Goal: Information Seeking & Learning: Learn about a topic

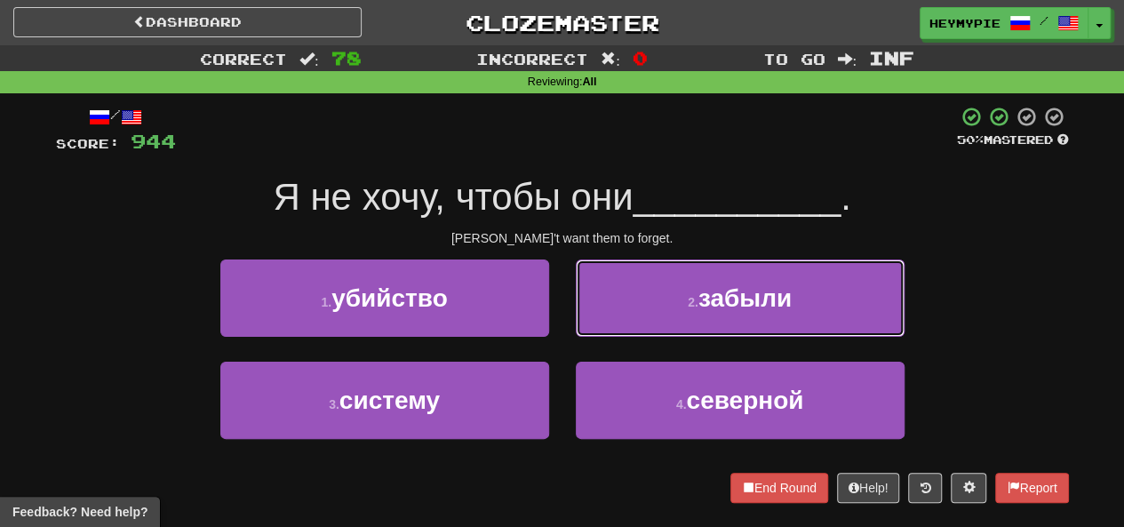
click at [652, 318] on button "2 . забыли" at bounding box center [740, 298] width 329 height 77
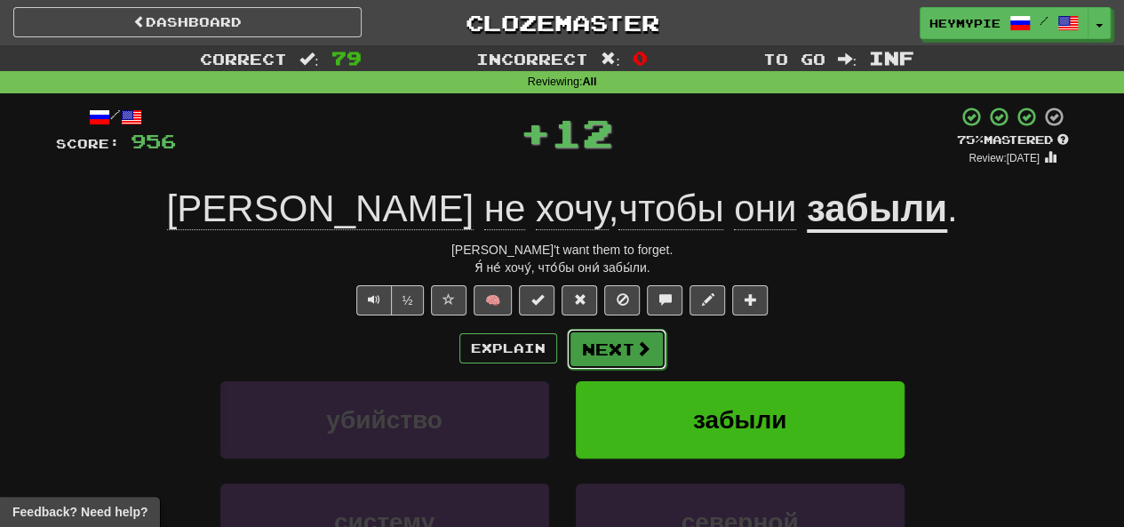
click at [615, 349] on button "Next" at bounding box center [617, 349] width 100 height 41
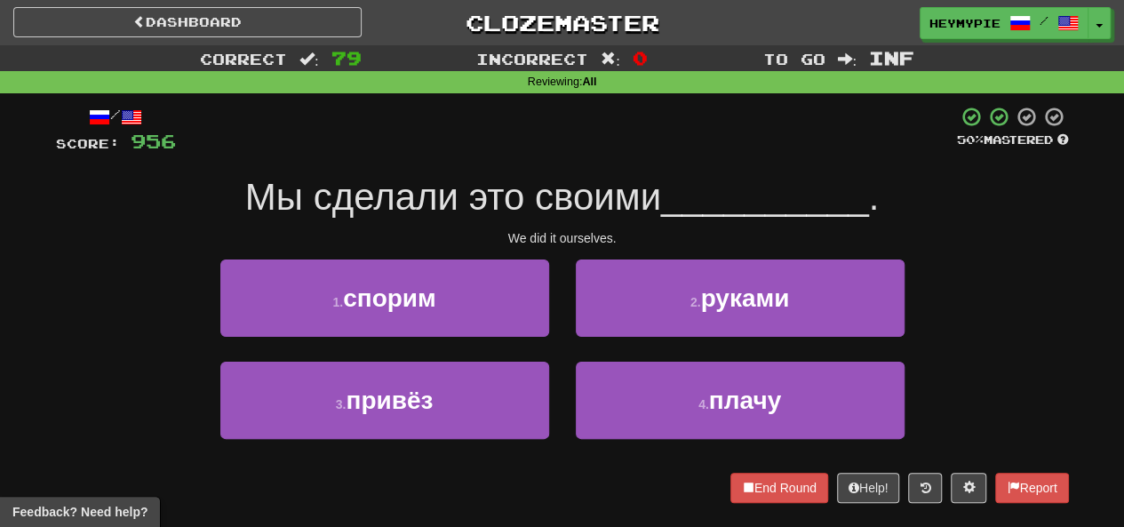
click at [608, 300] on button "2 . руками" at bounding box center [740, 298] width 329 height 77
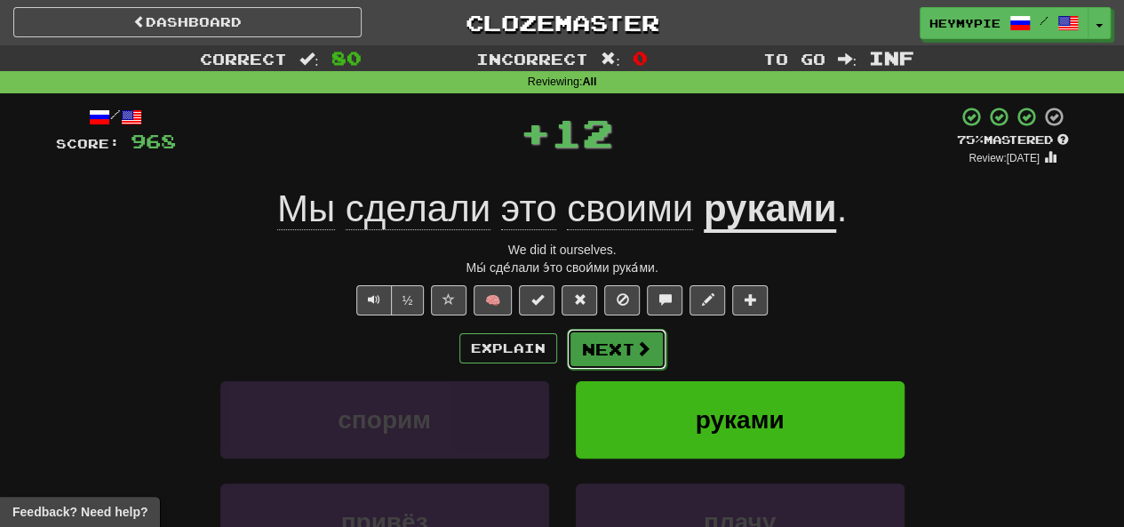
click at [594, 346] on button "Next" at bounding box center [617, 349] width 100 height 41
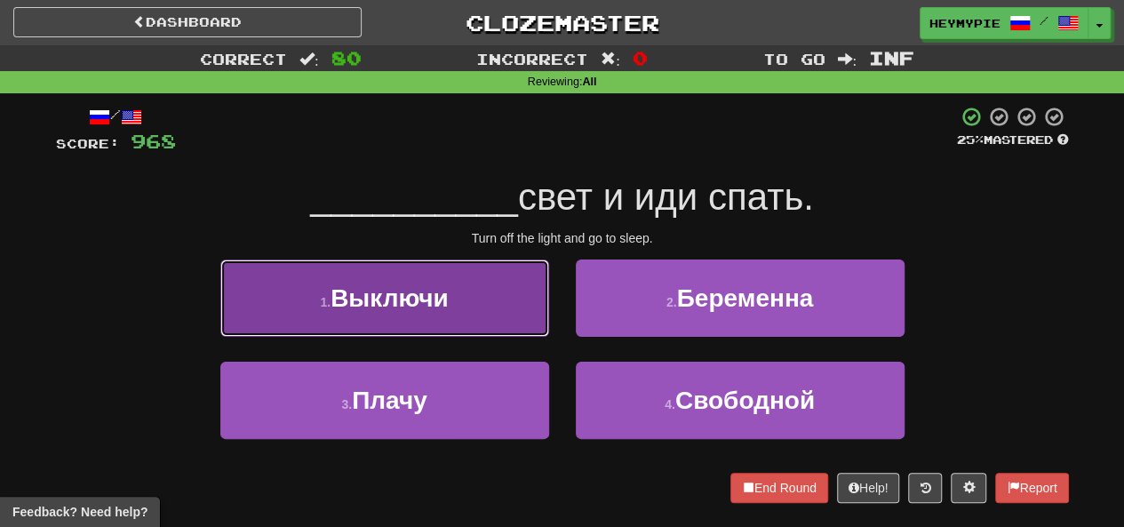
click at [484, 312] on button "1 . Выключи" at bounding box center [384, 298] width 329 height 77
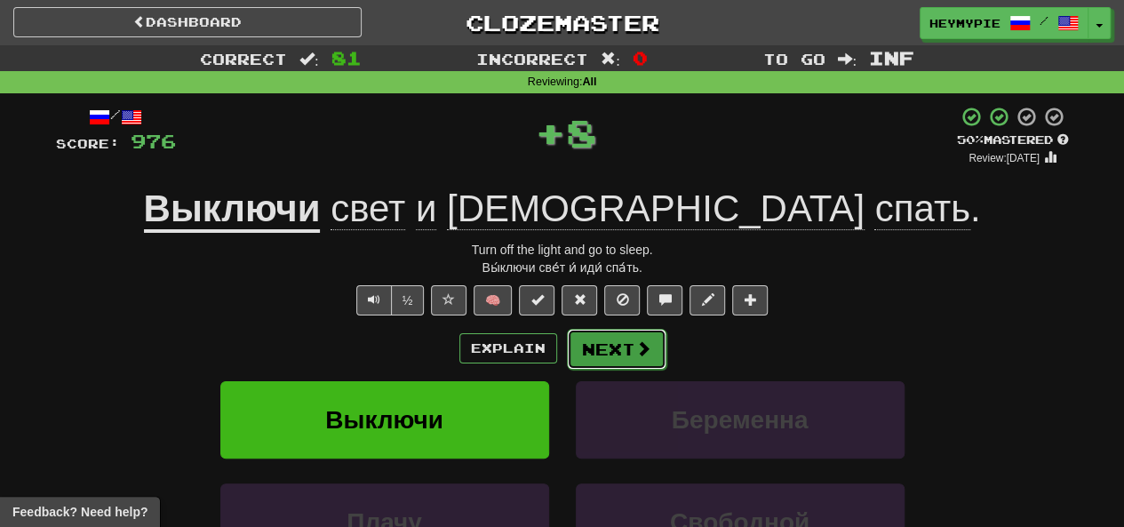
click at [606, 361] on button "Next" at bounding box center [617, 349] width 100 height 41
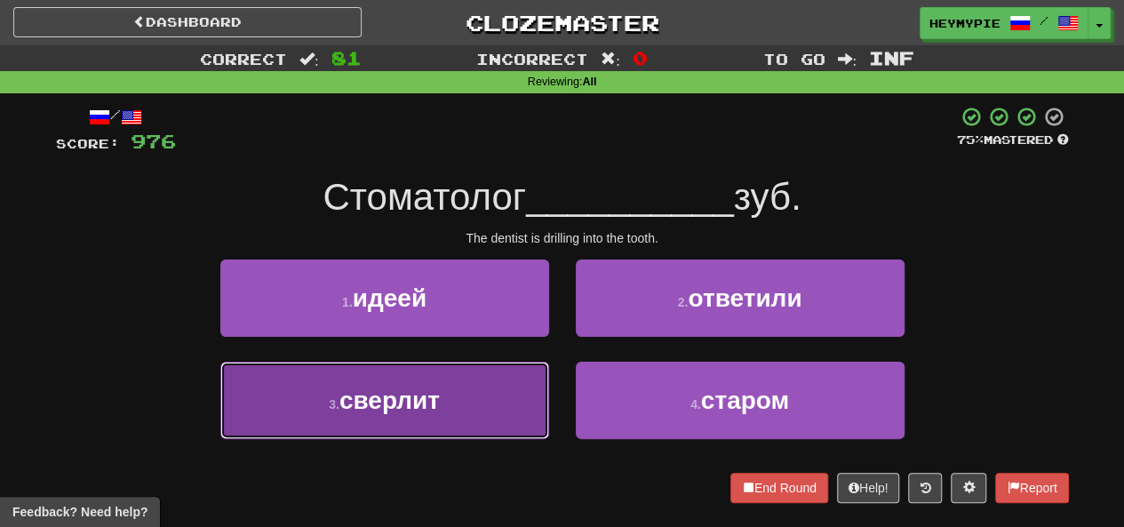
click at [485, 400] on button "3 . сверлит" at bounding box center [384, 400] width 329 height 77
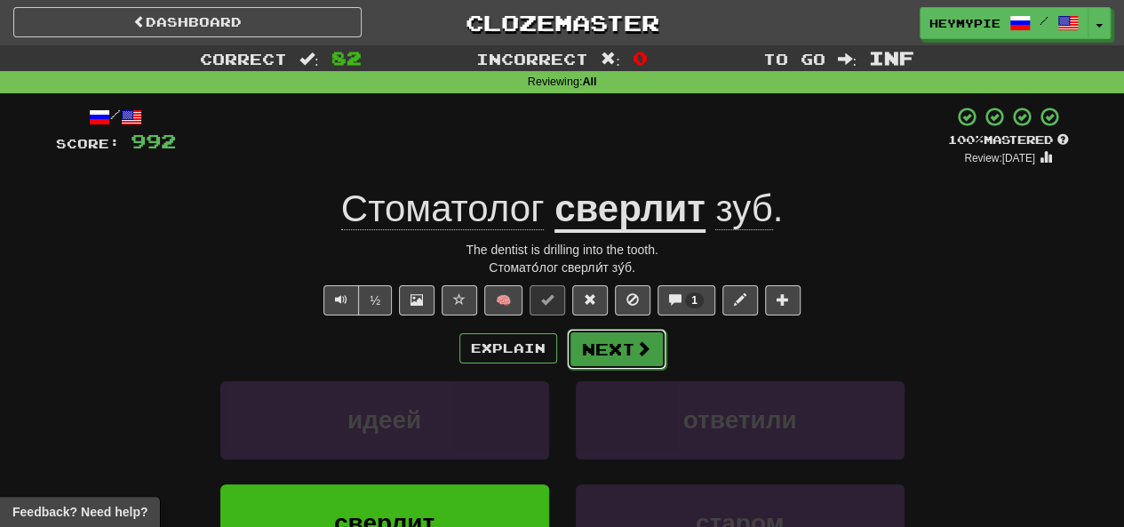
click at [629, 346] on button "Next" at bounding box center [617, 349] width 100 height 41
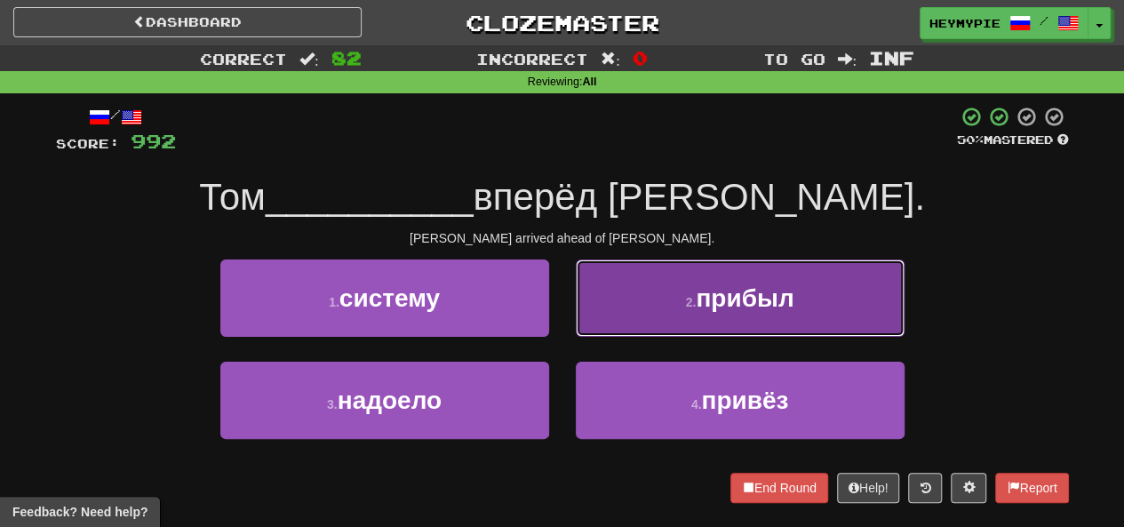
click at [635, 330] on button "2 . прибыл" at bounding box center [740, 298] width 329 height 77
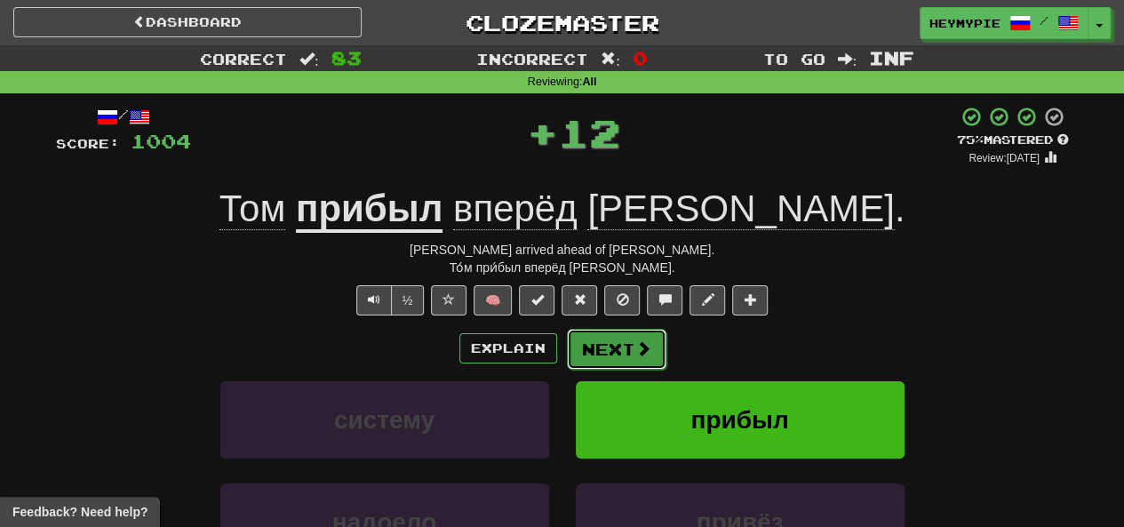
click at [626, 348] on button "Next" at bounding box center [617, 349] width 100 height 41
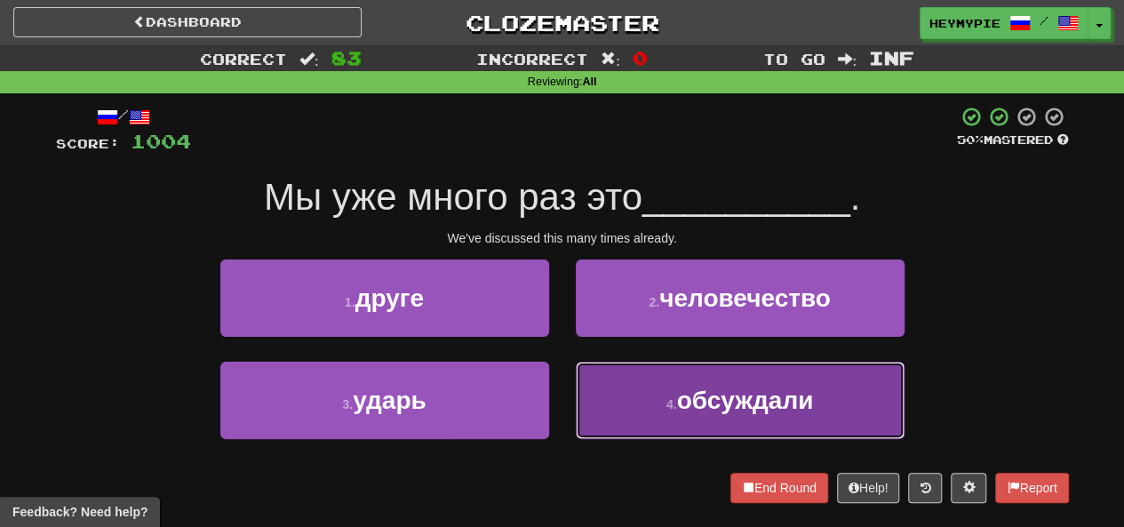
drag, startPoint x: 642, startPoint y: 422, endPoint x: 630, endPoint y: 376, distance: 47.6
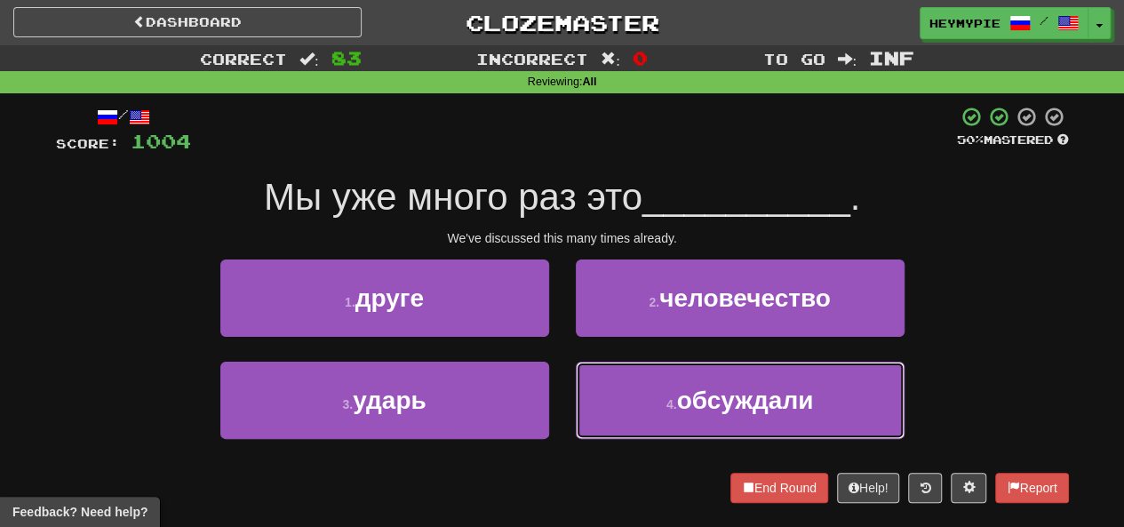
click at [642, 422] on button "4 . обсуждали" at bounding box center [740, 400] width 329 height 77
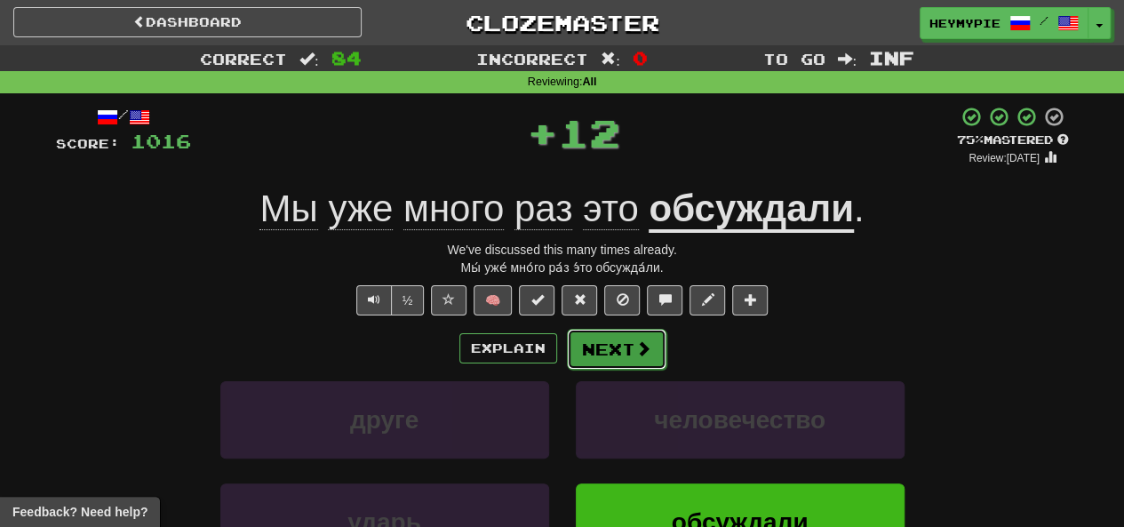
click at [610, 357] on button "Next" at bounding box center [617, 349] width 100 height 41
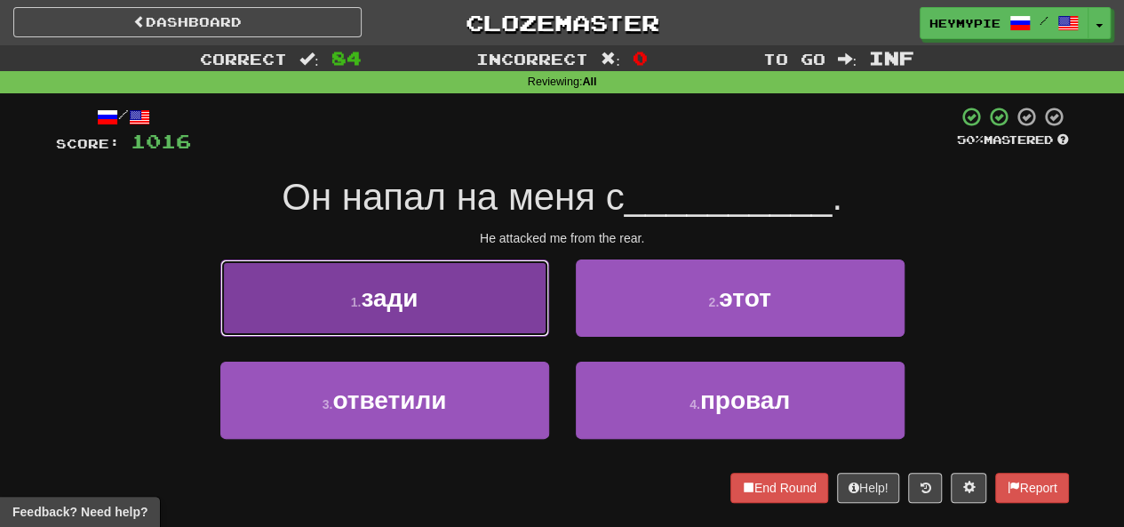
click at [473, 310] on button "1 . зади" at bounding box center [384, 298] width 329 height 77
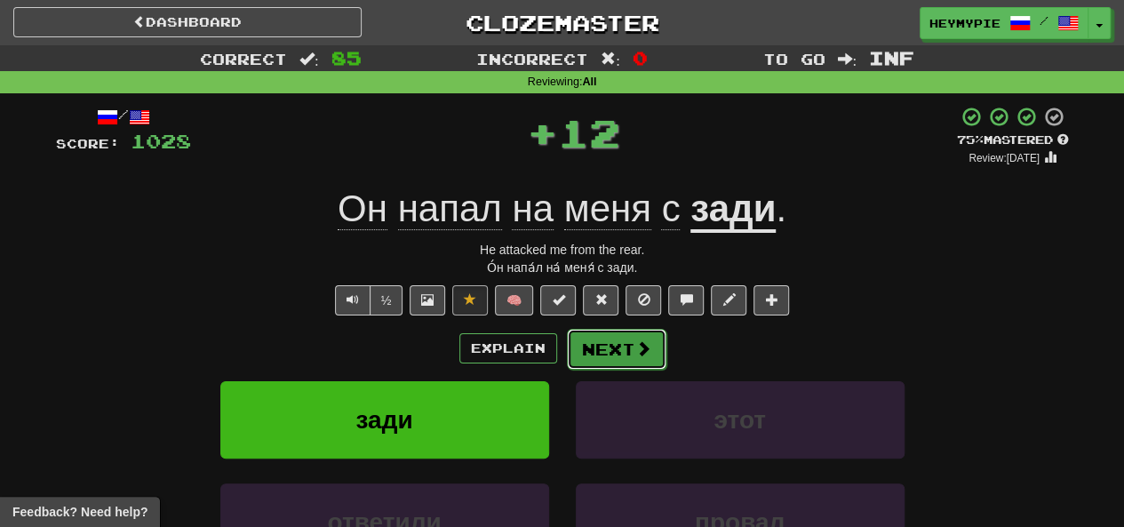
click at [614, 351] on button "Next" at bounding box center [617, 349] width 100 height 41
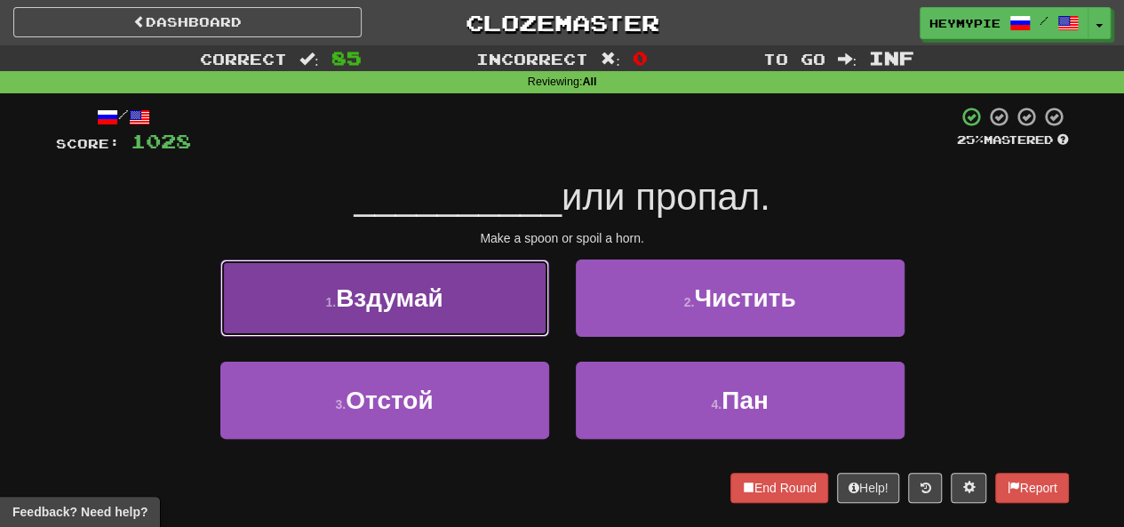
click at [420, 292] on span "Вздумай" at bounding box center [390, 298] width 108 height 28
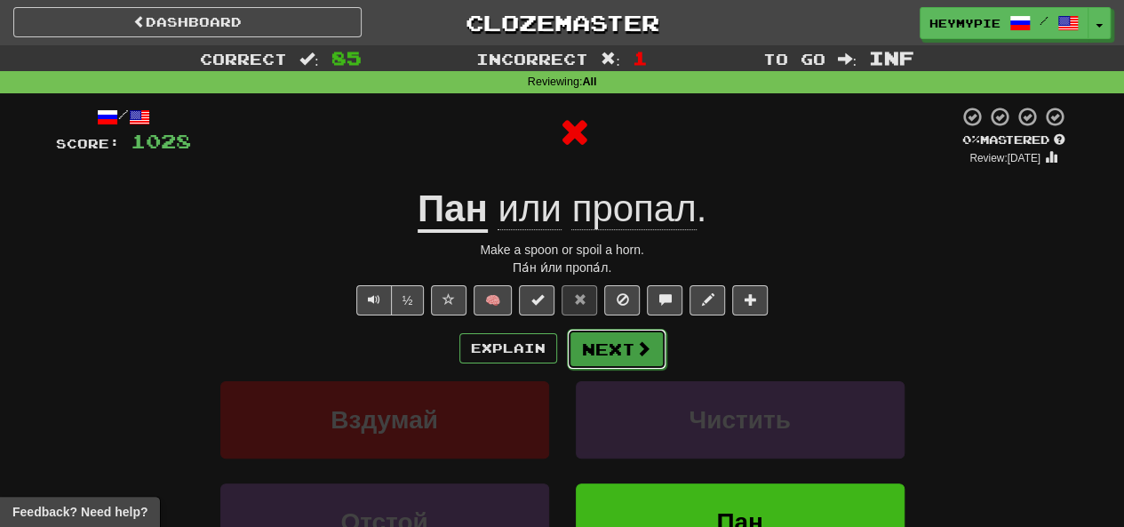
click at [592, 348] on button "Next" at bounding box center [617, 349] width 100 height 41
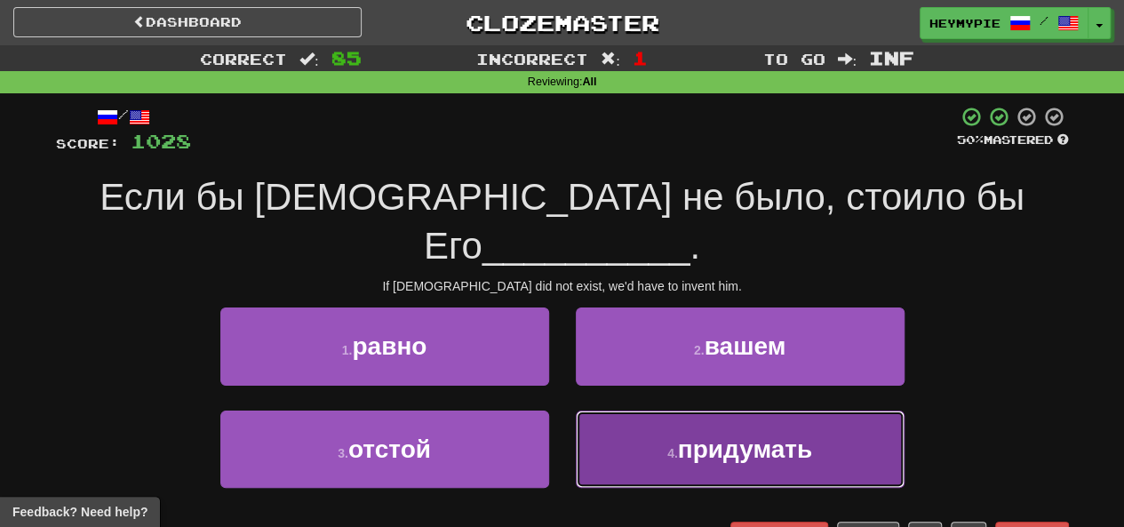
click at [636, 411] on button "4 . придумать" at bounding box center [740, 449] width 329 height 77
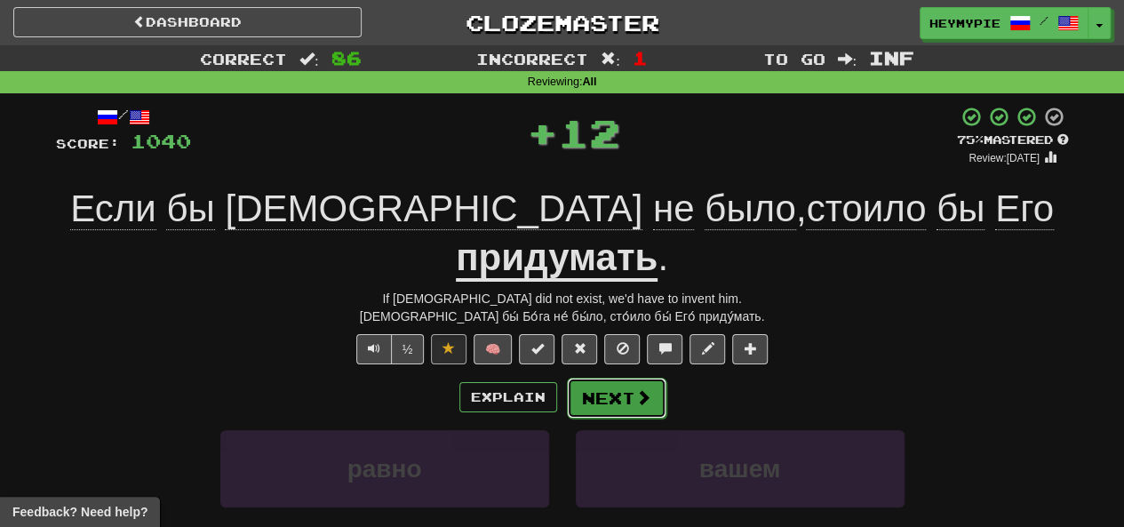
click at [620, 378] on button "Next" at bounding box center [617, 398] width 100 height 41
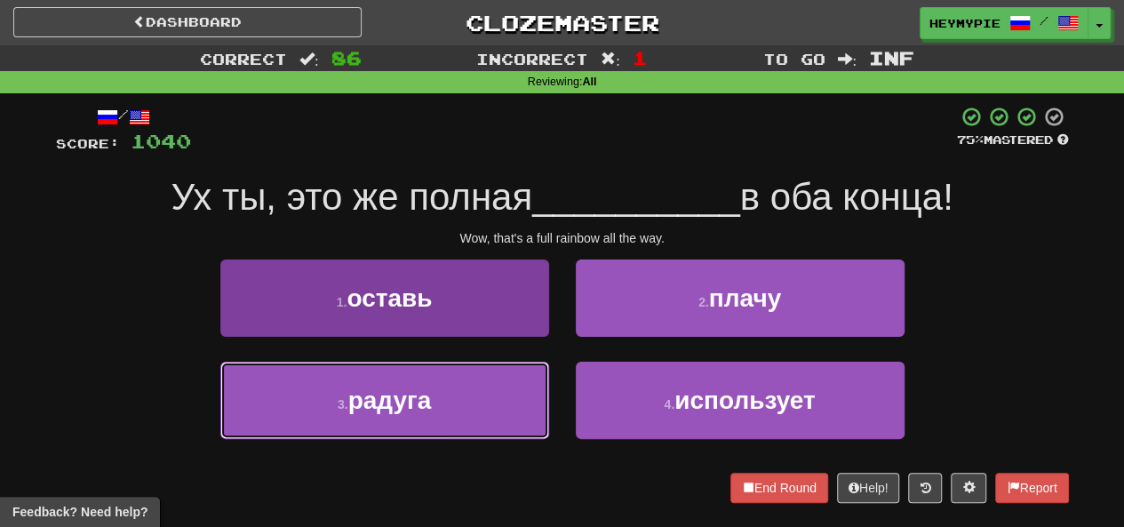
click at [472, 396] on button "3 . радуга" at bounding box center [384, 400] width 329 height 77
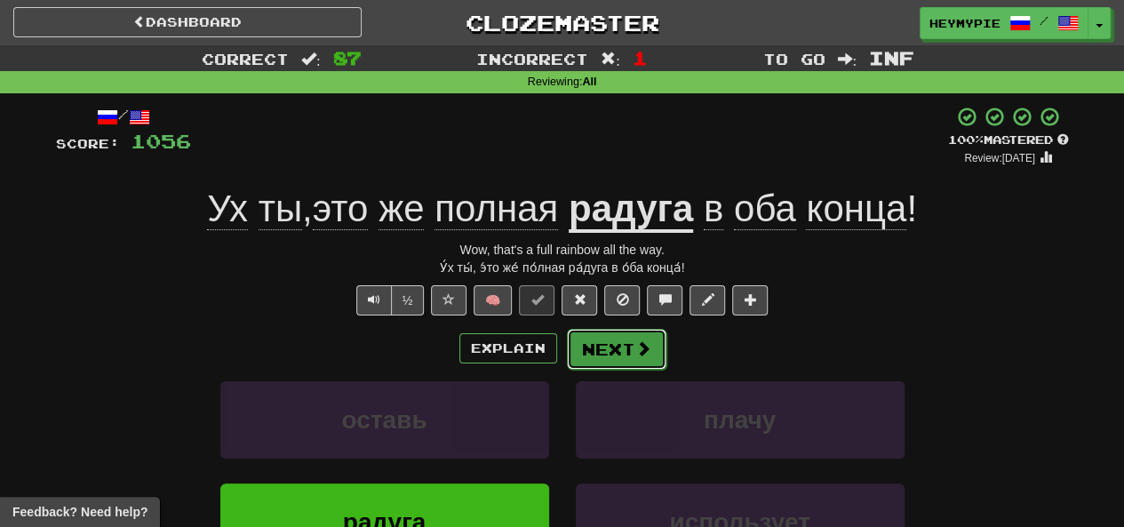
click at [598, 356] on button "Next" at bounding box center [617, 349] width 100 height 41
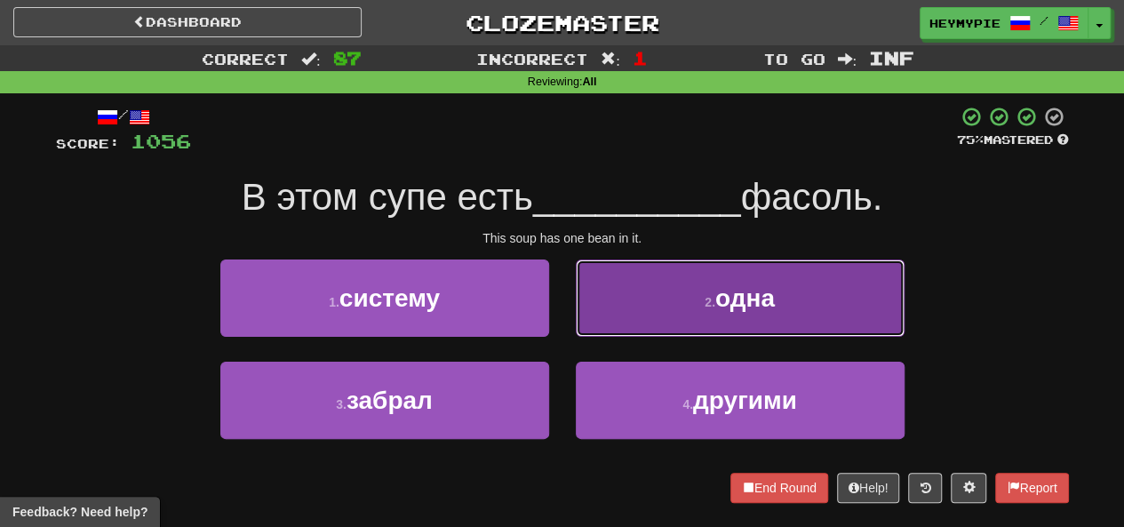
click at [612, 310] on button "2 . одна" at bounding box center [740, 298] width 329 height 77
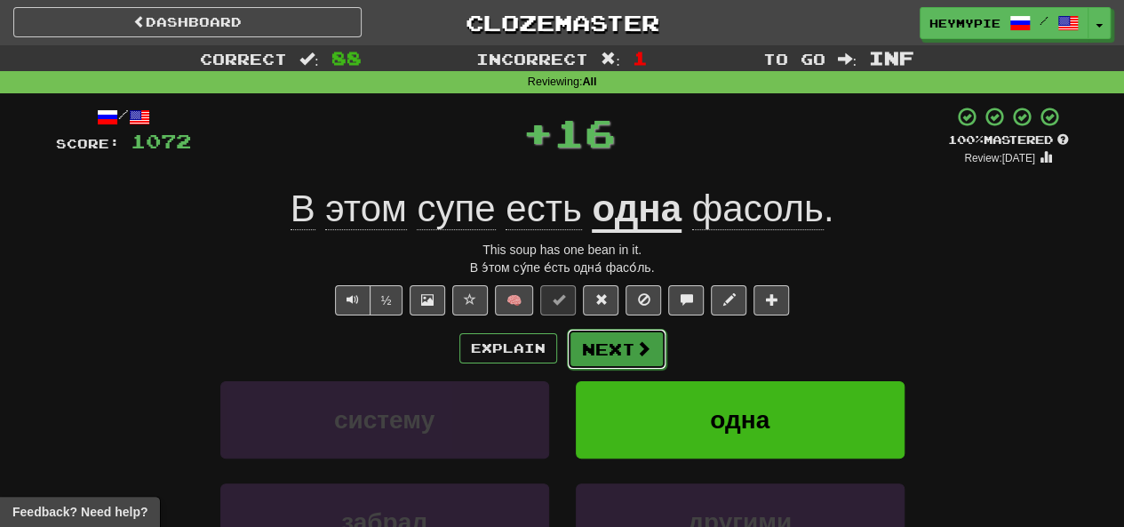
click at [610, 347] on button "Next" at bounding box center [617, 349] width 100 height 41
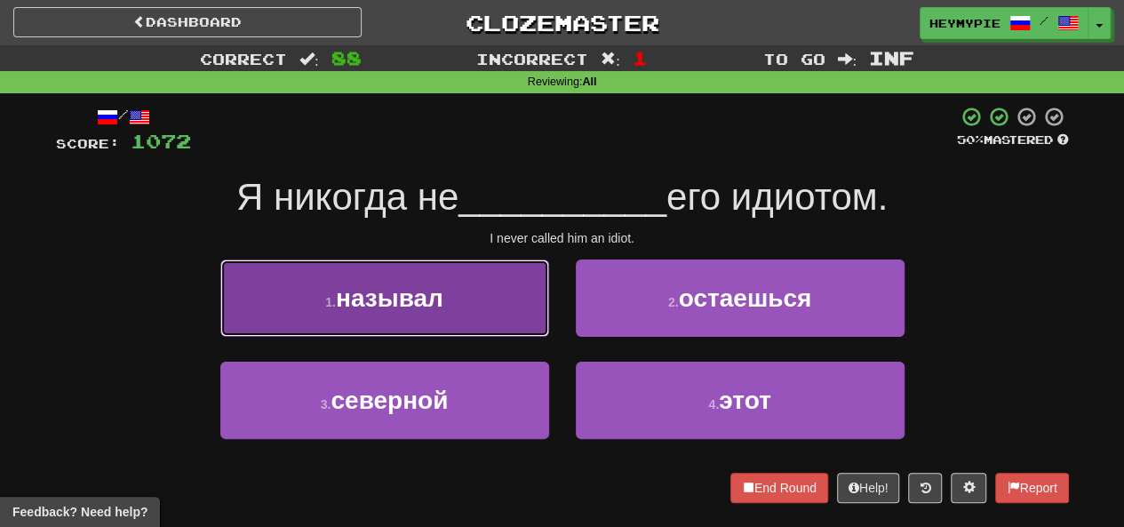
click at [428, 287] on span "называл" at bounding box center [390, 298] width 108 height 28
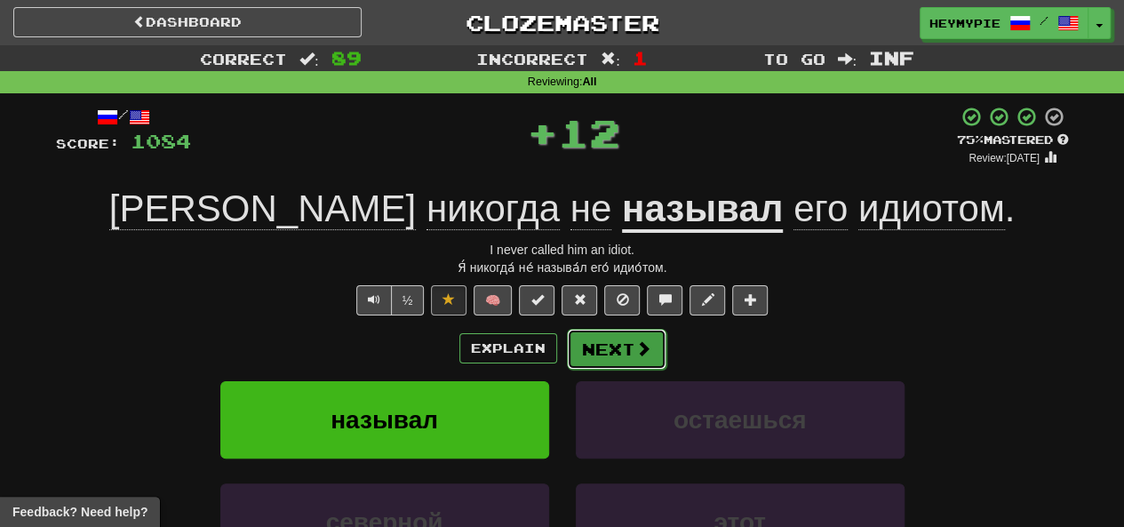
click at [608, 346] on button "Next" at bounding box center [617, 349] width 100 height 41
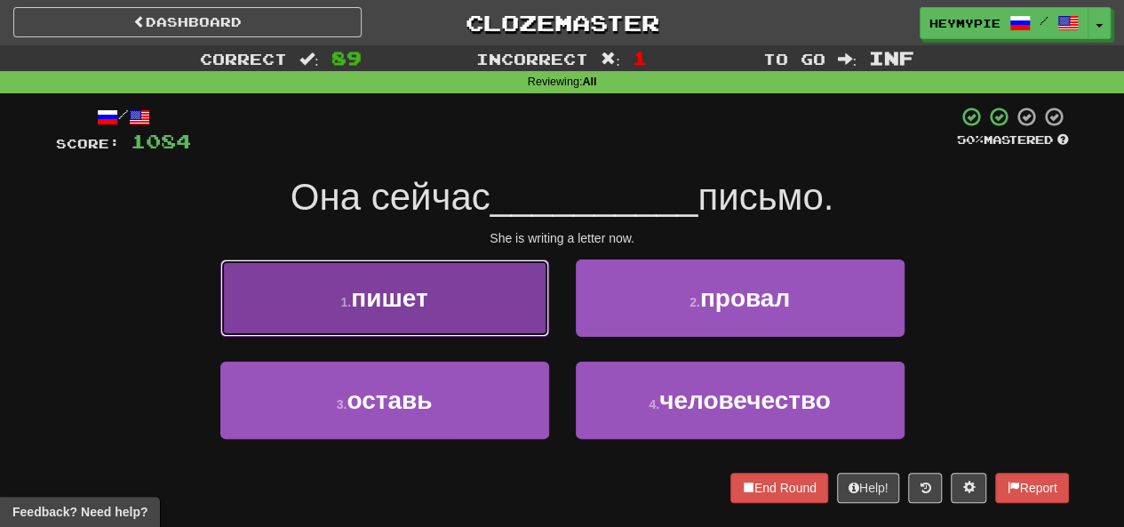
click at [459, 300] on button "1 . пишет" at bounding box center [384, 298] width 329 height 77
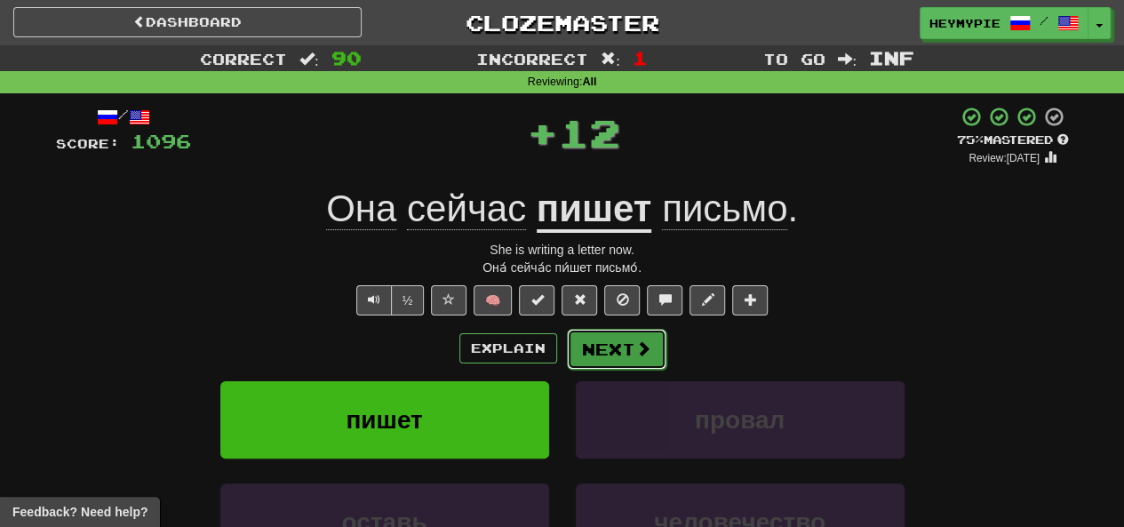
click at [622, 365] on button "Next" at bounding box center [617, 349] width 100 height 41
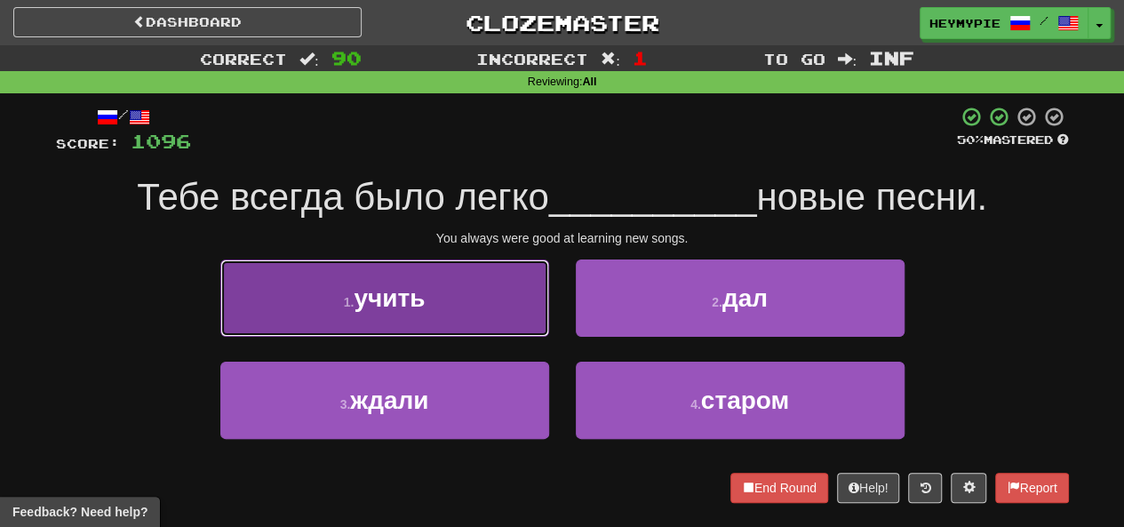
click at [459, 285] on button "1 . учить" at bounding box center [384, 298] width 329 height 77
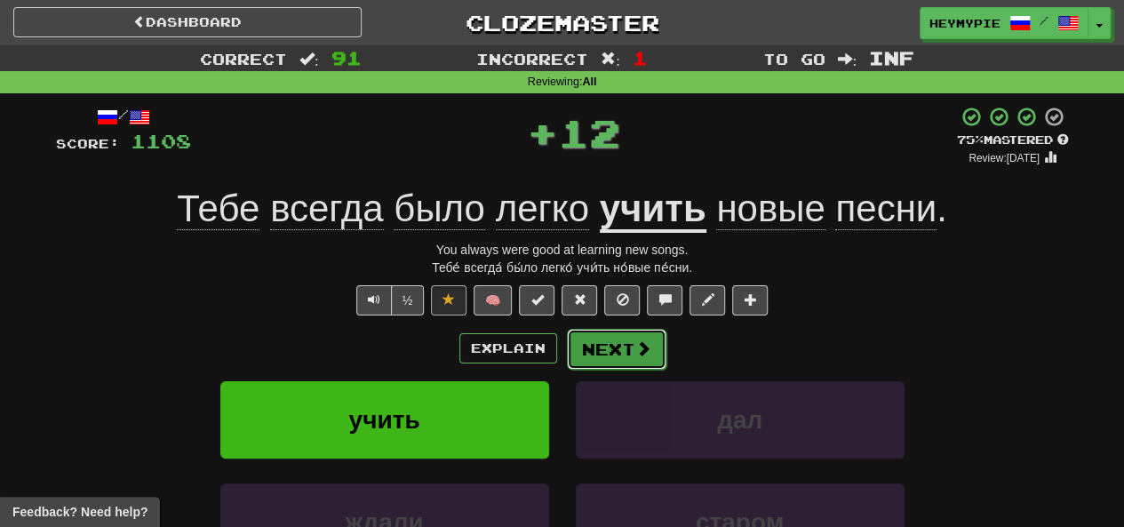
click at [614, 360] on button "Next" at bounding box center [617, 349] width 100 height 41
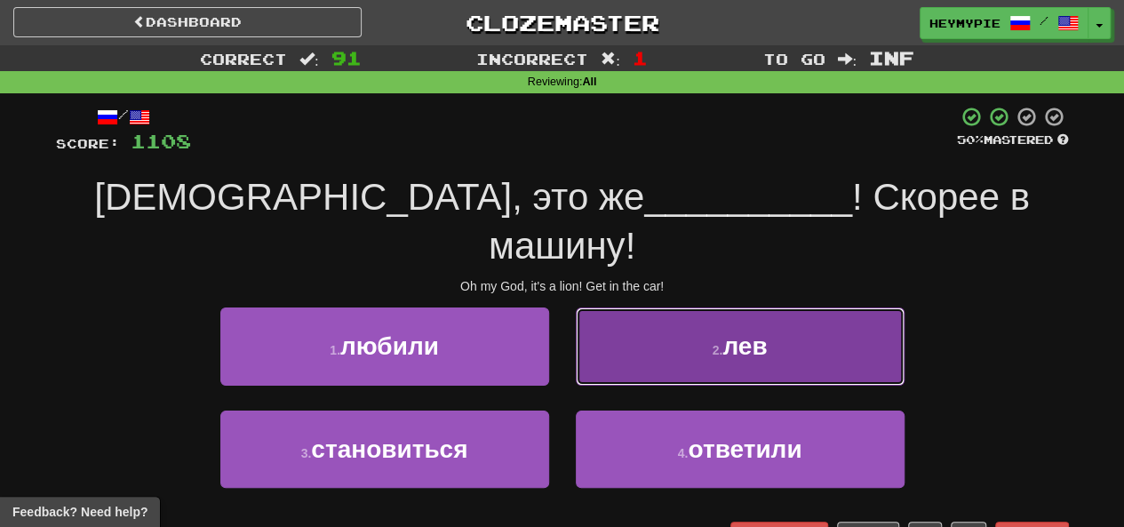
click at [677, 308] on button "2 . лев" at bounding box center [740, 346] width 329 height 77
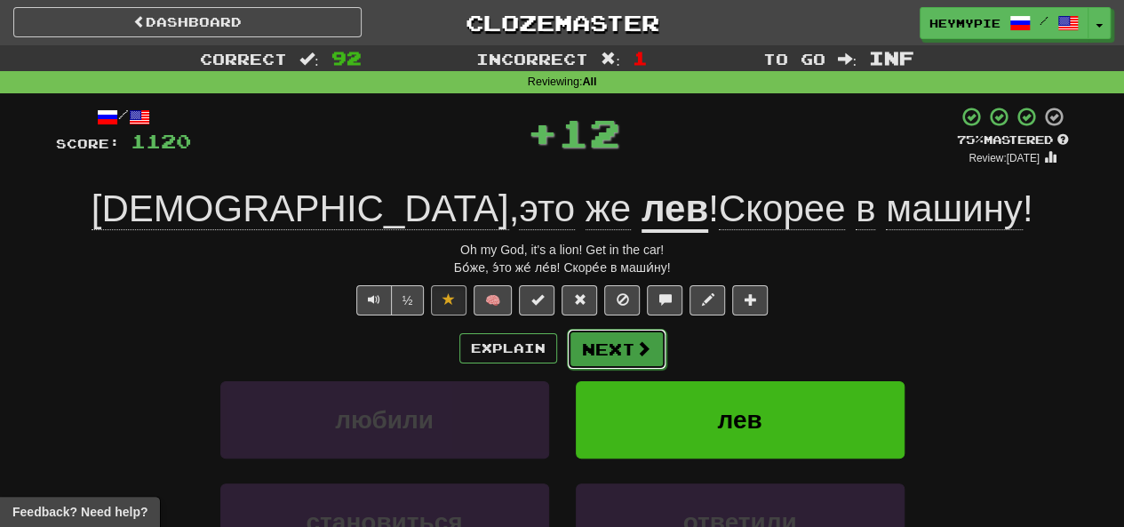
click at [612, 343] on button "Next" at bounding box center [617, 349] width 100 height 41
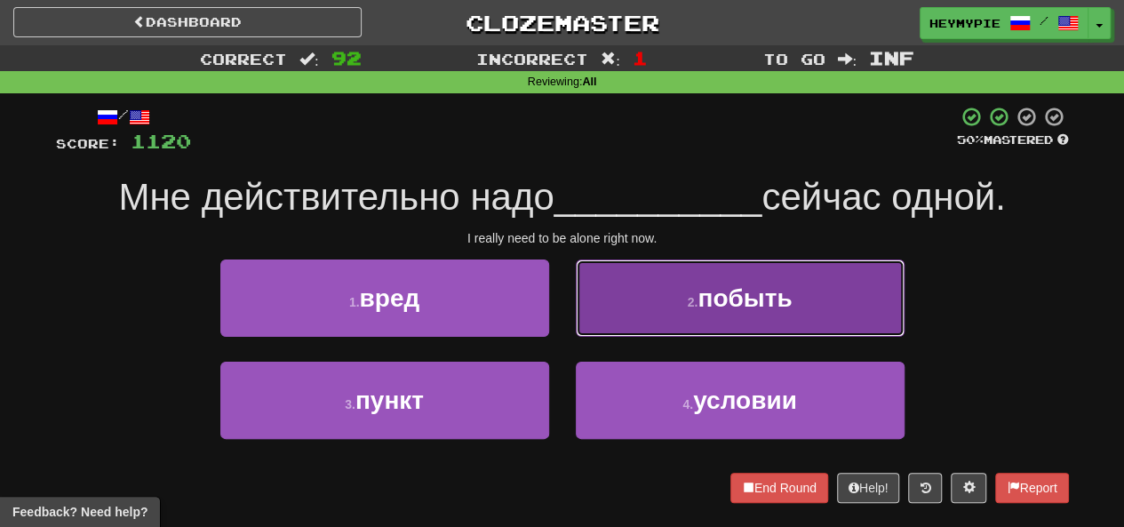
click at [638, 308] on button "2 . побыть" at bounding box center [740, 298] width 329 height 77
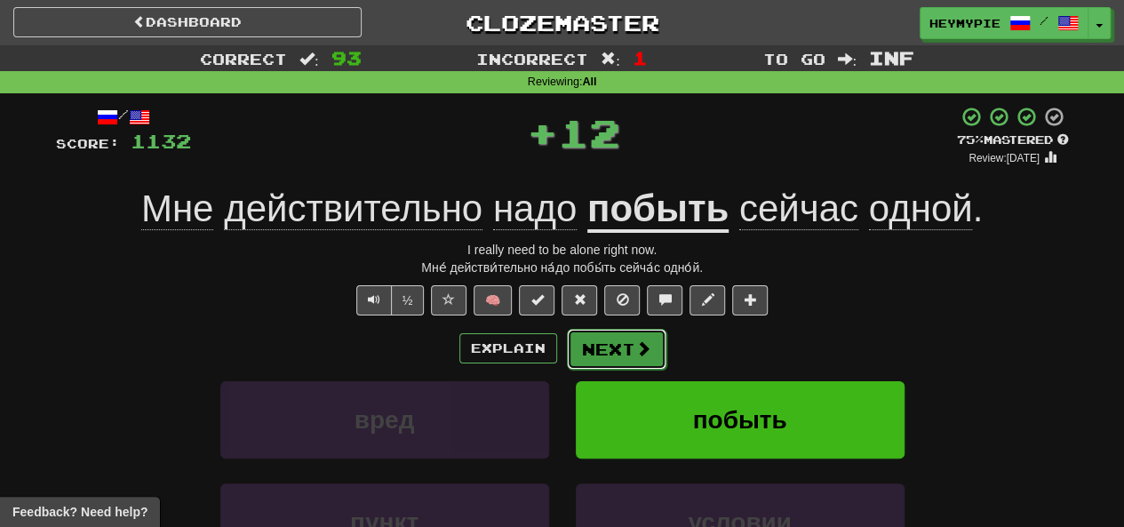
click at [608, 363] on button "Next" at bounding box center [617, 349] width 100 height 41
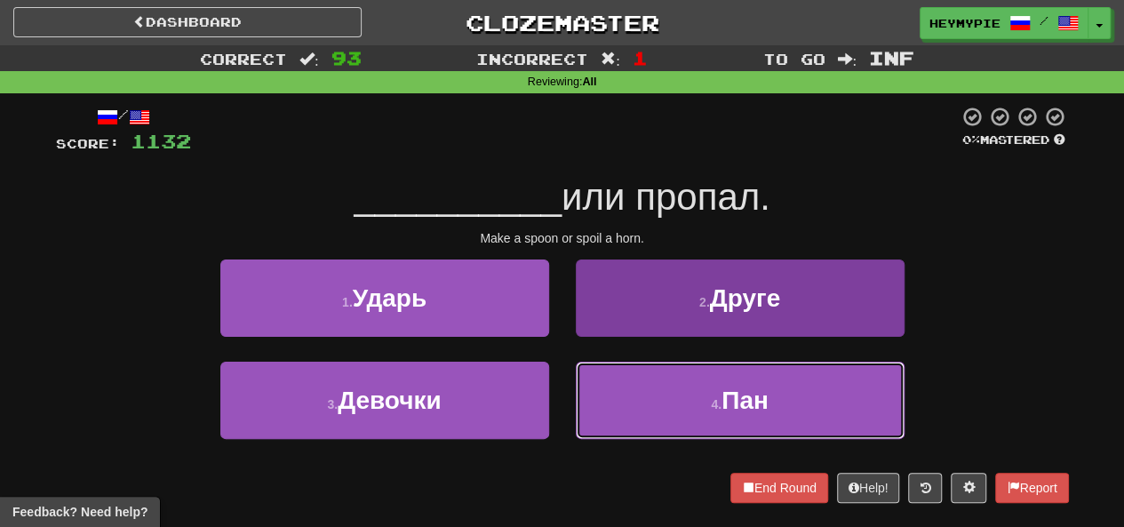
click at [662, 388] on button "4 . Пан" at bounding box center [740, 400] width 329 height 77
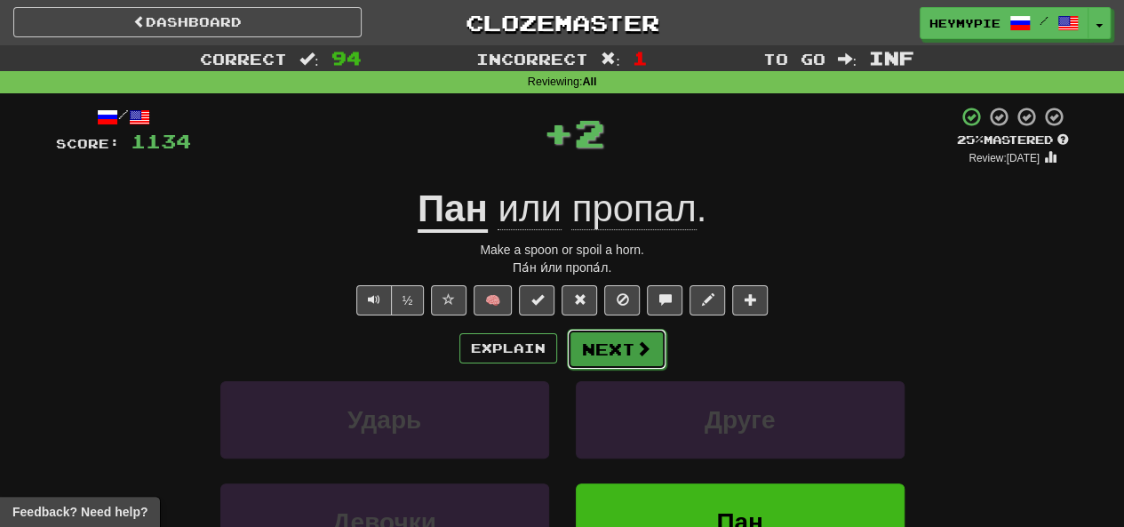
click at [617, 332] on button "Next" at bounding box center [617, 349] width 100 height 41
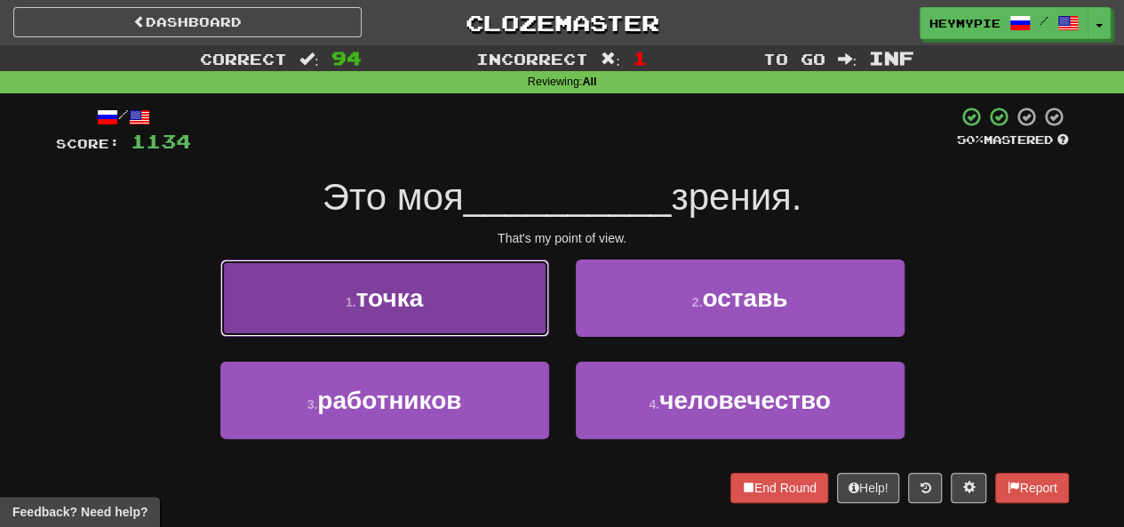
click at [444, 300] on button "1 . точка" at bounding box center [384, 298] width 329 height 77
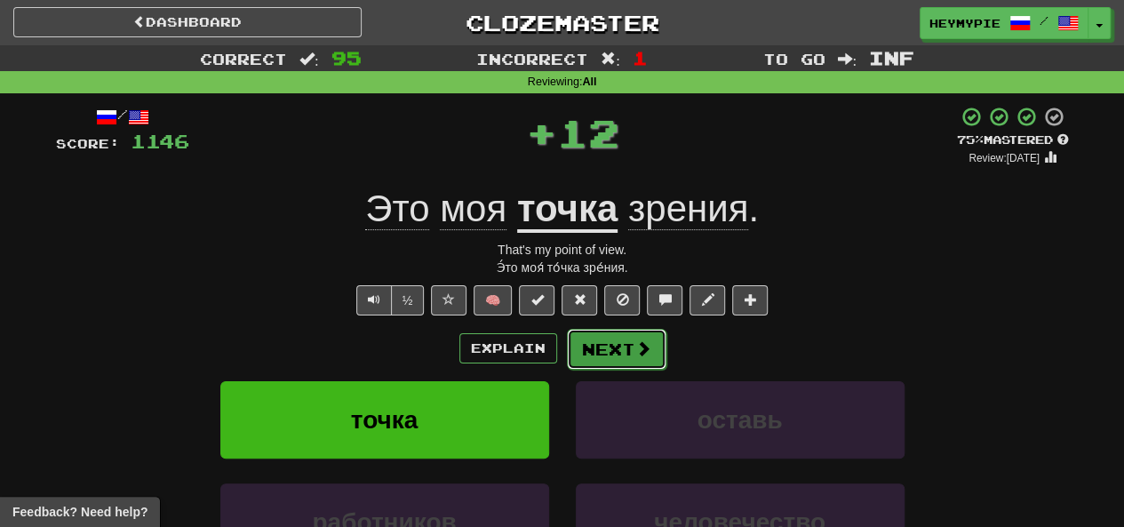
click at [604, 353] on button "Next" at bounding box center [617, 349] width 100 height 41
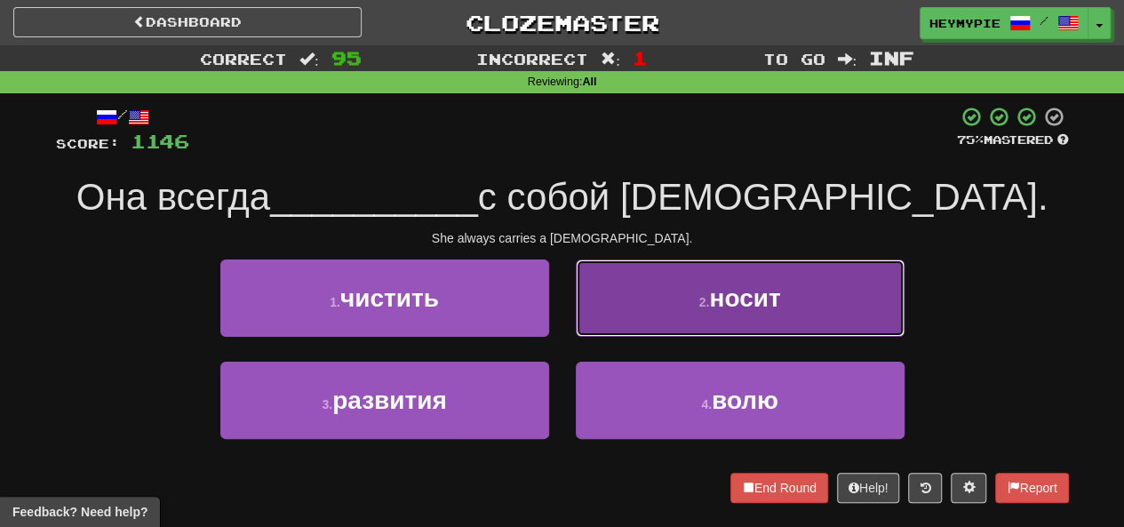
click at [636, 269] on button "2 . носит" at bounding box center [740, 298] width 329 height 77
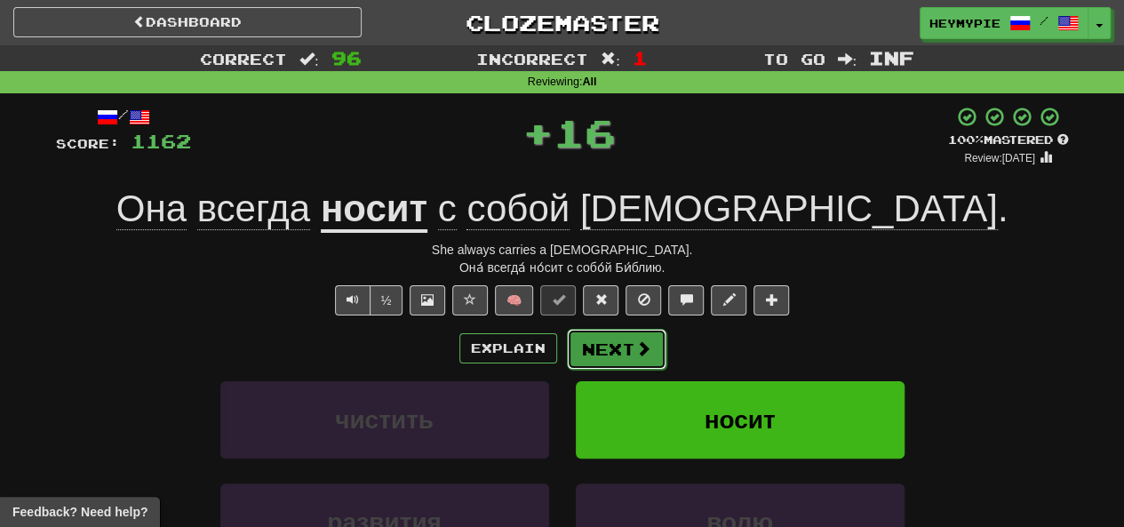
click at [606, 367] on button "Next" at bounding box center [617, 349] width 100 height 41
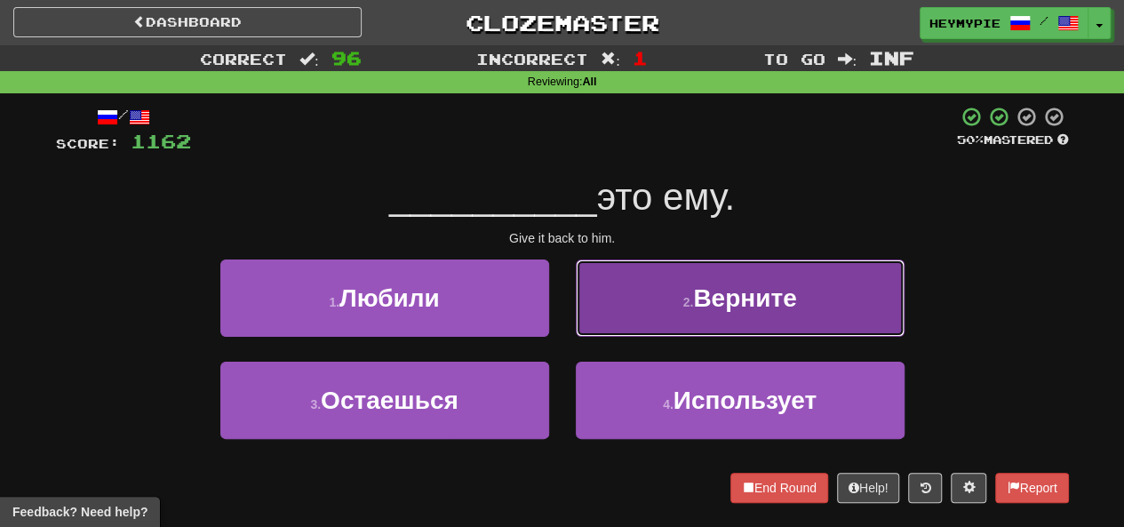
click at [618, 304] on button "2 . Верните" at bounding box center [740, 298] width 329 height 77
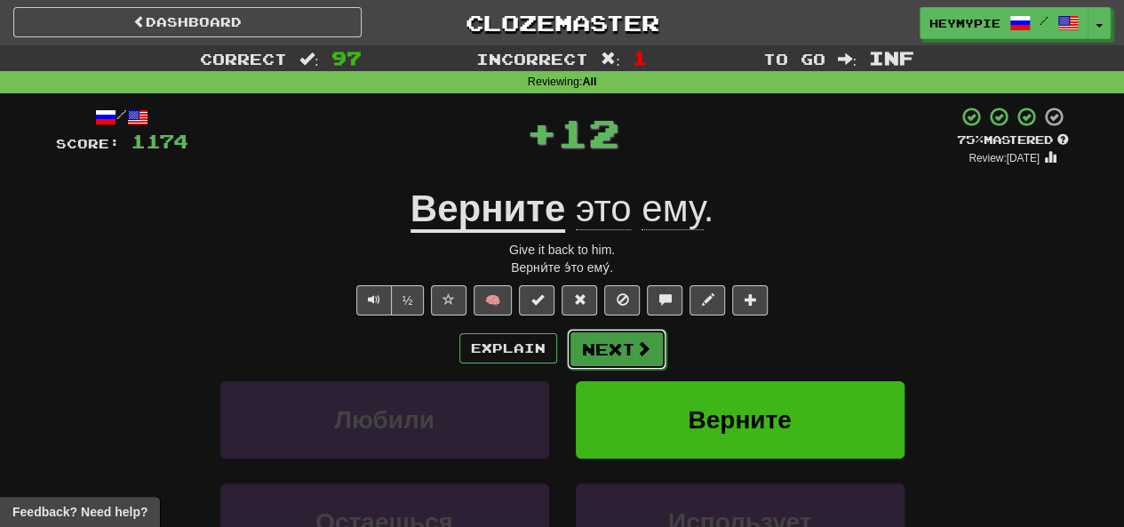
click at [581, 343] on button "Next" at bounding box center [617, 349] width 100 height 41
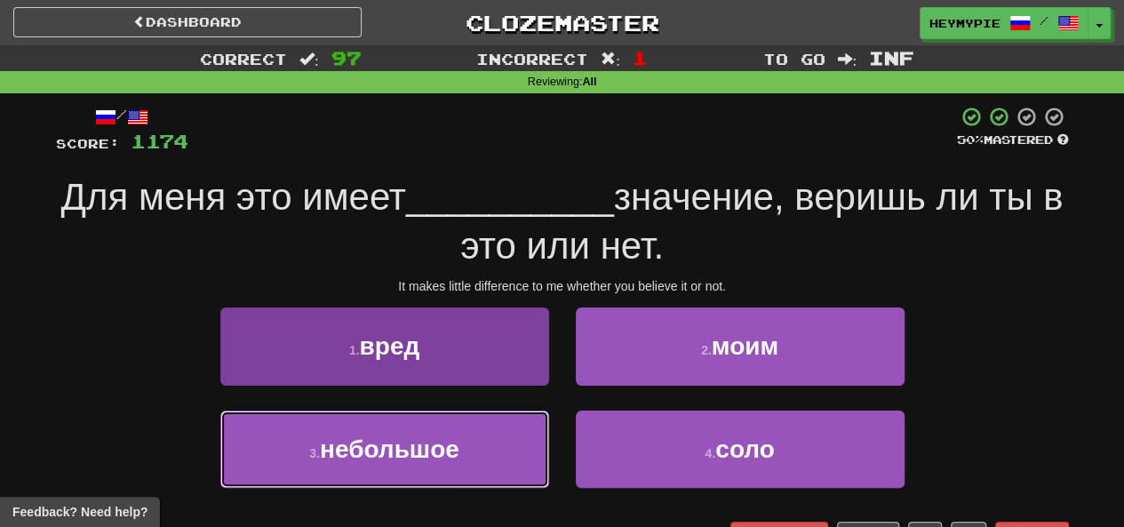
click at [444, 446] on span "небольшое" at bounding box center [390, 450] width 140 height 28
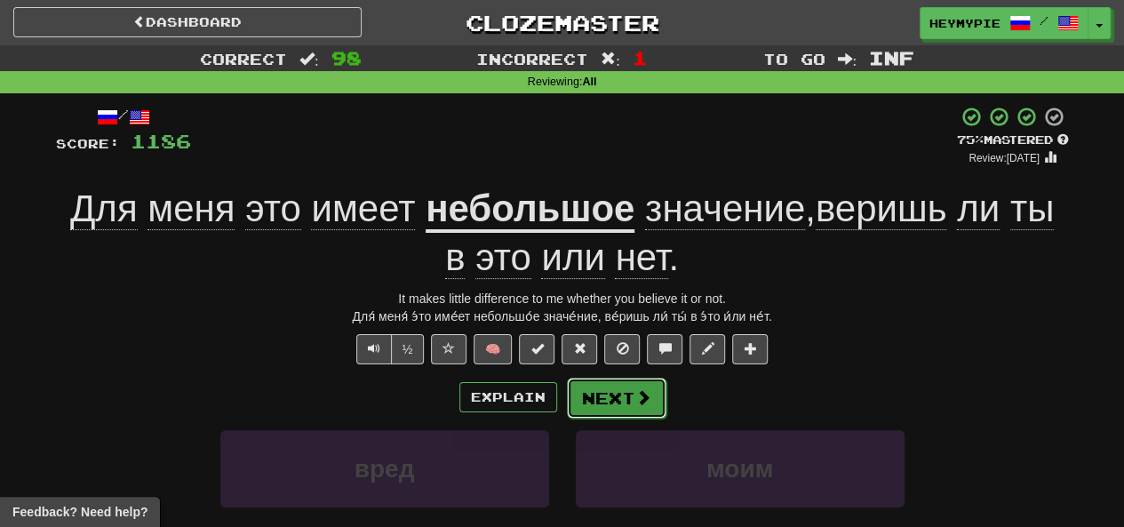
click at [594, 394] on button "Next" at bounding box center [617, 398] width 100 height 41
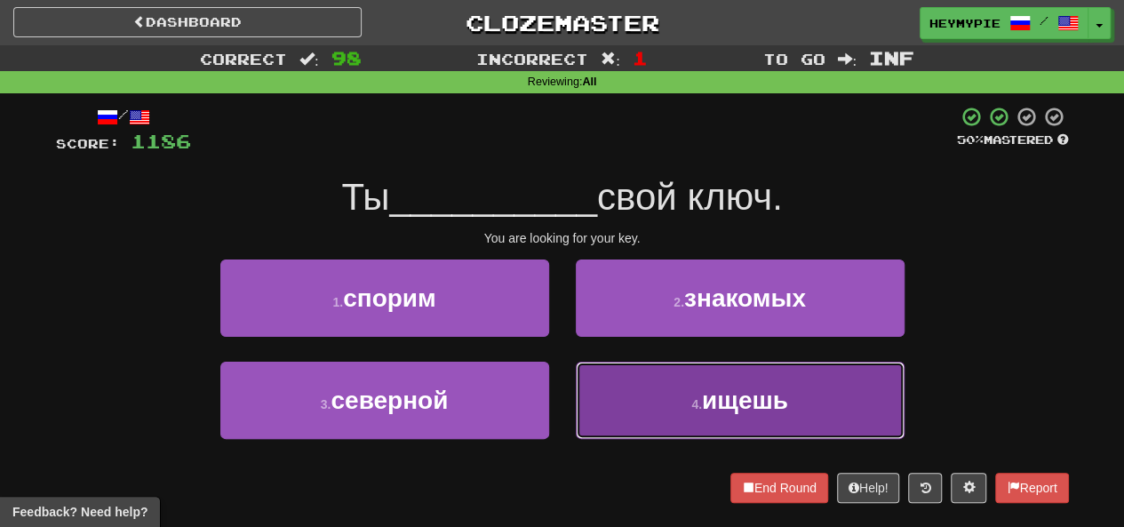
click at [655, 415] on button "4 . ищешь" at bounding box center [740, 400] width 329 height 77
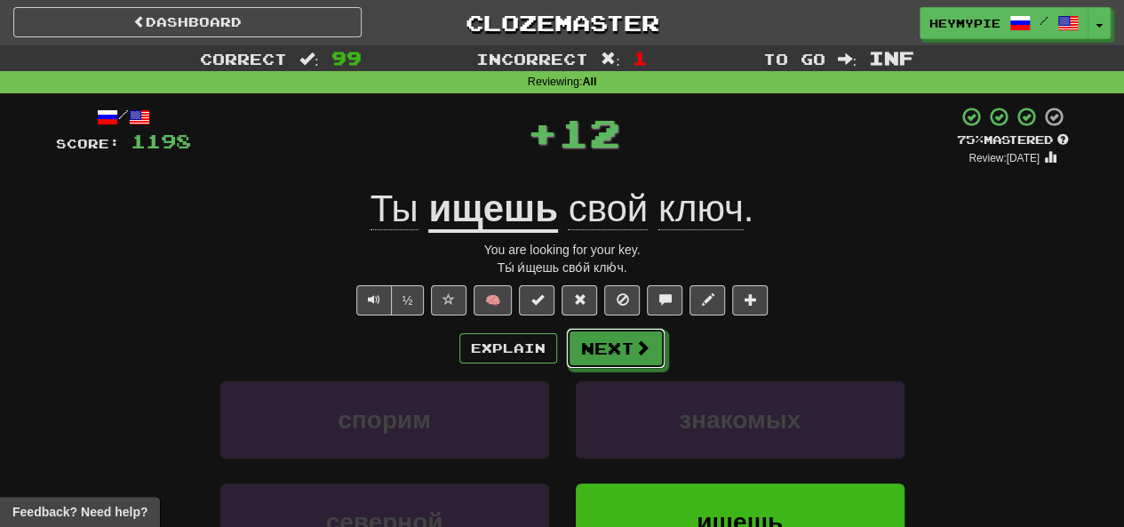
click at [622, 340] on button "Next" at bounding box center [616, 348] width 100 height 41
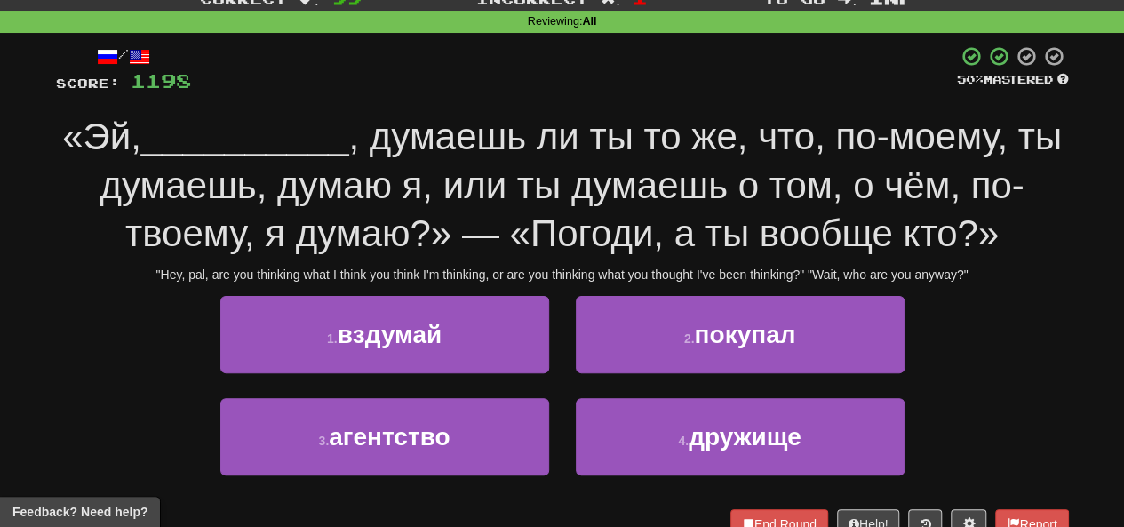
scroll to position [89, 0]
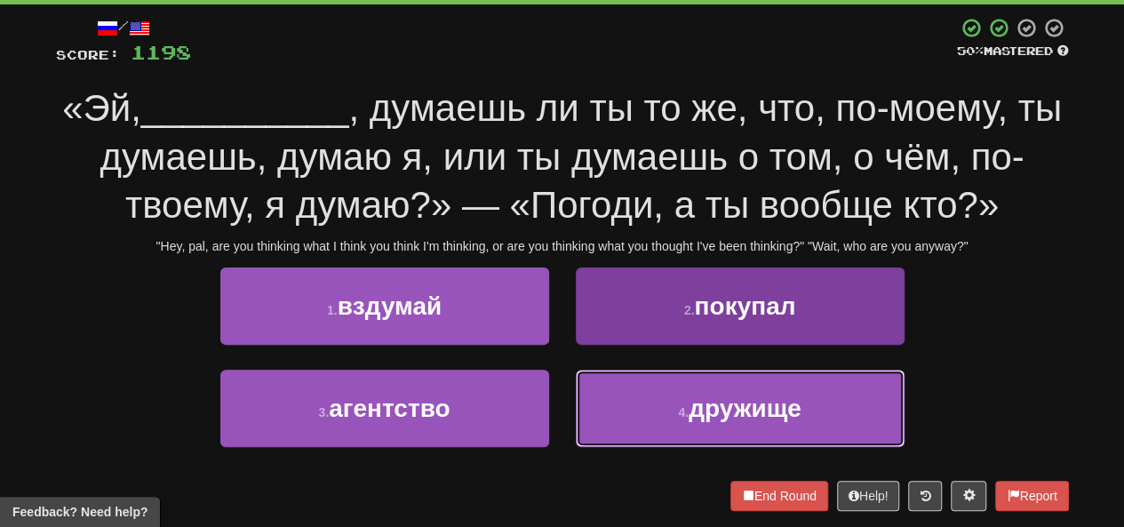
click at [669, 404] on button "4 . дружище" at bounding box center [740, 408] width 329 height 77
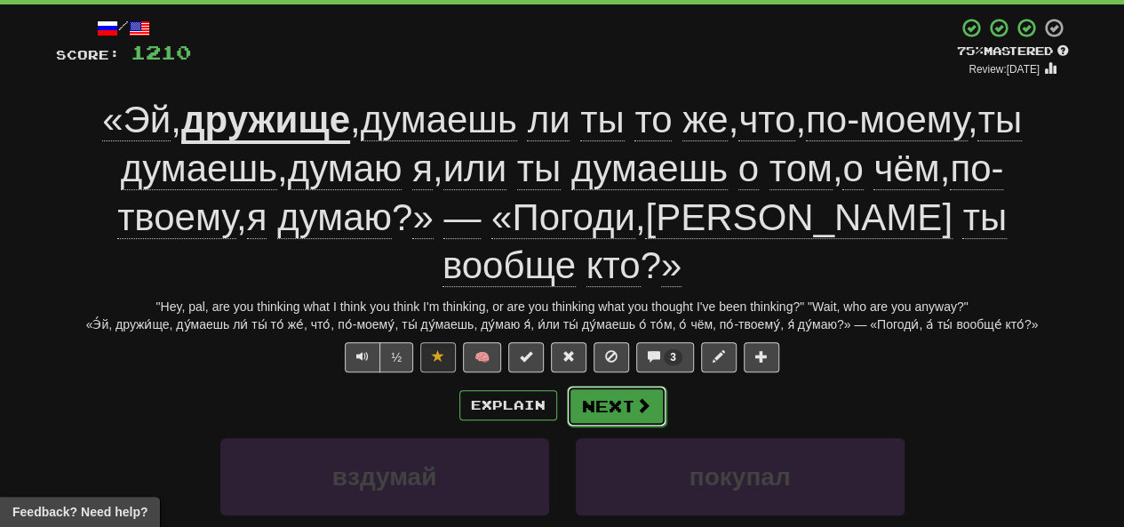
click at [619, 386] on button "Next" at bounding box center [617, 406] width 100 height 41
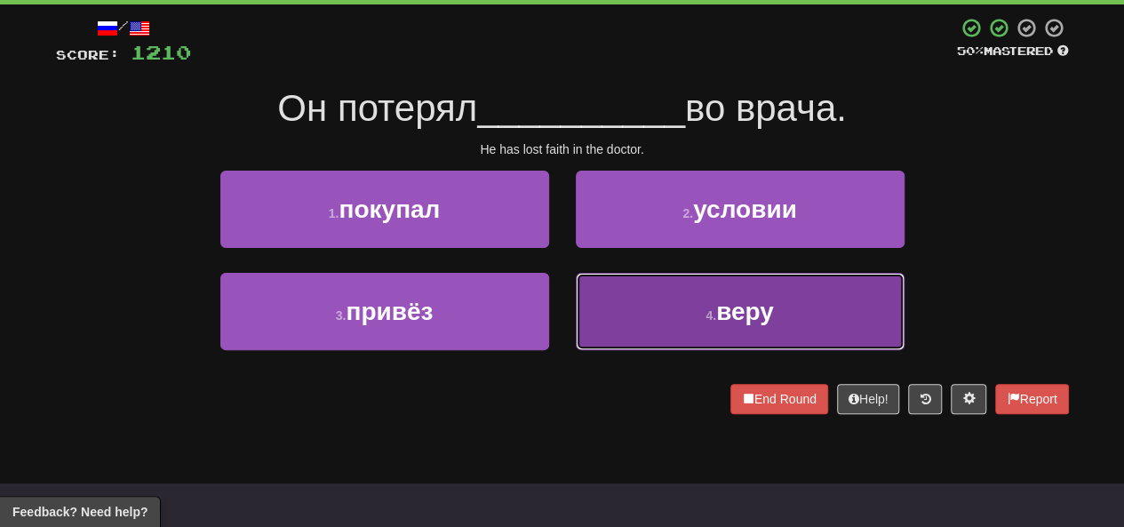
click at [681, 339] on button "4 . веру" at bounding box center [740, 311] width 329 height 77
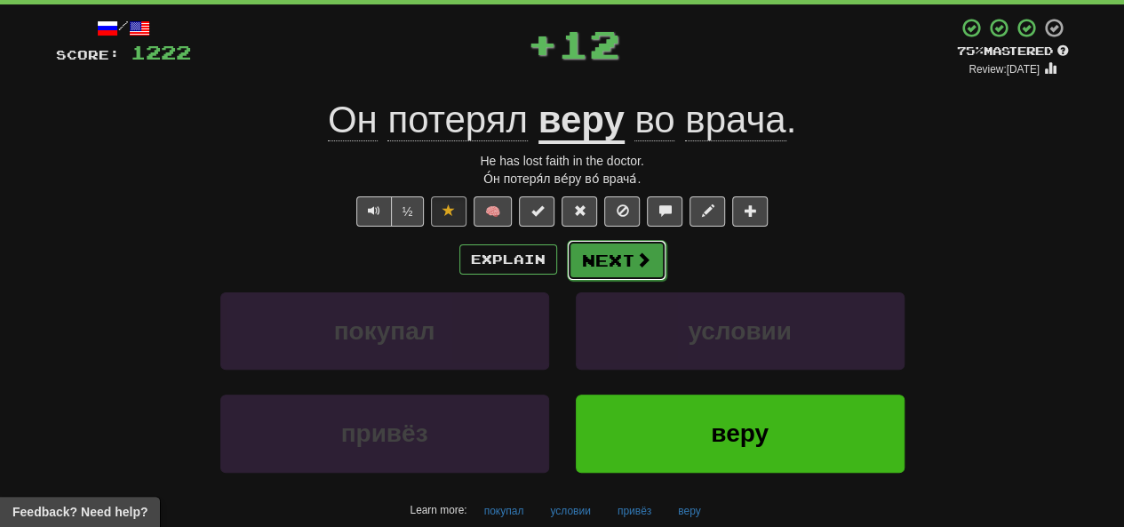
click at [610, 266] on button "Next" at bounding box center [617, 260] width 100 height 41
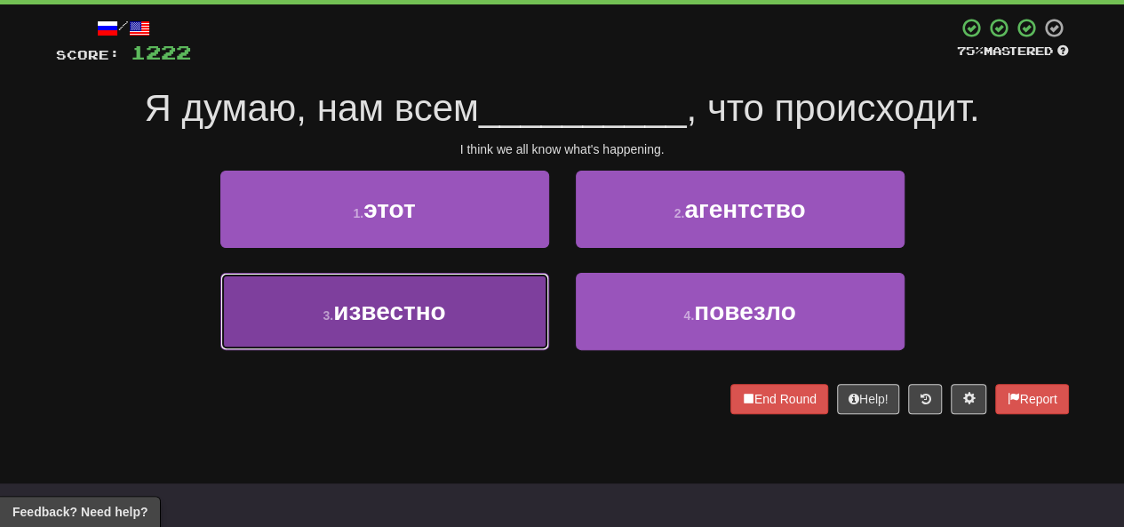
click at [481, 301] on button "3 . известно" at bounding box center [384, 311] width 329 height 77
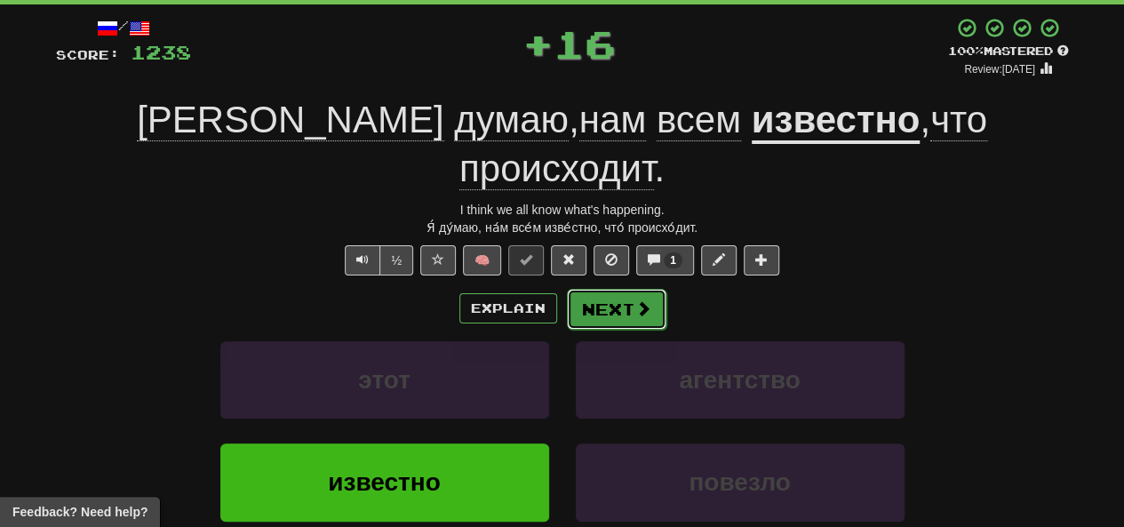
click at [588, 289] on button "Next" at bounding box center [617, 309] width 100 height 41
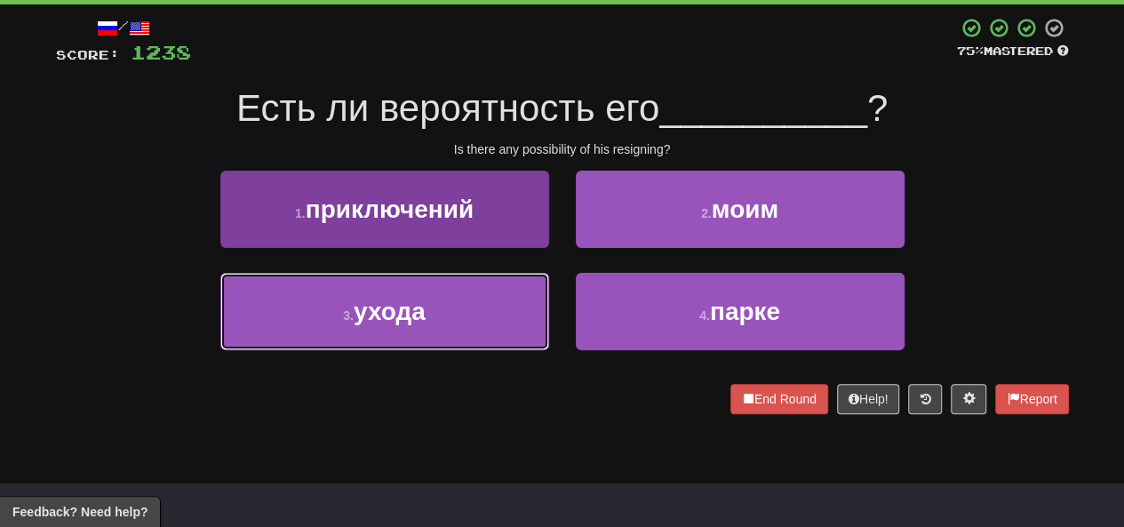
click at [425, 302] on span "ухода" at bounding box center [390, 312] width 72 height 28
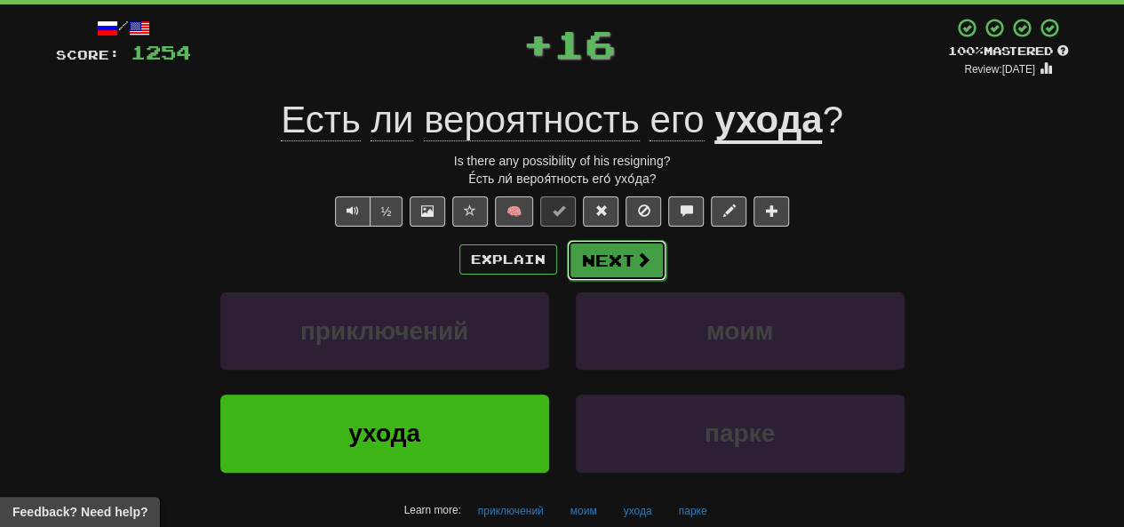
click at [602, 257] on button "Next" at bounding box center [617, 260] width 100 height 41
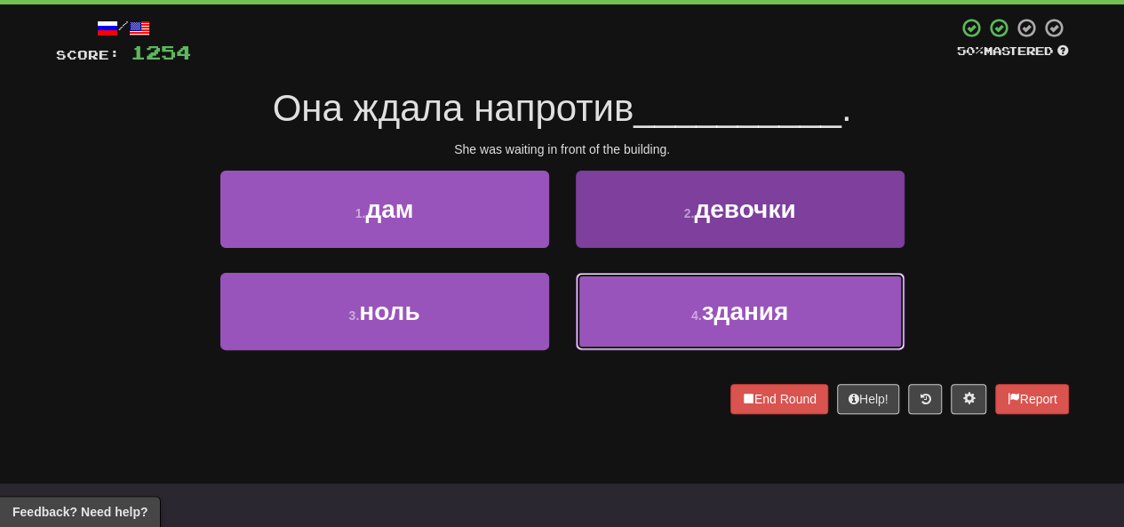
click at [637, 307] on button "4 . здания" at bounding box center [740, 311] width 329 height 77
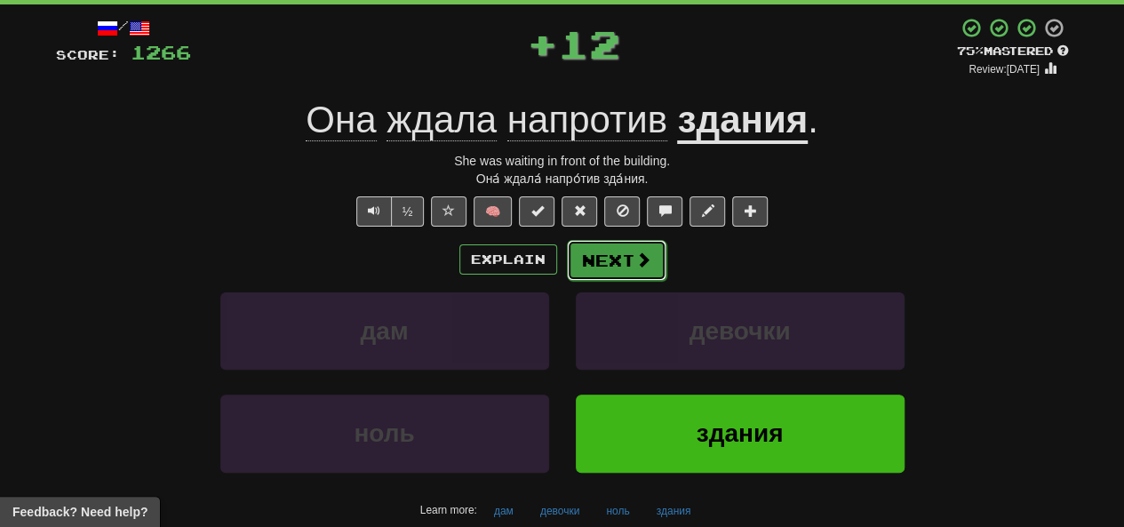
click at [608, 264] on button "Next" at bounding box center [617, 260] width 100 height 41
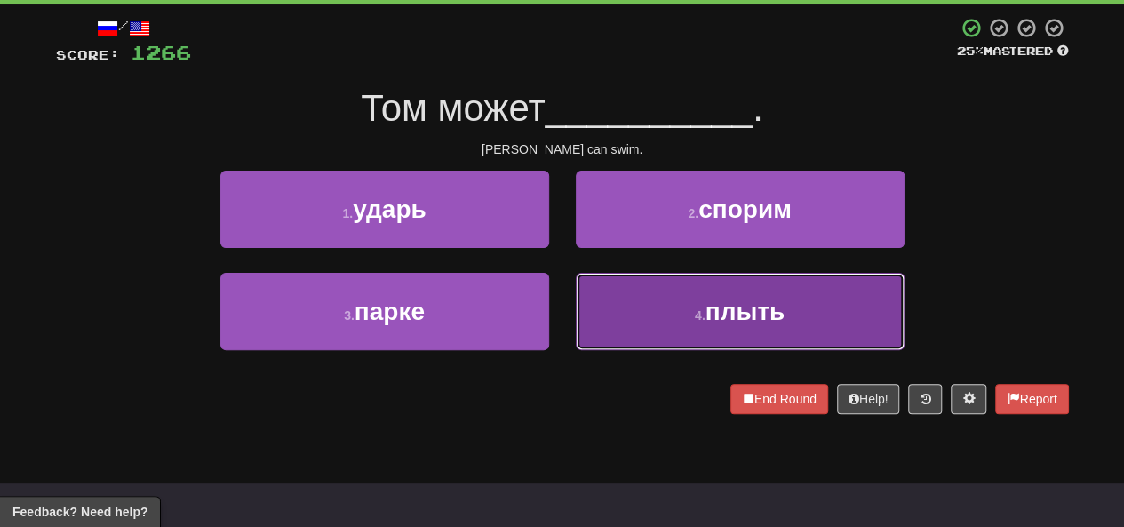
click at [628, 303] on button "4 . плыть" at bounding box center [740, 311] width 329 height 77
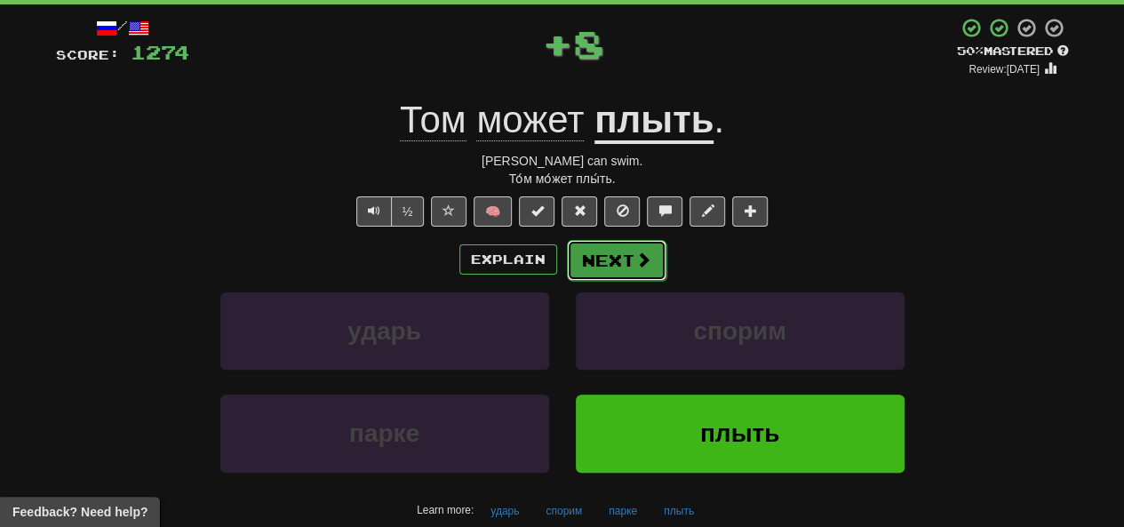
click at [599, 264] on button "Next" at bounding box center [617, 260] width 100 height 41
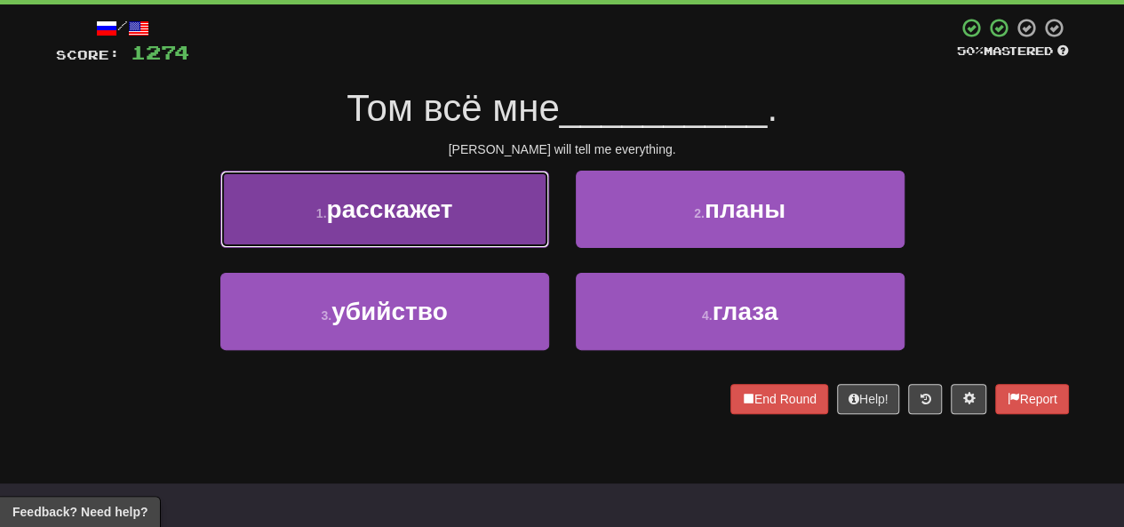
click at [488, 228] on button "1 . расскажет" at bounding box center [384, 209] width 329 height 77
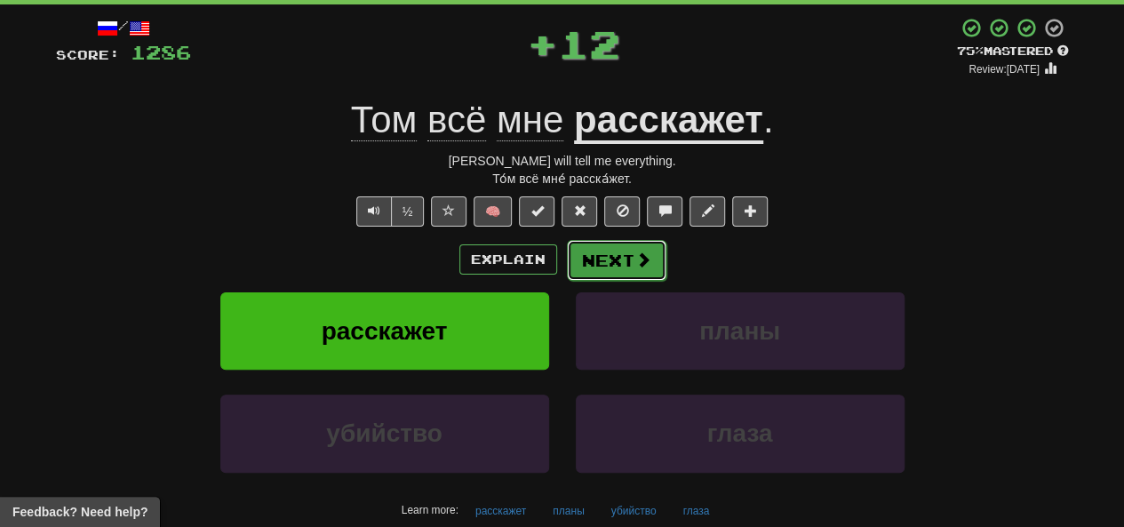
click at [580, 266] on button "Next" at bounding box center [617, 260] width 100 height 41
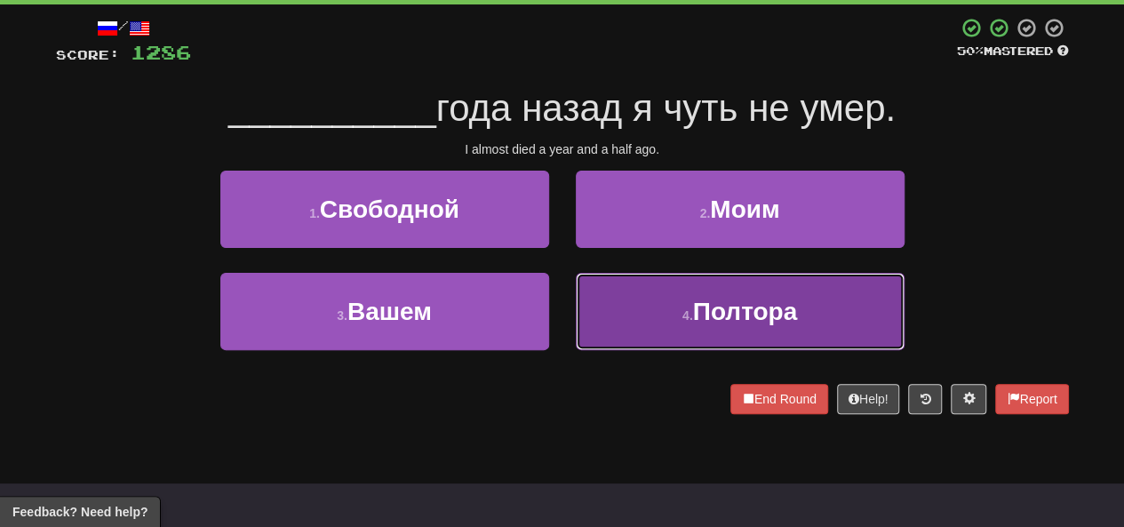
click at [619, 308] on button "4 . Полтора" at bounding box center [740, 311] width 329 height 77
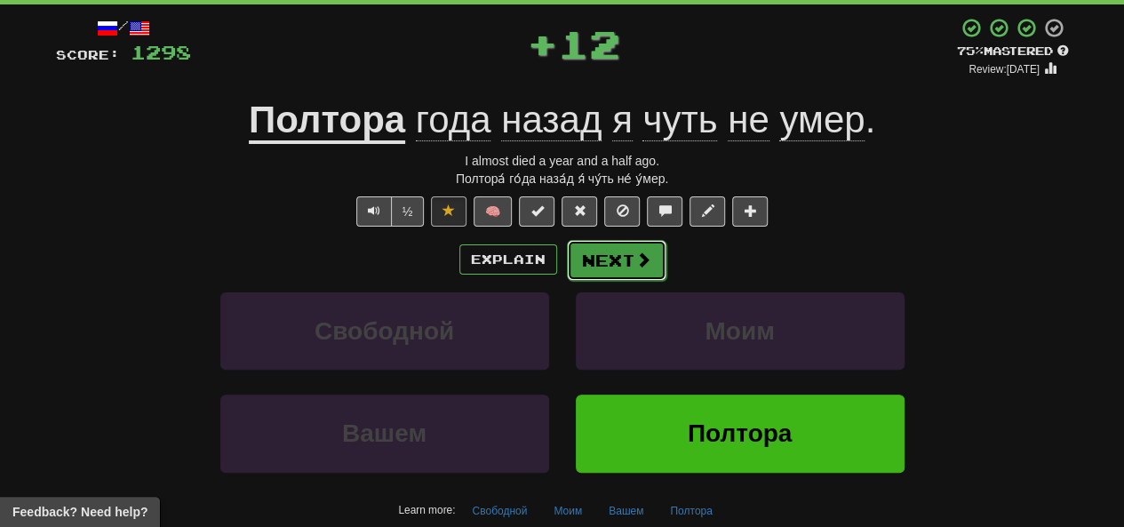
click at [607, 271] on button "Next" at bounding box center [617, 260] width 100 height 41
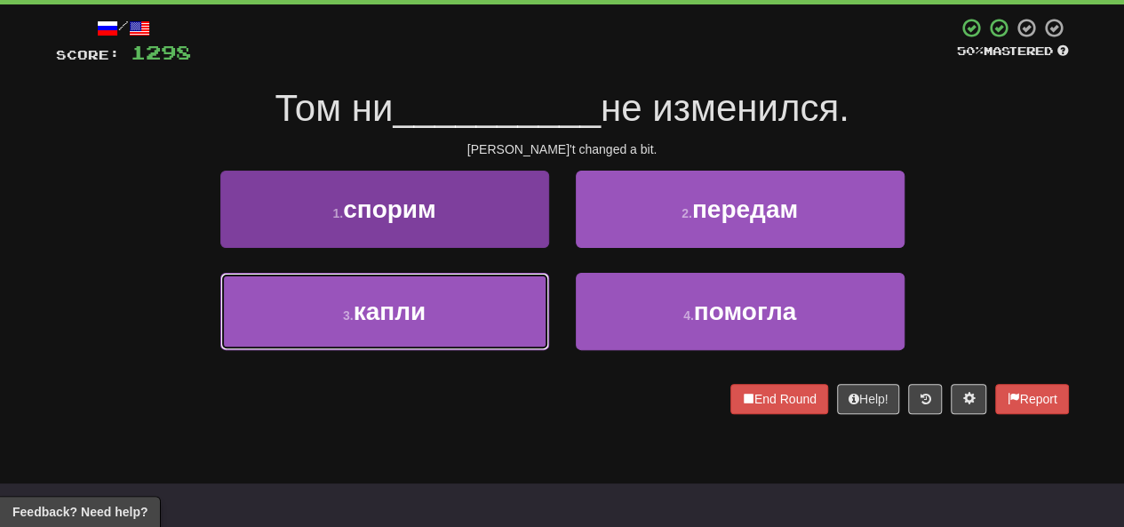
click at [476, 308] on button "3 . капли" at bounding box center [384, 311] width 329 height 77
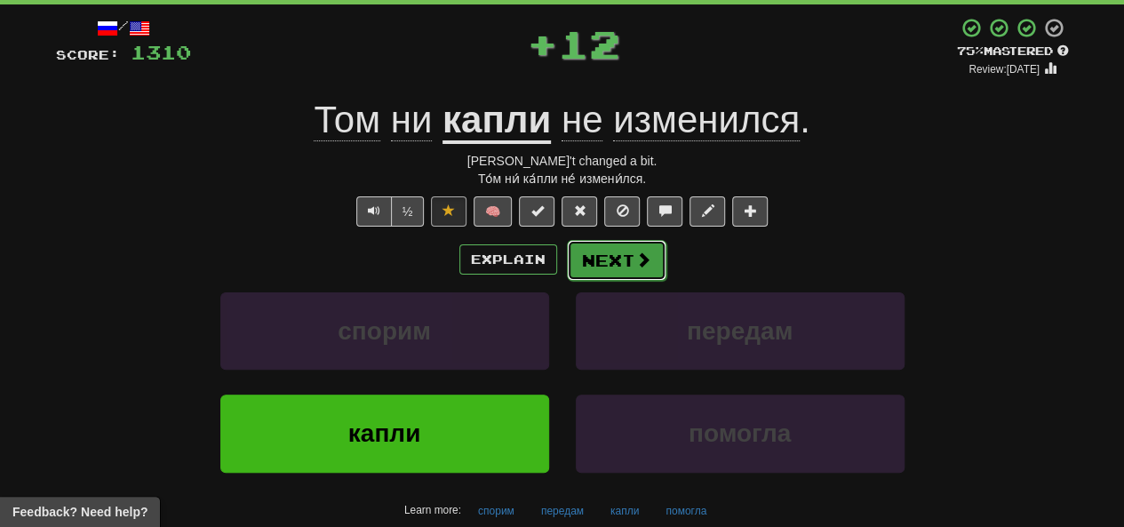
click at [594, 271] on button "Next" at bounding box center [617, 260] width 100 height 41
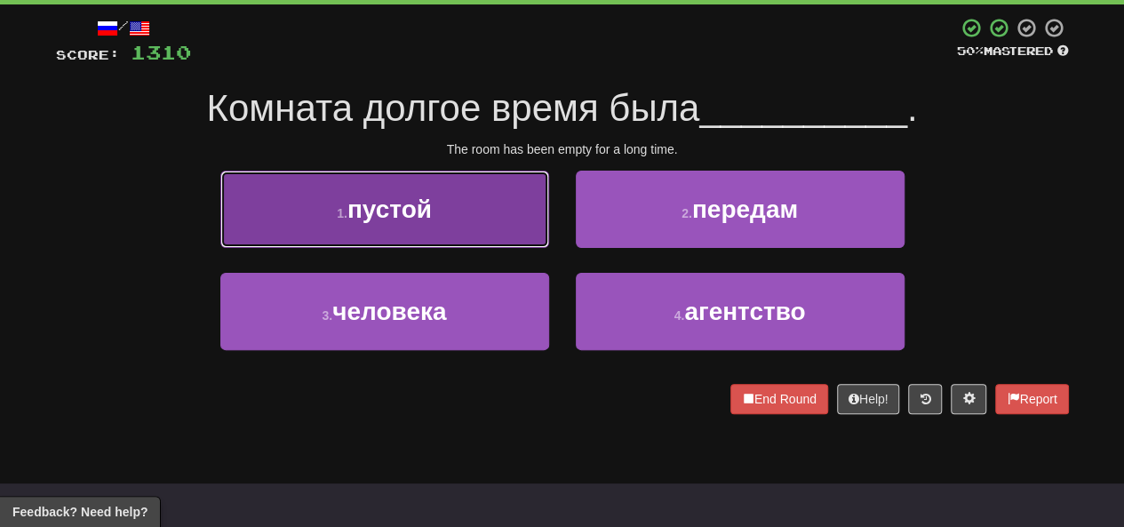
click at [404, 205] on span "пустой" at bounding box center [390, 210] width 84 height 28
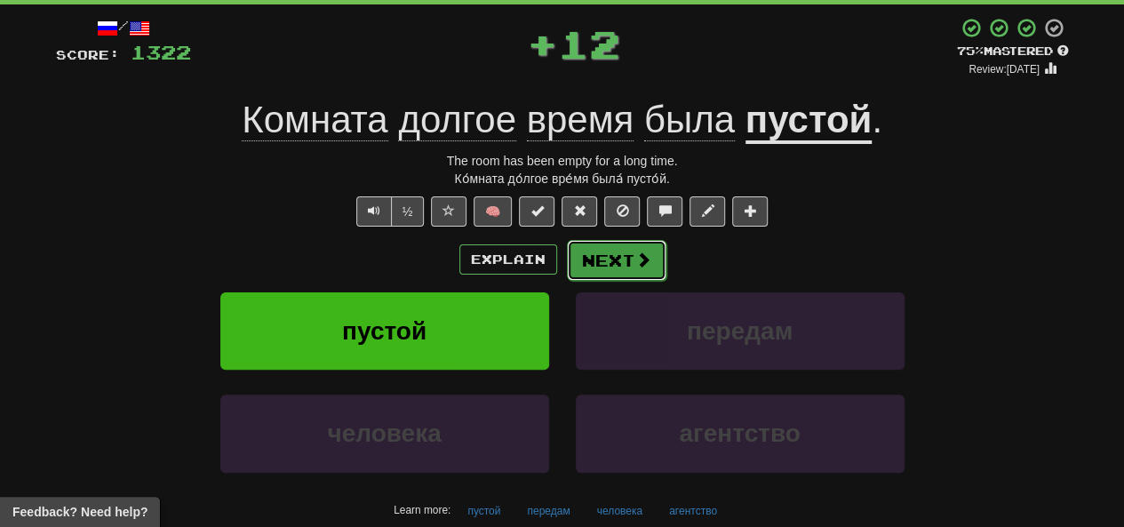
click at [626, 254] on button "Next" at bounding box center [617, 260] width 100 height 41
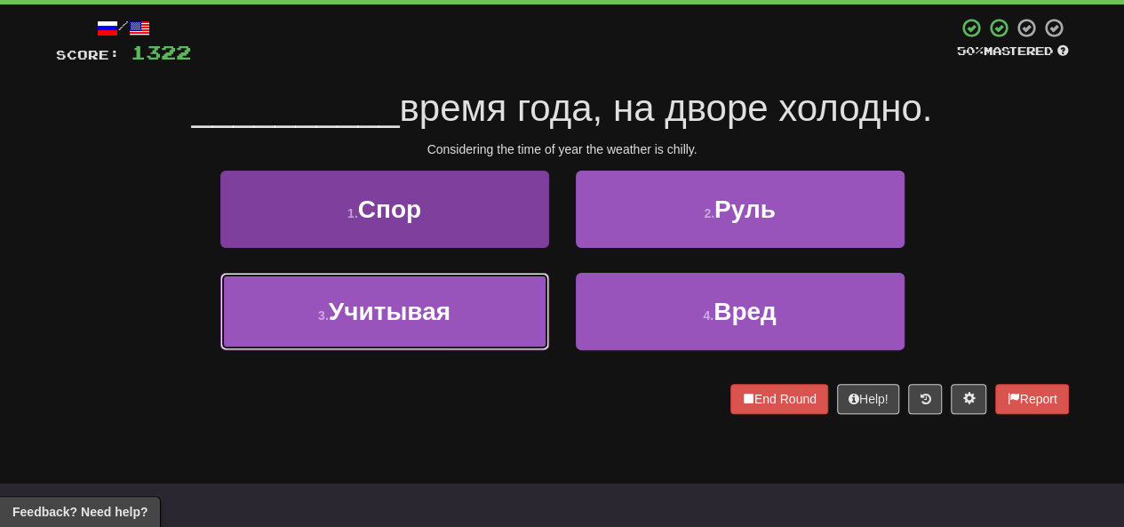
click at [464, 308] on button "3 . Учитывая" at bounding box center [384, 311] width 329 height 77
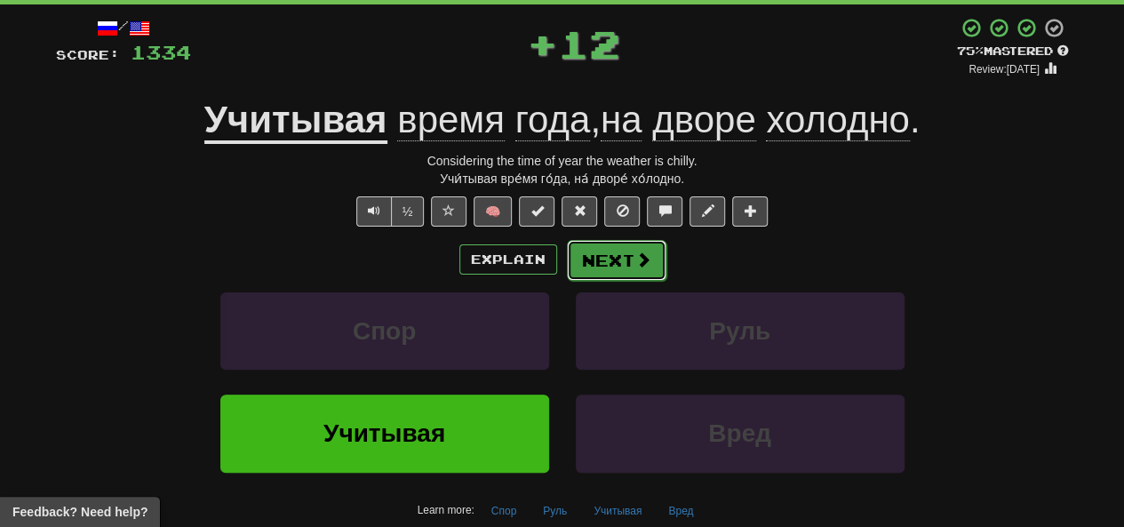
click at [580, 262] on button "Next" at bounding box center [617, 260] width 100 height 41
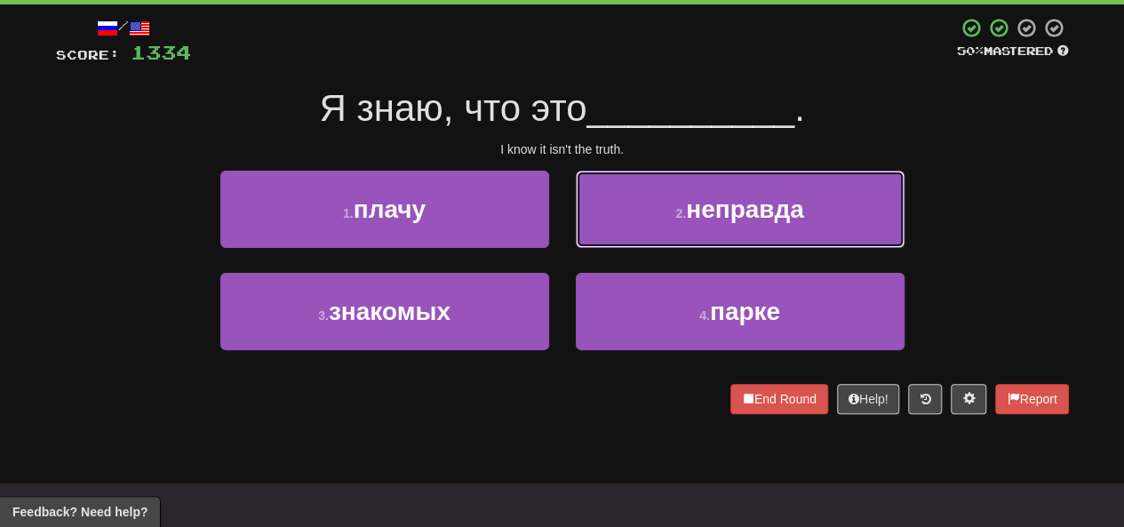
click at [628, 228] on button "2 . неправда" at bounding box center [740, 209] width 329 height 77
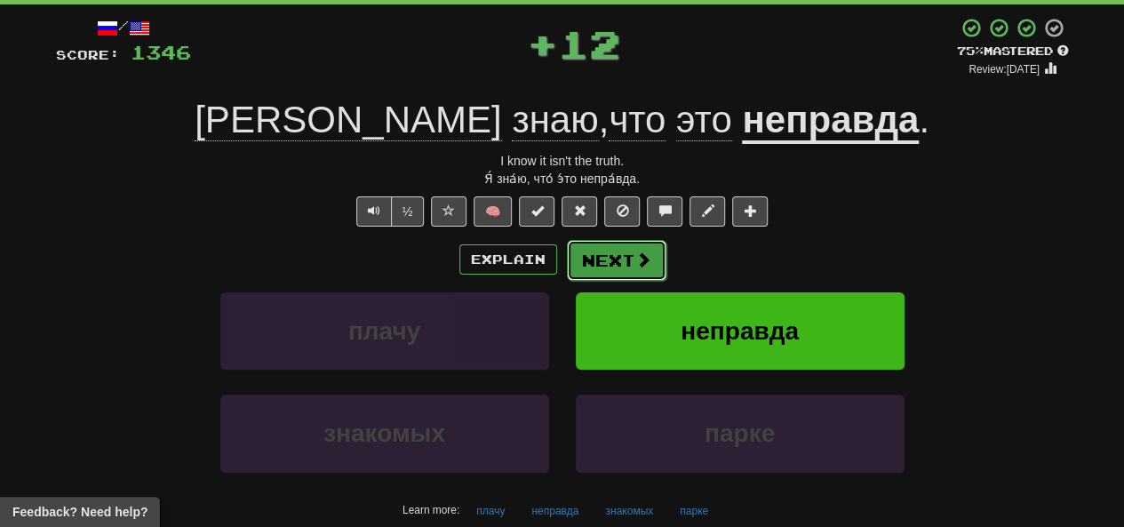
click at [604, 268] on button "Next" at bounding box center [617, 260] width 100 height 41
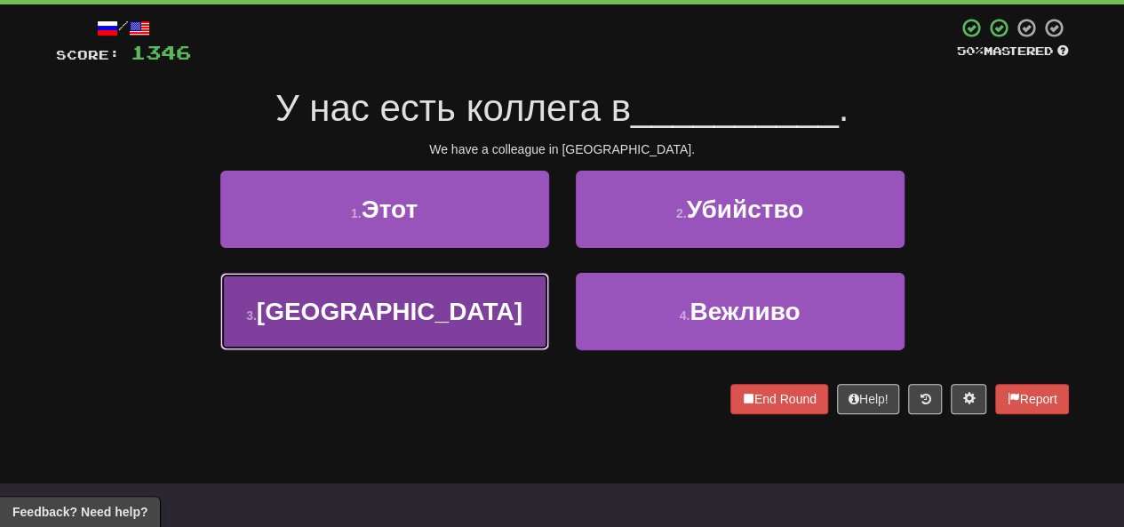
click at [490, 314] on button "3 . [GEOGRAPHIC_DATA]" at bounding box center [384, 311] width 329 height 77
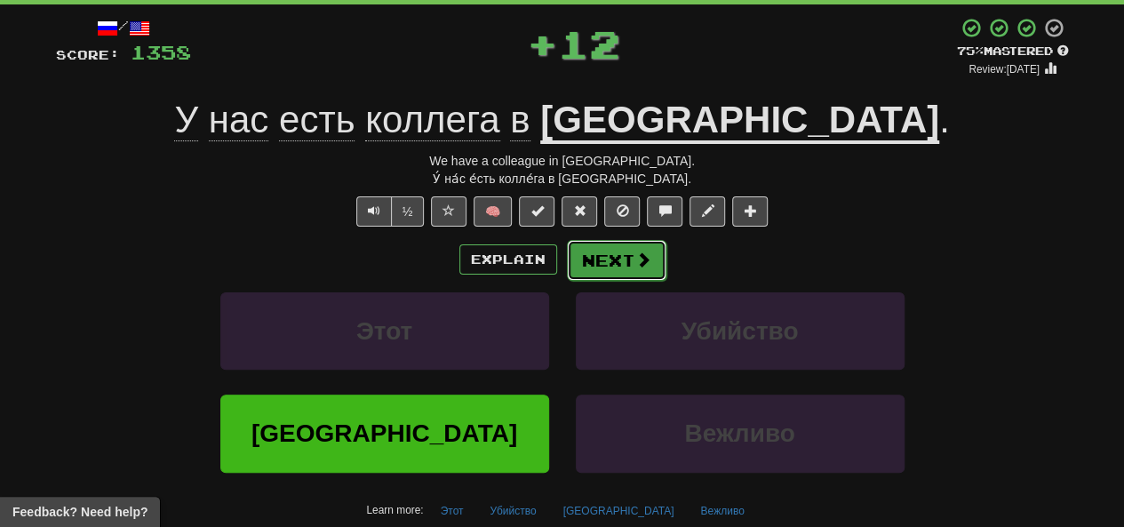
click at [602, 275] on button "Next" at bounding box center [617, 260] width 100 height 41
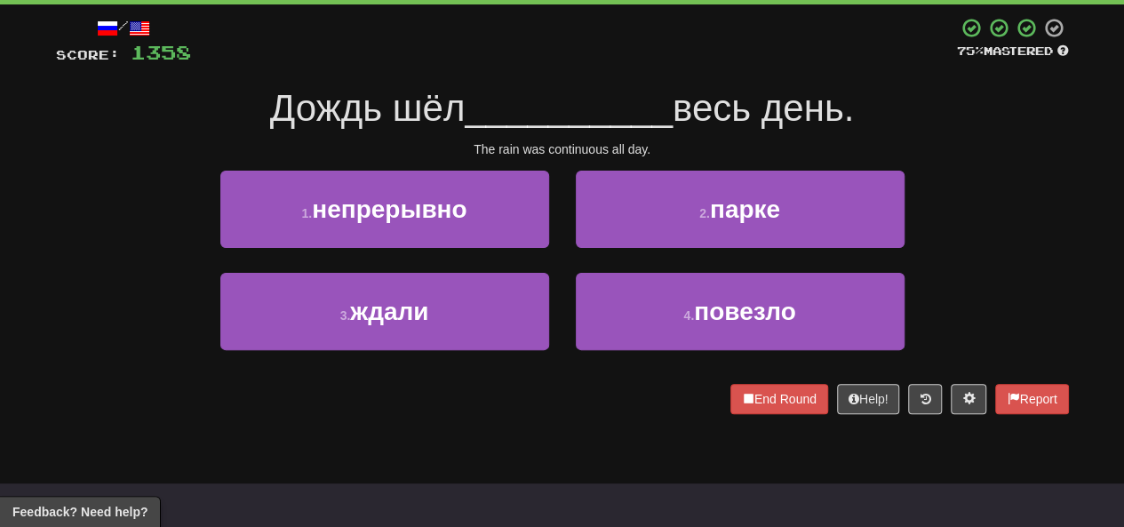
click at [485, 248] on div "1 . непрерывно" at bounding box center [385, 222] width 356 height 102
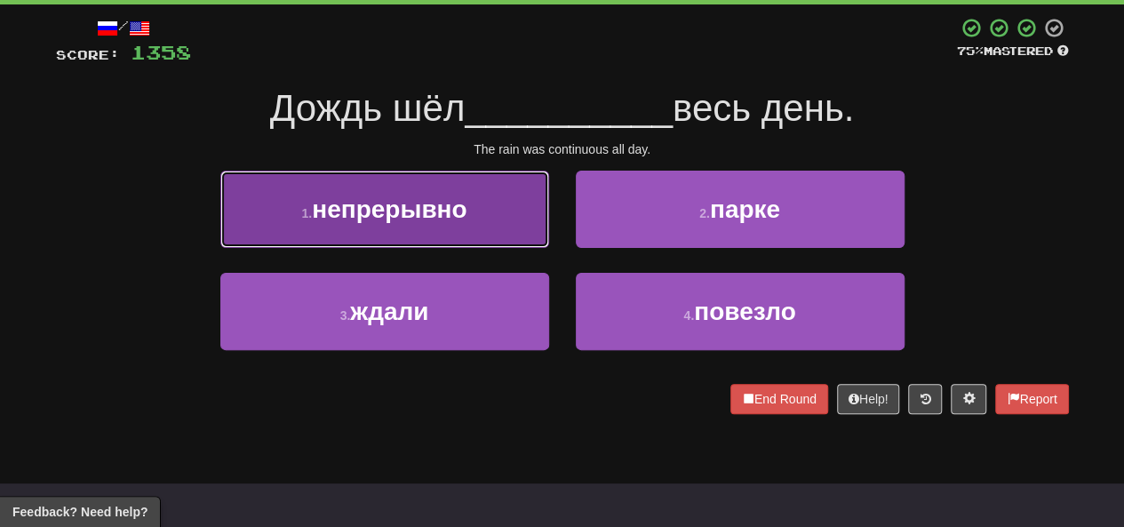
click at [484, 240] on button "1 . непрерывно" at bounding box center [384, 209] width 329 height 77
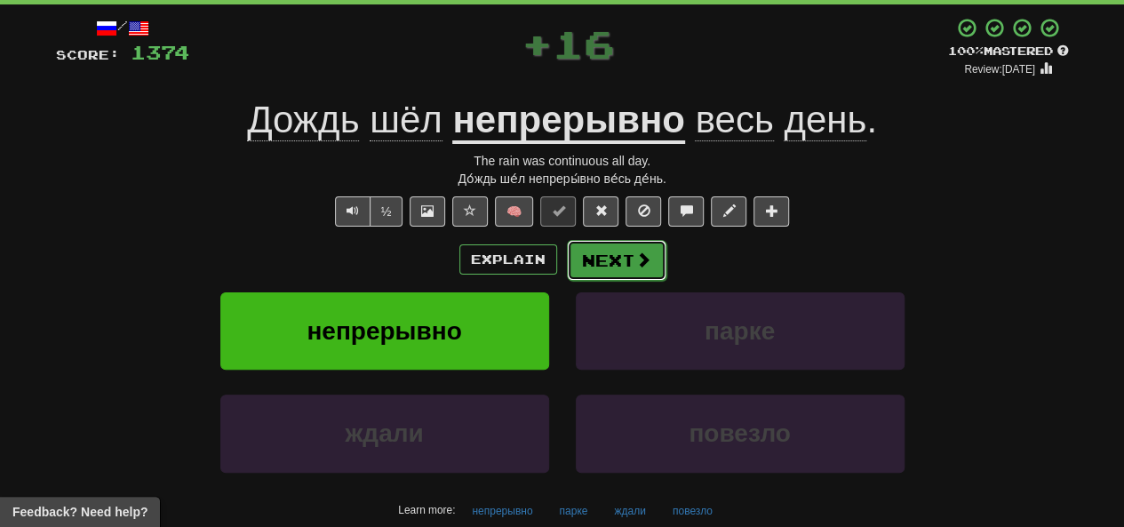
click at [603, 276] on button "Next" at bounding box center [617, 260] width 100 height 41
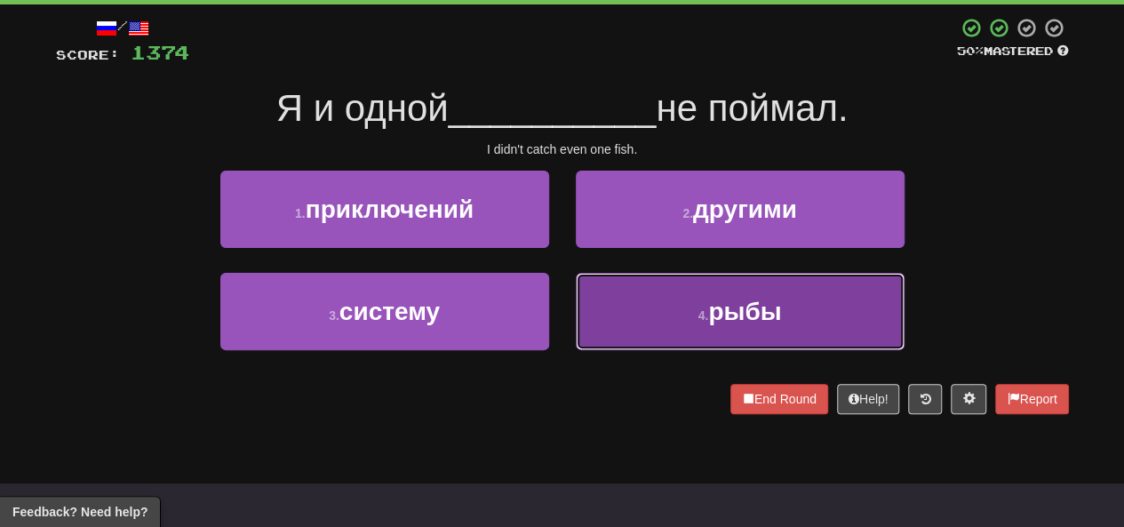
click at [611, 308] on button "4 . рыбы" at bounding box center [740, 311] width 329 height 77
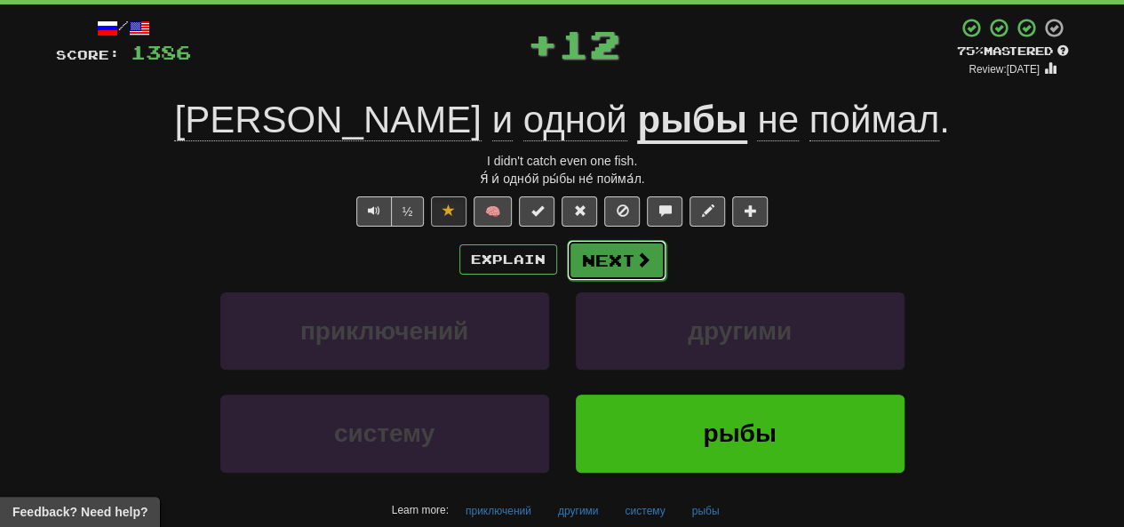
click at [609, 268] on button "Next" at bounding box center [617, 260] width 100 height 41
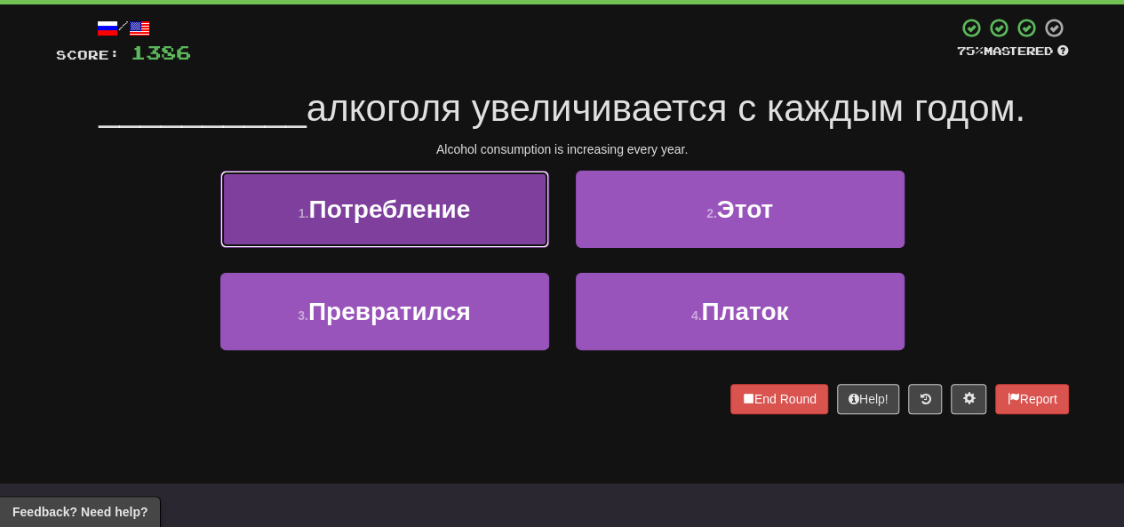
click at [518, 236] on button "1 . Потребление" at bounding box center [384, 209] width 329 height 77
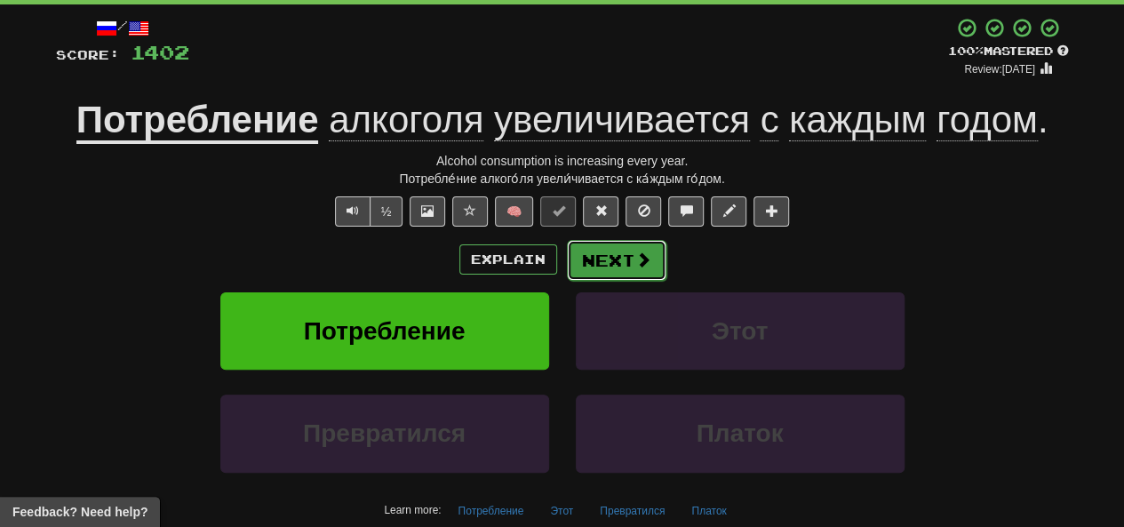
click at [597, 275] on button "Next" at bounding box center [617, 260] width 100 height 41
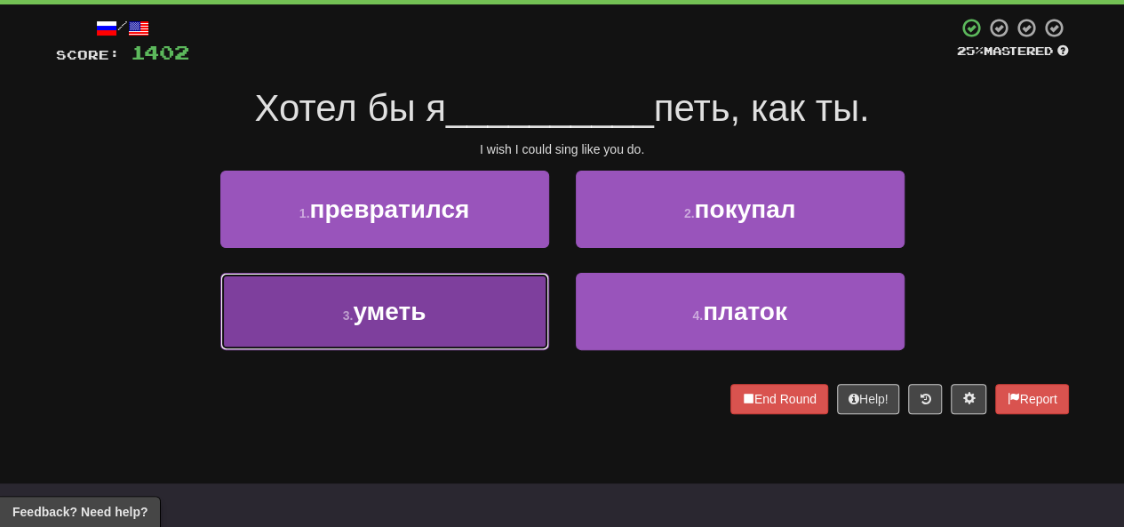
click at [443, 332] on button "3 . уметь" at bounding box center [384, 311] width 329 height 77
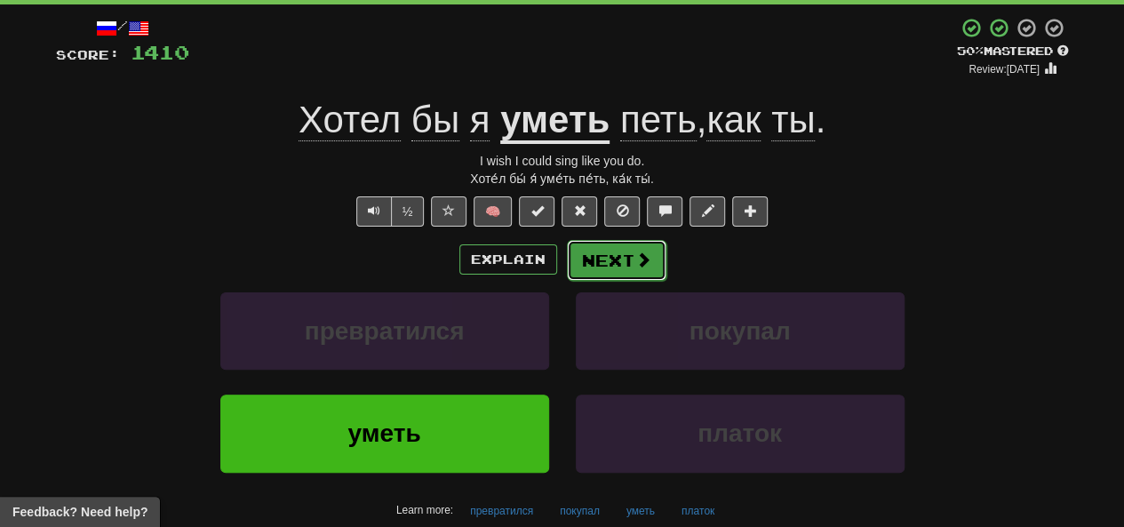
click at [580, 266] on button "Next" at bounding box center [617, 260] width 100 height 41
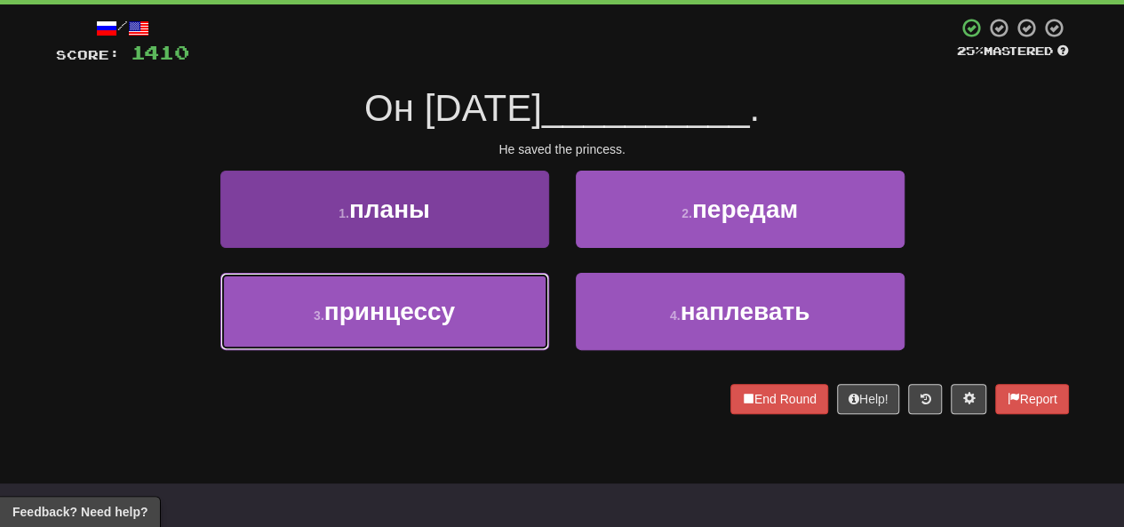
click at [478, 331] on button "3 . принцессу" at bounding box center [384, 311] width 329 height 77
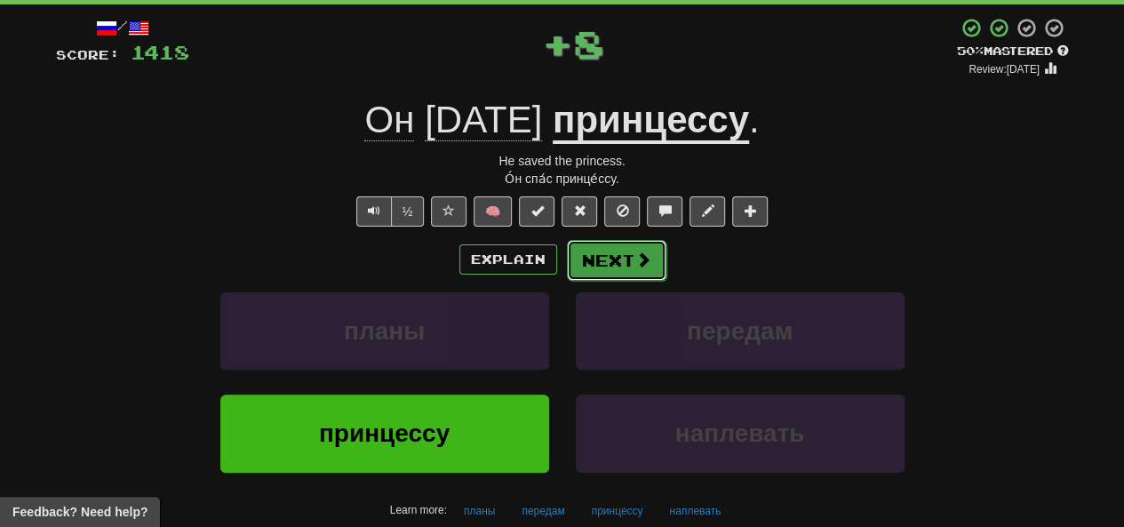
click at [605, 274] on button "Next" at bounding box center [617, 260] width 100 height 41
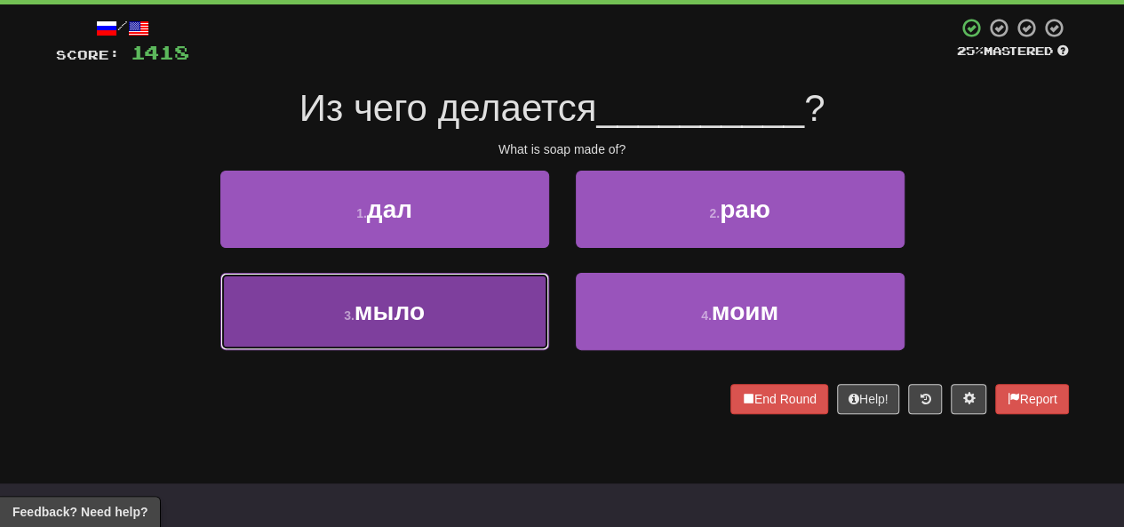
click at [384, 325] on button "3 . мыло" at bounding box center [384, 311] width 329 height 77
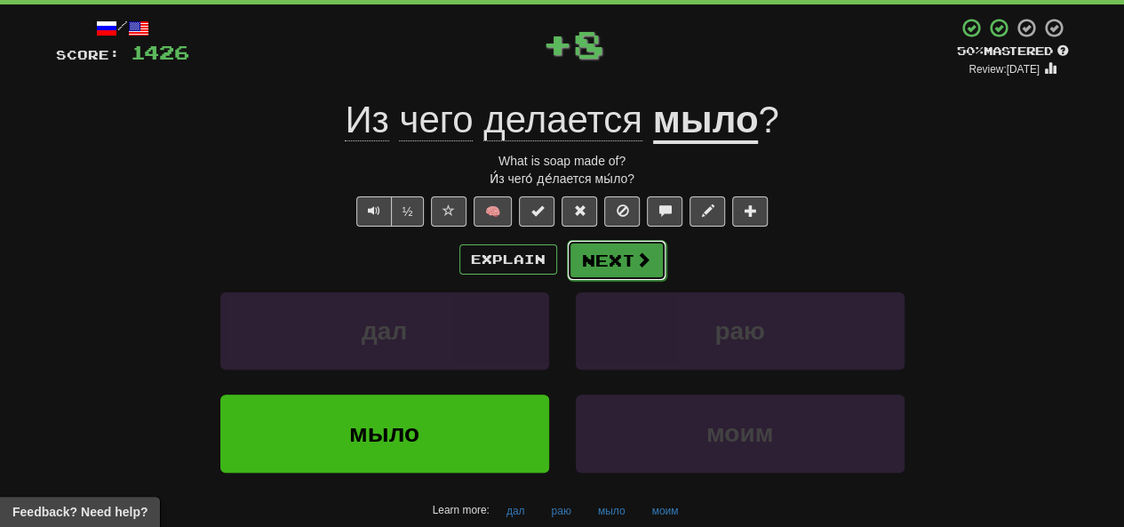
click at [598, 273] on button "Next" at bounding box center [617, 260] width 100 height 41
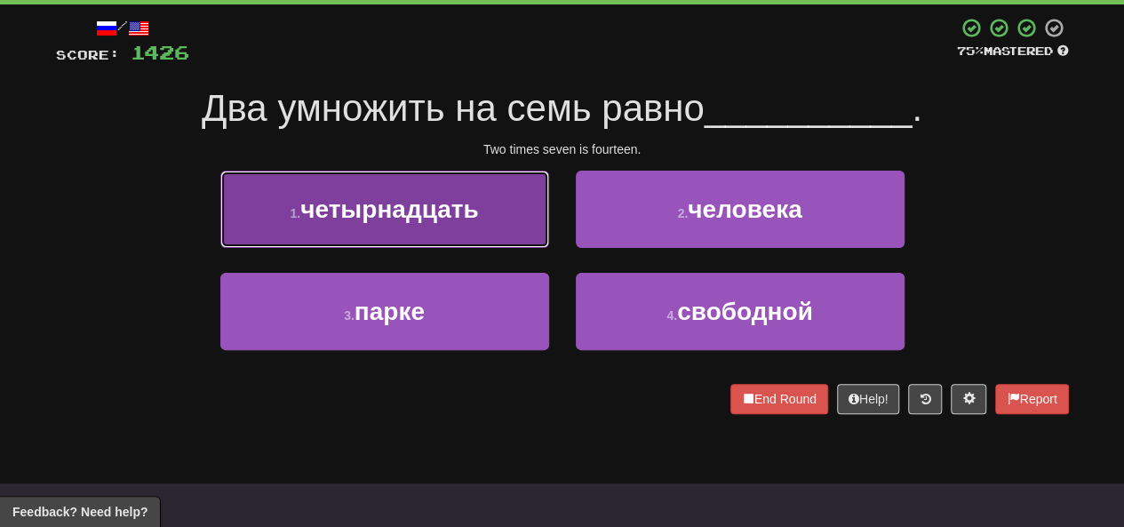
click at [479, 239] on button "1 . четырнадцать" at bounding box center [384, 209] width 329 height 77
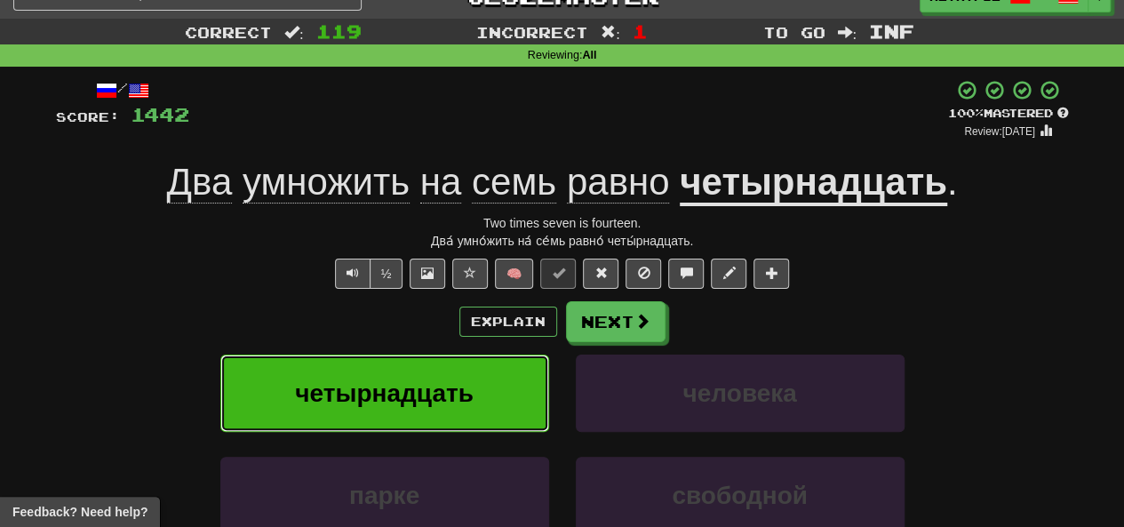
scroll to position [0, 0]
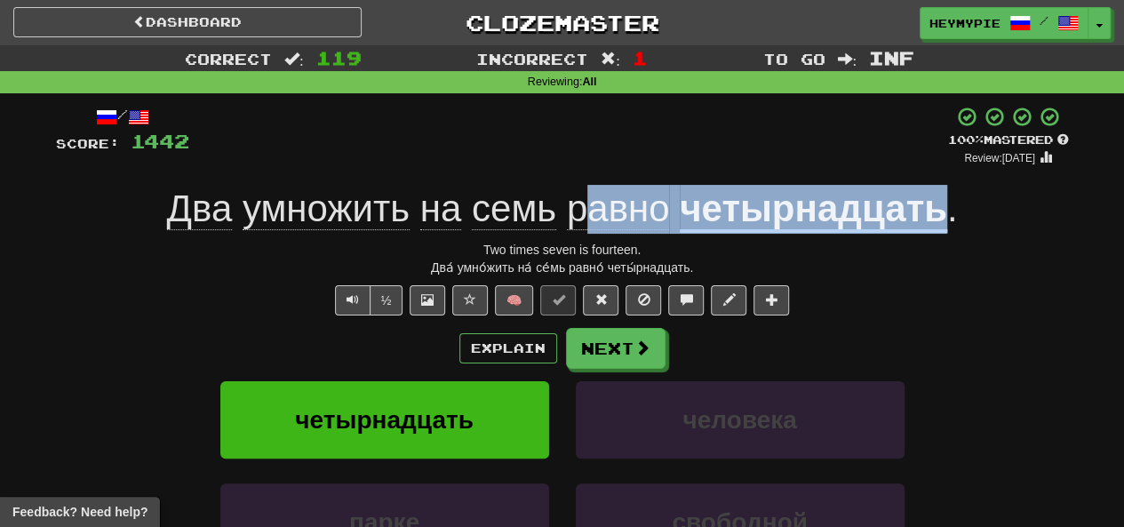
drag, startPoint x: 951, startPoint y: 213, endPoint x: 577, endPoint y: 211, distance: 374.2
click at [577, 211] on div "Два умножить на семь равно четырнадцать ." at bounding box center [562, 209] width 1013 height 49
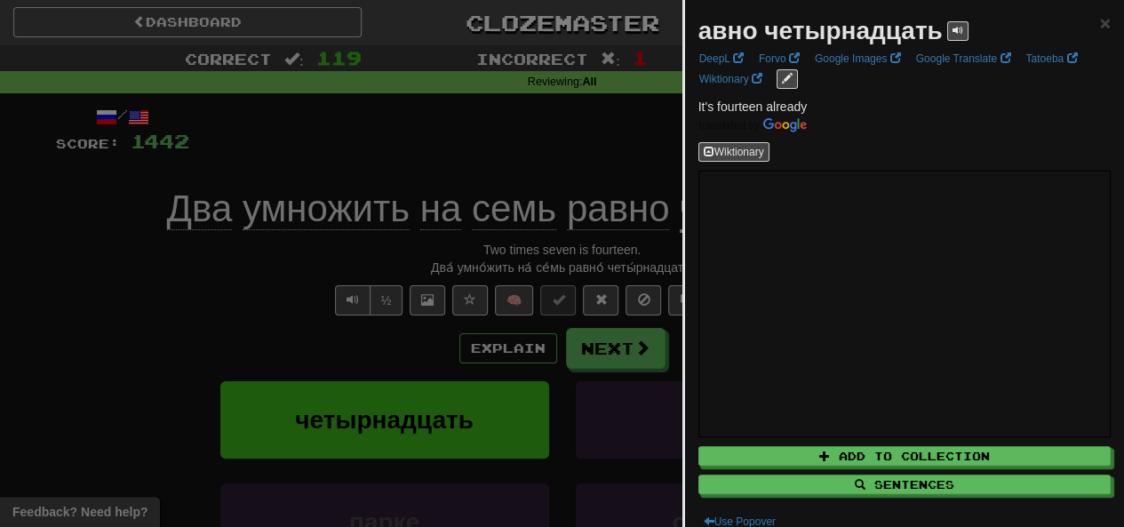
click at [383, 156] on div at bounding box center [562, 263] width 1124 height 527
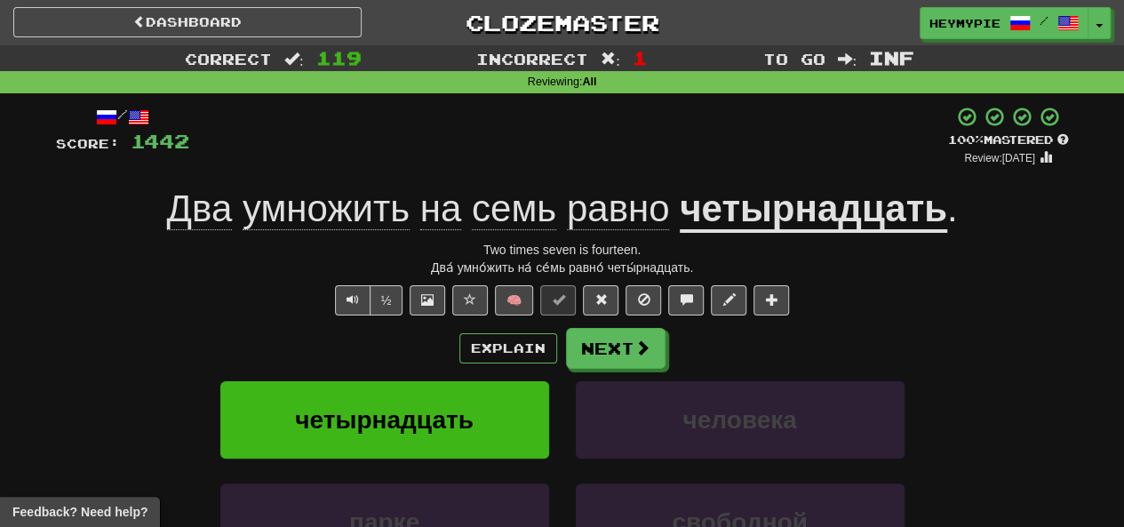
click at [1003, 207] on div "Два умножить на семь равно четырнадцать ." at bounding box center [562, 209] width 1013 height 49
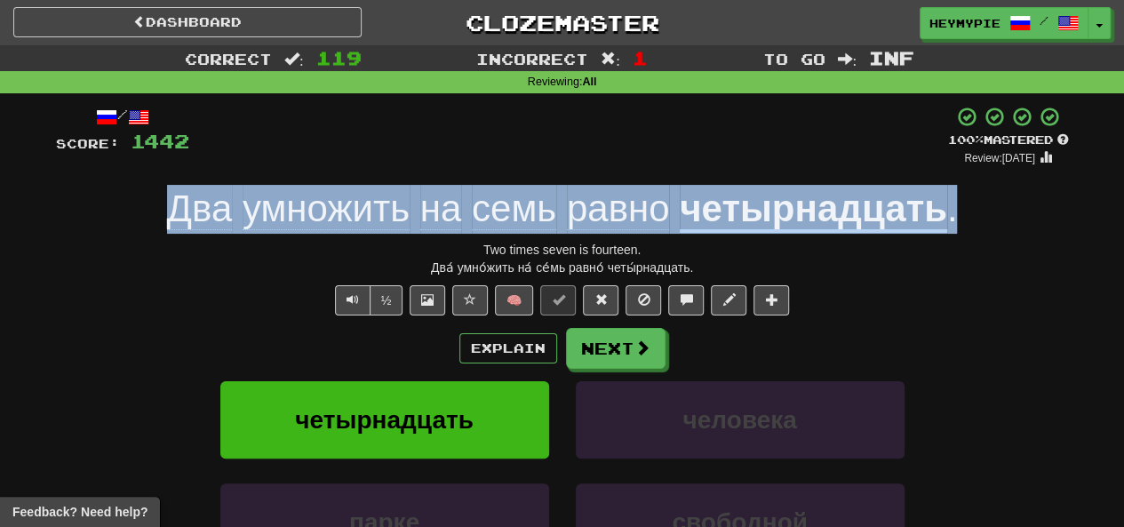
drag, startPoint x: 988, startPoint y: 223, endPoint x: 167, endPoint y: 204, distance: 821.5
click at [167, 204] on div "Два умножить на семь равно четырнадцать ." at bounding box center [562, 209] width 1013 height 49
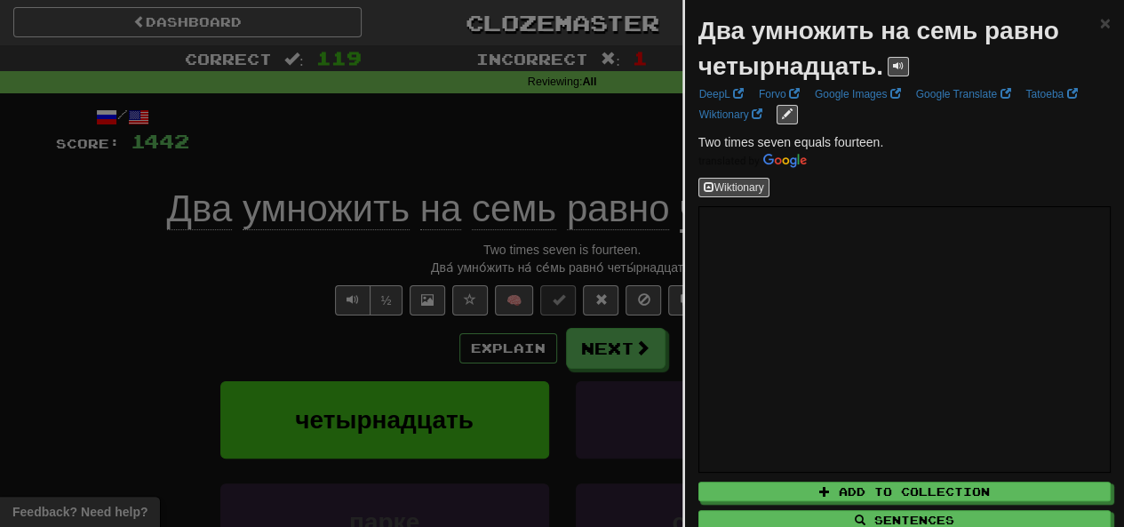
drag, startPoint x: 196, startPoint y: 213, endPoint x: 878, endPoint y: 68, distance: 697.8
click at [878, 68] on strong "Два умножить на семь равно четырнадцать." at bounding box center [879, 48] width 361 height 63
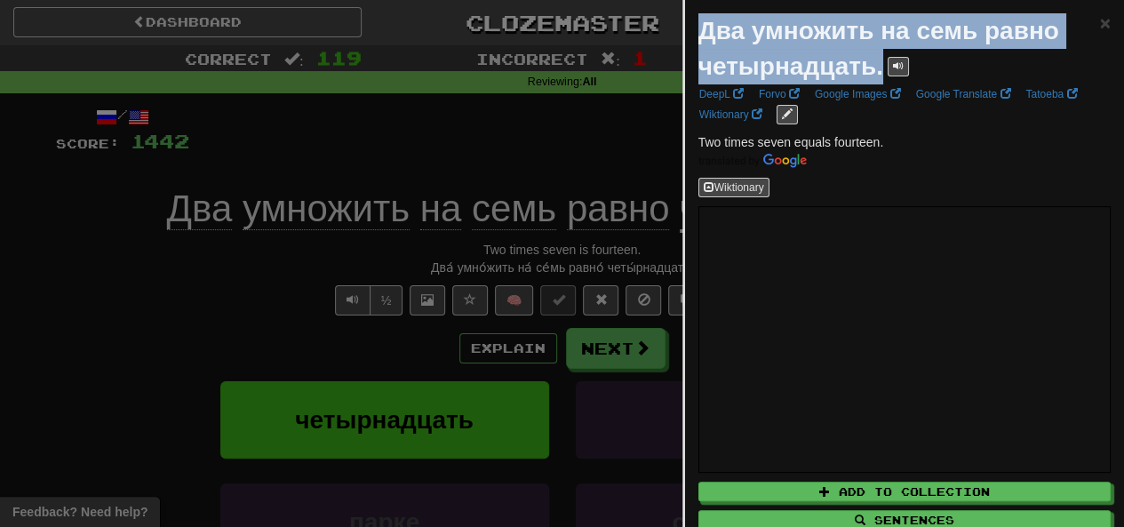
drag, startPoint x: 880, startPoint y: 67, endPoint x: 691, endPoint y: 24, distance: 193.2
click at [691, 24] on div "Два умножить на семь равно четырнадцать. × DeepL Forvo Google Images Google Tra…" at bounding box center [904, 290] width 439 height 580
copy strong "Два умножить на семь равно четырнадцать."
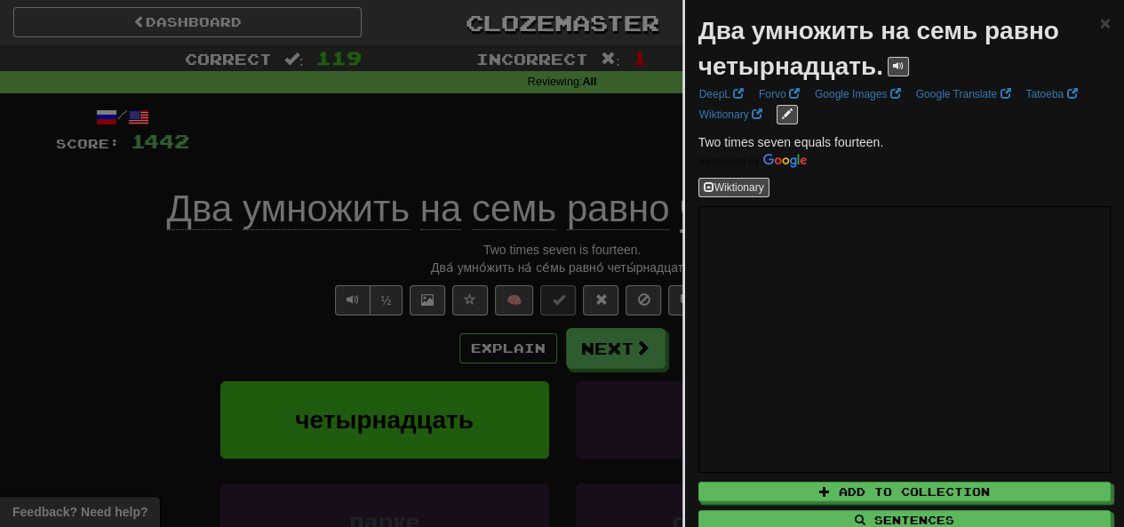
drag, startPoint x: 430, startPoint y: 112, endPoint x: 443, endPoint y: 131, distance: 22.4
click at [431, 113] on div at bounding box center [562, 263] width 1124 height 527
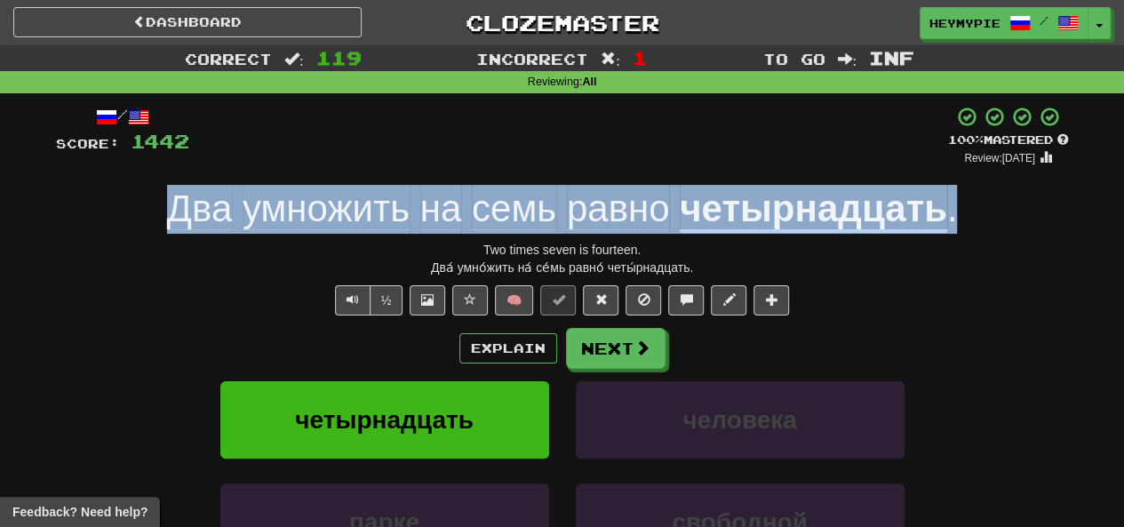
drag, startPoint x: 987, startPoint y: 205, endPoint x: 163, endPoint y: 216, distance: 824.0
click at [163, 216] on div "Два умножить на семь равно четырнадцать ." at bounding box center [562, 209] width 1013 height 49
copy div "Два умножить на семь равно четырнадцать ."
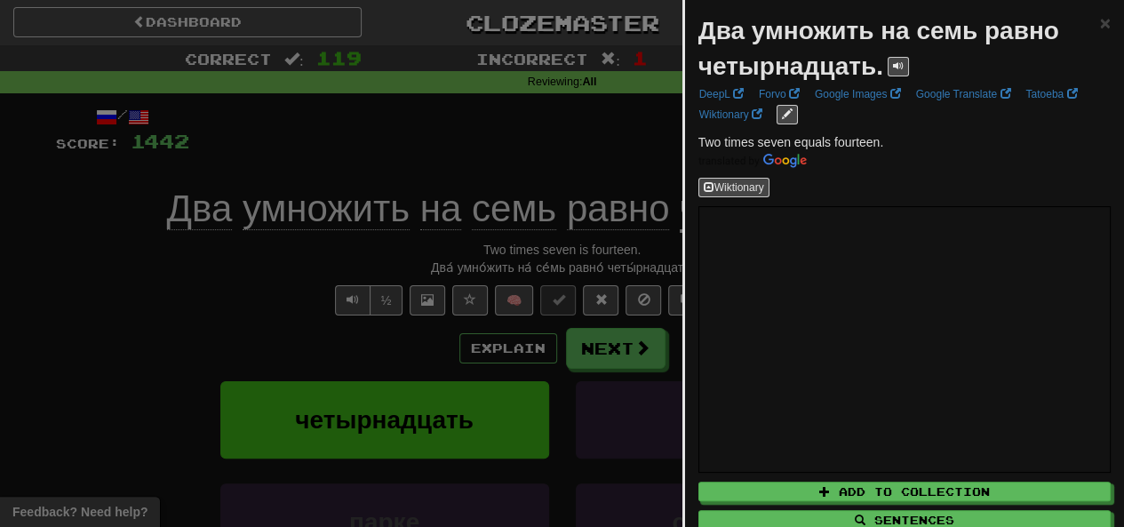
click at [364, 132] on div at bounding box center [562, 263] width 1124 height 527
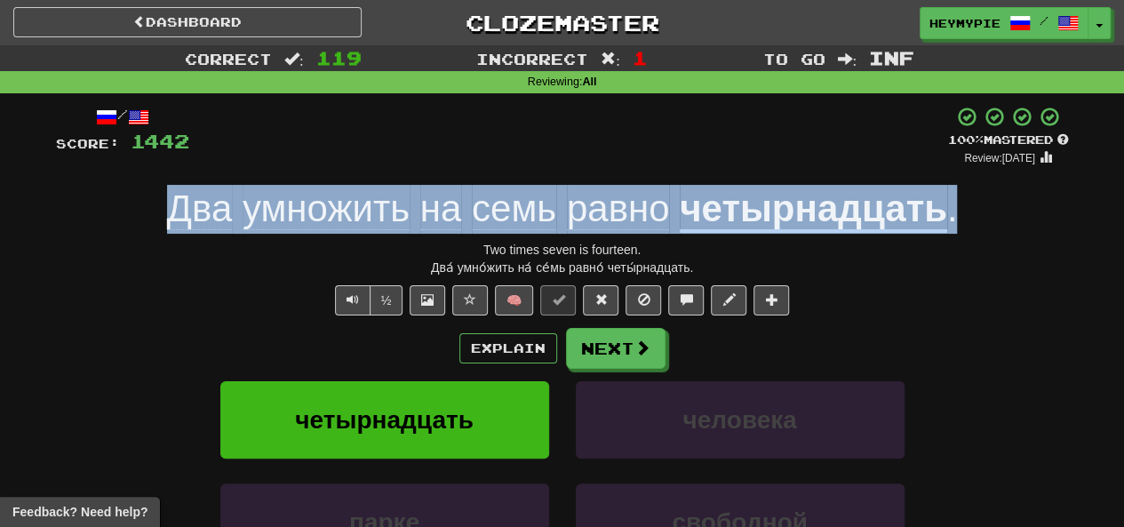
drag, startPoint x: 890, startPoint y: 209, endPoint x: 163, endPoint y: 207, distance: 727.1
click at [163, 207] on div "Два умножить на семь равно четырнадцать ." at bounding box center [562, 209] width 1013 height 49
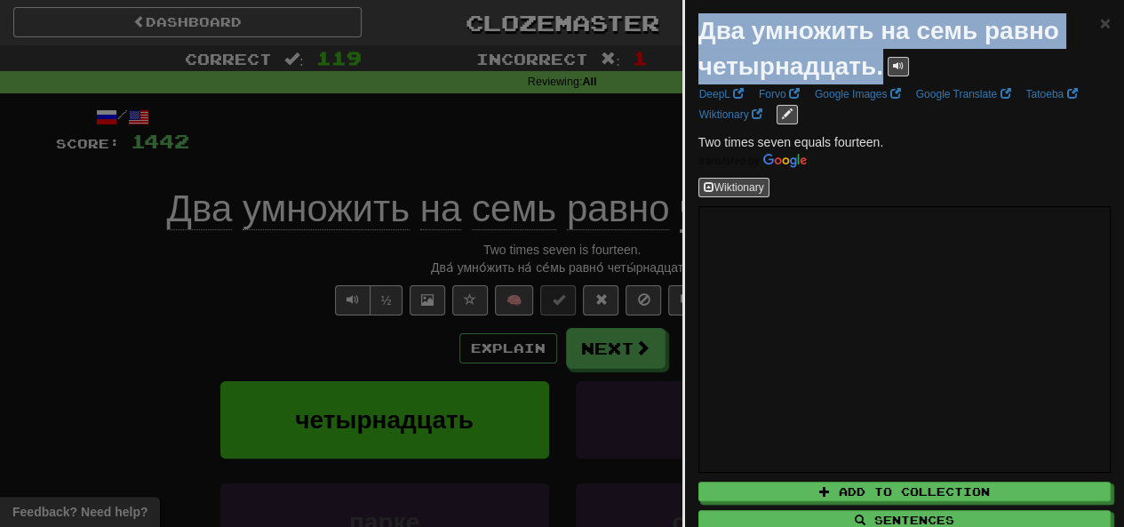
drag, startPoint x: 882, startPoint y: 65, endPoint x: 682, endPoint y: 20, distance: 204.9
click at [683, 20] on div "Два умножить на семь равно четырнадцать. × DeepL Forvo Google Images Google Tra…" at bounding box center [904, 263] width 442 height 527
copy strong "Два умножить на семь равно четырнадцать."
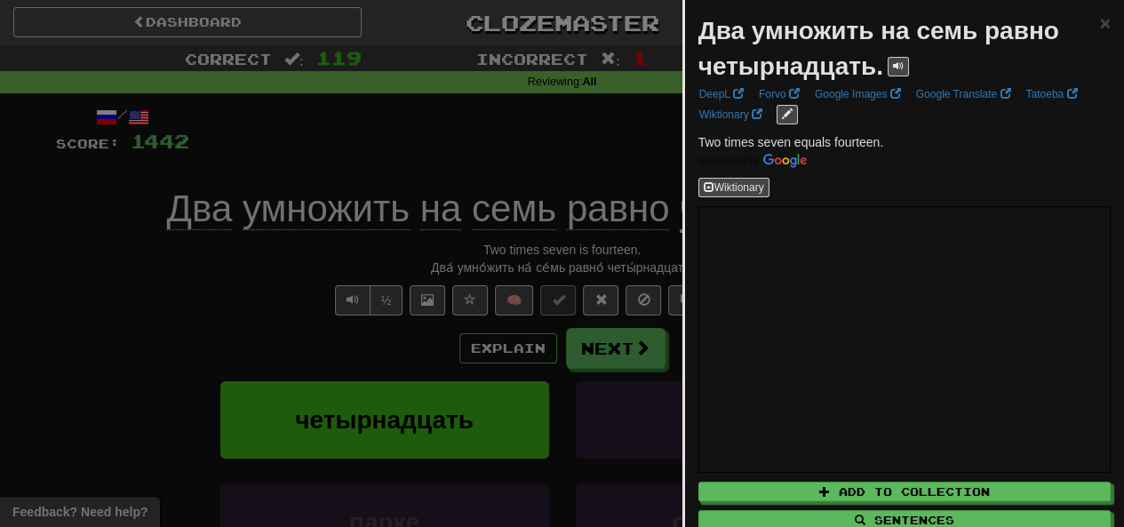
click at [494, 132] on div at bounding box center [562, 263] width 1124 height 527
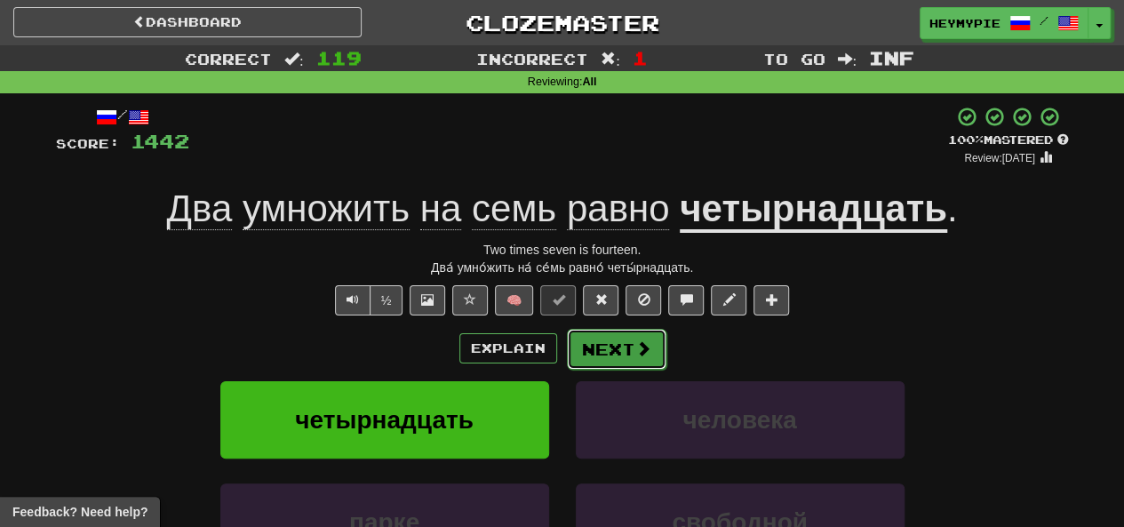
click at [617, 355] on button "Next" at bounding box center [617, 349] width 100 height 41
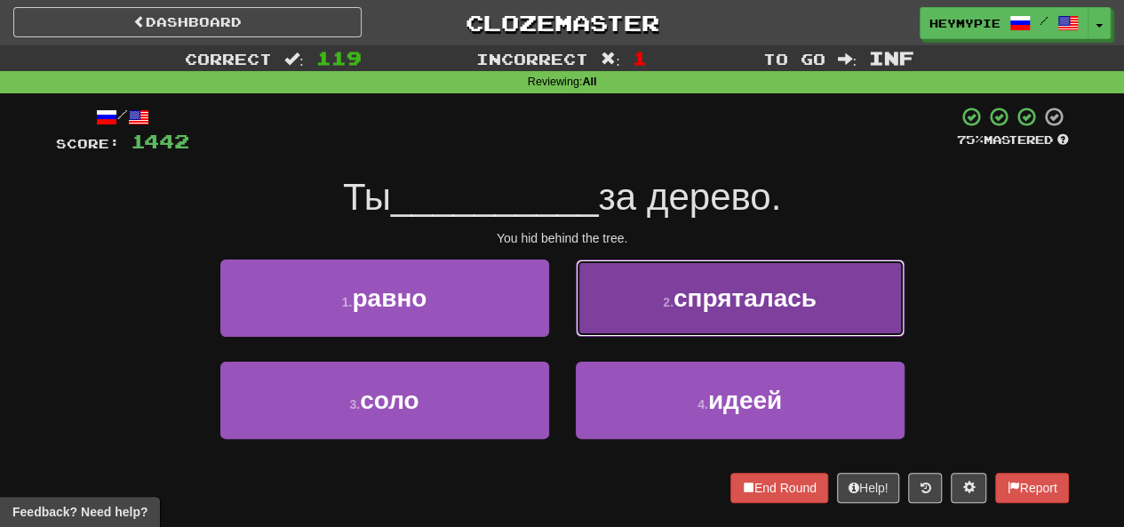
click at [674, 299] on small "2 ." at bounding box center [668, 302] width 11 height 14
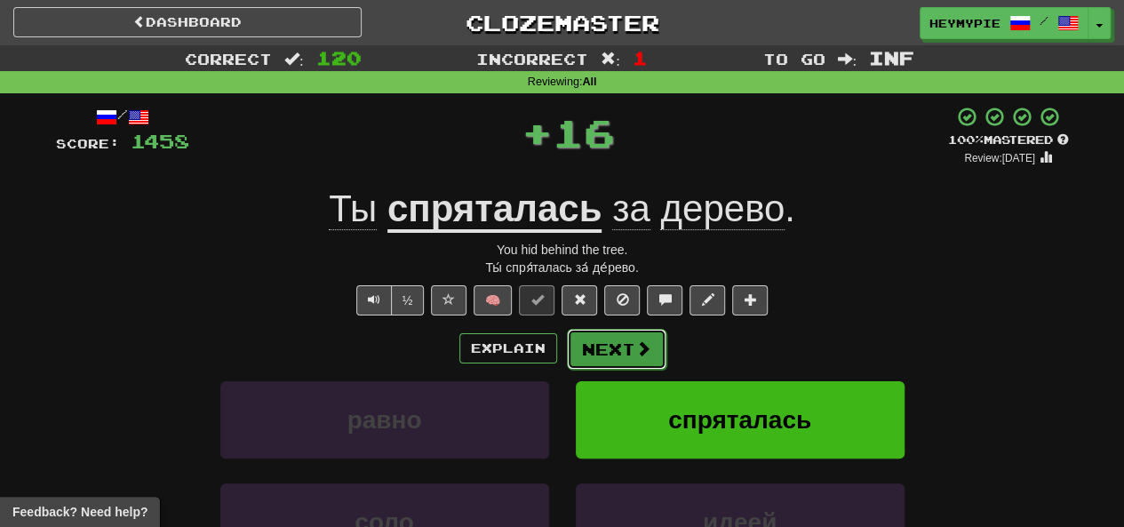
click at [609, 355] on button "Next" at bounding box center [617, 349] width 100 height 41
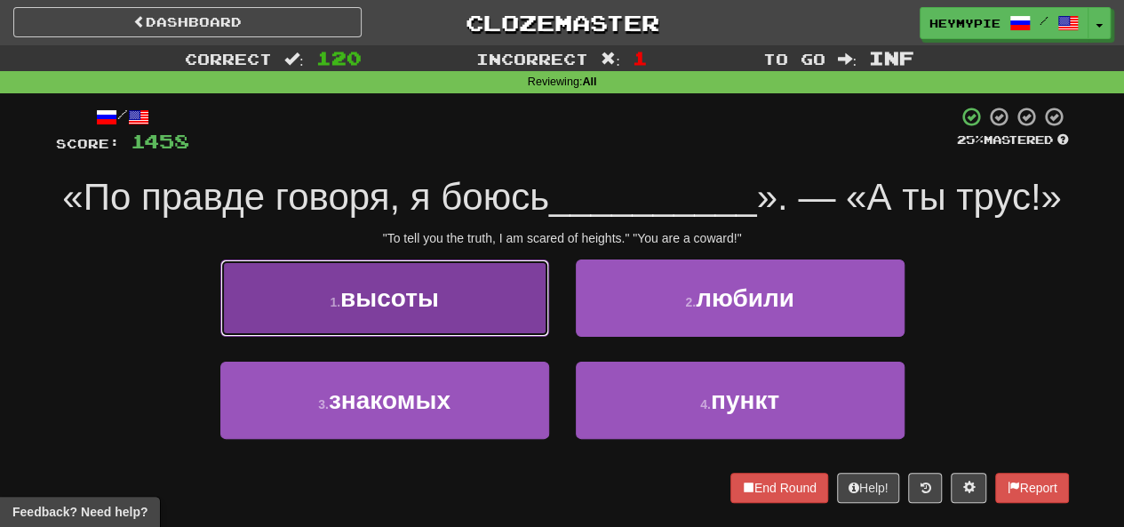
click at [507, 303] on button "1 . высоты" at bounding box center [384, 298] width 329 height 77
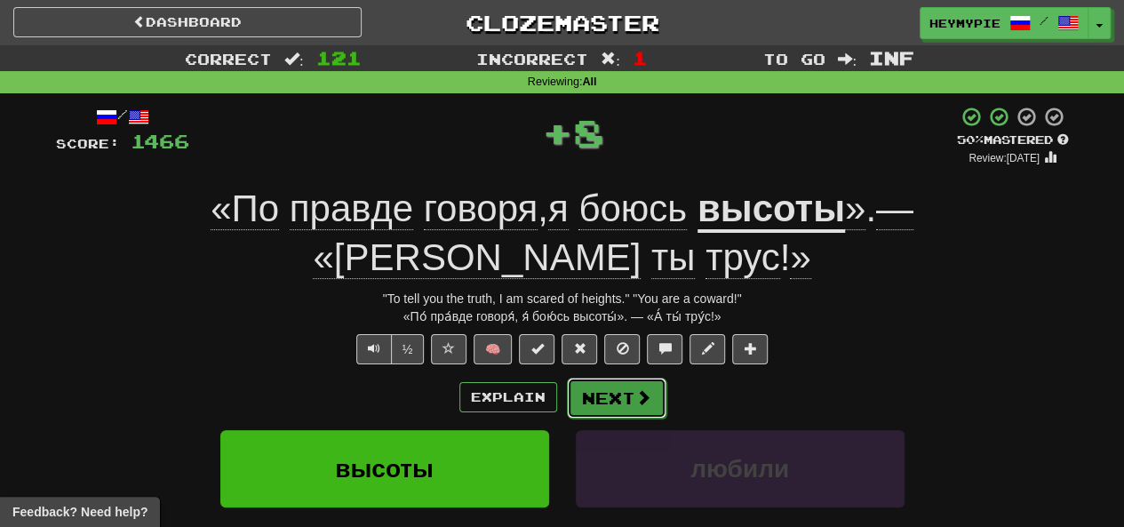
click at [623, 378] on button "Next" at bounding box center [617, 398] width 100 height 41
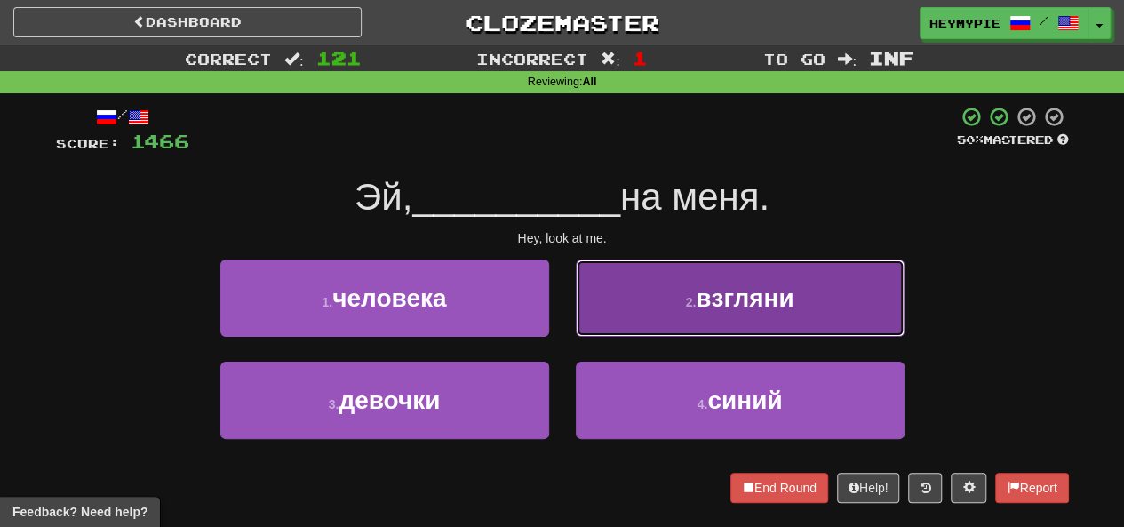
click at [624, 330] on button "2 . взгляни" at bounding box center [740, 298] width 329 height 77
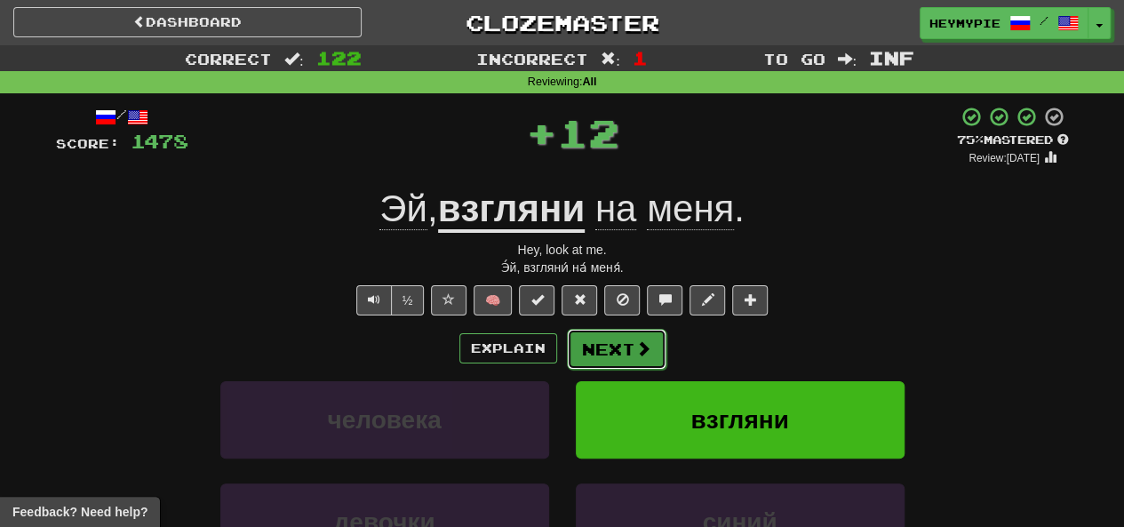
click at [614, 356] on button "Next" at bounding box center [617, 349] width 100 height 41
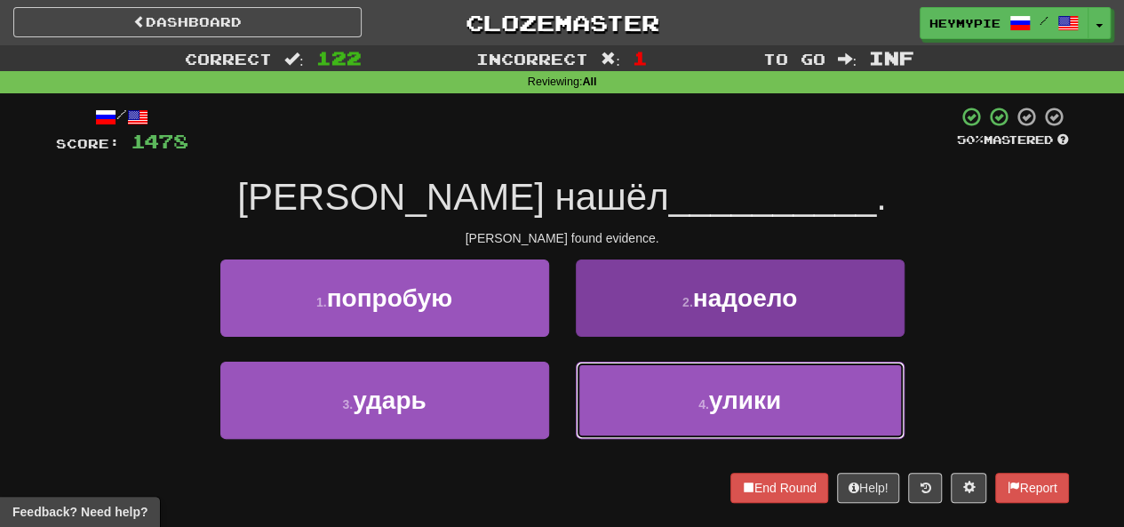
click at [596, 428] on button "4 . улики" at bounding box center [740, 400] width 329 height 77
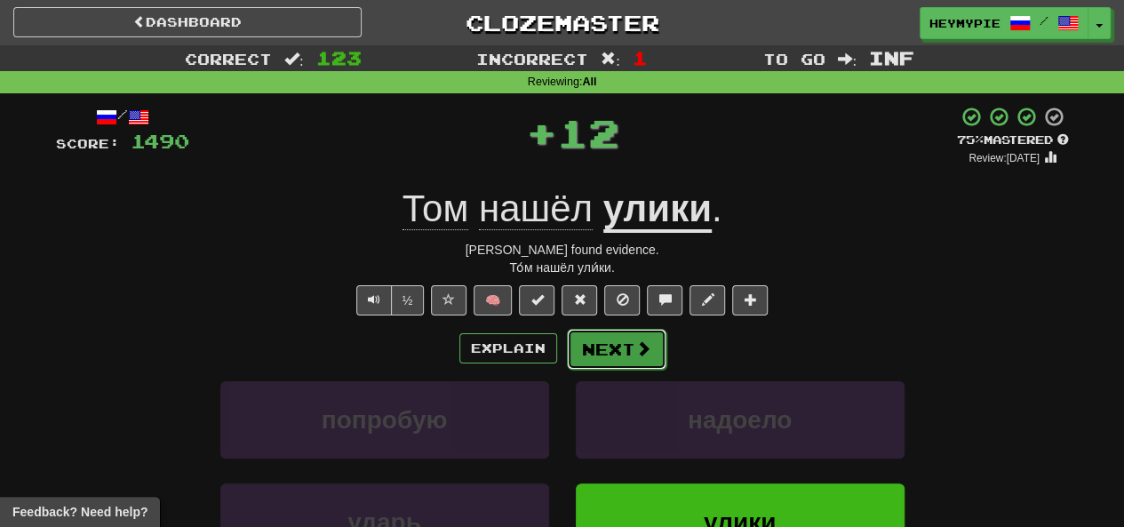
click at [614, 356] on button "Next" at bounding box center [617, 349] width 100 height 41
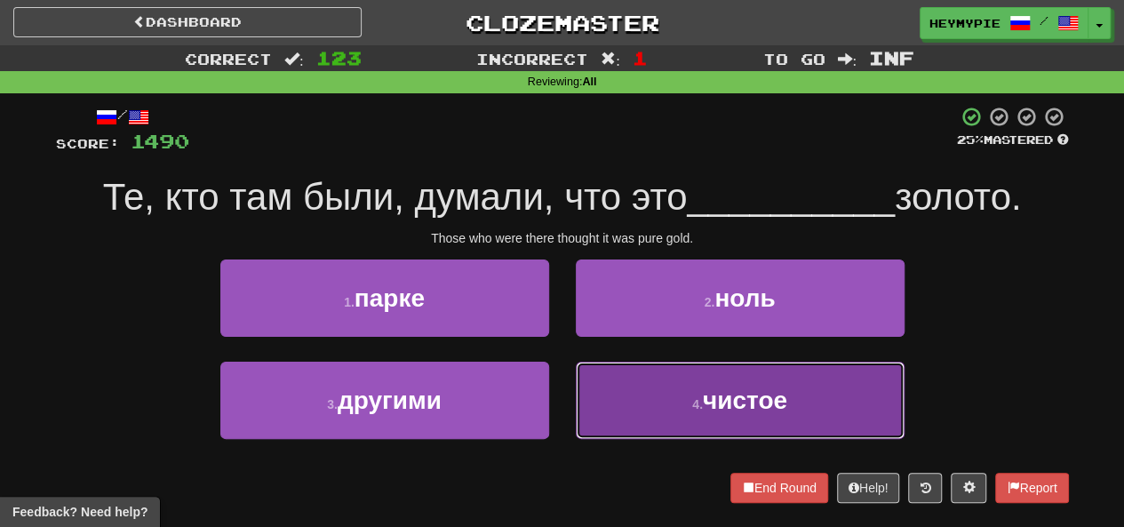
click at [695, 410] on small "4 ." at bounding box center [697, 404] width 11 height 14
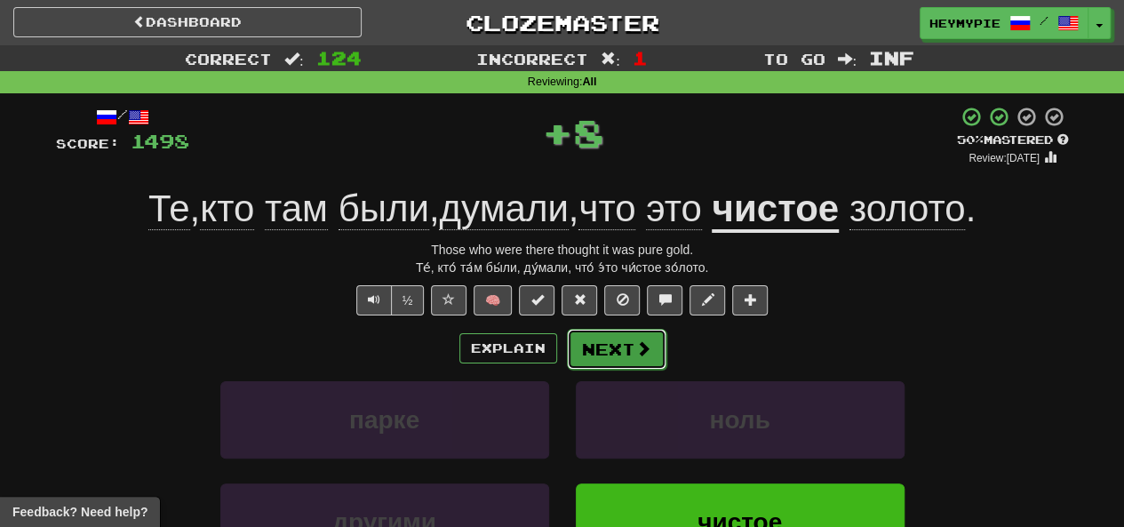
click at [625, 353] on button "Next" at bounding box center [617, 349] width 100 height 41
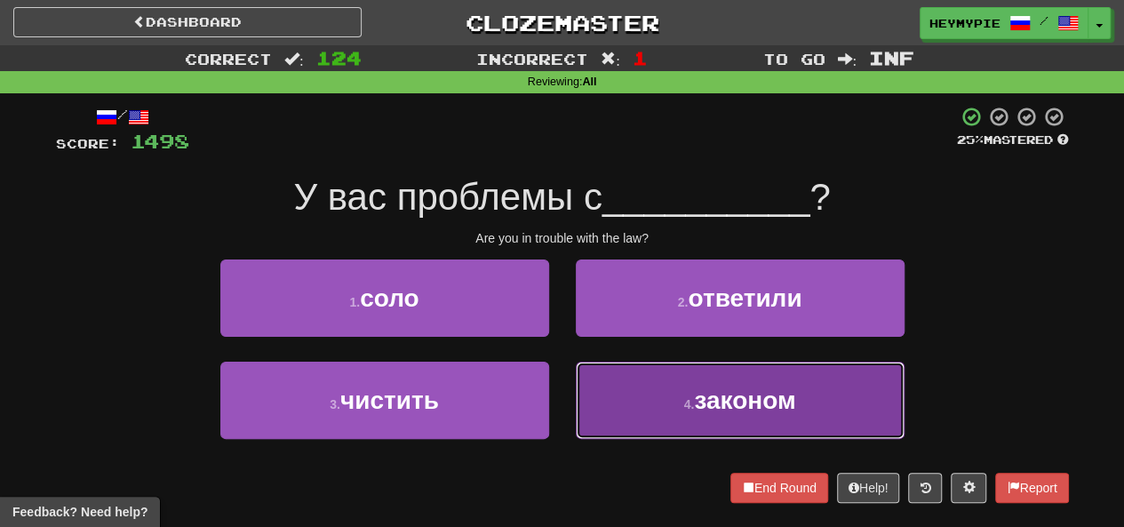
click at [720, 387] on span "законом" at bounding box center [744, 401] width 101 height 28
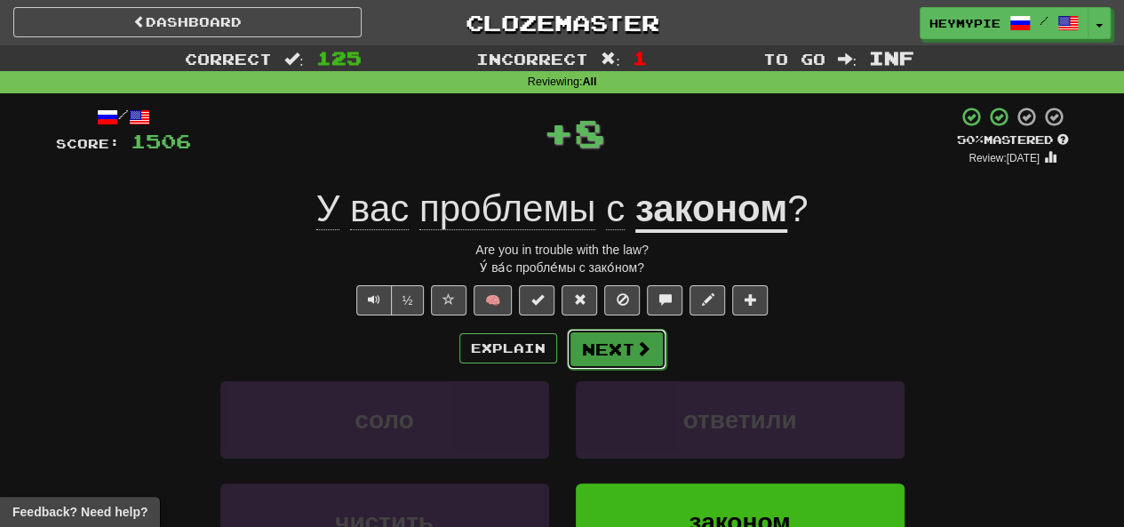
click at [605, 349] on button "Next" at bounding box center [617, 349] width 100 height 41
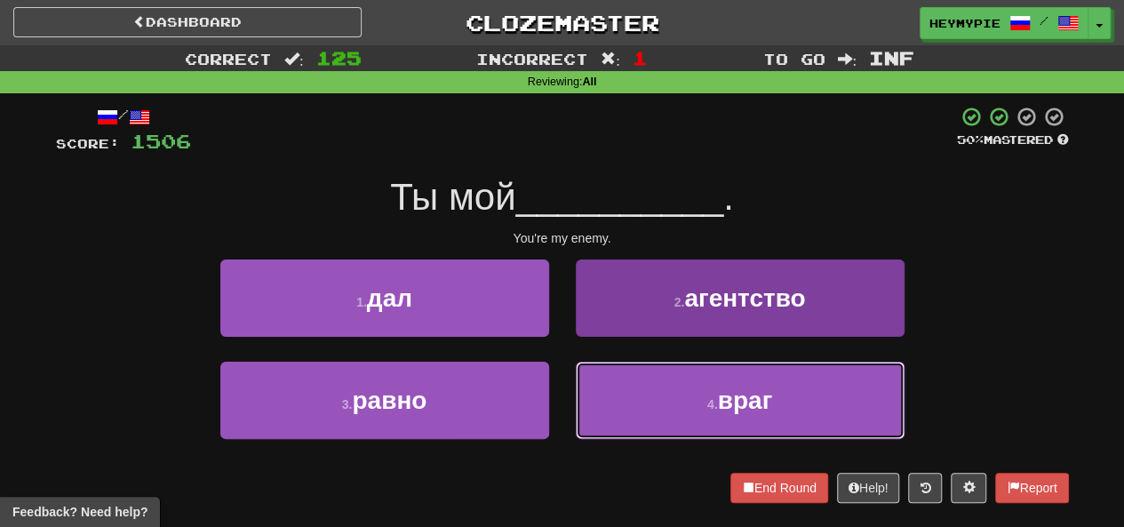
click at [660, 410] on button "4 . враг" at bounding box center [740, 400] width 329 height 77
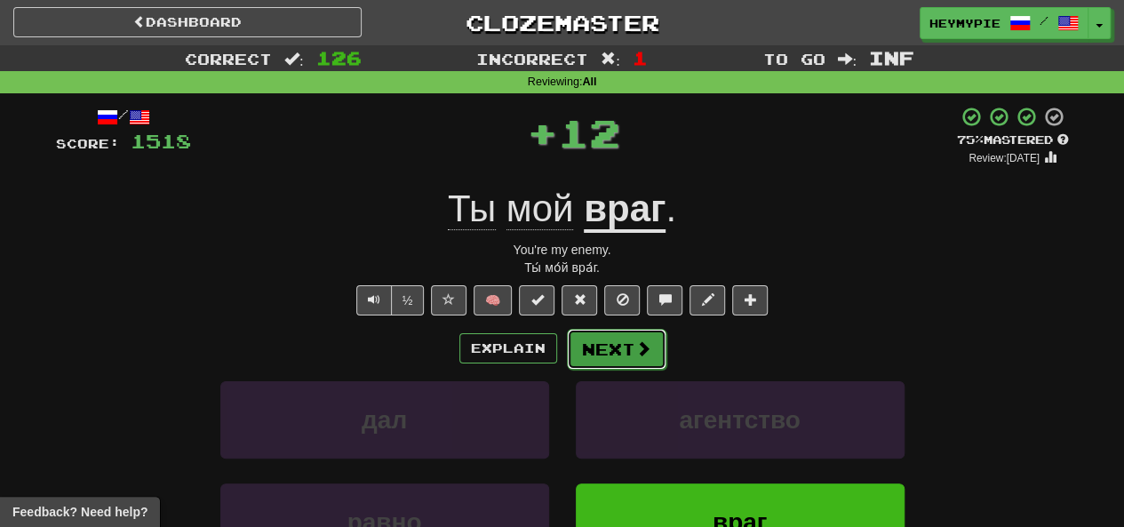
click at [610, 350] on button "Next" at bounding box center [617, 349] width 100 height 41
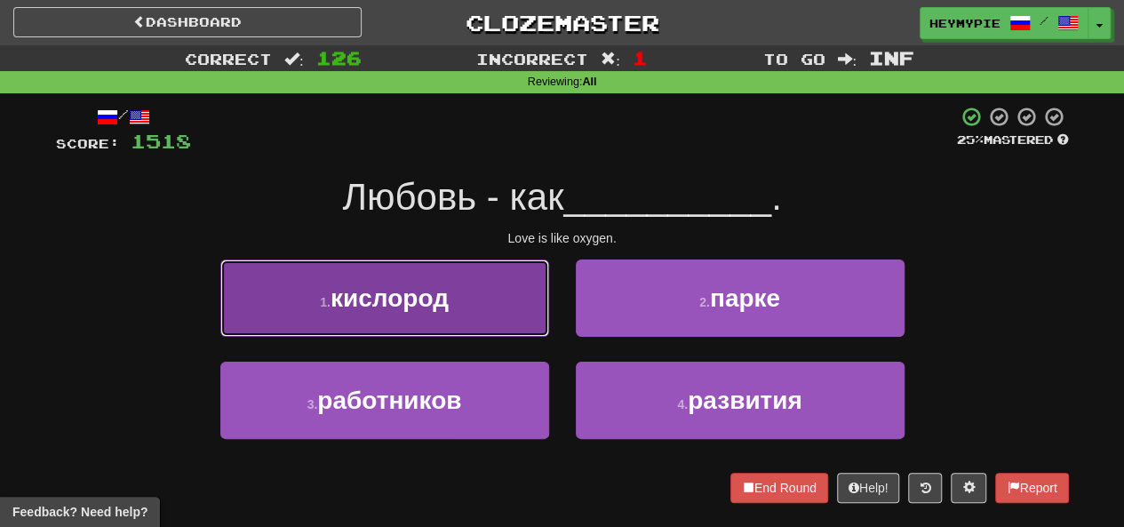
click at [443, 309] on span "кислород" at bounding box center [390, 298] width 118 height 28
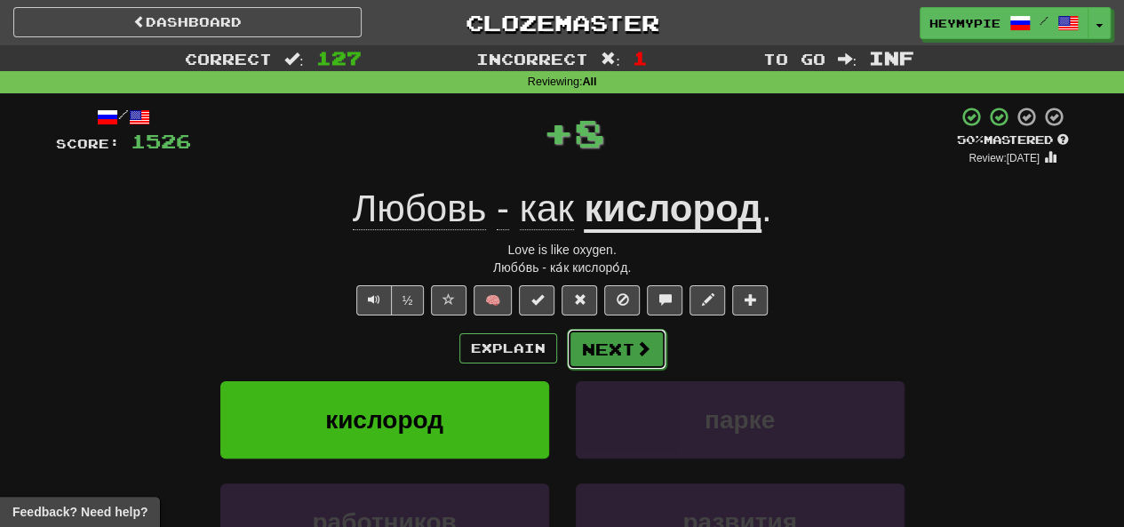
click at [597, 346] on button "Next" at bounding box center [617, 349] width 100 height 41
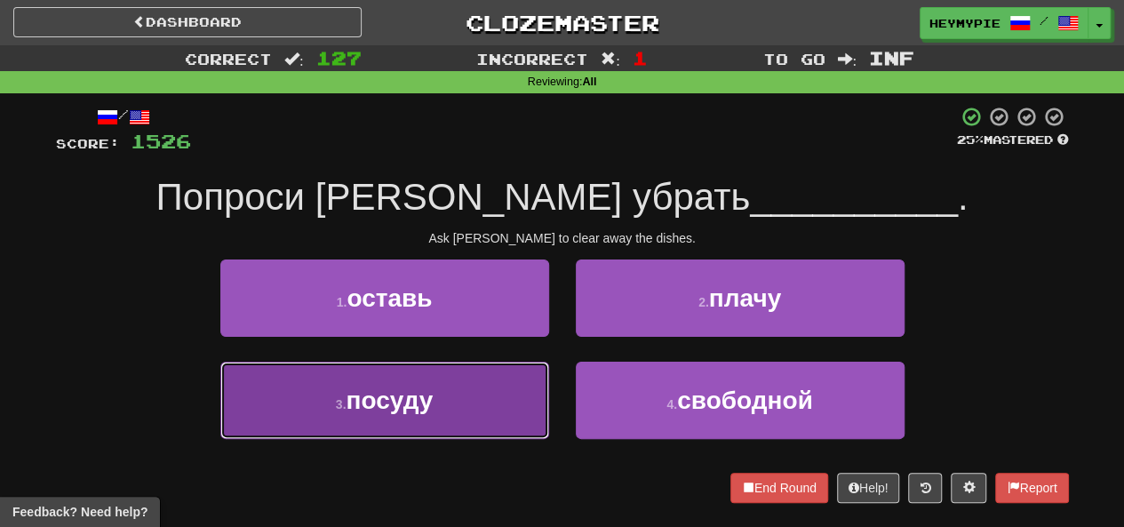
click at [438, 399] on button "3 . посуду" at bounding box center [384, 400] width 329 height 77
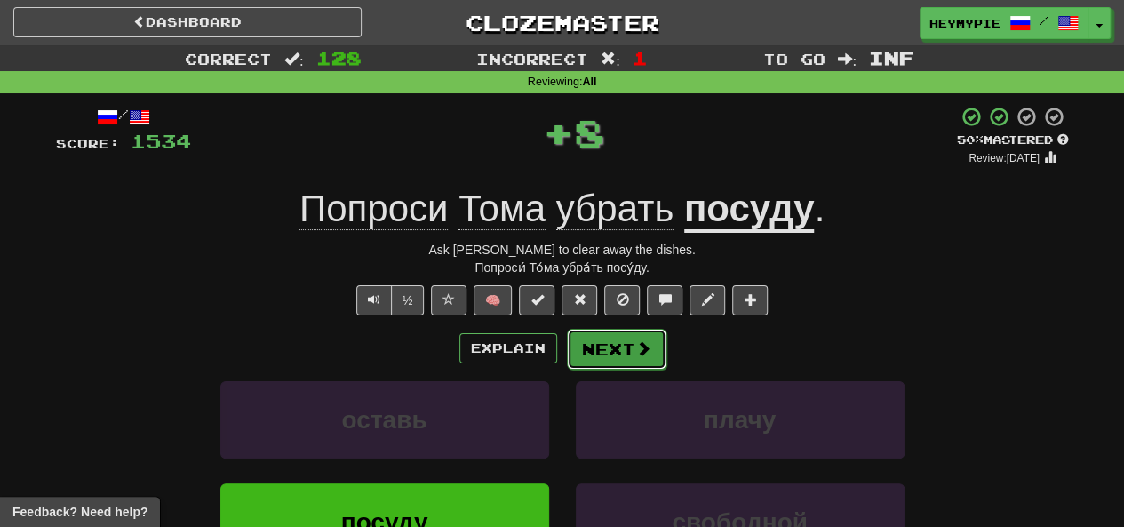
click at [580, 345] on button "Next" at bounding box center [617, 349] width 100 height 41
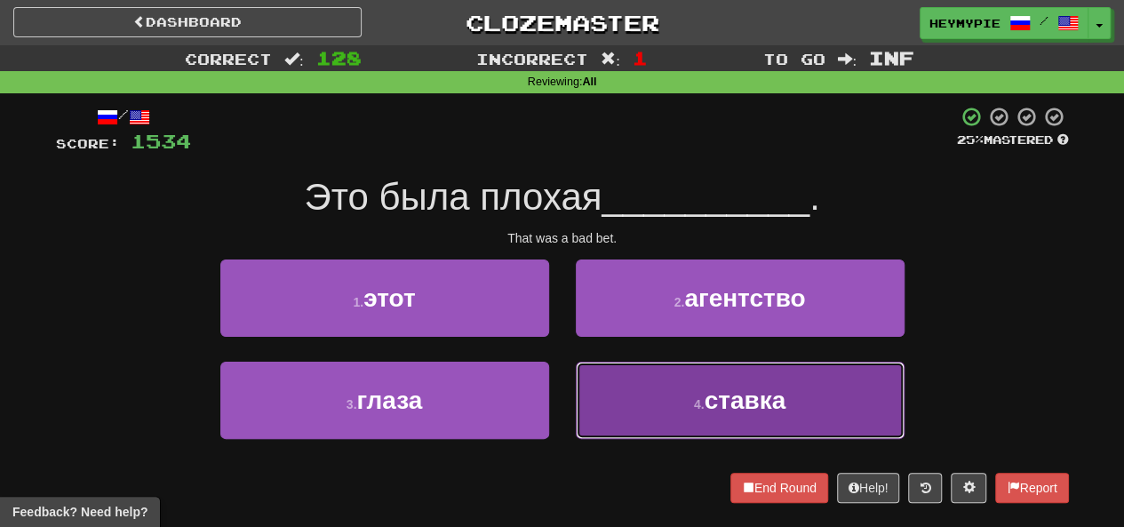
click at [659, 393] on button "4 . ставка" at bounding box center [740, 400] width 329 height 77
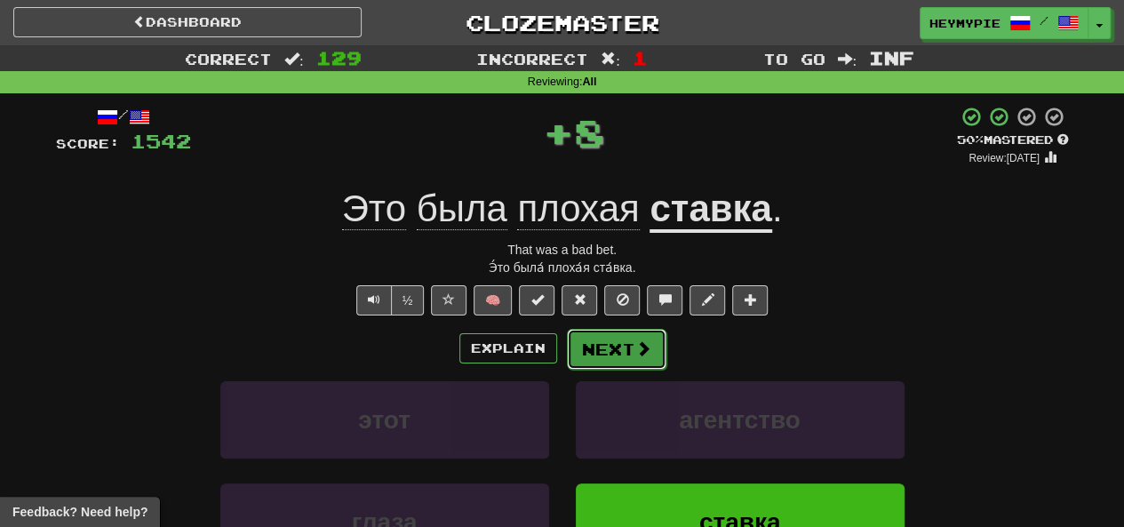
click at [622, 332] on button "Next" at bounding box center [617, 349] width 100 height 41
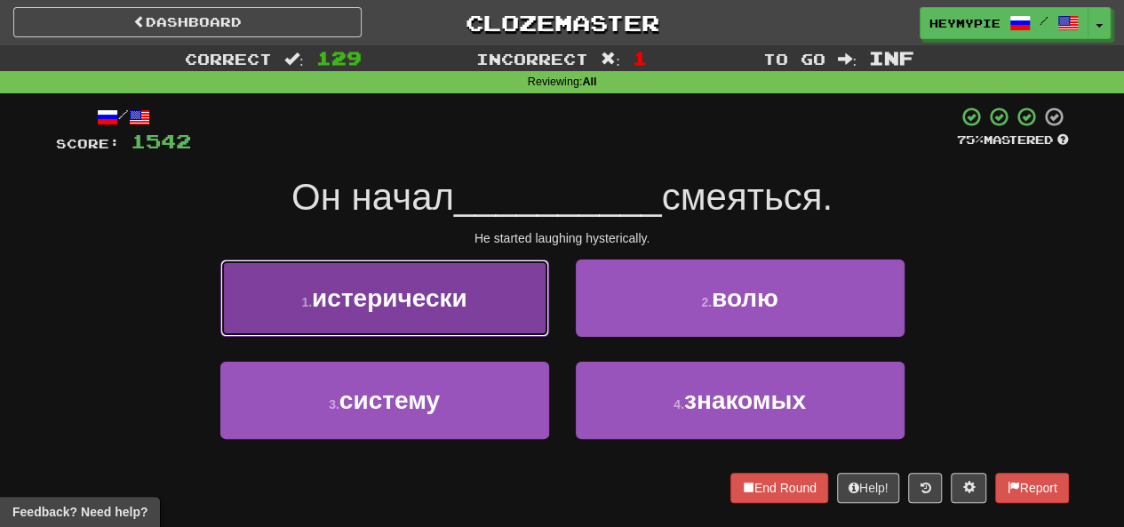
click at [447, 301] on span "истерически" at bounding box center [390, 298] width 156 height 28
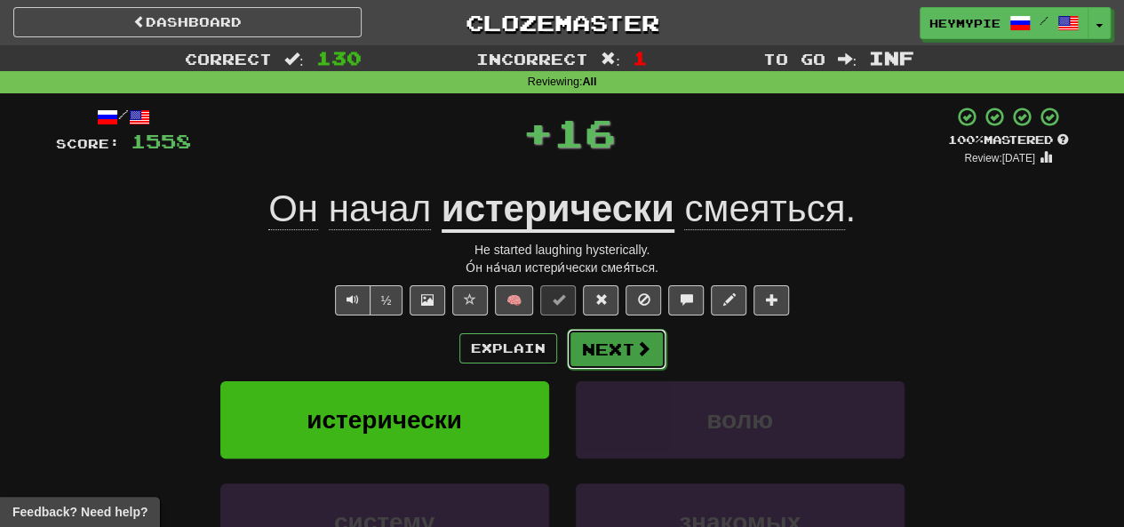
click at [612, 351] on button "Next" at bounding box center [617, 349] width 100 height 41
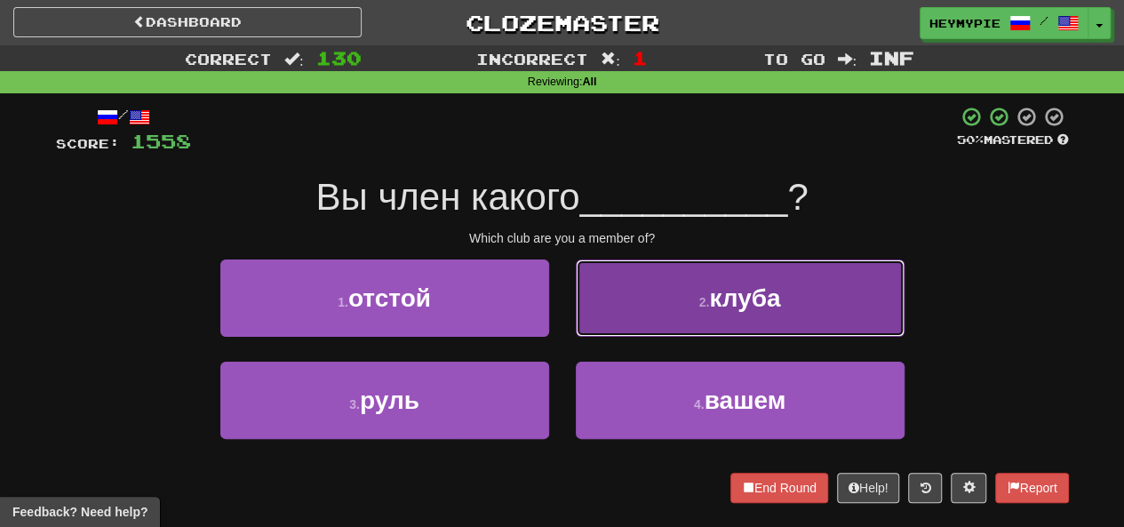
click at [633, 316] on button "2 . клуба" at bounding box center [740, 298] width 329 height 77
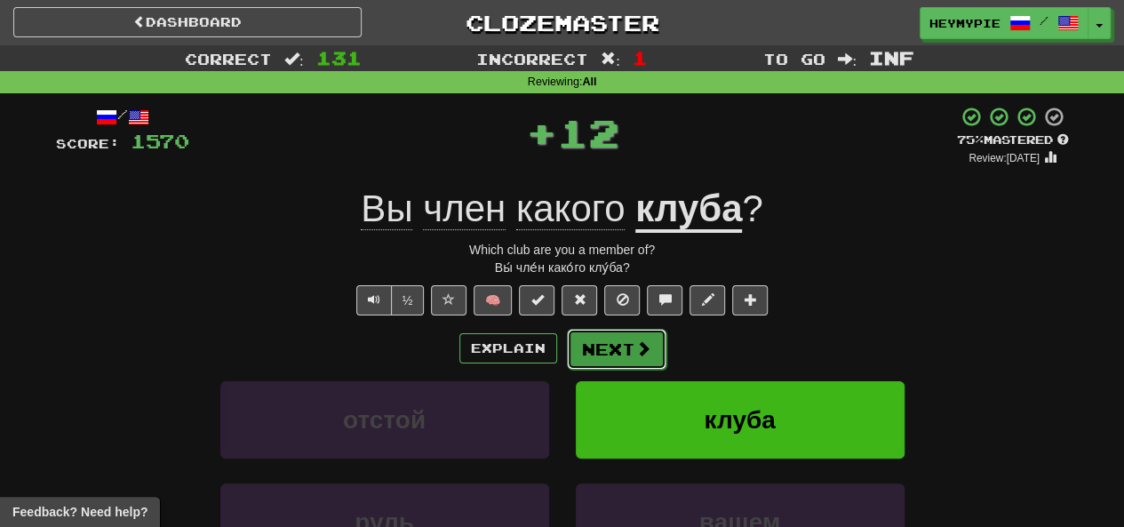
click at [599, 353] on button "Next" at bounding box center [617, 349] width 100 height 41
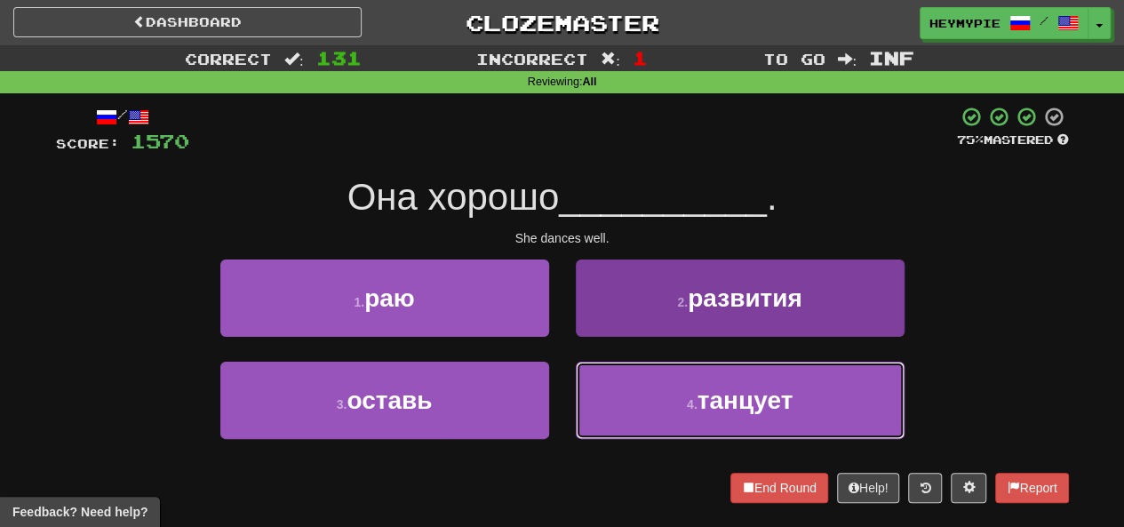
click at [633, 396] on button "4 . танцует" at bounding box center [740, 400] width 329 height 77
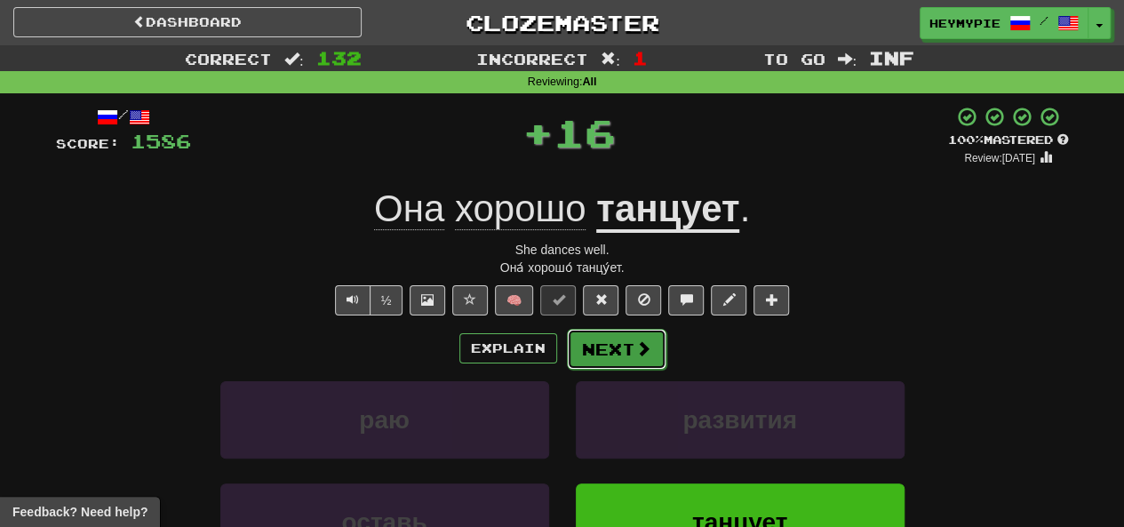
click at [597, 349] on button "Next" at bounding box center [617, 349] width 100 height 41
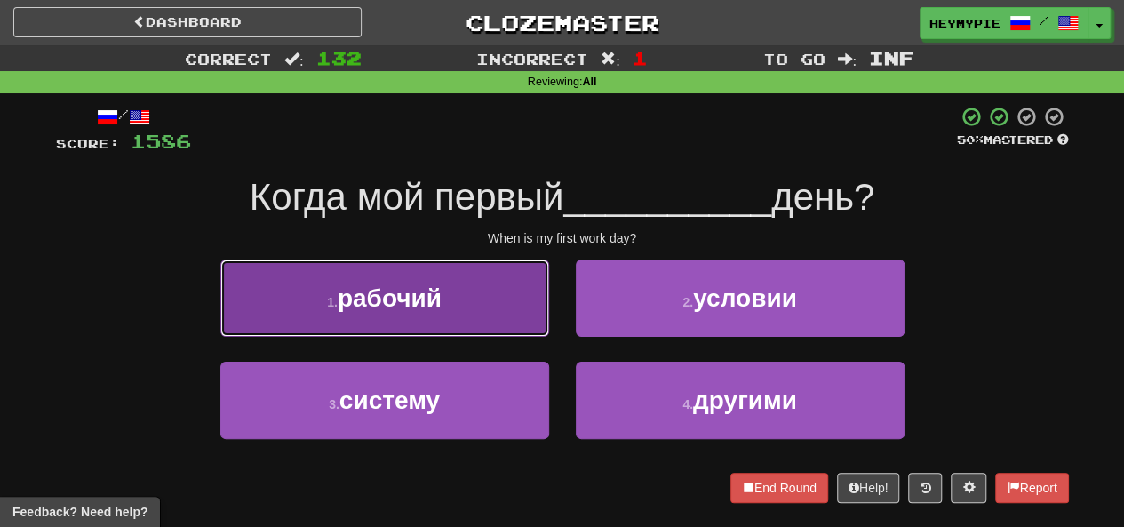
click at [478, 307] on button "1 . рабочий" at bounding box center [384, 298] width 329 height 77
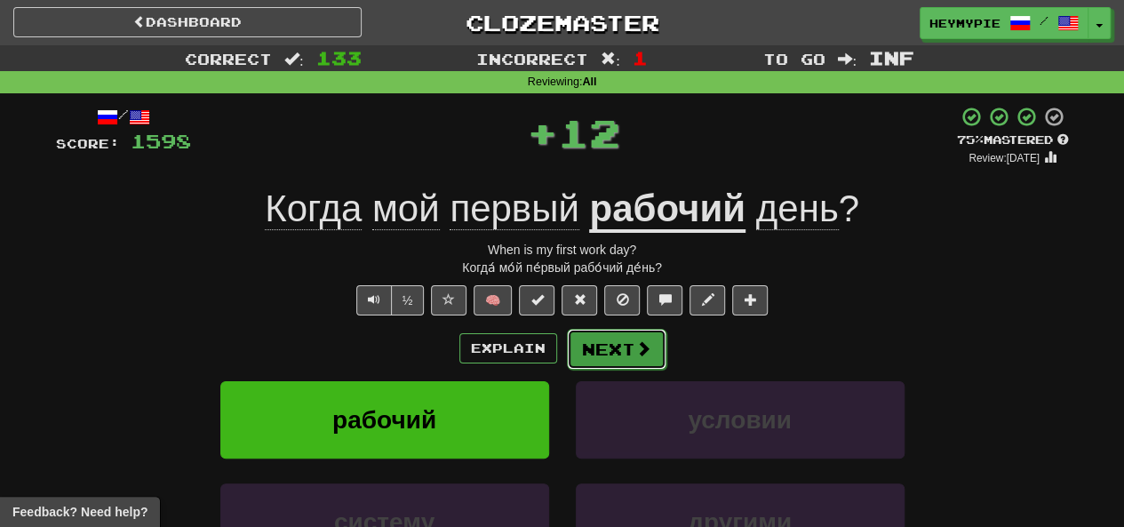
click at [630, 342] on button "Next" at bounding box center [617, 349] width 100 height 41
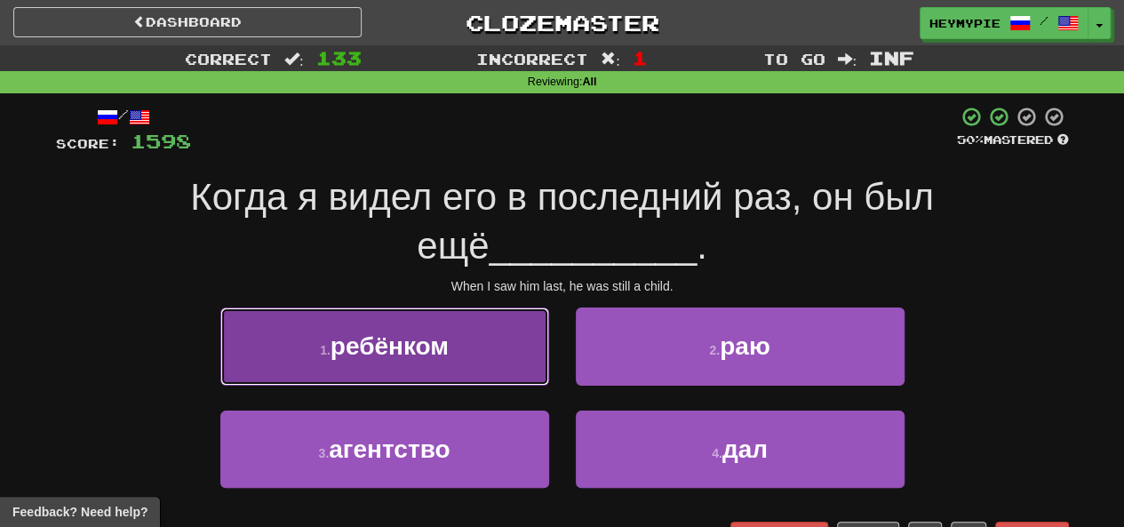
click at [434, 323] on button "1 . ребёнком" at bounding box center [384, 346] width 329 height 77
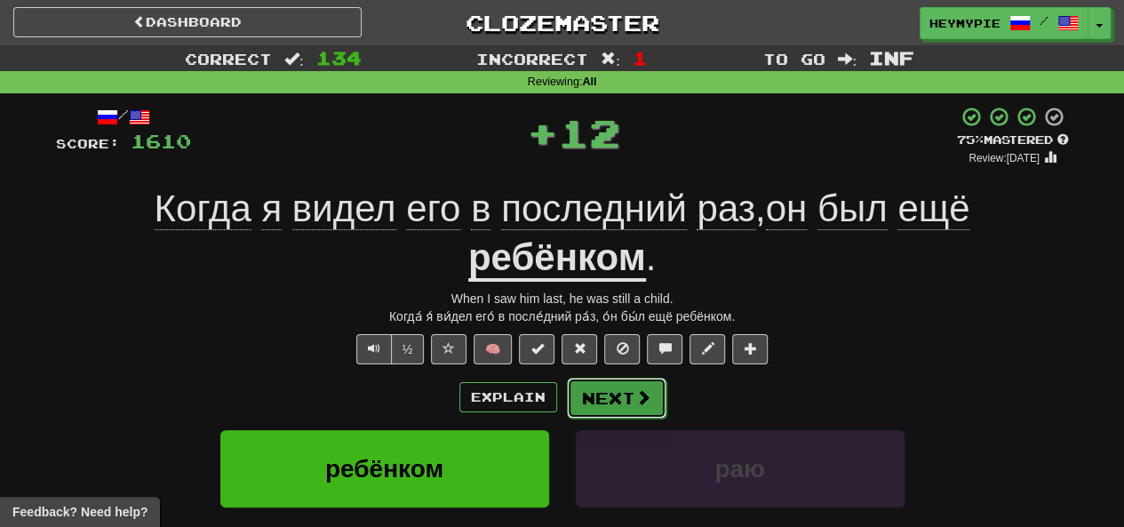
click at [580, 385] on button "Next" at bounding box center [617, 398] width 100 height 41
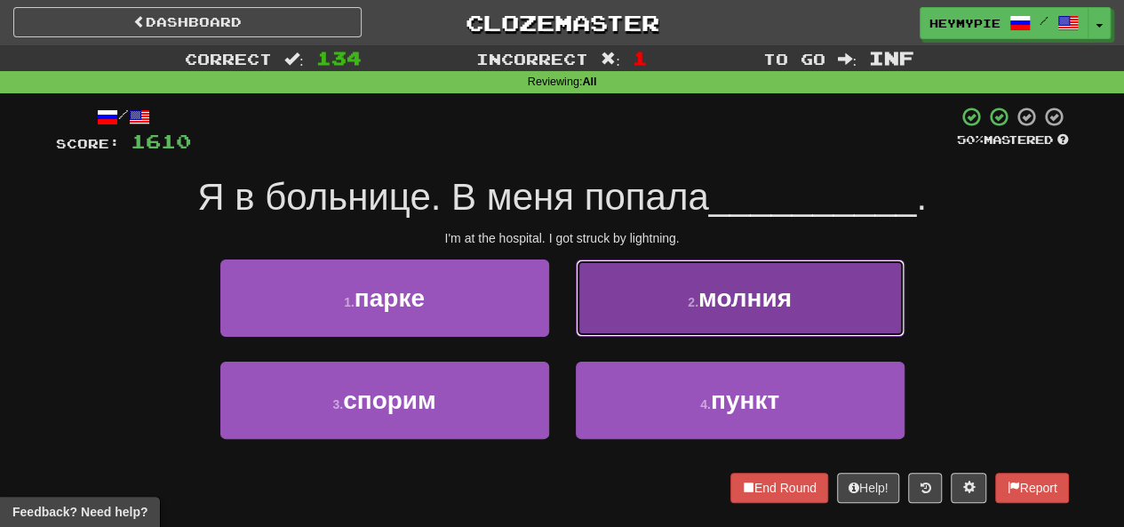
click at [646, 300] on button "2 . молния" at bounding box center [740, 298] width 329 height 77
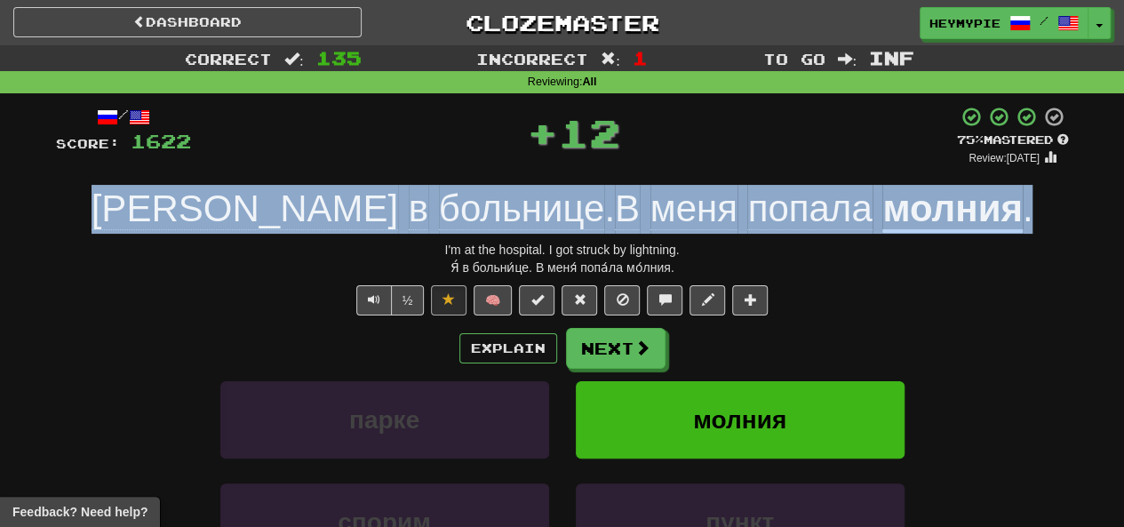
drag, startPoint x: 208, startPoint y: 196, endPoint x: 912, endPoint y: 213, distance: 704.1
click at [912, 213] on div "Я в больнице . В меня попала молния ." at bounding box center [562, 209] width 1013 height 49
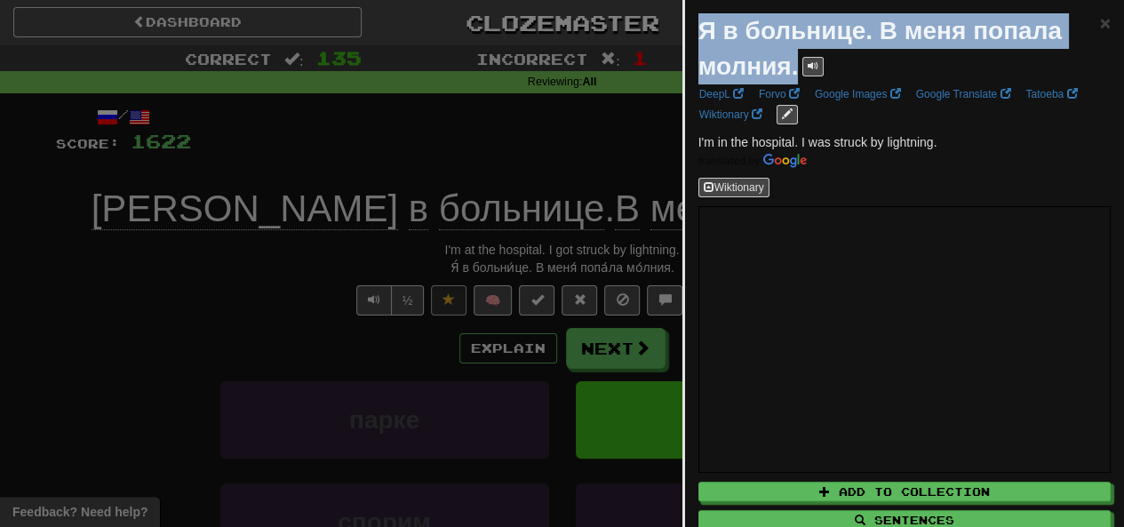
drag, startPoint x: 796, startPoint y: 71, endPoint x: 702, endPoint y: 31, distance: 102.4
click at [702, 31] on strong "Я в больнице. В меня попала молния." at bounding box center [881, 48] width 364 height 63
copy strong "Я в больнице. В меня попала молния."
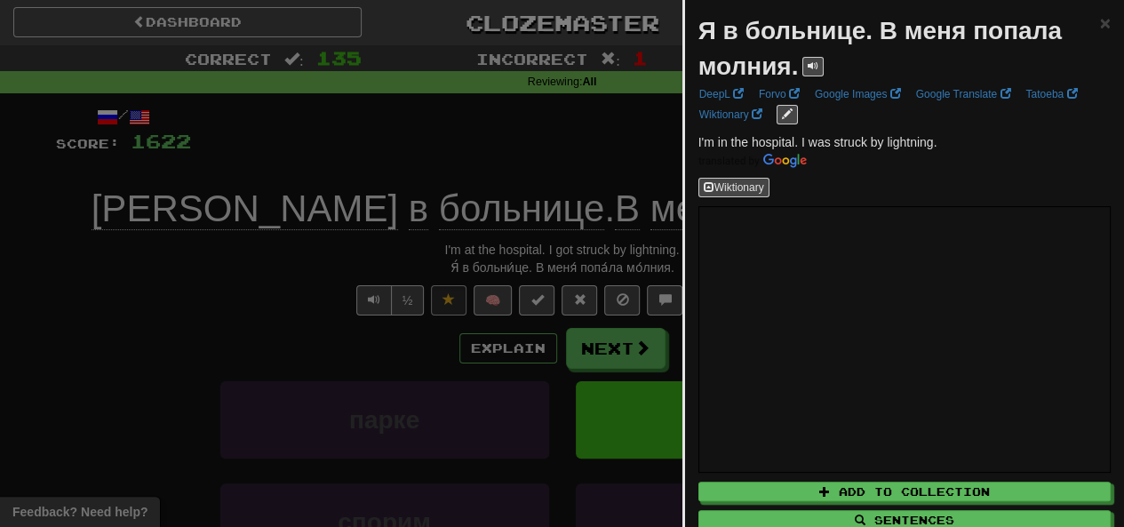
click at [359, 143] on div at bounding box center [562, 263] width 1124 height 527
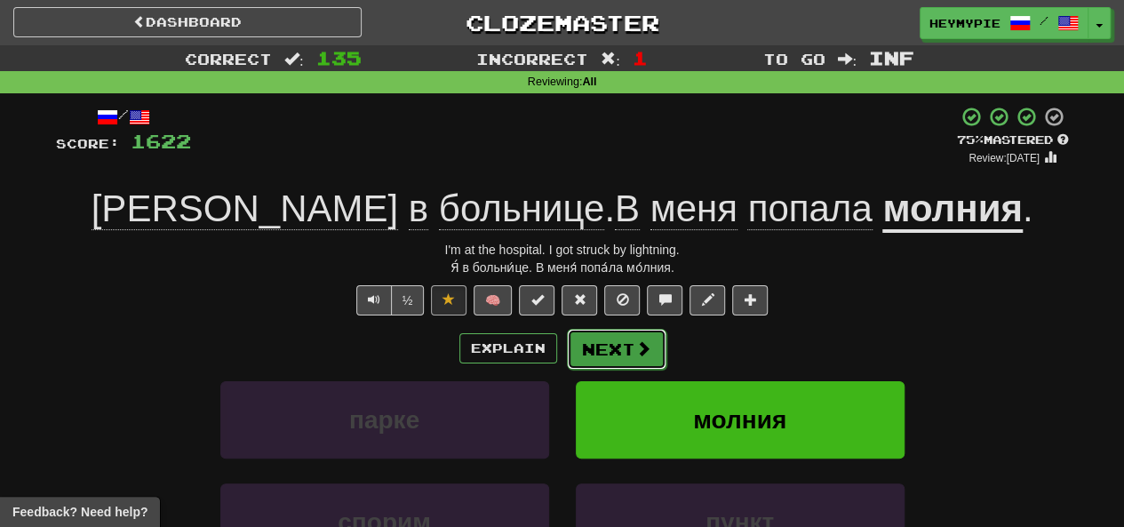
click at [652, 346] on button "Next" at bounding box center [617, 349] width 100 height 41
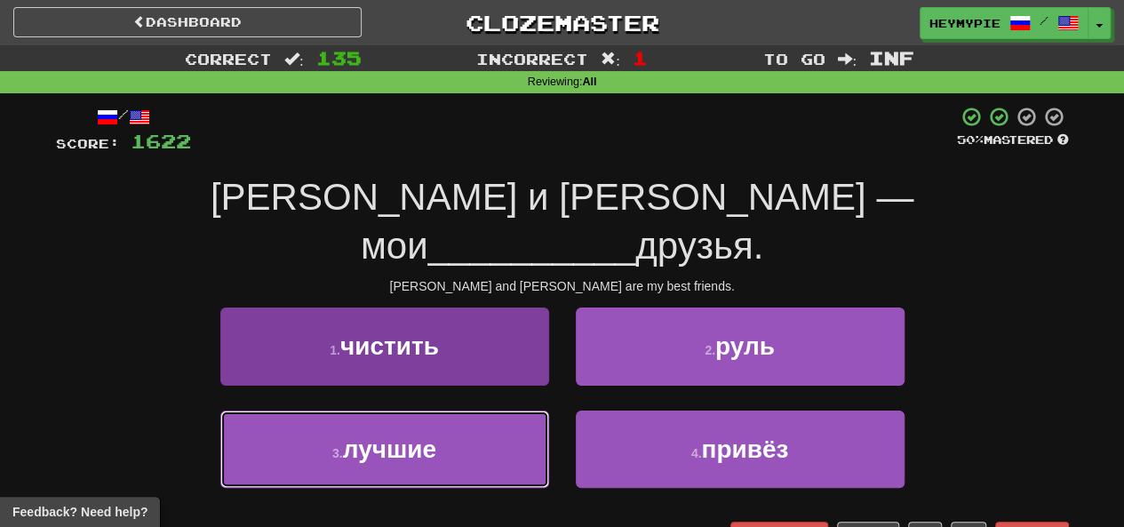
click at [447, 411] on button "3 . лучшие" at bounding box center [384, 449] width 329 height 77
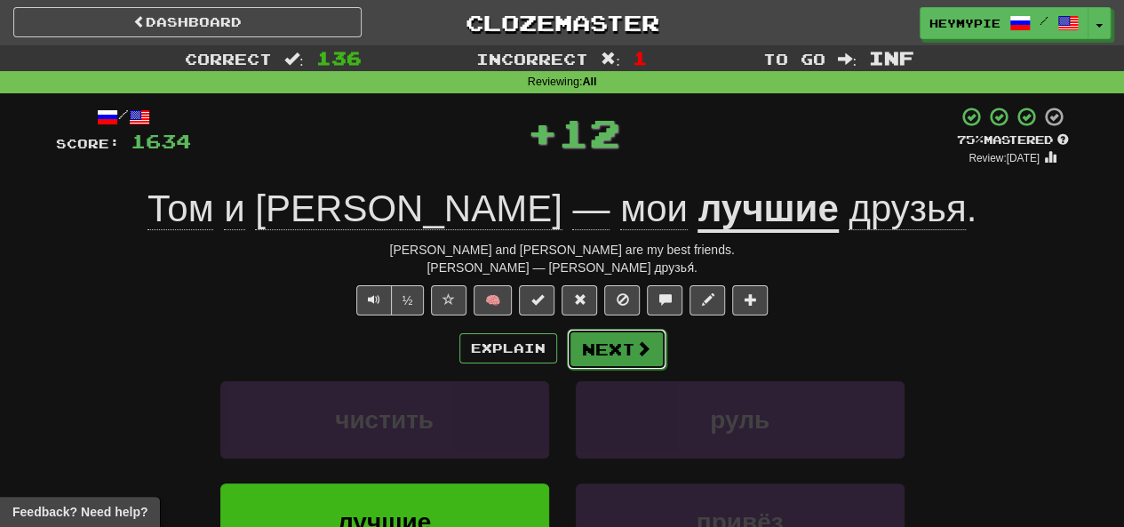
click at [575, 353] on button "Next" at bounding box center [617, 349] width 100 height 41
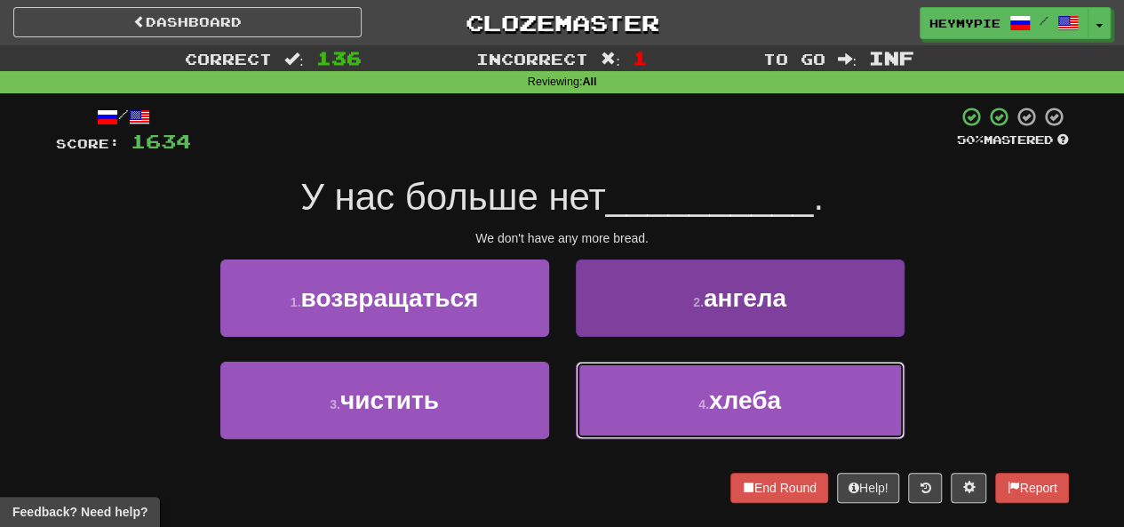
click at [640, 388] on button "4 . хлеба" at bounding box center [740, 400] width 329 height 77
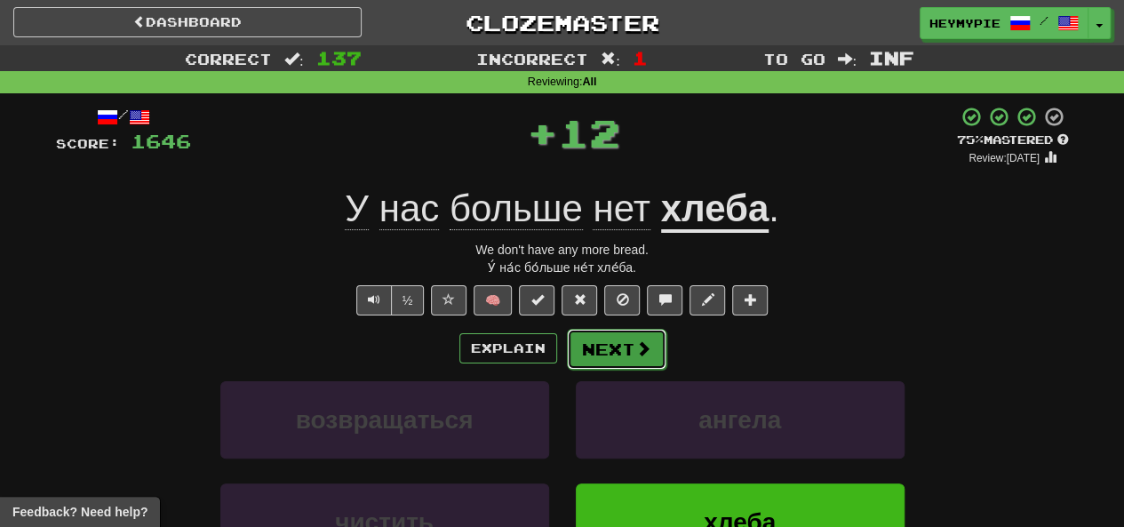
click at [570, 362] on button "Next" at bounding box center [617, 349] width 100 height 41
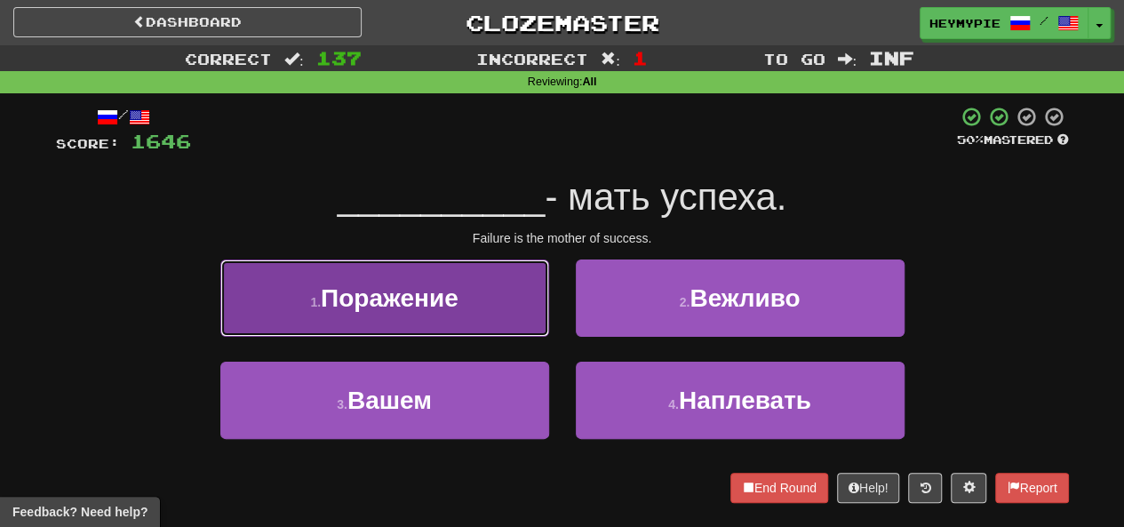
click at [456, 309] on span "Поражение" at bounding box center [390, 298] width 138 height 28
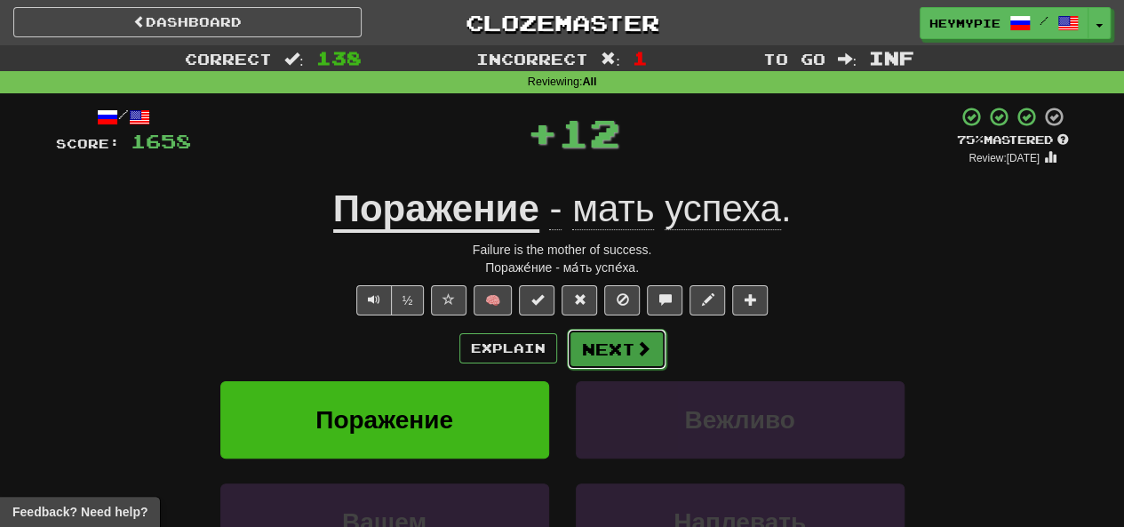
click at [622, 358] on button "Next" at bounding box center [617, 349] width 100 height 41
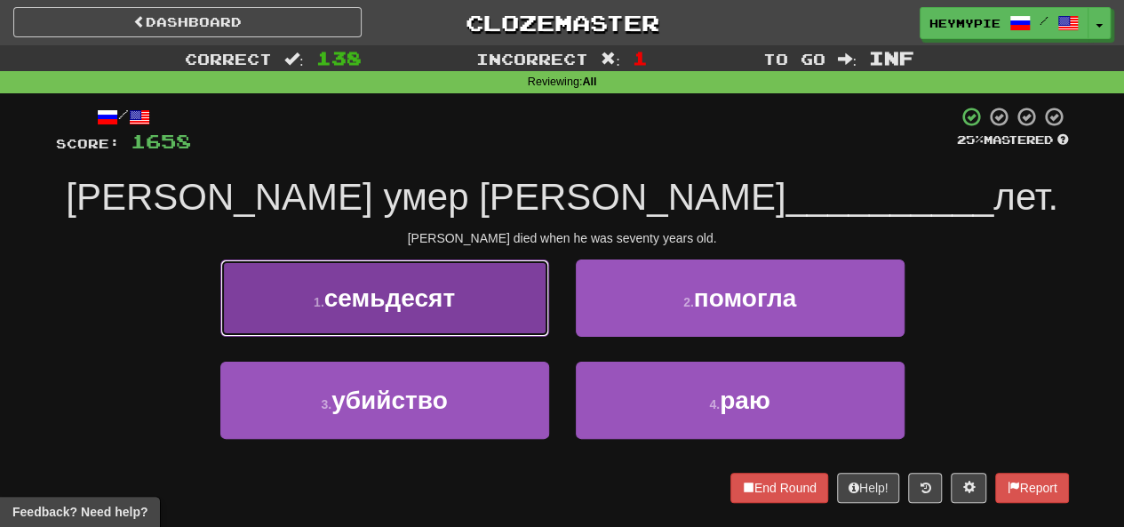
click at [505, 312] on button "1 . семьдесят" at bounding box center [384, 298] width 329 height 77
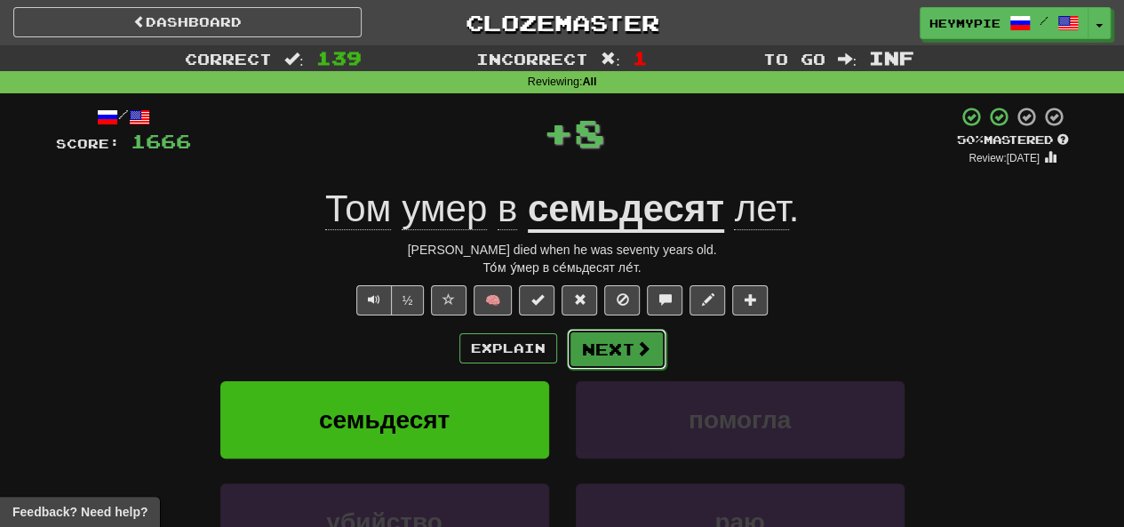
click at [614, 355] on button "Next" at bounding box center [617, 349] width 100 height 41
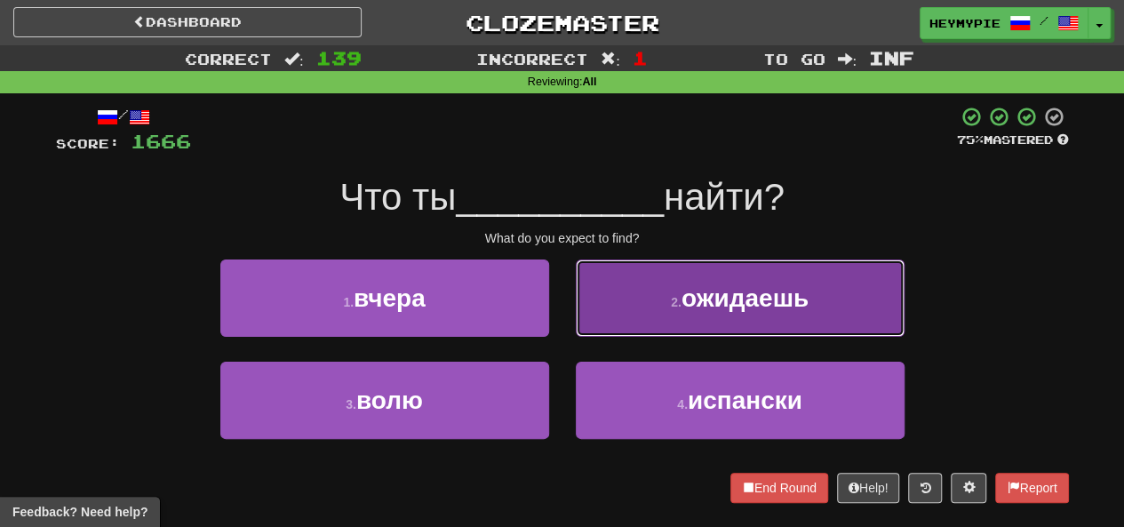
click at [621, 324] on button "2 . ожидаешь" at bounding box center [740, 298] width 329 height 77
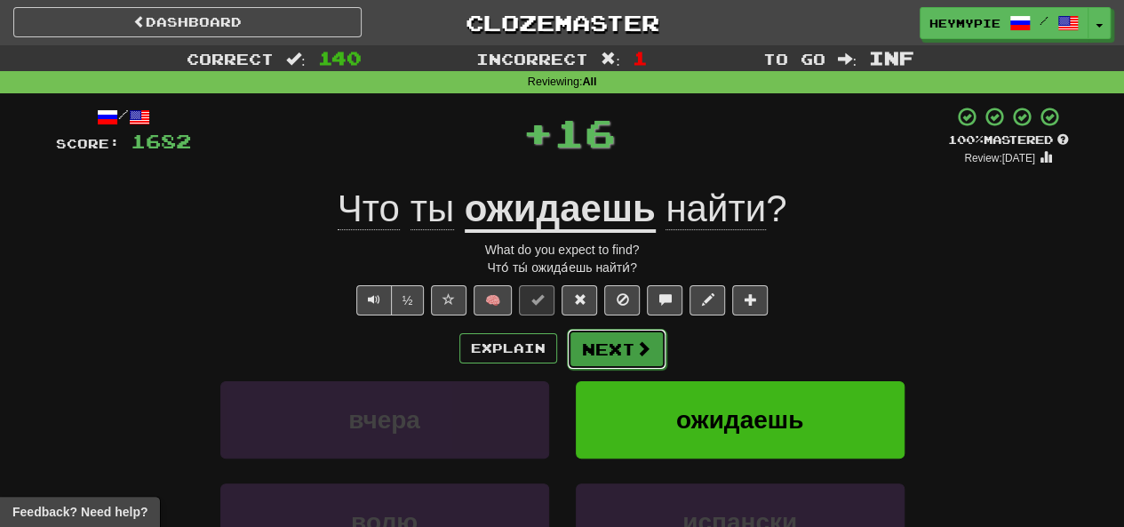
click at [597, 355] on button "Next" at bounding box center [617, 349] width 100 height 41
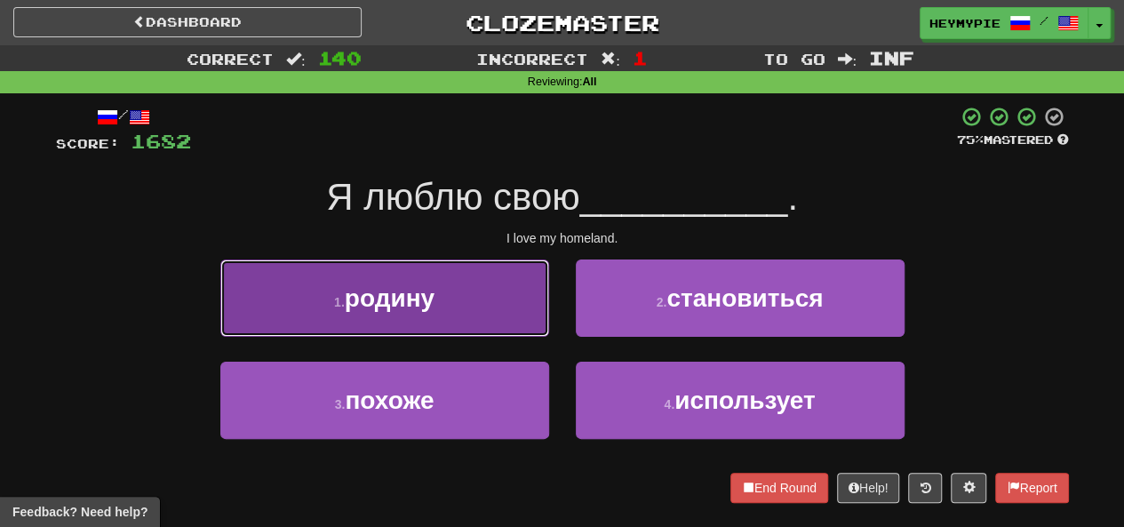
click at [413, 296] on span "родину" at bounding box center [390, 298] width 90 height 28
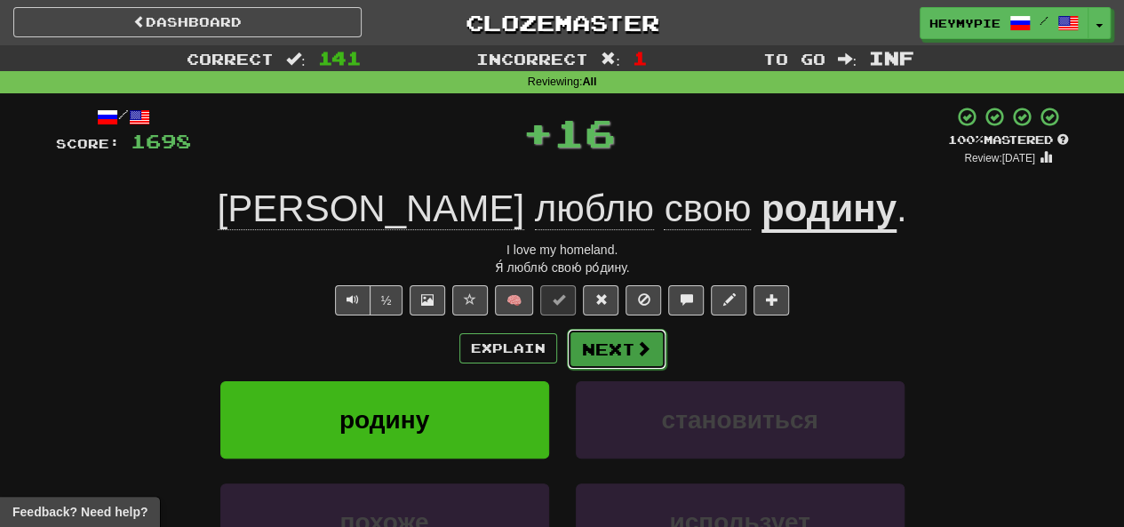
click at [610, 358] on button "Next" at bounding box center [617, 349] width 100 height 41
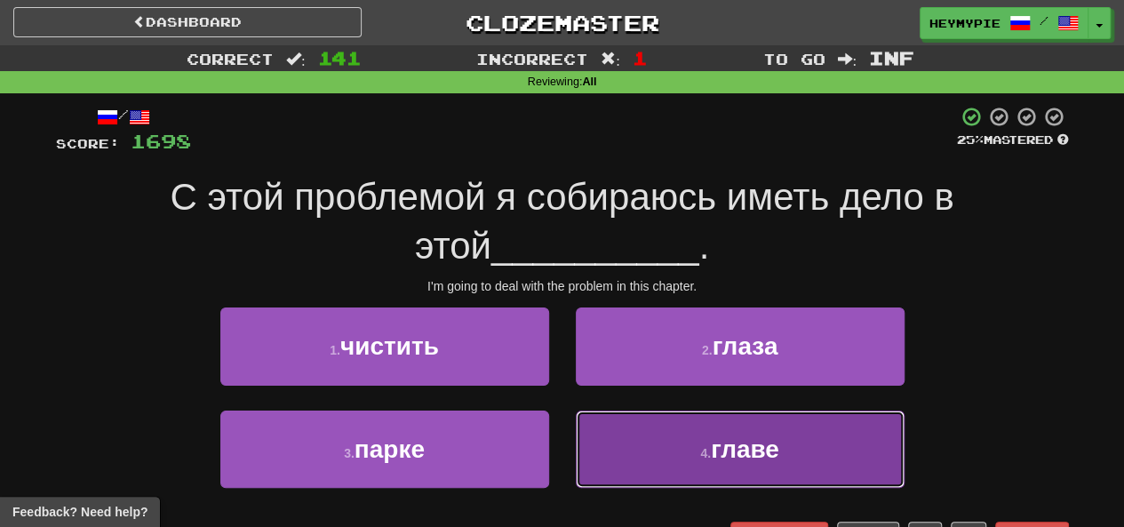
click at [654, 436] on button "4 . главе" at bounding box center [740, 449] width 329 height 77
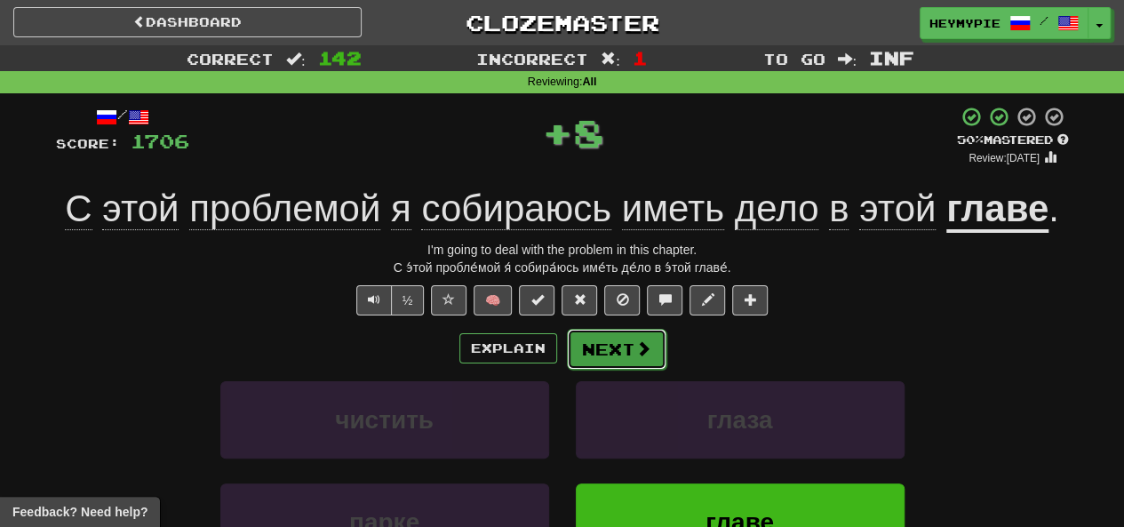
click at [608, 359] on button "Next" at bounding box center [617, 349] width 100 height 41
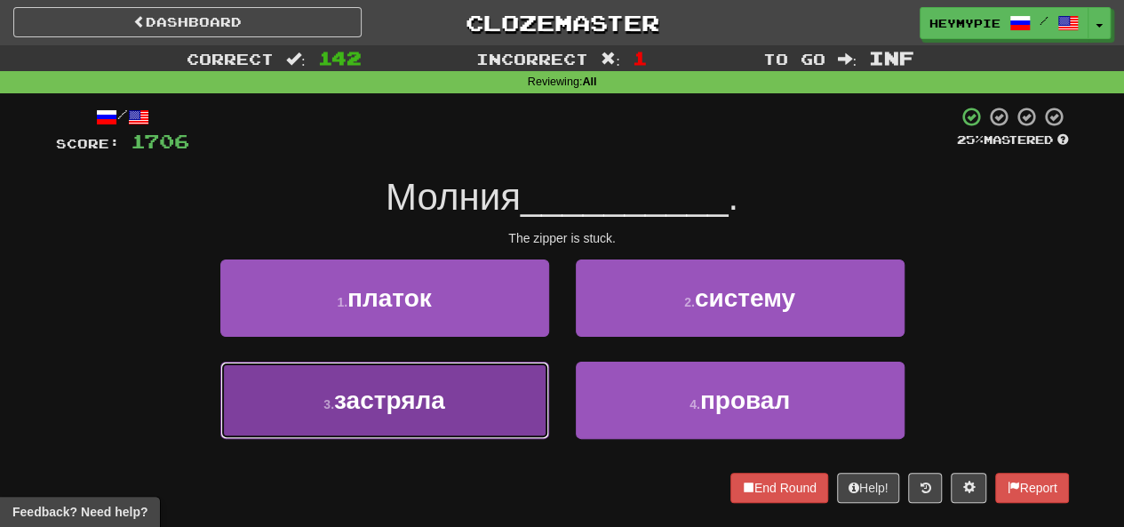
click at [487, 398] on button "3 . застряла" at bounding box center [384, 400] width 329 height 77
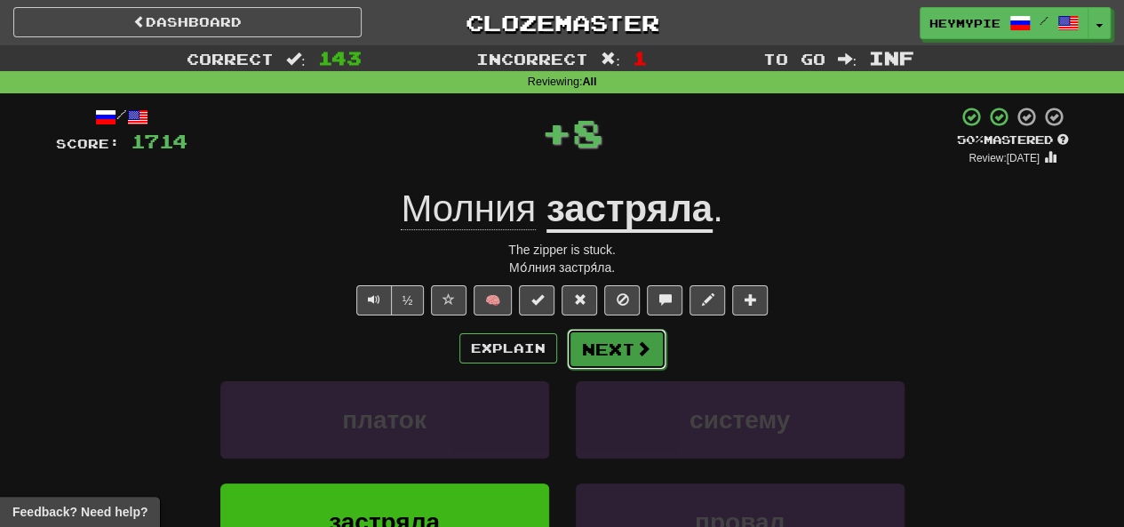
click at [608, 360] on button "Next" at bounding box center [617, 349] width 100 height 41
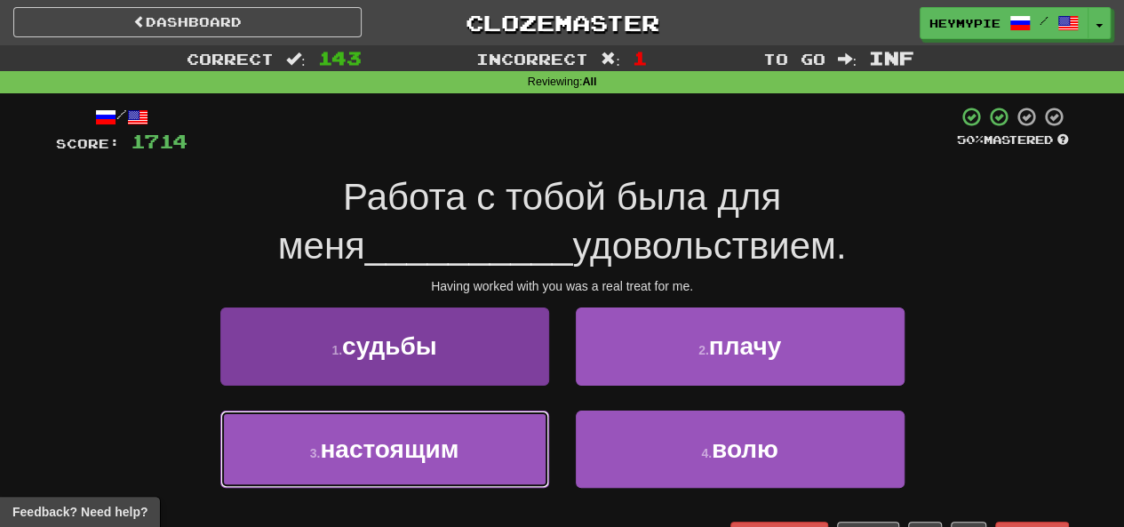
click at [463, 445] on button "3 . настоящим" at bounding box center [384, 449] width 329 height 77
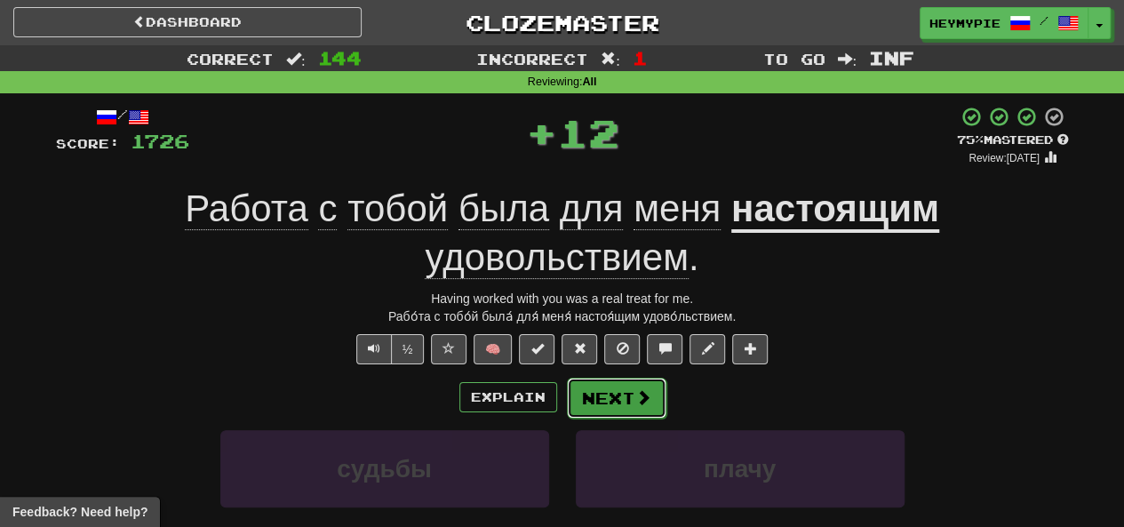
click at [622, 403] on button "Next" at bounding box center [617, 398] width 100 height 41
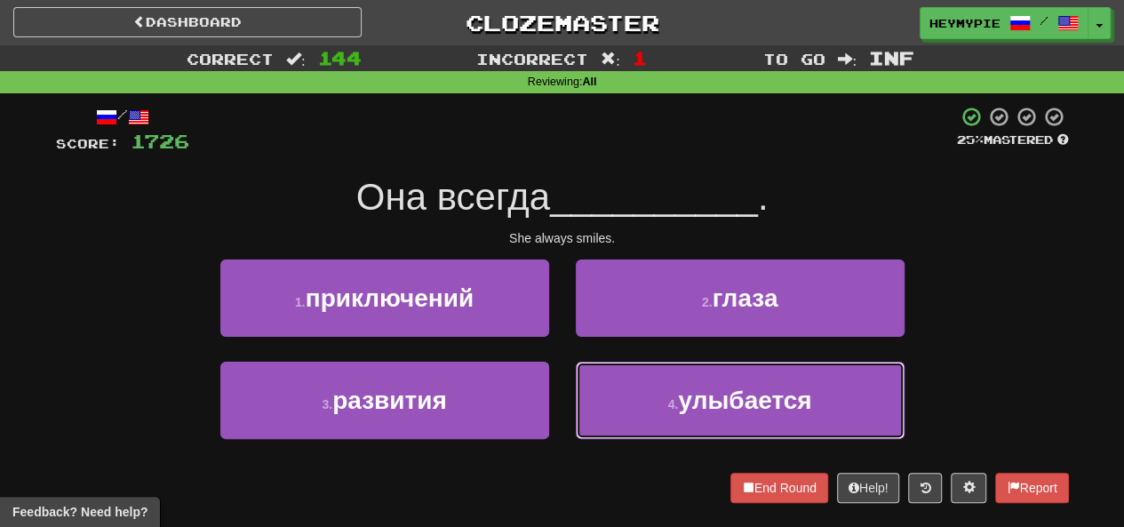
click at [639, 377] on button "4 . улыбается" at bounding box center [740, 400] width 329 height 77
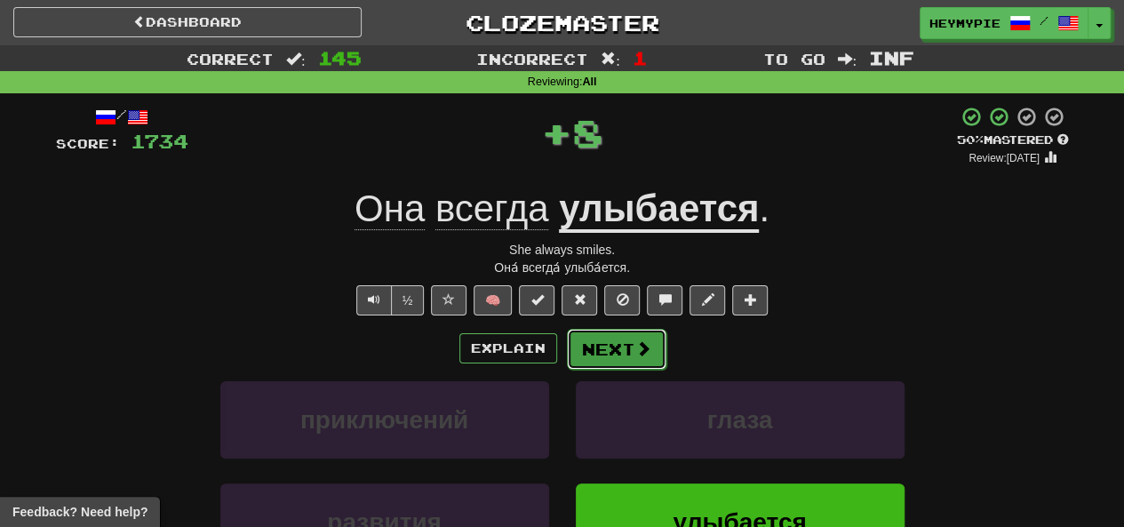
click at [625, 344] on button "Next" at bounding box center [617, 349] width 100 height 41
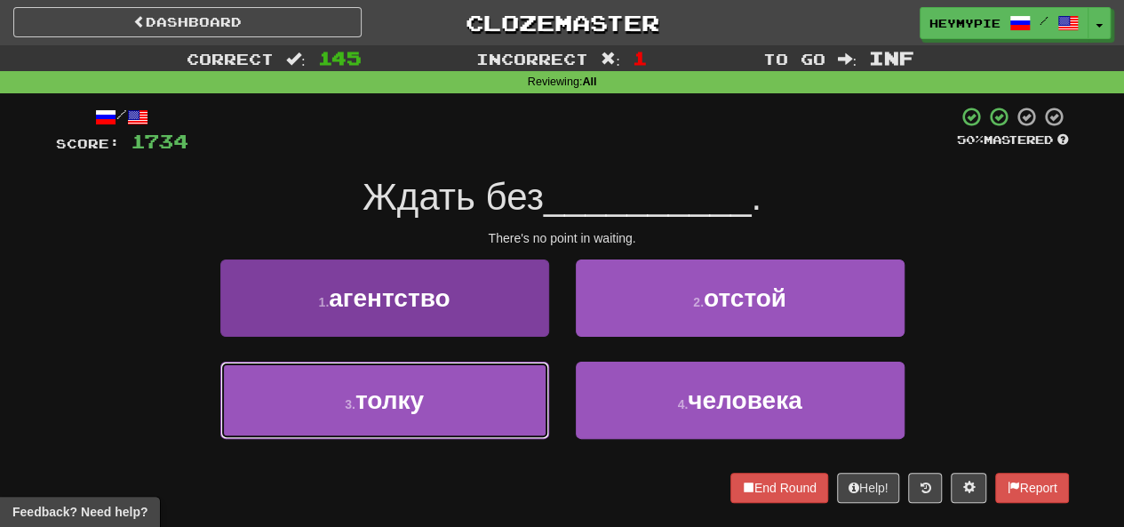
click at [481, 404] on button "3 . толку" at bounding box center [384, 400] width 329 height 77
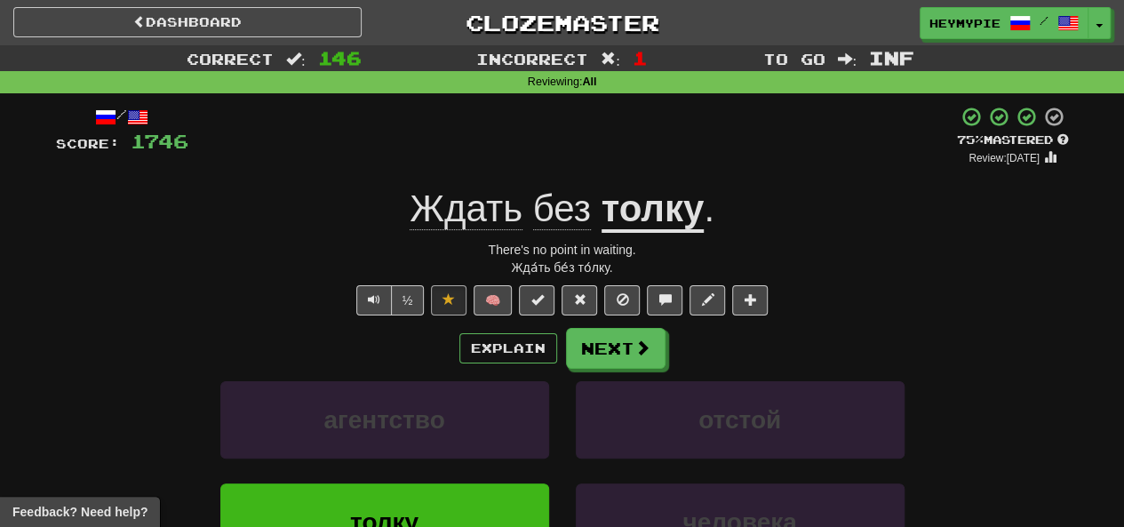
click at [654, 218] on u "толку" at bounding box center [653, 210] width 103 height 45
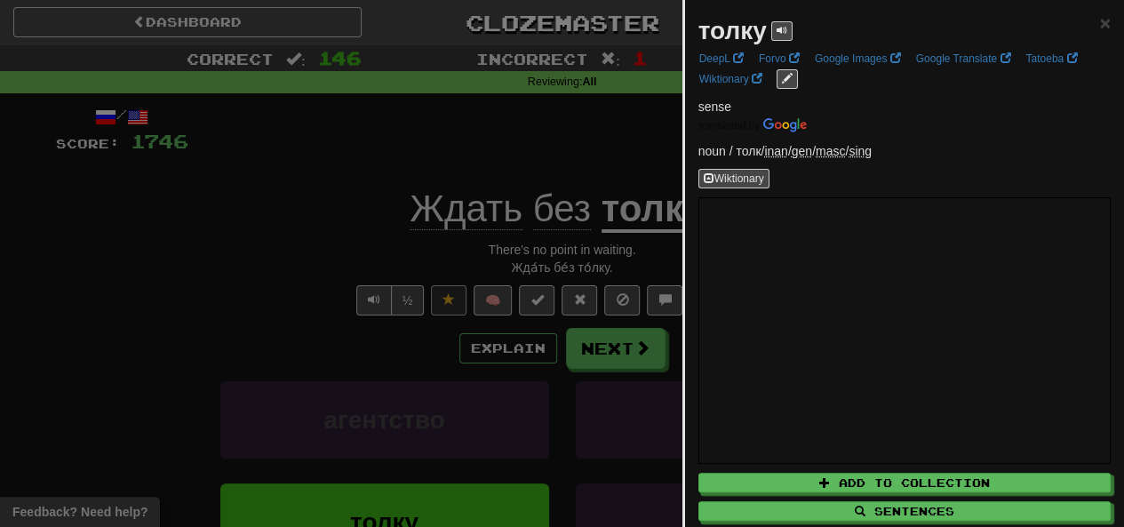
click at [512, 148] on div at bounding box center [562, 263] width 1124 height 527
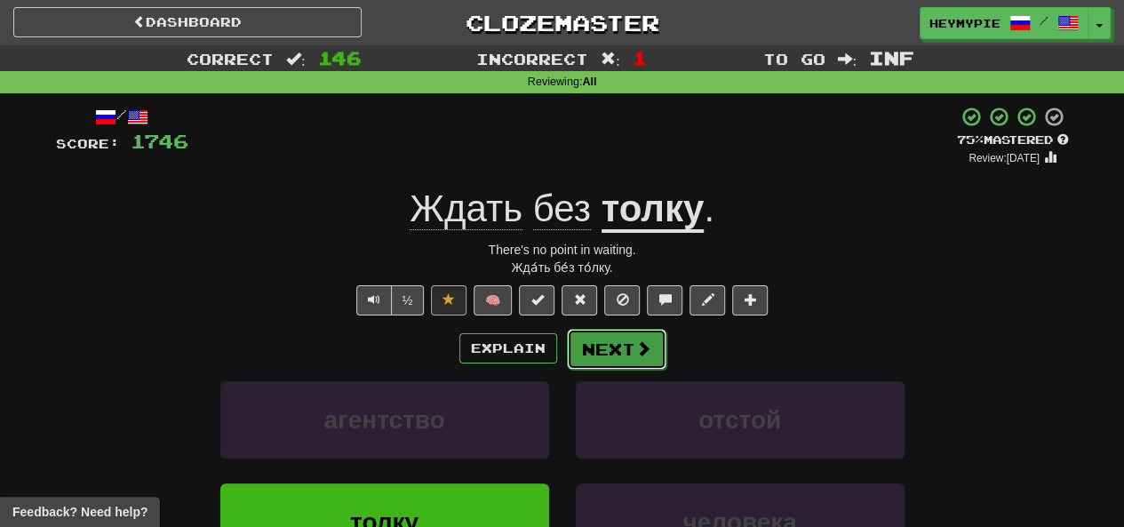
click at [624, 365] on button "Next" at bounding box center [617, 349] width 100 height 41
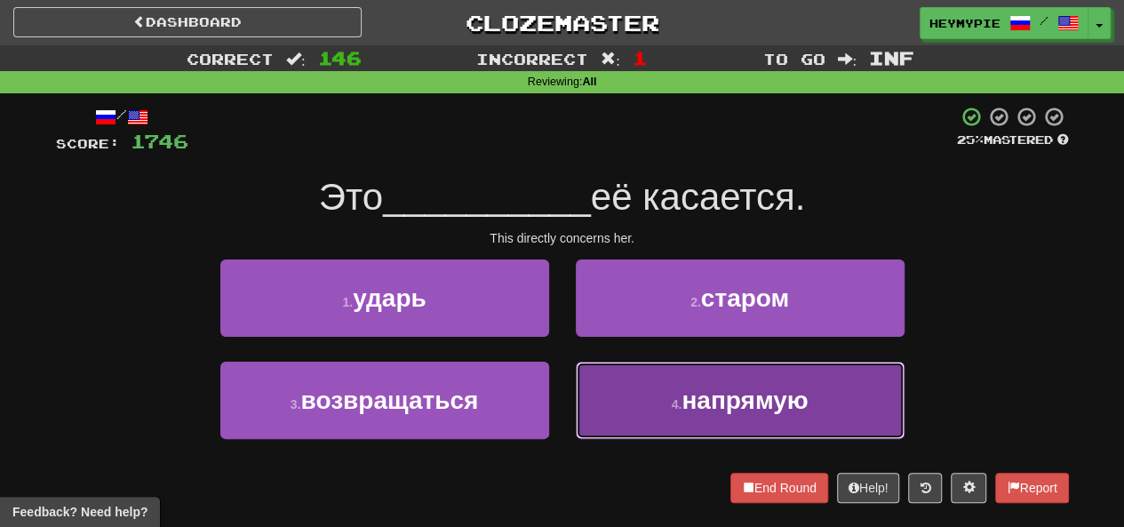
click at [686, 410] on span "напрямую" at bounding box center [745, 401] width 126 height 28
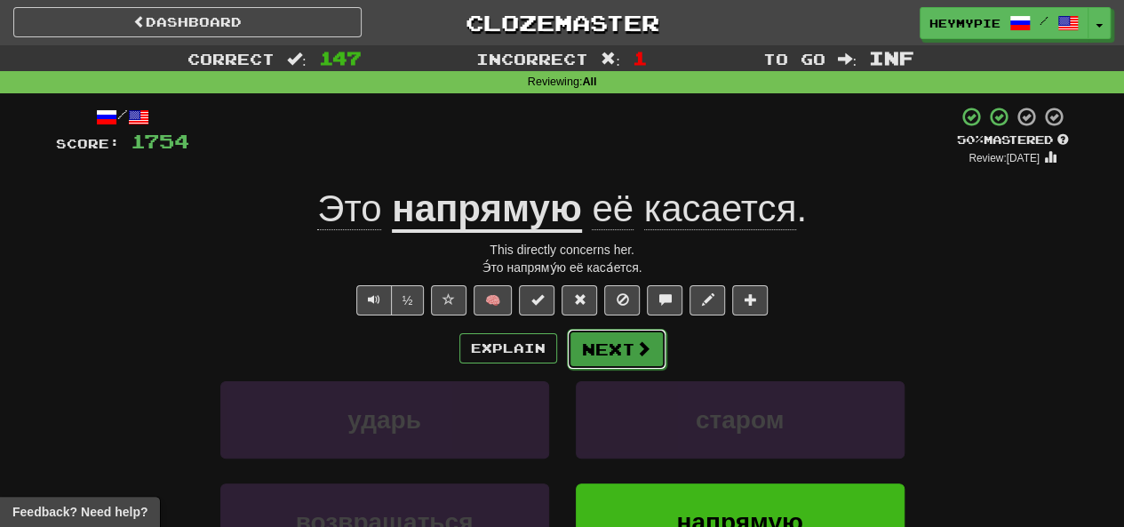
click at [612, 358] on button "Next" at bounding box center [617, 349] width 100 height 41
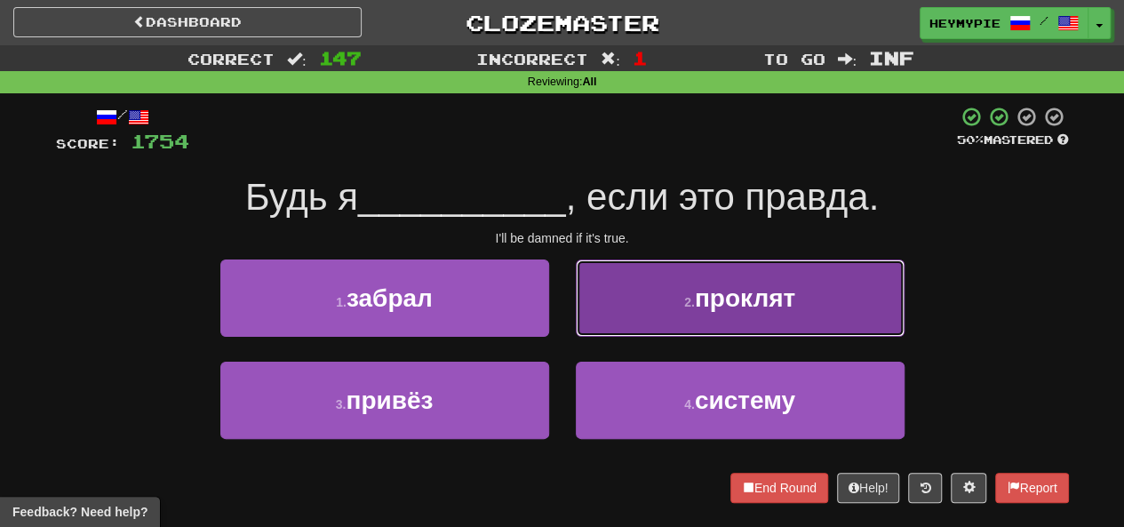
click at [663, 314] on button "2 . проклят" at bounding box center [740, 298] width 329 height 77
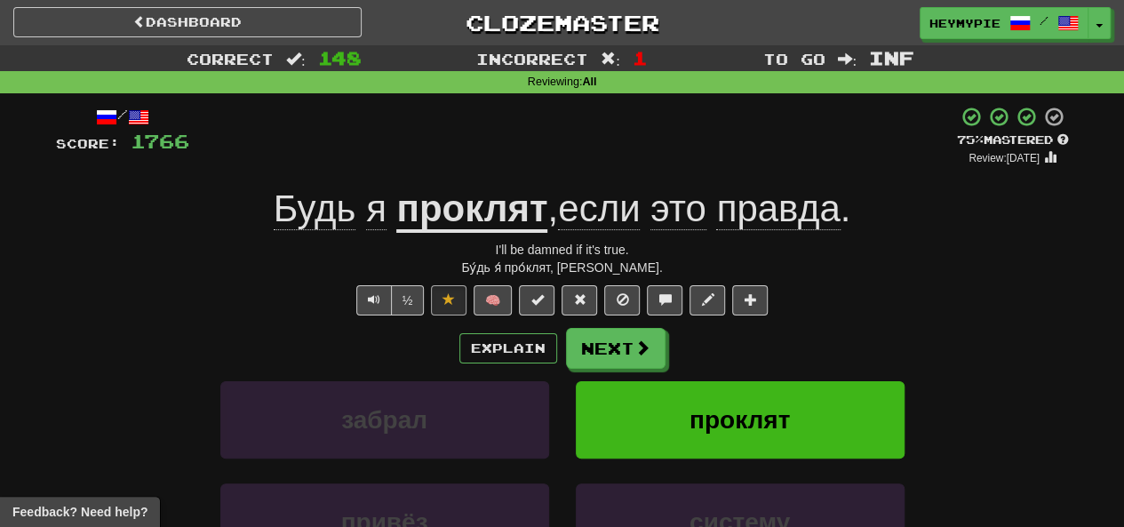
click at [497, 236] on div "/ Score: 1766 + 12 75 % Mastered Review: [DATE] Будь я проклят , если это правд…" at bounding box center [562, 393] width 1013 height 575
click at [478, 213] on u "проклят" at bounding box center [471, 210] width 151 height 45
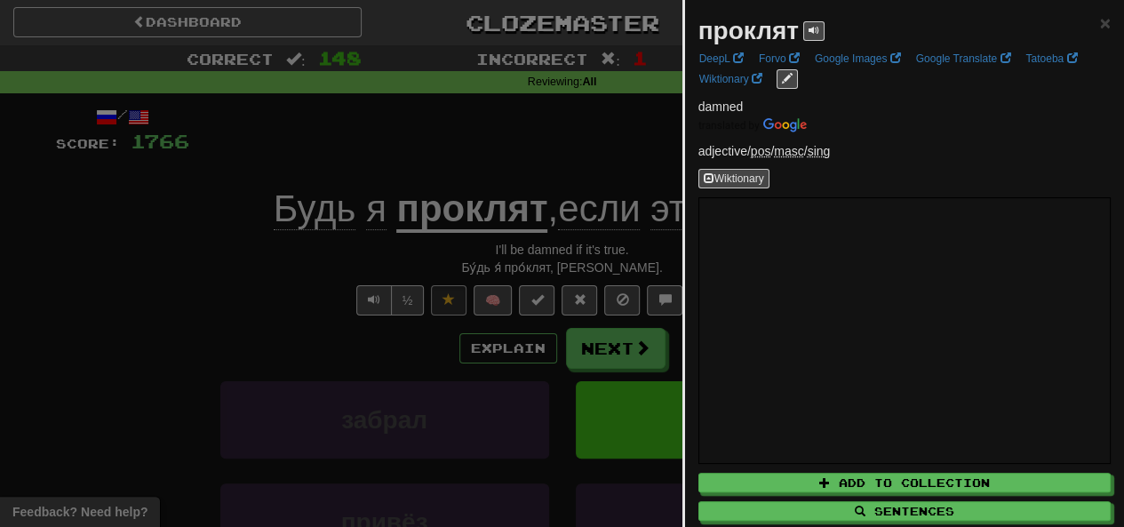
click at [485, 134] on div at bounding box center [562, 263] width 1124 height 527
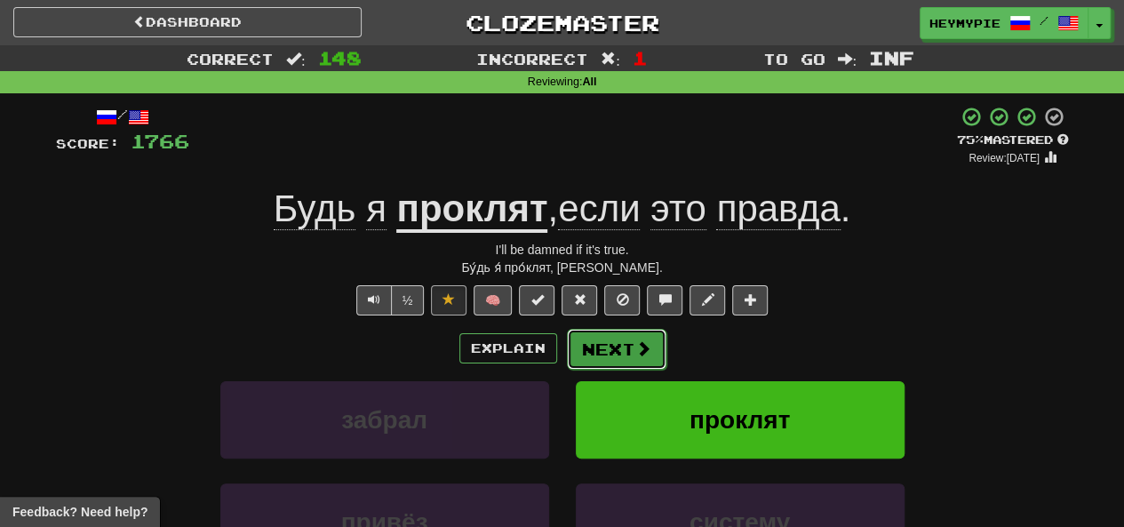
click at [624, 350] on button "Next" at bounding box center [617, 349] width 100 height 41
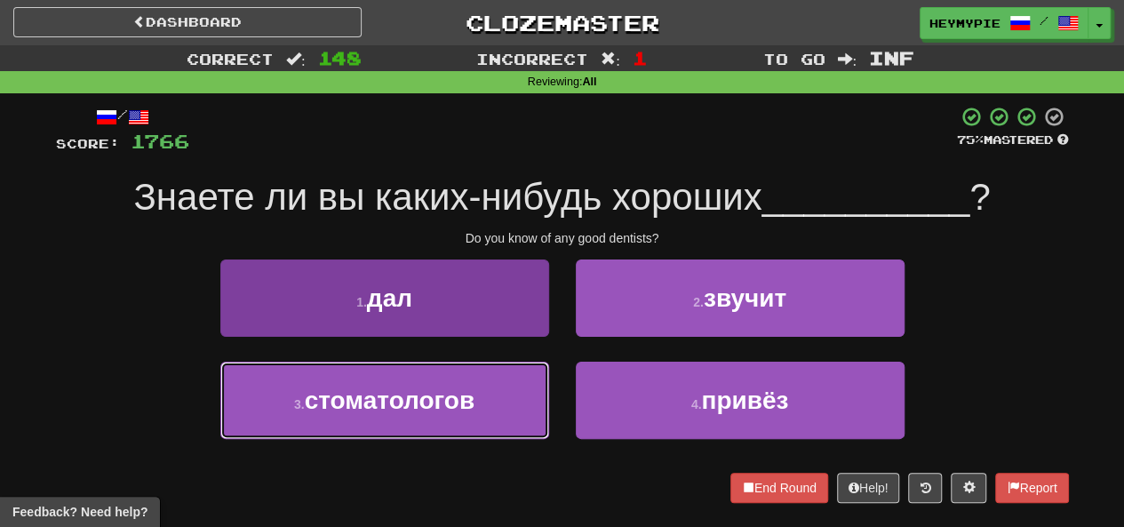
click at [361, 408] on span "стоматологов" at bounding box center [390, 401] width 170 height 28
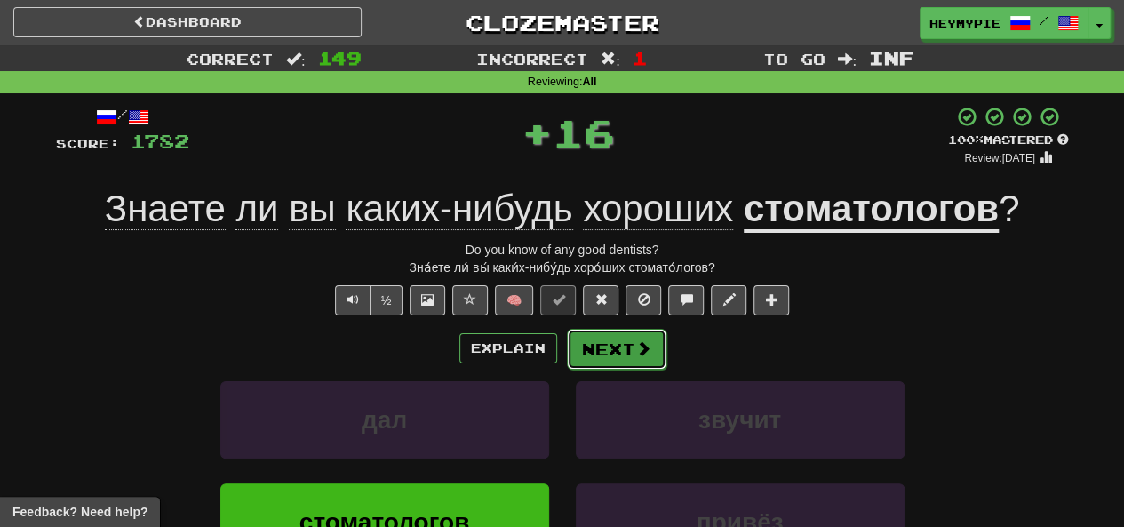
click at [620, 362] on button "Next" at bounding box center [617, 349] width 100 height 41
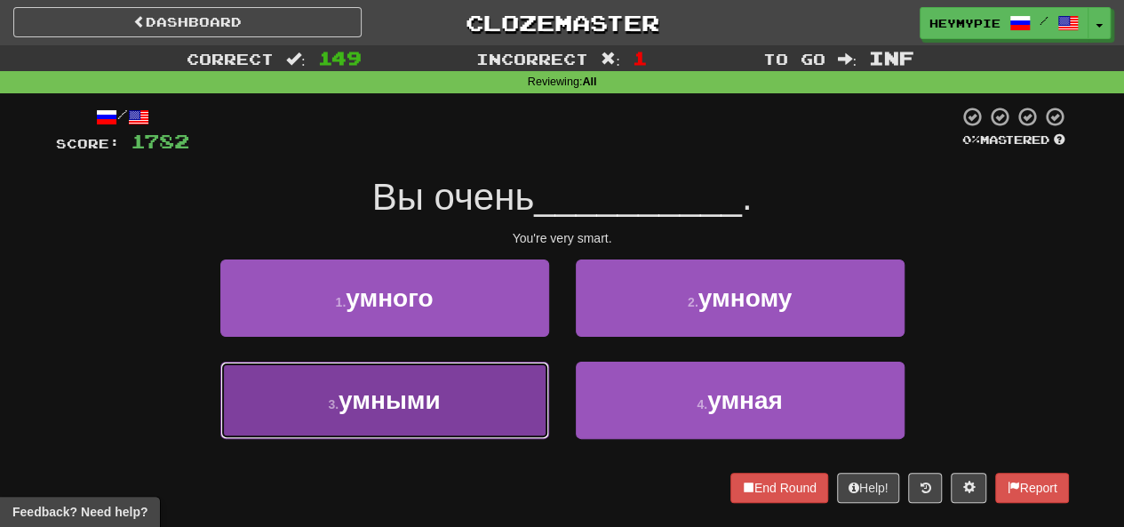
click at [476, 398] on button "3 . умными" at bounding box center [384, 400] width 329 height 77
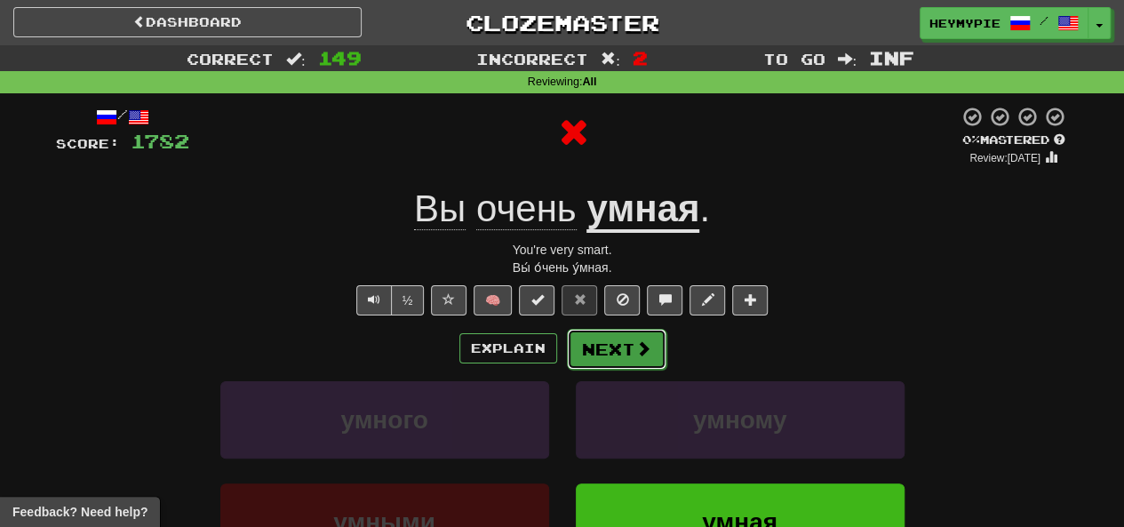
click at [581, 349] on button "Next" at bounding box center [617, 349] width 100 height 41
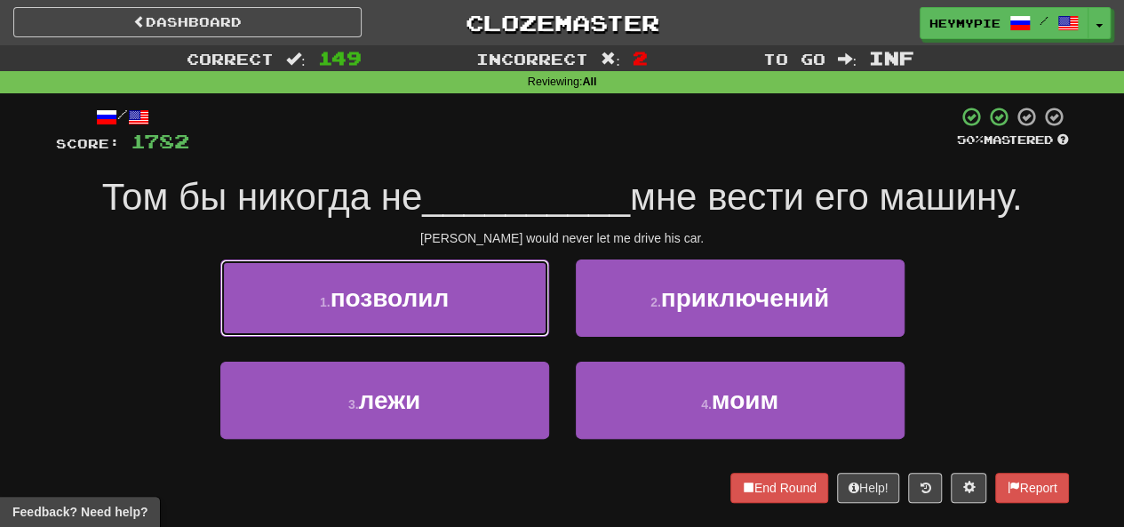
click at [423, 309] on span "позволил" at bounding box center [390, 298] width 119 height 28
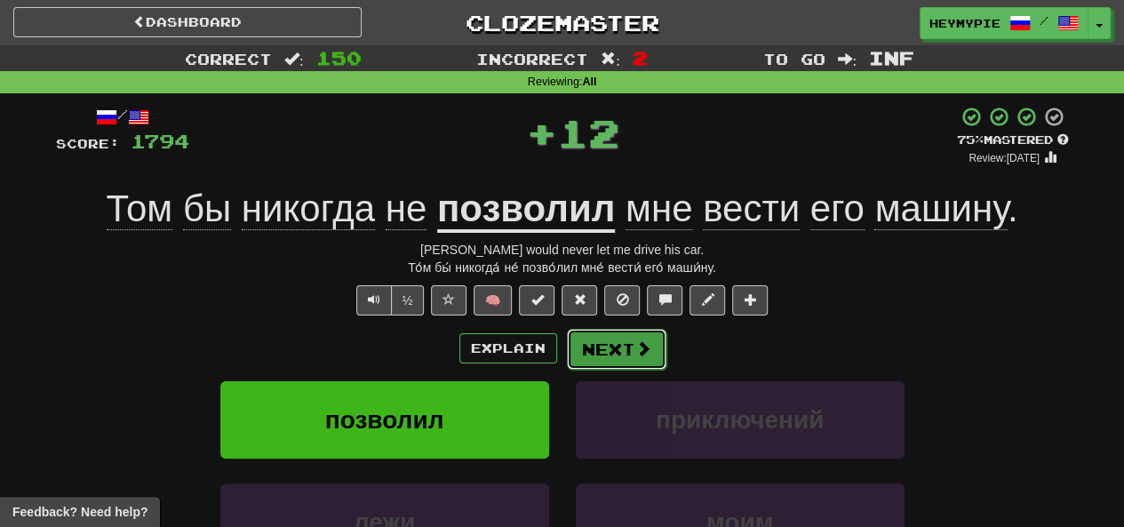
click at [606, 358] on button "Next" at bounding box center [617, 349] width 100 height 41
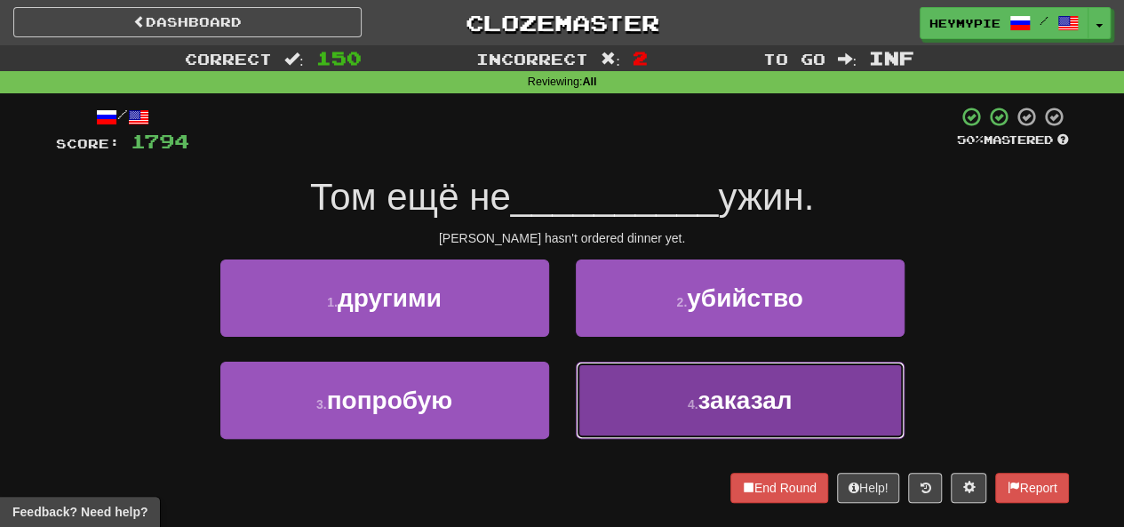
click at [628, 388] on button "4 . заказал" at bounding box center [740, 400] width 329 height 77
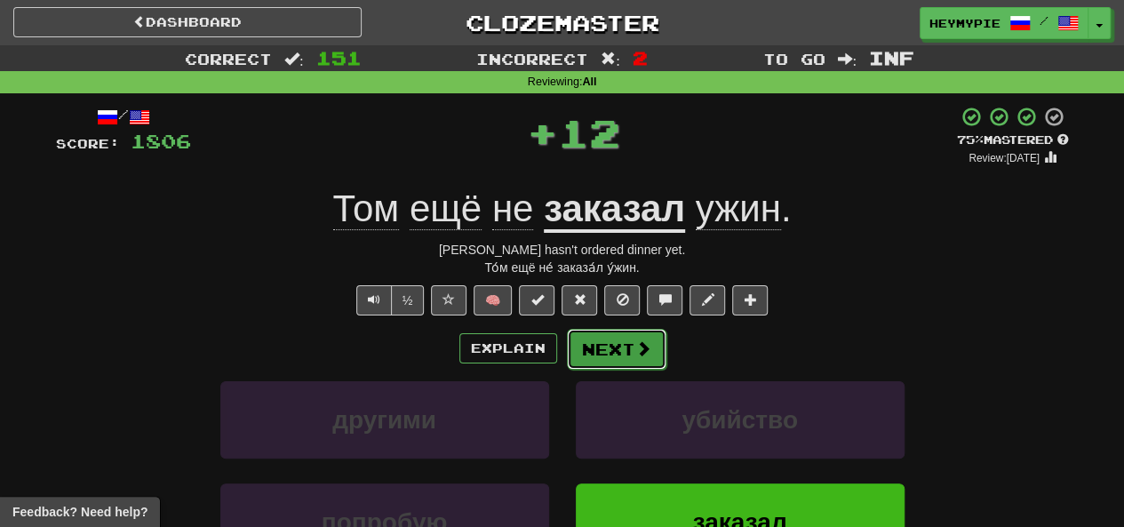
click at [602, 348] on button "Next" at bounding box center [617, 349] width 100 height 41
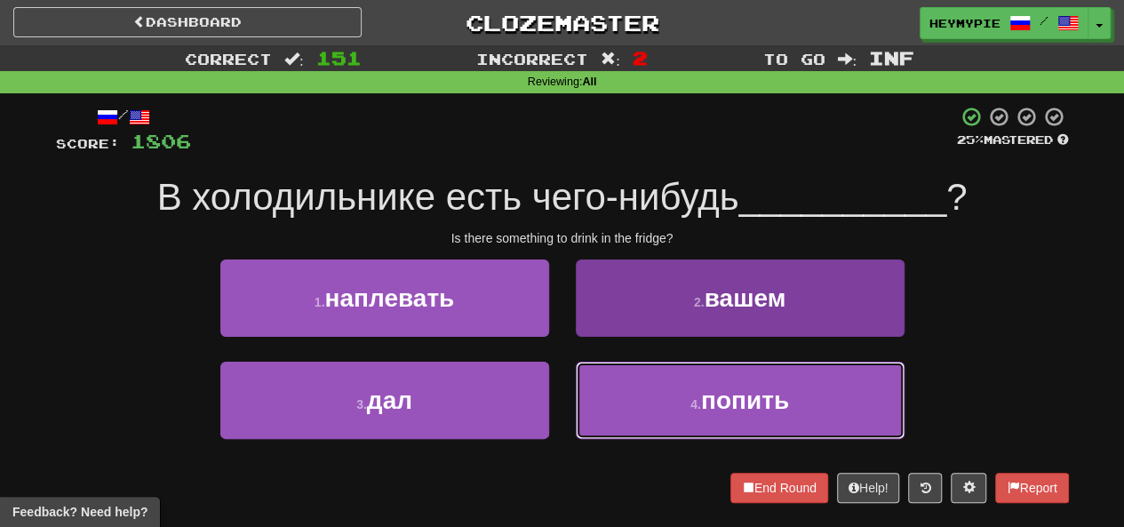
click at [632, 402] on button "4 . попить" at bounding box center [740, 400] width 329 height 77
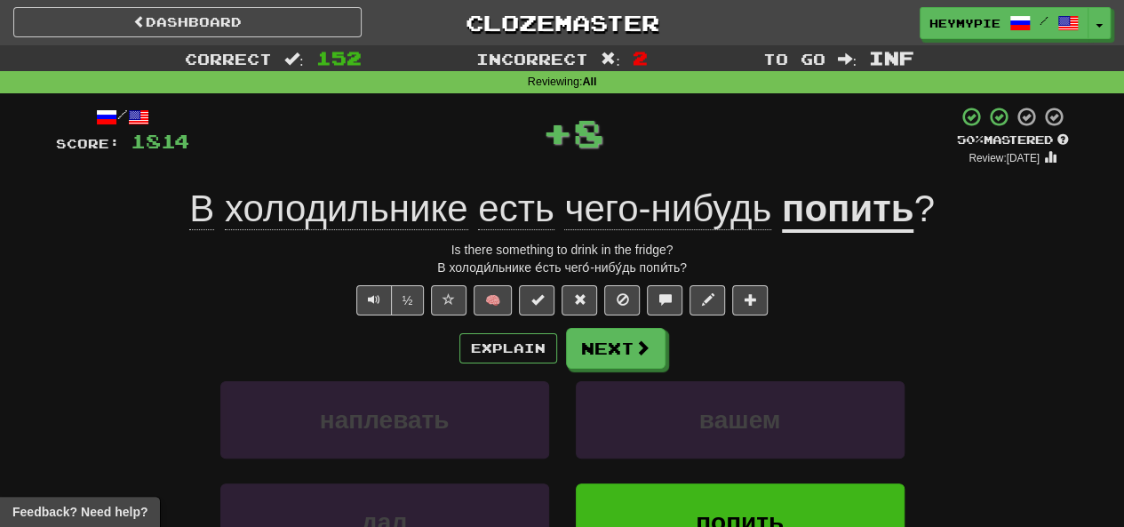
click at [619, 328] on div "Explain Next" at bounding box center [562, 348] width 1013 height 41
click at [619, 340] on button "Next" at bounding box center [617, 349] width 100 height 41
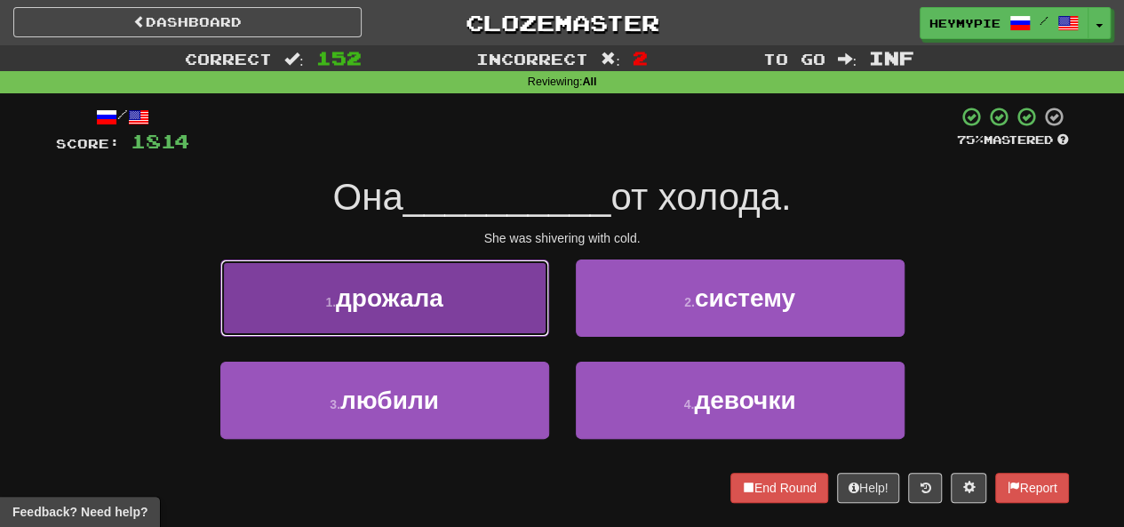
click at [487, 325] on button "1 . дрожала" at bounding box center [384, 298] width 329 height 77
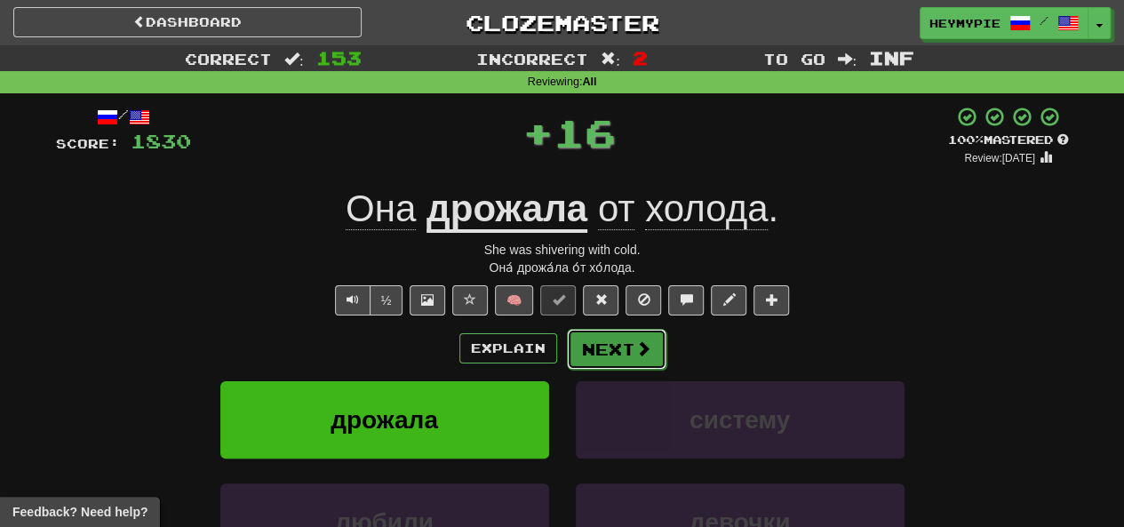
click at [589, 346] on button "Next" at bounding box center [617, 349] width 100 height 41
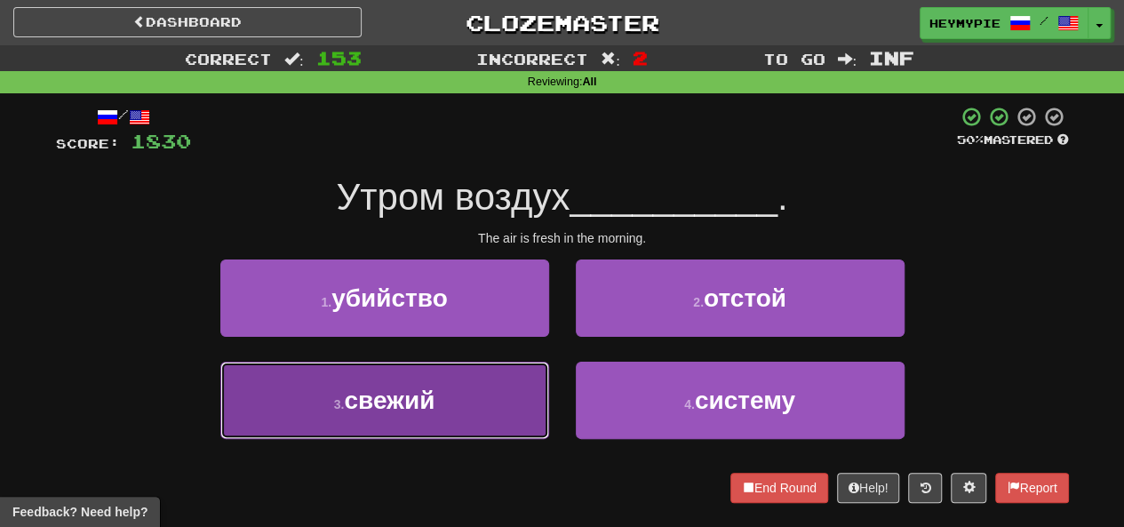
click at [439, 418] on button "3 . свежий" at bounding box center [384, 400] width 329 height 77
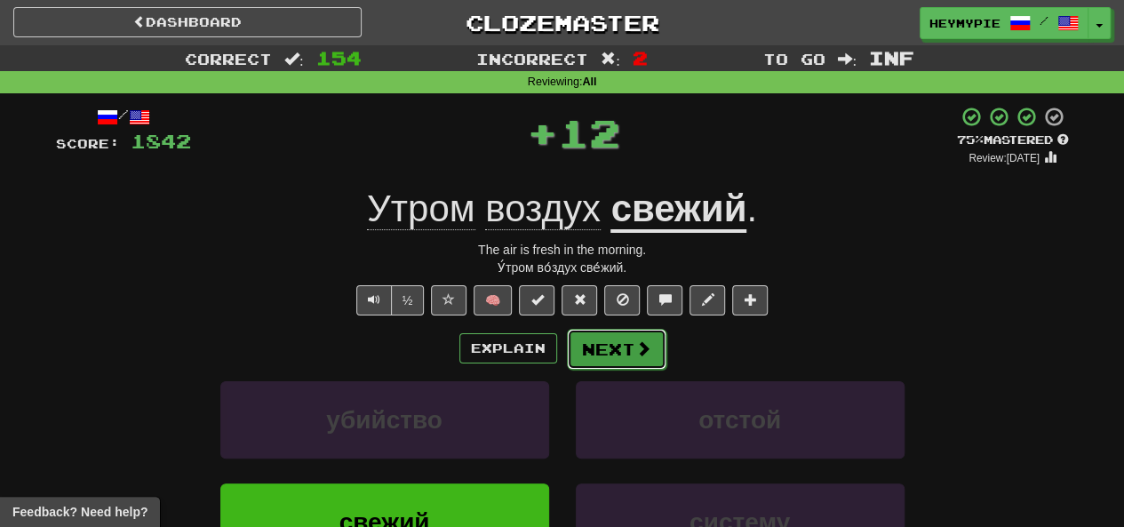
click at [600, 340] on button "Next" at bounding box center [617, 349] width 100 height 41
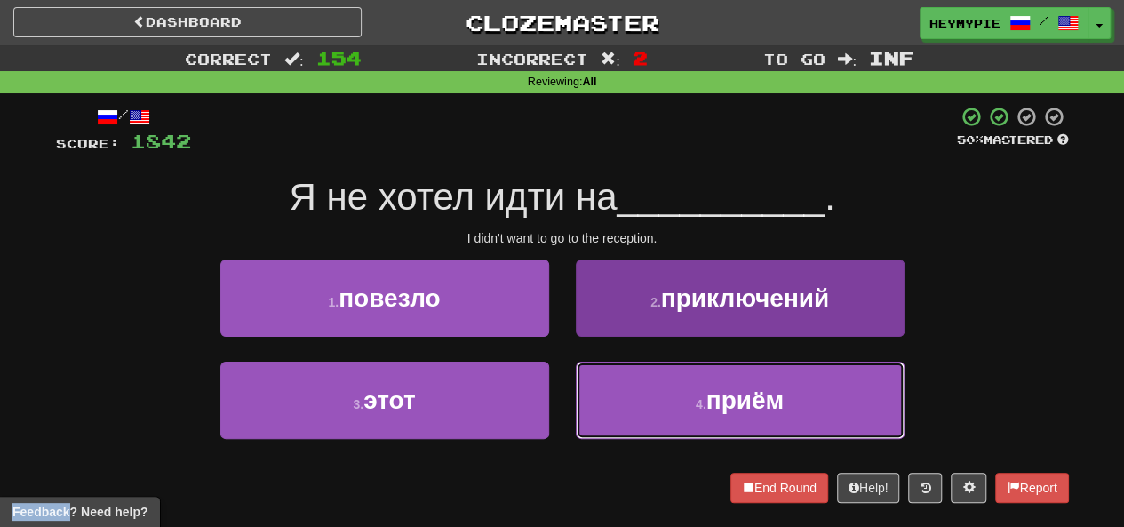
drag, startPoint x: 633, startPoint y: 399, endPoint x: 635, endPoint y: 385, distance: 14.3
click at [633, 400] on button "4 . приём" at bounding box center [740, 400] width 329 height 77
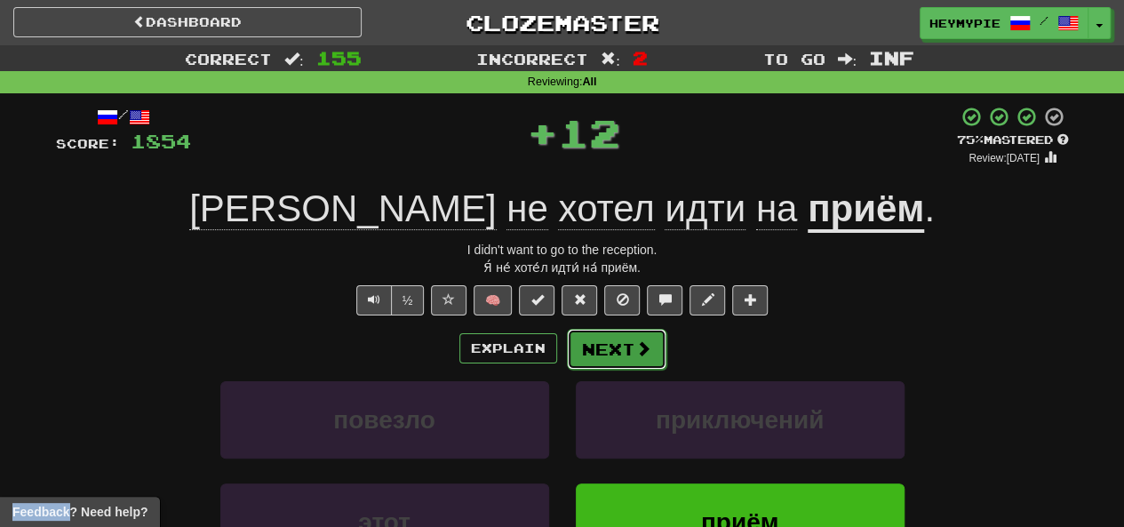
click at [620, 362] on button "Next" at bounding box center [617, 349] width 100 height 41
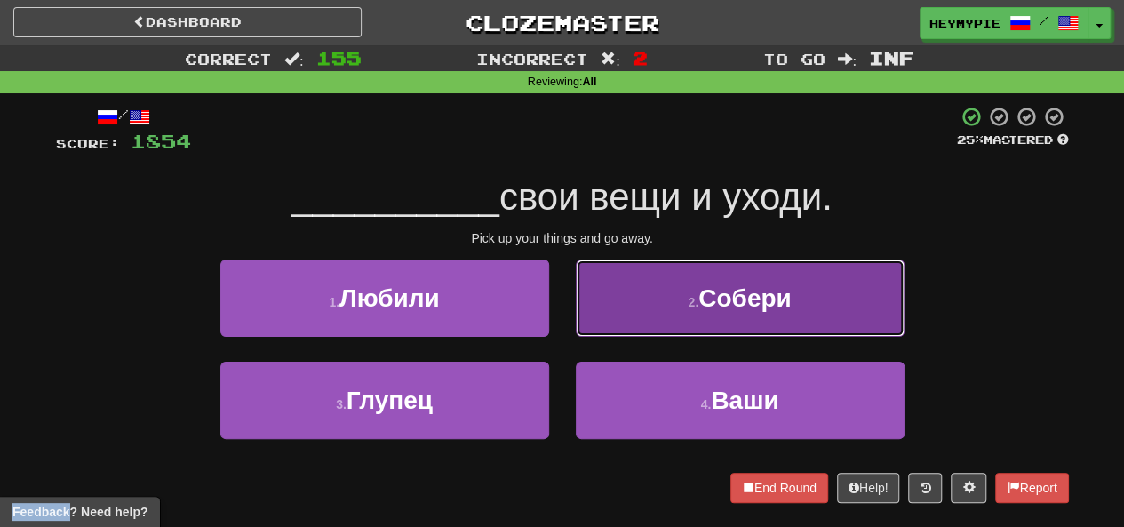
click at [652, 298] on button "2 . [GEOGRAPHIC_DATA]" at bounding box center [740, 298] width 329 height 77
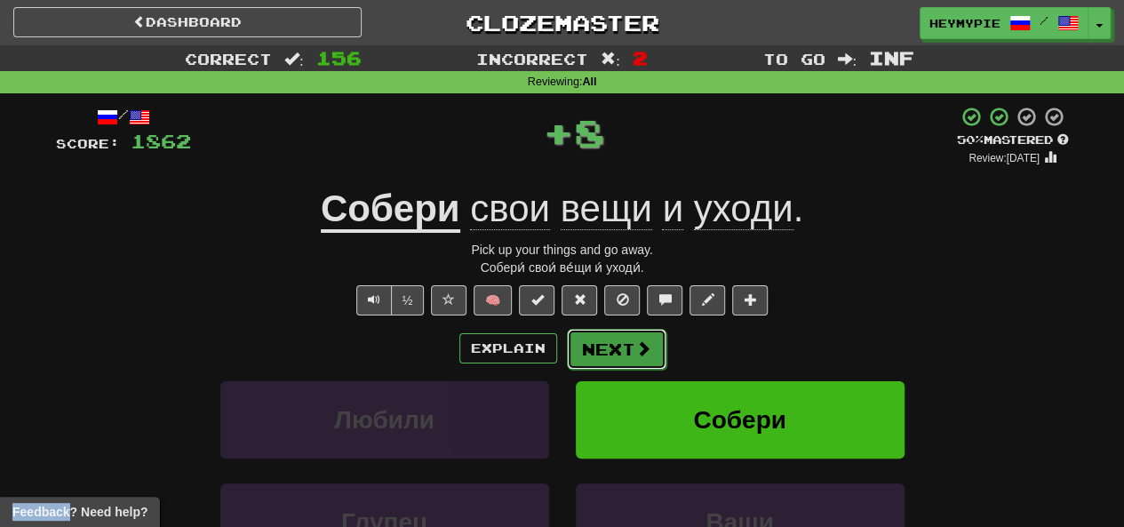
click at [608, 343] on button "Next" at bounding box center [617, 349] width 100 height 41
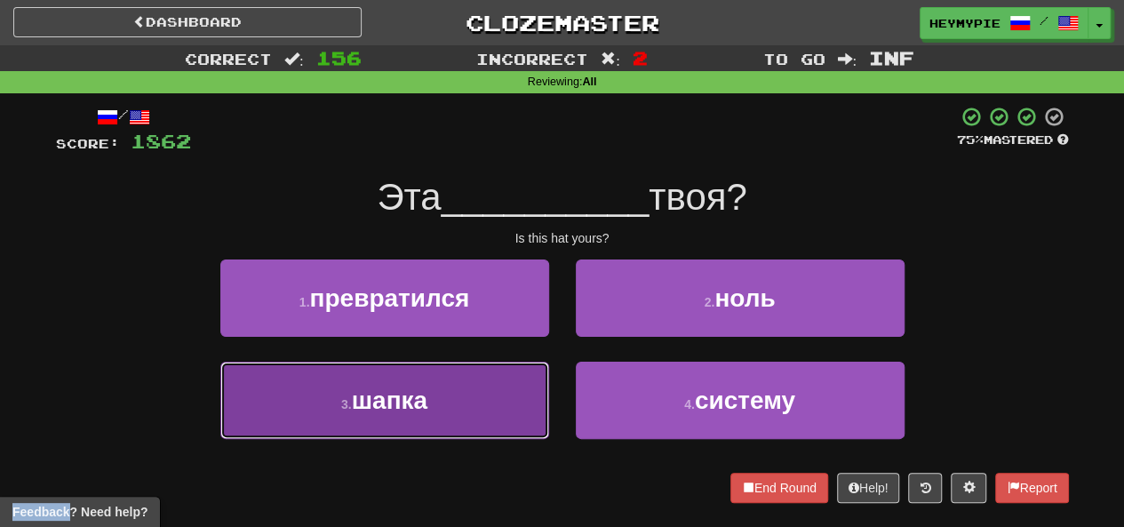
click at [475, 387] on button "3 . шапка" at bounding box center [384, 400] width 329 height 77
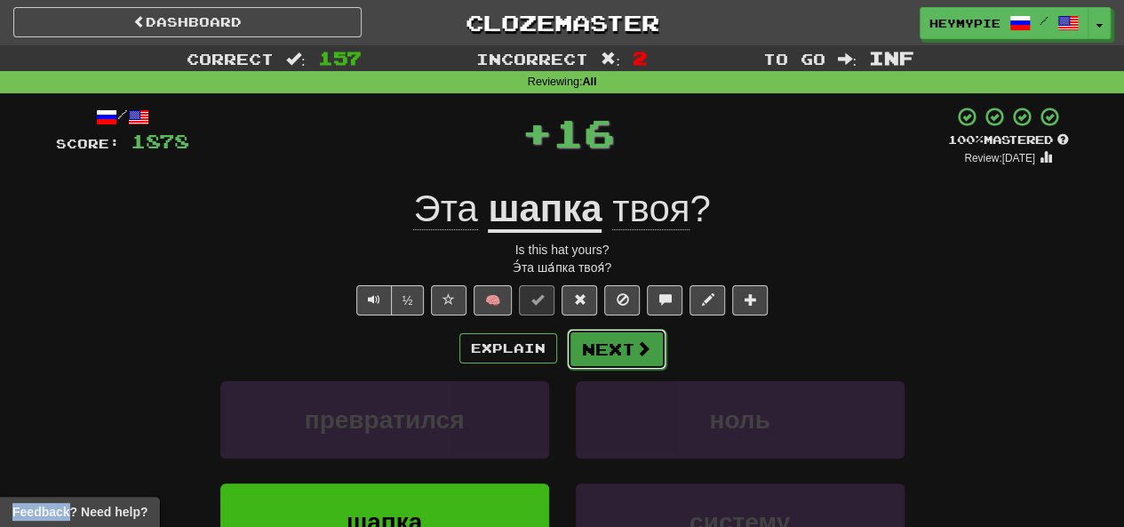
click at [636, 353] on span at bounding box center [644, 348] width 16 height 16
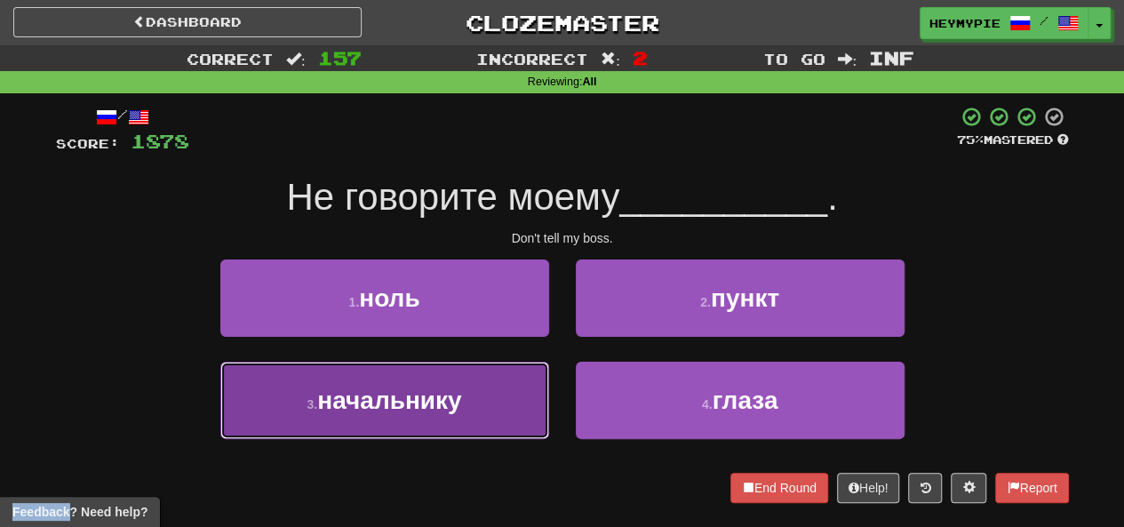
click at [443, 391] on span "начальнику" at bounding box center [389, 401] width 144 height 28
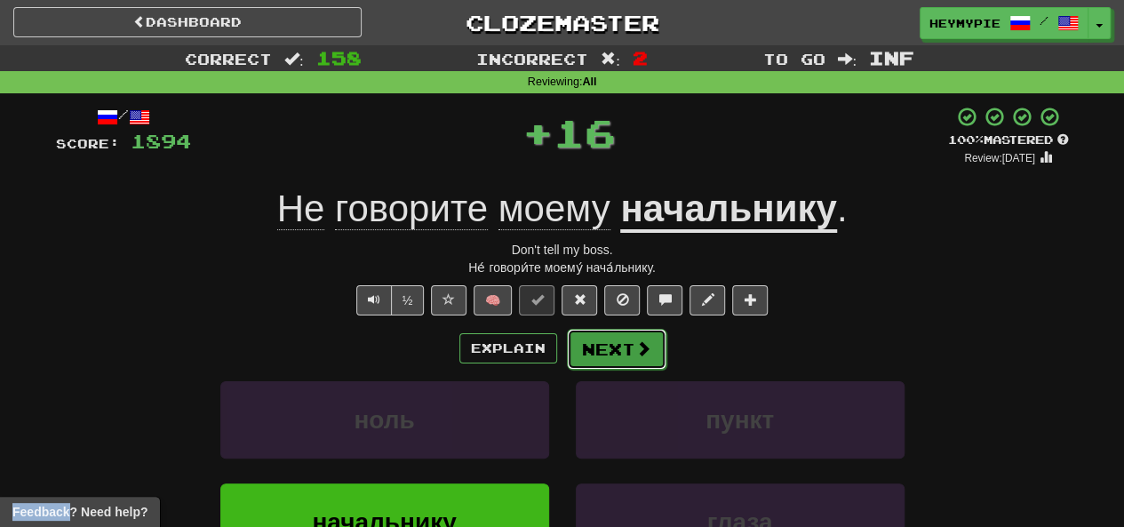
click at [594, 352] on button "Next" at bounding box center [617, 349] width 100 height 41
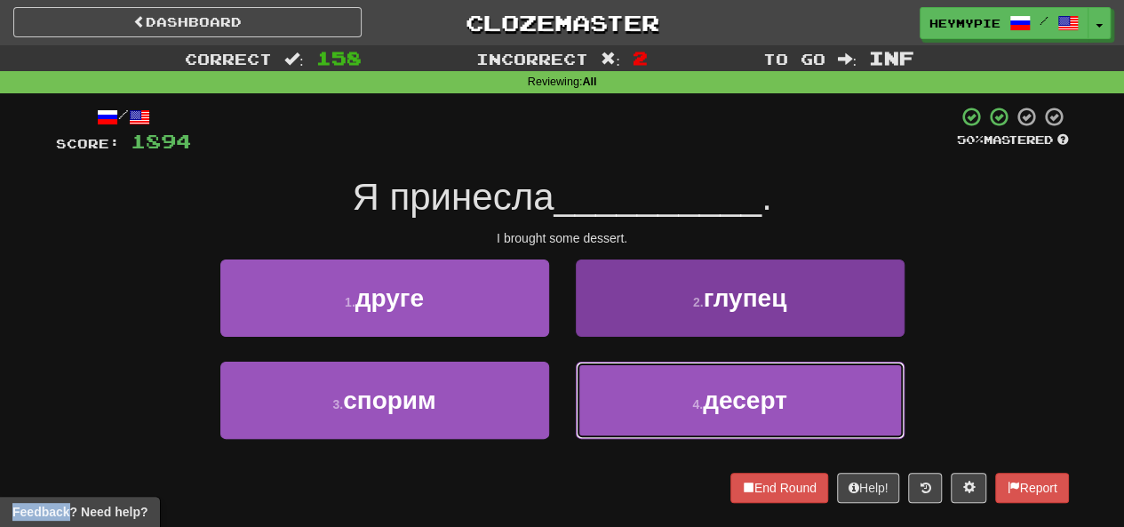
click at [607, 386] on button "4 . десерт" at bounding box center [740, 400] width 329 height 77
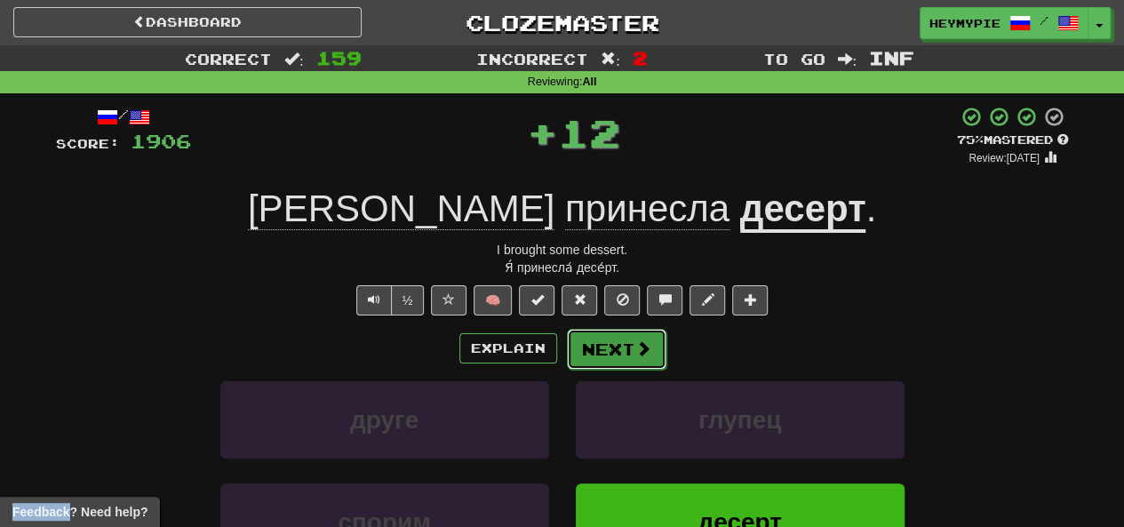
click at [610, 358] on button "Next" at bounding box center [617, 349] width 100 height 41
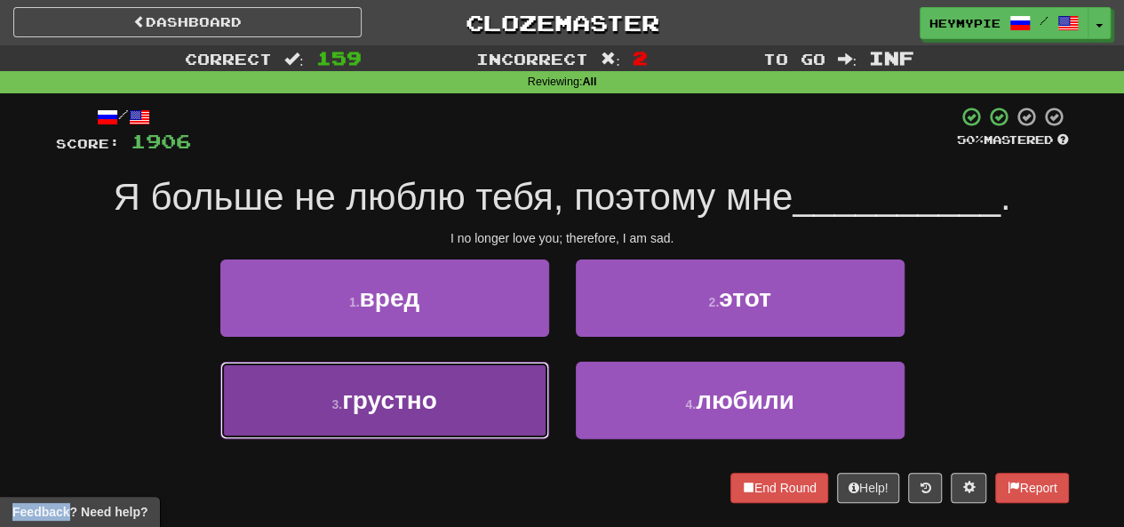
click at [476, 417] on button "3 . грустно" at bounding box center [384, 400] width 329 height 77
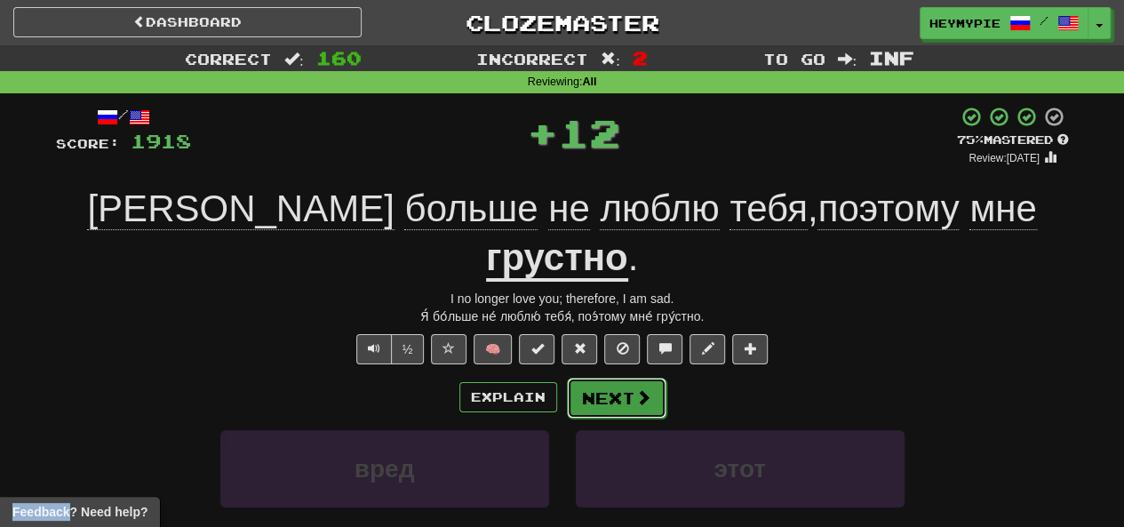
click at [587, 378] on button "Next" at bounding box center [617, 398] width 100 height 41
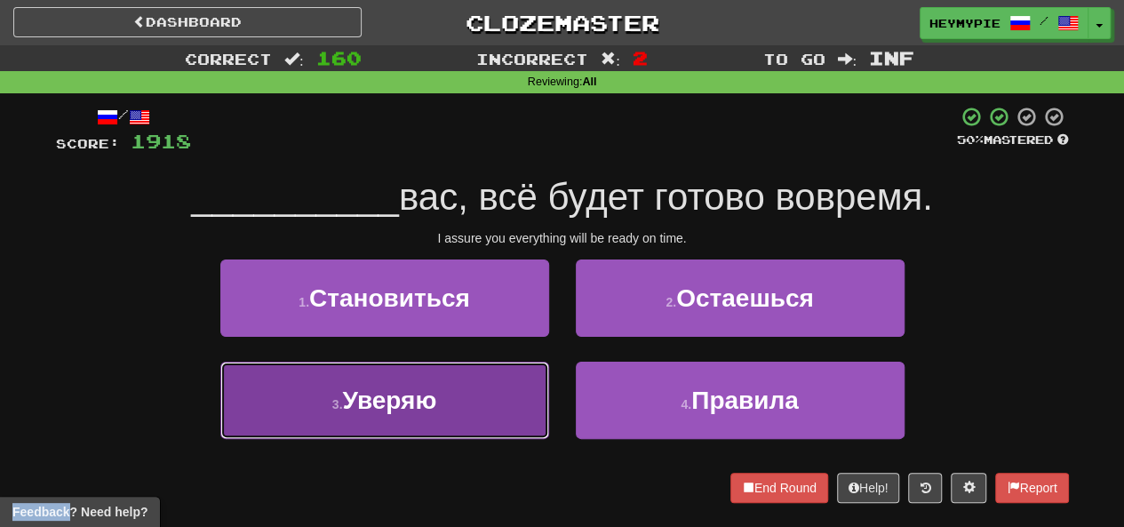
click at [453, 365] on button "3 . [GEOGRAPHIC_DATA]" at bounding box center [384, 400] width 329 height 77
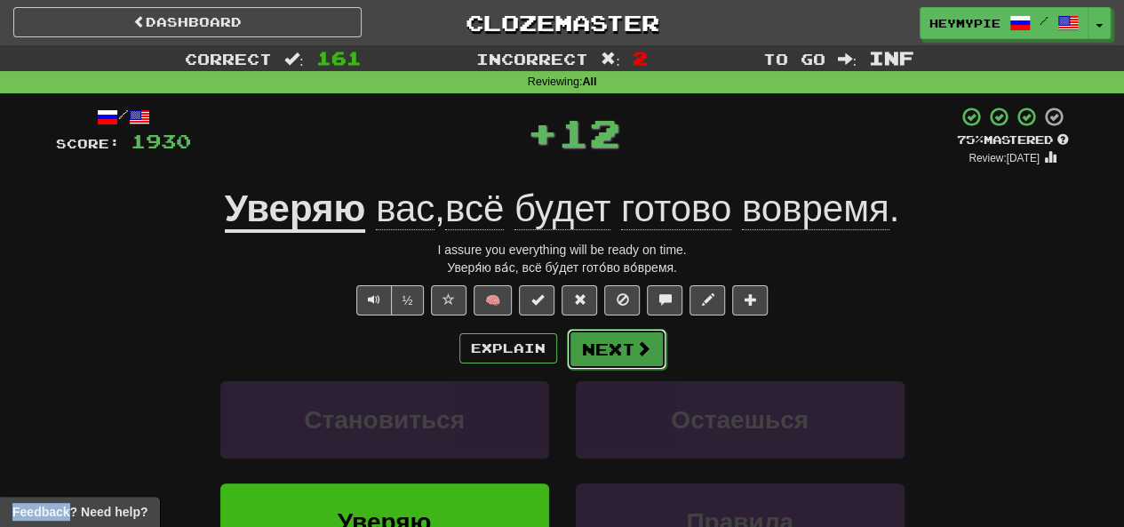
click at [638, 341] on span at bounding box center [644, 348] width 16 height 16
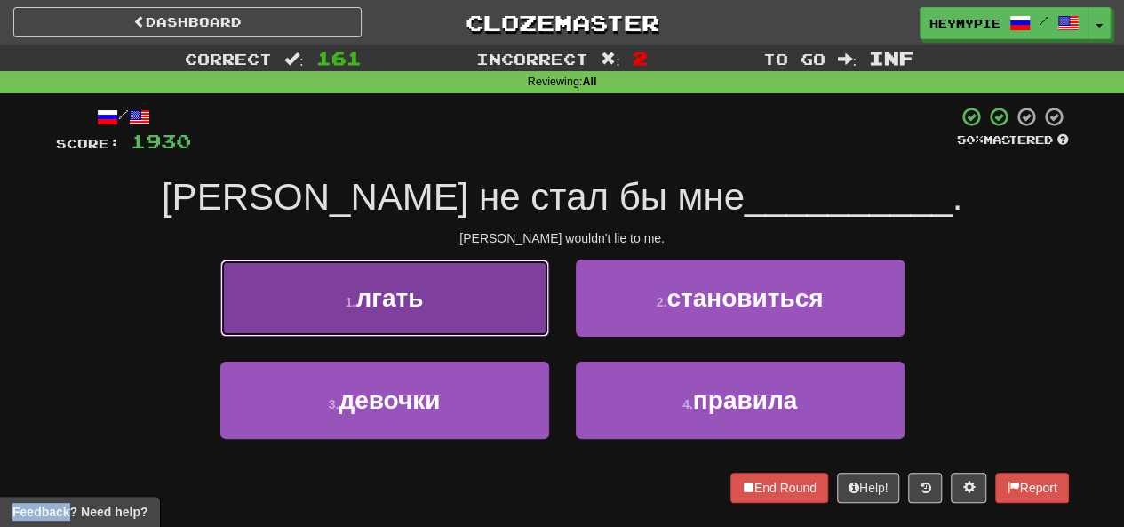
click at [476, 308] on button "1 . лгать" at bounding box center [384, 298] width 329 height 77
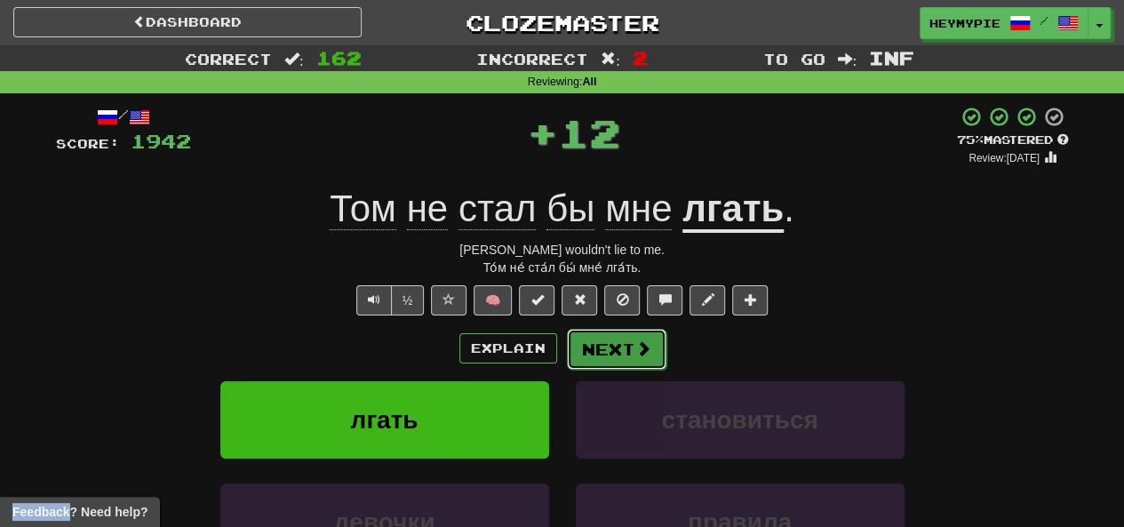
click at [591, 350] on button "Next" at bounding box center [617, 349] width 100 height 41
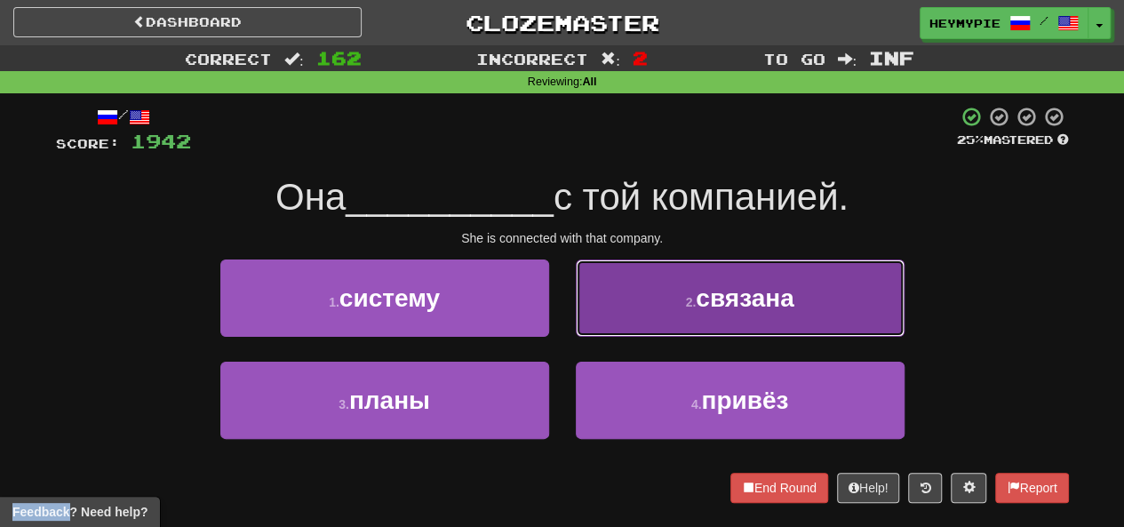
click at [651, 330] on button "2 . связана" at bounding box center [740, 298] width 329 height 77
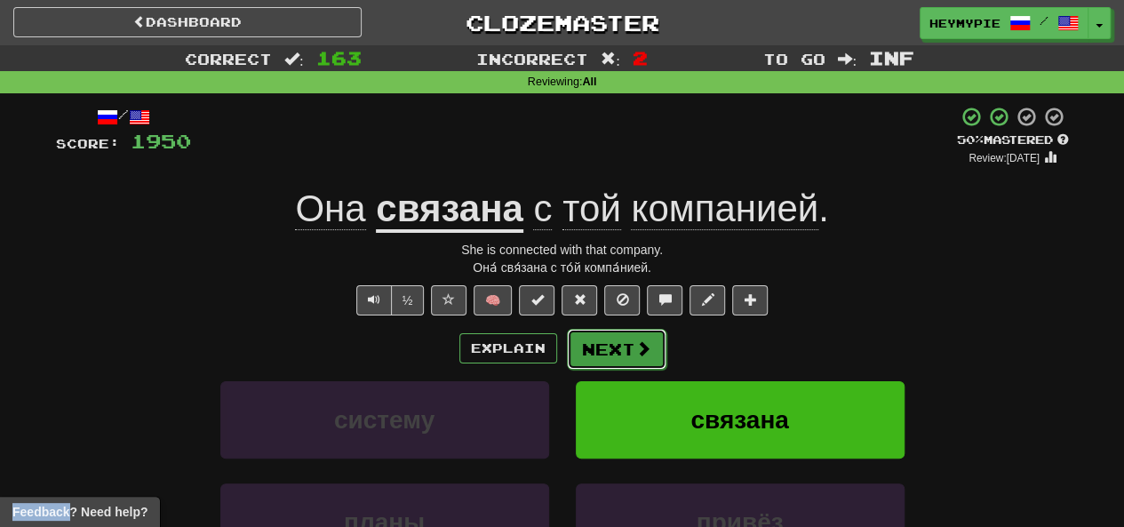
click at [617, 348] on button "Next" at bounding box center [617, 349] width 100 height 41
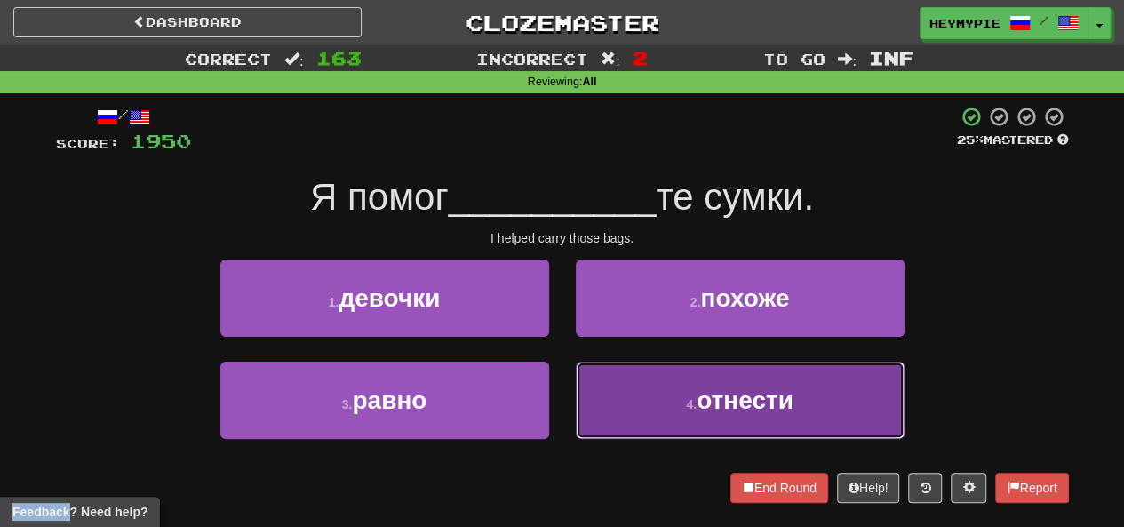
click at [654, 393] on button "4 . отнести" at bounding box center [740, 400] width 329 height 77
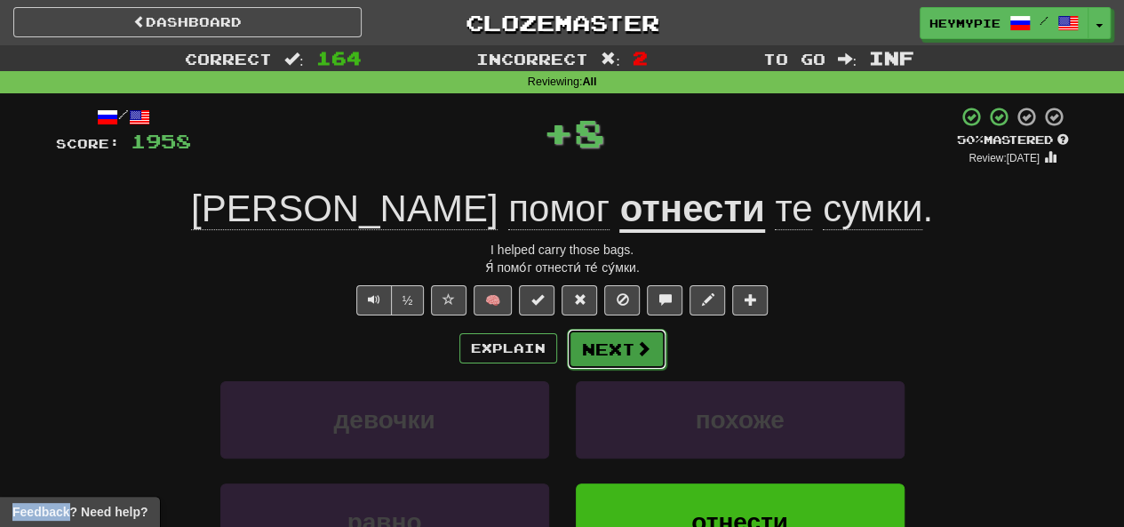
click at [601, 342] on button "Next" at bounding box center [617, 349] width 100 height 41
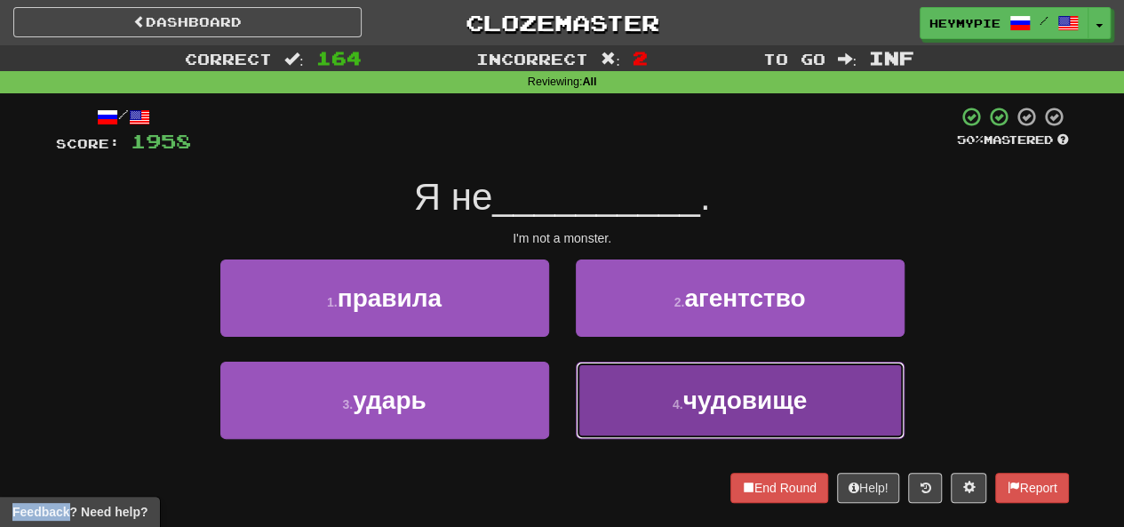
click at [683, 394] on button "4 . чудовище" at bounding box center [740, 400] width 329 height 77
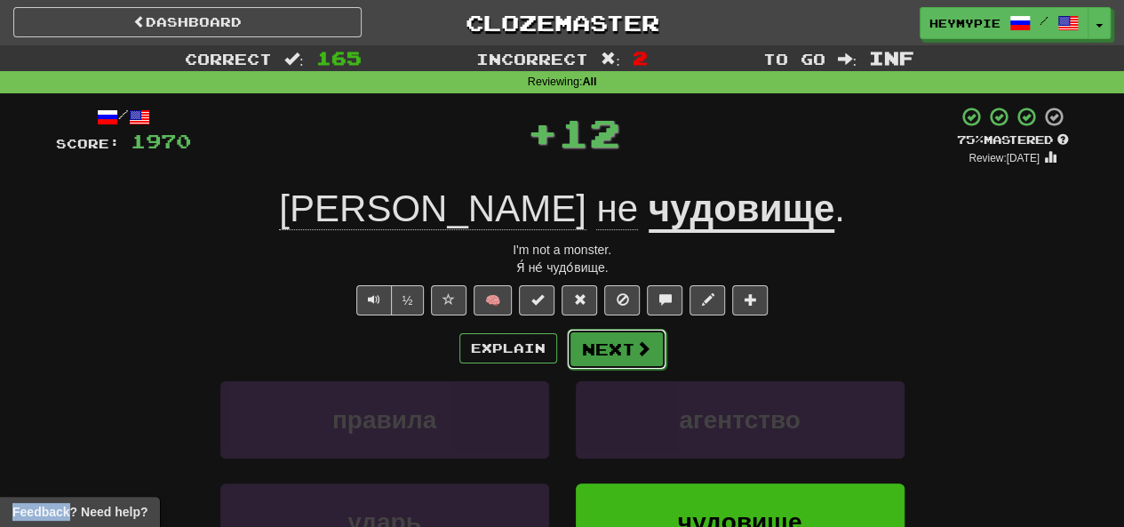
click at [620, 353] on button "Next" at bounding box center [617, 349] width 100 height 41
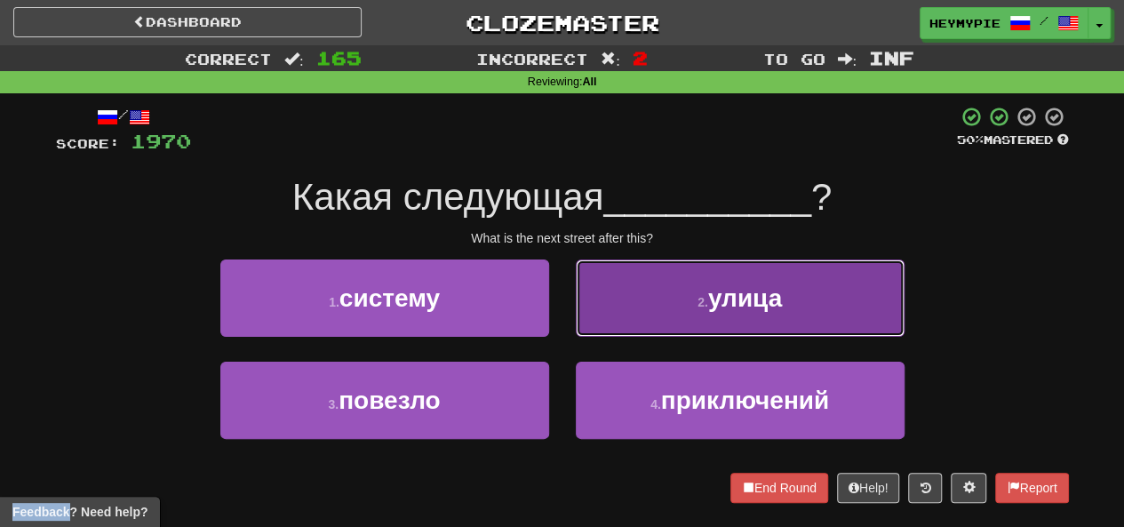
click at [654, 298] on button "2 . улица" at bounding box center [740, 298] width 329 height 77
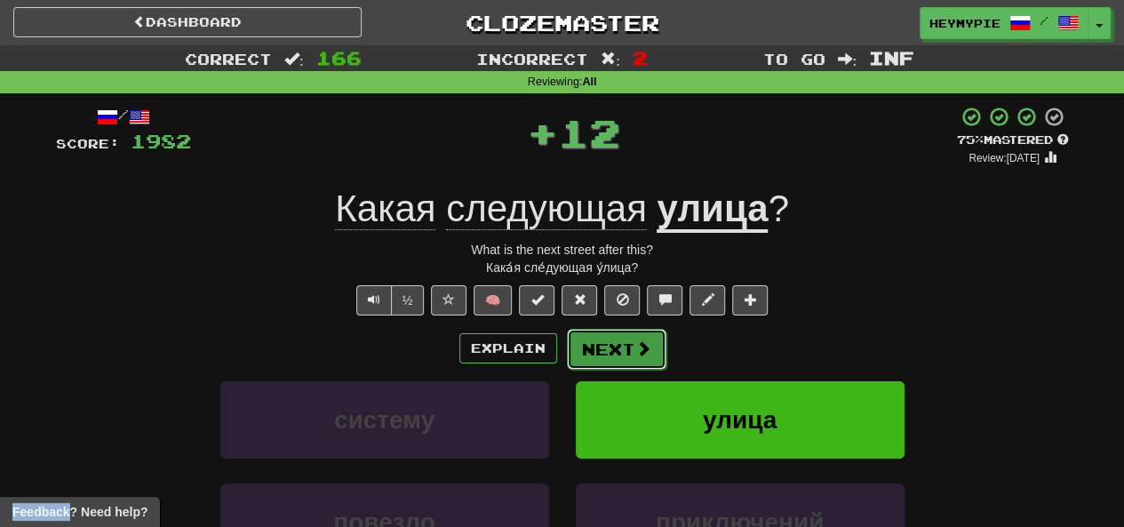
click at [608, 344] on button "Next" at bounding box center [617, 349] width 100 height 41
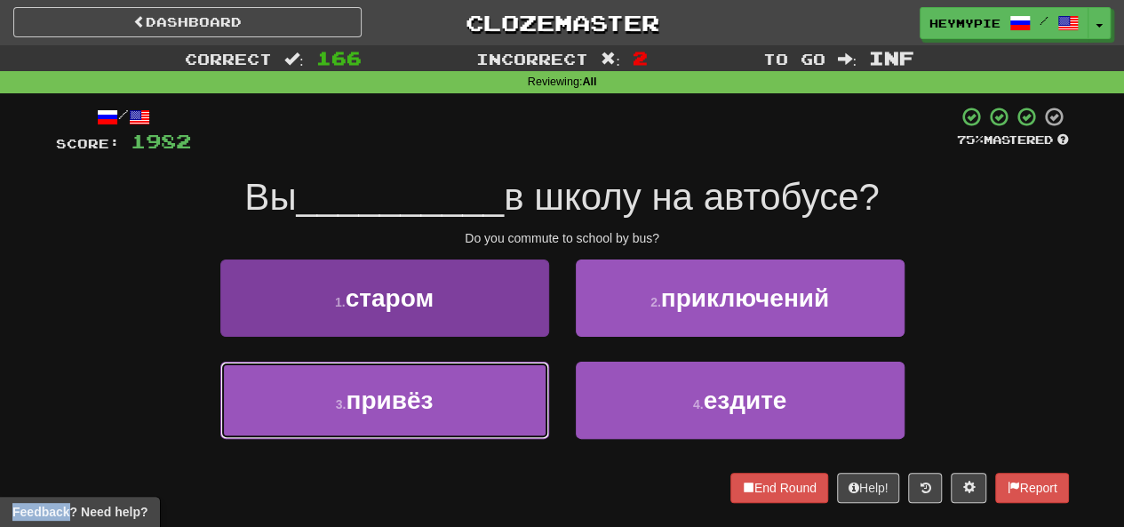
click at [481, 407] on button "3 . привёз" at bounding box center [384, 400] width 329 height 77
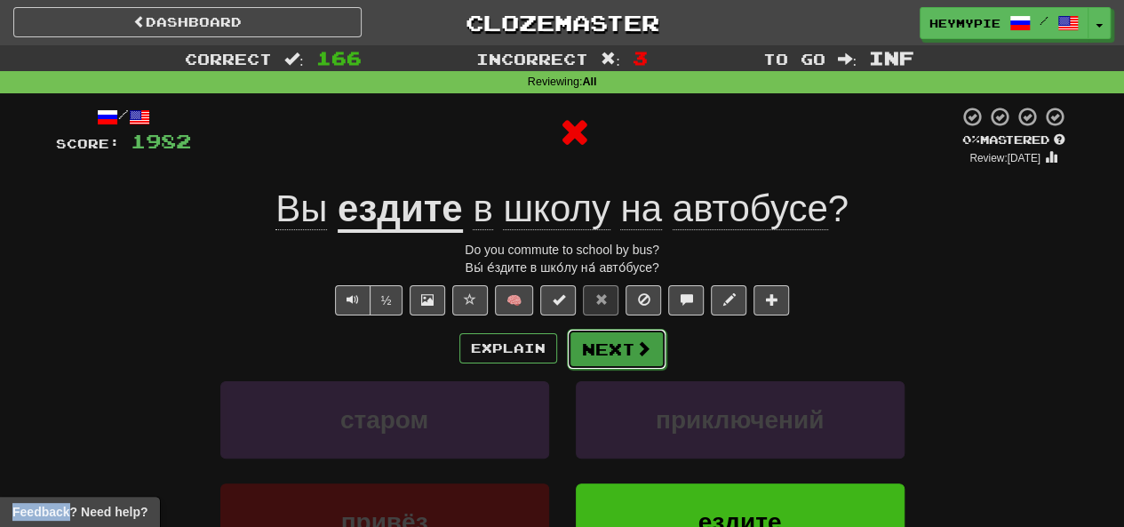
click at [625, 345] on button "Next" at bounding box center [617, 349] width 100 height 41
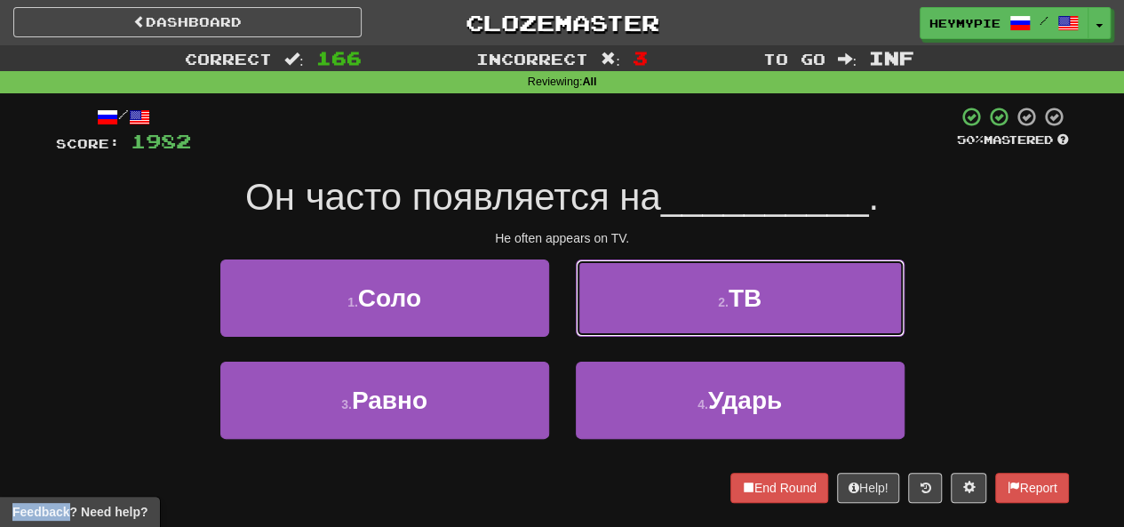
click at [625, 284] on button "2 . ТВ" at bounding box center [740, 298] width 329 height 77
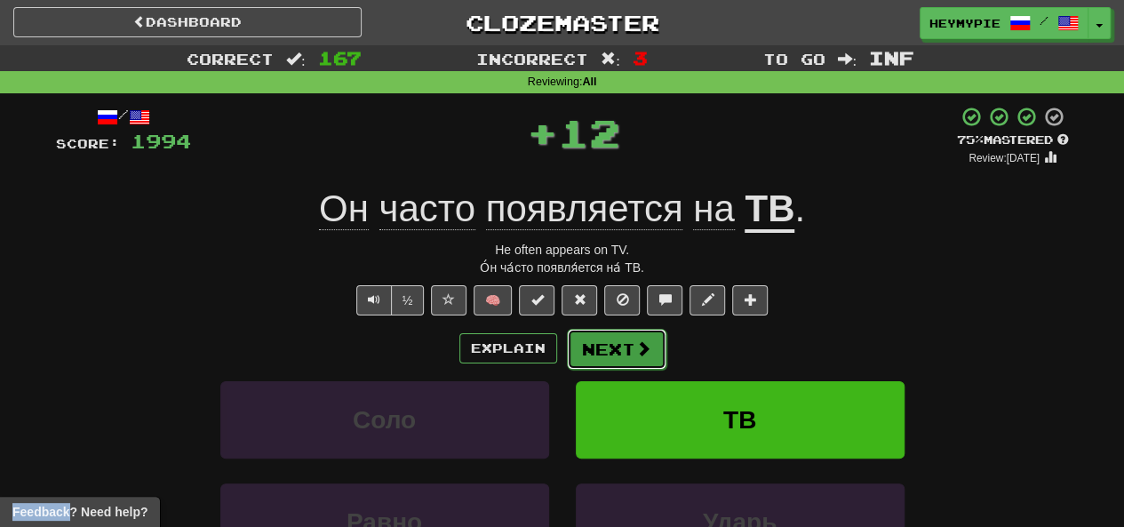
click at [603, 349] on button "Next" at bounding box center [617, 349] width 100 height 41
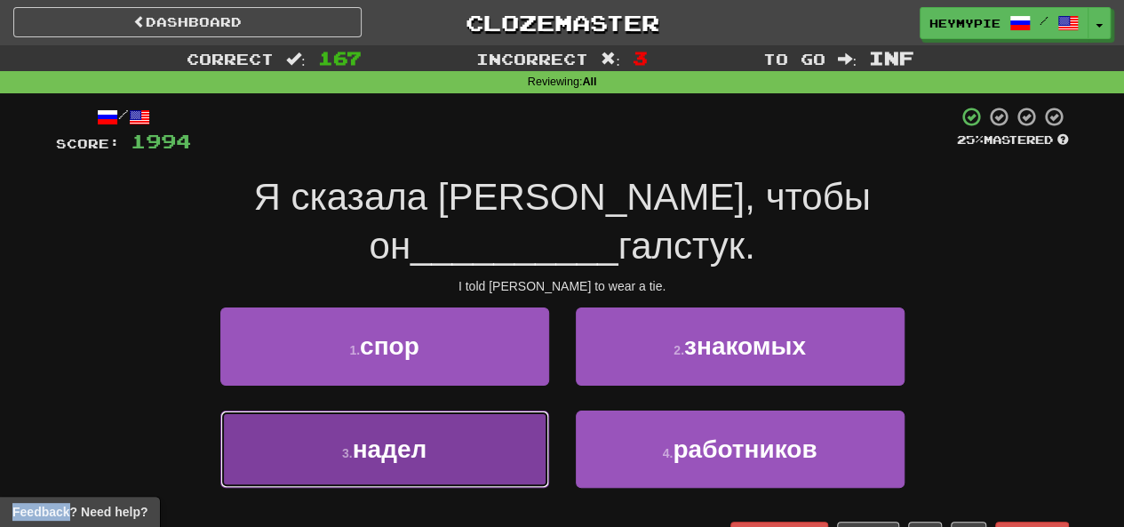
click at [420, 436] on span "надел" at bounding box center [390, 450] width 75 height 28
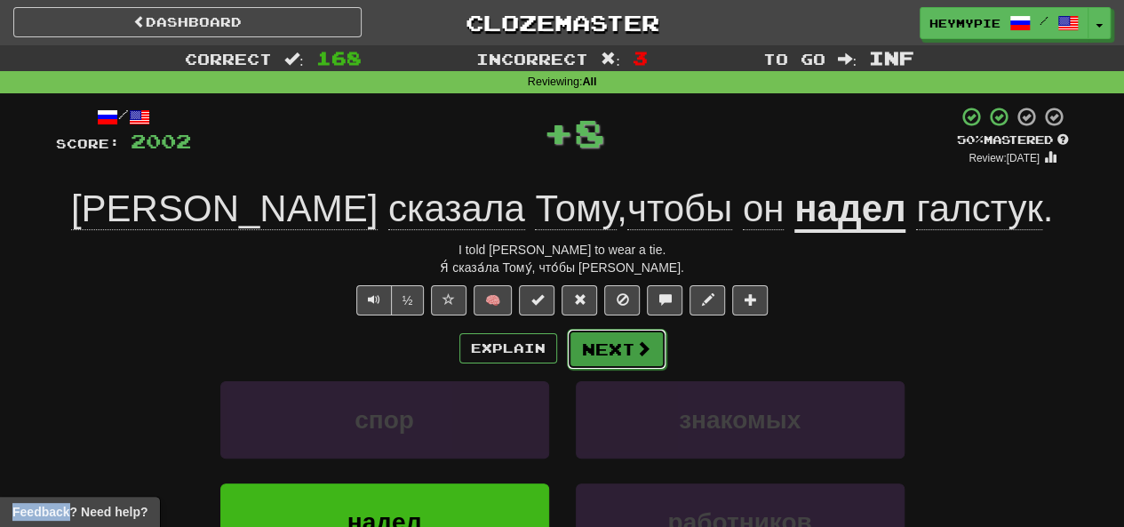
click at [619, 347] on button "Next" at bounding box center [617, 349] width 100 height 41
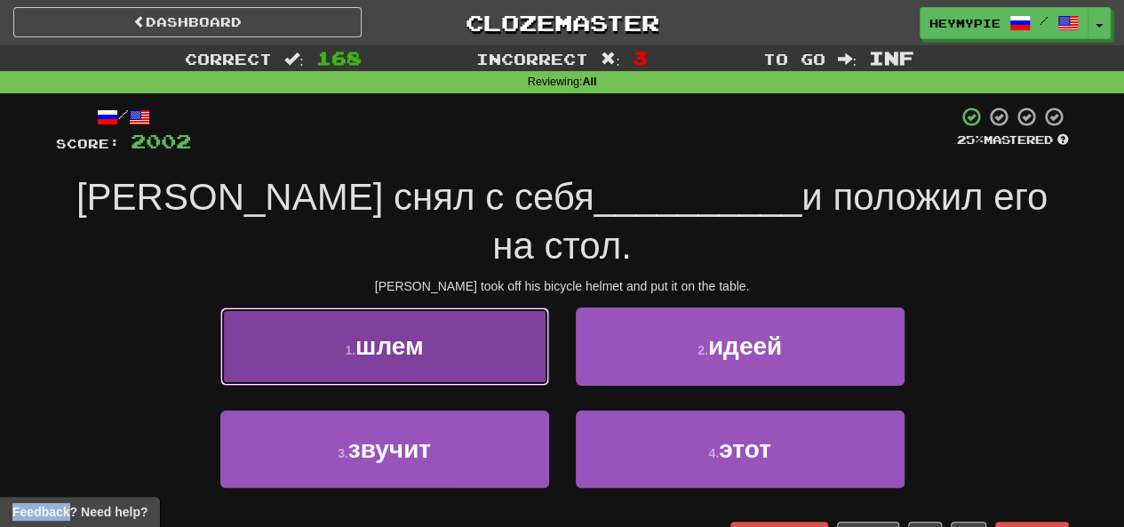
click at [472, 322] on button "1 . шлем" at bounding box center [384, 346] width 329 height 77
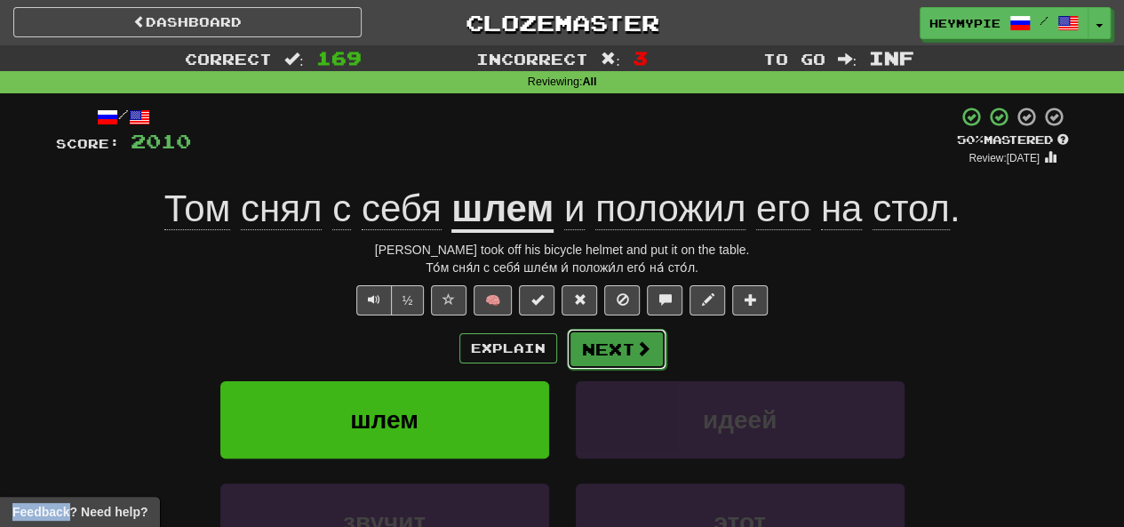
click at [616, 353] on button "Next" at bounding box center [617, 349] width 100 height 41
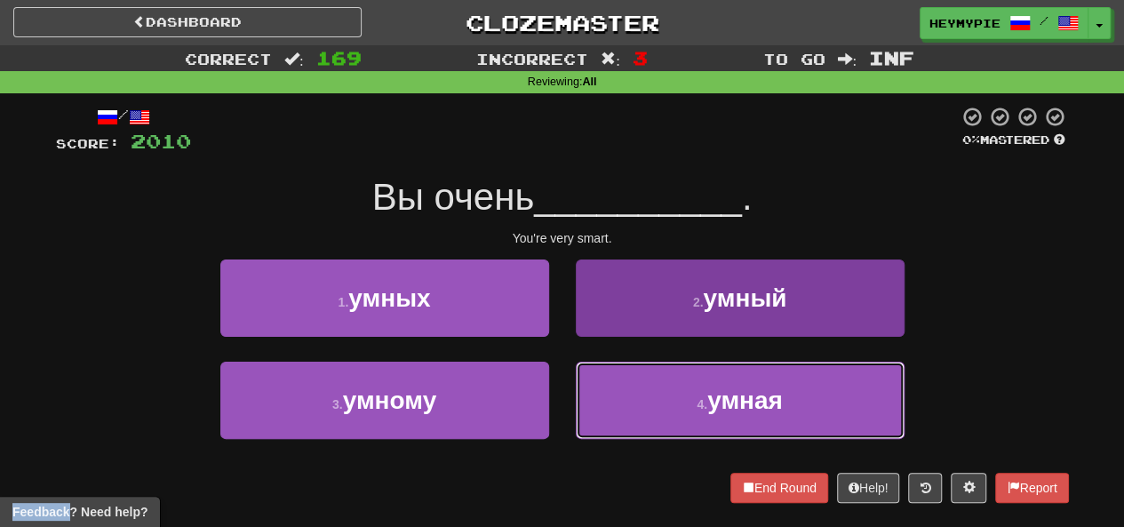
click at [661, 406] on button "4 . умная" at bounding box center [740, 400] width 329 height 77
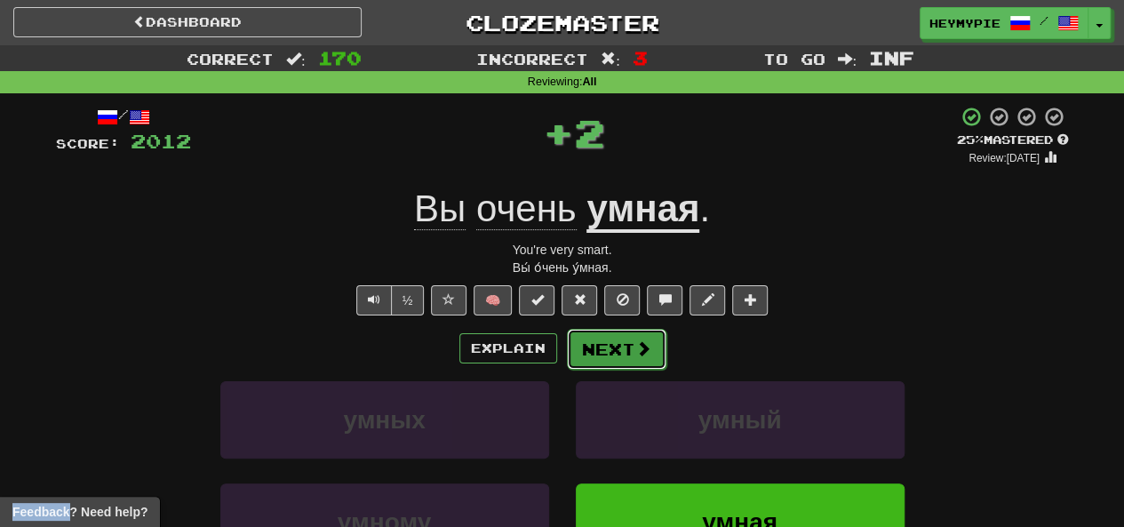
click at [603, 343] on button "Next" at bounding box center [617, 349] width 100 height 41
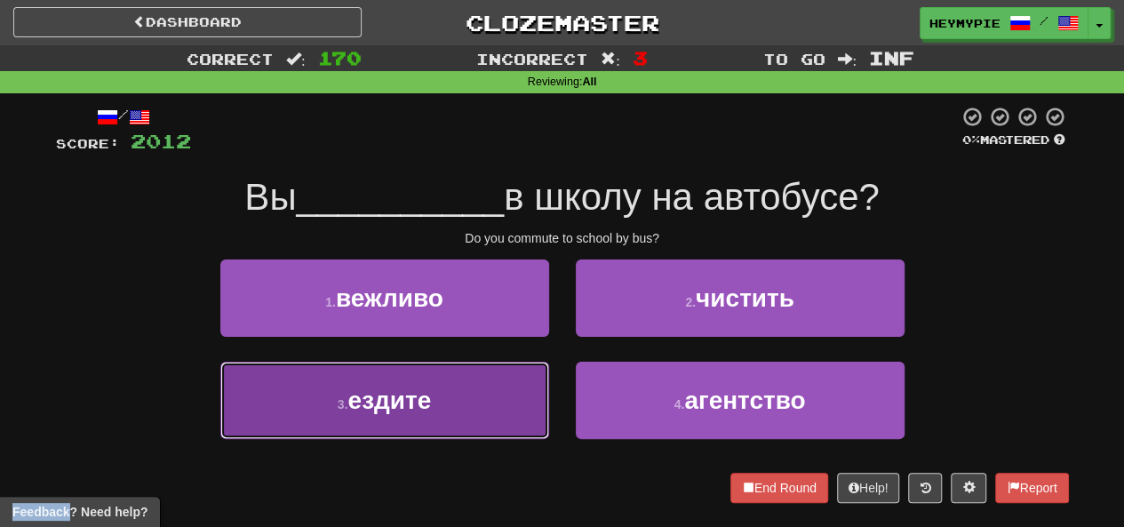
click at [447, 404] on button "3 . ездите" at bounding box center [384, 400] width 329 height 77
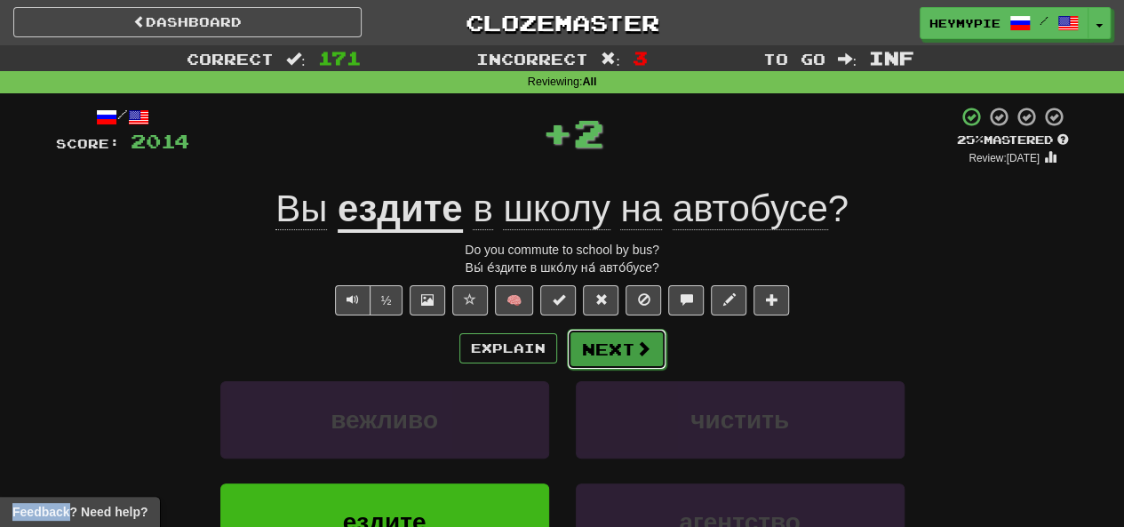
click at [628, 345] on button "Next" at bounding box center [617, 349] width 100 height 41
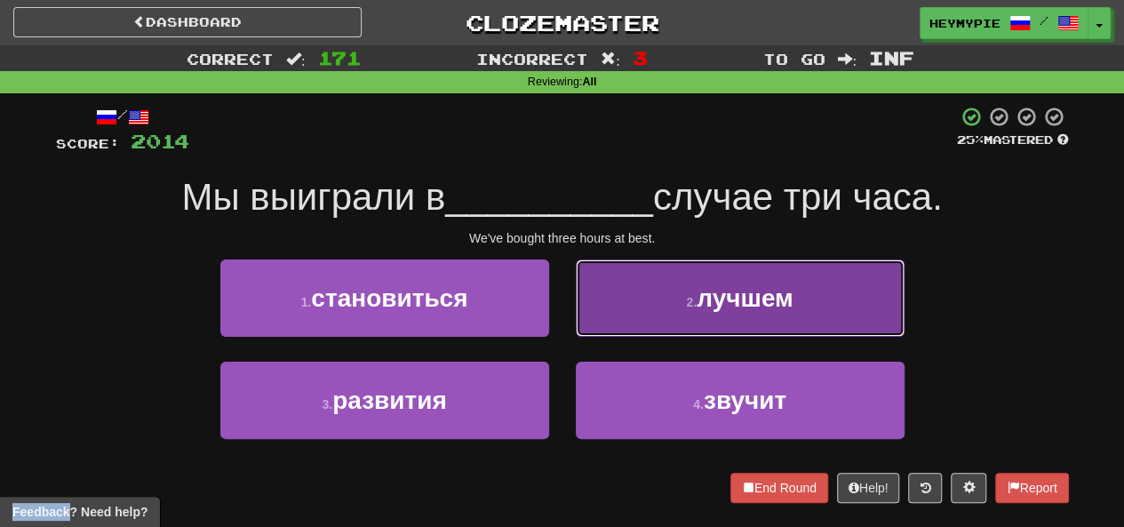
click at [632, 309] on button "2 . лучшем" at bounding box center [740, 298] width 329 height 77
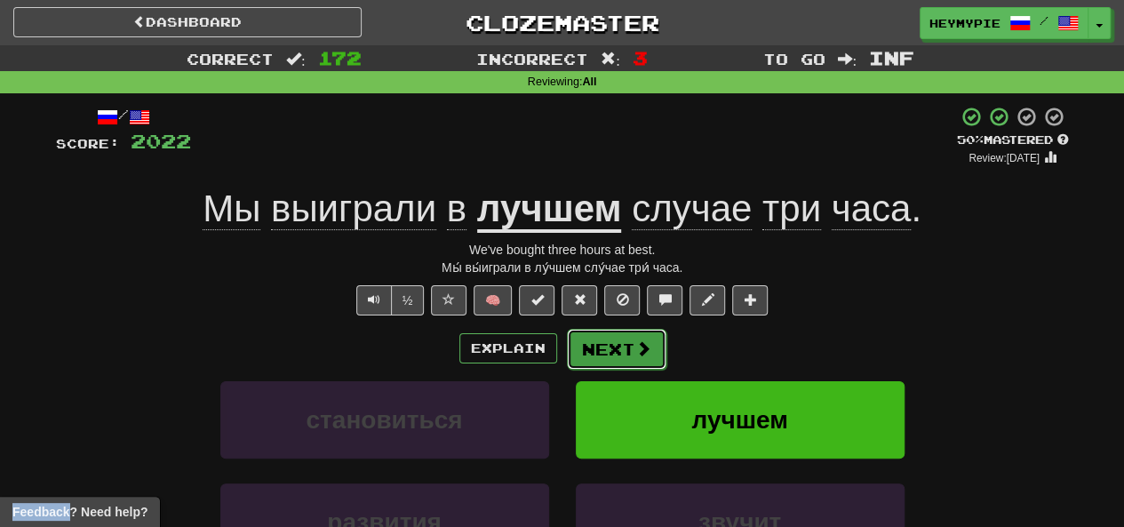
click at [612, 347] on button "Next" at bounding box center [617, 349] width 100 height 41
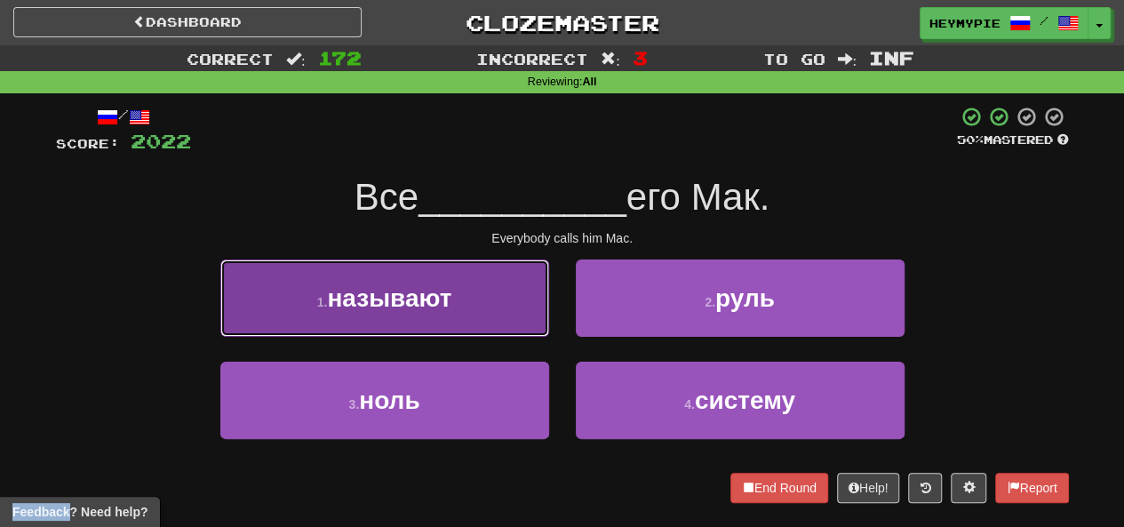
click at [433, 289] on span "называют" at bounding box center [389, 298] width 124 height 28
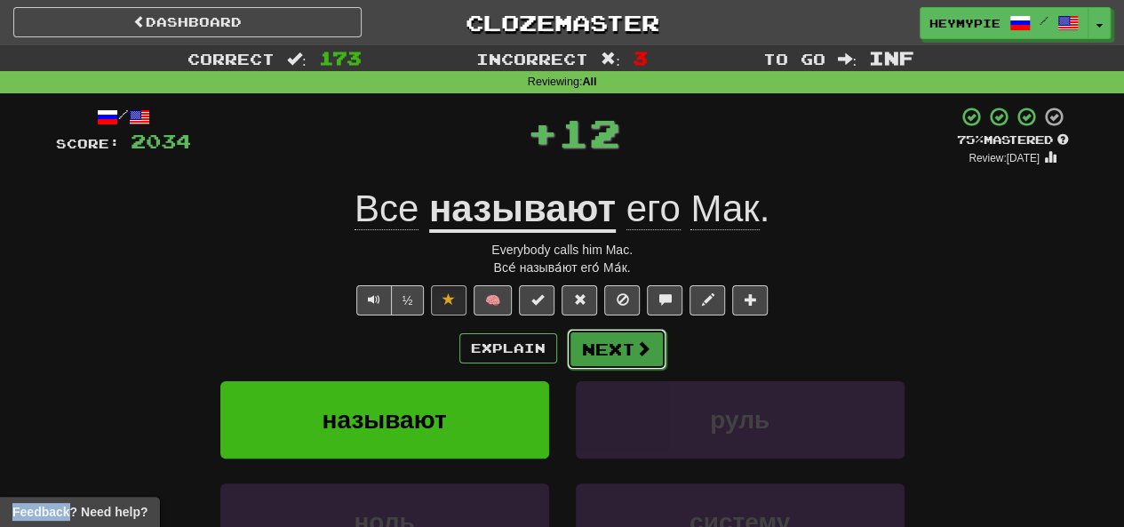
click at [599, 344] on button "Next" at bounding box center [617, 349] width 100 height 41
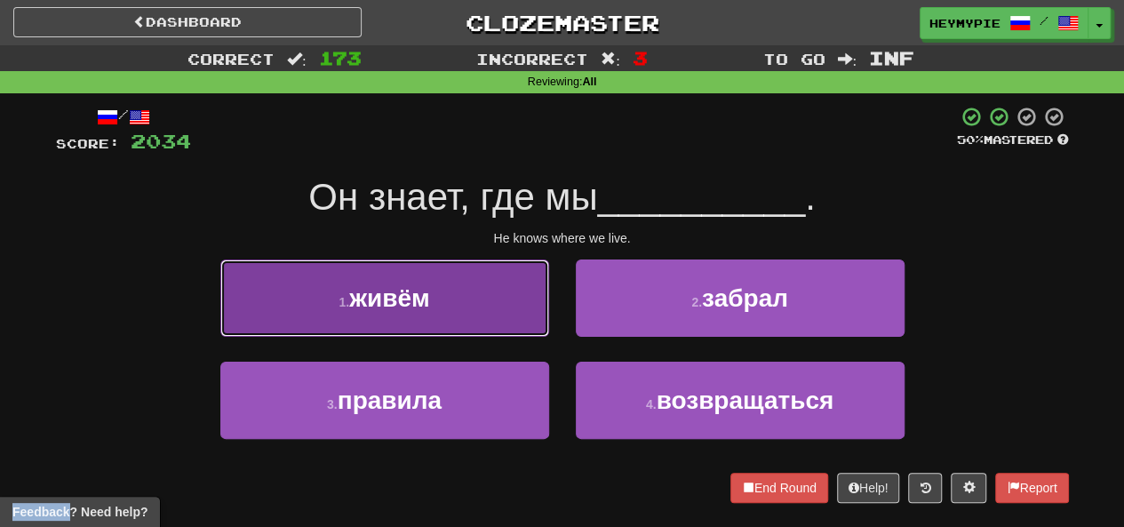
click at [488, 283] on button "1 . живём" at bounding box center [384, 298] width 329 height 77
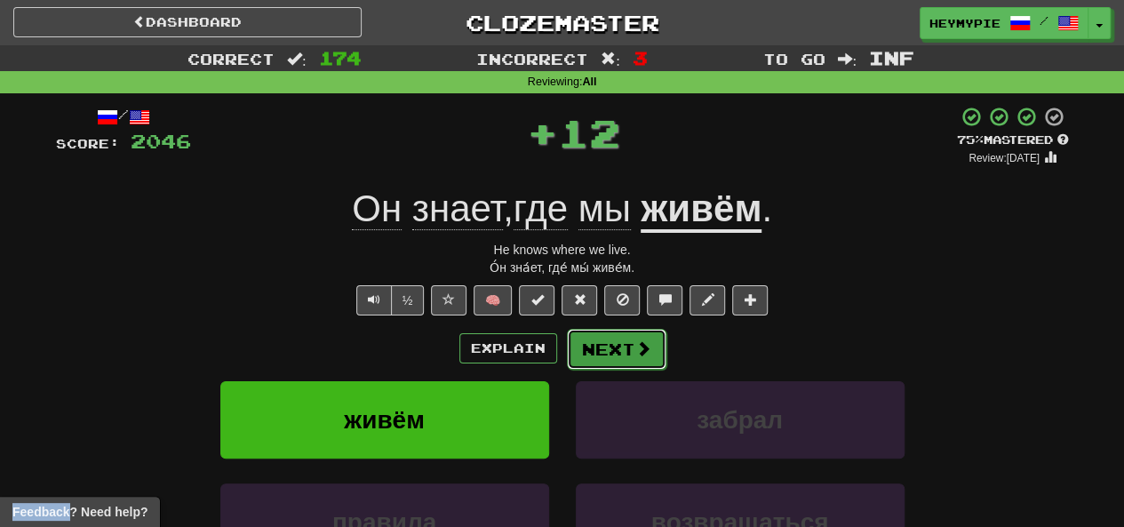
click at [626, 356] on button "Next" at bounding box center [617, 349] width 100 height 41
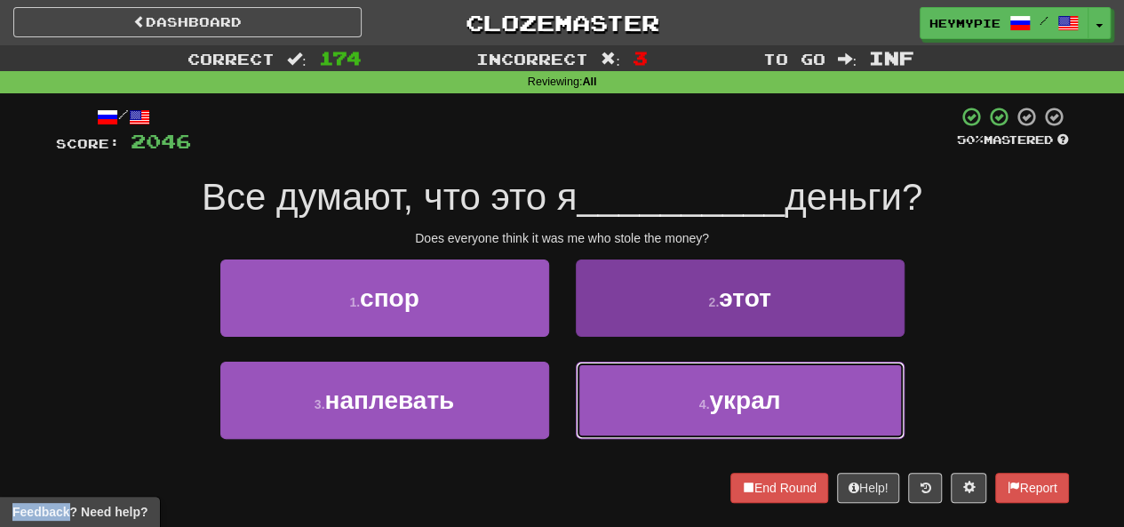
click at [658, 387] on button "4 . украл" at bounding box center [740, 400] width 329 height 77
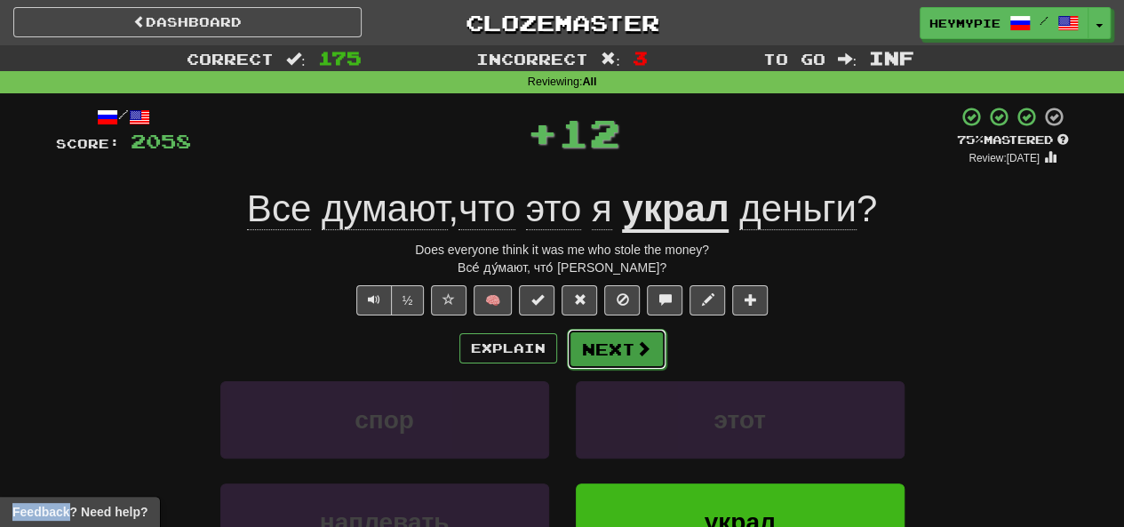
click at [613, 334] on button "Next" at bounding box center [617, 349] width 100 height 41
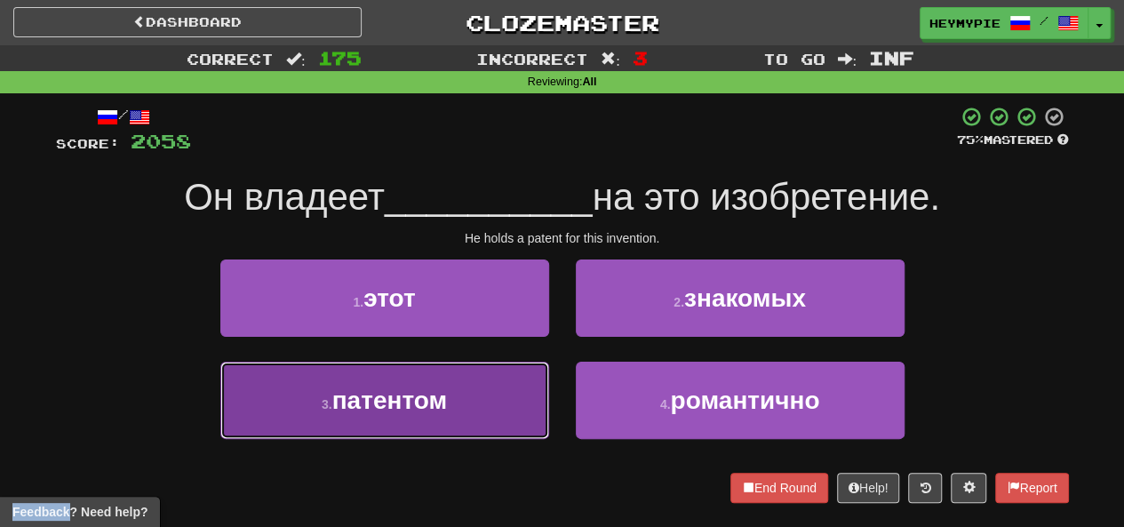
click at [473, 380] on button "3 . патентом" at bounding box center [384, 400] width 329 height 77
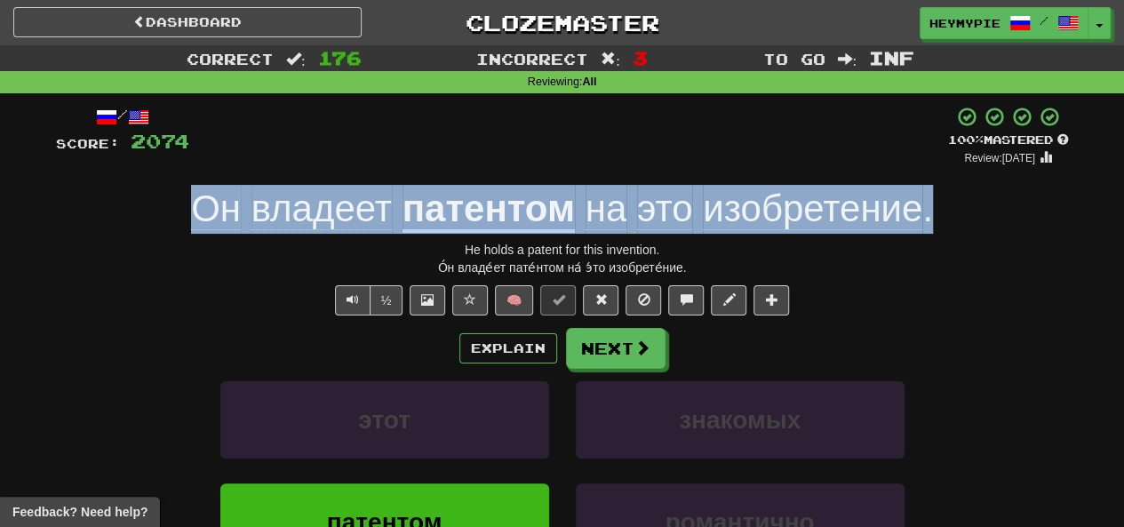
drag, startPoint x: 956, startPoint y: 214, endPoint x: 203, endPoint y: 203, distance: 753.8
click at [203, 203] on div "Он владеет патентом на это изобретение ." at bounding box center [562, 209] width 1013 height 49
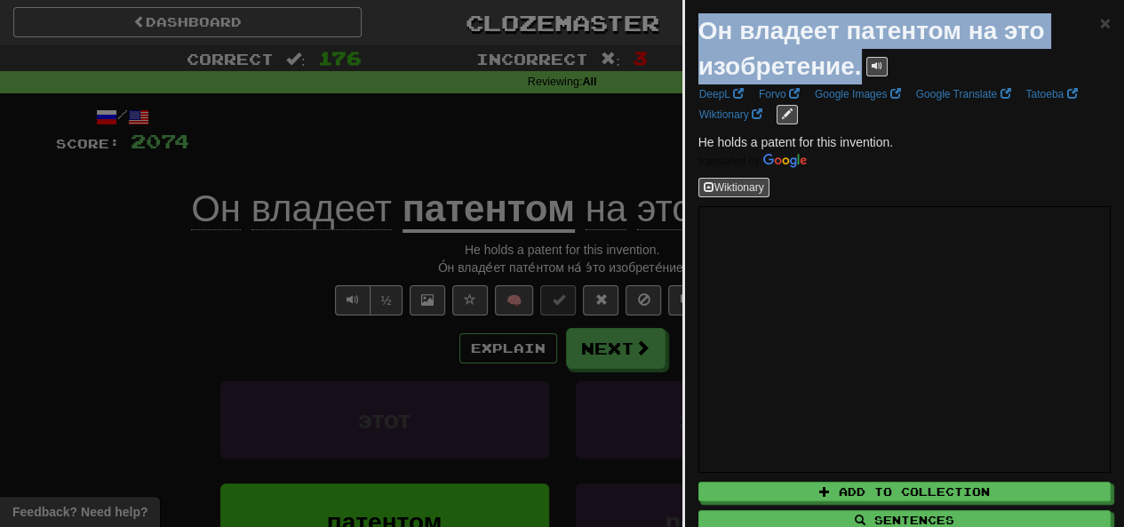
drag, startPoint x: 858, startPoint y: 68, endPoint x: 704, endPoint y: 38, distance: 156.7
click at [704, 38] on strong "Он владеет патентом на это изобретение." at bounding box center [872, 48] width 347 height 63
copy strong "Он владеет патентом на это изобретение."
drag, startPoint x: 456, startPoint y: 138, endPoint x: 486, endPoint y: 168, distance: 42.7
click at [456, 140] on div at bounding box center [562, 263] width 1124 height 527
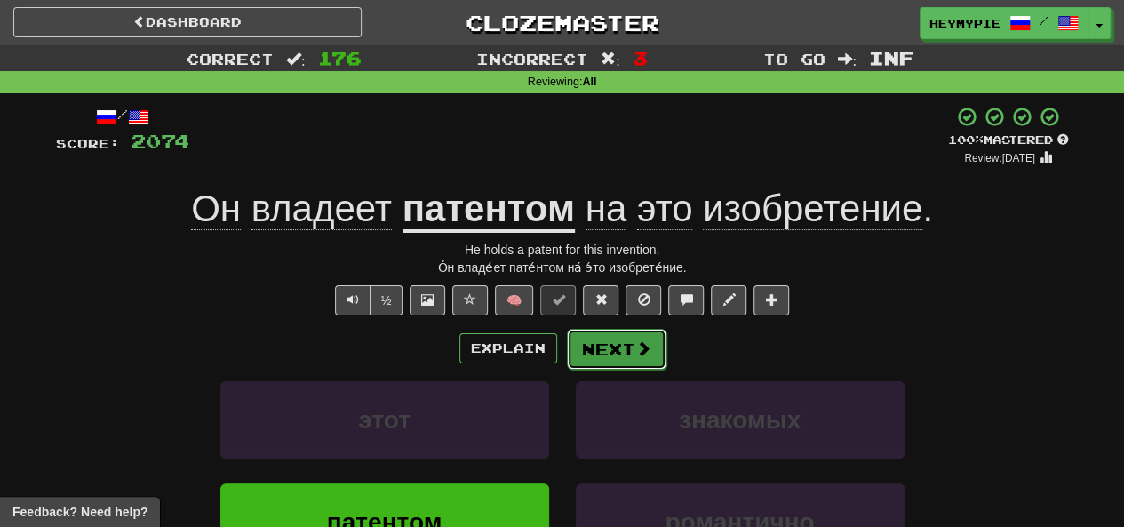
click at [594, 346] on button "Next" at bounding box center [617, 349] width 100 height 41
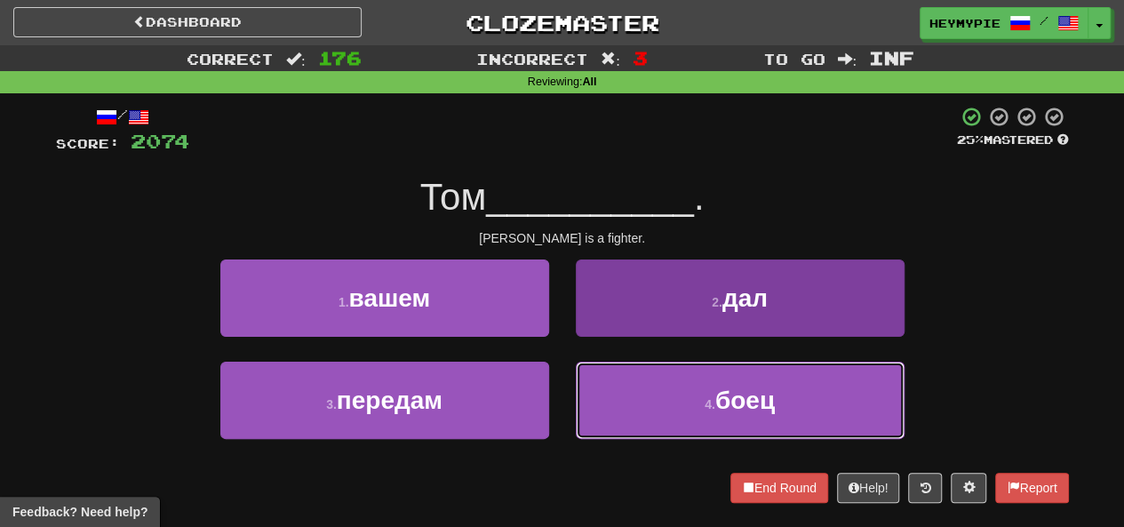
click at [645, 394] on button "4 . боец" at bounding box center [740, 400] width 329 height 77
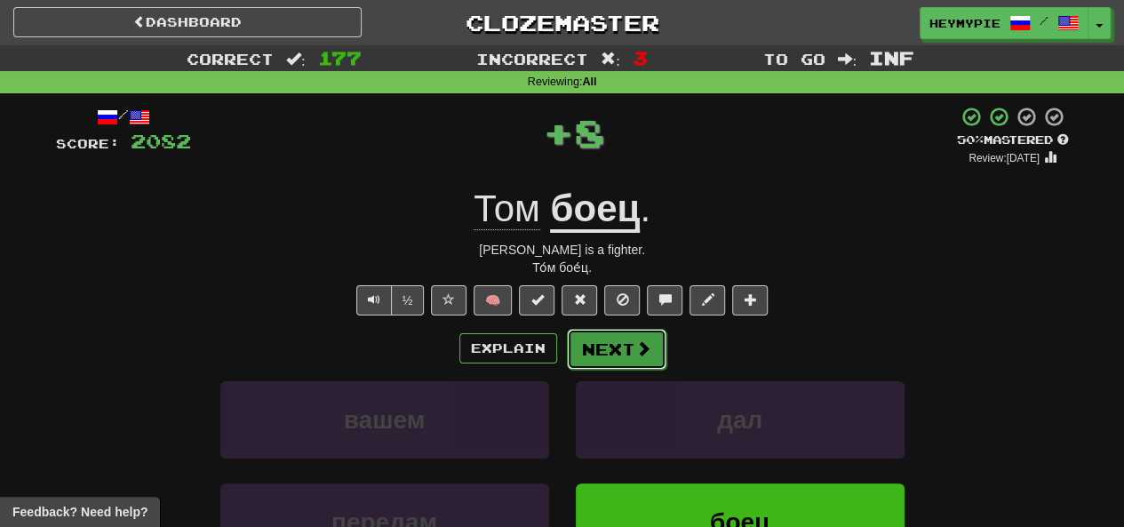
click at [597, 349] on button "Next" at bounding box center [617, 349] width 100 height 41
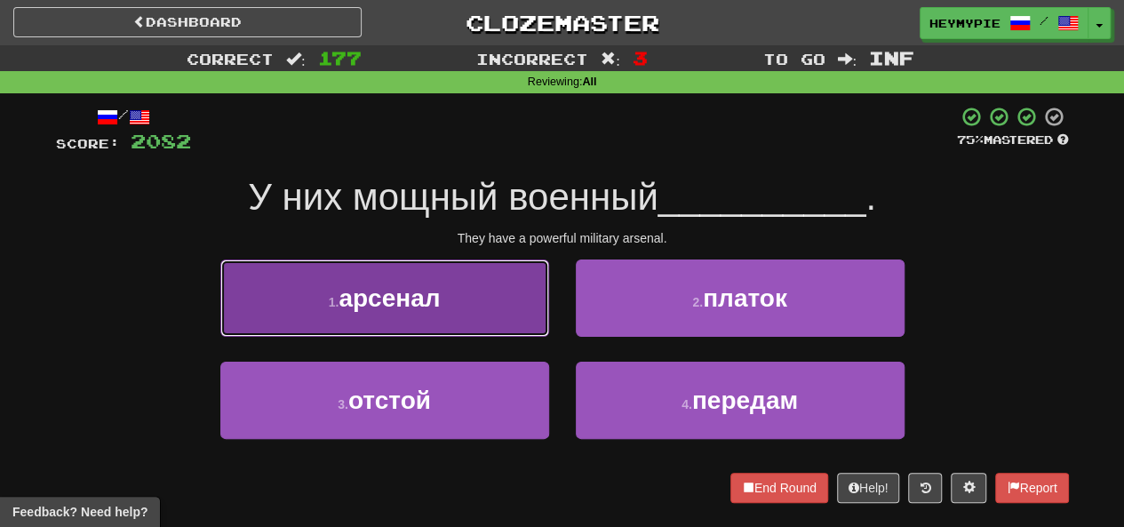
click at [449, 313] on button "1 . арсенал" at bounding box center [384, 298] width 329 height 77
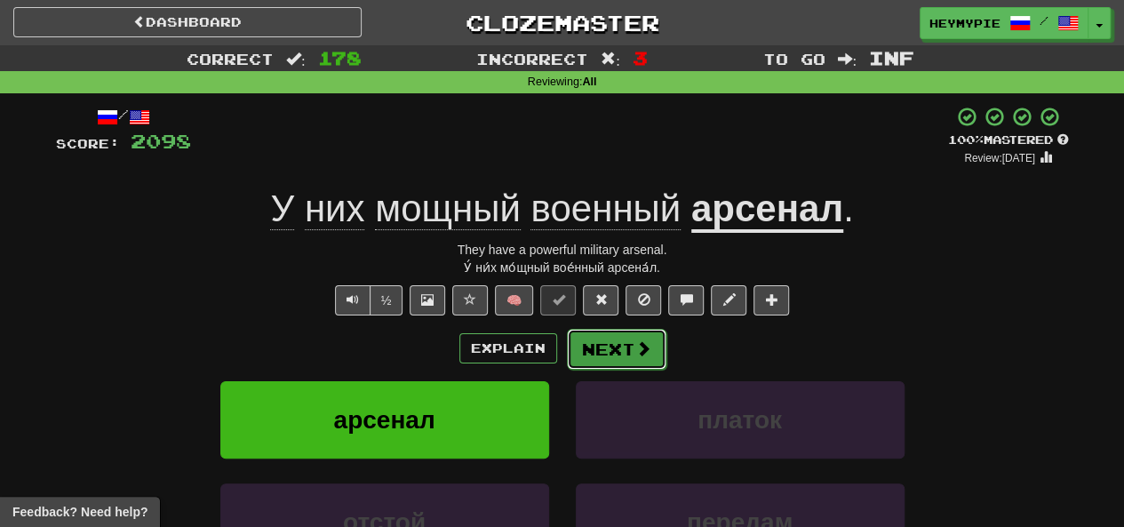
click at [620, 349] on button "Next" at bounding box center [617, 349] width 100 height 41
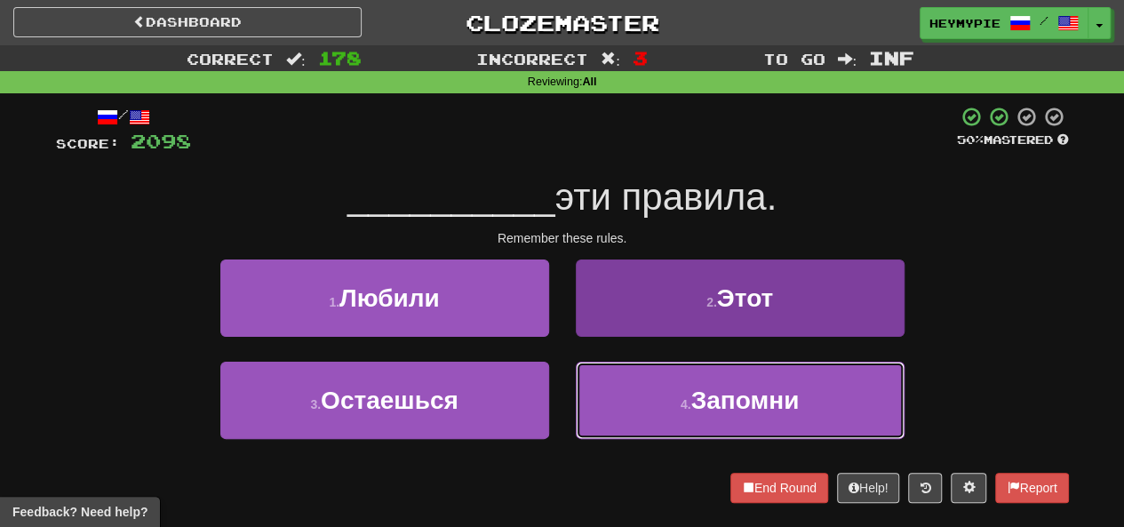
drag, startPoint x: 736, startPoint y: 403, endPoint x: 726, endPoint y: 392, distance: 14.5
click at [737, 403] on span "Запомни" at bounding box center [745, 401] width 108 height 28
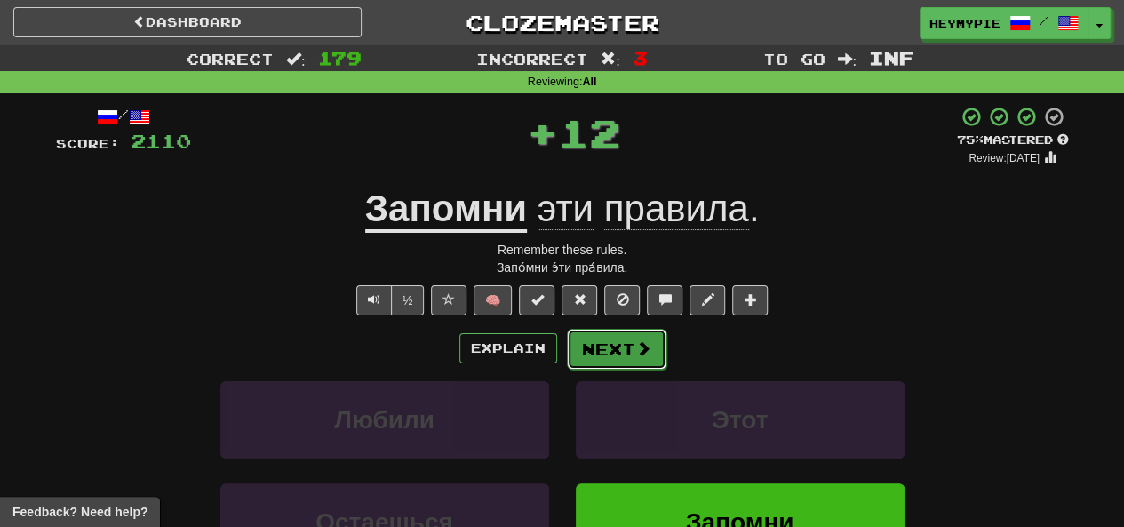
click at [636, 353] on span at bounding box center [644, 348] width 16 height 16
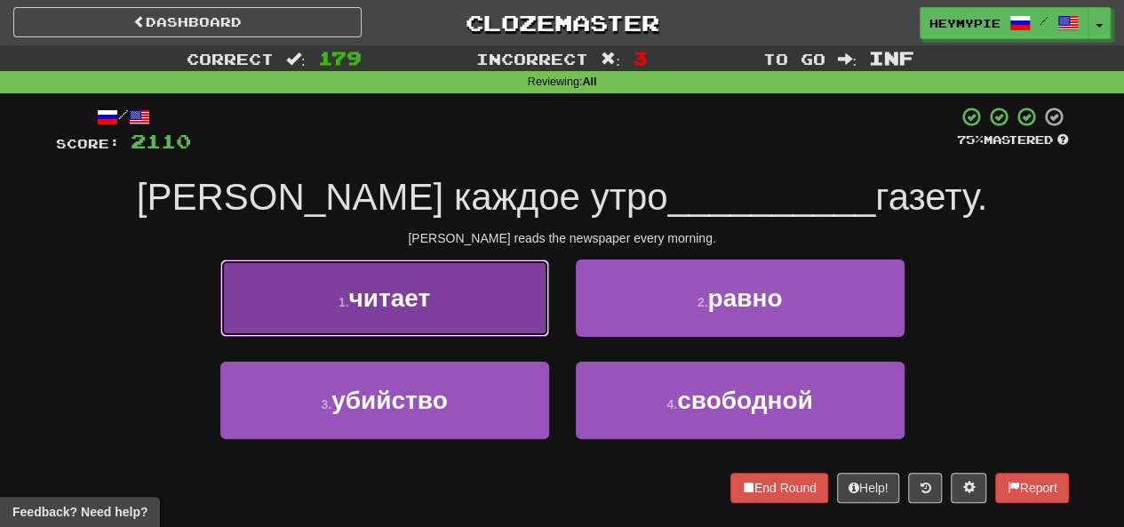
click at [441, 314] on button "1 . читает" at bounding box center [384, 298] width 329 height 77
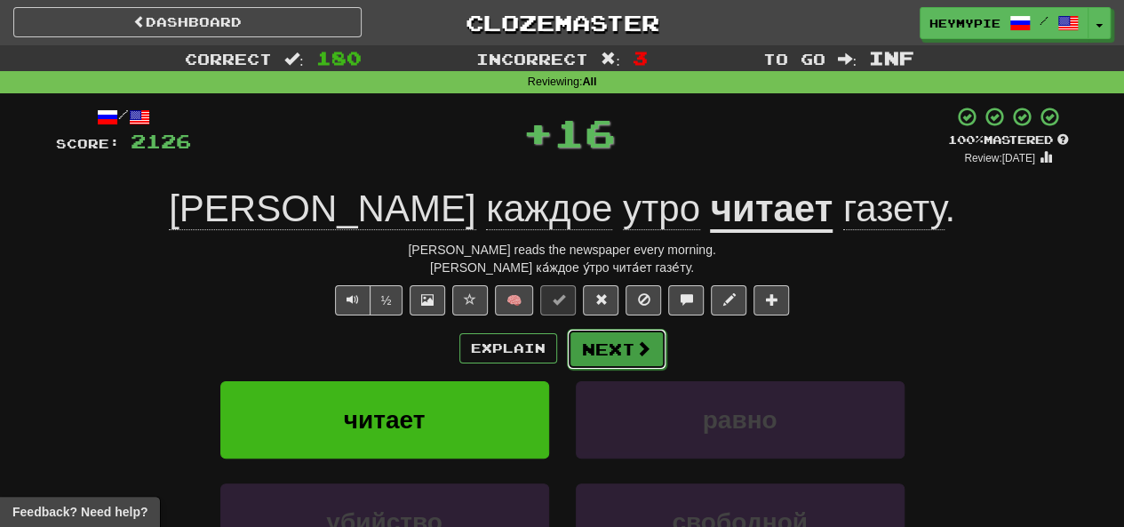
click at [631, 361] on button "Next" at bounding box center [617, 349] width 100 height 41
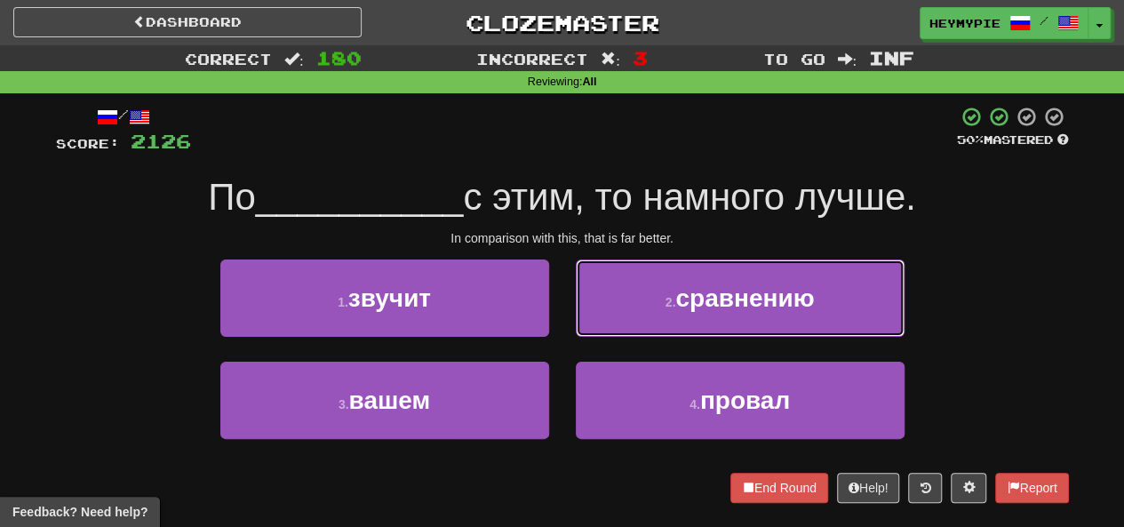
click at [656, 316] on button "2 . сравнению" at bounding box center [740, 298] width 329 height 77
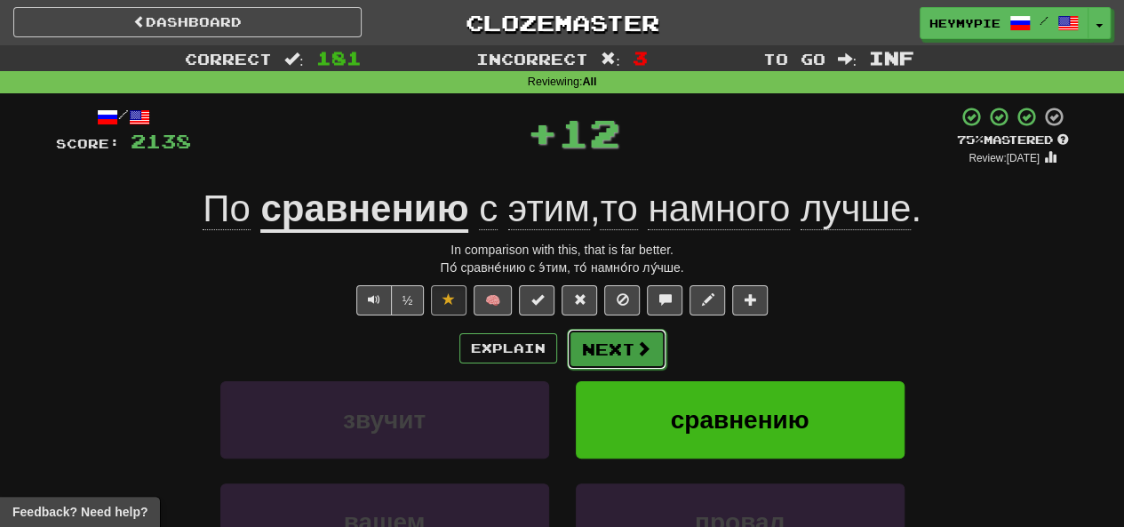
click at [613, 353] on button "Next" at bounding box center [617, 349] width 100 height 41
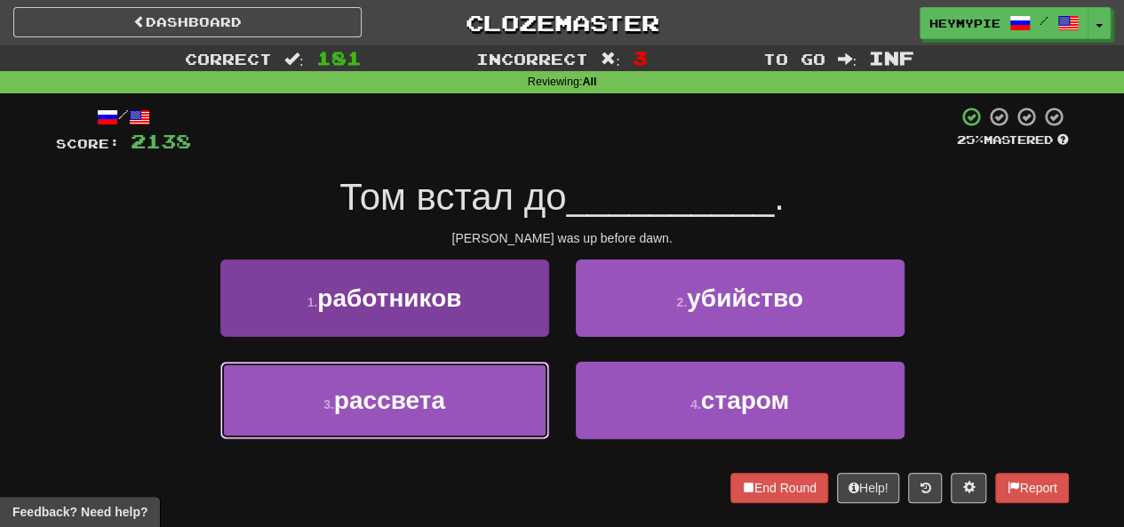
click at [455, 396] on button "3 . рассвета" at bounding box center [384, 400] width 329 height 77
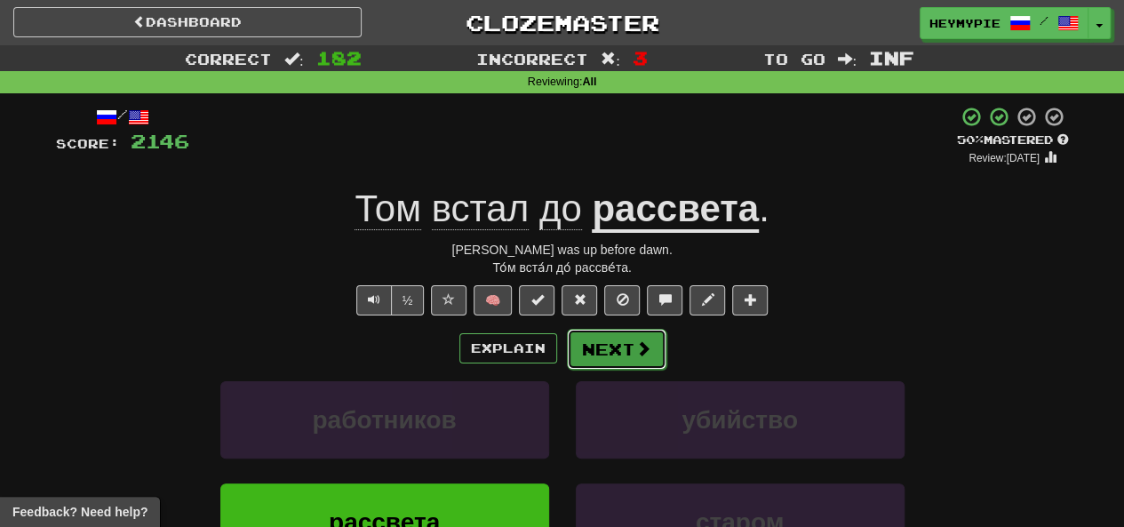
click at [603, 355] on button "Next" at bounding box center [617, 349] width 100 height 41
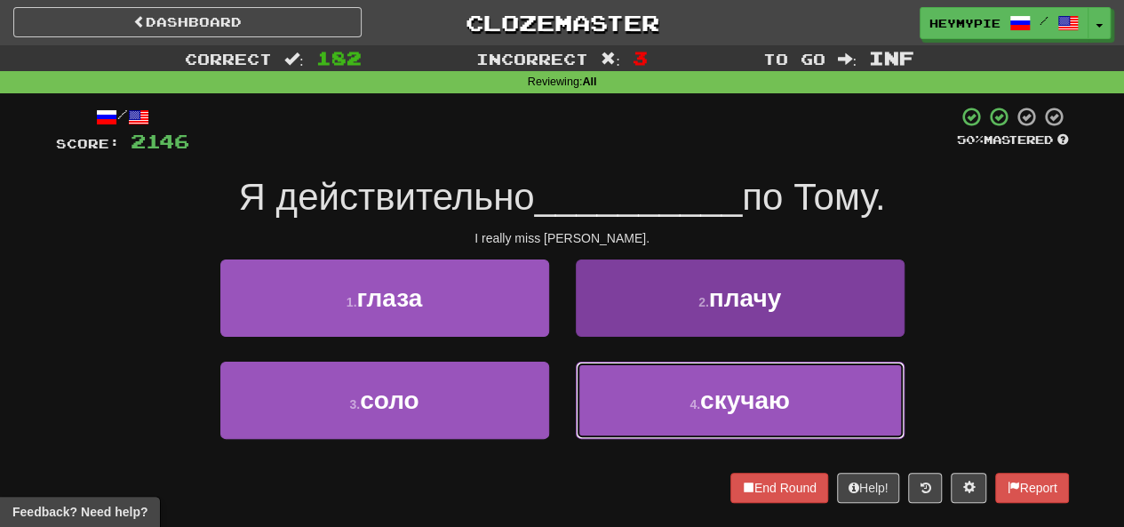
click at [660, 396] on button "4 . скучаю" at bounding box center [740, 400] width 329 height 77
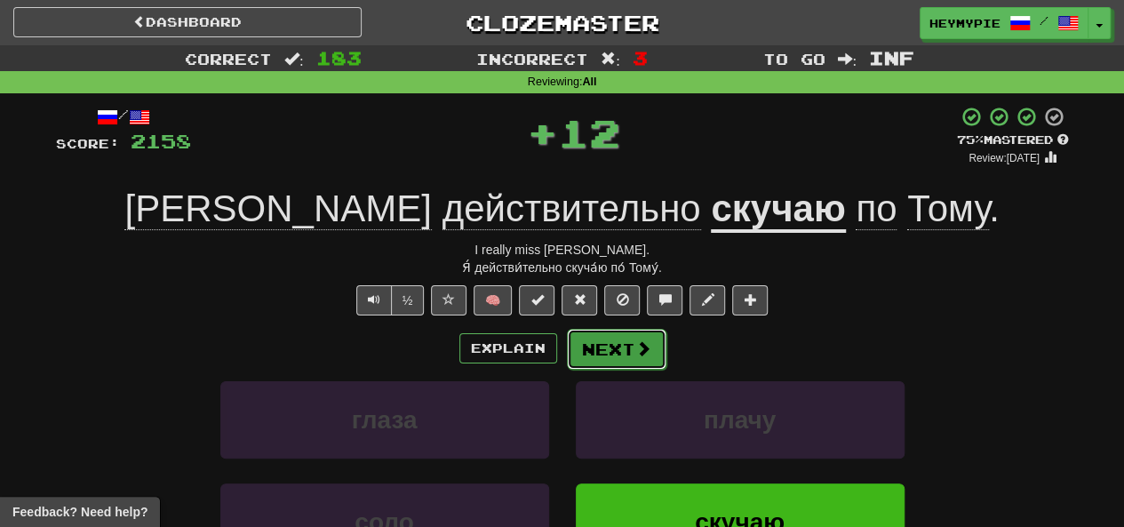
click at [621, 352] on button "Next" at bounding box center [617, 349] width 100 height 41
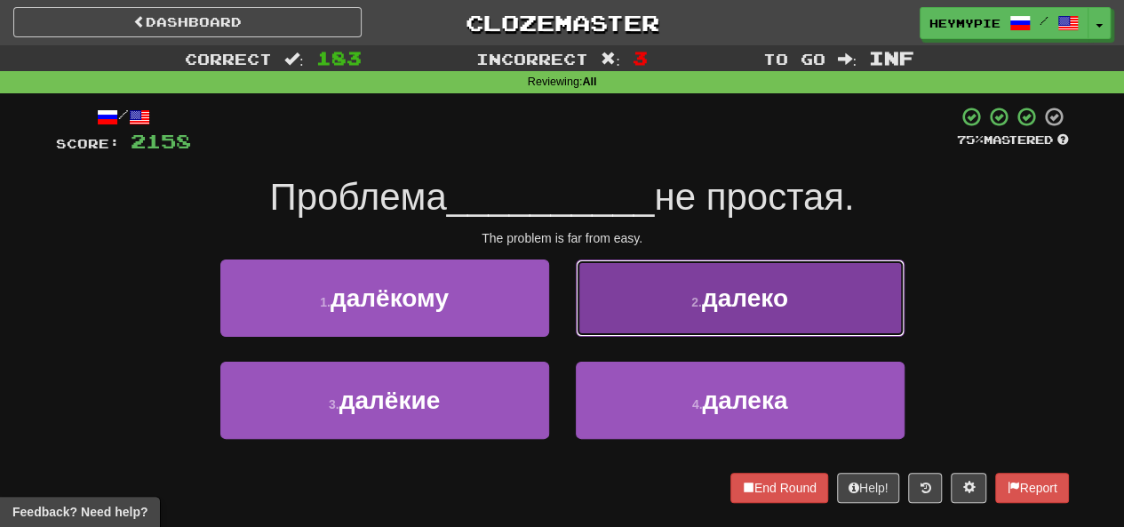
click at [663, 313] on button "2 . далеко" at bounding box center [740, 298] width 329 height 77
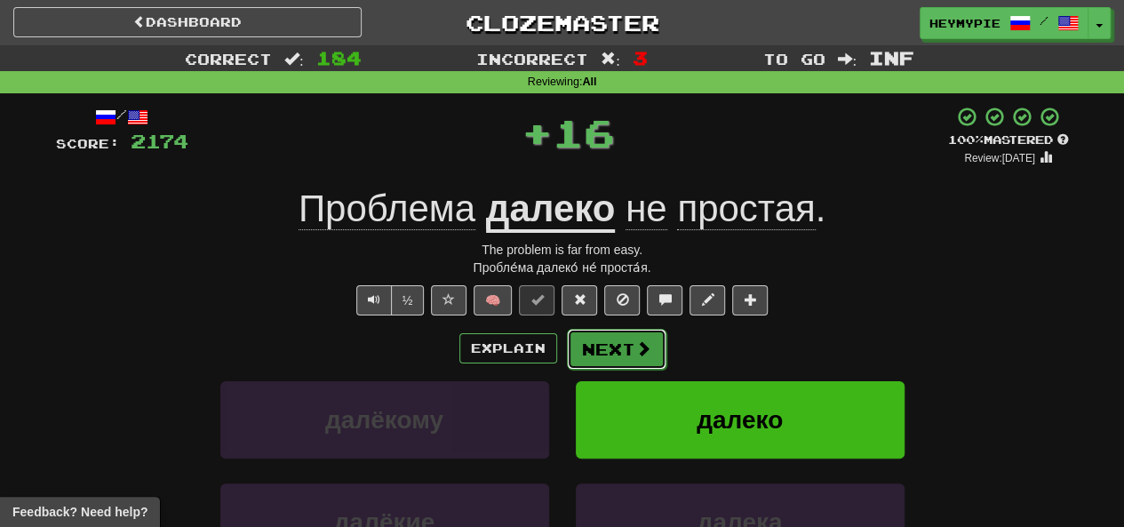
click at [623, 342] on button "Next" at bounding box center [617, 349] width 100 height 41
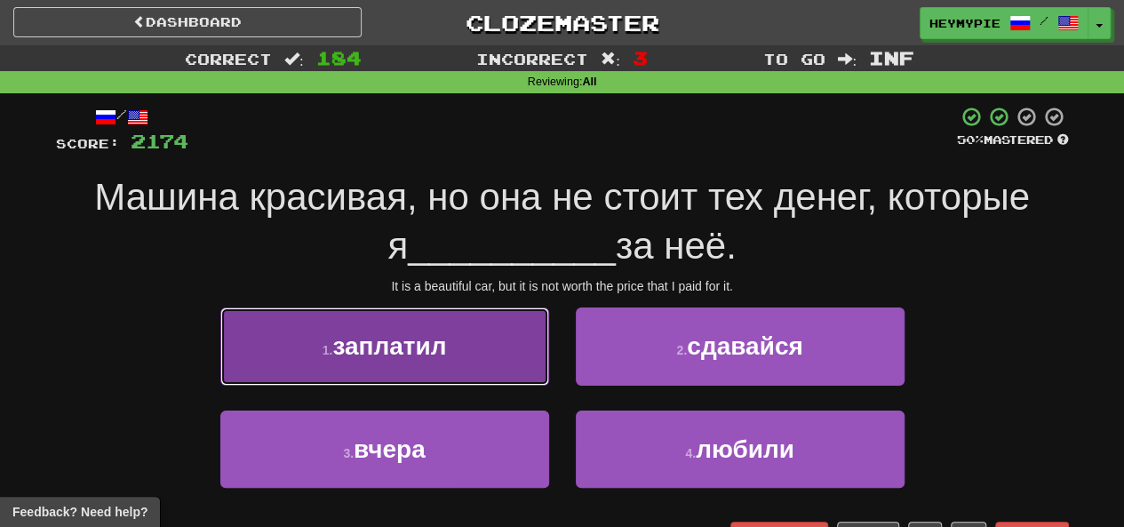
click at [436, 365] on button "1 . заплатил" at bounding box center [384, 346] width 329 height 77
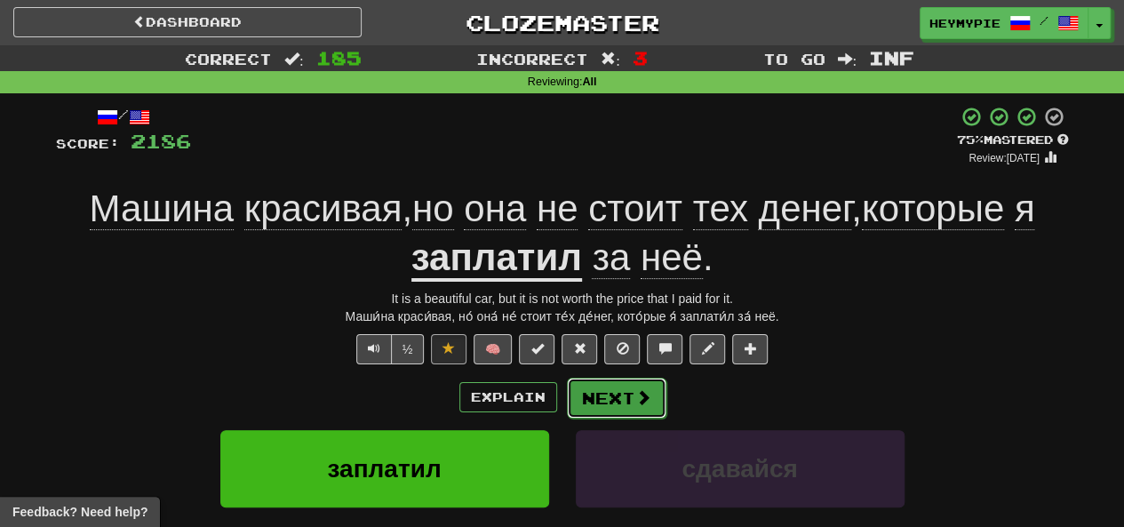
click at [614, 399] on button "Next" at bounding box center [617, 398] width 100 height 41
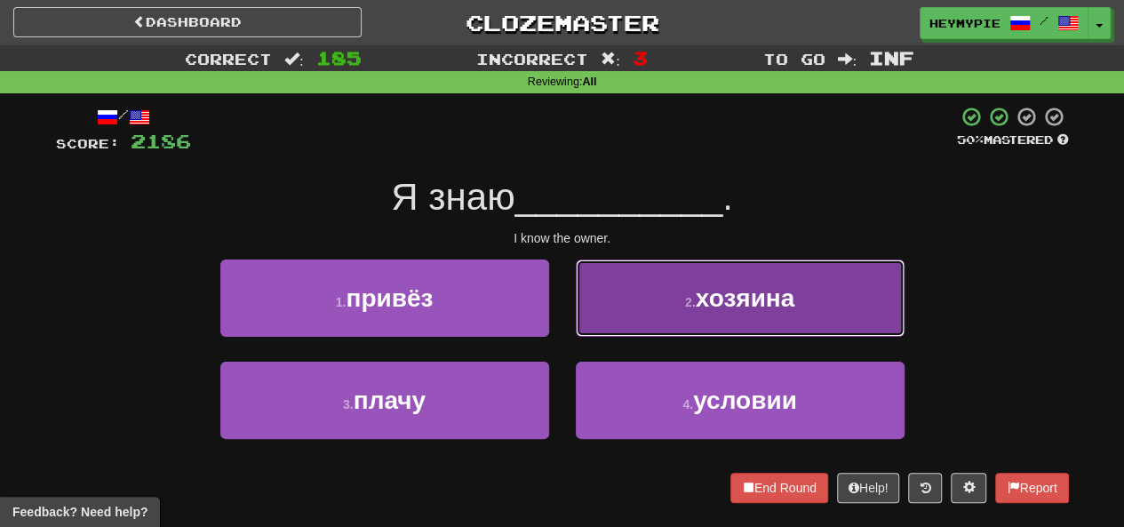
click at [667, 333] on button "2 . хозяина" at bounding box center [740, 298] width 329 height 77
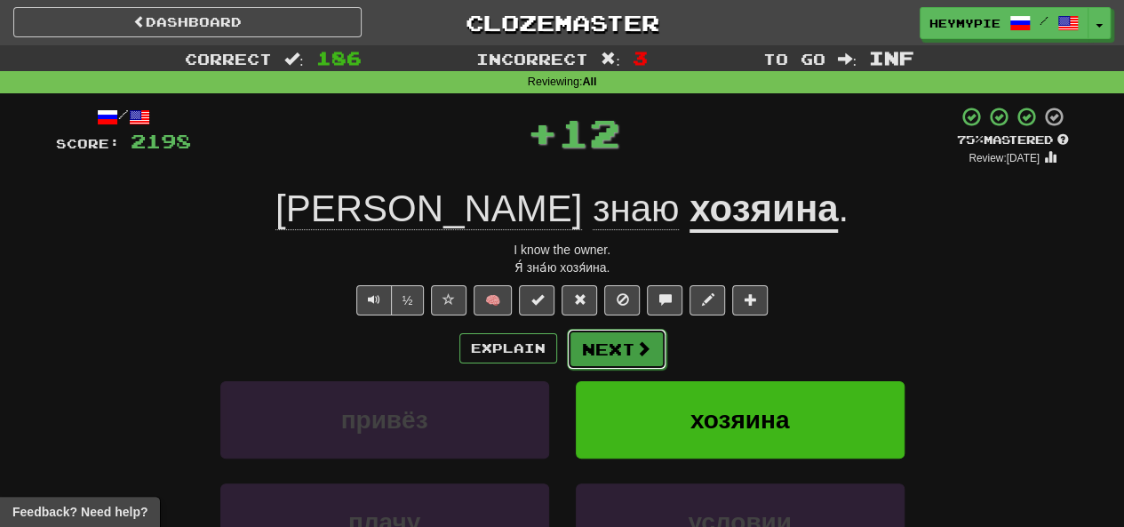
click at [624, 348] on button "Next" at bounding box center [617, 349] width 100 height 41
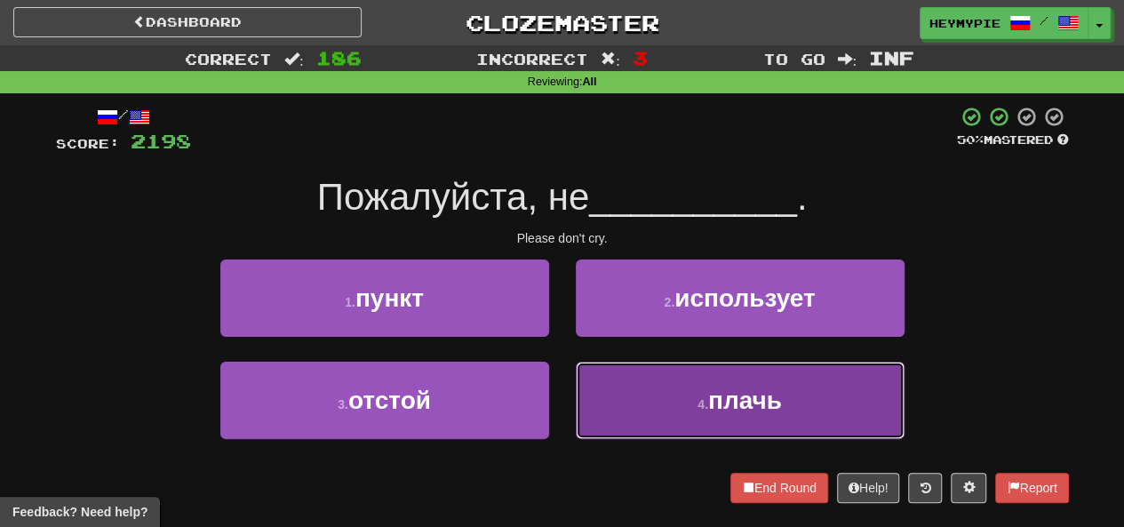
click at [599, 381] on button "4 . плачь" at bounding box center [740, 400] width 329 height 77
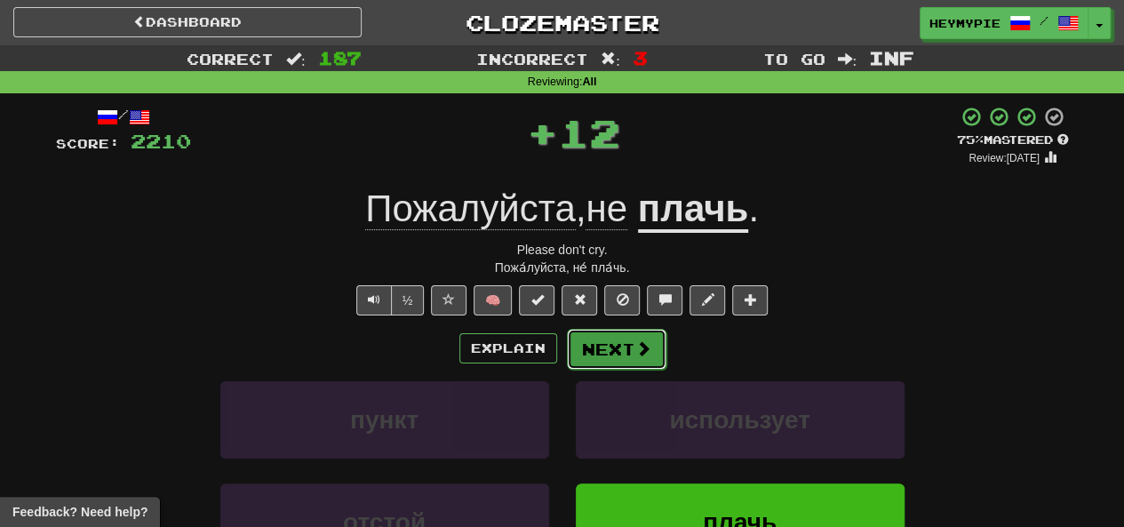
click at [608, 339] on button "Next" at bounding box center [617, 349] width 100 height 41
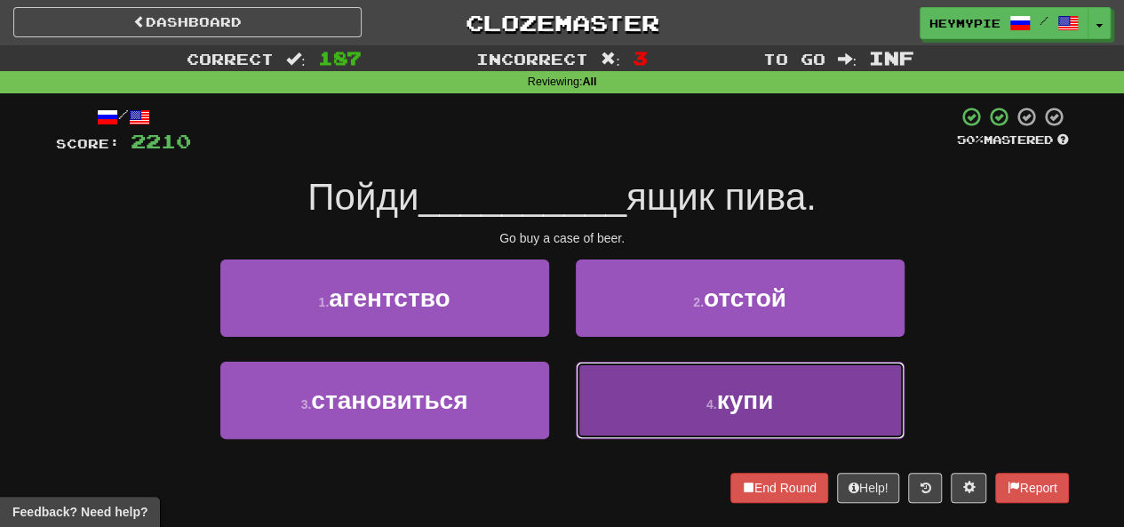
click at [617, 416] on button "4 . купи" at bounding box center [740, 400] width 329 height 77
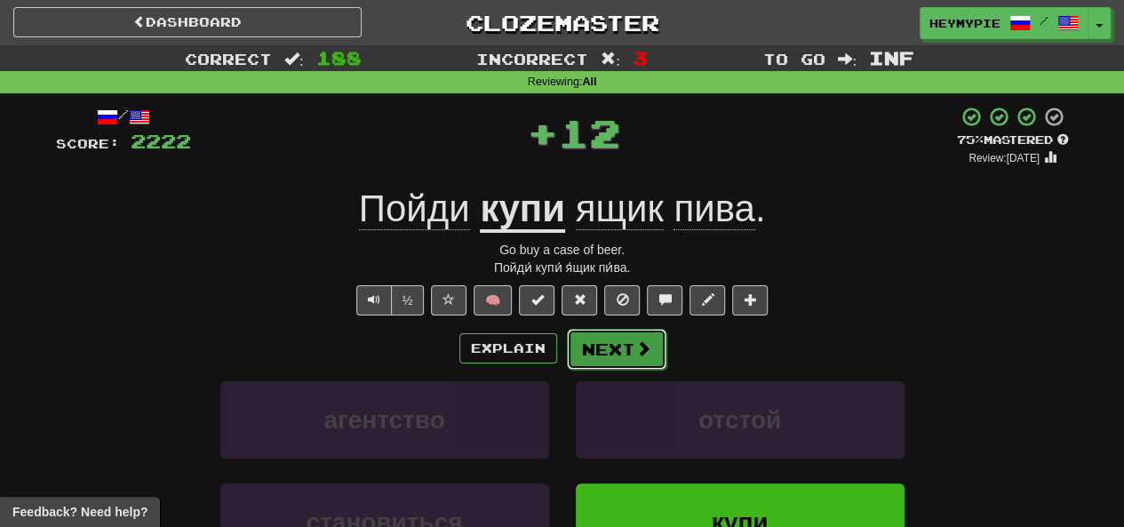
click at [613, 349] on button "Next" at bounding box center [617, 349] width 100 height 41
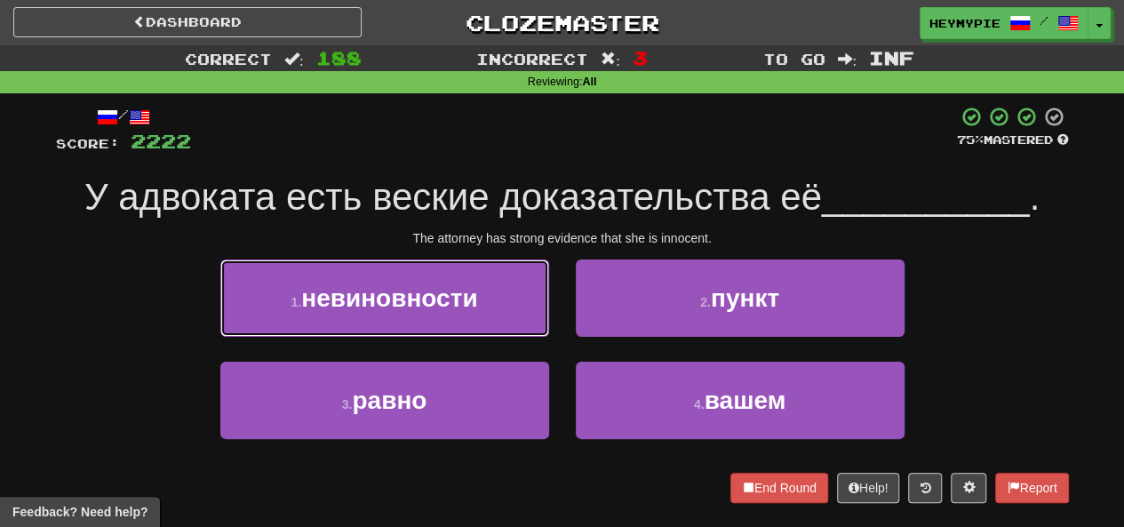
click at [462, 293] on span "невиновности" at bounding box center [389, 298] width 176 height 28
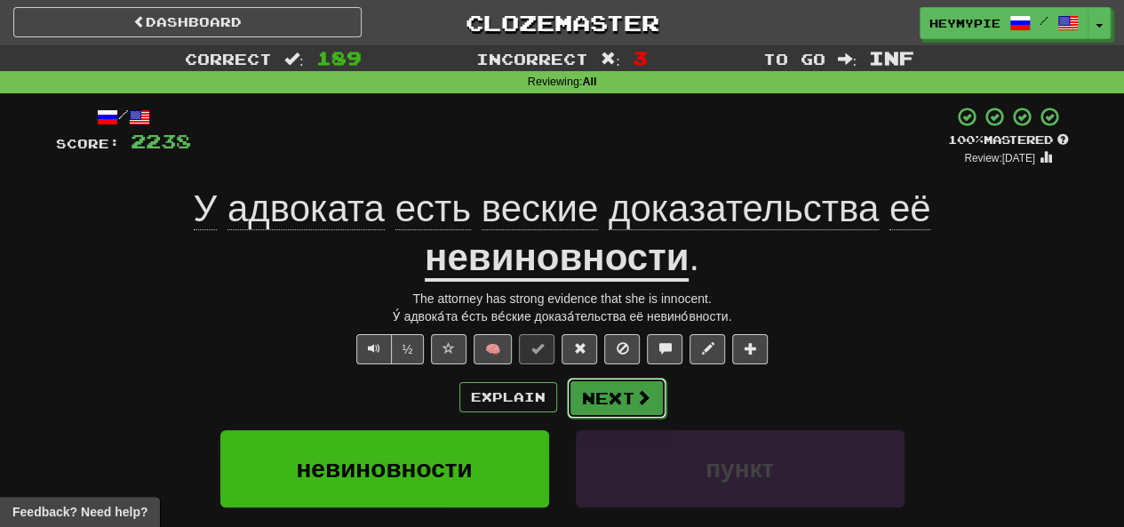
click at [615, 405] on button "Next" at bounding box center [617, 398] width 100 height 41
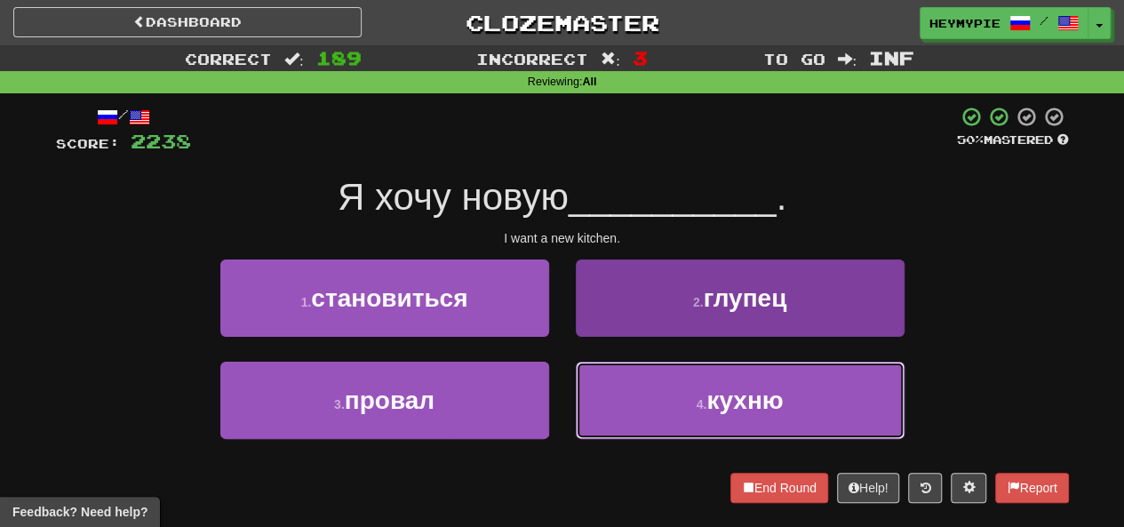
click at [664, 413] on button "4 . кухню" at bounding box center [740, 400] width 329 height 77
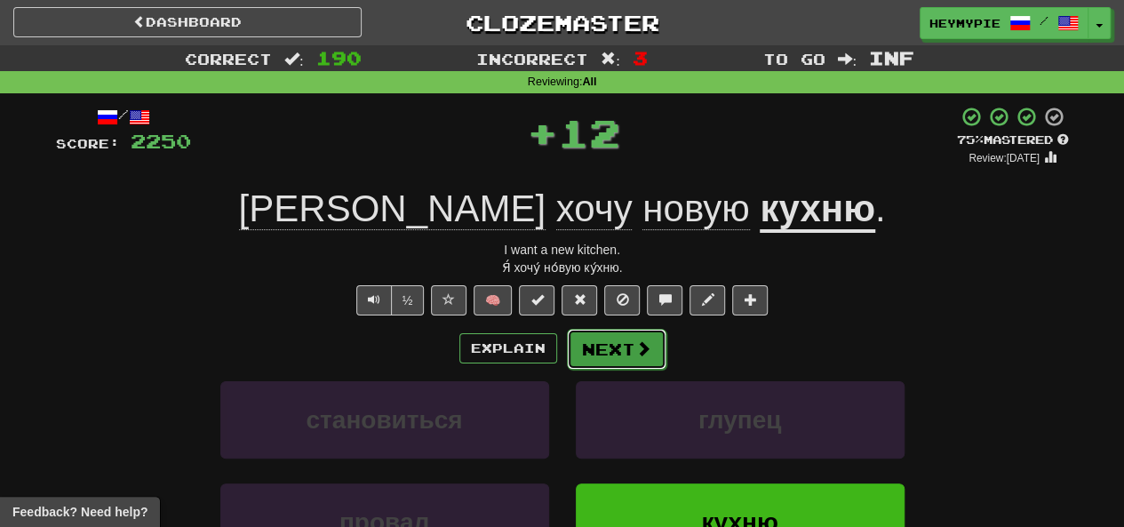
click at [615, 343] on button "Next" at bounding box center [617, 349] width 100 height 41
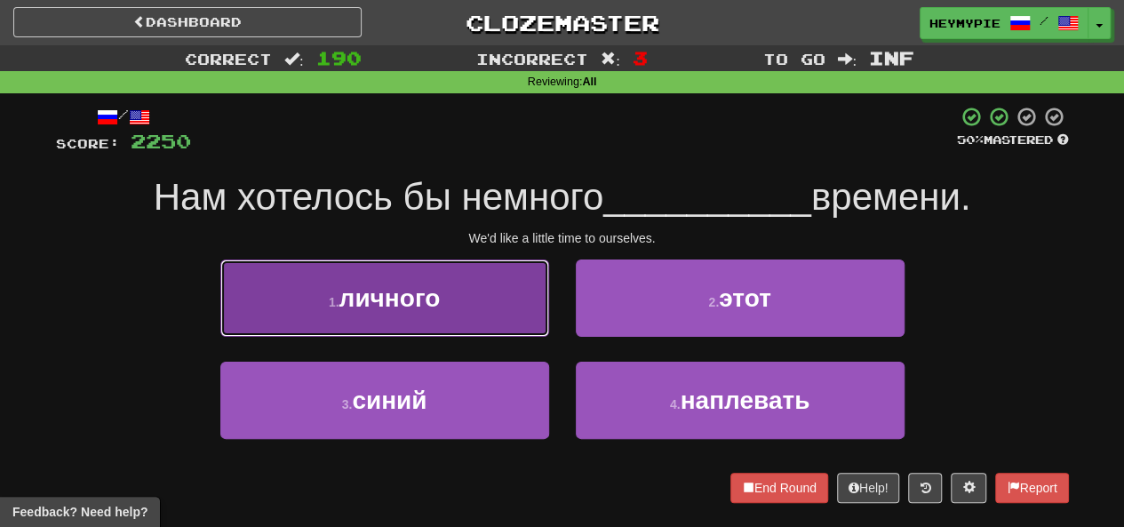
click at [466, 323] on button "1 . личного" at bounding box center [384, 298] width 329 height 77
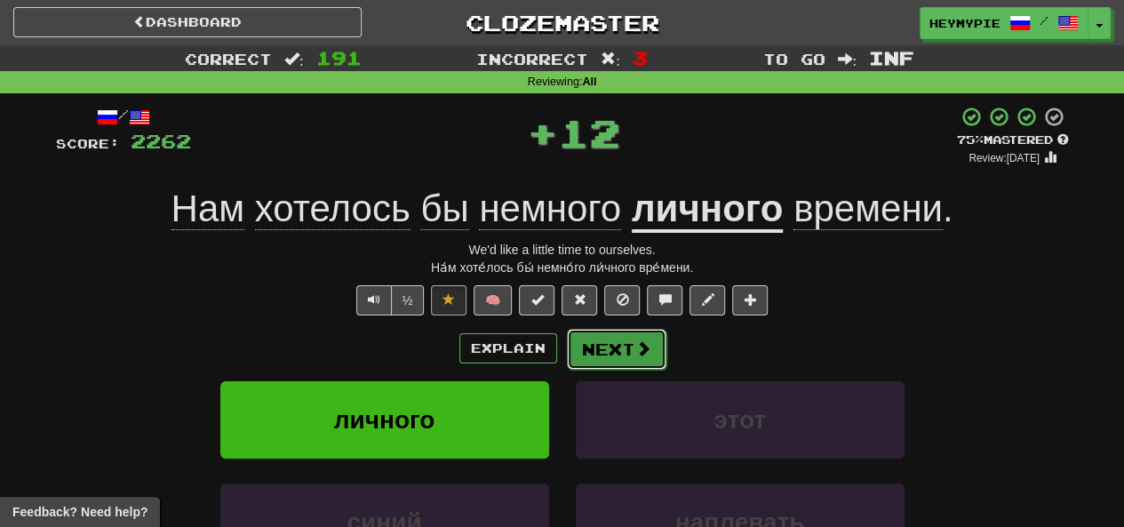
click at [601, 353] on button "Next" at bounding box center [617, 349] width 100 height 41
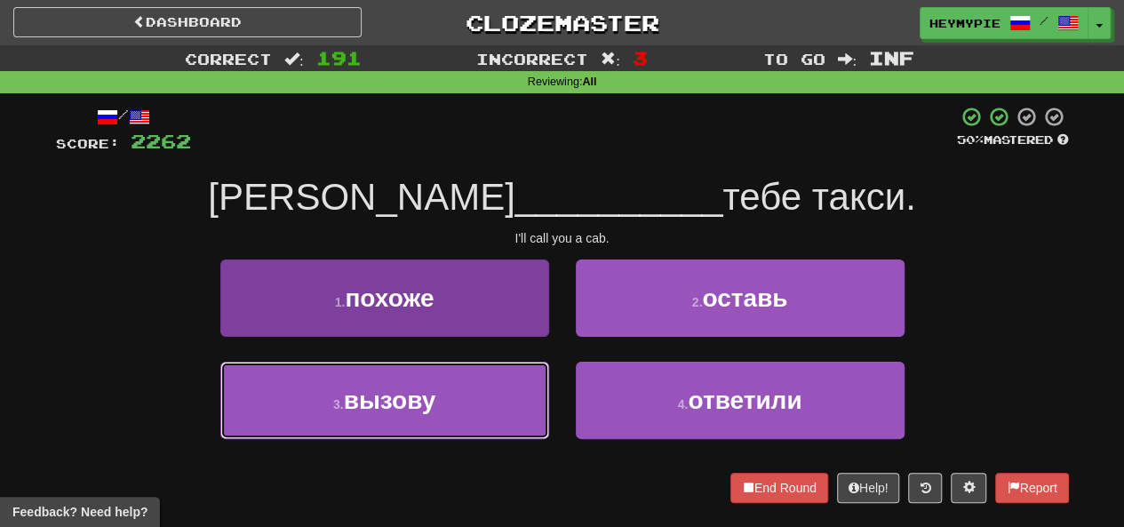
click at [485, 399] on button "3 . вызову" at bounding box center [384, 400] width 329 height 77
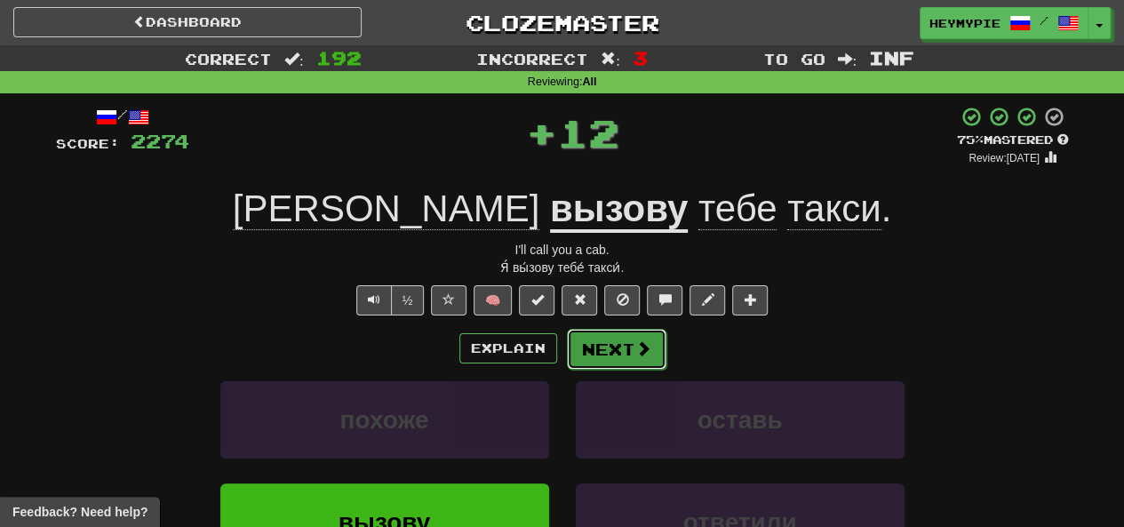
click at [636, 348] on span at bounding box center [644, 348] width 16 height 16
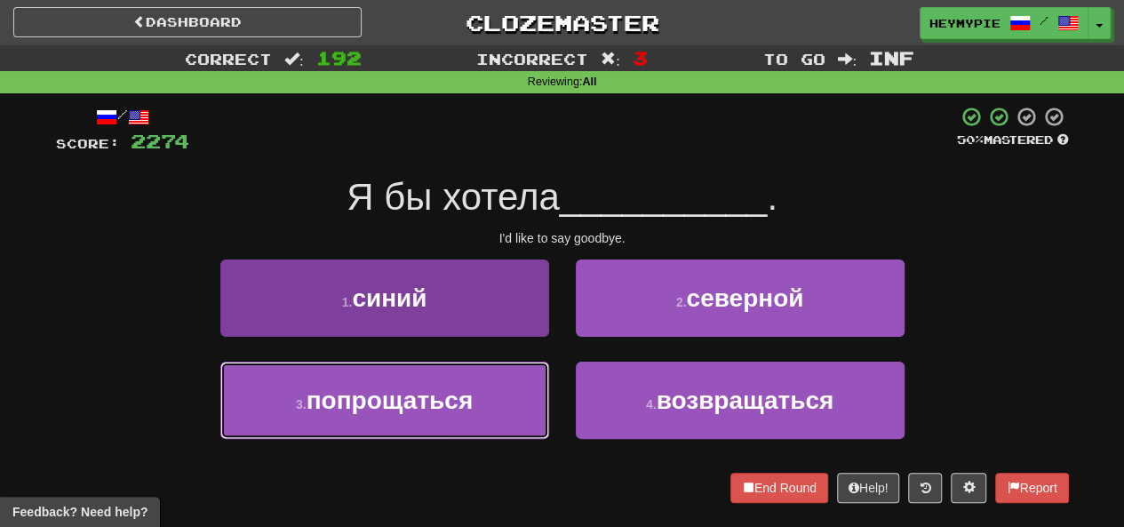
click at [478, 391] on button "3 . попрощаться" at bounding box center [384, 400] width 329 height 77
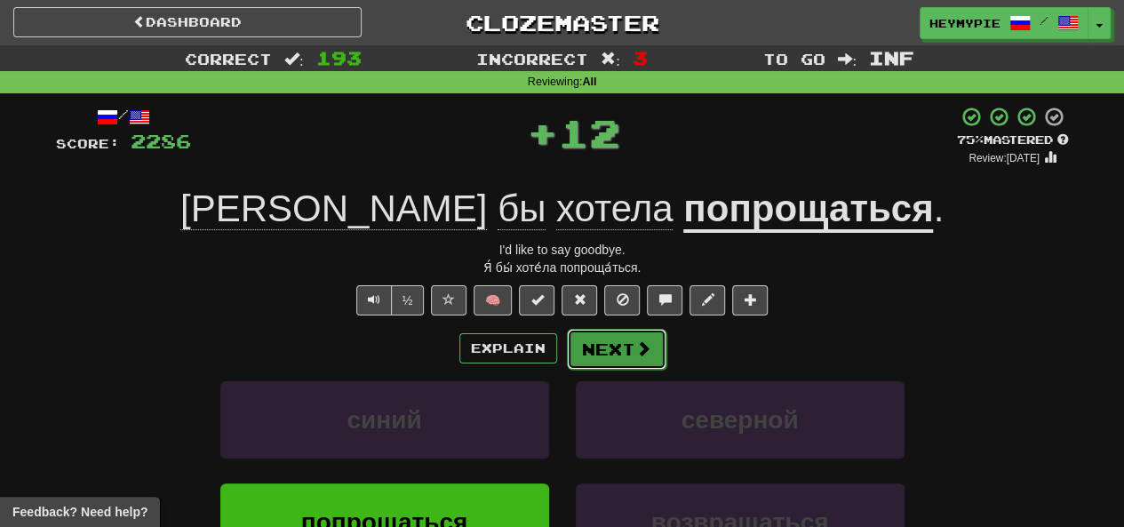
click at [623, 358] on button "Next" at bounding box center [617, 349] width 100 height 41
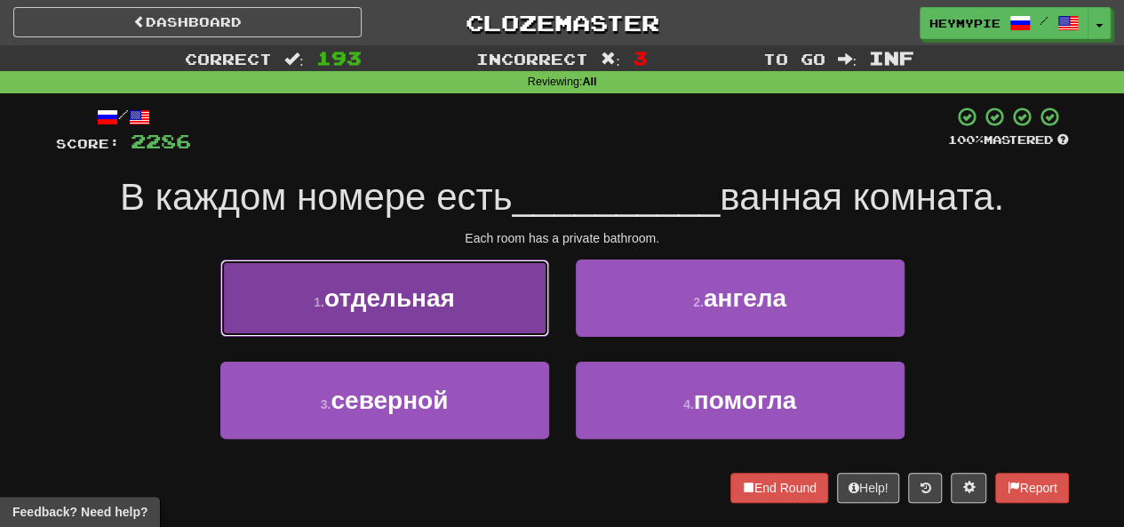
click at [508, 313] on button "1 . отдельная" at bounding box center [384, 298] width 329 height 77
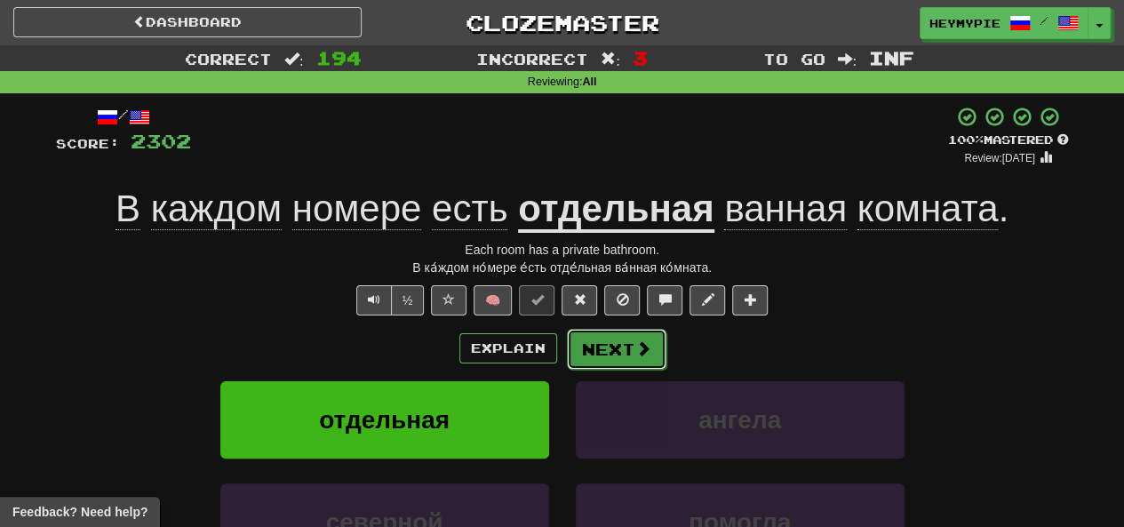
click at [629, 355] on button "Next" at bounding box center [617, 349] width 100 height 41
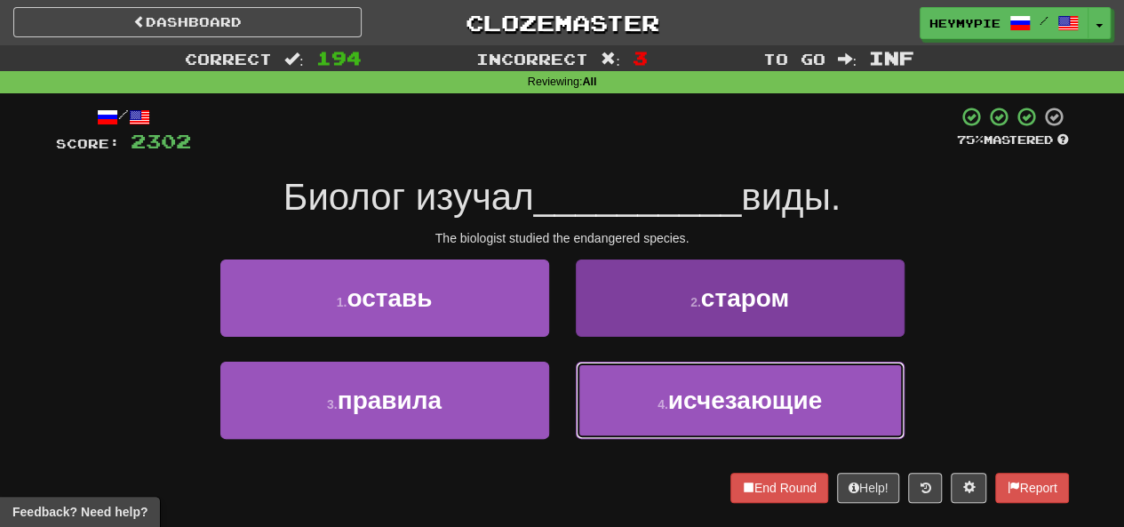
click at [658, 422] on button "4 . исчезающие" at bounding box center [740, 400] width 329 height 77
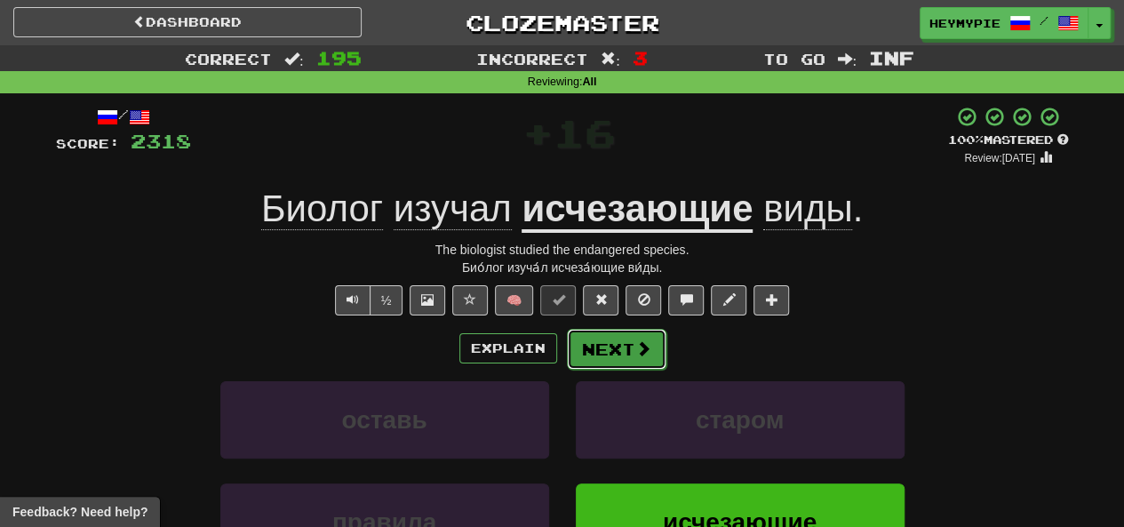
click at [592, 351] on button "Next" at bounding box center [617, 349] width 100 height 41
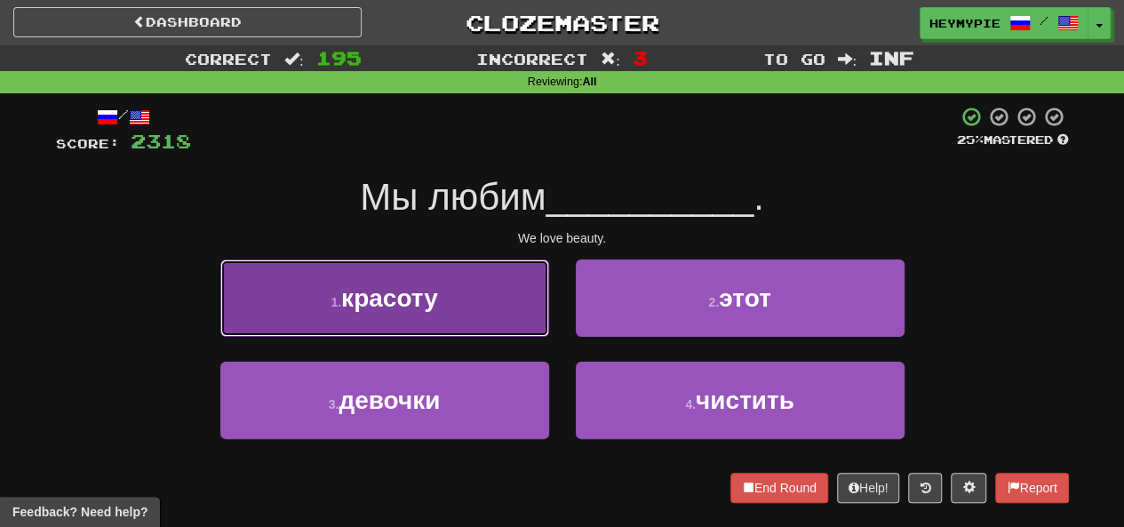
click at [517, 296] on button "1 . красоту" at bounding box center [384, 298] width 329 height 77
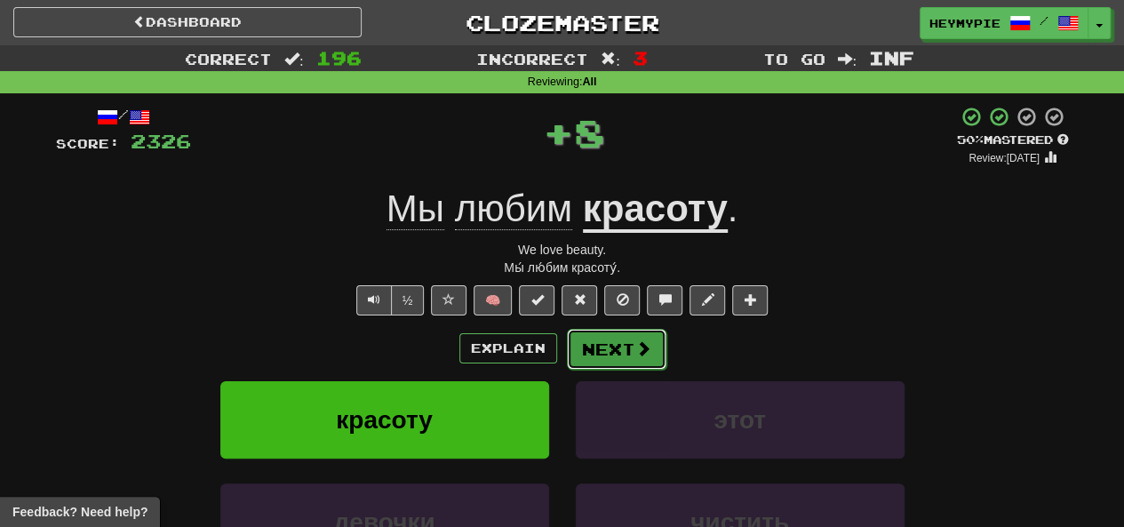
click at [636, 362] on button "Next" at bounding box center [617, 349] width 100 height 41
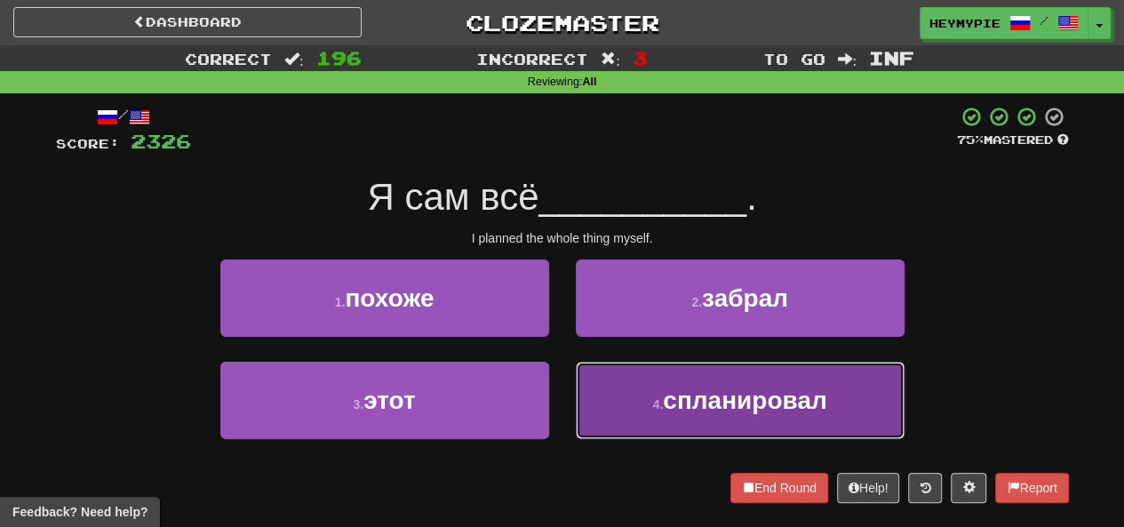
click at [651, 383] on button "4 . спланировал" at bounding box center [740, 400] width 329 height 77
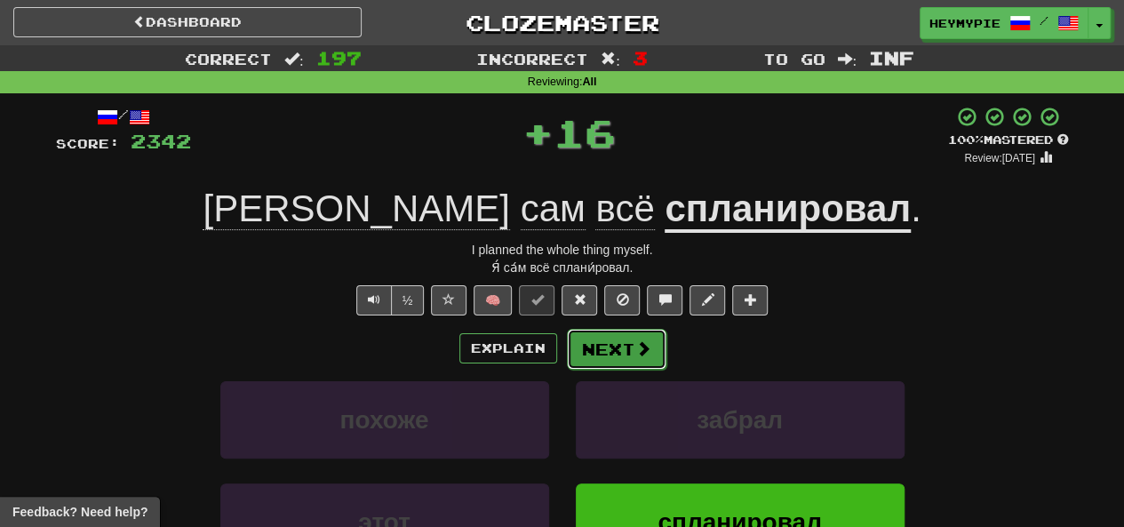
click at [604, 337] on button "Next" at bounding box center [617, 349] width 100 height 41
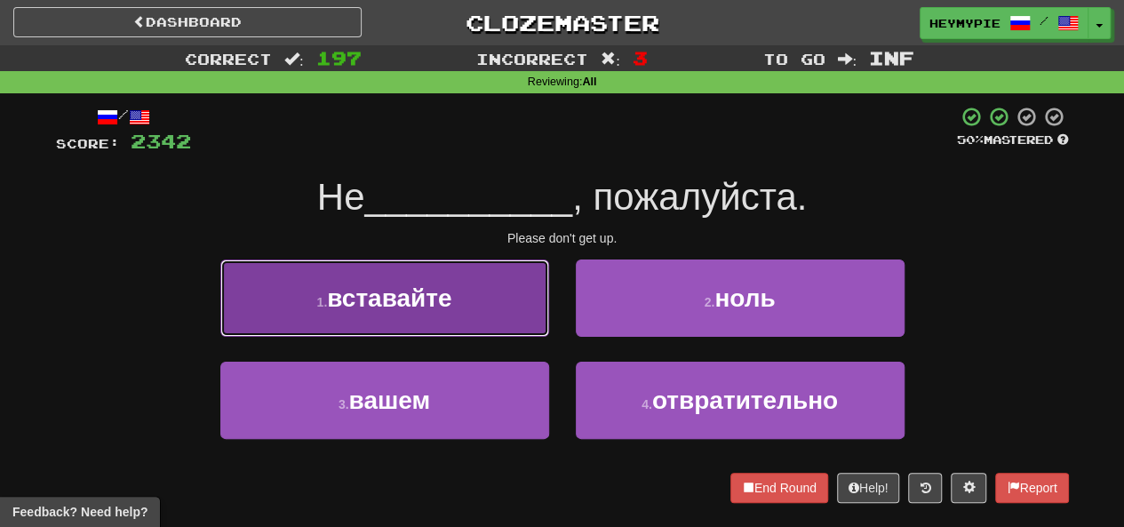
click at [424, 294] on span "вставайте" at bounding box center [389, 298] width 124 height 28
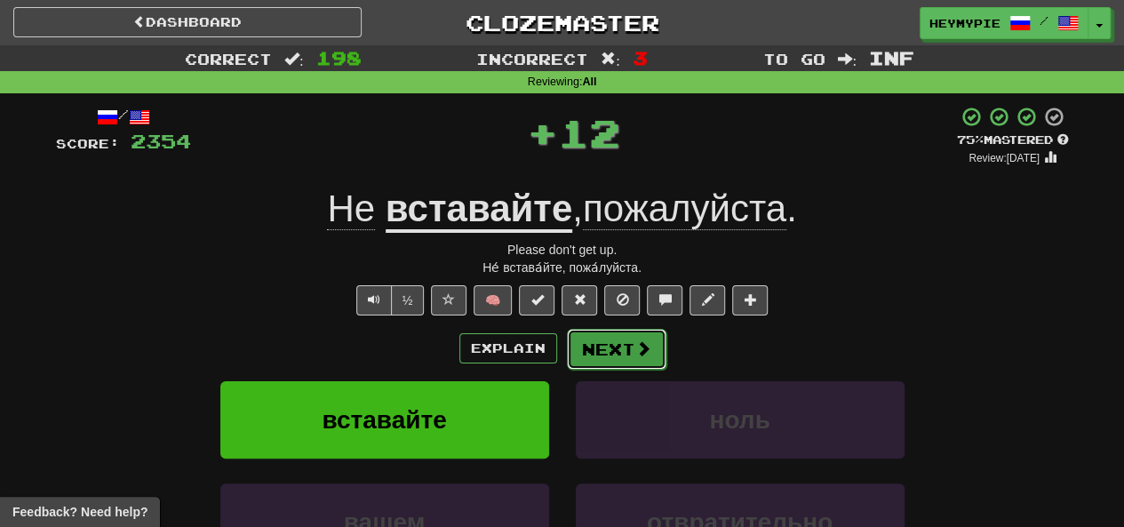
click at [610, 348] on button "Next" at bounding box center [617, 349] width 100 height 41
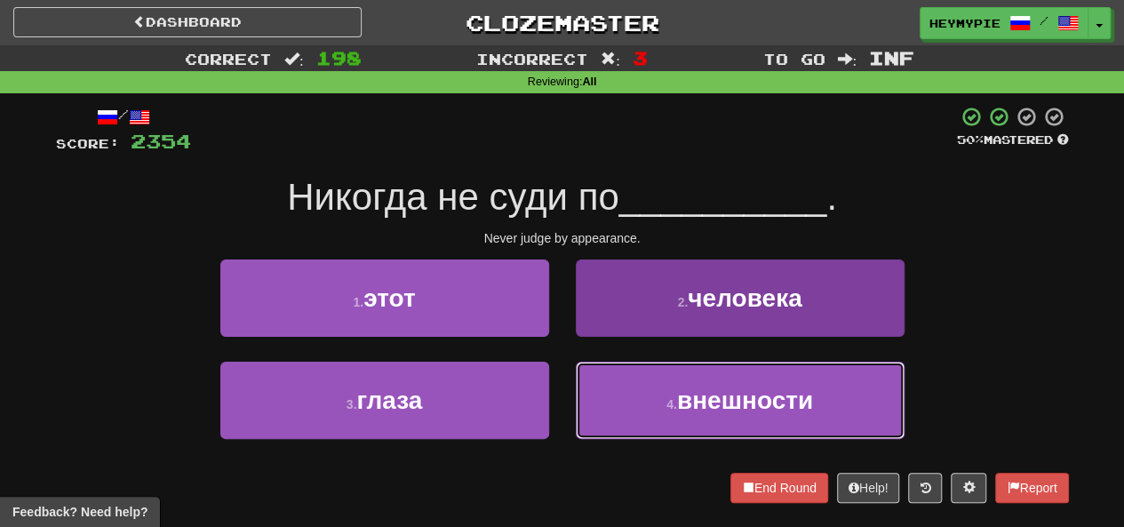
click at [675, 407] on small "4 ." at bounding box center [672, 404] width 11 height 14
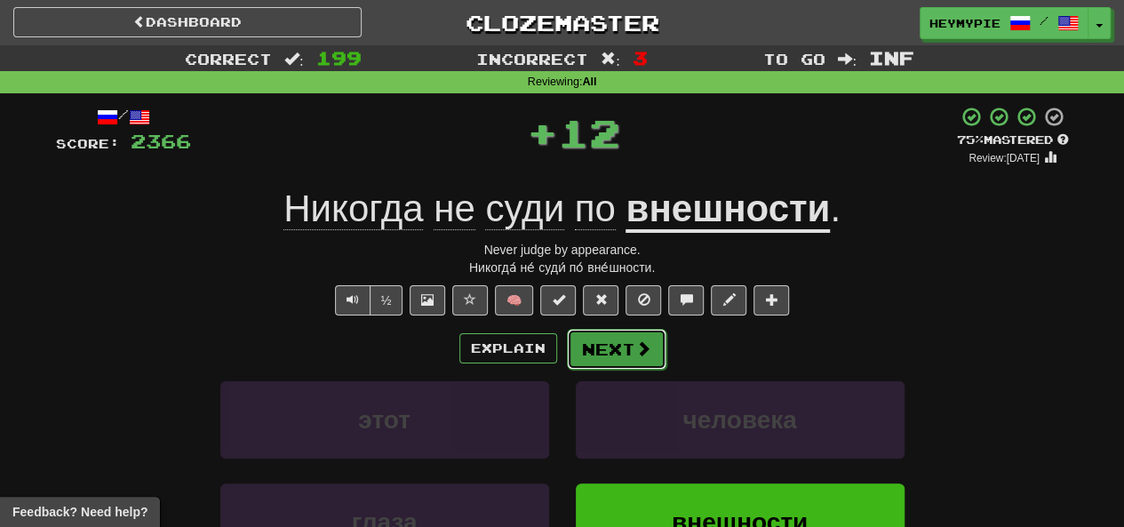
click at [609, 350] on button "Next" at bounding box center [617, 349] width 100 height 41
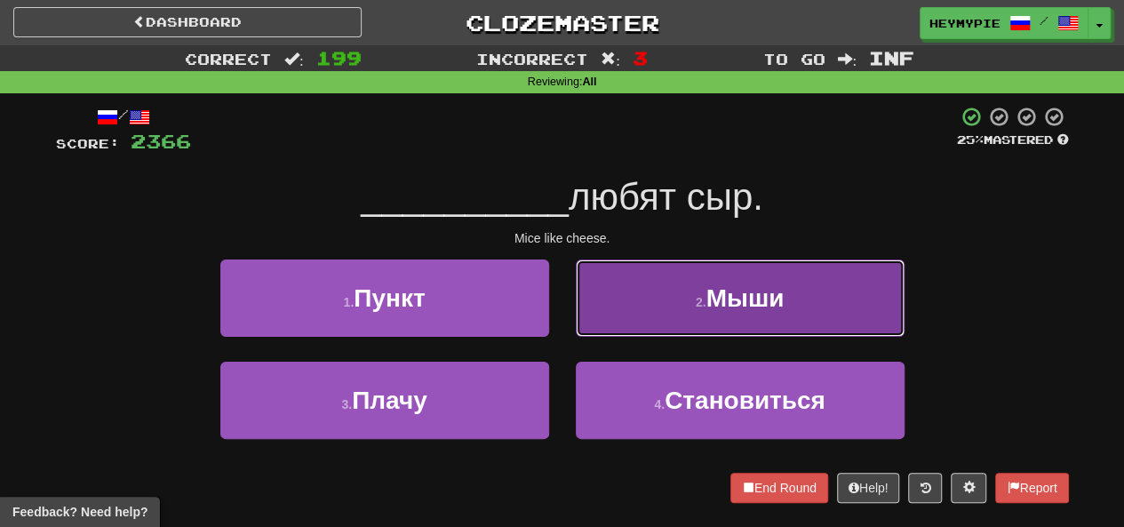
click at [624, 292] on button "2 . Мыши" at bounding box center [740, 298] width 329 height 77
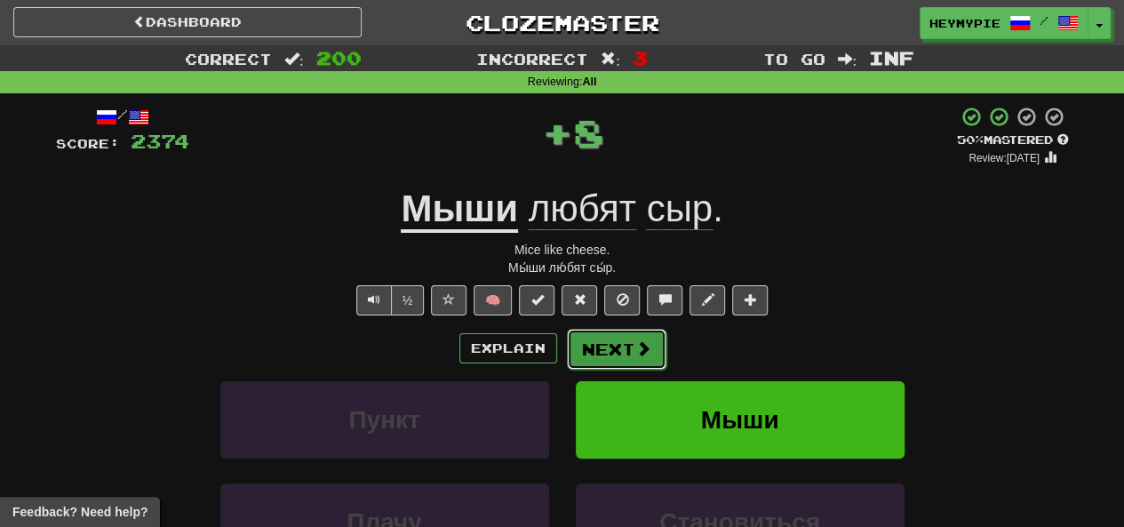
click at [596, 350] on button "Next" at bounding box center [617, 349] width 100 height 41
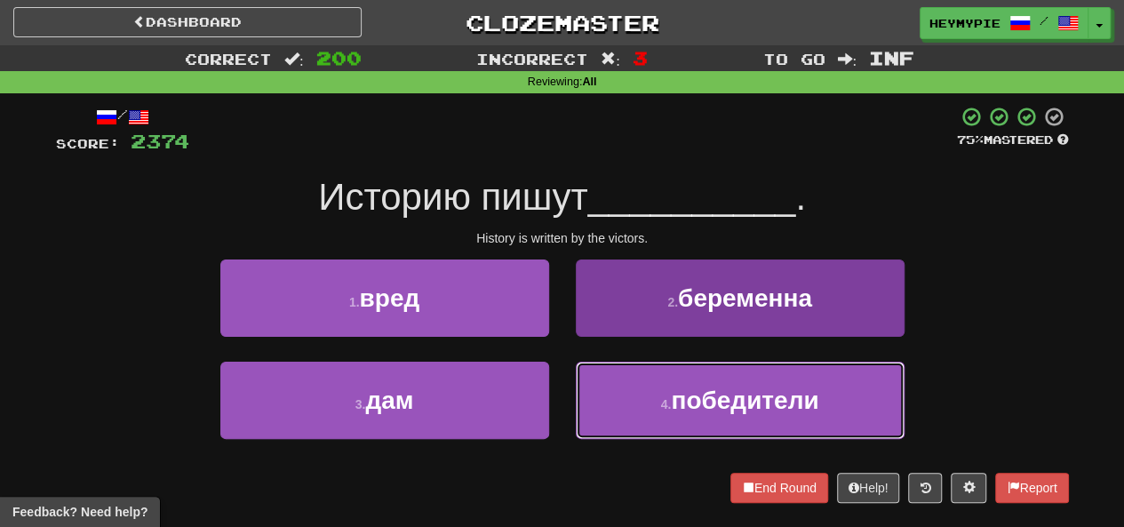
click at [651, 405] on button "4 . победители" at bounding box center [740, 400] width 329 height 77
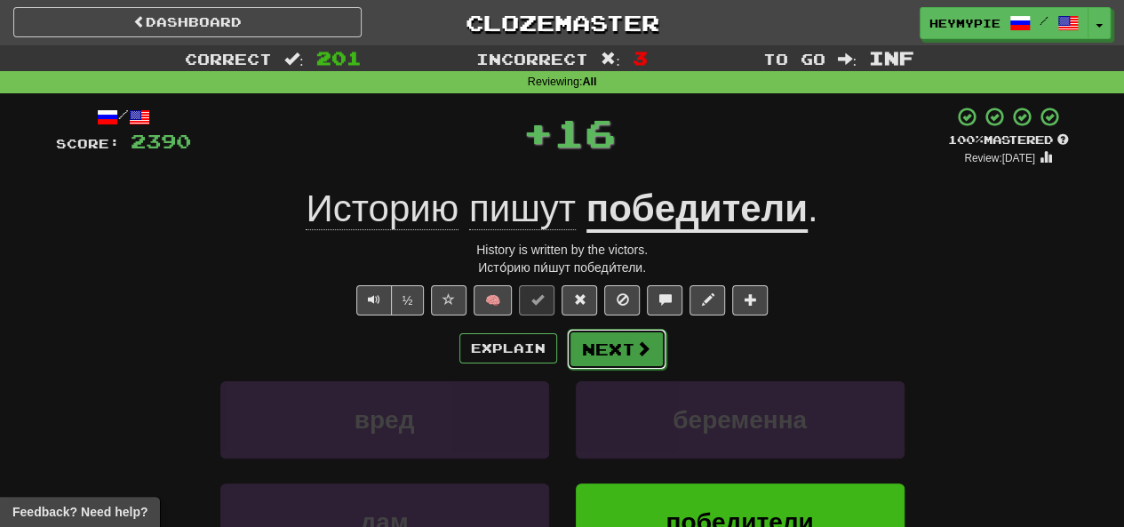
click at [620, 351] on button "Next" at bounding box center [617, 349] width 100 height 41
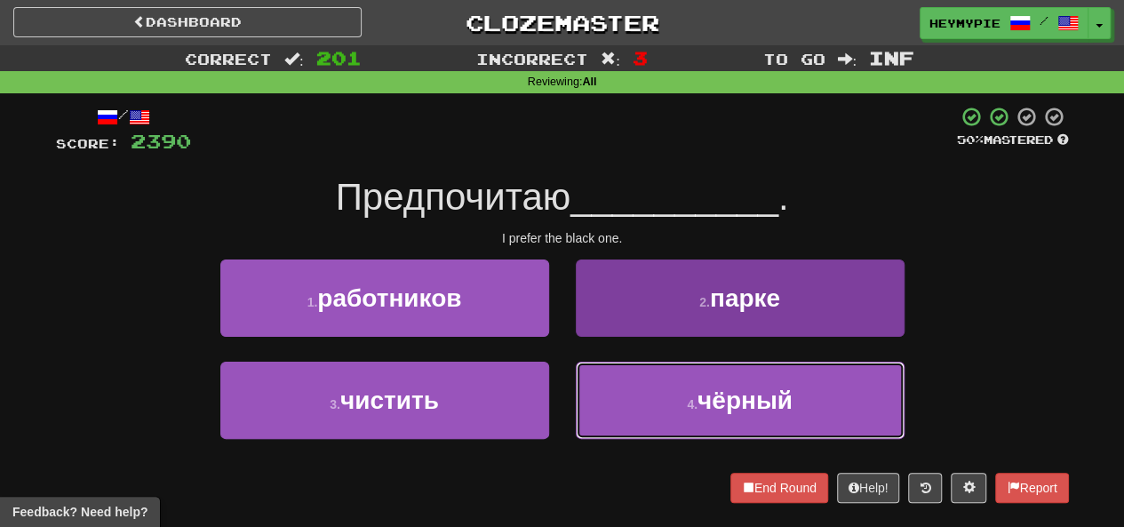
click at [604, 388] on button "4 . чёрный" at bounding box center [740, 400] width 329 height 77
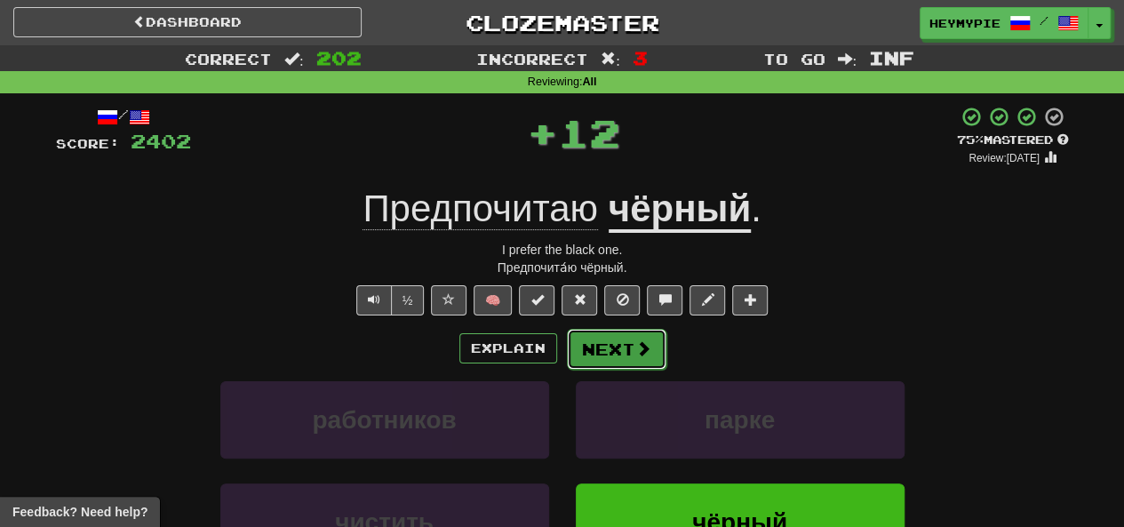
click at [597, 355] on button "Next" at bounding box center [617, 349] width 100 height 41
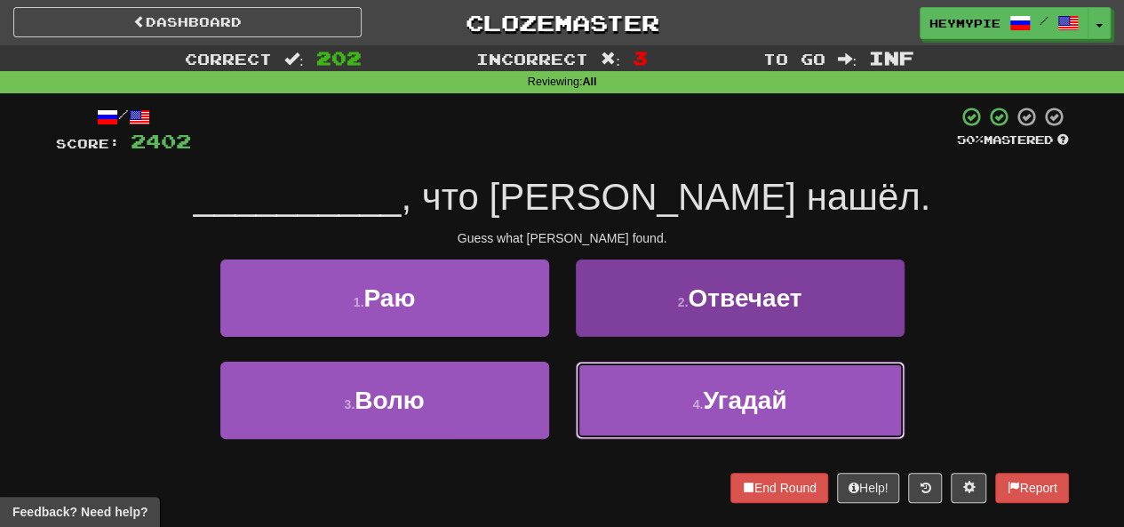
click at [635, 397] on button "4 . [GEOGRAPHIC_DATA]" at bounding box center [740, 400] width 329 height 77
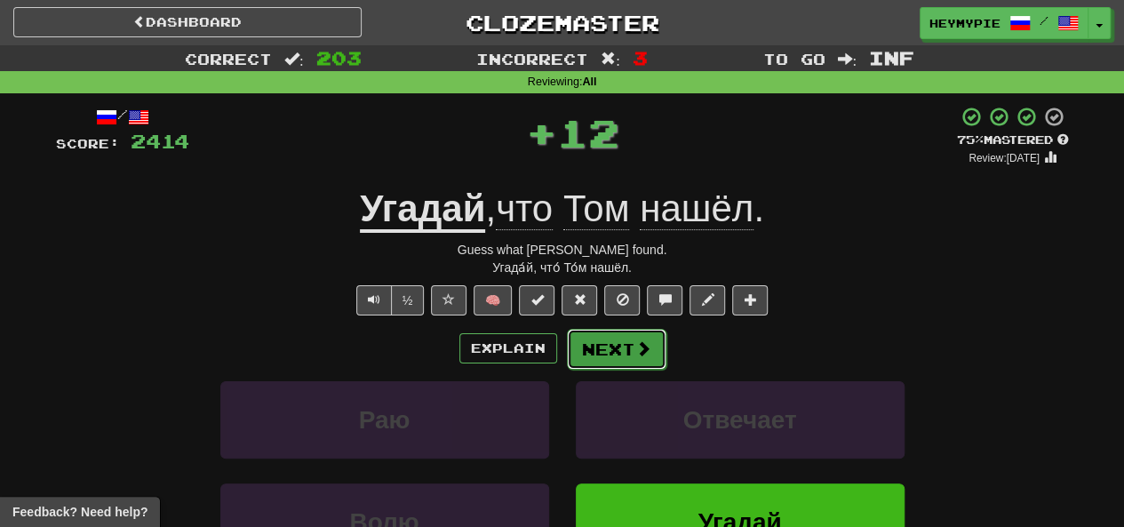
click at [600, 353] on button "Next" at bounding box center [617, 349] width 100 height 41
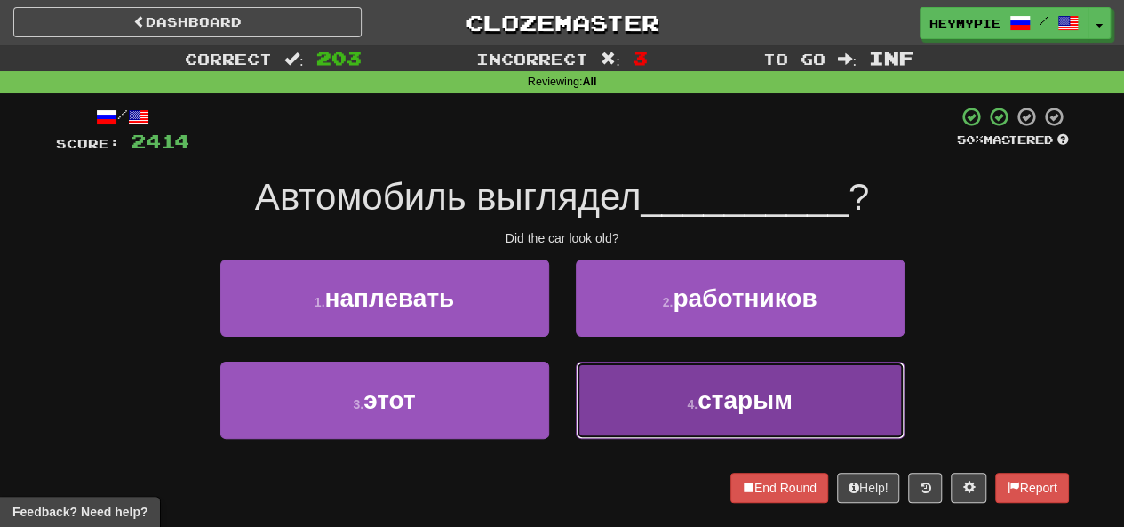
click at [645, 417] on button "4 . старым" at bounding box center [740, 400] width 329 height 77
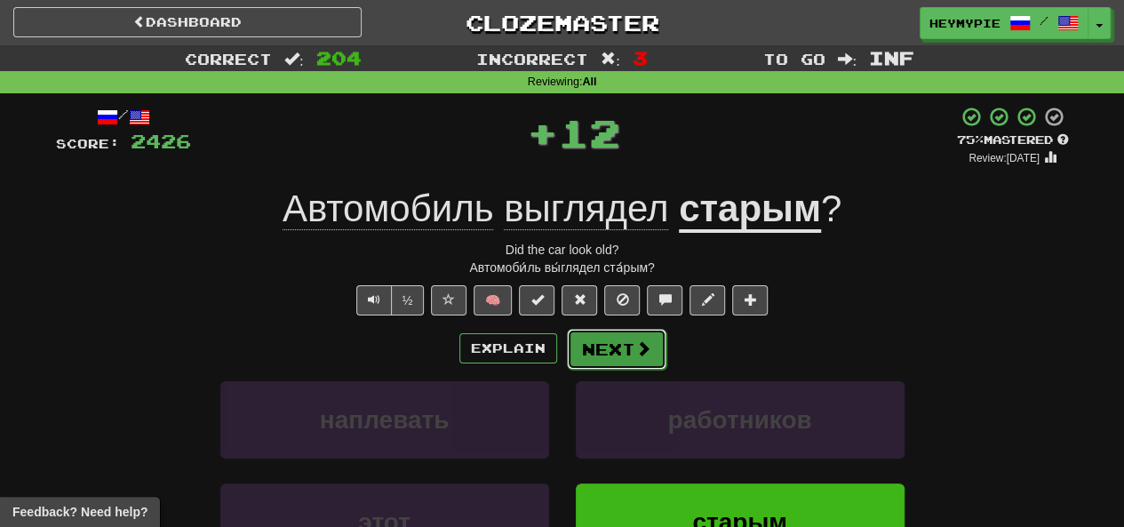
click at [613, 339] on button "Next" at bounding box center [617, 349] width 100 height 41
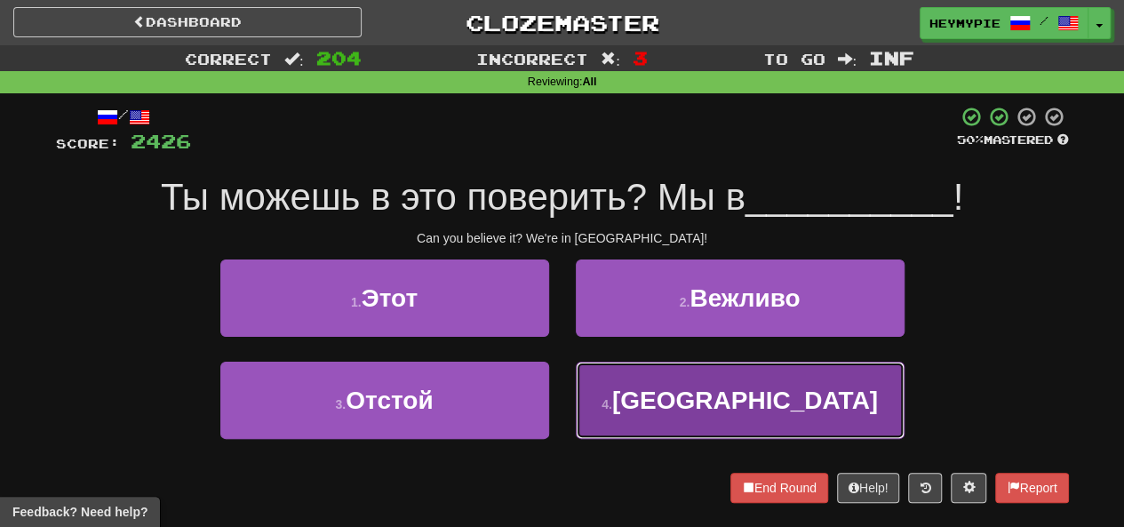
click at [625, 436] on button "4 . [GEOGRAPHIC_DATA]" at bounding box center [740, 400] width 329 height 77
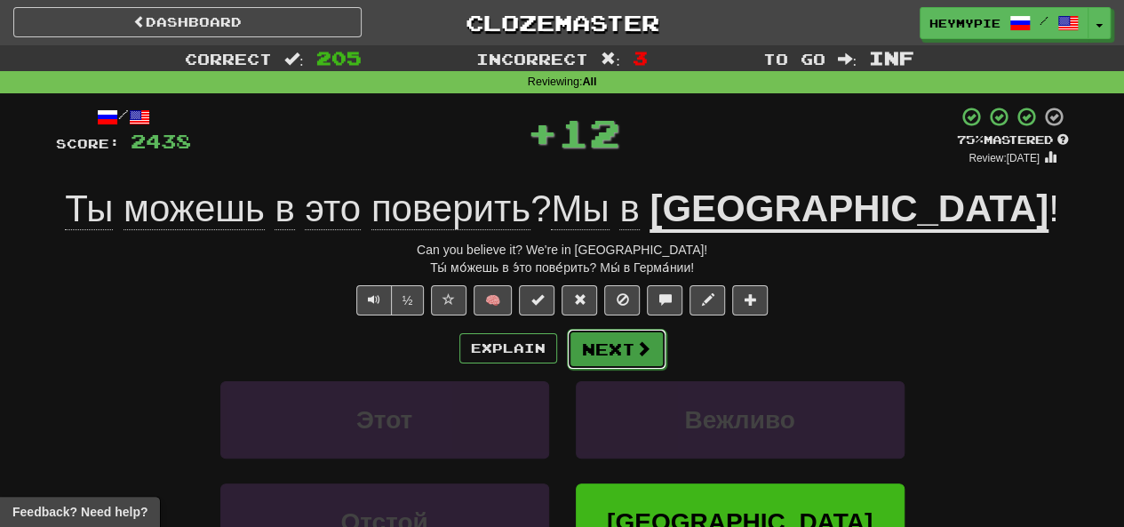
click at [598, 346] on button "Next" at bounding box center [617, 349] width 100 height 41
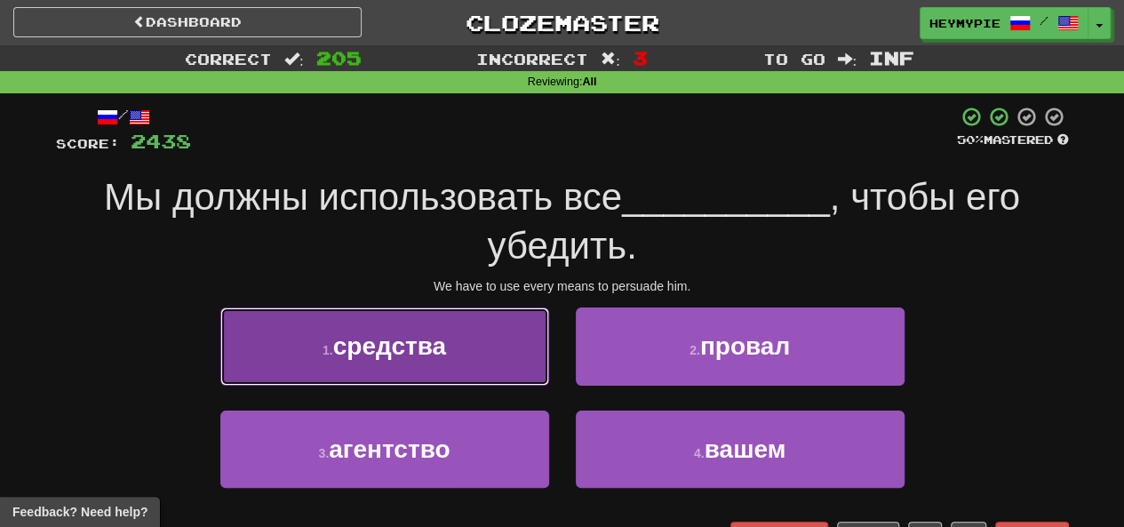
click at [540, 343] on button "1 . средства" at bounding box center [384, 346] width 329 height 77
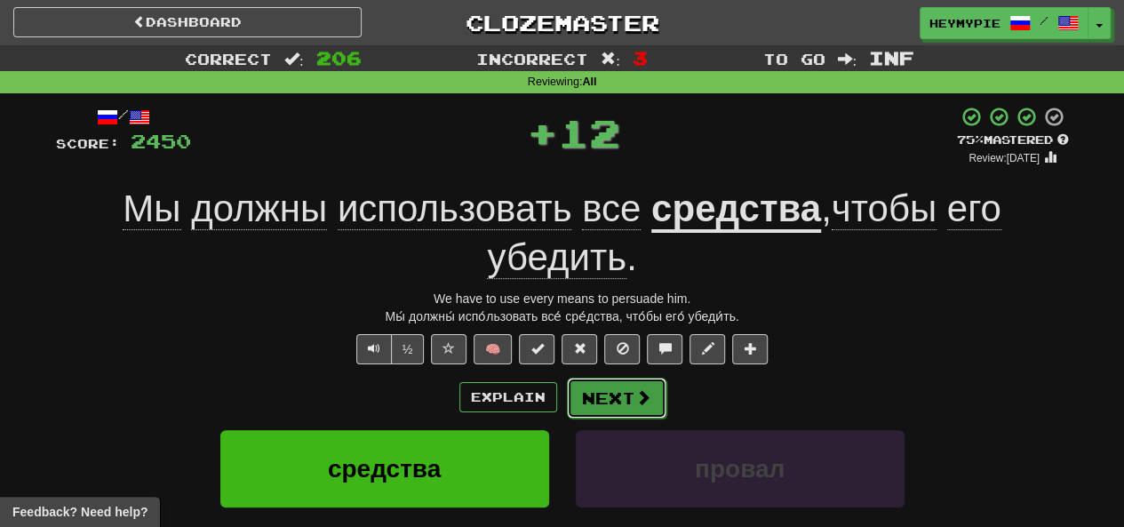
click at [617, 390] on button "Next" at bounding box center [617, 398] width 100 height 41
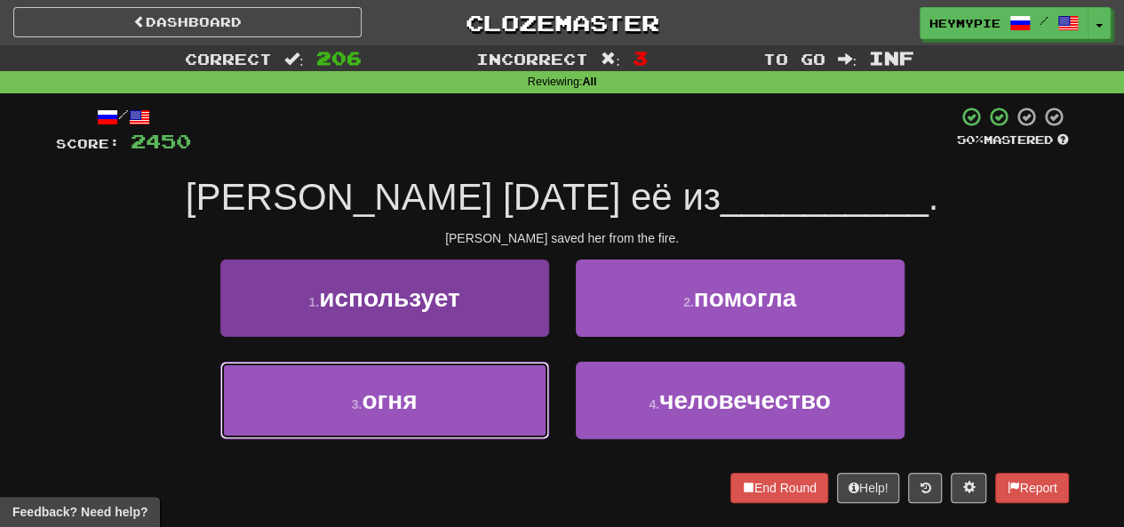
click at [446, 405] on button "3 . огня" at bounding box center [384, 400] width 329 height 77
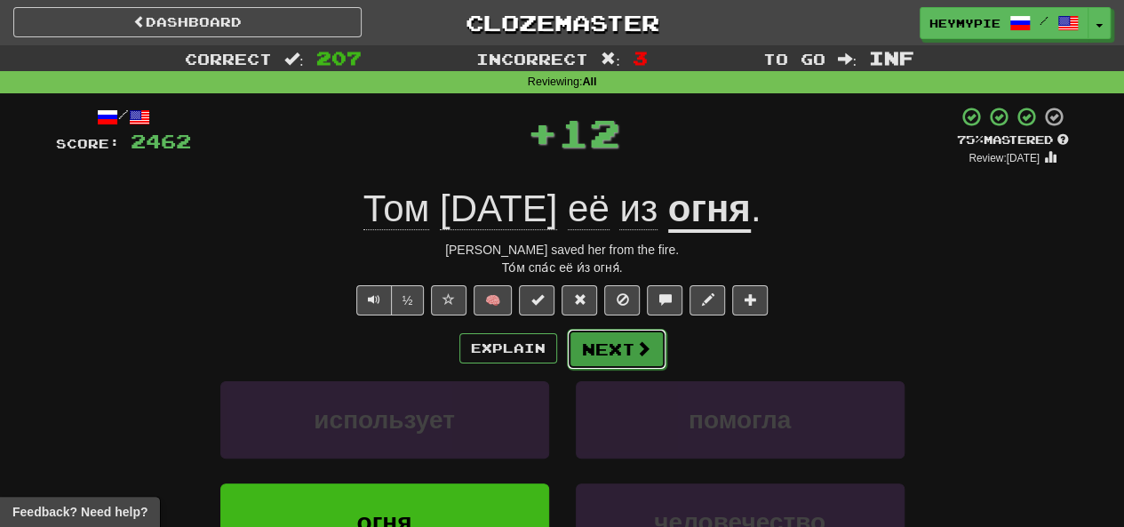
click at [597, 348] on button "Next" at bounding box center [617, 349] width 100 height 41
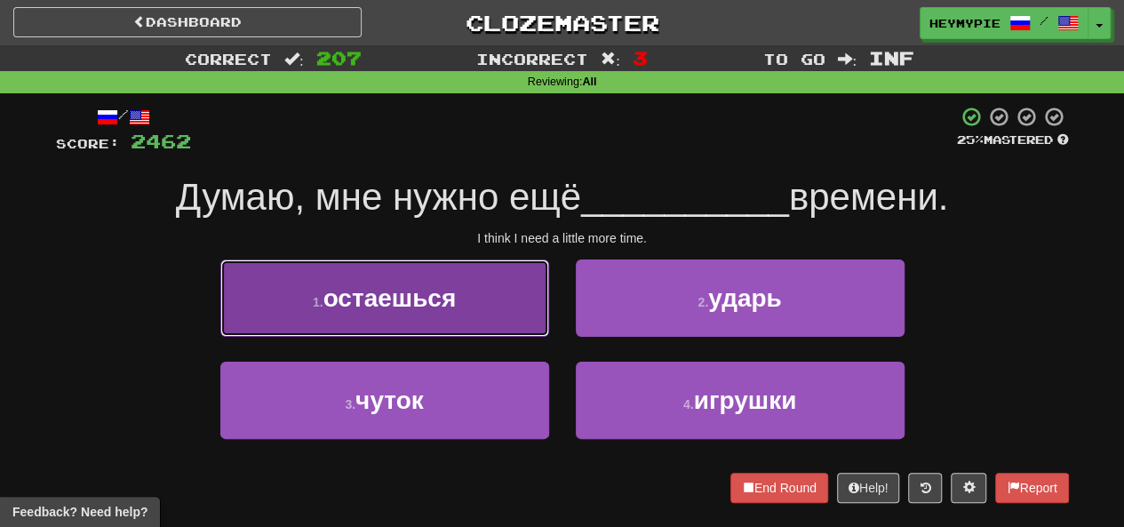
click at [475, 316] on button "1 . остаешься" at bounding box center [384, 298] width 329 height 77
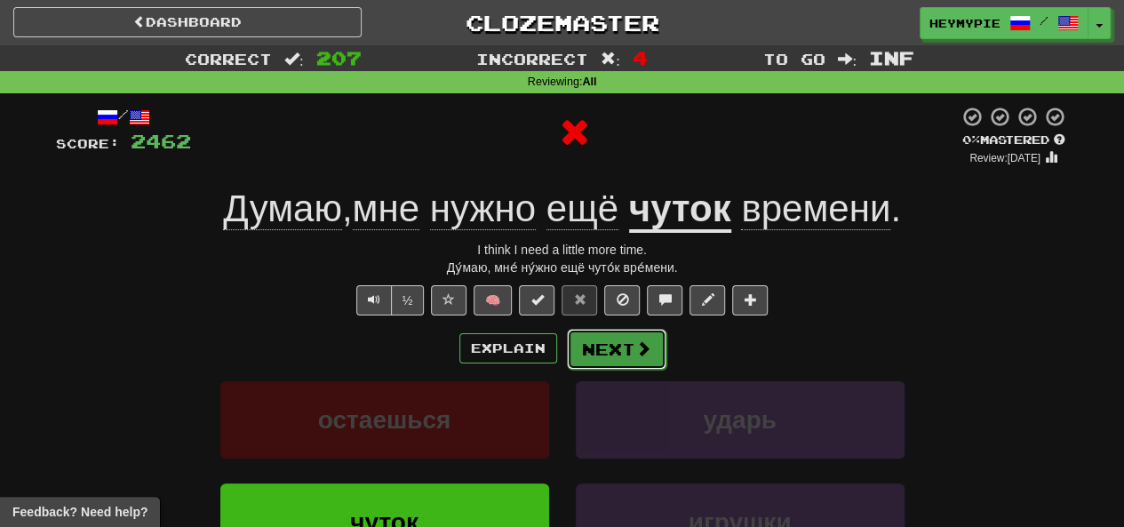
click at [608, 339] on button "Next" at bounding box center [617, 349] width 100 height 41
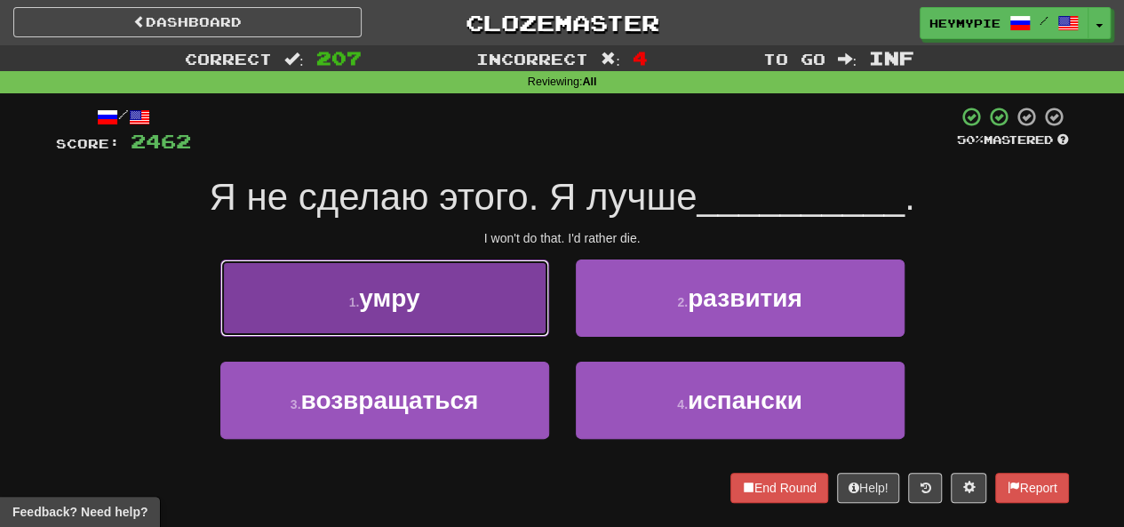
click at [410, 294] on span "умру" at bounding box center [389, 298] width 60 height 28
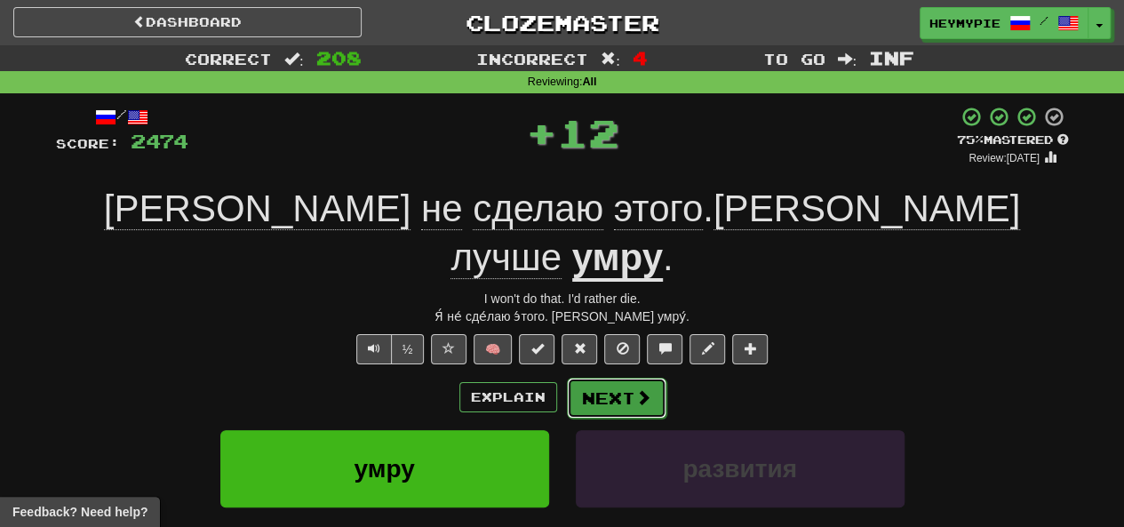
click at [589, 378] on button "Next" at bounding box center [617, 398] width 100 height 41
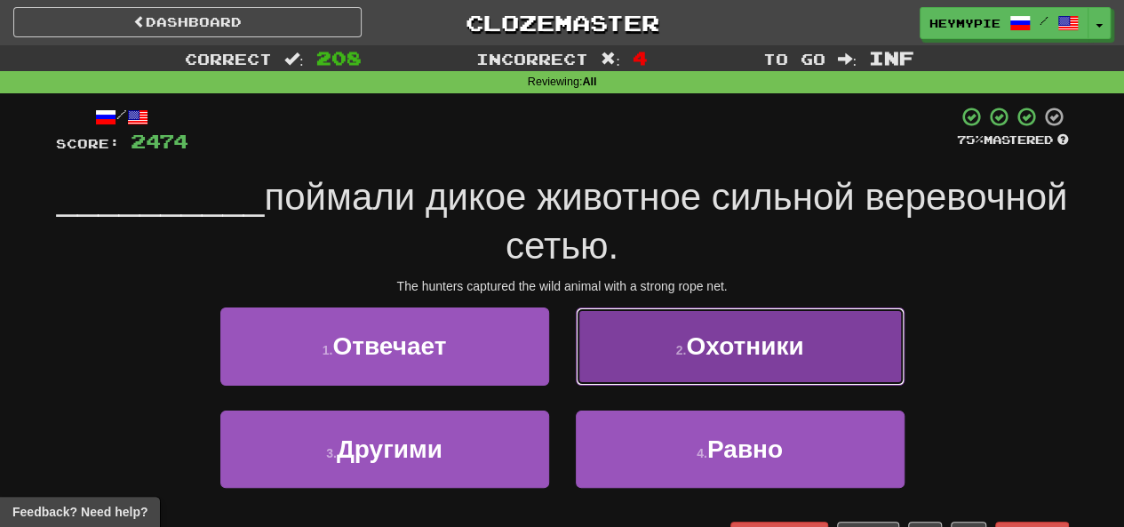
click at [693, 356] on span "Охотники" at bounding box center [744, 346] width 117 height 28
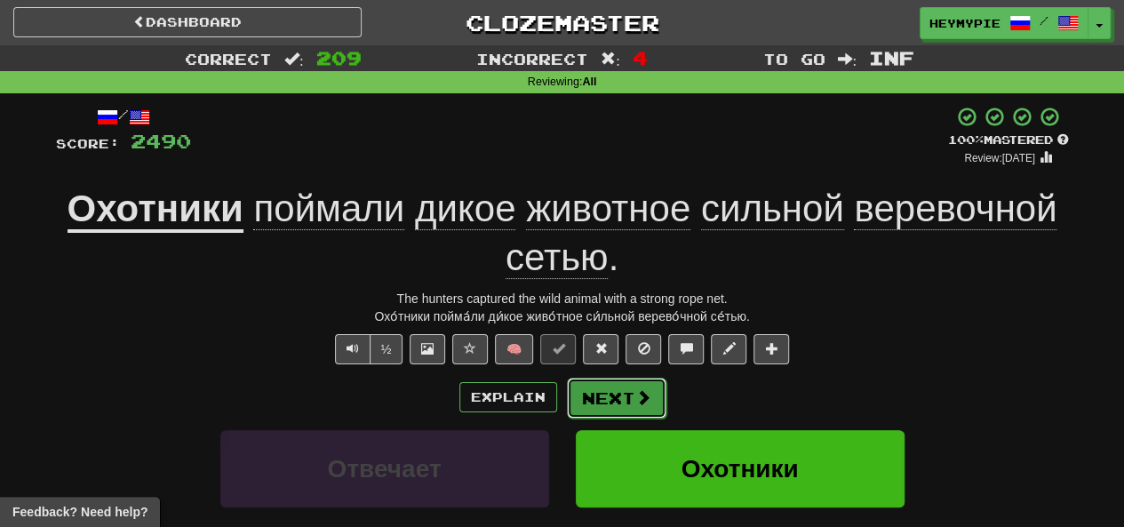
click at [618, 408] on button "Next" at bounding box center [617, 398] width 100 height 41
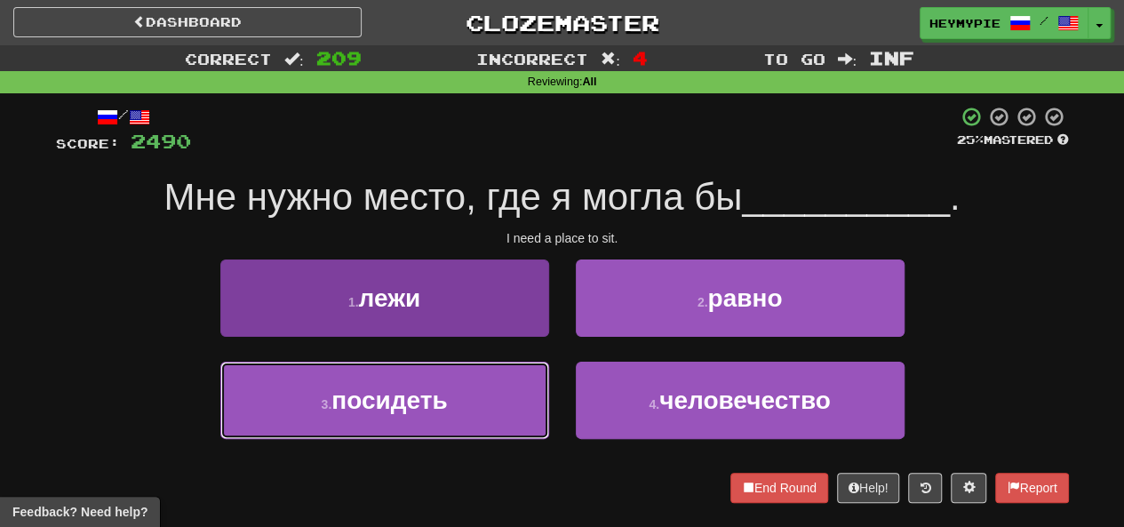
click at [456, 399] on button "3 . посидеть" at bounding box center [384, 400] width 329 height 77
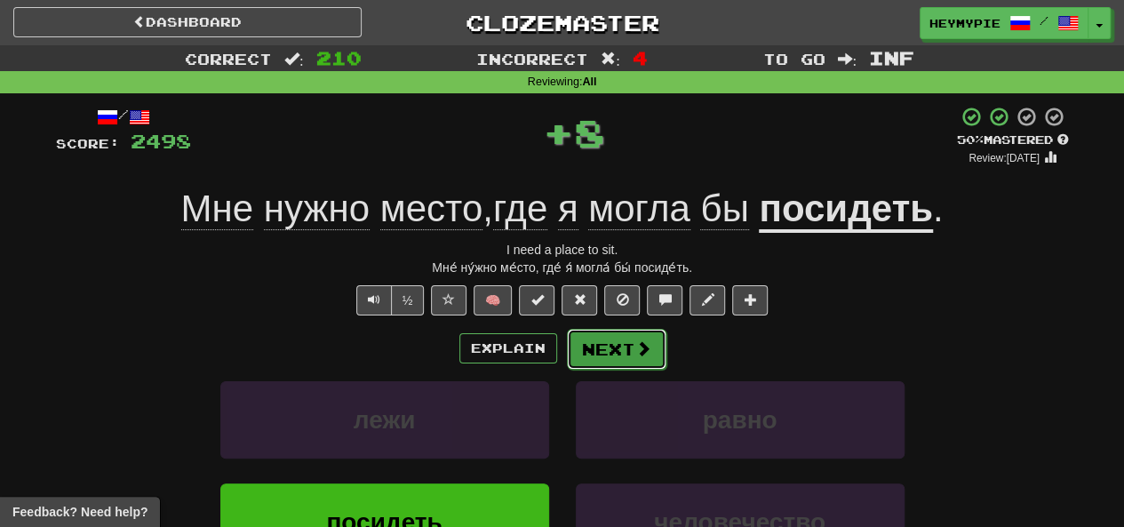
click at [596, 347] on button "Next" at bounding box center [617, 349] width 100 height 41
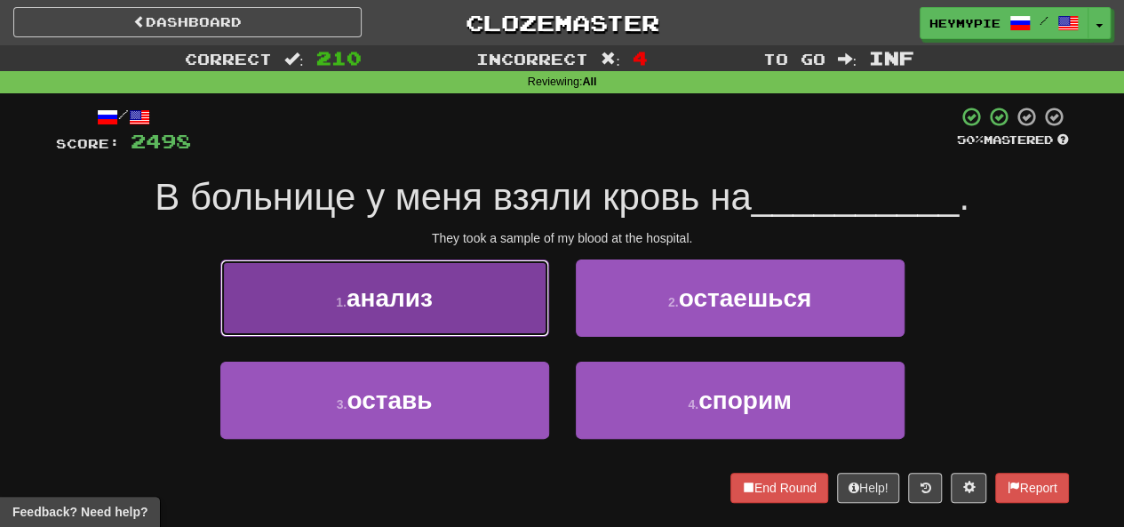
click at [476, 321] on button "1 . анализ" at bounding box center [384, 298] width 329 height 77
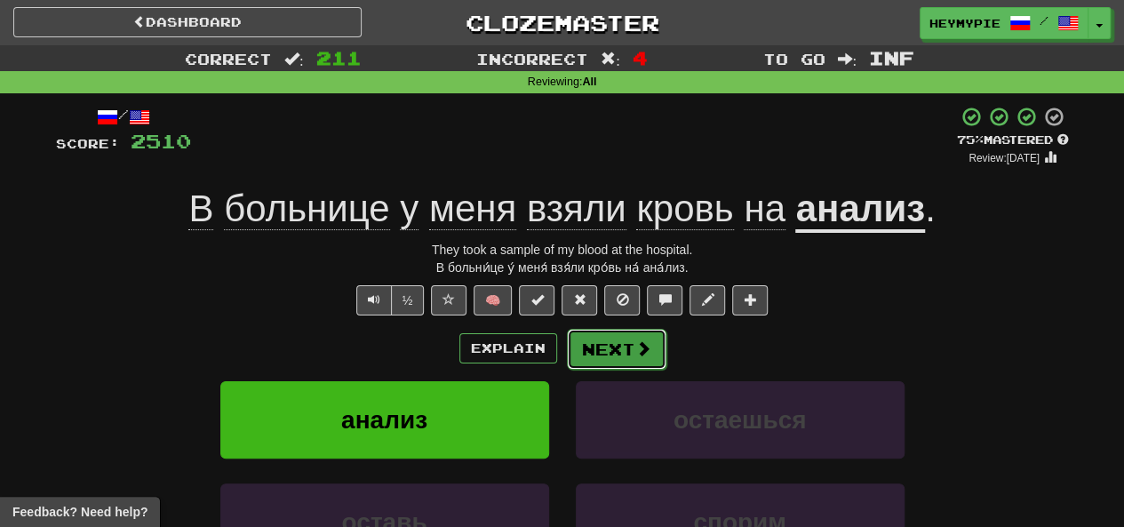
click at [599, 347] on button "Next" at bounding box center [617, 349] width 100 height 41
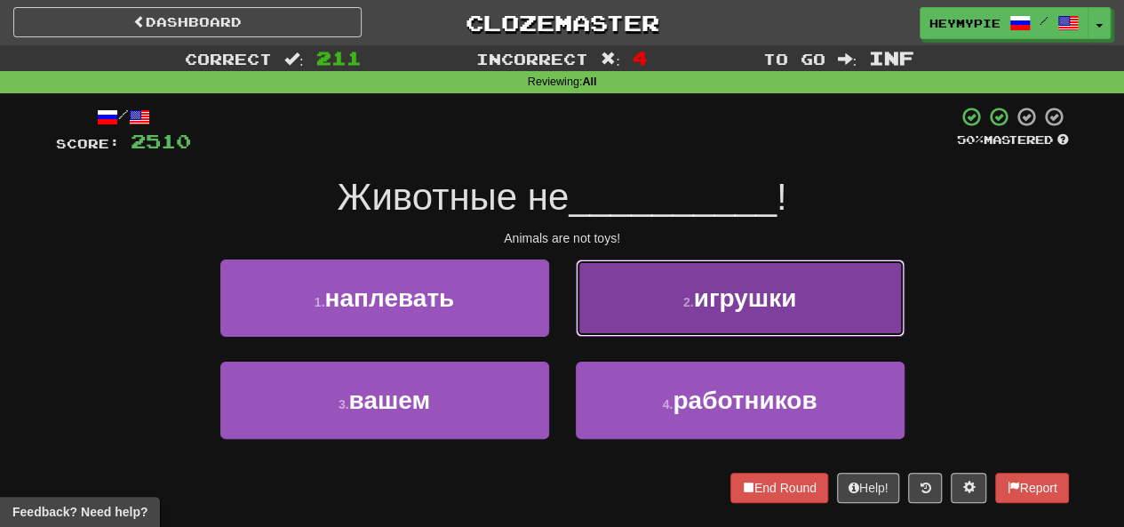
click at [673, 284] on button "2 . игрушки" at bounding box center [740, 298] width 329 height 77
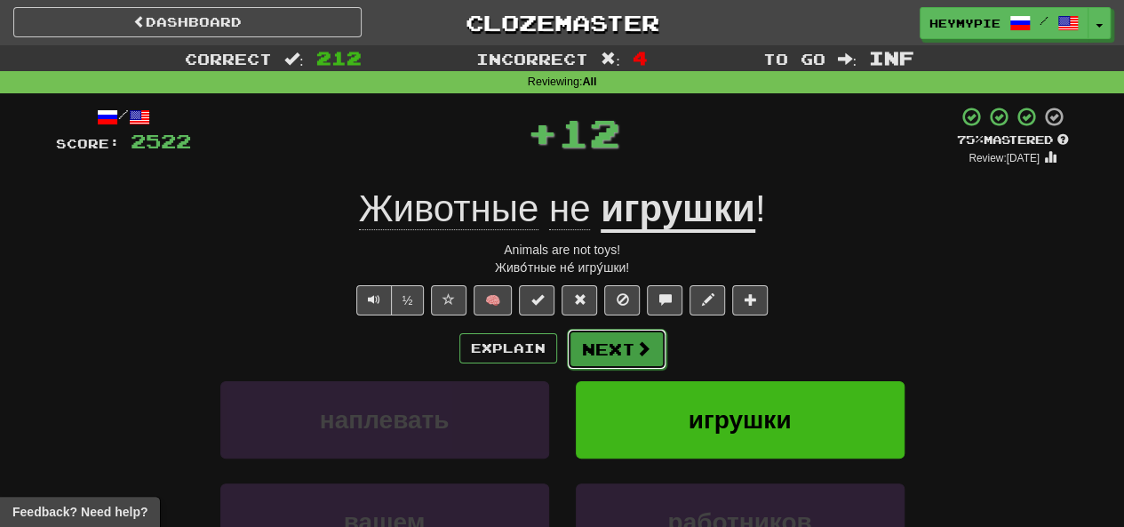
click at [628, 354] on button "Next" at bounding box center [617, 349] width 100 height 41
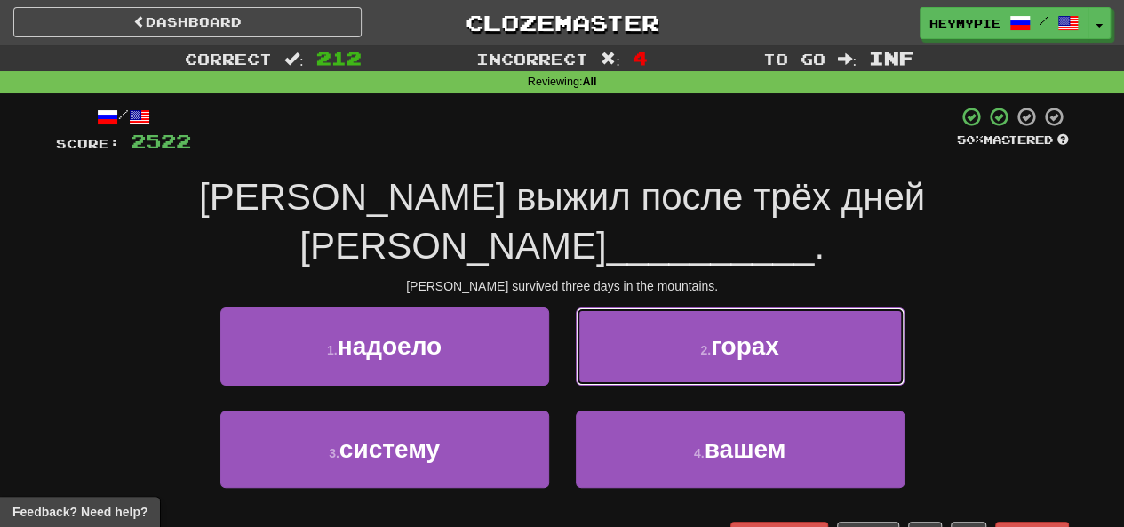
click at [624, 308] on button "2 . горах" at bounding box center [740, 346] width 329 height 77
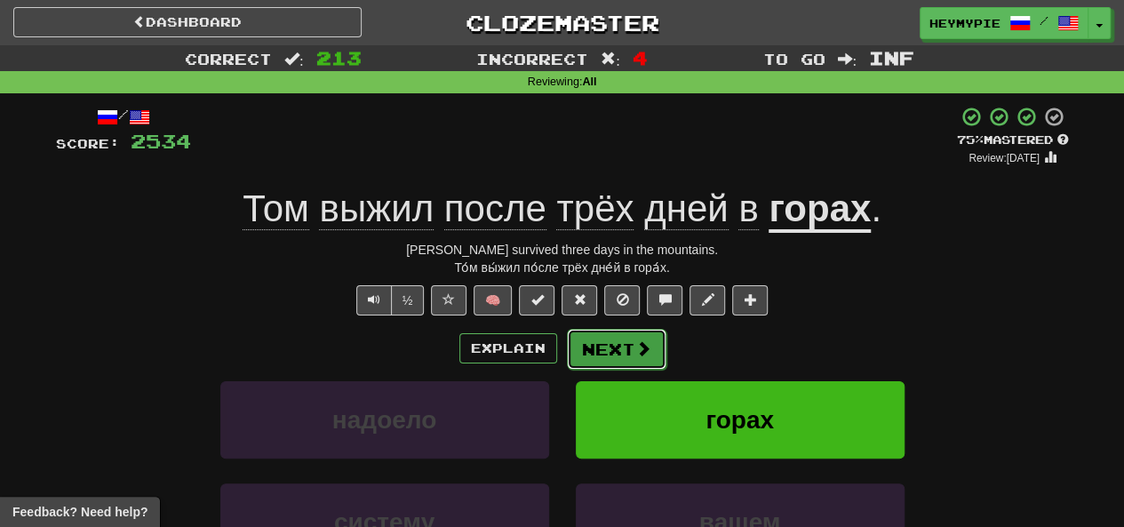
click at [652, 355] on button "Next" at bounding box center [617, 349] width 100 height 41
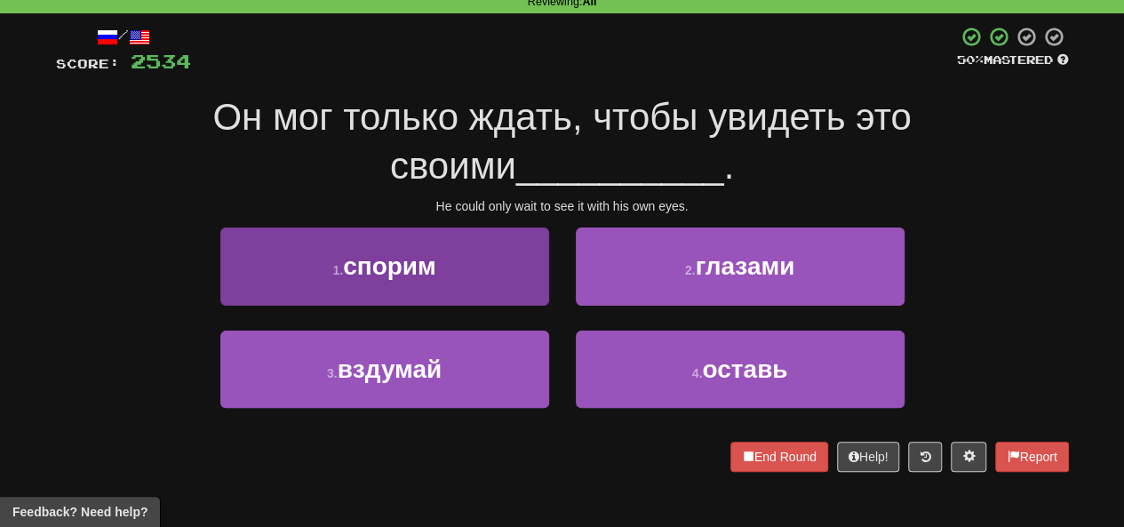
scroll to position [89, 0]
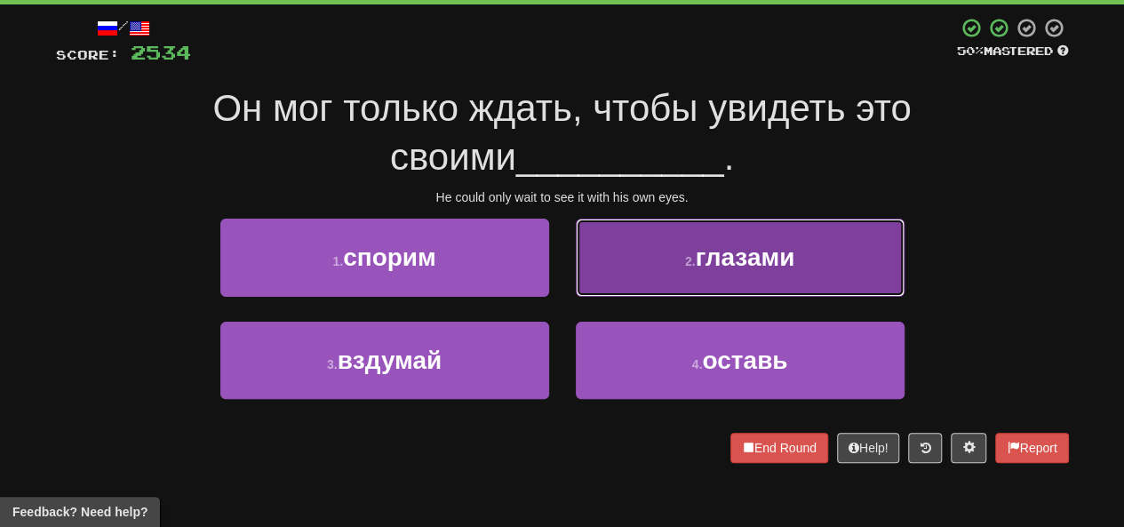
click at [663, 279] on button "2 . глазами" at bounding box center [740, 257] width 329 height 77
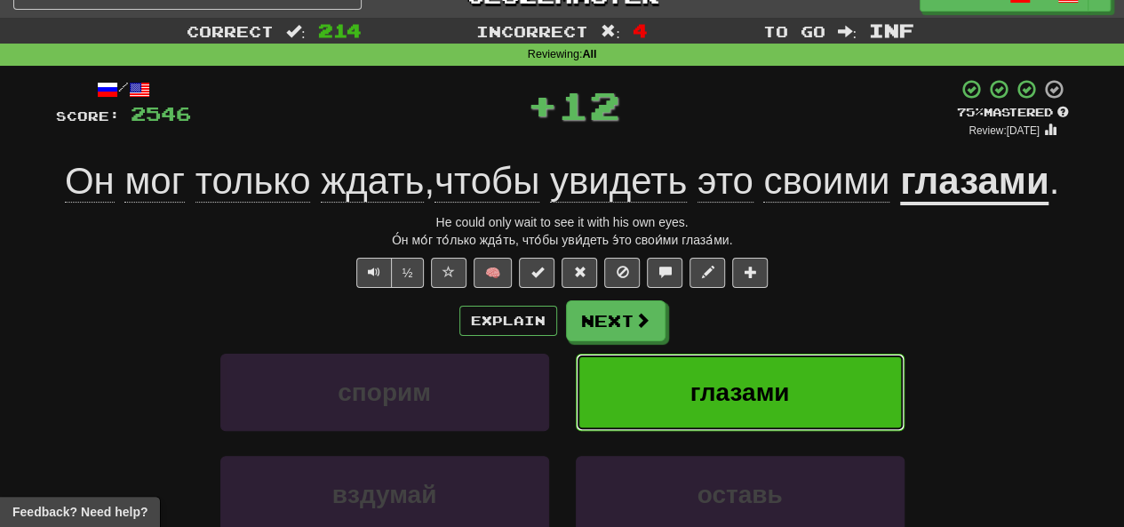
scroll to position [0, 0]
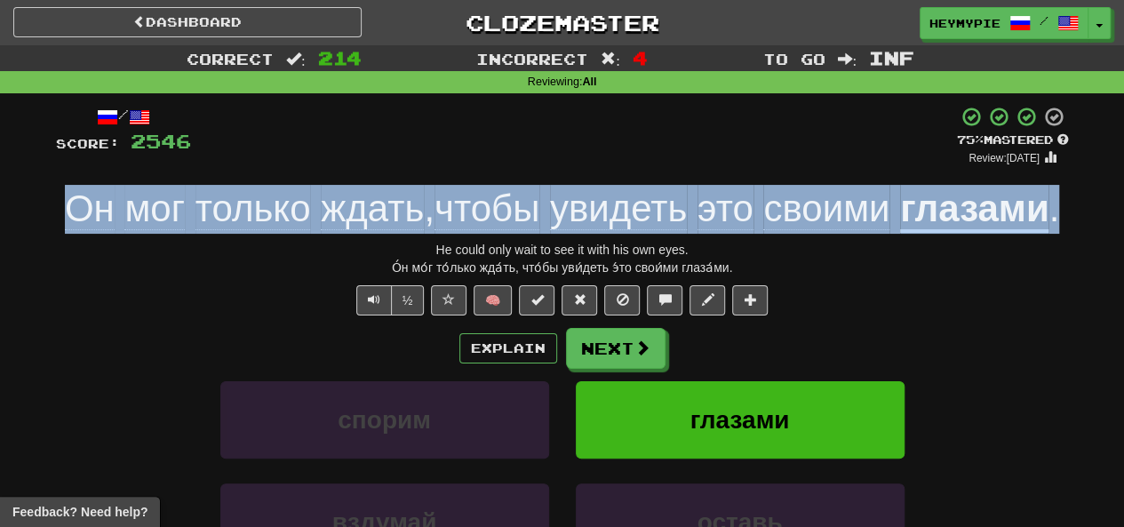
drag, startPoint x: 1074, startPoint y: 220, endPoint x: 71, endPoint y: 216, distance: 1002.6
click at [71, 216] on div "/ Score: 2546 + 12 75 % Mastered Review: [DATE] Он мог только ждать , чтобы уви…" at bounding box center [563, 399] width 1040 height 612
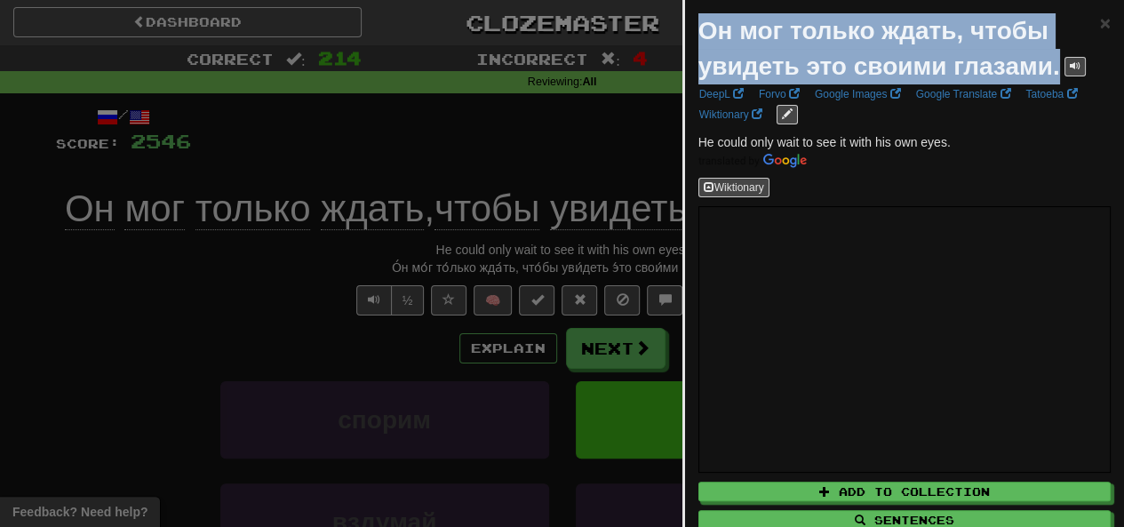
drag, startPoint x: 698, startPoint y: 26, endPoint x: 1058, endPoint y: 65, distance: 362.1
click at [1058, 65] on strong "Он мог только ждать, чтобы увидеть это своими глазами." at bounding box center [880, 48] width 362 height 63
copy strong "Он мог только ждать, чтобы увидеть это своими глазами."
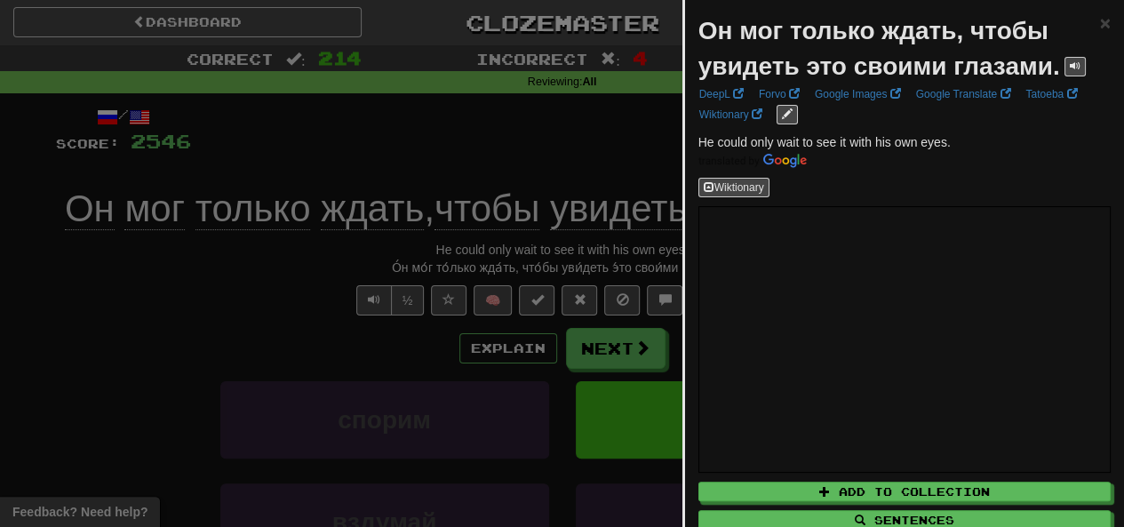
drag, startPoint x: 353, startPoint y: 99, endPoint x: 364, endPoint y: 106, distance: 13.6
click at [354, 100] on div at bounding box center [562, 263] width 1124 height 527
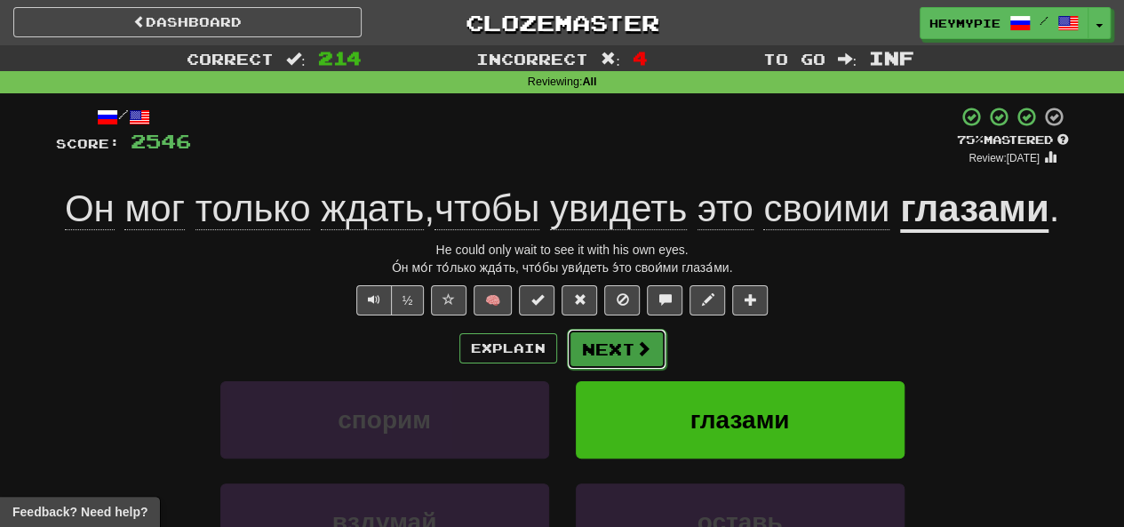
click at [637, 340] on span at bounding box center [644, 348] width 16 height 16
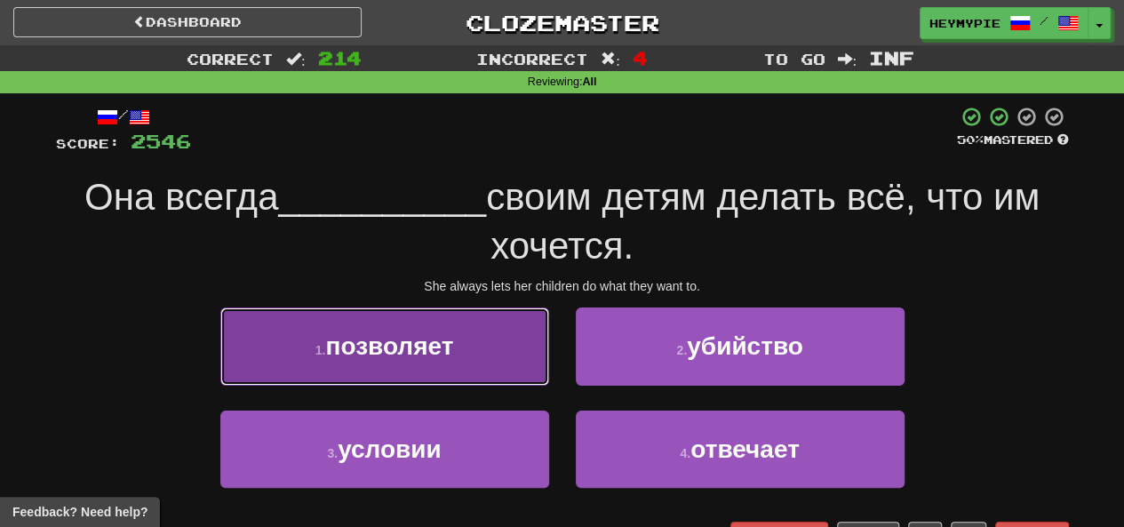
click at [443, 367] on button "1 . позволяет" at bounding box center [384, 346] width 329 height 77
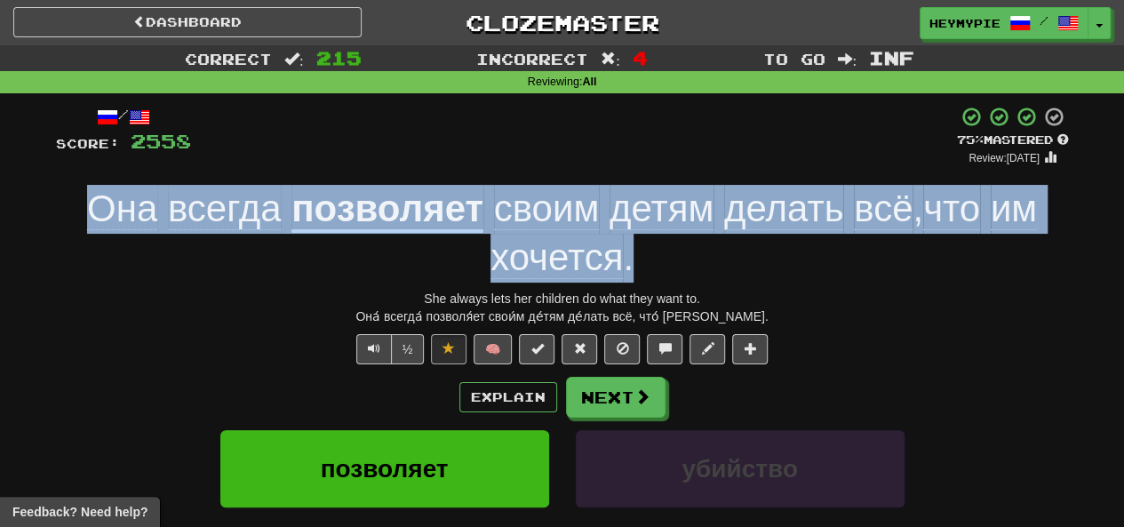
drag, startPoint x: 680, startPoint y: 264, endPoint x: 91, endPoint y: 198, distance: 592.9
click at [91, 198] on div "Она всегда позволяет своим детям делать всё , что им хочется ." at bounding box center [562, 233] width 1013 height 97
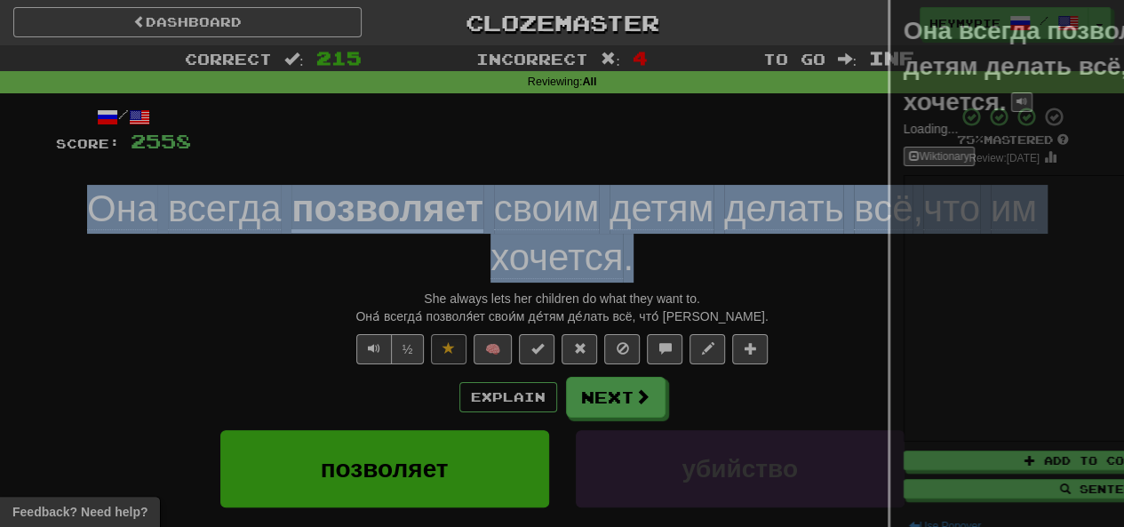
copy div "Она всегда позволяет своим детям делать всё , что им хочется ."
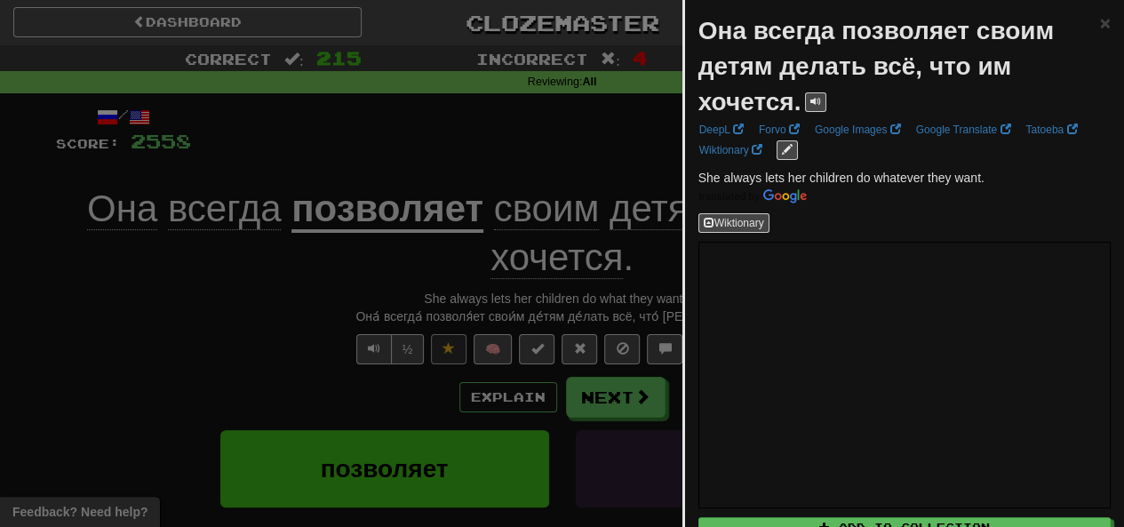
click at [316, 163] on div at bounding box center [562, 263] width 1124 height 527
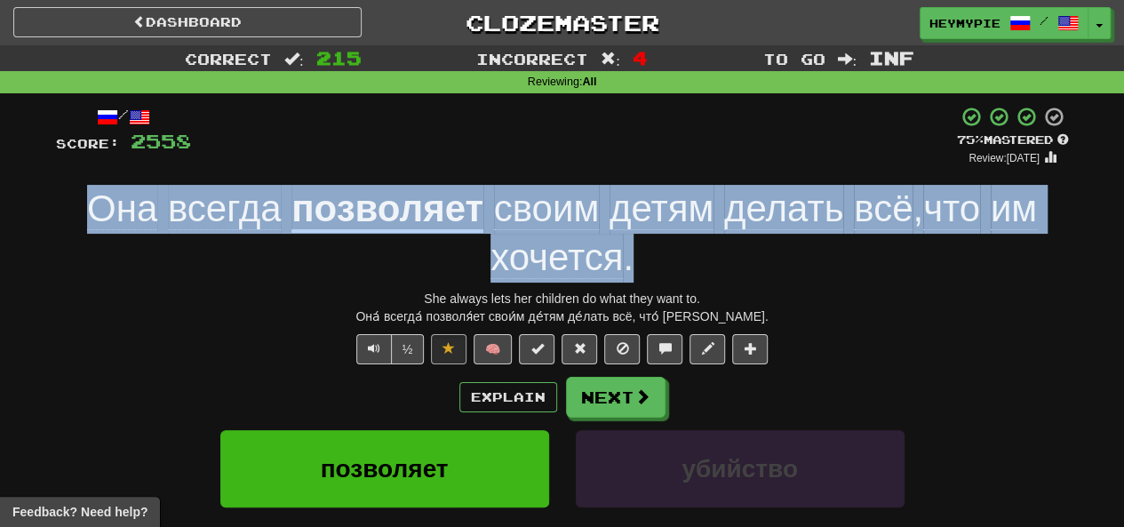
drag, startPoint x: 640, startPoint y: 260, endPoint x: 78, endPoint y: 185, distance: 566.8
click at [78, 185] on div "Она всегда позволяет своим детям делать всё , что им хочется ." at bounding box center [562, 233] width 1013 height 97
copy div "Она всегда позволяет своим детям делать всё , что им хочется ."
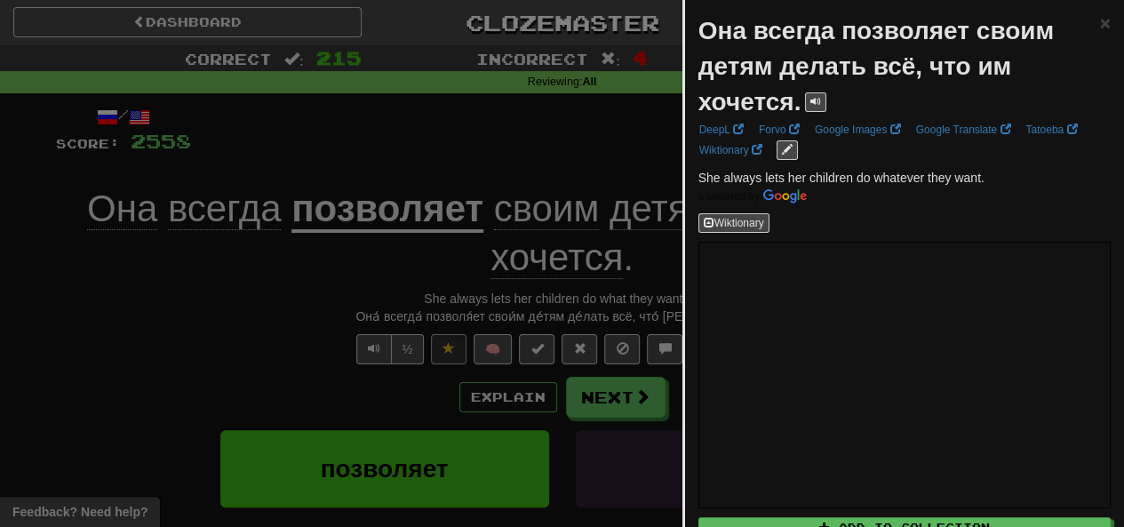
click at [311, 155] on div at bounding box center [562, 263] width 1124 height 527
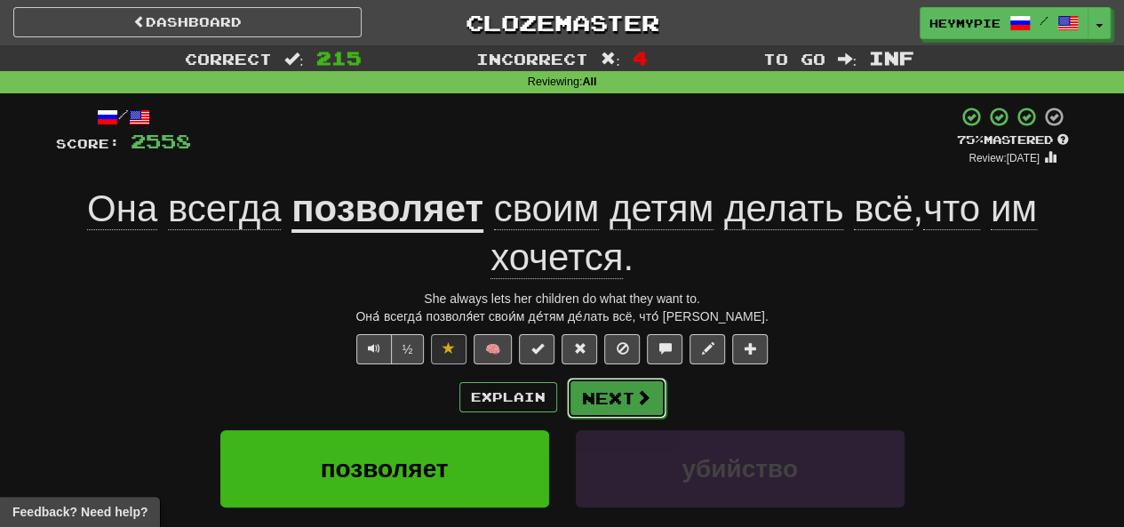
click at [626, 399] on button "Next" at bounding box center [617, 398] width 100 height 41
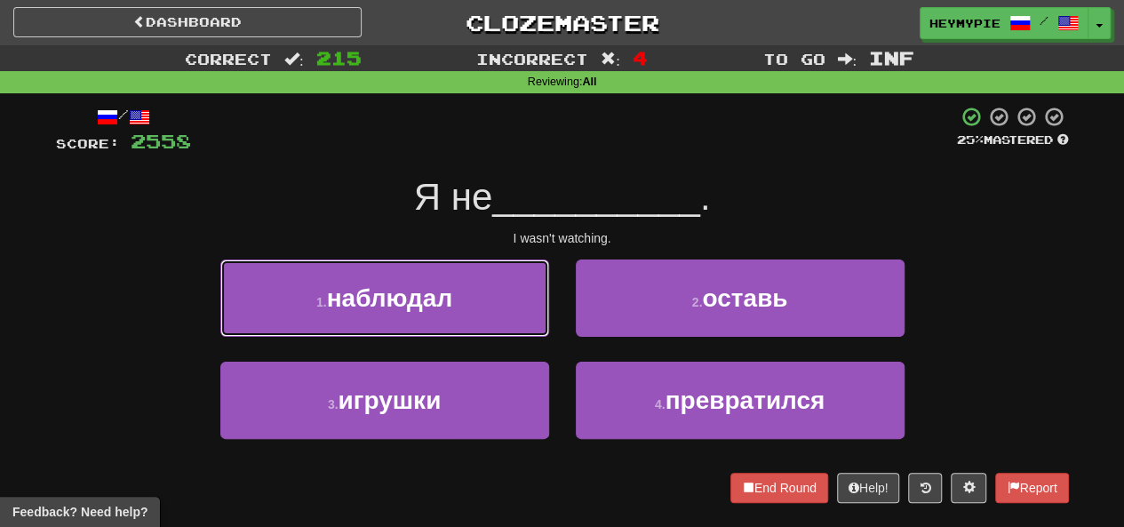
drag, startPoint x: 412, startPoint y: 319, endPoint x: 440, endPoint y: 324, distance: 28.1
click at [413, 319] on button "1 . наблюдал" at bounding box center [384, 298] width 329 height 77
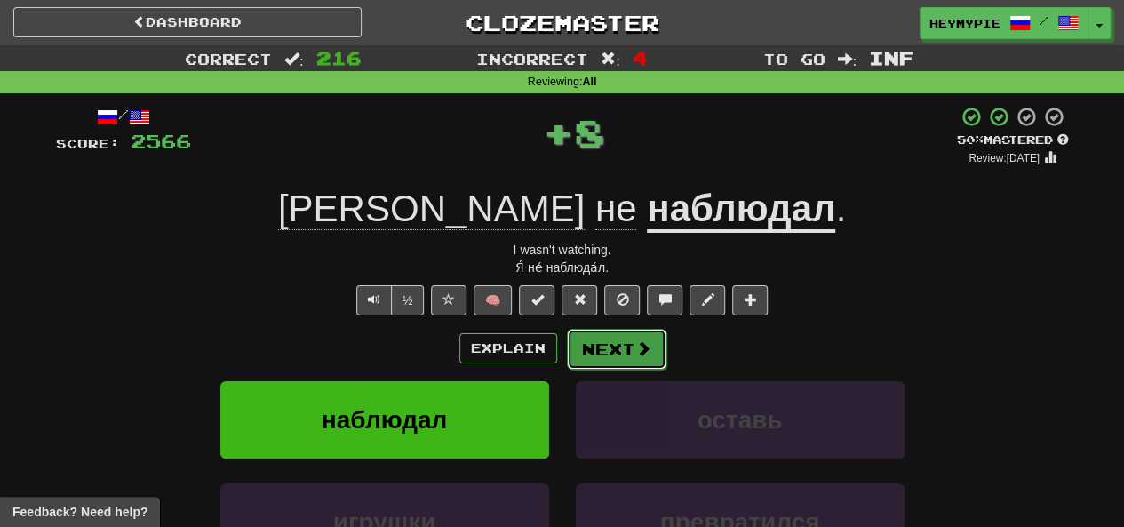
click at [636, 355] on span at bounding box center [644, 348] width 16 height 16
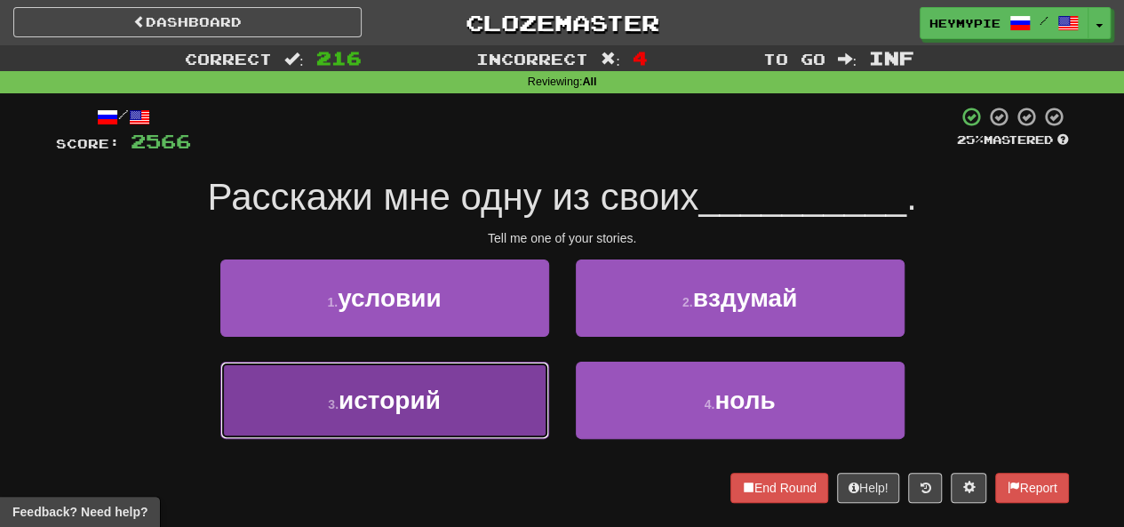
click at [274, 378] on button "3 . историй" at bounding box center [384, 400] width 329 height 77
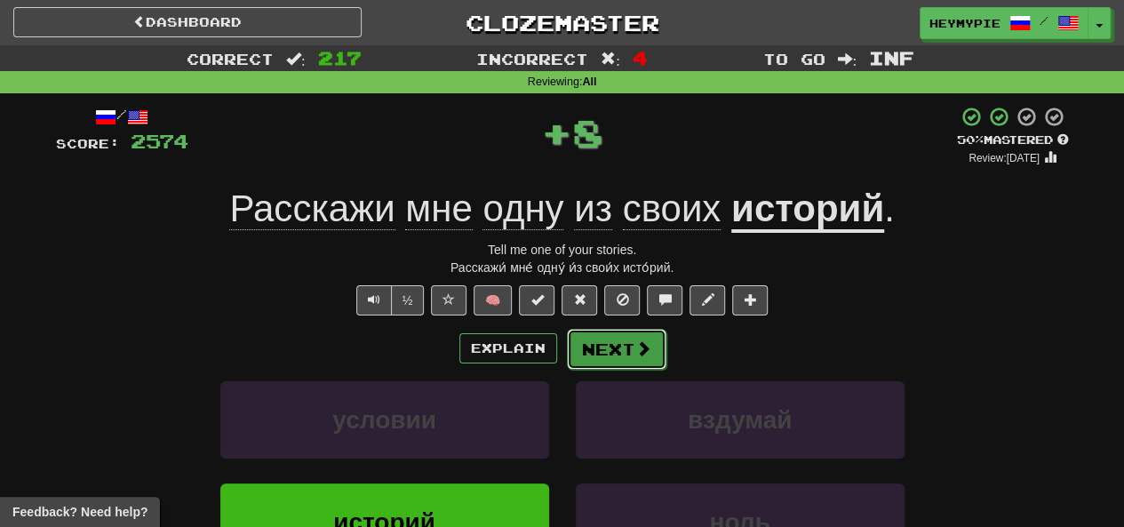
click at [584, 343] on button "Next" at bounding box center [617, 349] width 100 height 41
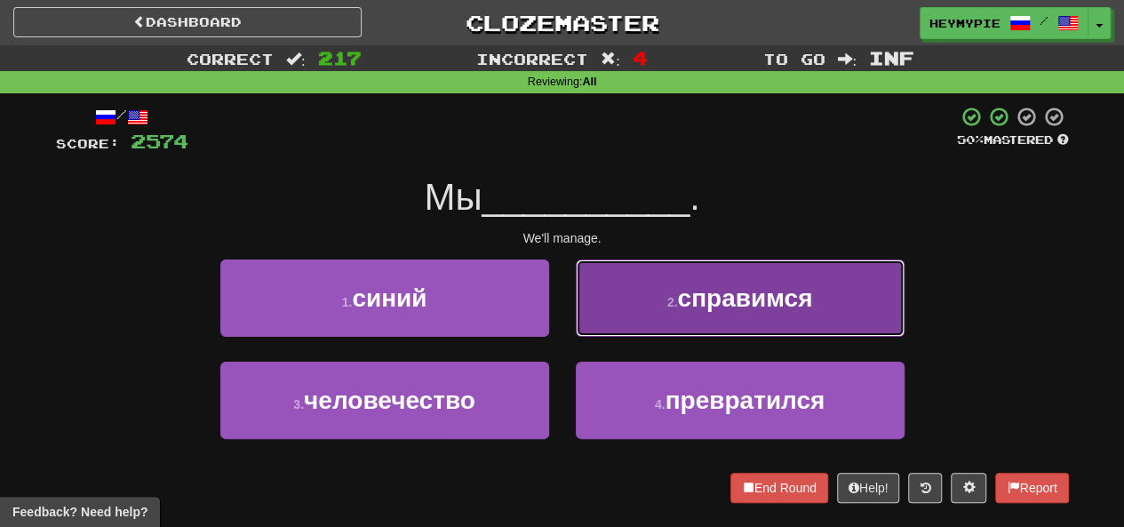
click at [617, 312] on button "2 . справимся" at bounding box center [740, 298] width 329 height 77
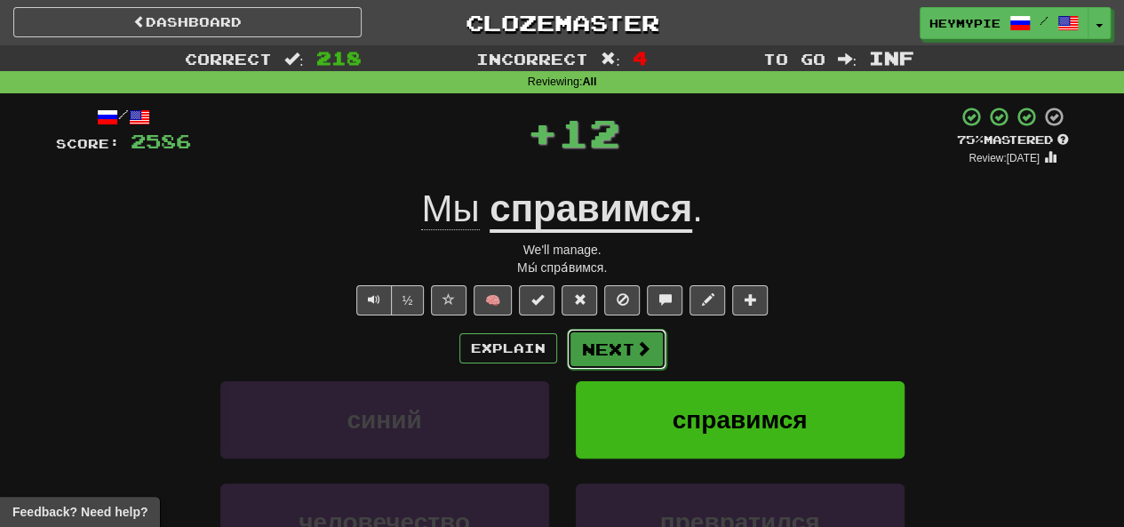
click at [593, 365] on button "Next" at bounding box center [617, 349] width 100 height 41
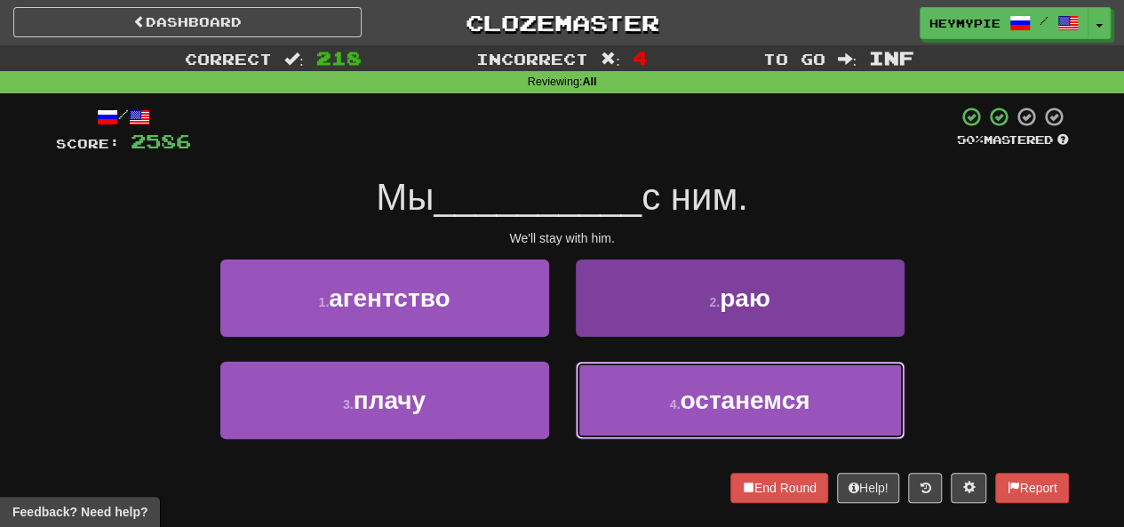
click at [675, 400] on small "4 ." at bounding box center [675, 404] width 11 height 14
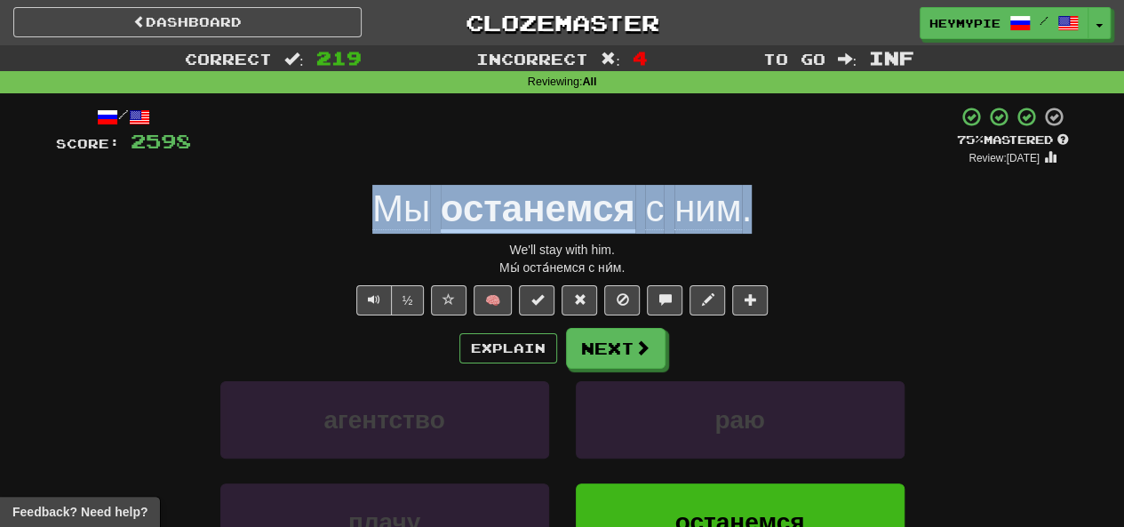
drag, startPoint x: 766, startPoint y: 220, endPoint x: 380, endPoint y: 219, distance: 385.7
click at [380, 219] on div "Мы останемся с ним ." at bounding box center [562, 209] width 1013 height 49
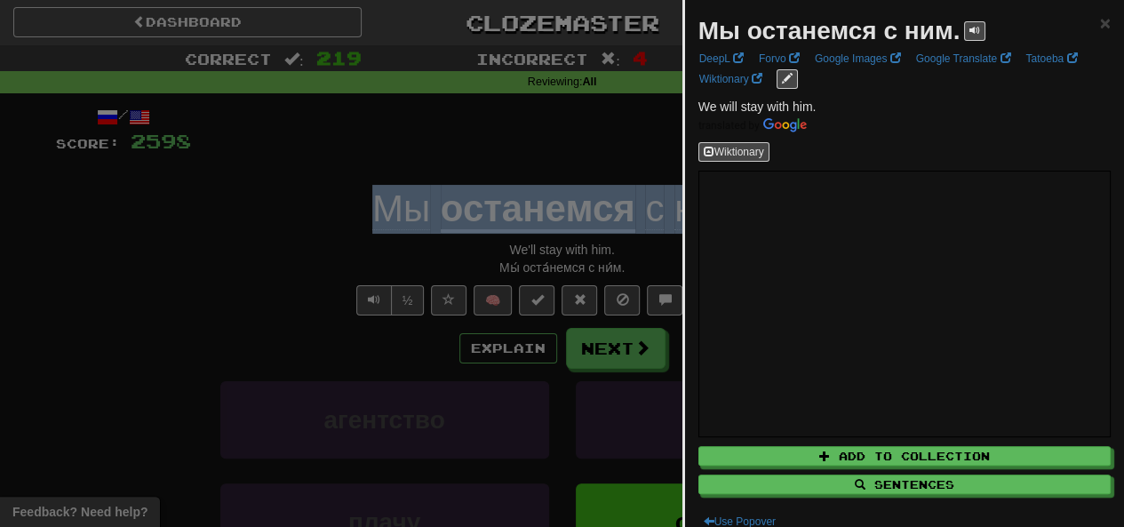
click at [501, 160] on div at bounding box center [562, 263] width 1124 height 527
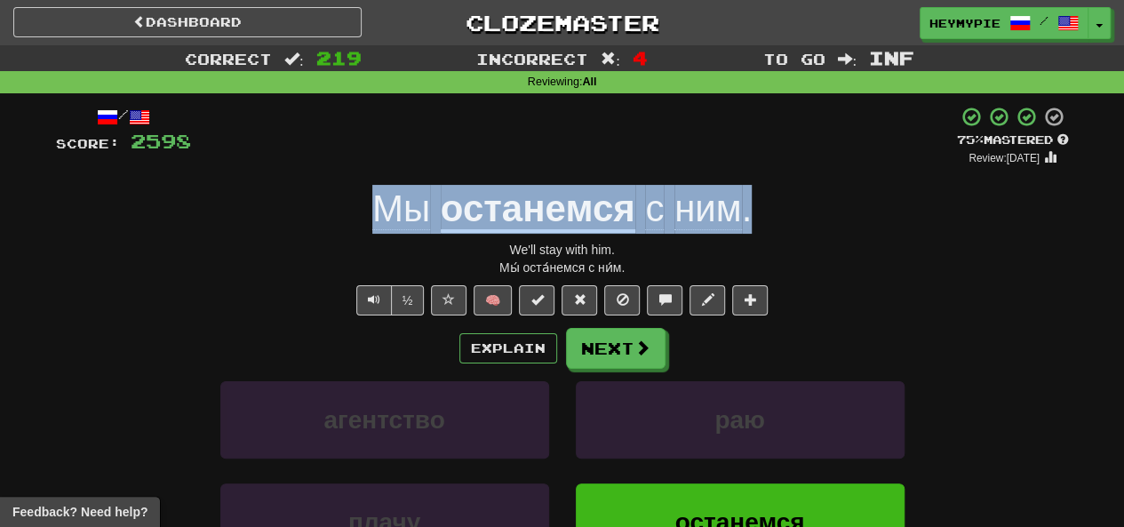
drag, startPoint x: 355, startPoint y: 197, endPoint x: 747, endPoint y: 220, distance: 393.5
click at [747, 220] on div "Мы останемся с ним ." at bounding box center [562, 209] width 1013 height 49
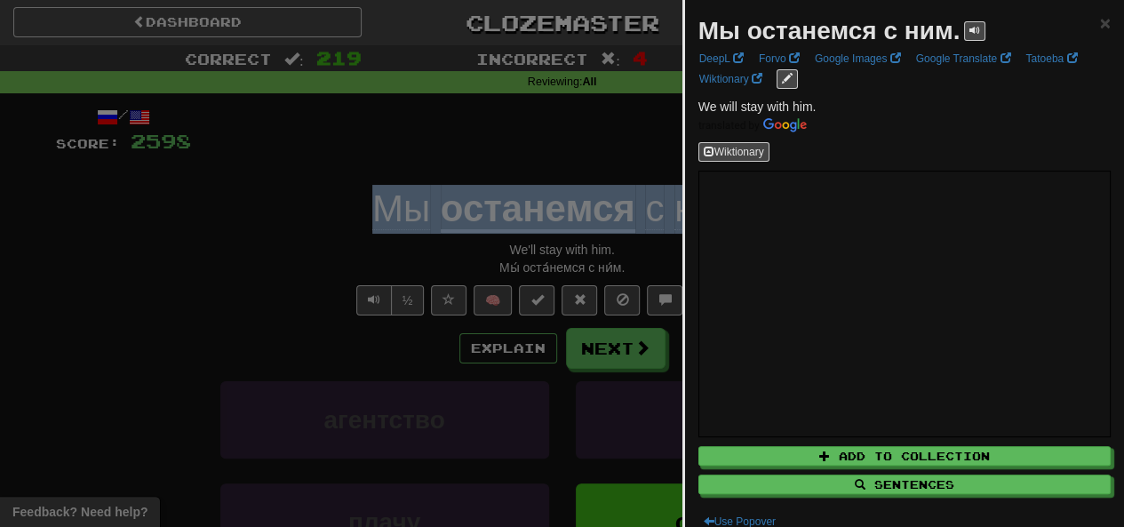
copy div "Мы останемся с ним ."
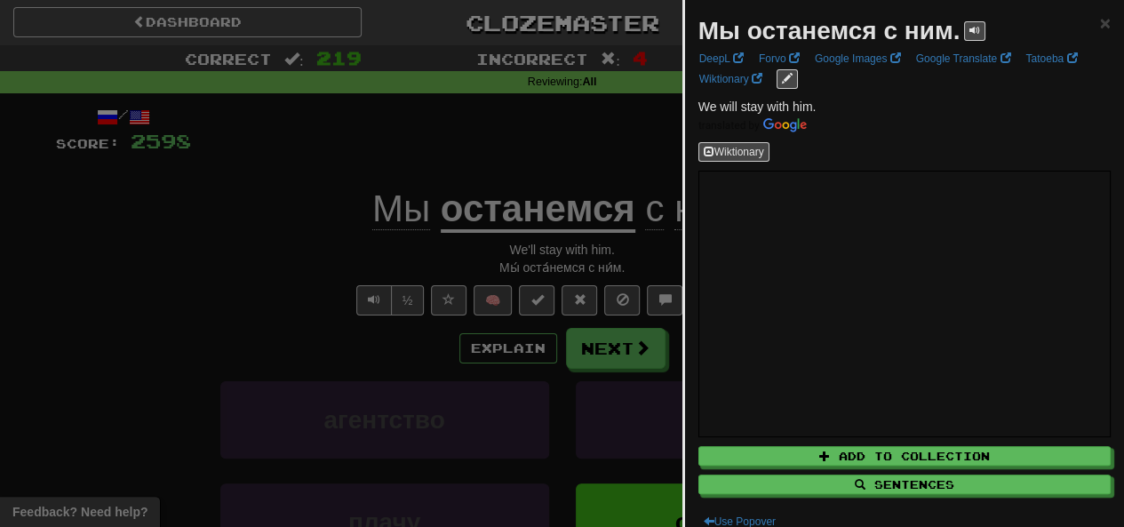
click at [492, 138] on div at bounding box center [562, 263] width 1124 height 527
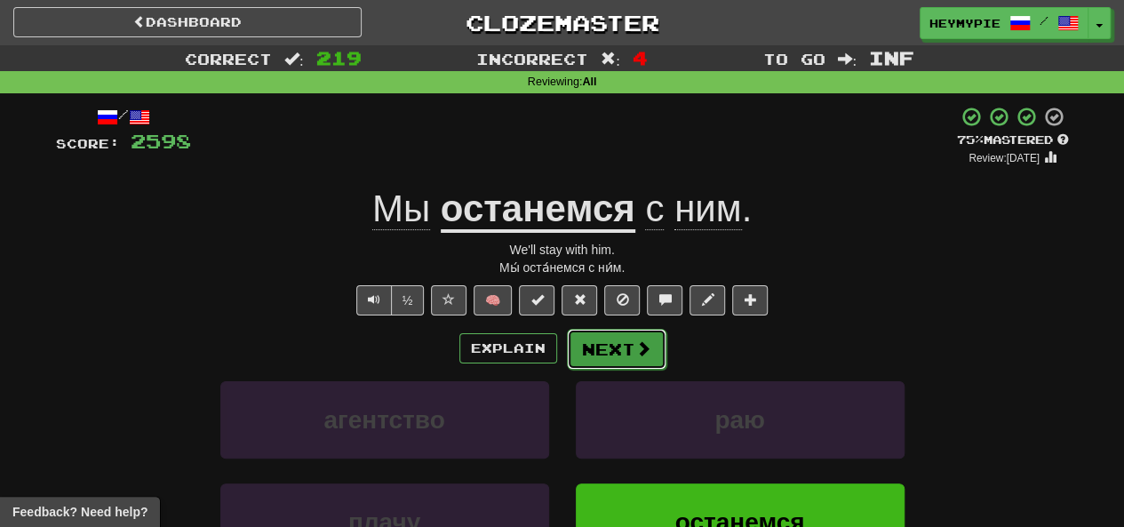
click at [624, 356] on button "Next" at bounding box center [617, 349] width 100 height 41
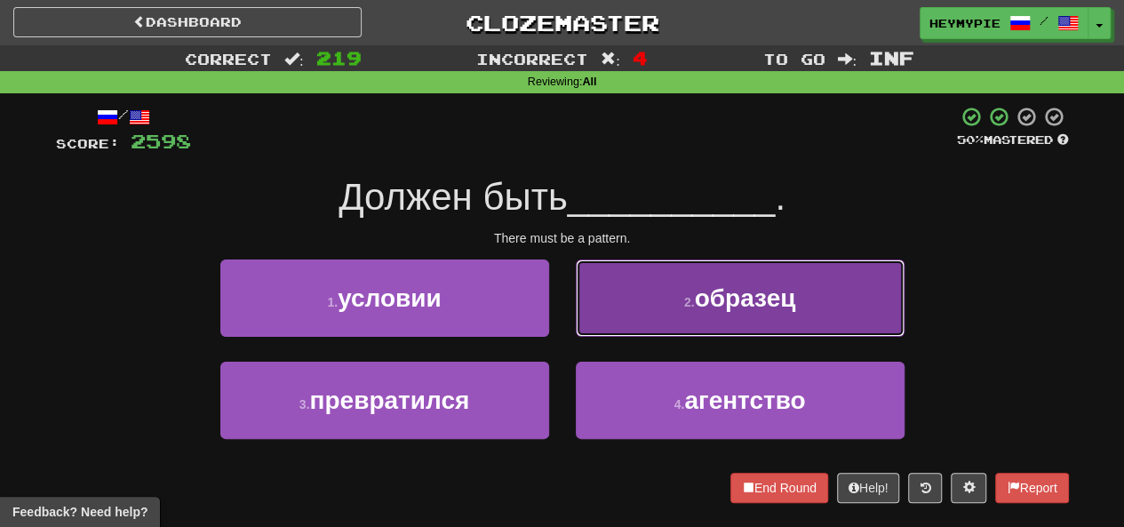
click at [717, 297] on span "образец" at bounding box center [744, 298] width 101 height 28
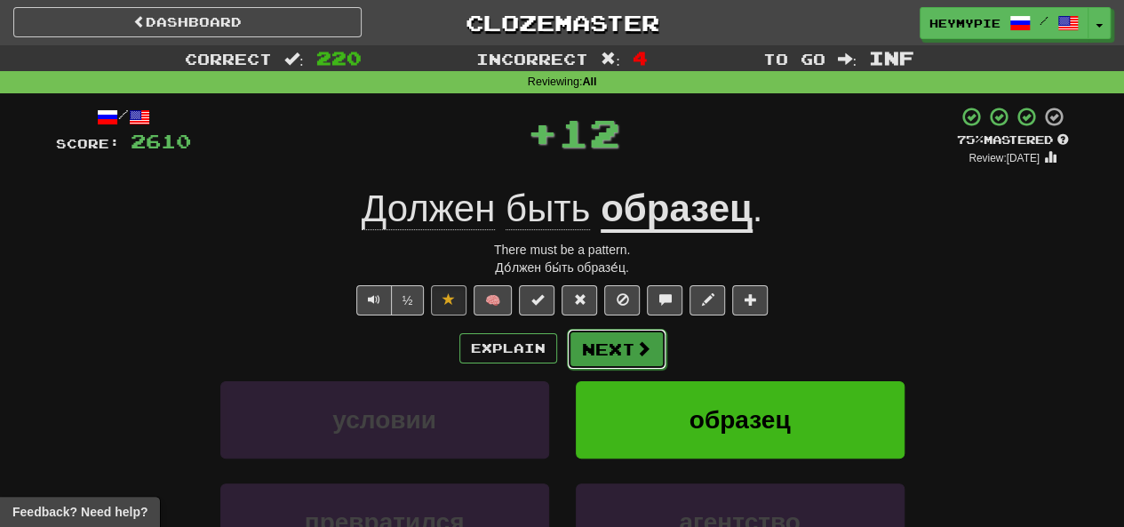
click at [604, 355] on button "Next" at bounding box center [617, 349] width 100 height 41
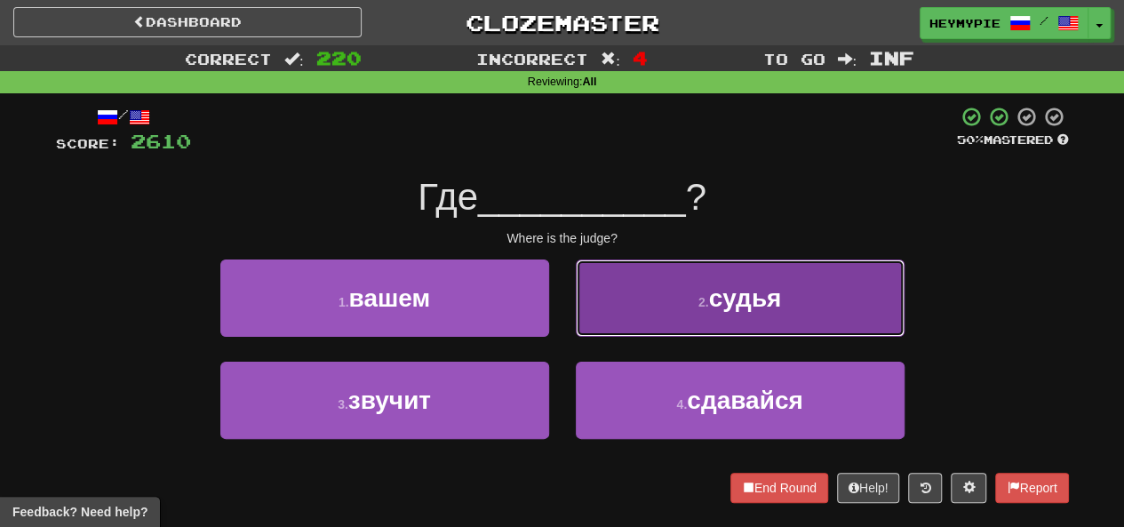
click at [652, 289] on button "2 . судья" at bounding box center [740, 298] width 329 height 77
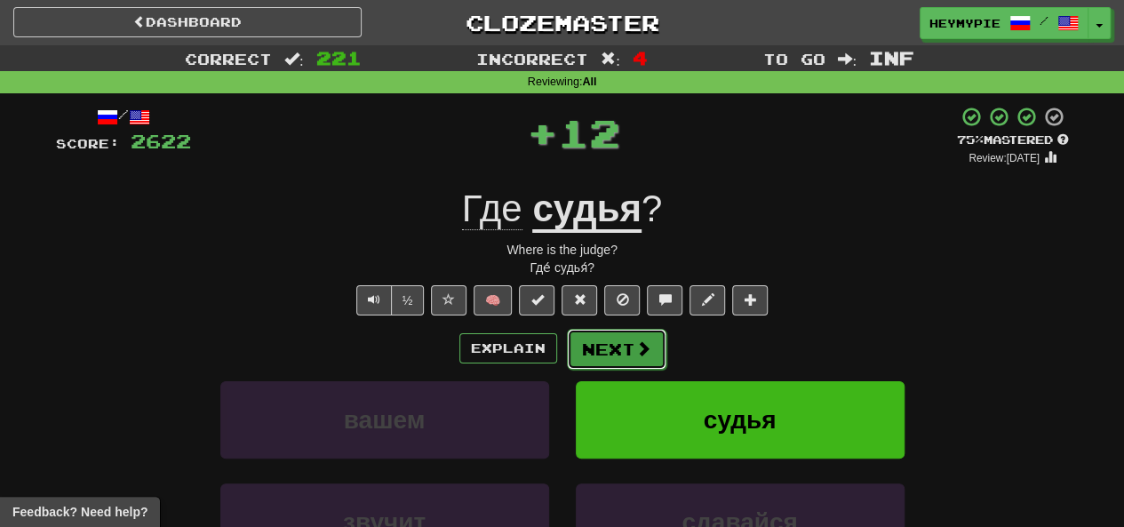
click at [604, 350] on button "Next" at bounding box center [617, 349] width 100 height 41
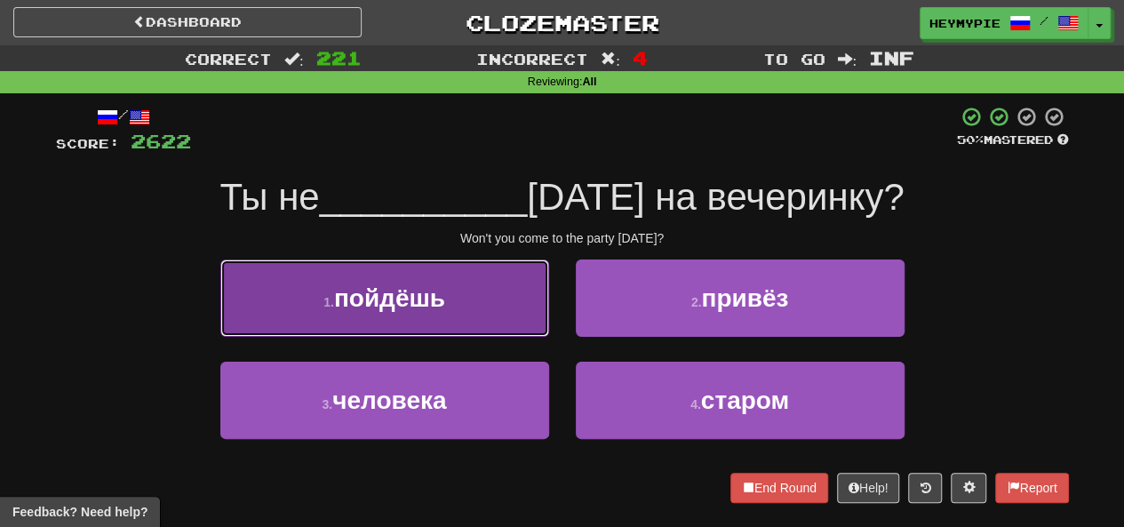
click at [459, 300] on button "1 . пойдёшь" at bounding box center [384, 298] width 329 height 77
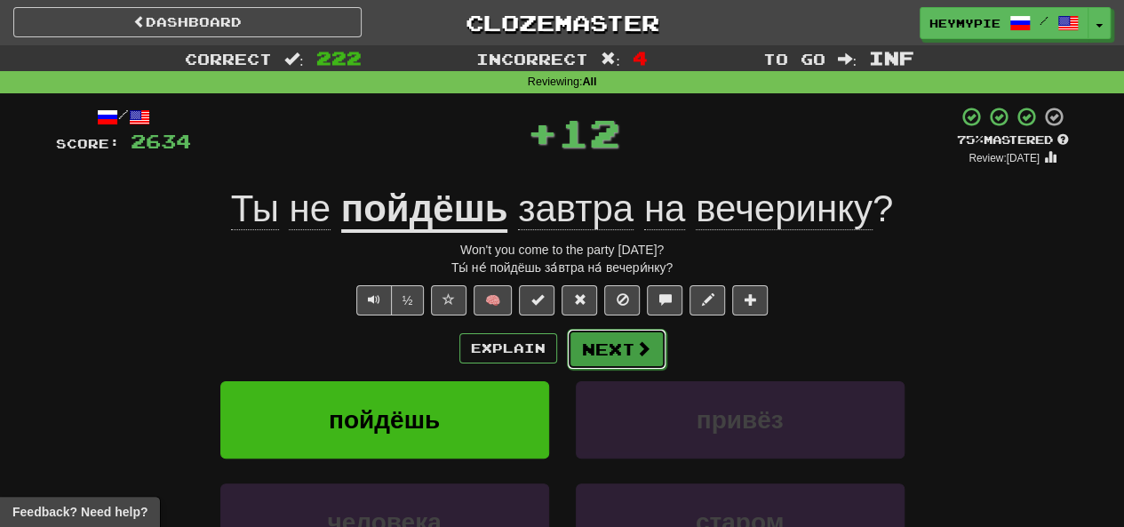
click at [647, 342] on span at bounding box center [644, 348] width 16 height 16
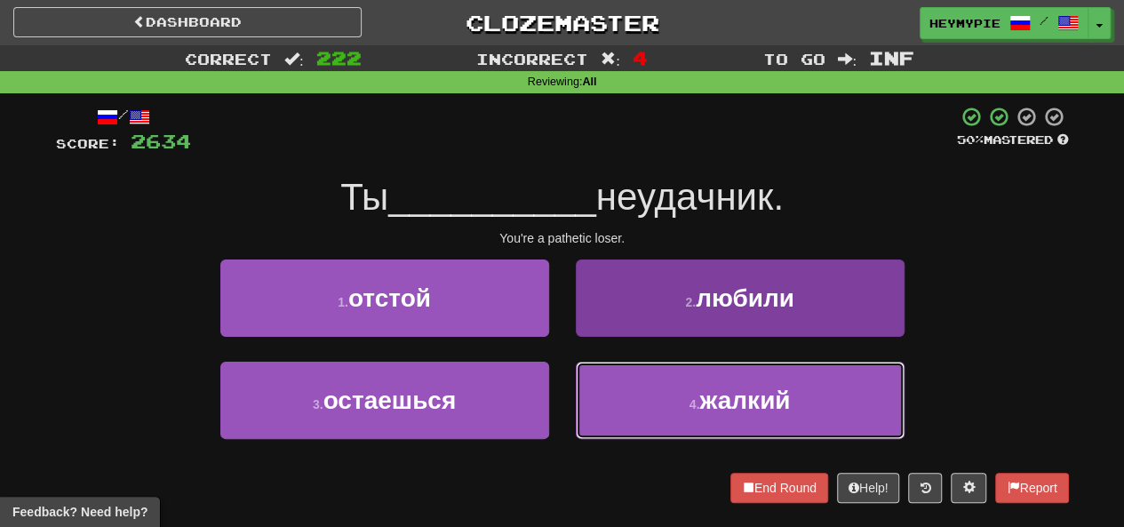
click at [684, 412] on button "4 . жалкий" at bounding box center [740, 400] width 329 height 77
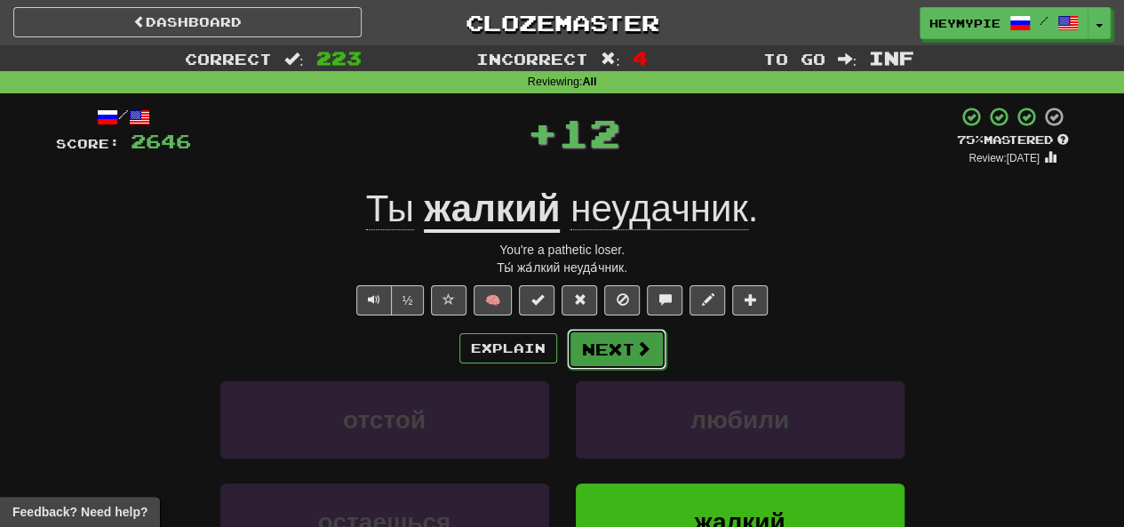
click at [638, 352] on span at bounding box center [644, 348] width 16 height 16
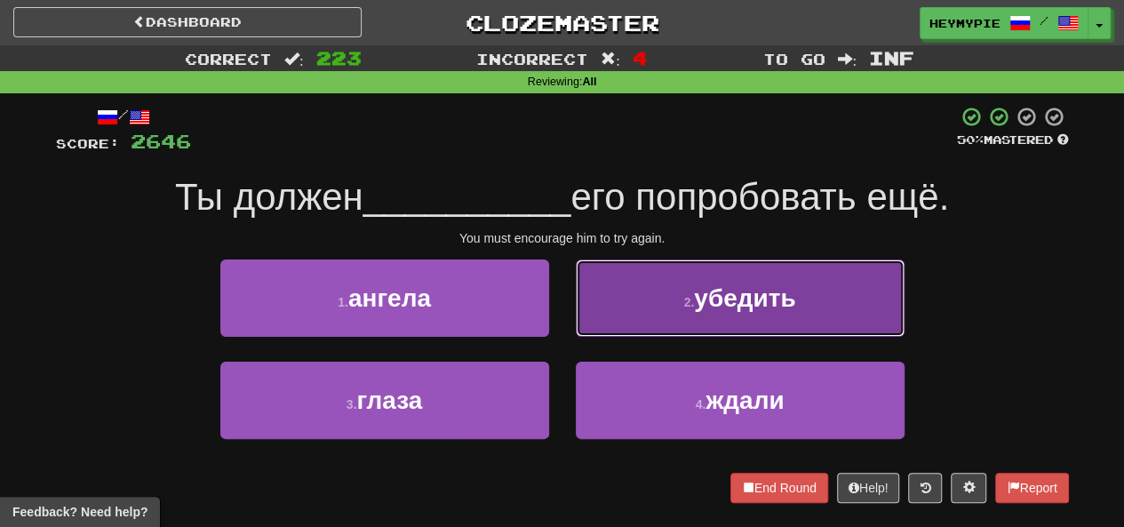
click at [636, 301] on button "2 . убедить" at bounding box center [740, 298] width 329 height 77
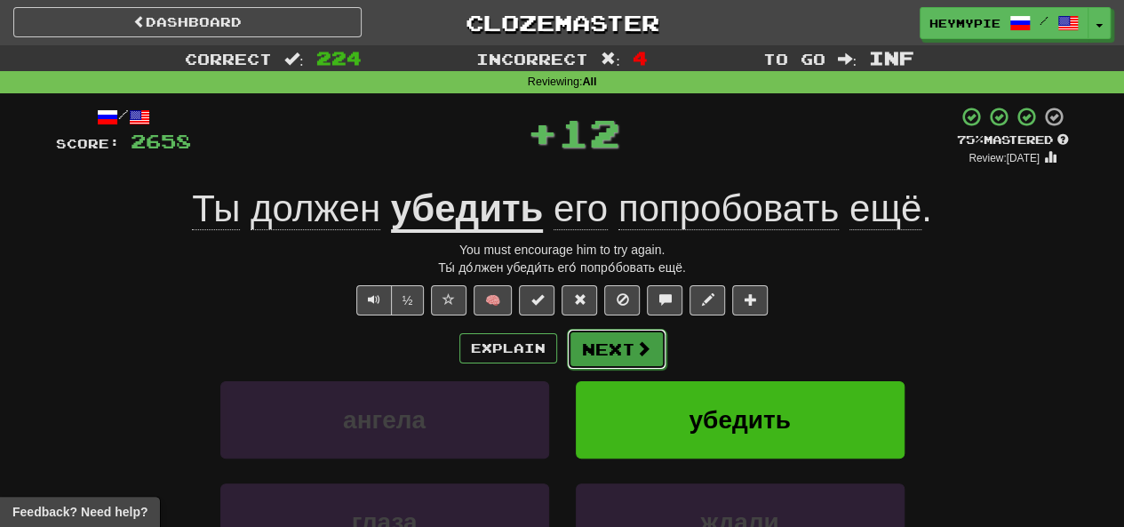
click at [612, 341] on button "Next" at bounding box center [617, 349] width 100 height 41
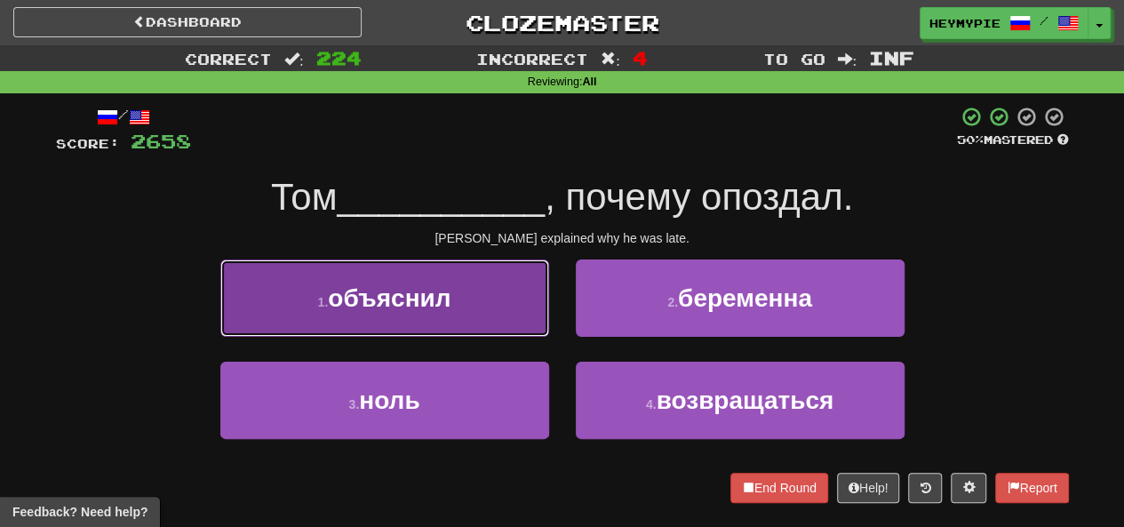
click at [476, 308] on button "1 . объяснил" at bounding box center [384, 298] width 329 height 77
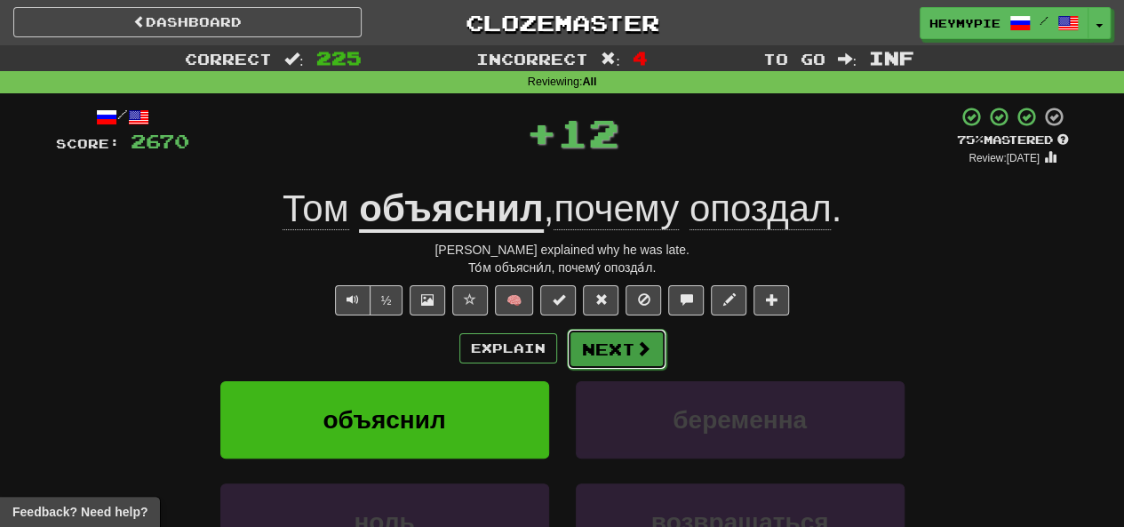
click at [636, 351] on span at bounding box center [644, 348] width 16 height 16
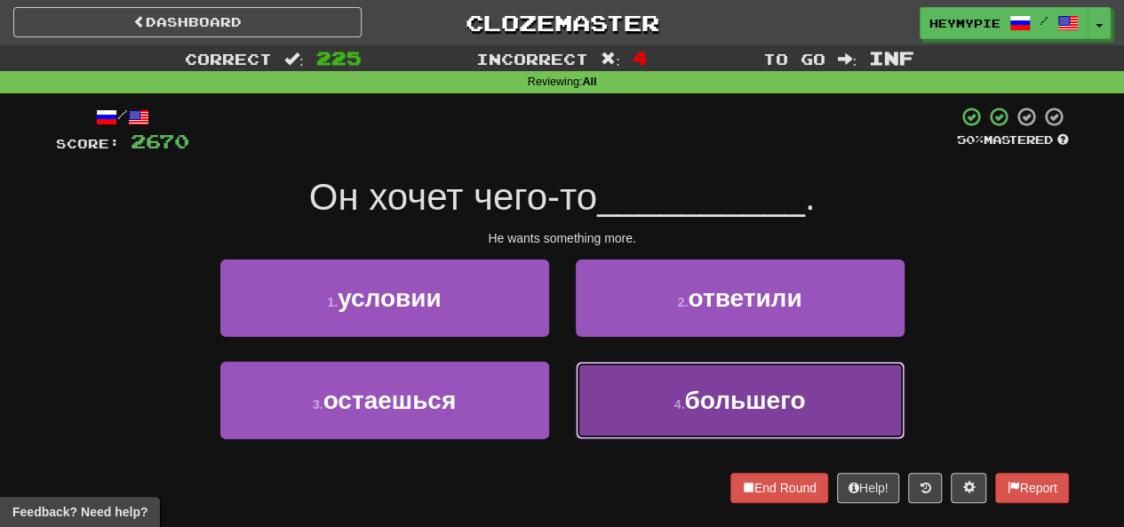
click at [609, 397] on button "4 . большего" at bounding box center [740, 400] width 329 height 77
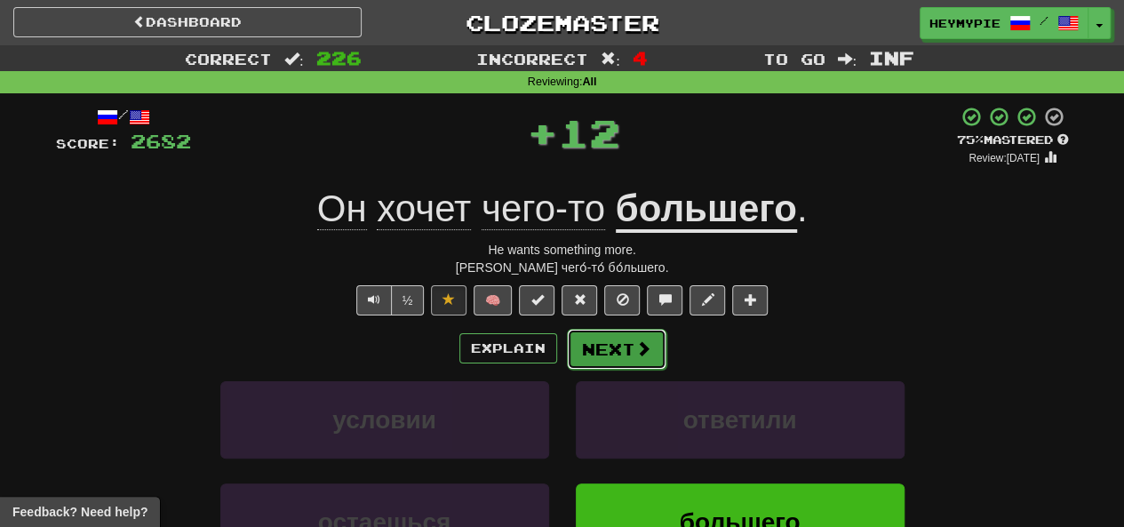
click at [598, 351] on button "Next" at bounding box center [617, 349] width 100 height 41
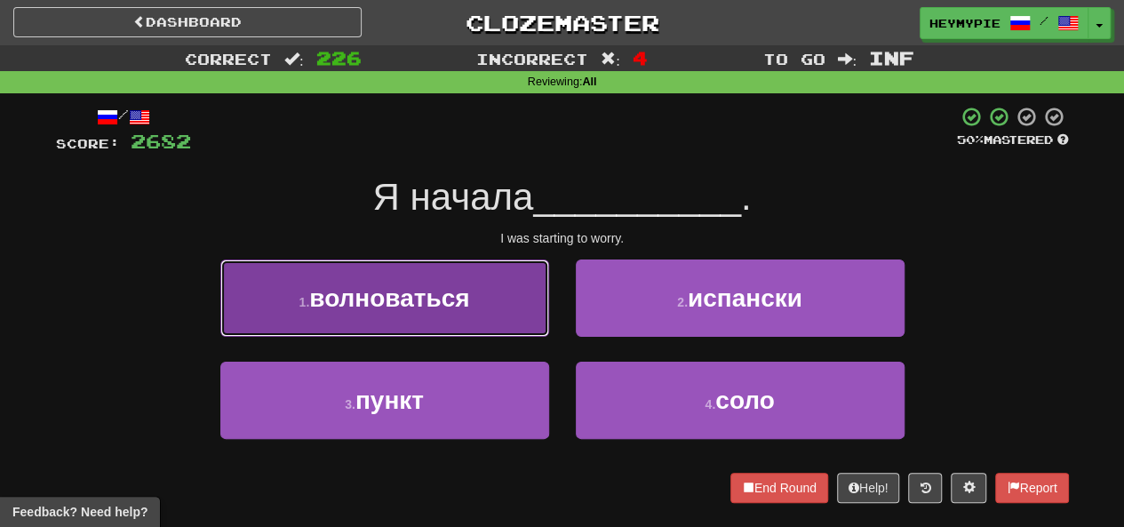
click at [468, 311] on span "волноваться" at bounding box center [389, 298] width 160 height 28
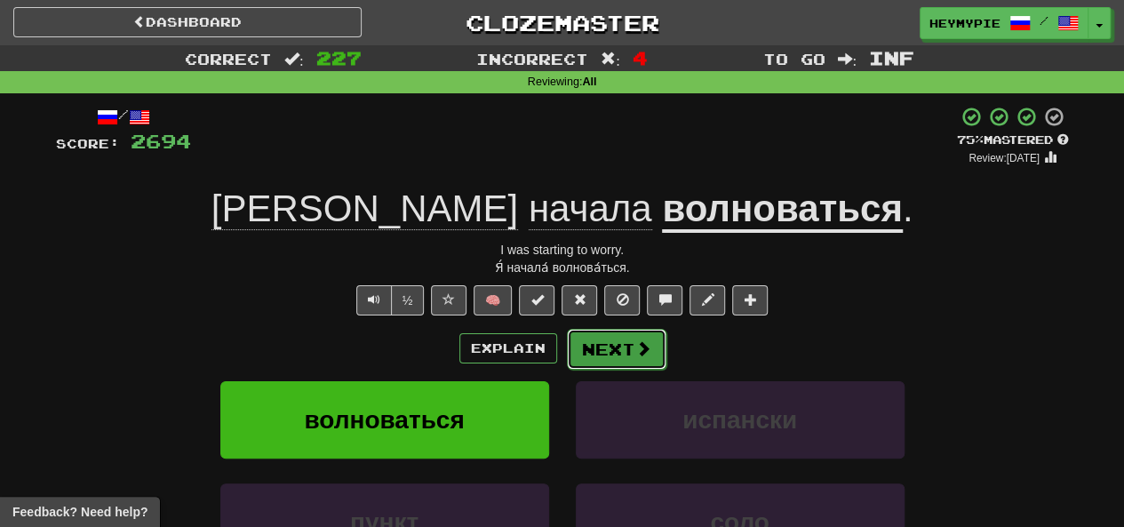
click at [651, 344] on button "Next" at bounding box center [617, 349] width 100 height 41
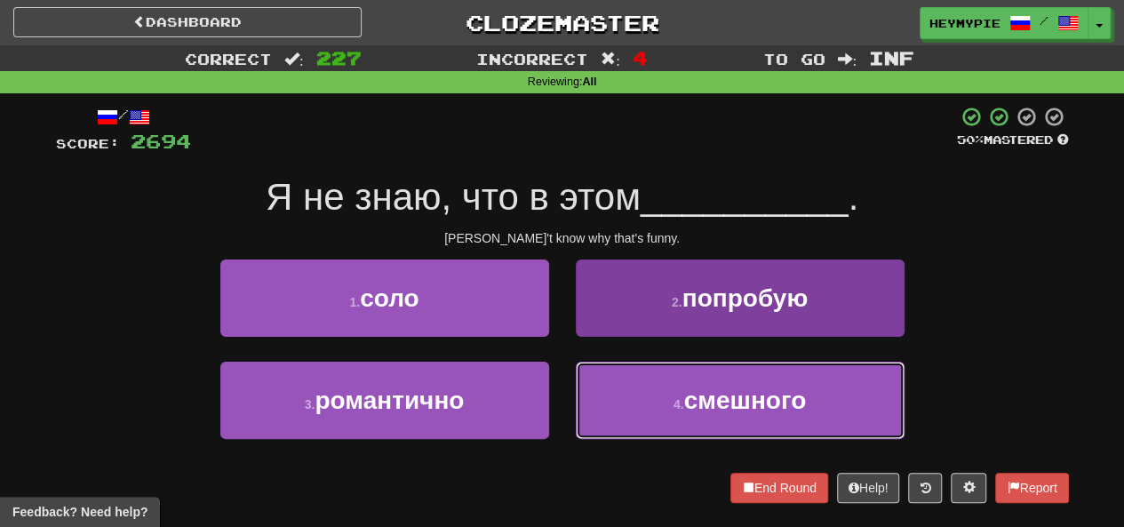
click at [654, 391] on button "4 . смешного" at bounding box center [740, 400] width 329 height 77
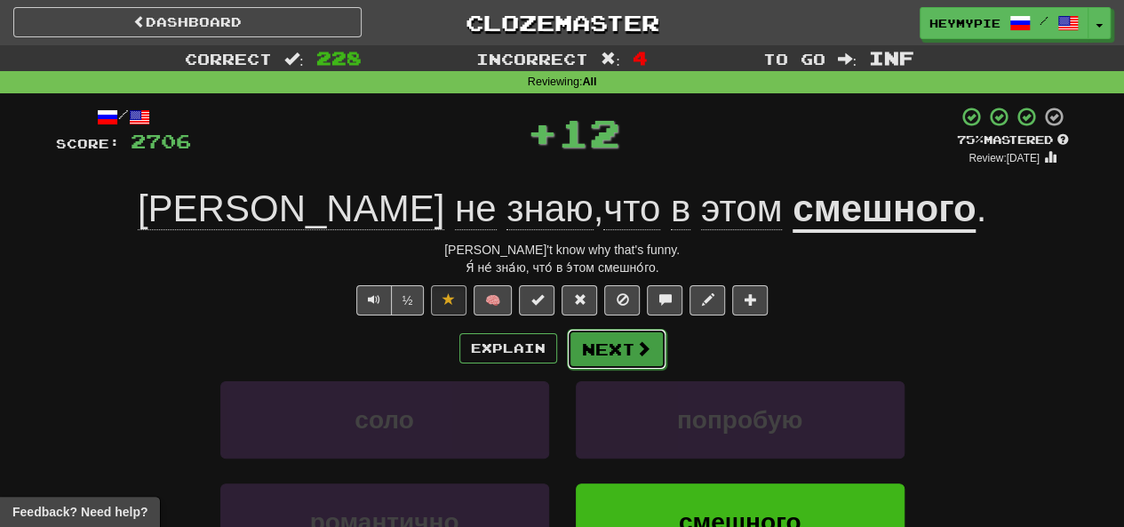
click at [628, 354] on button "Next" at bounding box center [617, 349] width 100 height 41
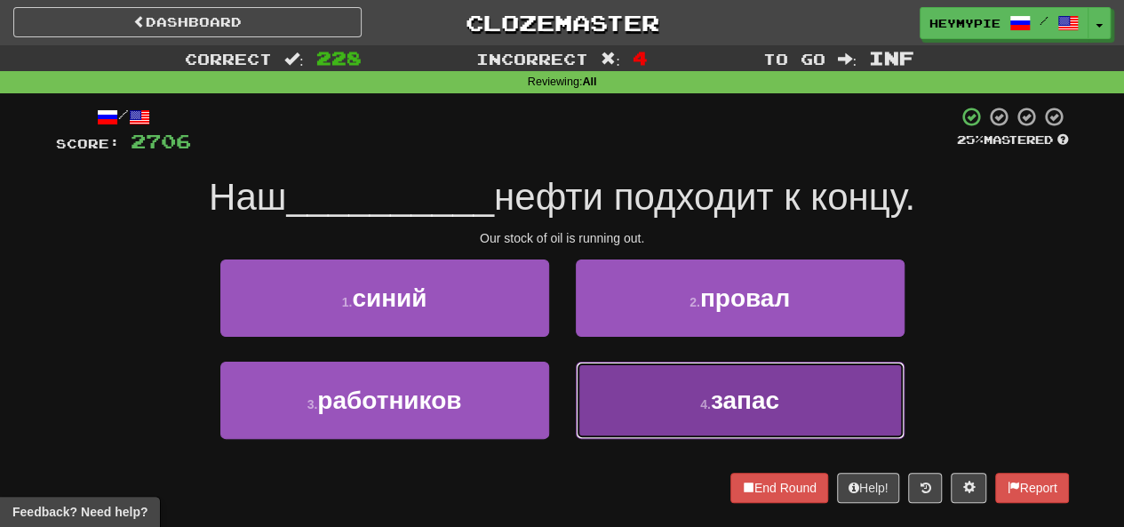
click at [677, 419] on button "4 . запас" at bounding box center [740, 400] width 329 height 77
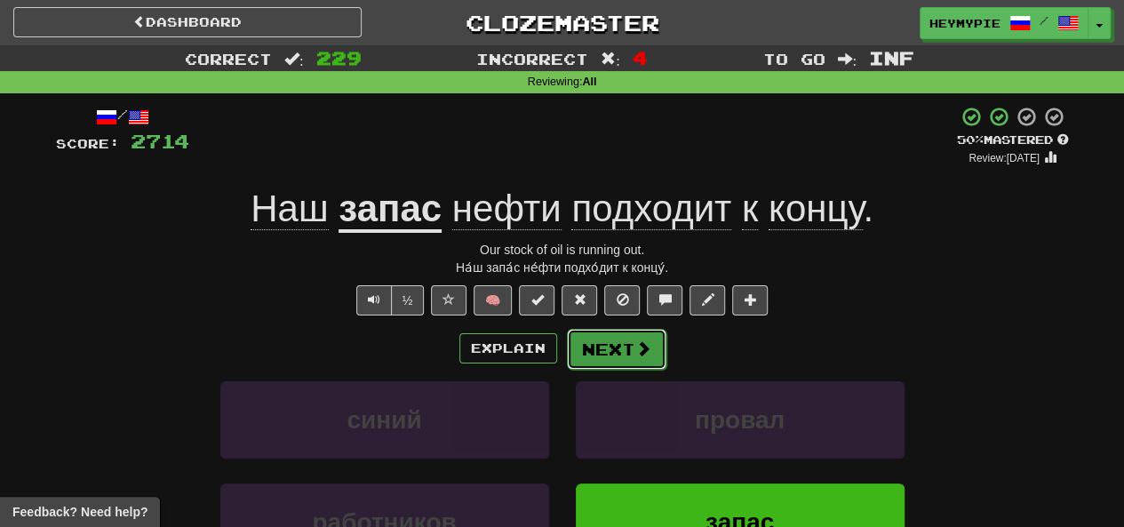
click at [617, 353] on button "Next" at bounding box center [617, 349] width 100 height 41
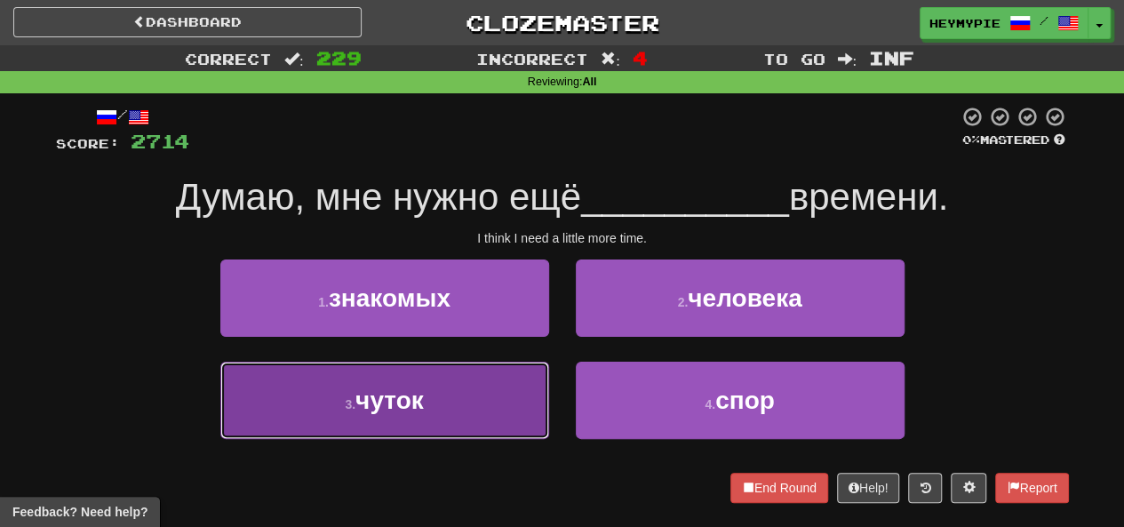
click at [501, 392] on button "3 . чуток" at bounding box center [384, 400] width 329 height 77
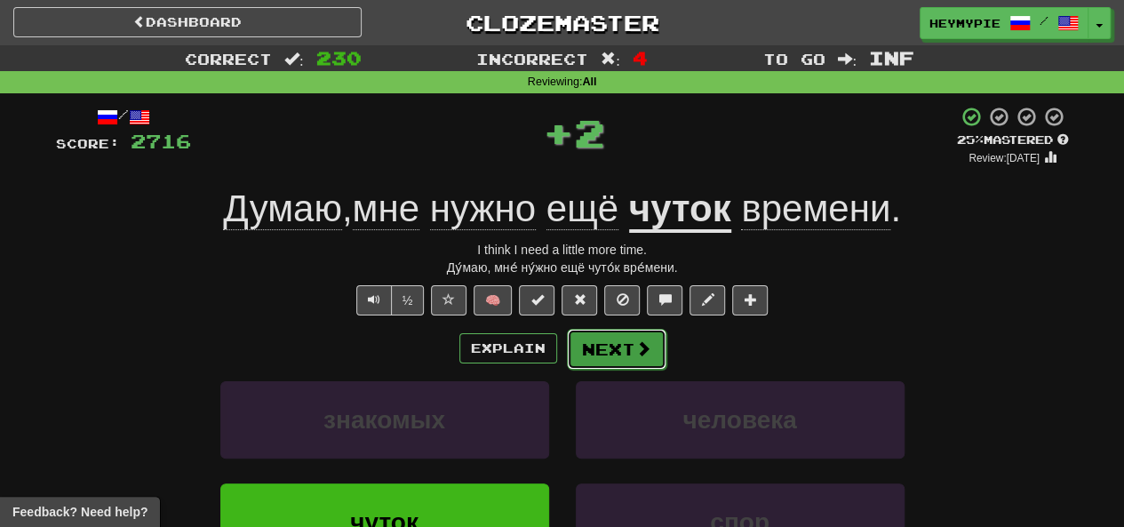
click at [621, 350] on button "Next" at bounding box center [617, 349] width 100 height 41
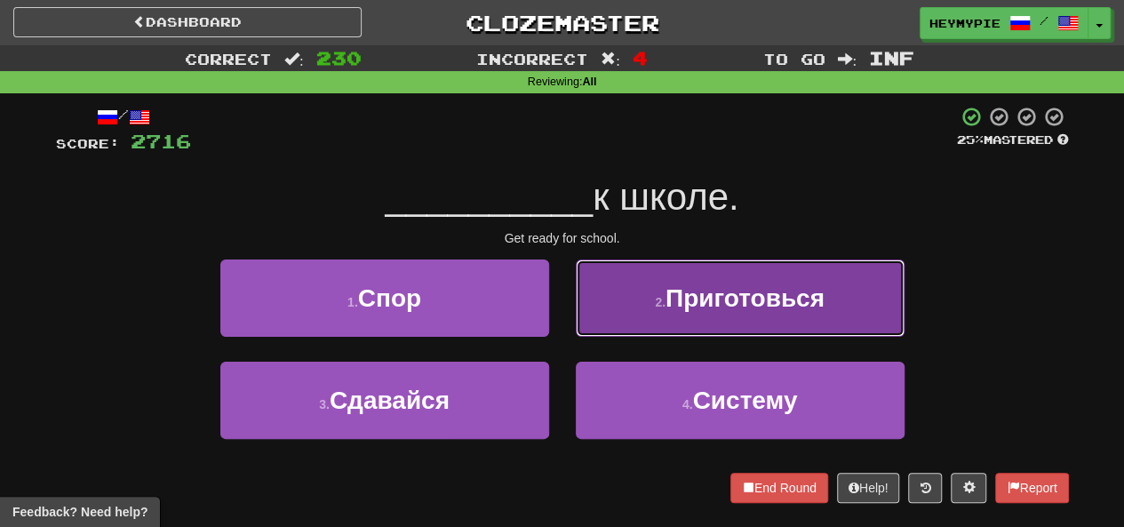
click at [657, 292] on button "2 . Приготовься" at bounding box center [740, 298] width 329 height 77
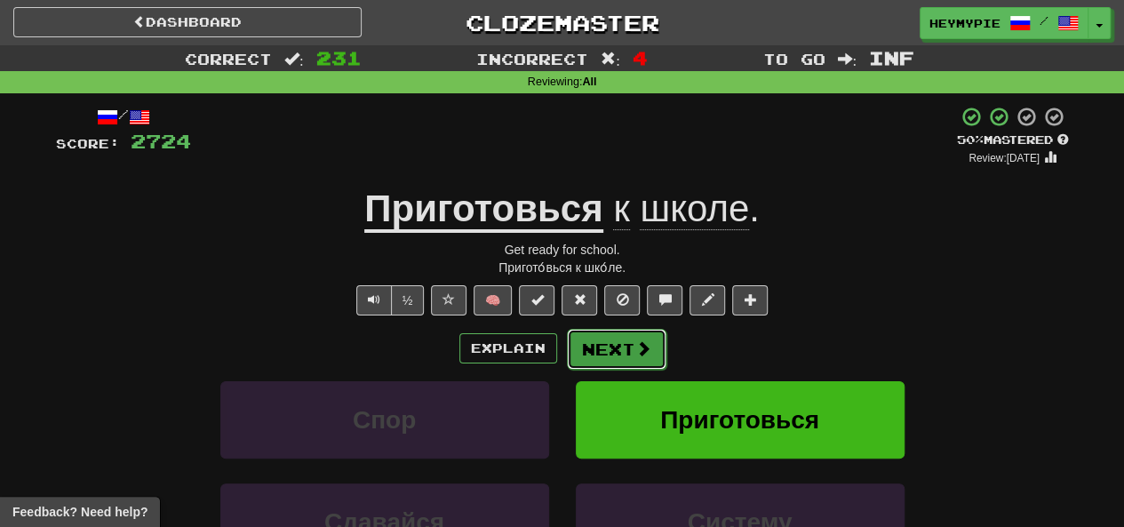
click at [597, 338] on button "Next" at bounding box center [617, 349] width 100 height 41
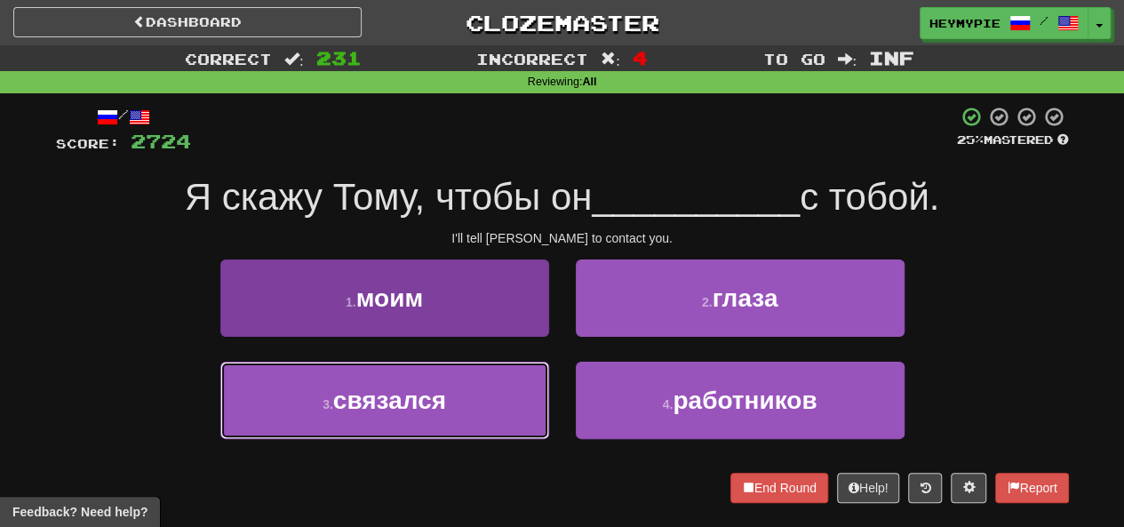
click at [444, 384] on button "3 . связался" at bounding box center [384, 400] width 329 height 77
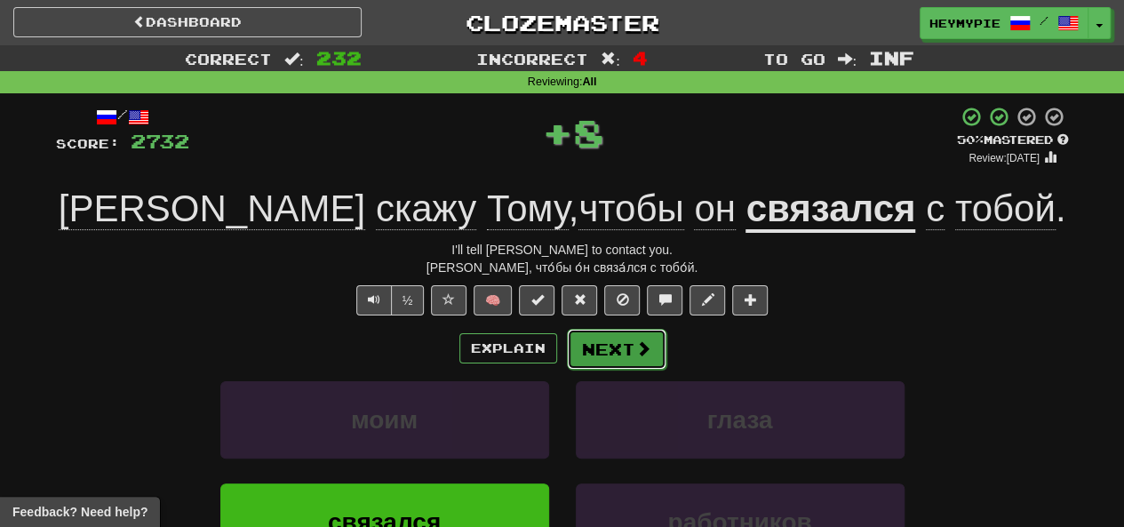
click at [617, 353] on button "Next" at bounding box center [617, 349] width 100 height 41
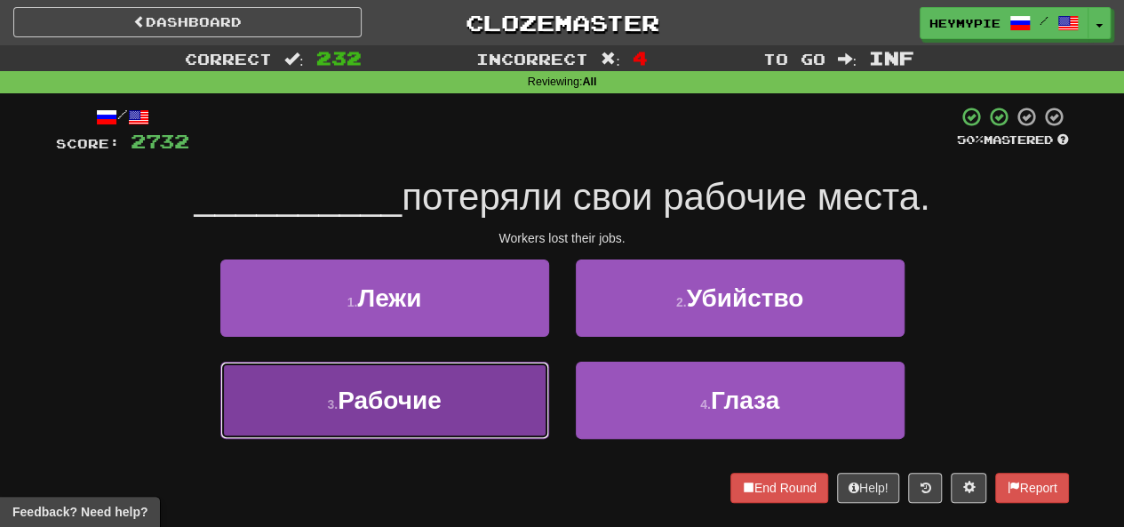
click at [444, 396] on button "3 . Рабочие" at bounding box center [384, 400] width 329 height 77
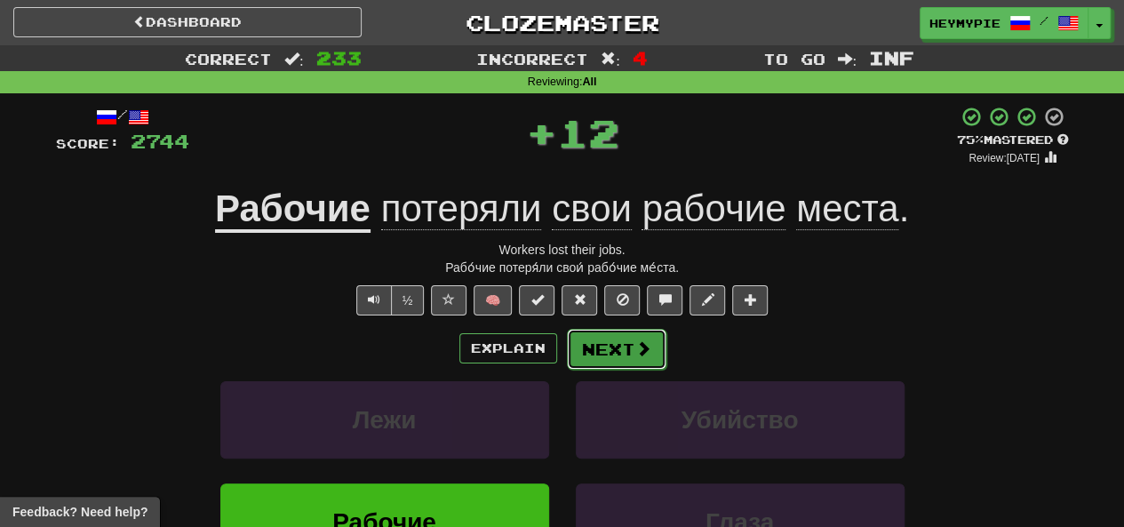
click at [580, 354] on button "Next" at bounding box center [617, 349] width 100 height 41
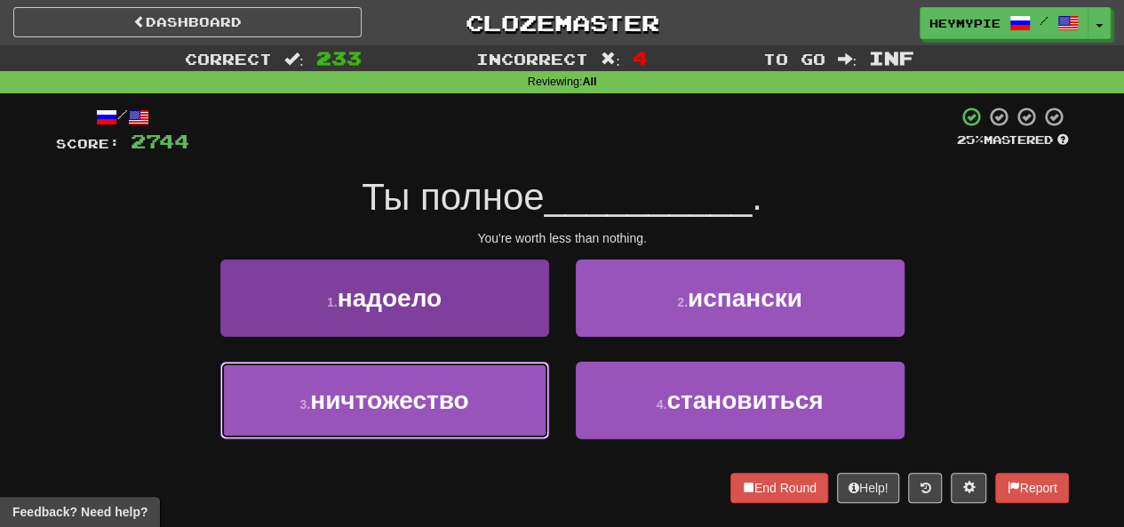
click at [437, 391] on span "ничтожество" at bounding box center [389, 401] width 158 height 28
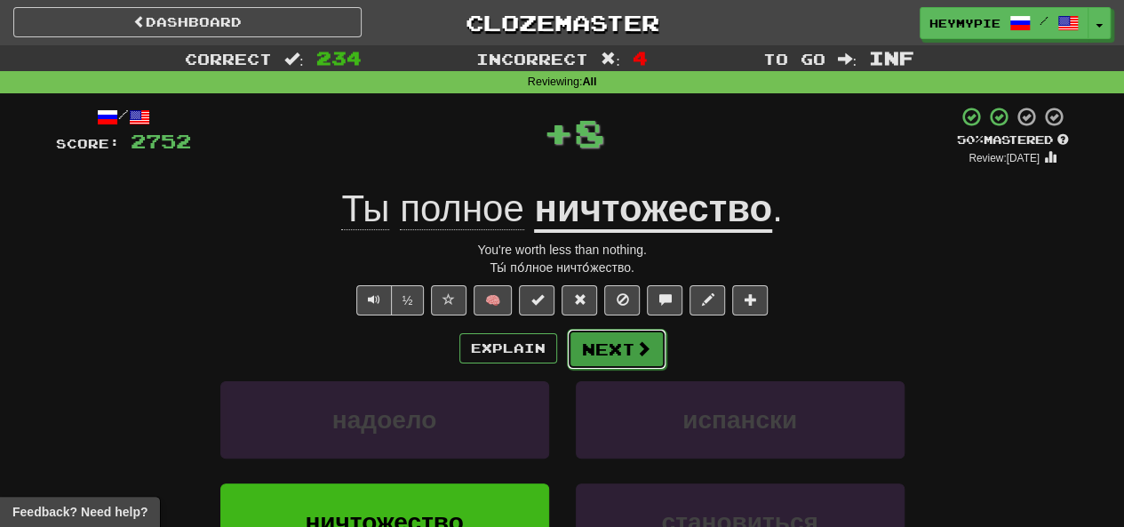
click at [596, 358] on button "Next" at bounding box center [617, 349] width 100 height 41
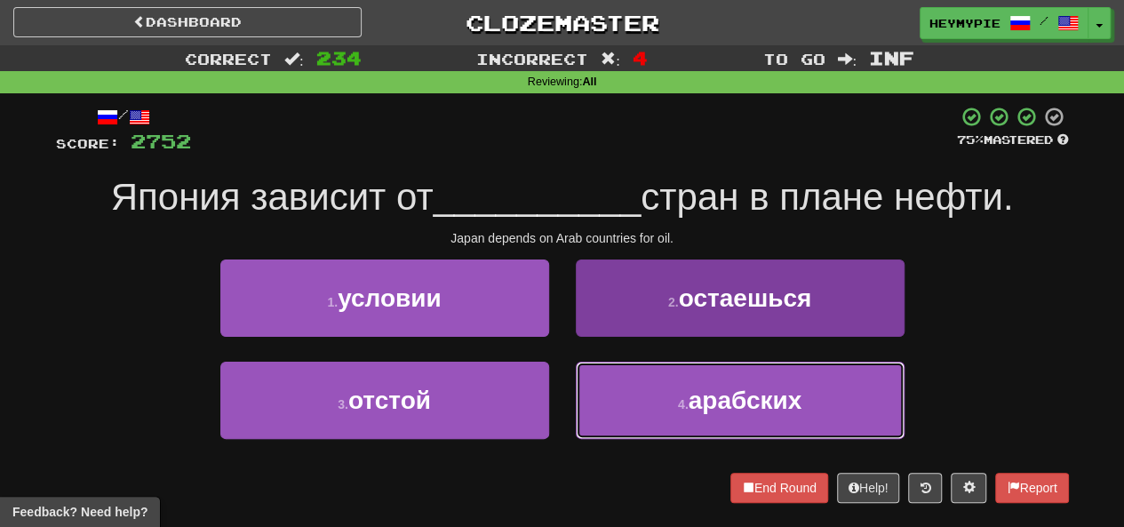
click at [630, 388] on button "4 . [DEMOGRAPHIC_DATA]" at bounding box center [740, 400] width 329 height 77
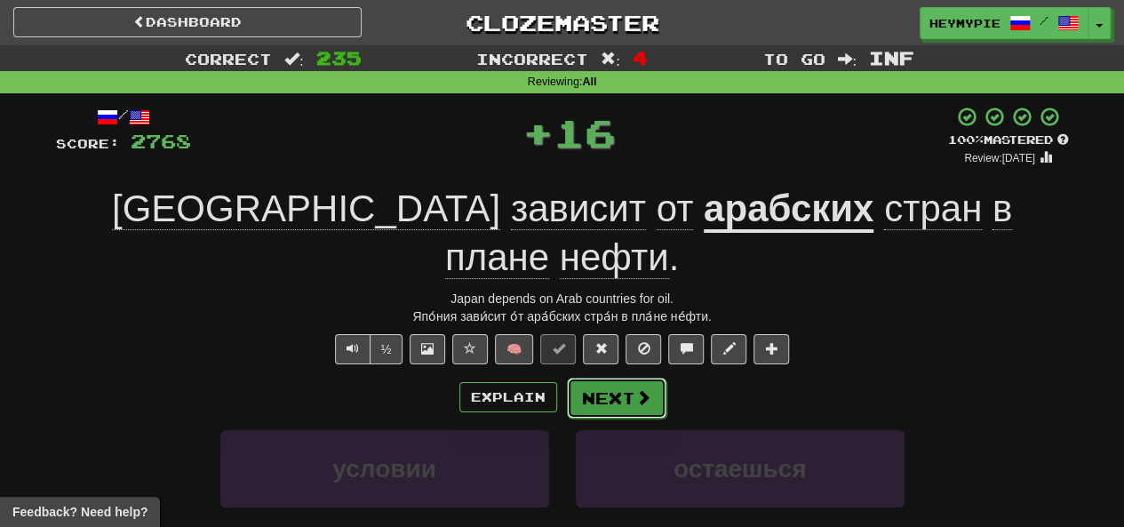
click at [603, 378] on button "Next" at bounding box center [617, 398] width 100 height 41
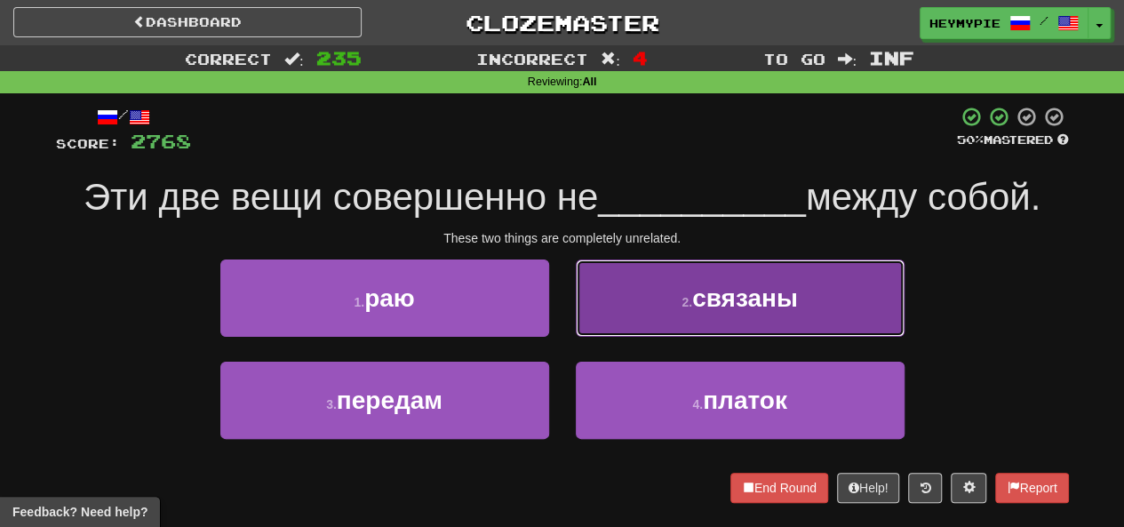
click at [617, 276] on button "2 . связаны" at bounding box center [740, 298] width 329 height 77
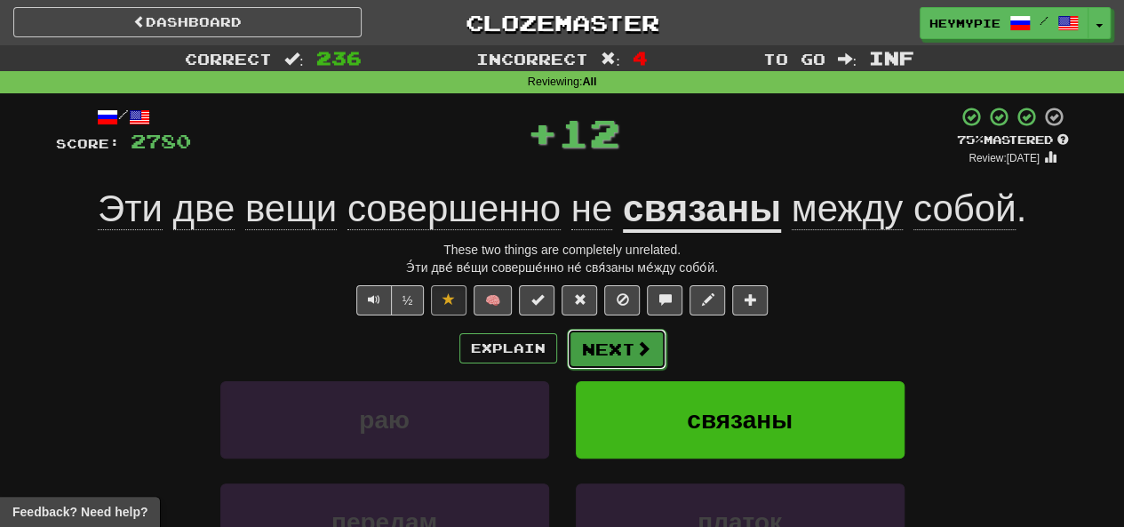
click at [617, 339] on button "Next" at bounding box center [617, 349] width 100 height 41
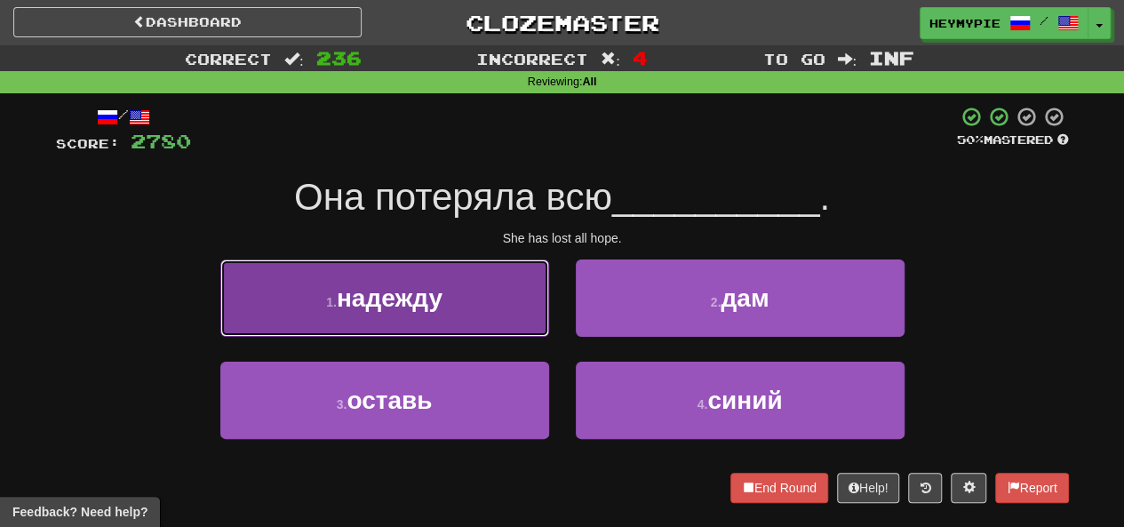
click at [507, 294] on button "1 . надежду" at bounding box center [384, 298] width 329 height 77
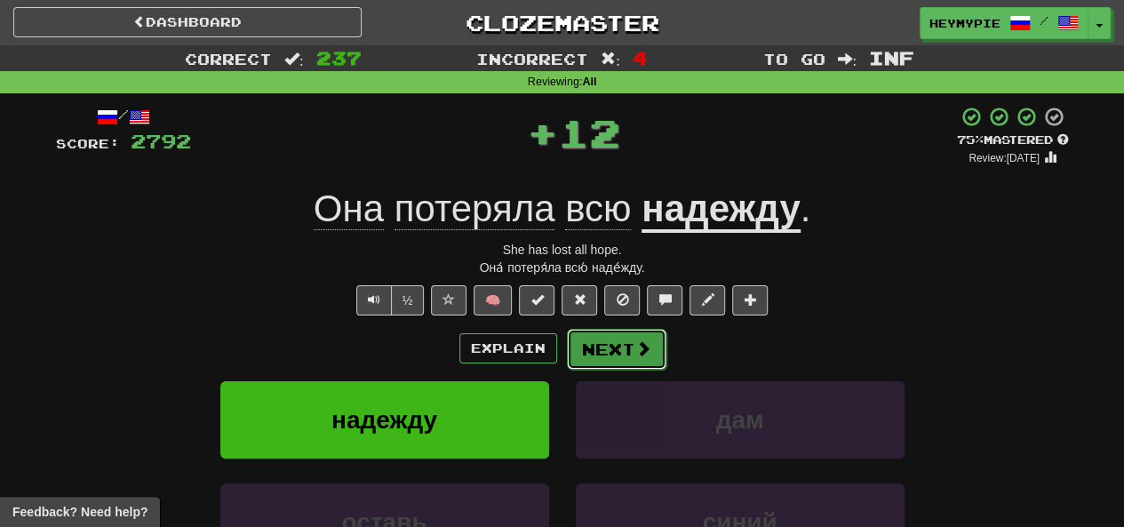
click at [604, 342] on button "Next" at bounding box center [617, 349] width 100 height 41
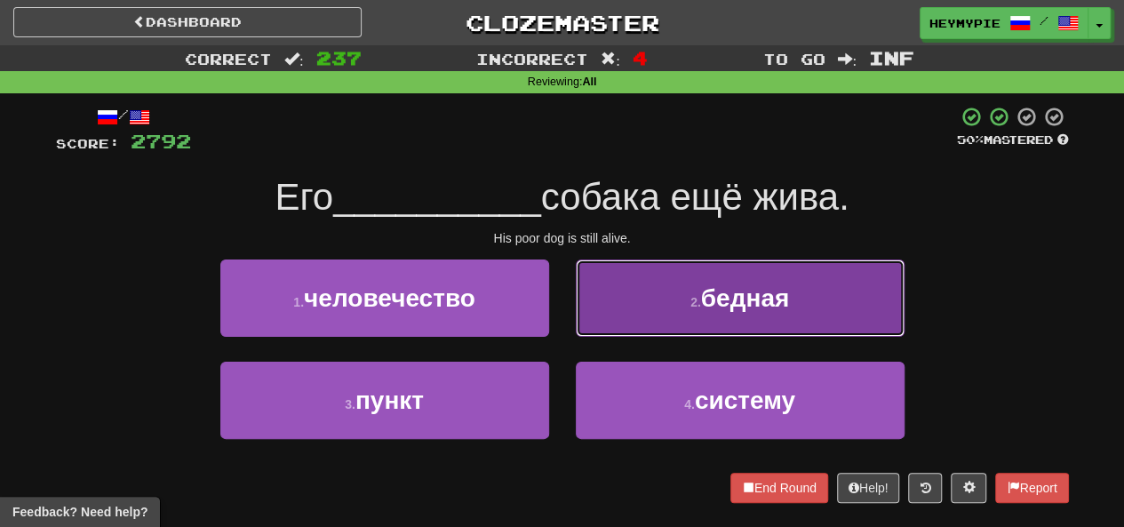
click at [663, 304] on button "2 . бедная" at bounding box center [740, 298] width 329 height 77
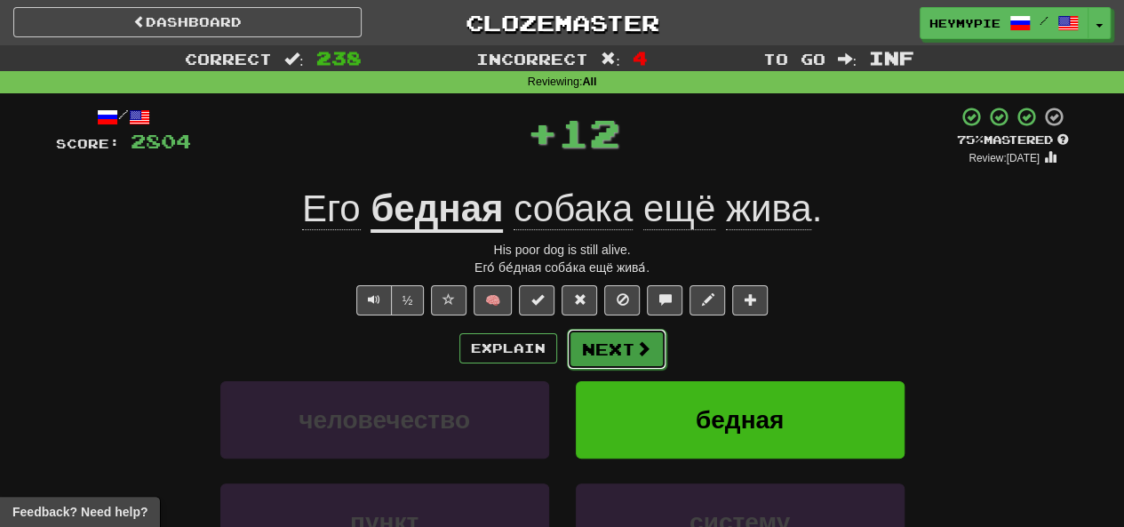
click at [604, 344] on button "Next" at bounding box center [617, 349] width 100 height 41
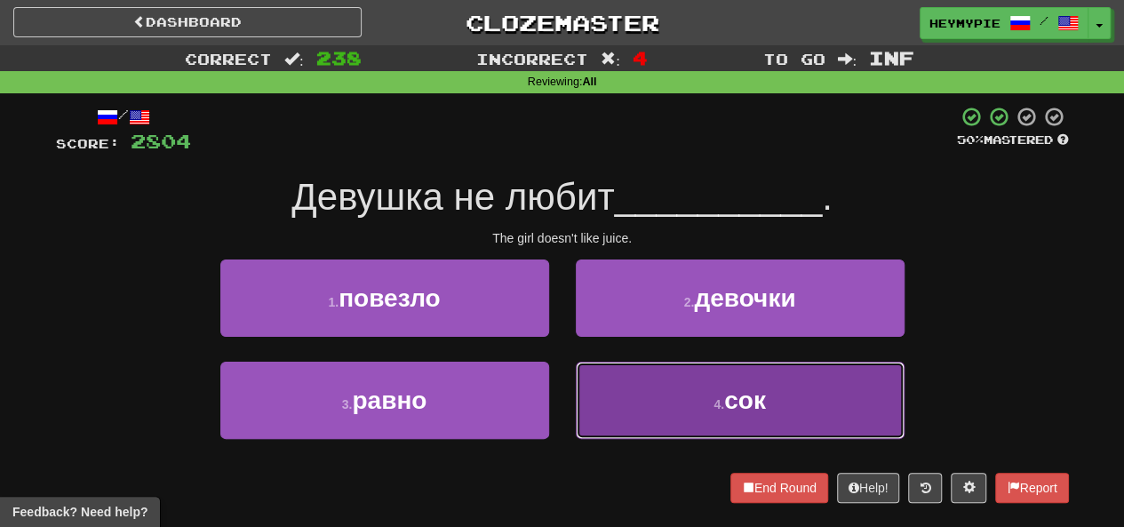
click at [645, 392] on button "4 . сок" at bounding box center [740, 400] width 329 height 77
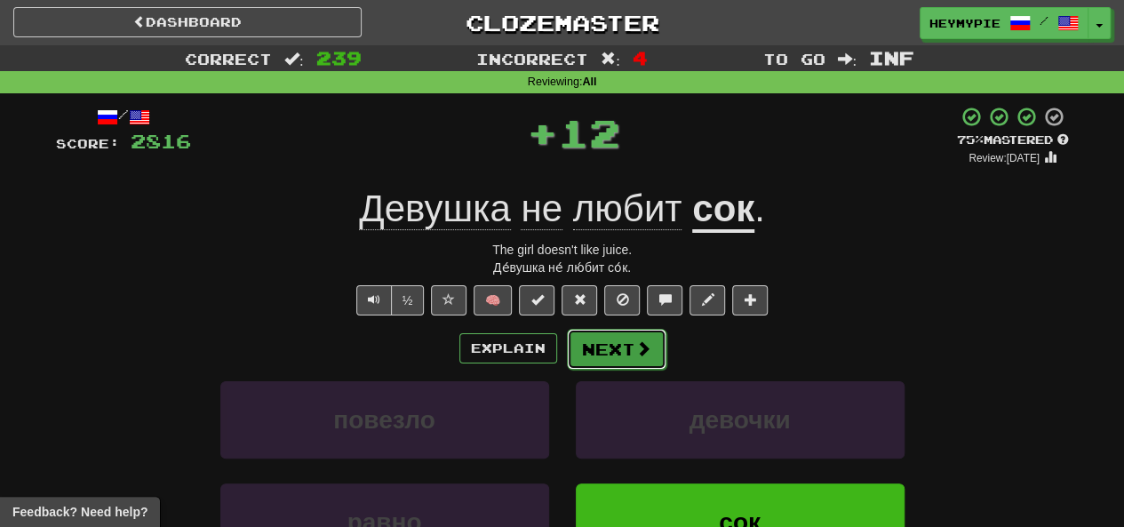
click at [622, 342] on button "Next" at bounding box center [617, 349] width 100 height 41
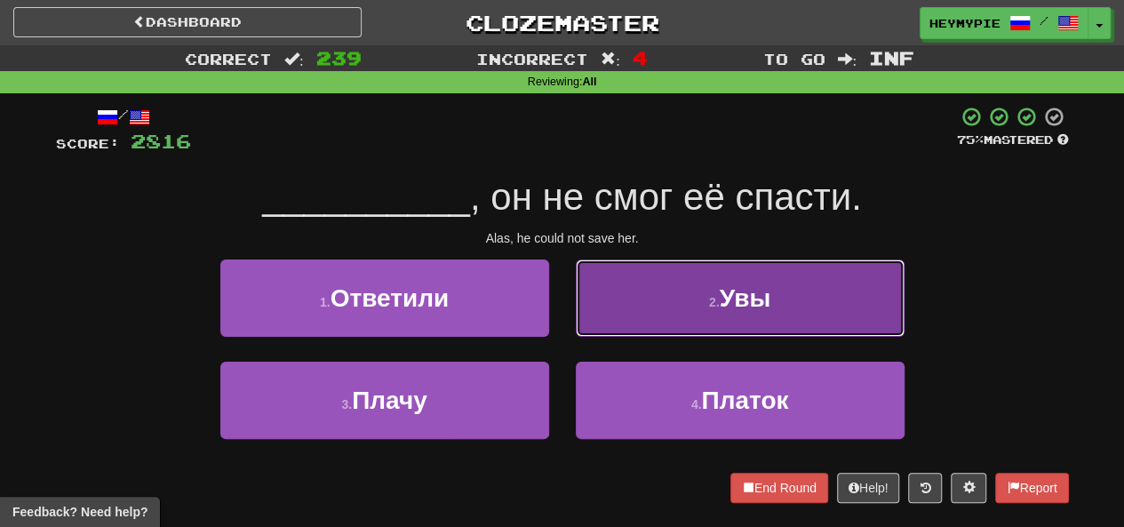
click at [631, 273] on button "2 . Увы" at bounding box center [740, 298] width 329 height 77
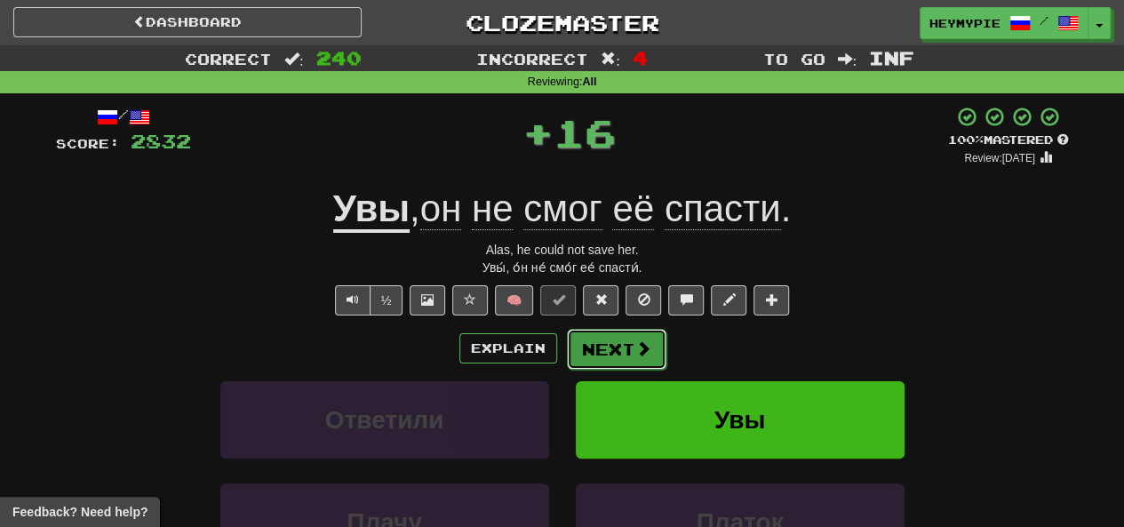
click at [641, 351] on span at bounding box center [644, 348] width 16 height 16
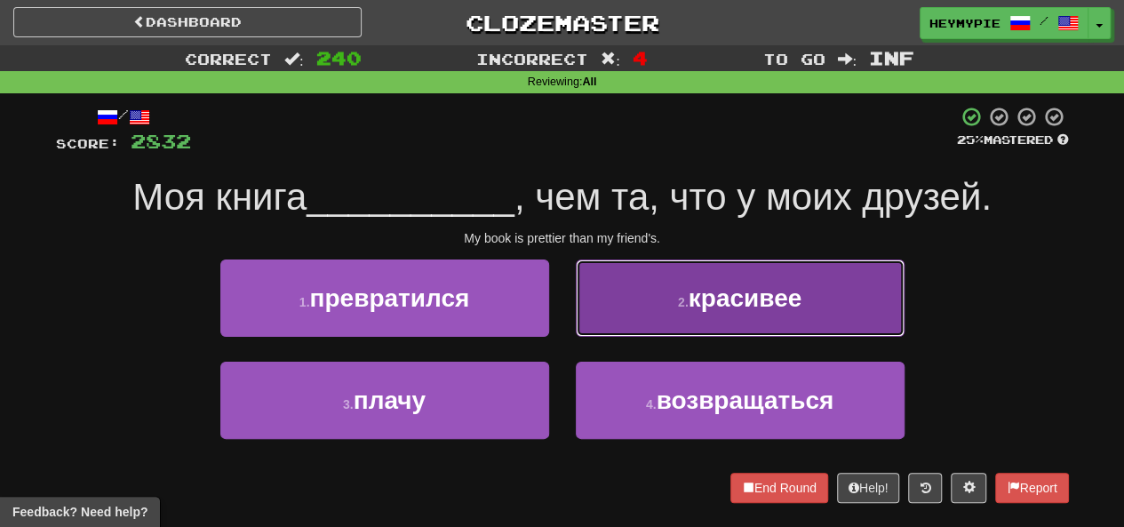
click at [647, 285] on button "2 . красивее" at bounding box center [740, 298] width 329 height 77
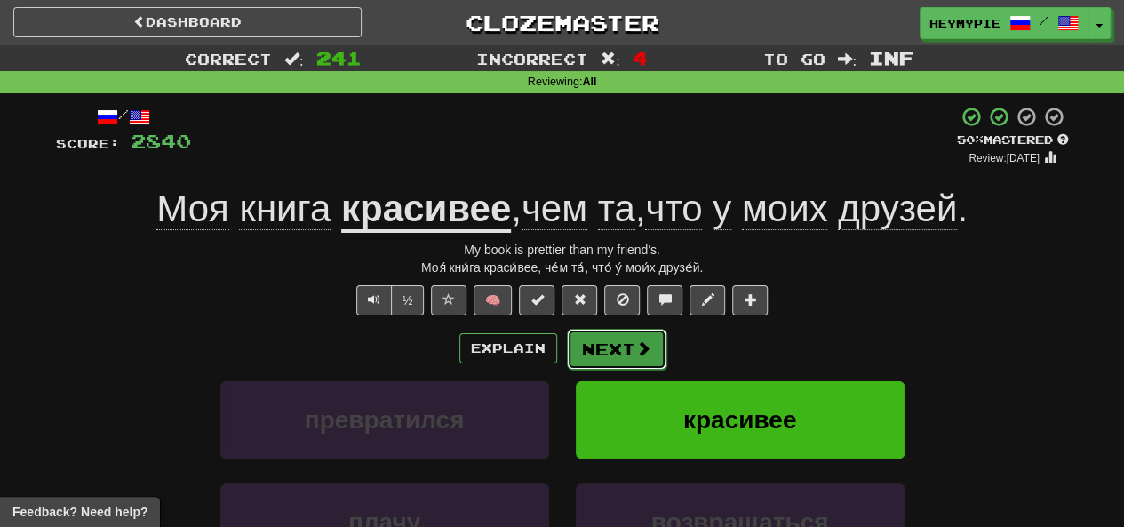
click at [612, 348] on button "Next" at bounding box center [617, 349] width 100 height 41
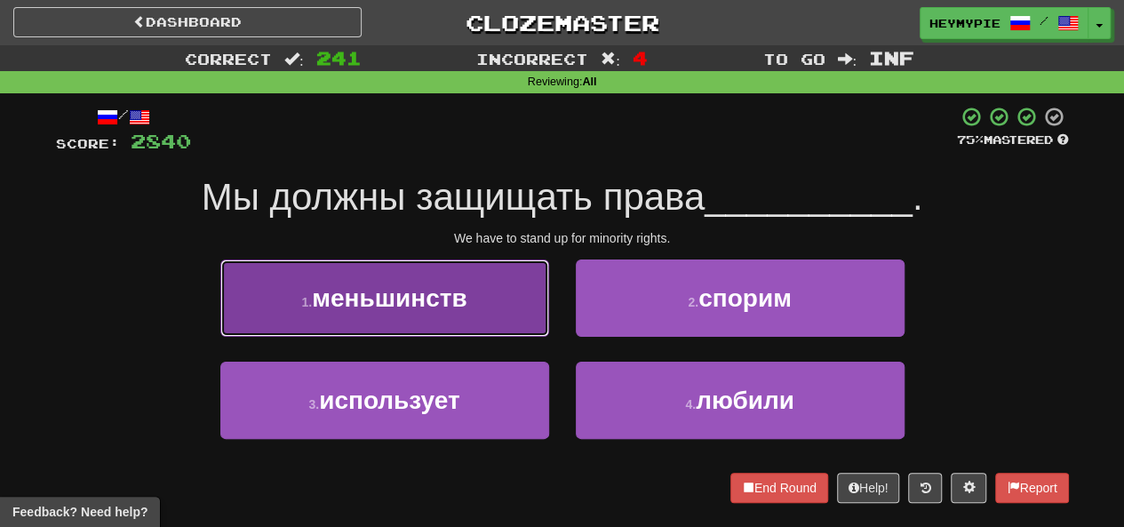
click at [462, 298] on span "меньшинств" at bounding box center [389, 298] width 155 height 28
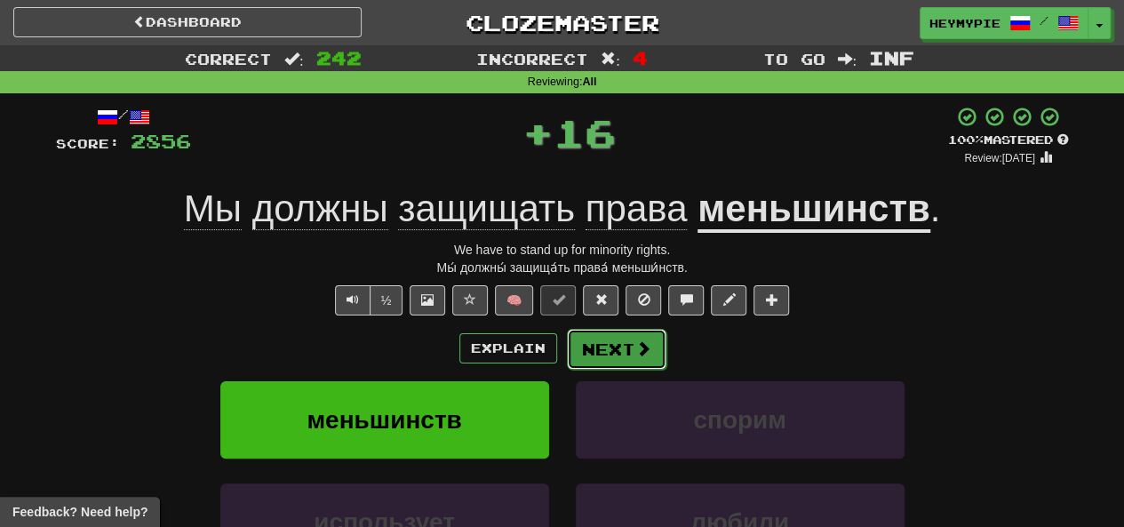
click at [638, 350] on span at bounding box center [644, 348] width 16 height 16
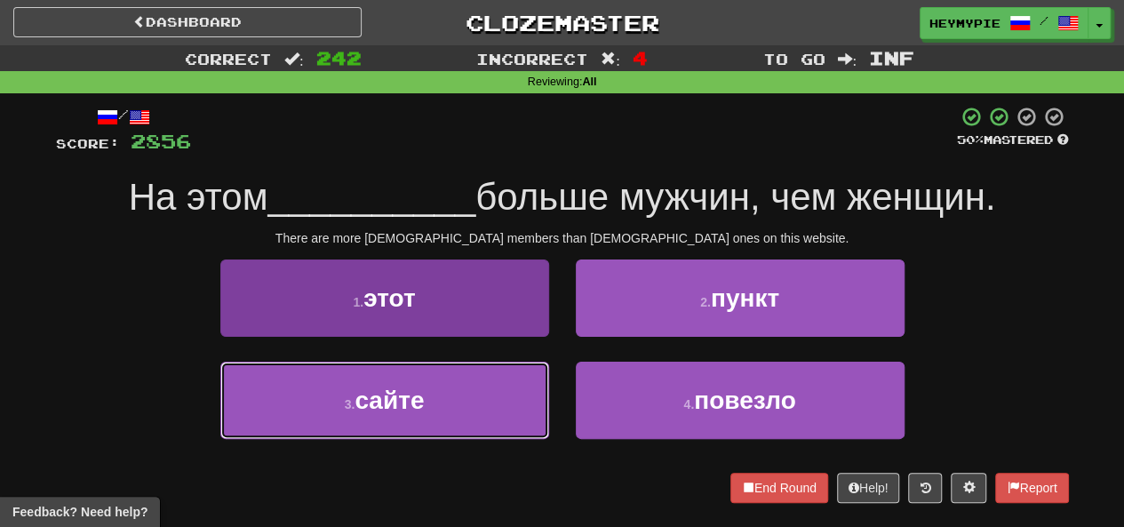
click at [450, 401] on button "3 . сайте" at bounding box center [384, 400] width 329 height 77
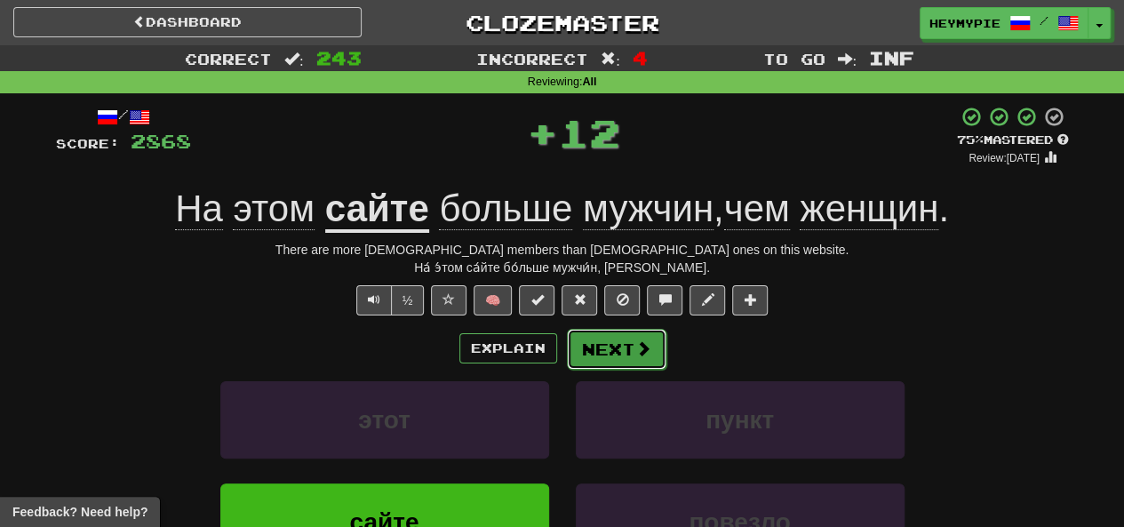
click at [615, 344] on button "Next" at bounding box center [617, 349] width 100 height 41
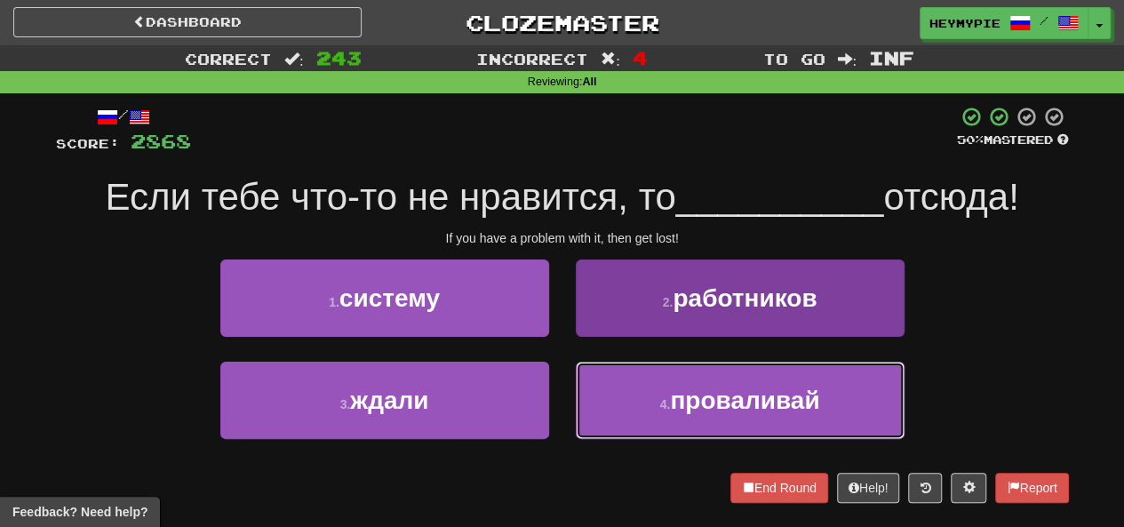
click at [654, 406] on button "4 . проваливай" at bounding box center [740, 400] width 329 height 77
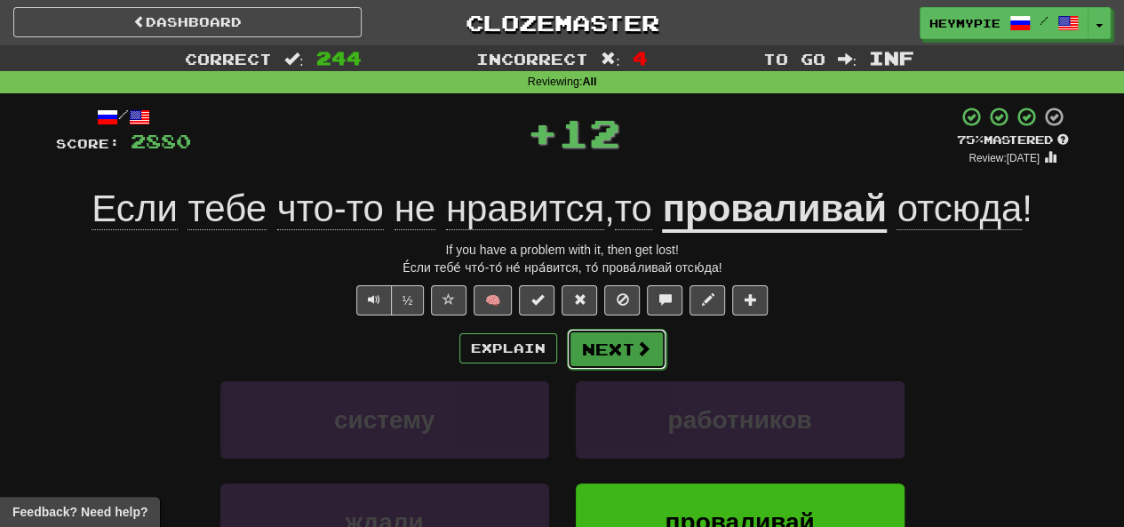
click at [618, 356] on button "Next" at bounding box center [617, 349] width 100 height 41
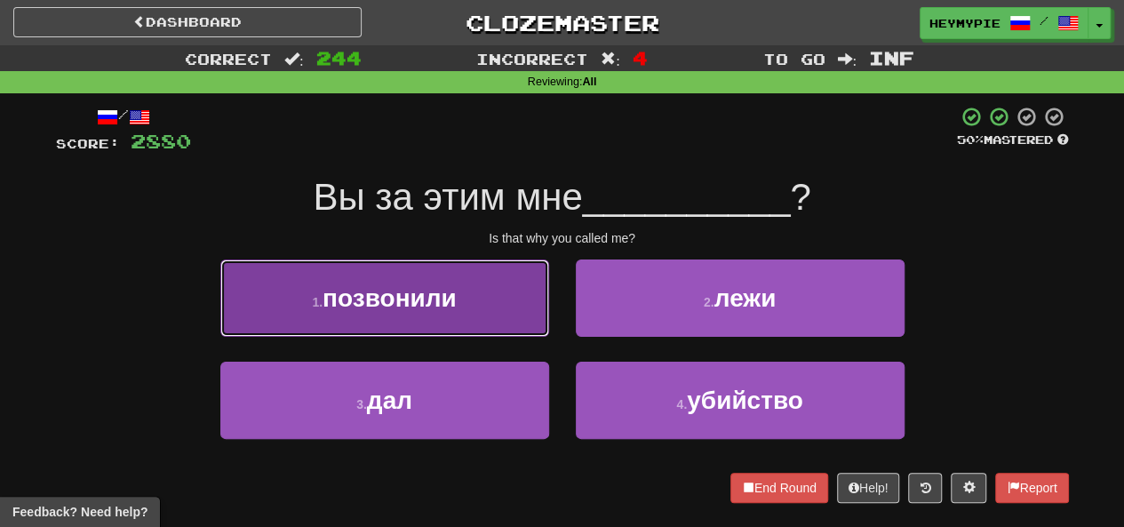
click at [434, 300] on span "позвонили" at bounding box center [390, 298] width 134 height 28
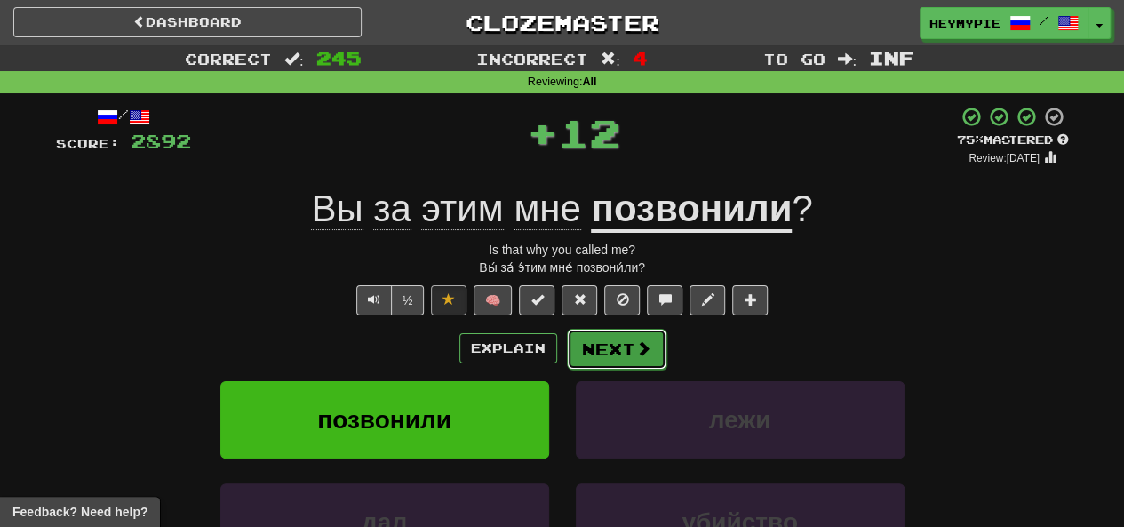
click at [605, 356] on button "Next" at bounding box center [617, 349] width 100 height 41
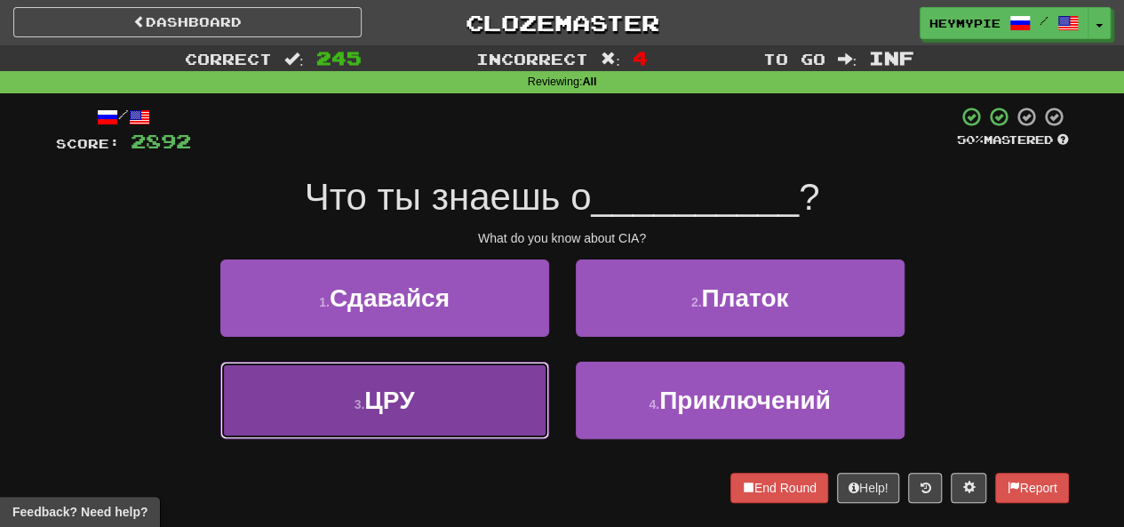
click at [452, 387] on button "3 . ЦРУ" at bounding box center [384, 400] width 329 height 77
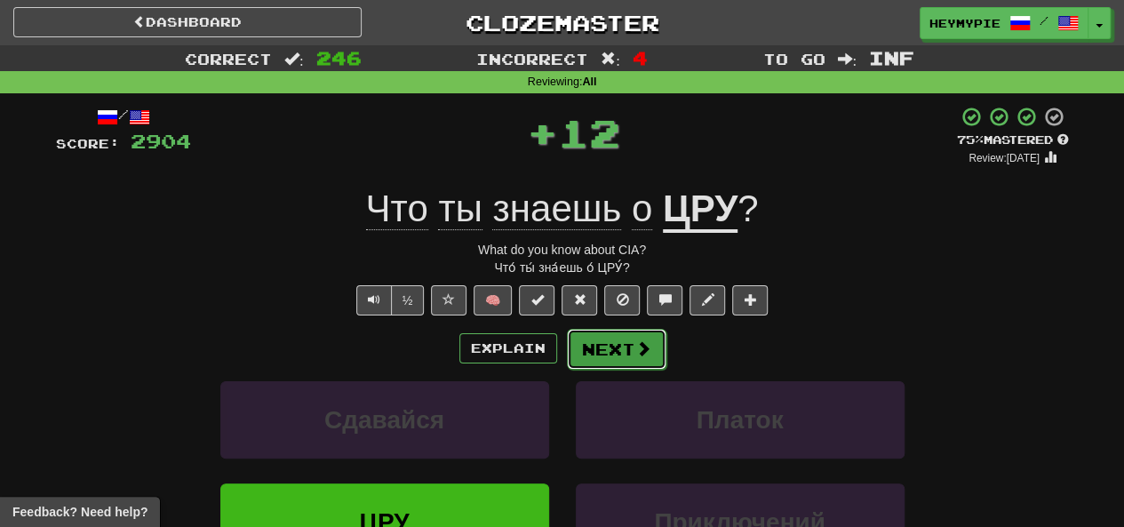
click at [612, 350] on button "Next" at bounding box center [617, 349] width 100 height 41
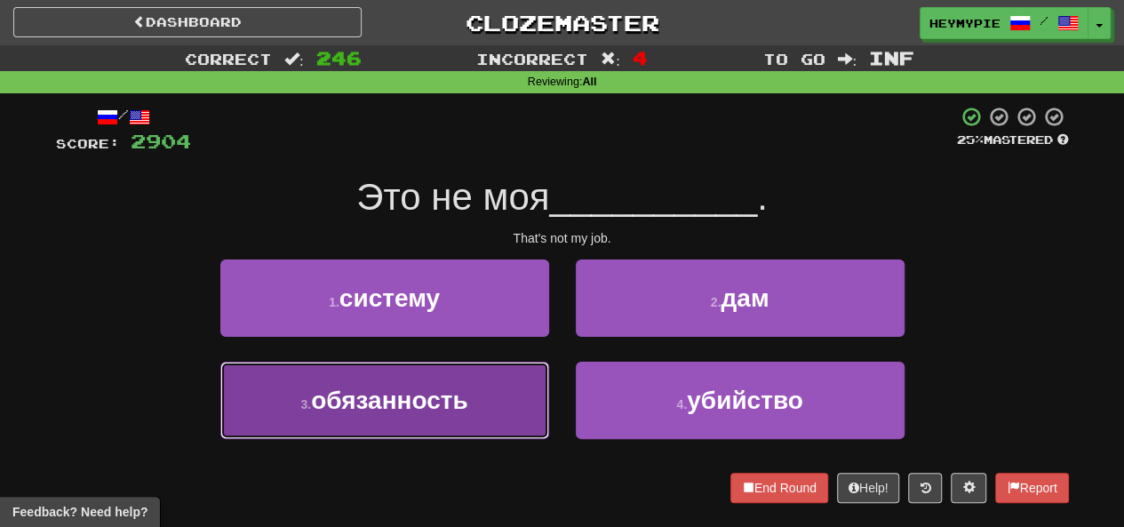
click at [478, 390] on button "3 . обязанность" at bounding box center [384, 400] width 329 height 77
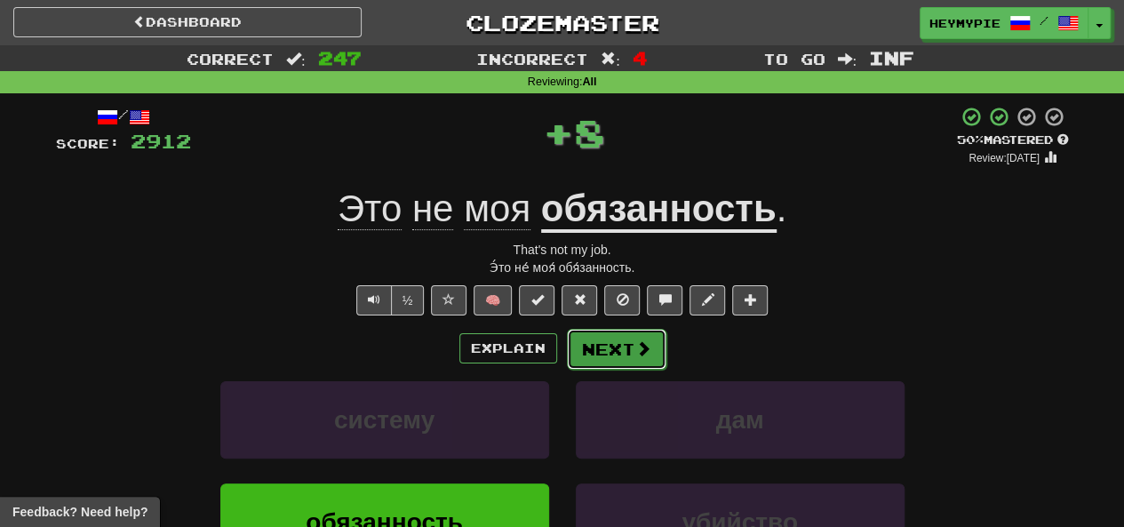
click at [628, 352] on button "Next" at bounding box center [617, 349] width 100 height 41
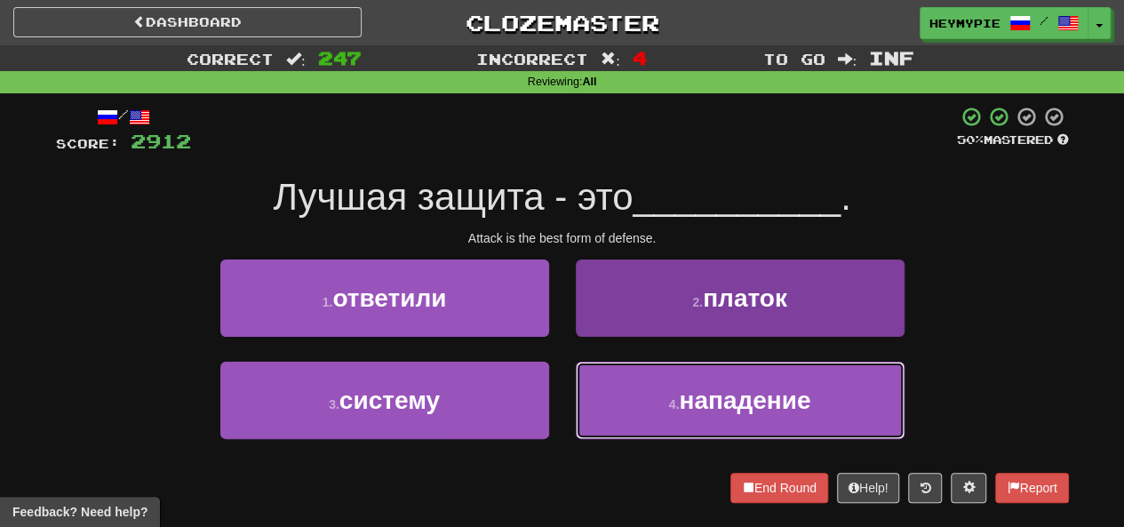
click at [662, 412] on button "4 . нападение" at bounding box center [740, 400] width 329 height 77
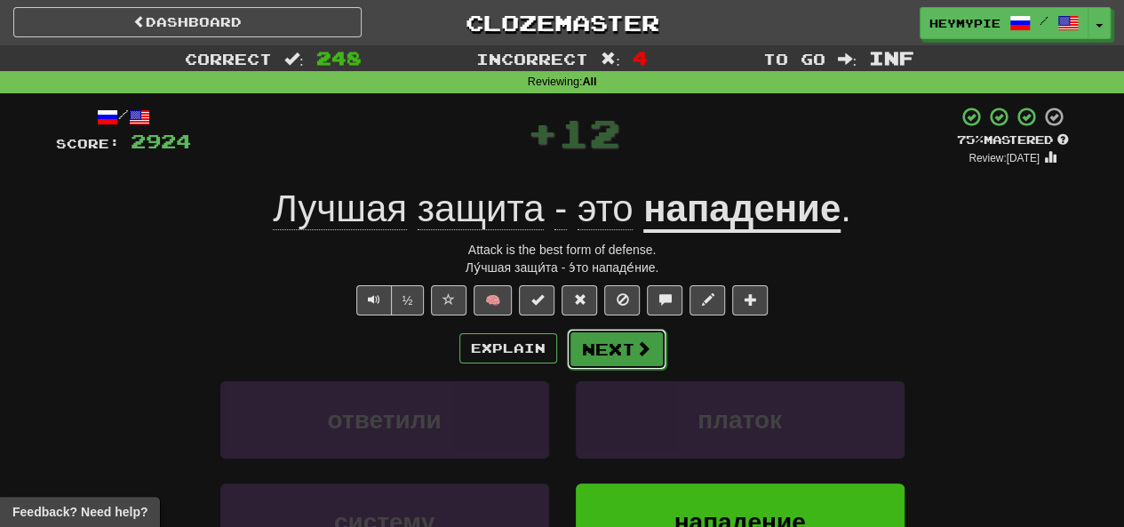
click at [603, 344] on button "Next" at bounding box center [617, 349] width 100 height 41
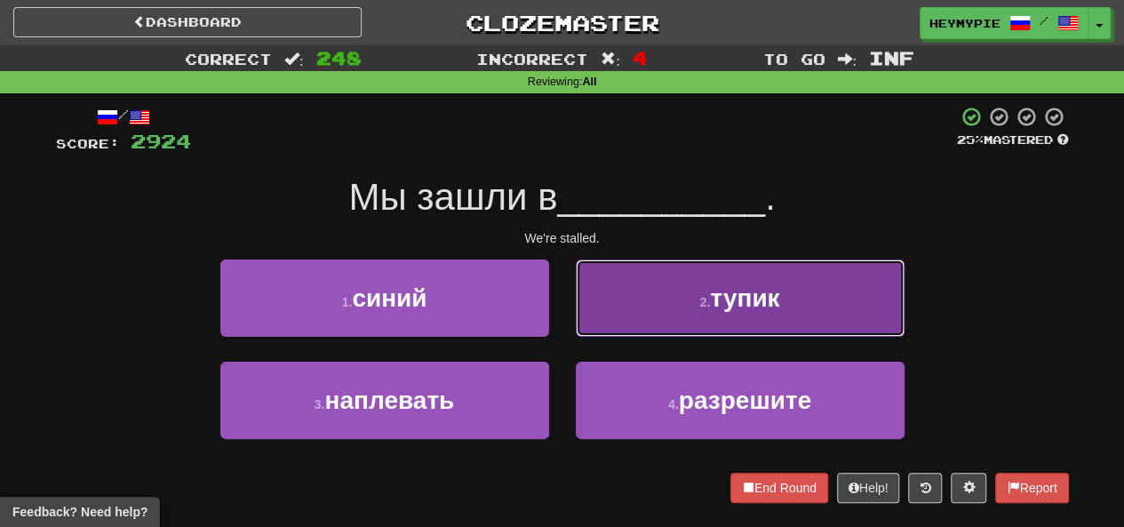
click at [649, 292] on button "2 . тупик" at bounding box center [740, 298] width 329 height 77
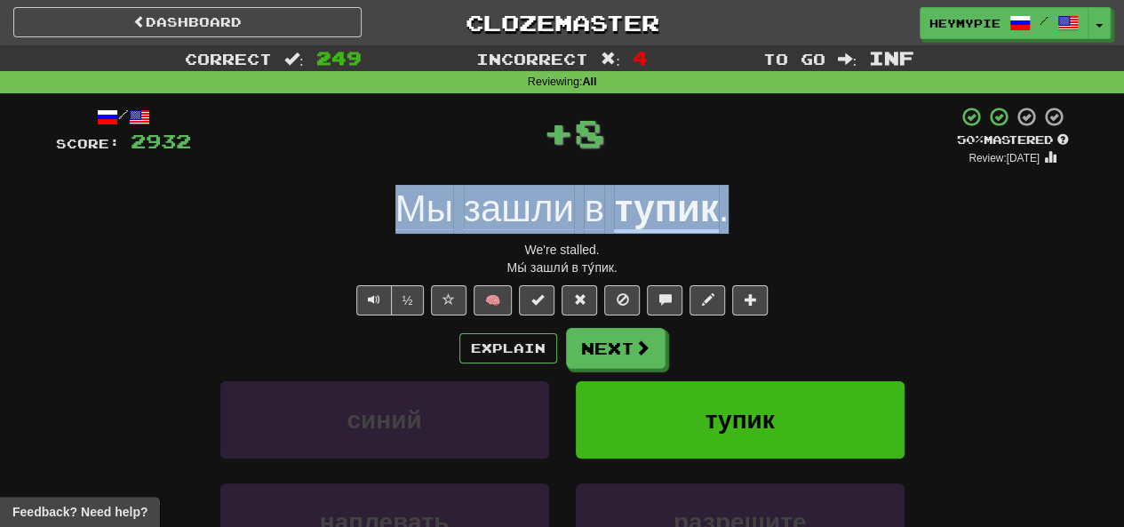
drag, startPoint x: 779, startPoint y: 212, endPoint x: 276, endPoint y: 207, distance: 503.1
click at [276, 207] on div "Мы зашли в тупик ." at bounding box center [562, 209] width 1013 height 49
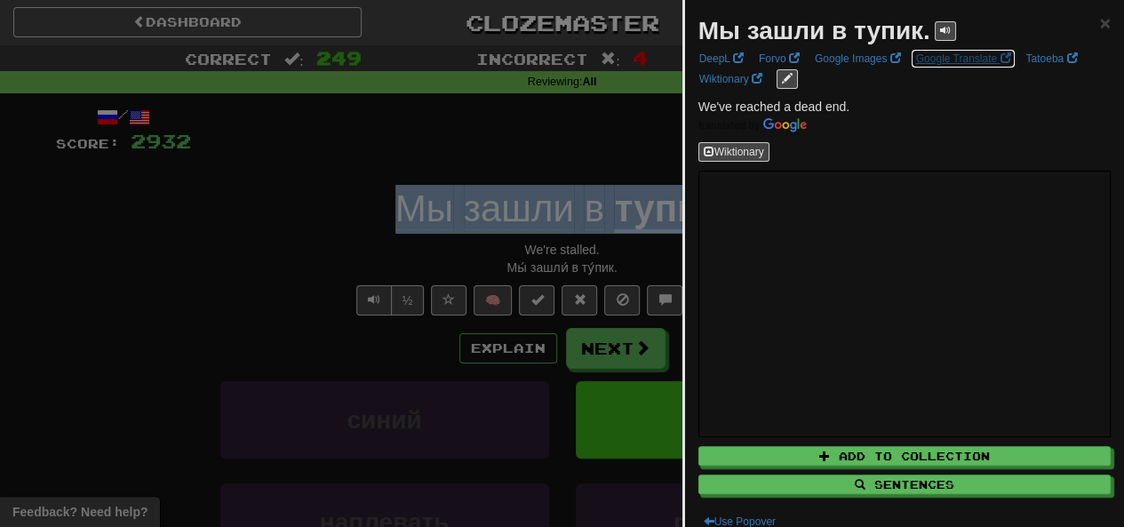
click at [944, 52] on link "Google Translate" at bounding box center [964, 59] width 106 height 20
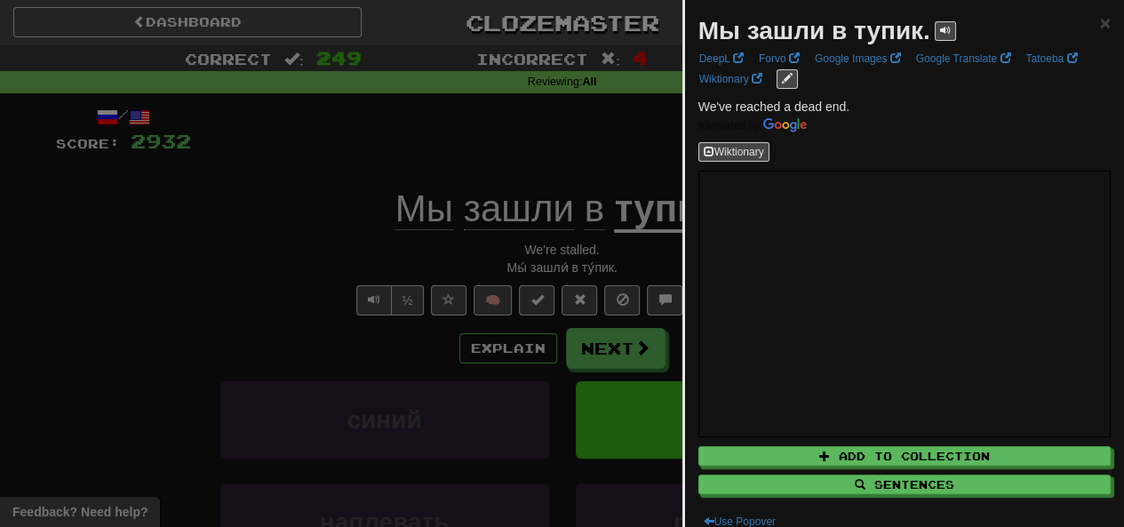
click at [404, 129] on div at bounding box center [562, 263] width 1124 height 527
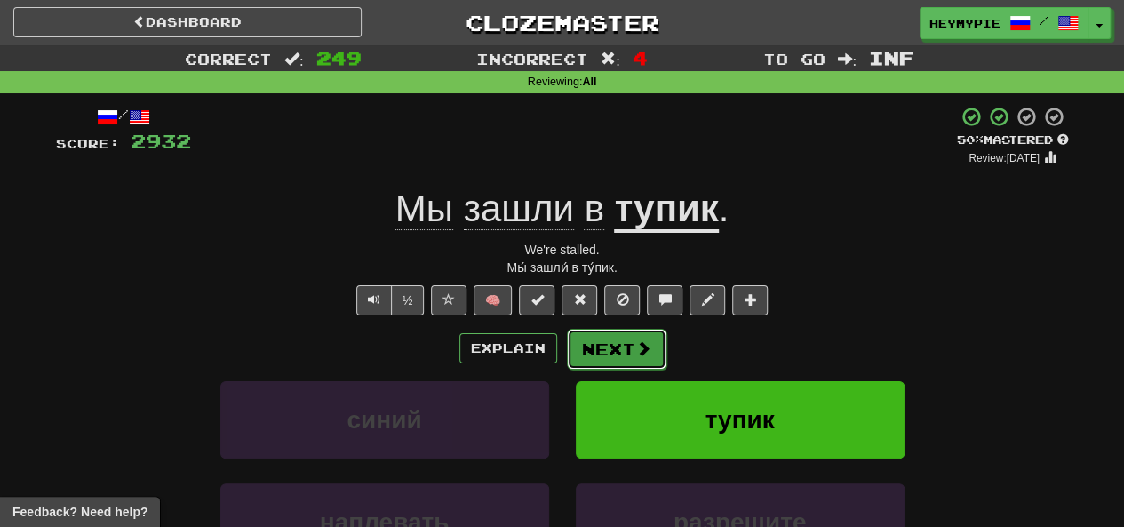
click at [629, 349] on button "Next" at bounding box center [617, 349] width 100 height 41
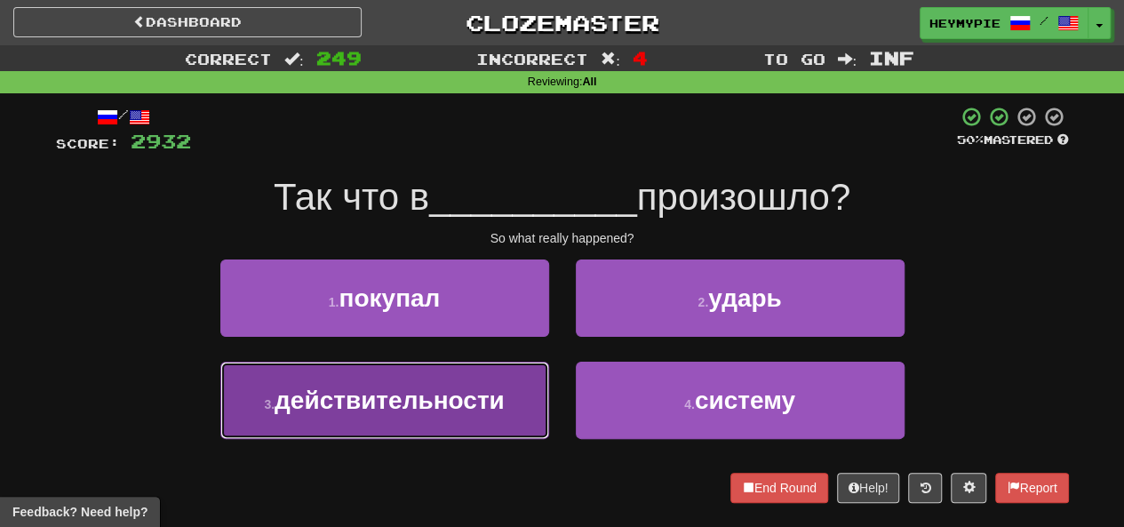
click at [466, 391] on span "действительности" at bounding box center [390, 401] width 230 height 28
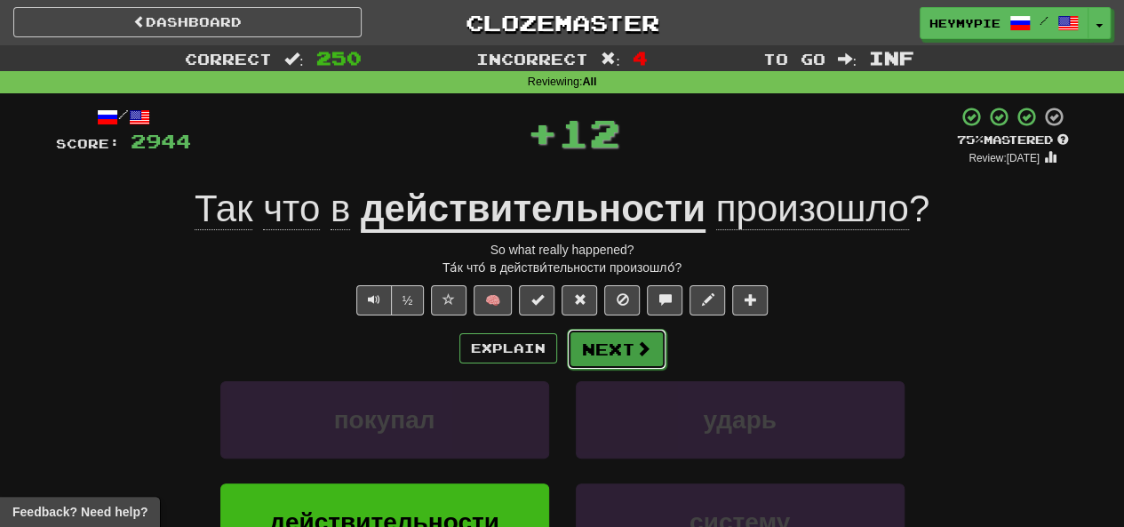
click at [642, 353] on span at bounding box center [644, 348] width 16 height 16
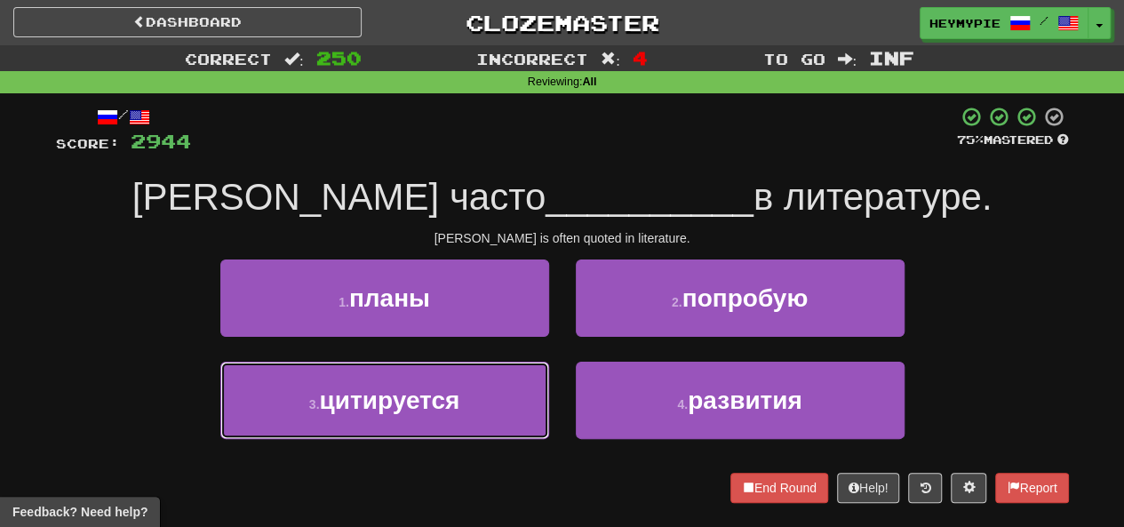
click at [462, 371] on button "3 . цитируется" at bounding box center [384, 400] width 329 height 77
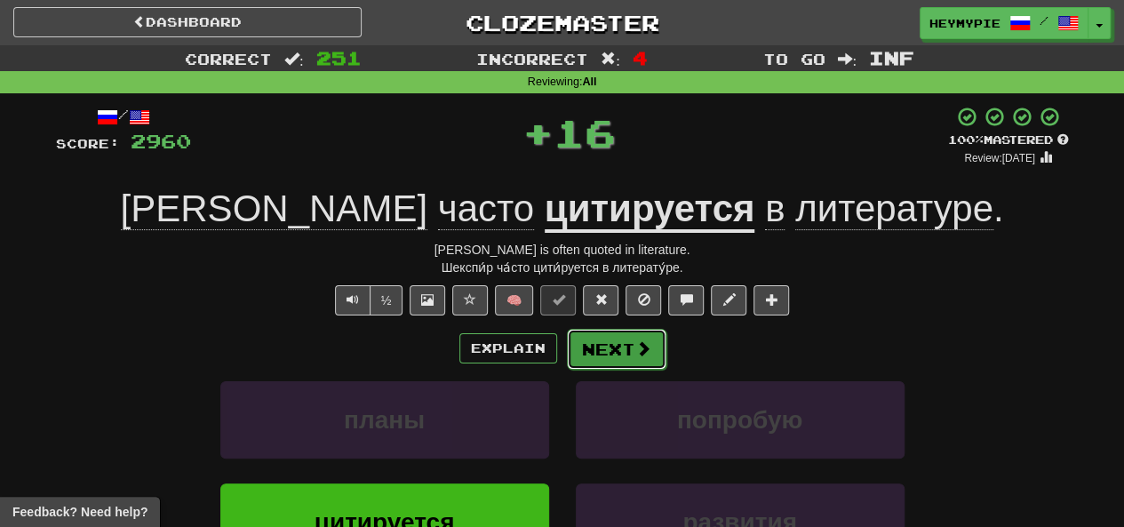
click at [620, 335] on button "Next" at bounding box center [617, 349] width 100 height 41
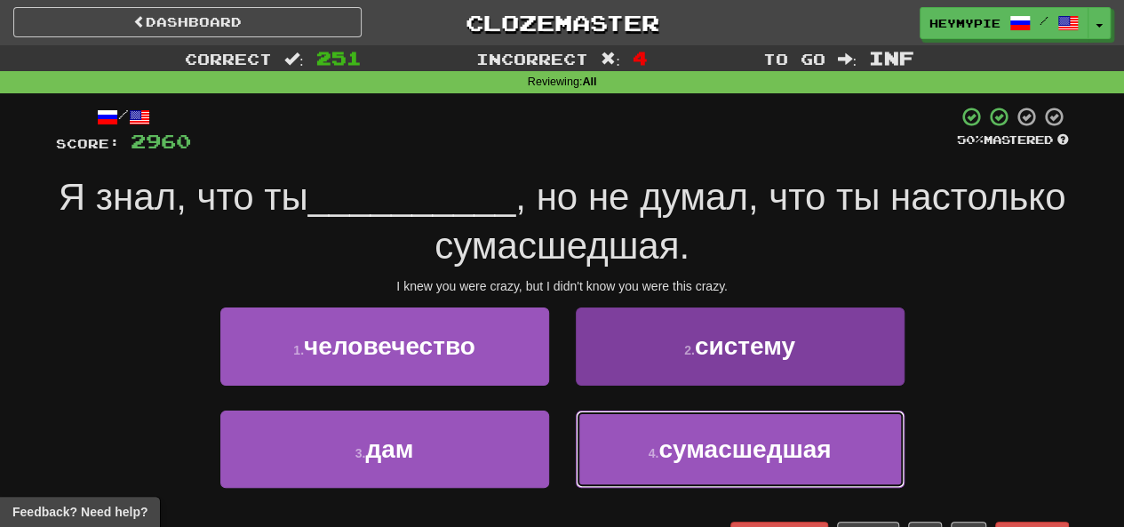
drag, startPoint x: 670, startPoint y: 452, endPoint x: 675, endPoint y: 440, distance: 13.2
click at [672, 452] on span "сумасшедшая" at bounding box center [745, 450] width 172 height 28
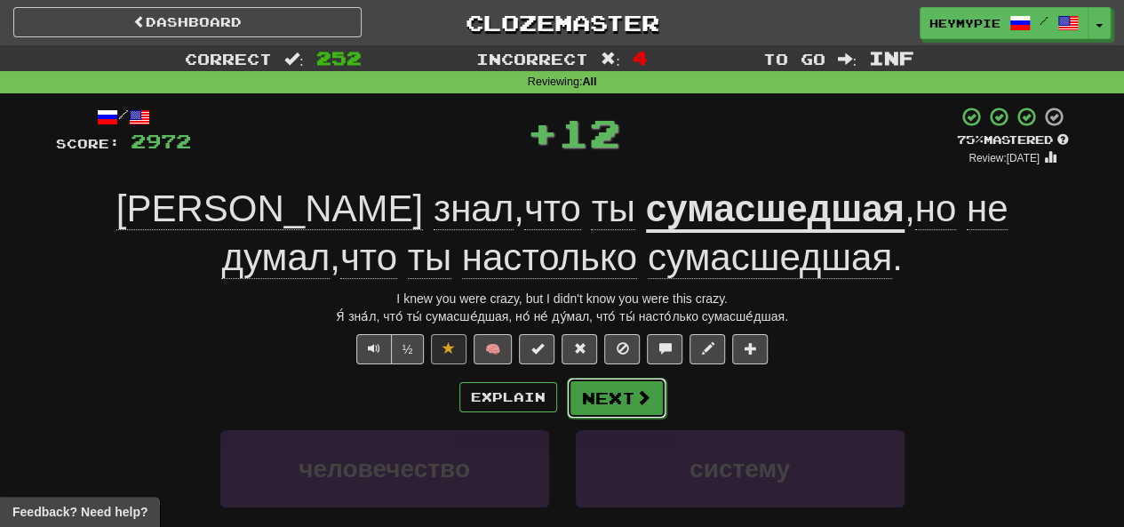
click at [606, 400] on button "Next" at bounding box center [617, 398] width 100 height 41
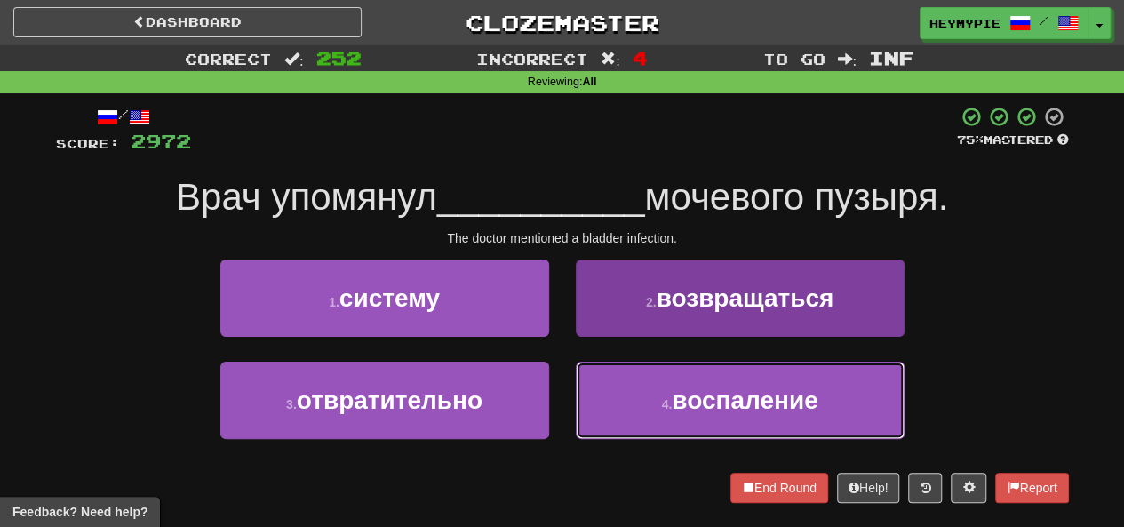
click at [651, 419] on button "4 . воспаление" at bounding box center [740, 400] width 329 height 77
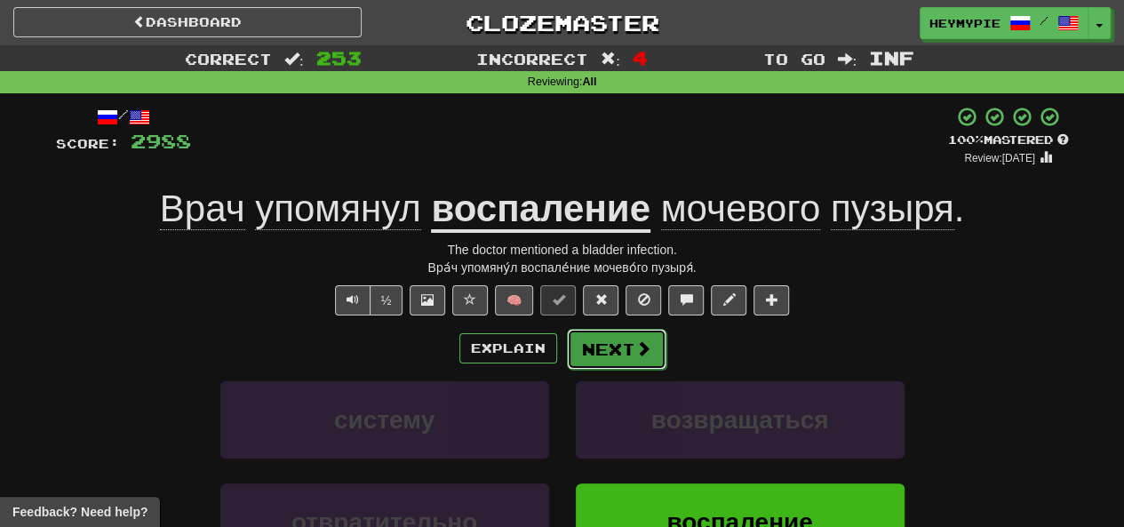
click at [588, 346] on button "Next" at bounding box center [617, 349] width 100 height 41
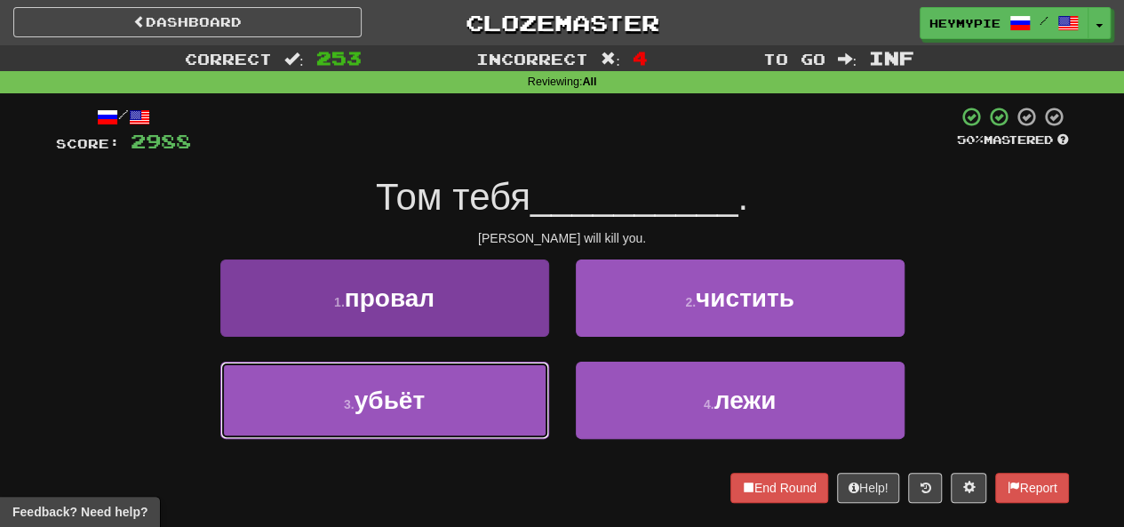
click at [491, 385] on button "3 . убьёт" at bounding box center [384, 400] width 329 height 77
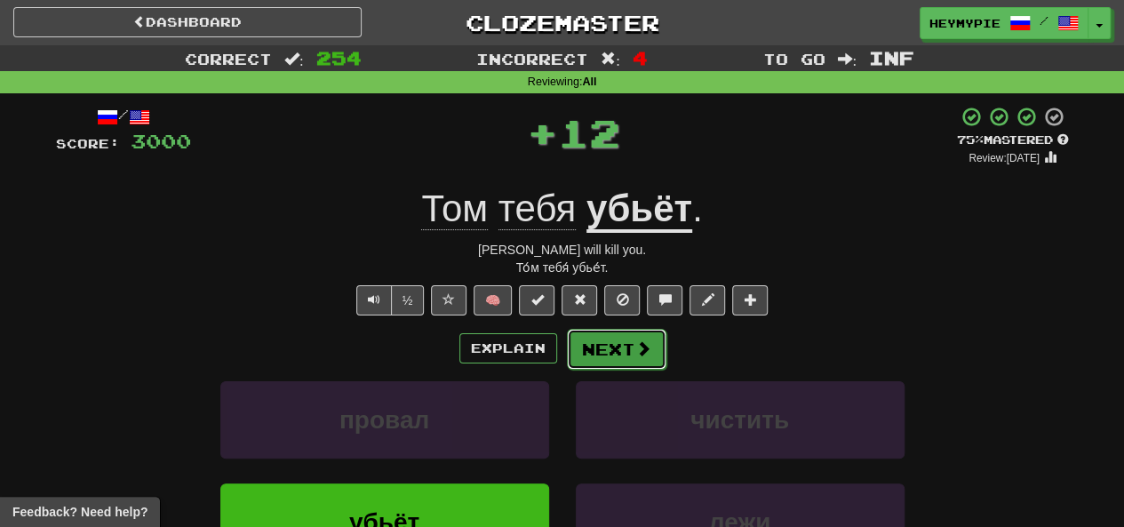
click at [608, 354] on button "Next" at bounding box center [617, 349] width 100 height 41
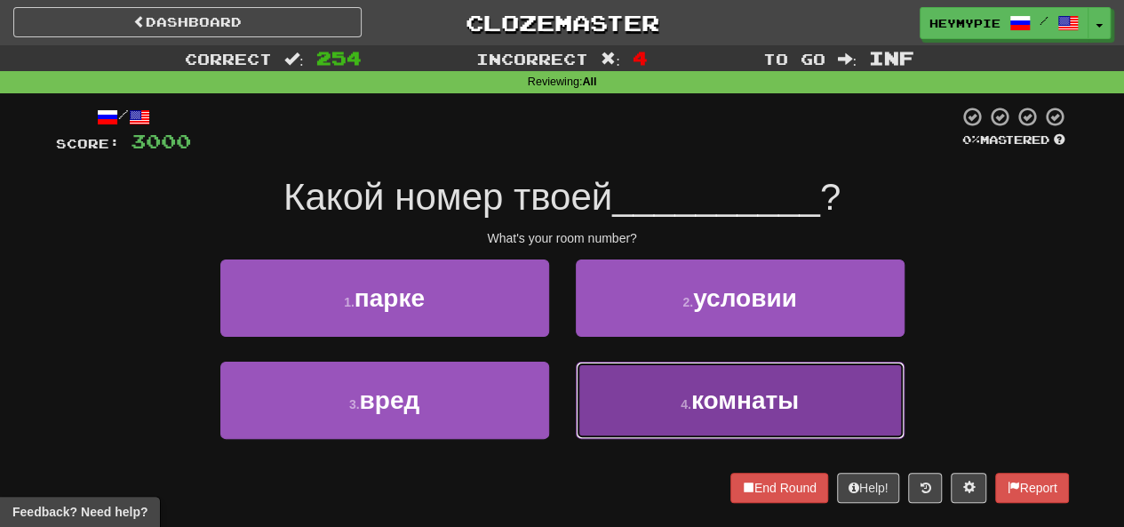
click at [635, 385] on button "4 . комнаты" at bounding box center [740, 400] width 329 height 77
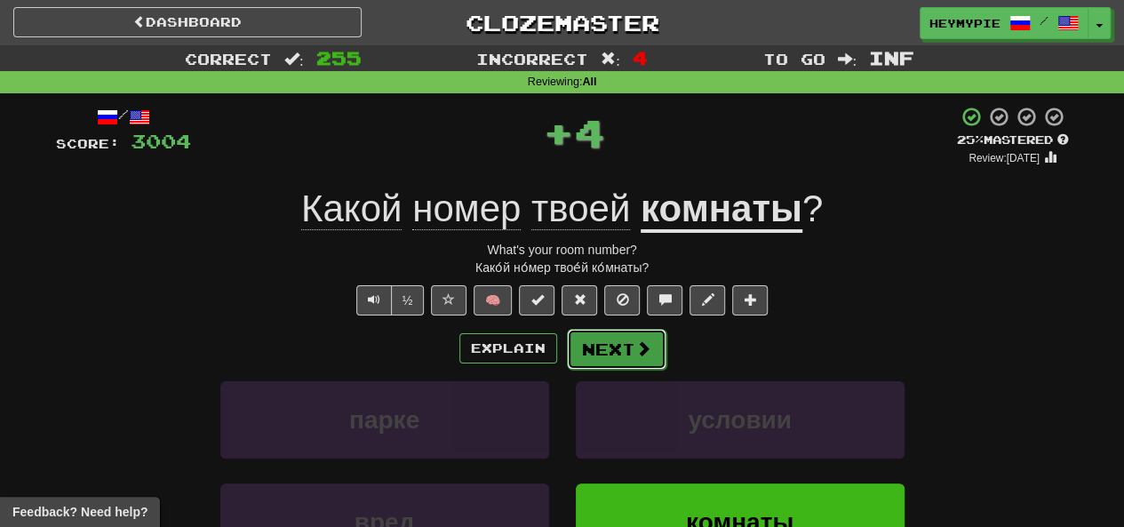
click at [619, 348] on button "Next" at bounding box center [617, 349] width 100 height 41
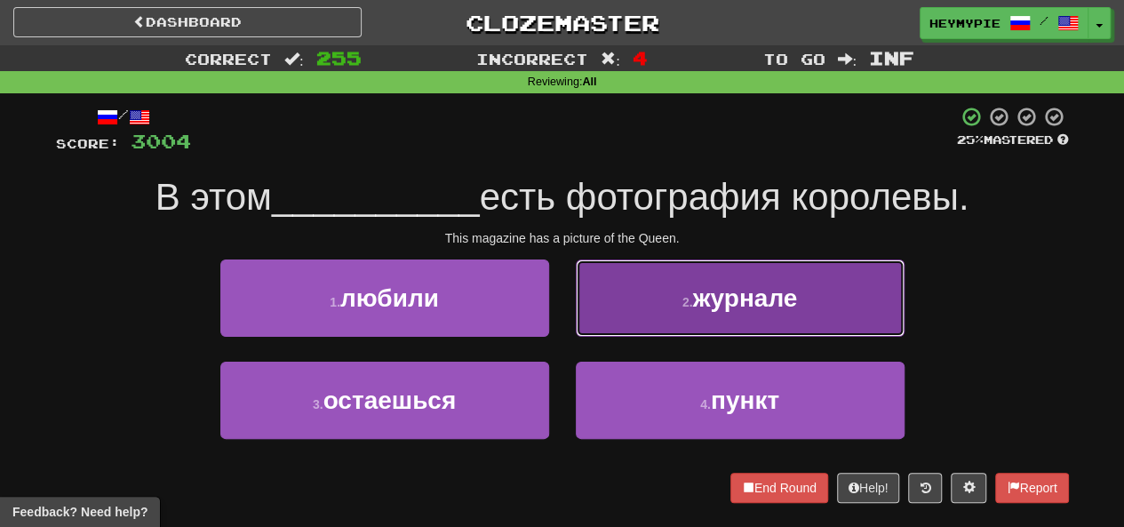
click at [626, 299] on button "2 . журнале" at bounding box center [740, 298] width 329 height 77
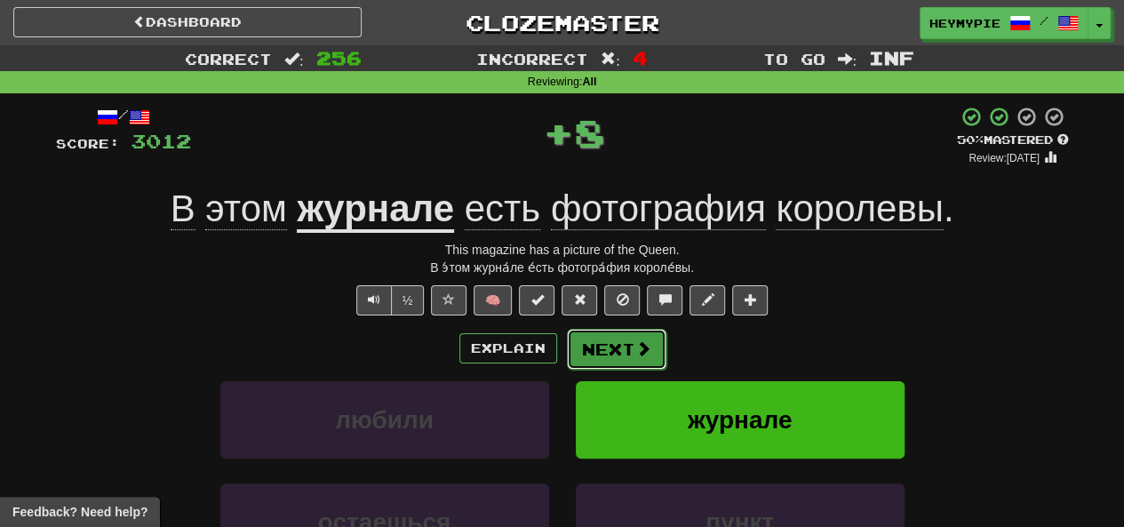
click at [599, 337] on button "Next" at bounding box center [617, 349] width 100 height 41
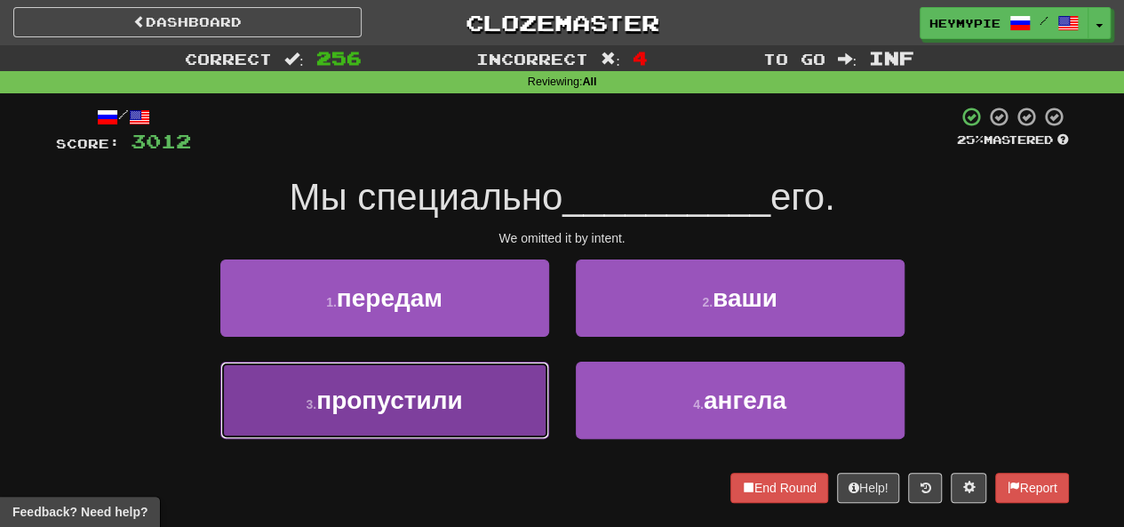
click at [468, 388] on button "3 . пропустили" at bounding box center [384, 400] width 329 height 77
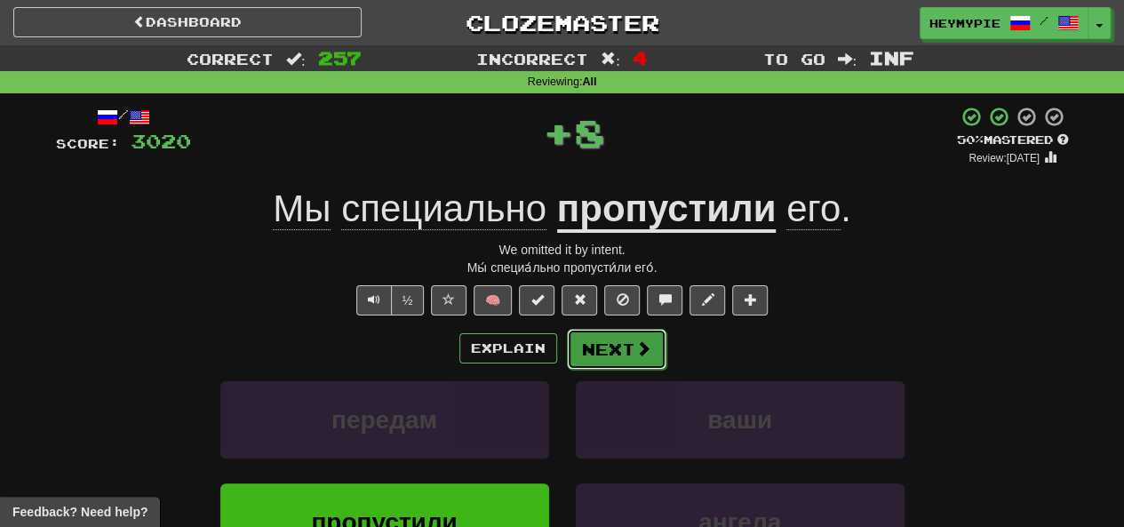
click at [607, 348] on button "Next" at bounding box center [617, 349] width 100 height 41
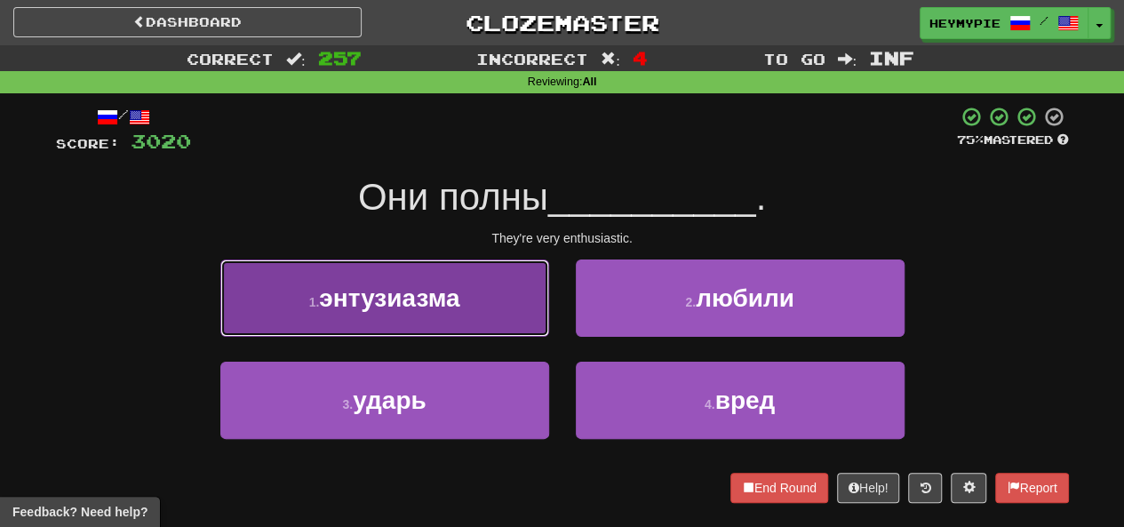
click at [391, 306] on span "энтузиазма" at bounding box center [389, 298] width 140 height 28
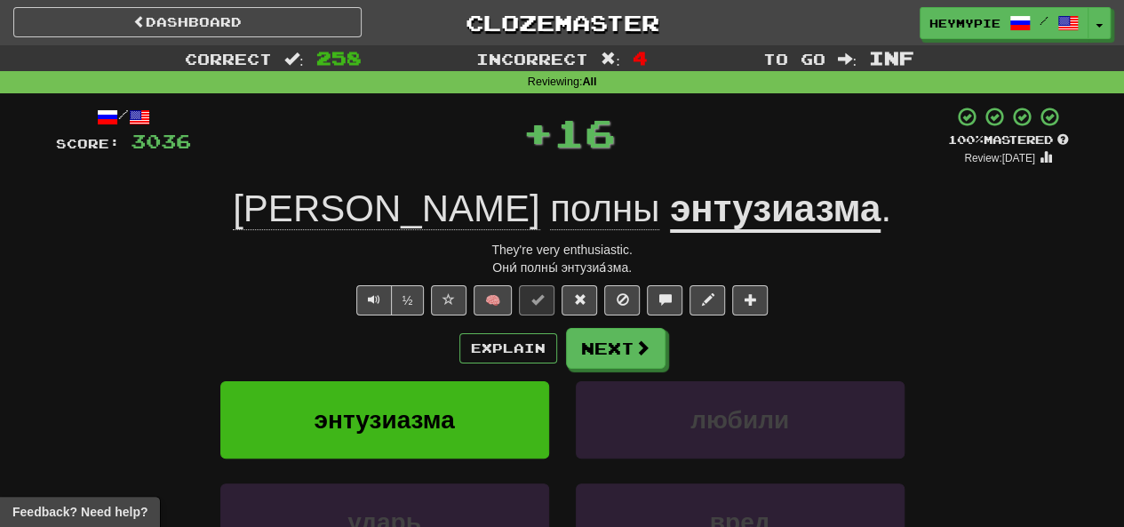
click at [550, 221] on span "полны" at bounding box center [604, 209] width 109 height 43
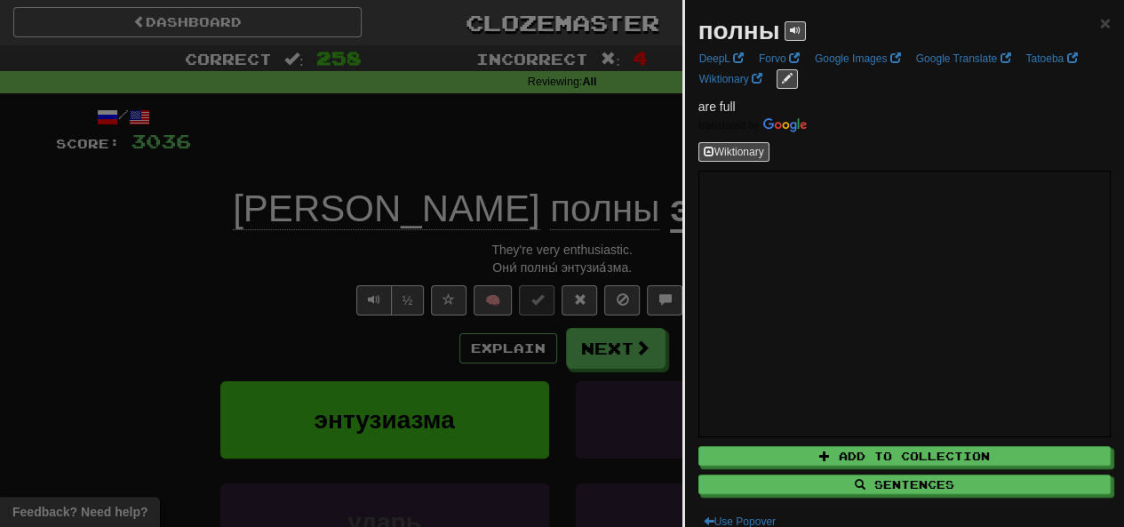
drag, startPoint x: 499, startPoint y: 161, endPoint x: 516, endPoint y: 195, distance: 38.2
click at [498, 161] on div at bounding box center [562, 263] width 1124 height 527
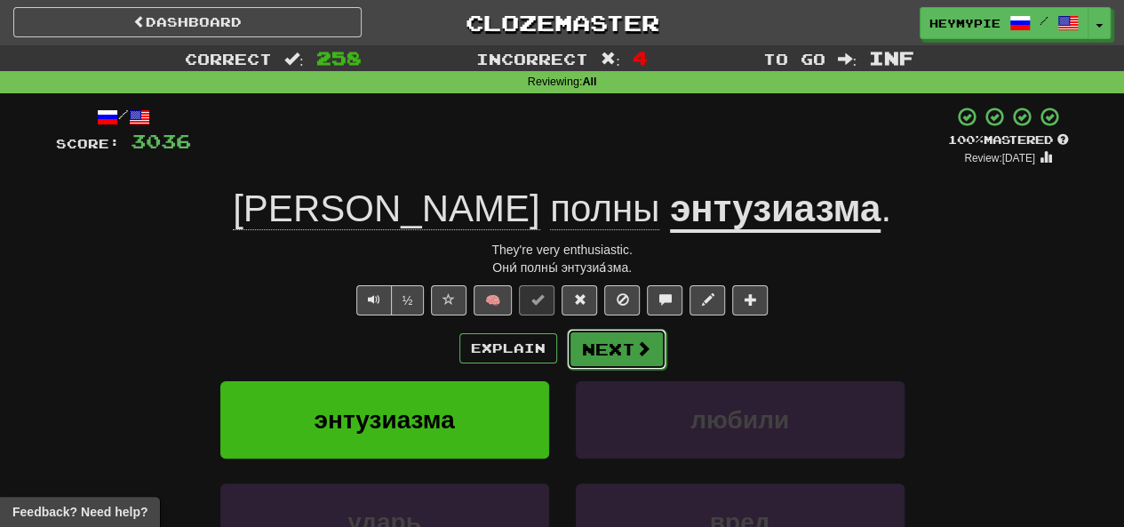
click at [594, 362] on button "Next" at bounding box center [617, 349] width 100 height 41
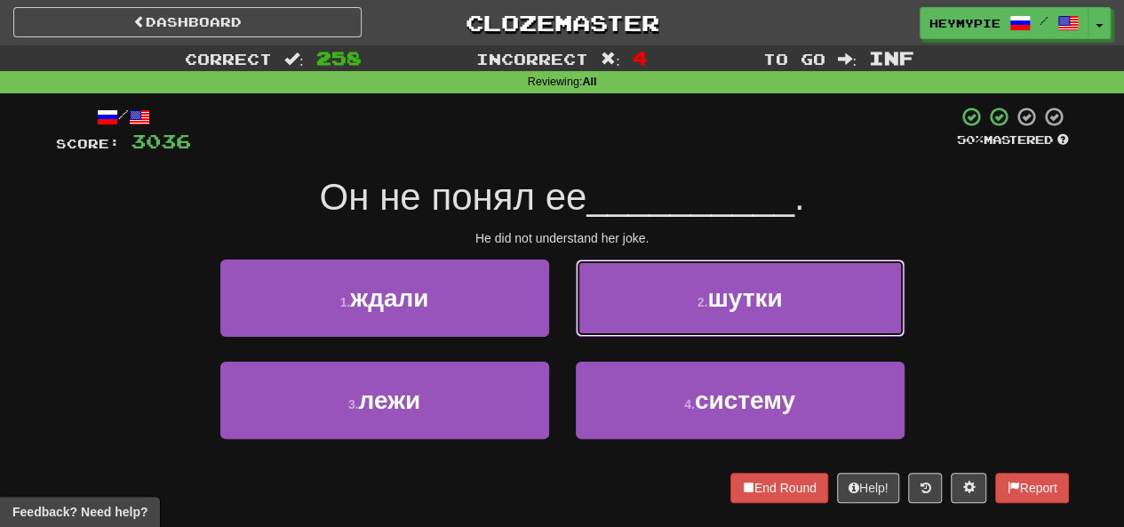
click at [608, 316] on button "2 . шутки" at bounding box center [740, 298] width 329 height 77
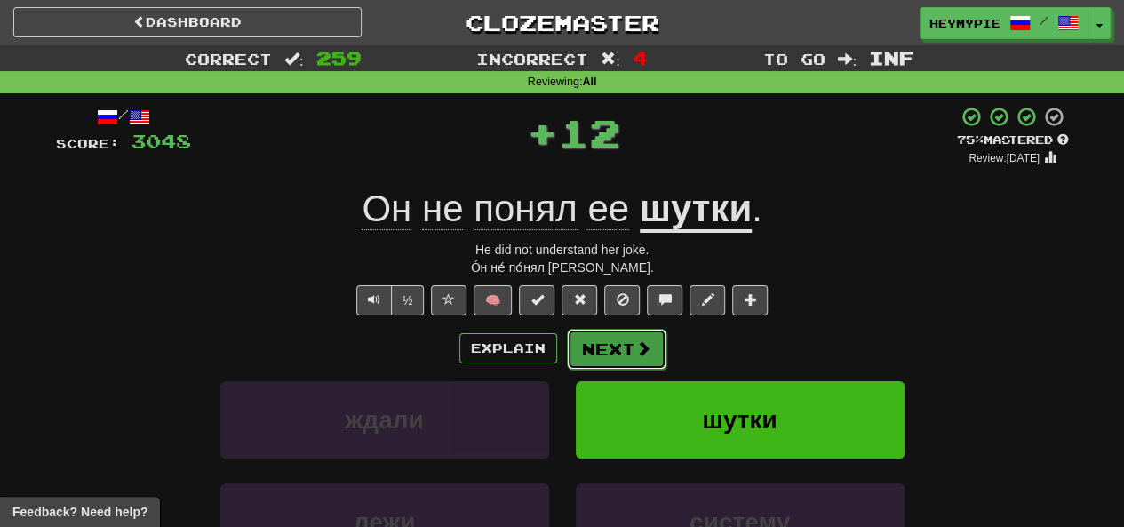
click at [602, 357] on button "Next" at bounding box center [617, 349] width 100 height 41
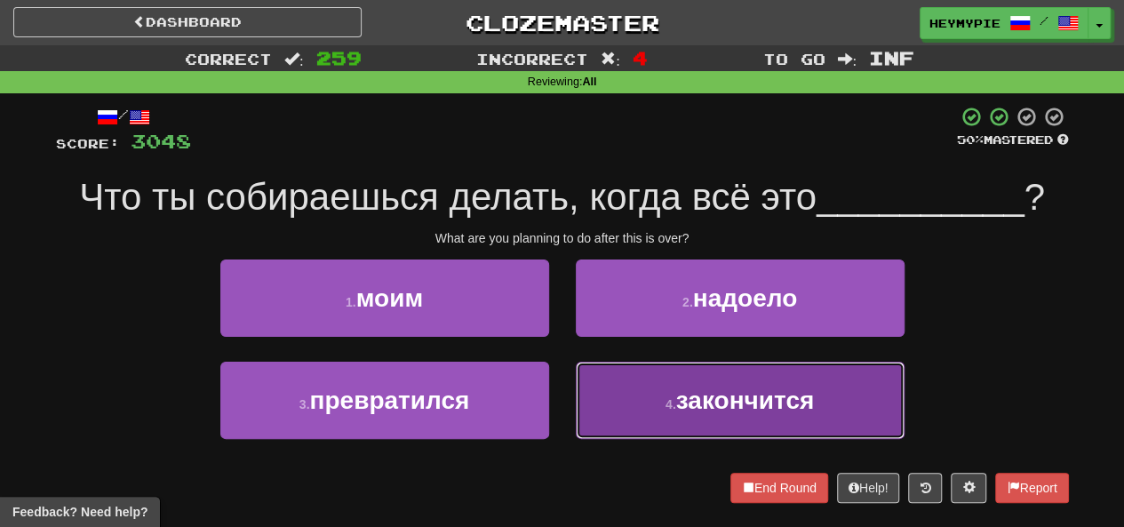
click at [608, 391] on button "4 . закончится" at bounding box center [740, 400] width 329 height 77
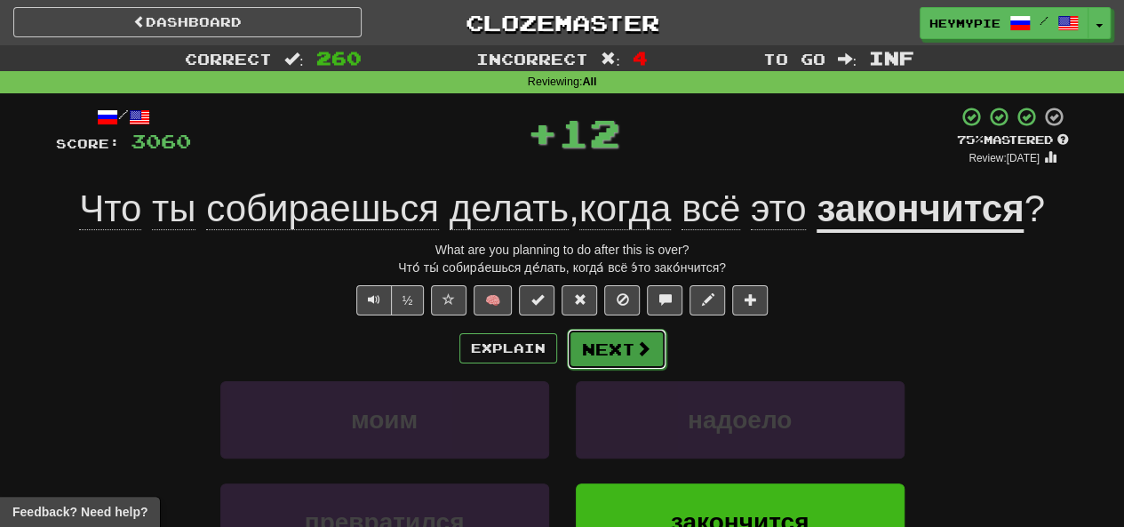
click at [610, 353] on button "Next" at bounding box center [617, 349] width 100 height 41
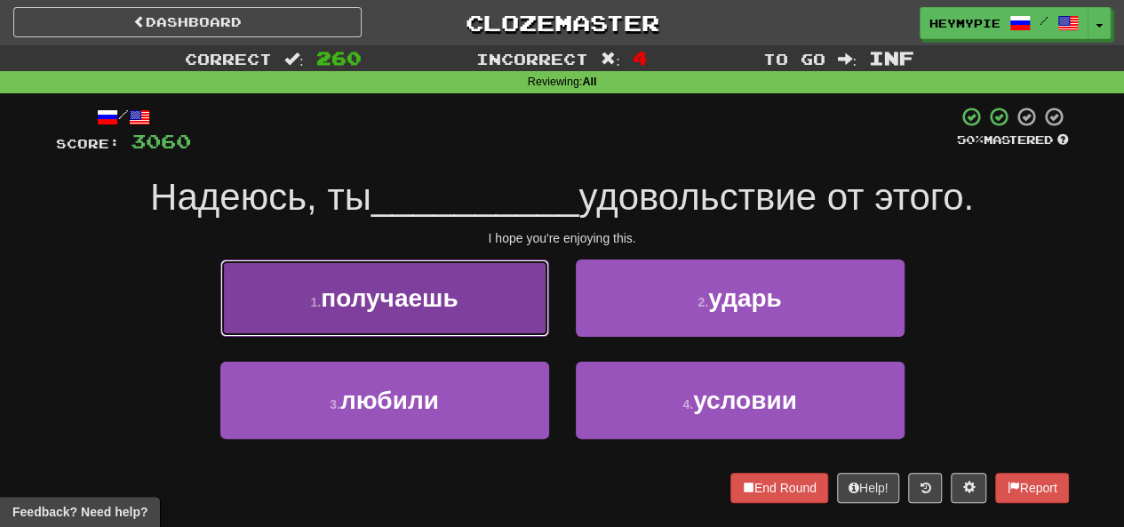
click at [439, 332] on button "1 . получаешь" at bounding box center [384, 298] width 329 height 77
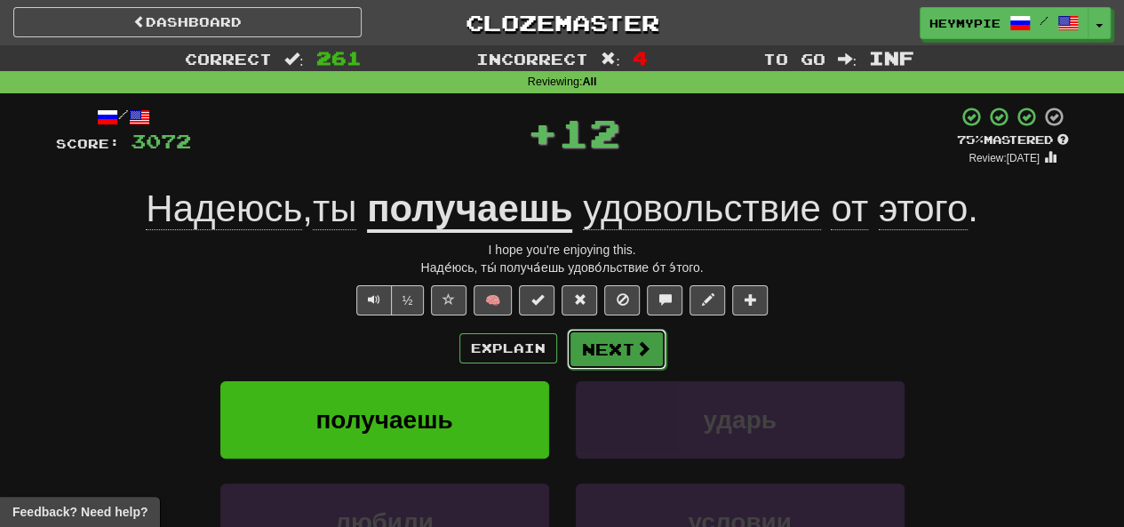
click at [606, 349] on button "Next" at bounding box center [617, 349] width 100 height 41
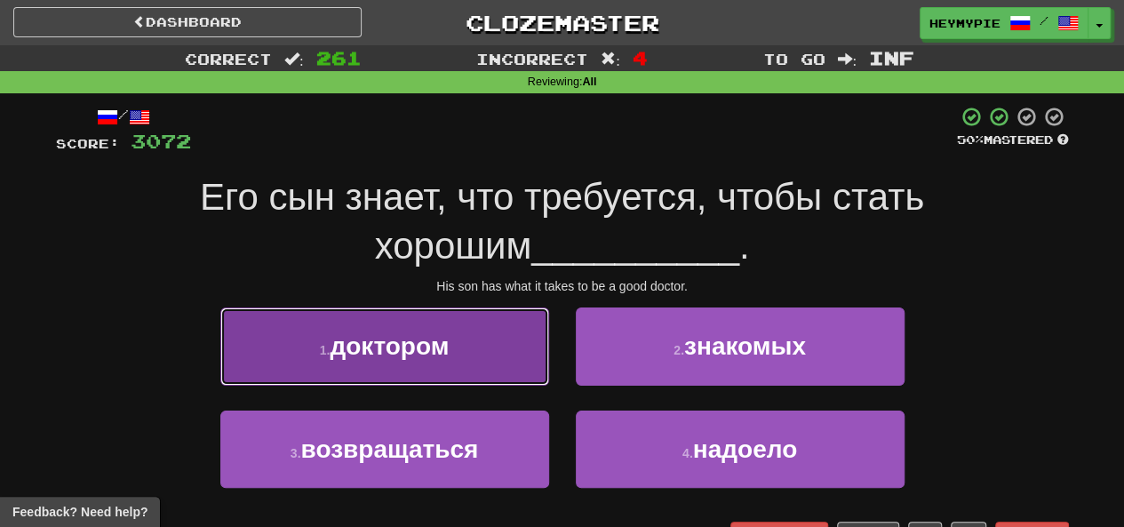
click at [487, 339] on button "1 . доктором" at bounding box center [384, 346] width 329 height 77
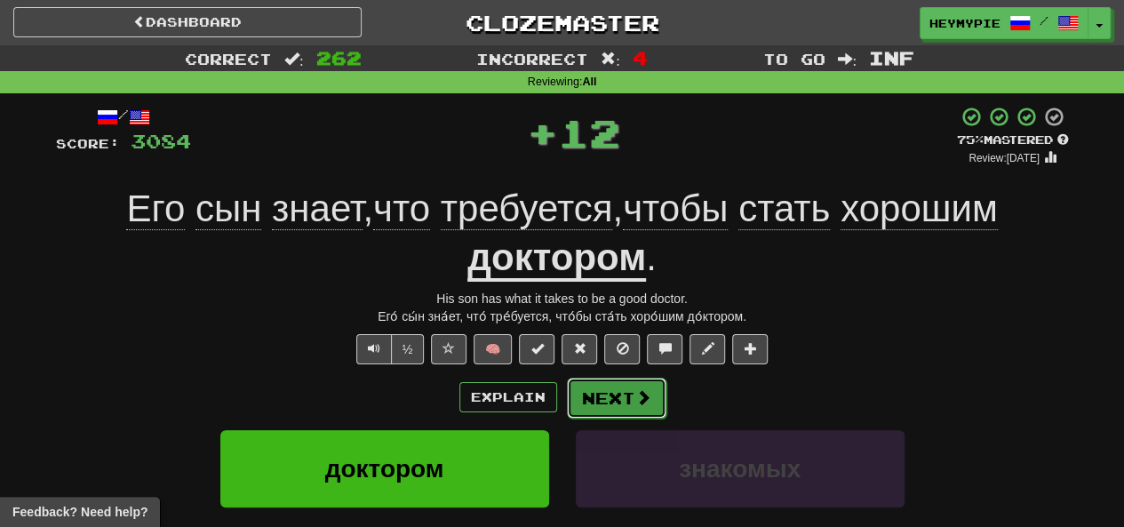
click at [599, 394] on button "Next" at bounding box center [617, 398] width 100 height 41
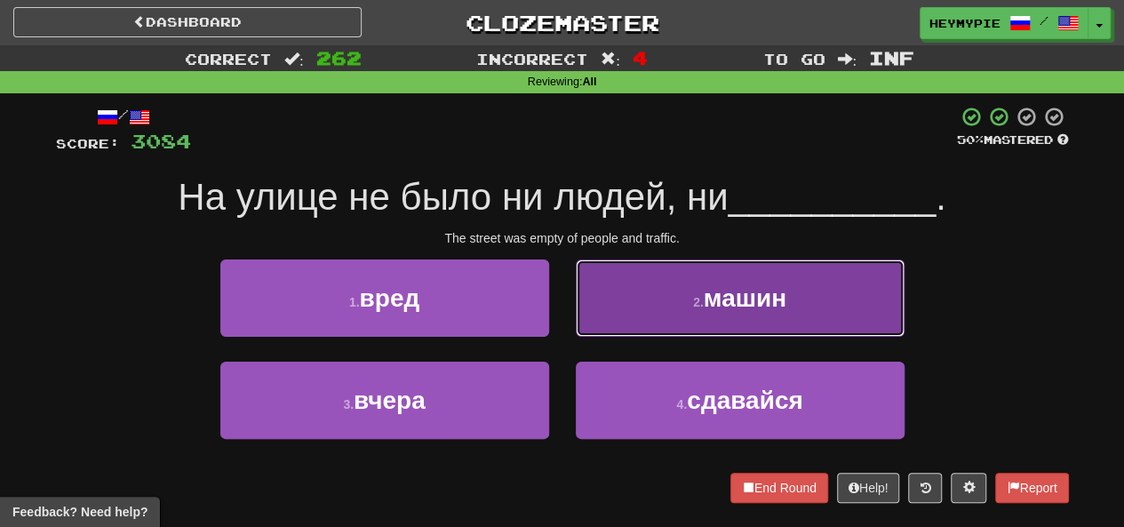
click at [644, 303] on button "2 . машин" at bounding box center [740, 298] width 329 height 77
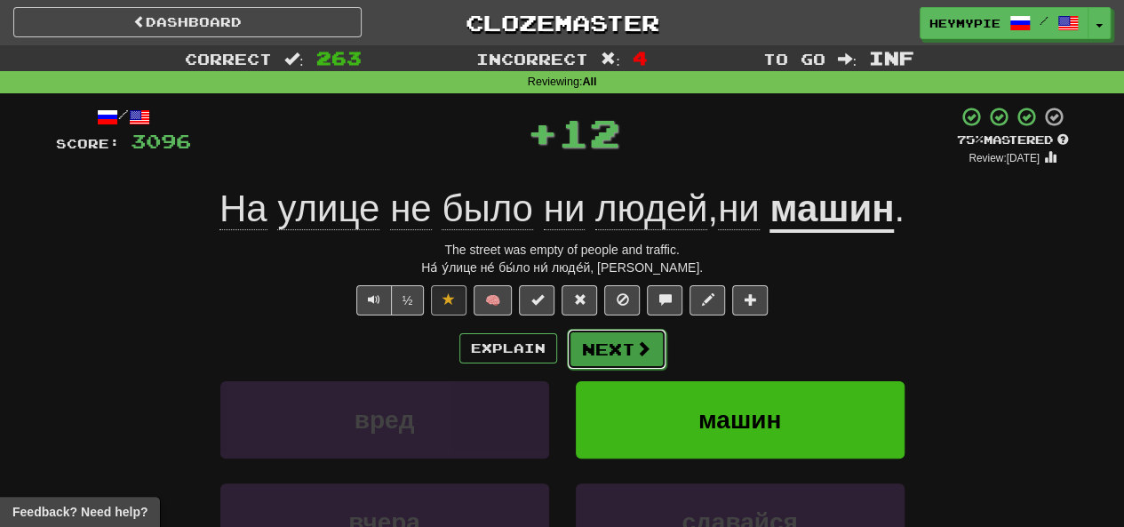
click at [607, 344] on button "Next" at bounding box center [617, 349] width 100 height 41
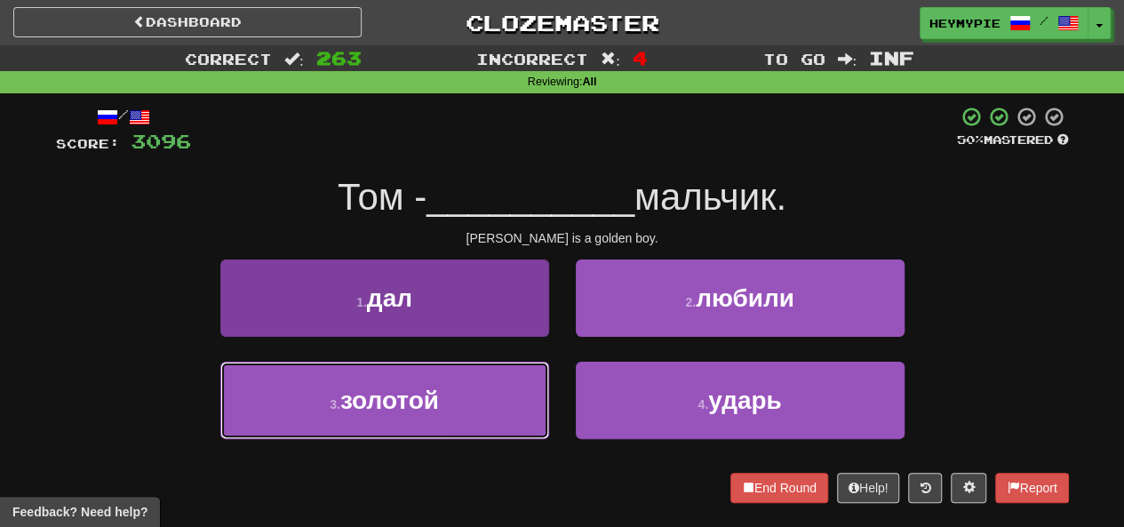
click at [479, 383] on button "3 . золотой" at bounding box center [384, 400] width 329 height 77
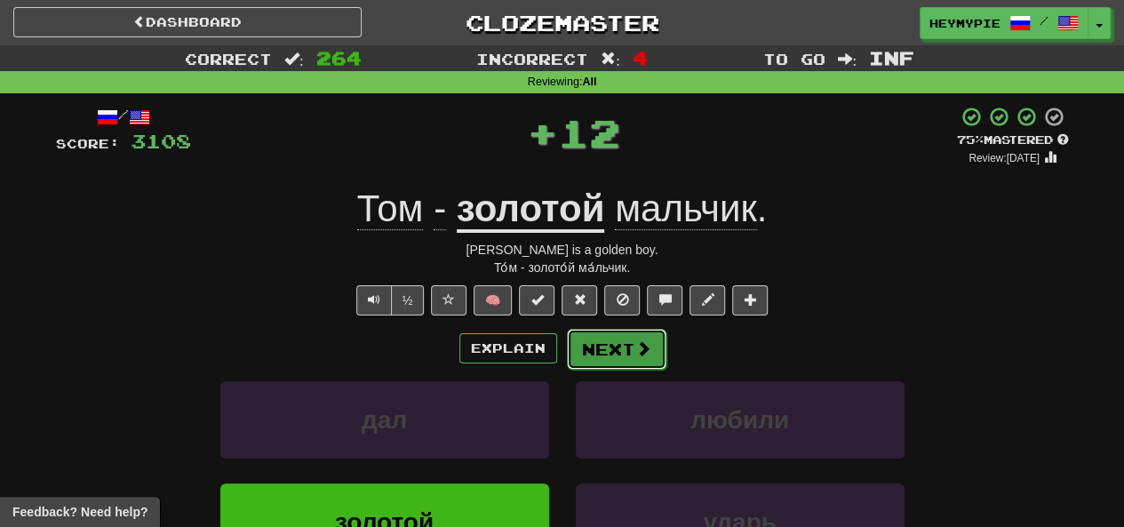
click at [607, 350] on button "Next" at bounding box center [617, 349] width 100 height 41
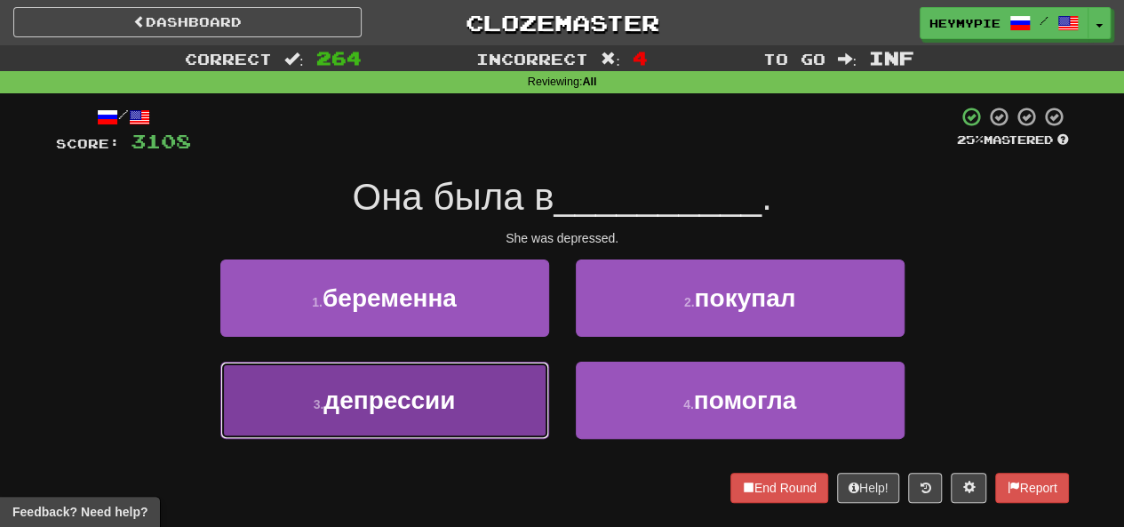
click at [439, 399] on span "депрессии" at bounding box center [390, 401] width 132 height 28
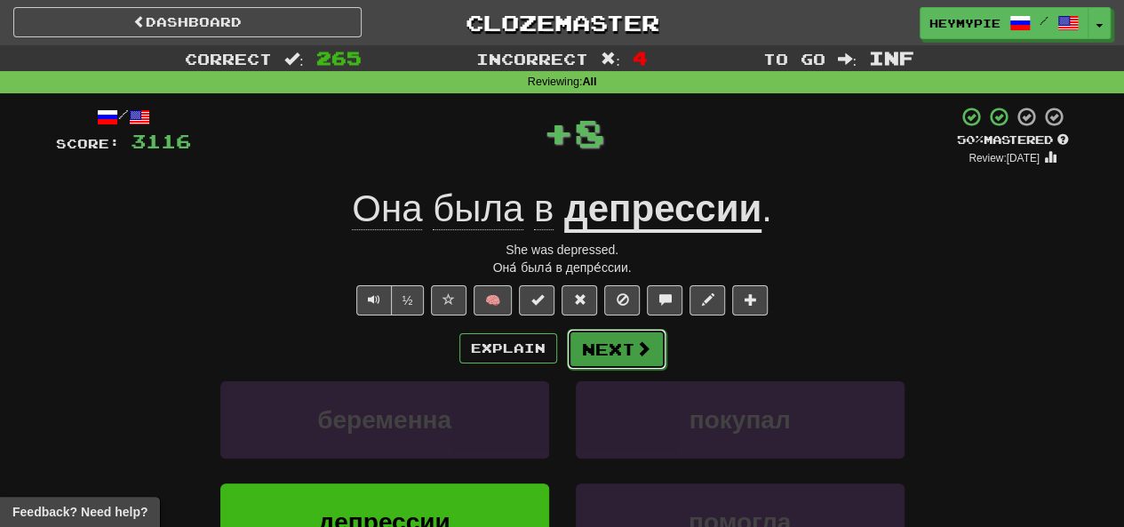
click at [610, 345] on button "Next" at bounding box center [617, 349] width 100 height 41
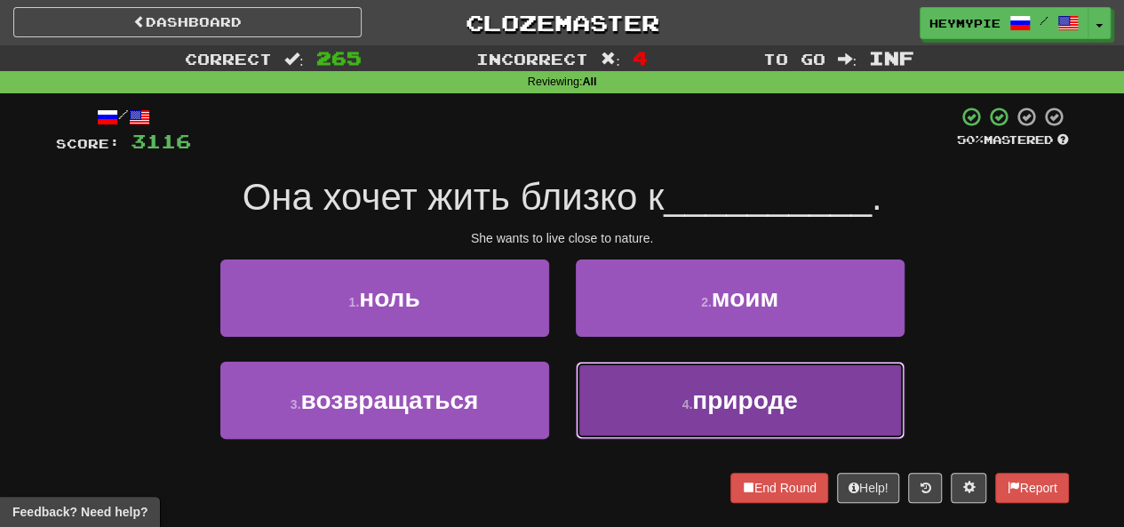
click at [671, 416] on button "4 . природе" at bounding box center [740, 400] width 329 height 77
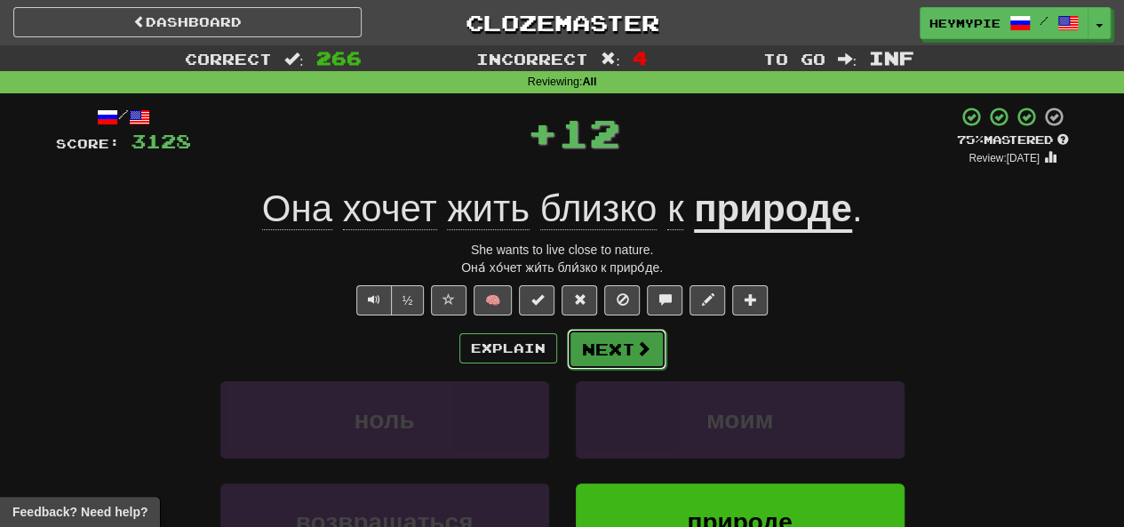
click at [623, 341] on button "Next" at bounding box center [617, 349] width 100 height 41
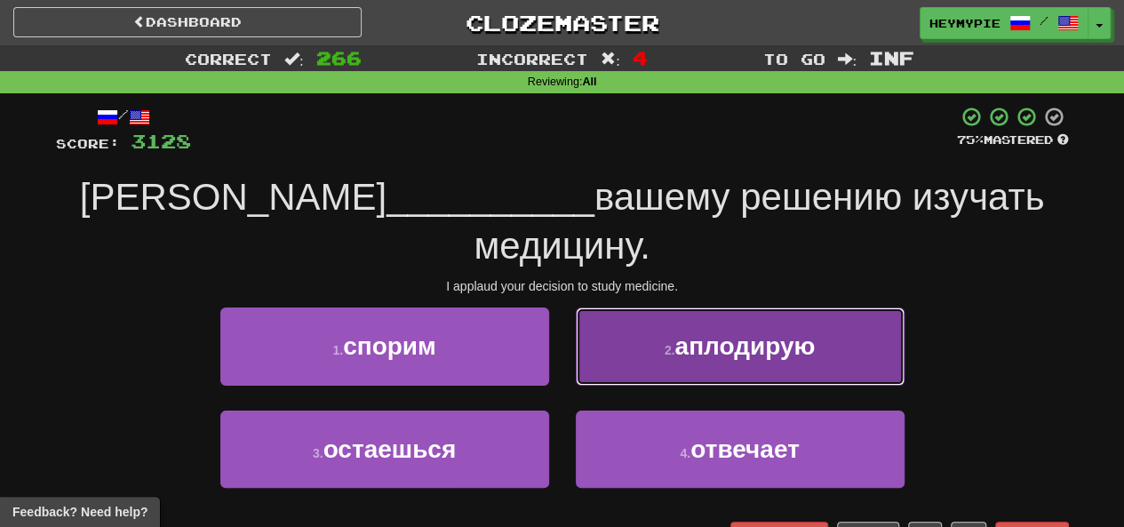
click at [677, 332] on span "аплодирую" at bounding box center [745, 346] width 140 height 28
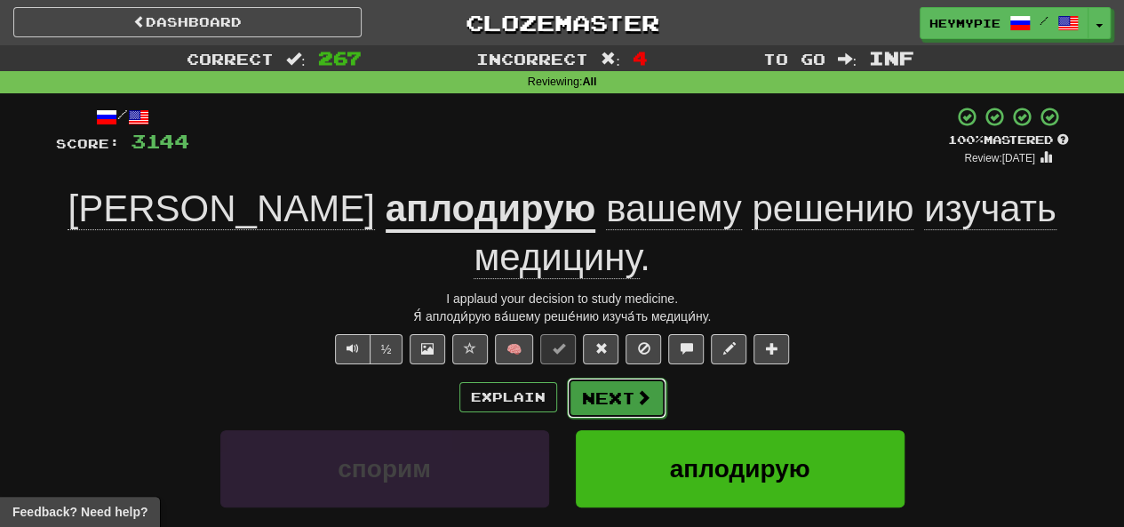
click at [611, 378] on button "Next" at bounding box center [617, 398] width 100 height 41
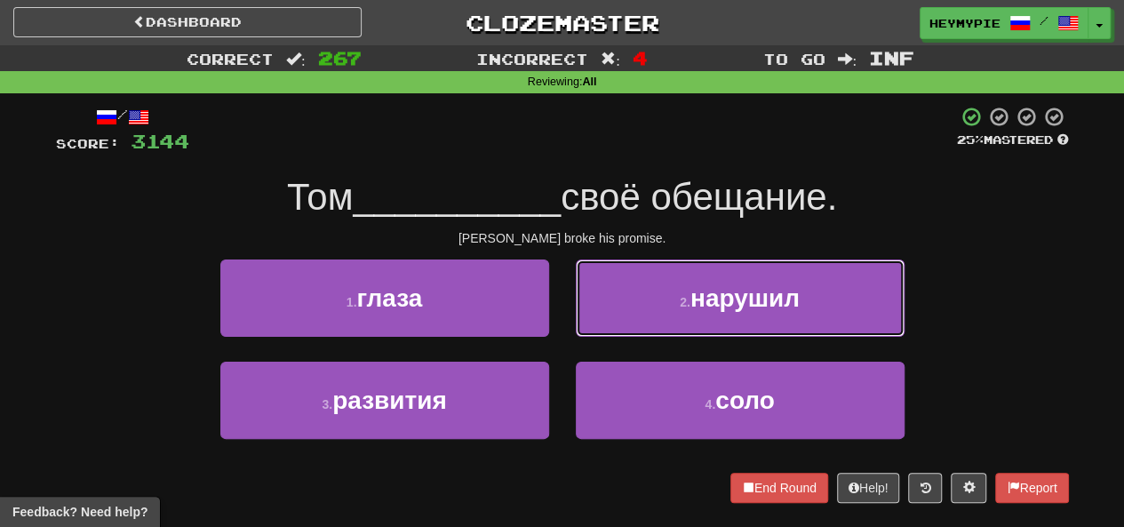
click at [665, 279] on button "2 . нарушил" at bounding box center [740, 298] width 329 height 77
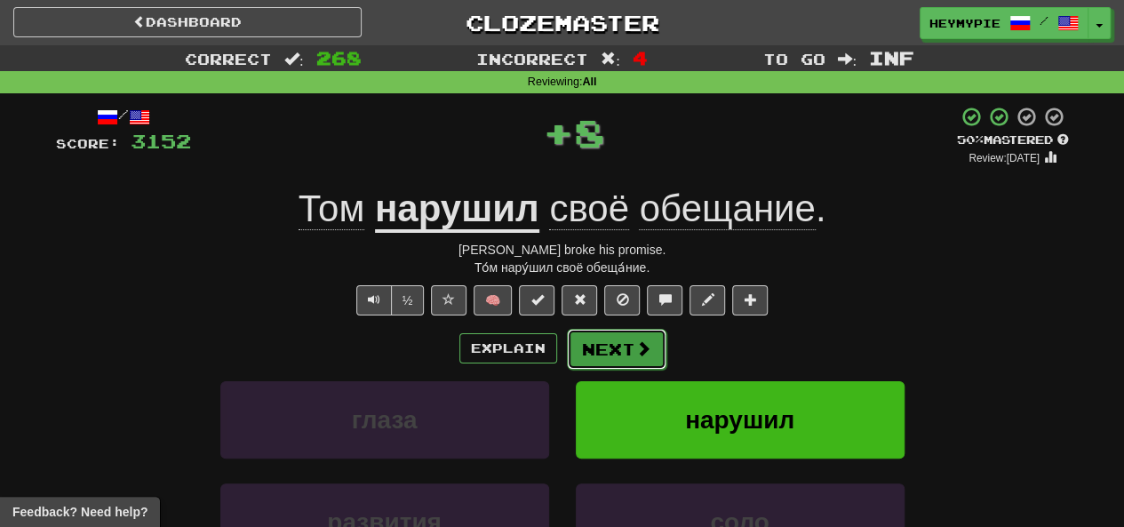
click at [630, 367] on button "Next" at bounding box center [617, 349] width 100 height 41
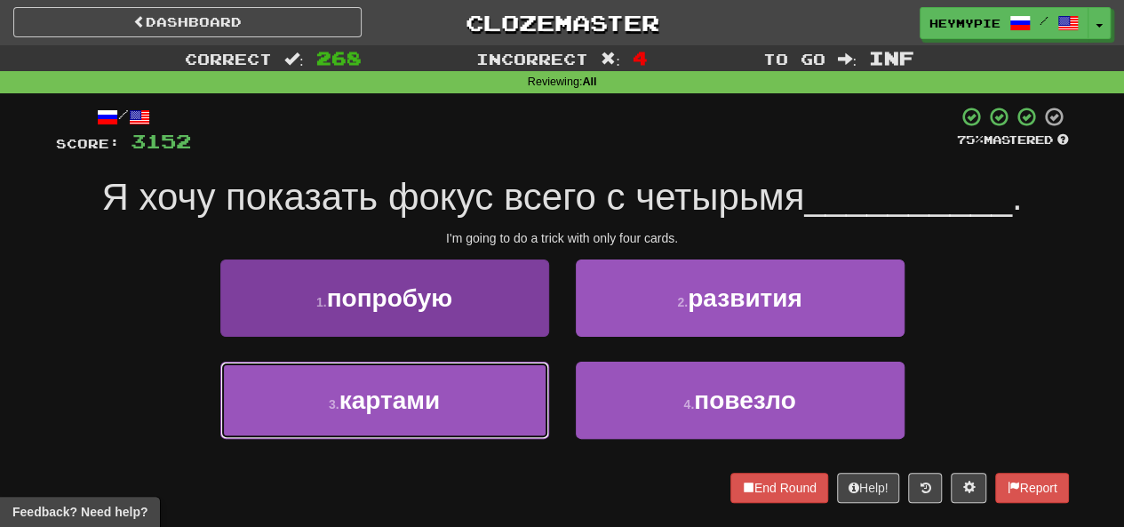
click at [464, 391] on button "3 . картами" at bounding box center [384, 400] width 329 height 77
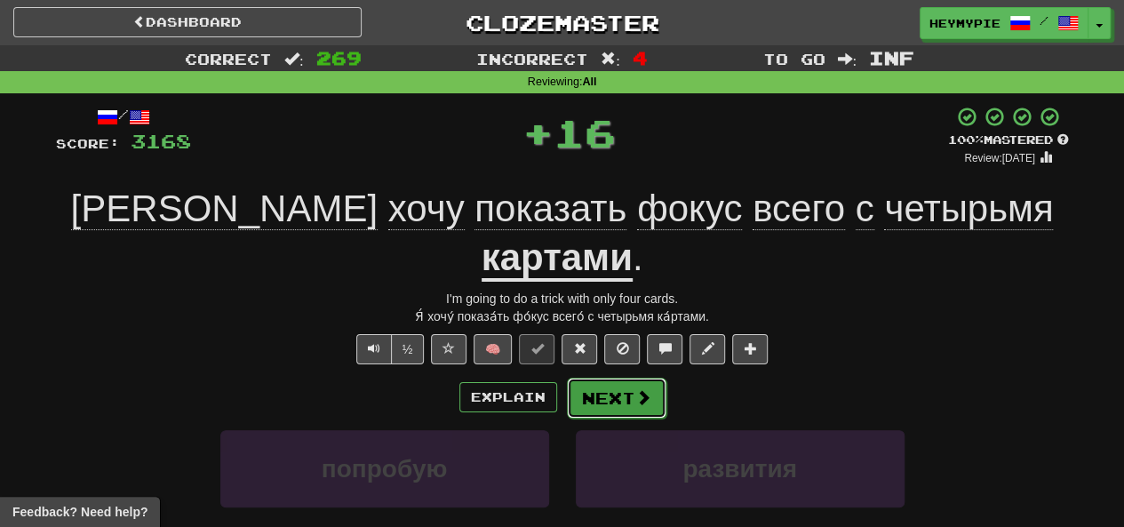
click at [596, 378] on button "Next" at bounding box center [617, 398] width 100 height 41
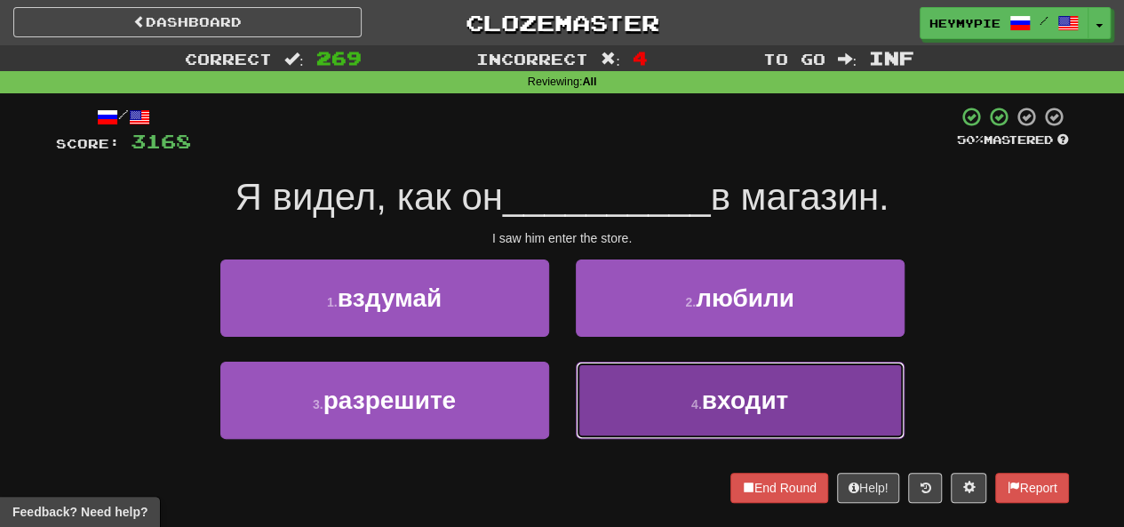
click at [631, 409] on button "4 . входит" at bounding box center [740, 400] width 329 height 77
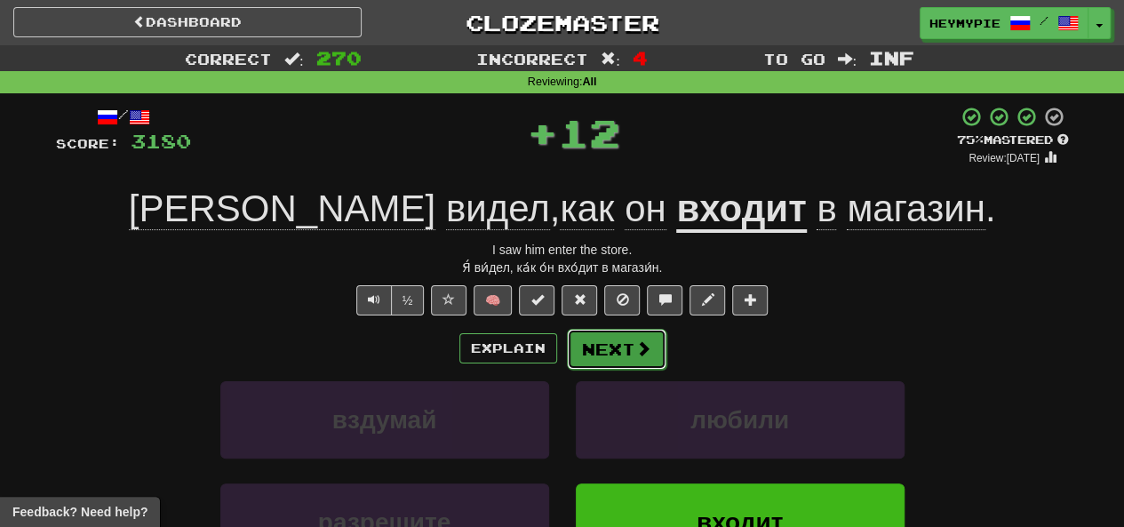
click at [608, 347] on button "Next" at bounding box center [617, 349] width 100 height 41
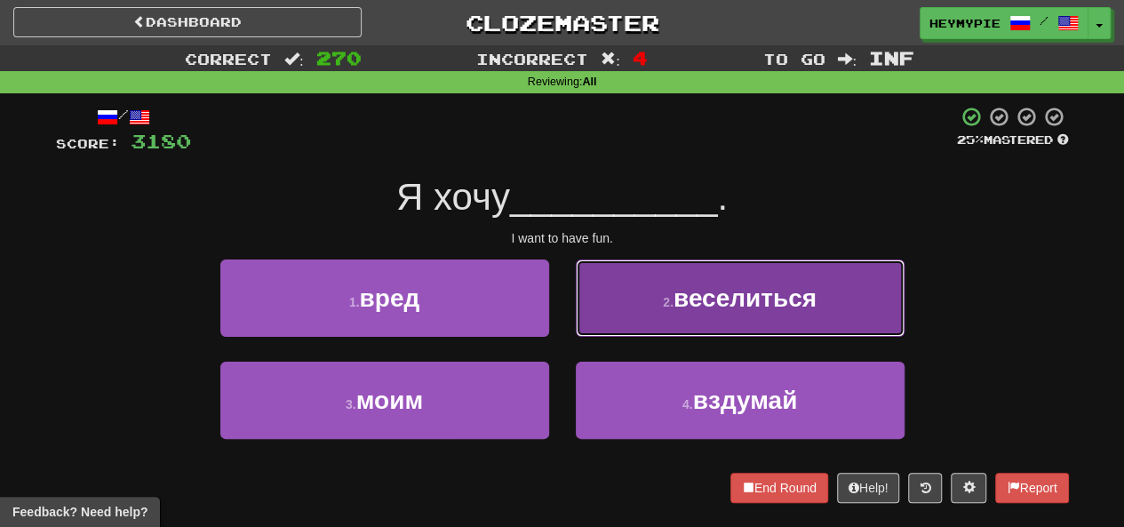
click at [644, 300] on button "2 . веселиться" at bounding box center [740, 298] width 329 height 77
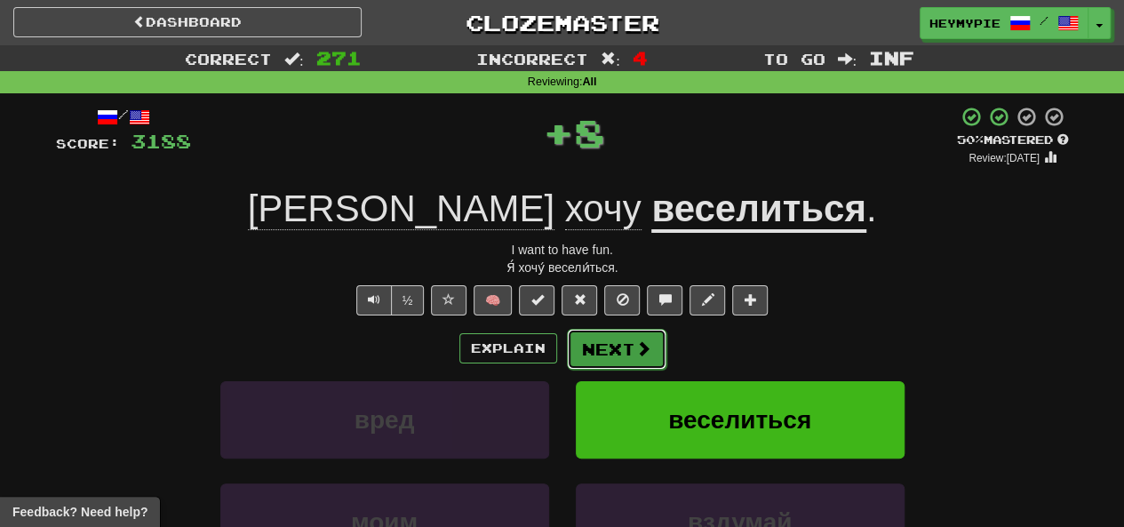
click at [592, 354] on button "Next" at bounding box center [617, 349] width 100 height 41
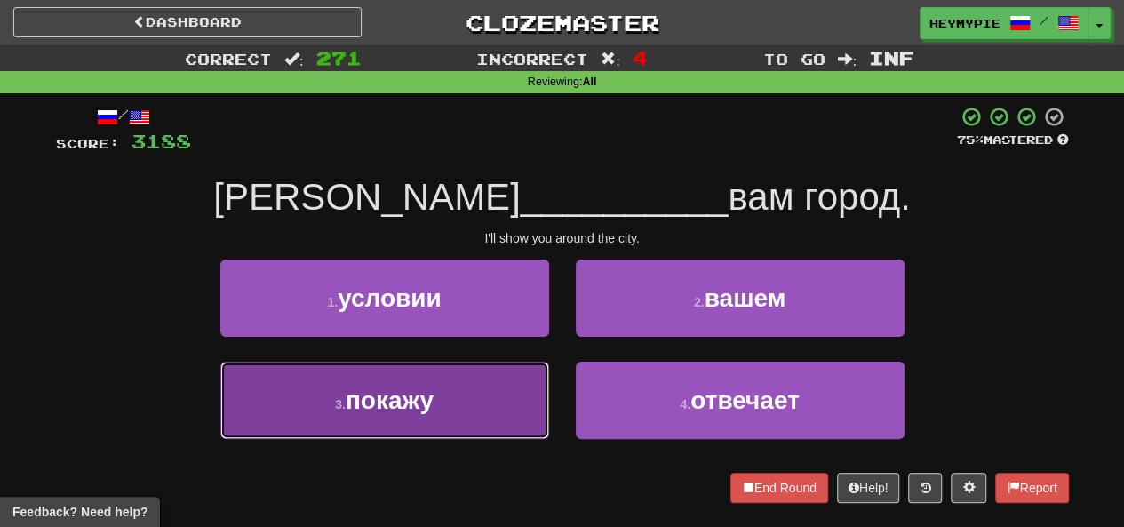
click at [483, 401] on button "3 . покажу" at bounding box center [384, 400] width 329 height 77
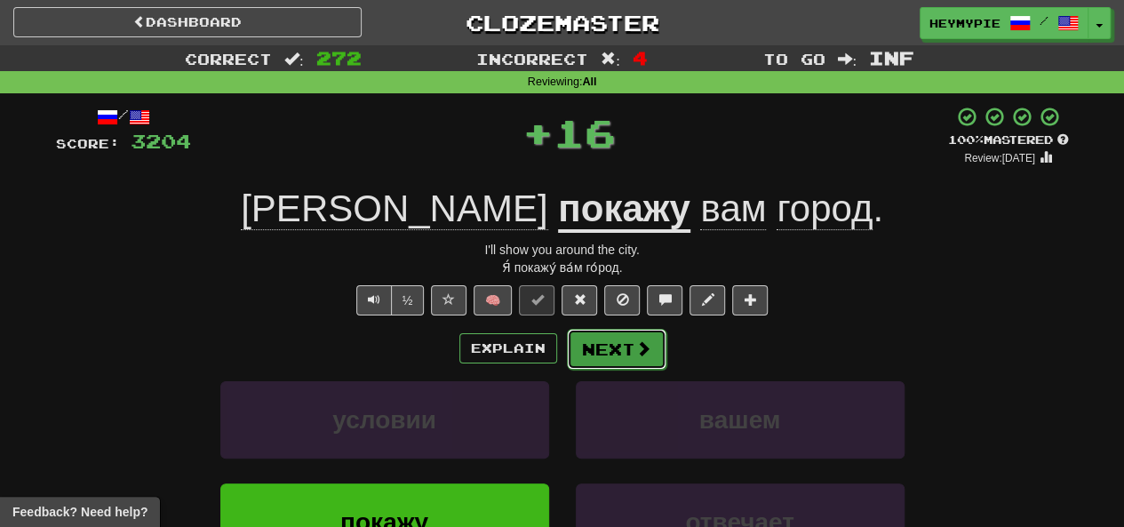
click at [590, 356] on button "Next" at bounding box center [617, 349] width 100 height 41
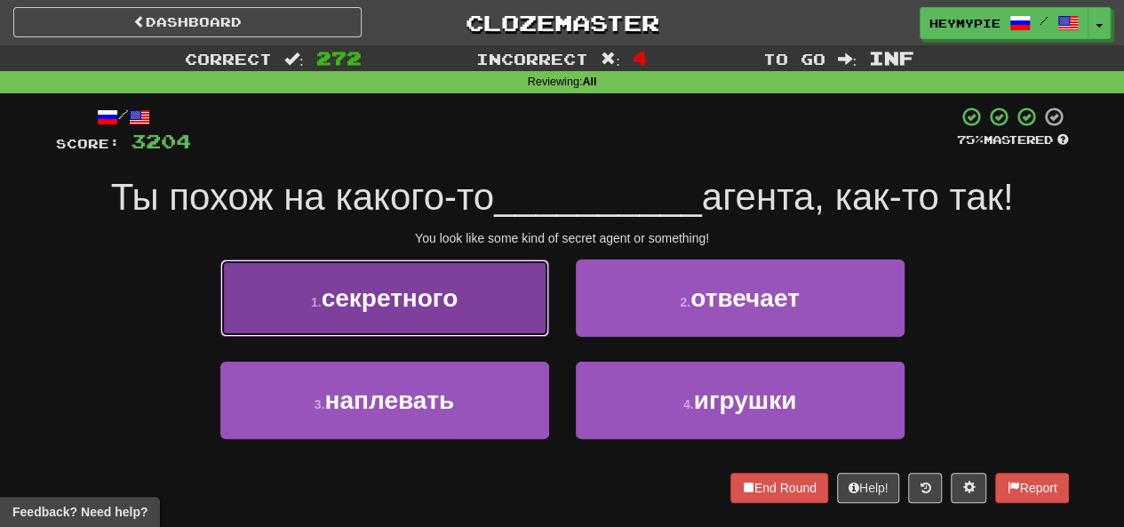
click at [484, 287] on button "1 . секретного" at bounding box center [384, 298] width 329 height 77
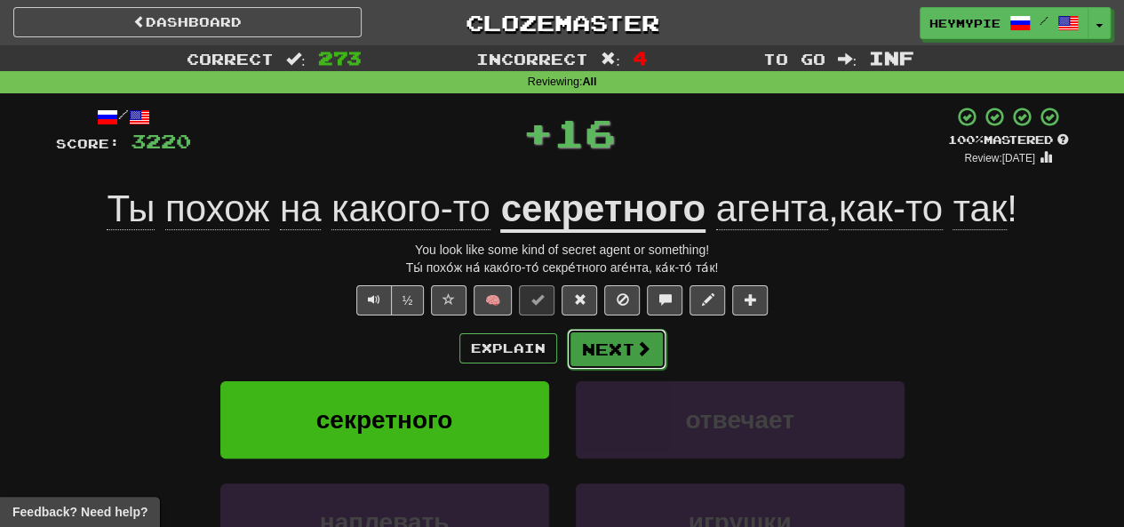
click at [610, 334] on button "Next" at bounding box center [617, 349] width 100 height 41
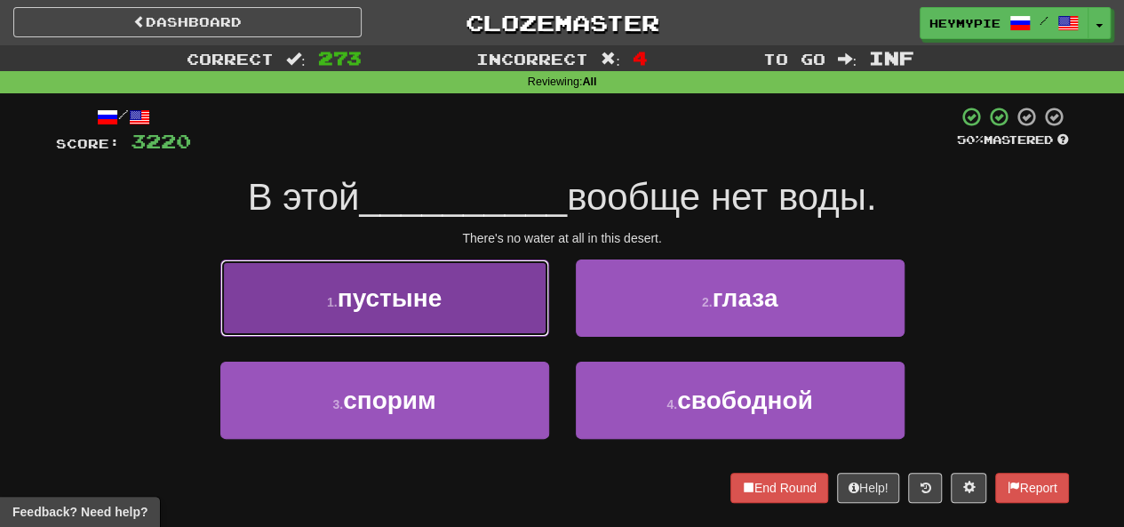
click at [448, 322] on button "1 . пустыне" at bounding box center [384, 298] width 329 height 77
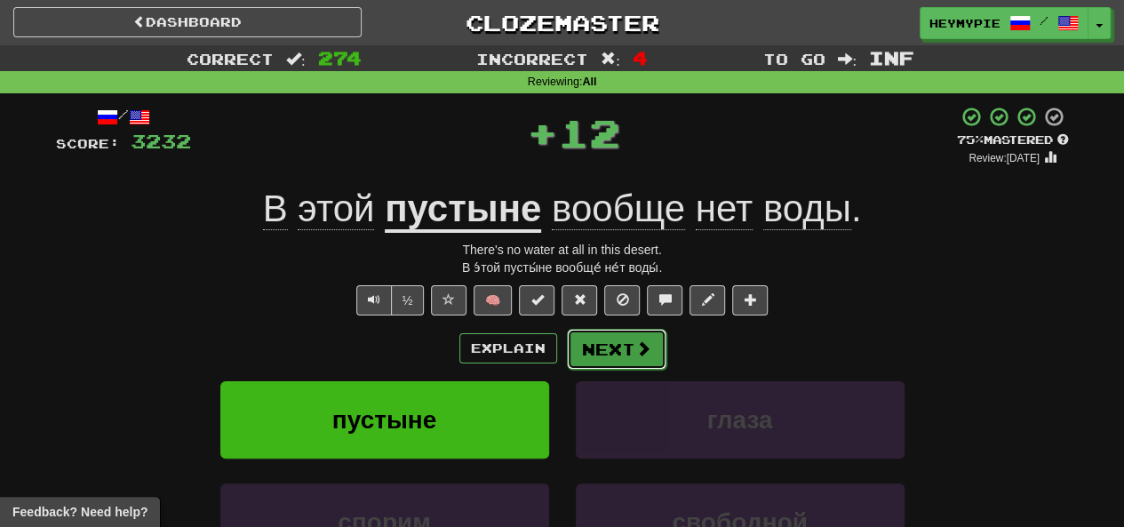
click at [617, 345] on button "Next" at bounding box center [617, 349] width 100 height 41
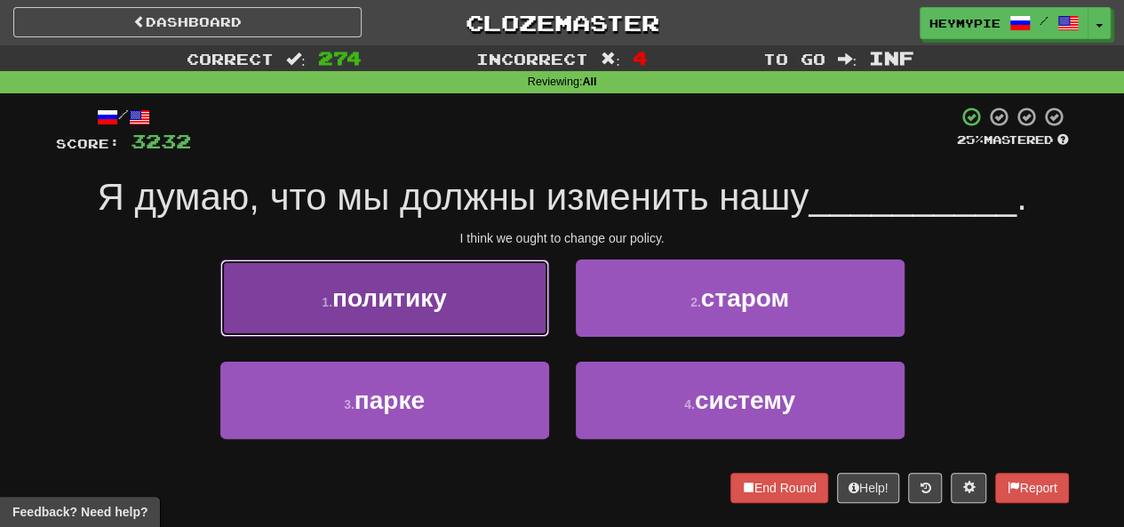
click at [487, 315] on button "1 . политику" at bounding box center [384, 298] width 329 height 77
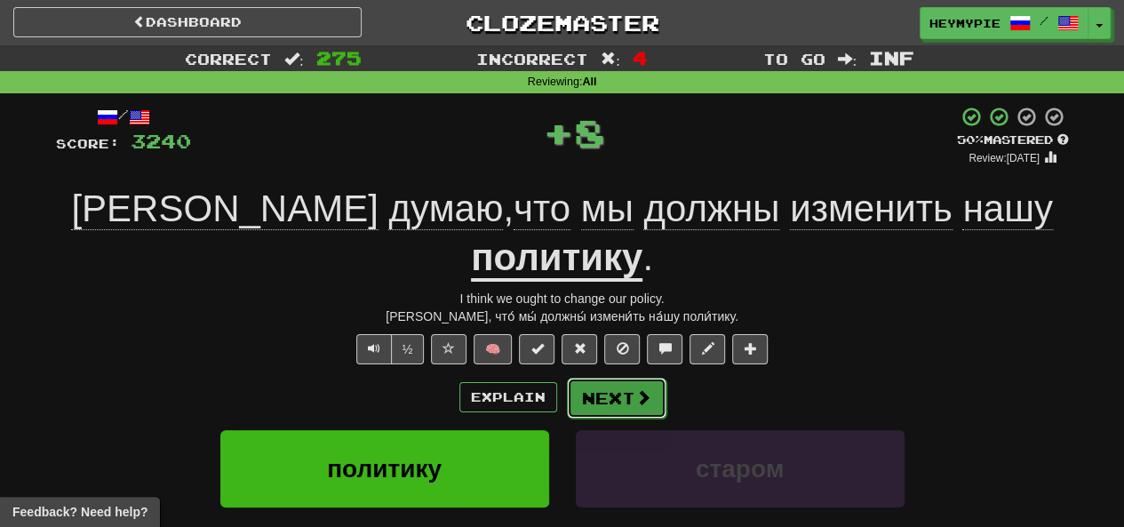
click at [603, 378] on button "Next" at bounding box center [617, 398] width 100 height 41
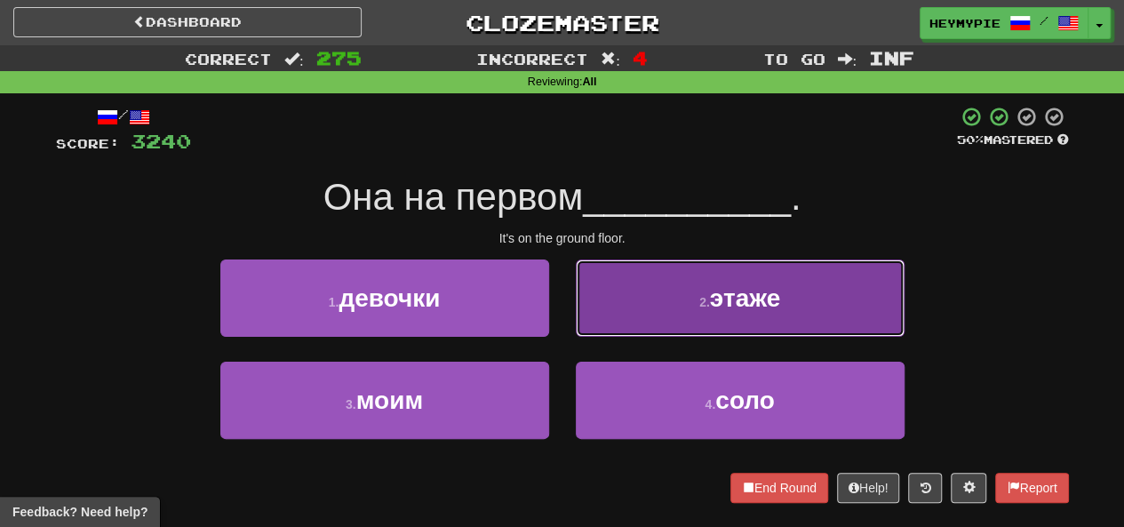
click at [634, 313] on button "2 . этаже" at bounding box center [740, 298] width 329 height 77
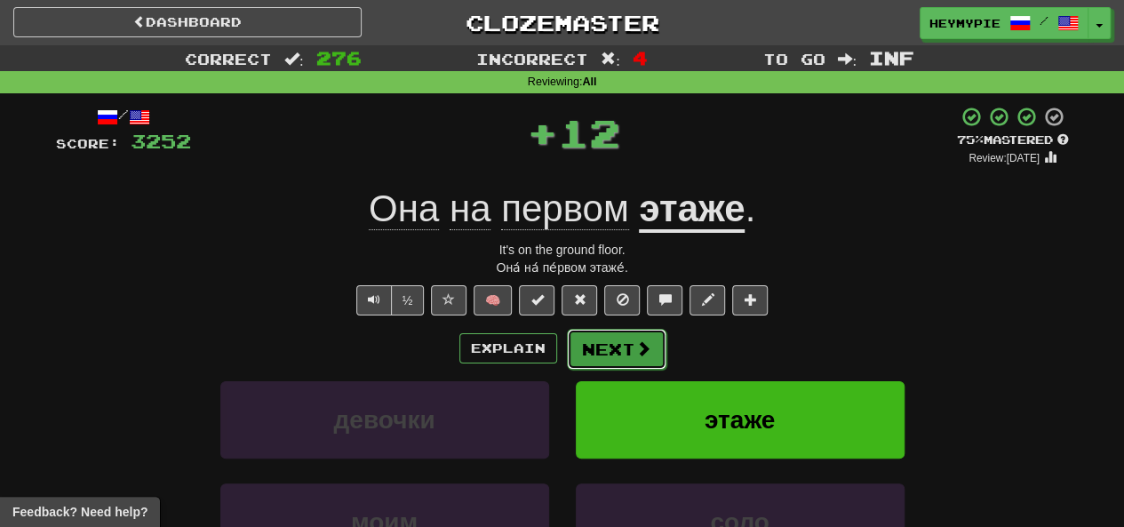
click at [581, 353] on button "Next" at bounding box center [617, 349] width 100 height 41
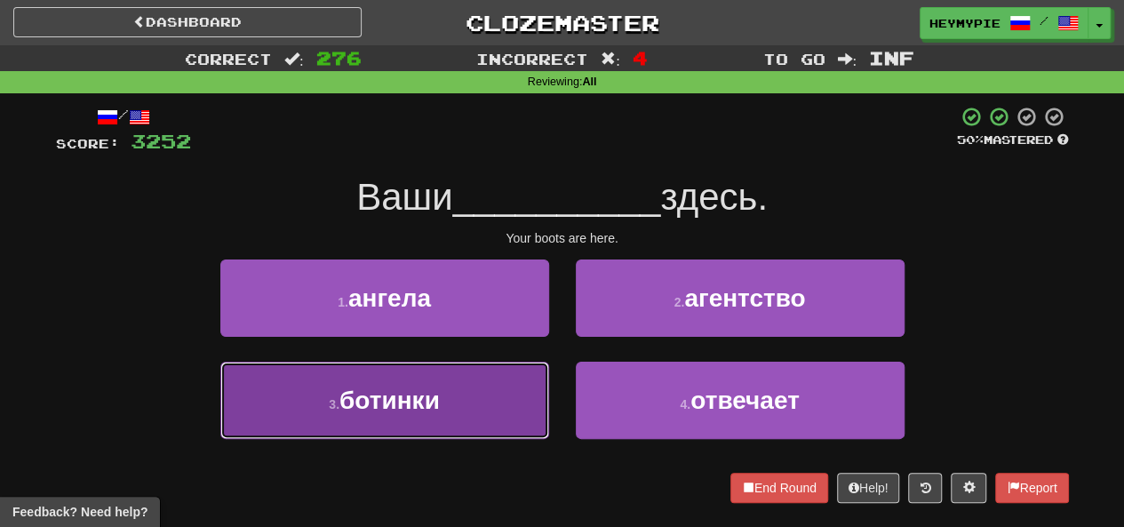
click at [487, 393] on button "3 . ботинки" at bounding box center [384, 400] width 329 height 77
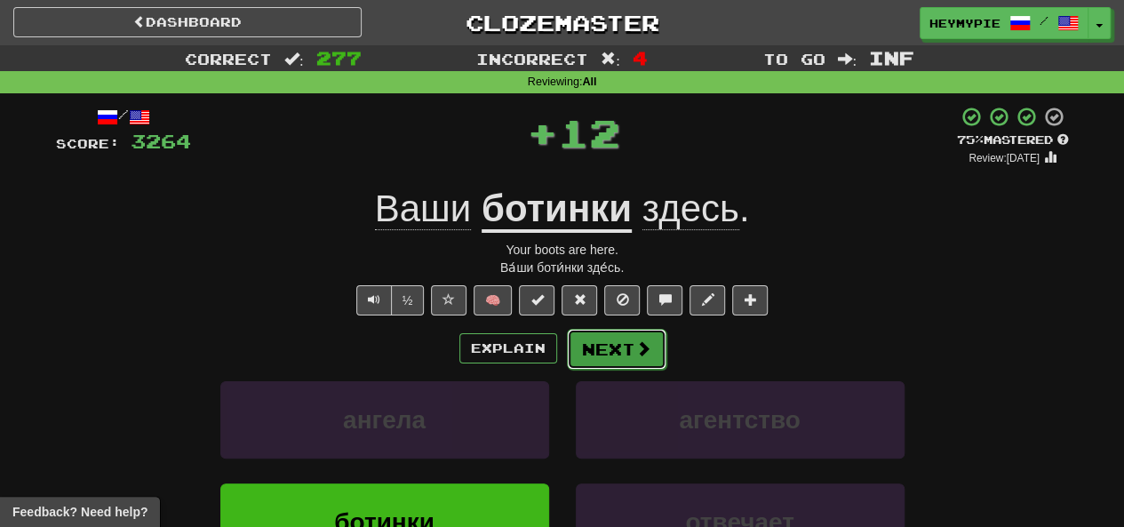
click at [600, 348] on button "Next" at bounding box center [617, 349] width 100 height 41
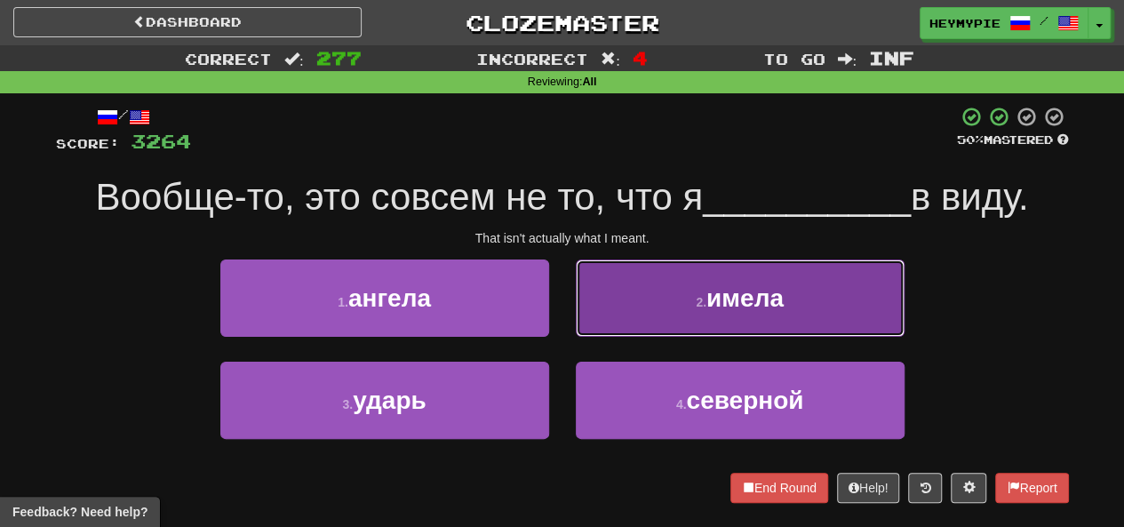
click at [628, 300] on button "2 . имела" at bounding box center [740, 298] width 329 height 77
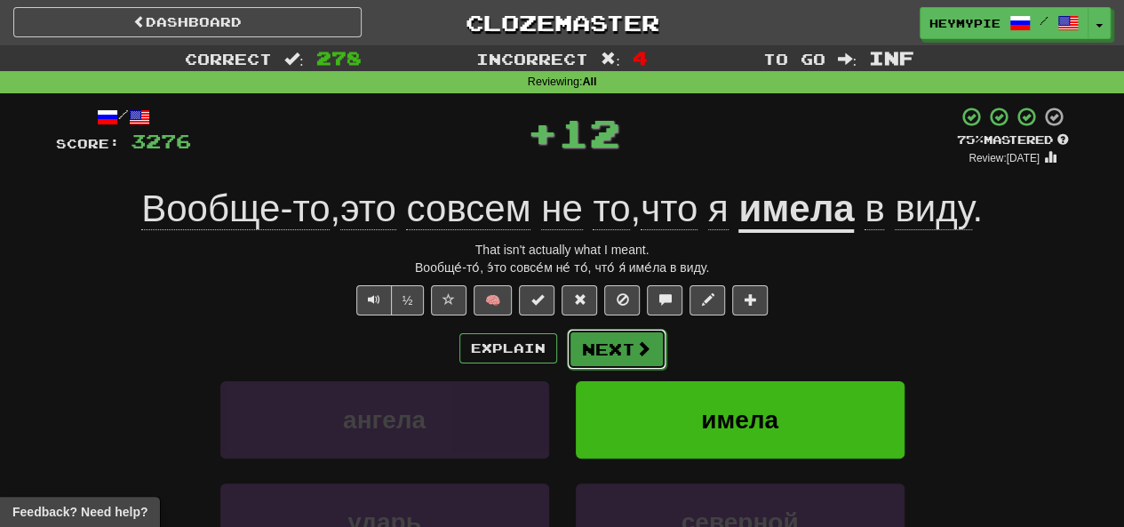
click at [616, 353] on button "Next" at bounding box center [617, 349] width 100 height 41
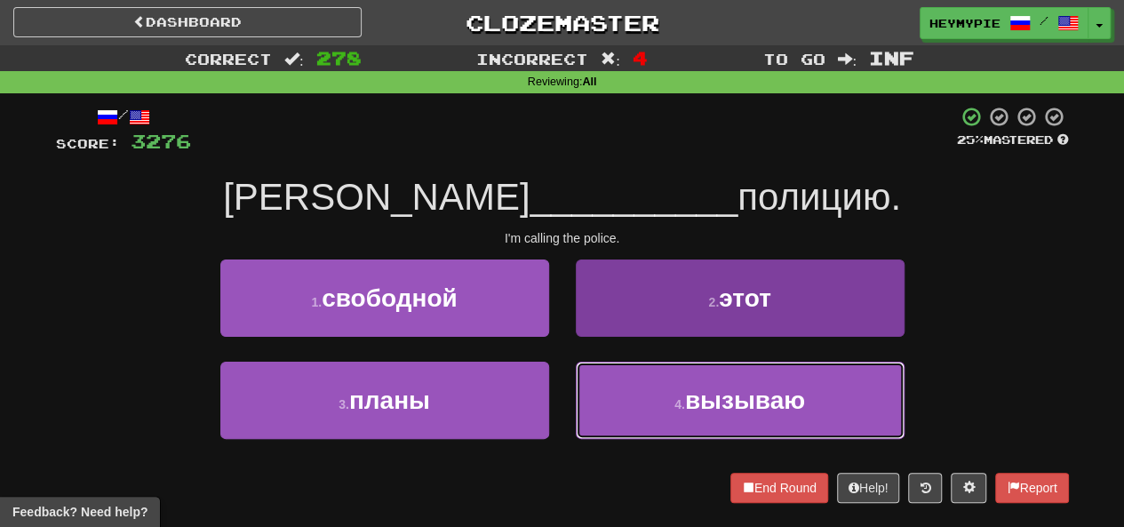
click at [662, 390] on button "4 . вызываю" at bounding box center [740, 400] width 329 height 77
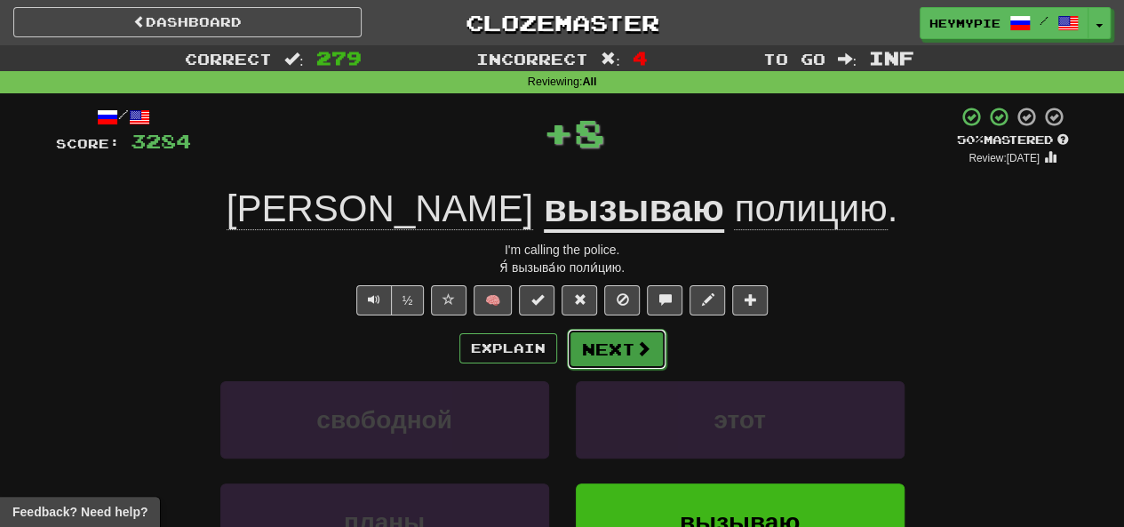
click at [613, 355] on button "Next" at bounding box center [617, 349] width 100 height 41
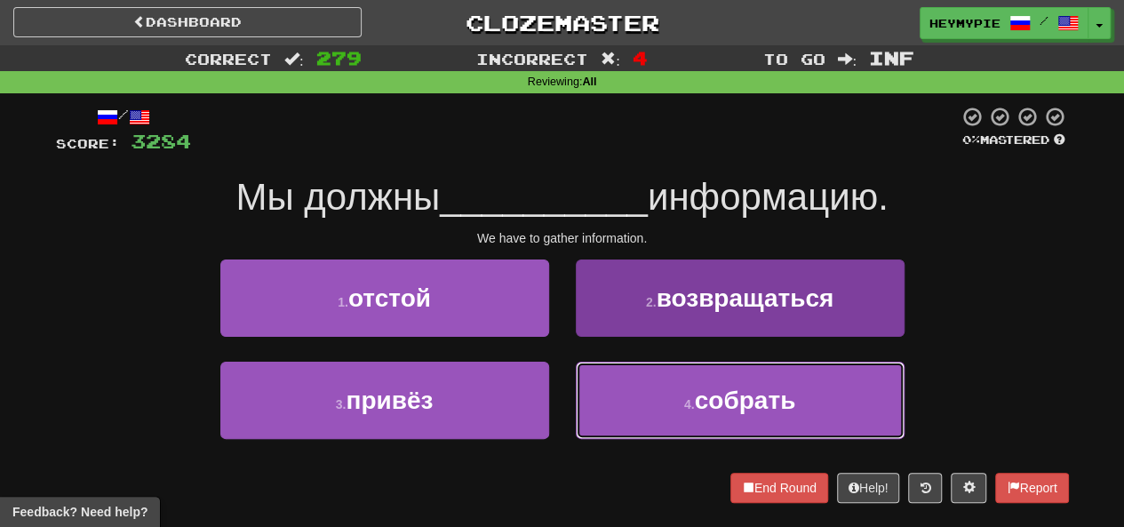
click at [640, 404] on button "4 . собрать" at bounding box center [740, 400] width 329 height 77
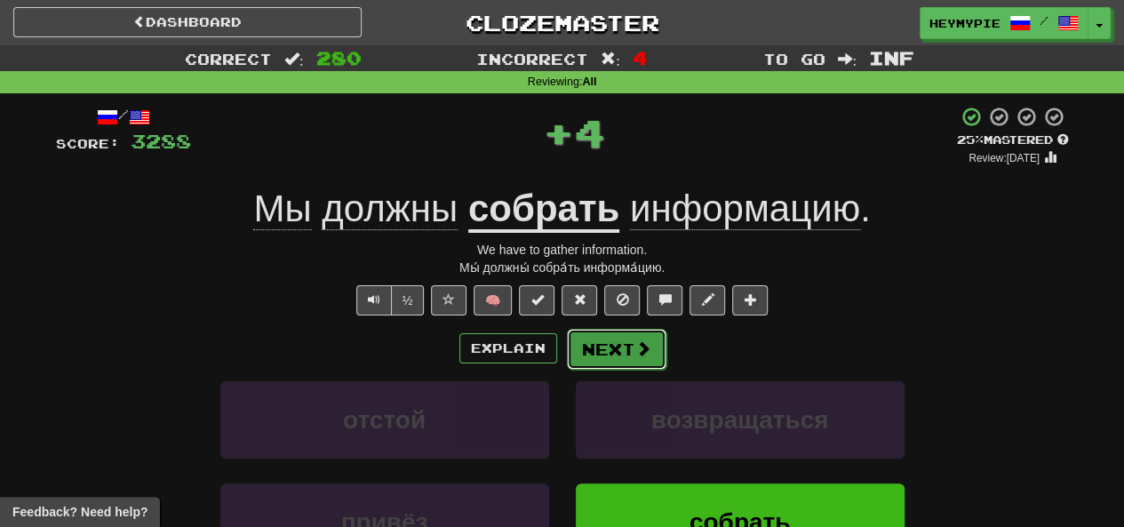
click at [605, 332] on button "Next" at bounding box center [617, 349] width 100 height 41
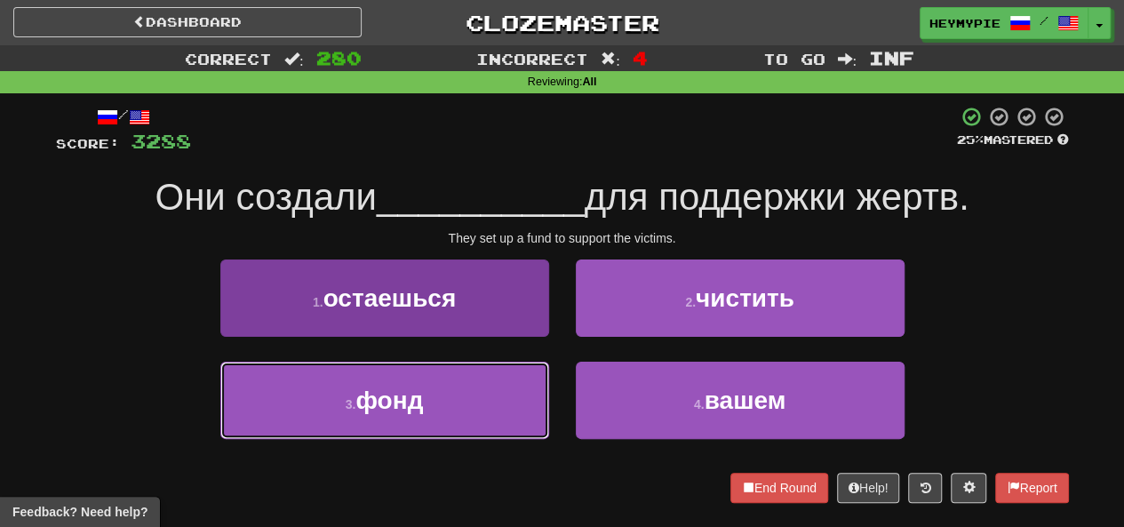
click at [409, 403] on span "фонд" at bounding box center [390, 401] width 68 height 28
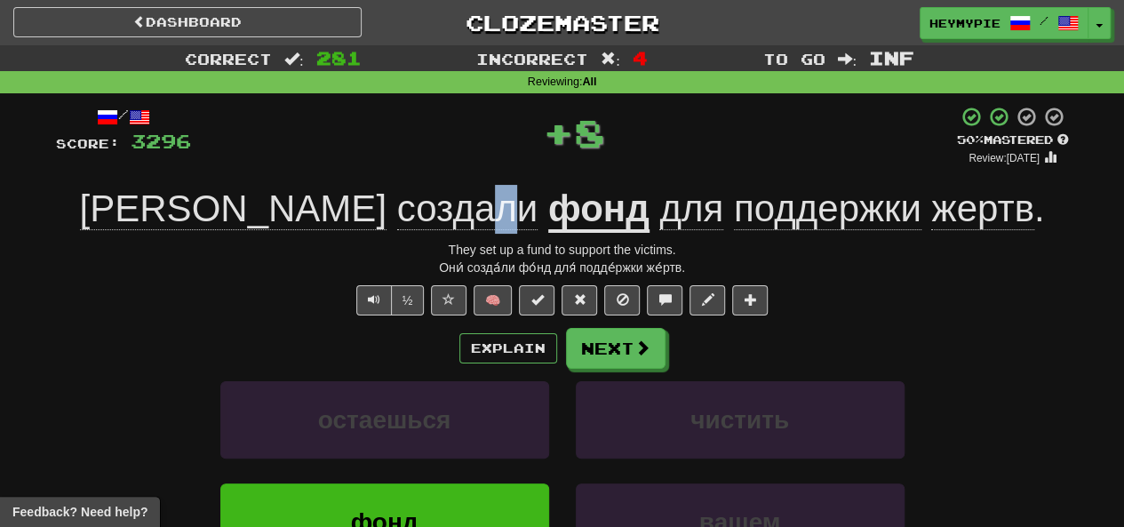
click at [397, 223] on span "создали" at bounding box center [467, 209] width 141 height 43
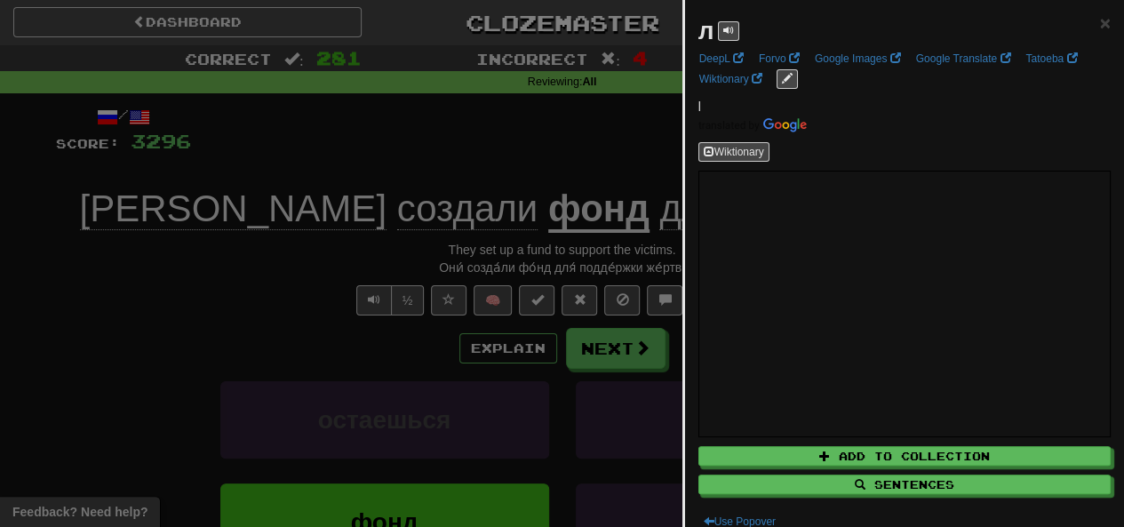
click at [543, 153] on div at bounding box center [562, 263] width 1124 height 527
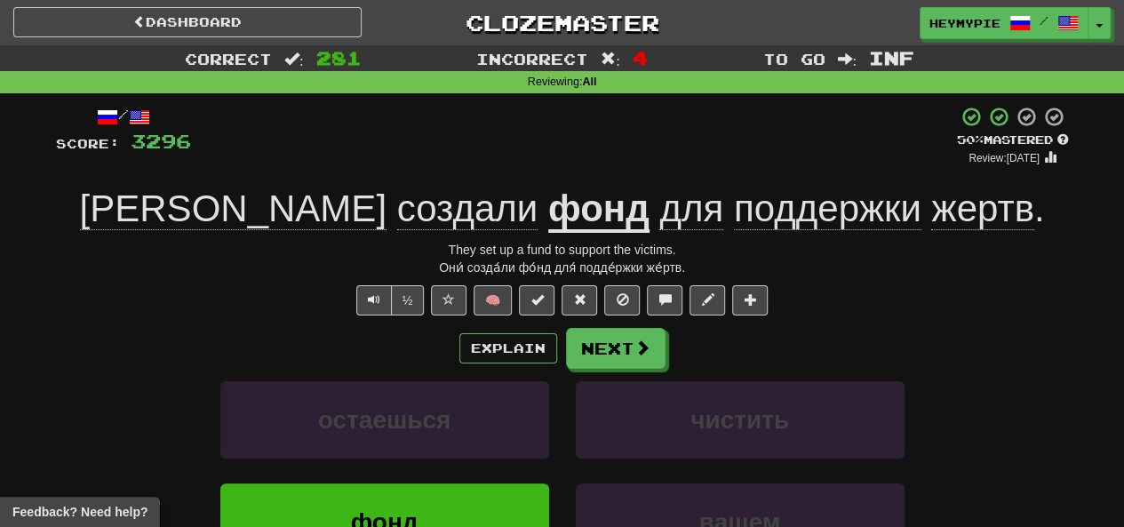
click at [397, 208] on span "создали" at bounding box center [467, 209] width 141 height 43
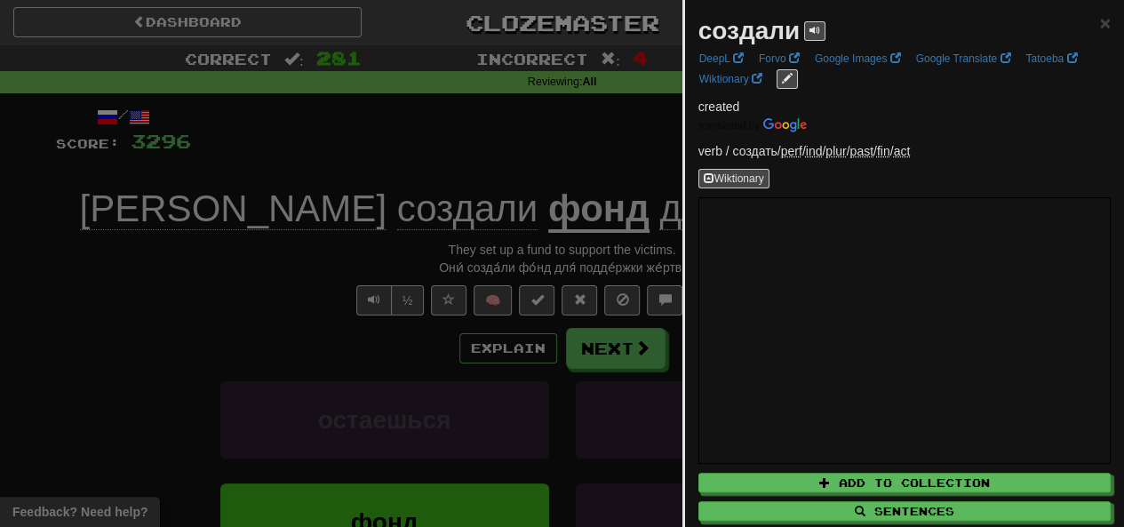
click at [457, 137] on div at bounding box center [562, 263] width 1124 height 527
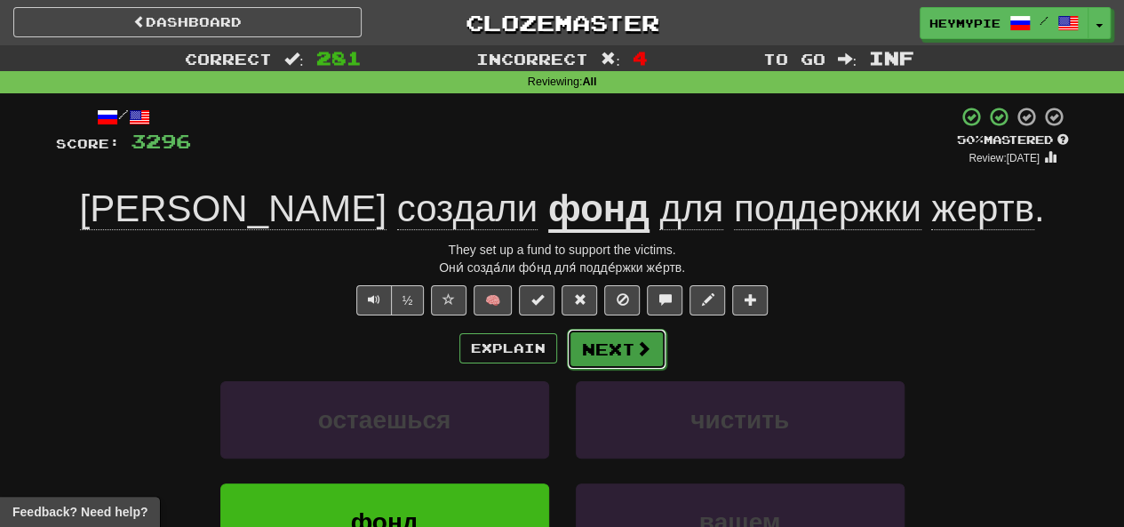
click at [610, 361] on button "Next" at bounding box center [617, 349] width 100 height 41
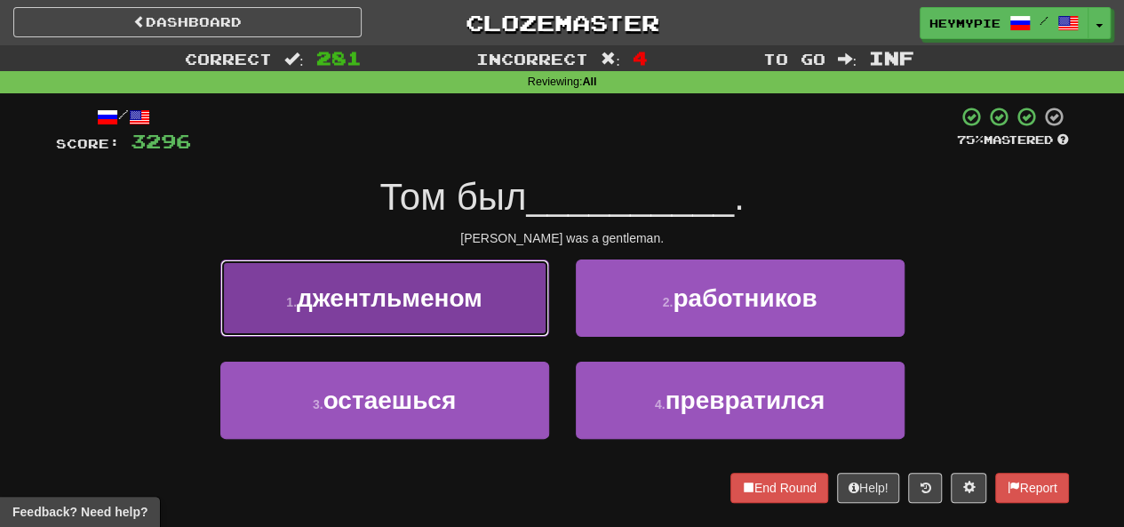
click at [459, 277] on button "1 . джентльменом" at bounding box center [384, 298] width 329 height 77
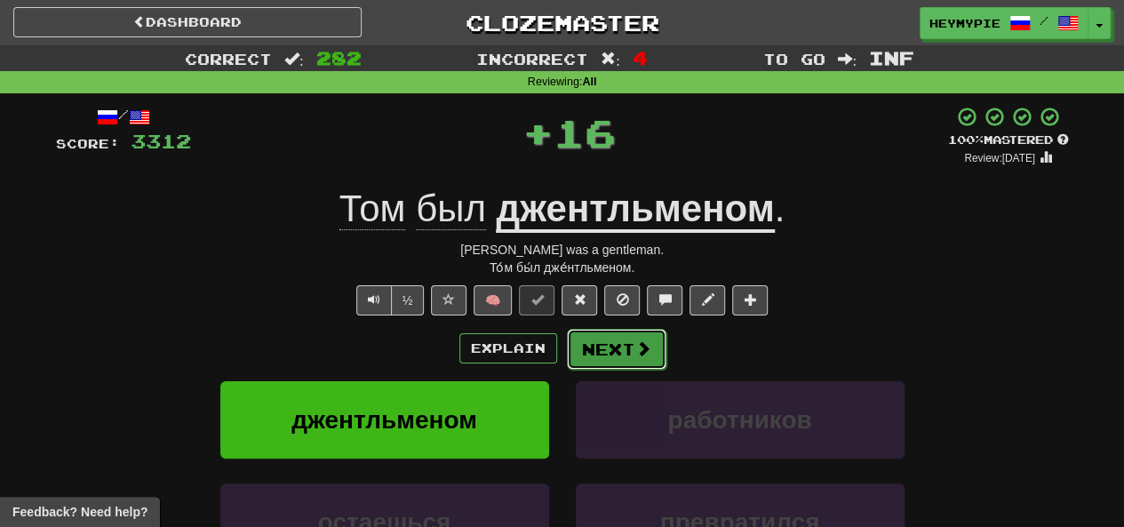
click at [608, 337] on button "Next" at bounding box center [617, 349] width 100 height 41
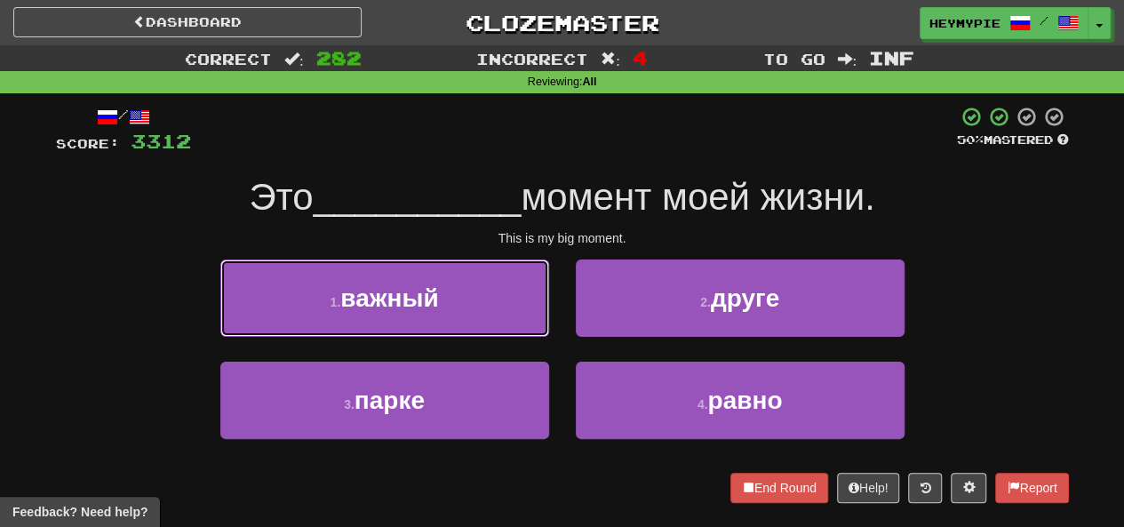
click at [427, 289] on span "важный" at bounding box center [389, 298] width 98 height 28
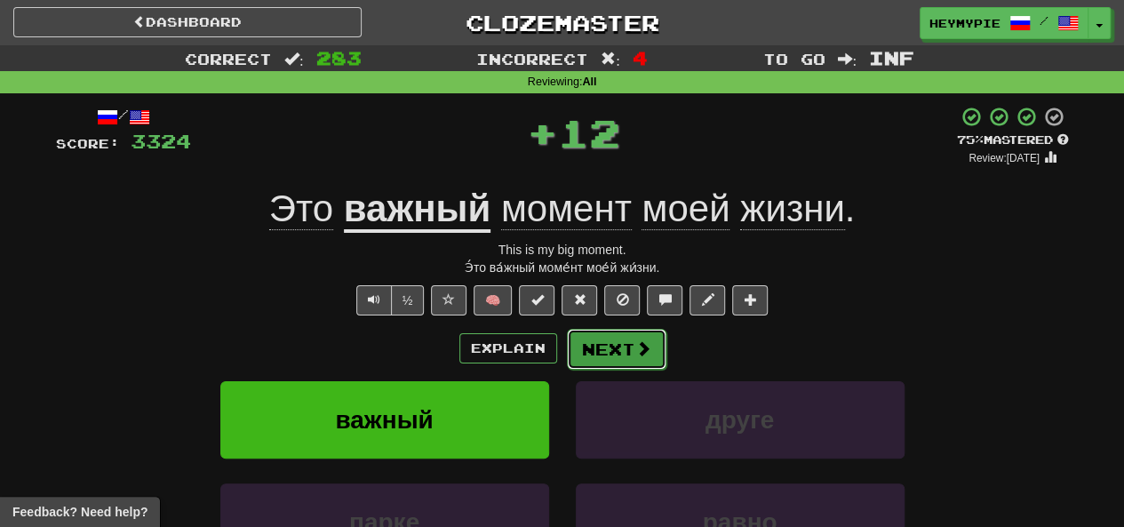
click at [636, 340] on span at bounding box center [644, 348] width 16 height 16
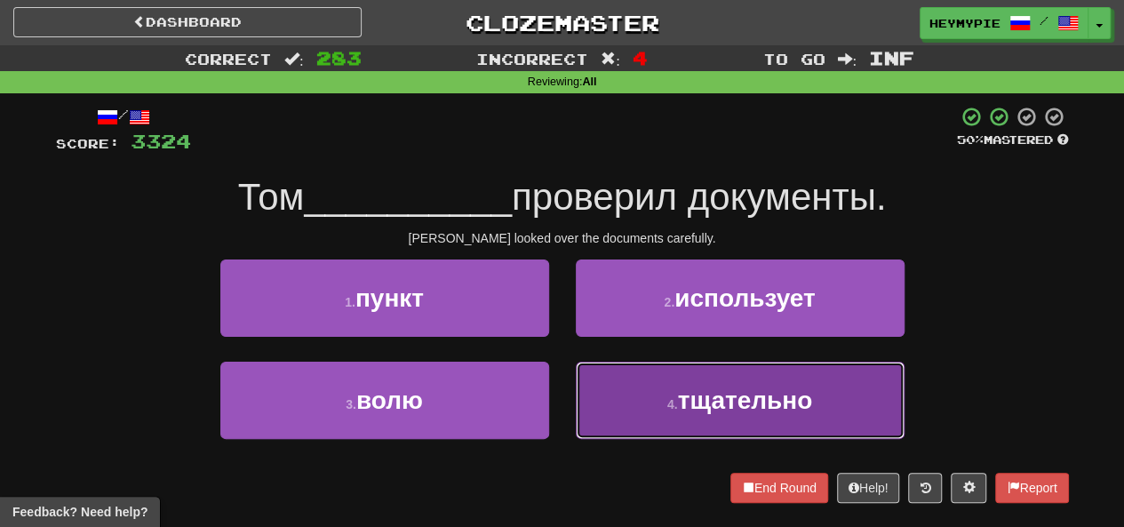
click at [672, 416] on button "4 . тщательно" at bounding box center [740, 400] width 329 height 77
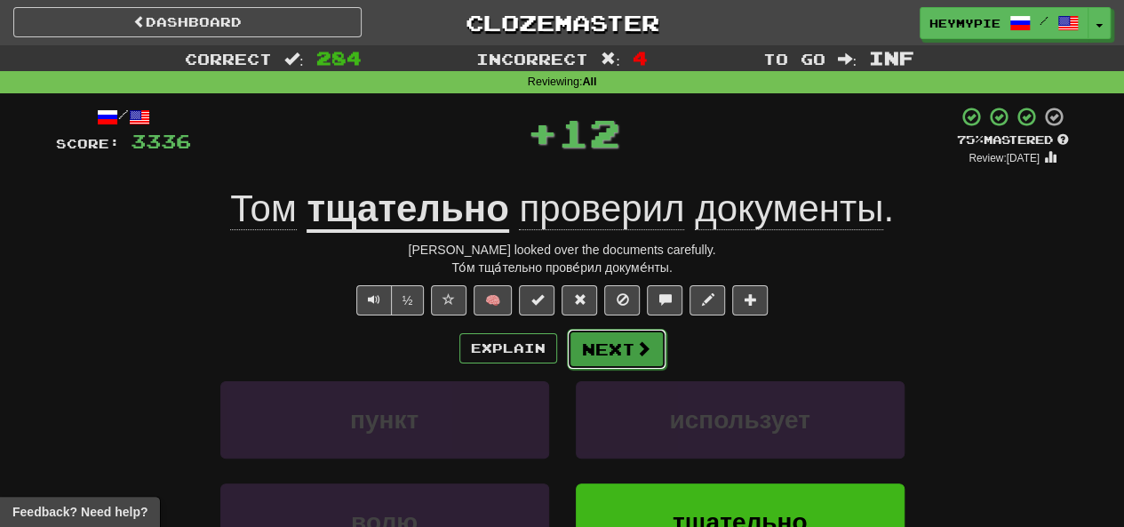
click at [600, 360] on button "Next" at bounding box center [617, 349] width 100 height 41
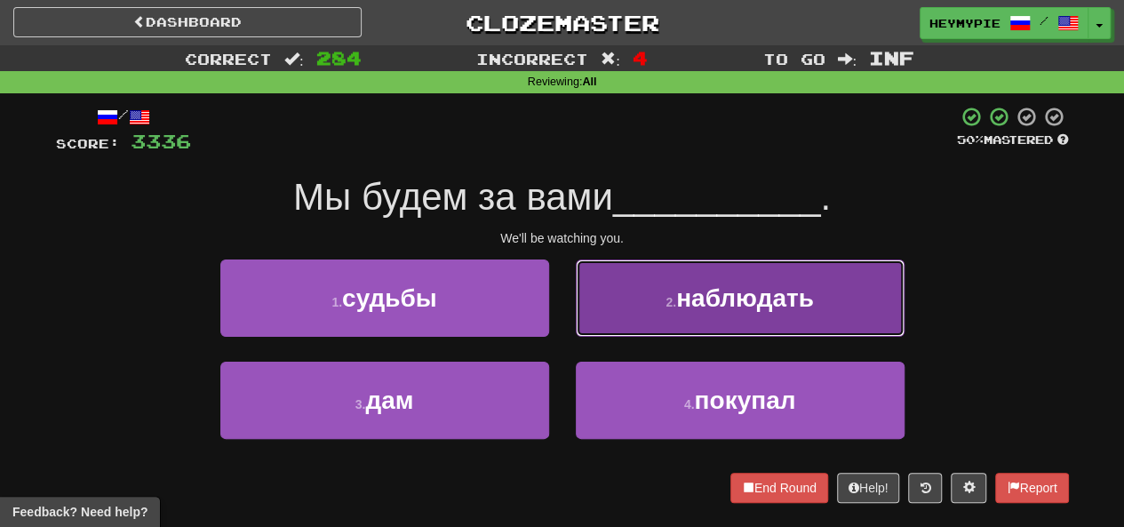
click at [601, 324] on button "2 . наблюдать" at bounding box center [740, 298] width 329 height 77
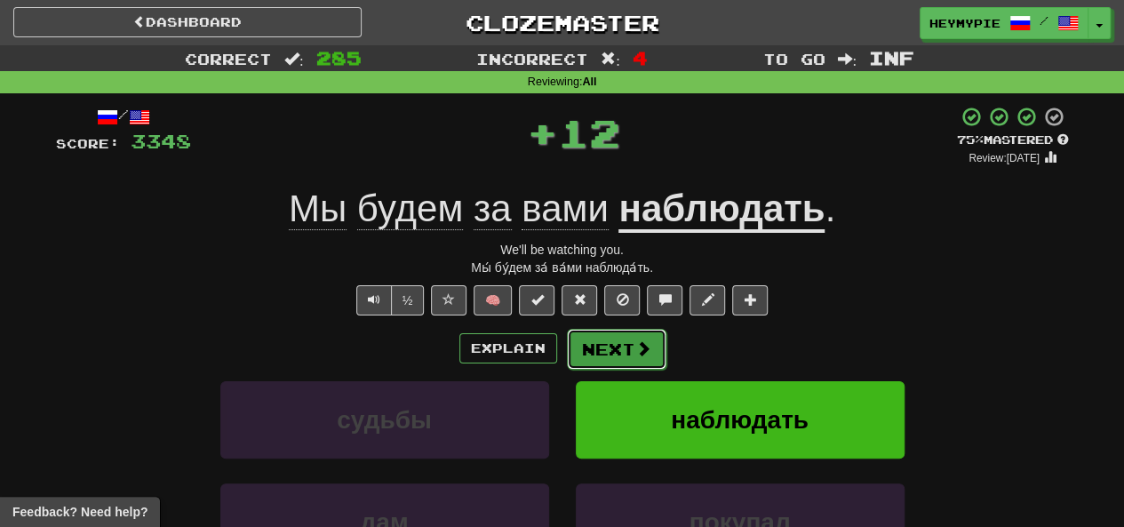
click at [603, 352] on button "Next" at bounding box center [617, 349] width 100 height 41
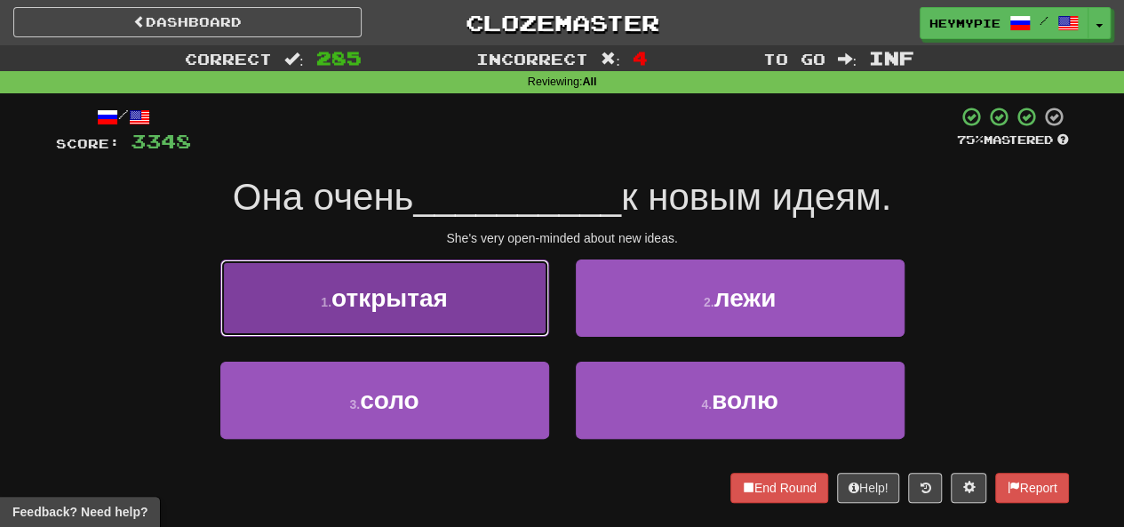
click at [453, 290] on button "1 . открытая" at bounding box center [384, 298] width 329 height 77
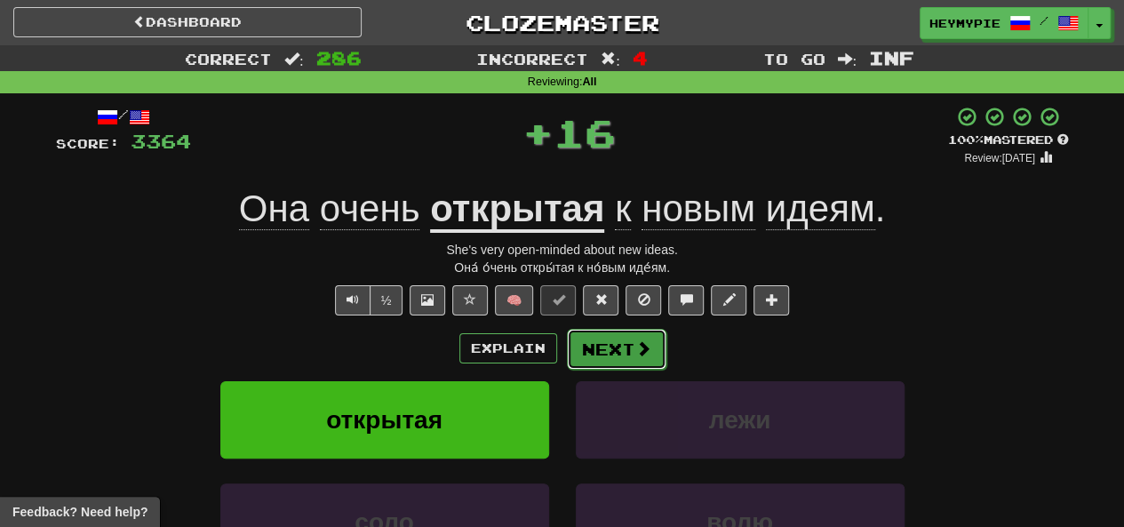
click at [606, 341] on button "Next" at bounding box center [617, 349] width 100 height 41
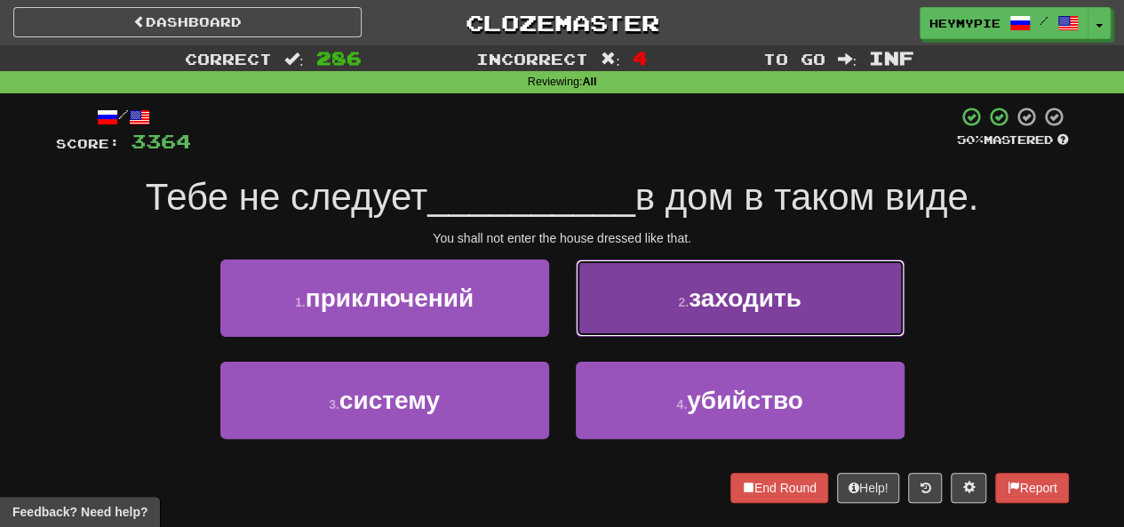
click at [650, 300] on button "2 . заходить" at bounding box center [740, 298] width 329 height 77
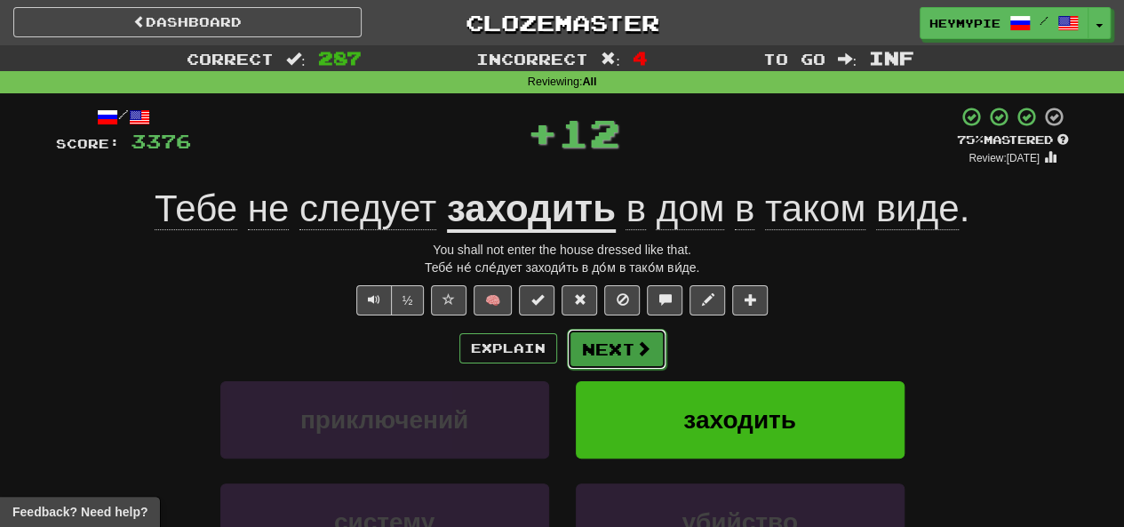
click at [619, 342] on button "Next" at bounding box center [617, 349] width 100 height 41
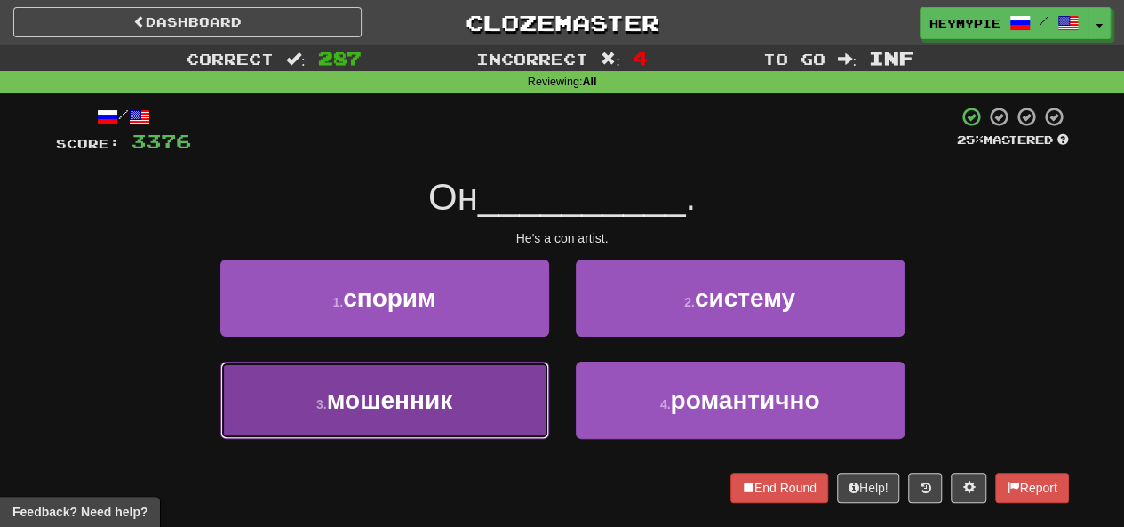
click at [458, 415] on button "3 . мошенник" at bounding box center [384, 400] width 329 height 77
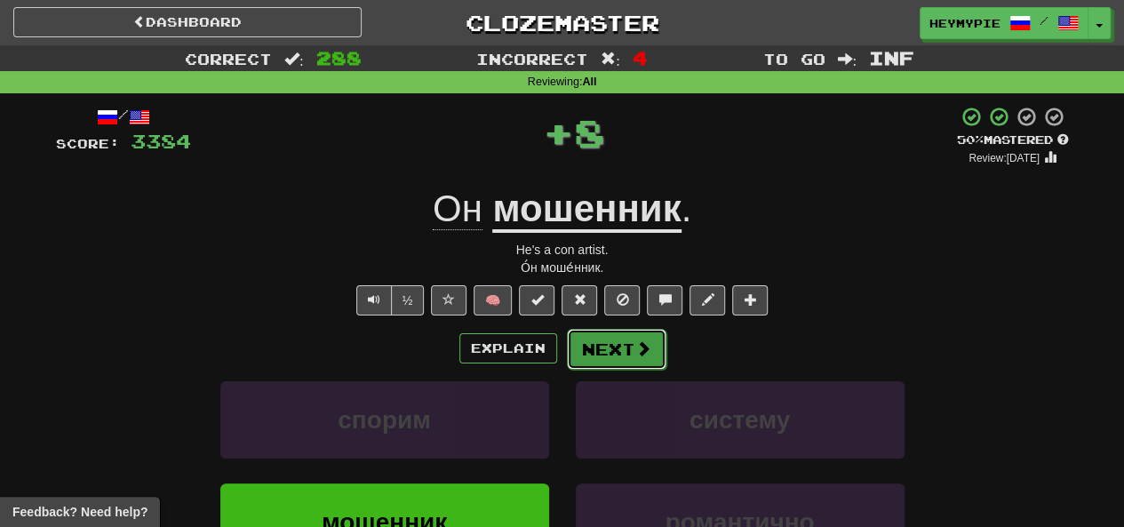
click at [596, 357] on button "Next" at bounding box center [617, 349] width 100 height 41
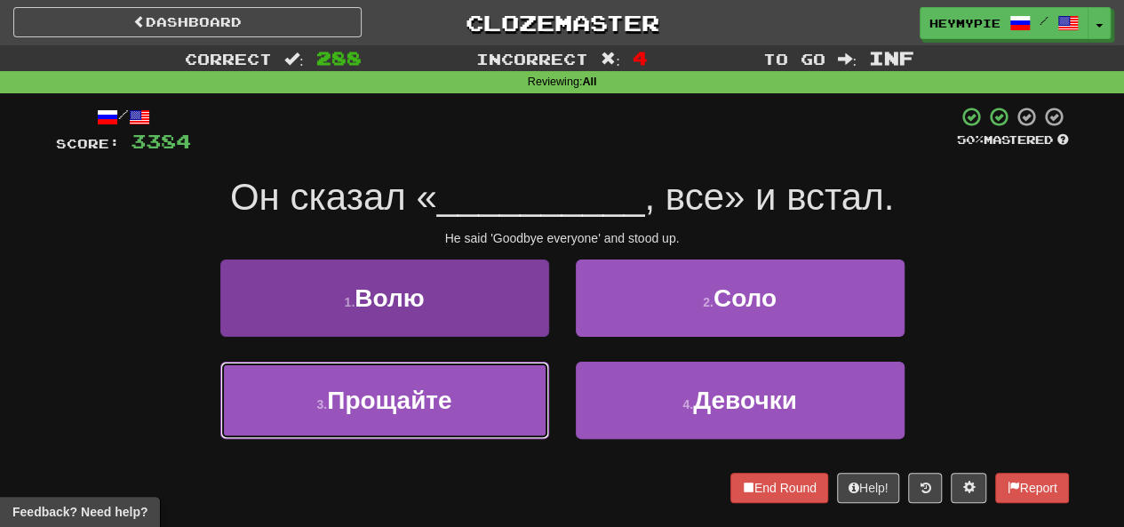
click at [450, 410] on span "Прощайте" at bounding box center [389, 401] width 124 height 28
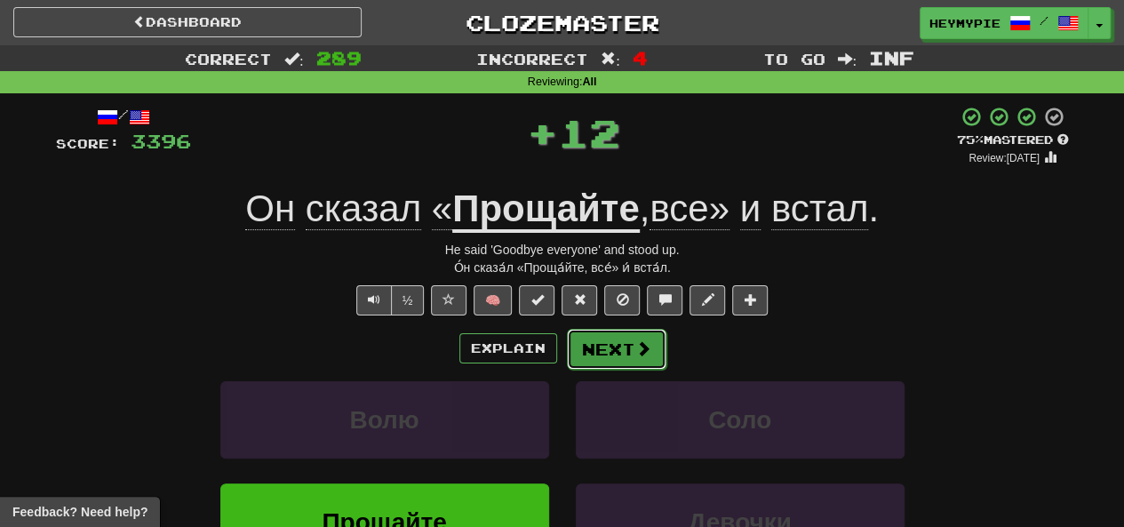
click at [617, 355] on button "Next" at bounding box center [617, 349] width 100 height 41
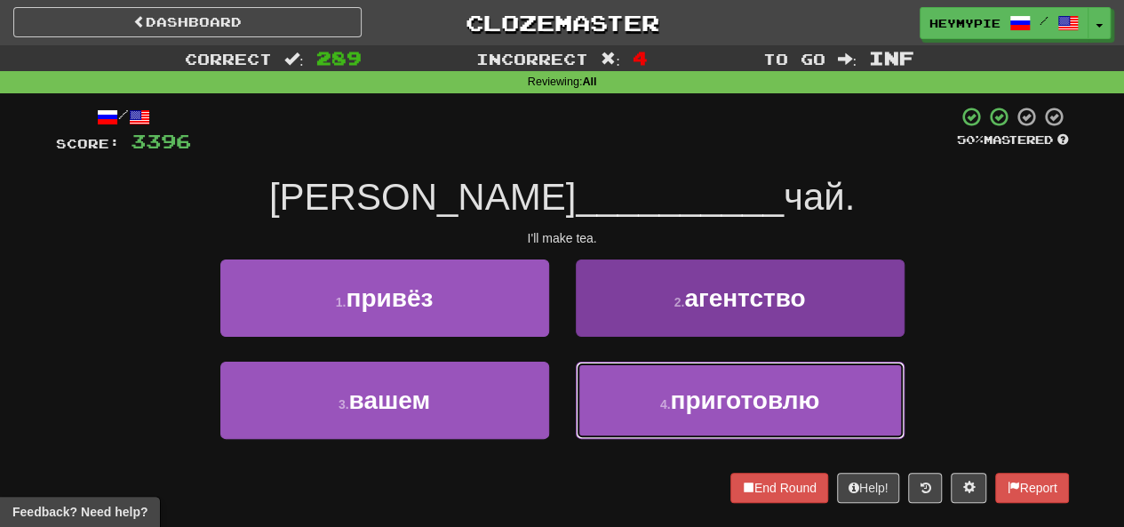
click at [665, 386] on button "4 . приготовлю" at bounding box center [740, 400] width 329 height 77
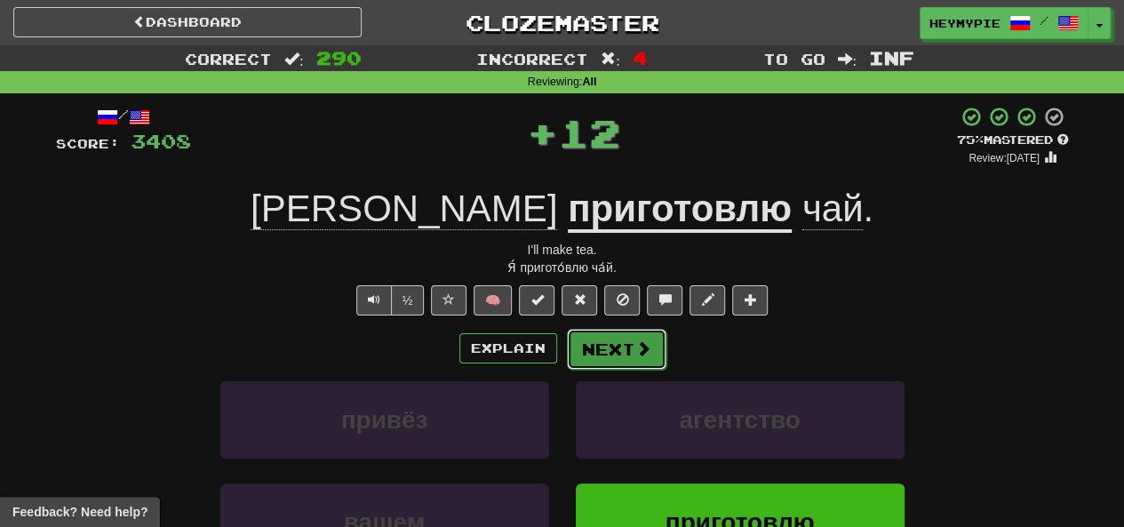
click at [604, 349] on button "Next" at bounding box center [617, 349] width 100 height 41
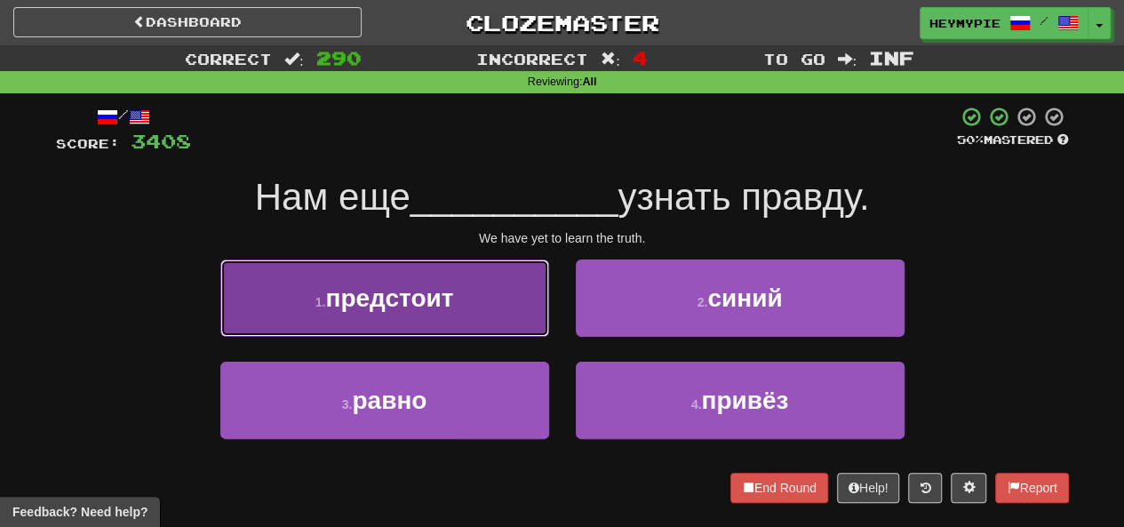
click at [494, 305] on button "1 . предстоит" at bounding box center [384, 298] width 329 height 77
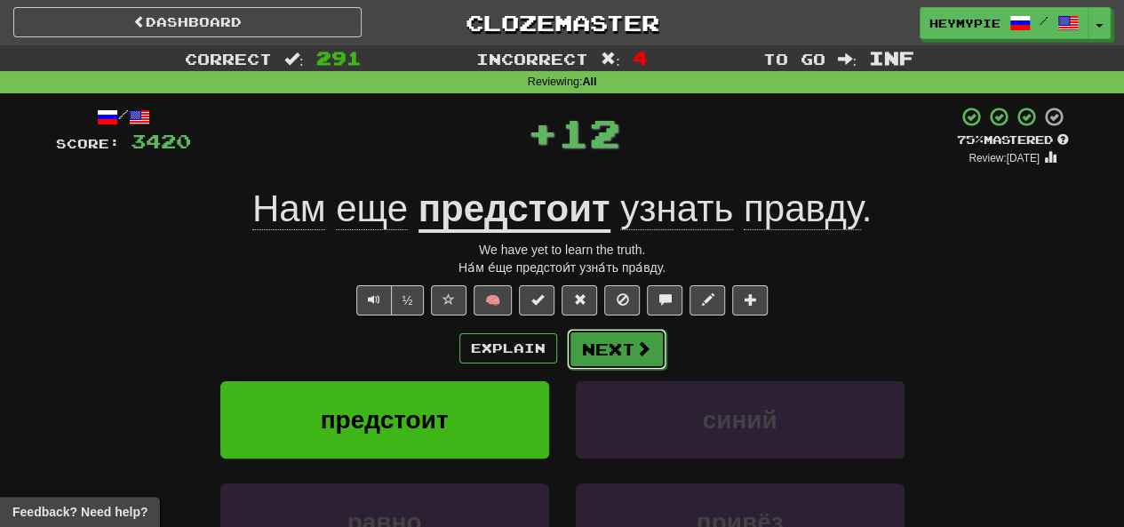
click at [604, 349] on button "Next" at bounding box center [617, 349] width 100 height 41
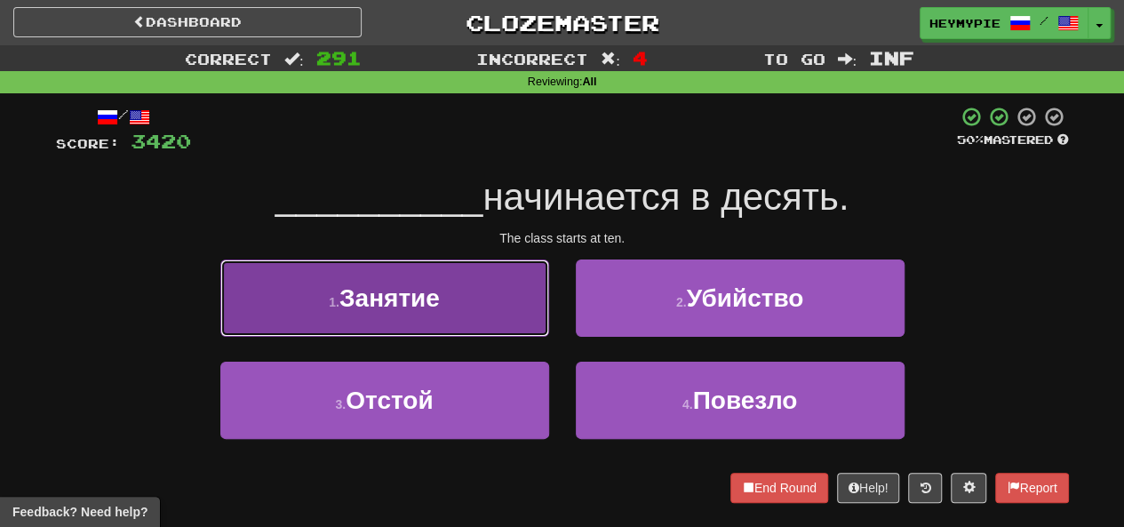
click at [485, 303] on button "1 . [GEOGRAPHIC_DATA]" at bounding box center [384, 298] width 329 height 77
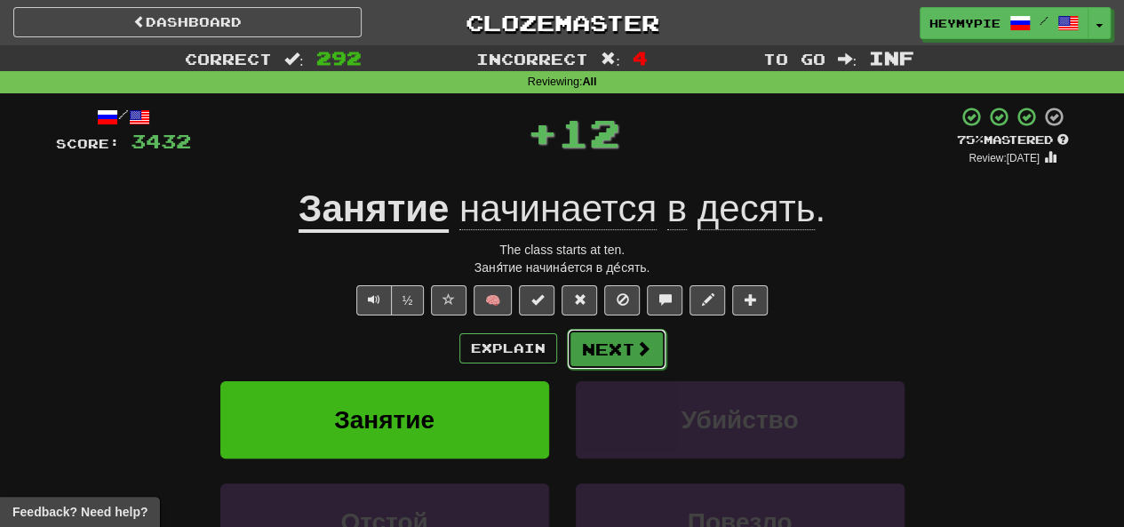
click at [610, 340] on button "Next" at bounding box center [617, 349] width 100 height 41
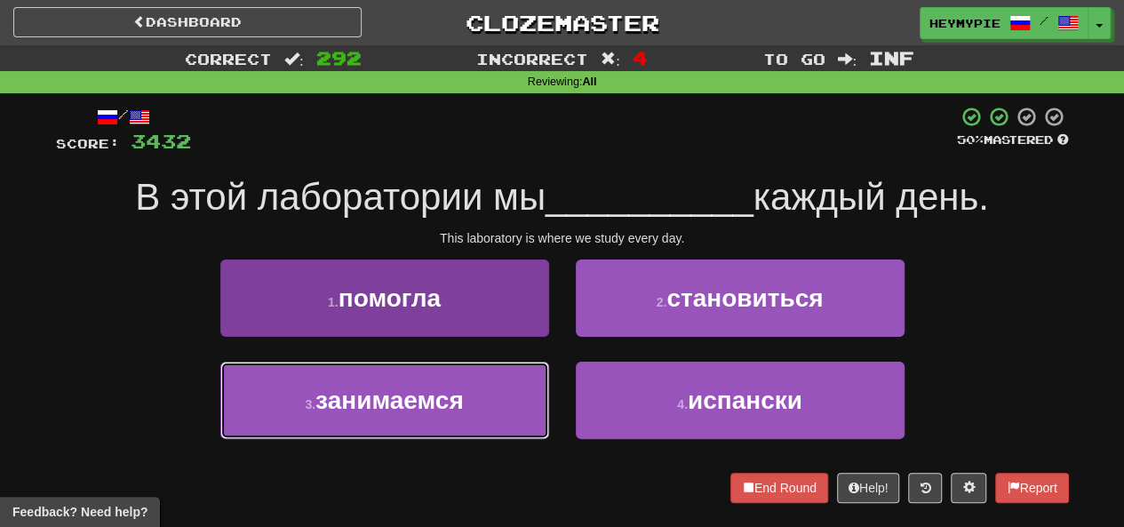
click at [452, 402] on span "занимаемся" at bounding box center [390, 401] width 148 height 28
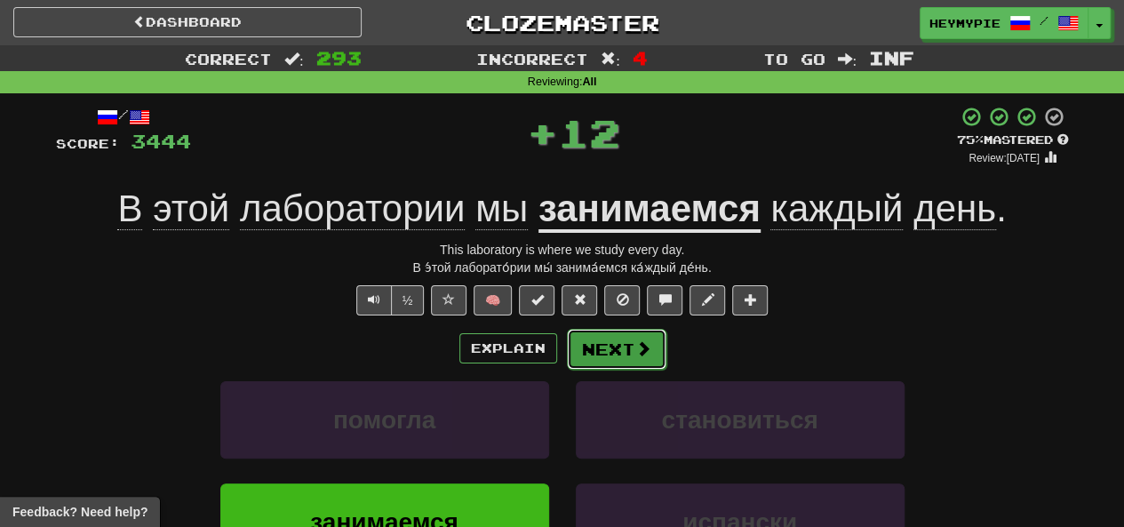
click at [600, 355] on button "Next" at bounding box center [617, 349] width 100 height 41
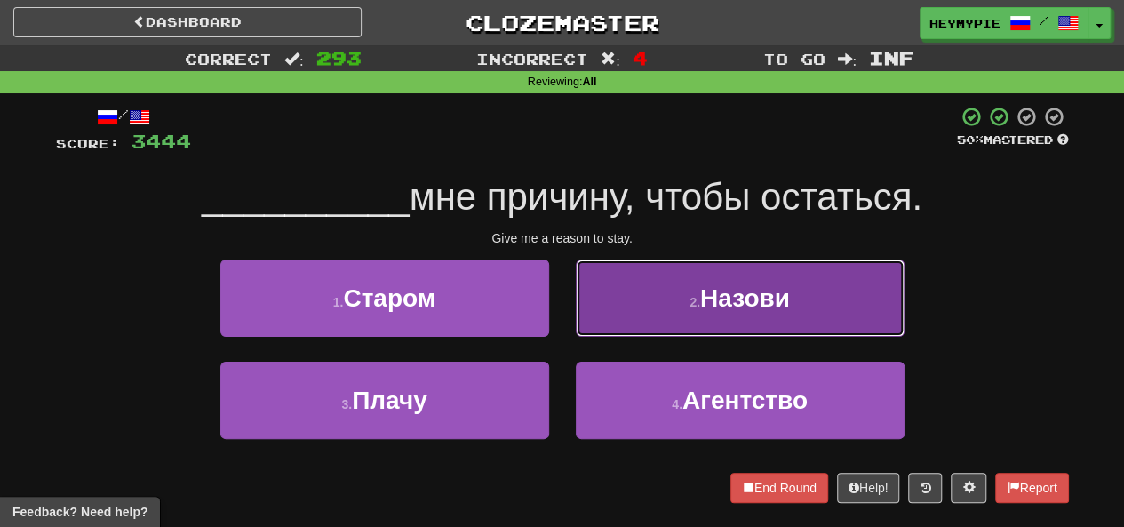
click at [626, 302] on button "2 . Назови" at bounding box center [740, 298] width 329 height 77
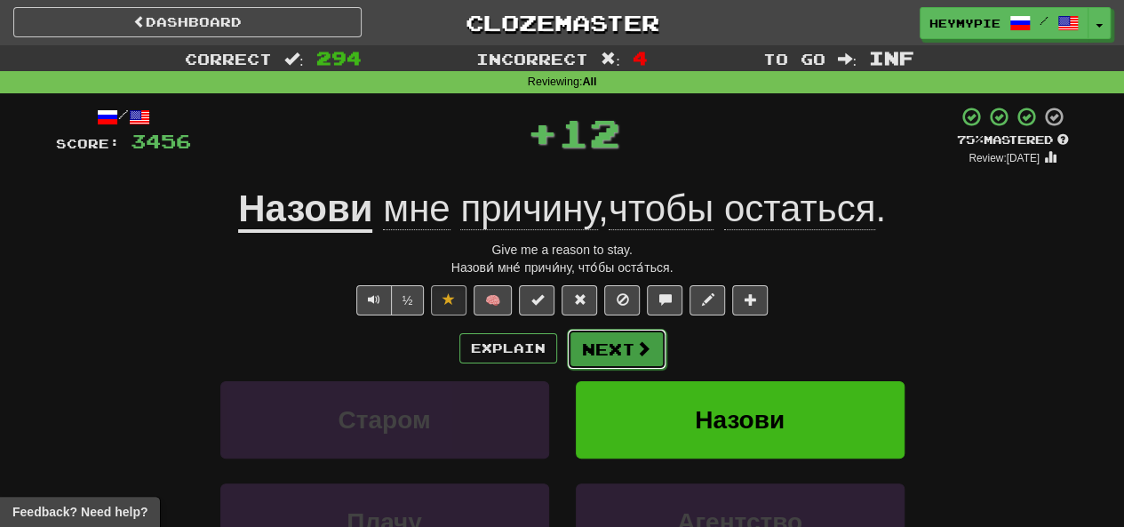
click at [612, 344] on button "Next" at bounding box center [617, 349] width 100 height 41
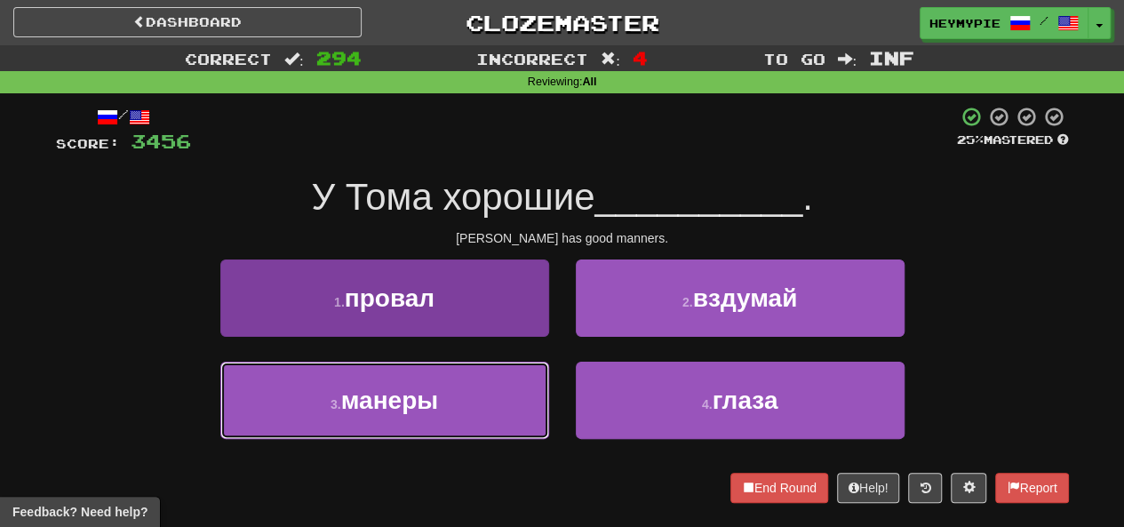
click at [433, 410] on span "манеры" at bounding box center [389, 401] width 97 height 28
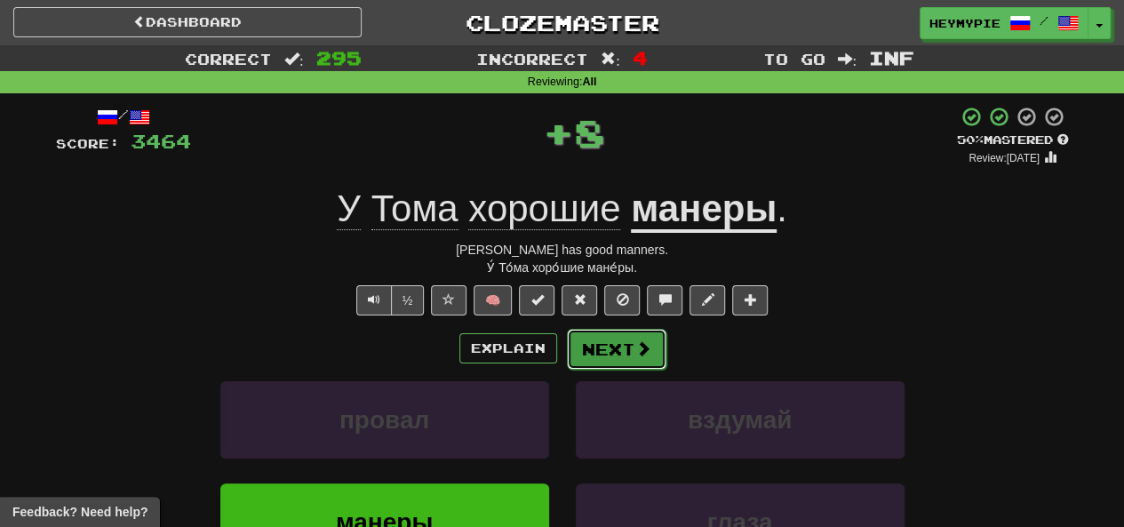
click at [617, 349] on button "Next" at bounding box center [617, 349] width 100 height 41
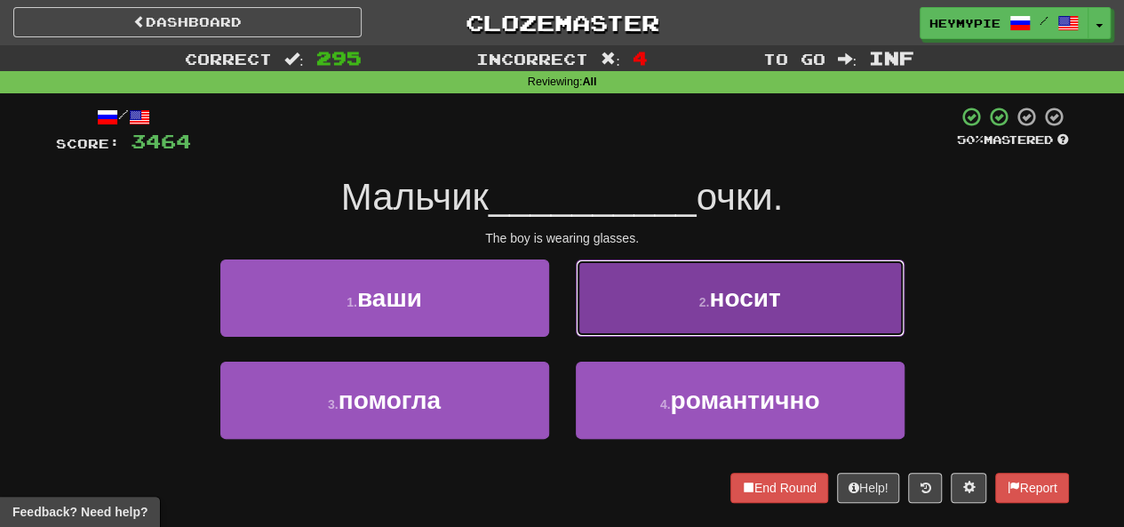
click at [662, 328] on button "2 . носит" at bounding box center [740, 298] width 329 height 77
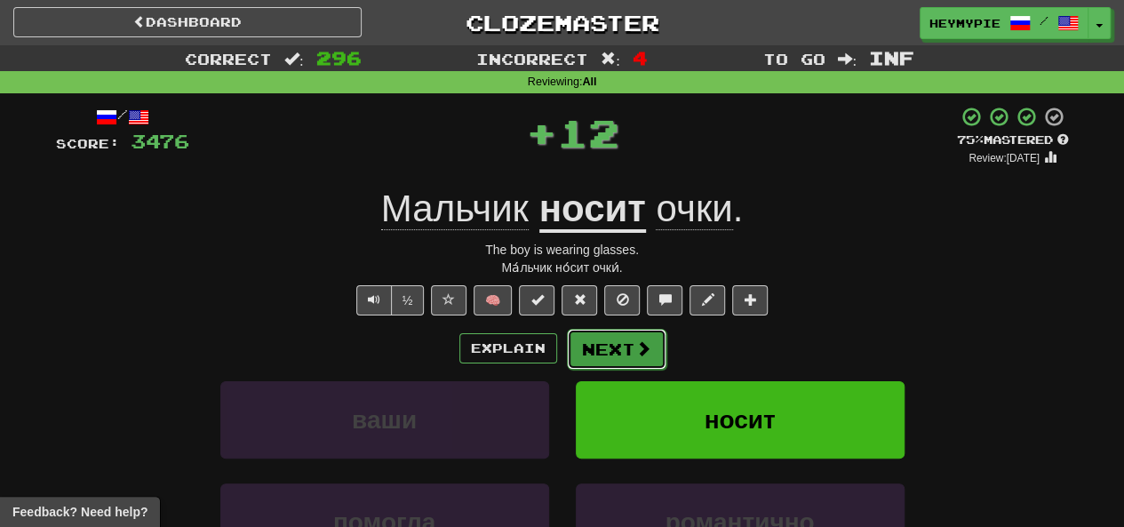
click at [612, 358] on button "Next" at bounding box center [617, 349] width 100 height 41
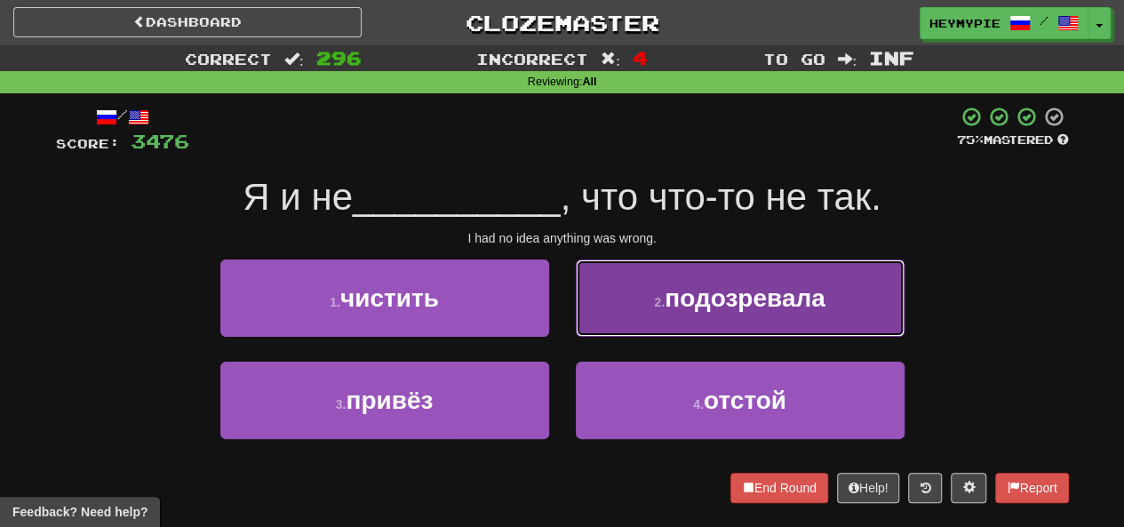
click at [649, 282] on button "2 . подозревала" at bounding box center [740, 298] width 329 height 77
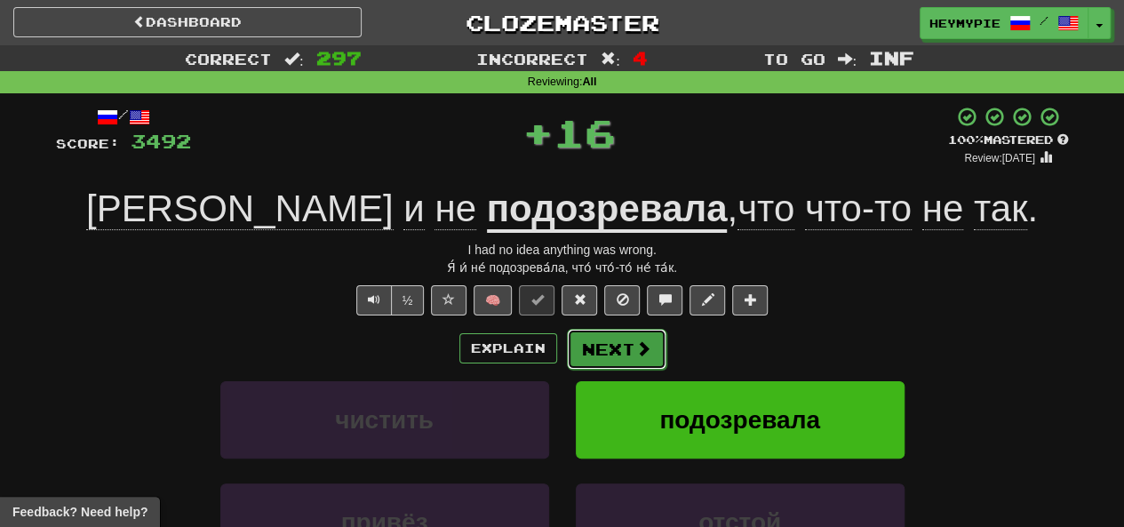
click at [602, 351] on button "Next" at bounding box center [617, 349] width 100 height 41
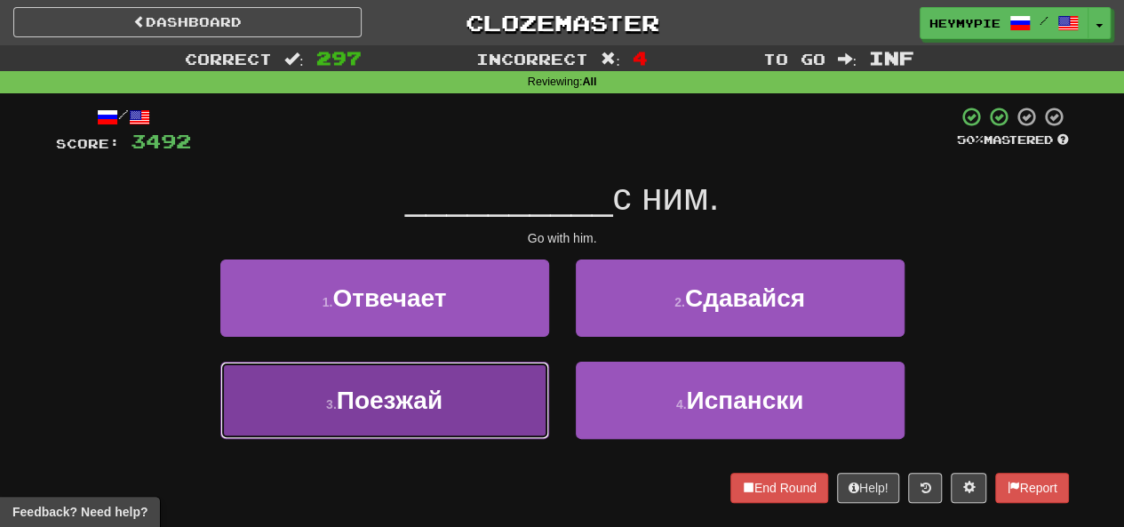
click at [452, 381] on button "3 . Поезжай" at bounding box center [384, 400] width 329 height 77
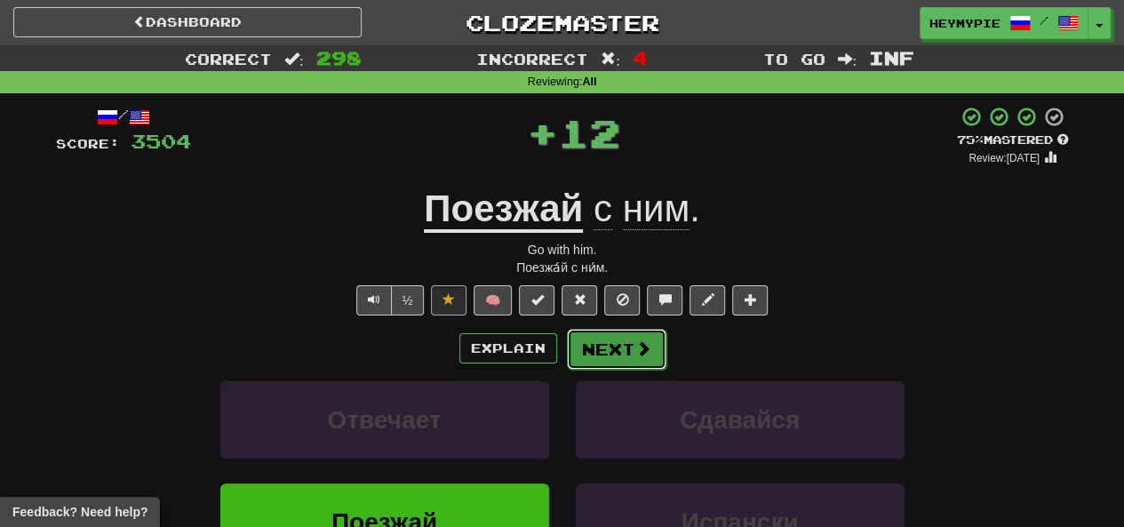
click at [613, 348] on button "Next" at bounding box center [617, 349] width 100 height 41
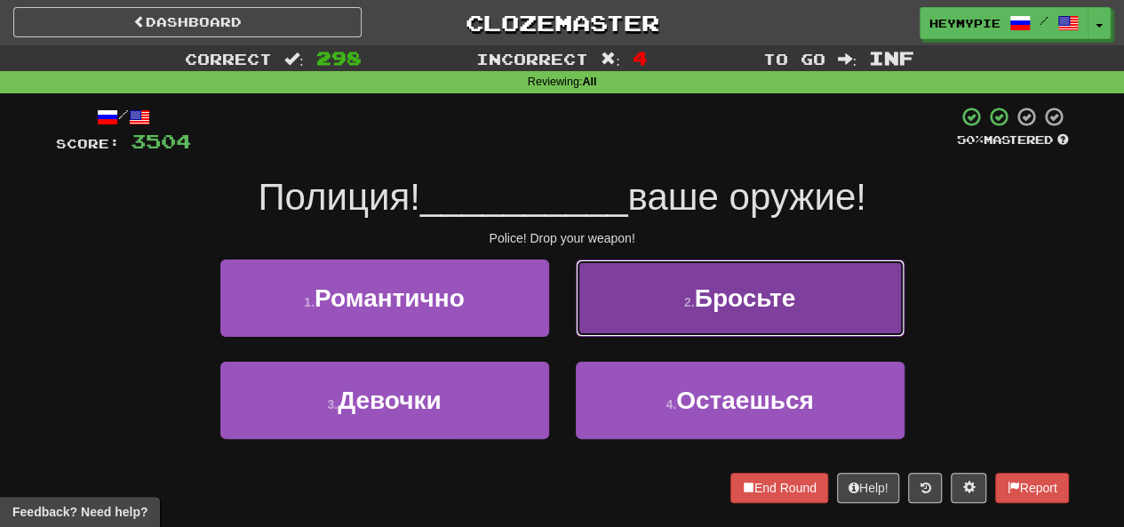
click at [664, 324] on button "2 . [GEOGRAPHIC_DATA]" at bounding box center [740, 298] width 329 height 77
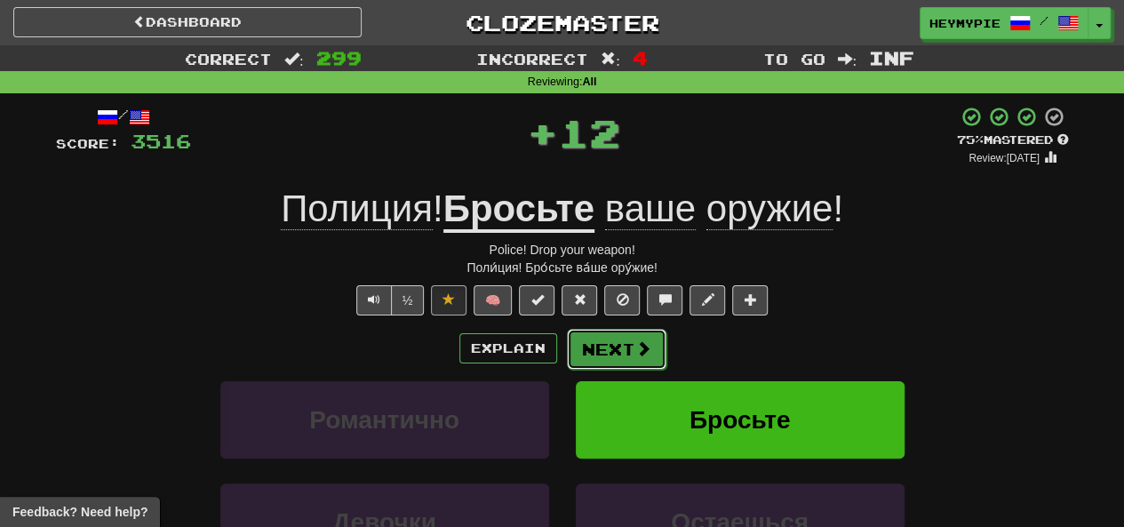
click at [627, 360] on button "Next" at bounding box center [617, 349] width 100 height 41
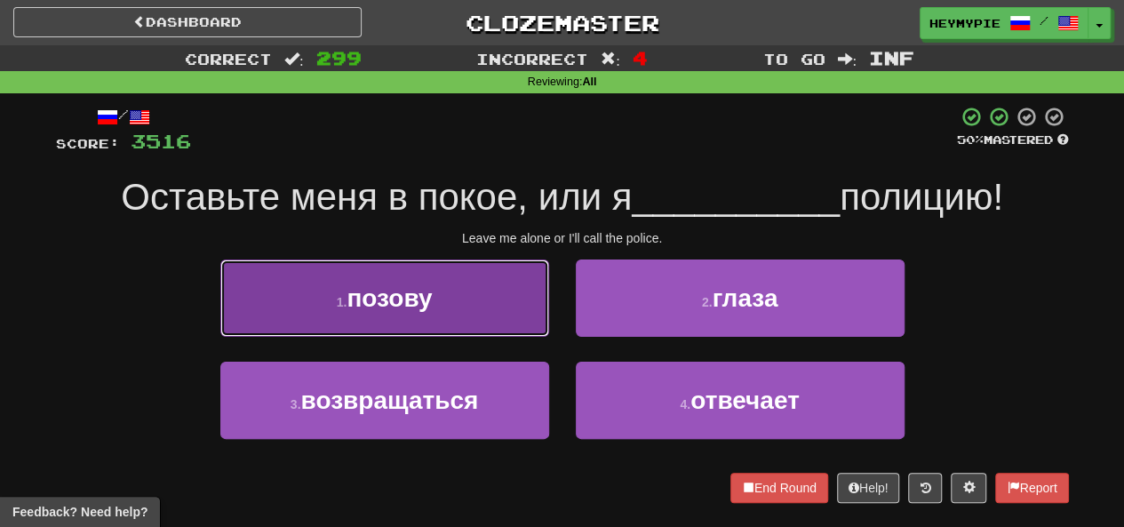
click at [485, 300] on button "1 . позову" at bounding box center [384, 298] width 329 height 77
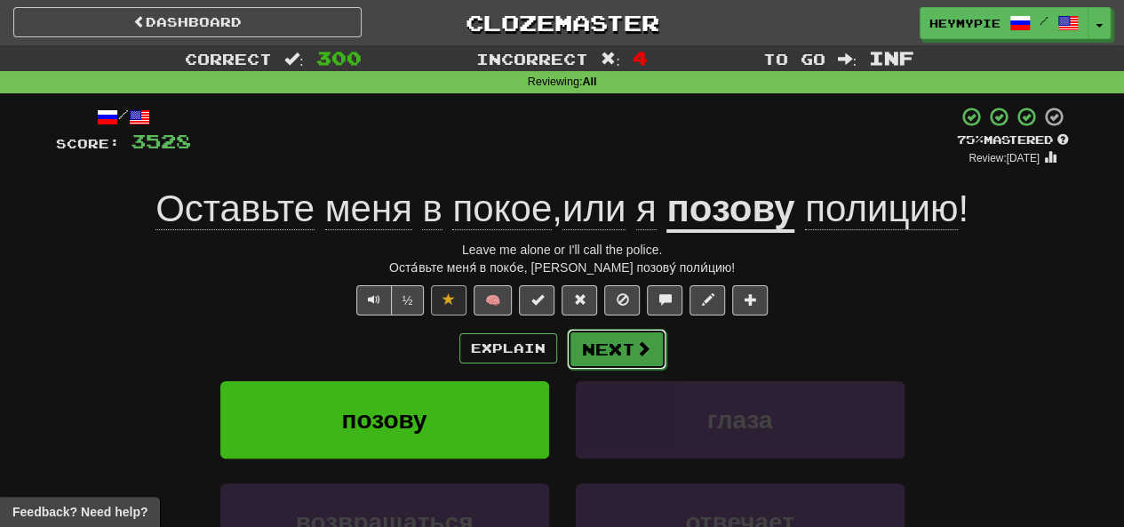
click at [596, 366] on button "Next" at bounding box center [617, 349] width 100 height 41
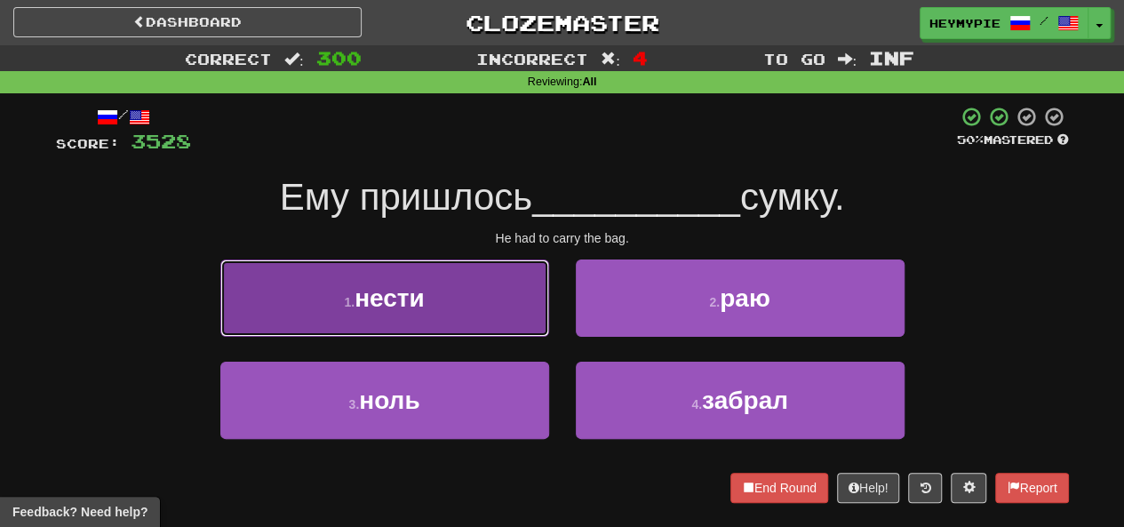
click at [436, 321] on button "1 . нести" at bounding box center [384, 298] width 329 height 77
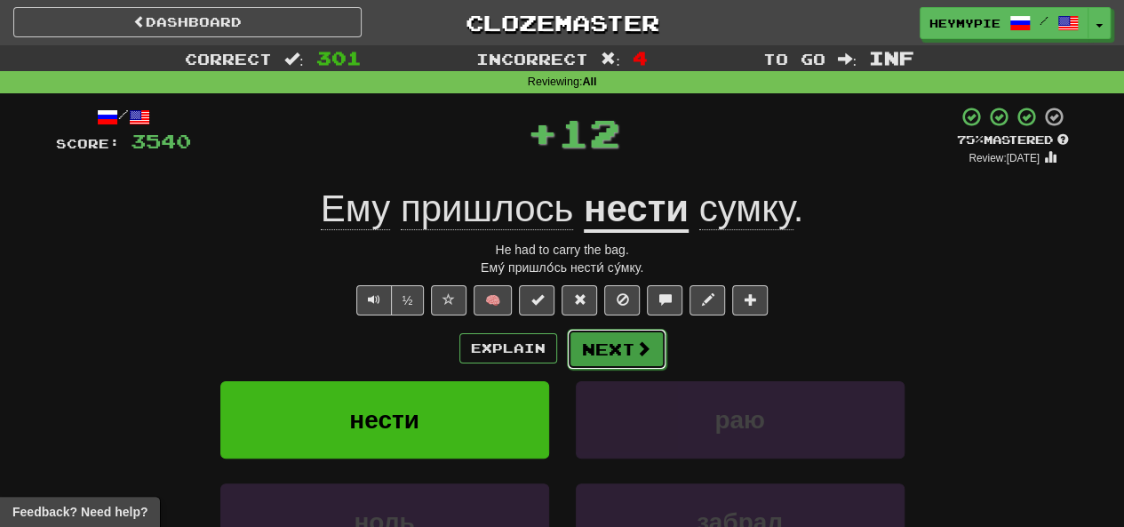
click at [599, 356] on button "Next" at bounding box center [617, 349] width 100 height 41
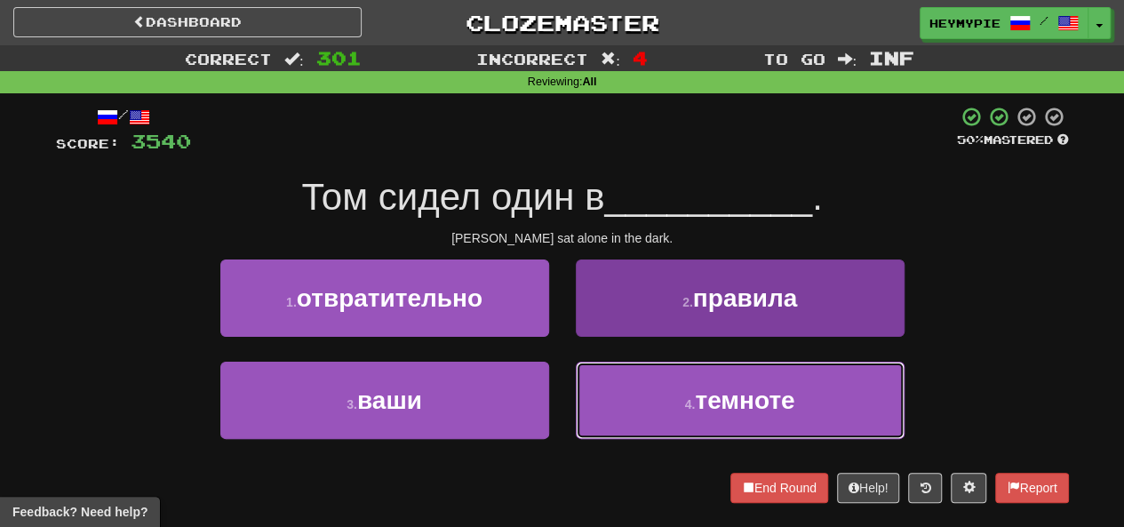
click at [633, 401] on button "4 . темноте" at bounding box center [740, 400] width 329 height 77
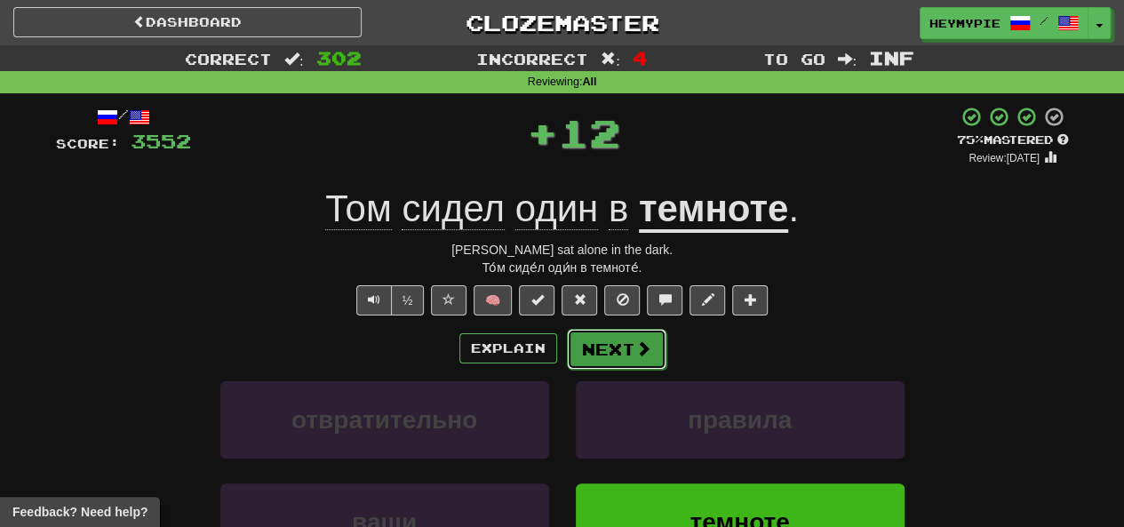
click at [612, 351] on button "Next" at bounding box center [617, 349] width 100 height 41
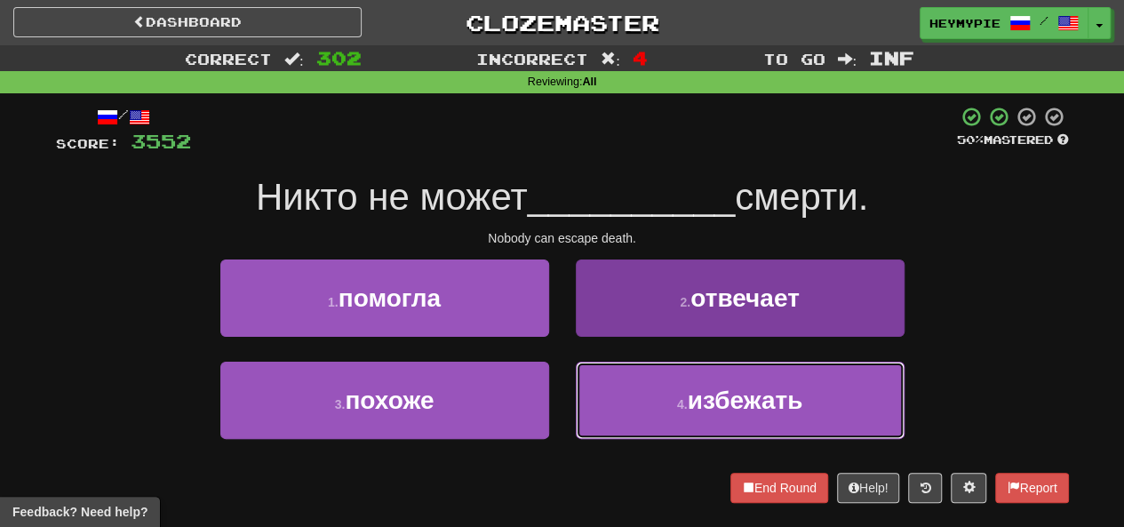
click at [668, 397] on button "4 . избежать" at bounding box center [740, 400] width 329 height 77
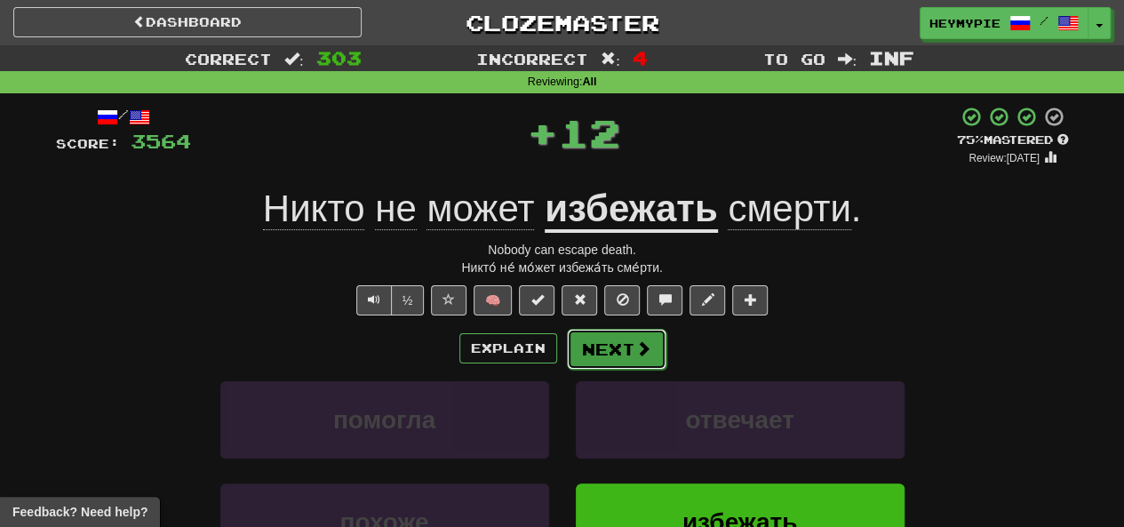
click at [622, 356] on button "Next" at bounding box center [617, 349] width 100 height 41
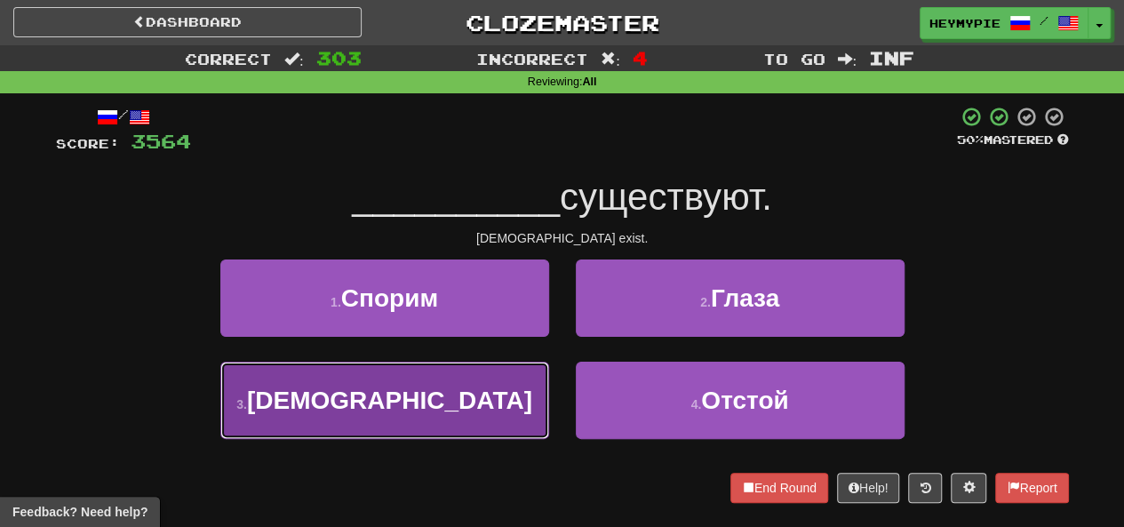
click at [474, 388] on button "3 . [DEMOGRAPHIC_DATA]" at bounding box center [384, 400] width 329 height 77
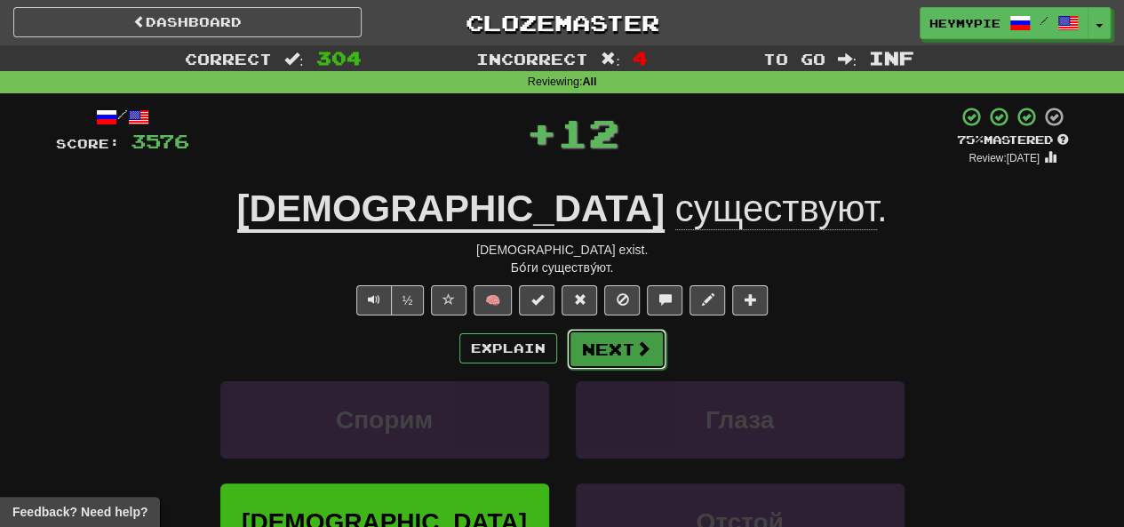
click at [605, 348] on button "Next" at bounding box center [617, 349] width 100 height 41
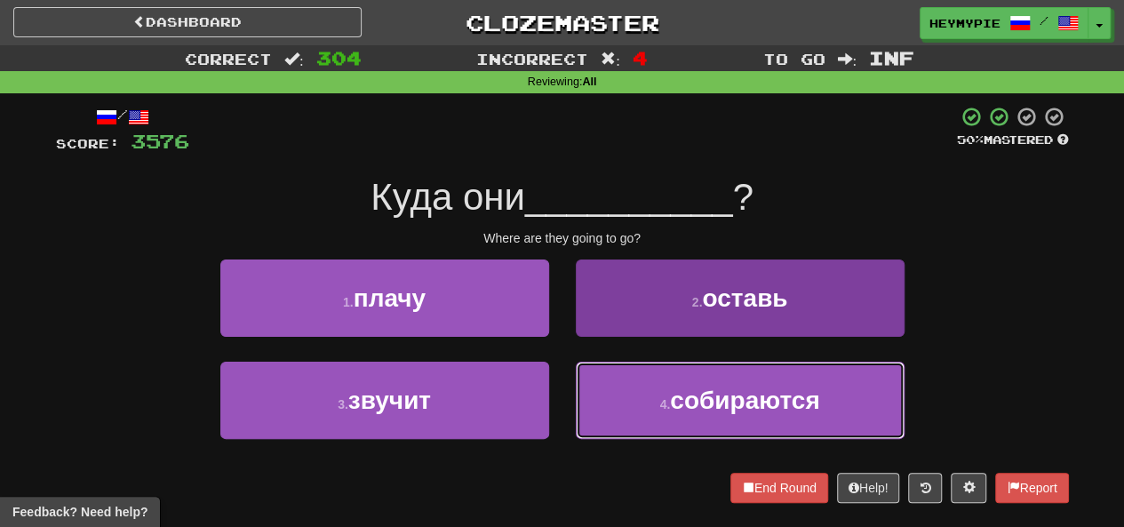
click at [633, 401] on button "4 . собираются" at bounding box center [740, 400] width 329 height 77
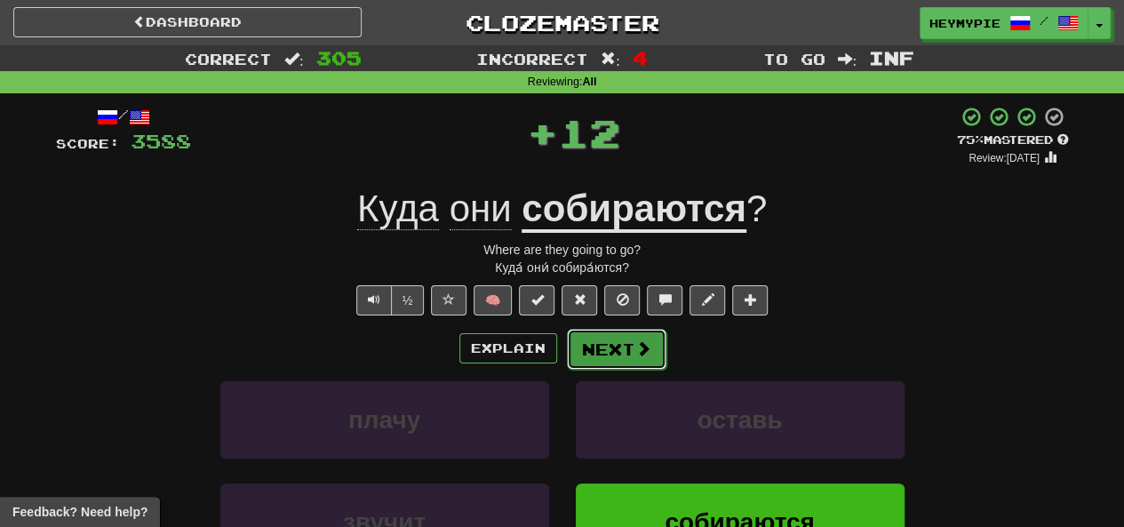
click at [608, 344] on button "Next" at bounding box center [617, 349] width 100 height 41
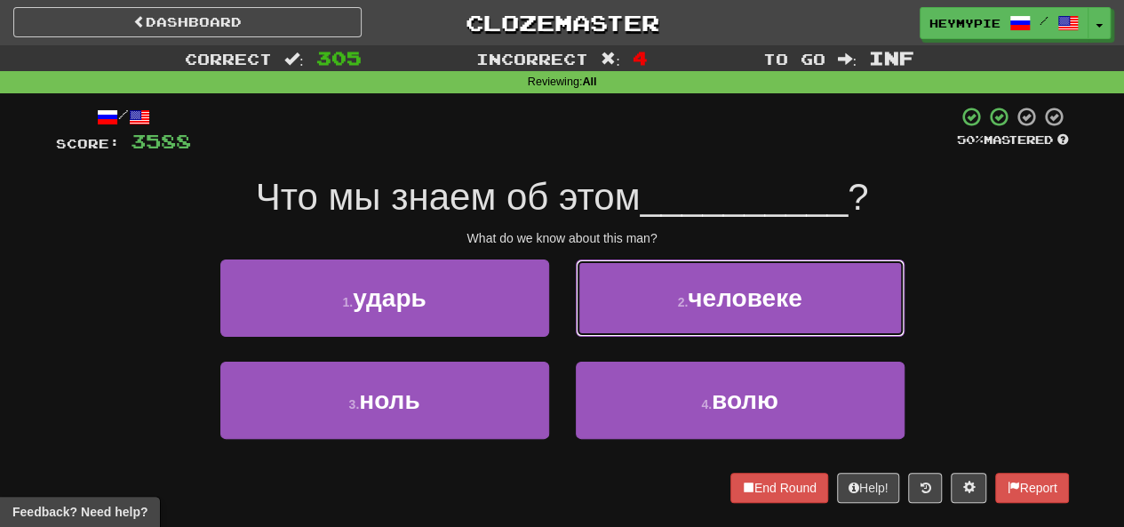
click at [638, 314] on button "2 . человеке" at bounding box center [740, 298] width 329 height 77
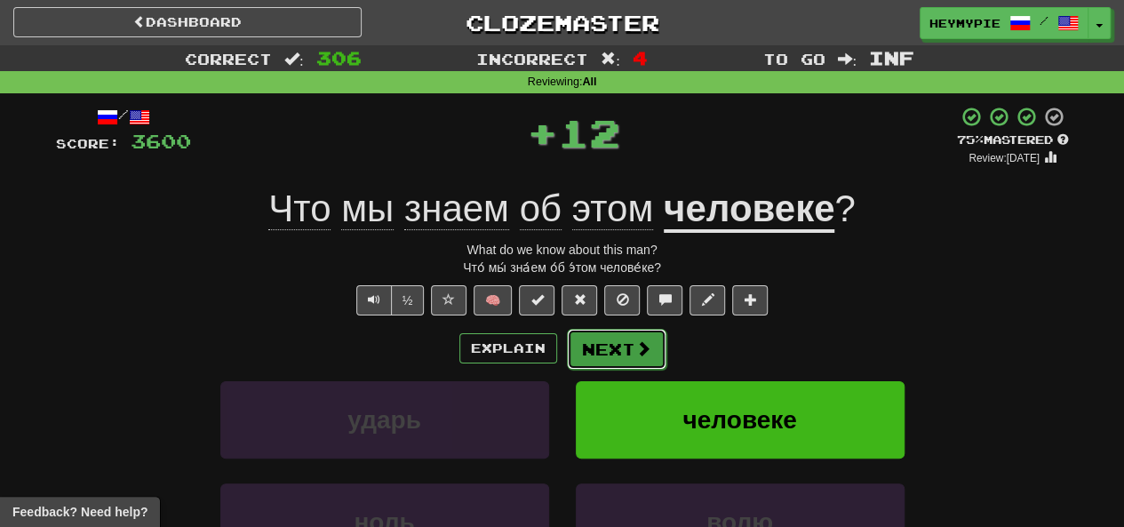
click at [624, 335] on button "Next" at bounding box center [617, 349] width 100 height 41
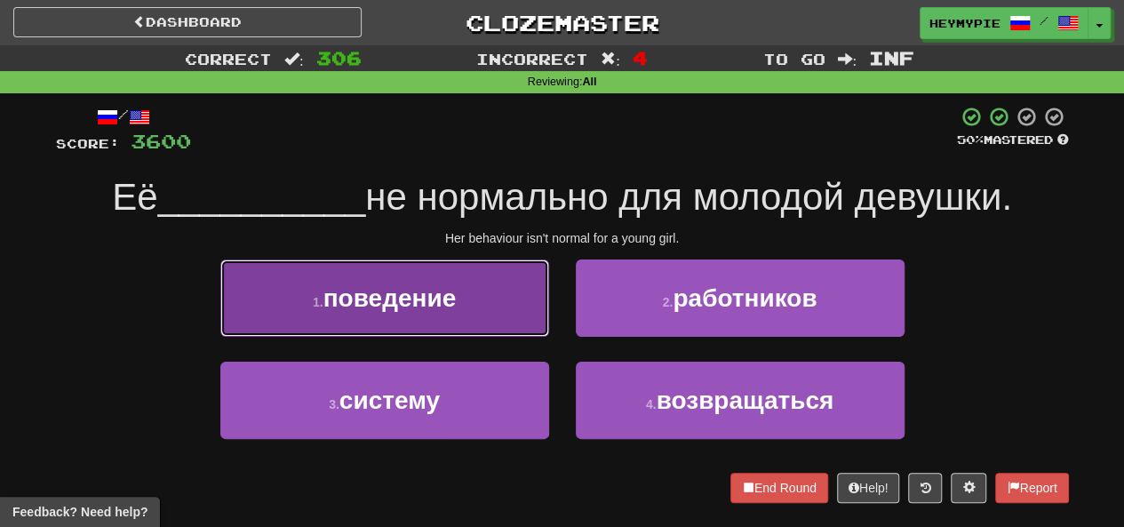
click at [476, 298] on button "1 . поведение" at bounding box center [384, 298] width 329 height 77
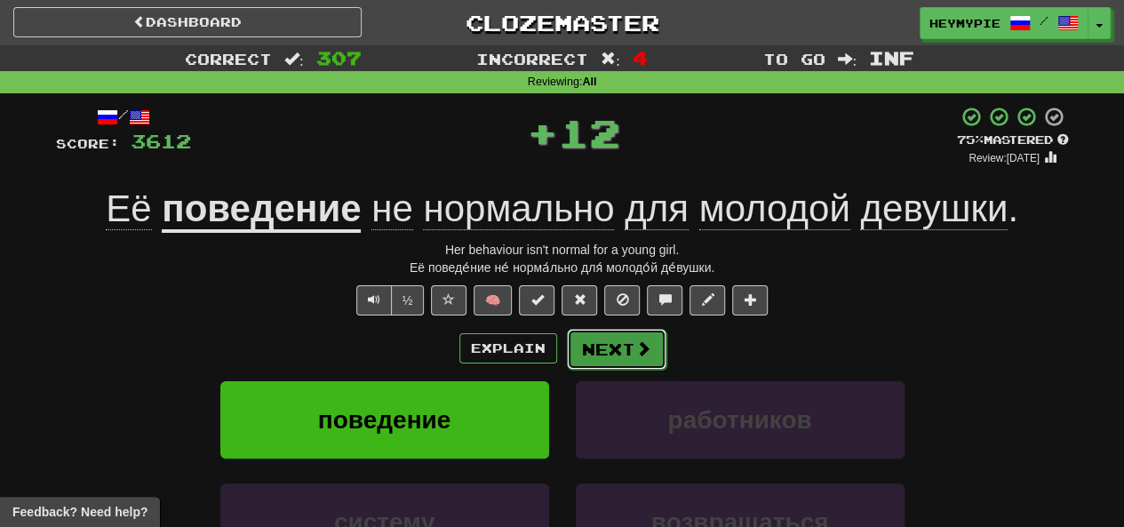
click at [614, 349] on button "Next" at bounding box center [617, 349] width 100 height 41
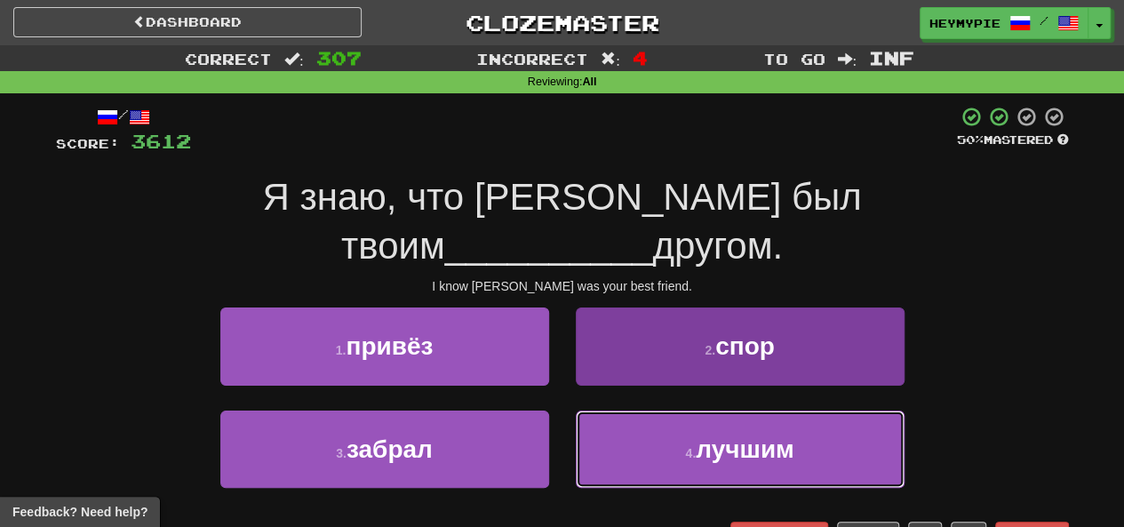
click at [644, 411] on button "4 . лучшим" at bounding box center [740, 449] width 329 height 77
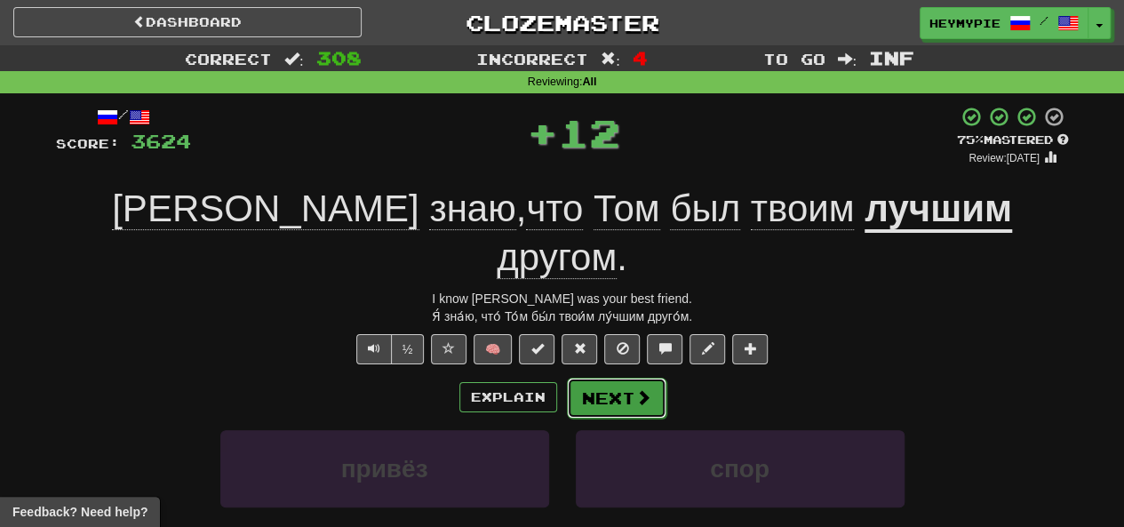
click at [613, 378] on button "Next" at bounding box center [617, 398] width 100 height 41
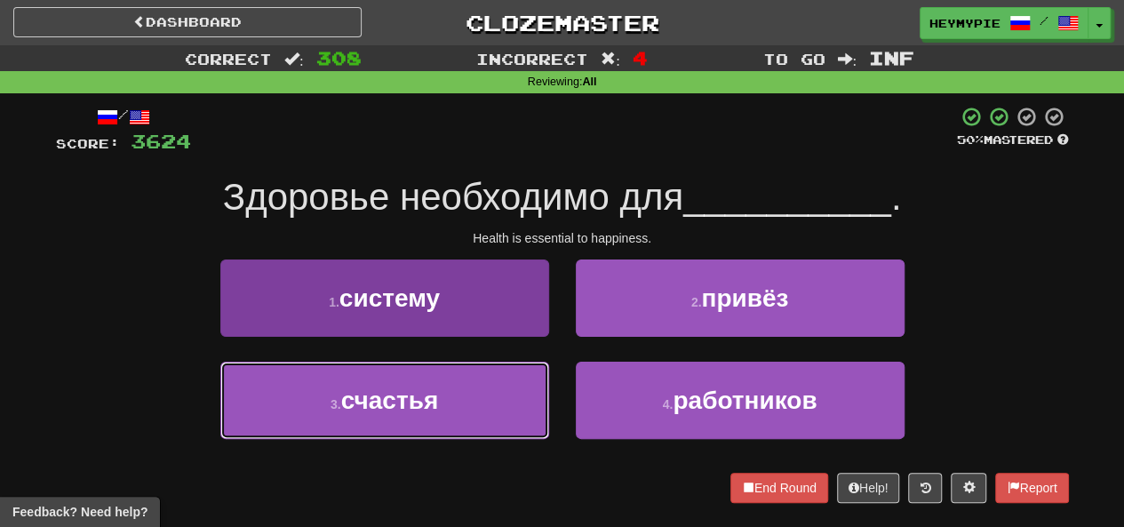
drag, startPoint x: 412, startPoint y: 380, endPoint x: 424, endPoint y: 381, distance: 12.6
click at [412, 383] on button "3 . счастья" at bounding box center [384, 400] width 329 height 77
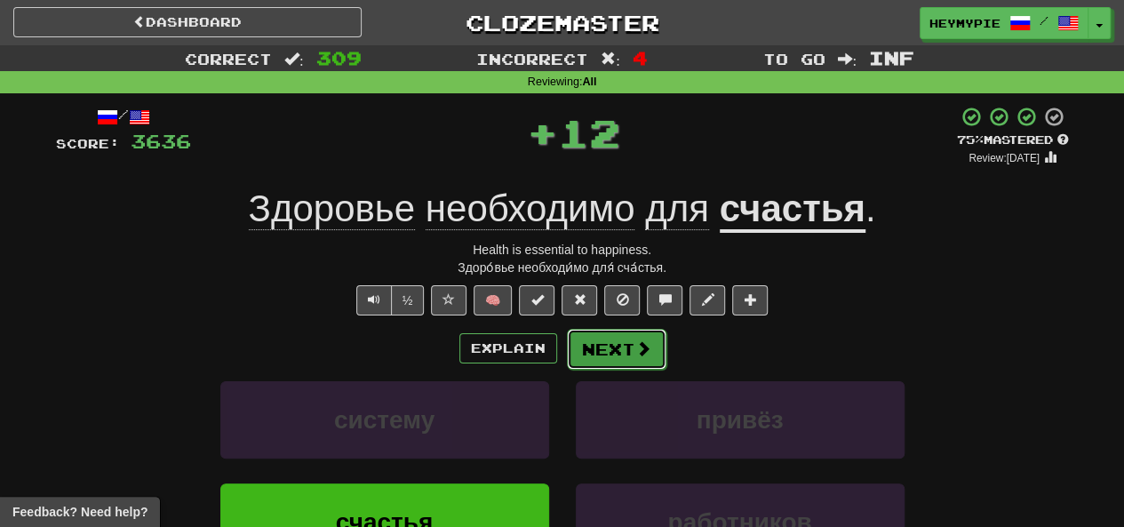
click at [636, 335] on button "Next" at bounding box center [617, 349] width 100 height 41
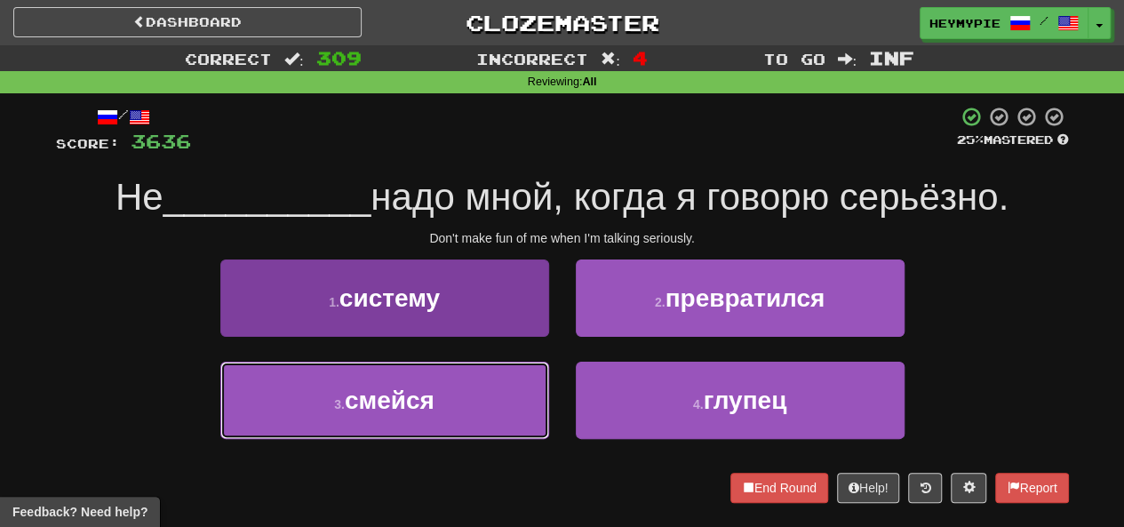
click at [476, 404] on button "3 . смейся" at bounding box center [384, 400] width 329 height 77
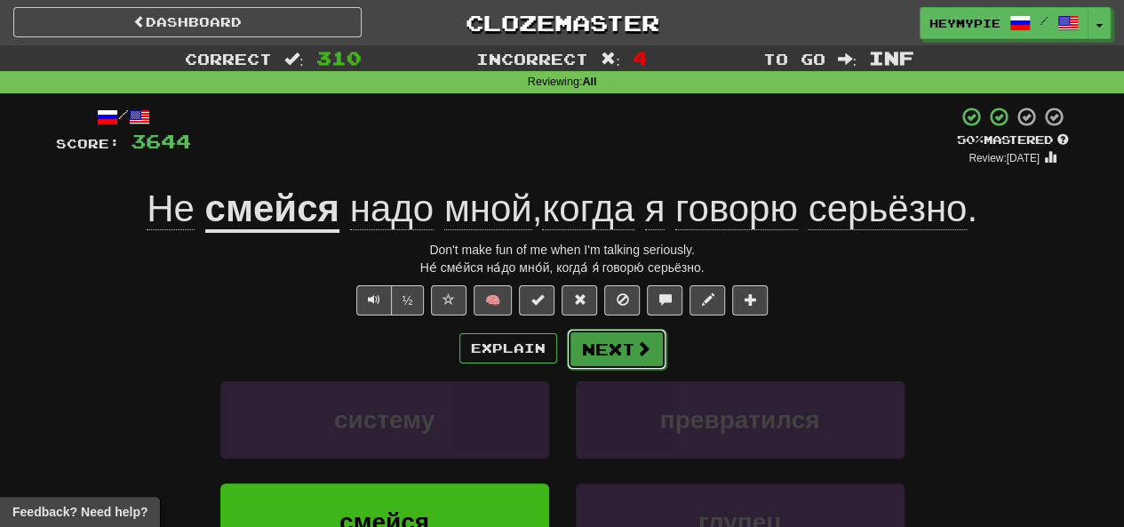
click at [622, 347] on button "Next" at bounding box center [617, 349] width 100 height 41
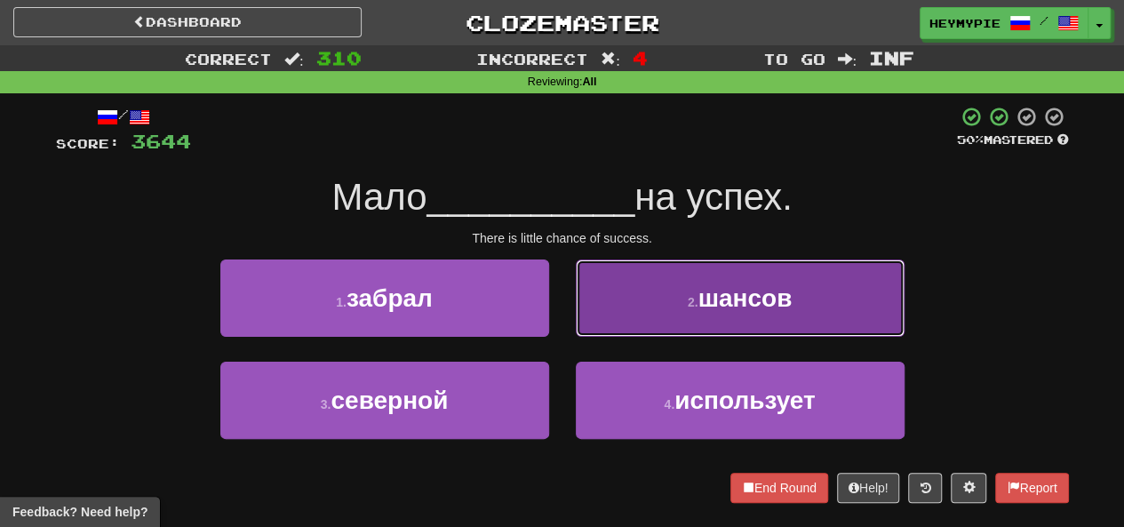
click at [616, 307] on button "2 . шансов" at bounding box center [740, 298] width 329 height 77
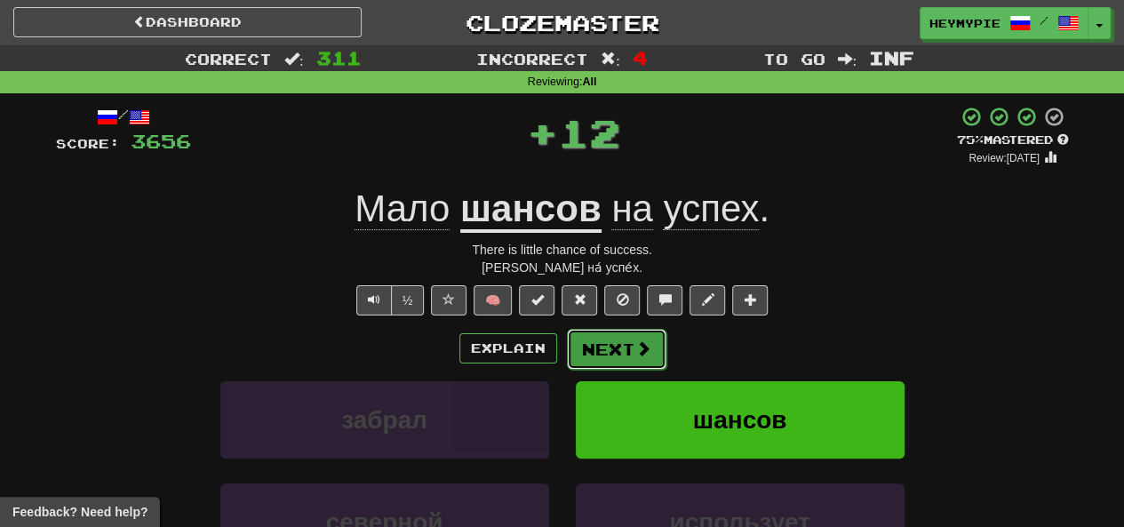
click at [587, 356] on button "Next" at bounding box center [617, 349] width 100 height 41
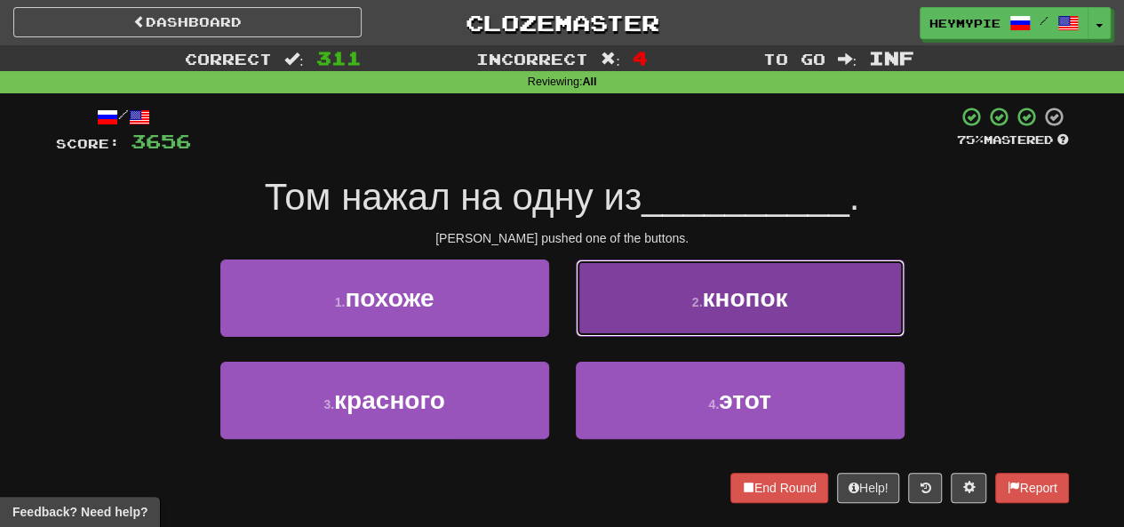
click at [619, 293] on button "2 . кнопок" at bounding box center [740, 298] width 329 height 77
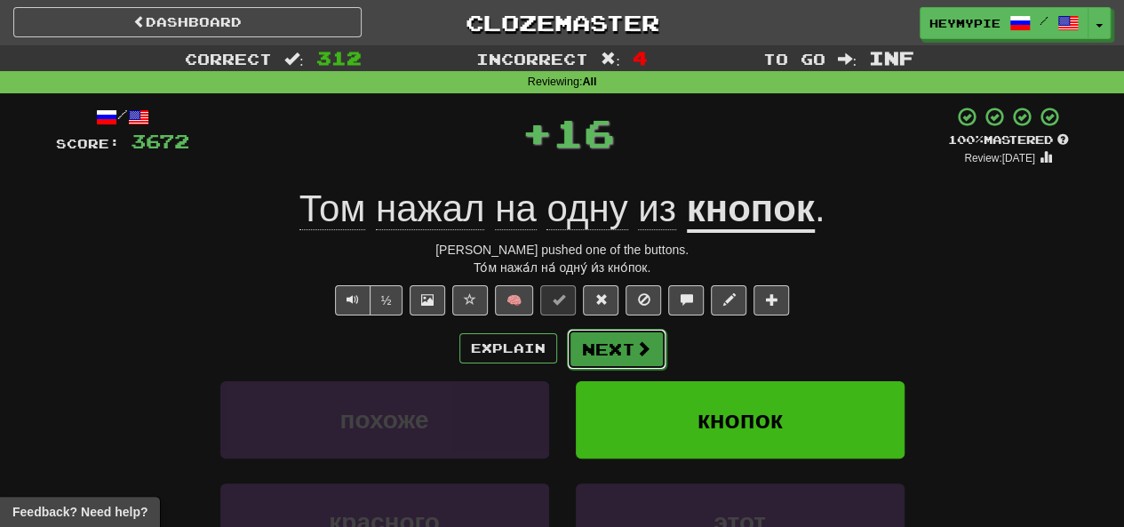
click at [613, 346] on button "Next" at bounding box center [617, 349] width 100 height 41
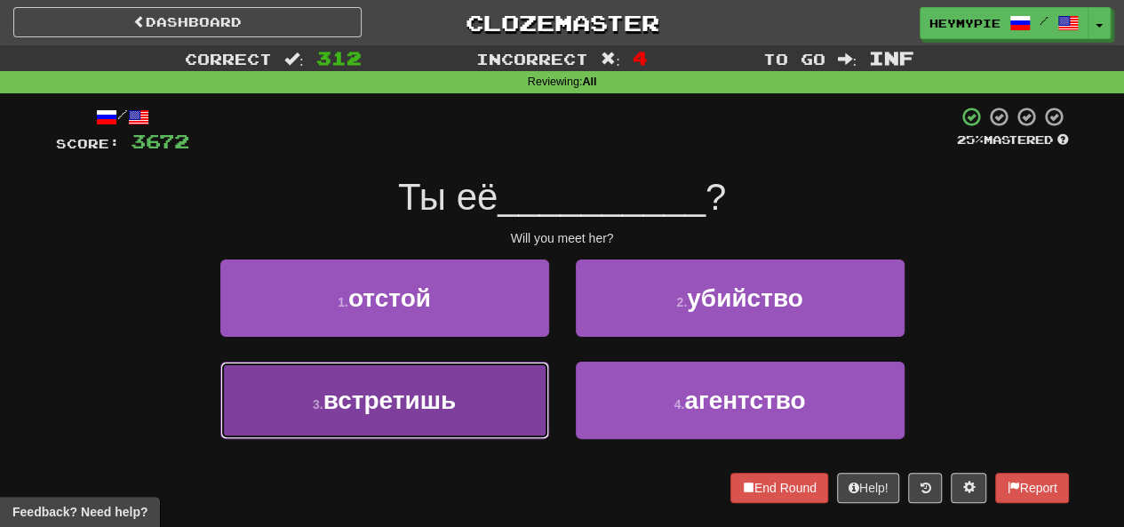
click at [457, 432] on button "3 . встретишь" at bounding box center [384, 400] width 329 height 77
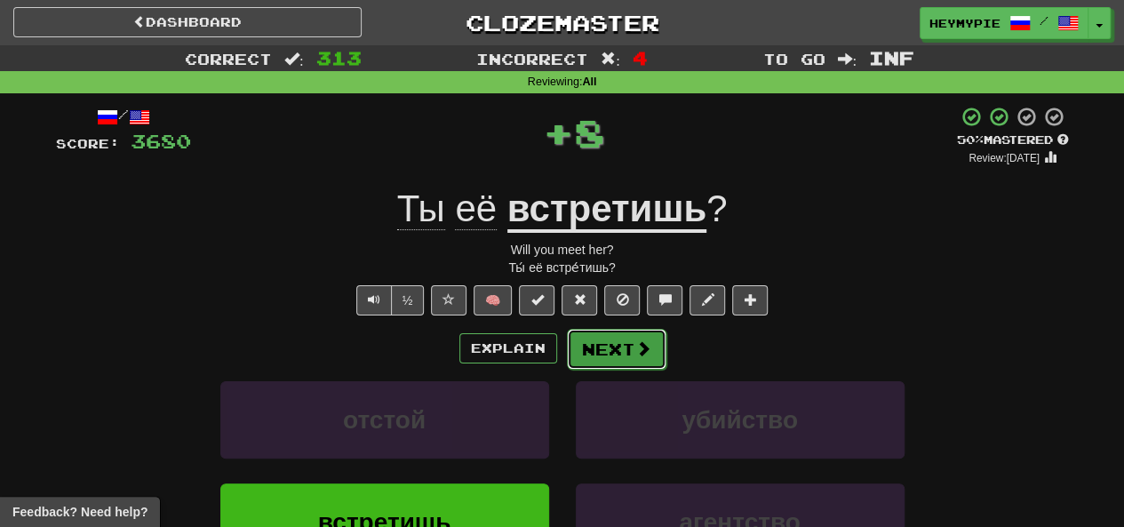
click at [614, 345] on button "Next" at bounding box center [617, 349] width 100 height 41
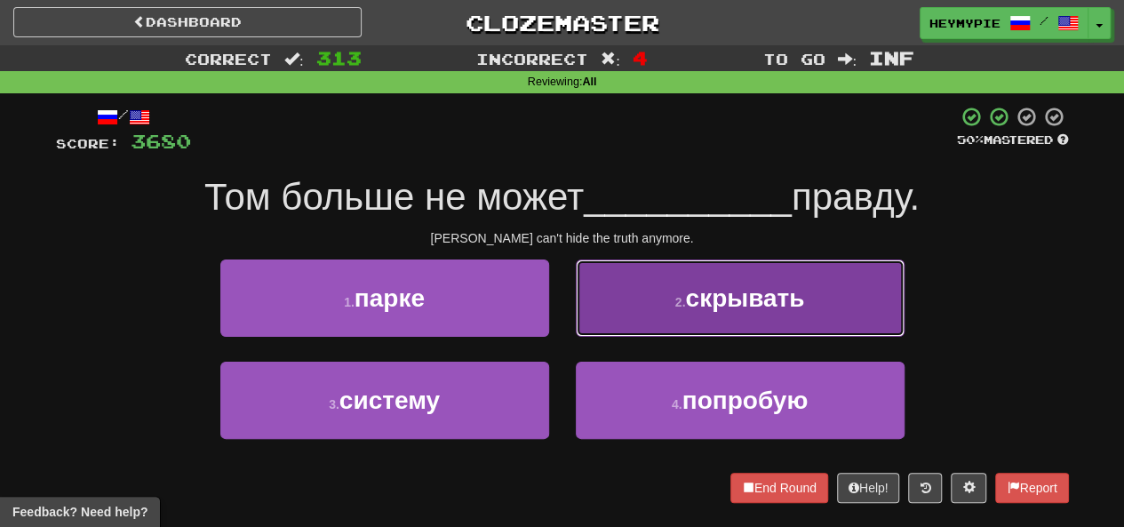
click at [656, 311] on button "2 . скрывать" at bounding box center [740, 298] width 329 height 77
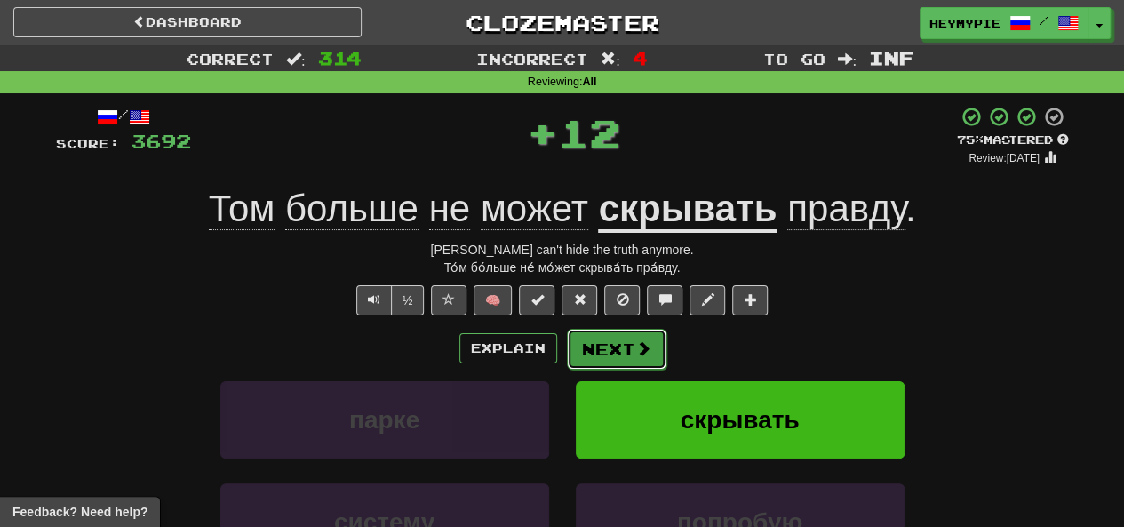
click at [616, 351] on button "Next" at bounding box center [617, 349] width 100 height 41
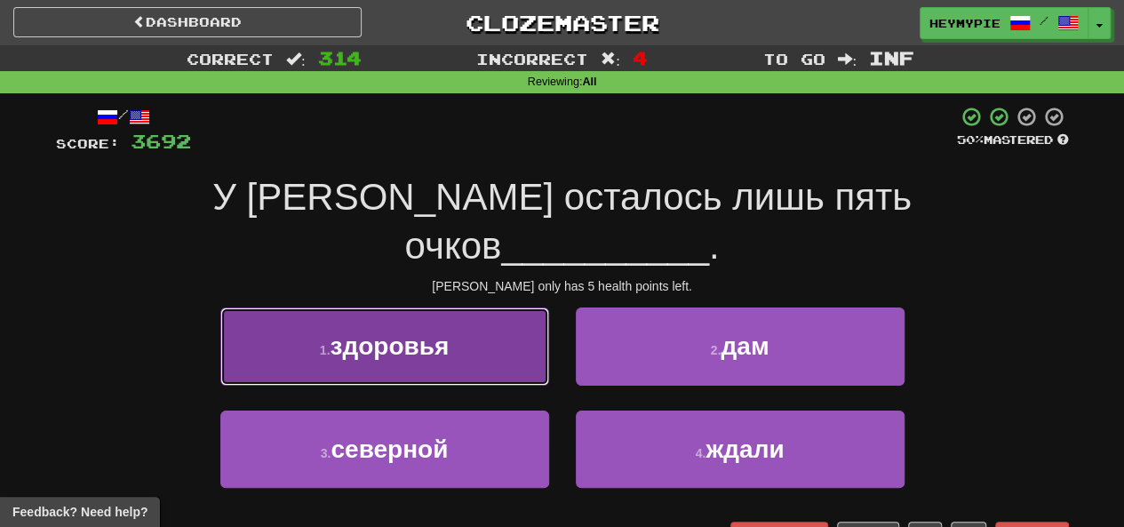
click at [422, 332] on span "здоровья" at bounding box center [389, 346] width 119 height 28
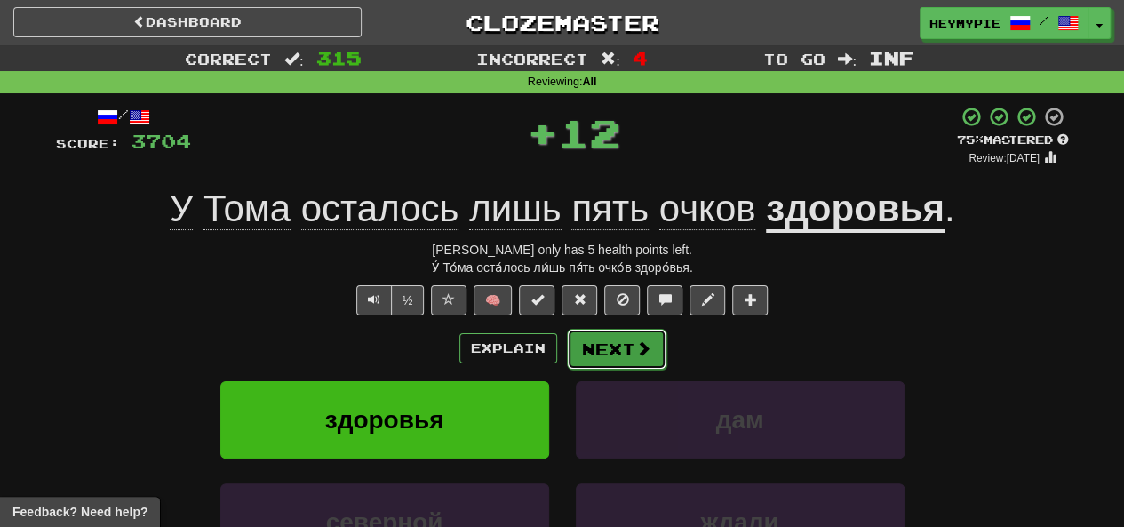
click at [626, 355] on button "Next" at bounding box center [617, 349] width 100 height 41
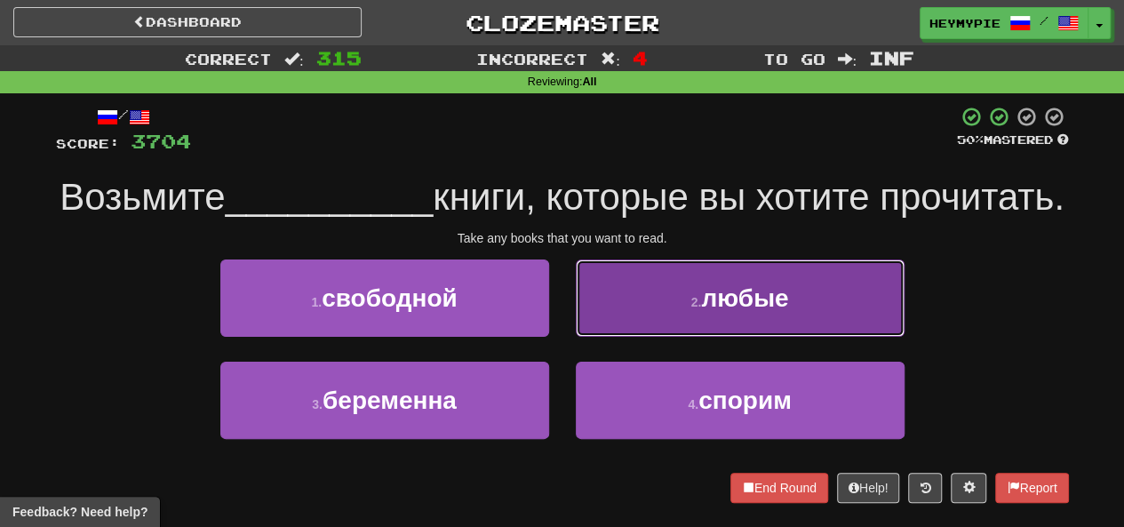
click at [681, 337] on button "2 . любые" at bounding box center [740, 298] width 329 height 77
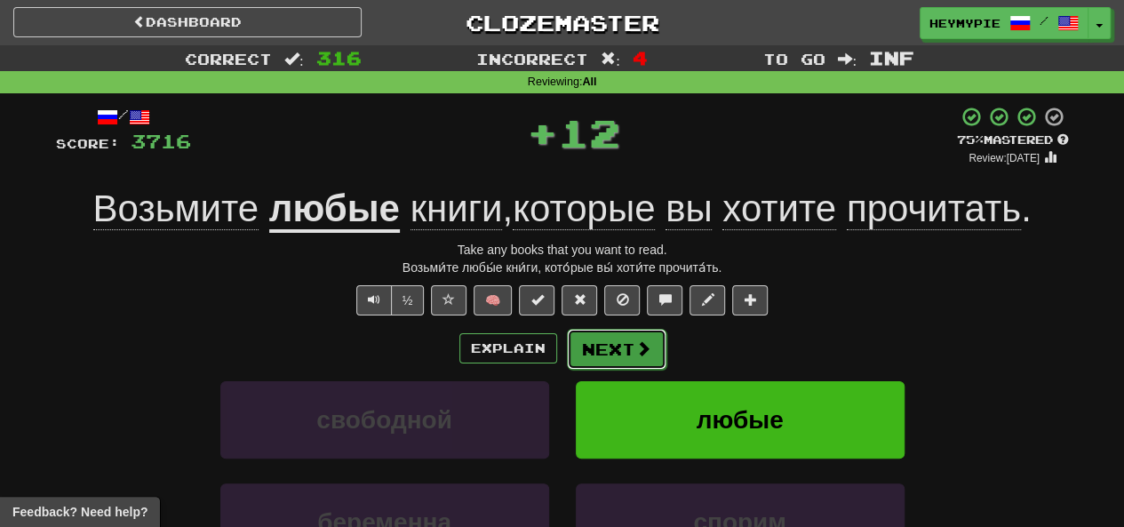
click at [606, 358] on button "Next" at bounding box center [617, 349] width 100 height 41
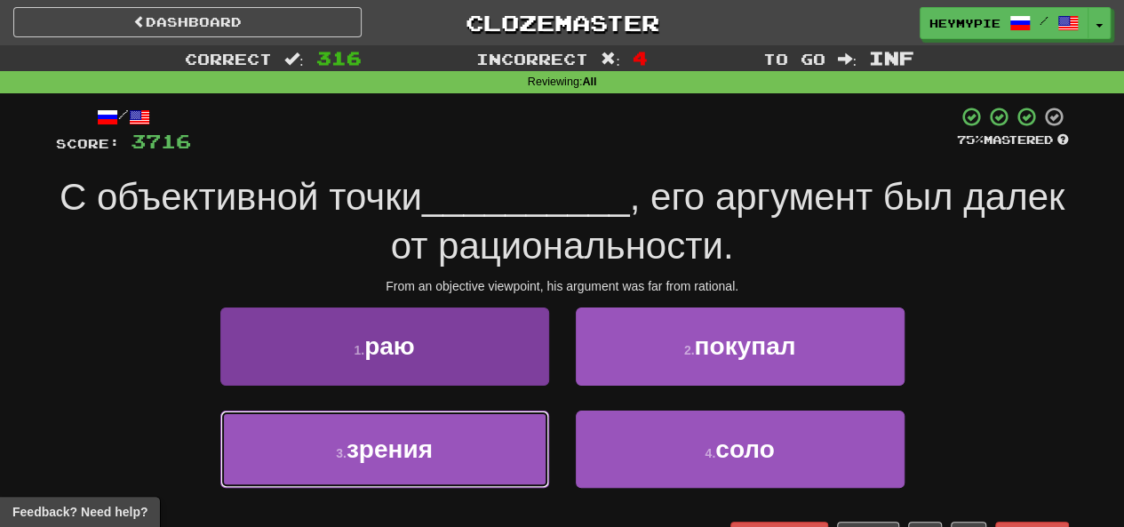
click at [428, 474] on button "3 . зрения" at bounding box center [384, 449] width 329 height 77
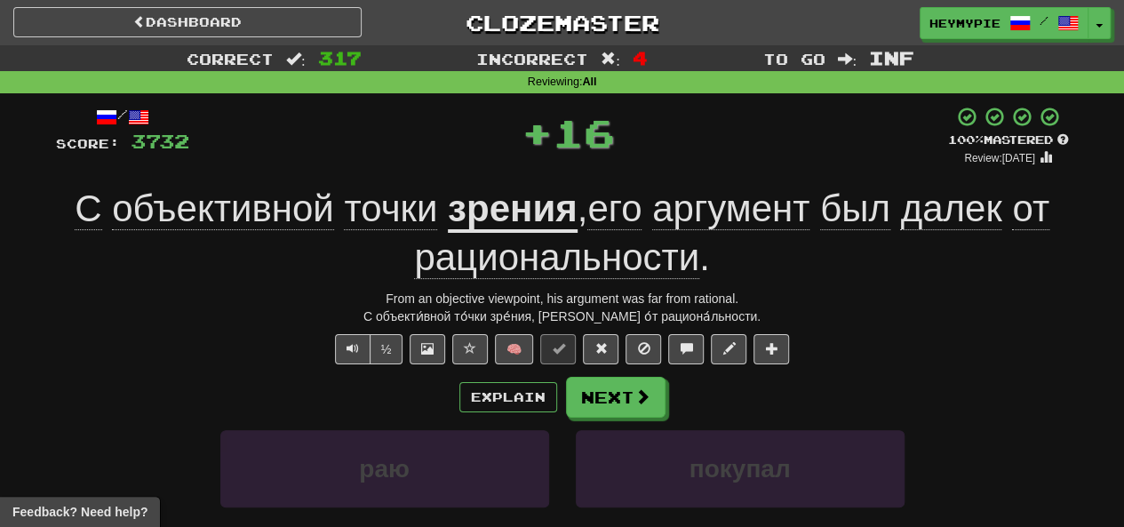
click at [946, 228] on span "далек" at bounding box center [950, 209] width 101 height 43
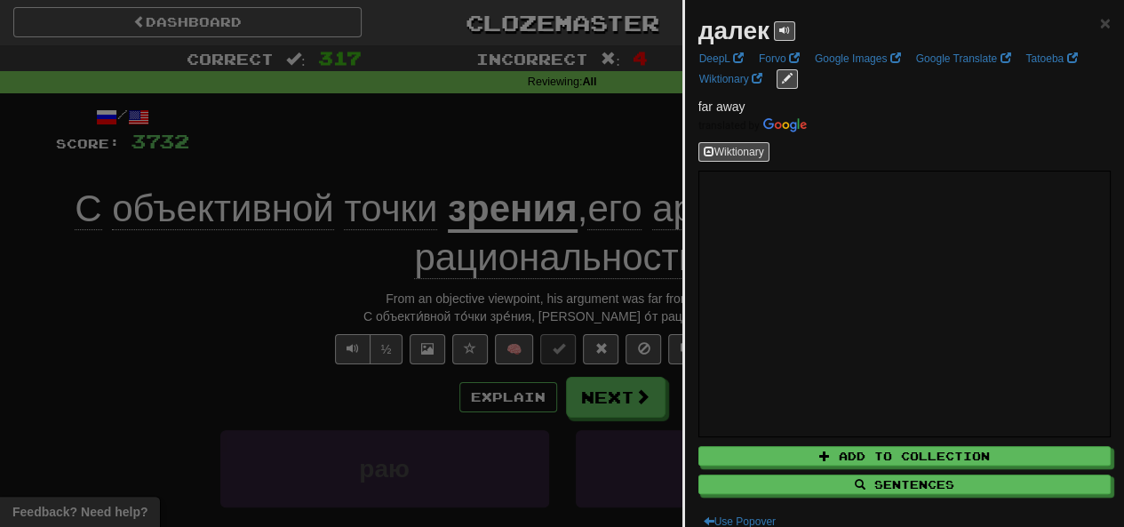
drag, startPoint x: 583, startPoint y: 147, endPoint x: 591, endPoint y: 156, distance: 12.0
click at [580, 149] on div at bounding box center [562, 263] width 1124 height 527
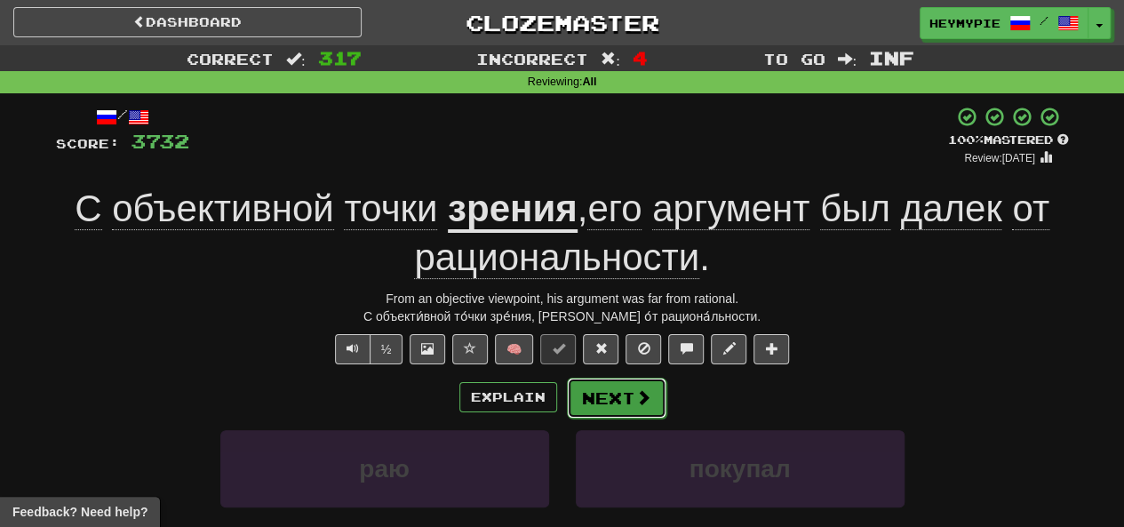
click at [625, 399] on button "Next" at bounding box center [617, 398] width 100 height 41
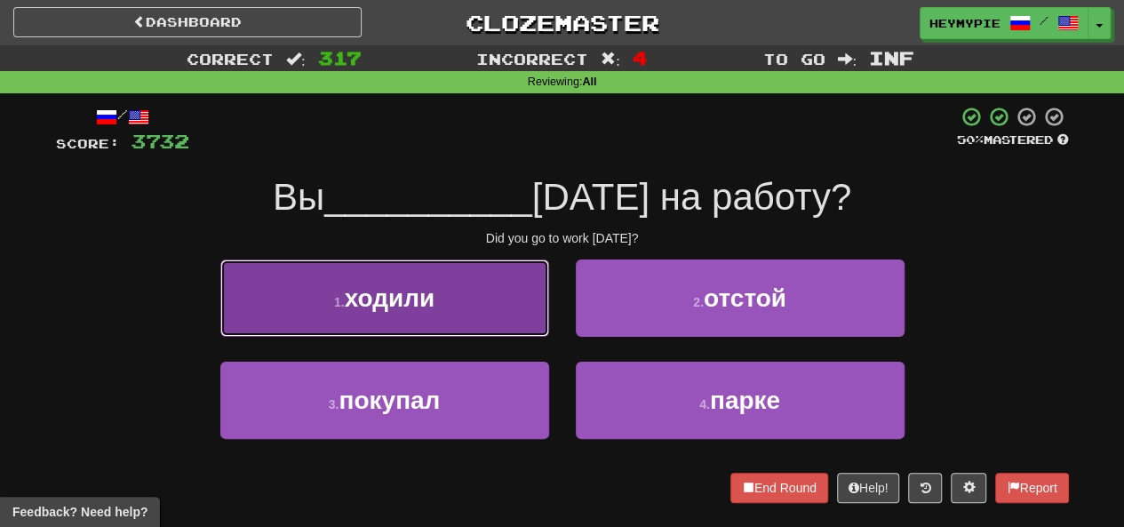
click at [422, 287] on span "ходили" at bounding box center [390, 298] width 91 height 28
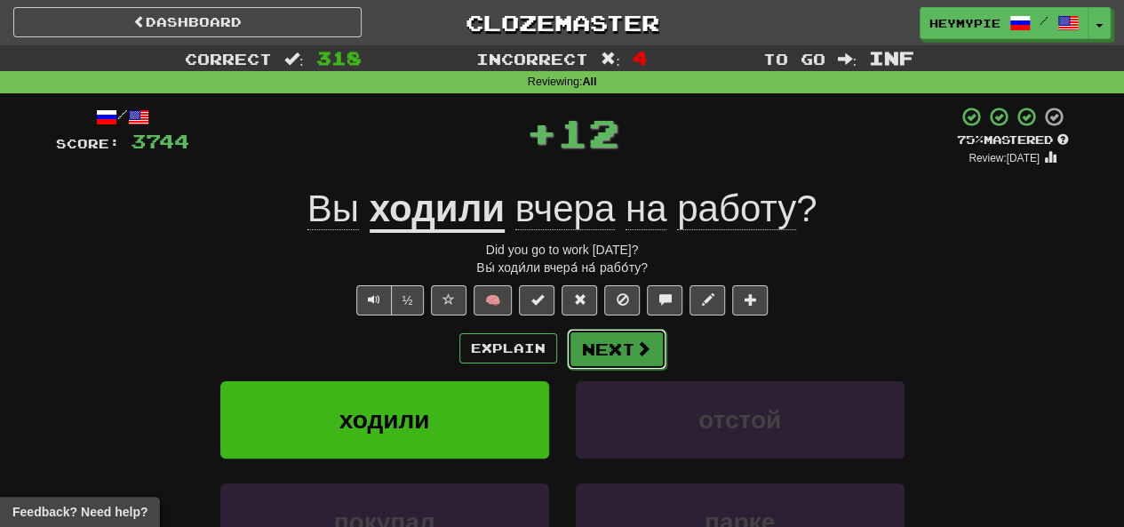
click at [612, 358] on button "Next" at bounding box center [617, 349] width 100 height 41
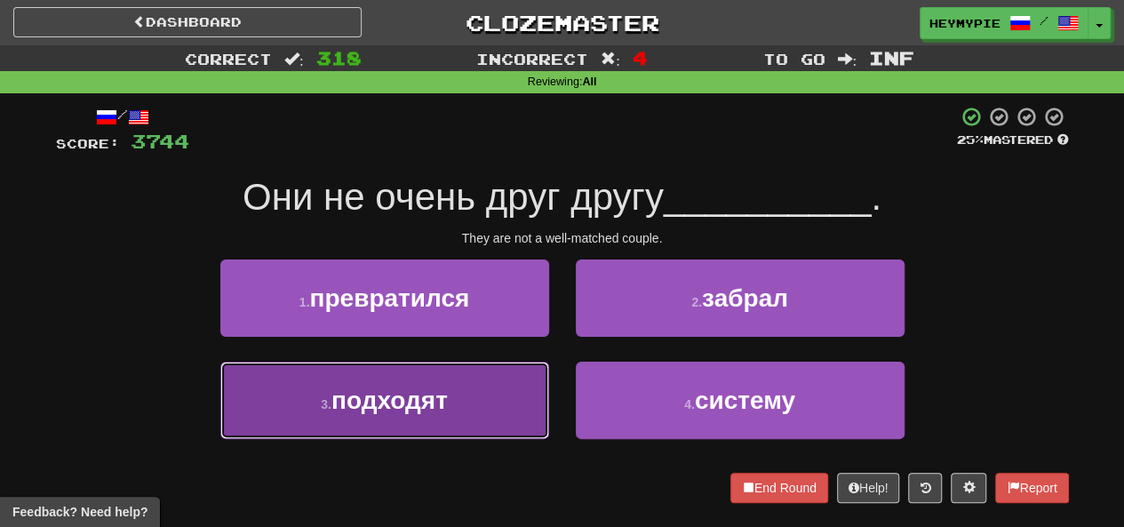
click at [430, 406] on span "подходят" at bounding box center [390, 401] width 116 height 28
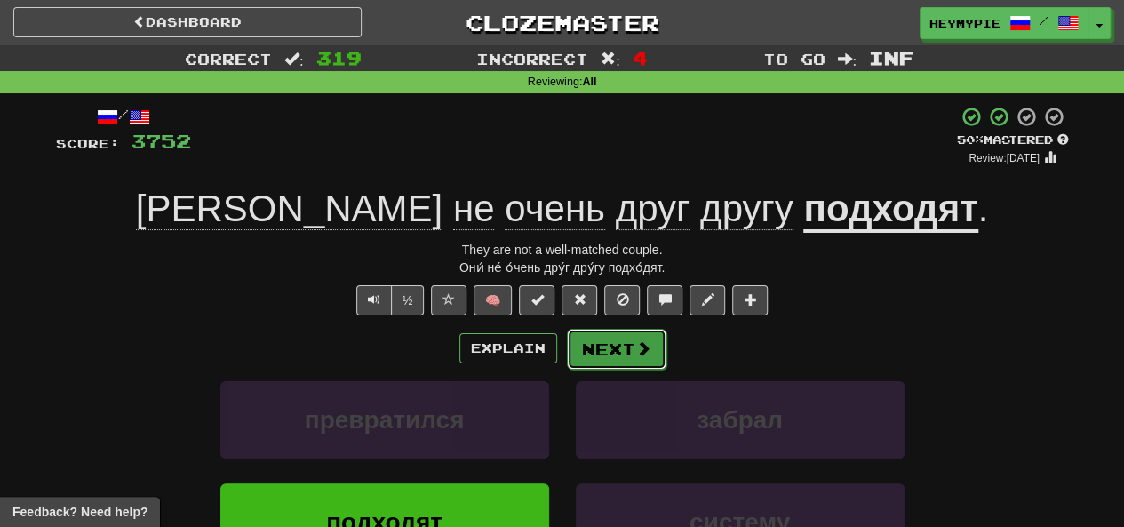
click at [615, 356] on button "Next" at bounding box center [617, 349] width 100 height 41
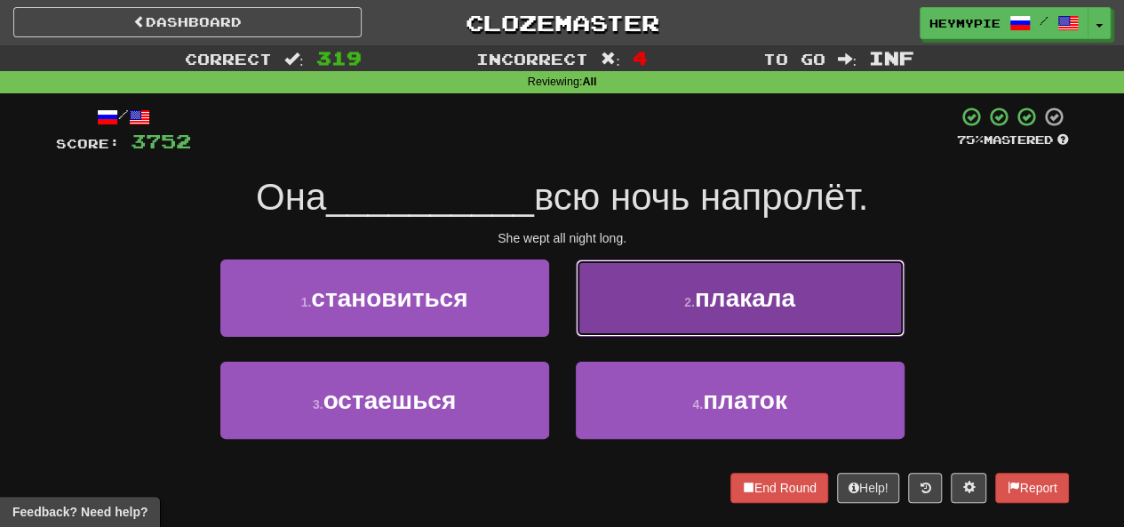
click at [616, 295] on button "2 . плакала" at bounding box center [740, 298] width 329 height 77
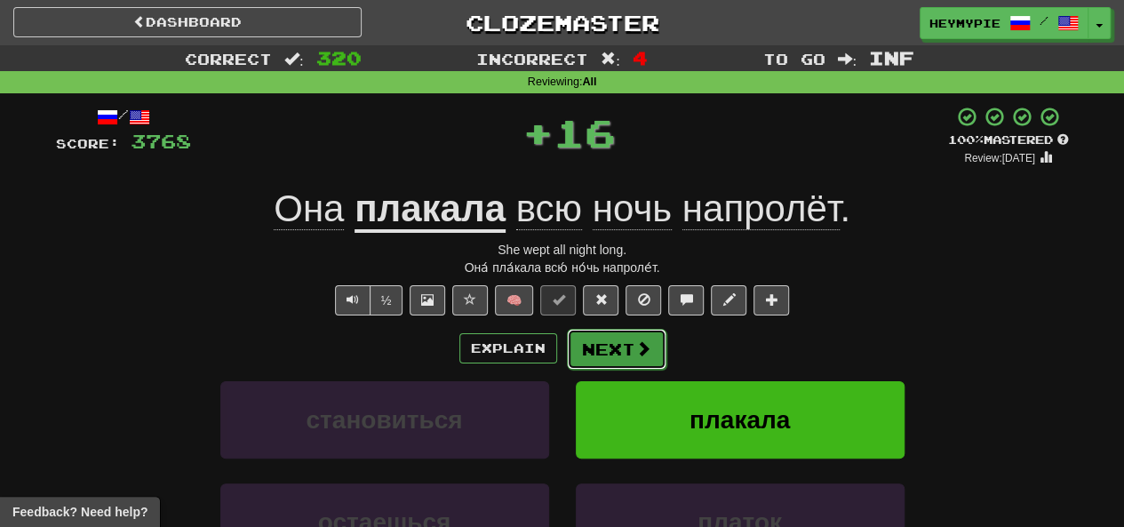
click at [596, 360] on button "Next" at bounding box center [617, 349] width 100 height 41
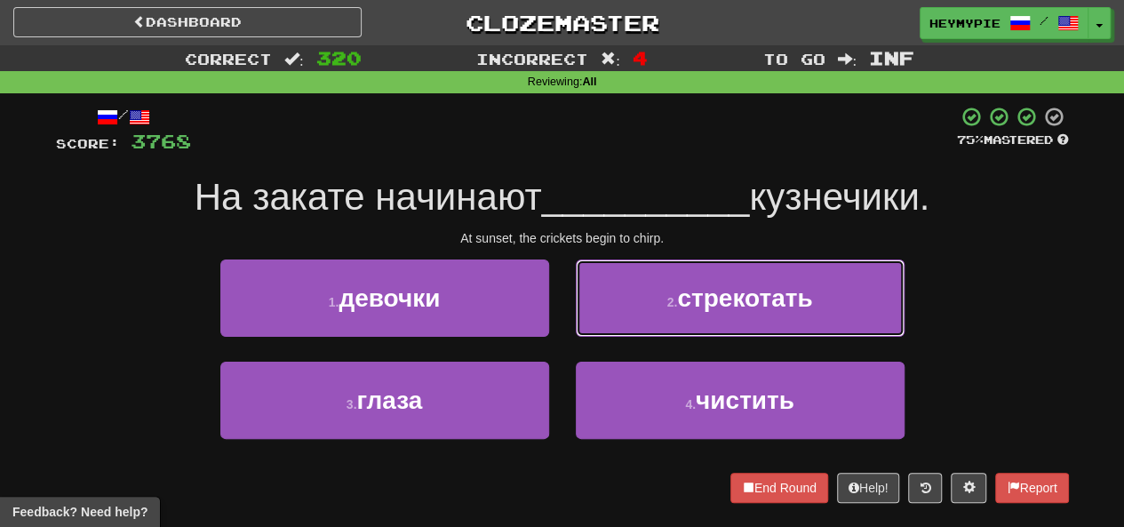
click at [620, 320] on button "2 . стрекотать" at bounding box center [740, 298] width 329 height 77
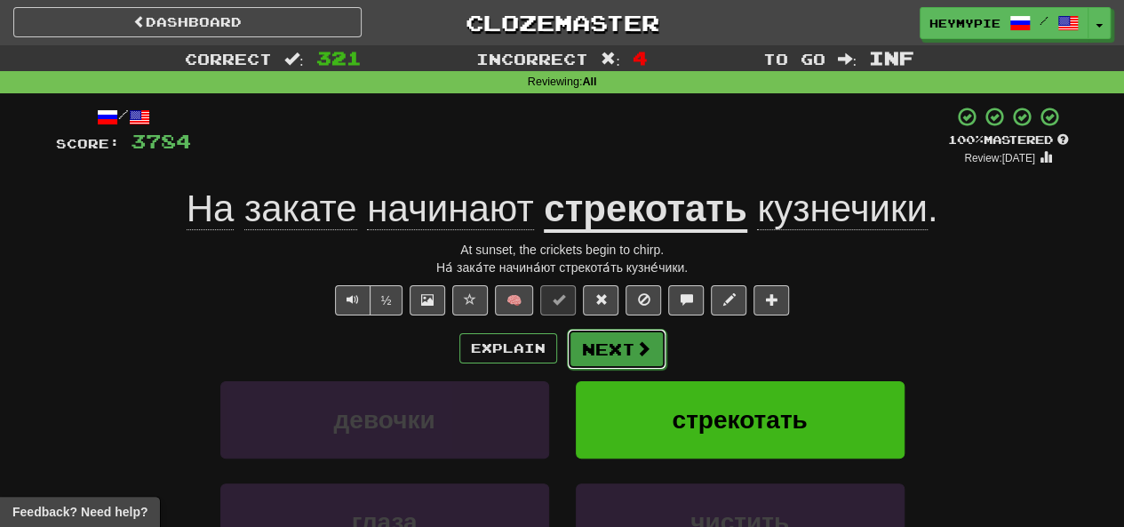
click at [606, 347] on button "Next" at bounding box center [617, 349] width 100 height 41
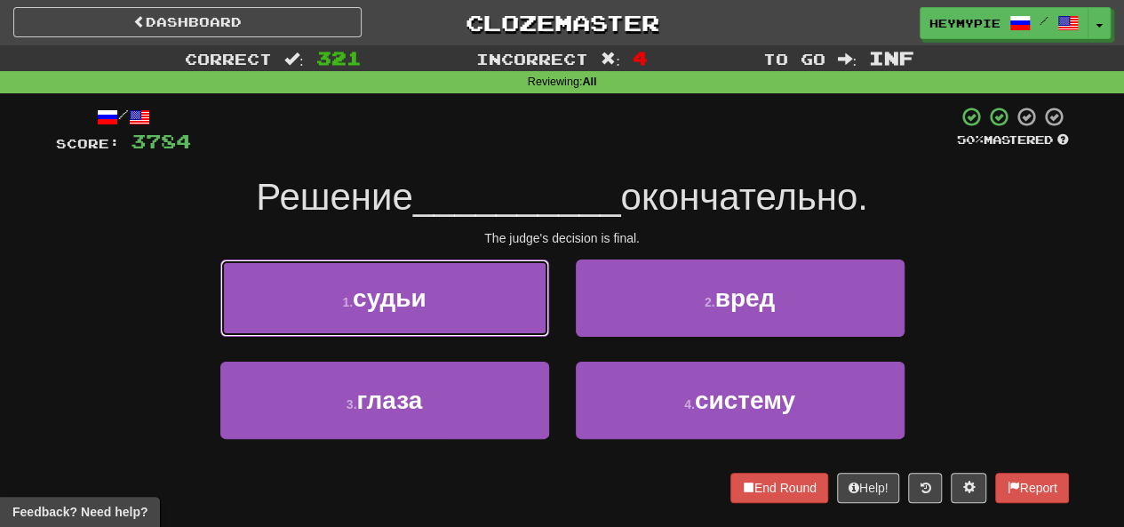
click at [432, 284] on button "1 . судьи" at bounding box center [384, 298] width 329 height 77
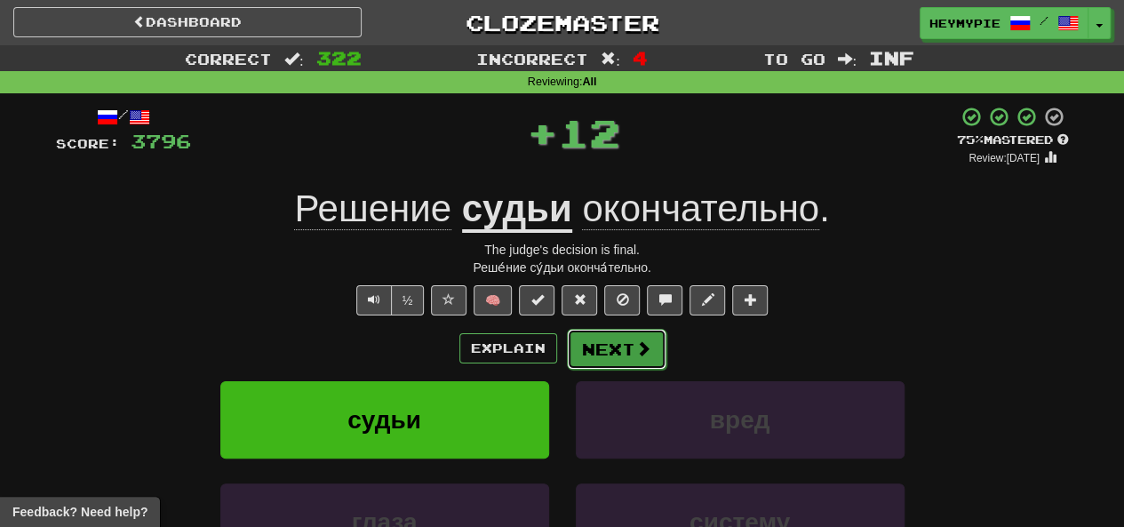
click at [644, 357] on button "Next" at bounding box center [617, 349] width 100 height 41
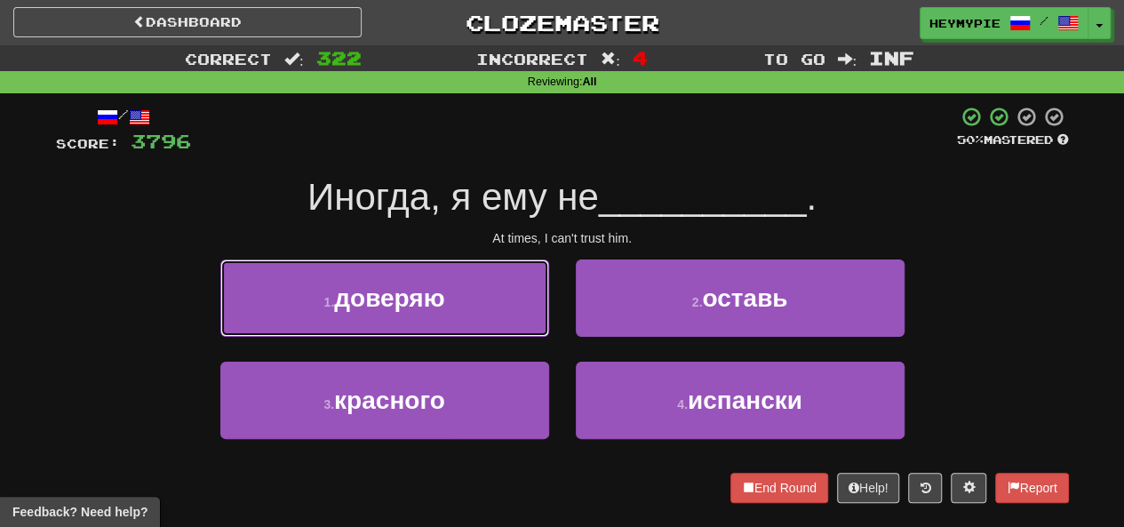
click at [404, 316] on button "1 . доверяю" at bounding box center [384, 298] width 329 height 77
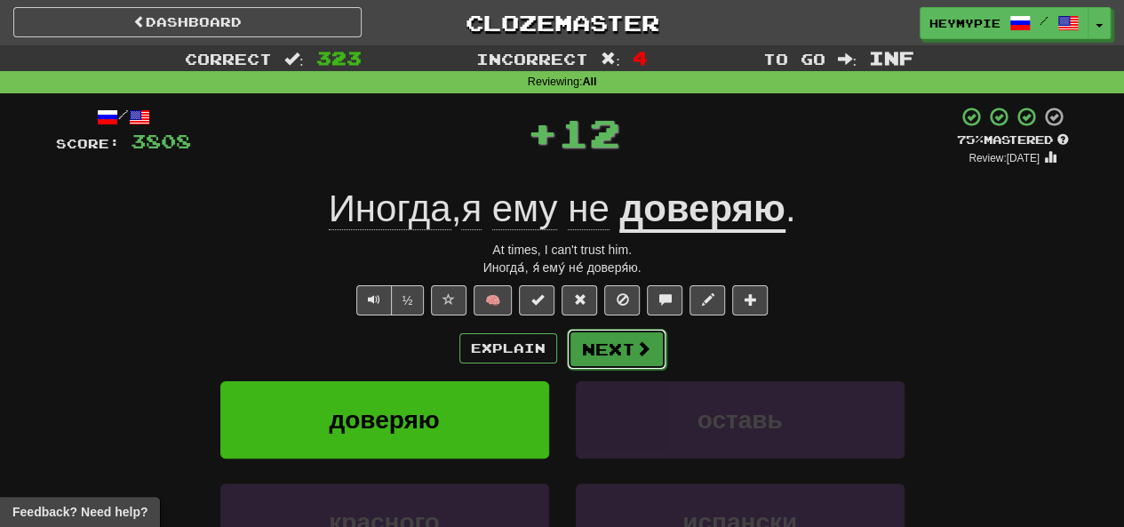
click at [620, 354] on button "Next" at bounding box center [617, 349] width 100 height 41
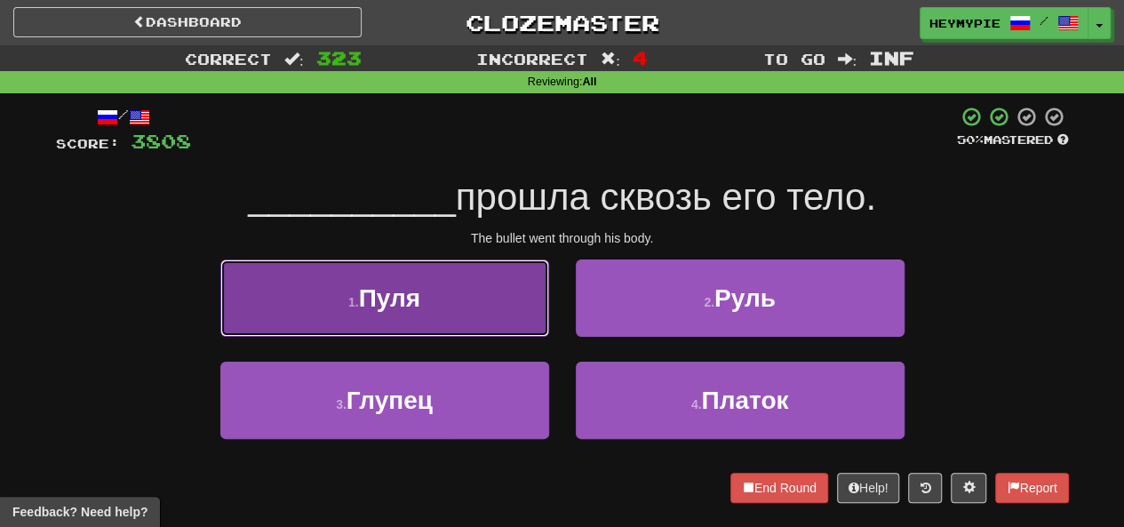
click at [423, 301] on button "1 . Пуля" at bounding box center [384, 298] width 329 height 77
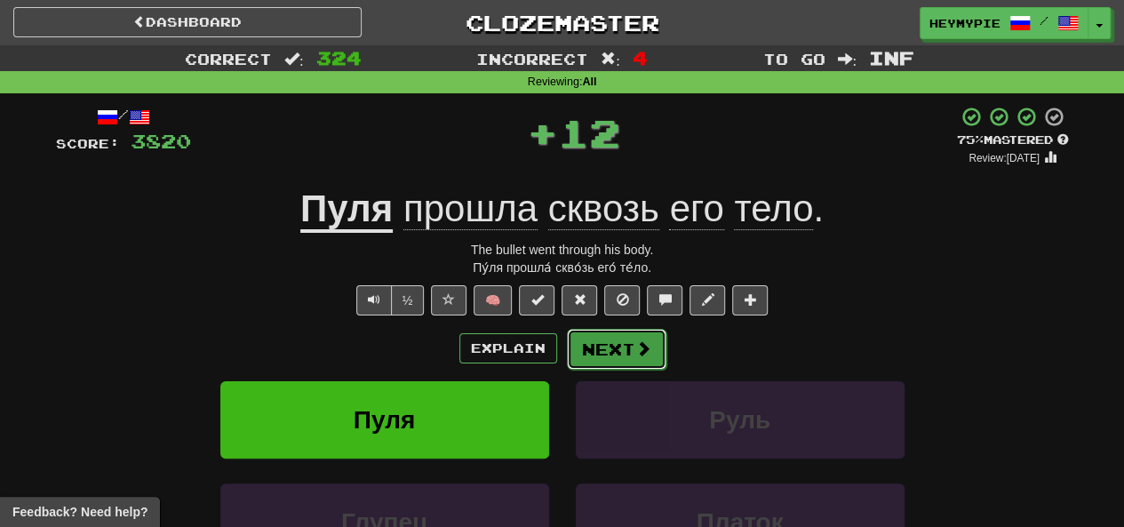
click at [620, 348] on button "Next" at bounding box center [617, 349] width 100 height 41
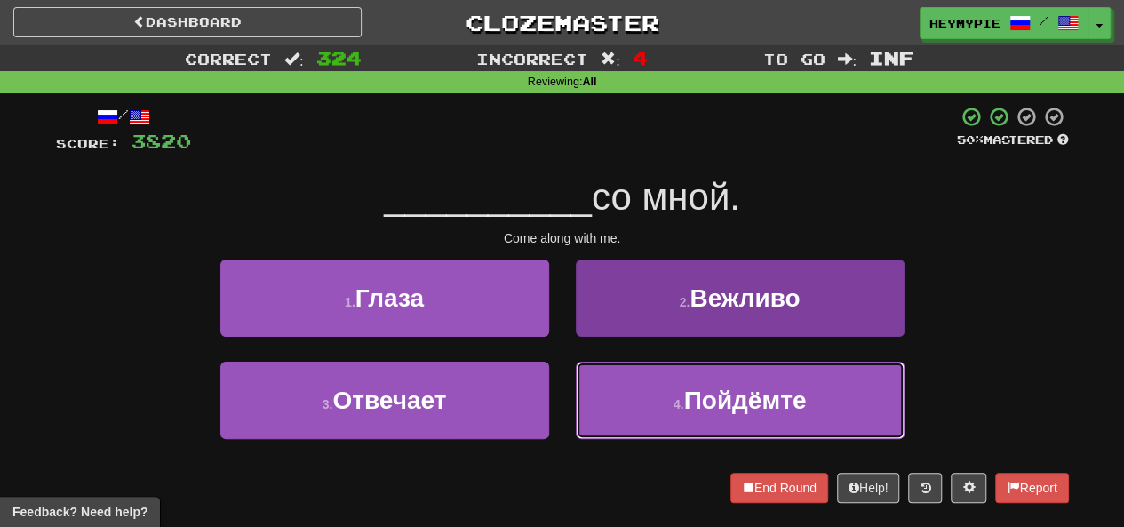
click at [642, 394] on button "4 . Пойдёмте" at bounding box center [740, 400] width 329 height 77
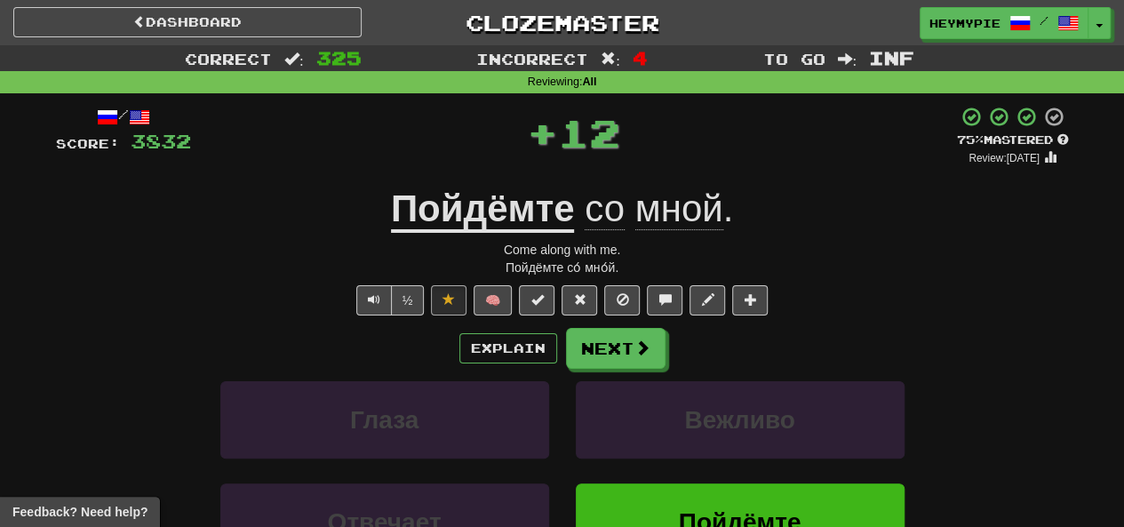
click at [618, 320] on div "/ Score: 3832 + 12 75 % Mastered Review: [DATE] Пойдёмте со мной . Come along w…" at bounding box center [562, 393] width 1013 height 575
click at [597, 365] on button "Next" at bounding box center [617, 349] width 100 height 41
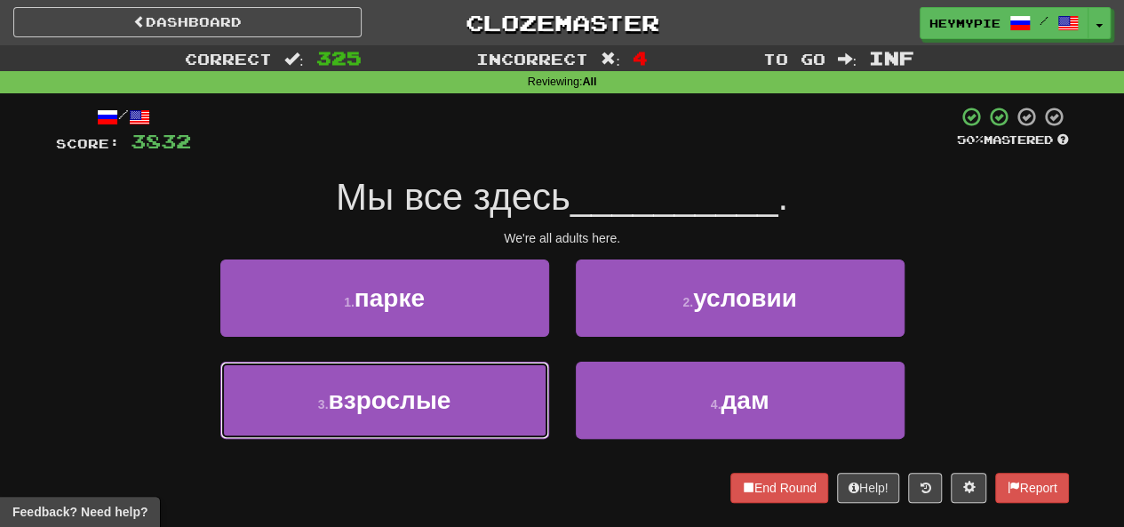
drag, startPoint x: 436, startPoint y: 399, endPoint x: 496, endPoint y: 376, distance: 64.7
click at [436, 401] on span "взрослые" at bounding box center [389, 401] width 123 height 28
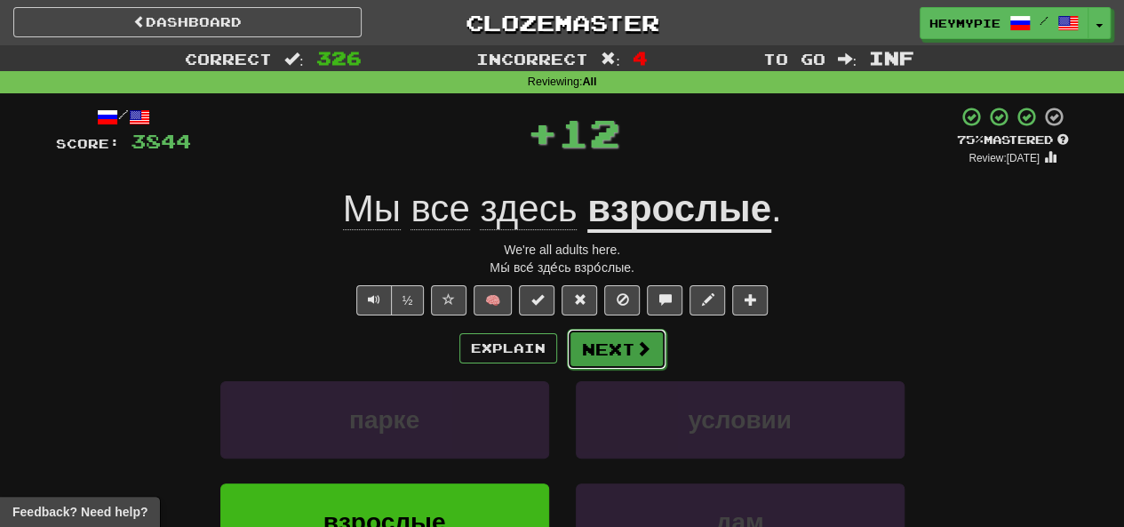
click at [625, 351] on button "Next" at bounding box center [617, 349] width 100 height 41
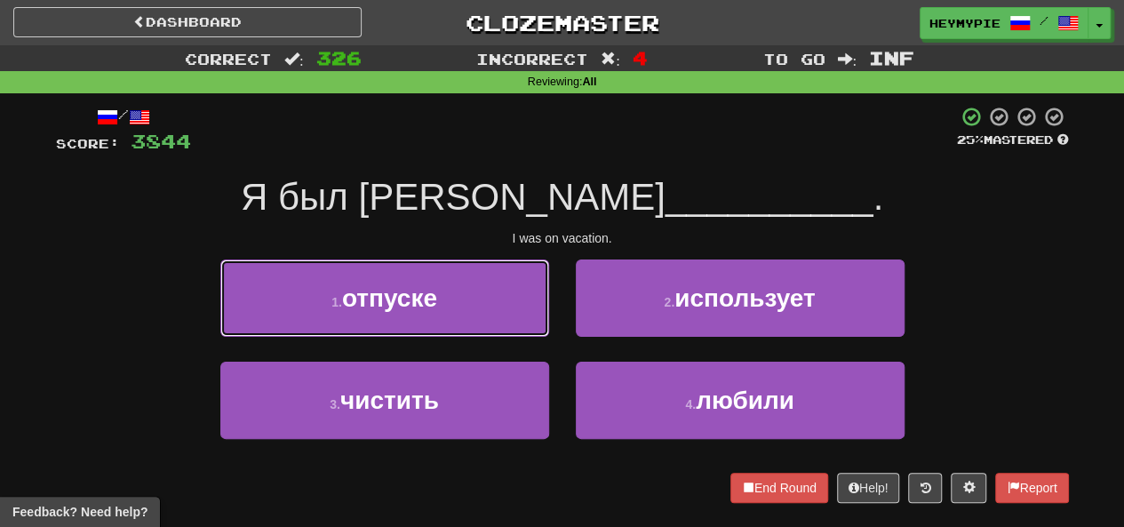
click at [476, 276] on button "1 . отпуске" at bounding box center [384, 298] width 329 height 77
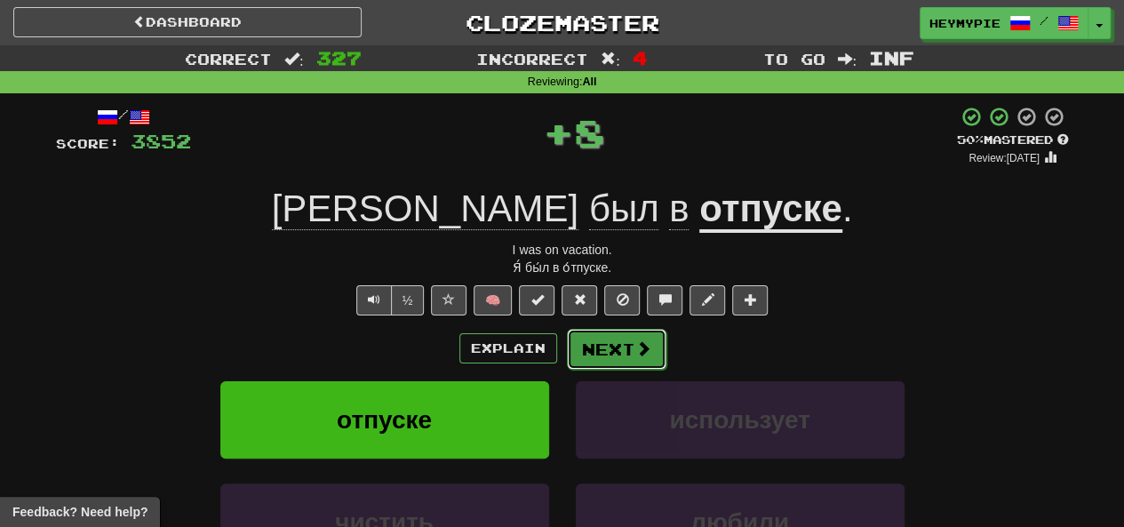
click at [620, 339] on button "Next" at bounding box center [617, 349] width 100 height 41
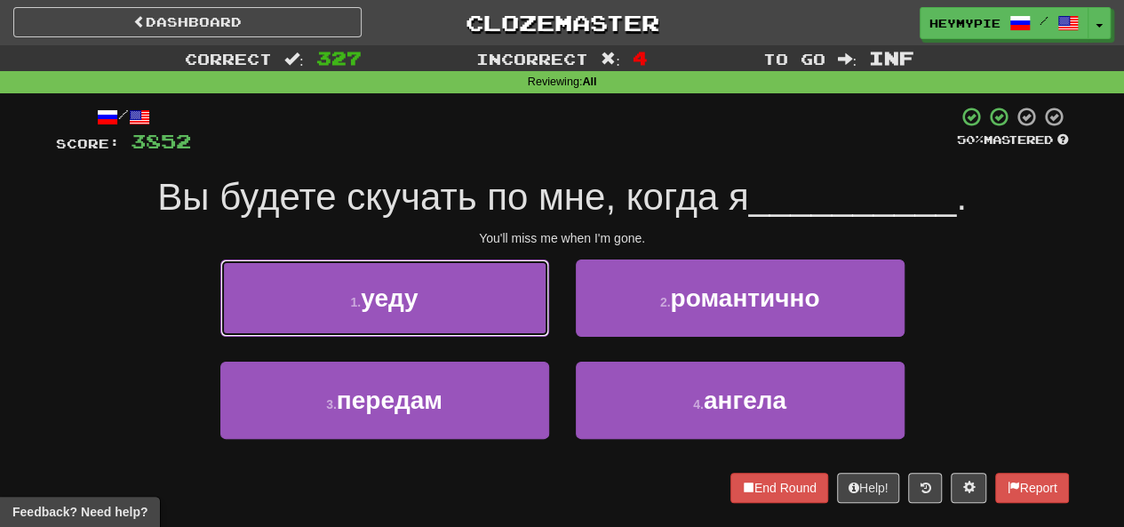
click at [422, 293] on button "1 . уеду" at bounding box center [384, 298] width 329 height 77
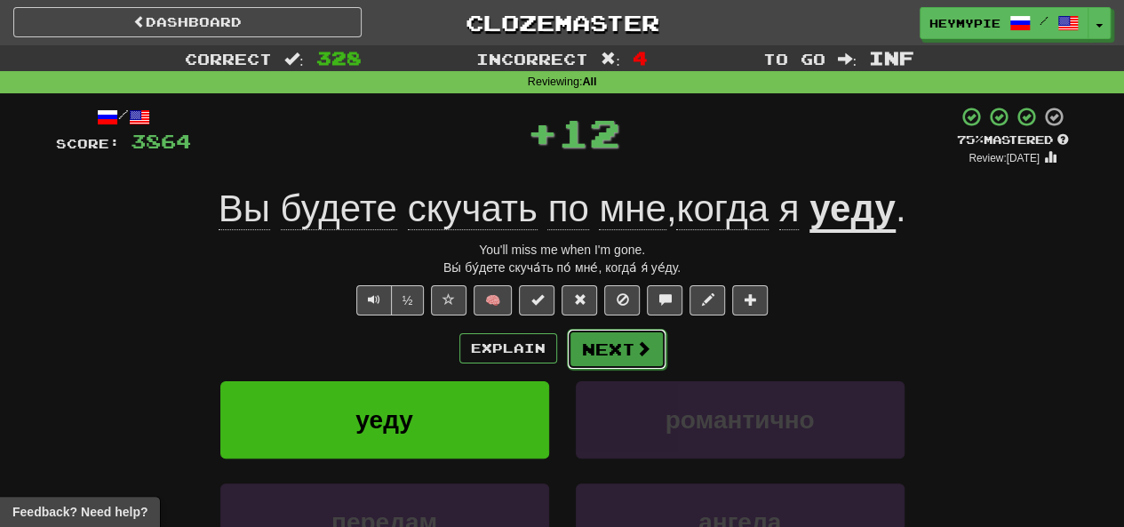
click at [635, 367] on button "Next" at bounding box center [617, 349] width 100 height 41
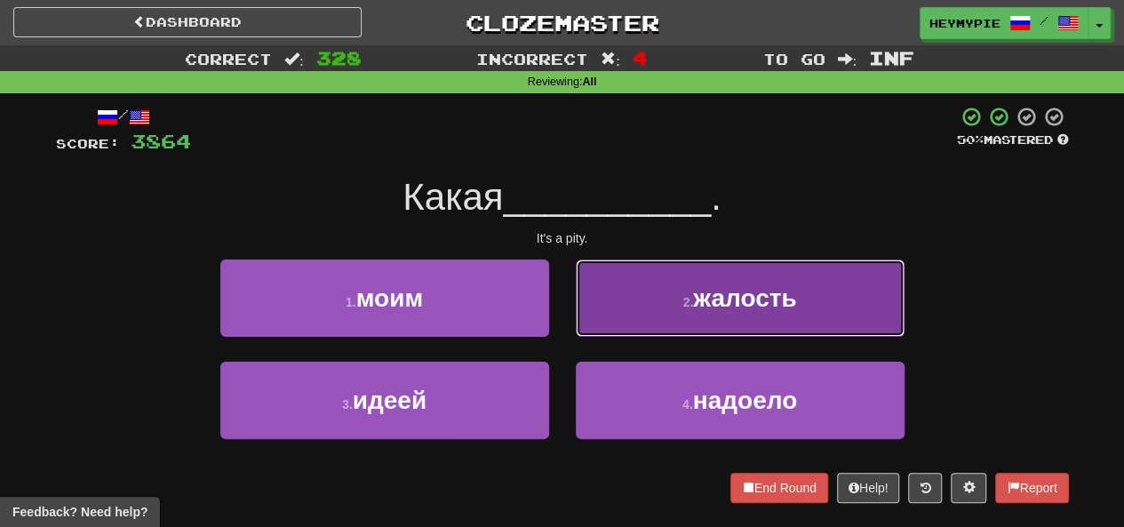
click at [660, 285] on button "2 . жалость" at bounding box center [740, 298] width 329 height 77
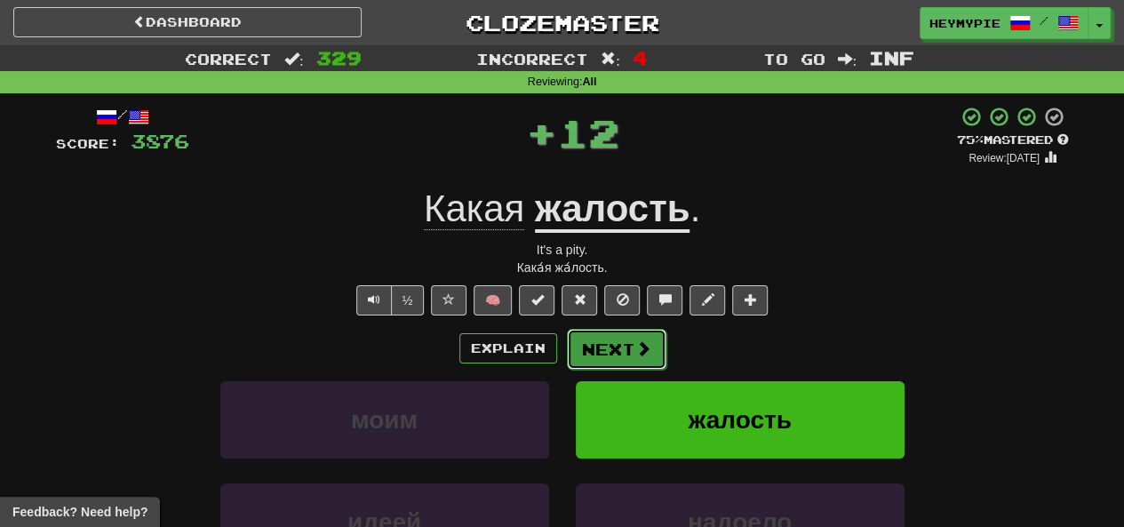
click at [606, 355] on button "Next" at bounding box center [617, 349] width 100 height 41
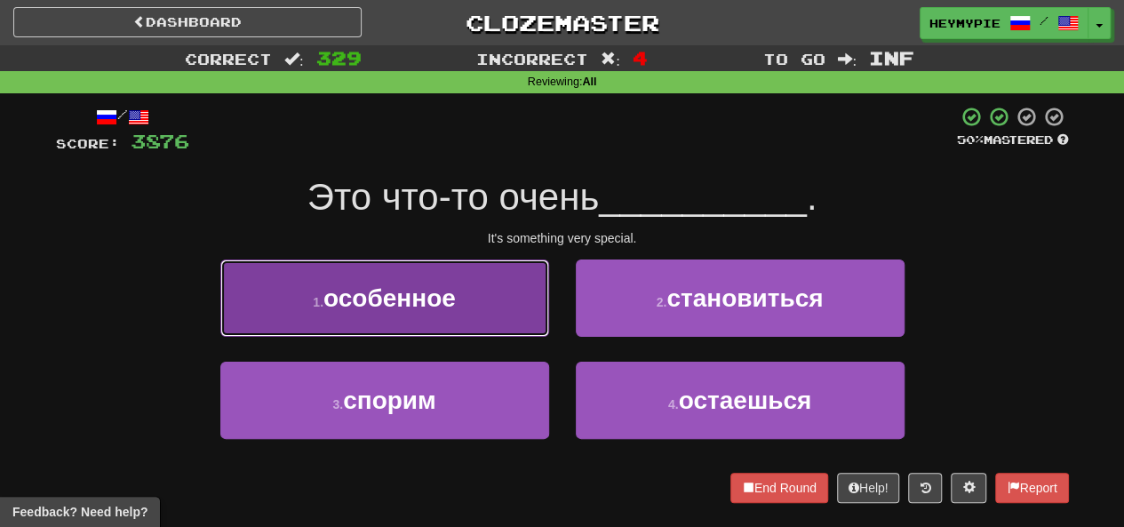
click at [402, 305] on span "особенное" at bounding box center [390, 298] width 132 height 28
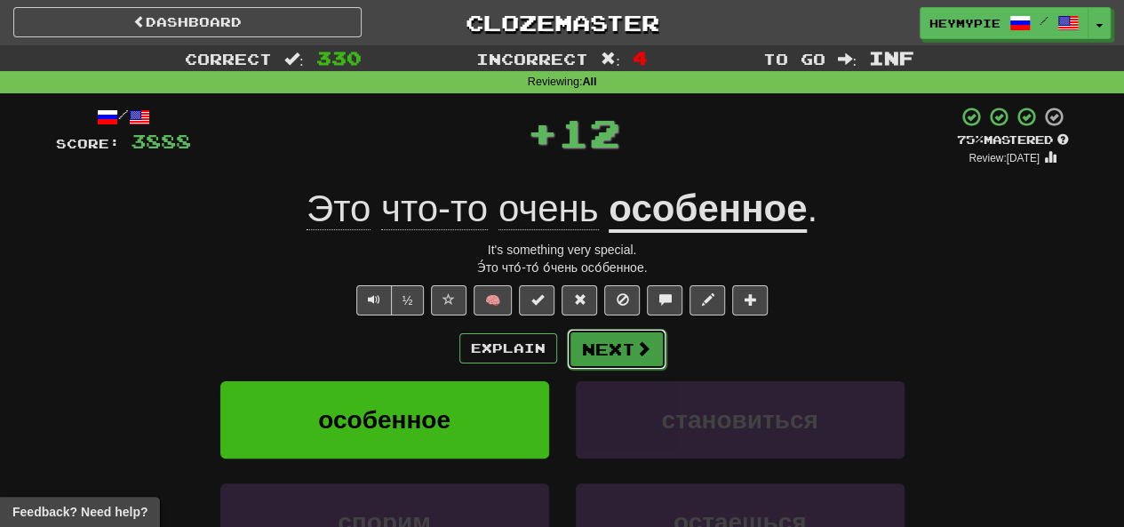
click at [617, 353] on button "Next" at bounding box center [617, 349] width 100 height 41
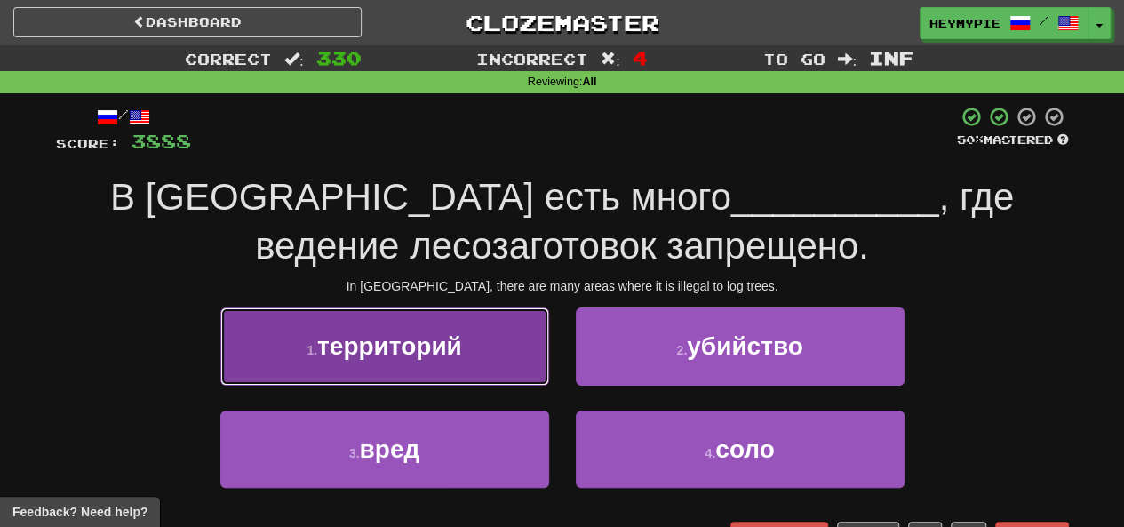
click at [439, 359] on span "территорий" at bounding box center [389, 346] width 145 height 28
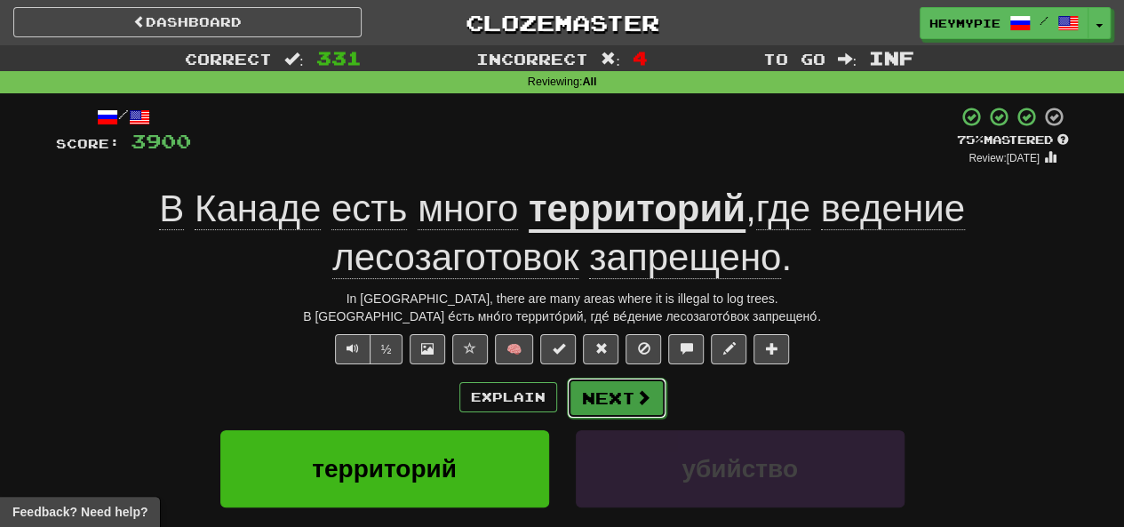
click at [614, 400] on button "Next" at bounding box center [617, 398] width 100 height 41
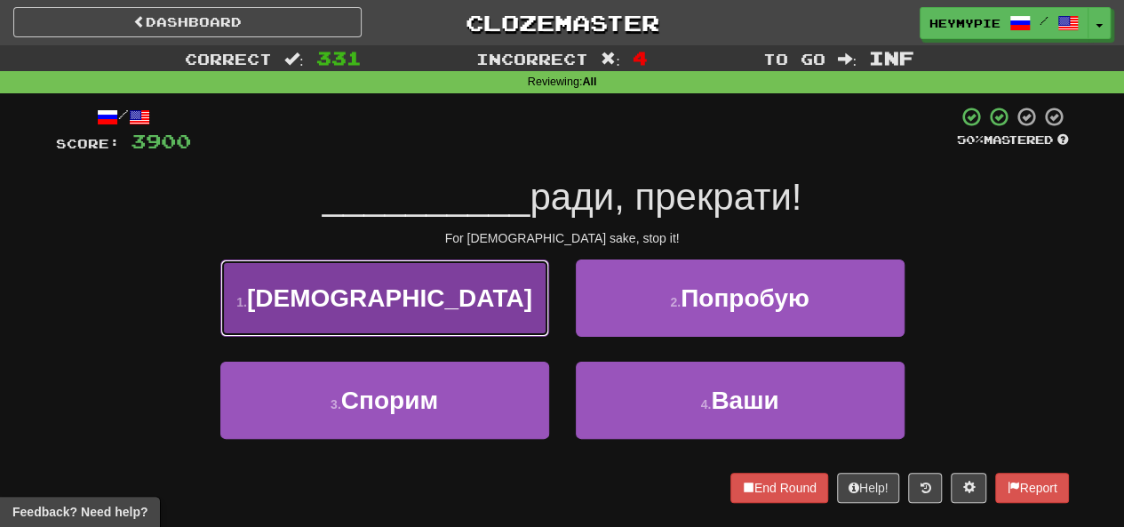
click at [452, 310] on button "1 . [DEMOGRAPHIC_DATA]" at bounding box center [384, 298] width 329 height 77
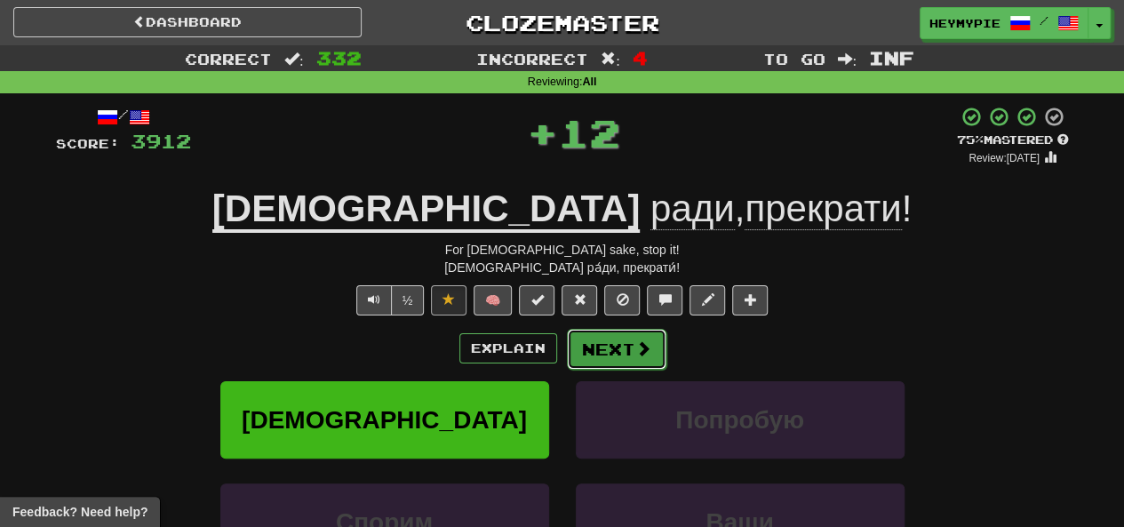
click at [615, 359] on button "Next" at bounding box center [617, 349] width 100 height 41
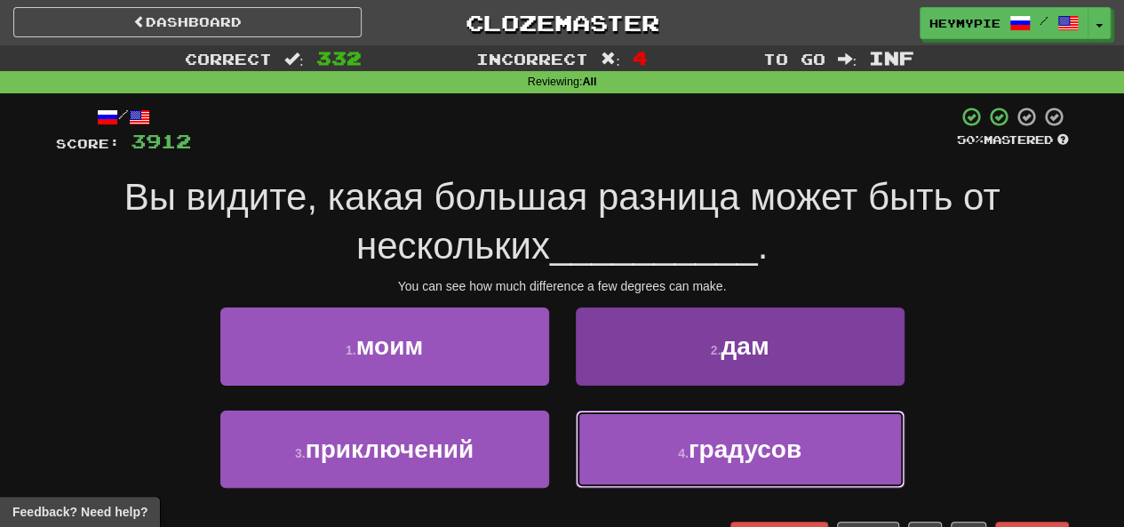
click at [653, 436] on button "4 . градусов" at bounding box center [740, 449] width 329 height 77
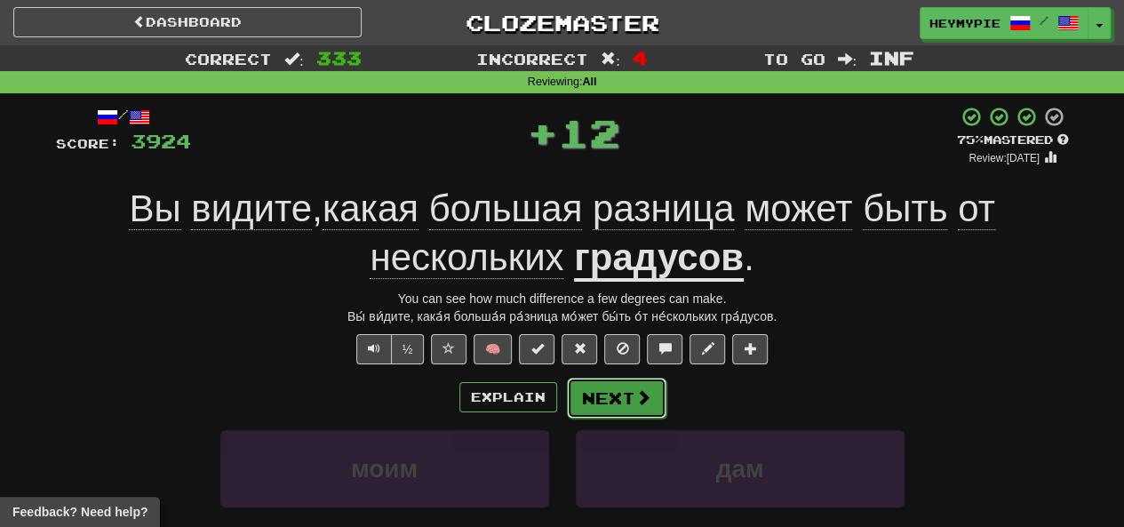
click at [591, 388] on button "Next" at bounding box center [617, 398] width 100 height 41
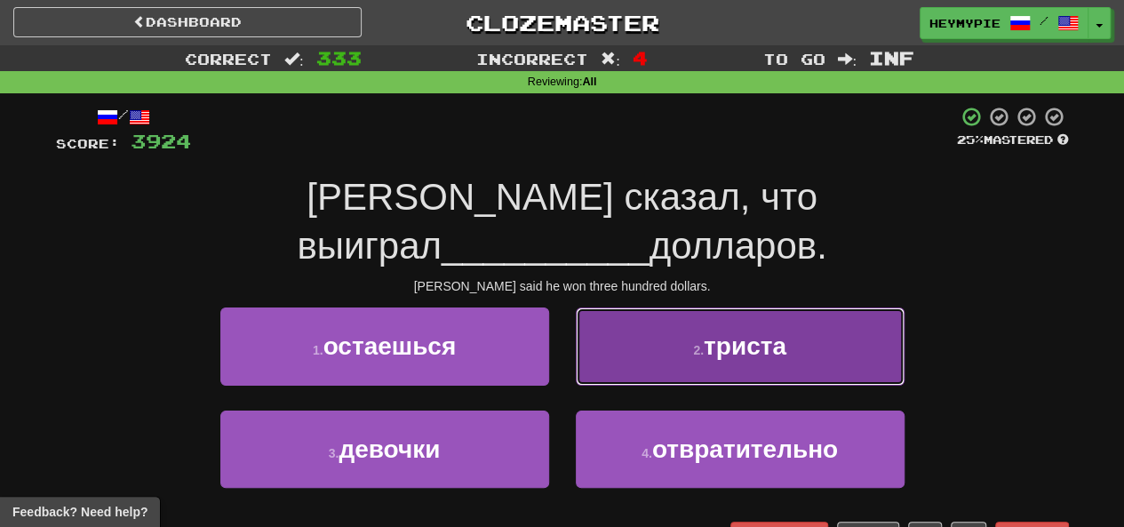
click at [678, 311] on button "2 . триста" at bounding box center [740, 346] width 329 height 77
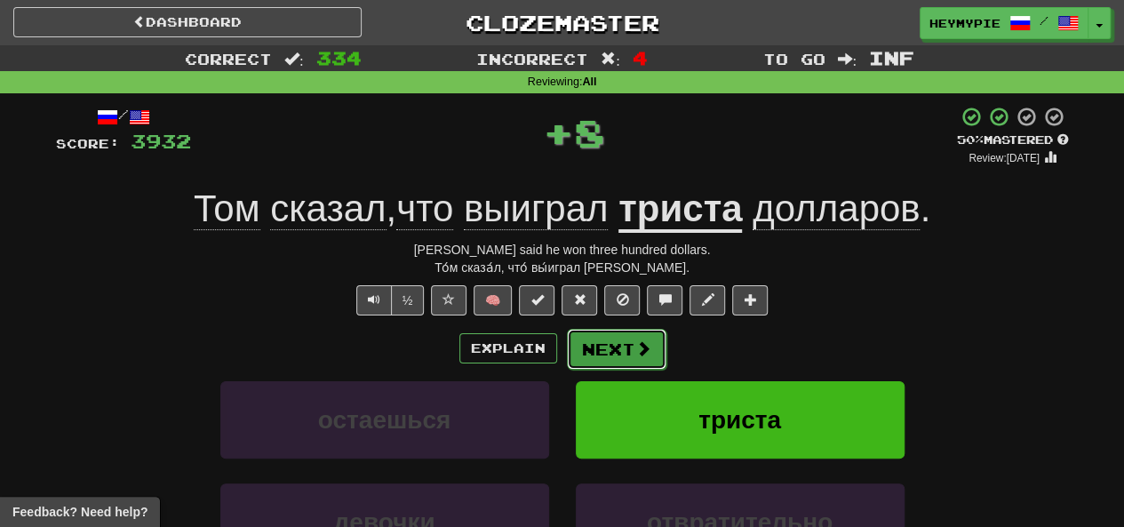
click at [651, 345] on button "Next" at bounding box center [617, 349] width 100 height 41
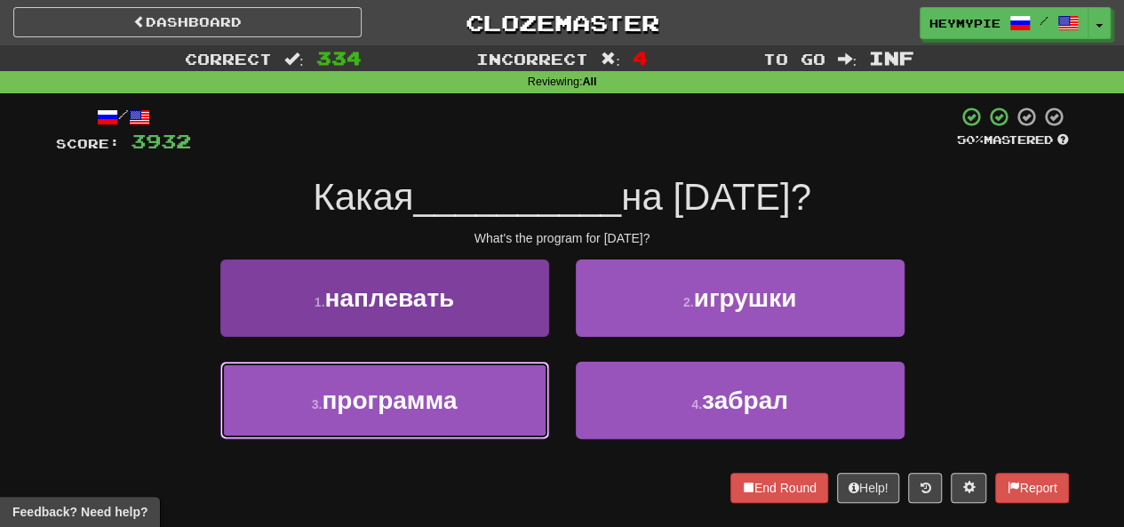
click at [448, 395] on span "программа" at bounding box center [389, 401] width 135 height 28
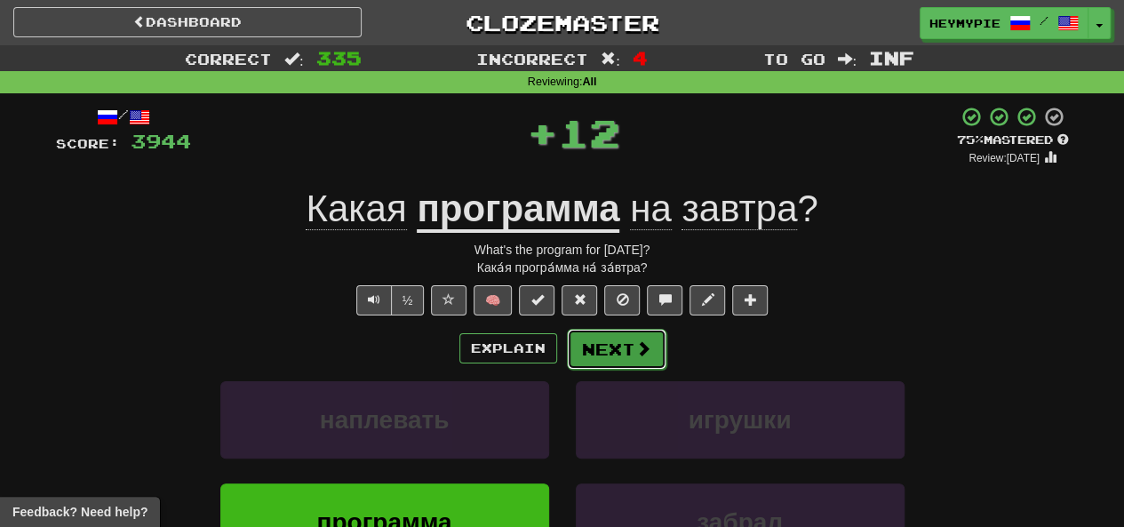
click at [601, 340] on button "Next" at bounding box center [617, 349] width 100 height 41
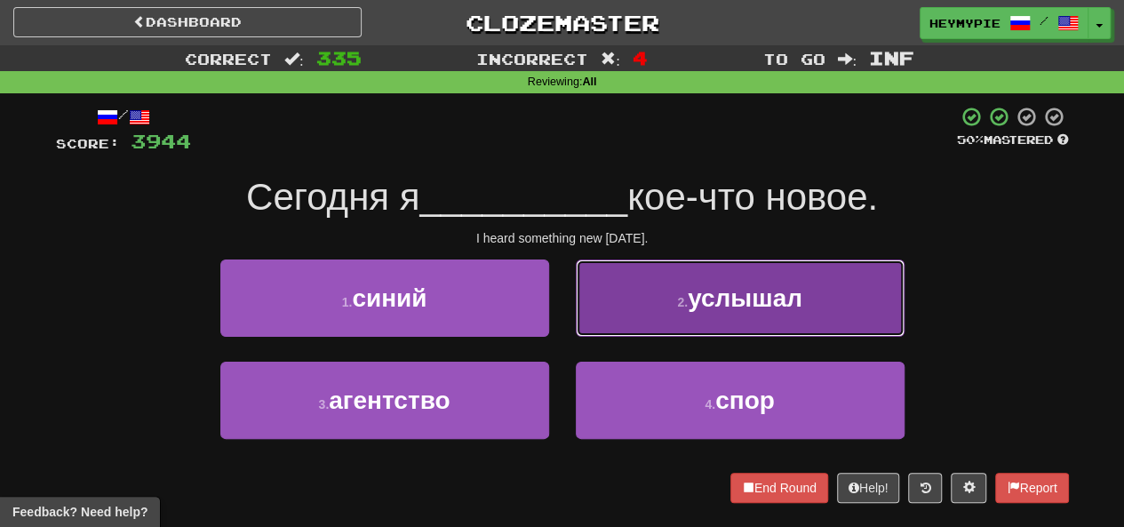
click at [601, 311] on button "2 . услышал" at bounding box center [740, 298] width 329 height 77
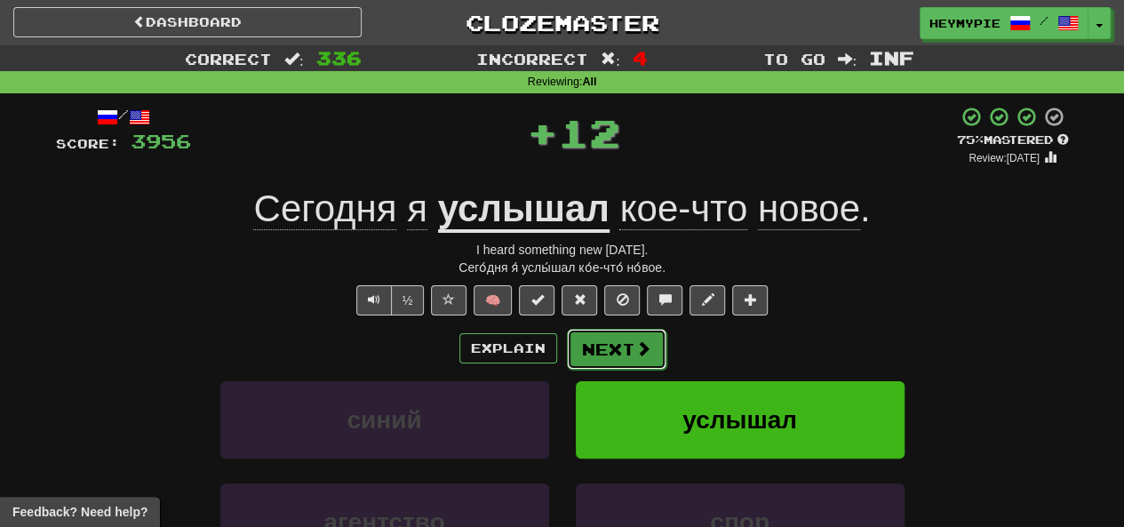
click at [588, 340] on button "Next" at bounding box center [617, 349] width 100 height 41
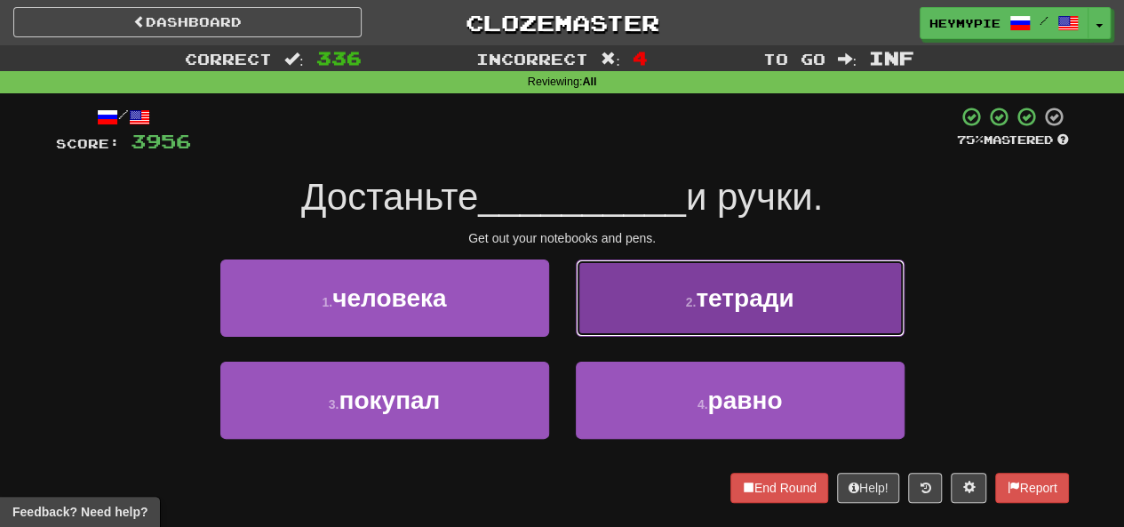
click at [589, 312] on button "2 . тетради" at bounding box center [740, 298] width 329 height 77
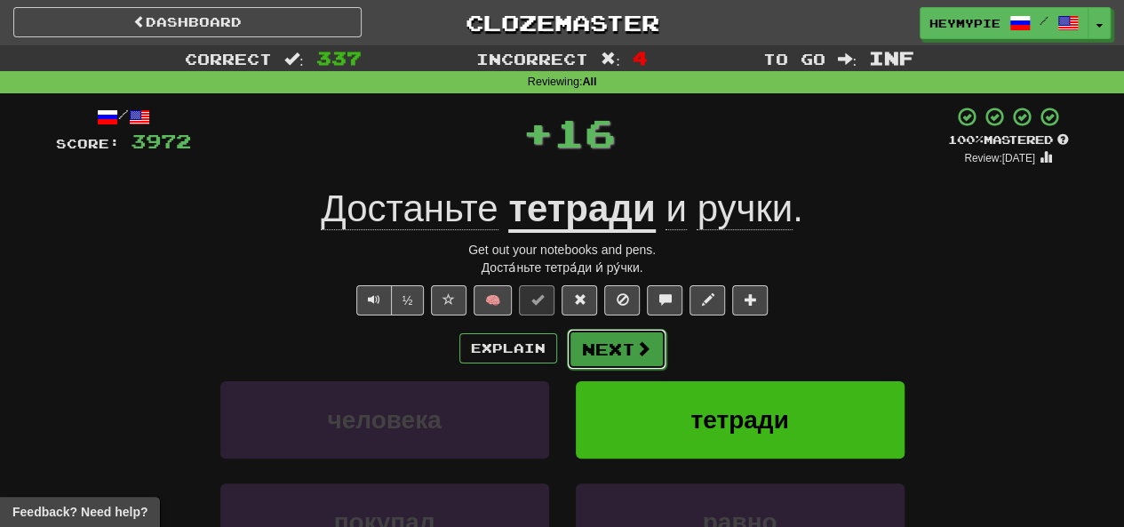
click at [588, 342] on button "Next" at bounding box center [617, 349] width 100 height 41
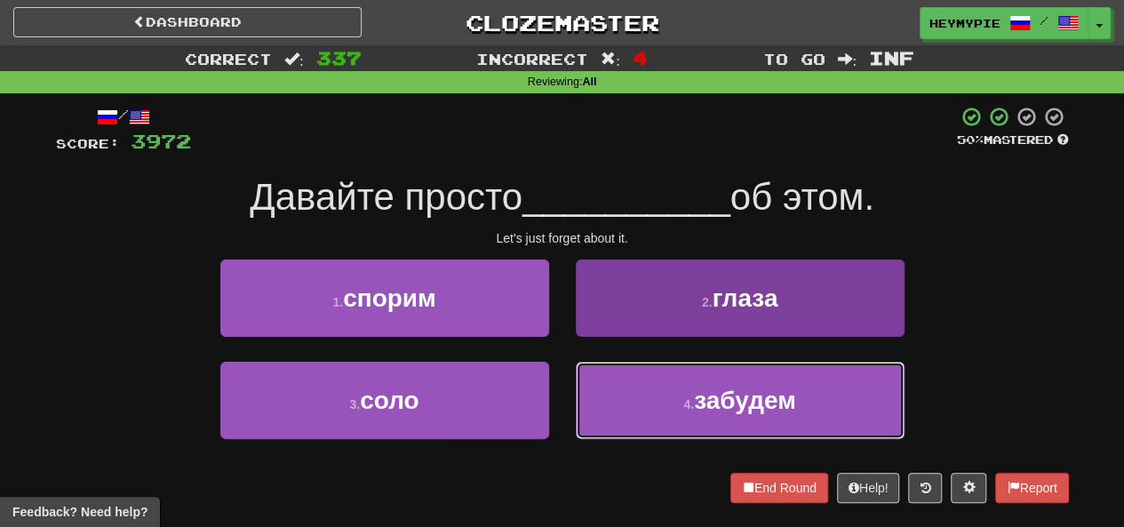
click at [597, 390] on button "4 . забудем" at bounding box center [740, 400] width 329 height 77
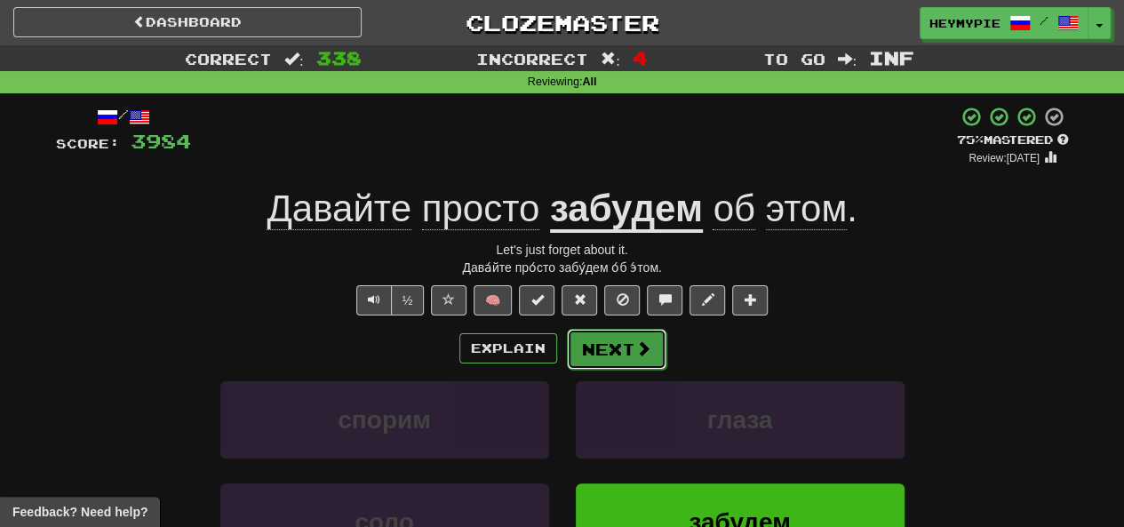
click at [580, 353] on button "Next" at bounding box center [617, 349] width 100 height 41
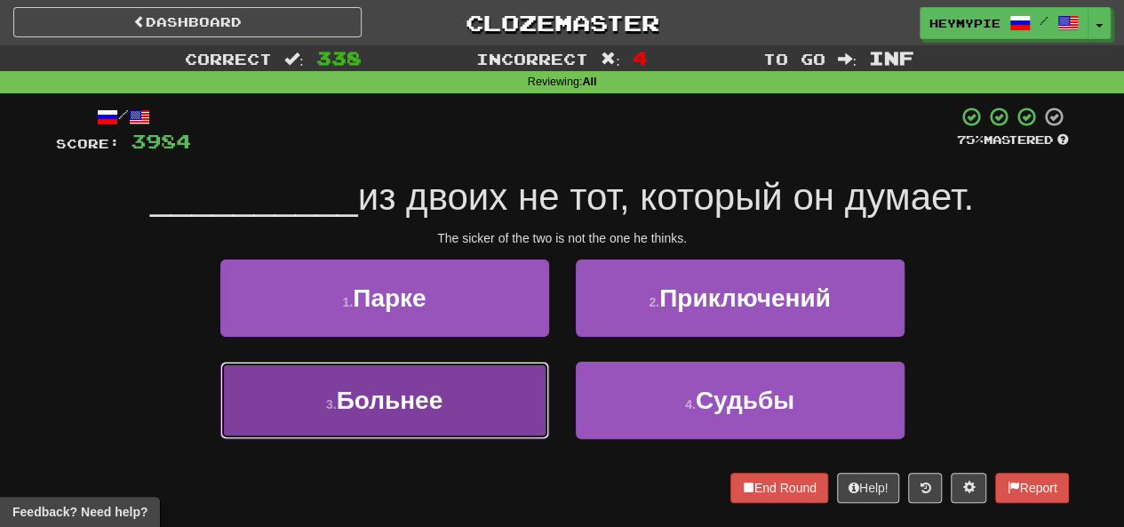
click at [446, 395] on button "3 . [GEOGRAPHIC_DATA]" at bounding box center [384, 400] width 329 height 77
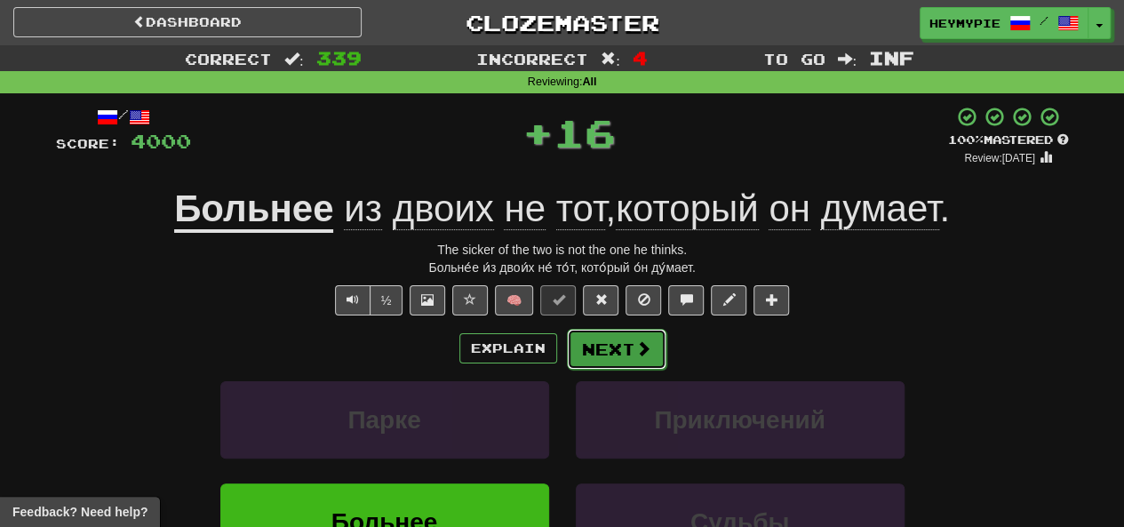
click at [604, 348] on button "Next" at bounding box center [617, 349] width 100 height 41
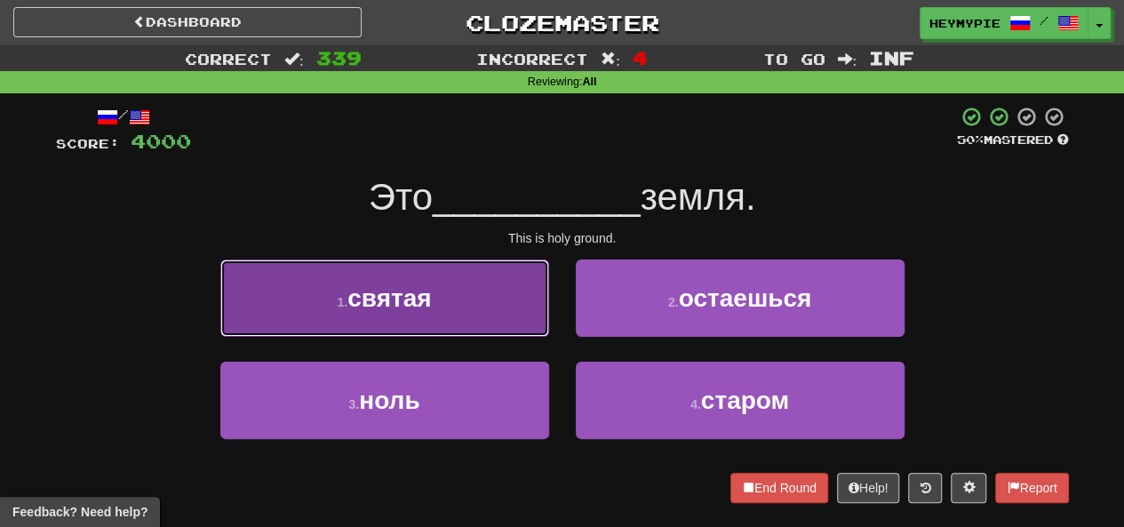
click at [460, 292] on button "1 . святая" at bounding box center [384, 298] width 329 height 77
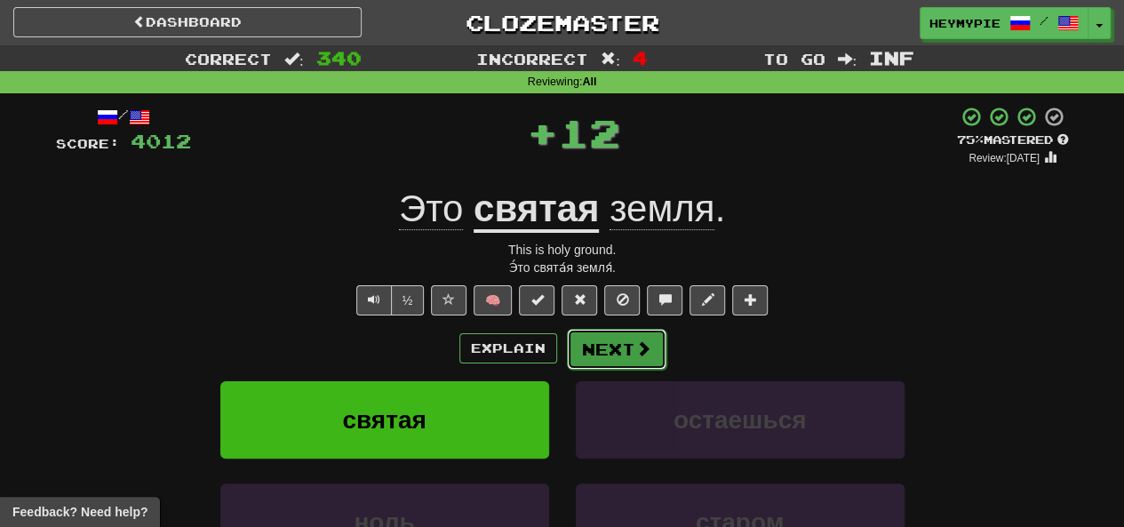
click at [621, 339] on button "Next" at bounding box center [617, 349] width 100 height 41
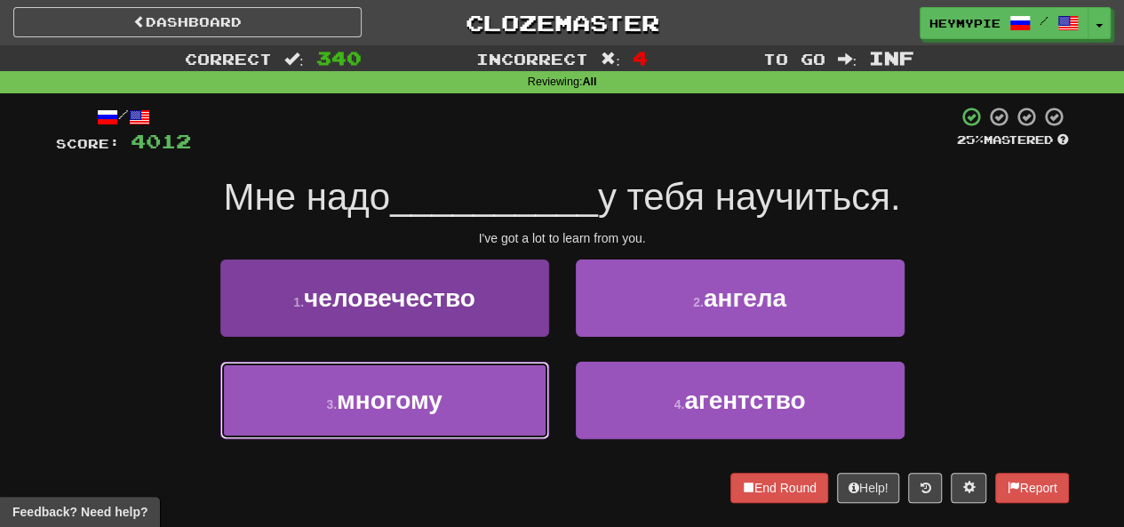
click at [466, 391] on button "3 . многому" at bounding box center [384, 400] width 329 height 77
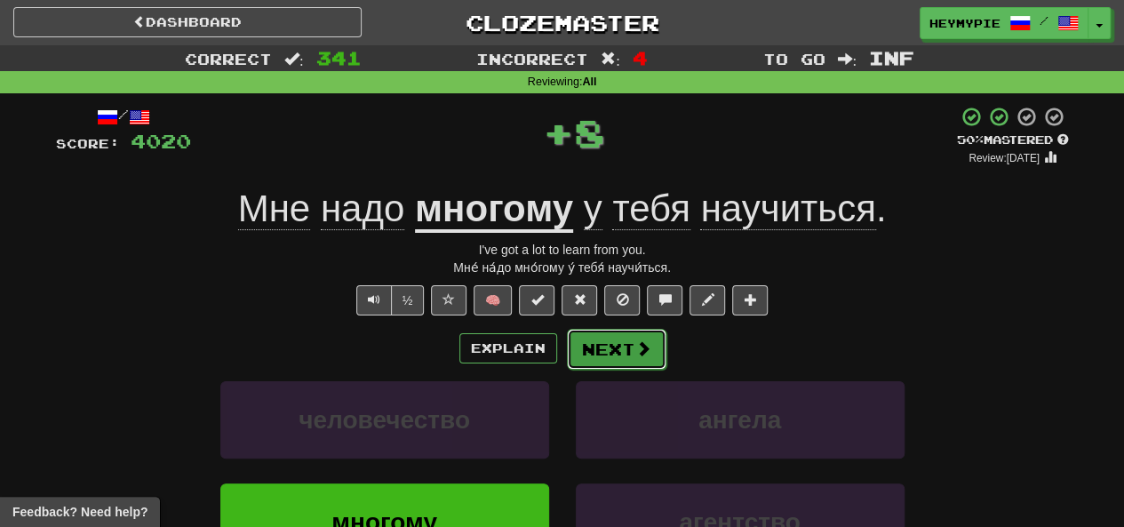
click at [601, 345] on button "Next" at bounding box center [617, 349] width 100 height 41
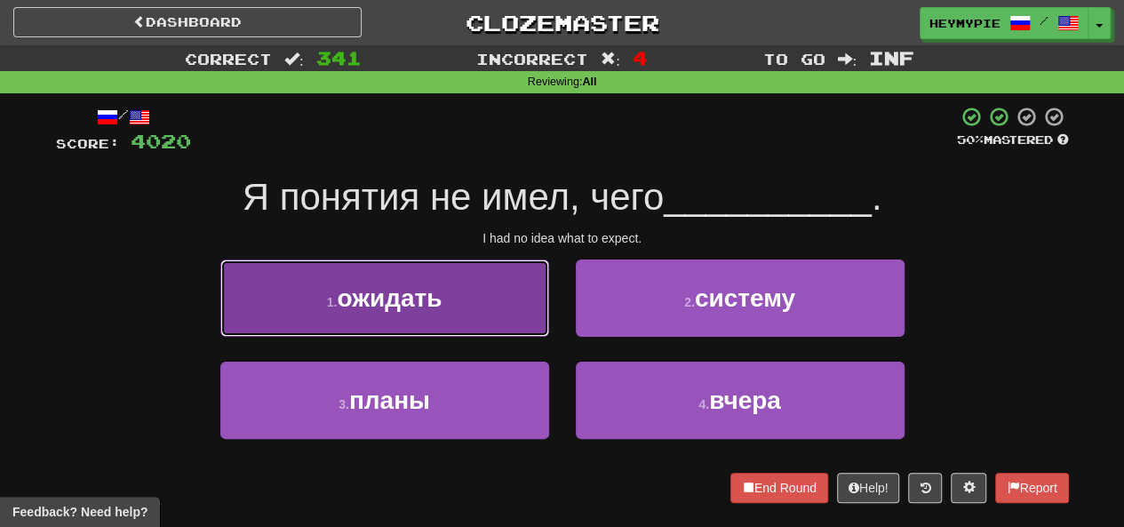
click at [441, 296] on span "ожидать" at bounding box center [389, 298] width 105 height 28
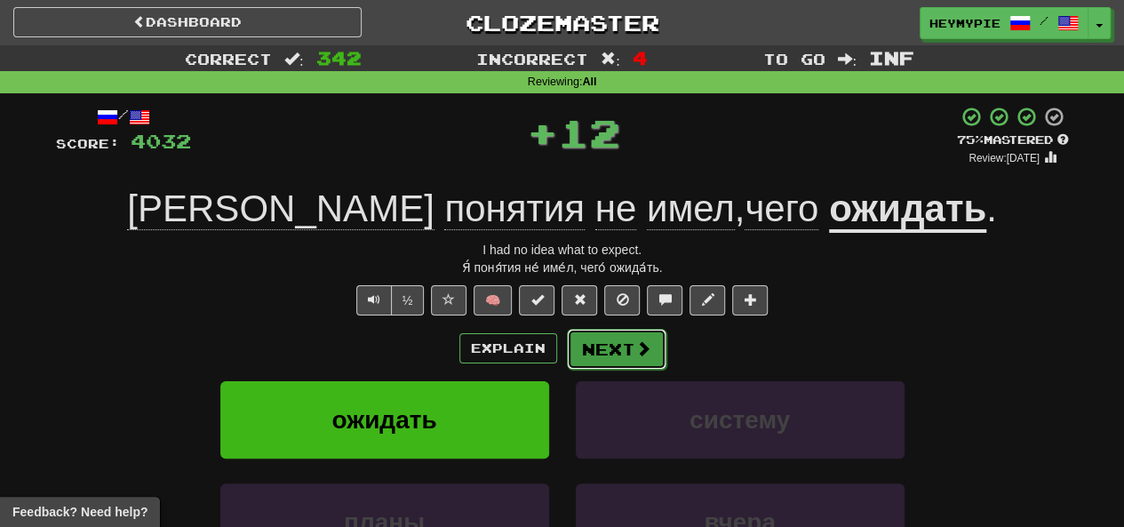
click at [617, 351] on button "Next" at bounding box center [617, 349] width 100 height 41
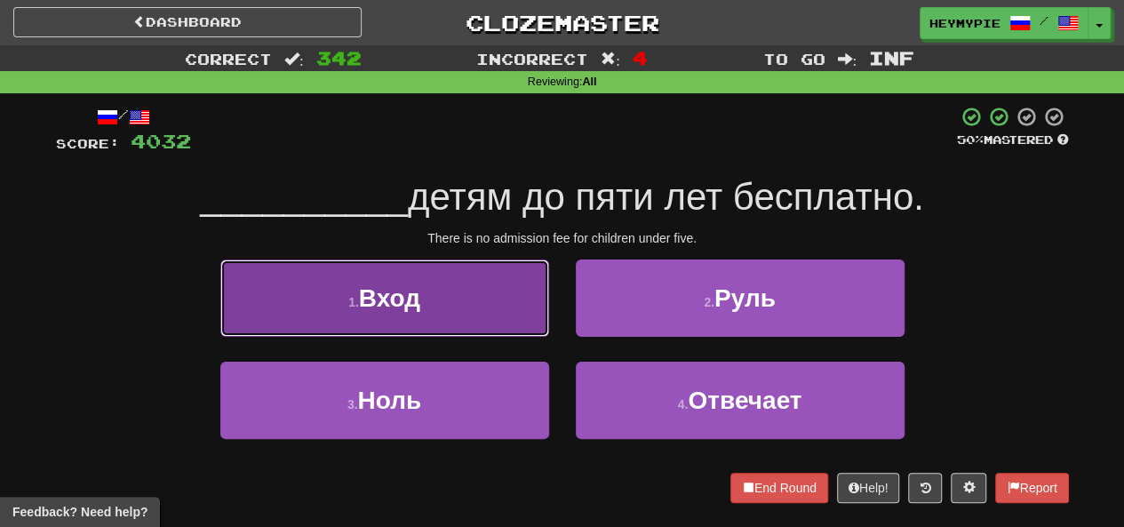
click at [473, 276] on button "1 . Вход" at bounding box center [384, 298] width 329 height 77
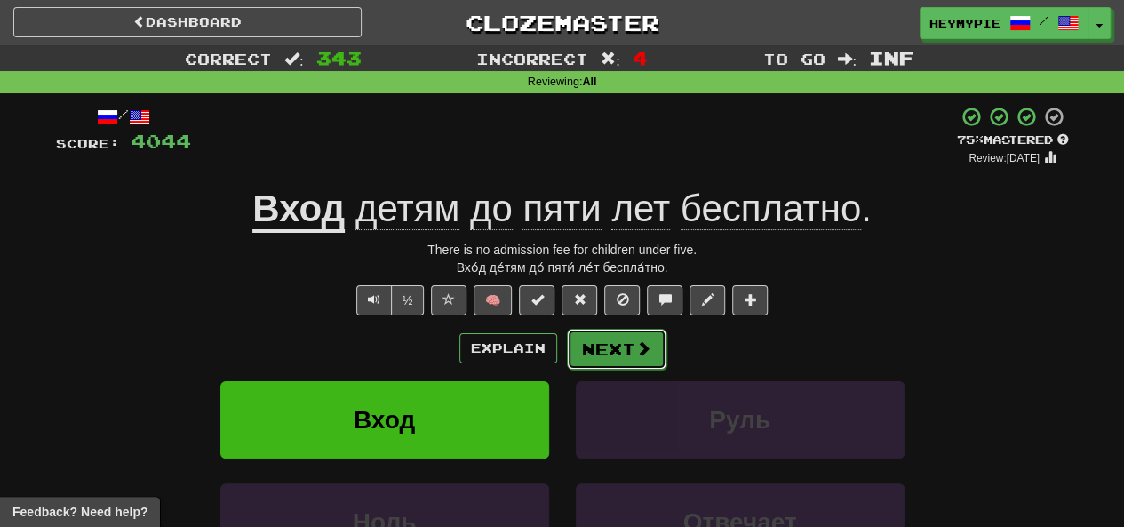
click at [612, 348] on button "Next" at bounding box center [617, 349] width 100 height 41
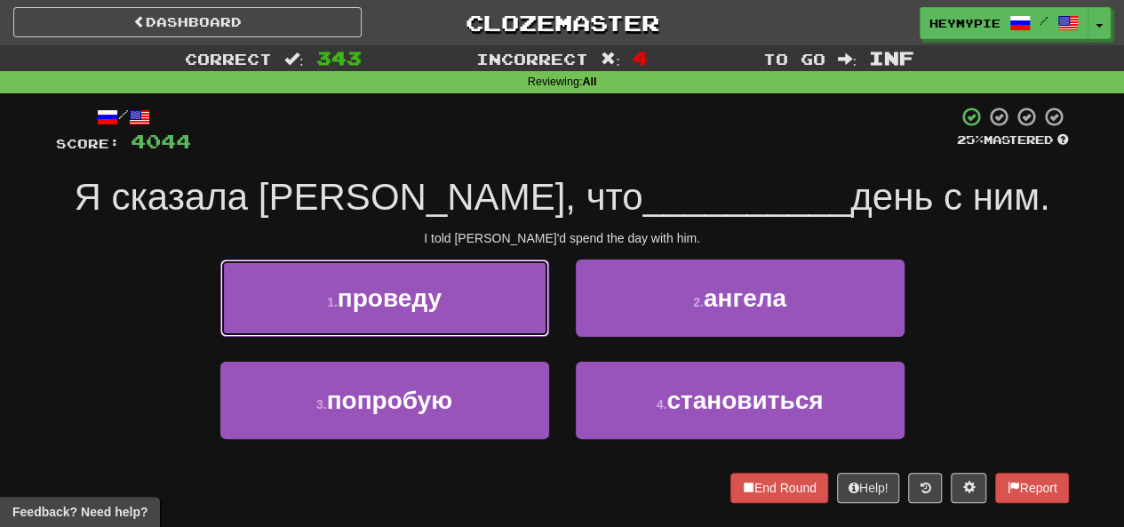
click at [396, 319] on button "1 . проведу" at bounding box center [384, 298] width 329 height 77
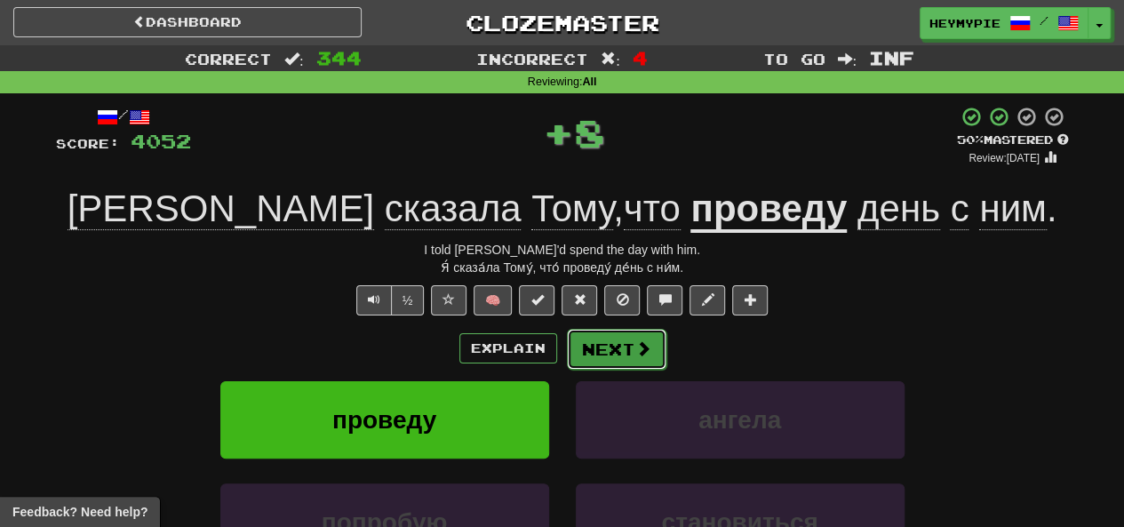
click at [597, 355] on button "Next" at bounding box center [617, 349] width 100 height 41
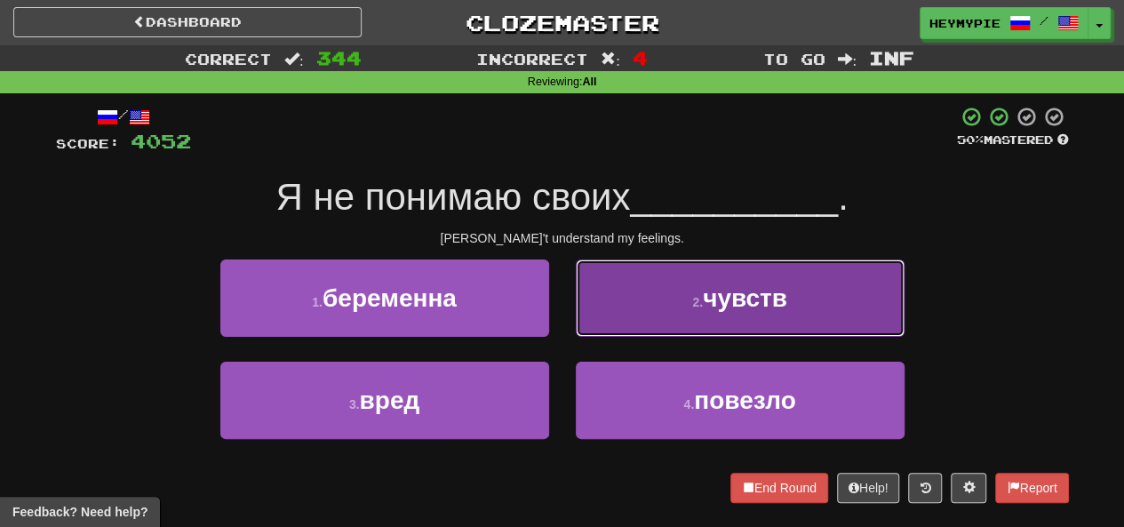
click at [675, 299] on button "2 . чувств" at bounding box center [740, 298] width 329 height 77
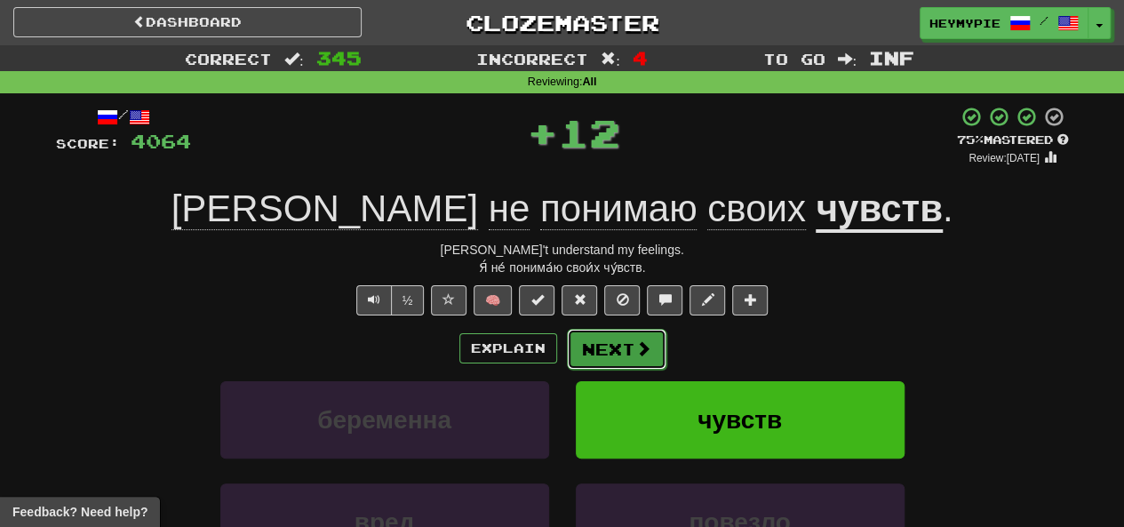
click at [586, 358] on button "Next" at bounding box center [617, 349] width 100 height 41
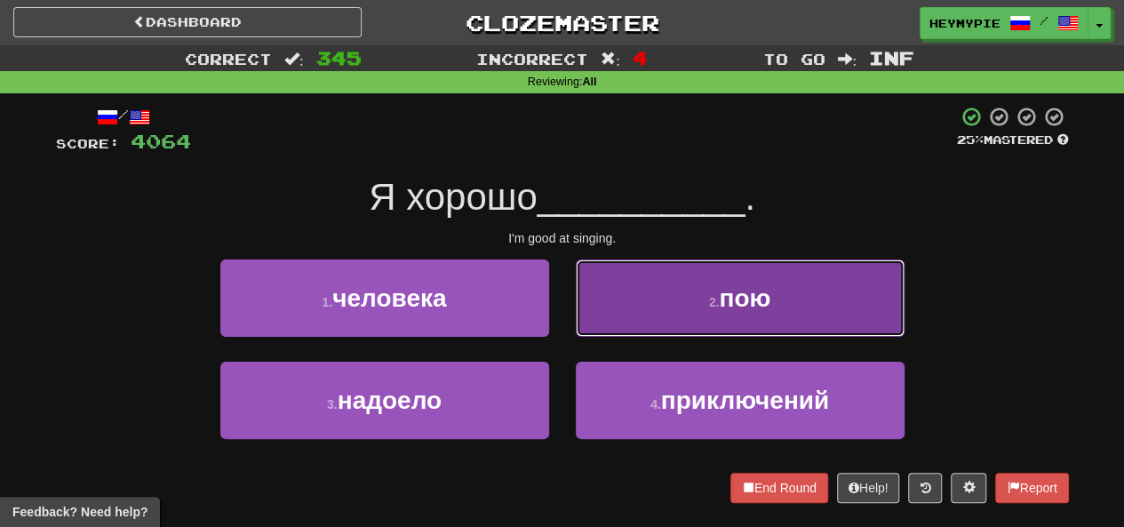
click at [636, 268] on button "2 . пою" at bounding box center [740, 298] width 329 height 77
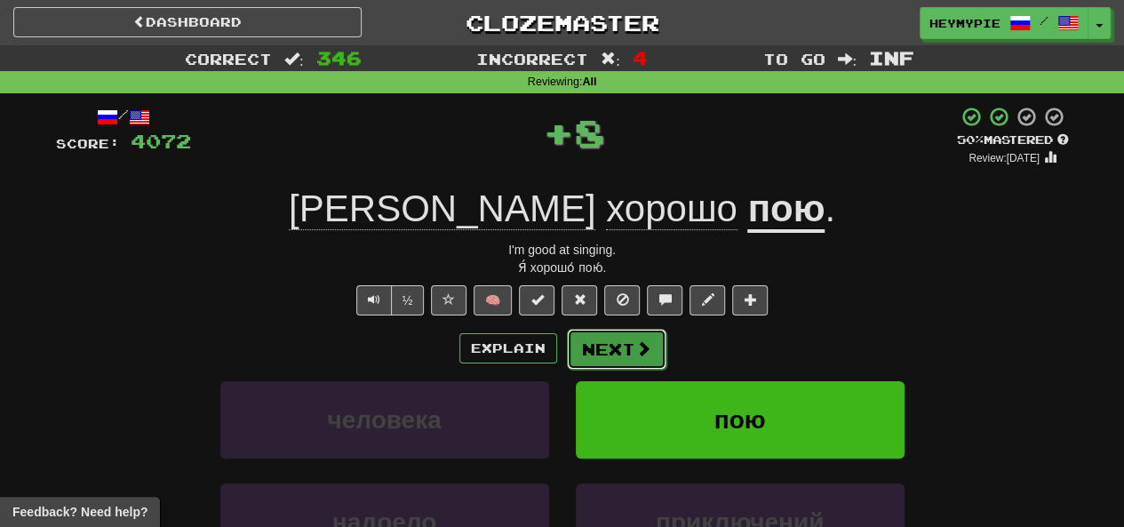
click at [585, 356] on button "Next" at bounding box center [617, 349] width 100 height 41
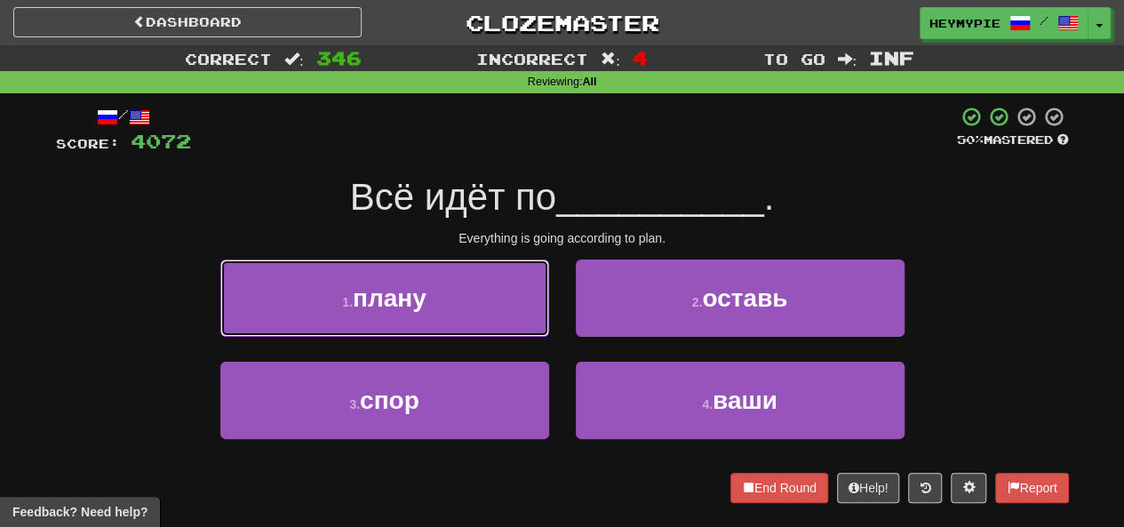
click at [460, 280] on button "1 . плану" at bounding box center [384, 298] width 329 height 77
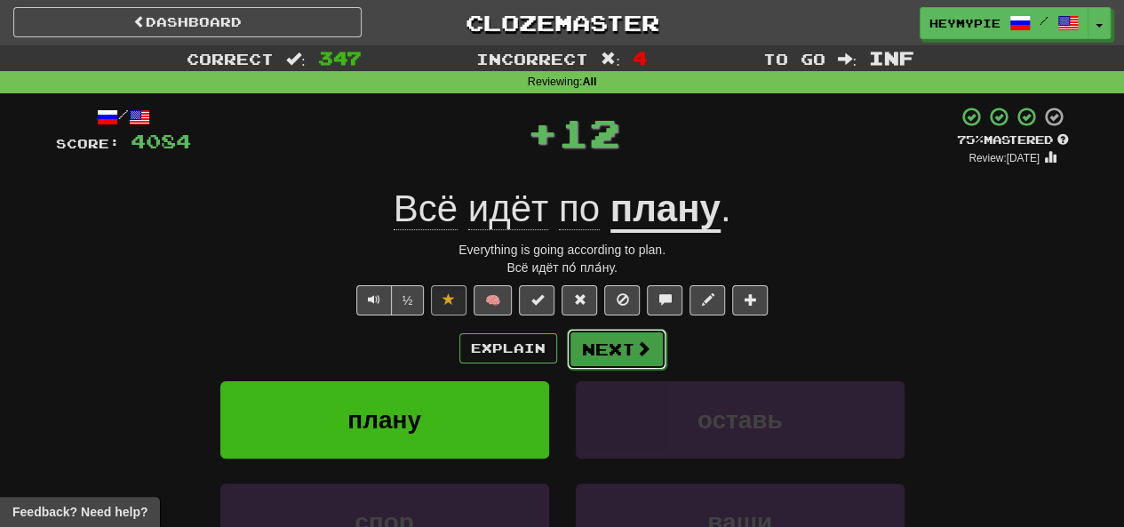
click at [636, 348] on span at bounding box center [644, 348] width 16 height 16
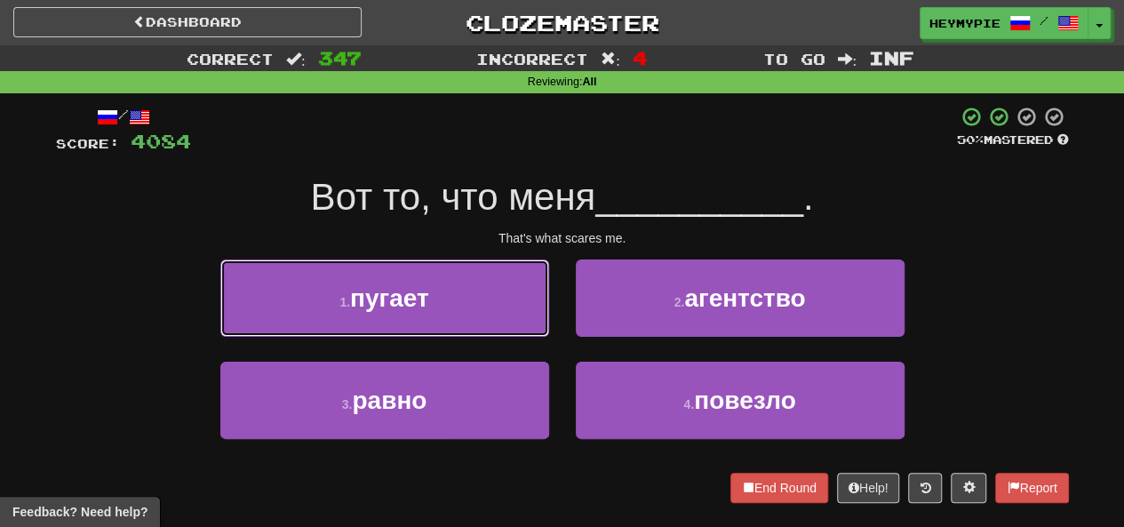
click at [480, 282] on button "1 . пугает" at bounding box center [384, 298] width 329 height 77
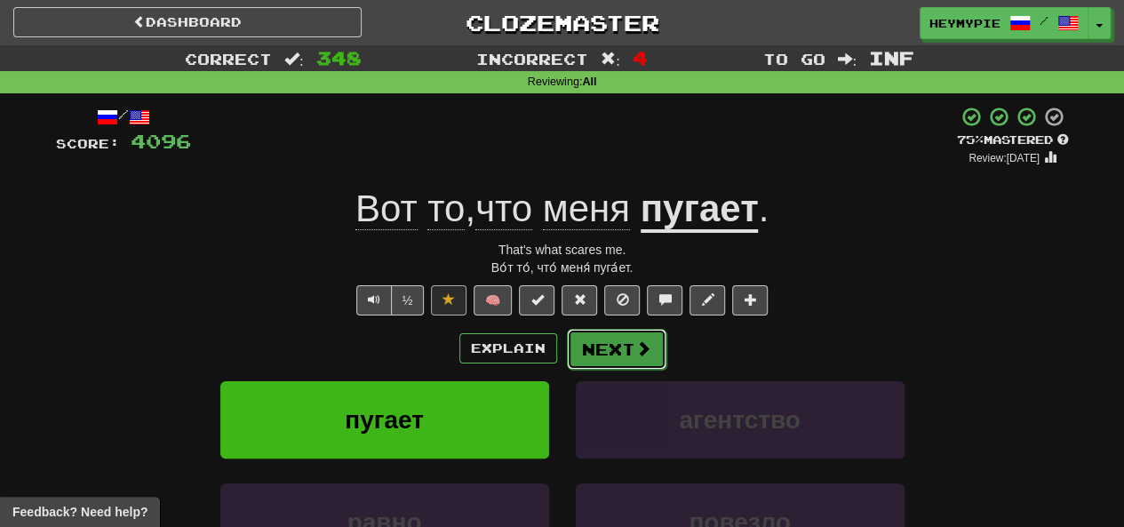
click at [607, 351] on button "Next" at bounding box center [617, 349] width 100 height 41
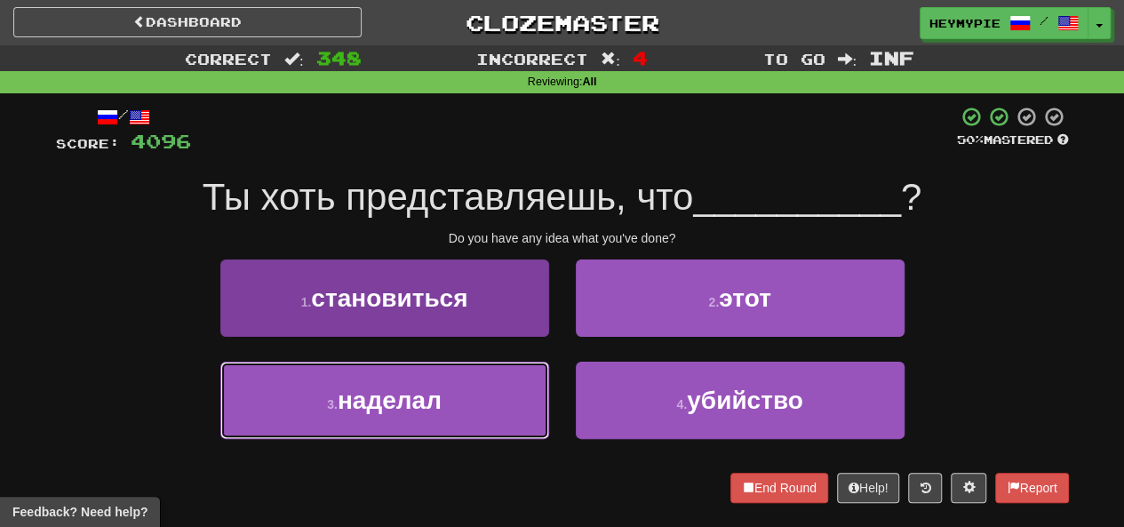
drag, startPoint x: 453, startPoint y: 397, endPoint x: 470, endPoint y: 396, distance: 16.9
click at [453, 397] on button "3 . наделал" at bounding box center [384, 400] width 329 height 77
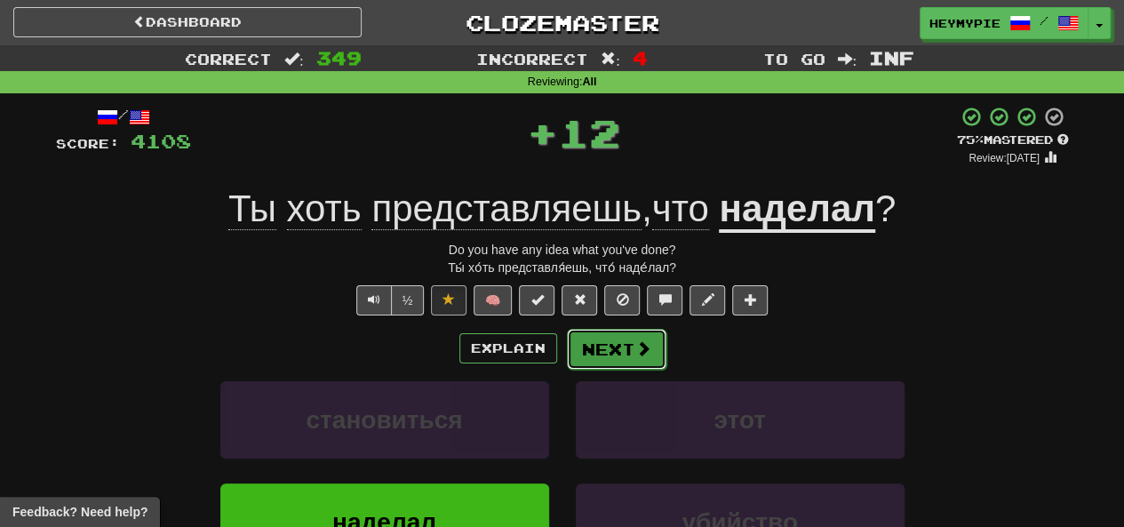
click at [601, 354] on button "Next" at bounding box center [617, 349] width 100 height 41
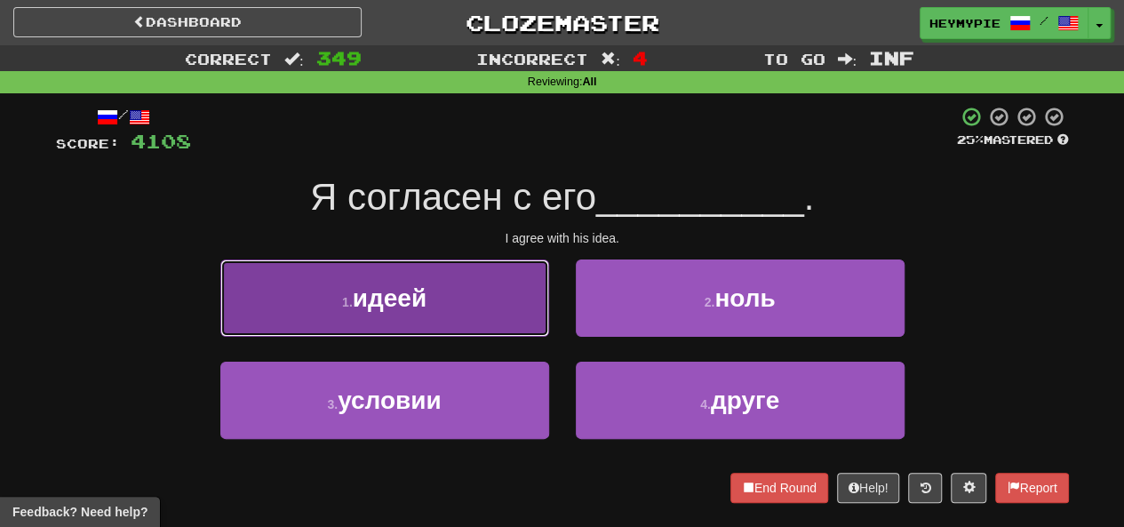
click at [437, 314] on button "1 . идеей" at bounding box center [384, 298] width 329 height 77
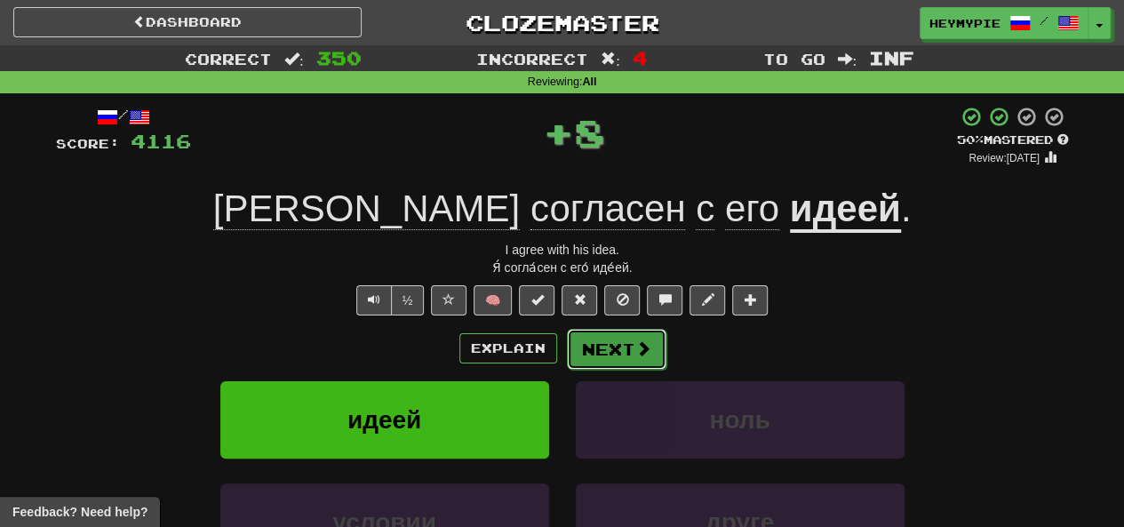
click at [599, 349] on button "Next" at bounding box center [617, 349] width 100 height 41
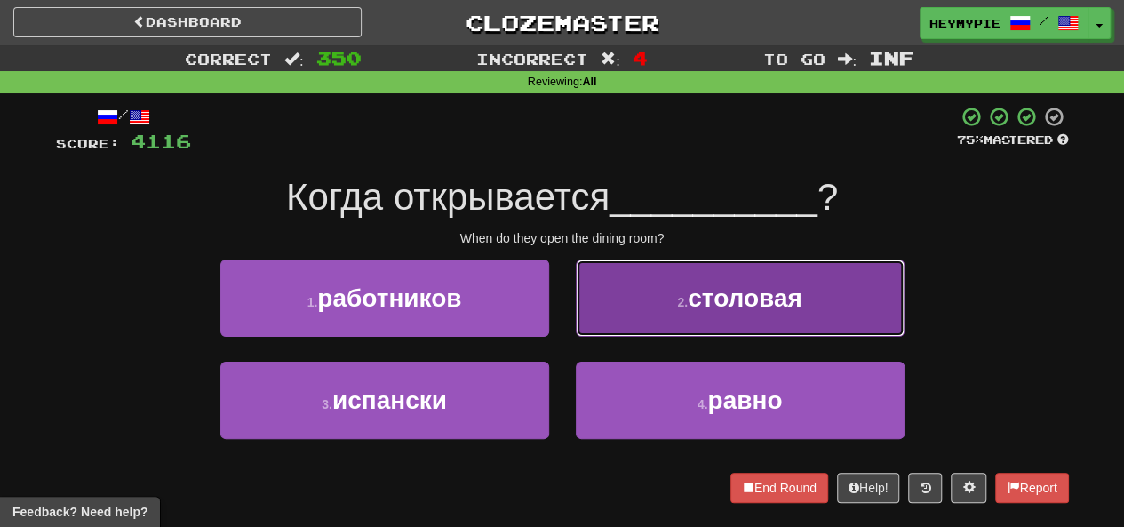
click at [633, 289] on button "2 . столовая" at bounding box center [740, 298] width 329 height 77
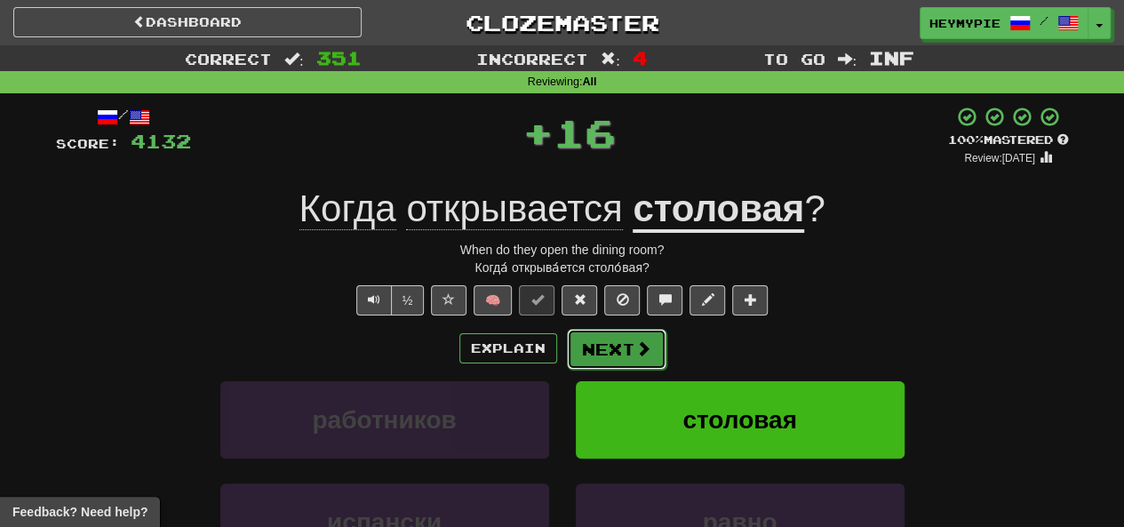
click at [610, 345] on button "Next" at bounding box center [617, 349] width 100 height 41
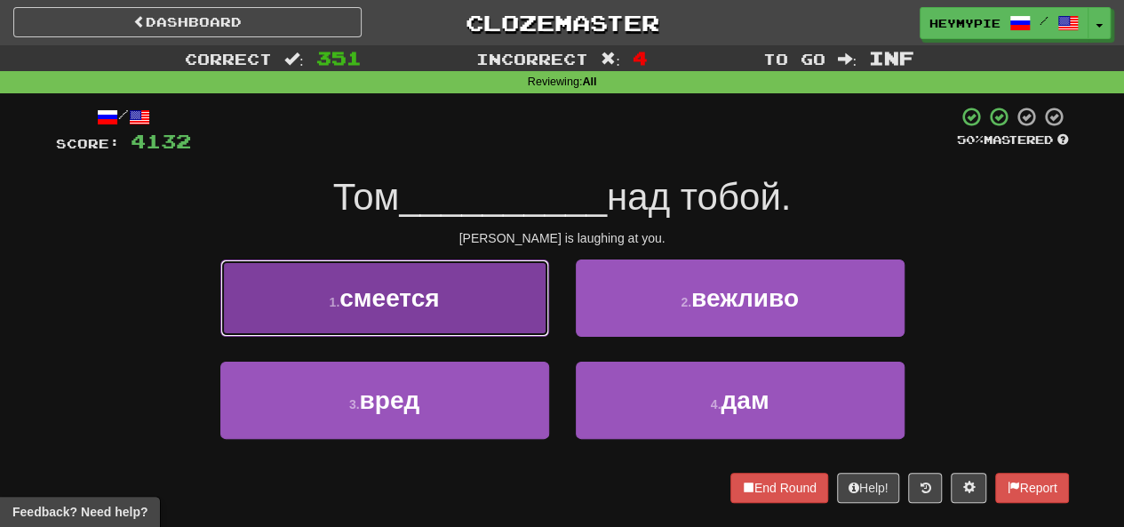
click at [420, 307] on span "смеется" at bounding box center [390, 298] width 100 height 28
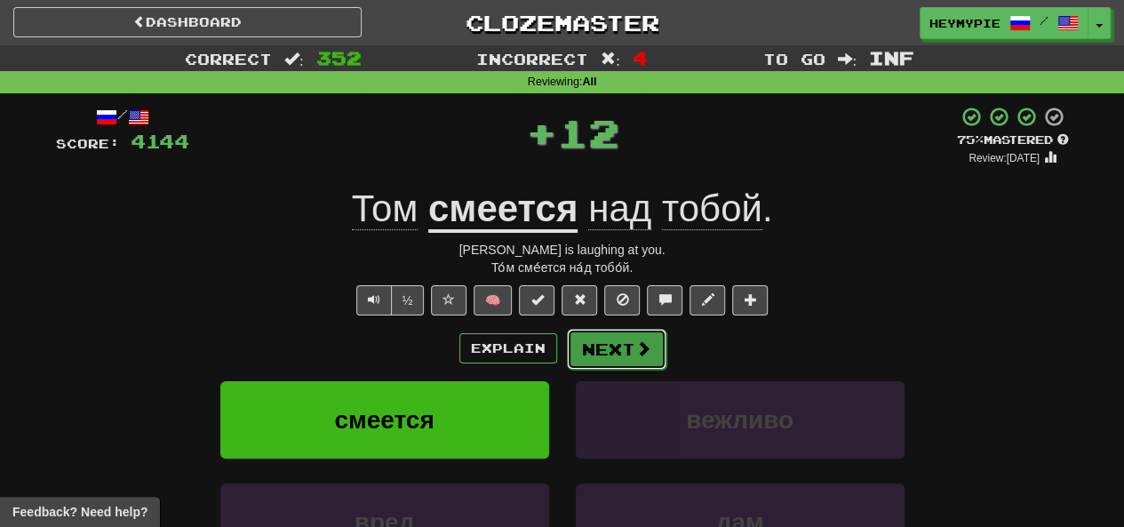
click at [610, 358] on button "Next" at bounding box center [617, 349] width 100 height 41
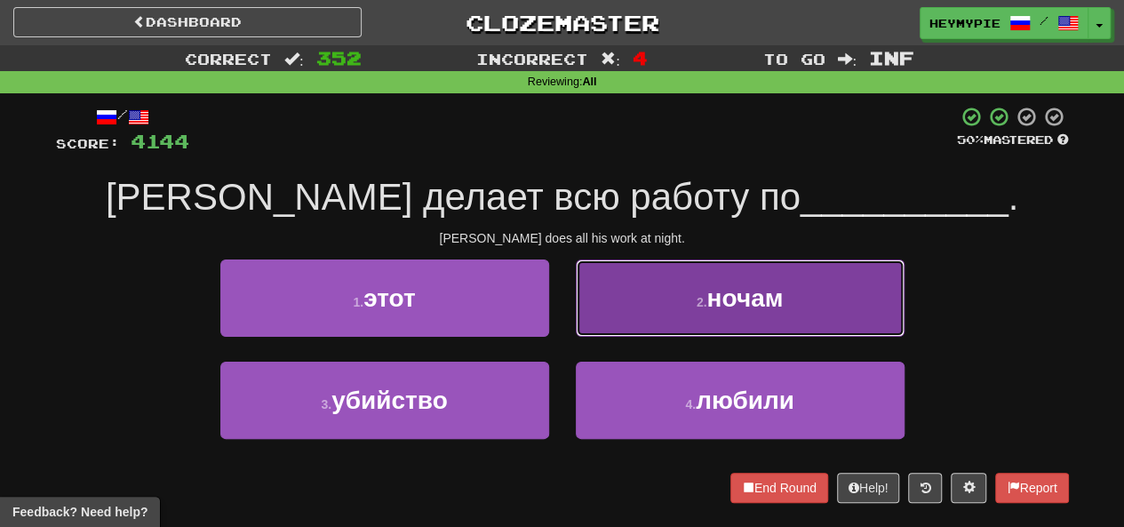
click at [656, 276] on button "2 . ночам" at bounding box center [740, 298] width 329 height 77
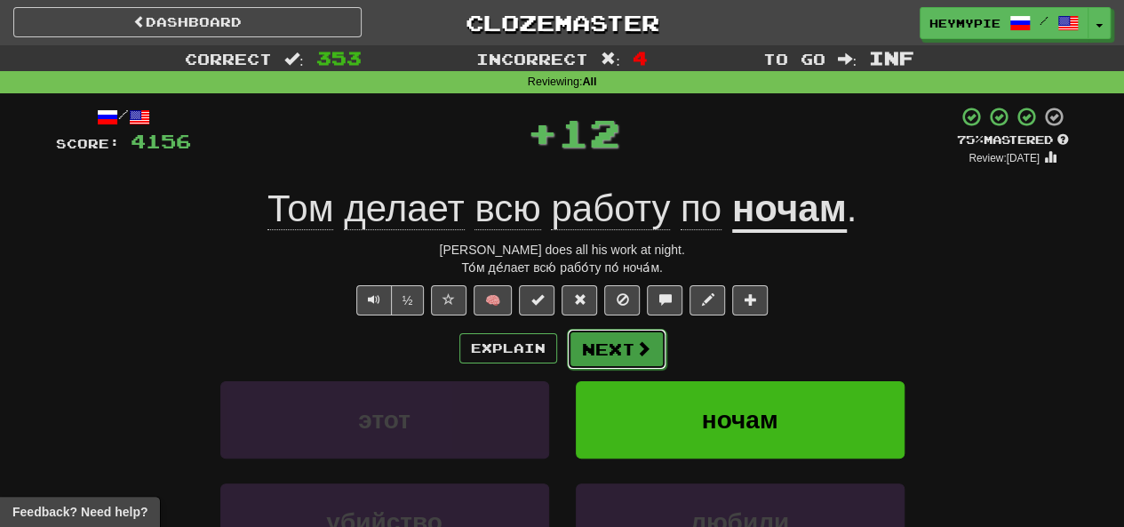
click at [596, 360] on button "Next" at bounding box center [617, 349] width 100 height 41
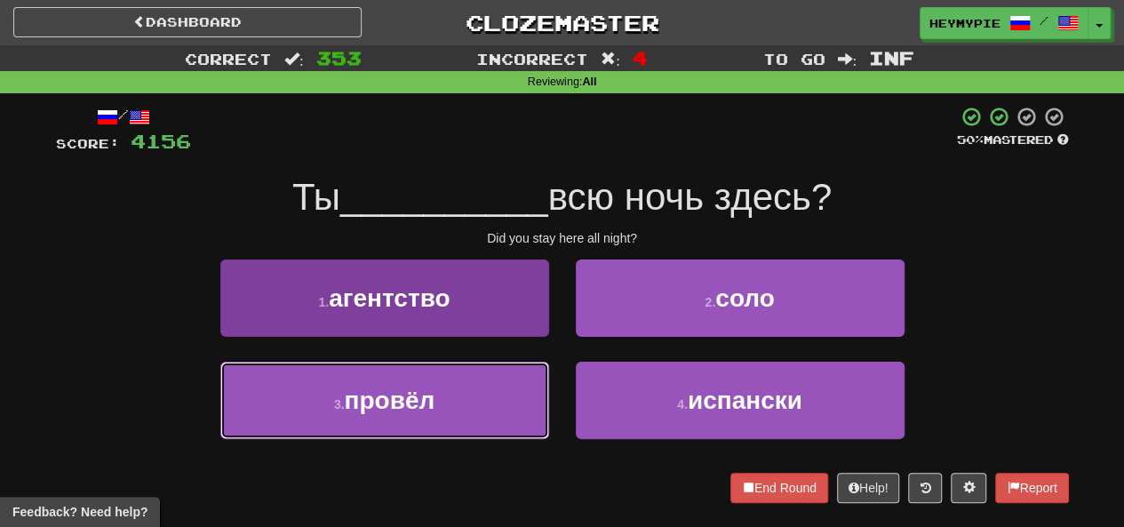
click at [456, 428] on button "3 . провёл" at bounding box center [384, 400] width 329 height 77
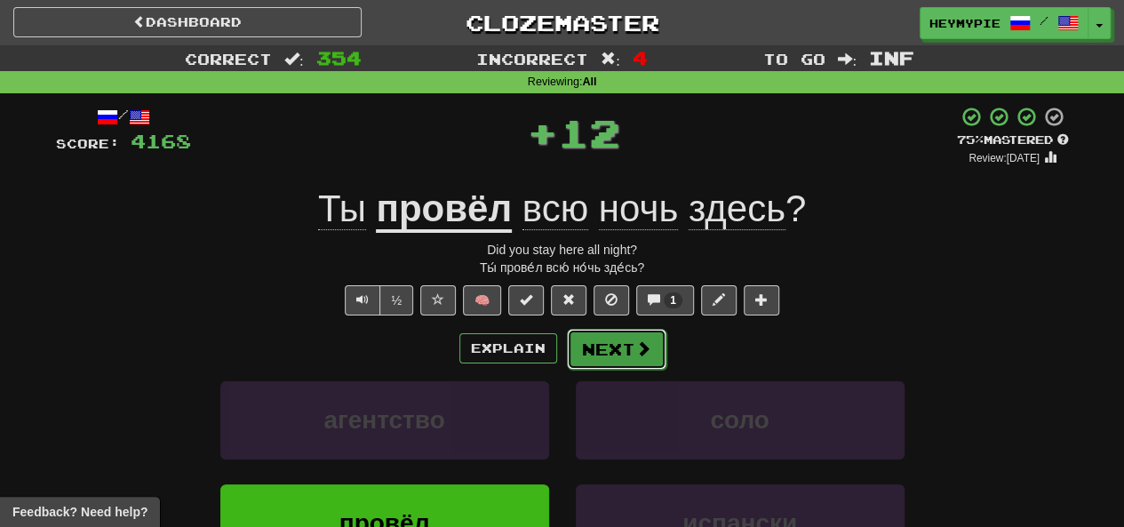
click at [609, 356] on button "Next" at bounding box center [617, 349] width 100 height 41
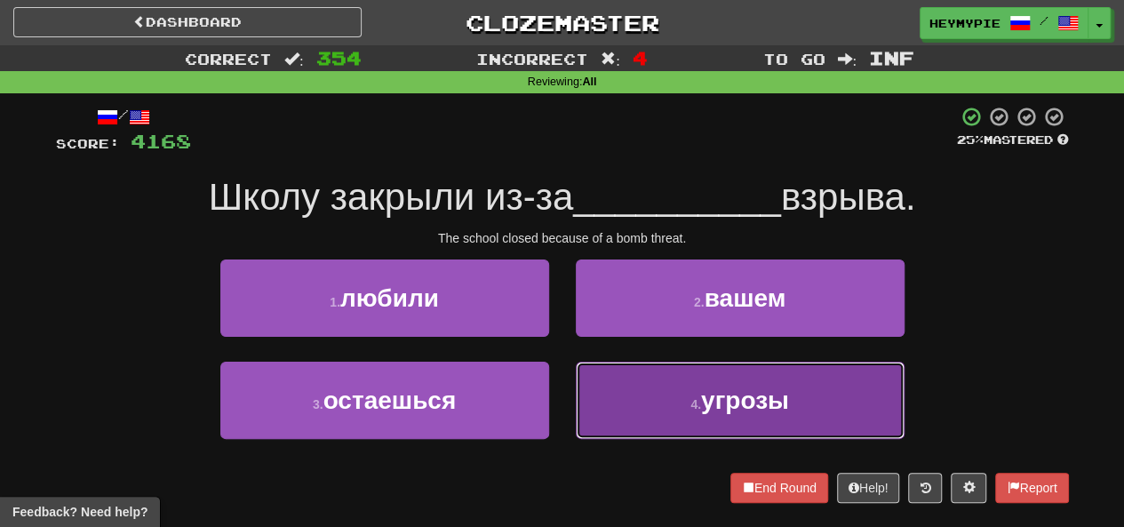
click at [627, 407] on button "4 . угрозы" at bounding box center [740, 400] width 329 height 77
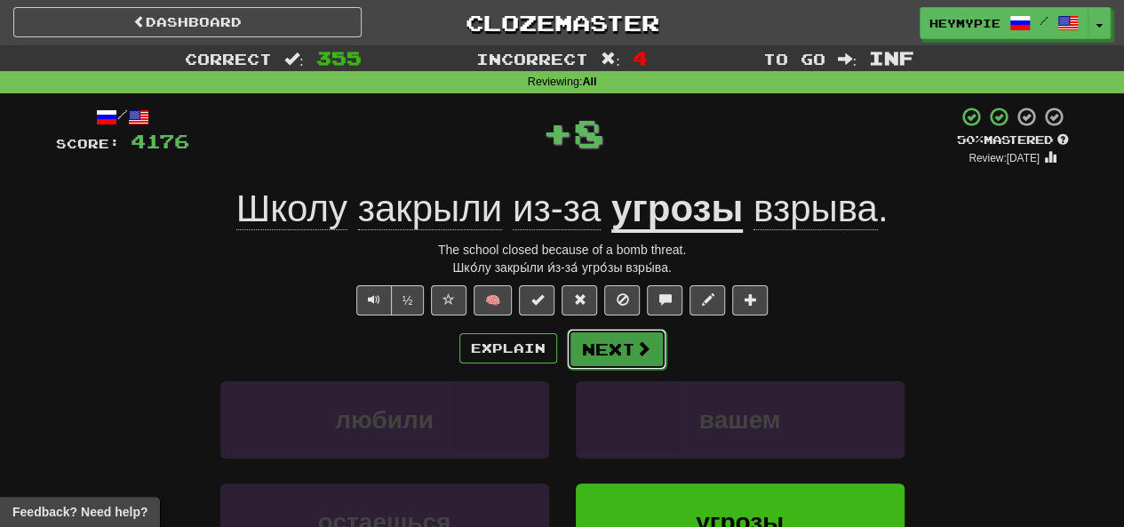
click at [615, 350] on button "Next" at bounding box center [617, 349] width 100 height 41
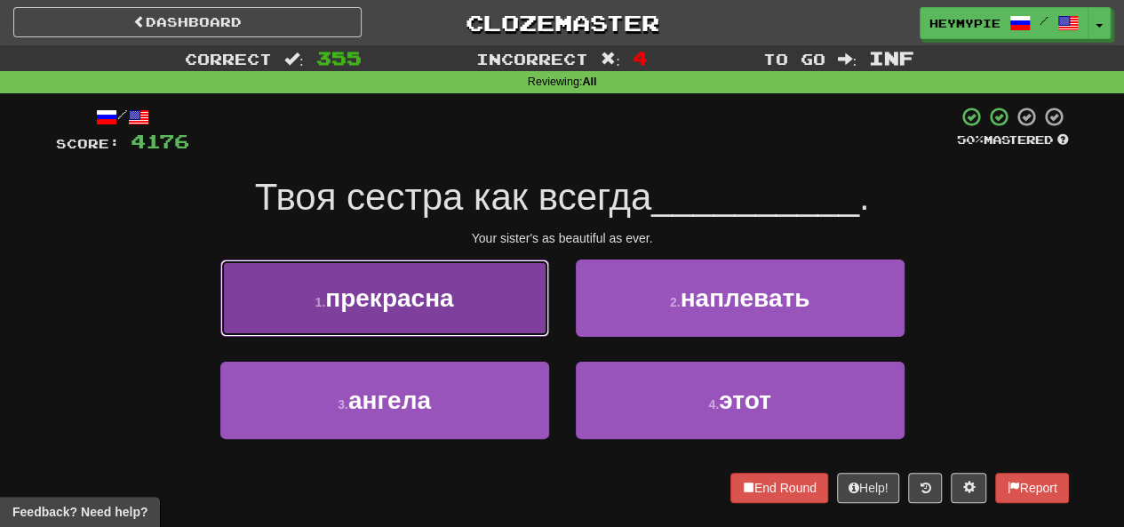
click at [402, 287] on span "прекрасна" at bounding box center [389, 298] width 128 height 28
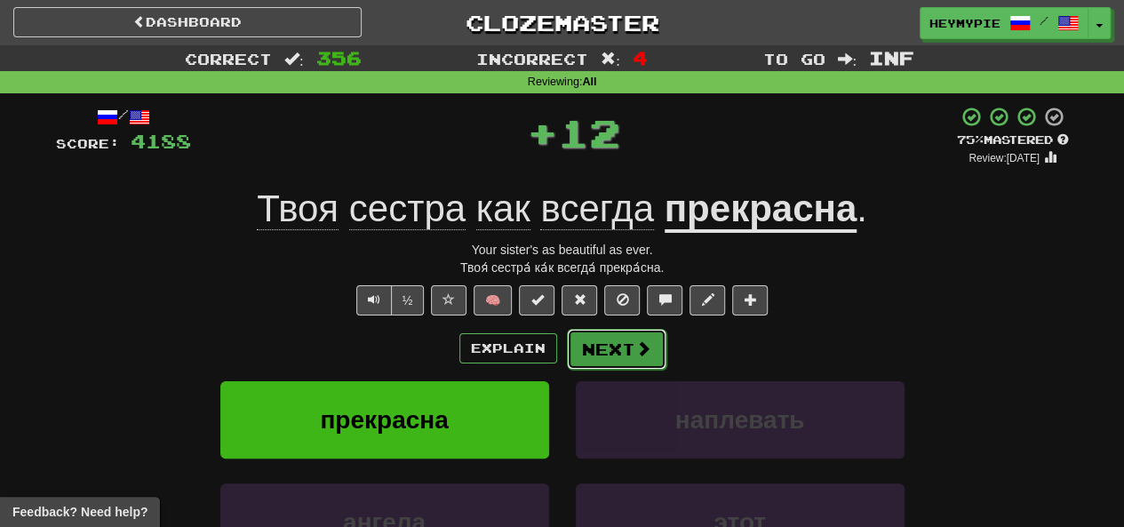
click at [626, 358] on button "Next" at bounding box center [617, 349] width 100 height 41
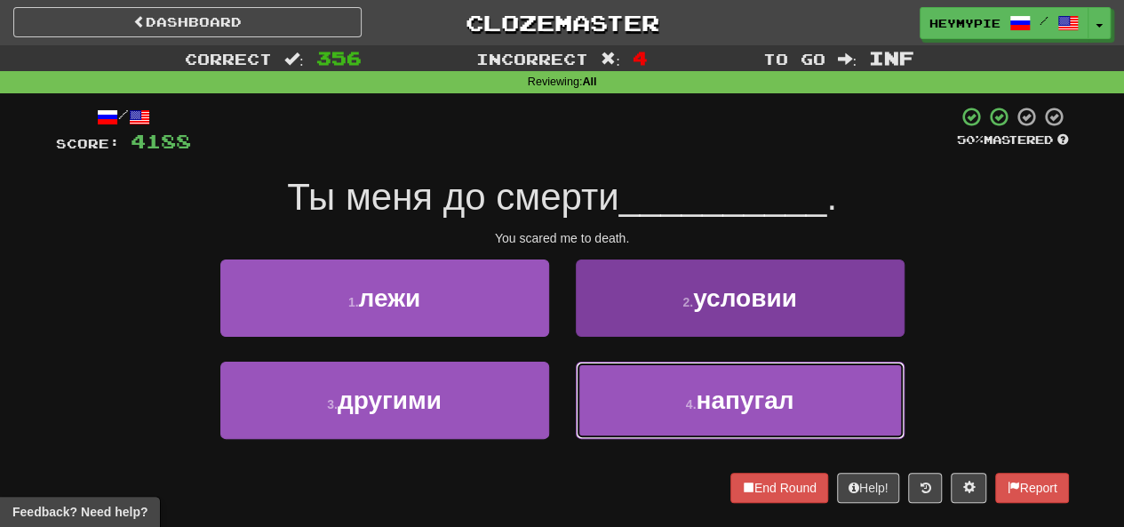
click at [612, 404] on button "4 . напугал" at bounding box center [740, 400] width 329 height 77
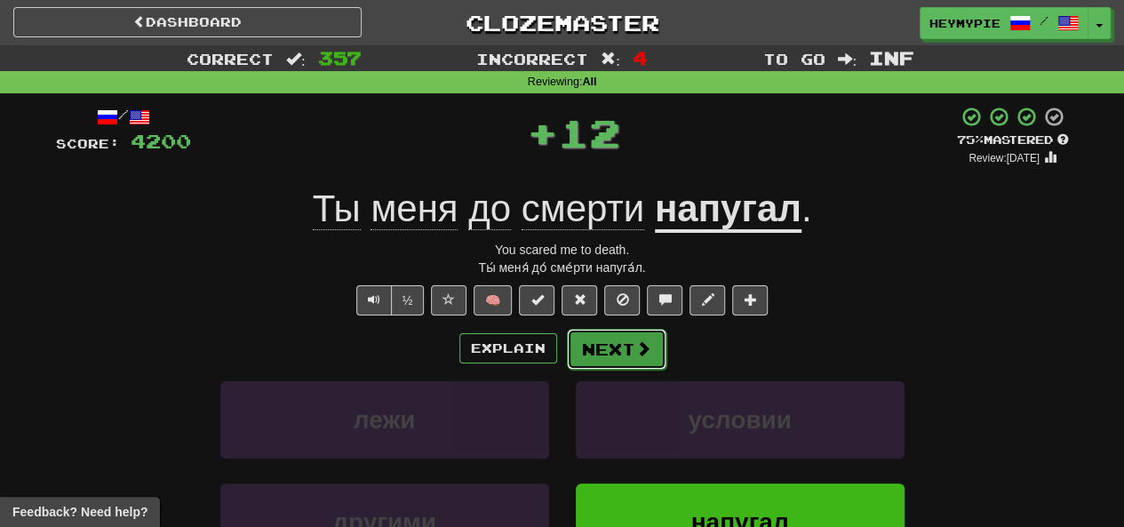
click at [603, 341] on button "Next" at bounding box center [617, 349] width 100 height 41
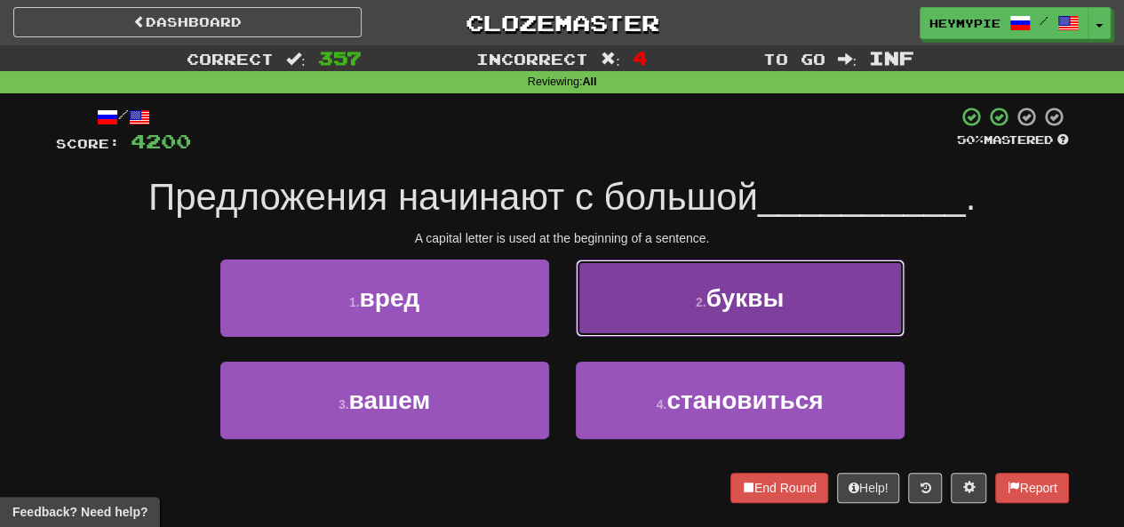
click at [690, 300] on button "2 . буквы" at bounding box center [740, 298] width 329 height 77
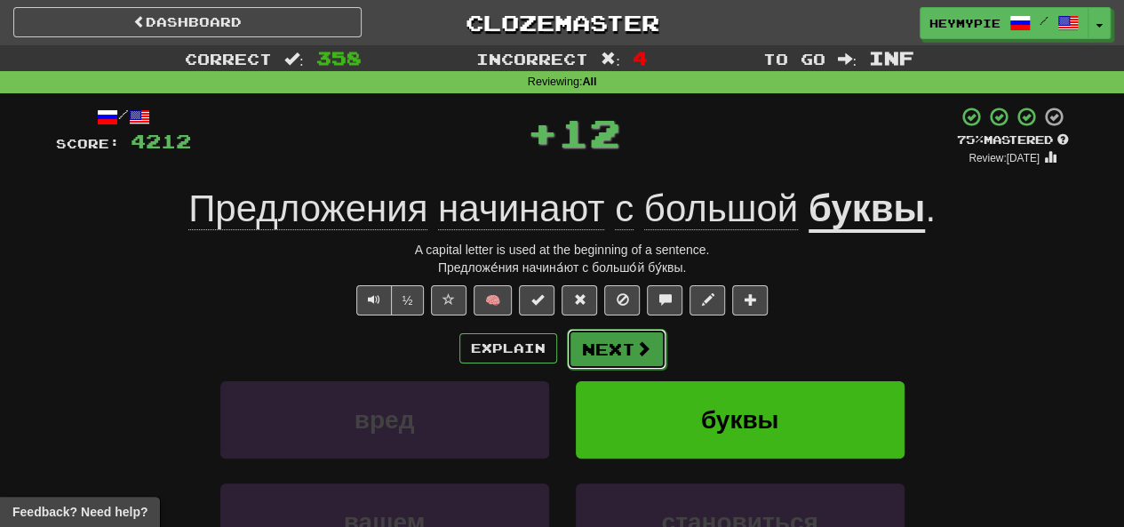
click at [588, 339] on button "Next" at bounding box center [617, 349] width 100 height 41
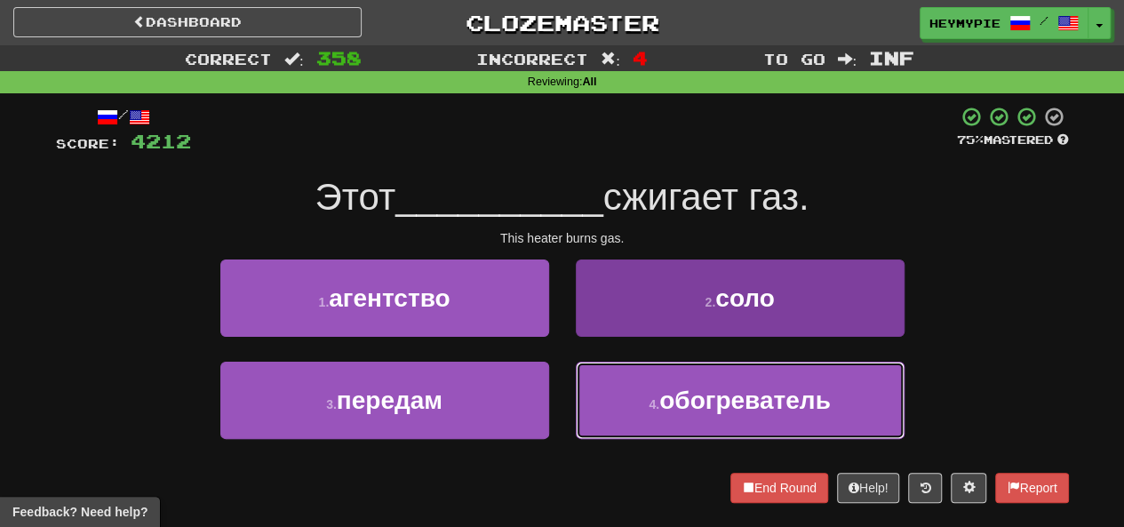
click at [677, 395] on span "обогреватель" at bounding box center [746, 401] width 172 height 28
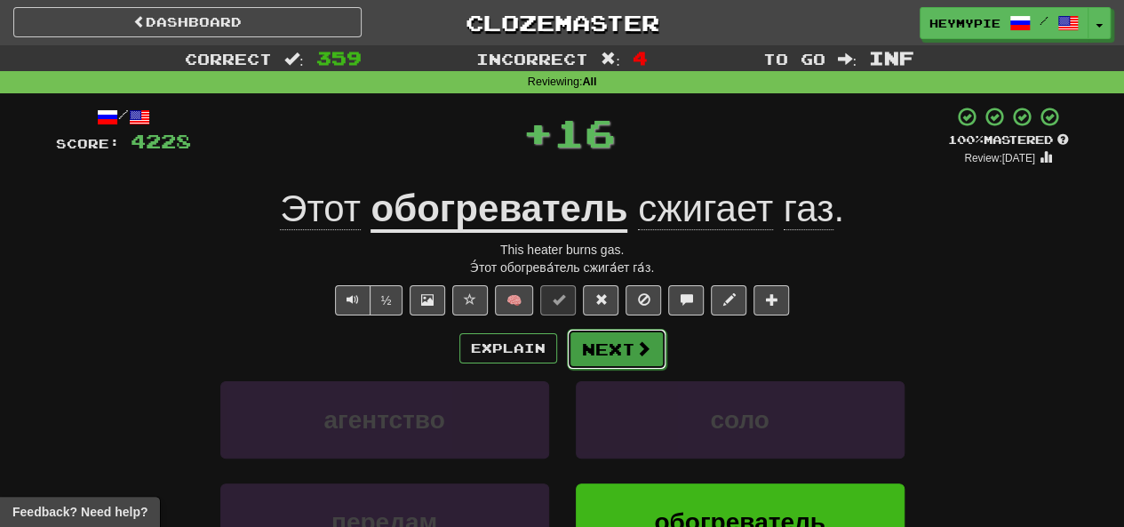
click at [632, 340] on button "Next" at bounding box center [617, 349] width 100 height 41
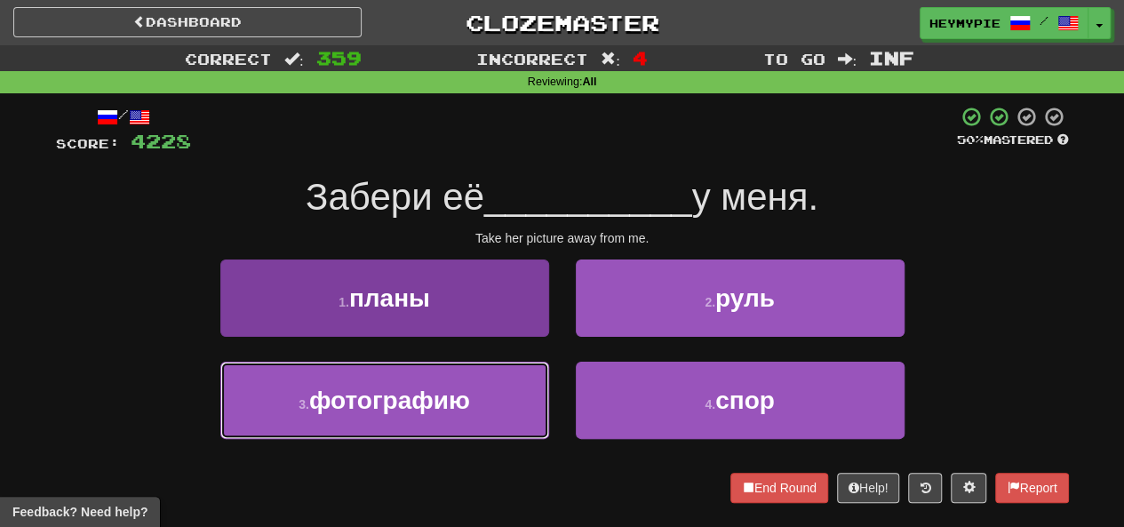
click at [425, 396] on span "фотографию" at bounding box center [389, 401] width 161 height 28
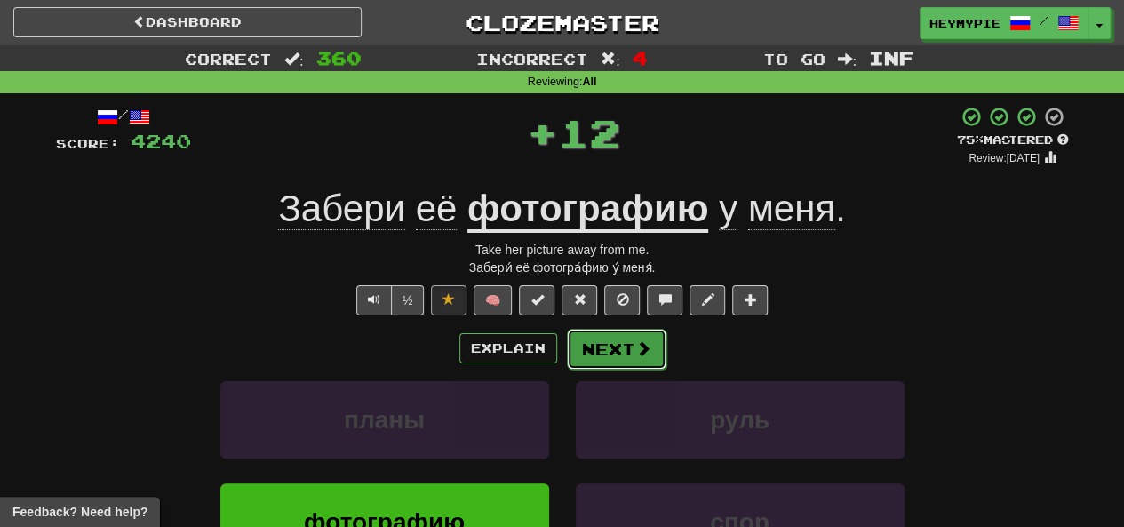
click at [609, 345] on button "Next" at bounding box center [617, 349] width 100 height 41
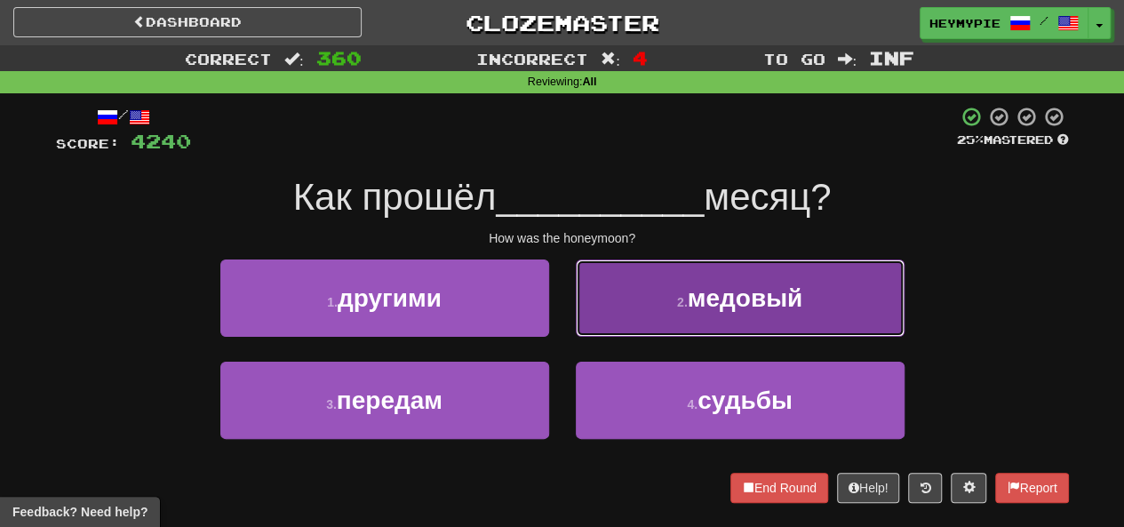
click at [723, 329] on button "2 . медовый" at bounding box center [740, 298] width 329 height 77
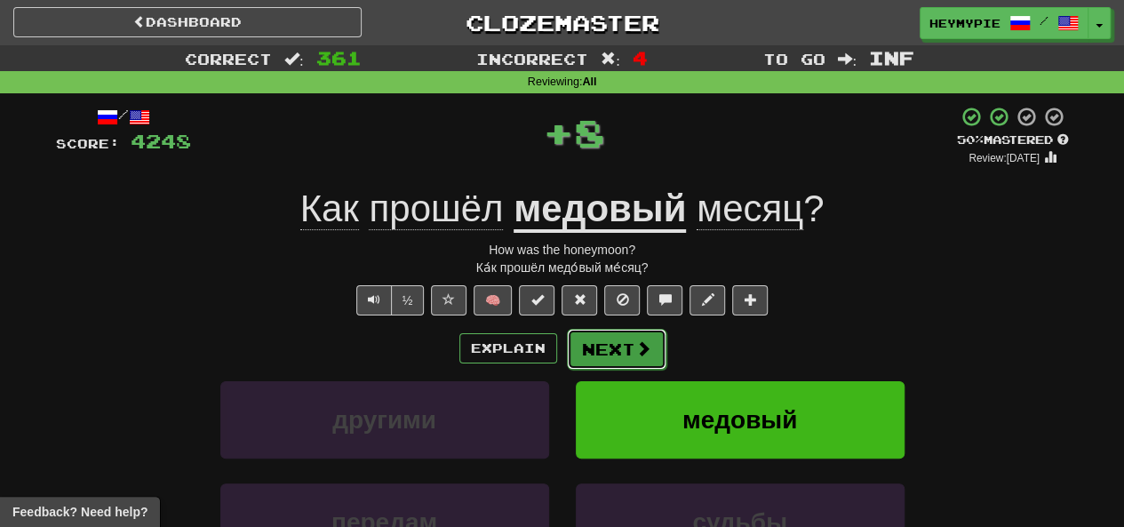
click at [615, 353] on button "Next" at bounding box center [617, 349] width 100 height 41
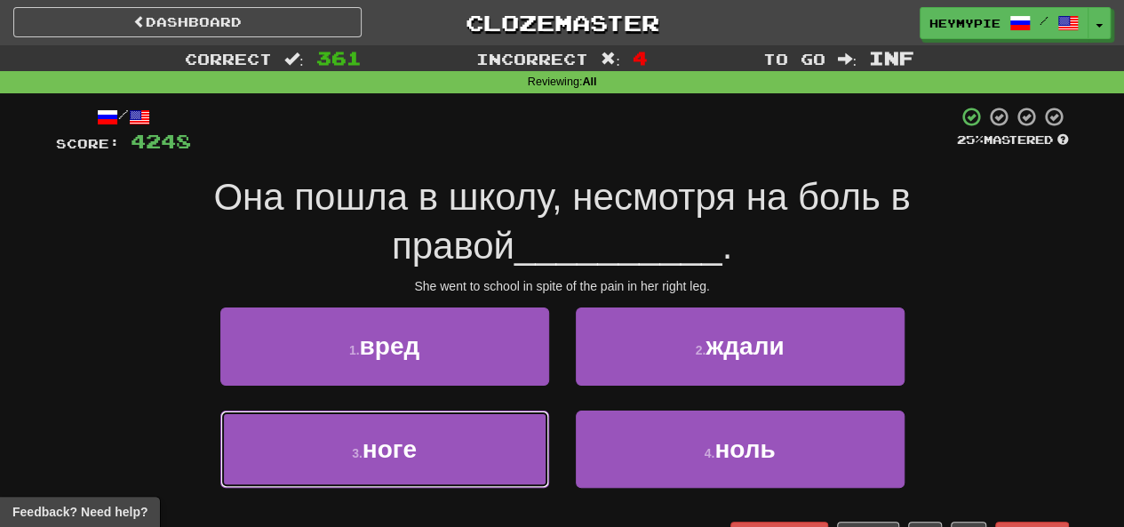
drag, startPoint x: 452, startPoint y: 472, endPoint x: 464, endPoint y: 463, distance: 14.6
click at [452, 472] on button "3 . ноге" at bounding box center [384, 449] width 329 height 77
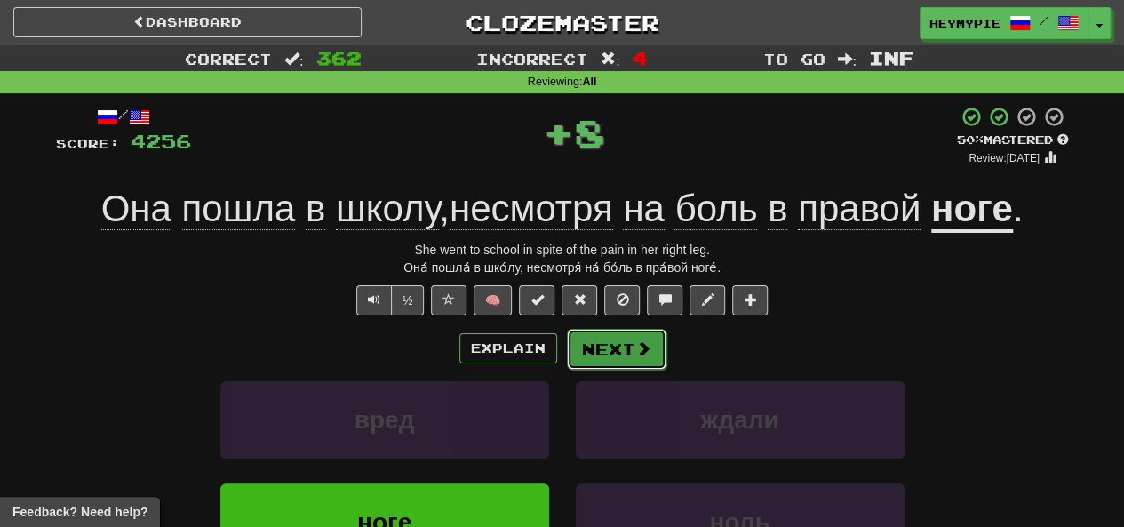
click at [611, 351] on button "Next" at bounding box center [617, 349] width 100 height 41
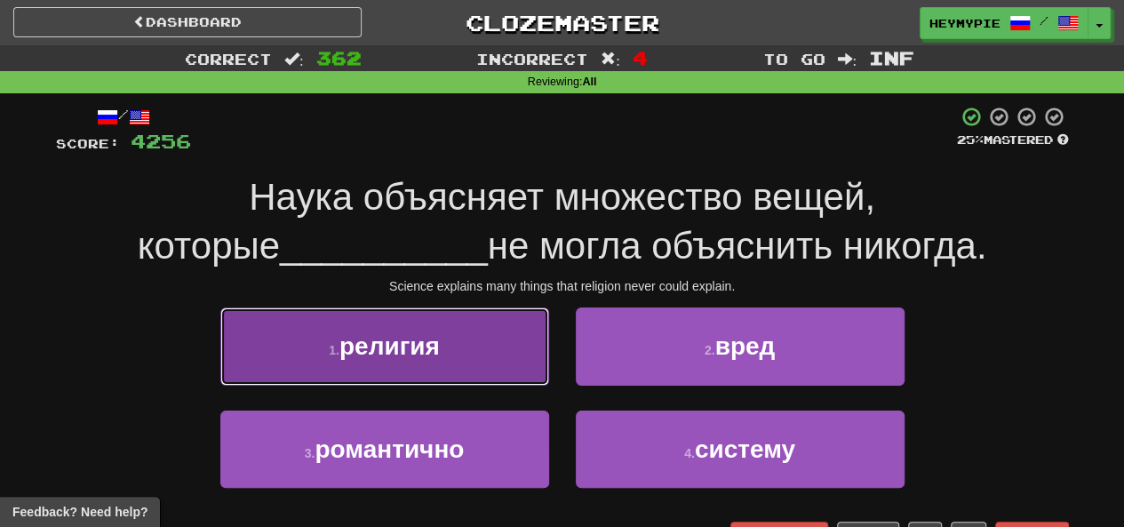
click at [403, 333] on span "религия" at bounding box center [390, 346] width 100 height 28
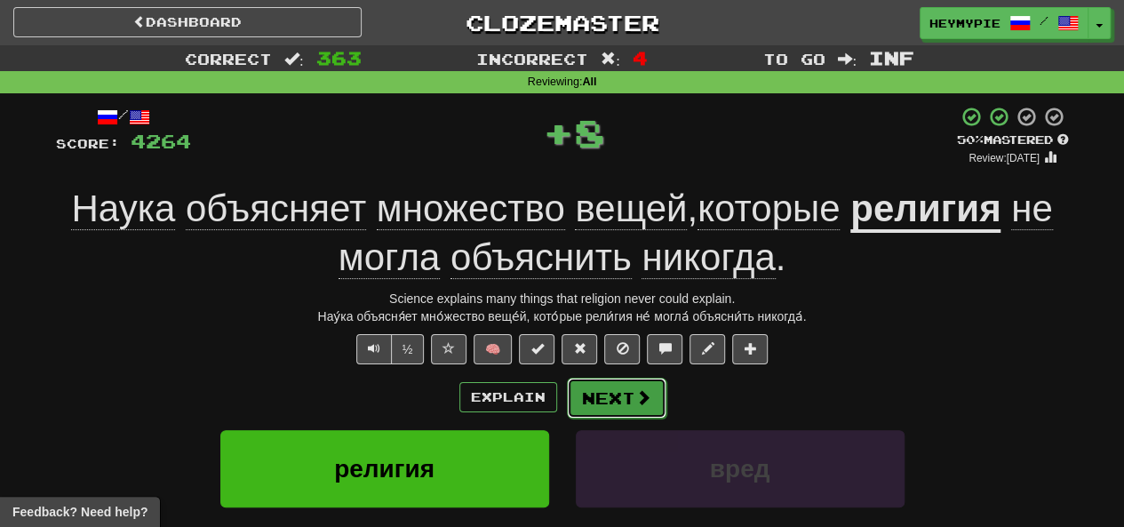
click at [653, 404] on button "Next" at bounding box center [617, 398] width 100 height 41
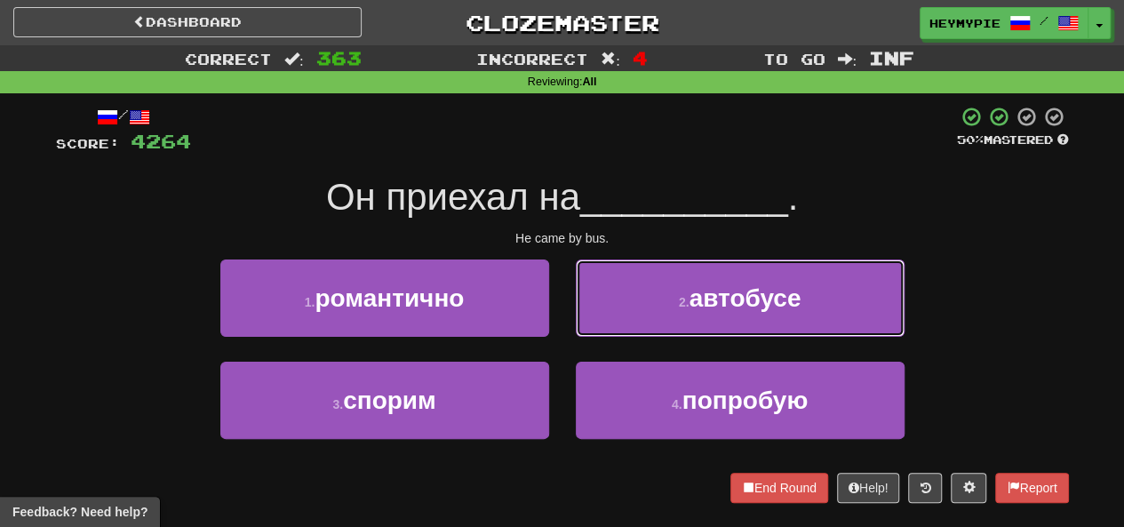
click at [691, 320] on button "2 . автобусе" at bounding box center [740, 298] width 329 height 77
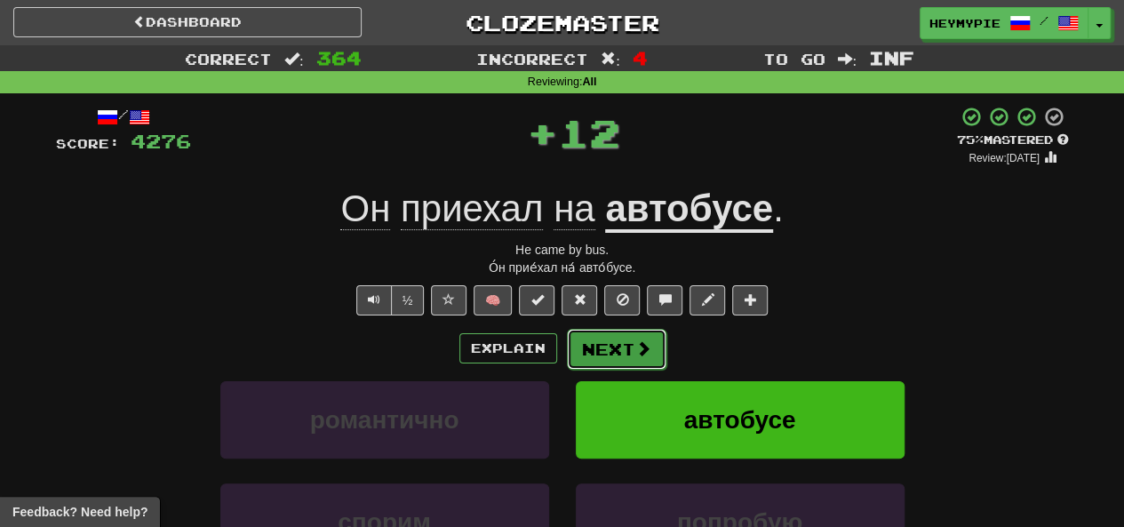
click at [608, 346] on button "Next" at bounding box center [617, 349] width 100 height 41
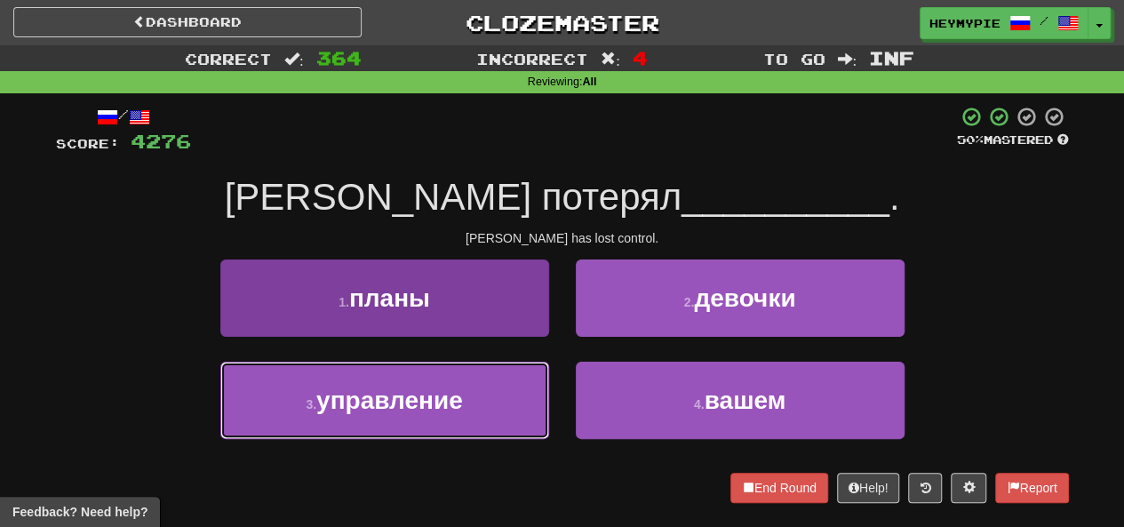
click at [473, 411] on button "3 . управление" at bounding box center [384, 400] width 329 height 77
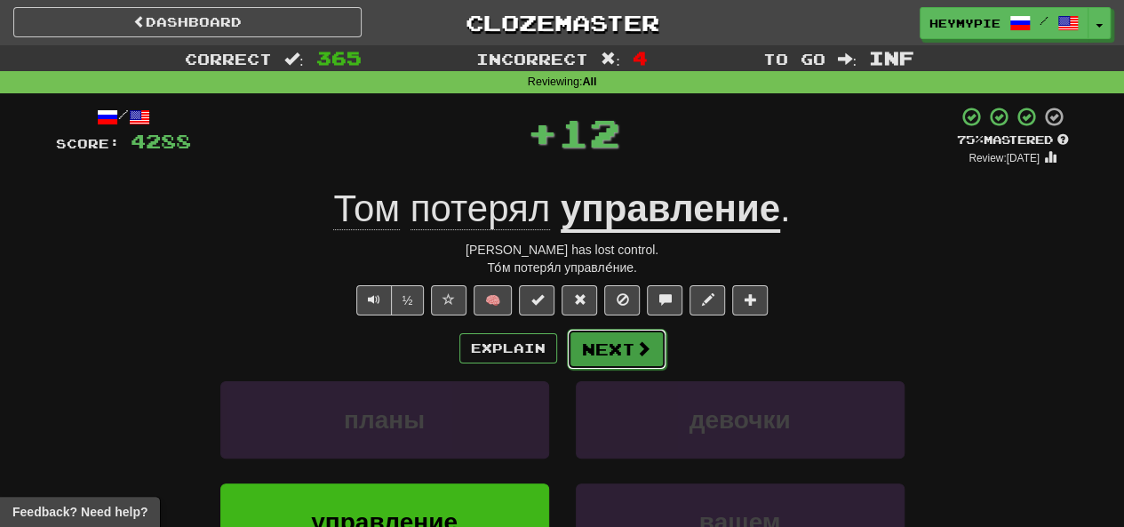
click at [595, 340] on button "Next" at bounding box center [617, 349] width 100 height 41
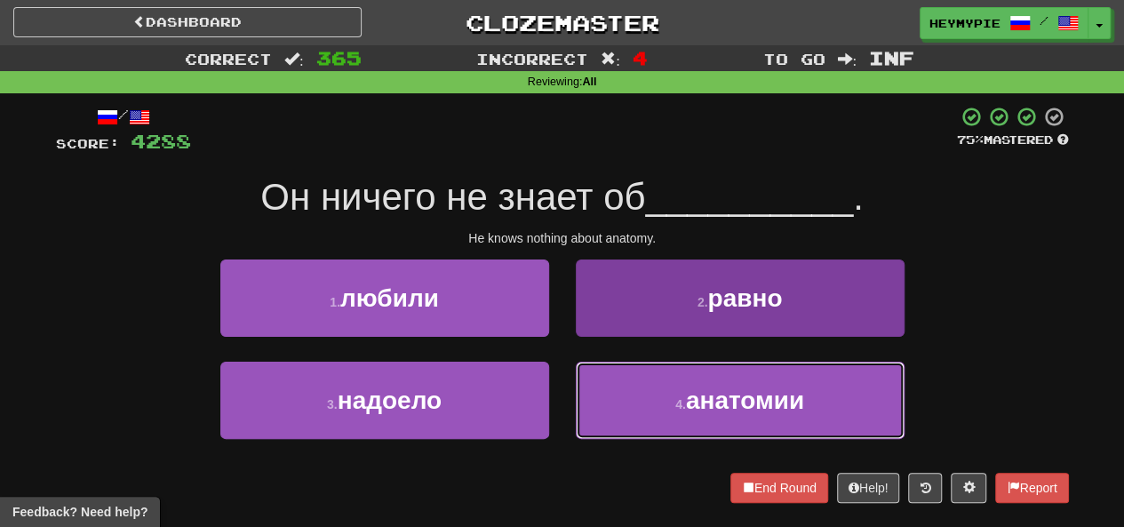
click at [653, 410] on button "4 . анатомии" at bounding box center [740, 400] width 329 height 77
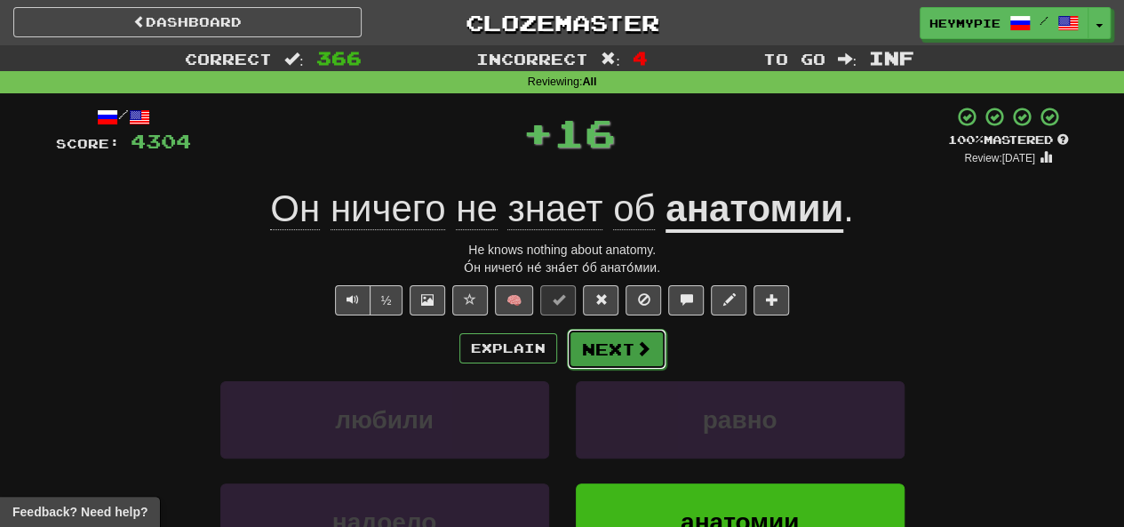
click at [606, 342] on button "Next" at bounding box center [617, 349] width 100 height 41
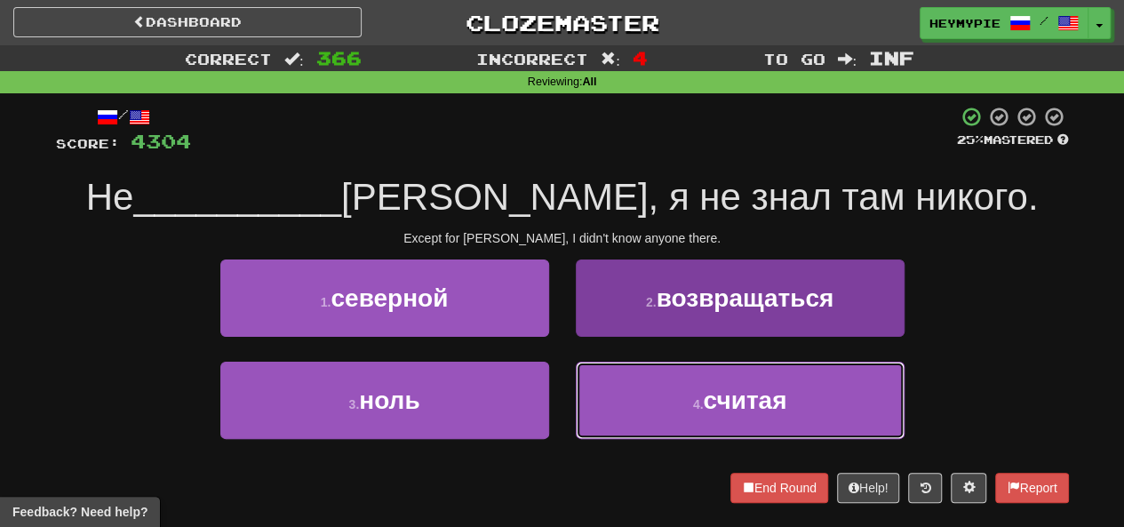
click at [679, 419] on button "4 . считая" at bounding box center [740, 400] width 329 height 77
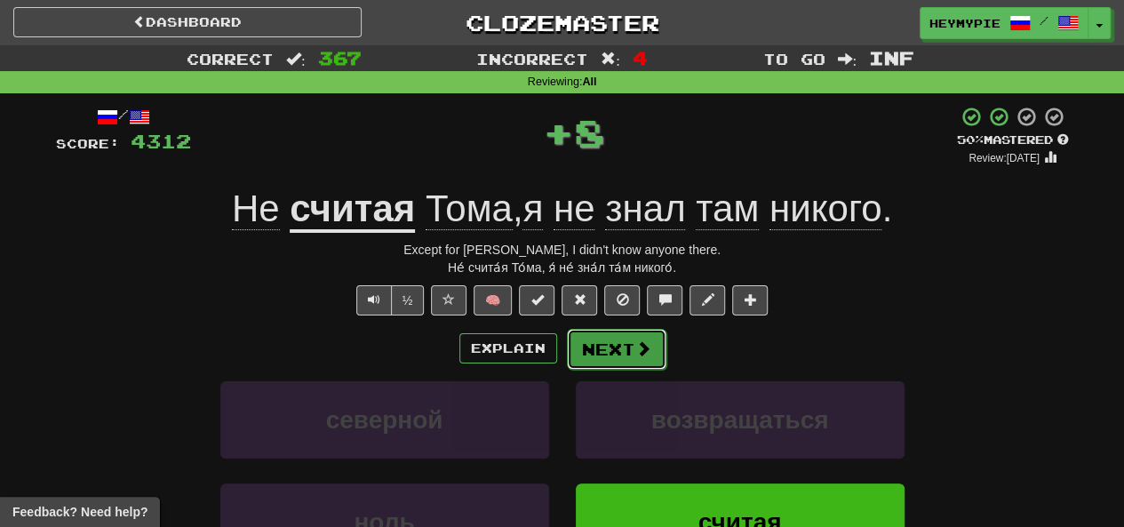
click at [621, 356] on button "Next" at bounding box center [617, 349] width 100 height 41
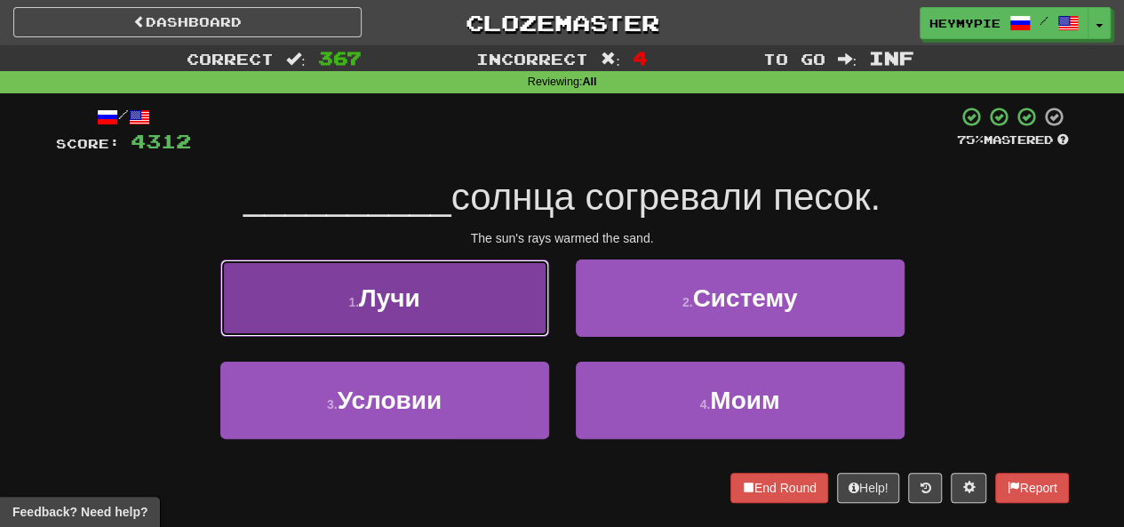
click at [496, 305] on button "1 . Лучи" at bounding box center [384, 298] width 329 height 77
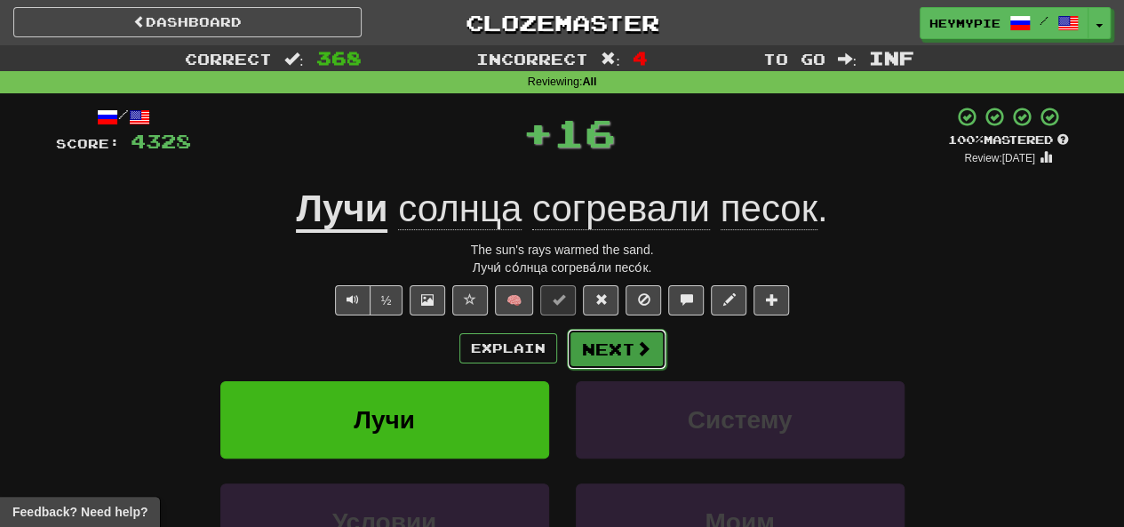
click at [615, 359] on button "Next" at bounding box center [617, 349] width 100 height 41
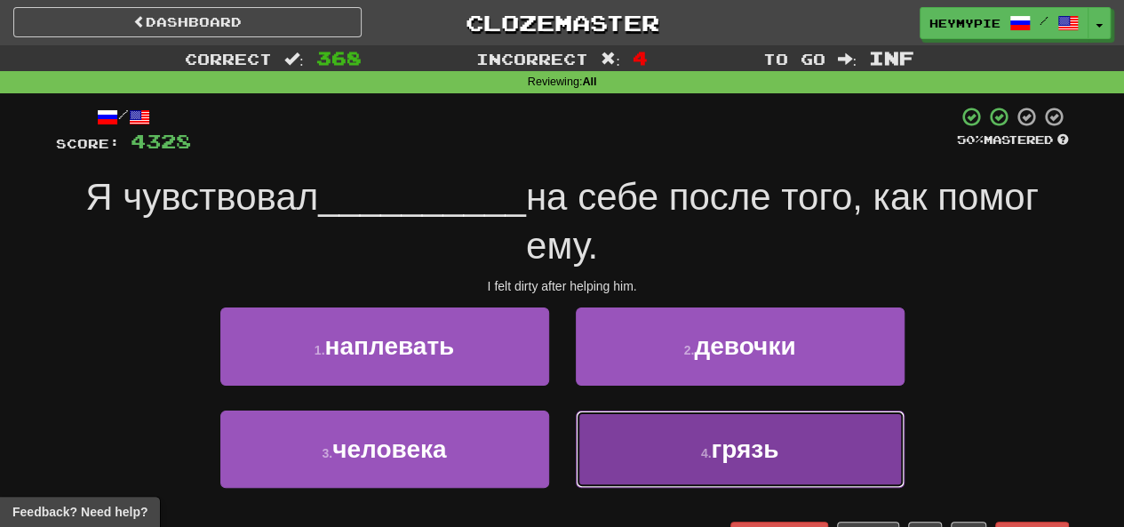
click at [636, 444] on button "4 . грязь" at bounding box center [740, 449] width 329 height 77
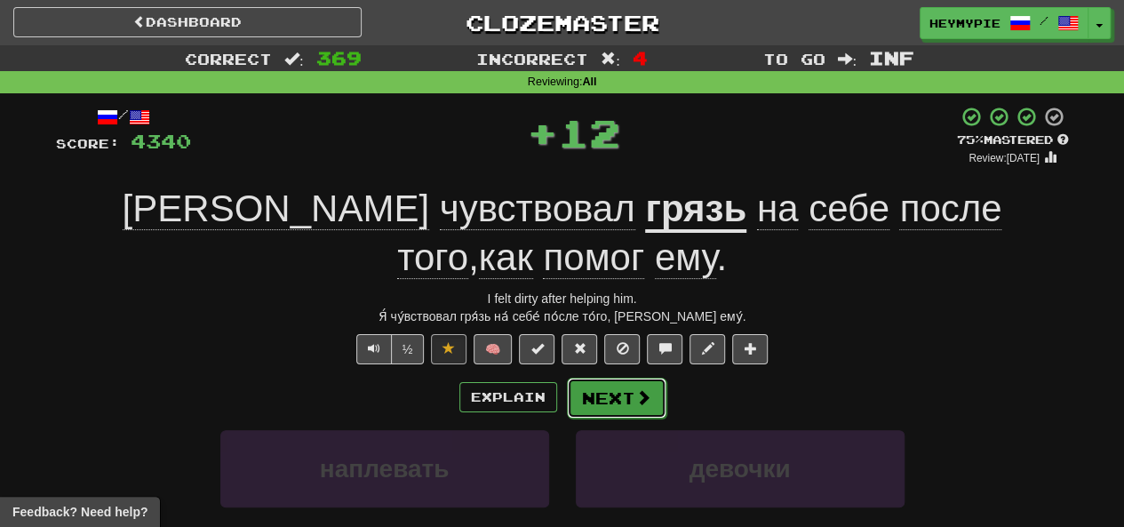
click at [620, 378] on button "Next" at bounding box center [617, 398] width 100 height 41
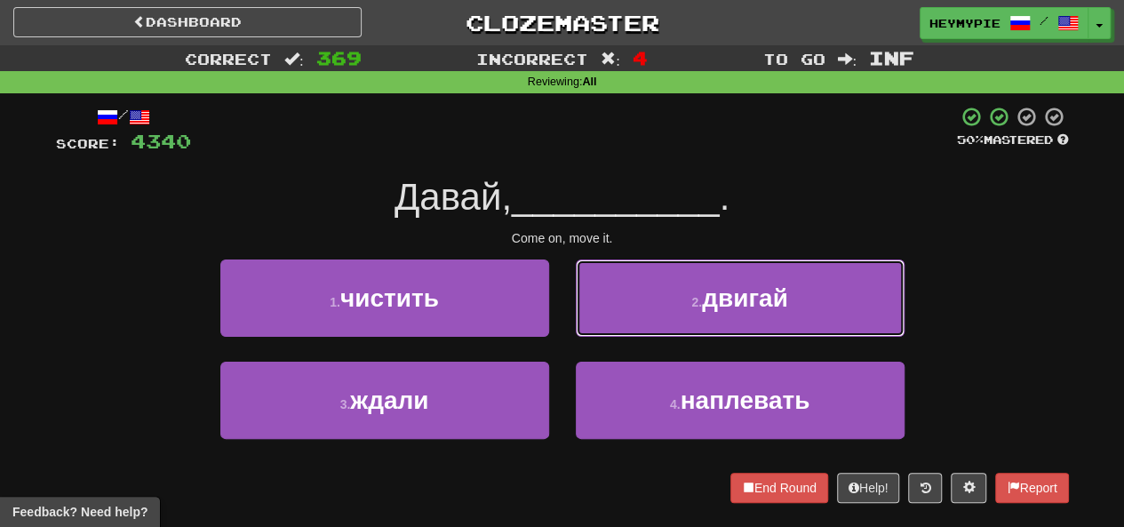
drag, startPoint x: 613, startPoint y: 307, endPoint x: 606, endPoint y: 325, distance: 20.0
click at [615, 307] on button "2 . двигай" at bounding box center [740, 298] width 329 height 77
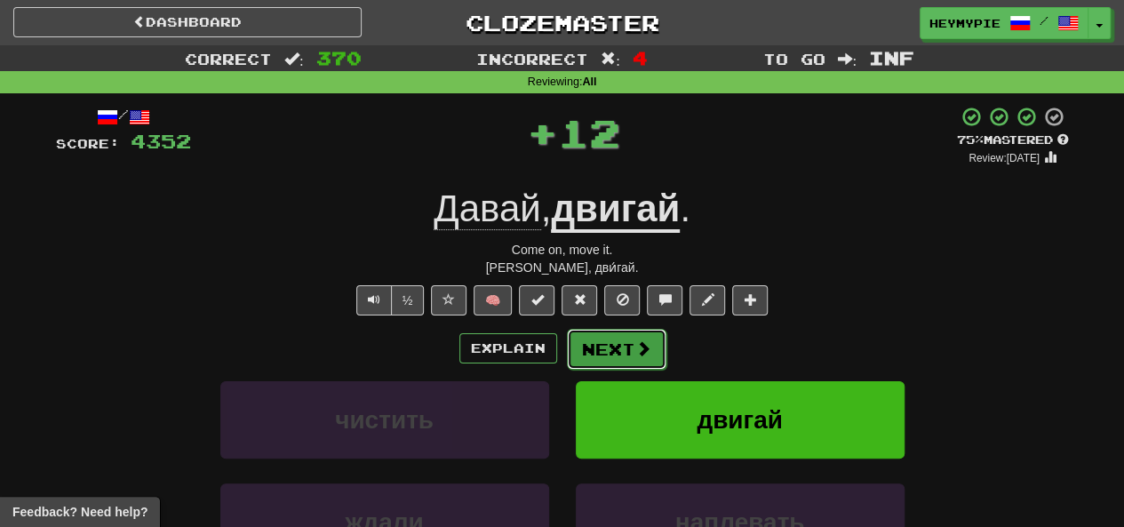
click at [594, 349] on button "Next" at bounding box center [617, 349] width 100 height 41
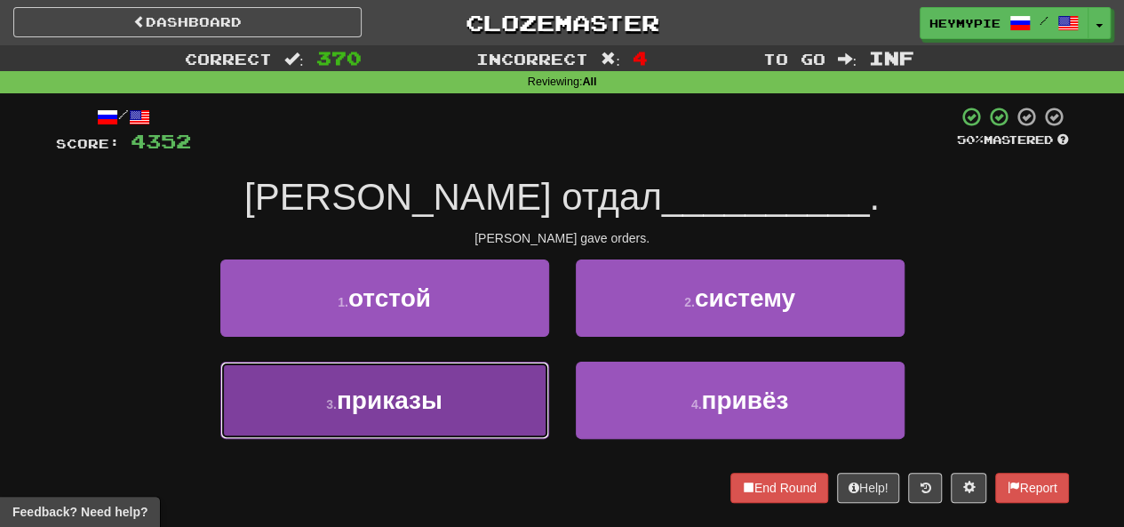
click at [480, 433] on button "3 . приказы" at bounding box center [384, 400] width 329 height 77
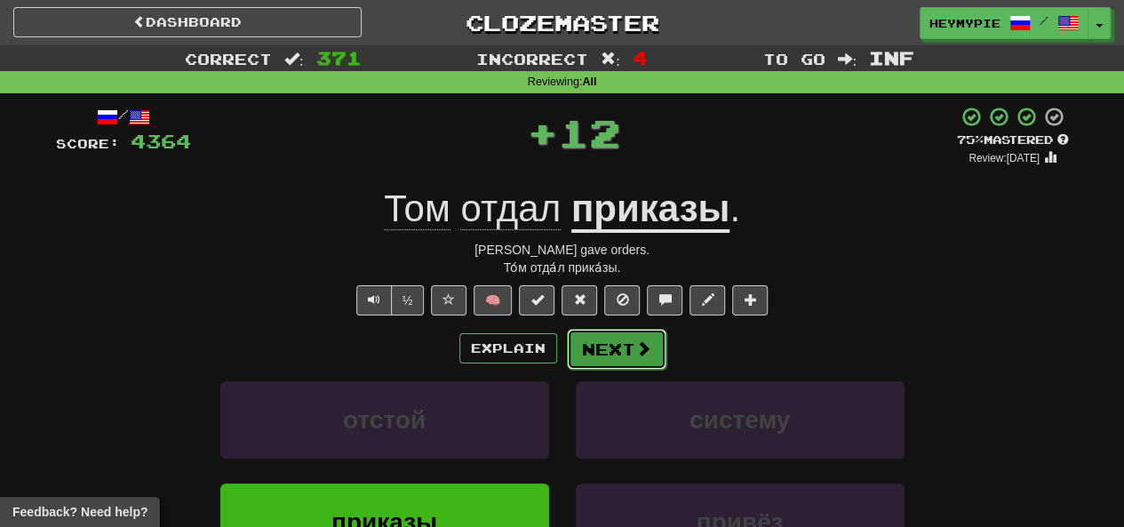
click at [601, 346] on button "Next" at bounding box center [617, 349] width 100 height 41
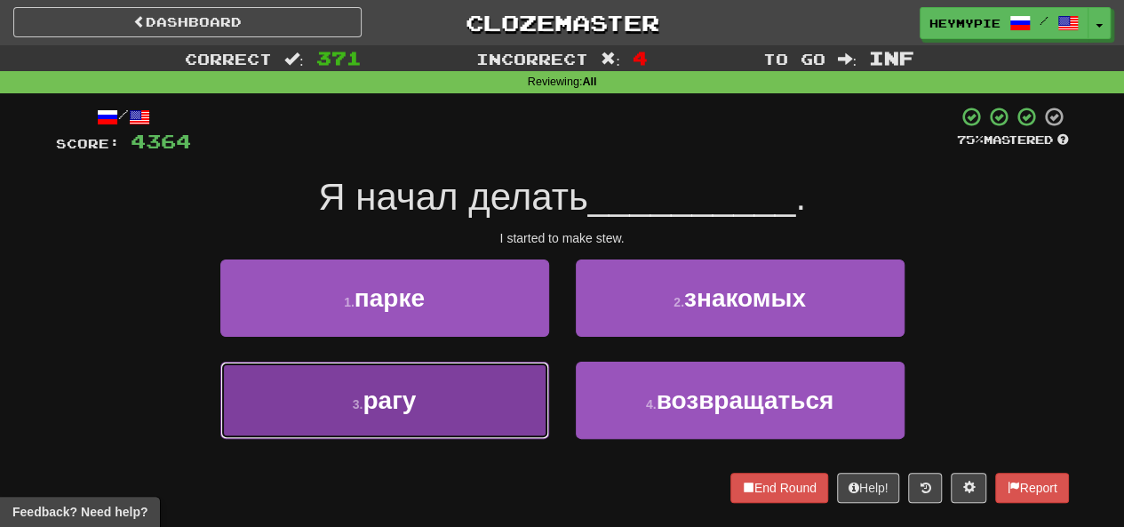
click at [453, 413] on button "3 . рагу" at bounding box center [384, 400] width 329 height 77
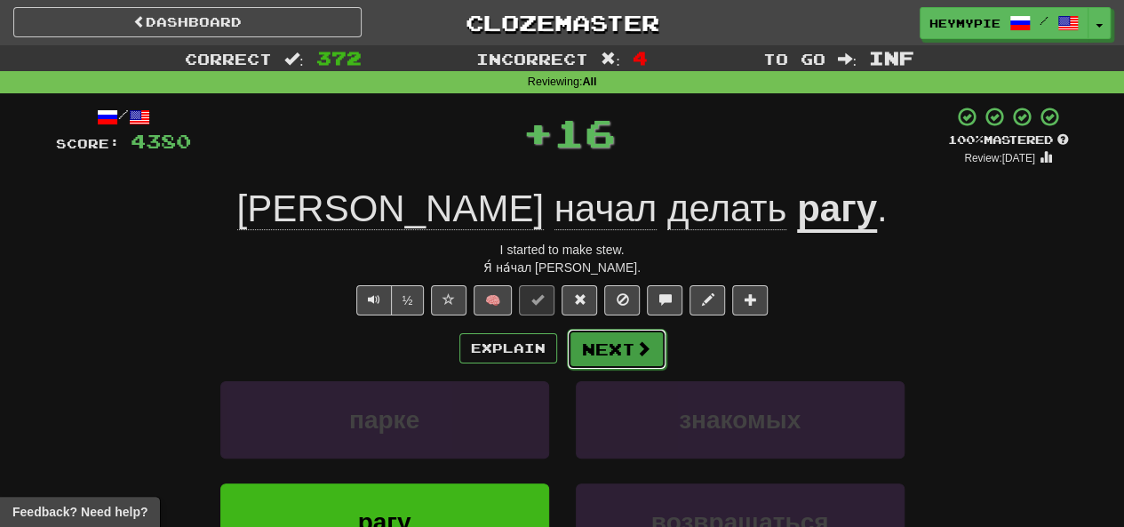
click at [601, 355] on button "Next" at bounding box center [617, 349] width 100 height 41
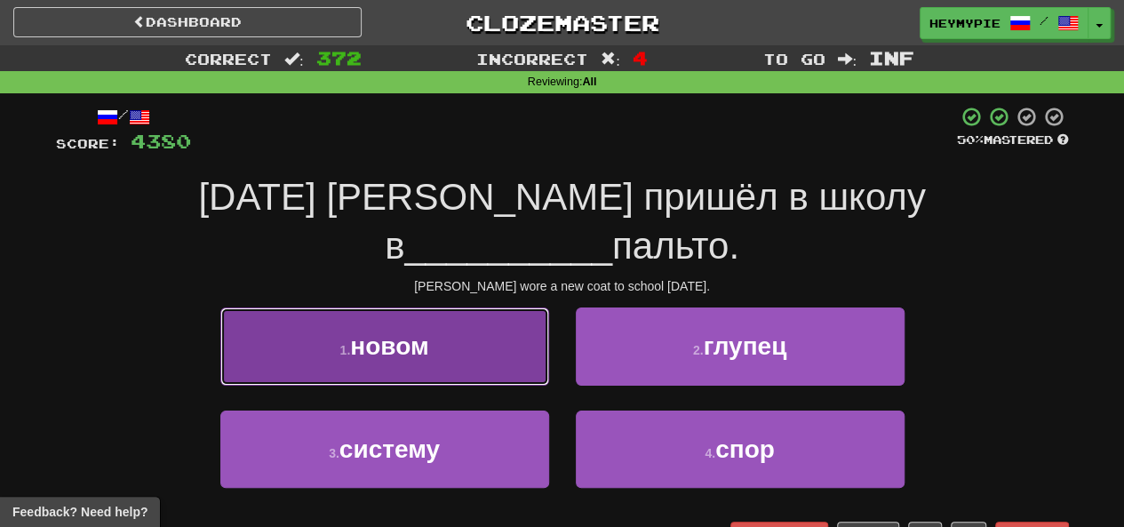
click at [448, 314] on button "1 . новом" at bounding box center [384, 346] width 329 height 77
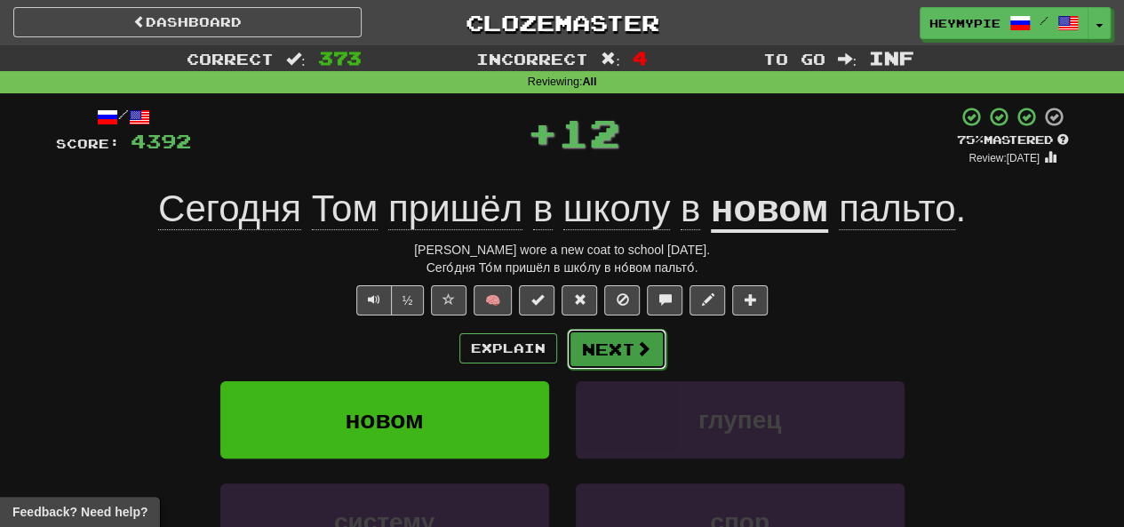
click at [623, 355] on button "Next" at bounding box center [617, 349] width 100 height 41
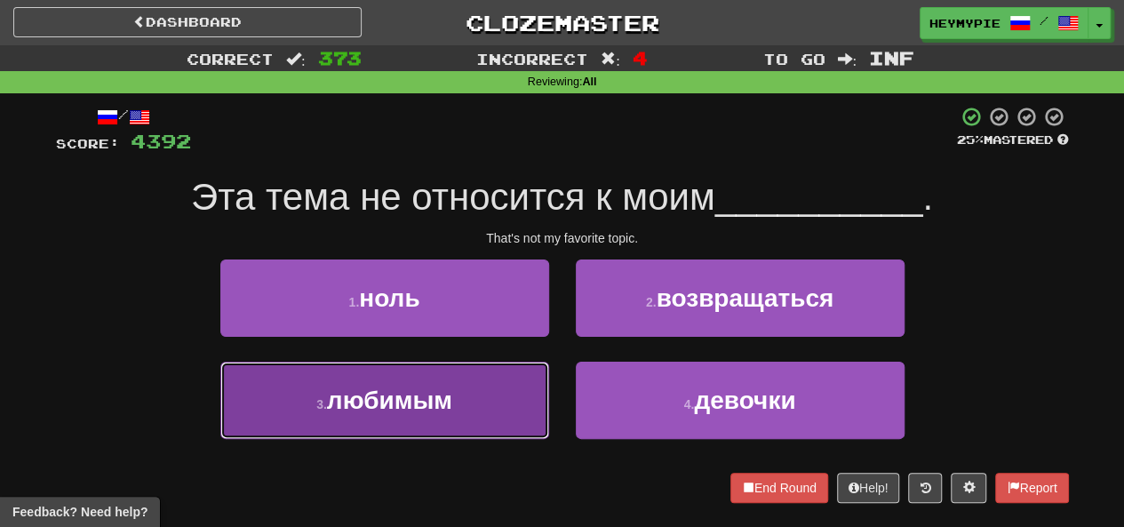
click at [481, 406] on button "3 . любимым" at bounding box center [384, 400] width 329 height 77
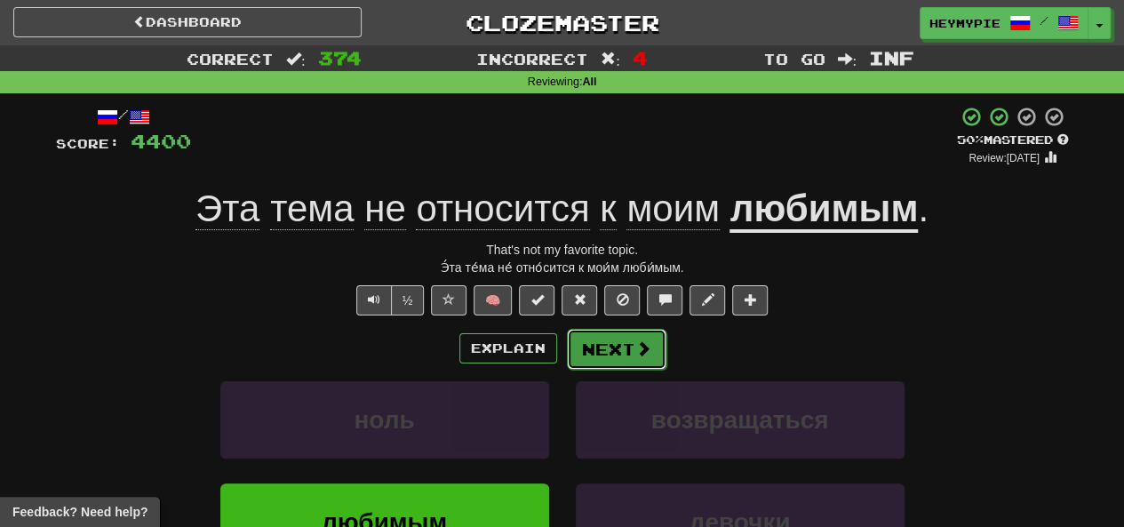
click at [617, 348] on button "Next" at bounding box center [617, 349] width 100 height 41
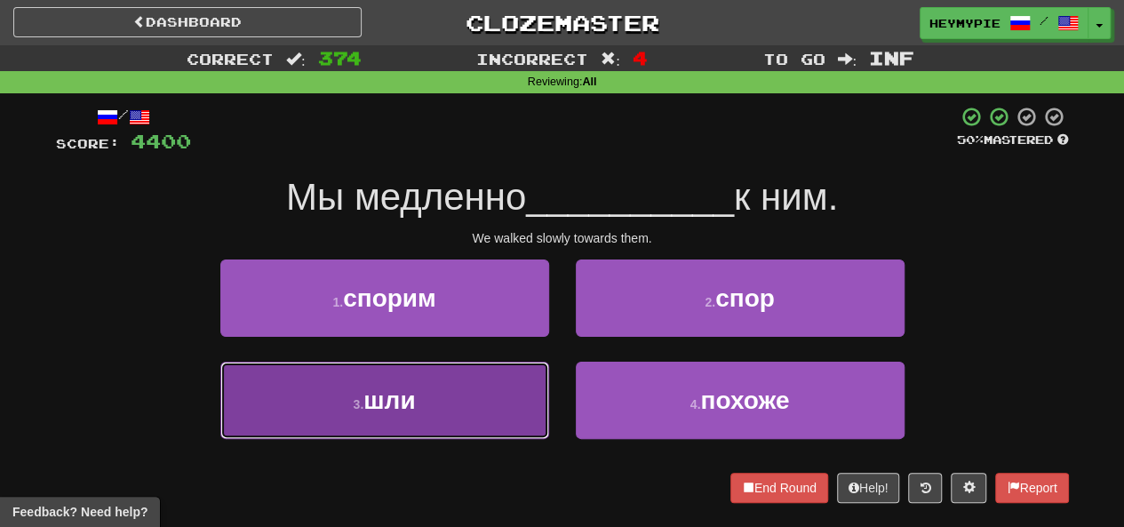
click at [514, 412] on button "3 . шли" at bounding box center [384, 400] width 329 height 77
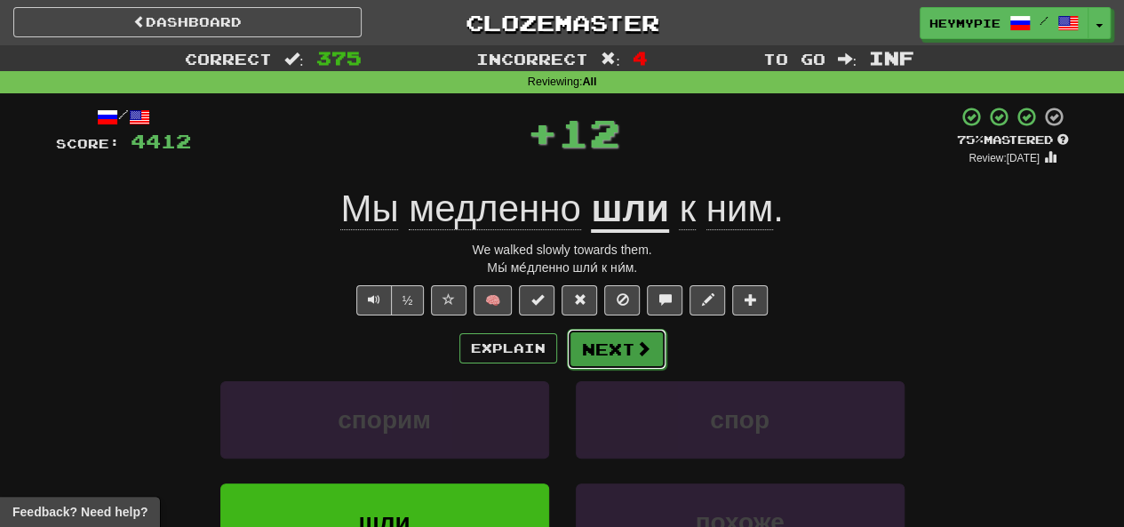
click at [625, 350] on button "Next" at bounding box center [617, 349] width 100 height 41
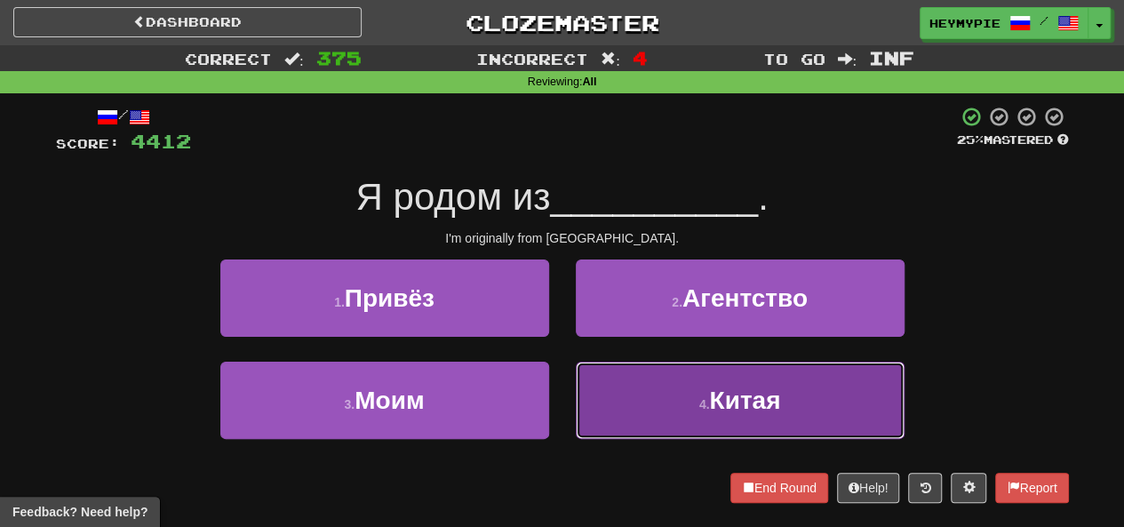
click at [644, 394] on button "4 . [GEOGRAPHIC_DATA]" at bounding box center [740, 400] width 329 height 77
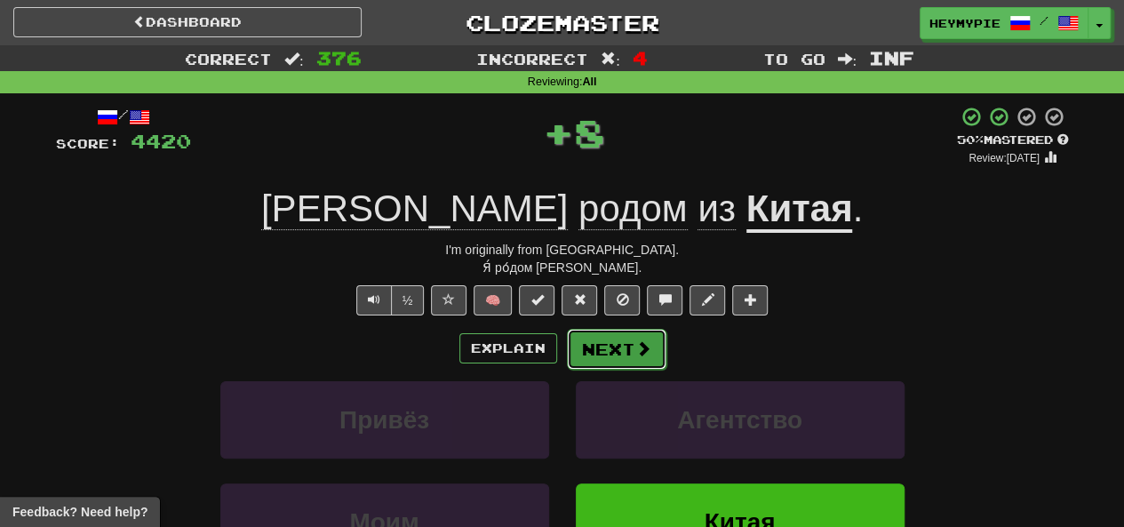
click at [622, 347] on button "Next" at bounding box center [617, 349] width 100 height 41
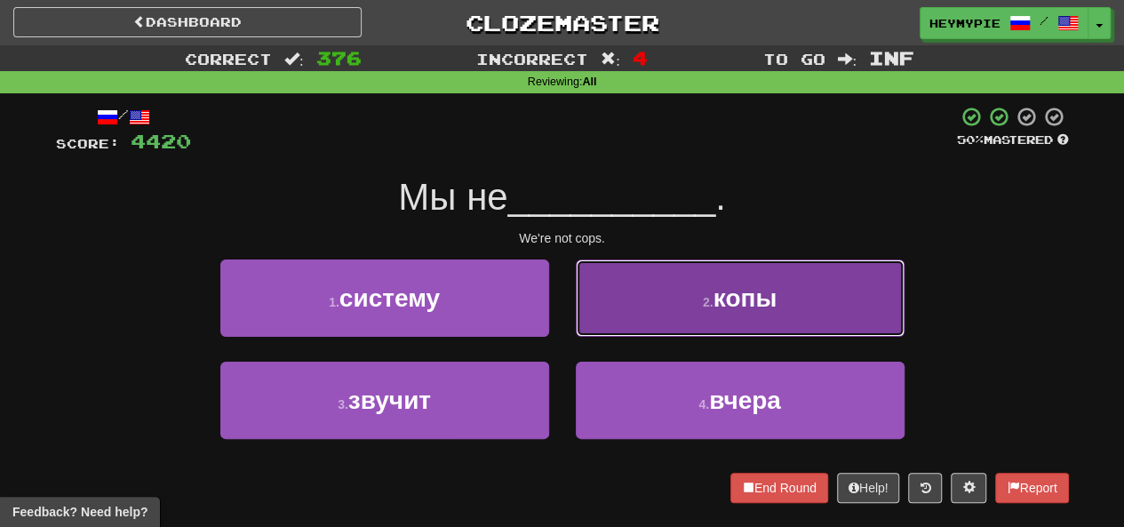
click at [612, 321] on button "2 . копы" at bounding box center [740, 298] width 329 height 77
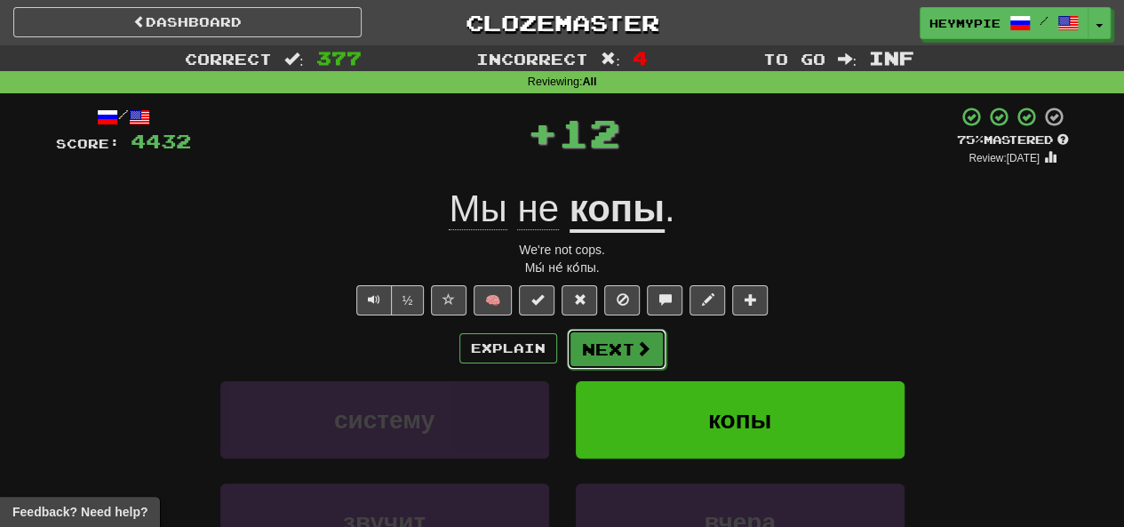
click at [590, 364] on button "Next" at bounding box center [617, 349] width 100 height 41
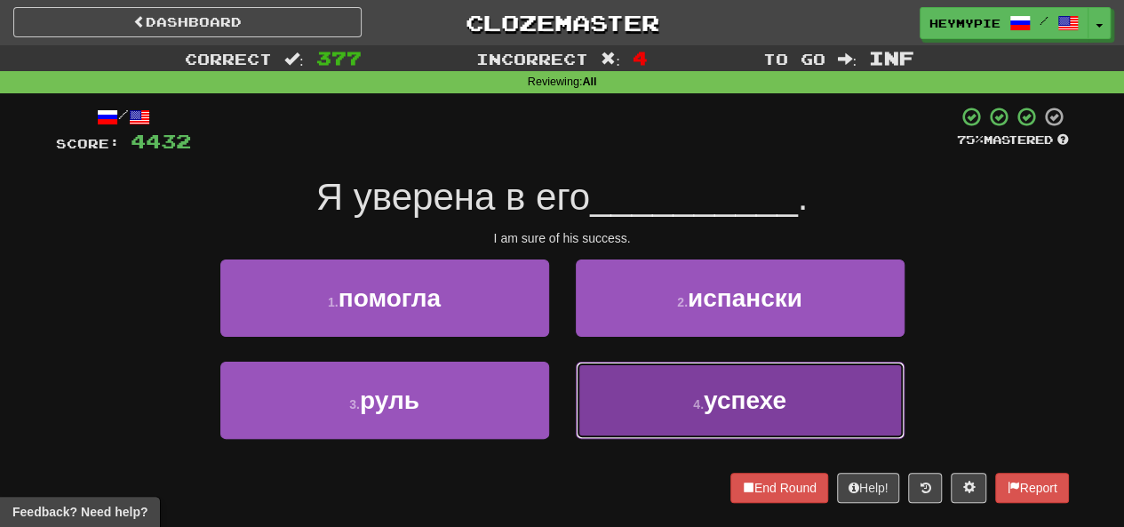
click at [667, 399] on button "4 . успехе" at bounding box center [740, 400] width 329 height 77
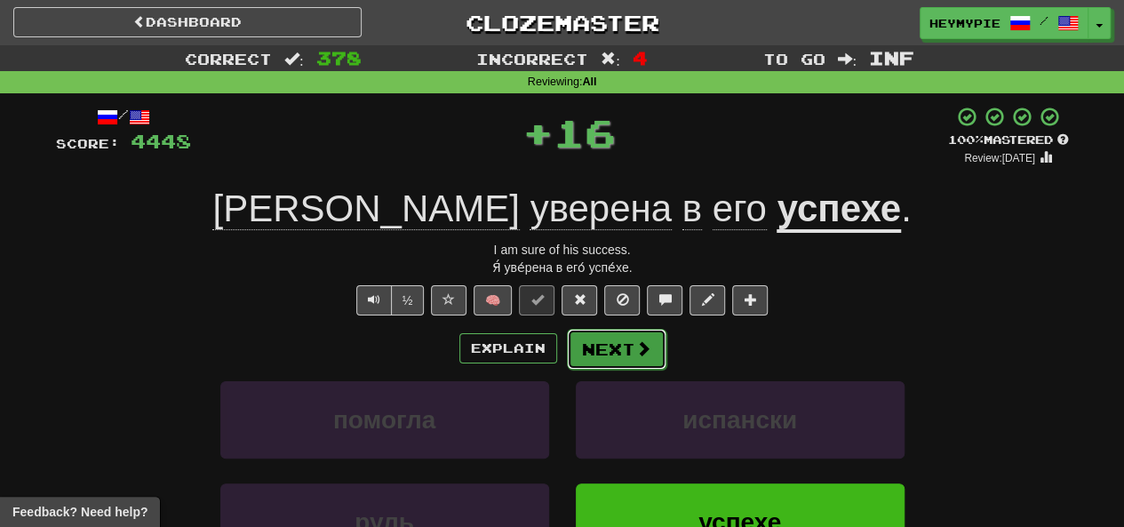
click at [616, 349] on button "Next" at bounding box center [617, 349] width 100 height 41
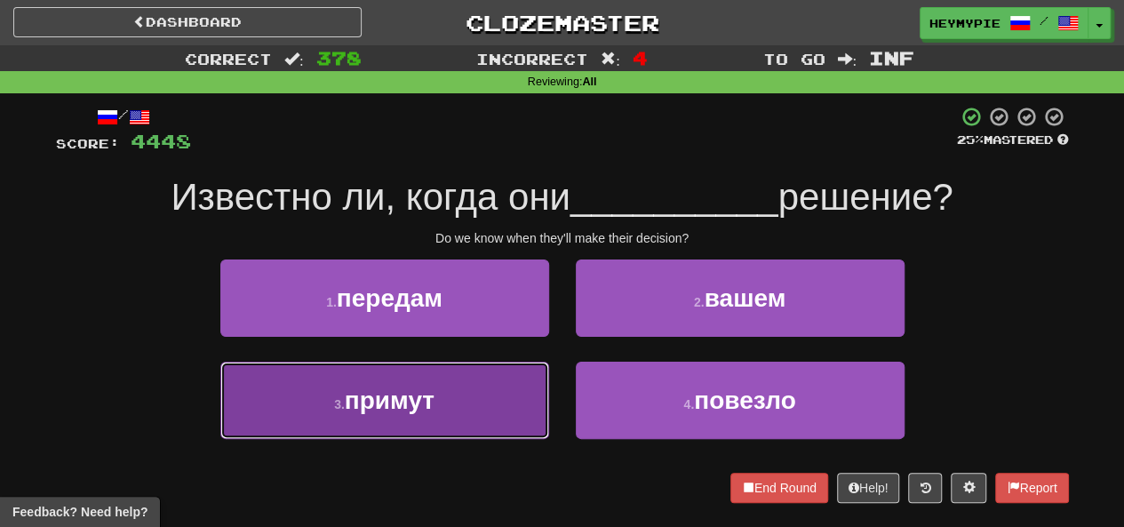
click at [491, 410] on button "3 . примут" at bounding box center [384, 400] width 329 height 77
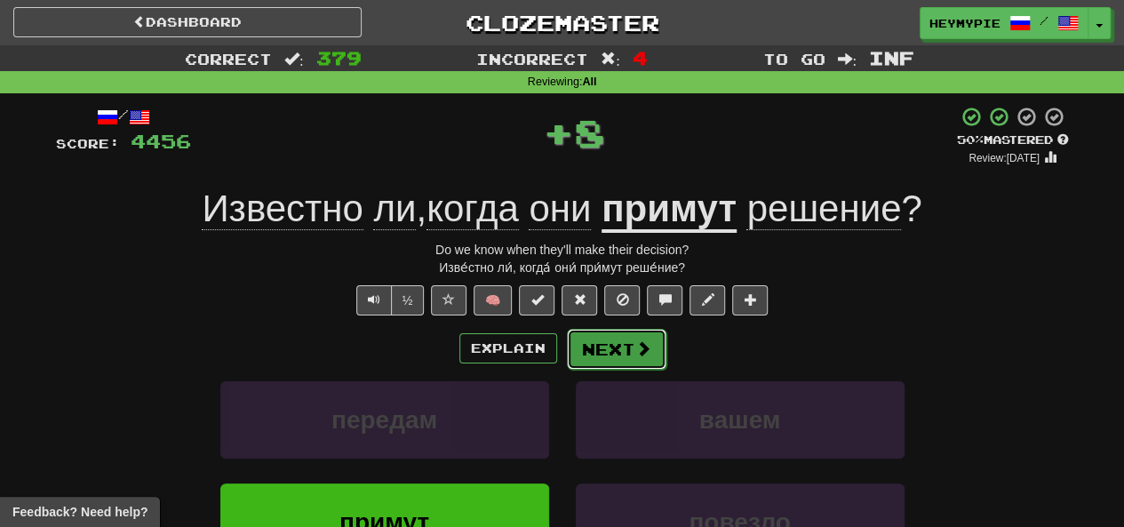
click at [617, 342] on button "Next" at bounding box center [617, 349] width 100 height 41
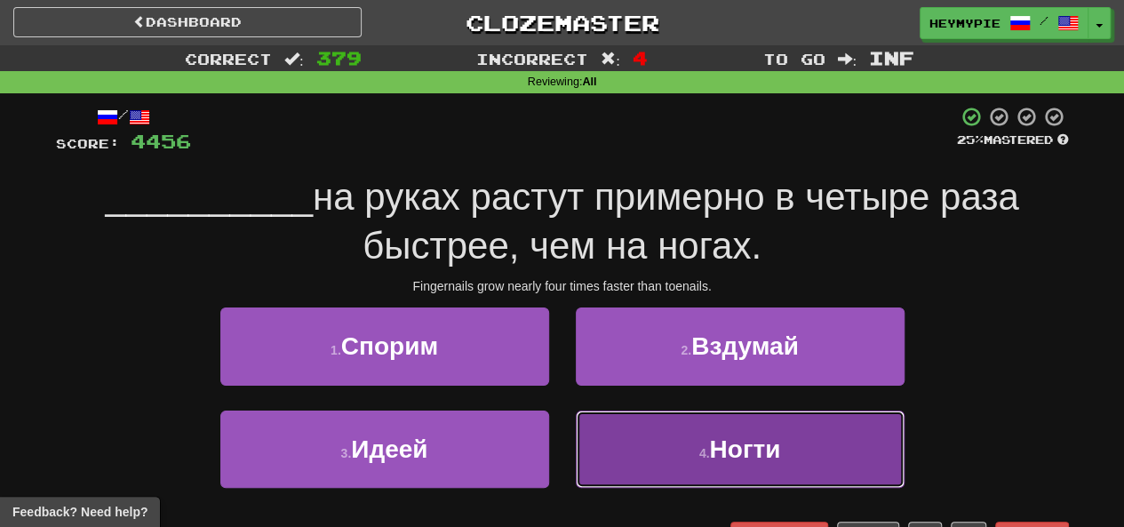
click at [629, 454] on button "4 . Ногти" at bounding box center [740, 449] width 329 height 77
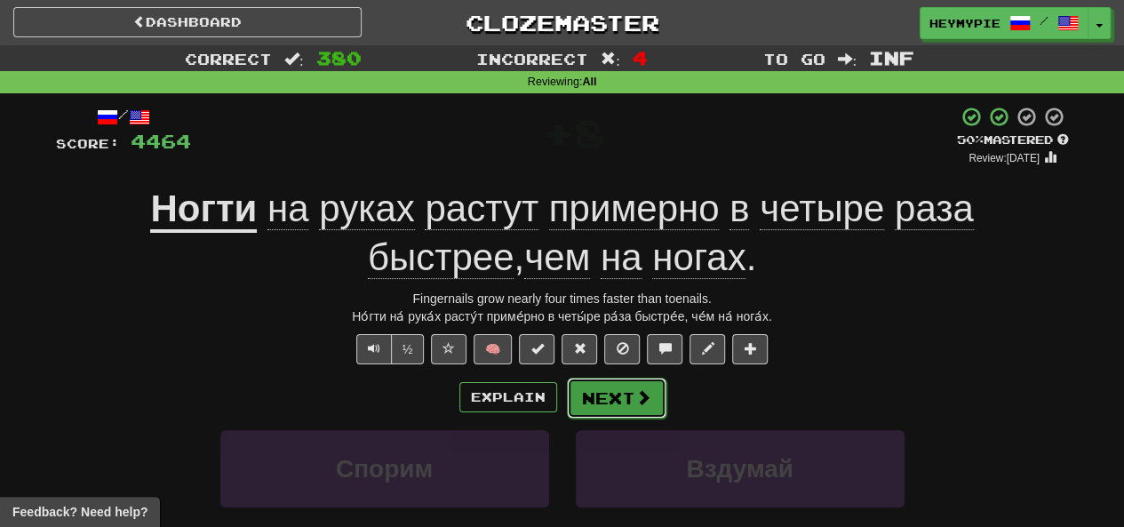
click at [606, 399] on button "Next" at bounding box center [617, 398] width 100 height 41
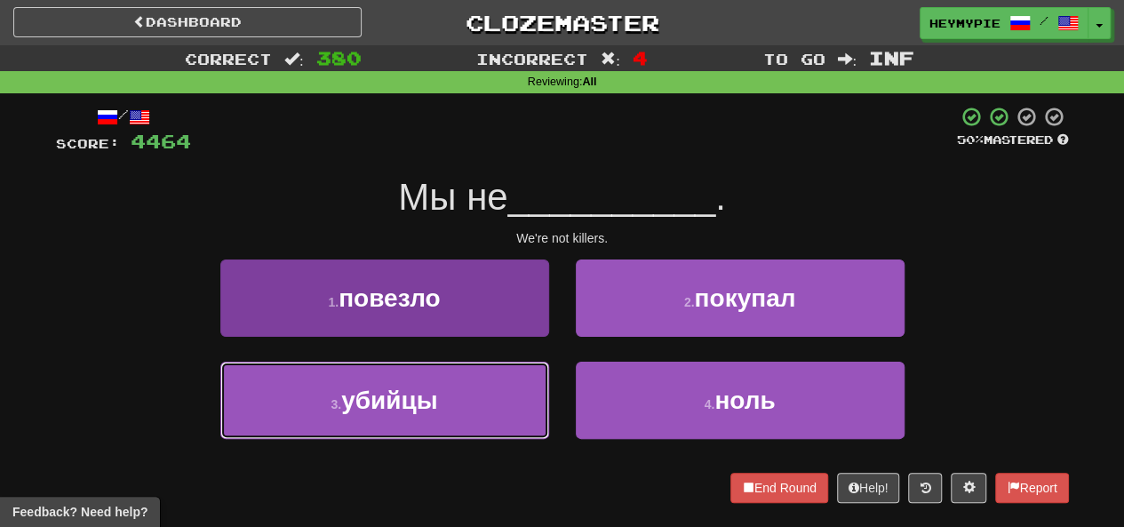
click at [448, 396] on button "3 . убийцы" at bounding box center [384, 400] width 329 height 77
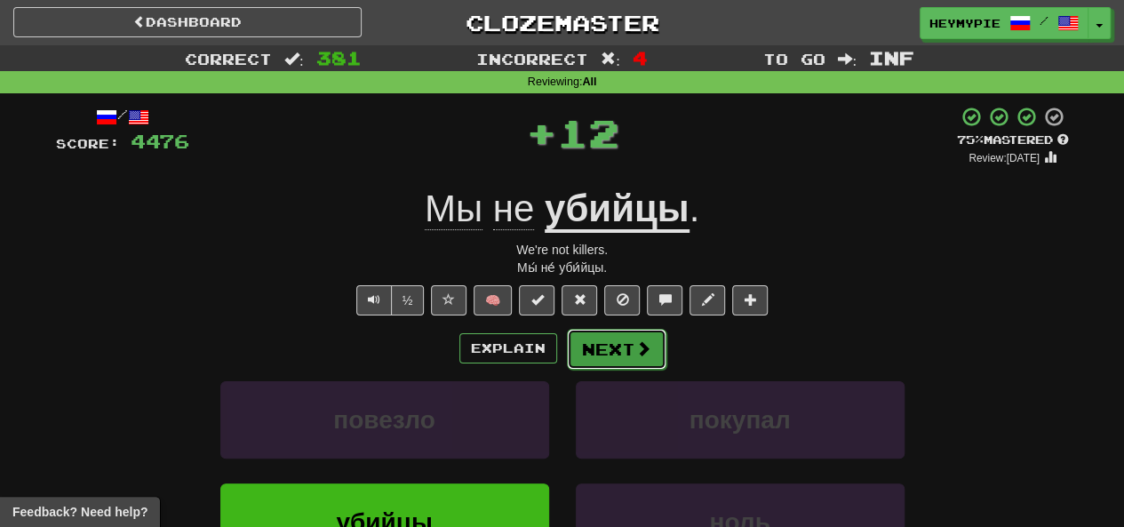
click at [604, 356] on button "Next" at bounding box center [617, 349] width 100 height 41
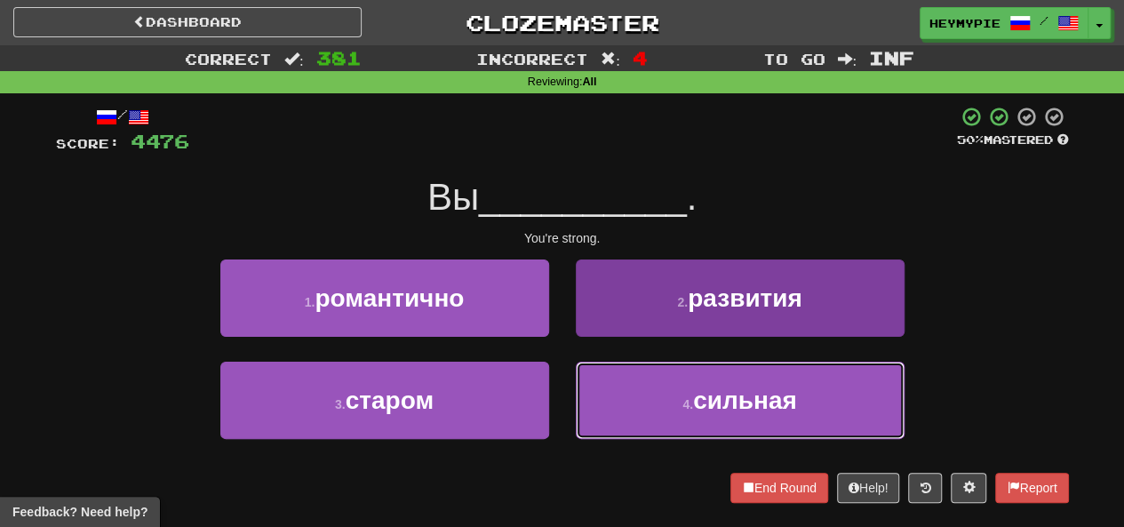
click at [650, 404] on button "4 . сильная" at bounding box center [740, 400] width 329 height 77
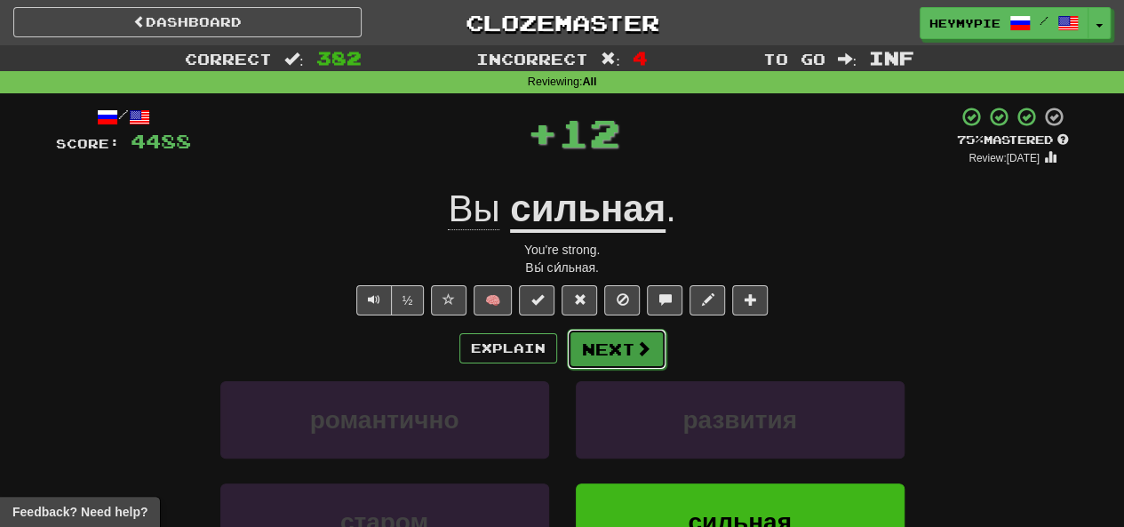
click at [605, 343] on button "Next" at bounding box center [617, 349] width 100 height 41
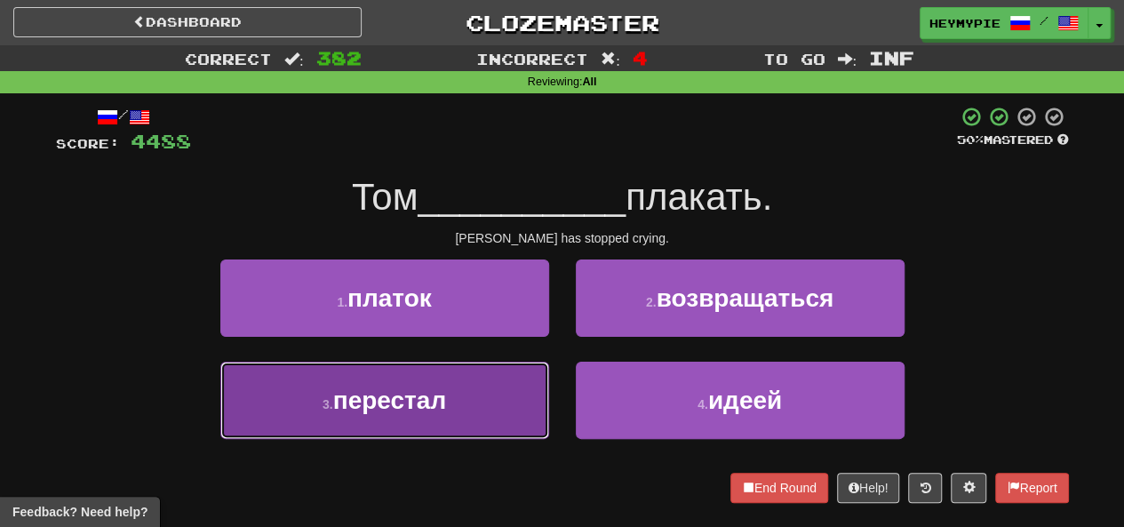
click at [466, 392] on button "3 . перестал" at bounding box center [384, 400] width 329 height 77
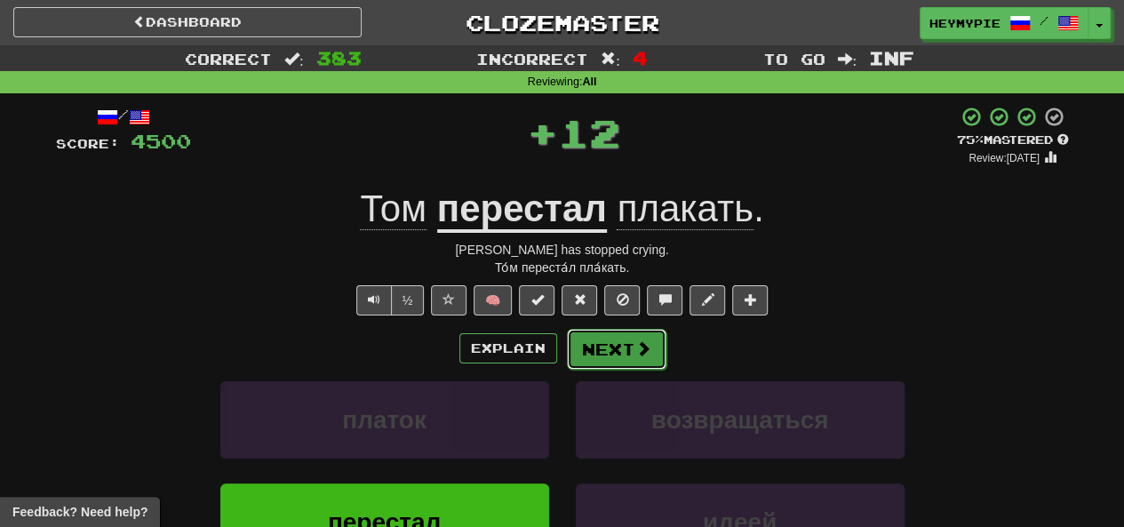
click at [592, 342] on button "Next" at bounding box center [617, 349] width 100 height 41
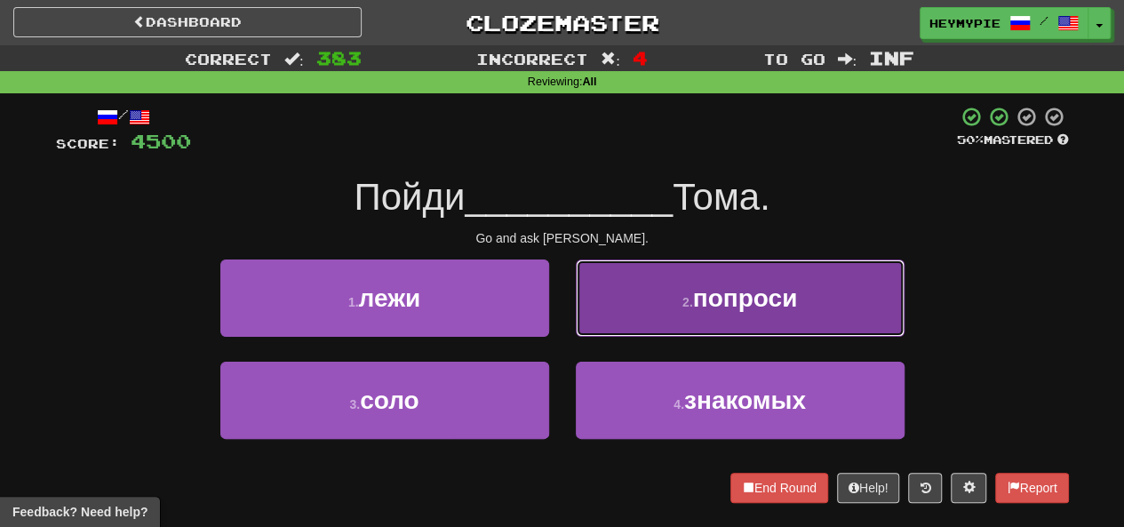
click at [606, 299] on button "2 . попроси" at bounding box center [740, 298] width 329 height 77
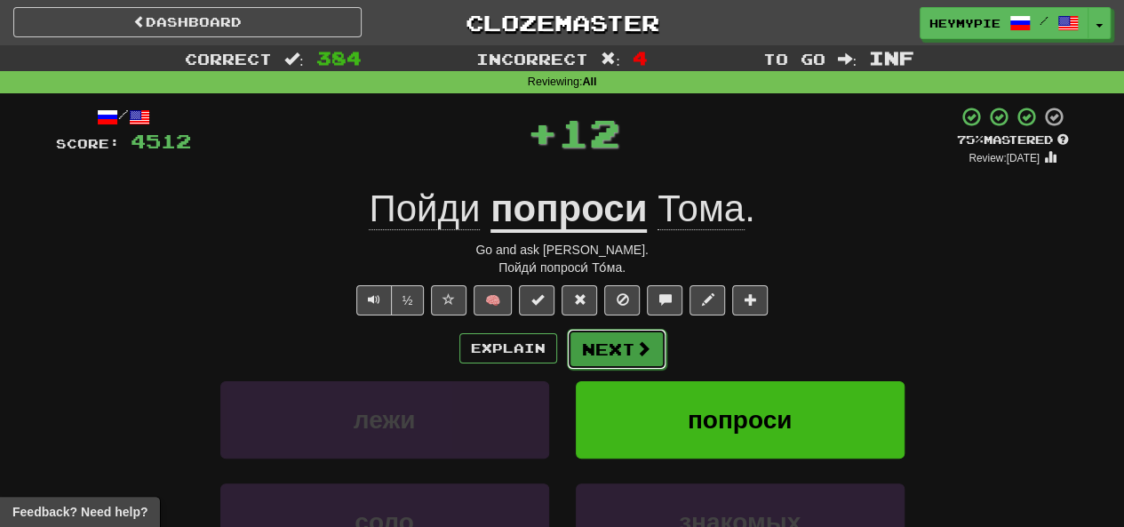
click at [606, 349] on button "Next" at bounding box center [617, 349] width 100 height 41
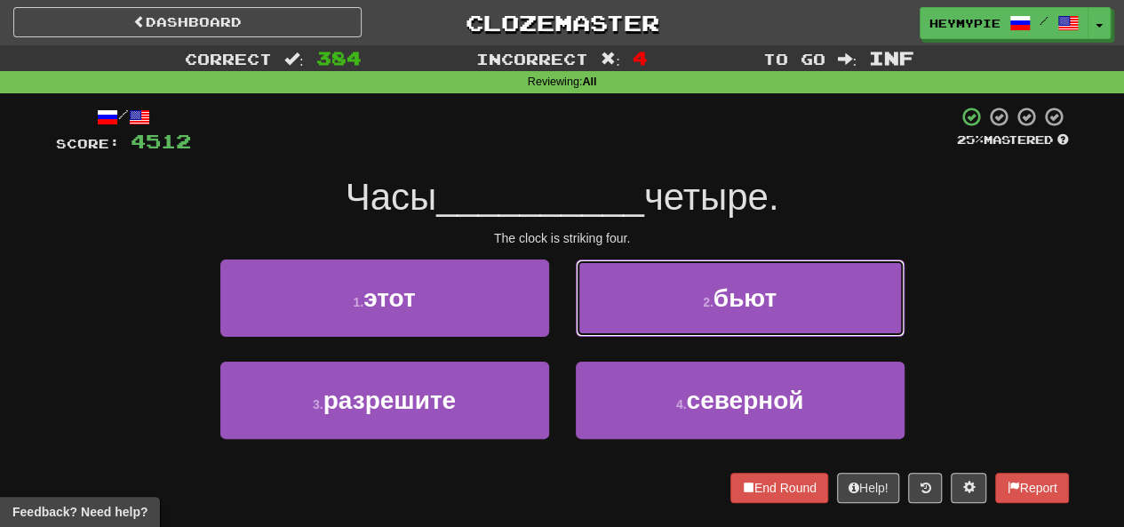
click at [624, 320] on button "2 . бьют" at bounding box center [740, 298] width 329 height 77
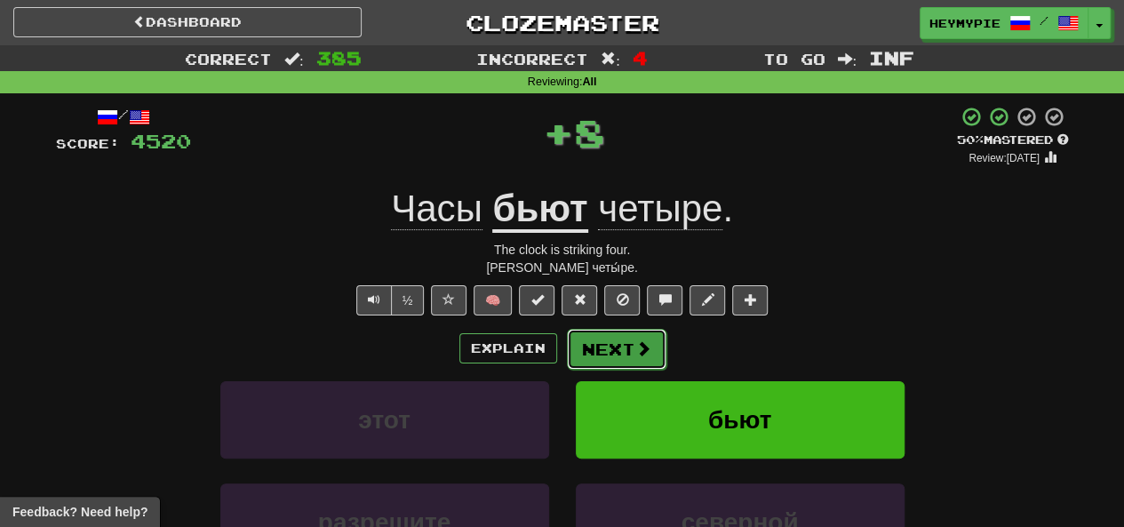
click at [615, 360] on button "Next" at bounding box center [617, 349] width 100 height 41
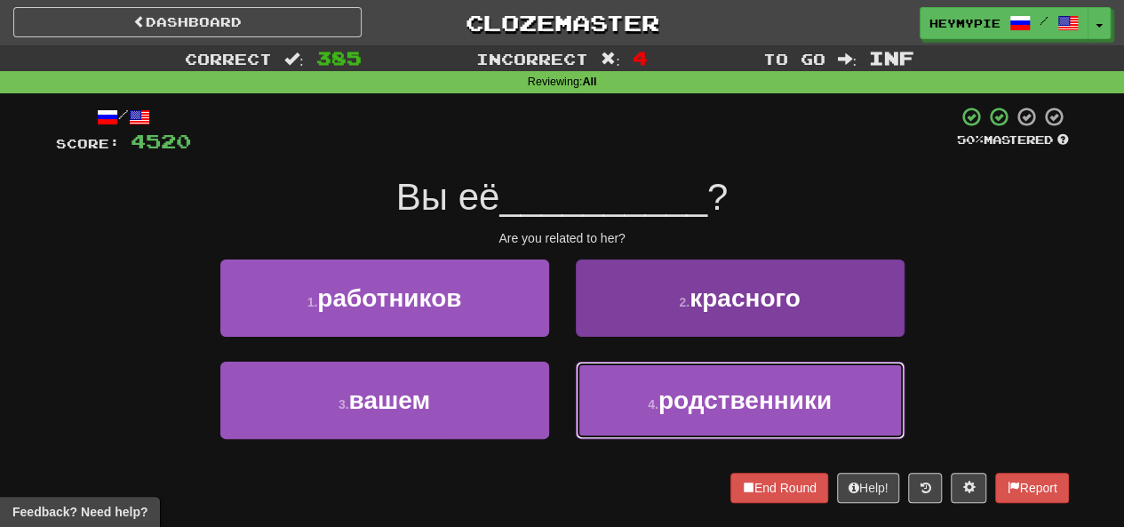
click at [669, 410] on span "родственники" at bounding box center [745, 401] width 173 height 28
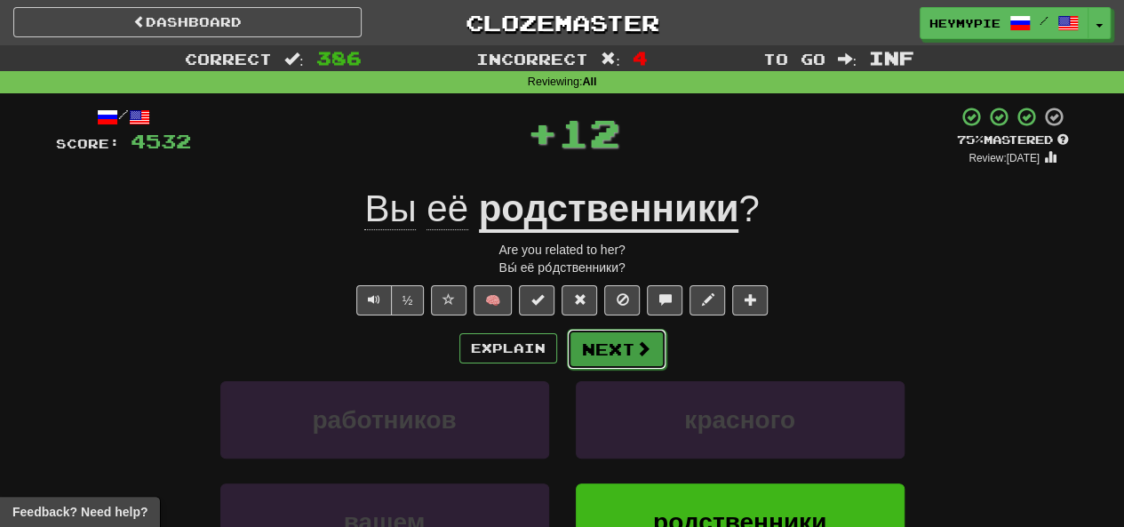
click at [612, 351] on button "Next" at bounding box center [617, 349] width 100 height 41
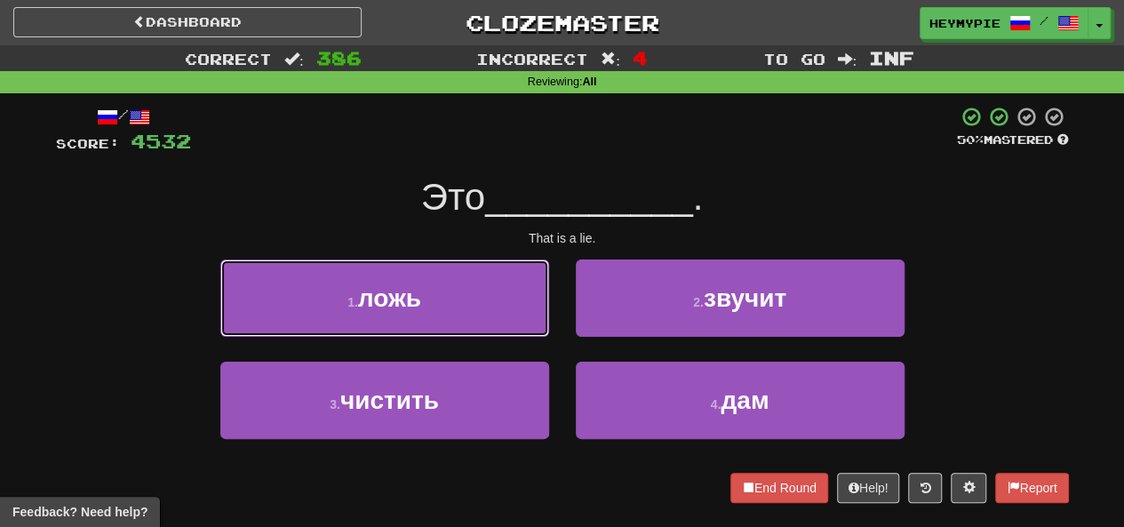
click at [494, 326] on button "1 . ложь" at bounding box center [384, 298] width 329 height 77
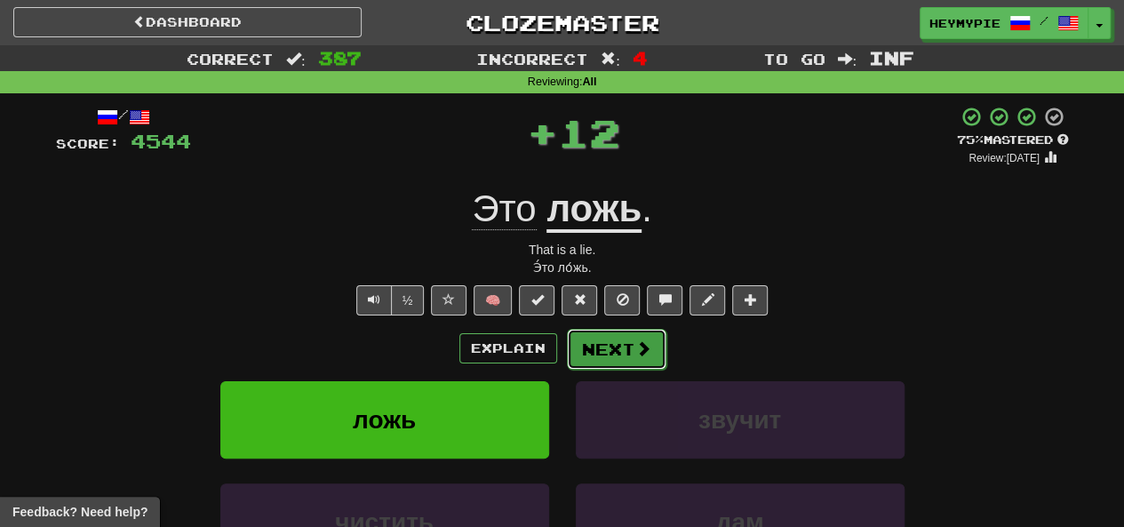
click at [587, 344] on button "Next" at bounding box center [617, 349] width 100 height 41
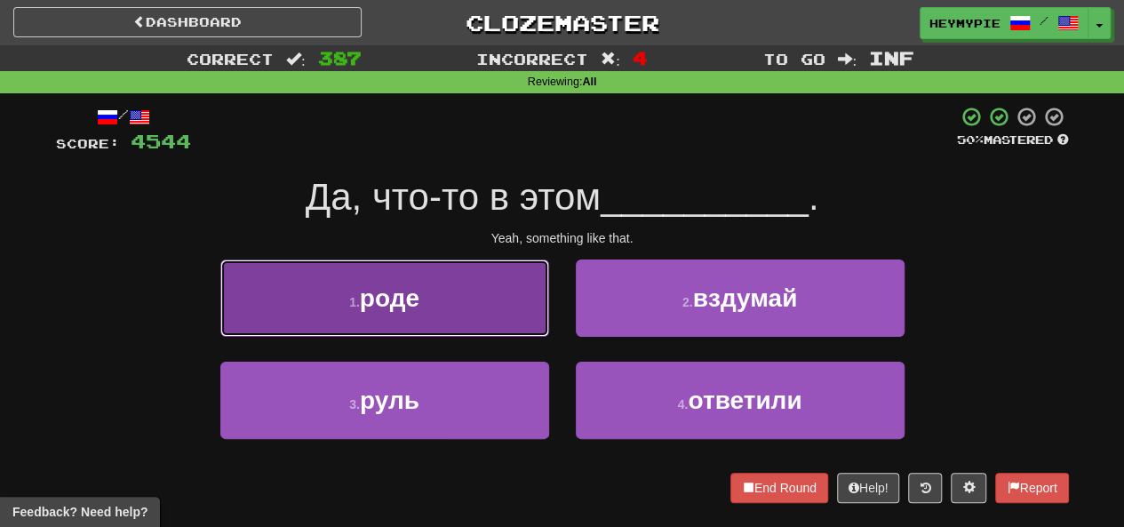
click at [500, 309] on button "1 . роде" at bounding box center [384, 298] width 329 height 77
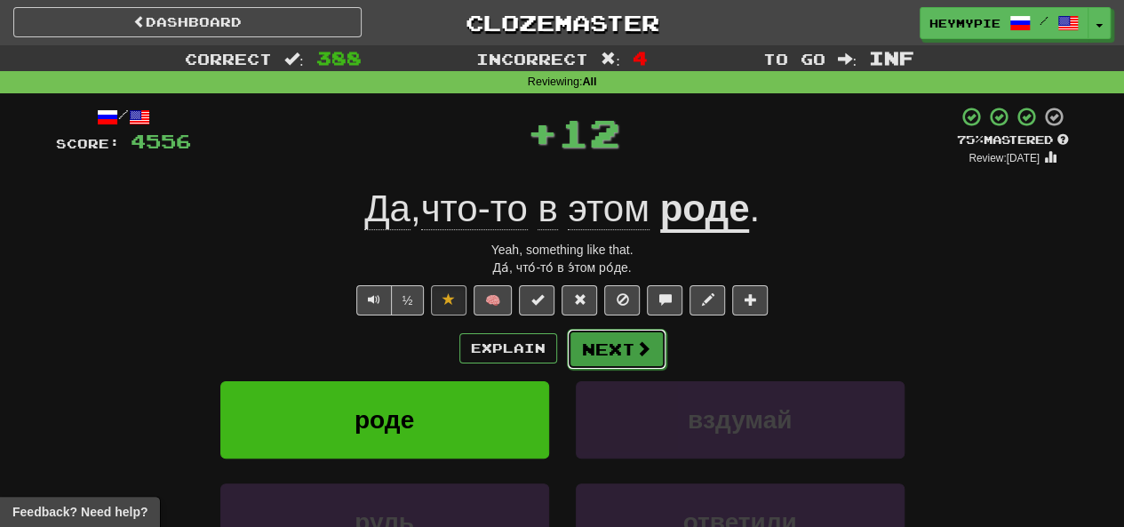
click at [585, 349] on button "Next" at bounding box center [617, 349] width 100 height 41
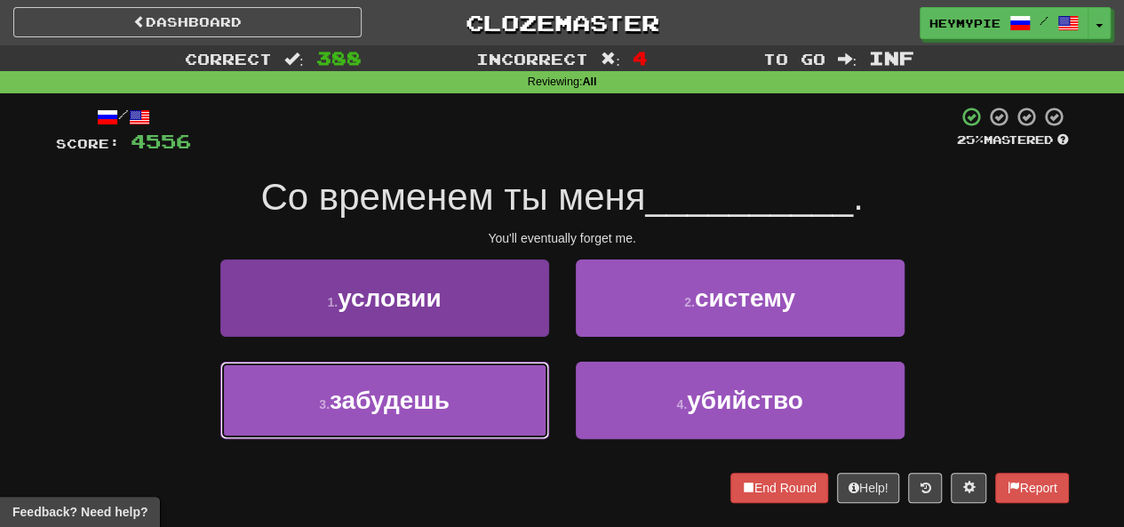
drag, startPoint x: 495, startPoint y: 403, endPoint x: 507, endPoint y: 399, distance: 12.1
click at [495, 404] on button "3 . забудешь" at bounding box center [384, 400] width 329 height 77
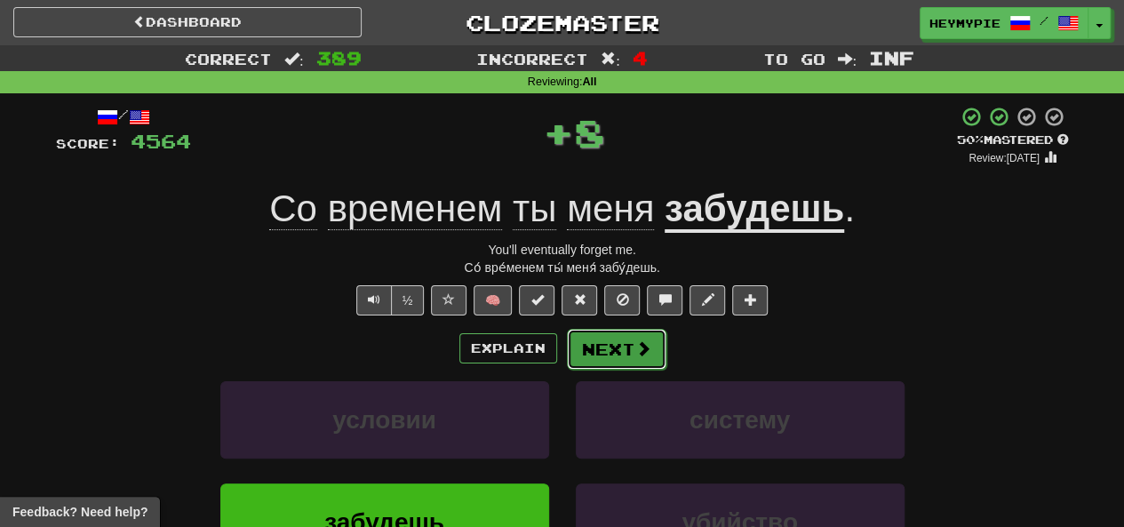
click at [612, 353] on button "Next" at bounding box center [617, 349] width 100 height 41
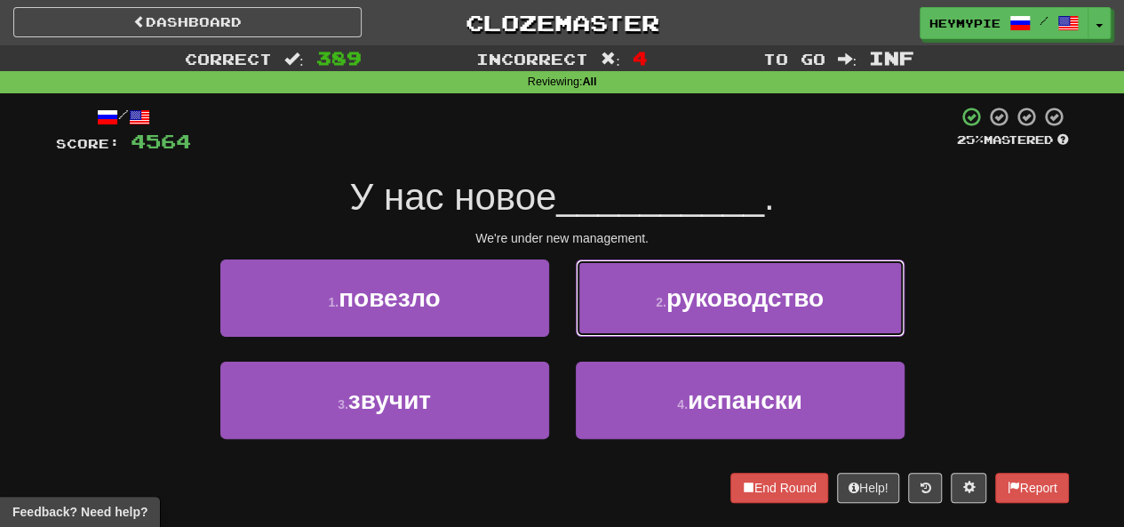
click at [620, 315] on button "2 . руководство" at bounding box center [740, 298] width 329 height 77
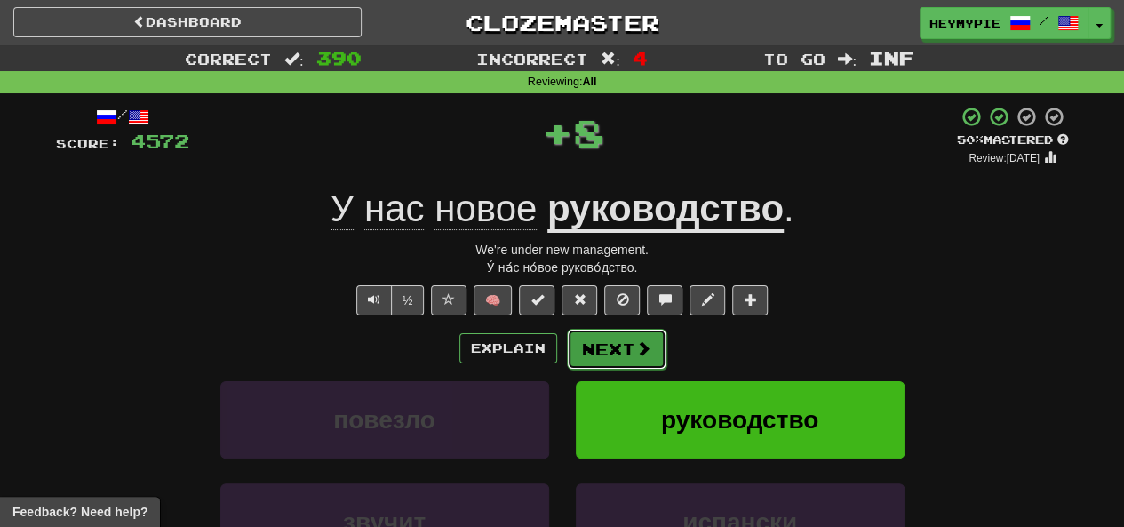
click at [601, 348] on button "Next" at bounding box center [617, 349] width 100 height 41
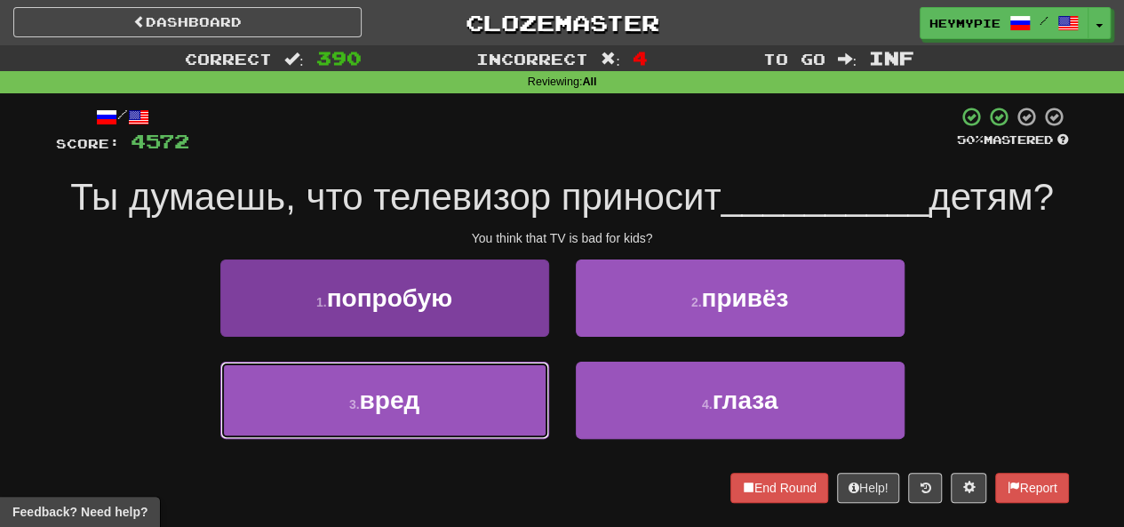
click at [512, 408] on button "3 . вред" at bounding box center [384, 400] width 329 height 77
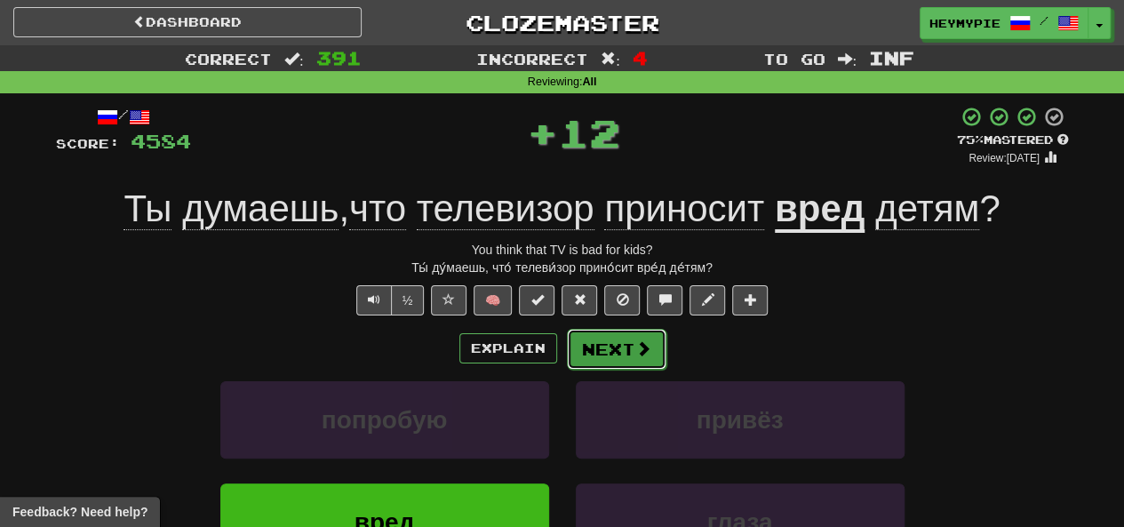
click at [616, 355] on button "Next" at bounding box center [617, 349] width 100 height 41
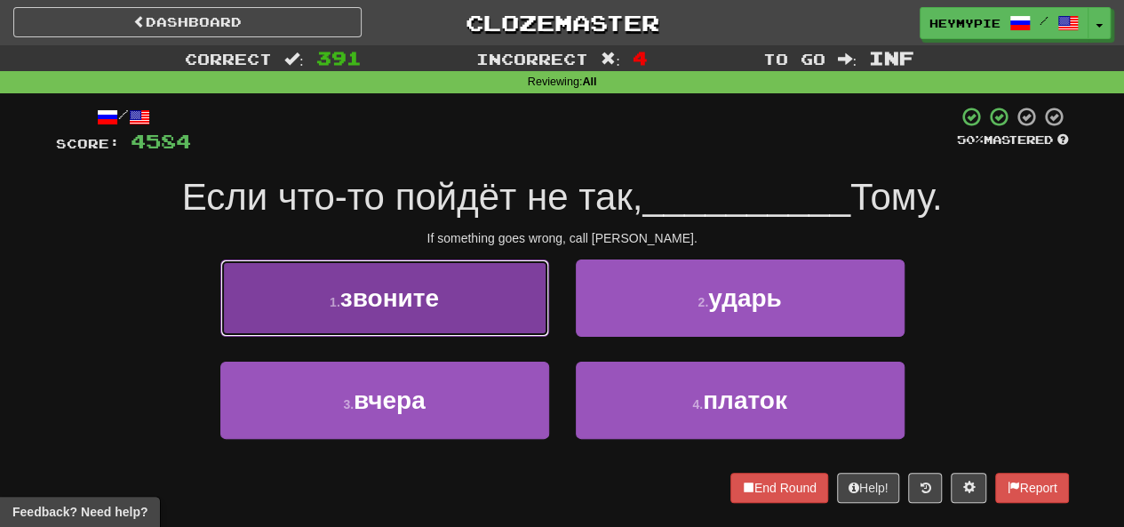
click at [483, 305] on button "1 . звоните" at bounding box center [384, 298] width 329 height 77
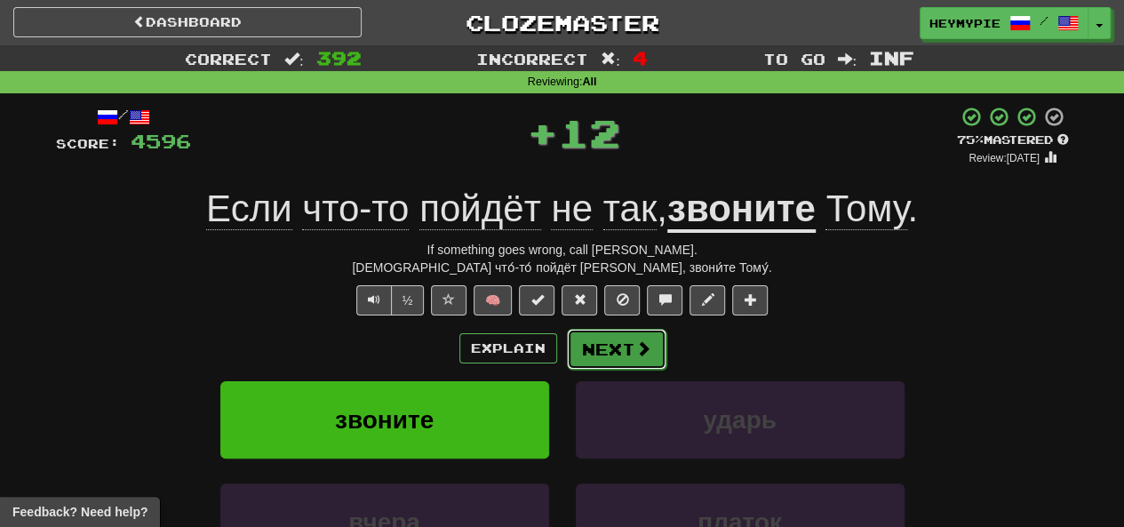
click at [604, 340] on button "Next" at bounding box center [617, 349] width 100 height 41
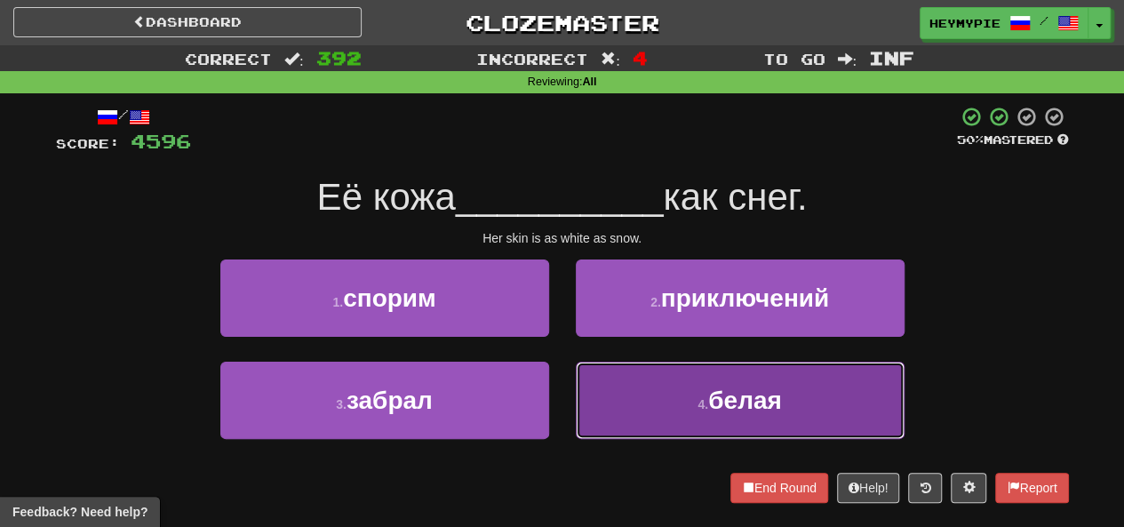
click at [651, 392] on button "4 . белая" at bounding box center [740, 400] width 329 height 77
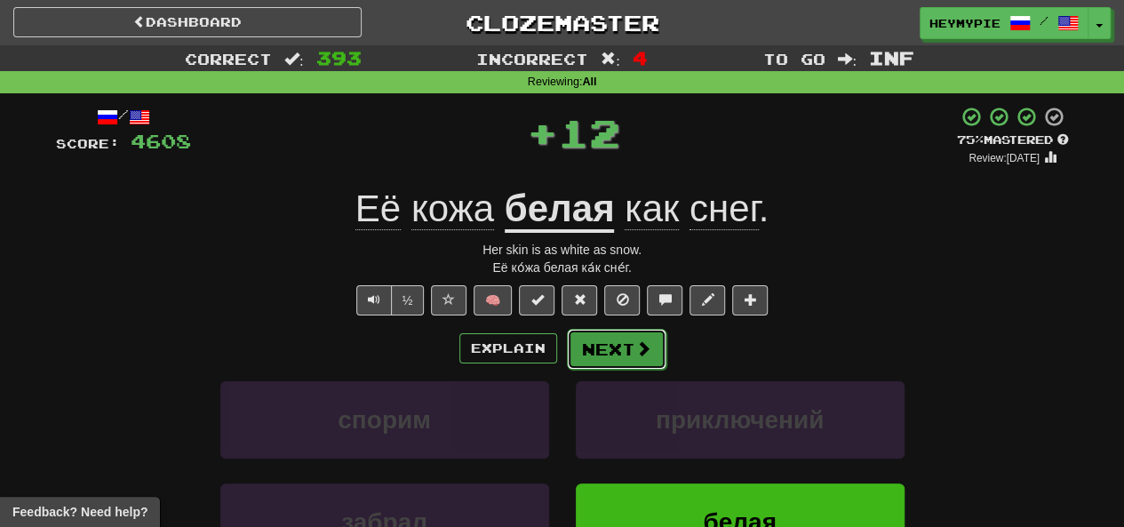
click at [617, 342] on button "Next" at bounding box center [617, 349] width 100 height 41
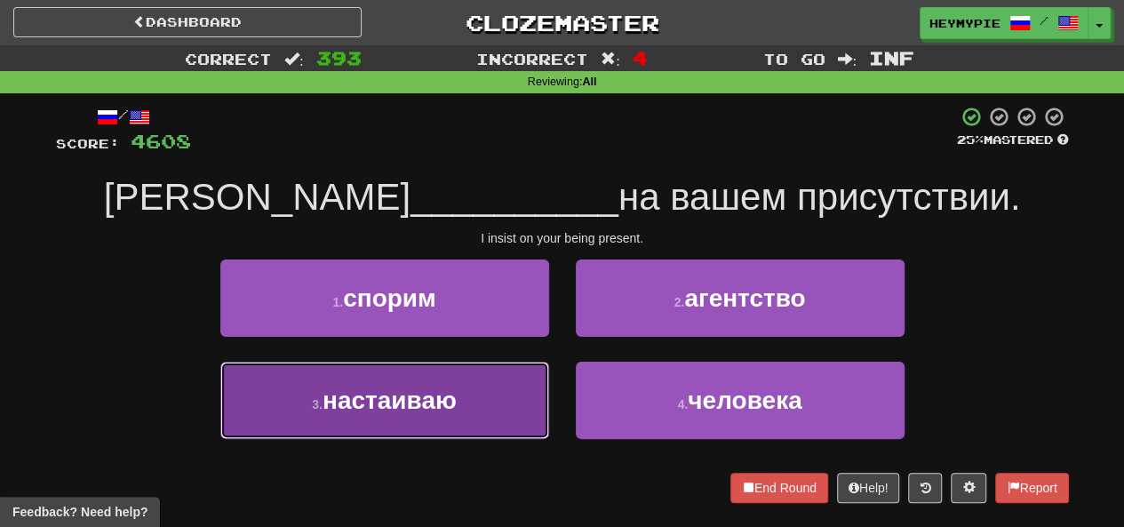
click at [457, 390] on span "настаиваю" at bounding box center [390, 401] width 134 height 28
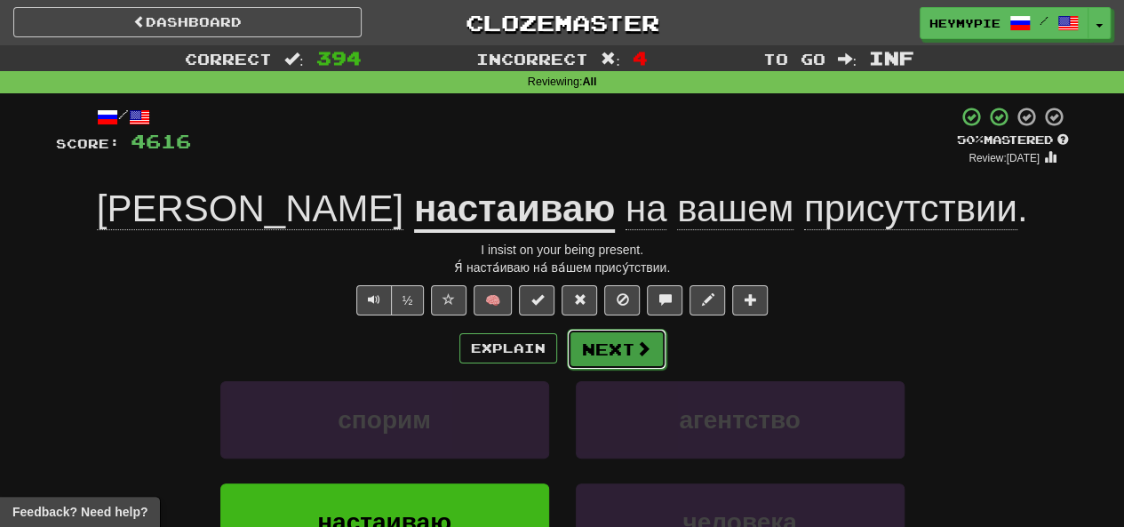
click at [612, 348] on button "Next" at bounding box center [617, 349] width 100 height 41
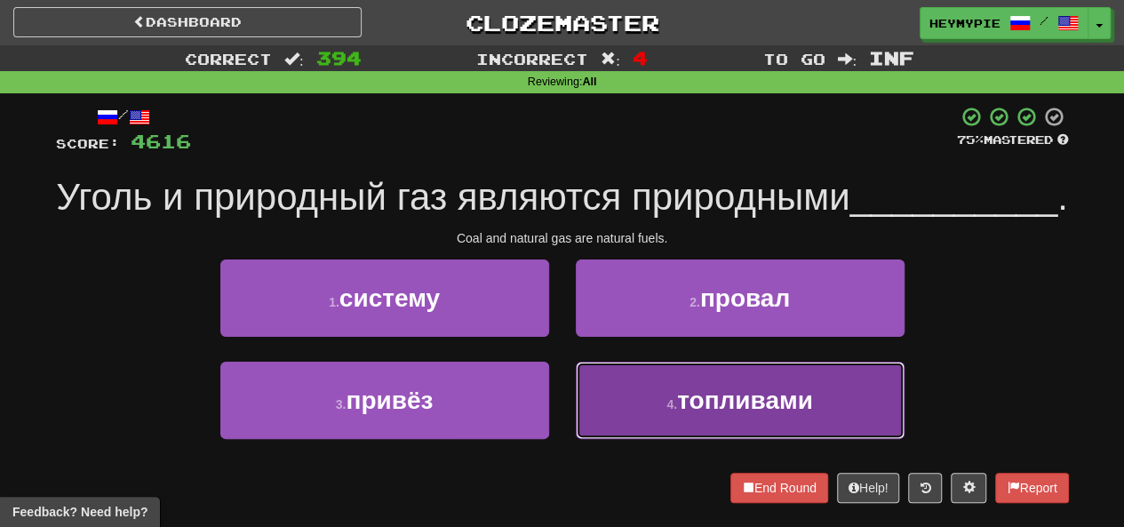
click at [604, 430] on button "4 . топливами" at bounding box center [740, 400] width 329 height 77
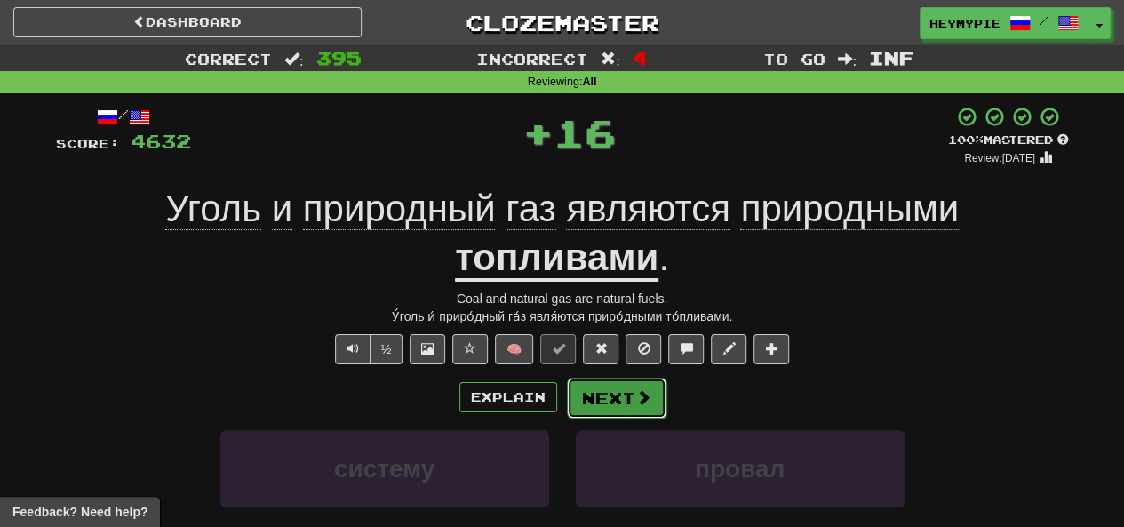
click at [590, 388] on button "Next" at bounding box center [617, 398] width 100 height 41
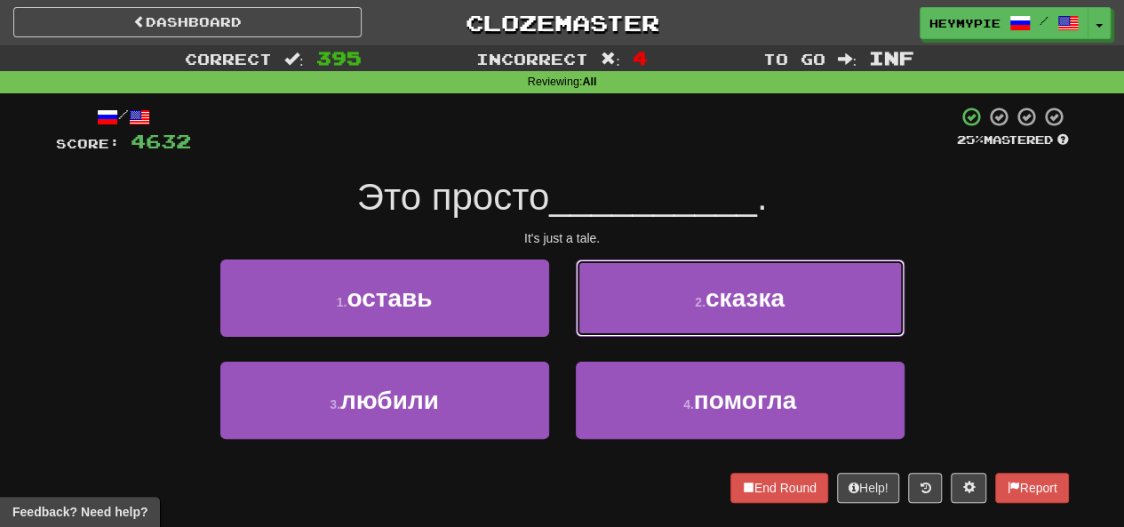
click at [613, 317] on button "2 . сказка" at bounding box center [740, 298] width 329 height 77
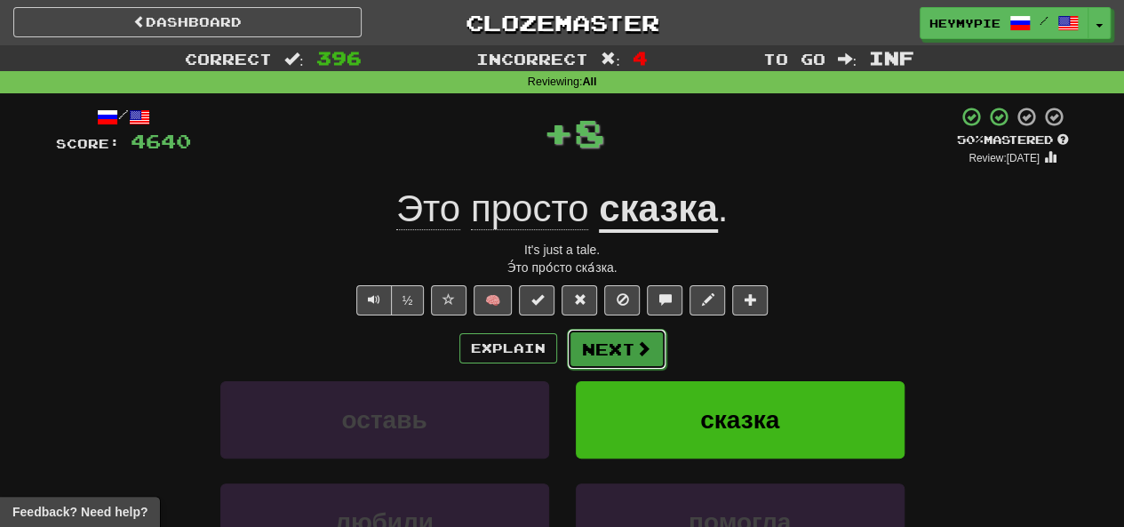
click at [592, 356] on button "Next" at bounding box center [617, 349] width 100 height 41
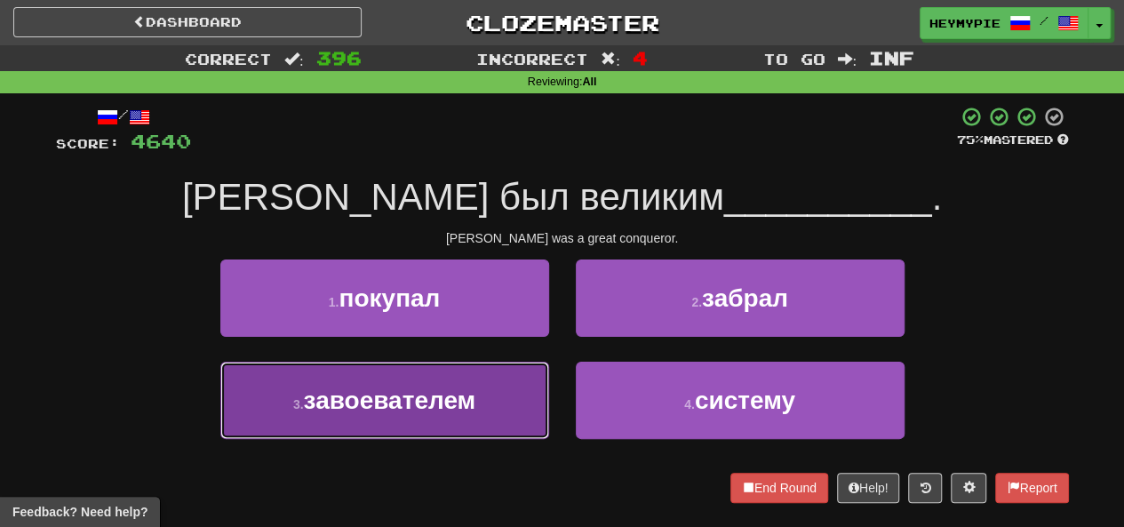
click at [471, 395] on span "завоевателем" at bounding box center [390, 401] width 172 height 28
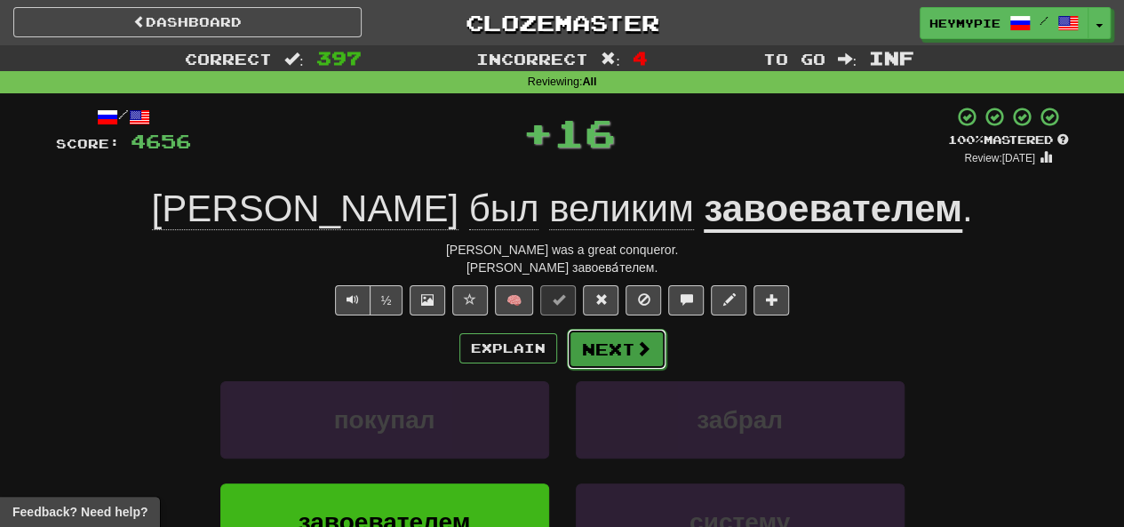
click at [608, 346] on button "Next" at bounding box center [617, 349] width 100 height 41
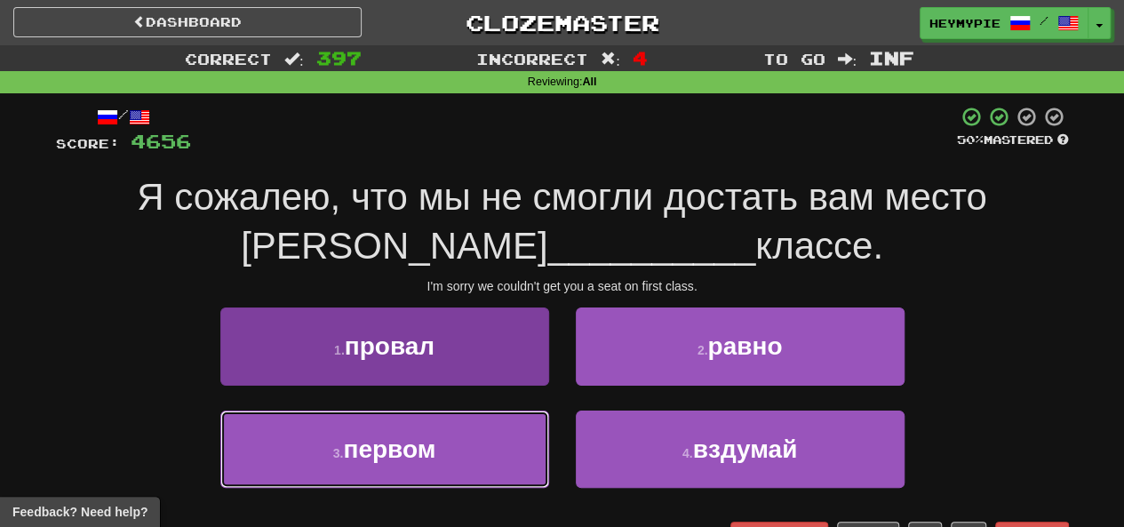
click at [464, 436] on button "3 . первом" at bounding box center [384, 449] width 329 height 77
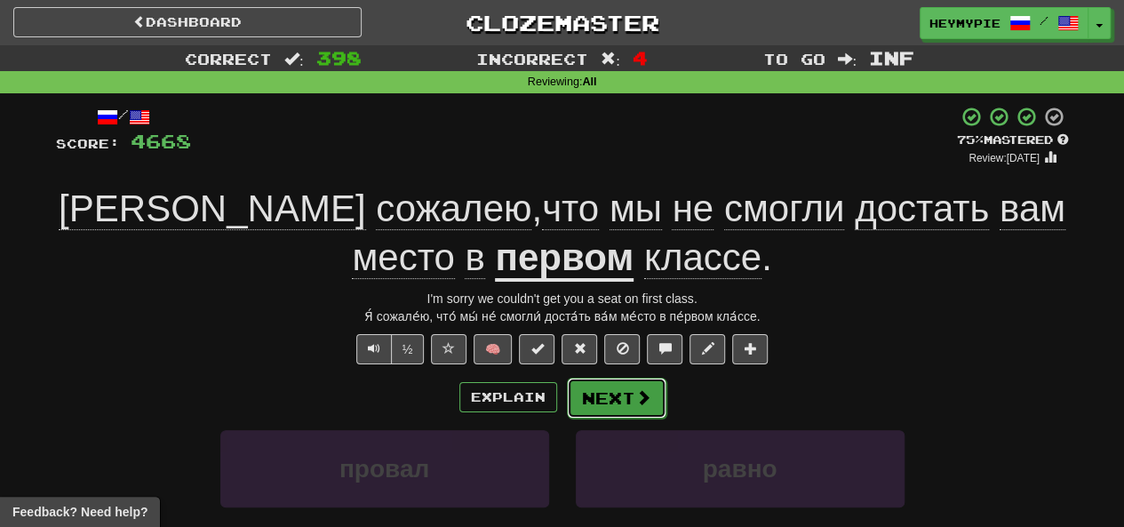
click at [621, 401] on button "Next" at bounding box center [617, 398] width 100 height 41
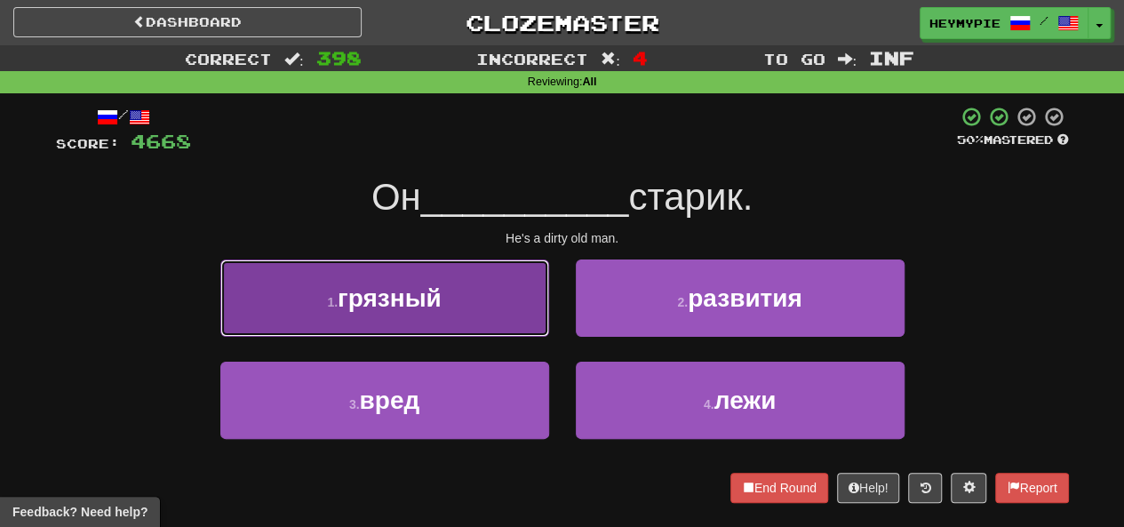
click at [494, 289] on button "1 . грязный" at bounding box center [384, 298] width 329 height 77
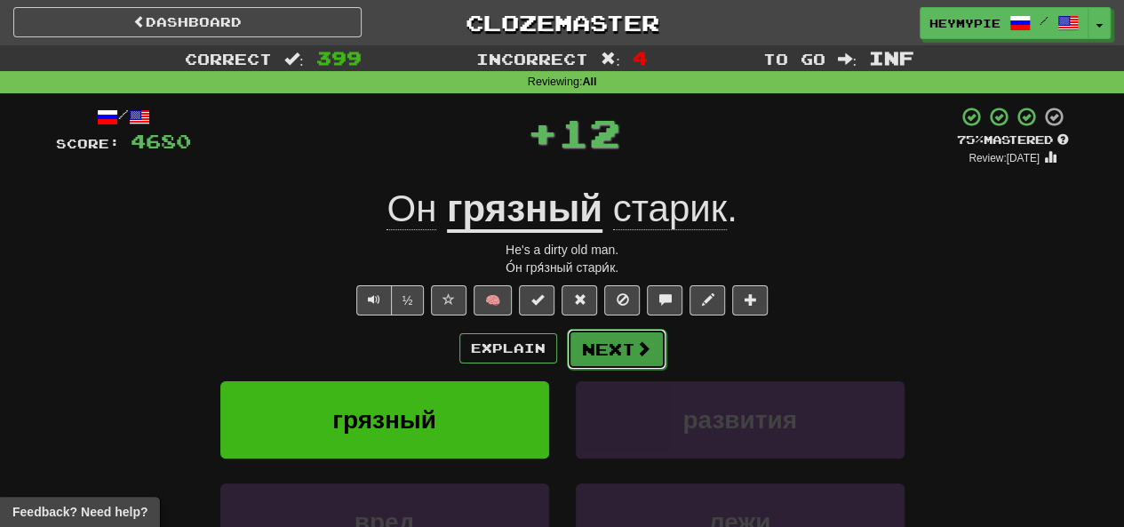
click at [622, 351] on button "Next" at bounding box center [617, 349] width 100 height 41
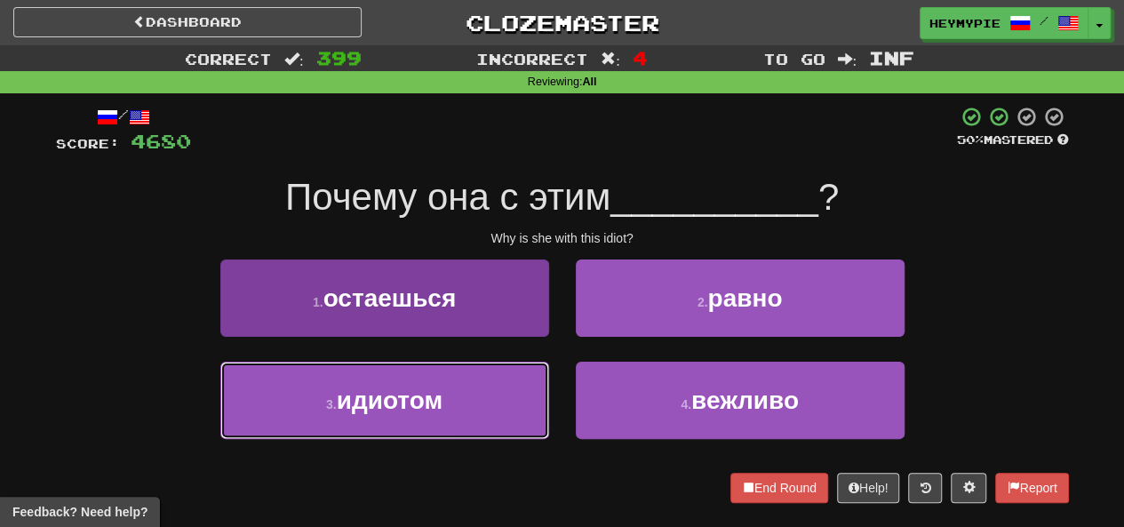
click at [453, 396] on button "3 . идиотом" at bounding box center [384, 400] width 329 height 77
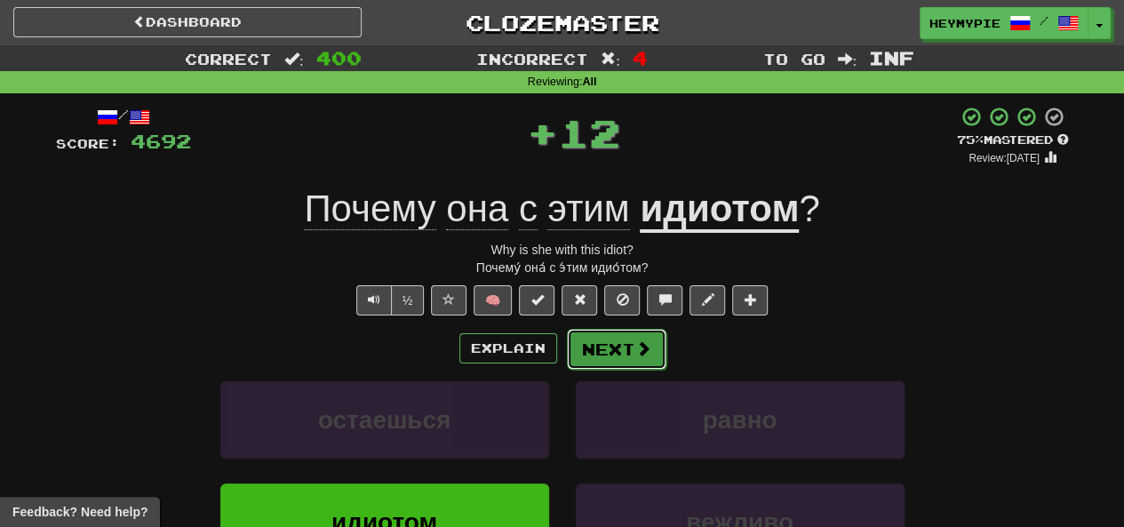
click at [620, 339] on button "Next" at bounding box center [617, 349] width 100 height 41
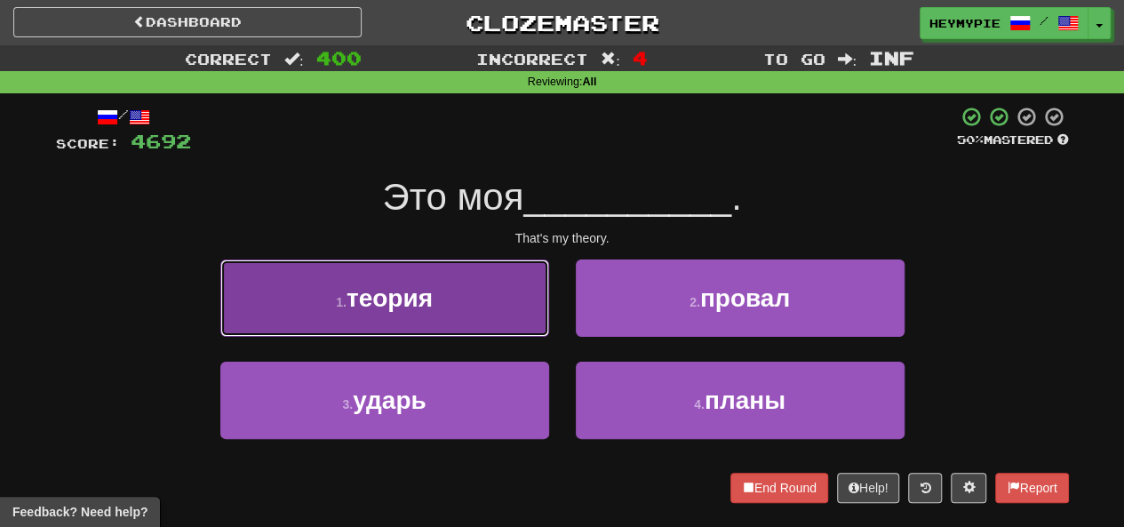
click at [470, 302] on button "1 . теория" at bounding box center [384, 298] width 329 height 77
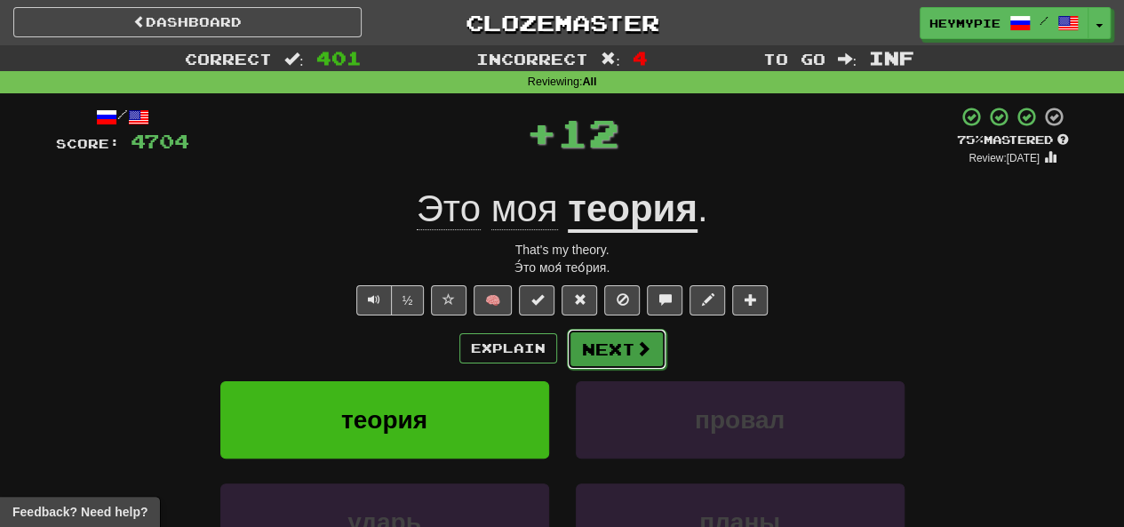
click at [606, 342] on button "Next" at bounding box center [617, 349] width 100 height 41
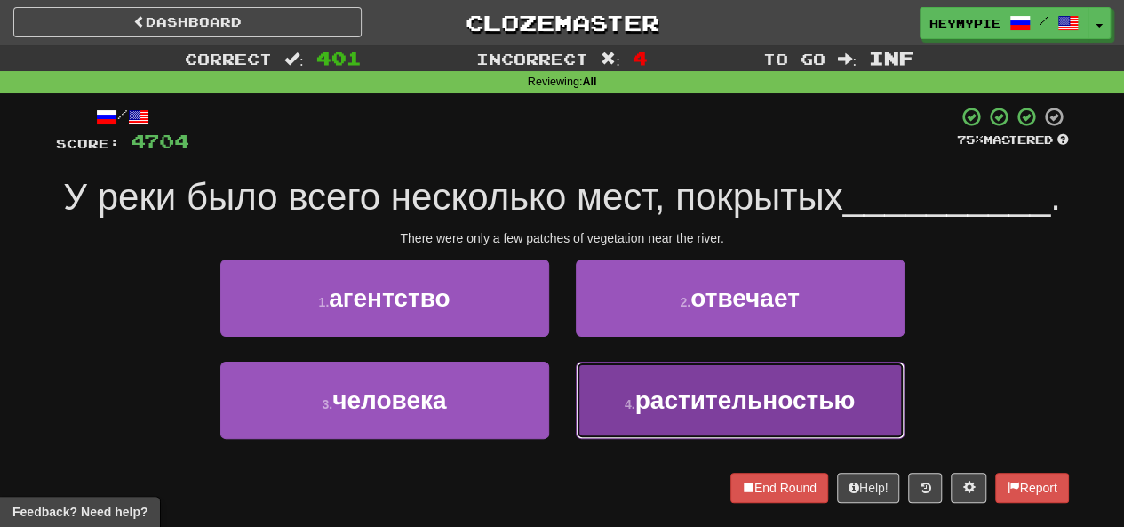
click at [643, 397] on span "растительностью" at bounding box center [746, 401] width 220 height 28
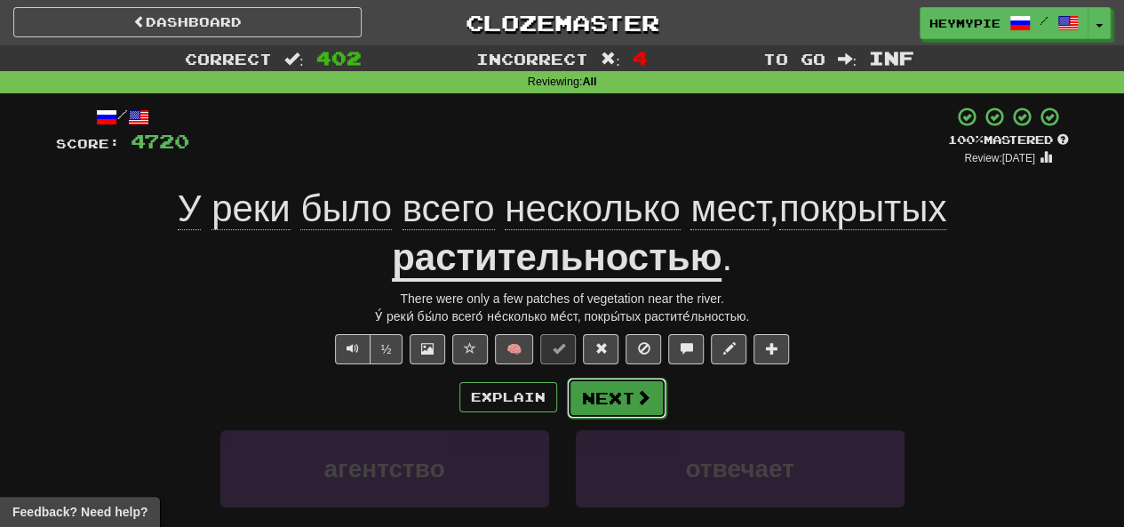
click at [635, 406] on button "Next" at bounding box center [617, 398] width 100 height 41
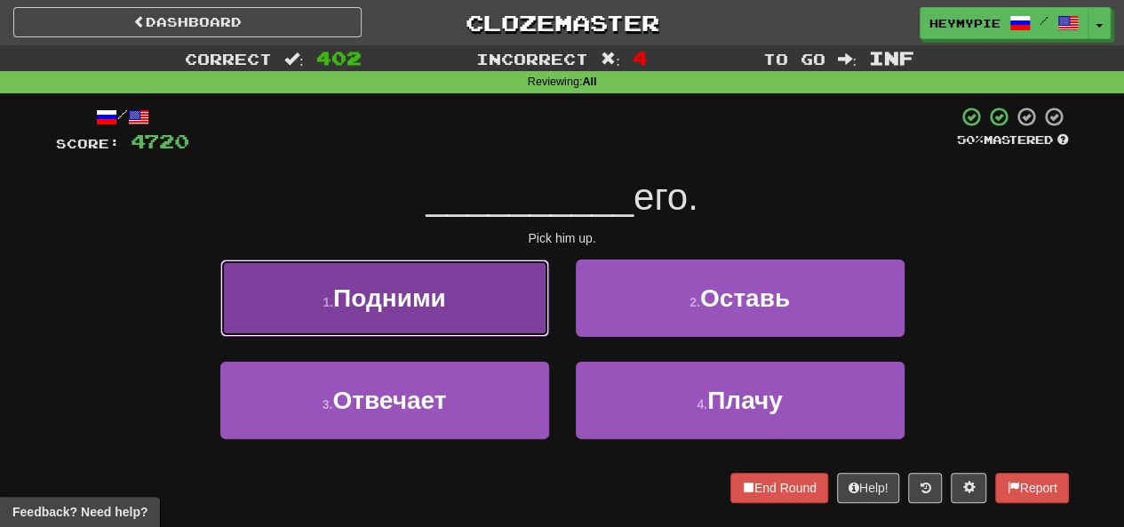
drag, startPoint x: 444, startPoint y: 311, endPoint x: 469, endPoint y: 311, distance: 24.9
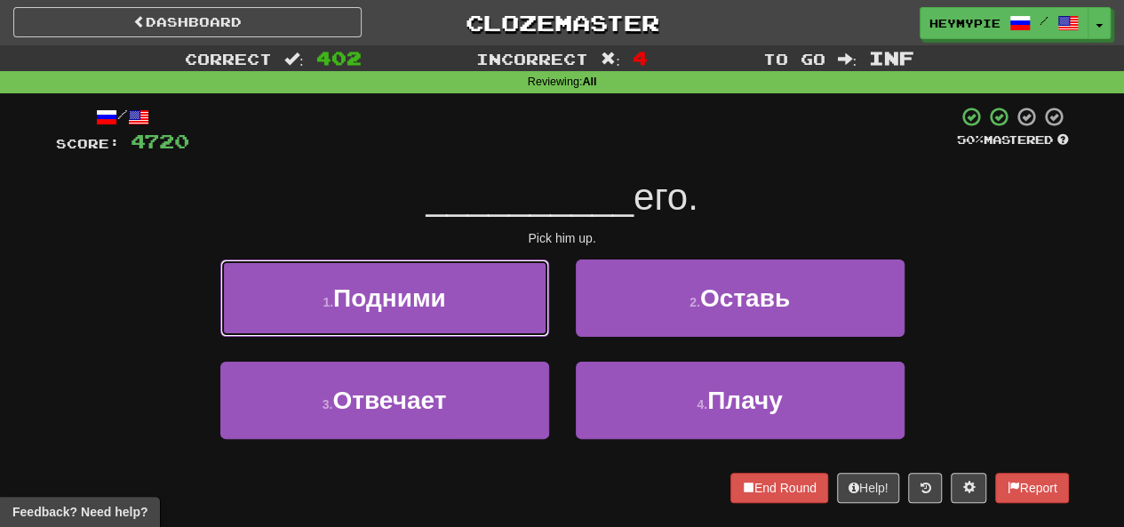
click at [444, 312] on button "1 . Подними" at bounding box center [384, 298] width 329 height 77
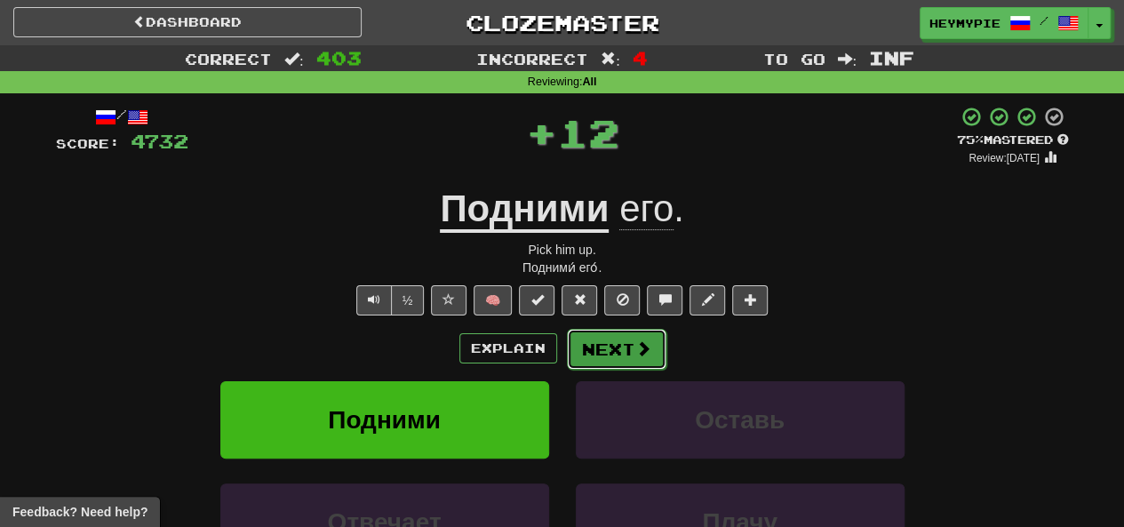
click at [604, 345] on button "Next" at bounding box center [617, 349] width 100 height 41
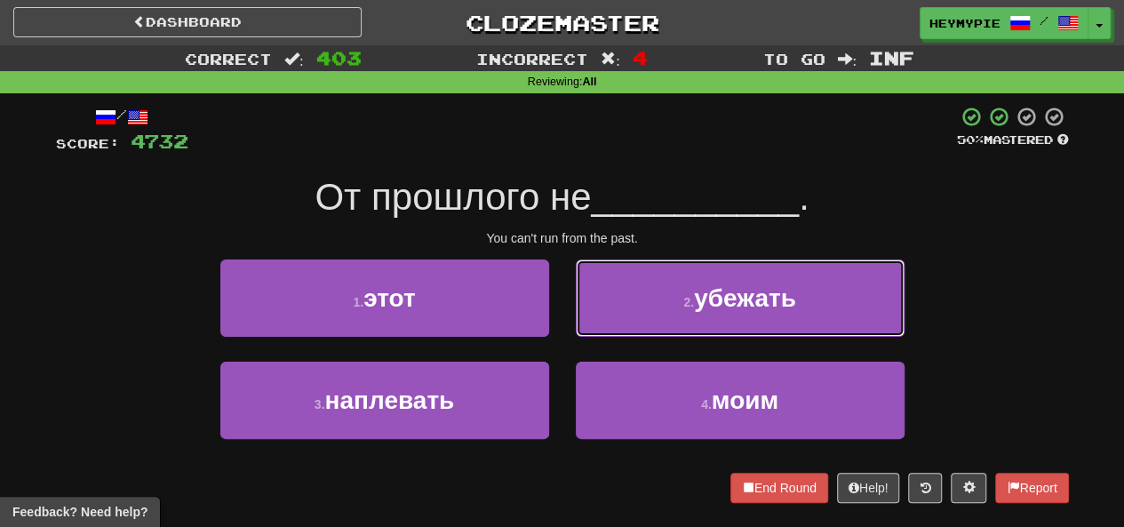
click at [649, 316] on button "2 . убежать" at bounding box center [740, 298] width 329 height 77
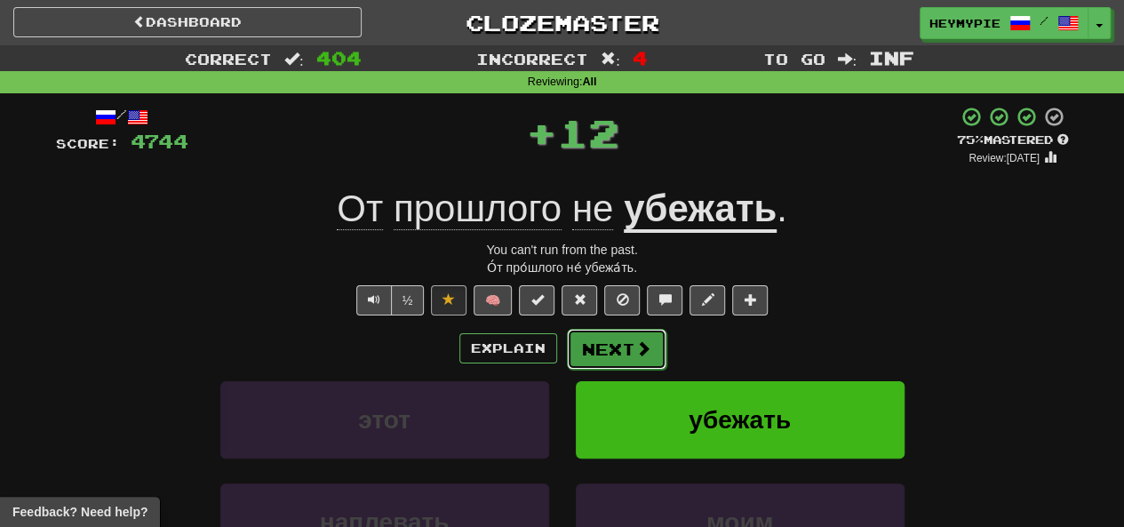
click at [606, 361] on button "Next" at bounding box center [617, 349] width 100 height 41
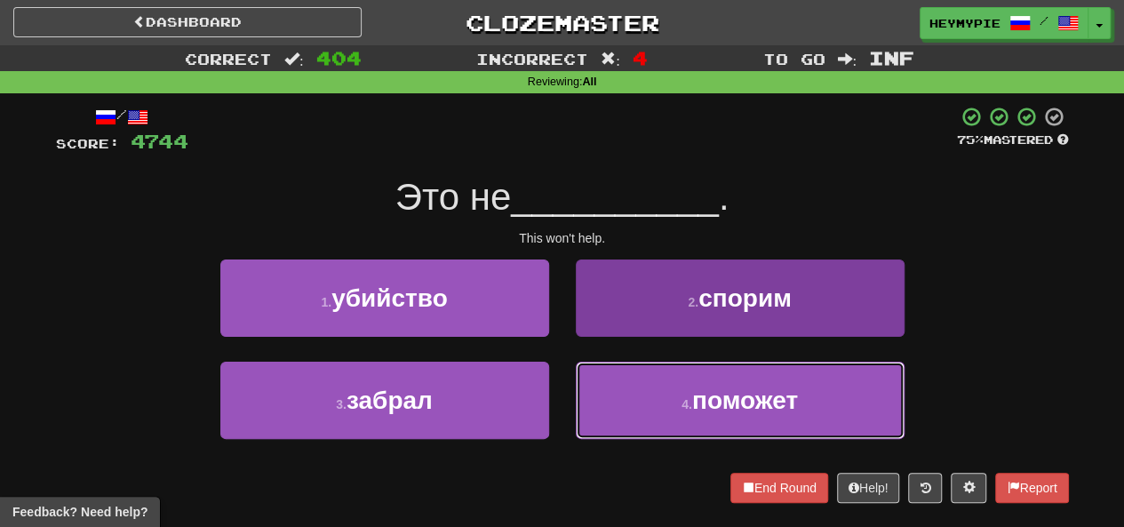
click at [659, 387] on button "4 . поможет" at bounding box center [740, 400] width 329 height 77
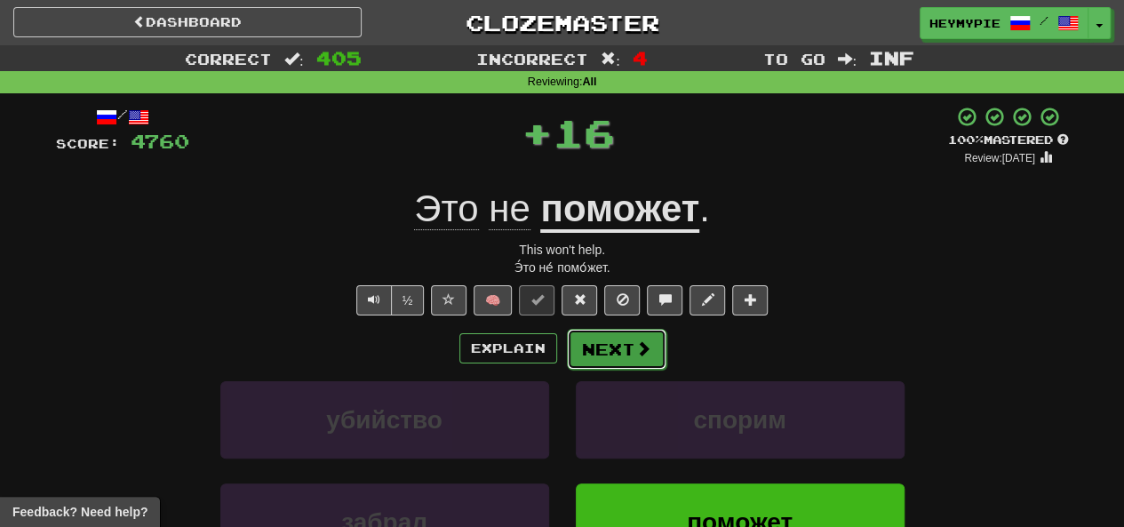
click at [631, 340] on button "Next" at bounding box center [617, 349] width 100 height 41
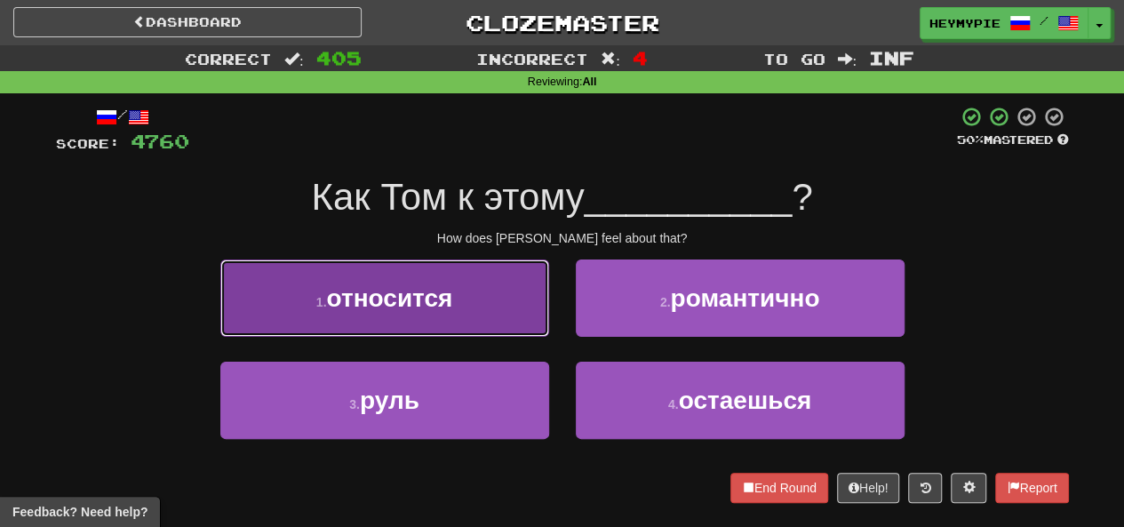
click at [491, 308] on button "1 . относится" at bounding box center [384, 298] width 329 height 77
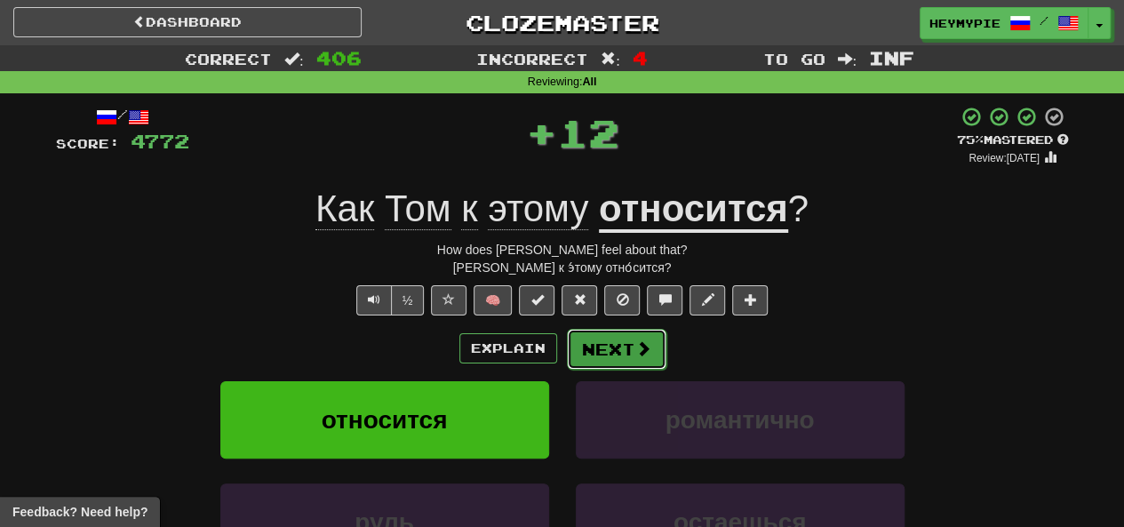
click at [610, 344] on button "Next" at bounding box center [617, 349] width 100 height 41
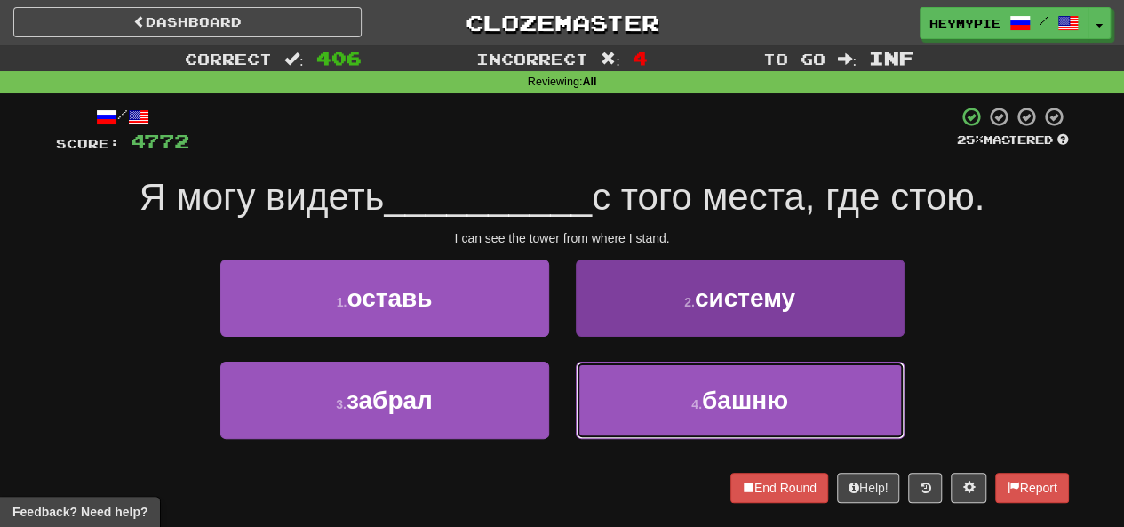
click at [652, 391] on button "4 . башню" at bounding box center [740, 400] width 329 height 77
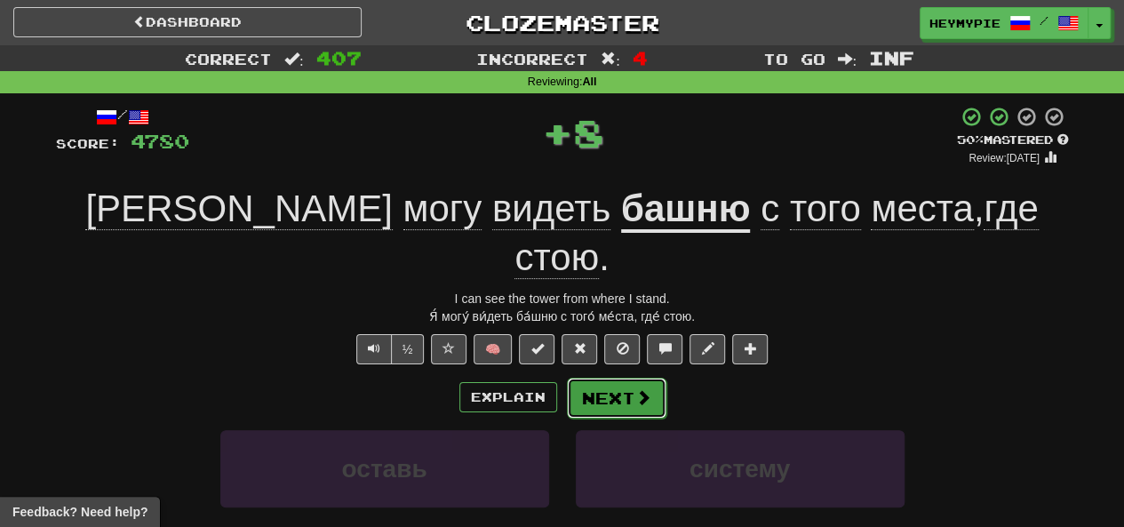
click at [634, 378] on button "Next" at bounding box center [617, 398] width 100 height 41
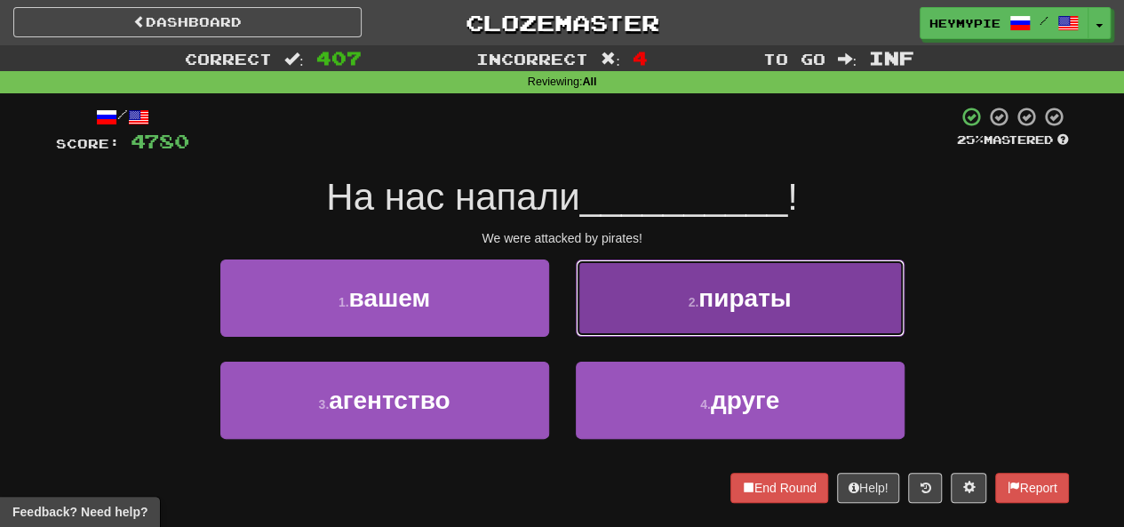
click at [652, 305] on button "2 . пираты" at bounding box center [740, 298] width 329 height 77
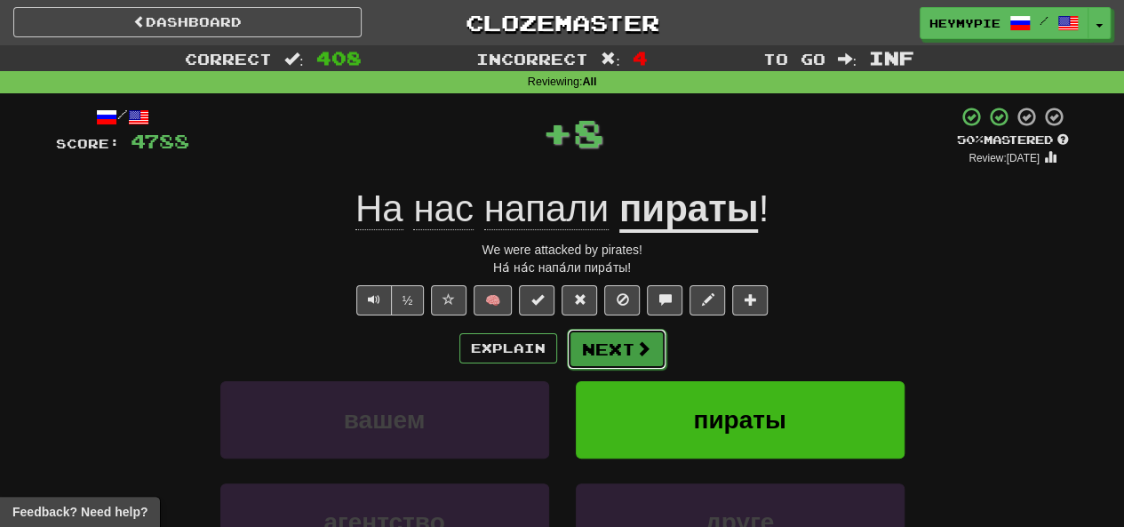
click at [618, 355] on button "Next" at bounding box center [617, 349] width 100 height 41
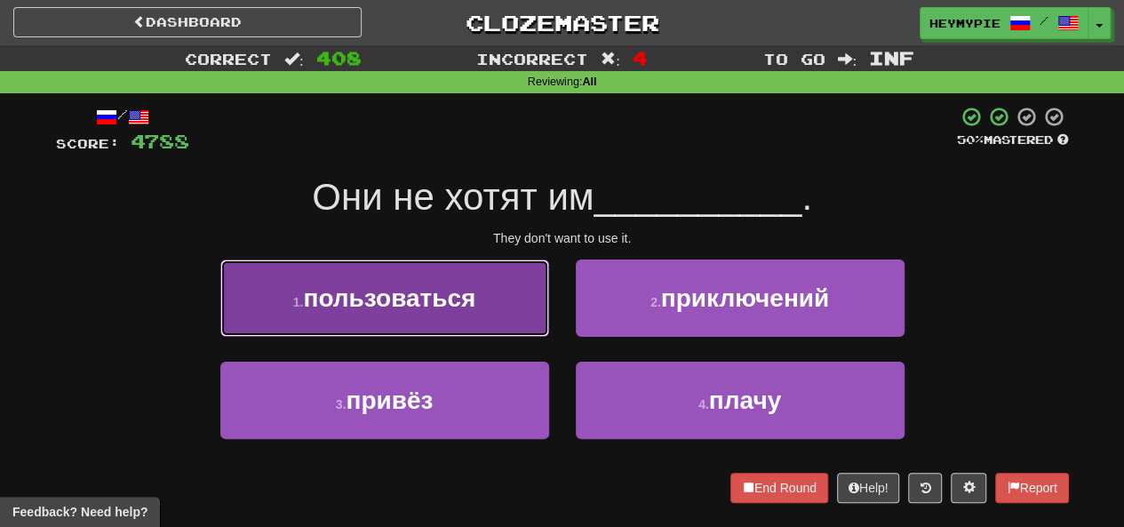
click at [476, 298] on button "1 . пользоваться" at bounding box center [384, 298] width 329 height 77
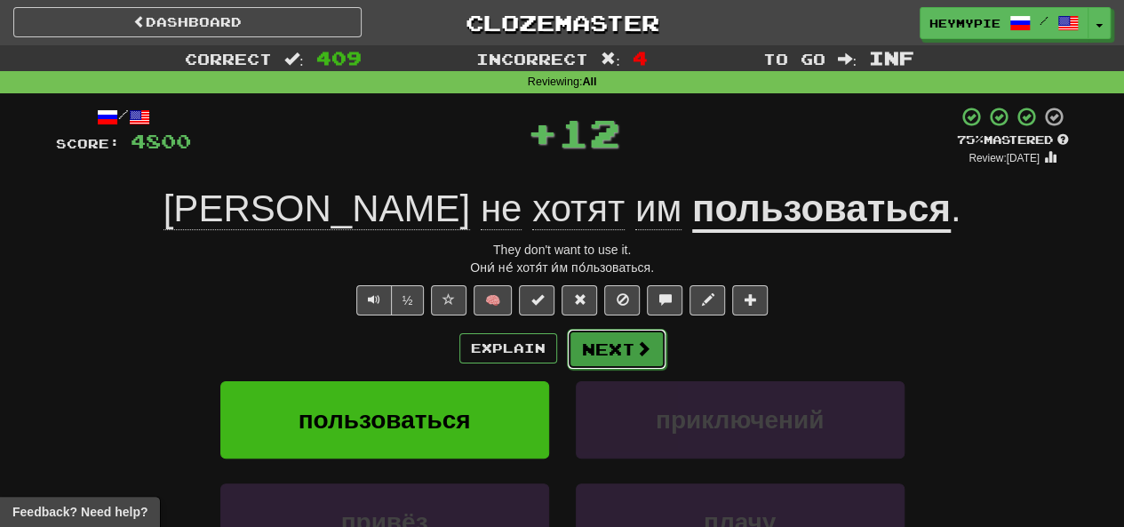
click at [603, 349] on button "Next" at bounding box center [617, 349] width 100 height 41
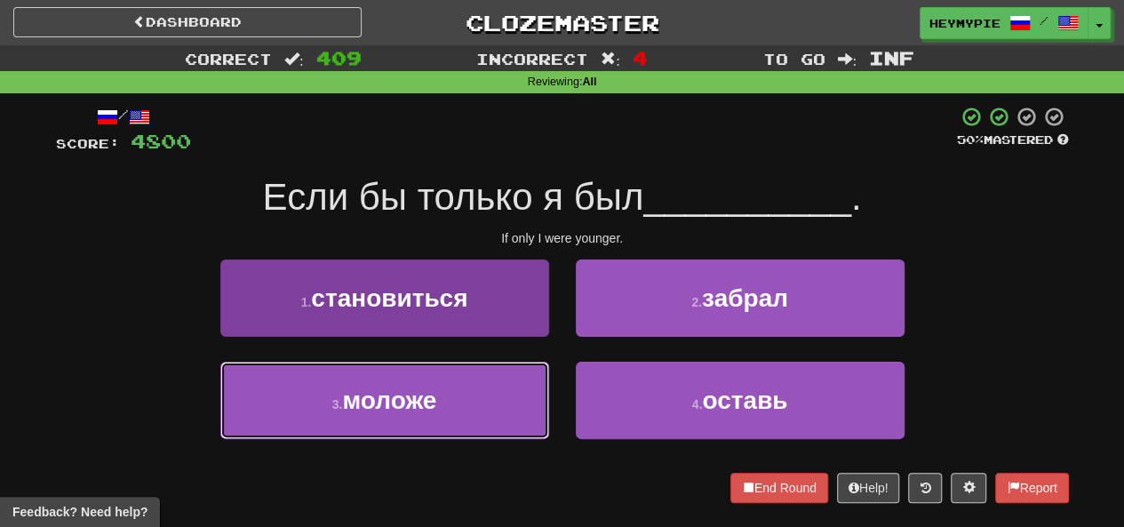
click at [432, 423] on button "3 . моложе" at bounding box center [384, 400] width 329 height 77
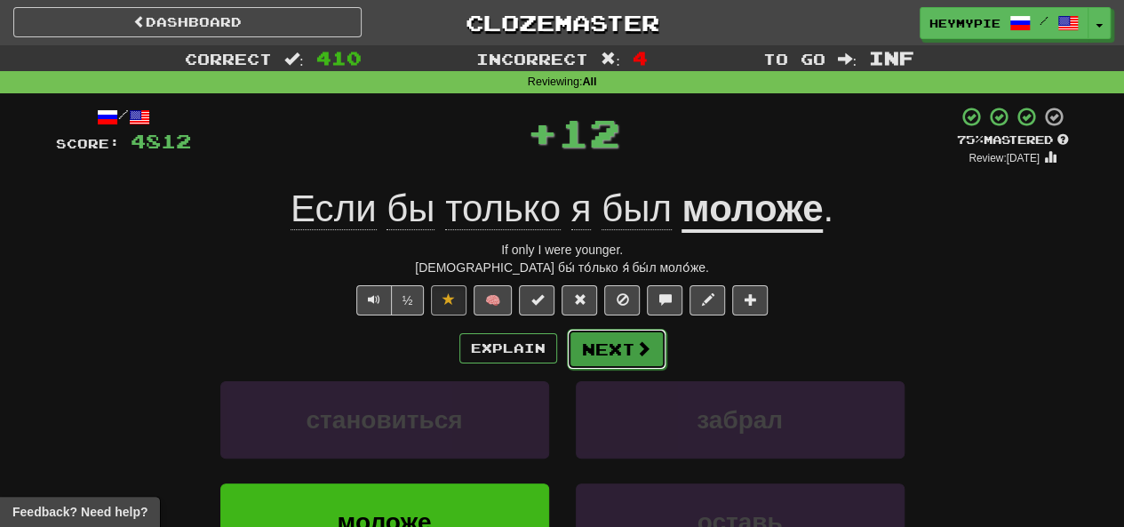
click at [619, 356] on button "Next" at bounding box center [617, 349] width 100 height 41
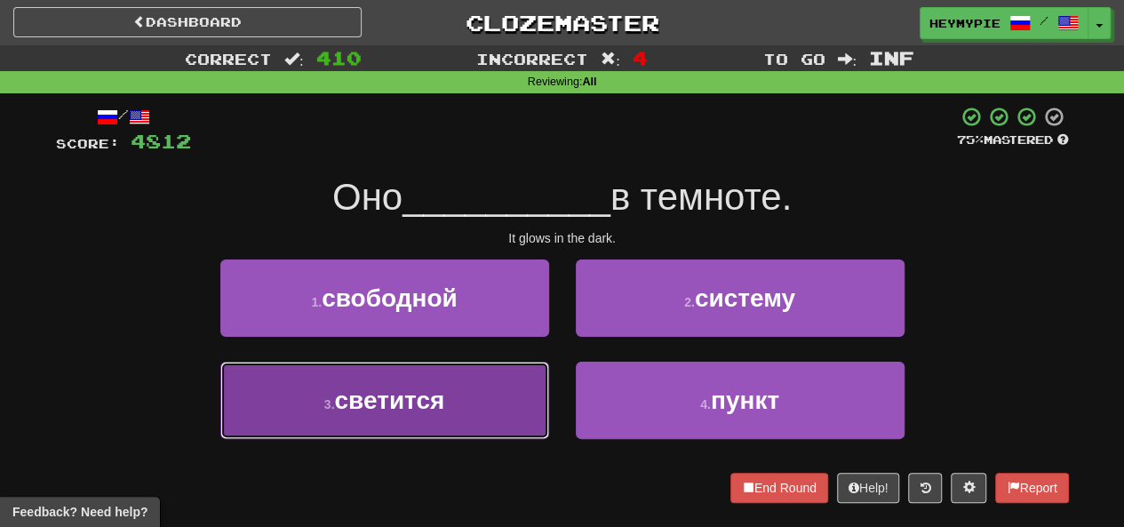
click at [457, 397] on button "3 . светится" at bounding box center [384, 400] width 329 height 77
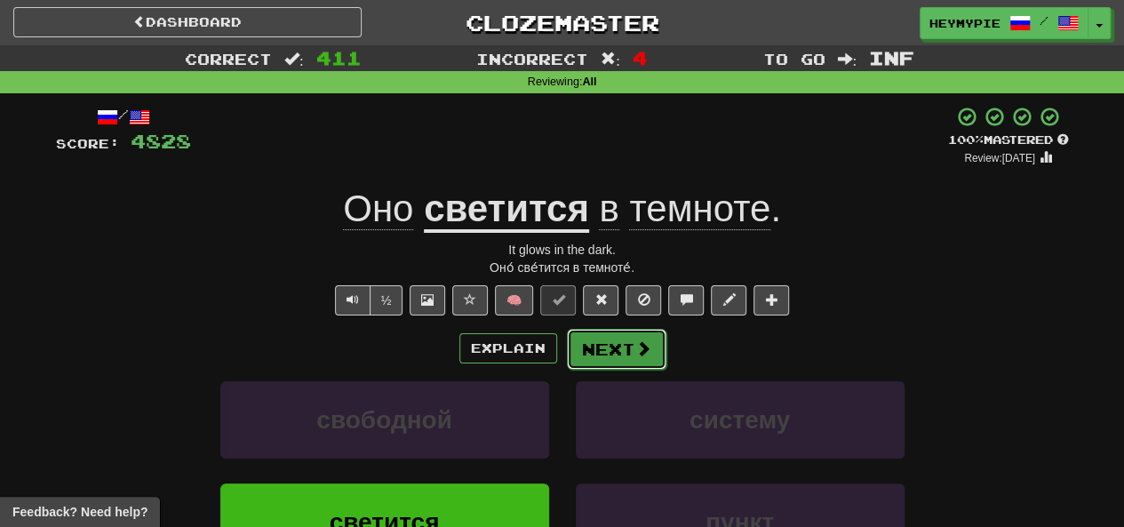
click at [640, 351] on span at bounding box center [644, 348] width 16 height 16
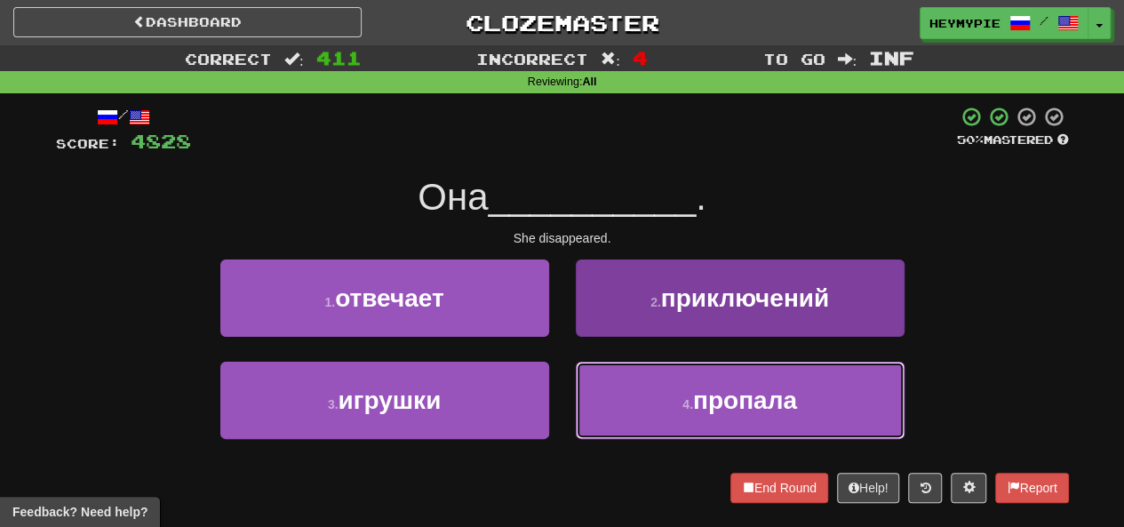
click at [634, 414] on button "4 . пропала" at bounding box center [740, 400] width 329 height 77
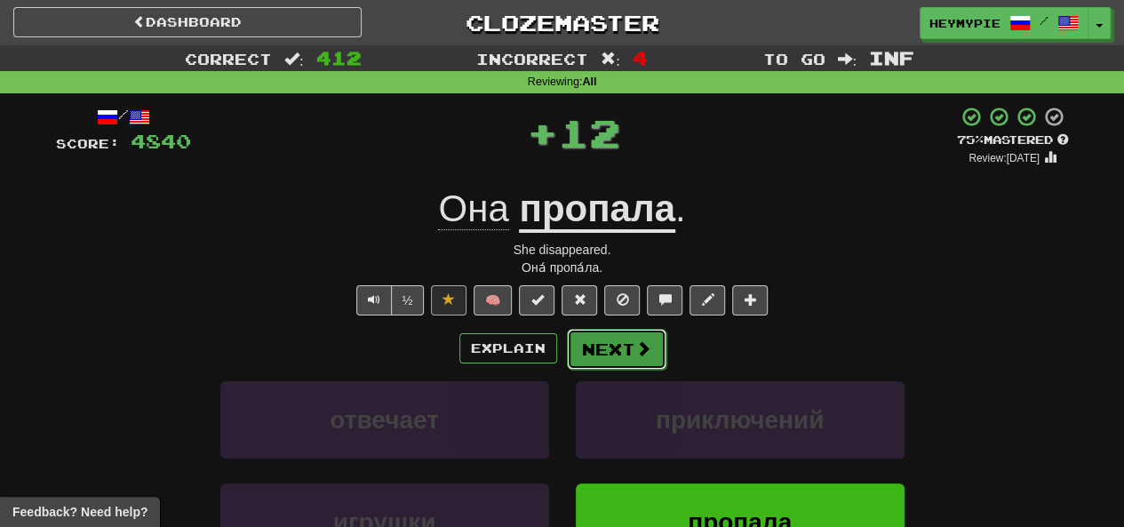
click at [585, 340] on button "Next" at bounding box center [617, 349] width 100 height 41
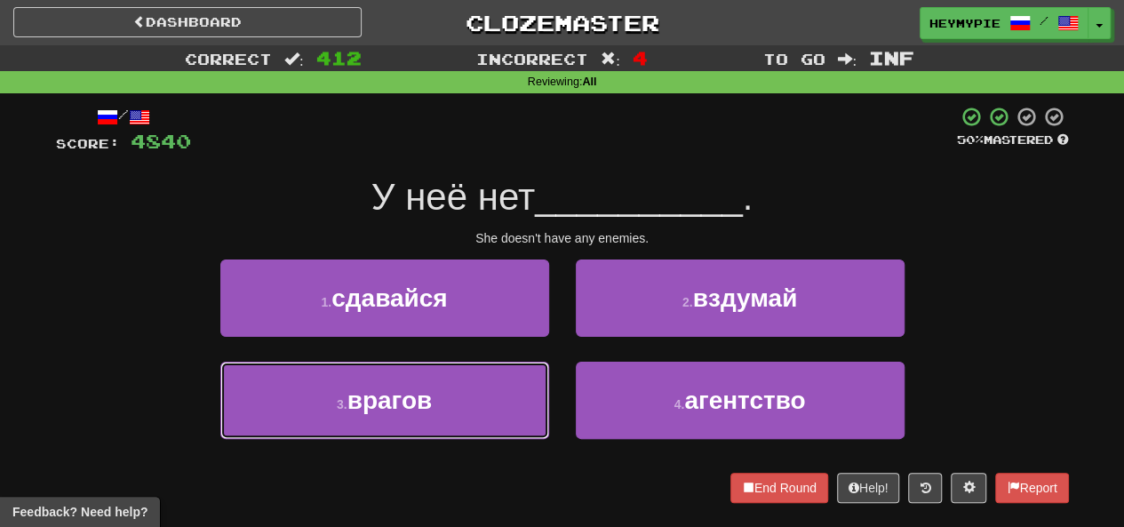
click at [453, 391] on button "3 . врагов" at bounding box center [384, 400] width 329 height 77
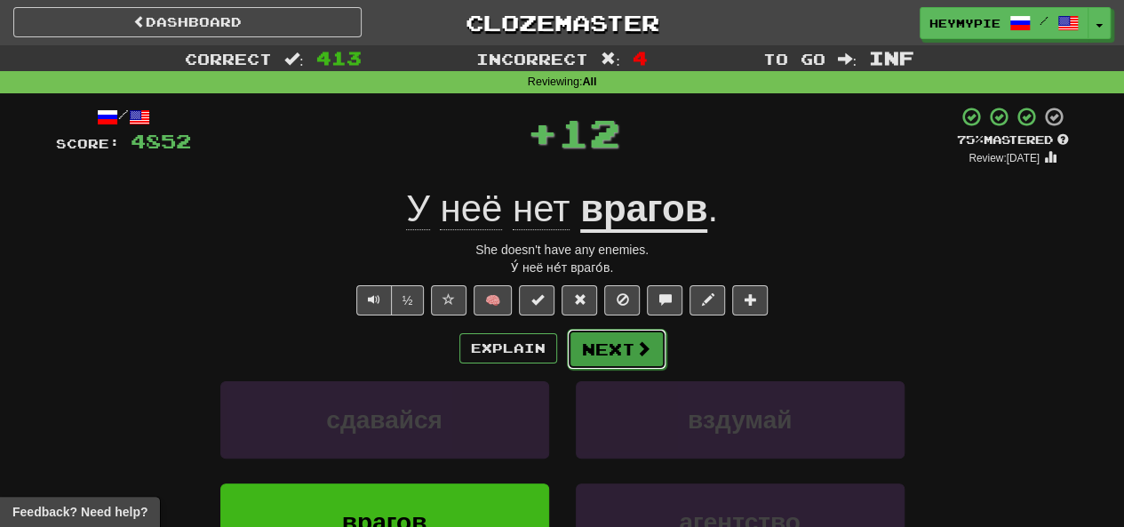
click at [601, 336] on button "Next" at bounding box center [617, 349] width 100 height 41
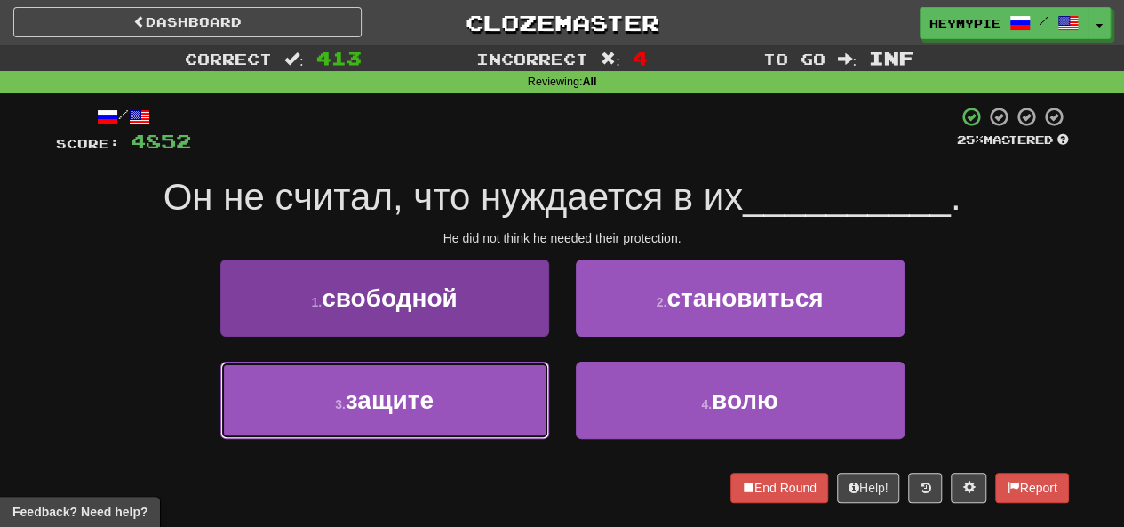
click at [439, 390] on button "3 . защите" at bounding box center [384, 400] width 329 height 77
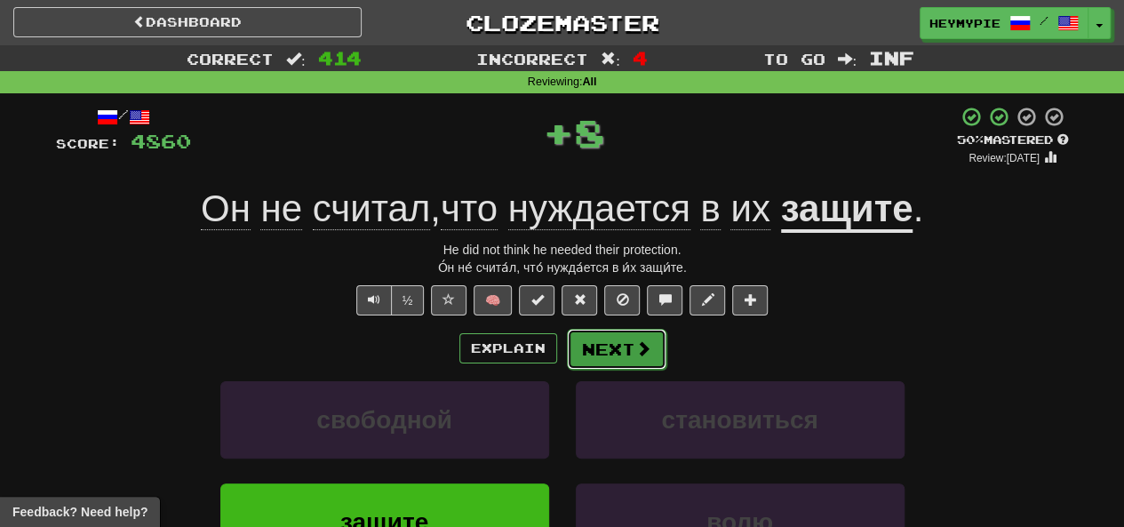
click at [605, 349] on button "Next" at bounding box center [617, 349] width 100 height 41
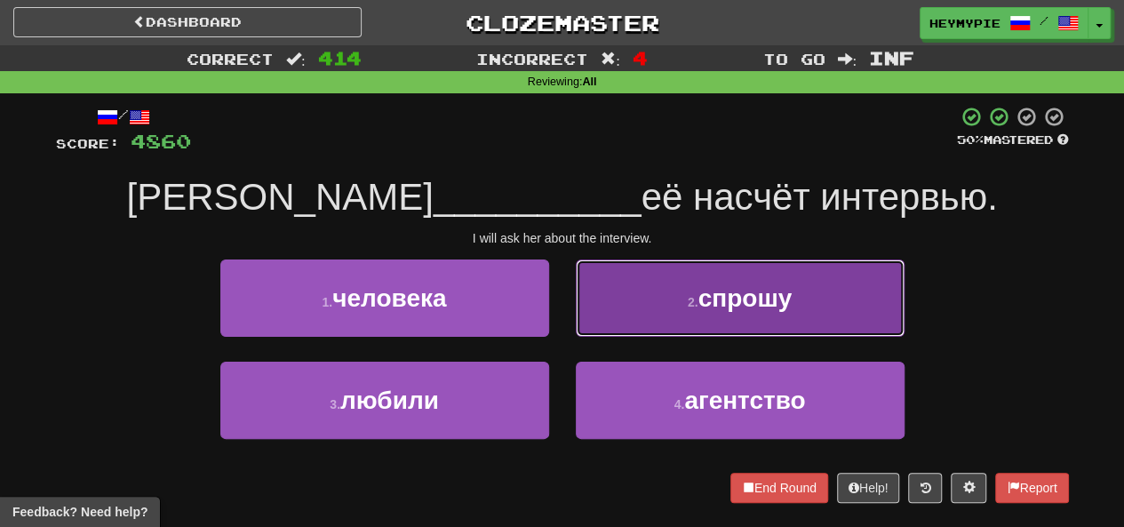
click at [675, 309] on button "2 . спрошу" at bounding box center [740, 298] width 329 height 77
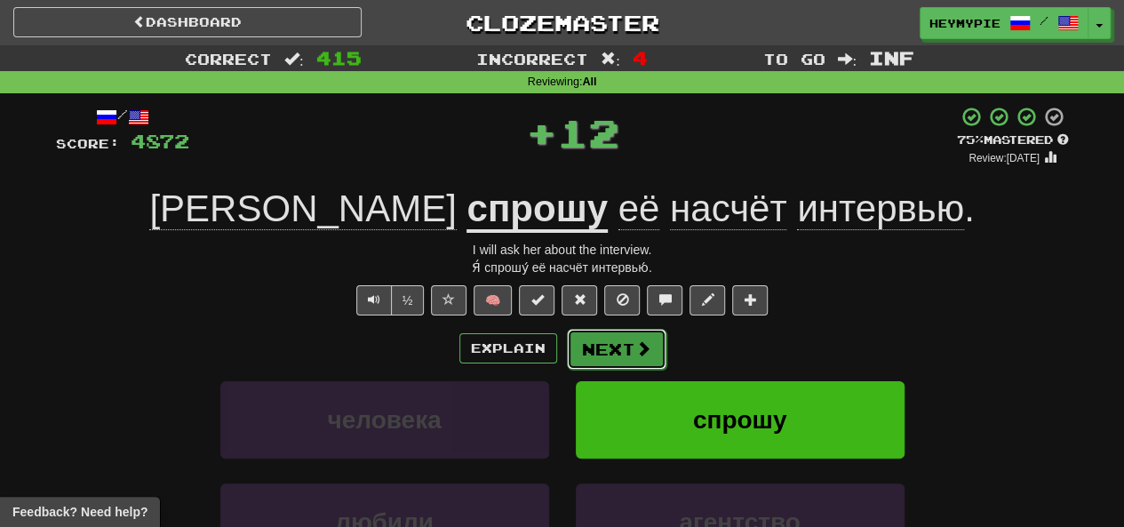
click at [612, 360] on button "Next" at bounding box center [617, 349] width 100 height 41
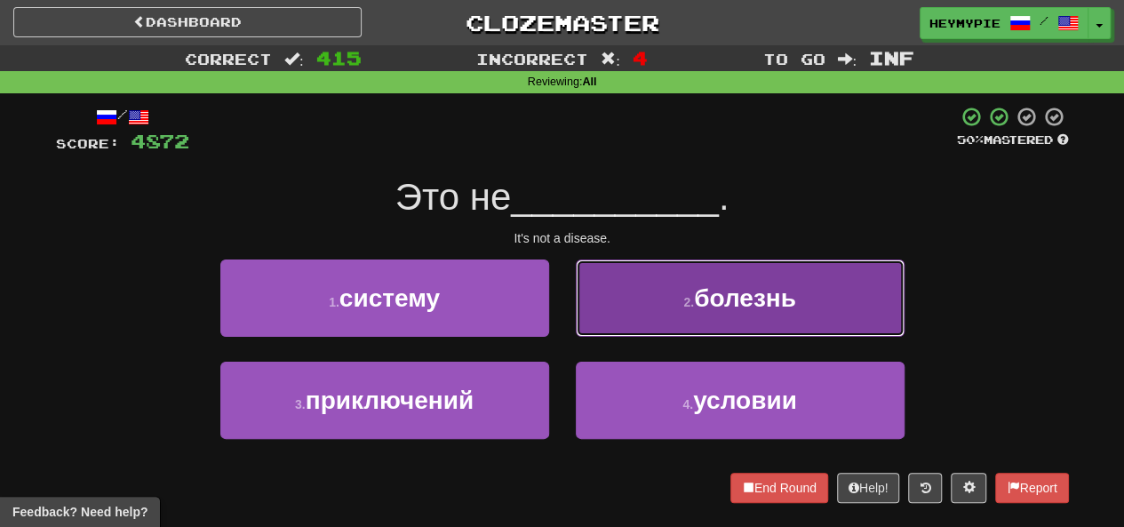
click at [656, 302] on button "2 . болезнь" at bounding box center [740, 298] width 329 height 77
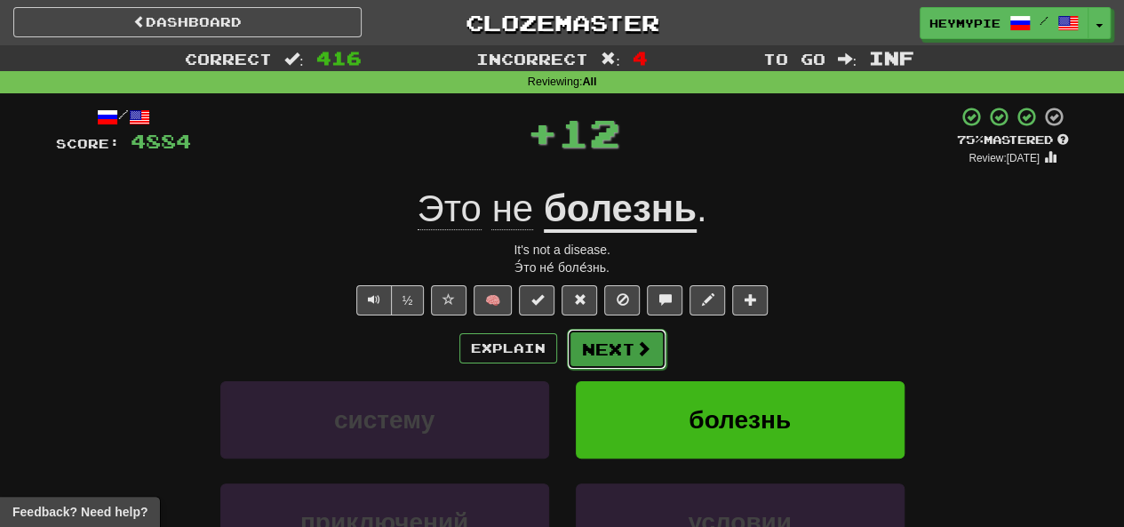
click at [596, 365] on button "Next" at bounding box center [617, 349] width 100 height 41
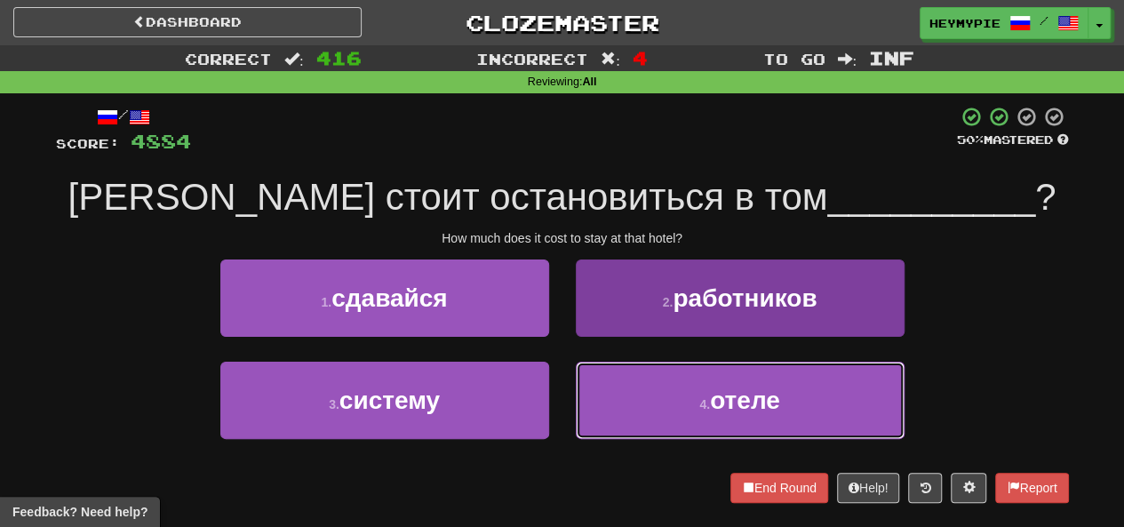
click at [664, 412] on button "4 . отеле" at bounding box center [740, 400] width 329 height 77
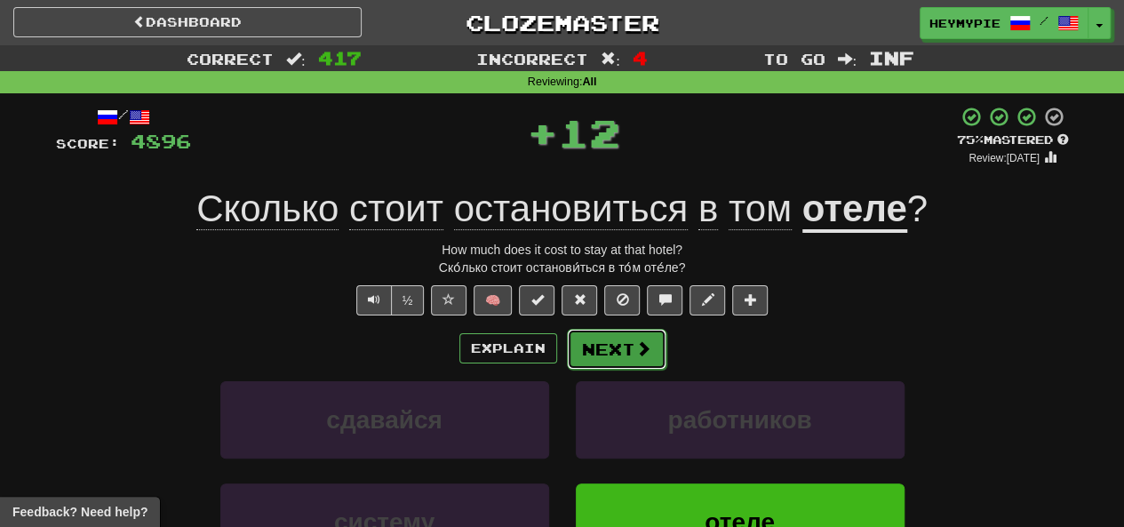
click at [597, 357] on button "Next" at bounding box center [617, 349] width 100 height 41
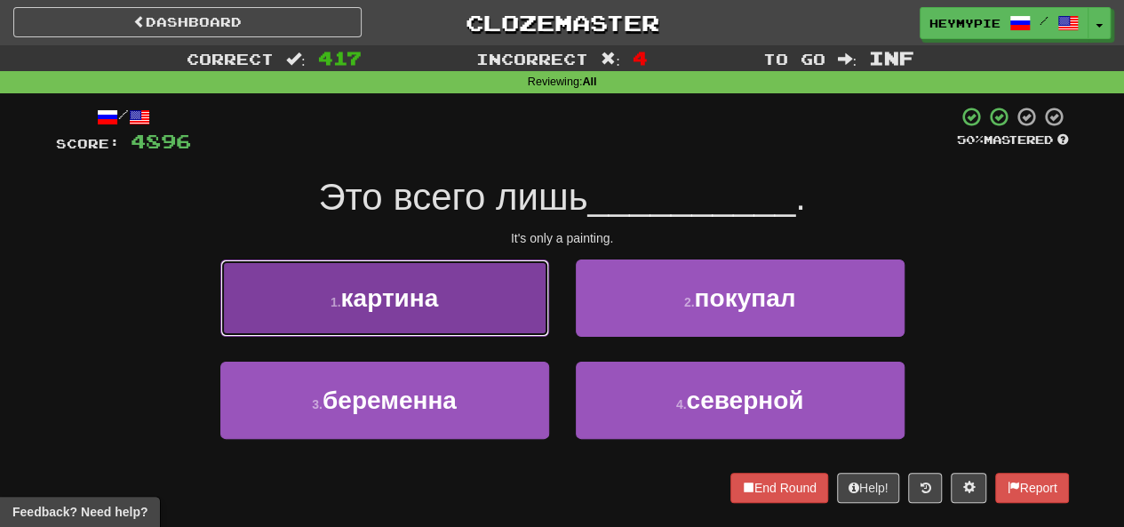
click at [454, 304] on button "1 . картина" at bounding box center [384, 298] width 329 height 77
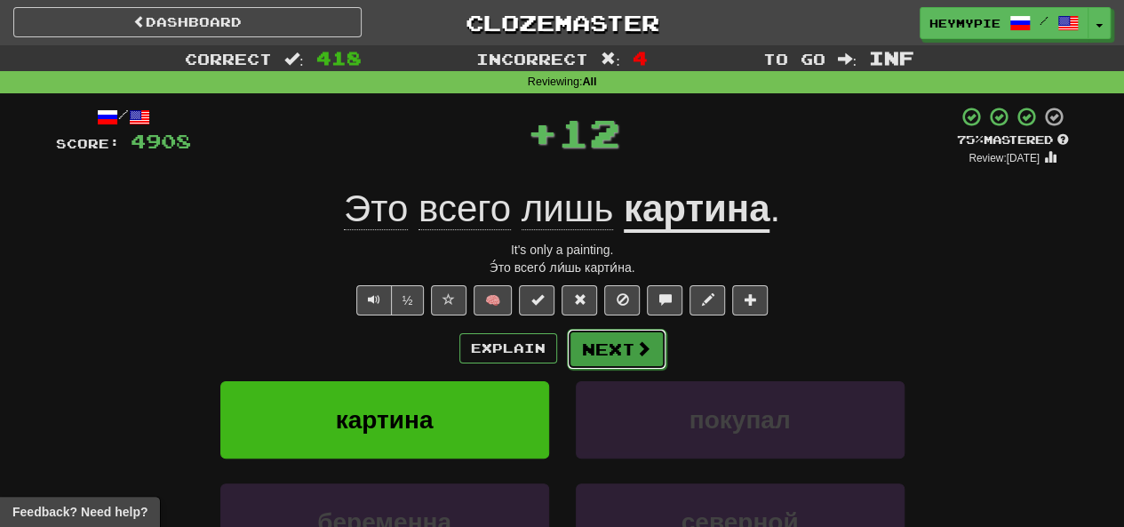
click at [585, 357] on button "Next" at bounding box center [617, 349] width 100 height 41
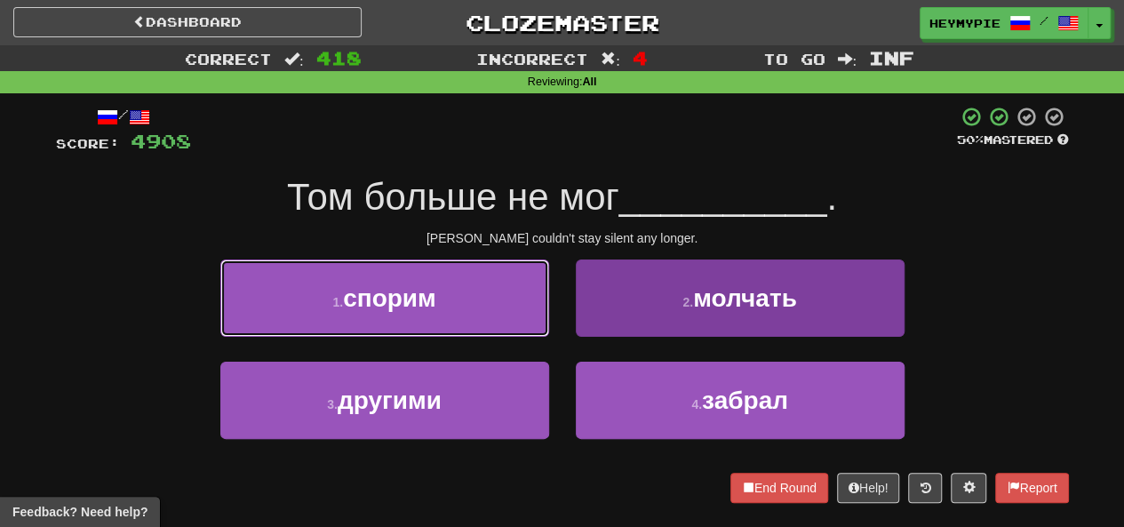
drag, startPoint x: 548, startPoint y: 301, endPoint x: 583, endPoint y: 292, distance: 35.8
click at [554, 301] on div "1 . спорим" at bounding box center [385, 311] width 356 height 102
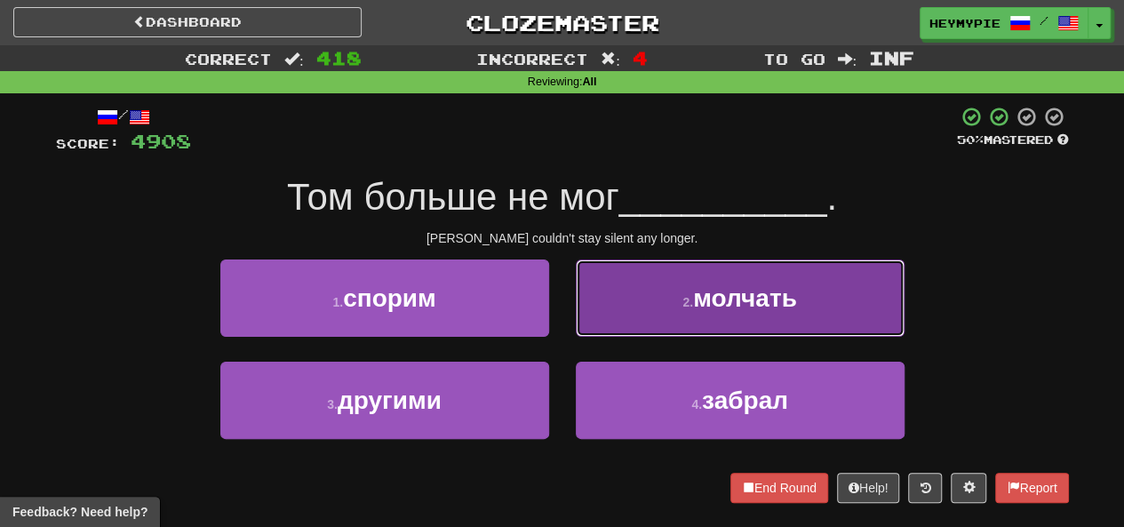
click at [645, 335] on button "2 . молчать" at bounding box center [740, 298] width 329 height 77
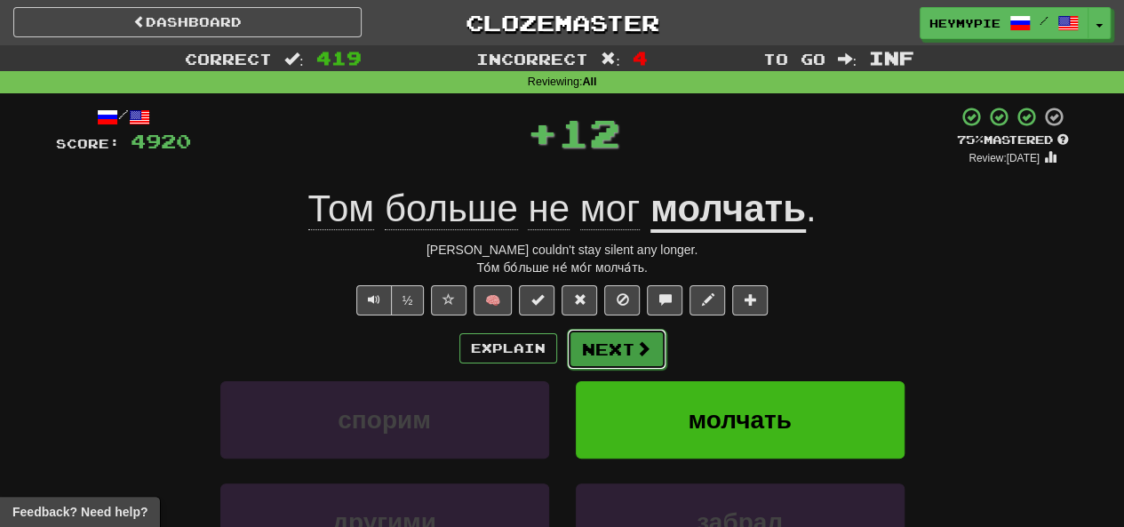
click at [604, 345] on button "Next" at bounding box center [617, 349] width 100 height 41
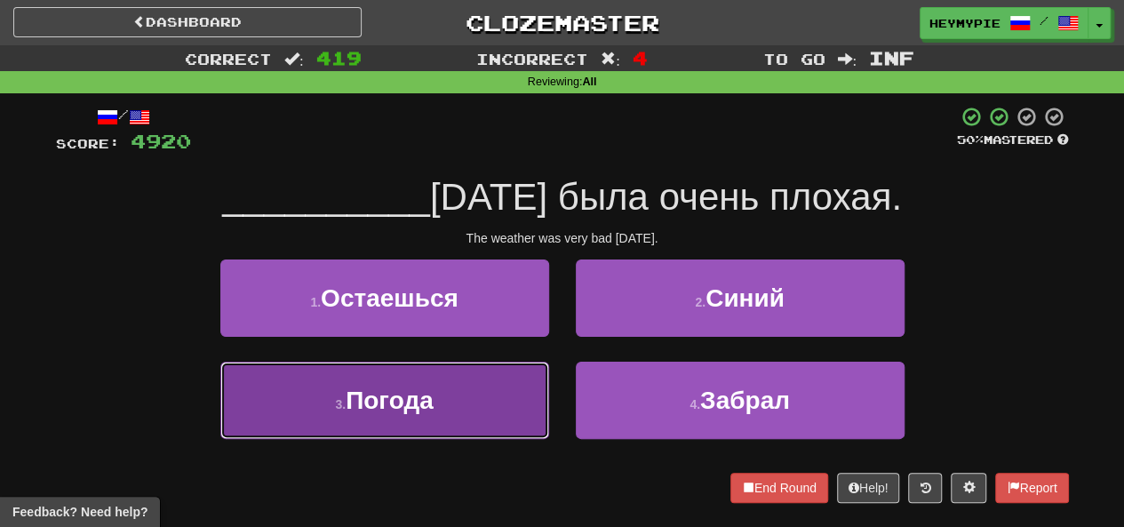
click at [459, 392] on button "3 . Погода" at bounding box center [384, 400] width 329 height 77
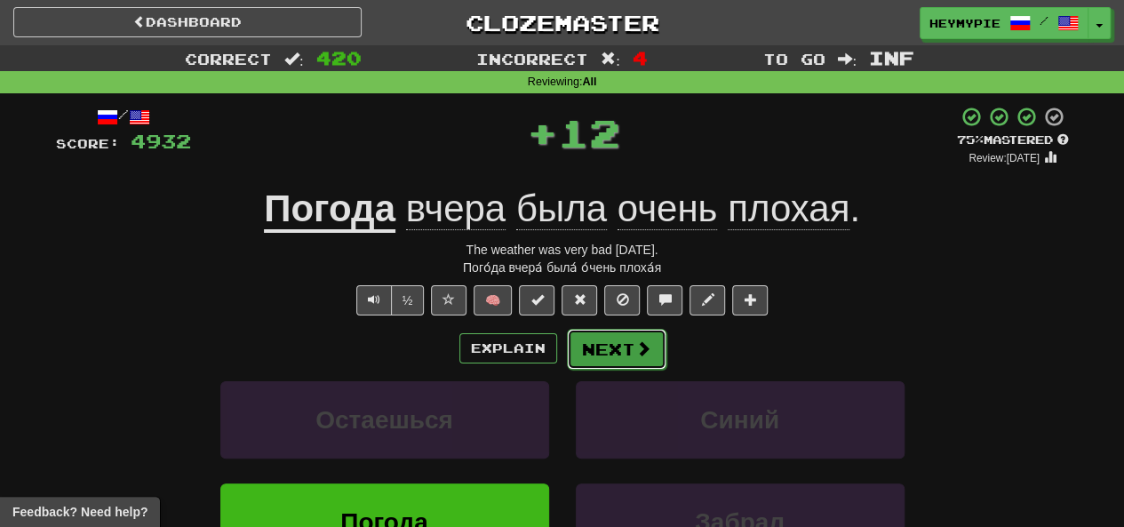
click at [591, 350] on button "Next" at bounding box center [617, 349] width 100 height 41
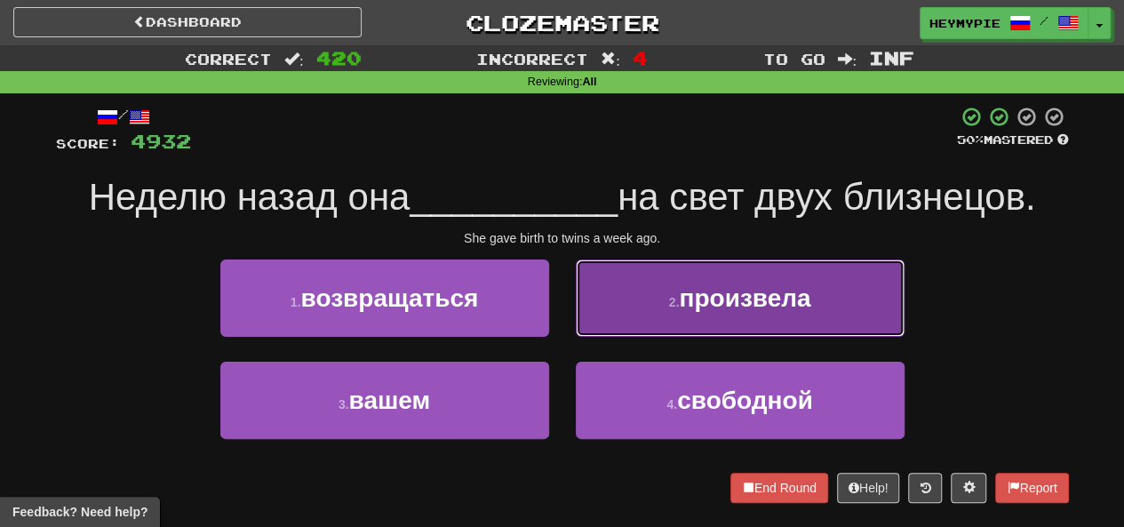
click at [645, 303] on button "2 . произвела" at bounding box center [740, 298] width 329 height 77
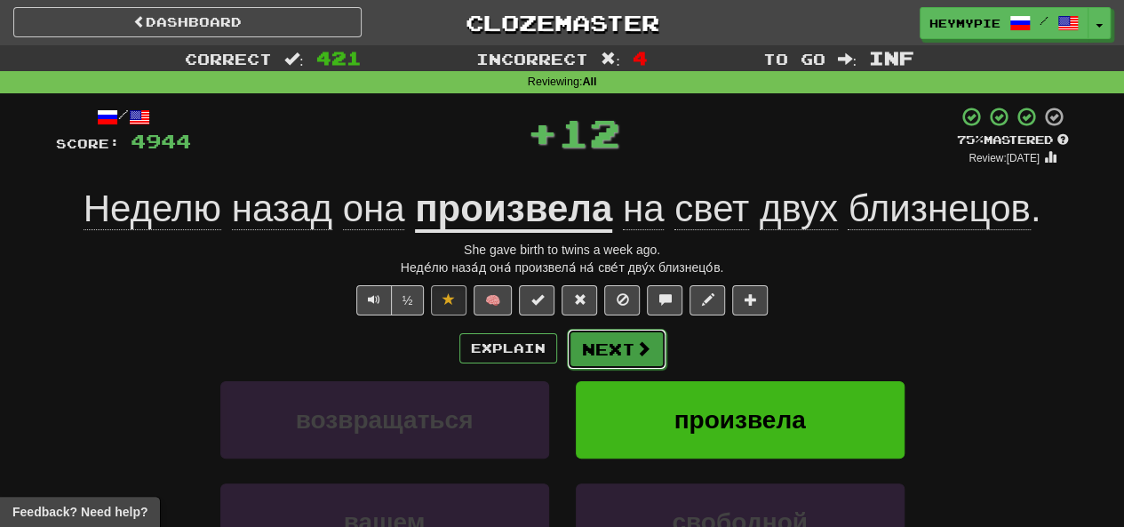
click at [596, 364] on button "Next" at bounding box center [617, 349] width 100 height 41
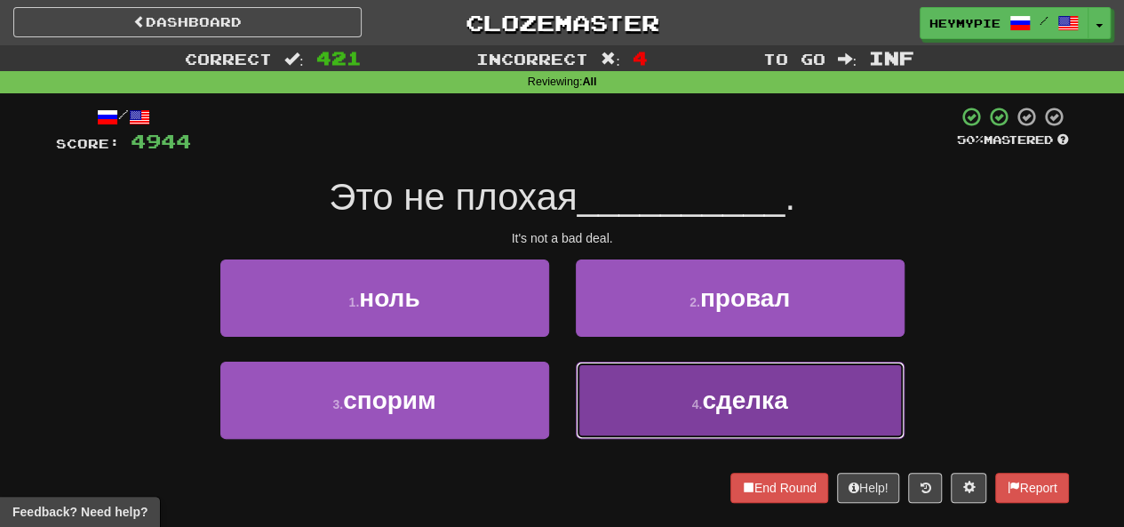
click at [645, 422] on button "4 . сделка" at bounding box center [740, 400] width 329 height 77
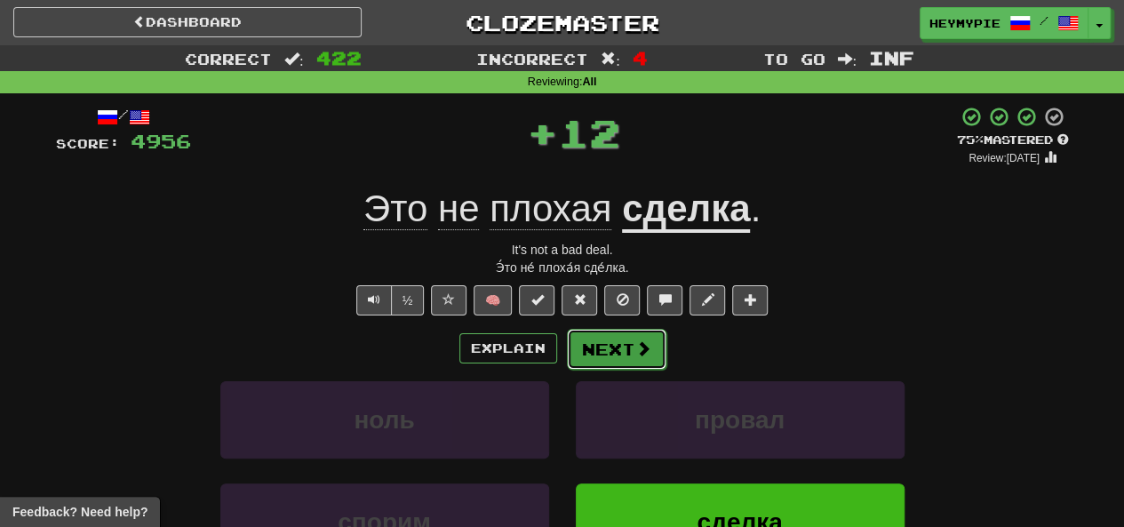
click at [593, 358] on button "Next" at bounding box center [617, 349] width 100 height 41
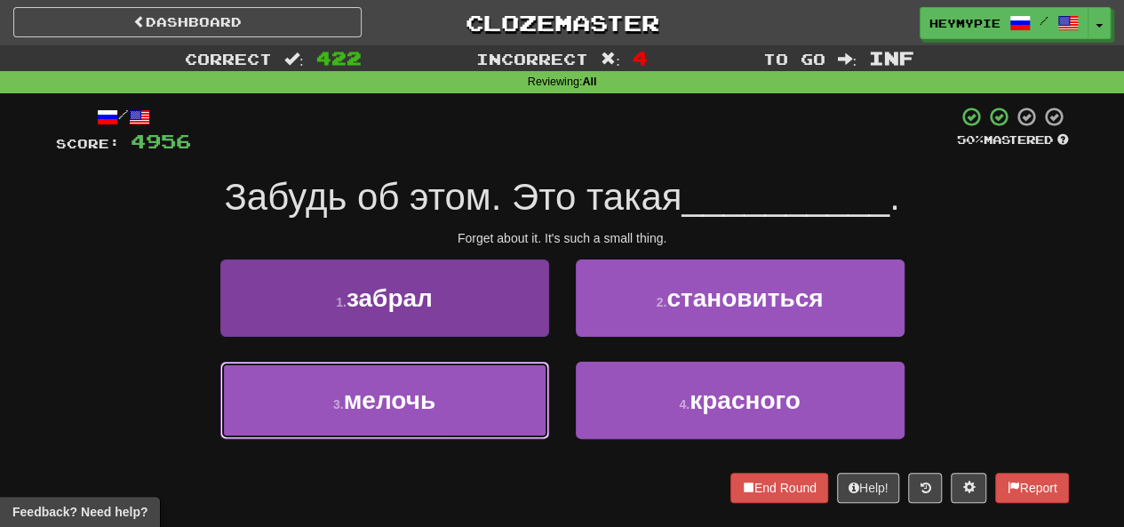
click at [497, 419] on button "3 . мелочь" at bounding box center [384, 400] width 329 height 77
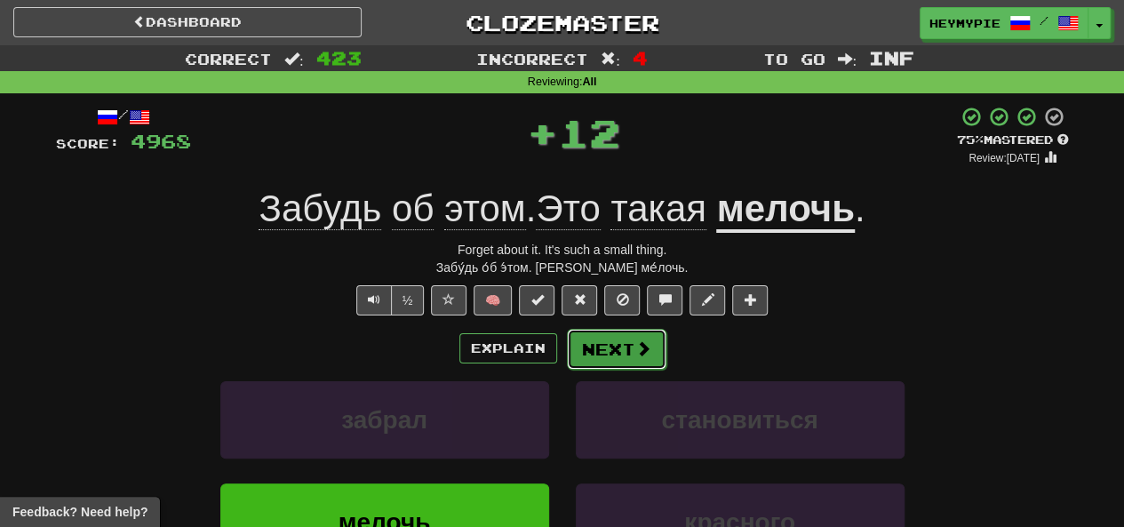
click at [622, 346] on button "Next" at bounding box center [617, 349] width 100 height 41
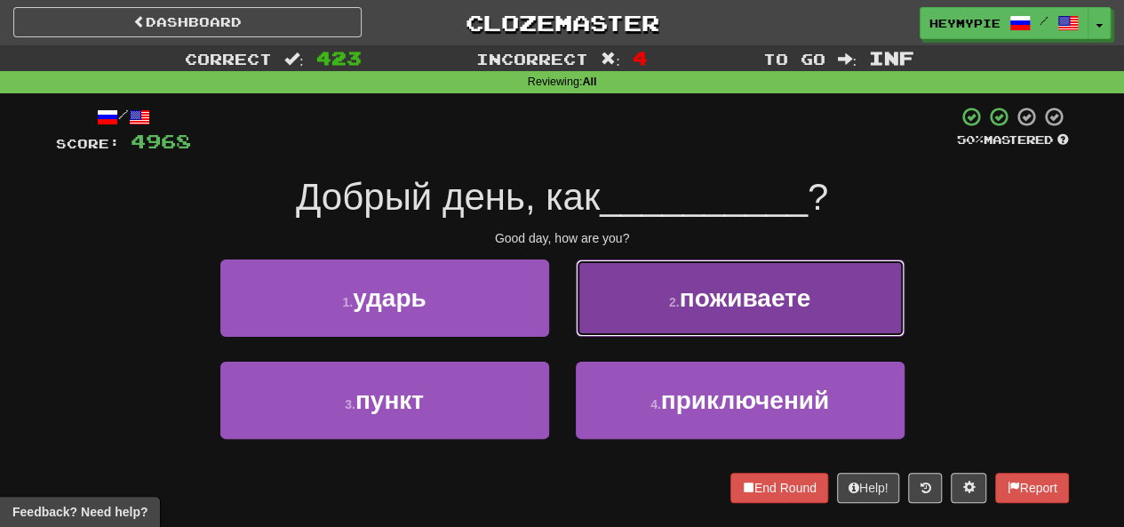
click at [646, 300] on button "2 . поживаете" at bounding box center [740, 298] width 329 height 77
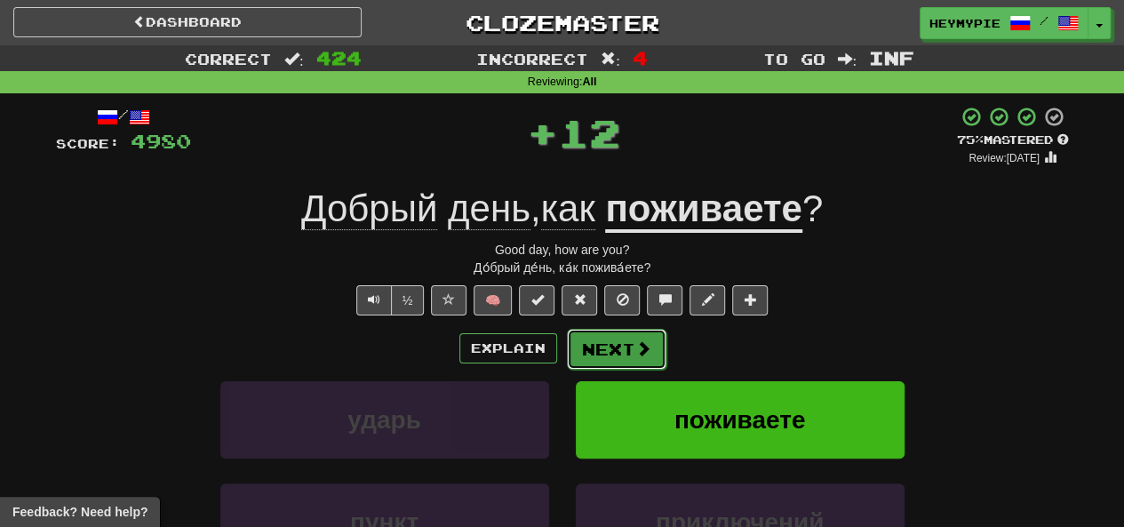
click at [606, 355] on button "Next" at bounding box center [617, 349] width 100 height 41
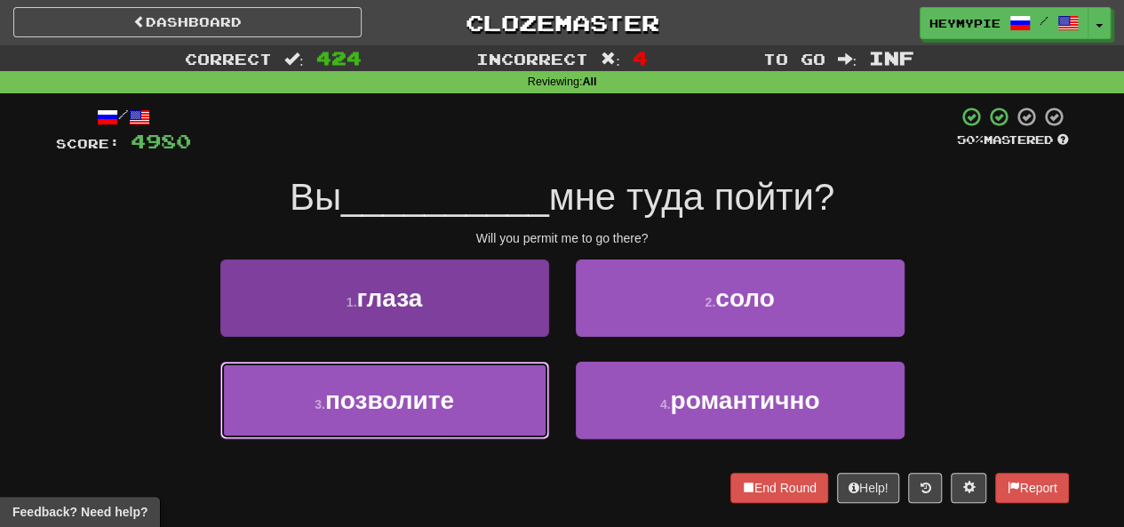
click at [462, 412] on button "3 . позволите" at bounding box center [384, 400] width 329 height 77
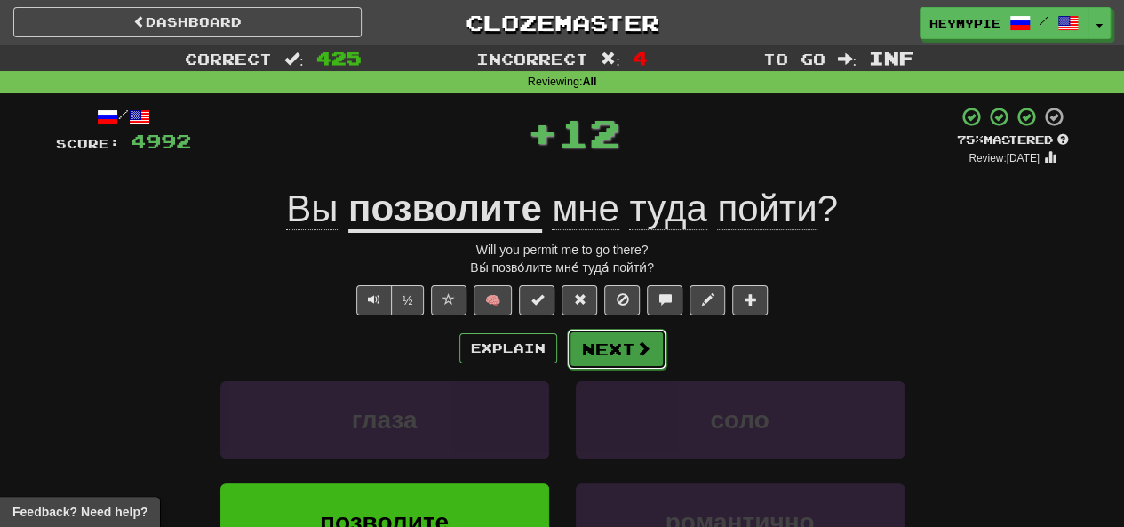
click at [630, 355] on button "Next" at bounding box center [617, 349] width 100 height 41
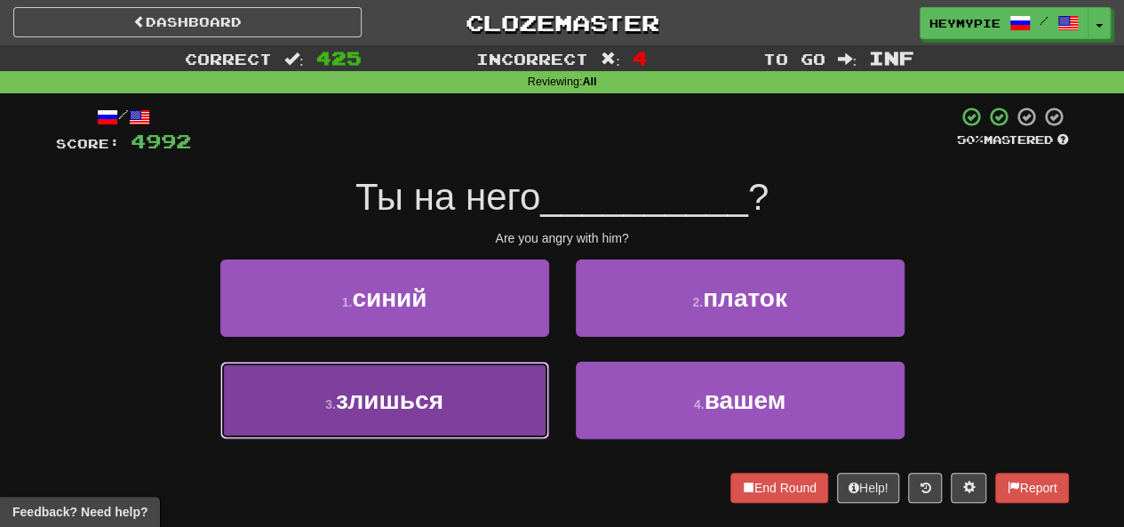
click at [450, 390] on button "3 . злишься" at bounding box center [384, 400] width 329 height 77
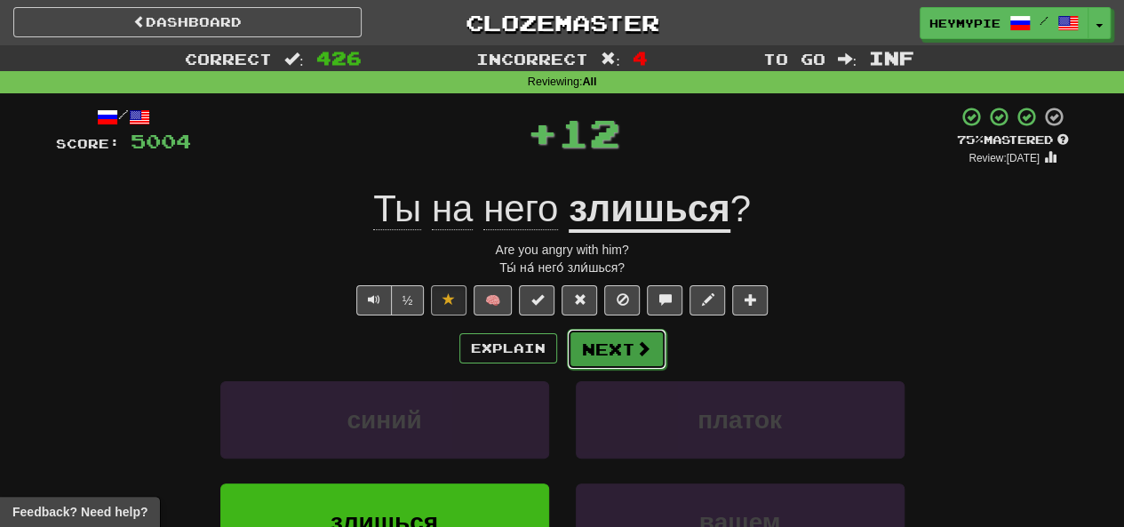
click at [615, 351] on button "Next" at bounding box center [617, 349] width 100 height 41
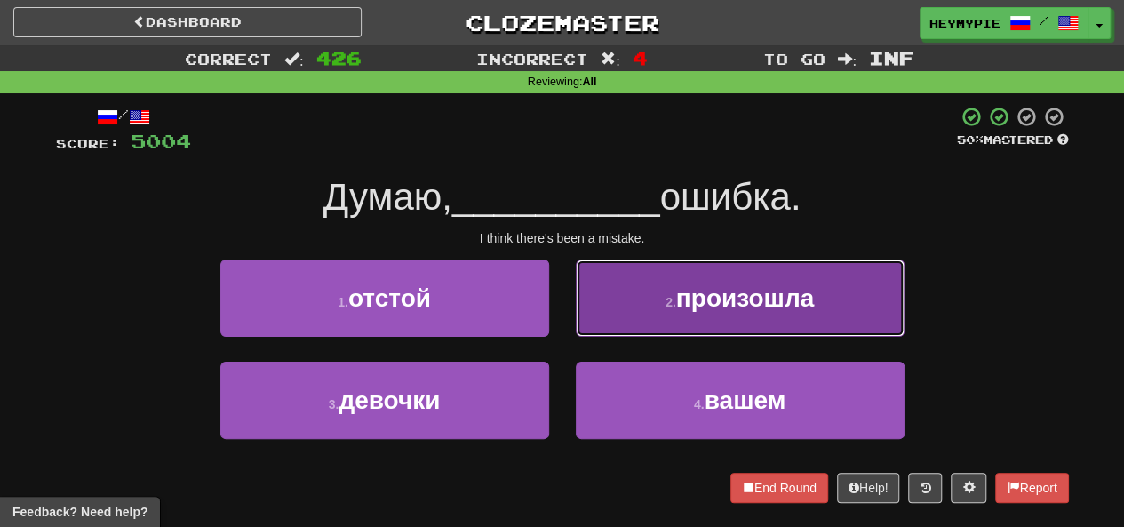
click at [592, 313] on button "2 . произошла" at bounding box center [740, 298] width 329 height 77
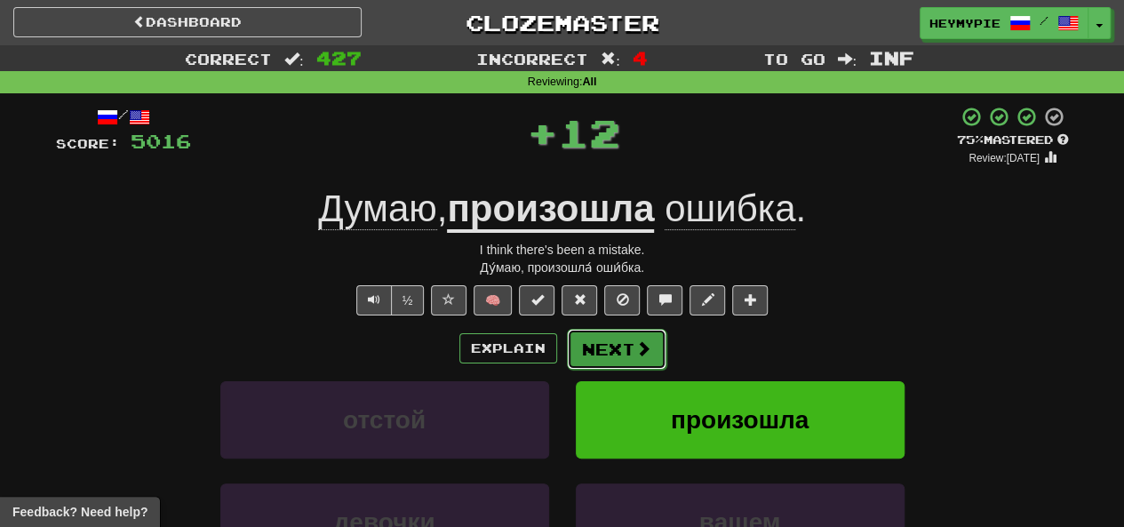
click at [570, 352] on button "Next" at bounding box center [617, 349] width 100 height 41
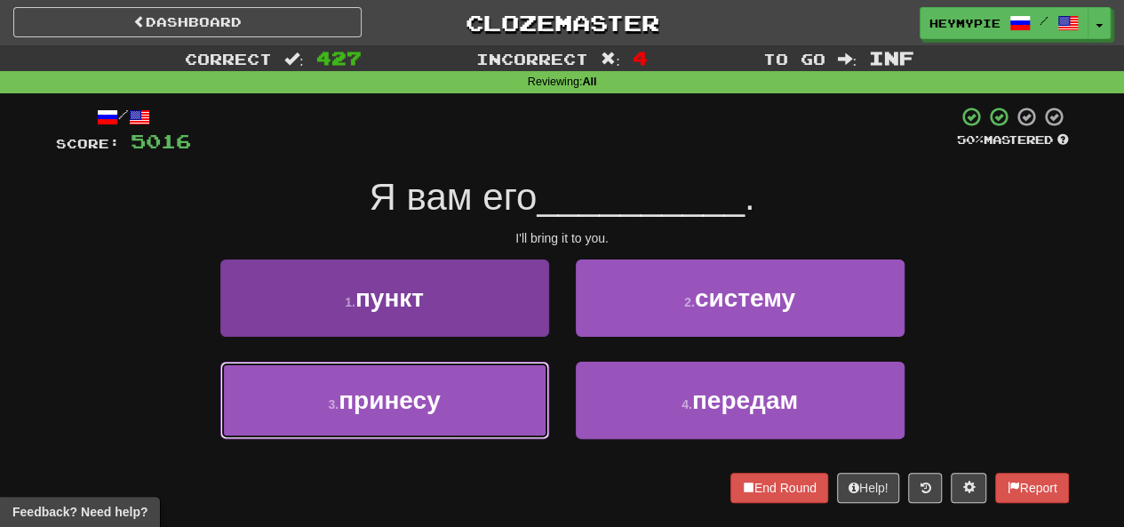
click at [494, 404] on button "3 . принесу" at bounding box center [384, 400] width 329 height 77
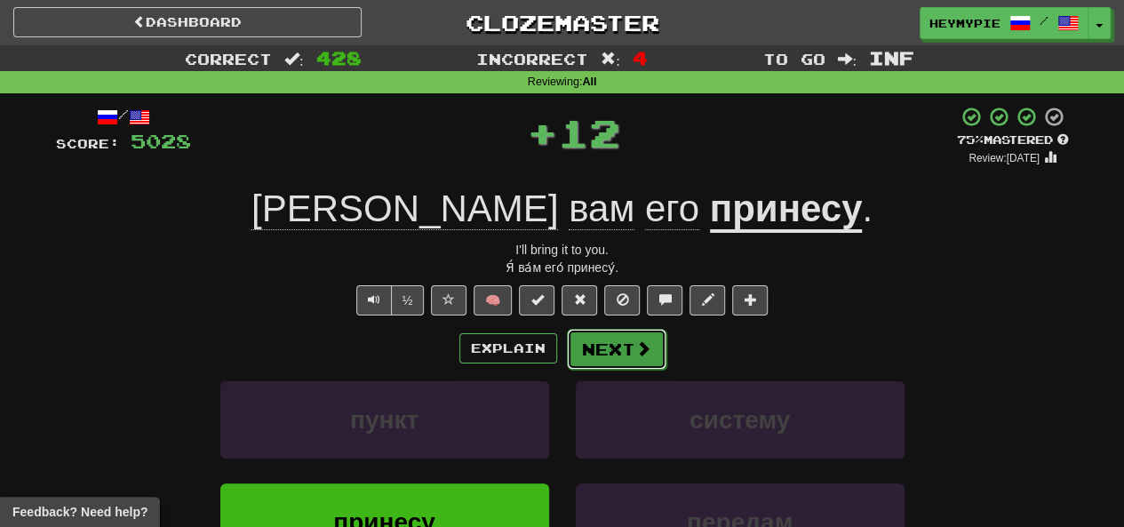
click at [613, 356] on button "Next" at bounding box center [617, 349] width 100 height 41
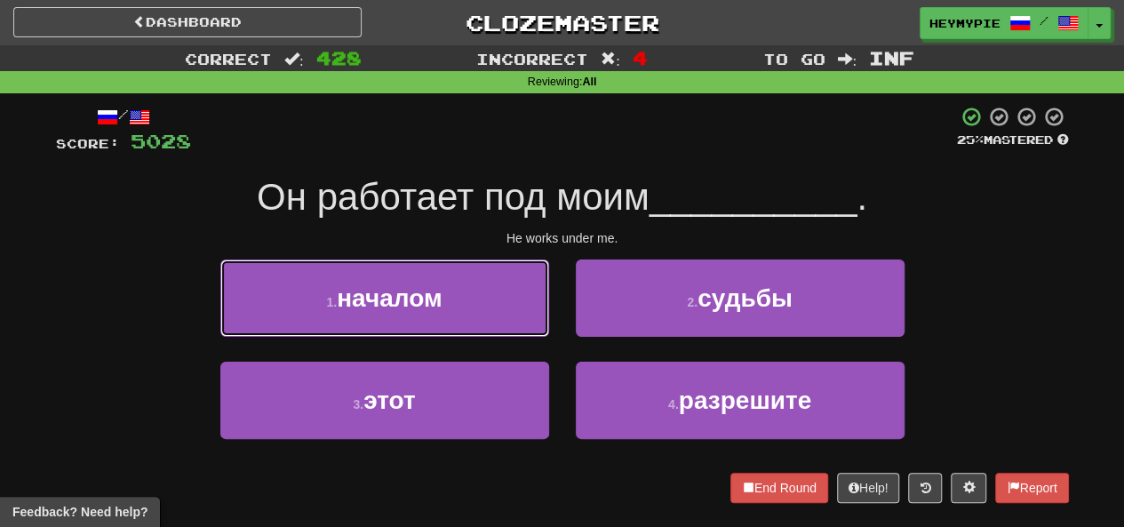
click at [420, 316] on button "1 . началом" at bounding box center [384, 298] width 329 height 77
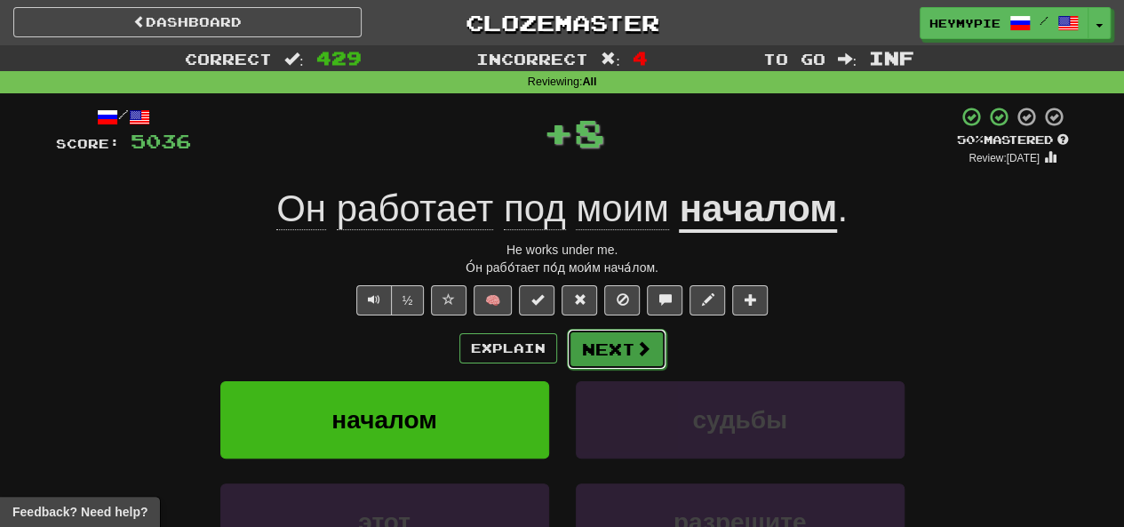
click at [623, 356] on button "Next" at bounding box center [617, 349] width 100 height 41
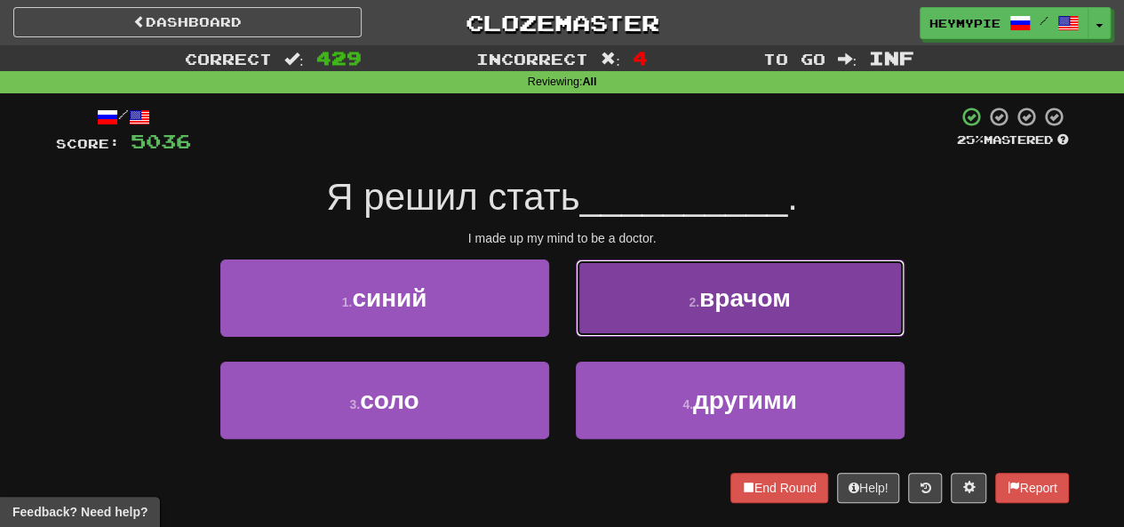
click at [699, 325] on button "2 . врачом" at bounding box center [740, 298] width 329 height 77
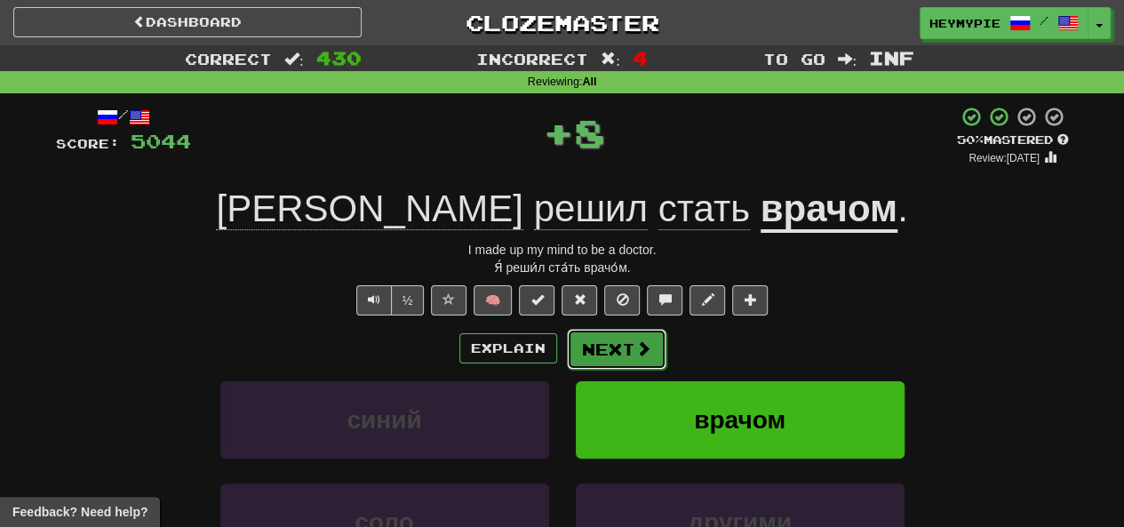
click at [617, 349] on button "Next" at bounding box center [617, 349] width 100 height 41
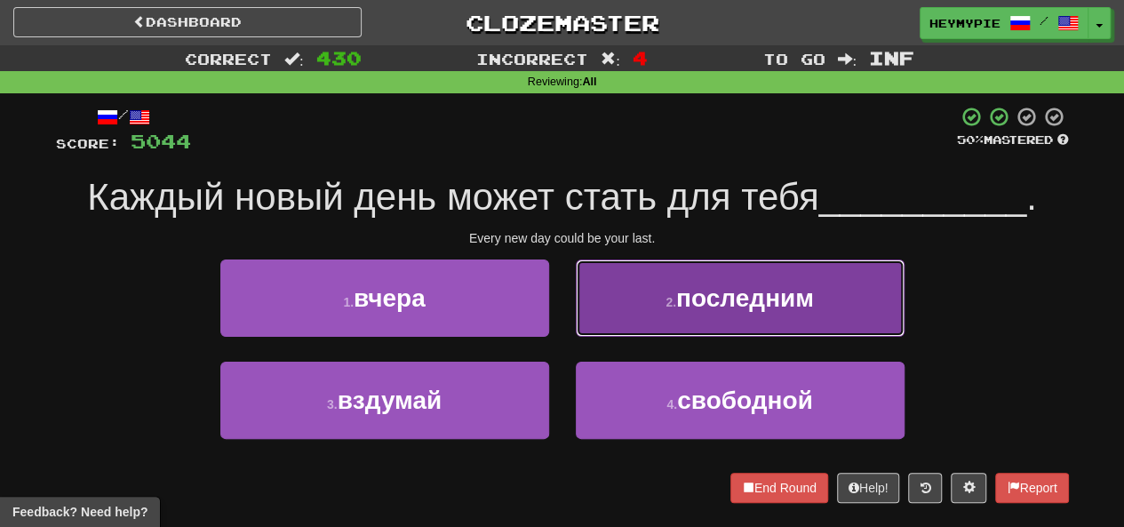
click at [670, 294] on button "2 . последним" at bounding box center [740, 298] width 329 height 77
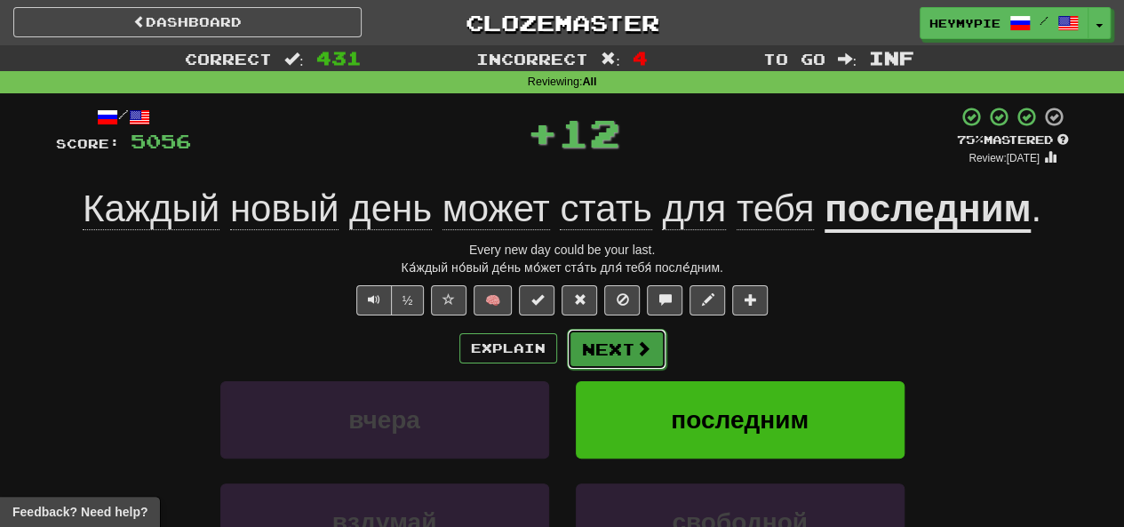
click at [648, 344] on button "Next" at bounding box center [617, 349] width 100 height 41
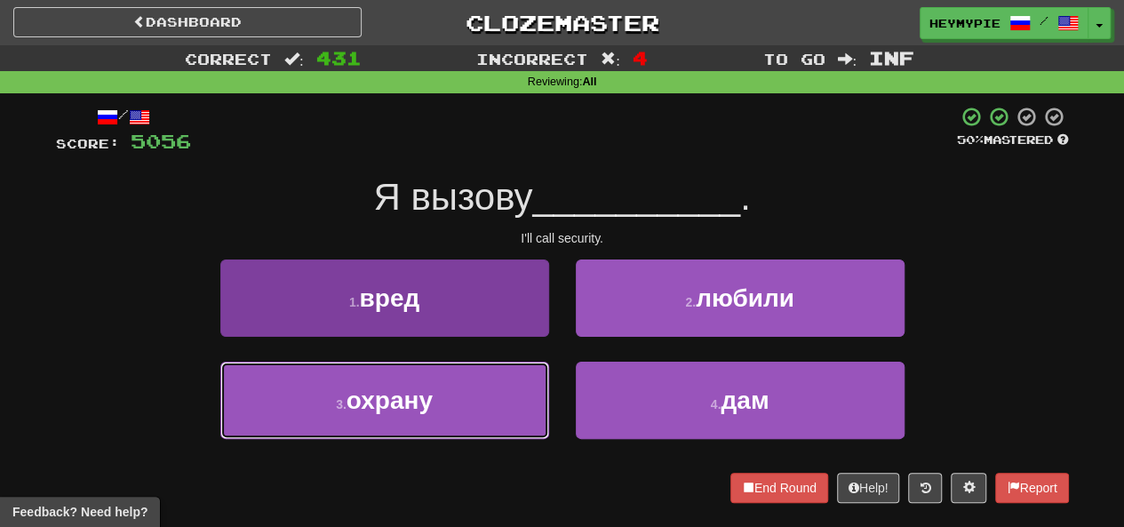
click at [462, 393] on button "3 . охрану" at bounding box center [384, 400] width 329 height 77
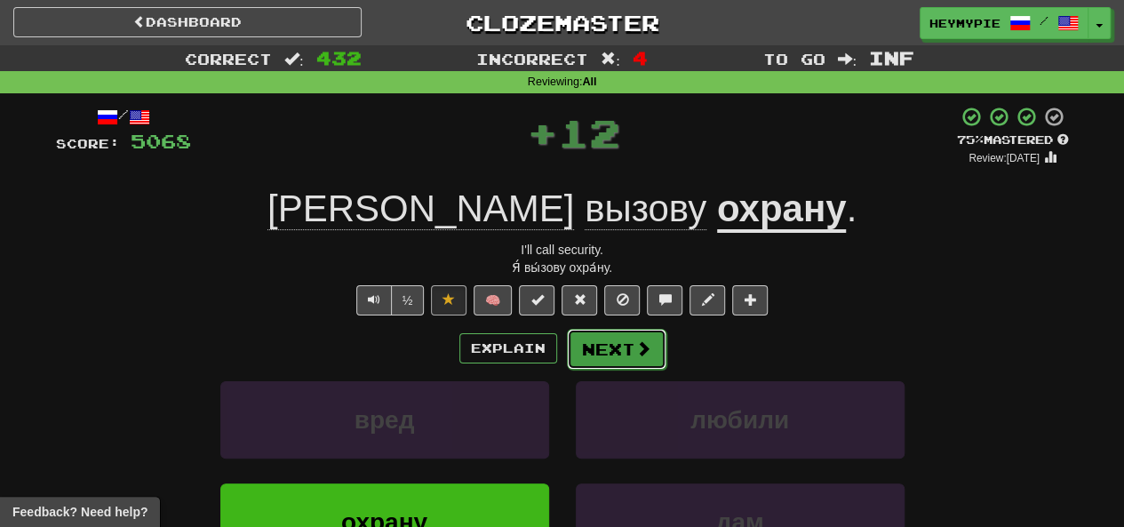
click at [591, 344] on button "Next" at bounding box center [617, 349] width 100 height 41
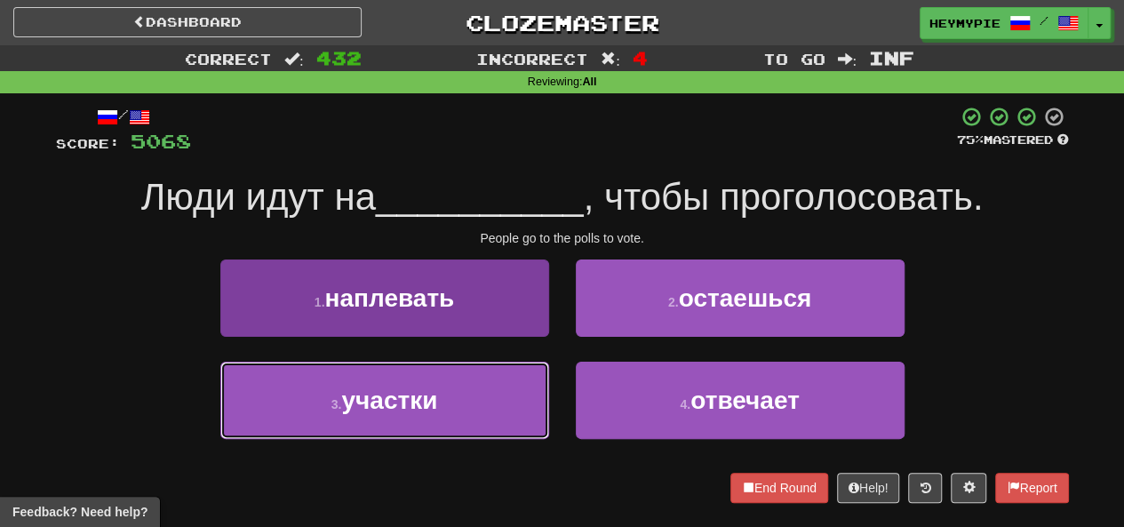
click at [485, 396] on button "3 . участки" at bounding box center [384, 400] width 329 height 77
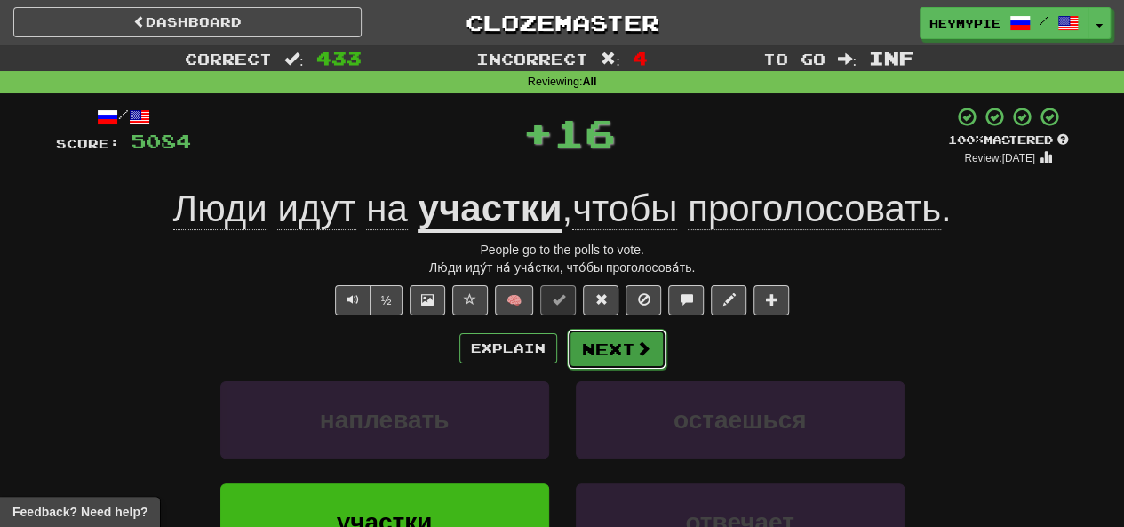
click at [594, 345] on button "Next" at bounding box center [617, 349] width 100 height 41
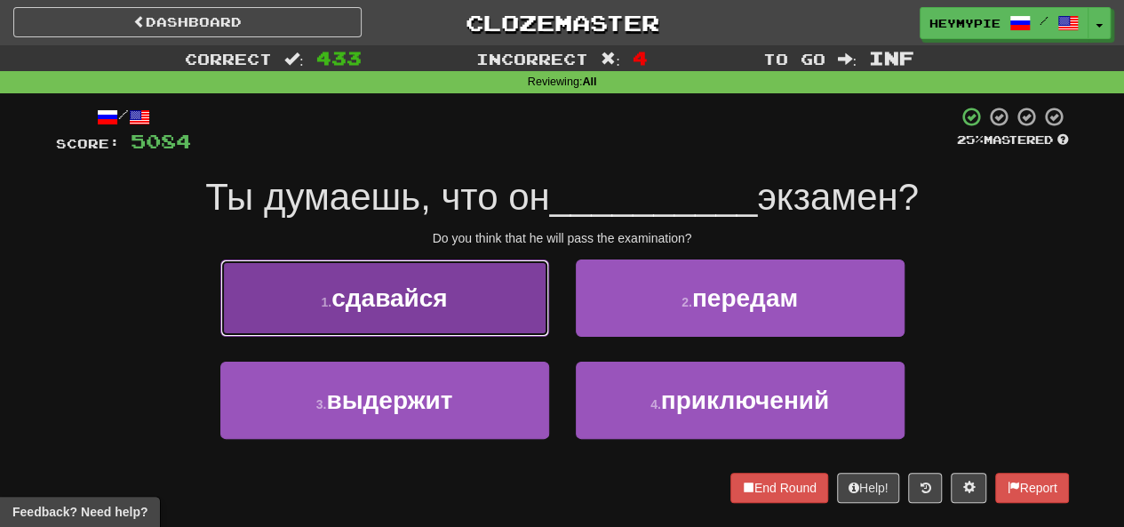
click at [473, 300] on button "1 . сдавайся" at bounding box center [384, 298] width 329 height 77
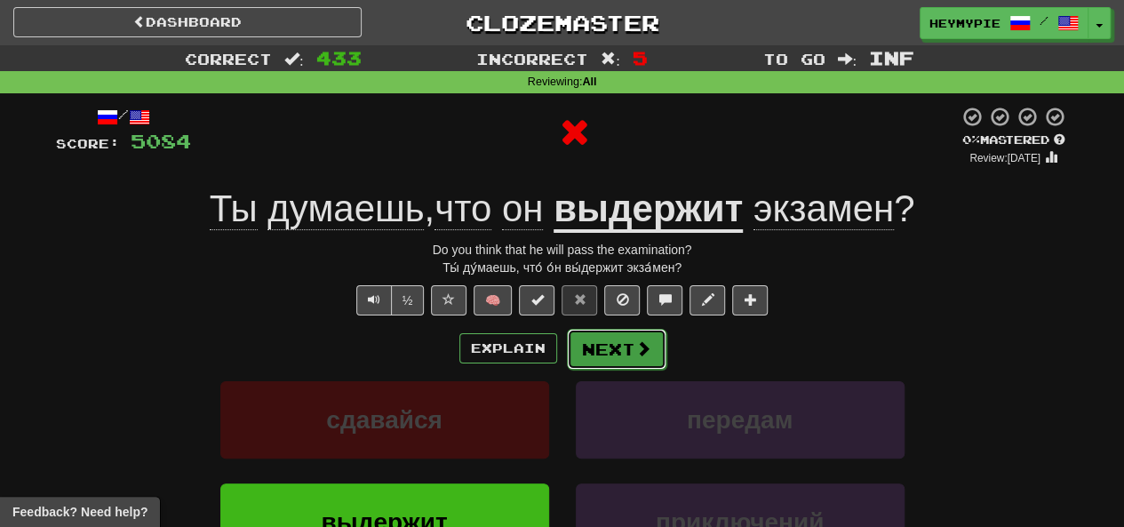
click at [612, 353] on button "Next" at bounding box center [617, 349] width 100 height 41
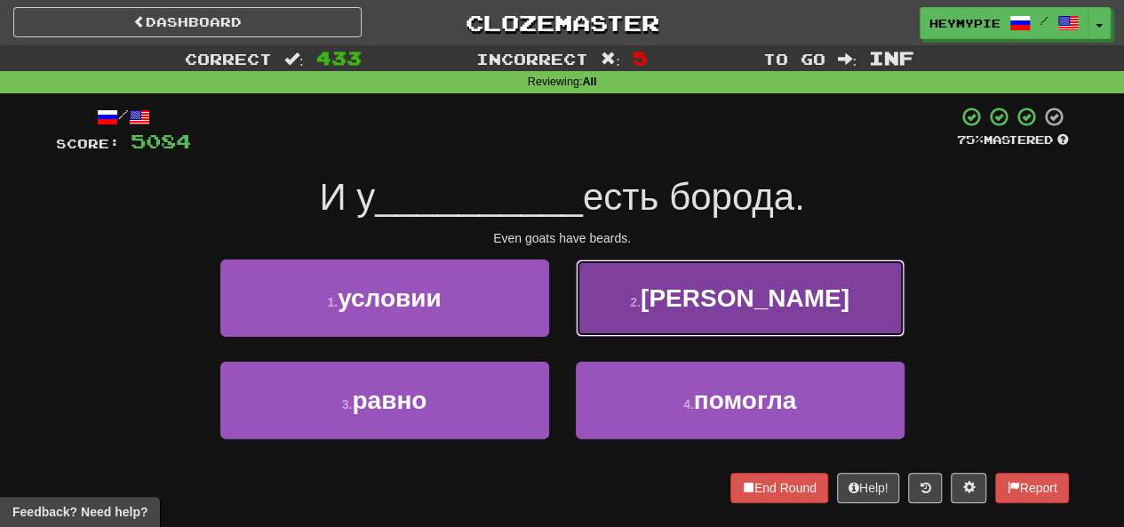
click at [674, 307] on button "2 . [PERSON_NAME]" at bounding box center [740, 298] width 329 height 77
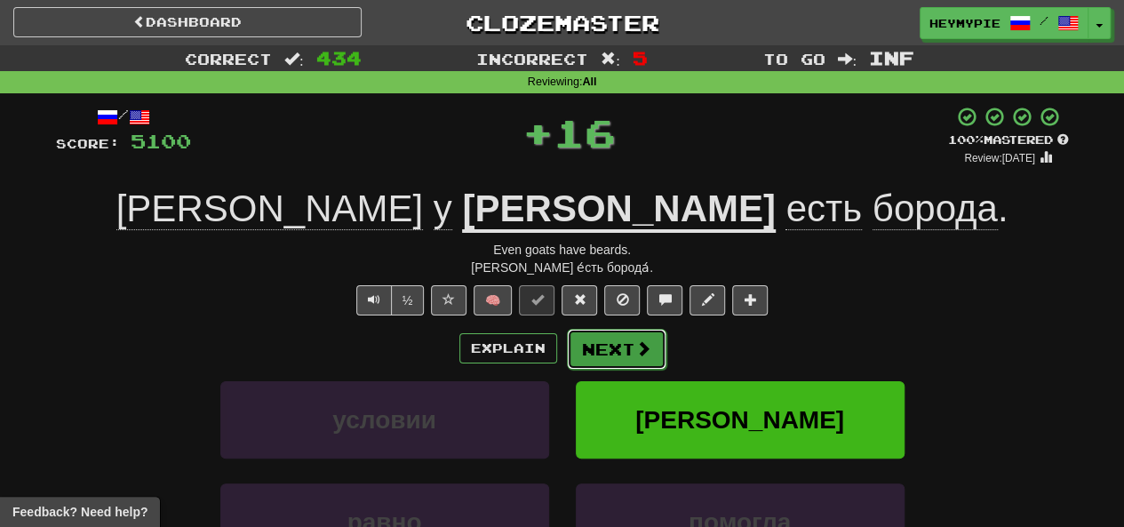
click at [613, 356] on button "Next" at bounding box center [617, 349] width 100 height 41
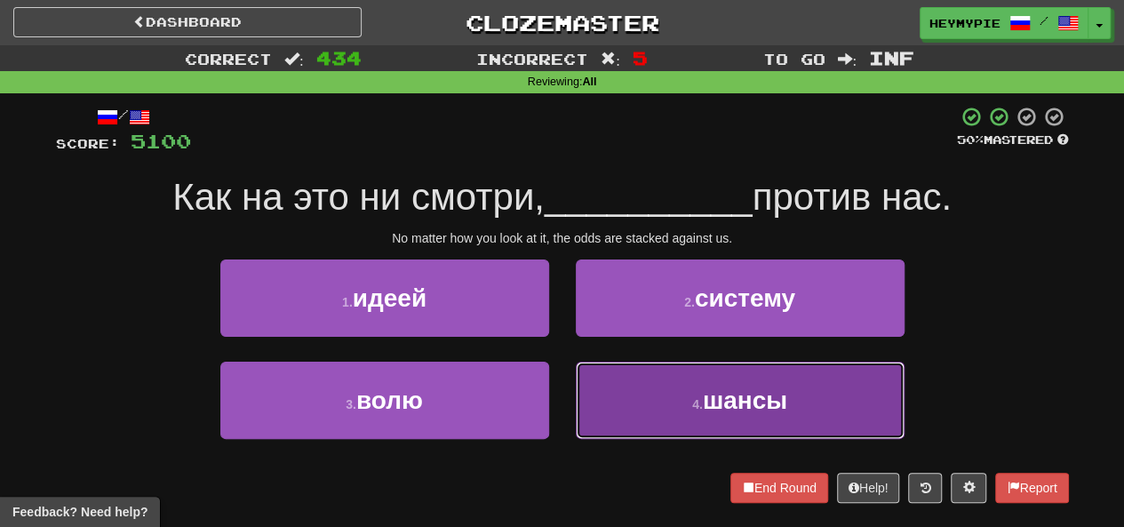
click at [663, 409] on button "4 . шансы" at bounding box center [740, 400] width 329 height 77
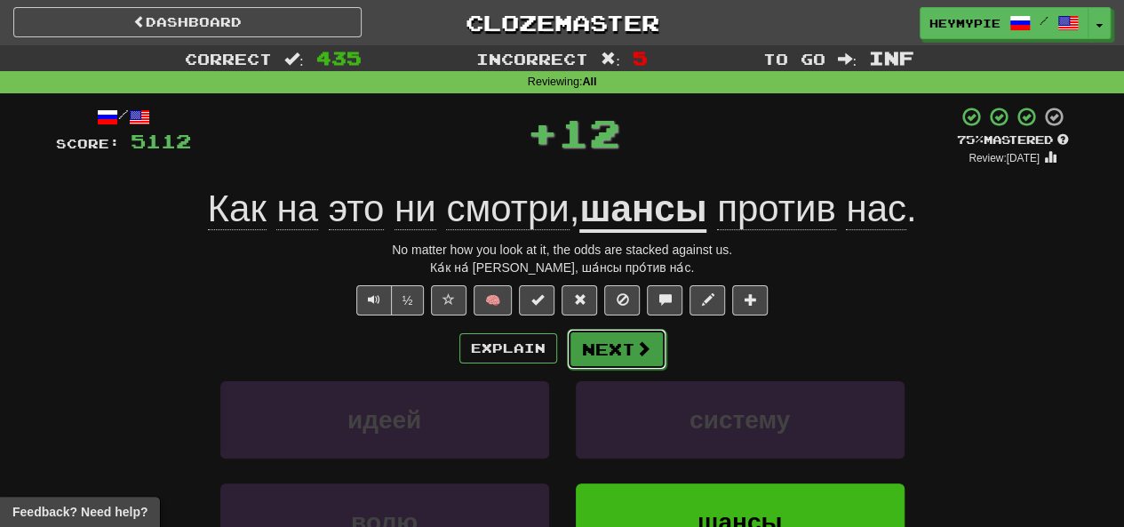
click at [627, 349] on button "Next" at bounding box center [617, 349] width 100 height 41
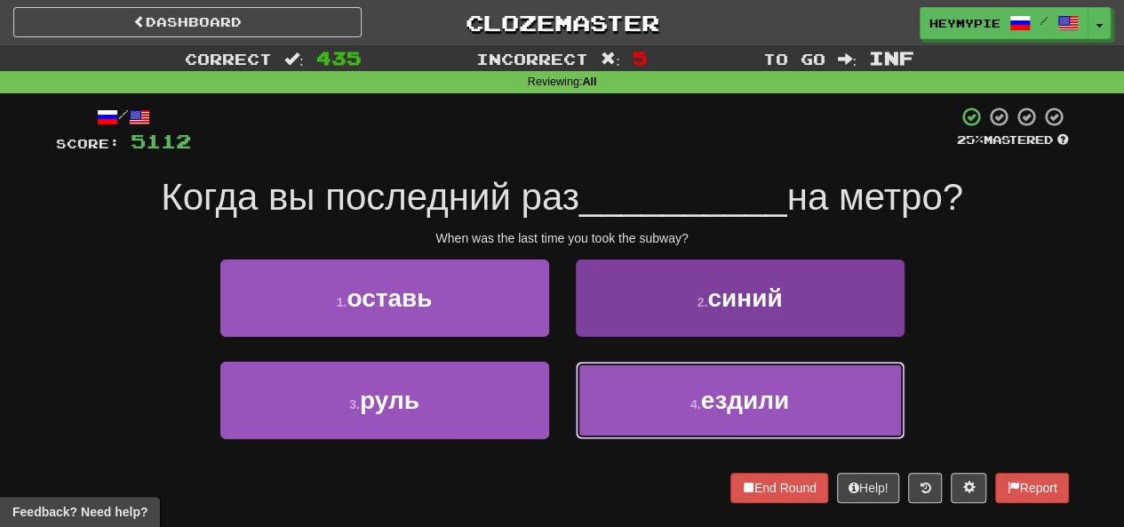
click at [651, 391] on button "4 . ездили" at bounding box center [740, 400] width 329 height 77
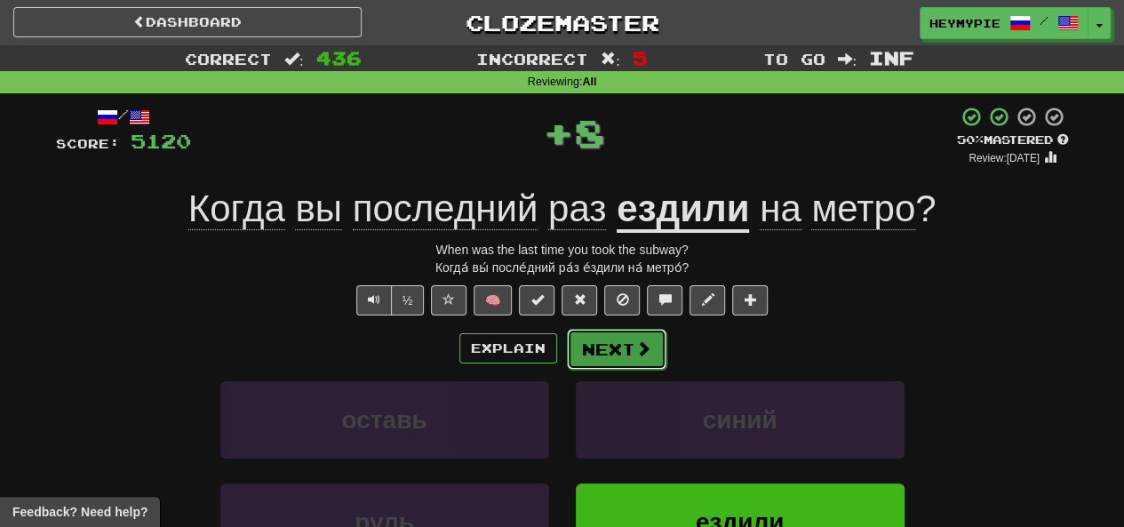
click at [640, 338] on button "Next" at bounding box center [617, 349] width 100 height 41
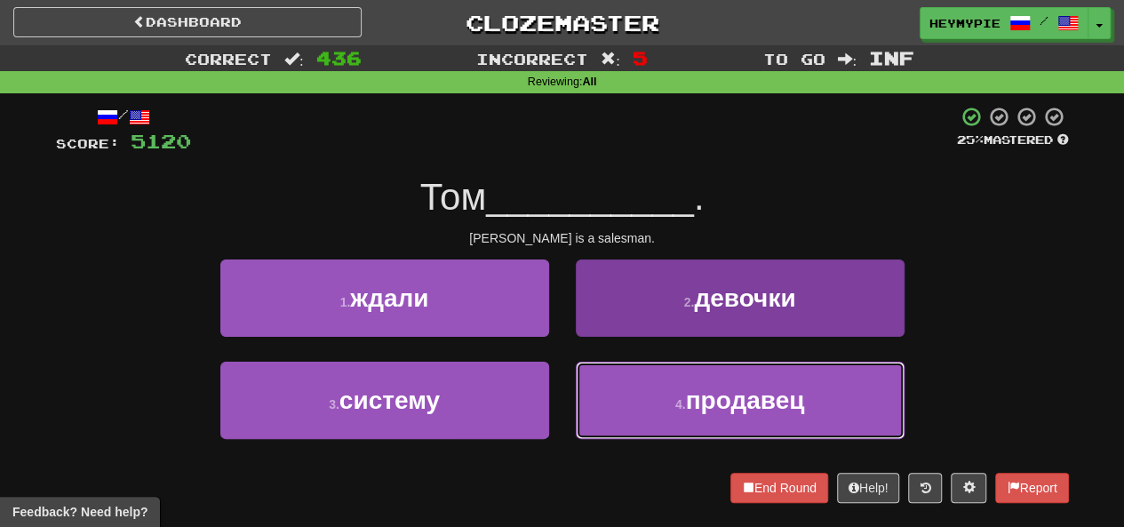
click at [620, 383] on button "4 . продавец" at bounding box center [740, 400] width 329 height 77
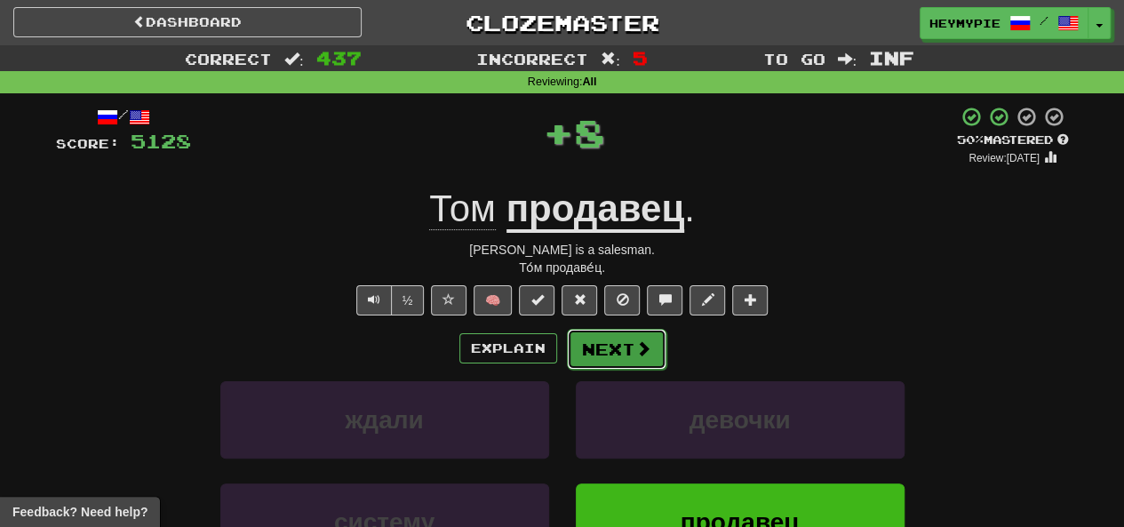
click at [583, 337] on button "Next" at bounding box center [617, 349] width 100 height 41
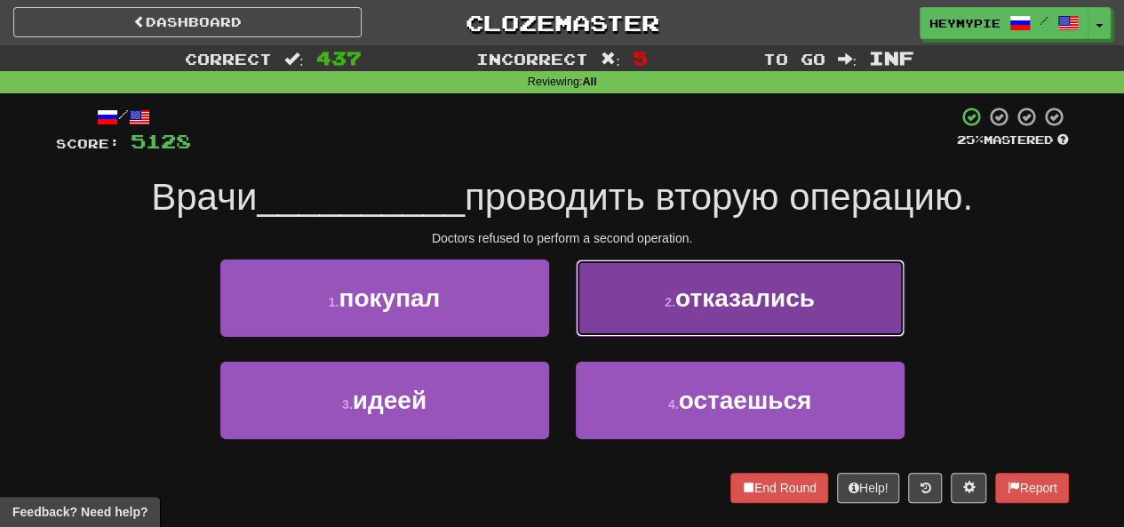
click at [651, 313] on button "2 . отказались" at bounding box center [740, 298] width 329 height 77
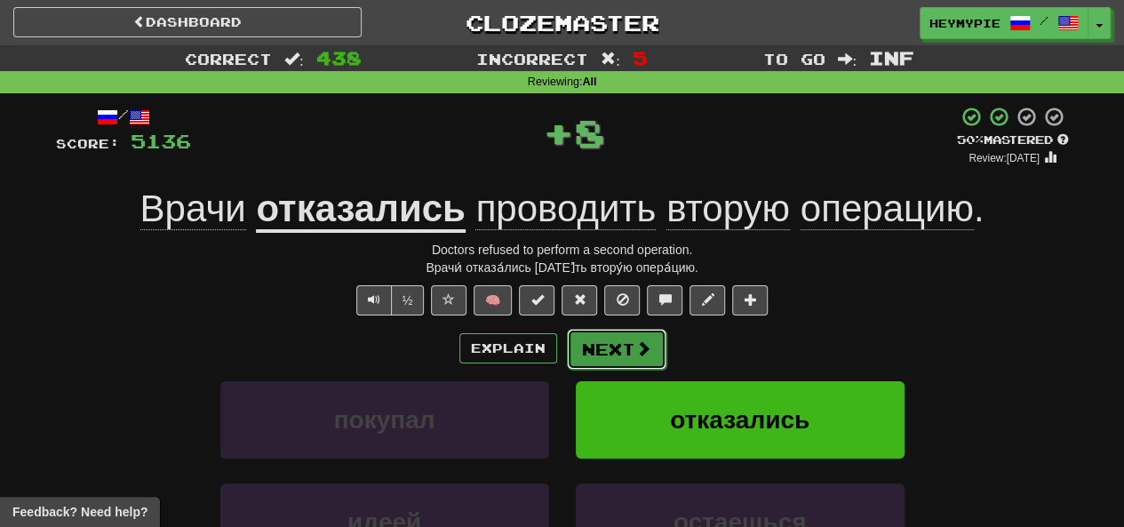
click at [594, 363] on button "Next" at bounding box center [617, 349] width 100 height 41
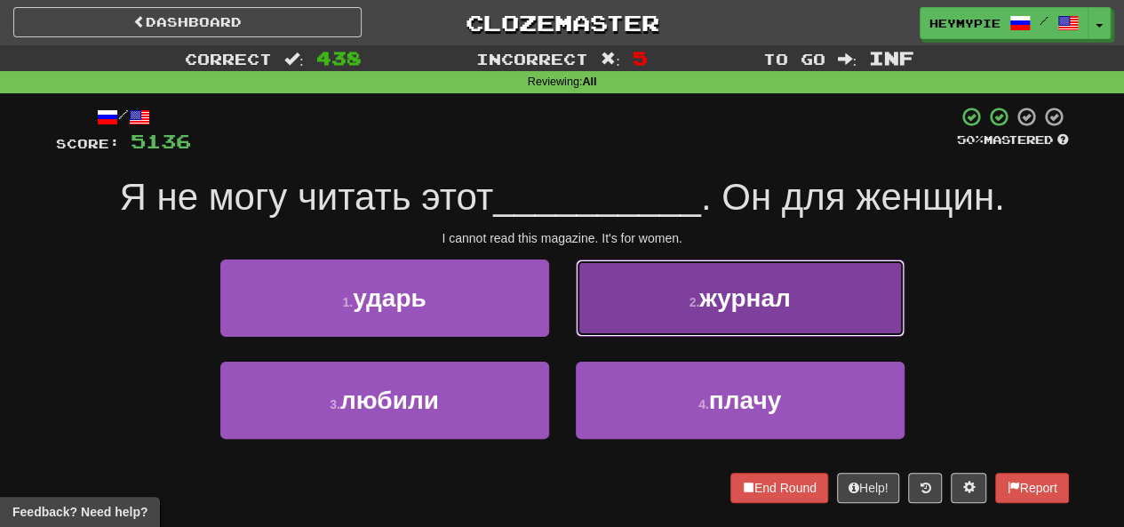
click at [651, 333] on button "2 . журнал" at bounding box center [740, 298] width 329 height 77
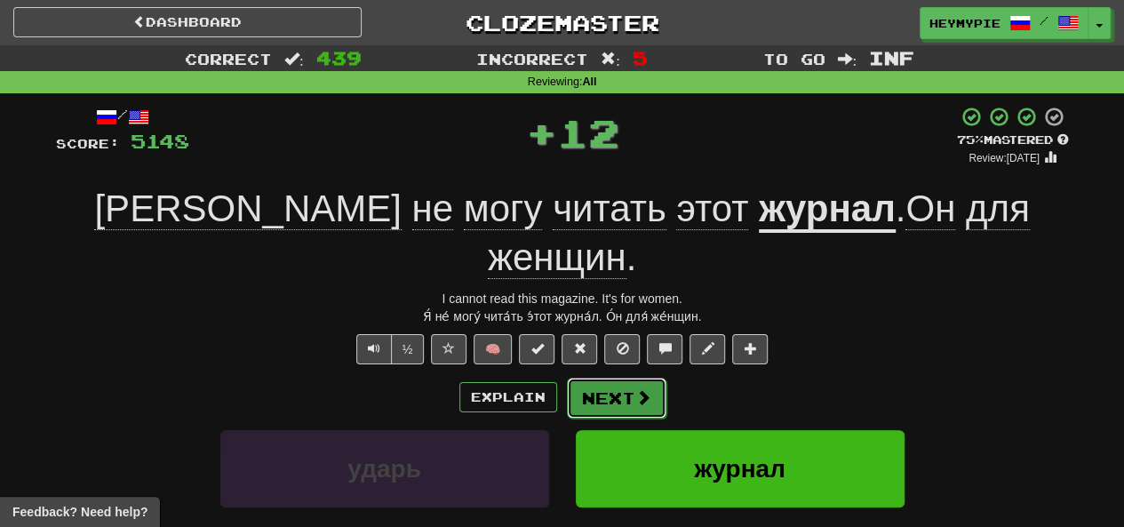
click at [626, 378] on button "Next" at bounding box center [617, 398] width 100 height 41
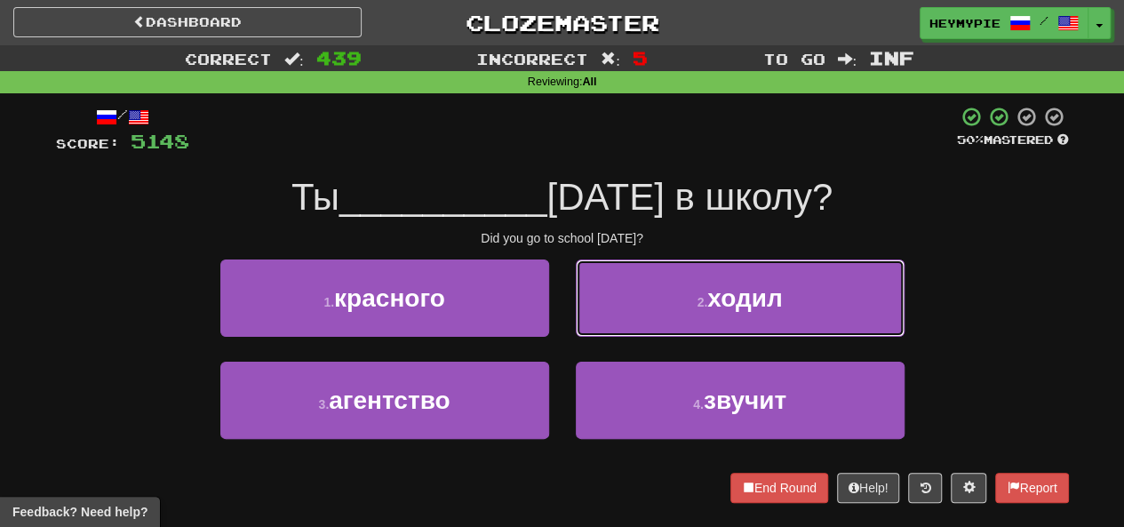
click at [628, 316] on button "2 . ходил" at bounding box center [740, 298] width 329 height 77
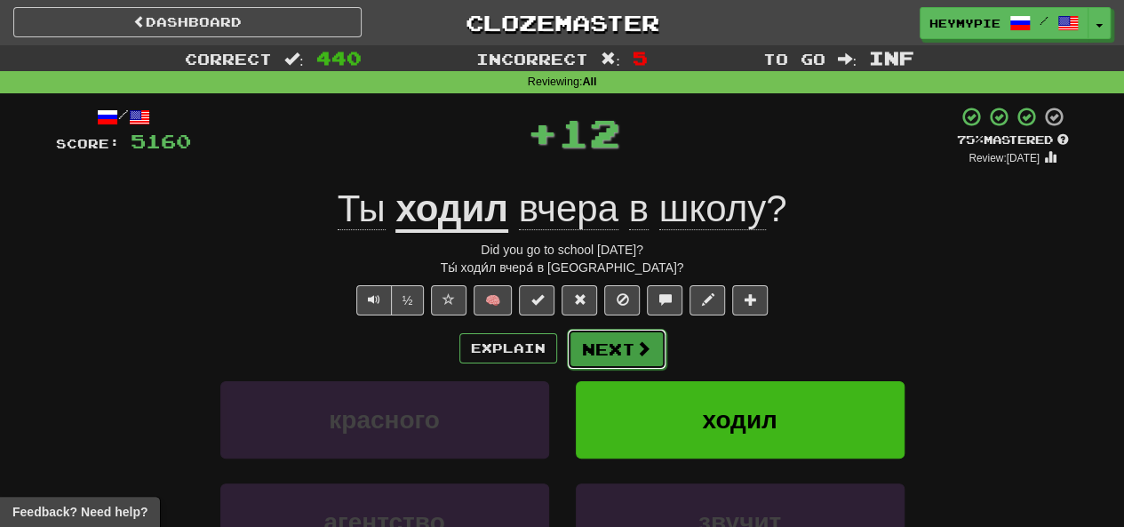
click at [612, 350] on button "Next" at bounding box center [617, 349] width 100 height 41
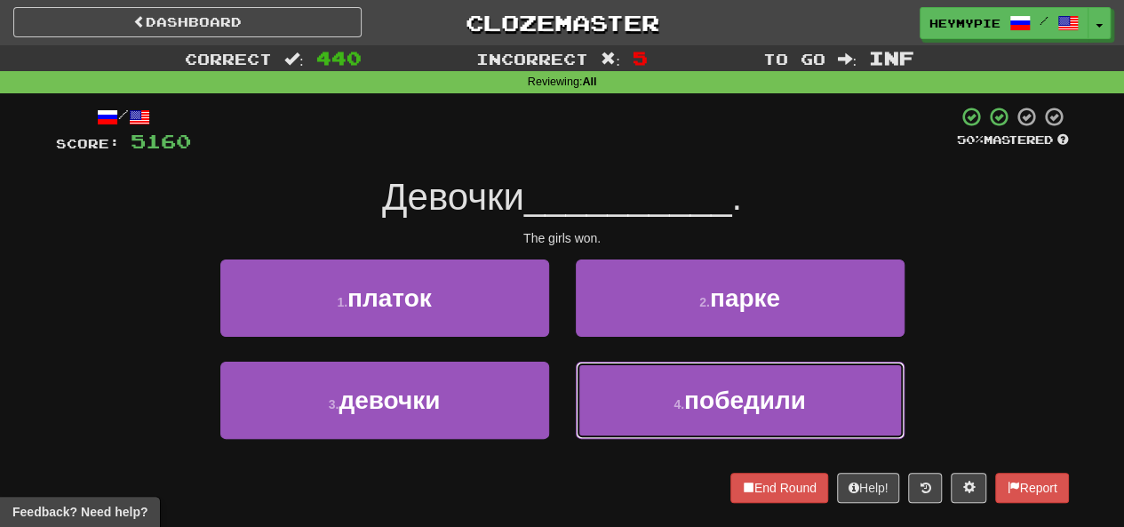
drag, startPoint x: 660, startPoint y: 396, endPoint x: 626, endPoint y: 373, distance: 41.2
click at [660, 399] on button "4 . победили" at bounding box center [740, 400] width 329 height 77
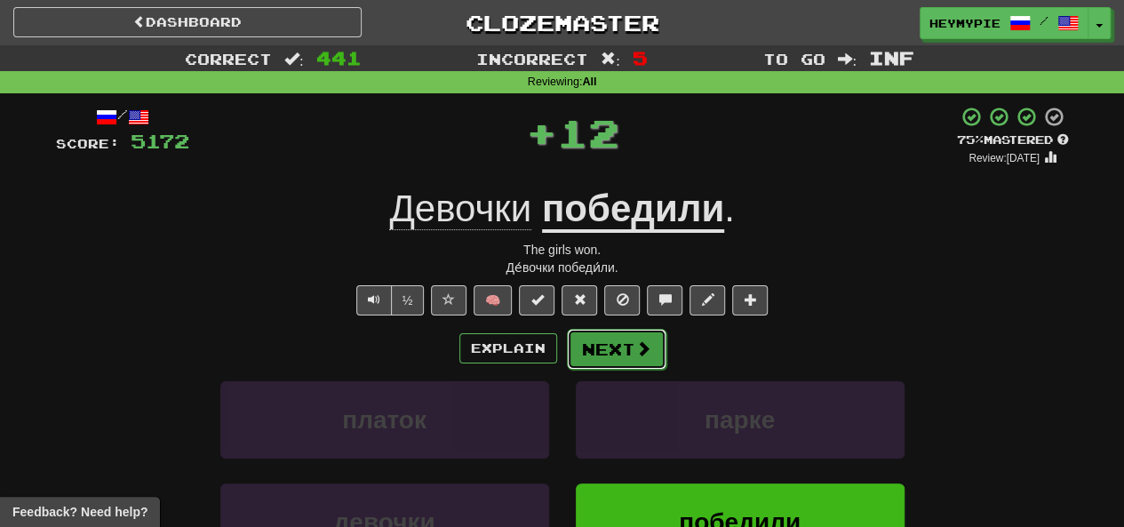
click at [611, 347] on button "Next" at bounding box center [617, 349] width 100 height 41
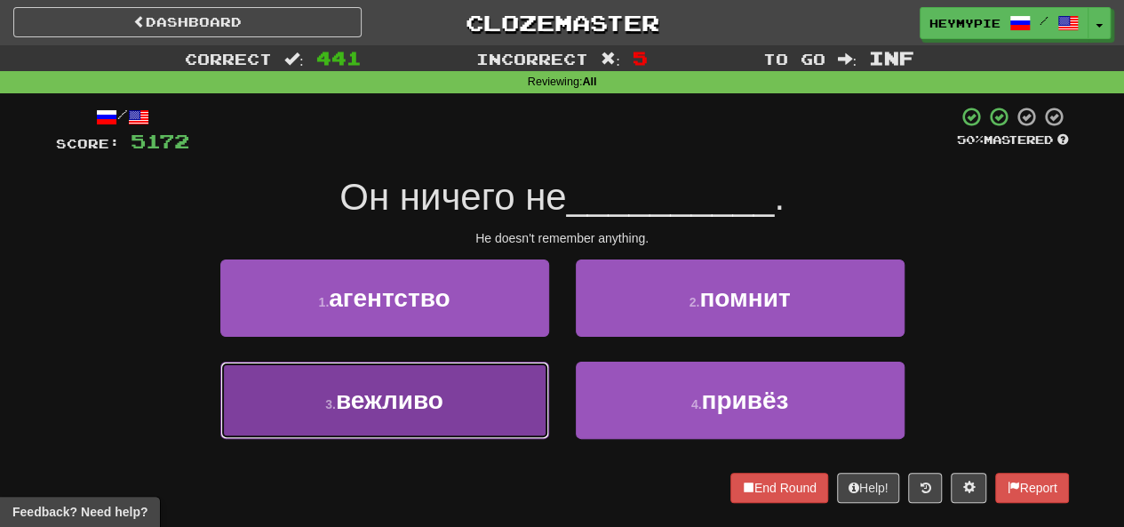
click at [469, 386] on button "3 . вежливо" at bounding box center [384, 400] width 329 height 77
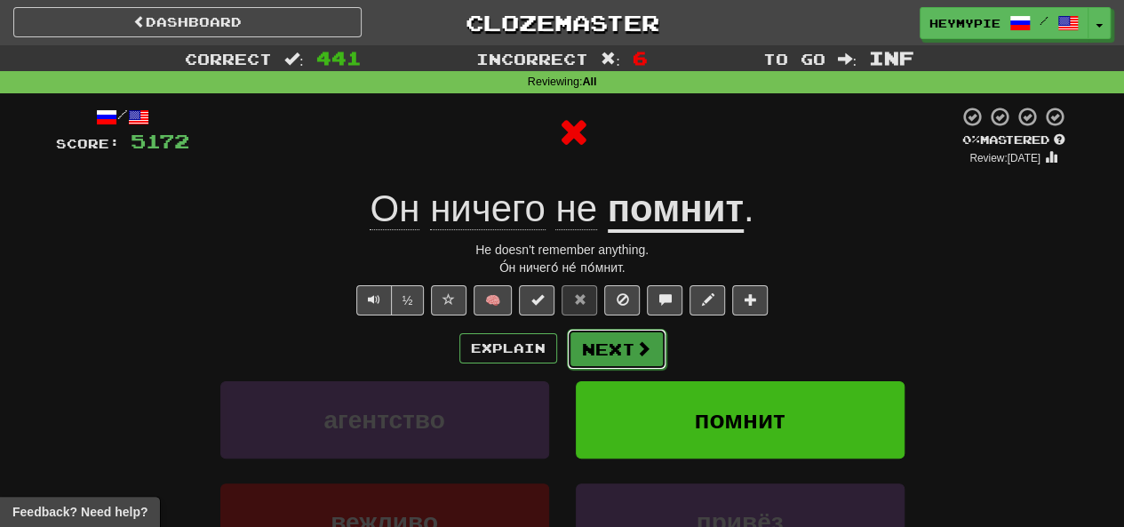
click at [612, 356] on button "Next" at bounding box center [617, 349] width 100 height 41
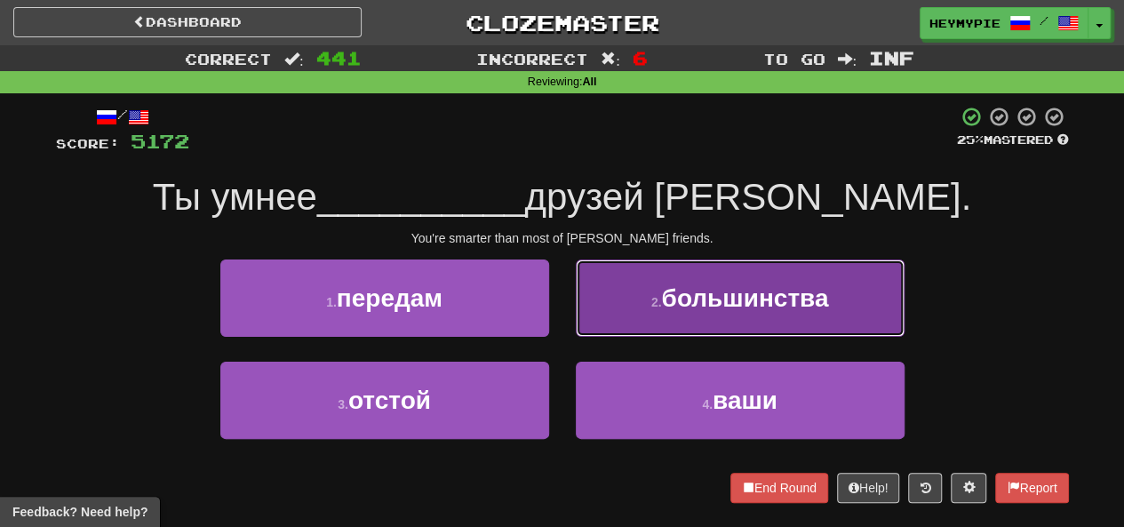
click at [635, 324] on button "2 . большинства" at bounding box center [740, 298] width 329 height 77
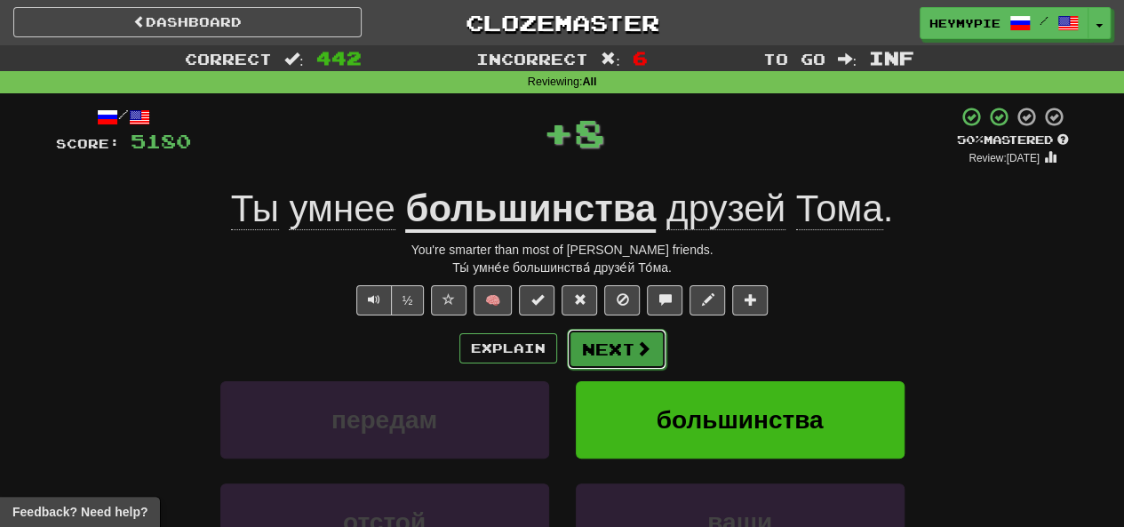
click at [608, 356] on button "Next" at bounding box center [617, 349] width 100 height 41
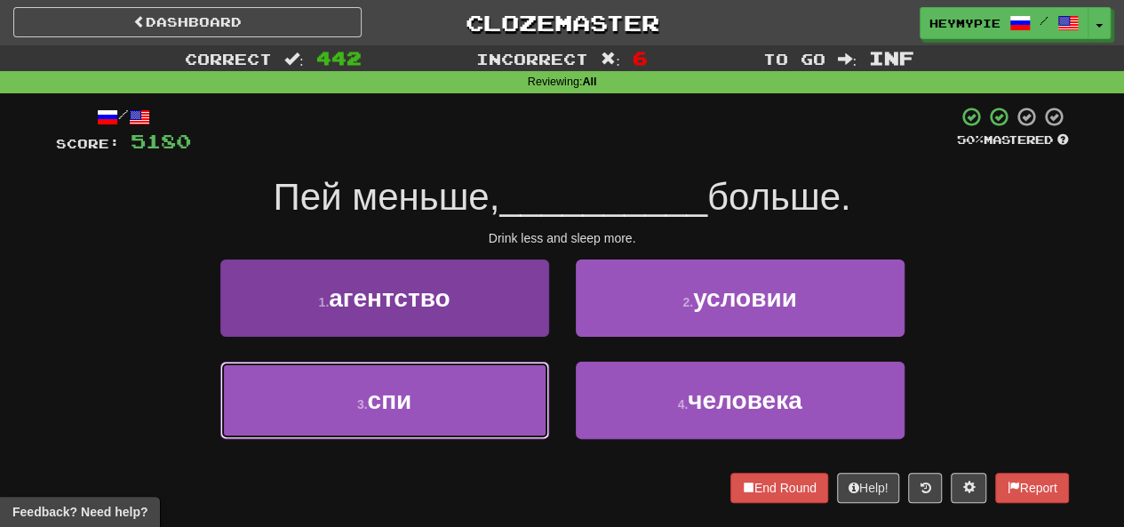
click at [468, 407] on button "3 . спи" at bounding box center [384, 400] width 329 height 77
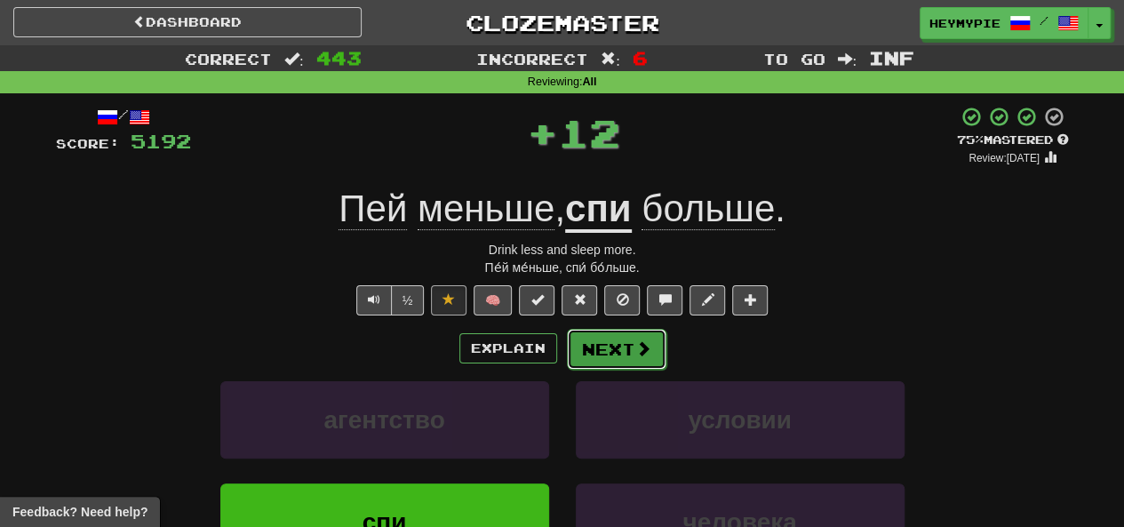
click at [599, 340] on button "Next" at bounding box center [617, 349] width 100 height 41
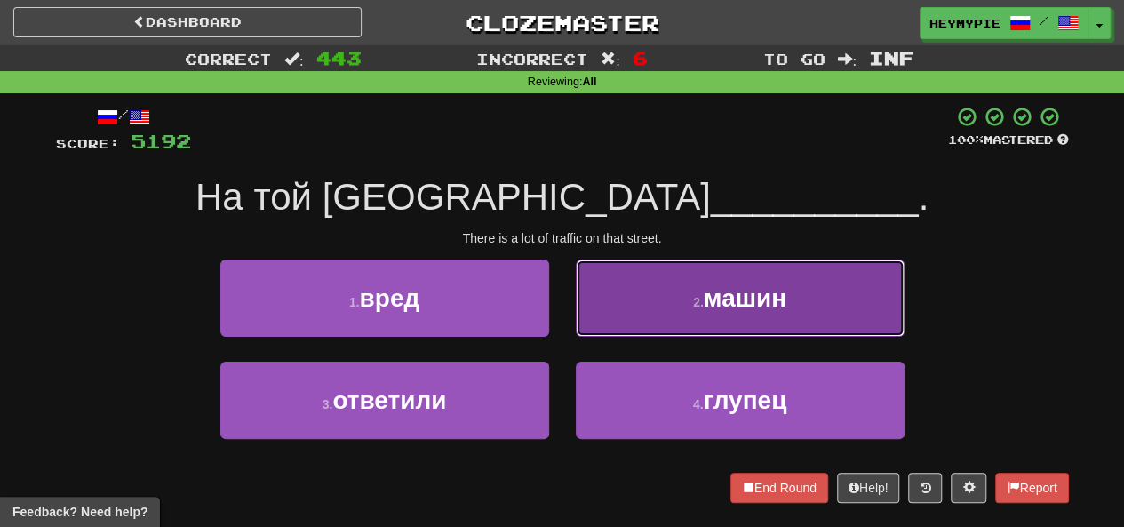
click at [642, 319] on button "2 . машин" at bounding box center [740, 298] width 329 height 77
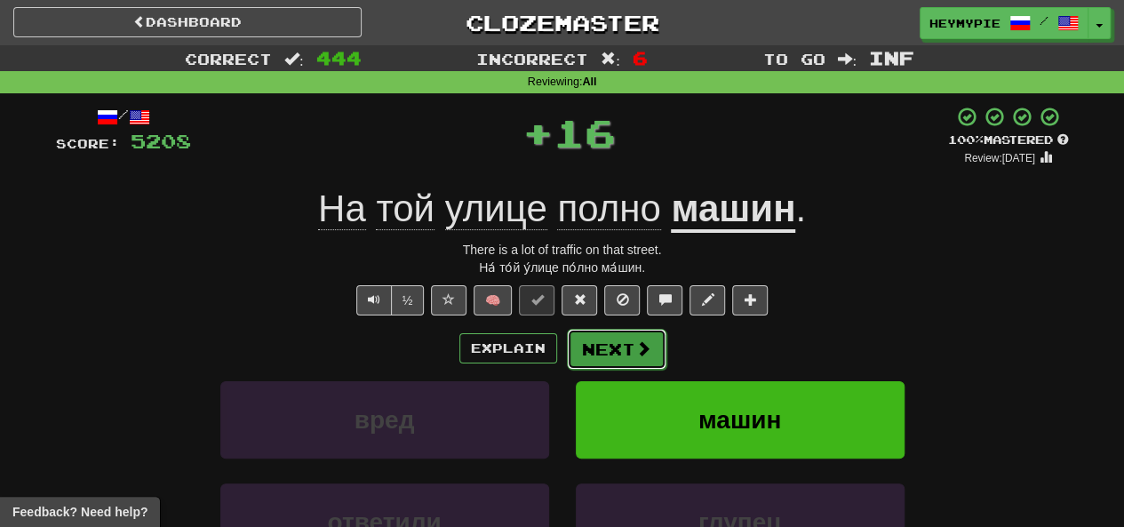
click at [620, 357] on button "Next" at bounding box center [617, 349] width 100 height 41
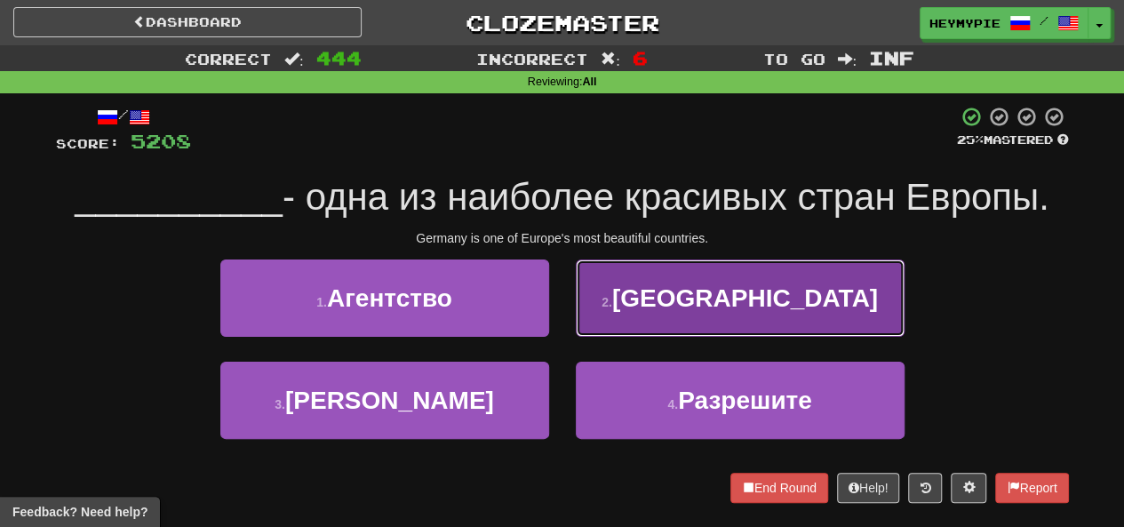
click at [656, 311] on button "2 . [GEOGRAPHIC_DATA]" at bounding box center [740, 298] width 329 height 77
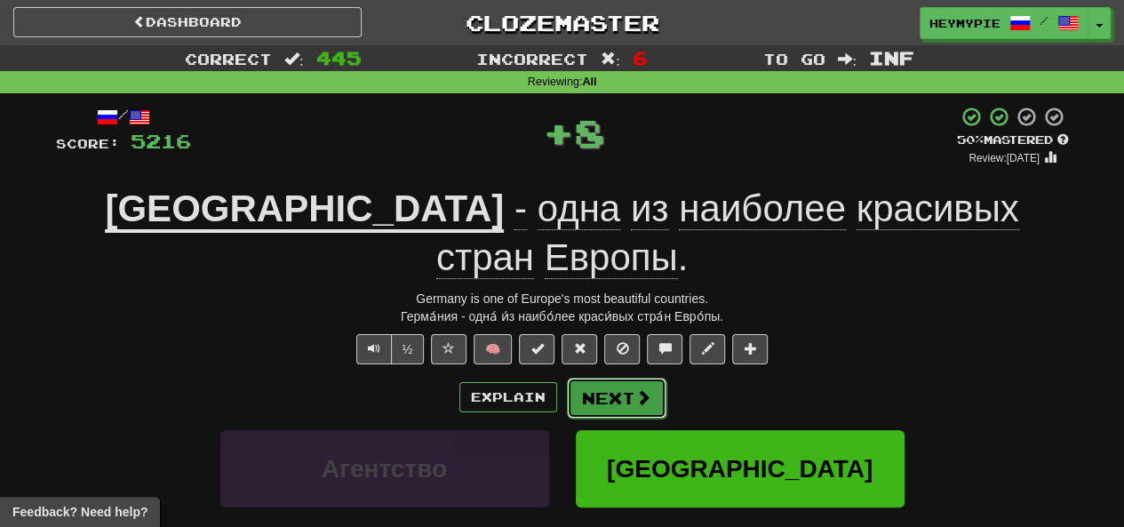
click at [601, 378] on button "Next" at bounding box center [617, 398] width 100 height 41
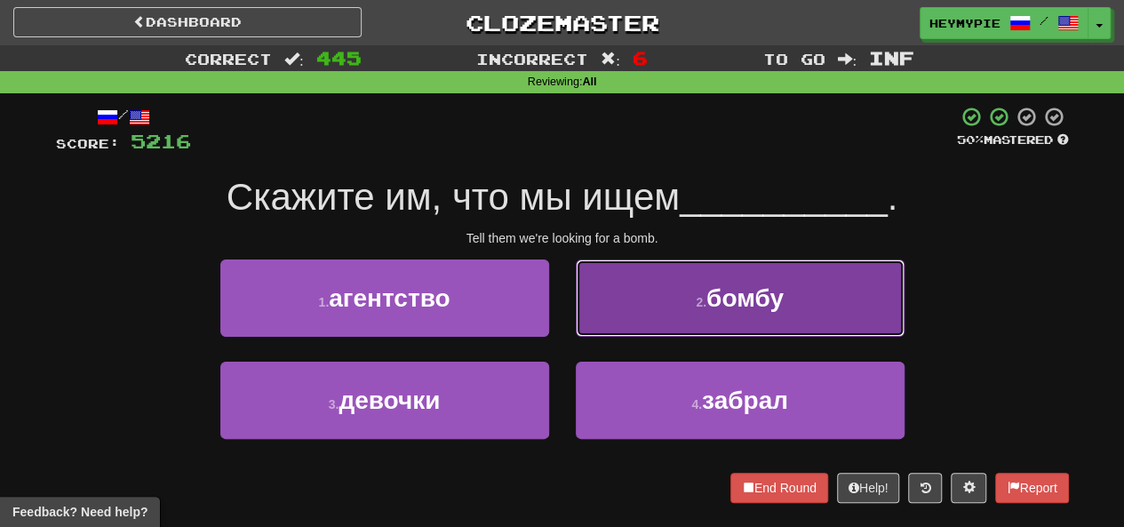
click at [682, 287] on button "2 . бомбу" at bounding box center [740, 298] width 329 height 77
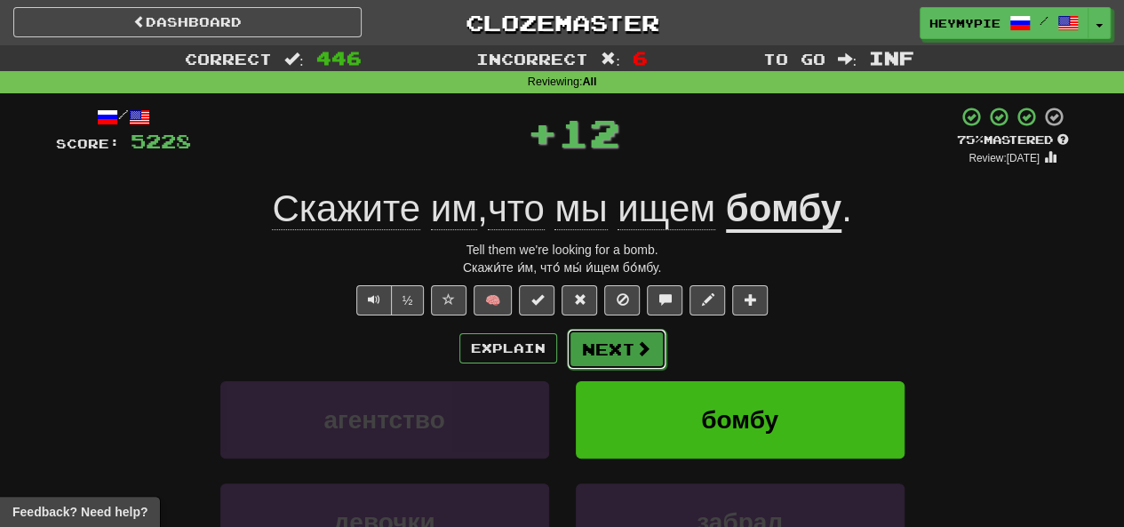
click at [603, 356] on button "Next" at bounding box center [617, 349] width 100 height 41
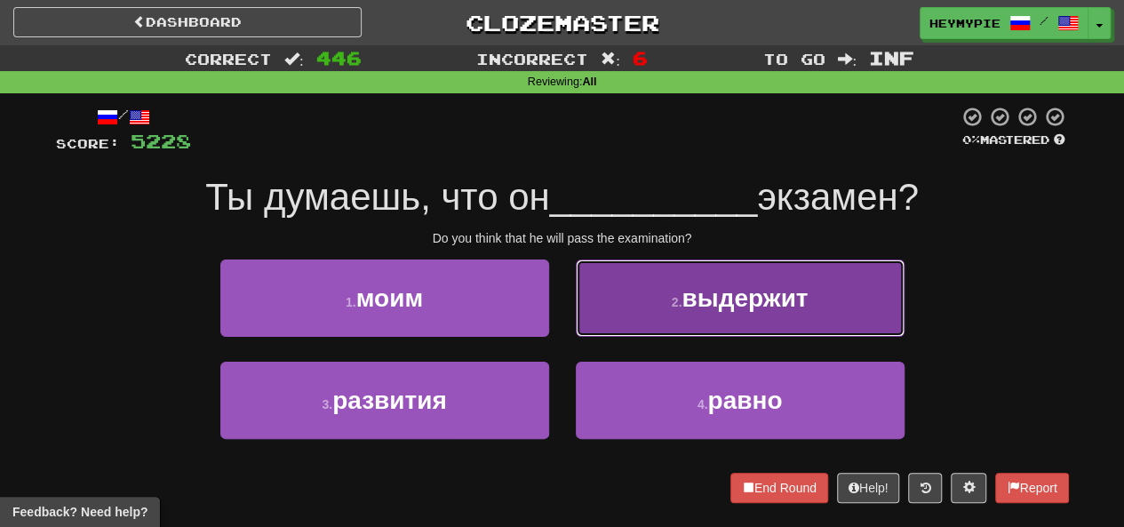
click at [603, 289] on button "2 . выдержит" at bounding box center [740, 298] width 329 height 77
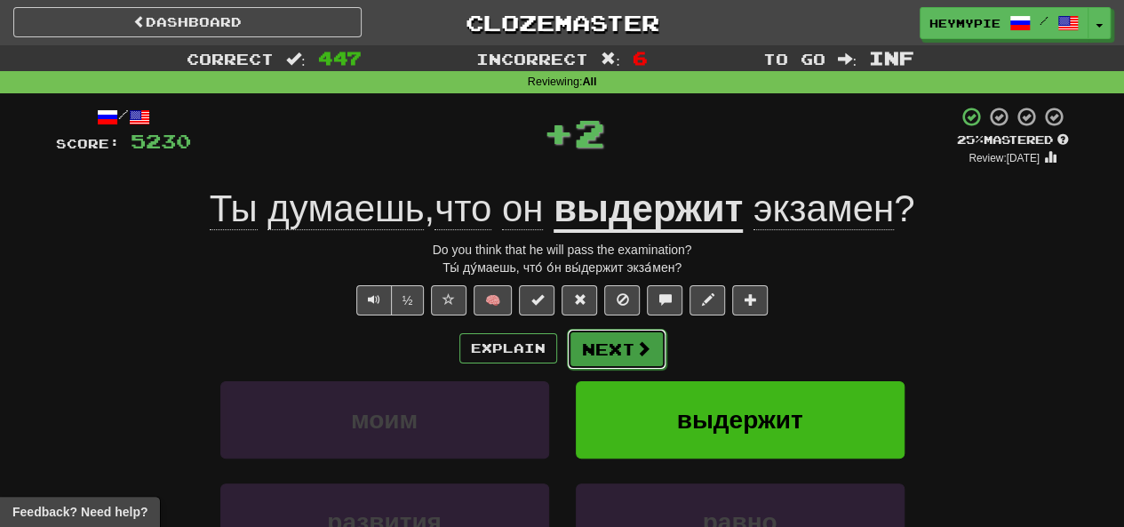
click at [615, 340] on button "Next" at bounding box center [617, 349] width 100 height 41
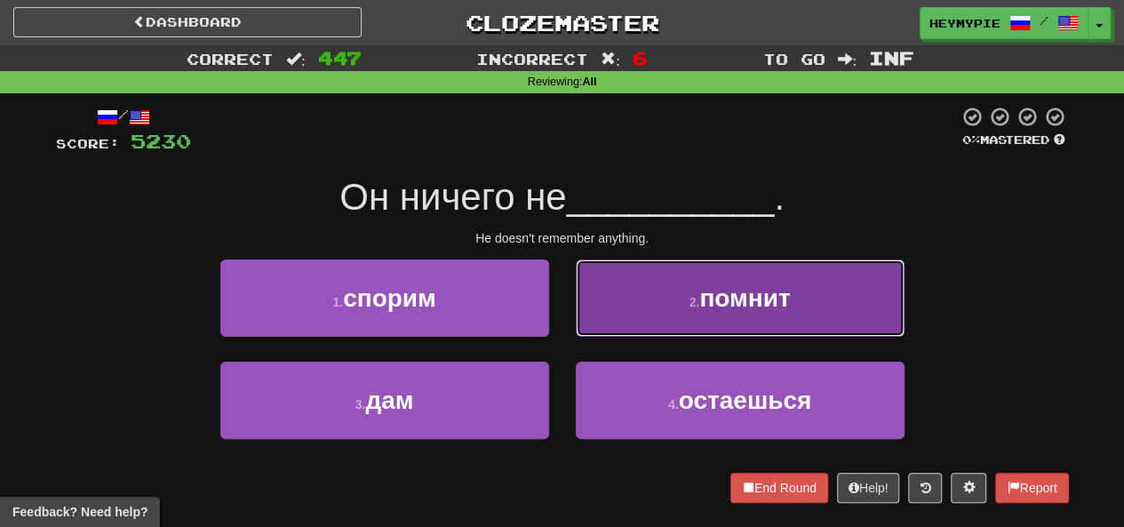
click at [661, 303] on button "2 . помнит" at bounding box center [740, 298] width 329 height 77
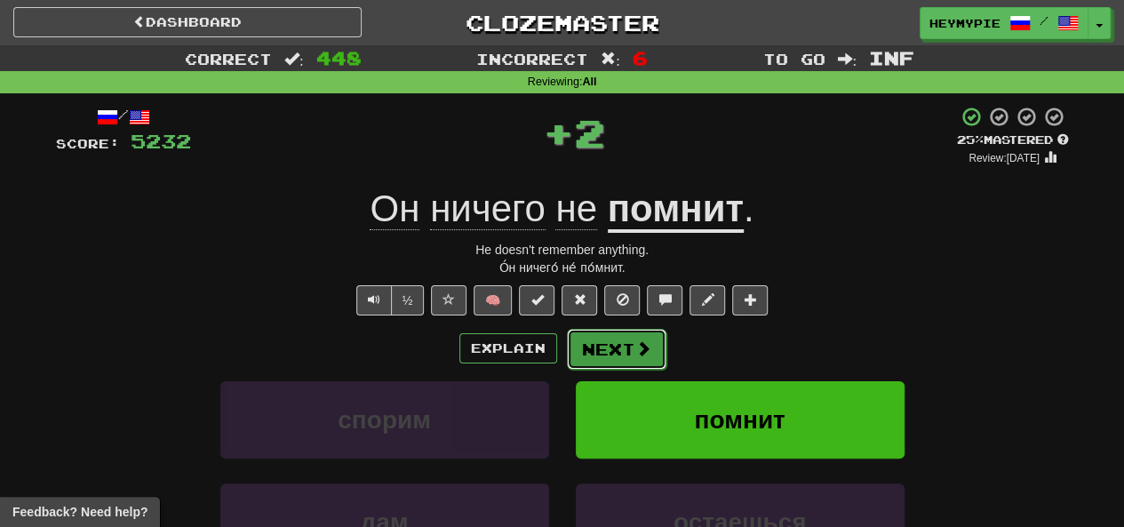
click at [618, 356] on button "Next" at bounding box center [617, 349] width 100 height 41
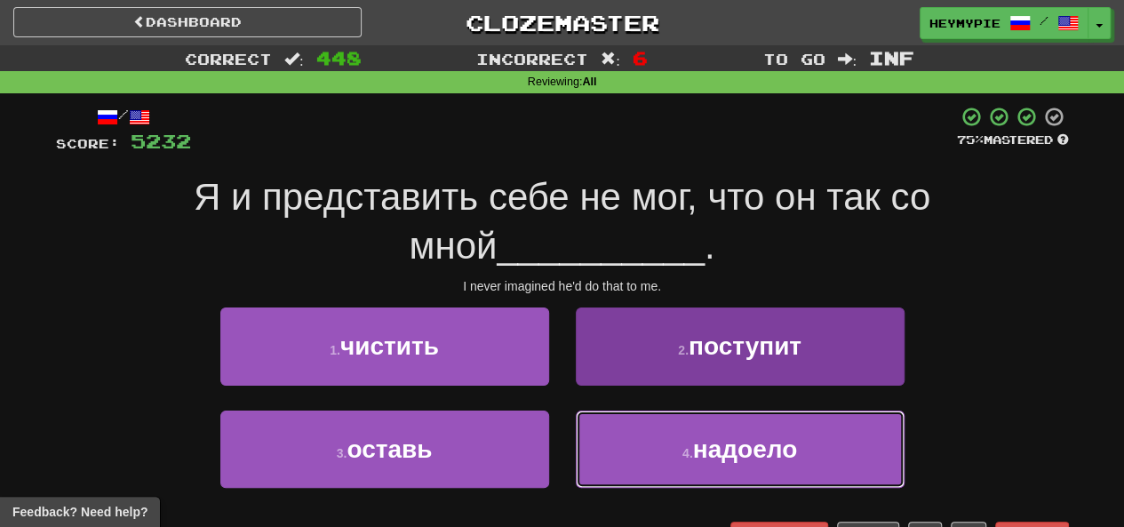
click at [597, 434] on button "4 . надоело" at bounding box center [740, 449] width 329 height 77
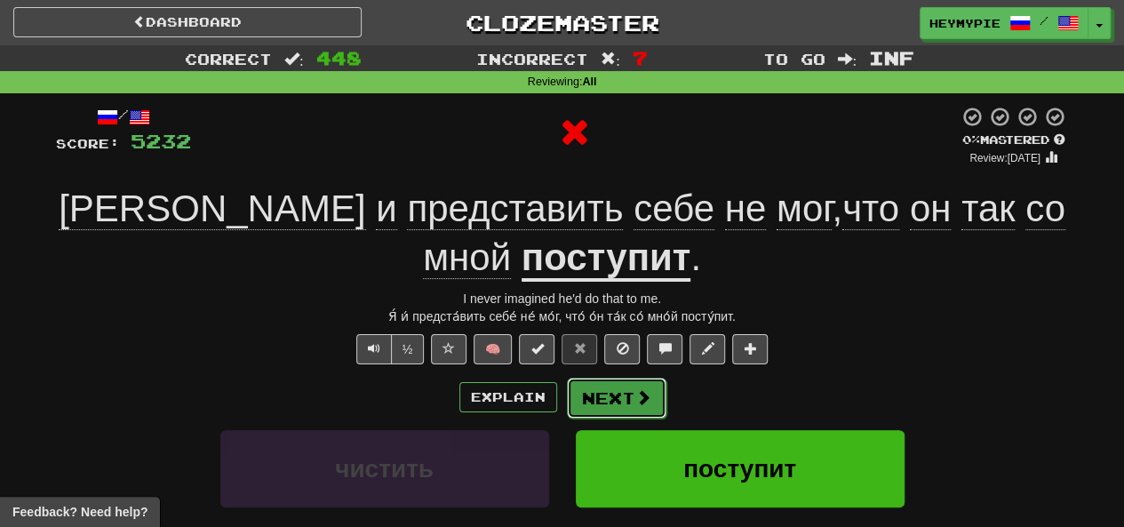
drag, startPoint x: 588, startPoint y: 382, endPoint x: 593, endPoint y: 390, distance: 9.2
click at [593, 390] on button "Next" at bounding box center [617, 398] width 100 height 41
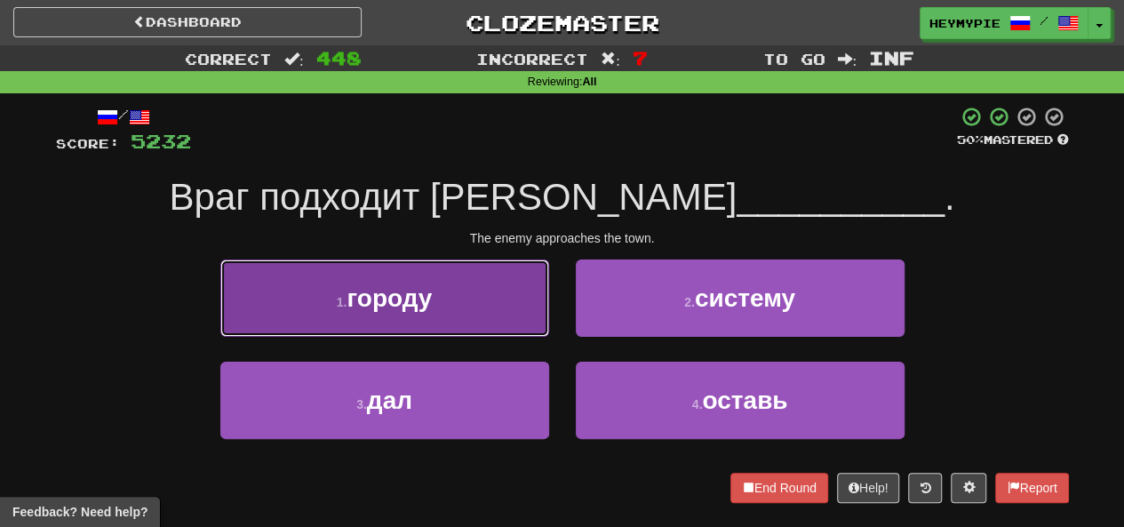
click at [473, 303] on button "1 . городу" at bounding box center [384, 298] width 329 height 77
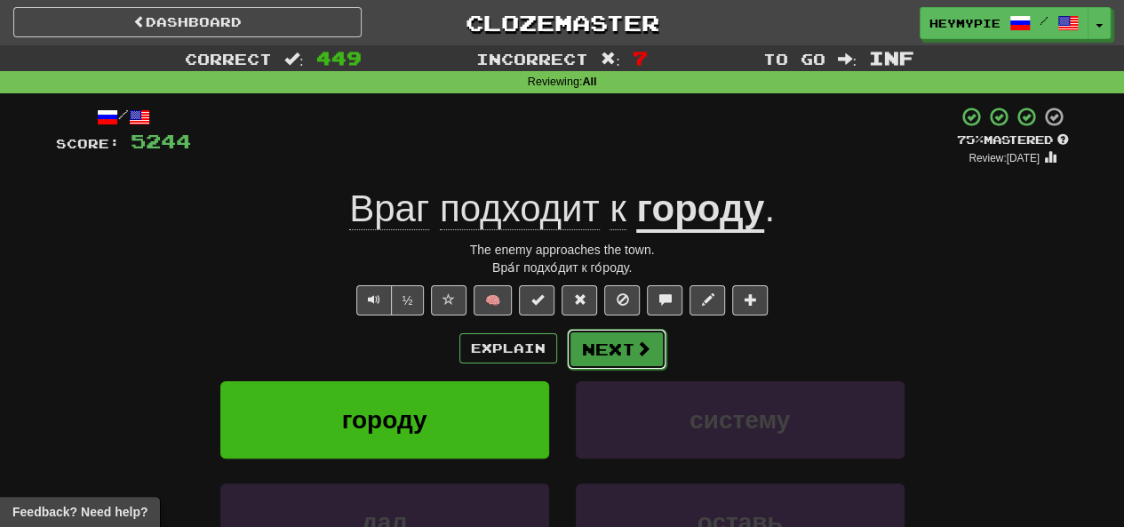
click at [624, 345] on button "Next" at bounding box center [617, 349] width 100 height 41
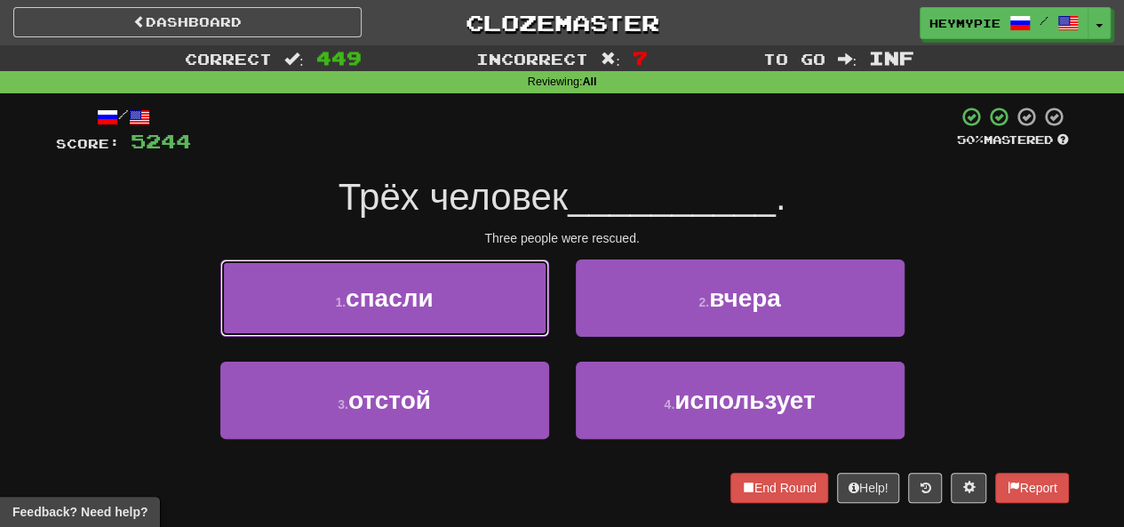
click at [514, 289] on button "1 . спасли" at bounding box center [384, 298] width 329 height 77
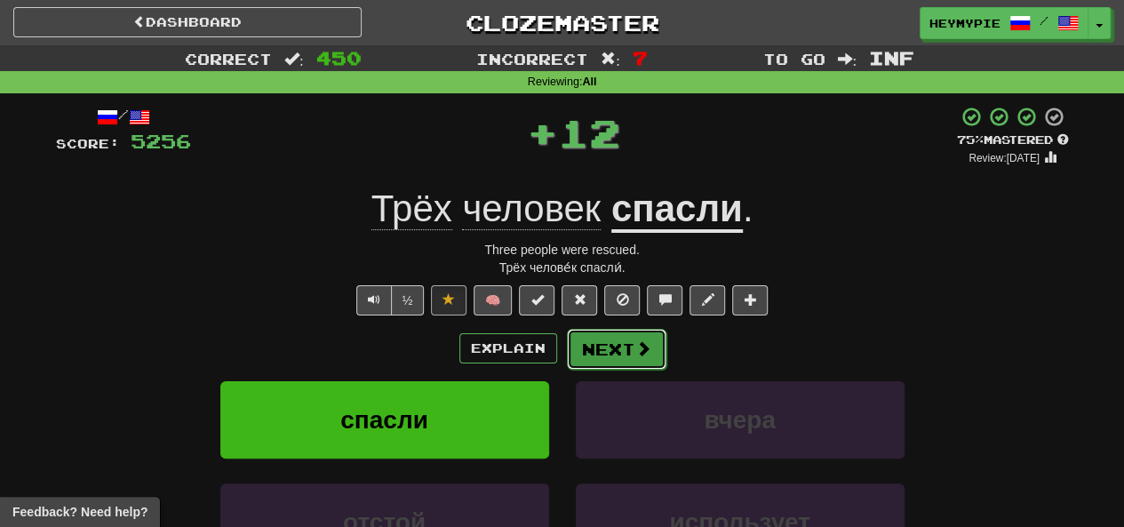
click at [636, 358] on button "Next" at bounding box center [617, 349] width 100 height 41
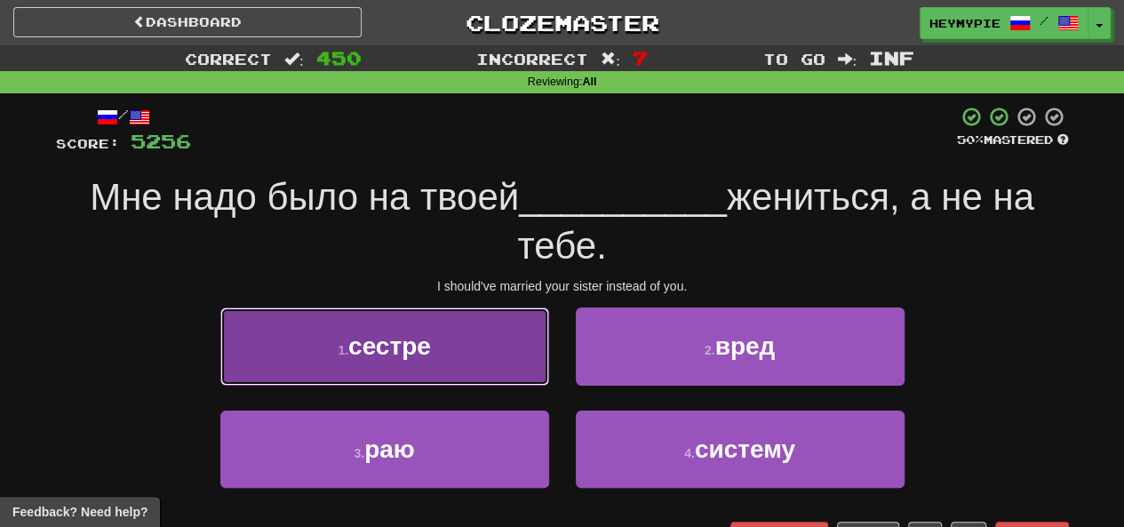
click at [463, 330] on button "1 . сестре" at bounding box center [384, 346] width 329 height 77
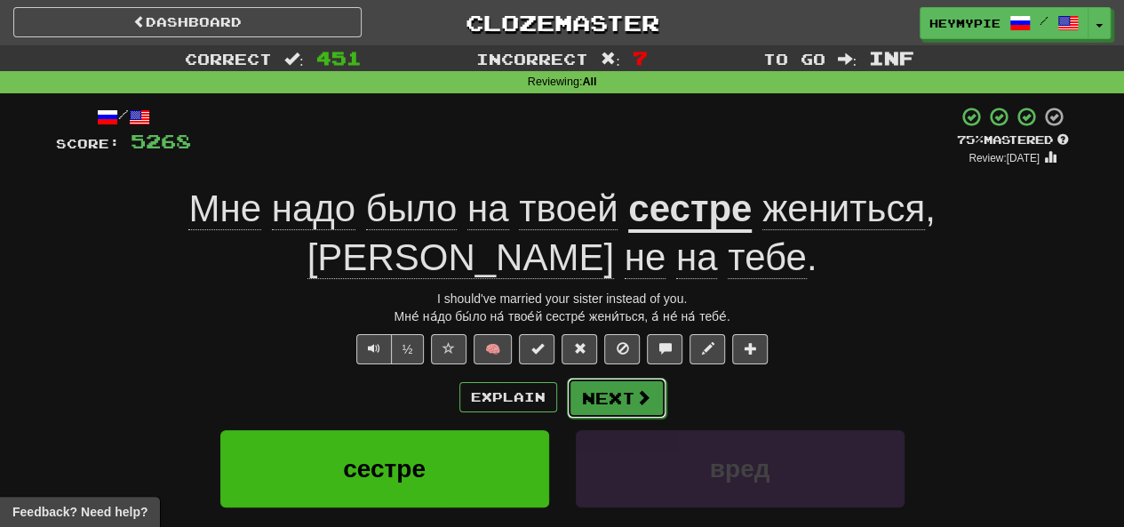
click at [606, 378] on button "Next" at bounding box center [617, 398] width 100 height 41
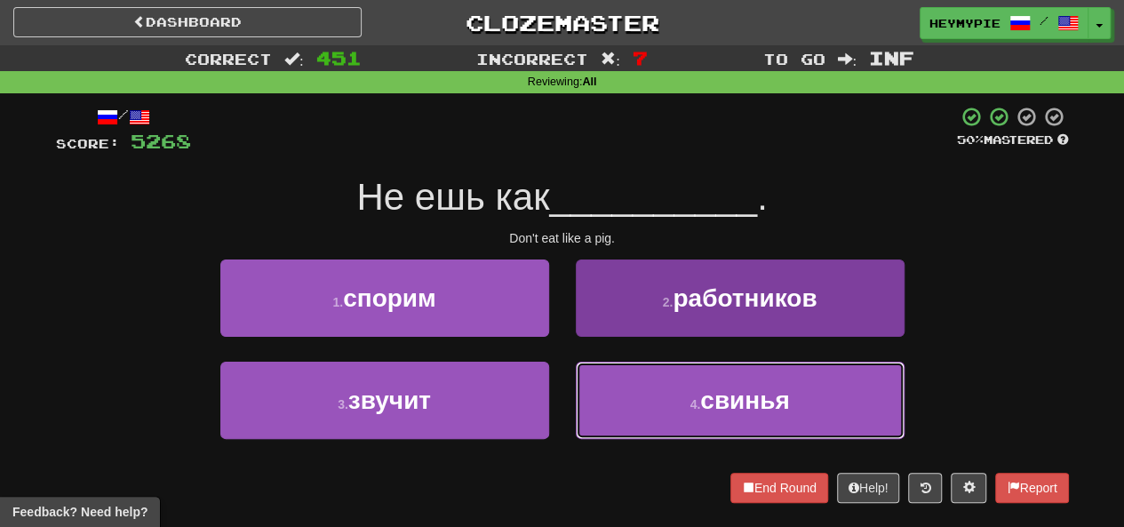
click at [653, 399] on button "4 . свинья" at bounding box center [740, 400] width 329 height 77
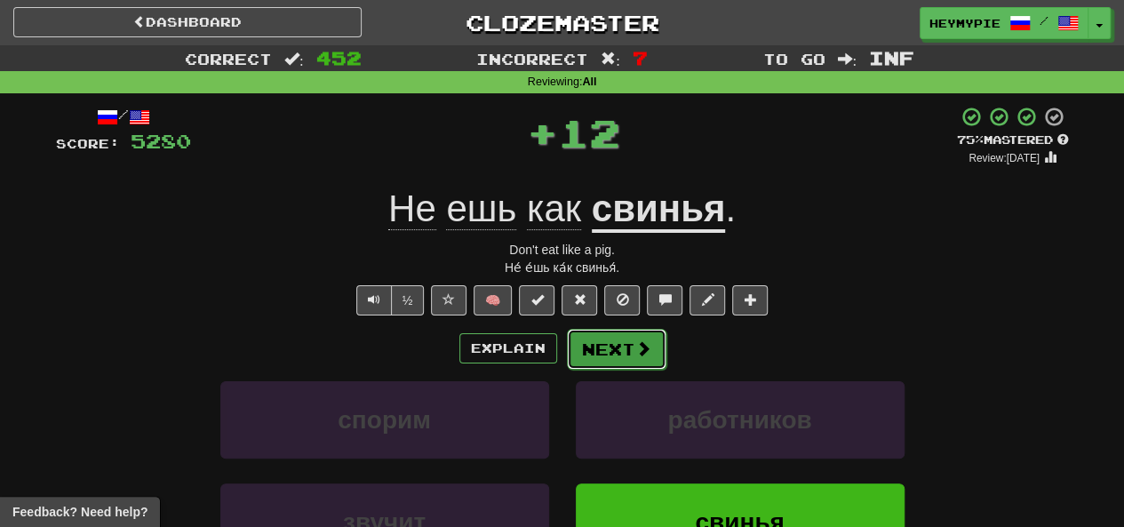
click at [606, 338] on button "Next" at bounding box center [617, 349] width 100 height 41
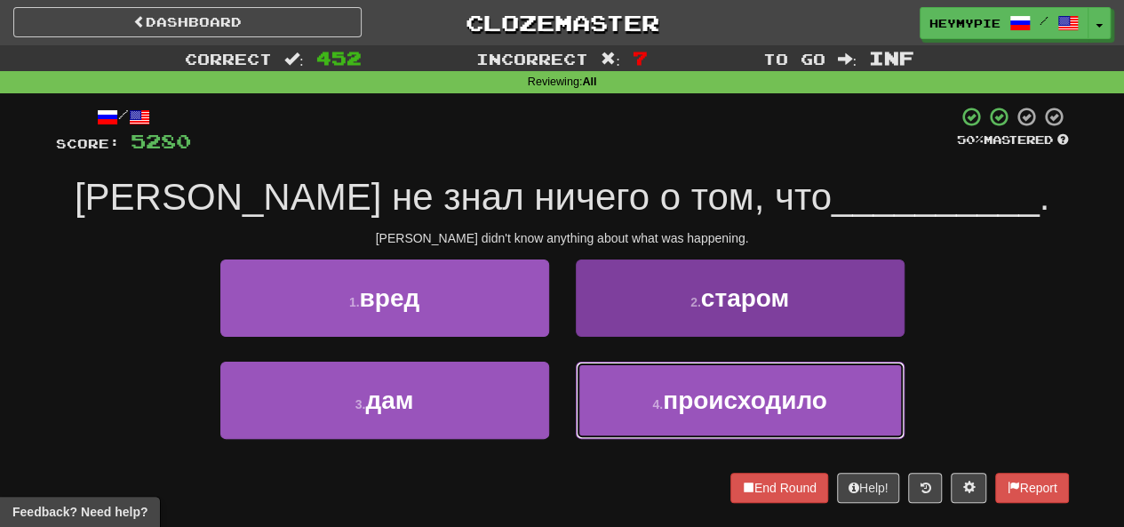
click at [649, 403] on button "4 . происходило" at bounding box center [740, 400] width 329 height 77
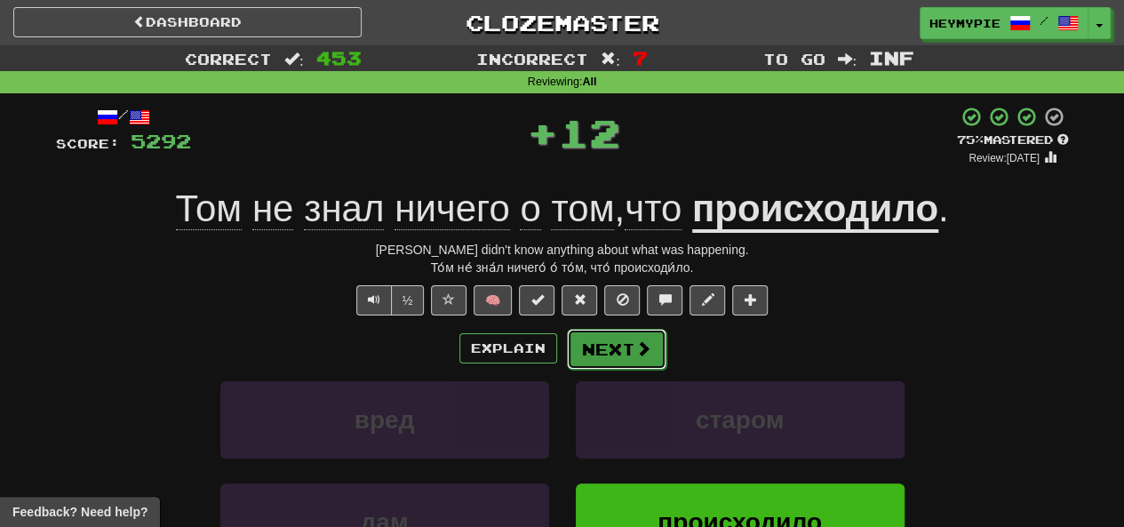
click at [617, 343] on button "Next" at bounding box center [617, 349] width 100 height 41
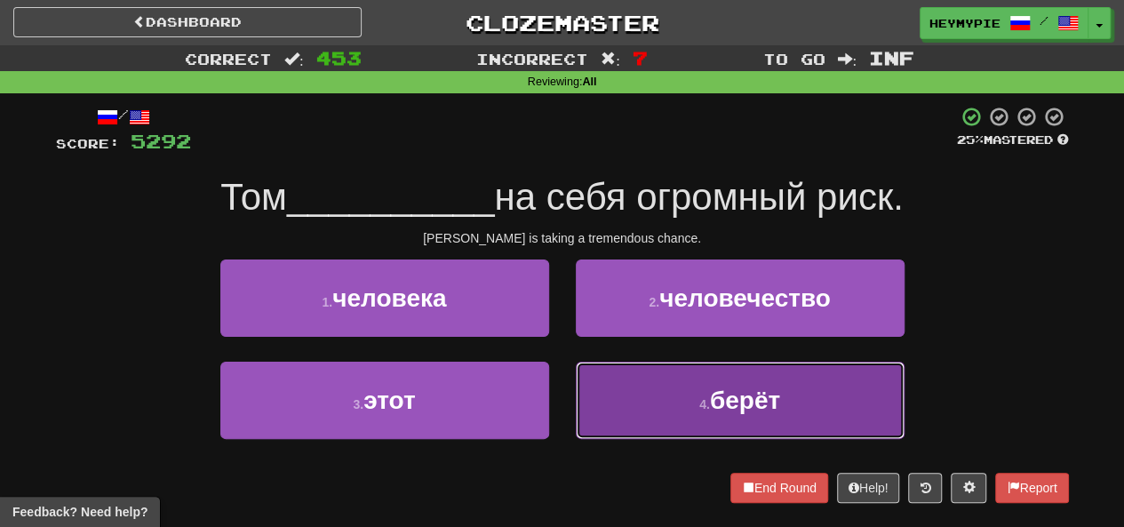
click at [651, 406] on button "4 . берёт" at bounding box center [740, 400] width 329 height 77
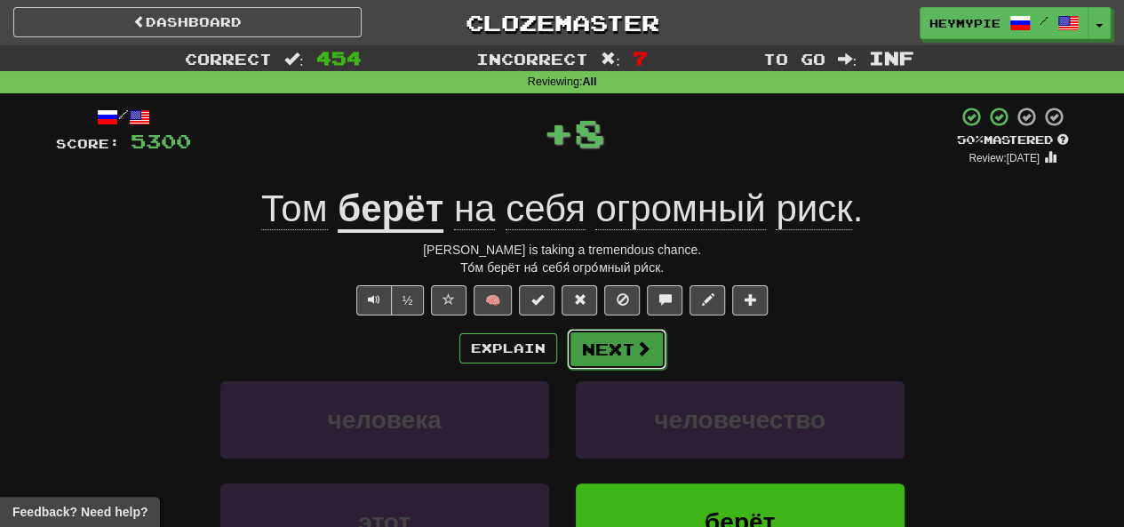
click at [612, 342] on button "Next" at bounding box center [617, 349] width 100 height 41
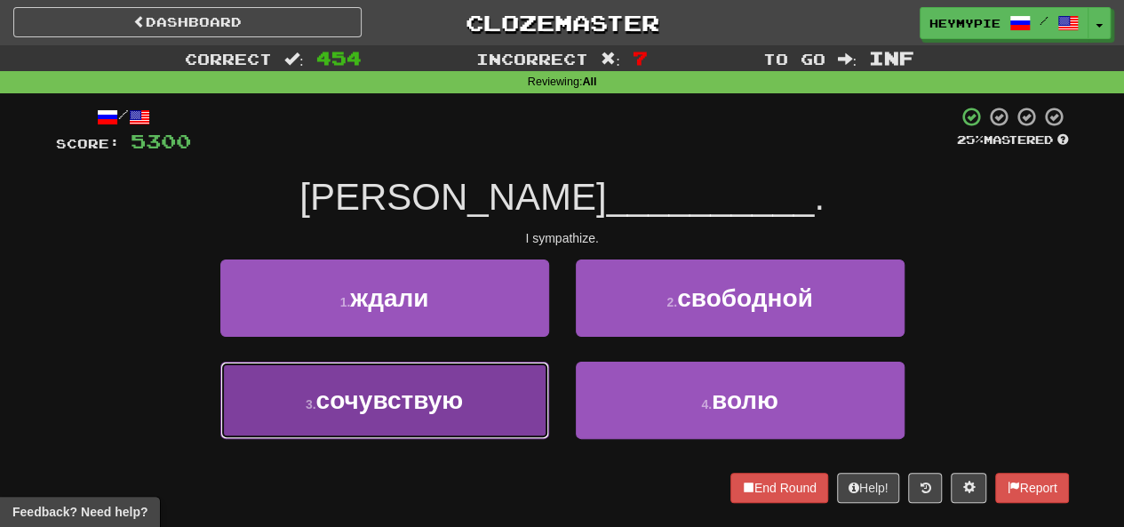
click at [443, 415] on button "3 . сочувствую" at bounding box center [384, 400] width 329 height 77
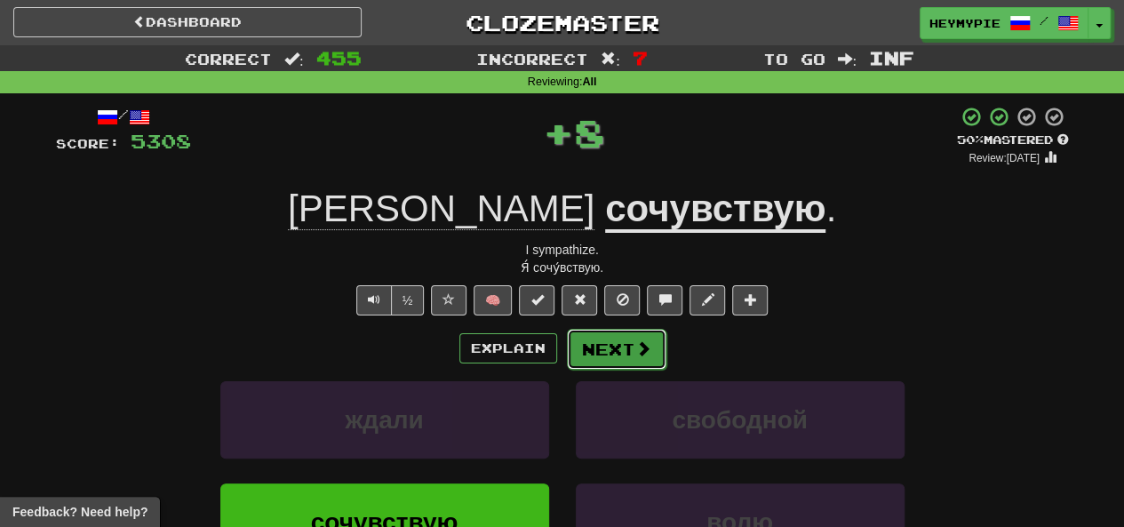
click at [594, 365] on button "Next" at bounding box center [617, 349] width 100 height 41
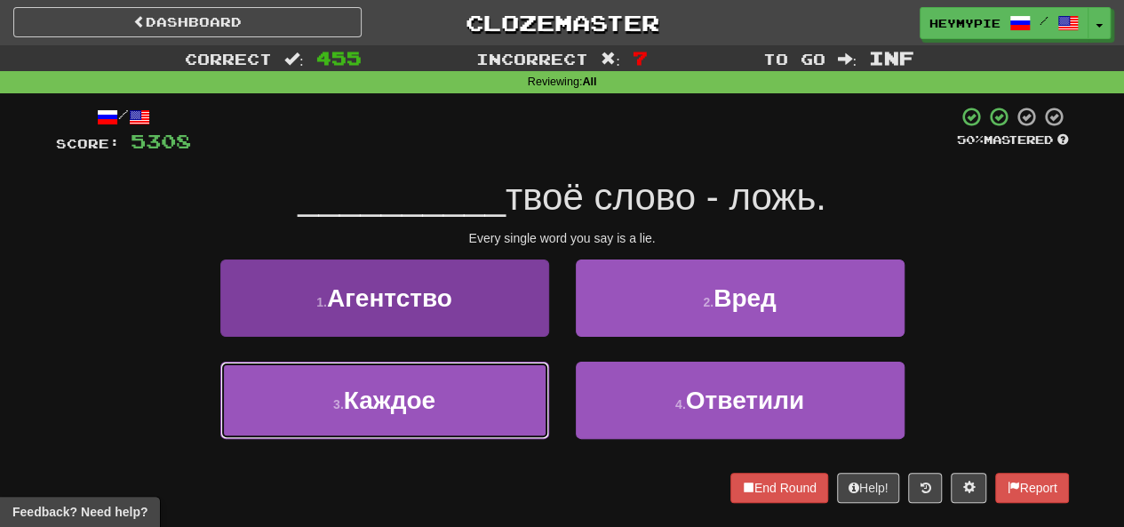
click at [478, 398] on button "3 . [GEOGRAPHIC_DATA]" at bounding box center [384, 400] width 329 height 77
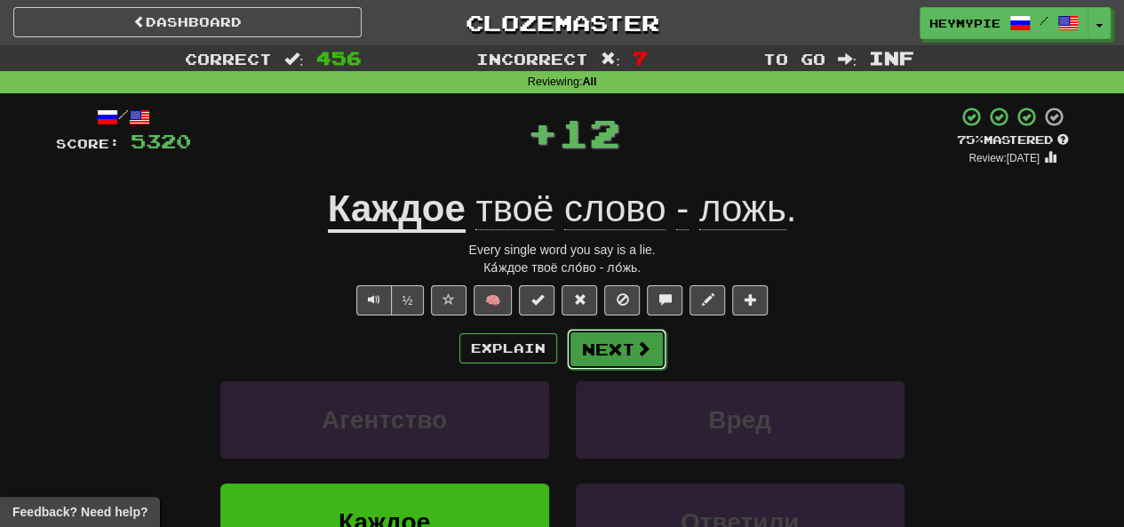
click at [630, 364] on button "Next" at bounding box center [617, 349] width 100 height 41
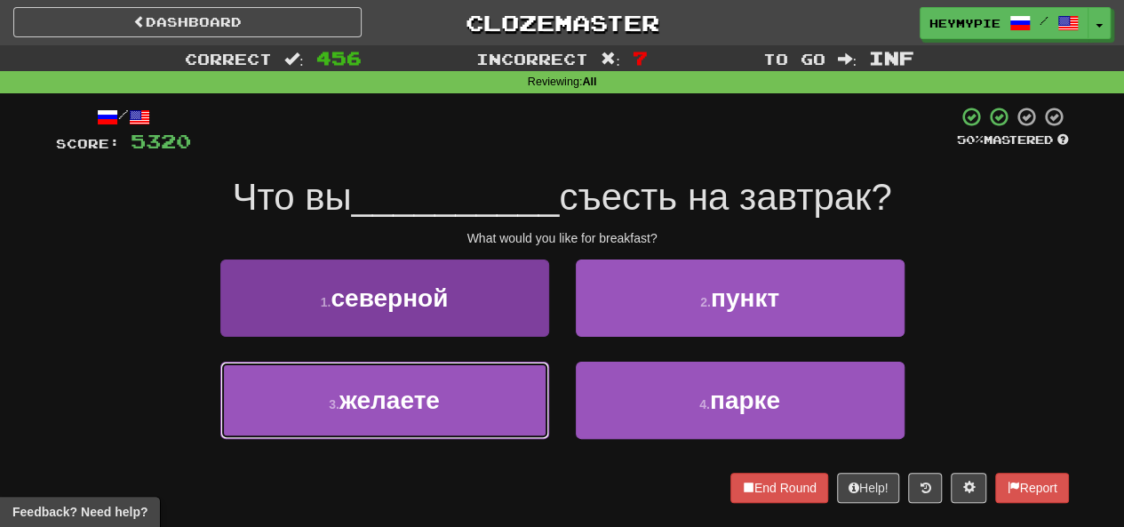
click at [508, 407] on button "3 . желаете" at bounding box center [384, 400] width 329 height 77
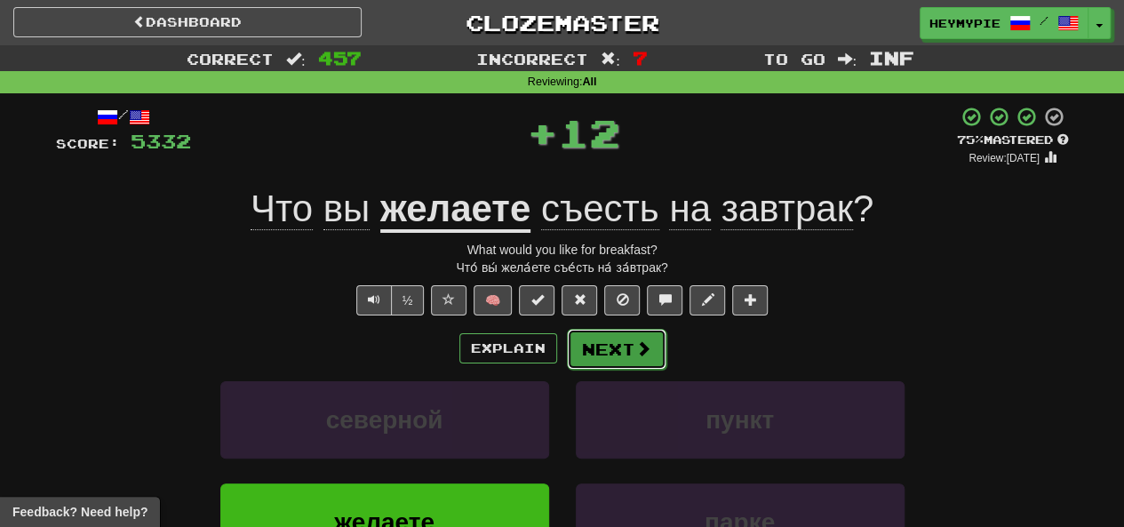
click at [636, 348] on span at bounding box center [644, 348] width 16 height 16
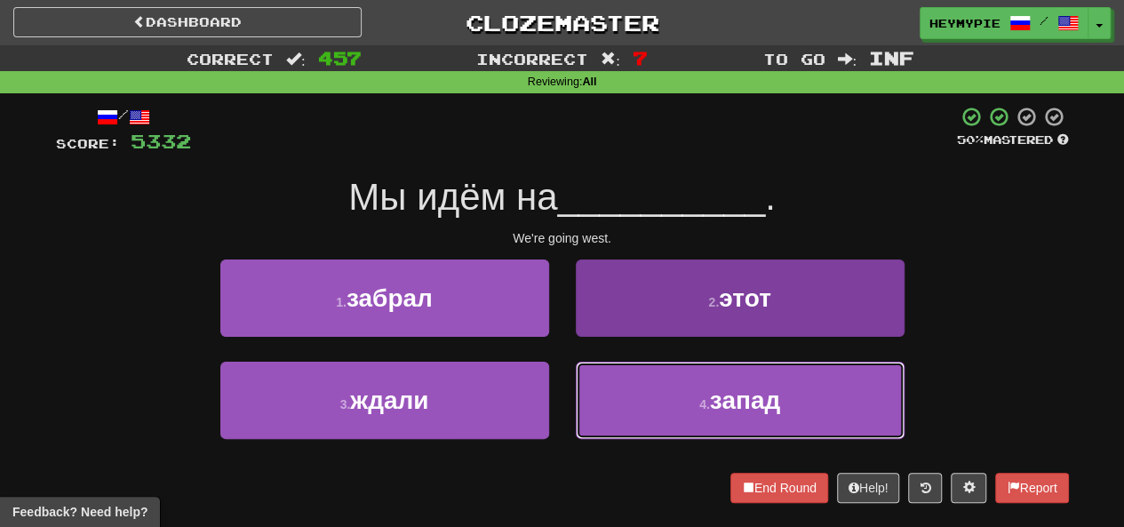
click at [621, 394] on button "4 . запад" at bounding box center [740, 400] width 329 height 77
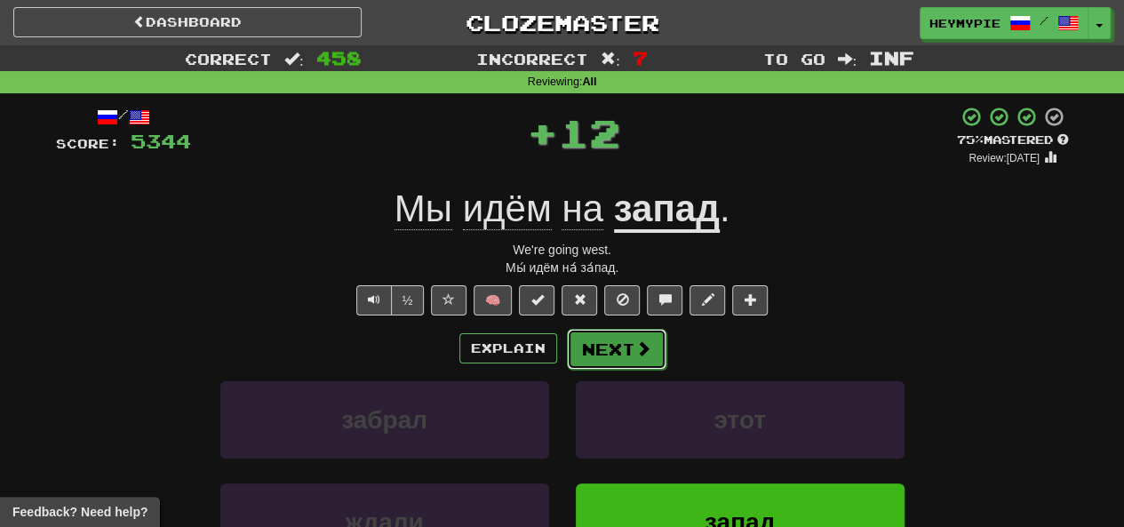
click at [588, 347] on button "Next" at bounding box center [617, 349] width 100 height 41
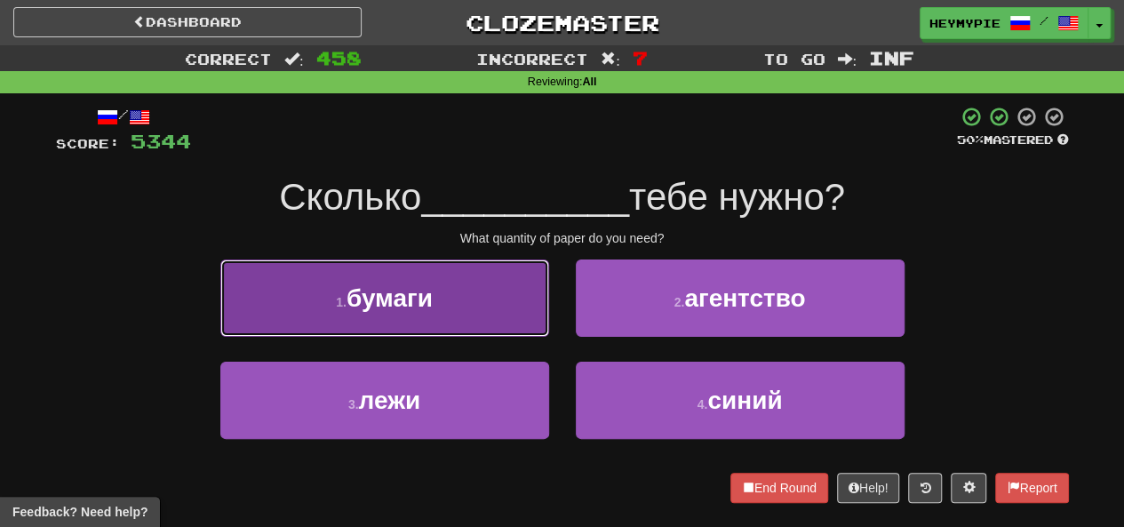
click at [470, 319] on button "1 . бумаги" at bounding box center [384, 298] width 329 height 77
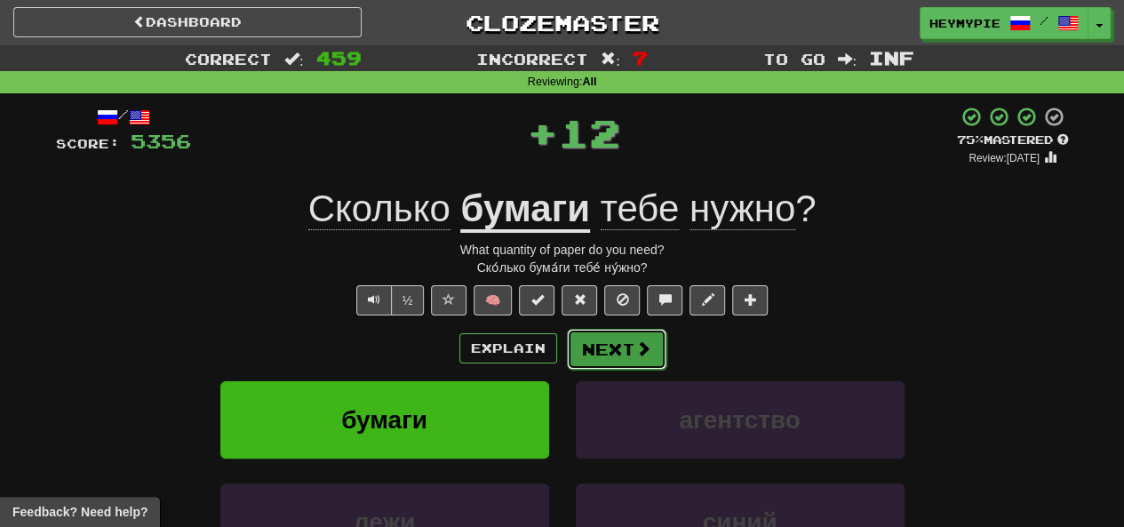
click at [615, 360] on button "Next" at bounding box center [617, 349] width 100 height 41
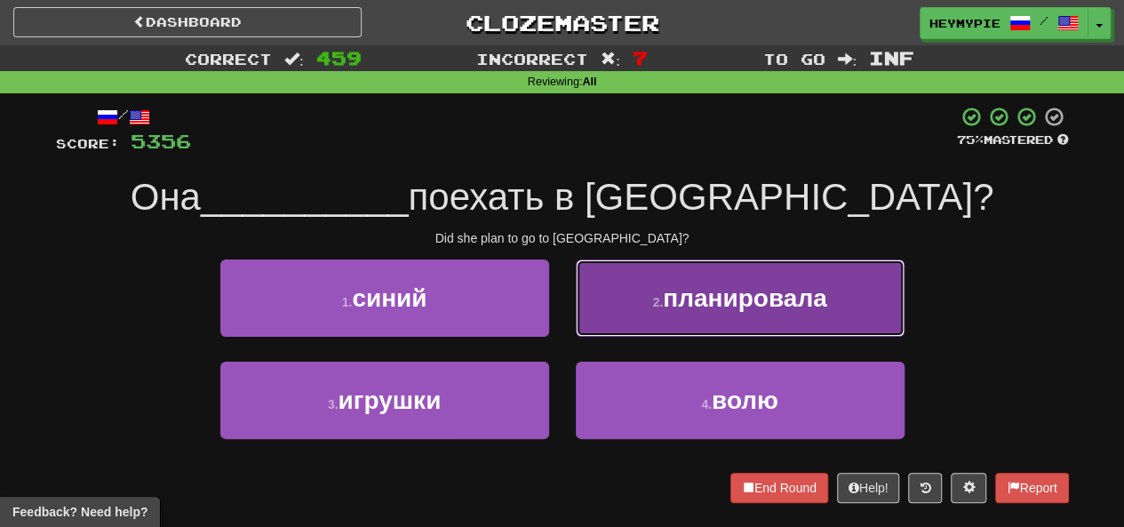
click at [710, 307] on span "планировала" at bounding box center [745, 298] width 164 height 28
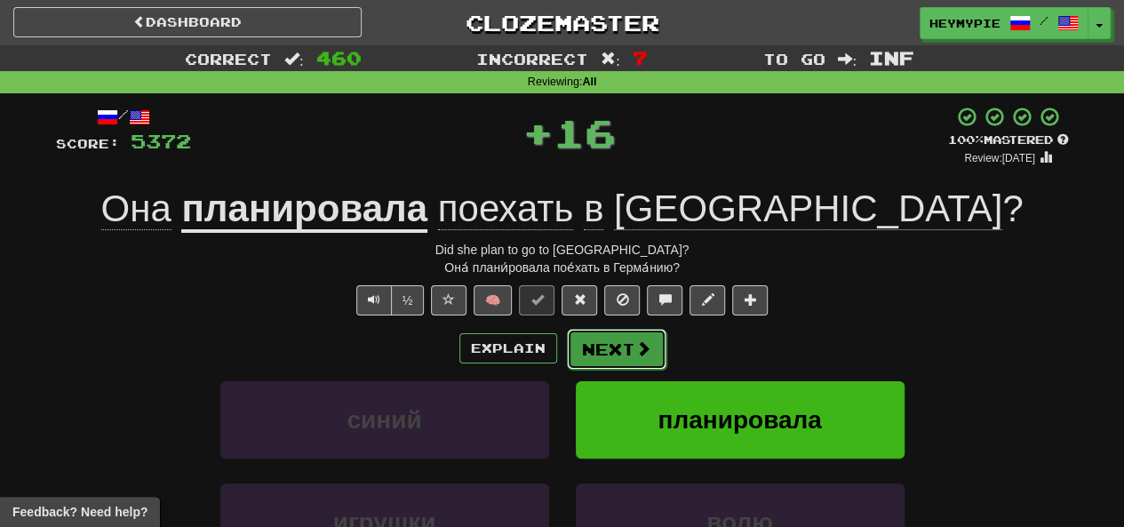
click at [597, 345] on button "Next" at bounding box center [617, 349] width 100 height 41
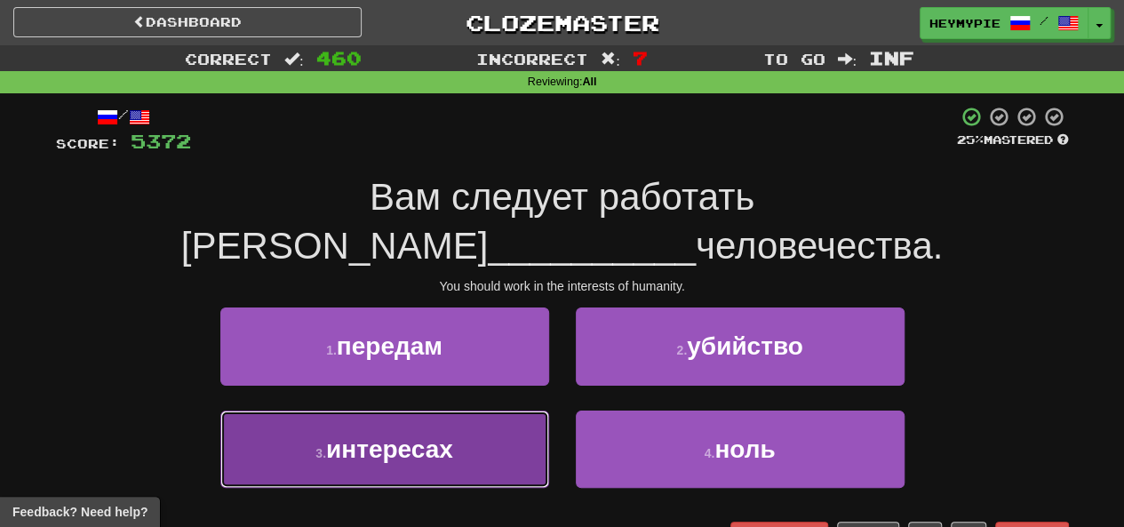
click at [443, 436] on span "интересах" at bounding box center [389, 450] width 127 height 28
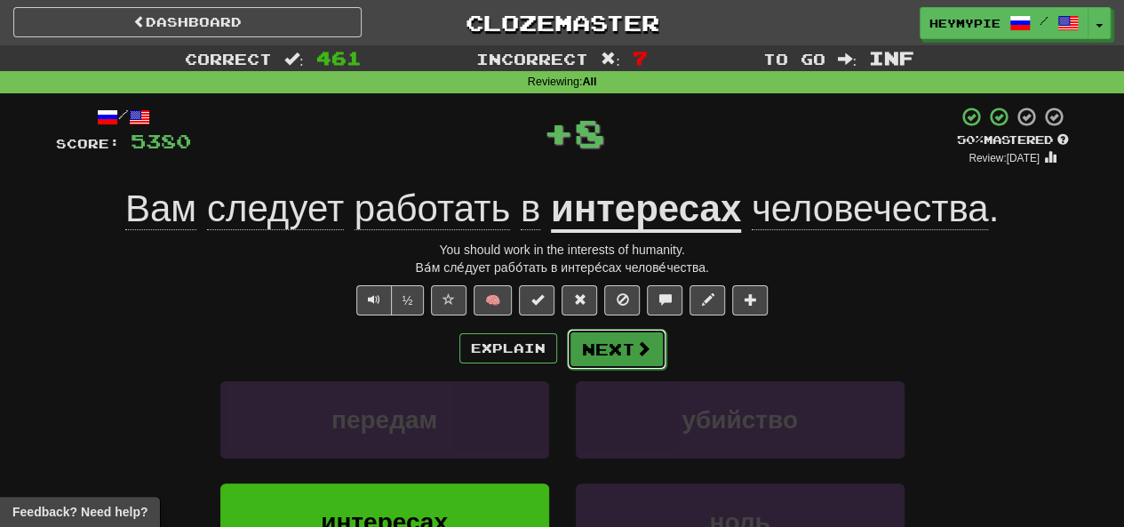
click at [587, 355] on button "Next" at bounding box center [617, 349] width 100 height 41
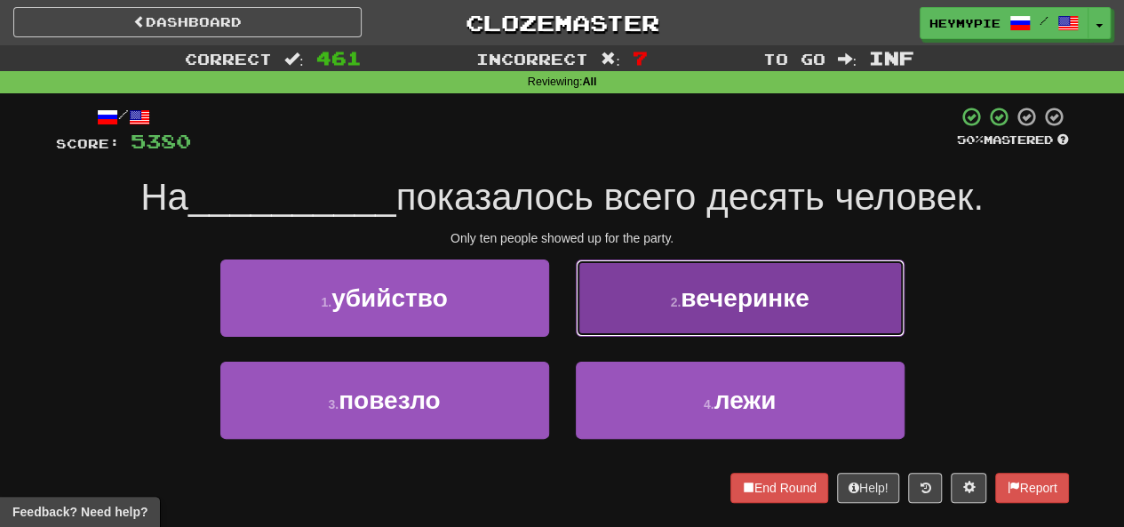
click at [627, 312] on button "2 . вечеринке" at bounding box center [740, 298] width 329 height 77
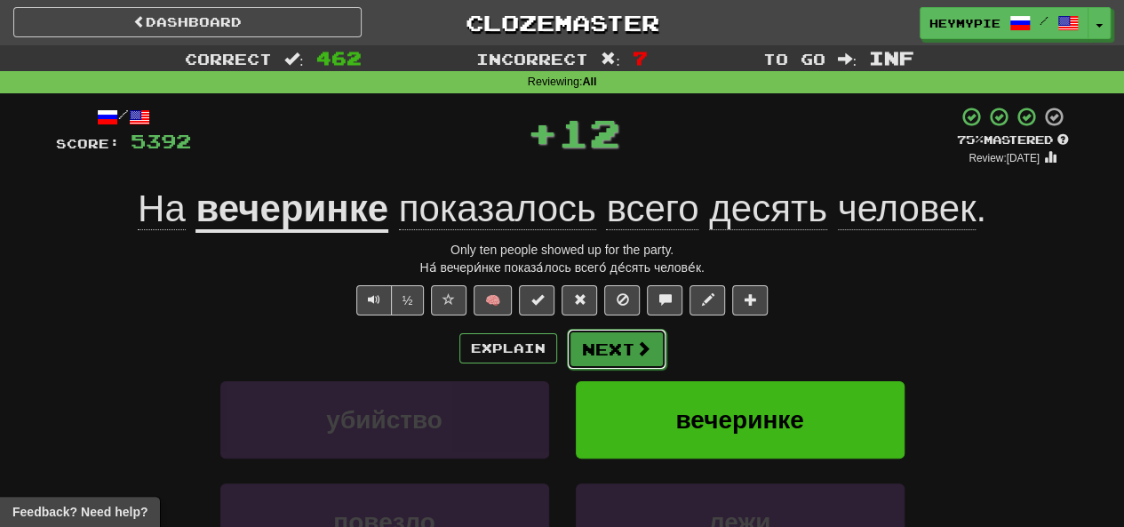
click at [588, 358] on button "Next" at bounding box center [617, 349] width 100 height 41
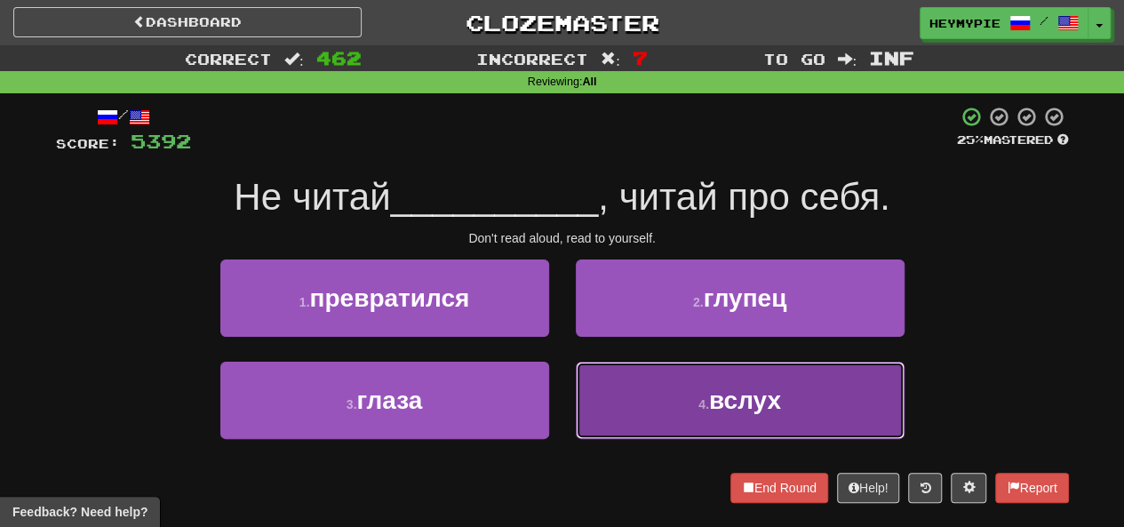
click at [636, 403] on button "4 . вслух" at bounding box center [740, 400] width 329 height 77
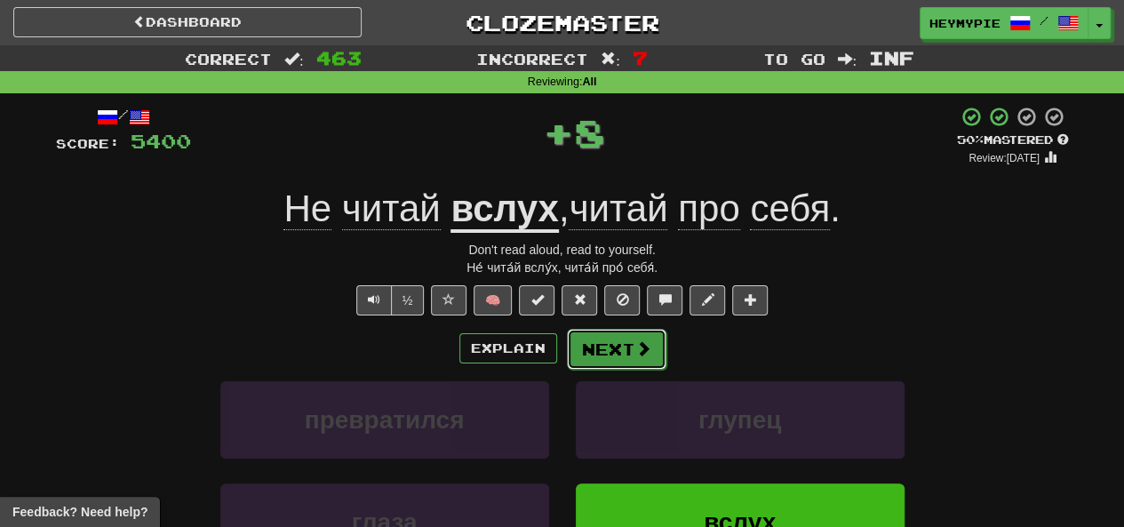
click at [601, 353] on button "Next" at bounding box center [617, 349] width 100 height 41
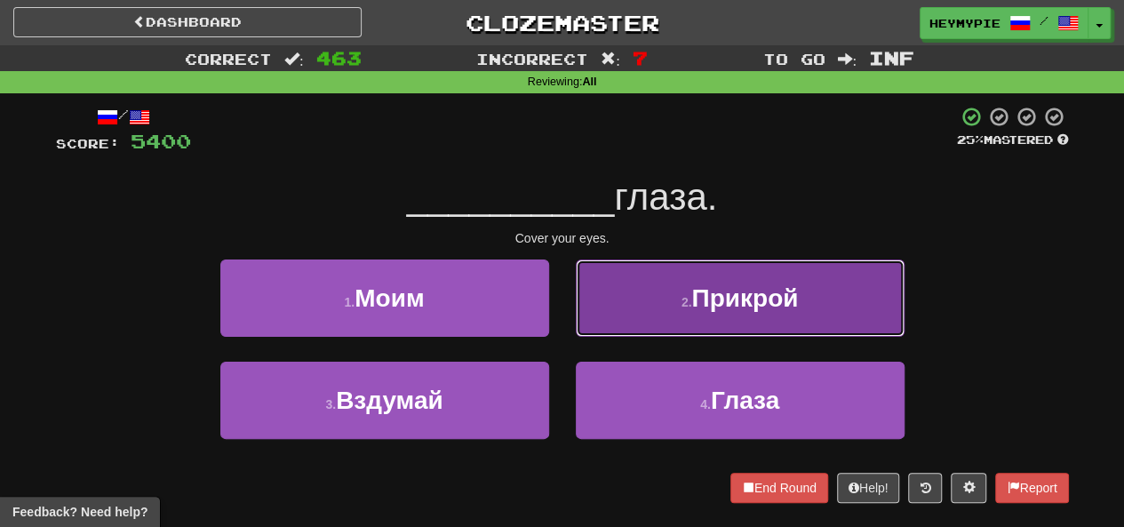
click at [667, 300] on button "2 . Прикрой" at bounding box center [740, 298] width 329 height 77
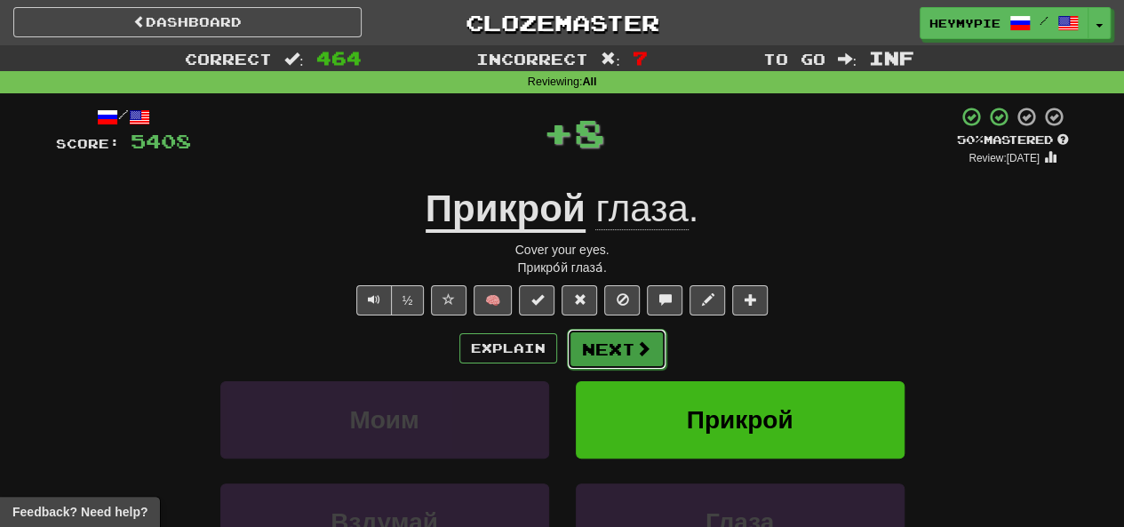
click at [611, 363] on button "Next" at bounding box center [617, 349] width 100 height 41
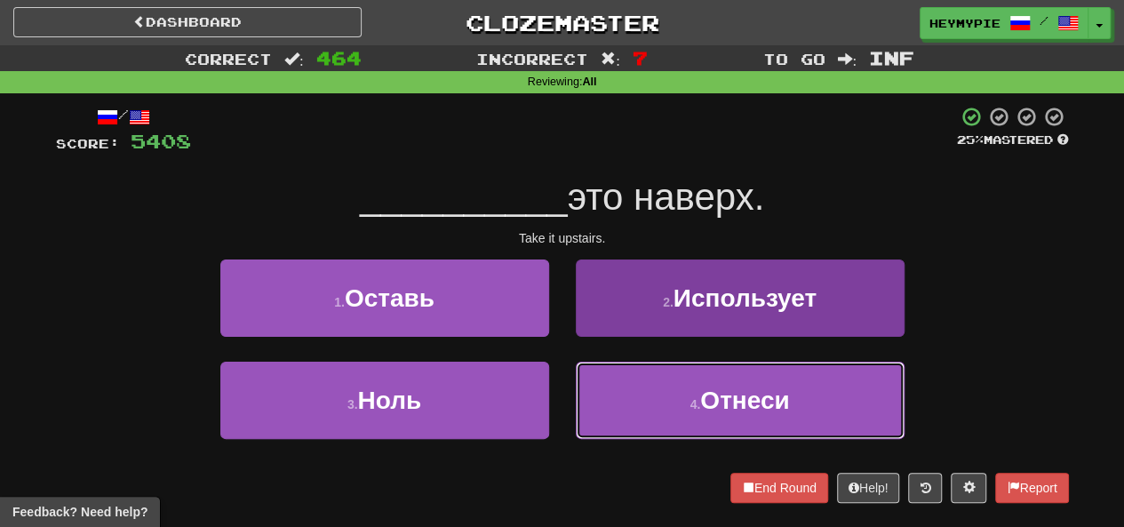
click at [608, 394] on button "4 . Отнеси" at bounding box center [740, 400] width 329 height 77
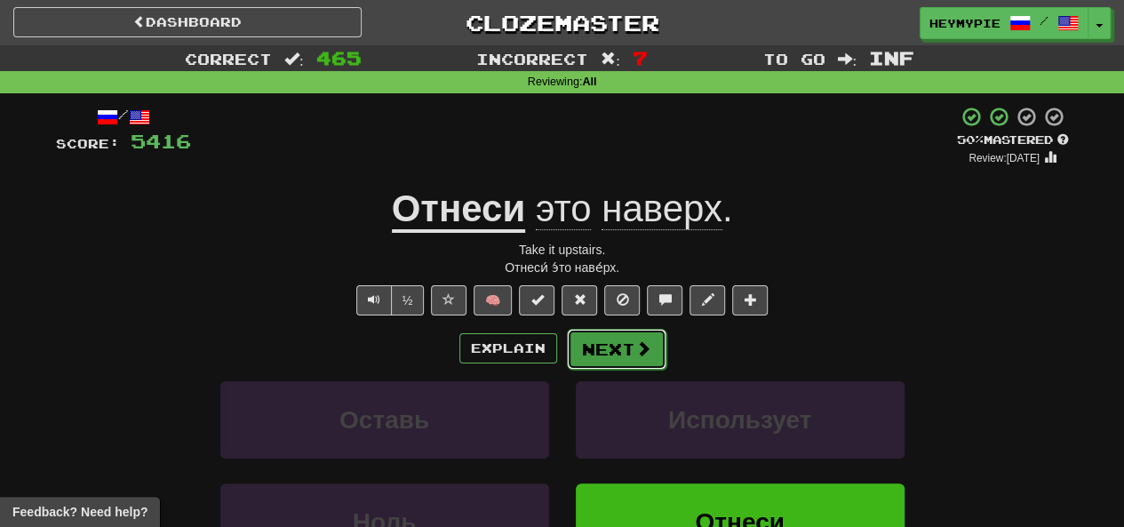
click at [595, 349] on button "Next" at bounding box center [617, 349] width 100 height 41
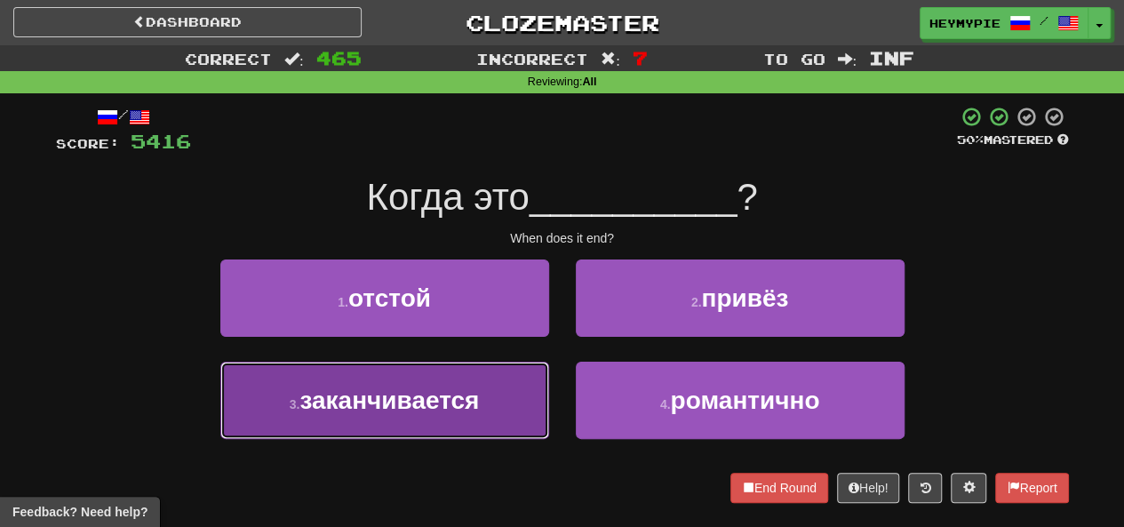
click at [459, 420] on button "3 . заканчивается" at bounding box center [384, 400] width 329 height 77
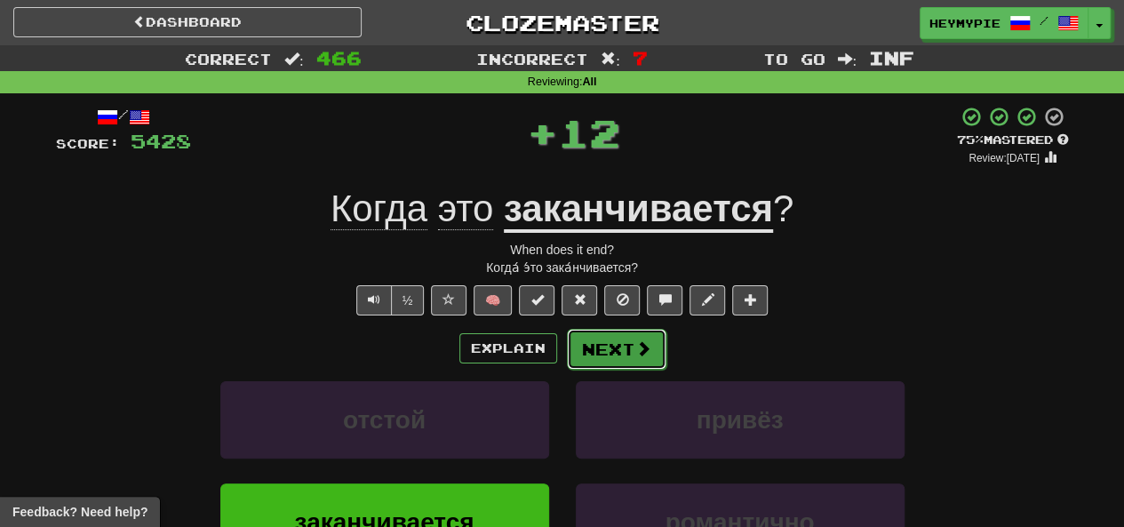
click at [602, 348] on button "Next" at bounding box center [617, 349] width 100 height 41
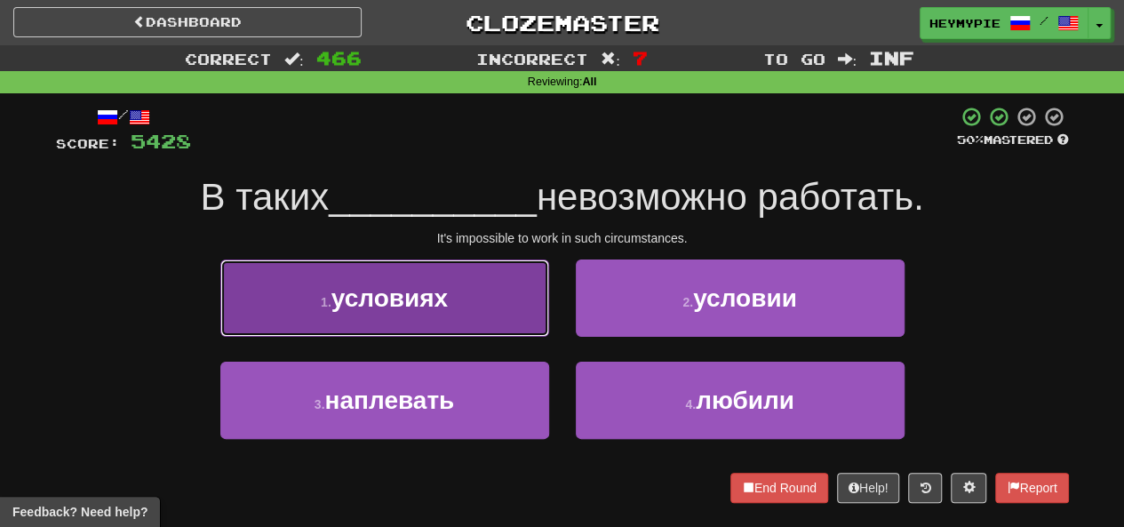
click at [513, 314] on button "1 . условиях" at bounding box center [384, 298] width 329 height 77
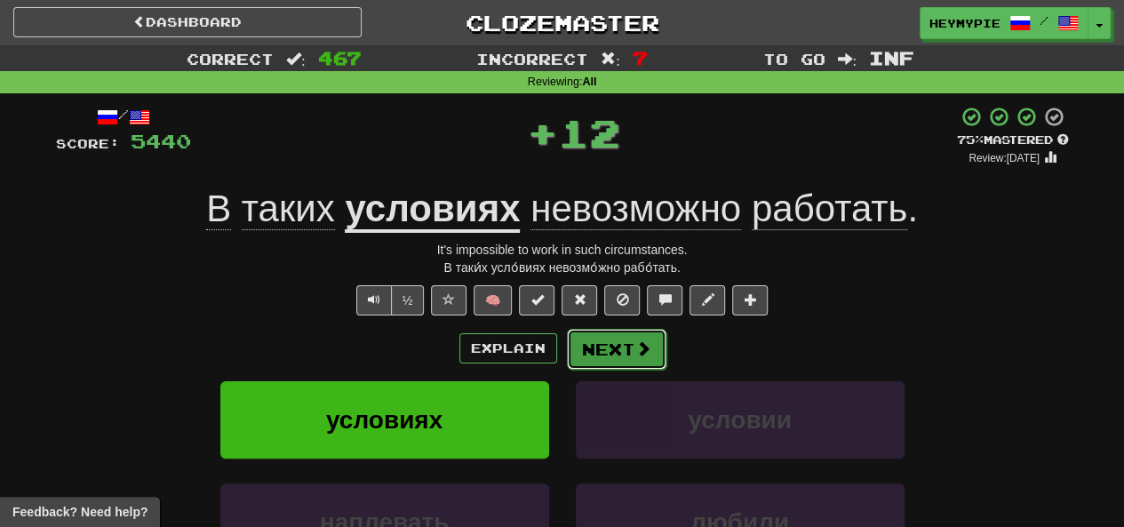
click at [626, 358] on button "Next" at bounding box center [617, 349] width 100 height 41
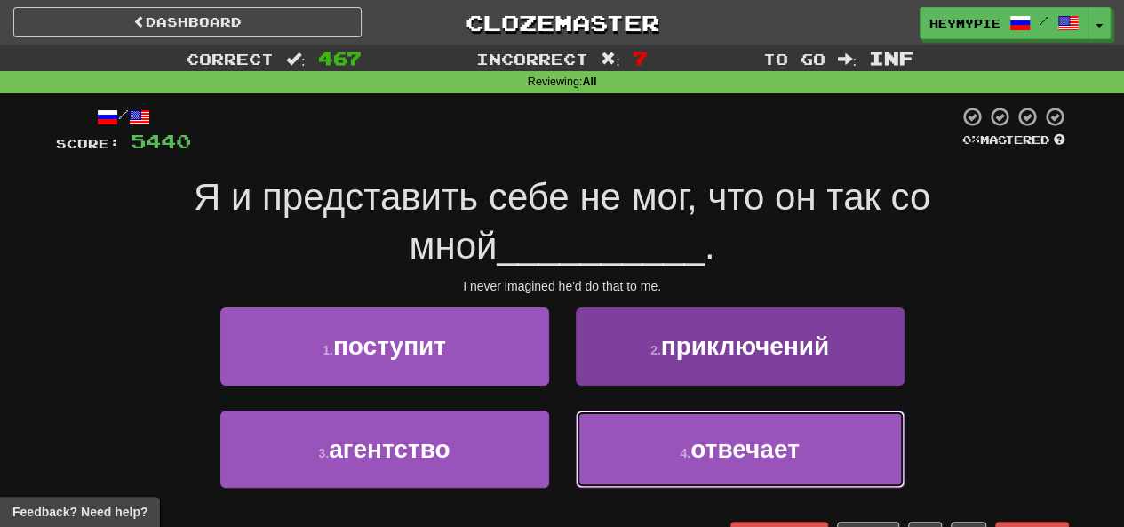
click at [667, 440] on button "4 . отвечает" at bounding box center [740, 449] width 329 height 77
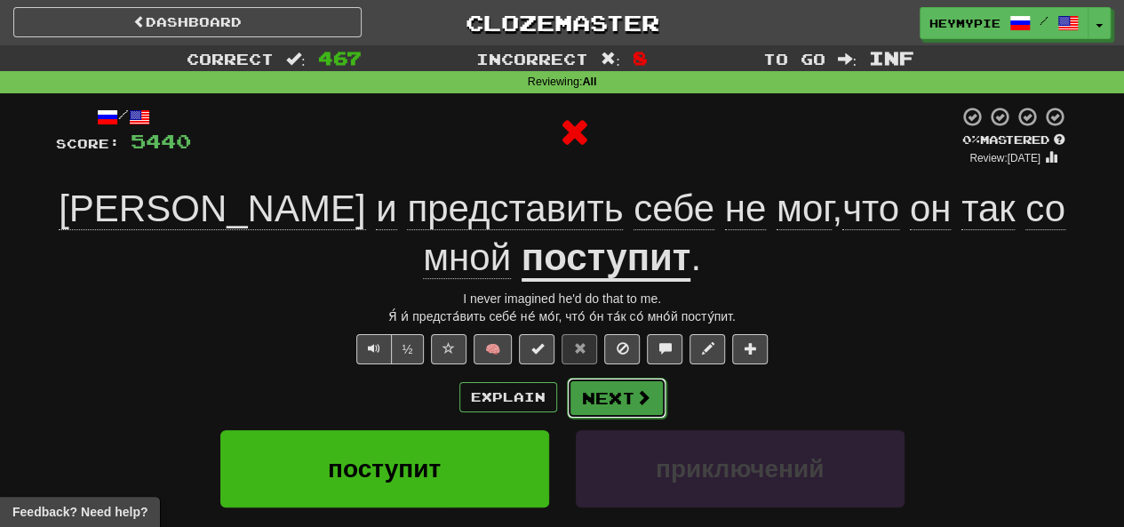
click at [604, 380] on button "Next" at bounding box center [617, 398] width 100 height 41
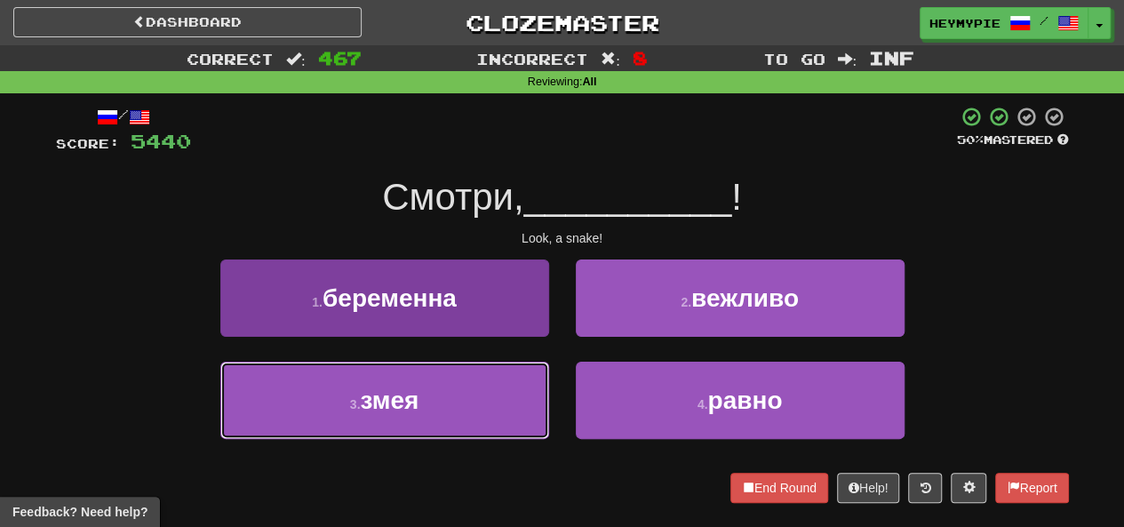
click at [460, 412] on button "3 . змея" at bounding box center [384, 400] width 329 height 77
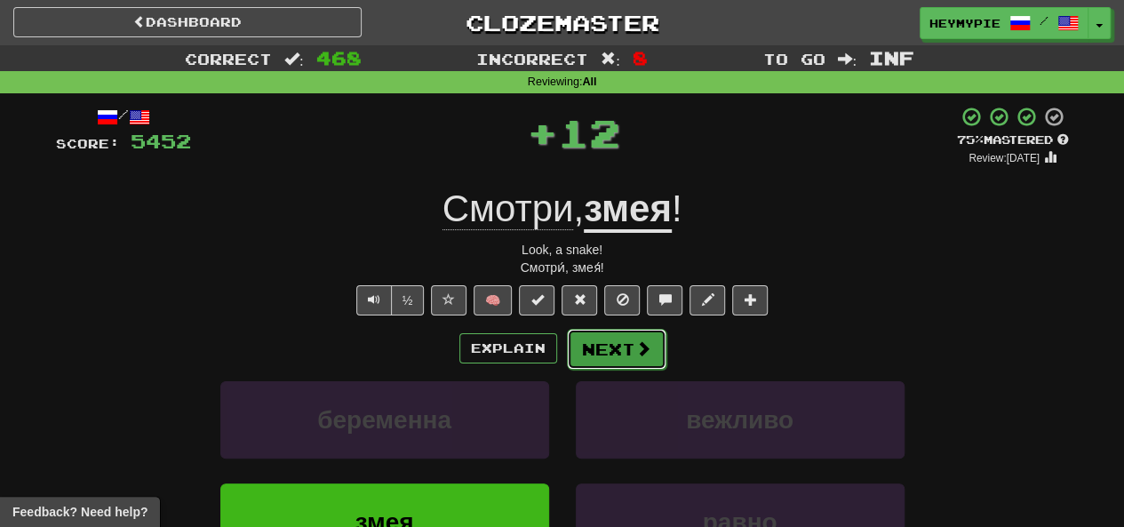
click at [591, 360] on button "Next" at bounding box center [617, 349] width 100 height 41
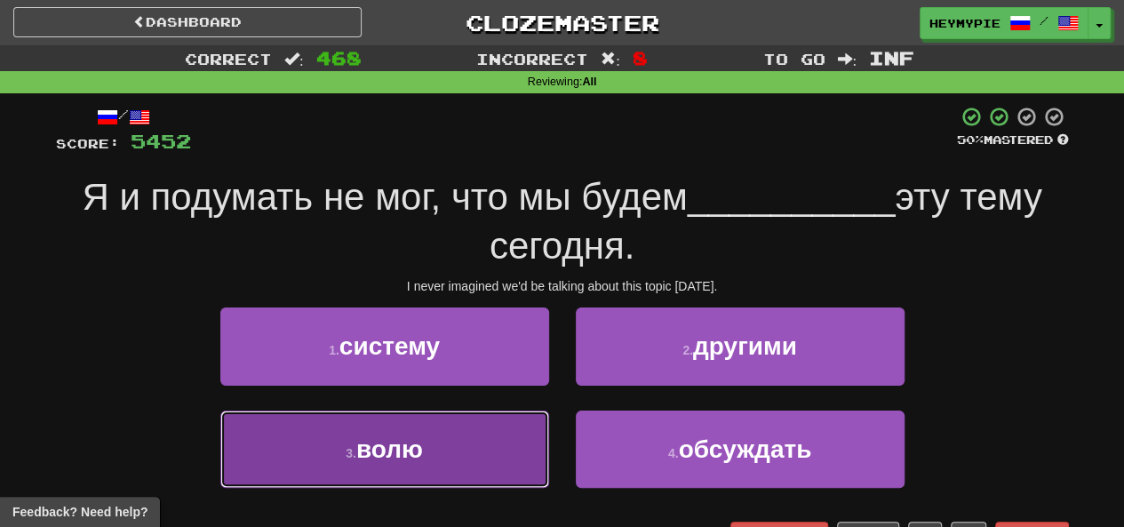
click at [436, 436] on button "3 . волю" at bounding box center [384, 449] width 329 height 77
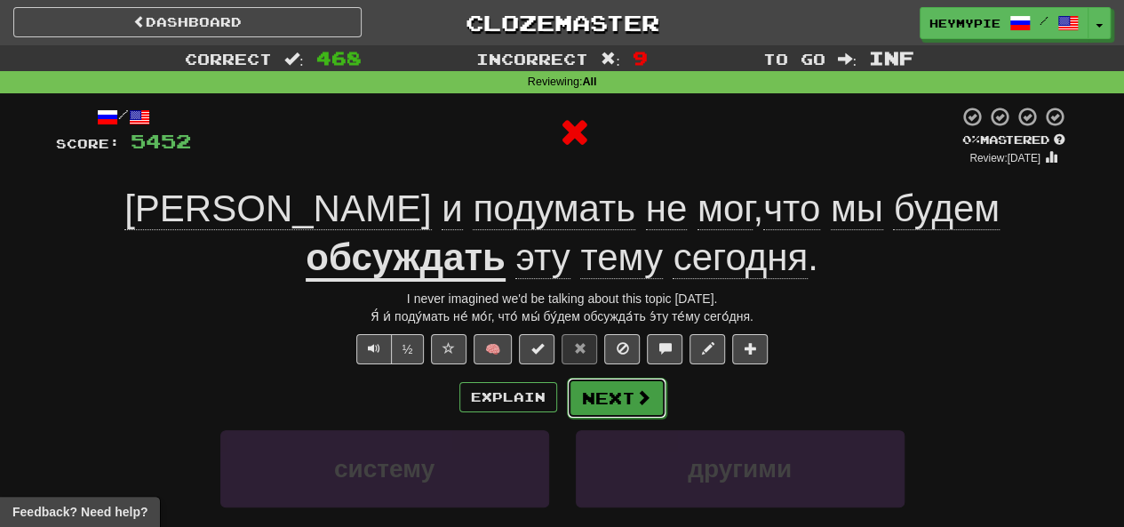
click at [615, 400] on button "Next" at bounding box center [617, 398] width 100 height 41
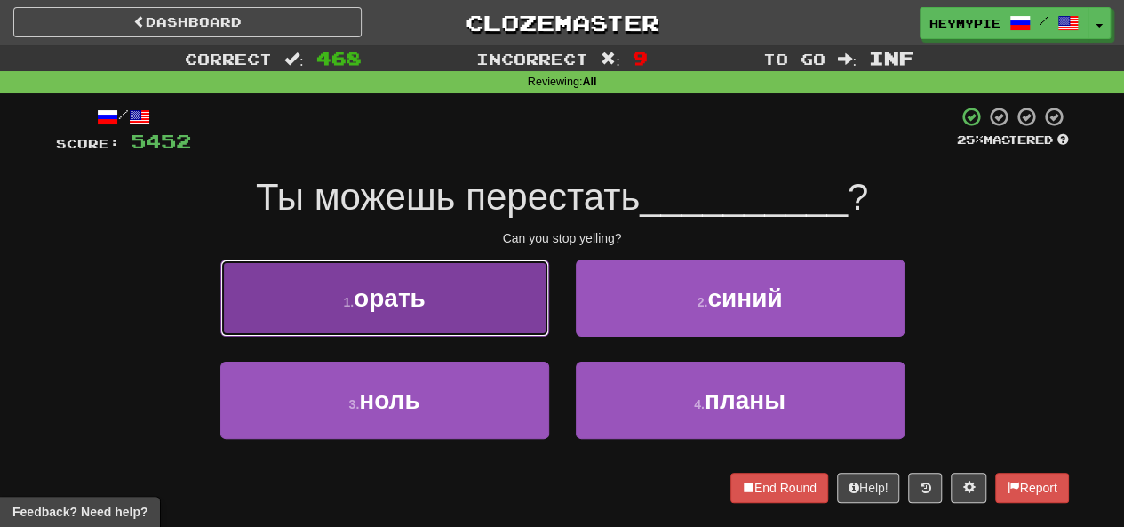
click at [453, 291] on button "1 . орать" at bounding box center [384, 298] width 329 height 77
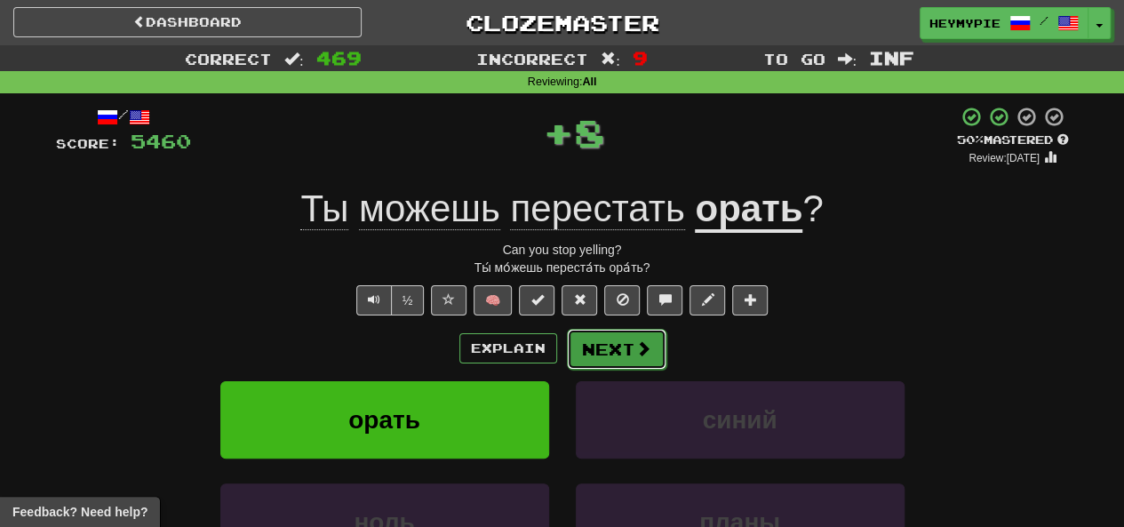
click at [606, 357] on button "Next" at bounding box center [617, 349] width 100 height 41
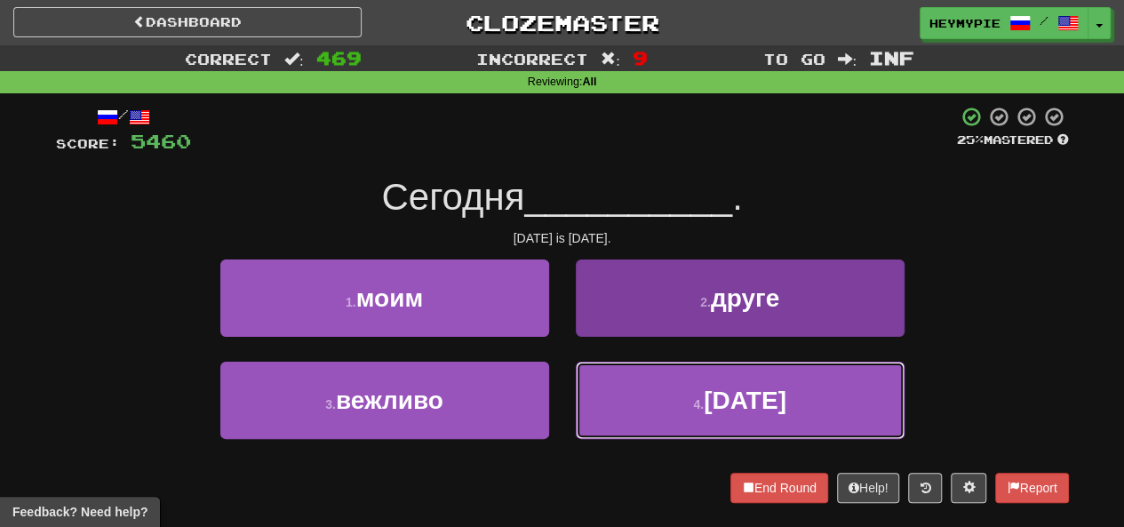
click at [660, 404] on button "4 . [DATE]" at bounding box center [740, 400] width 329 height 77
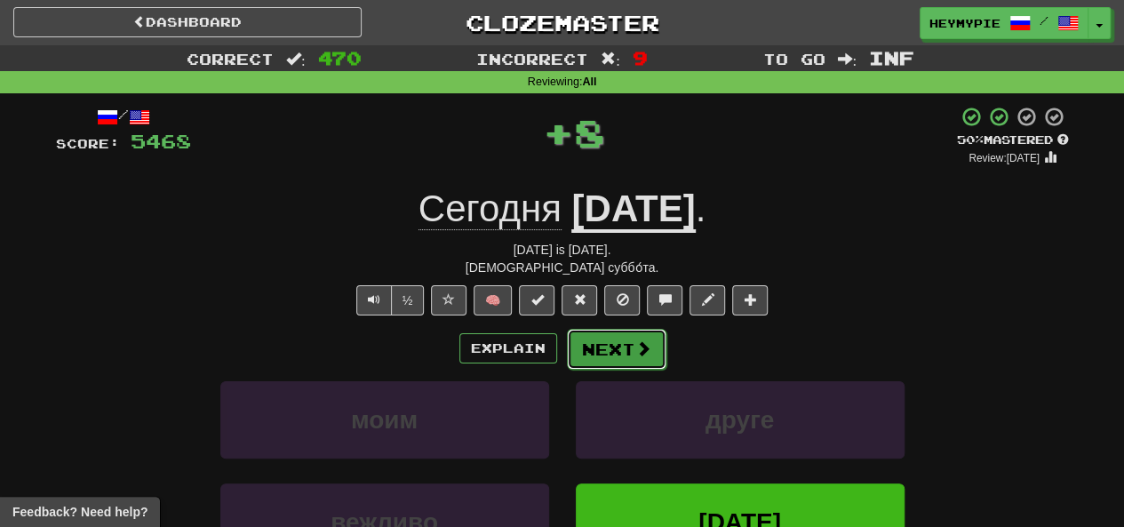
click at [613, 351] on button "Next" at bounding box center [617, 349] width 100 height 41
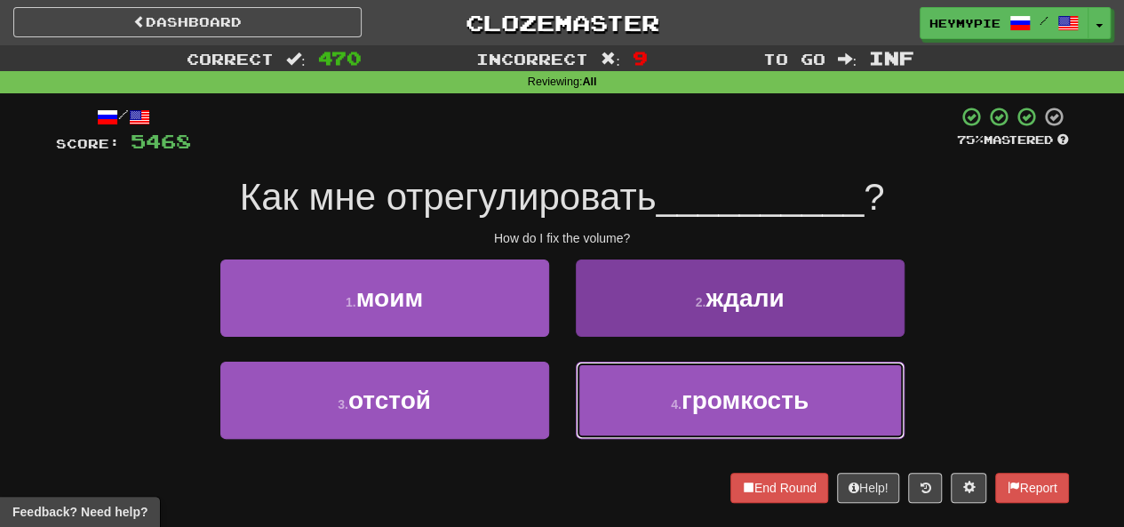
click at [670, 415] on button "4 . громкость" at bounding box center [740, 400] width 329 height 77
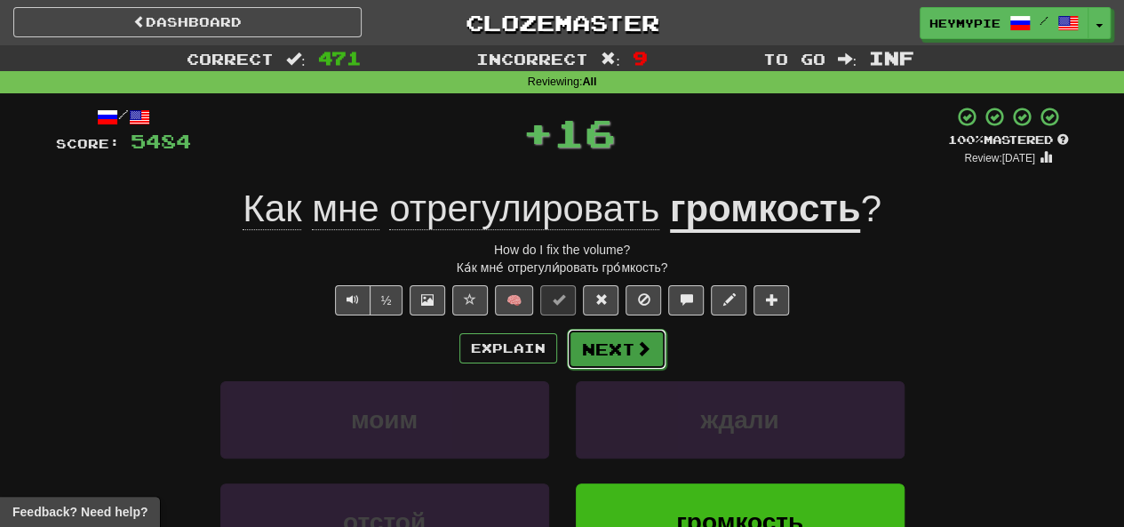
click at [622, 360] on button "Next" at bounding box center [617, 349] width 100 height 41
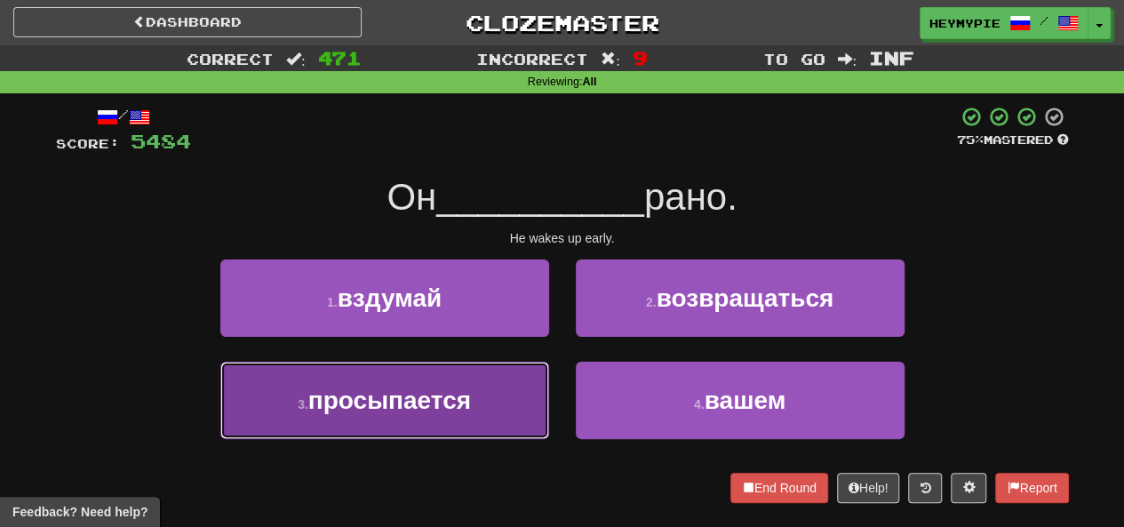
click at [461, 392] on span "просыпается" at bounding box center [389, 401] width 163 height 28
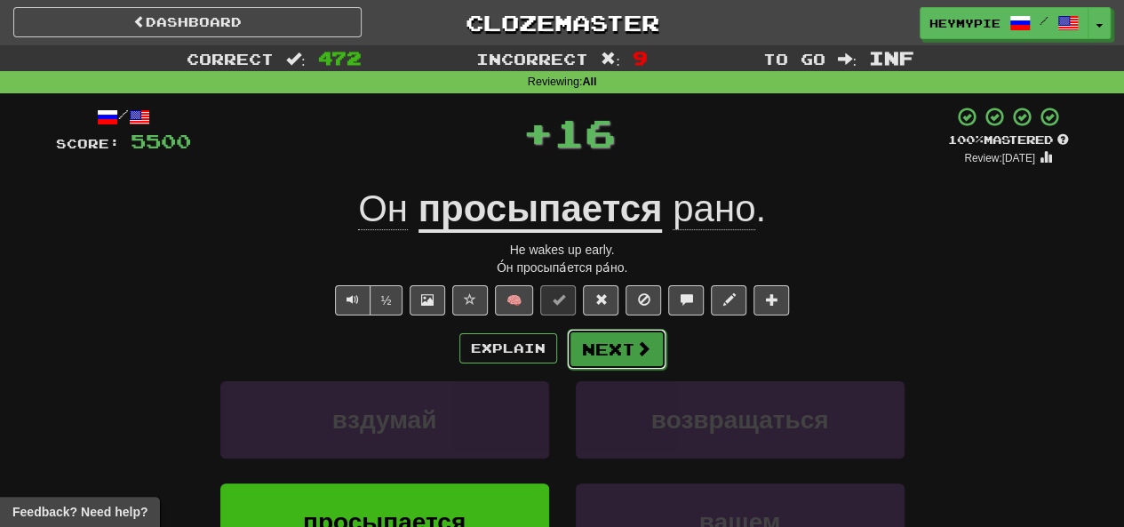
click at [616, 355] on button "Next" at bounding box center [617, 349] width 100 height 41
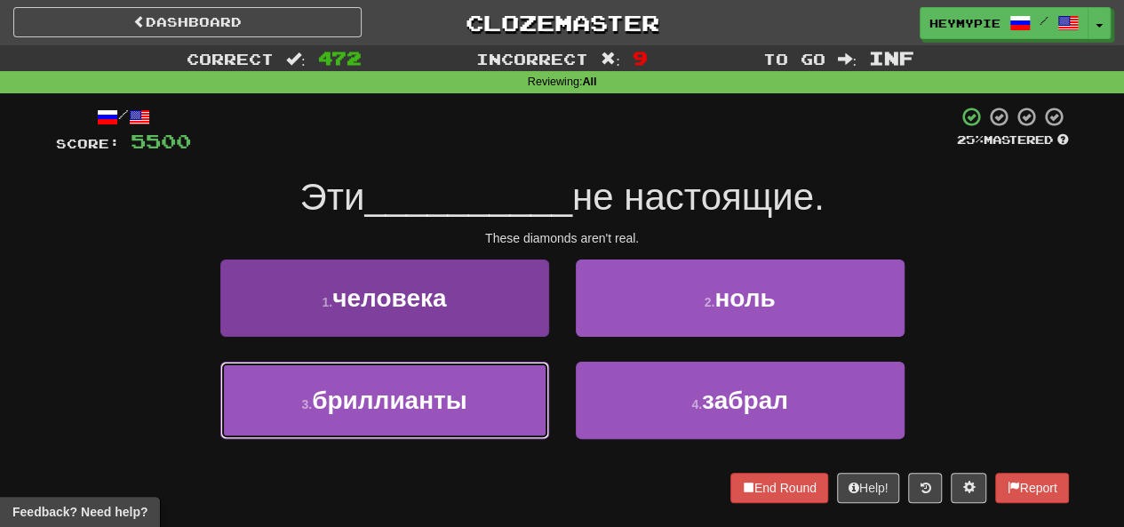
click at [460, 397] on span "бриллианты" at bounding box center [390, 401] width 156 height 28
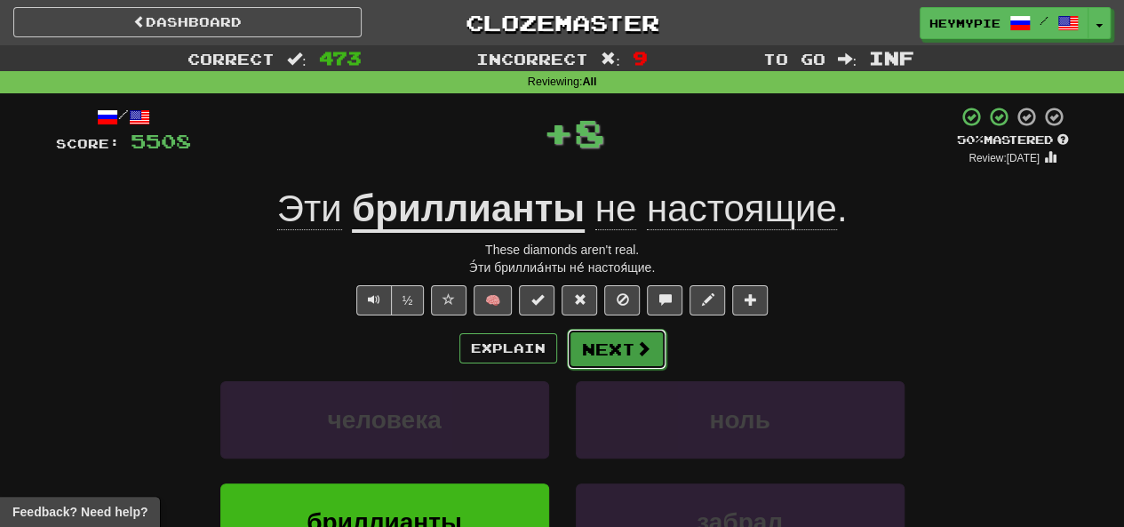
click at [575, 337] on button "Next" at bounding box center [617, 349] width 100 height 41
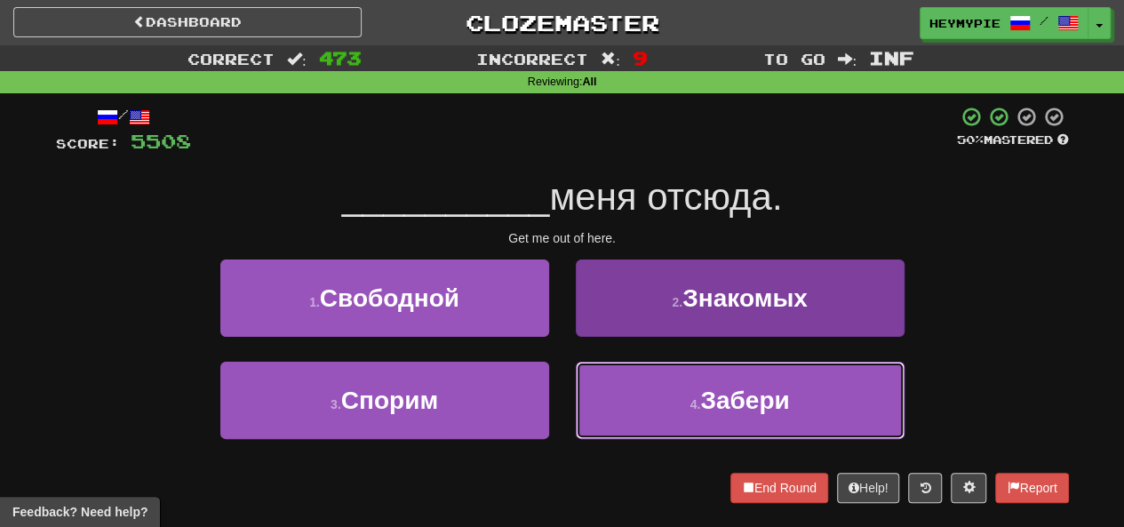
click at [625, 404] on button "4 . [GEOGRAPHIC_DATA]" at bounding box center [740, 400] width 329 height 77
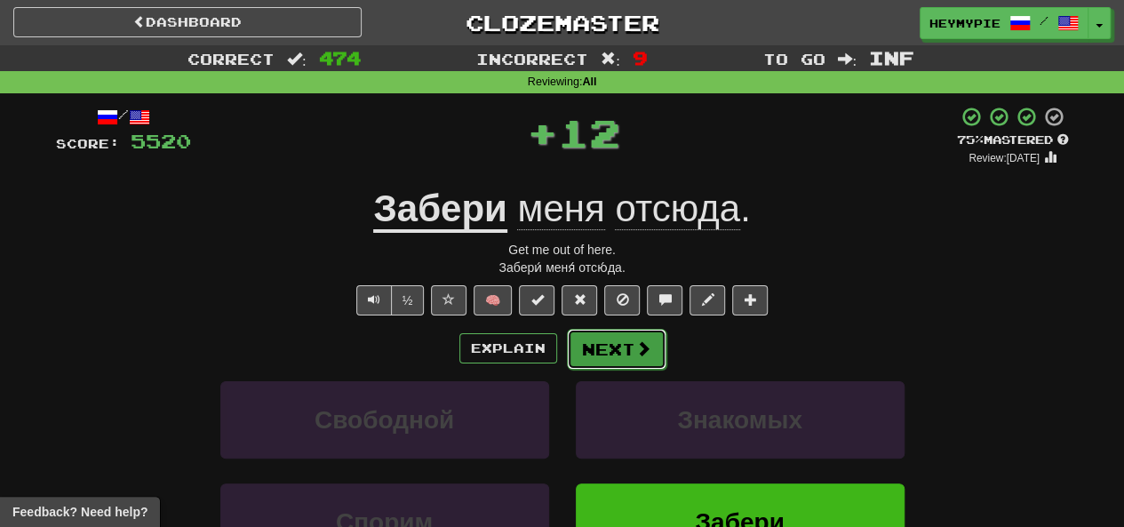
click at [619, 364] on button "Next" at bounding box center [617, 349] width 100 height 41
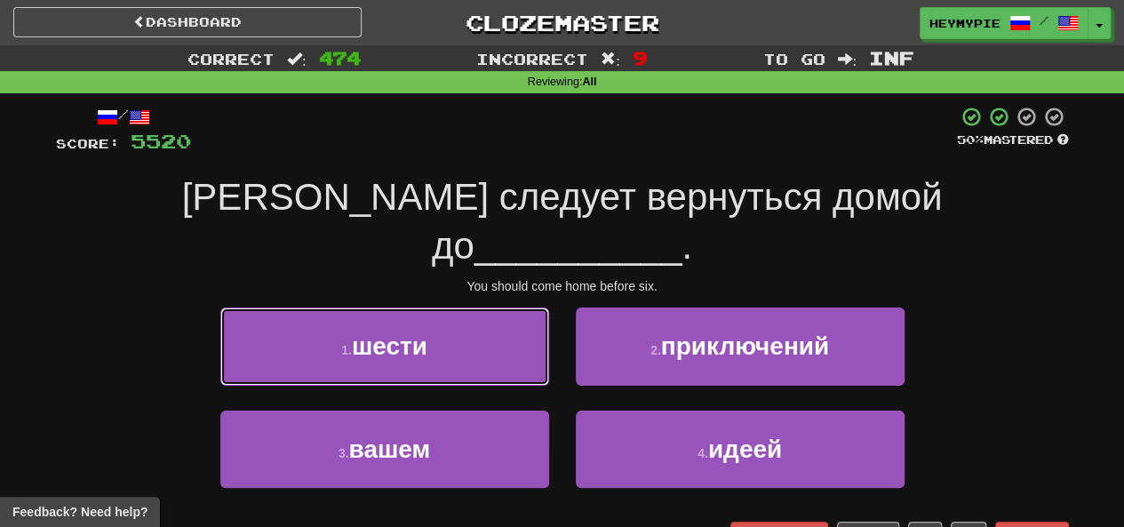
click at [471, 316] on button "1 . шести" at bounding box center [384, 346] width 329 height 77
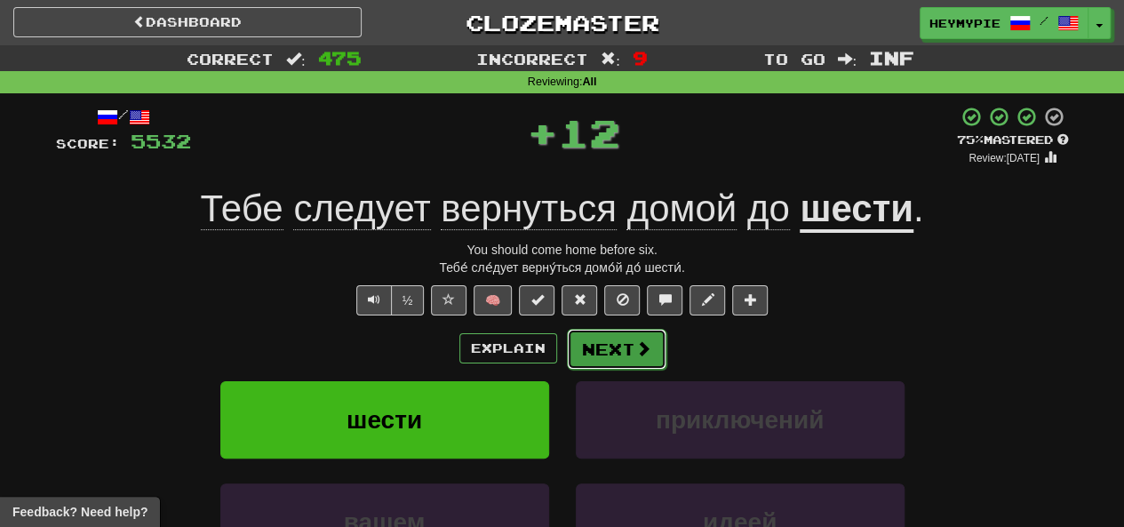
click at [585, 362] on button "Next" at bounding box center [617, 349] width 100 height 41
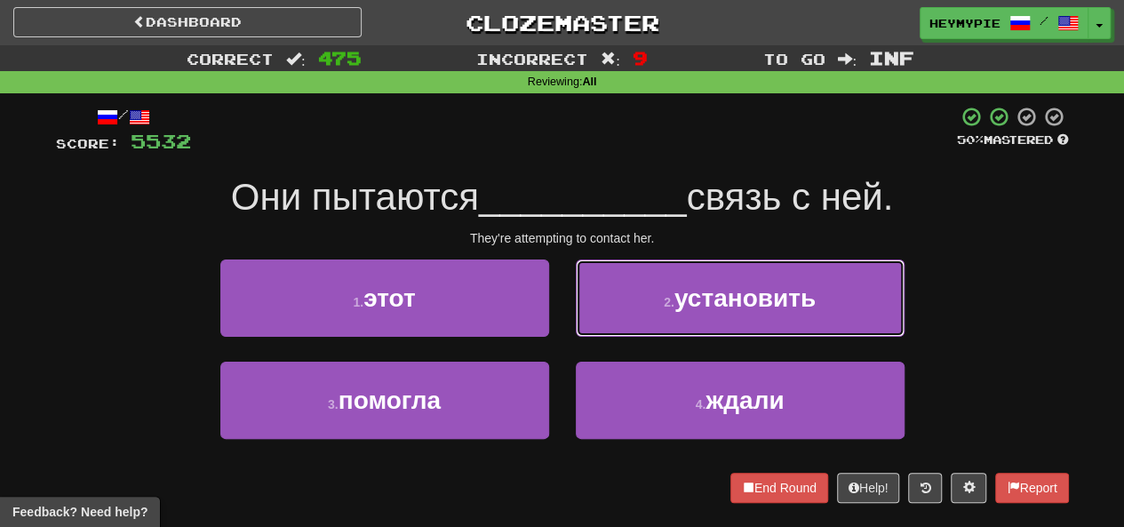
click at [635, 322] on button "2 . установить" at bounding box center [740, 298] width 329 height 77
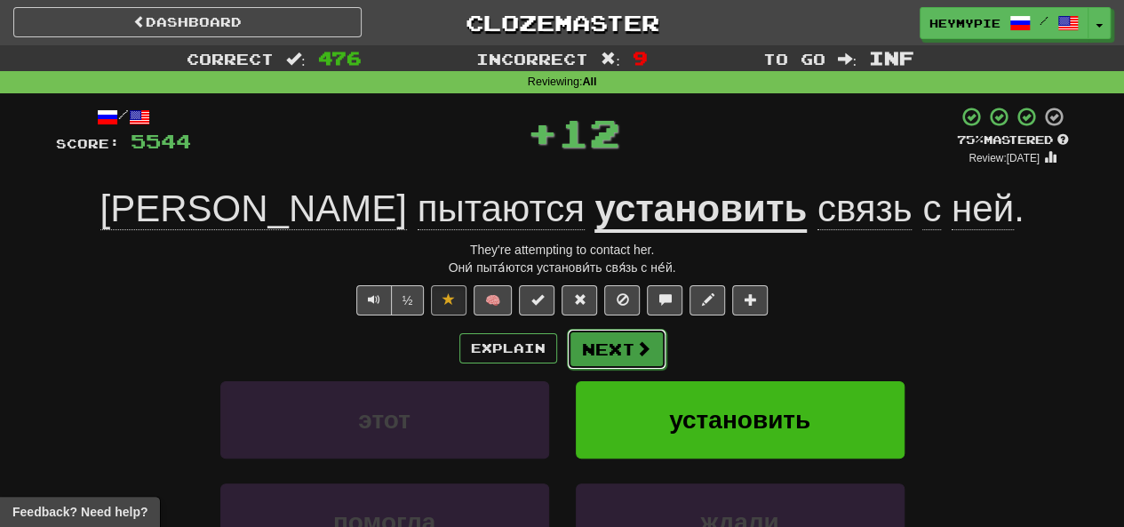
click at [623, 354] on button "Next" at bounding box center [617, 349] width 100 height 41
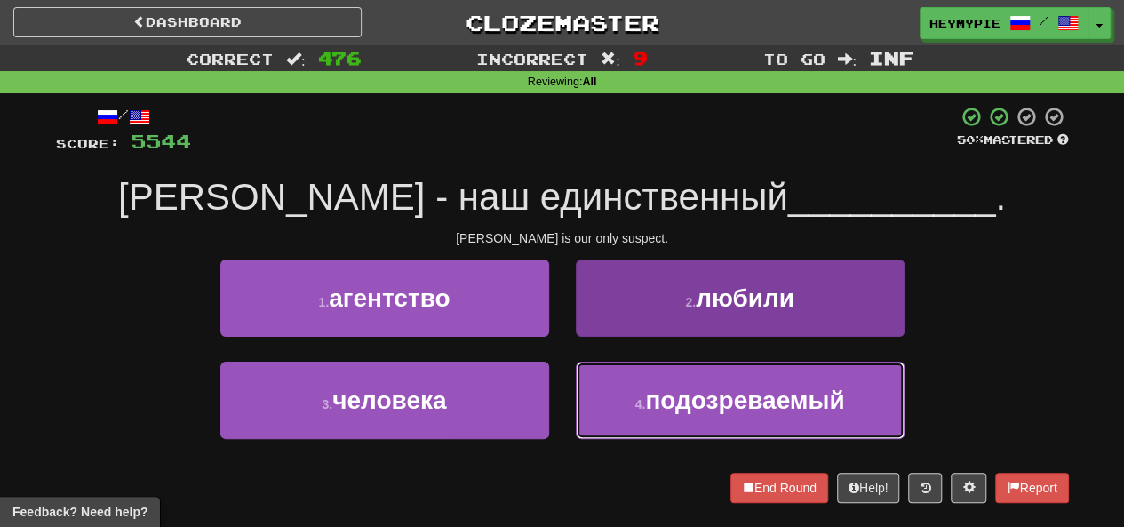
click at [628, 415] on button "4 . подозреваемый" at bounding box center [740, 400] width 329 height 77
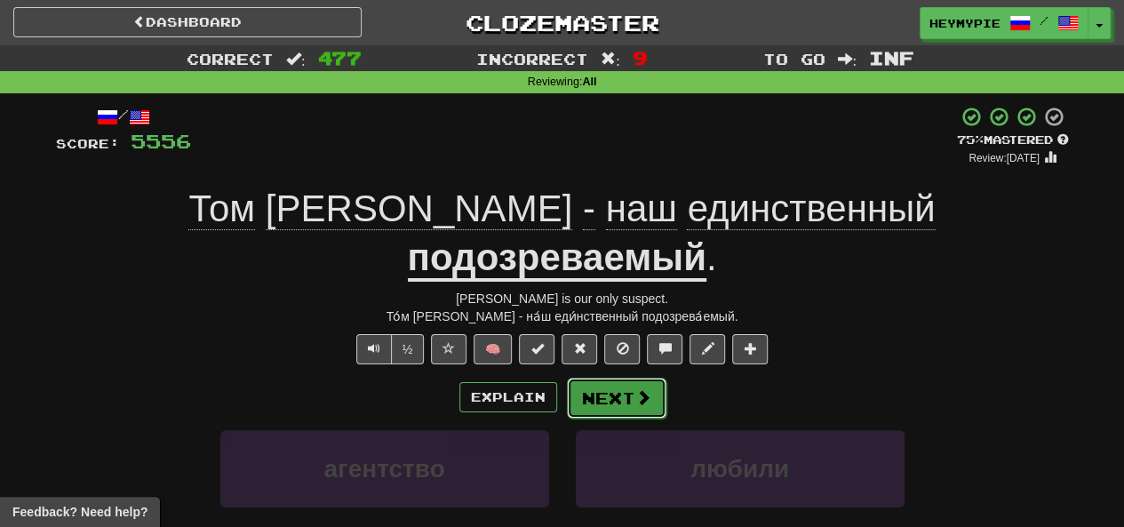
click at [595, 378] on button "Next" at bounding box center [617, 398] width 100 height 41
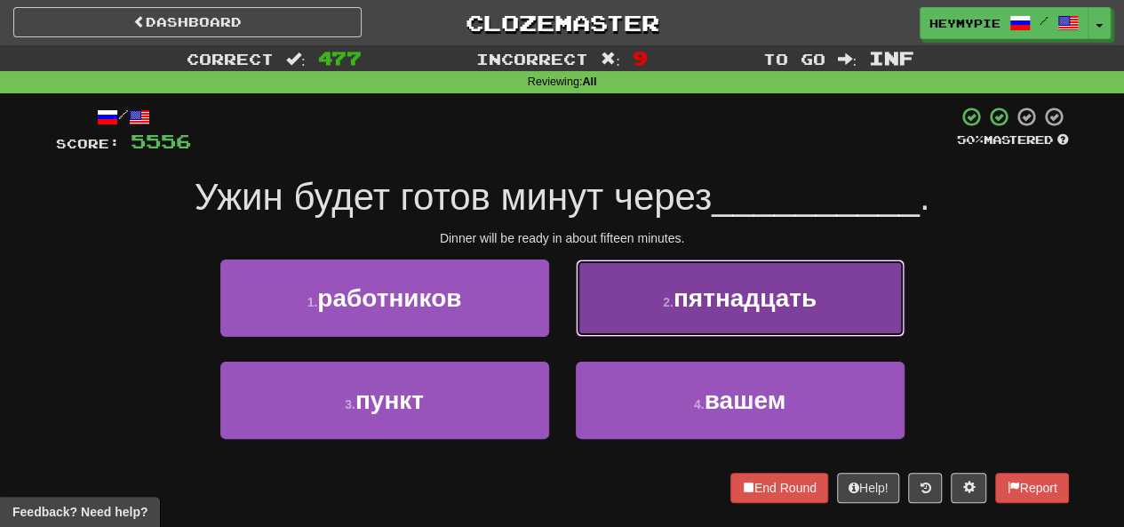
click at [737, 316] on button "2 . пятнадцать" at bounding box center [740, 298] width 329 height 77
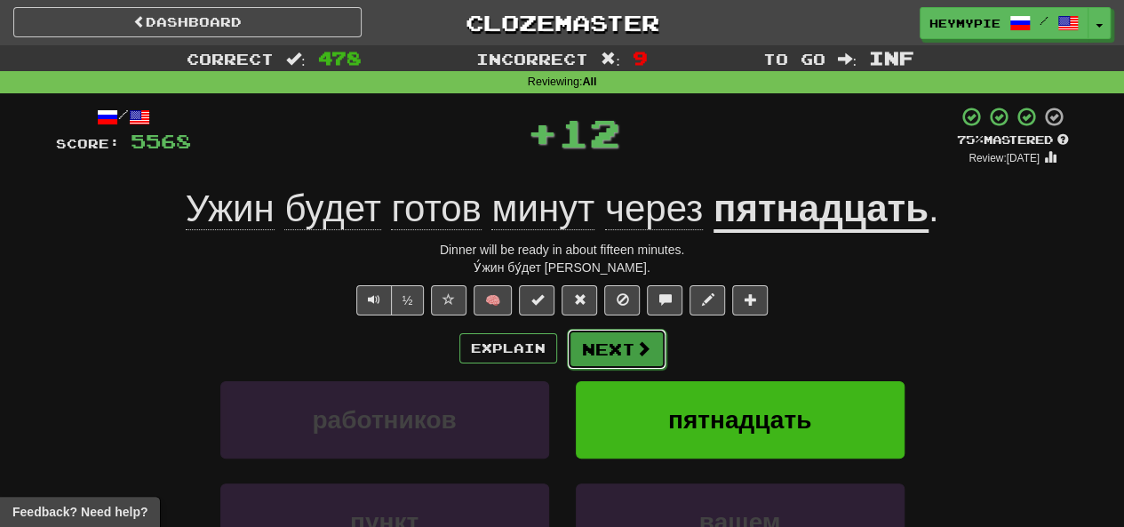
click at [597, 358] on button "Next" at bounding box center [617, 349] width 100 height 41
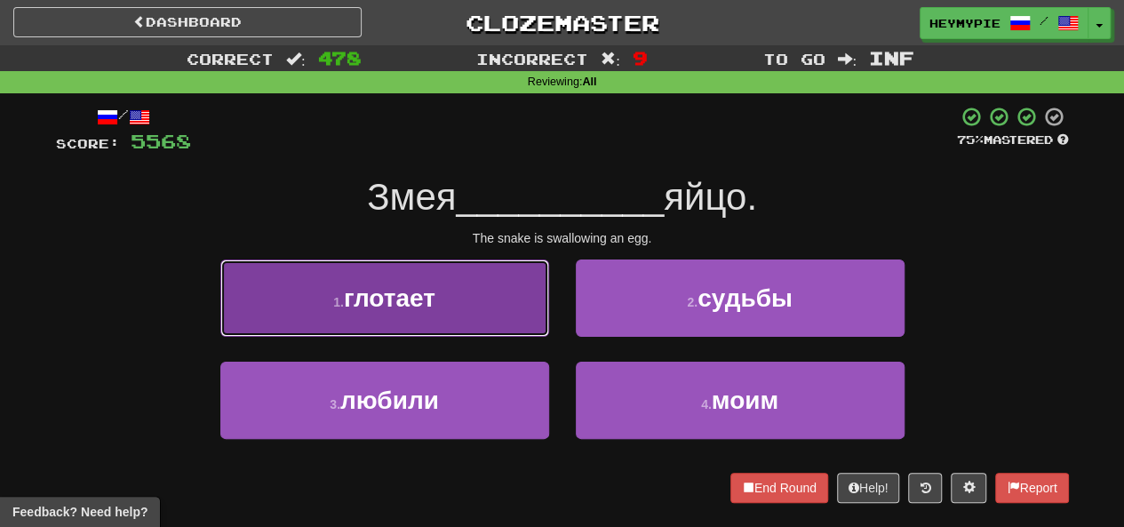
click at [420, 292] on span "глотает" at bounding box center [390, 298] width 92 height 28
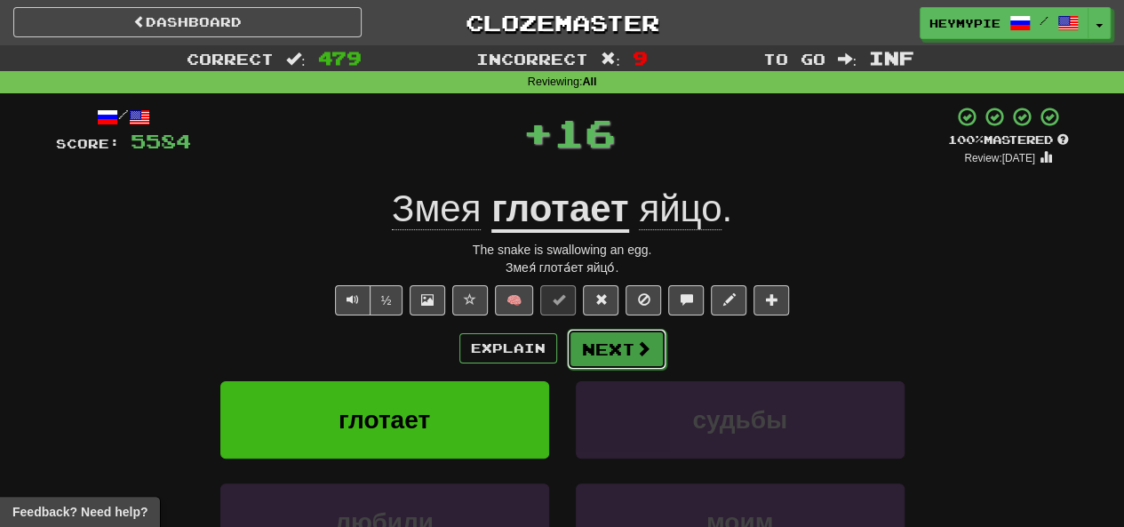
click at [612, 363] on button "Next" at bounding box center [617, 349] width 100 height 41
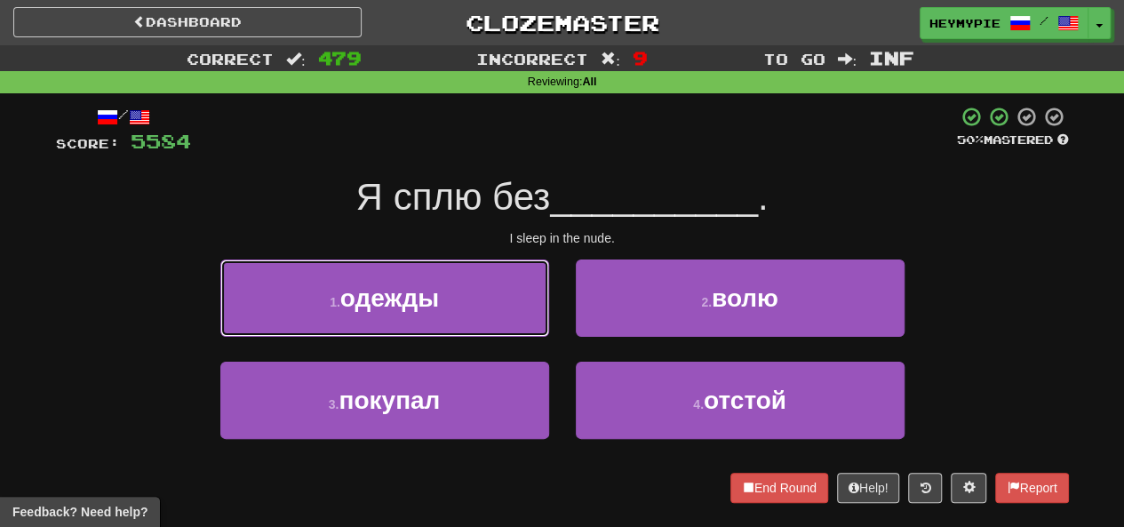
click at [431, 287] on span "одежды" at bounding box center [389, 298] width 99 height 28
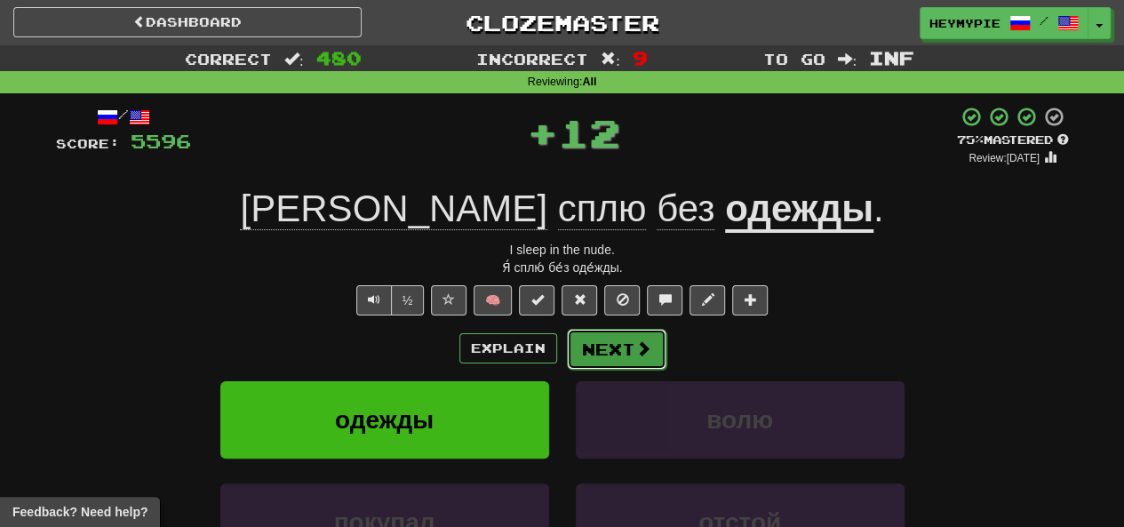
click at [611, 348] on button "Next" at bounding box center [617, 349] width 100 height 41
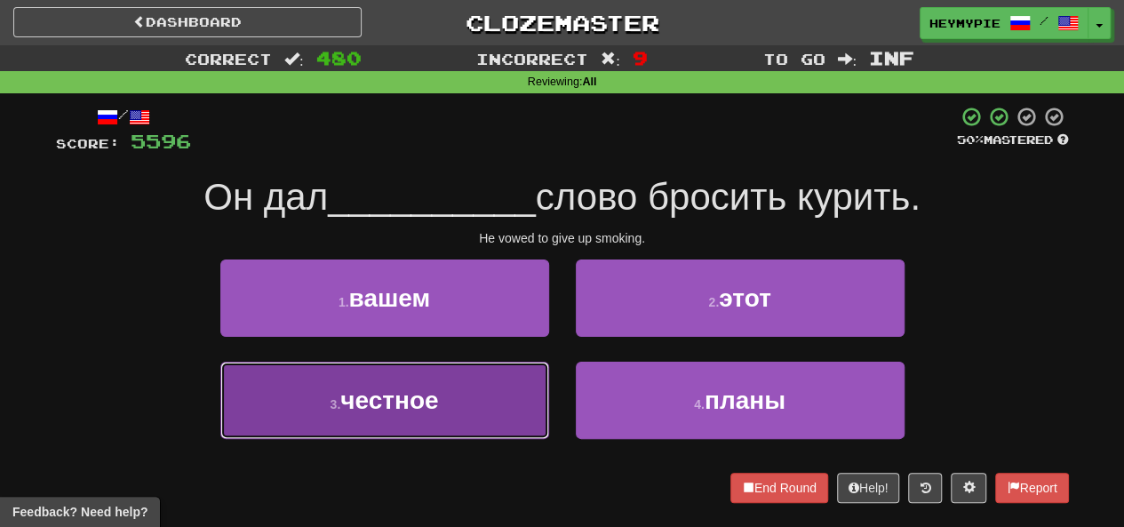
click at [499, 404] on button "3 . честное" at bounding box center [384, 400] width 329 height 77
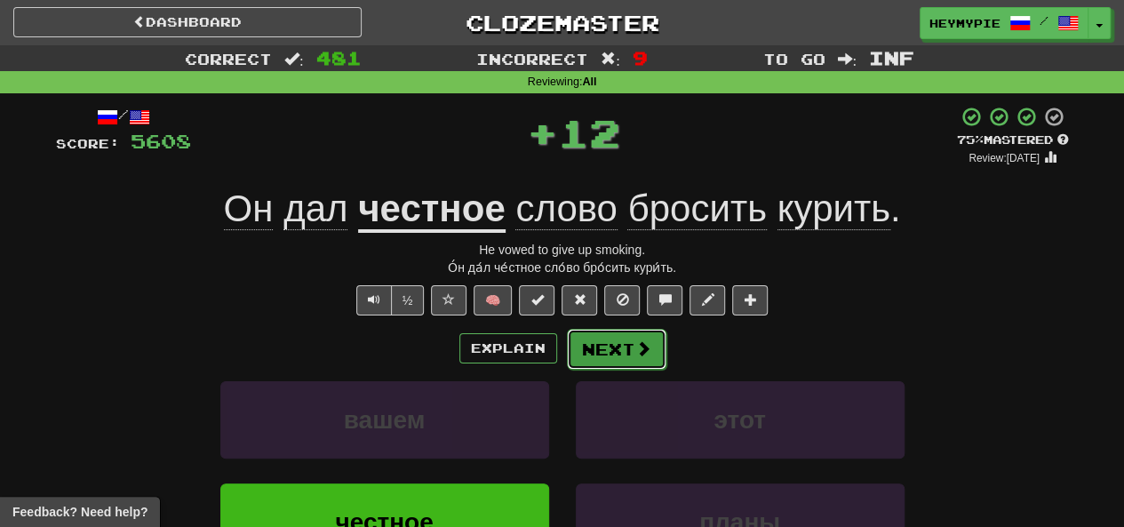
click at [617, 351] on button "Next" at bounding box center [617, 349] width 100 height 41
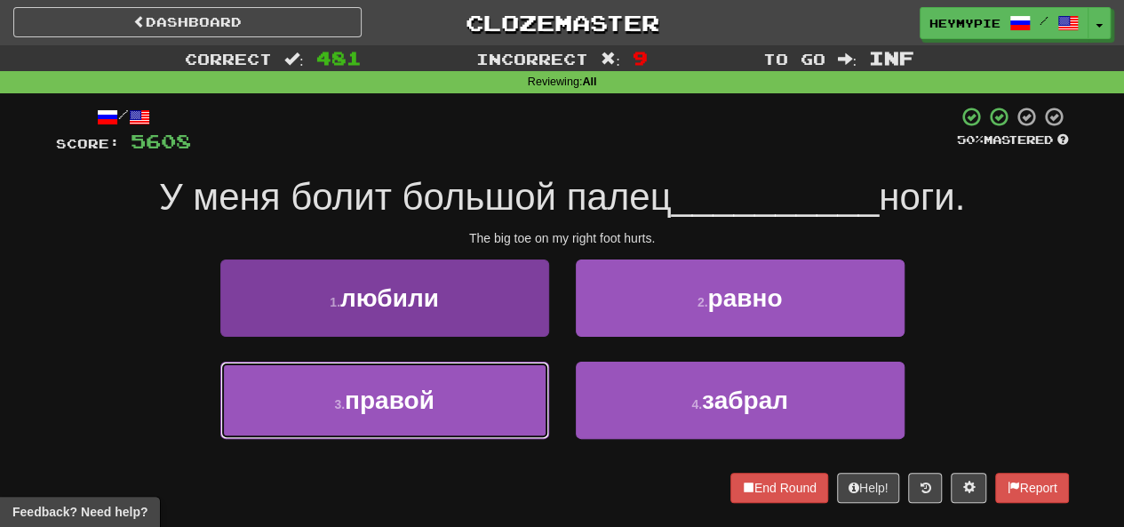
click at [459, 405] on button "3 . правой" at bounding box center [384, 400] width 329 height 77
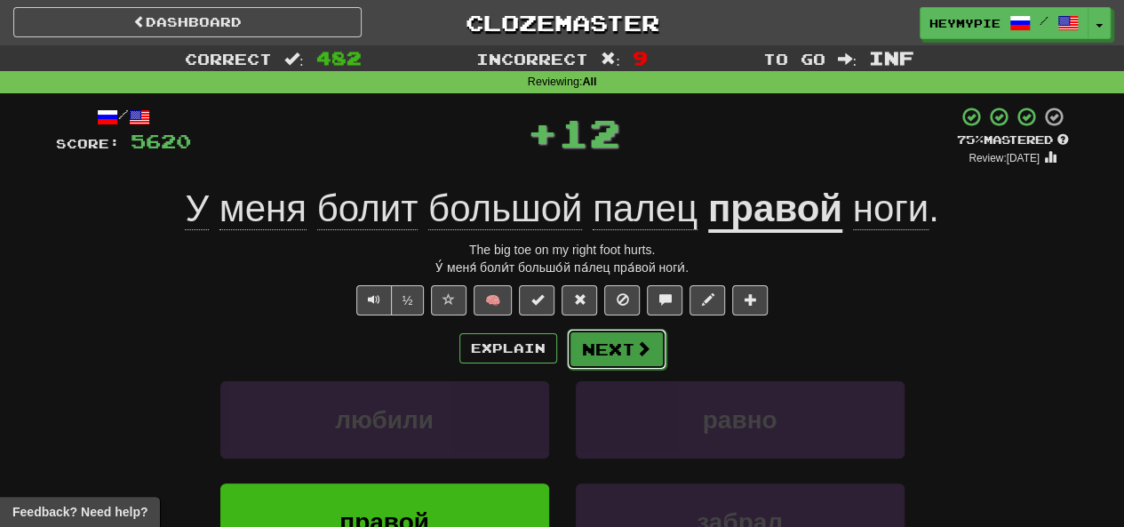
click at [604, 367] on button "Next" at bounding box center [617, 349] width 100 height 41
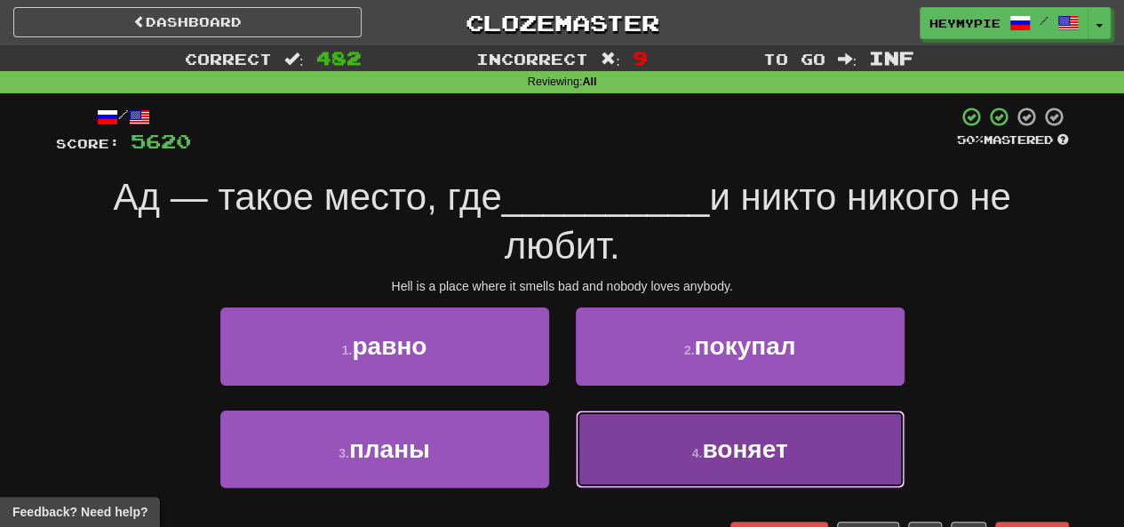
click at [670, 461] on button "4 . воняет" at bounding box center [740, 449] width 329 height 77
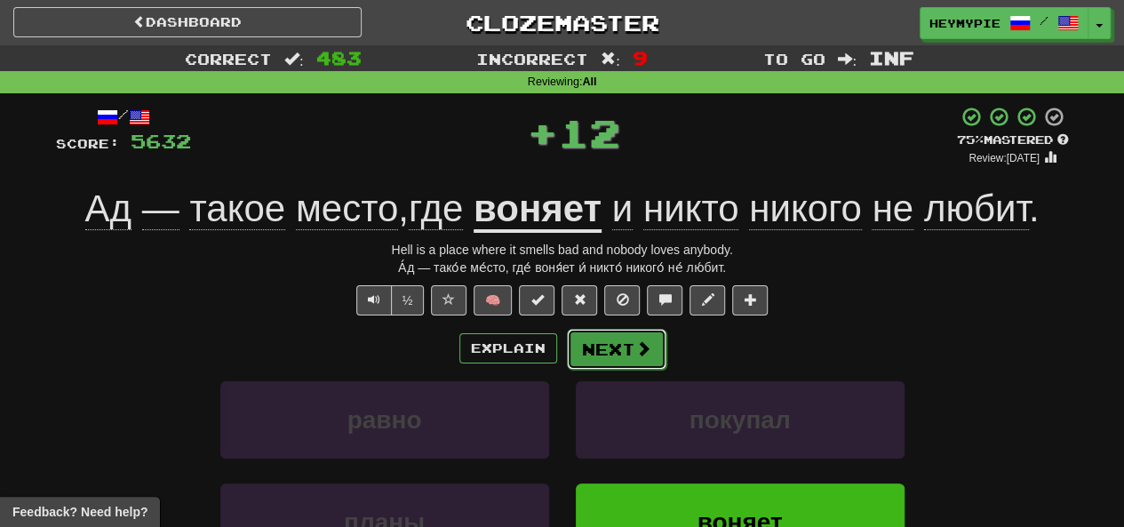
click at [607, 343] on button "Next" at bounding box center [617, 349] width 100 height 41
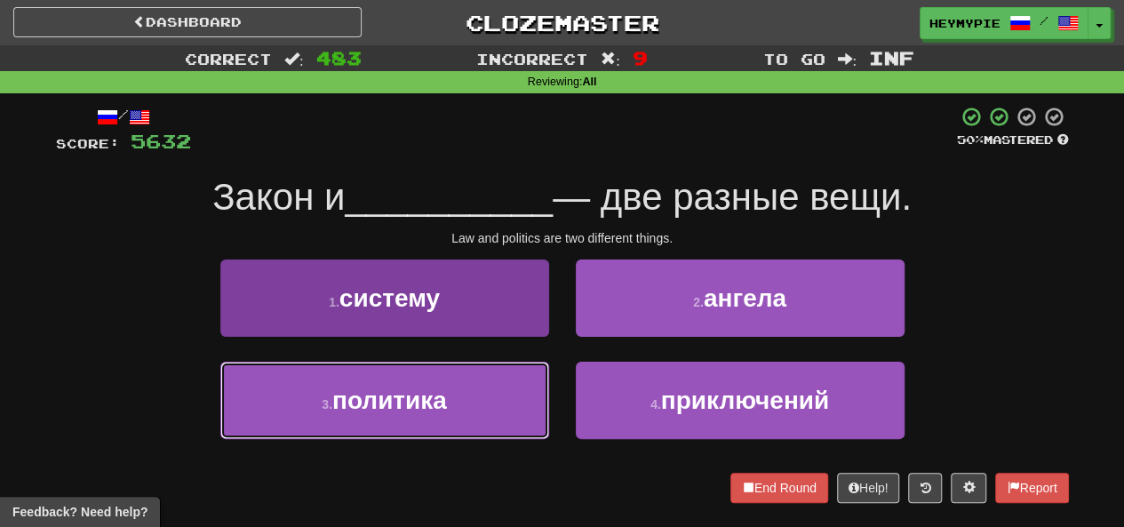
click at [483, 386] on button "3 . политика" at bounding box center [384, 400] width 329 height 77
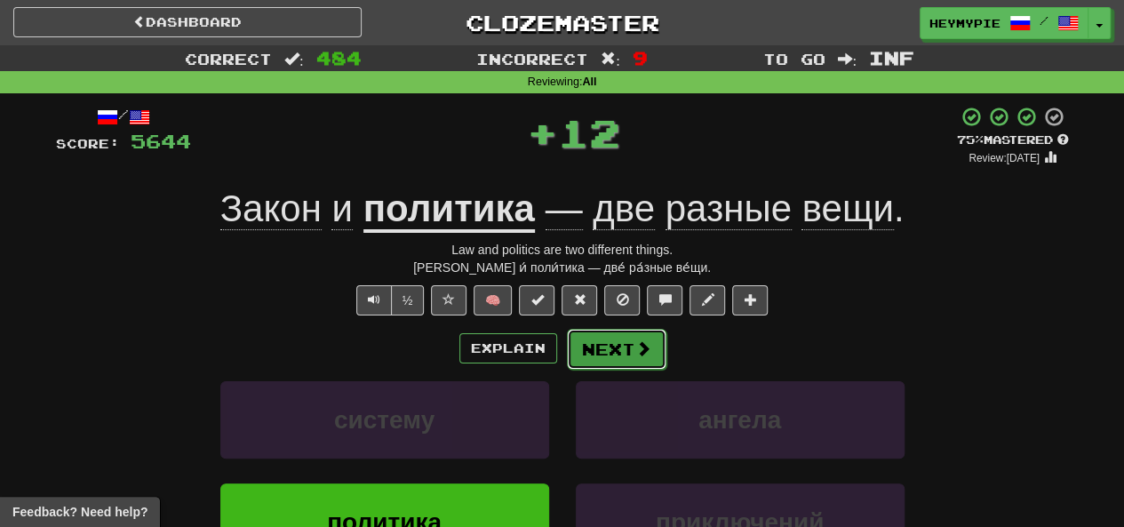
click at [636, 346] on span at bounding box center [644, 348] width 16 height 16
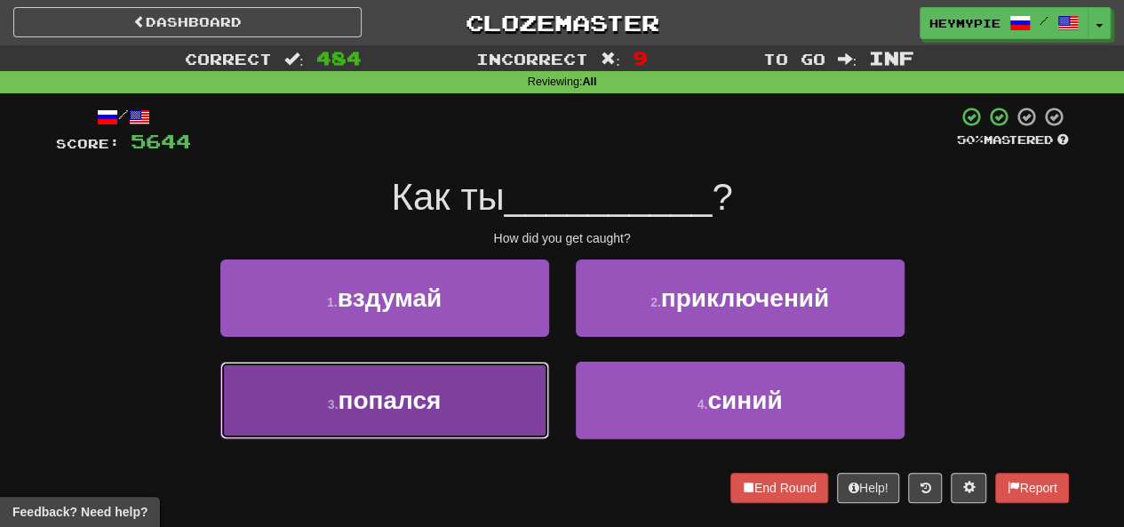
click at [468, 405] on button "3 . попался" at bounding box center [384, 400] width 329 height 77
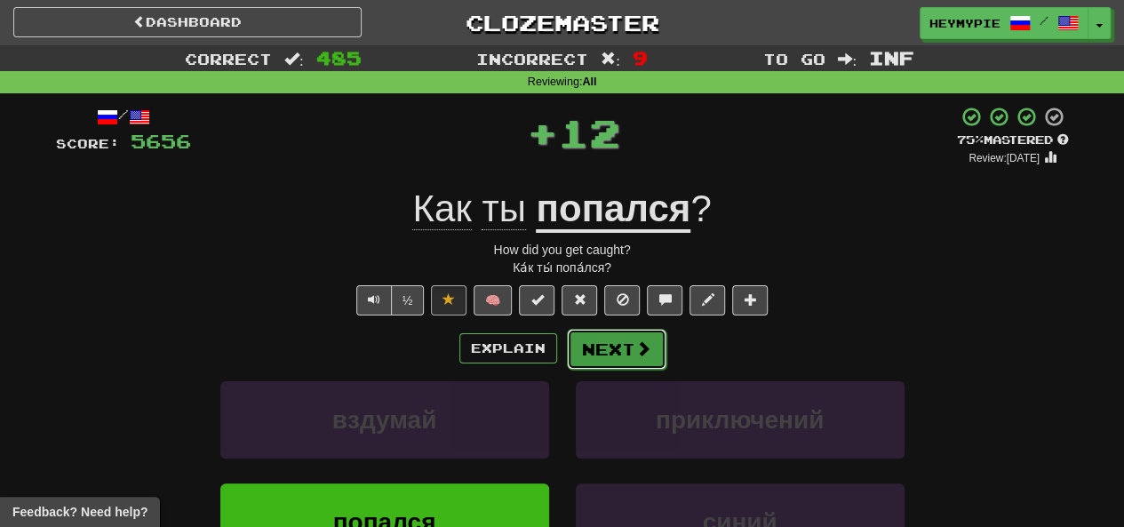
click at [592, 360] on button "Next" at bounding box center [617, 349] width 100 height 41
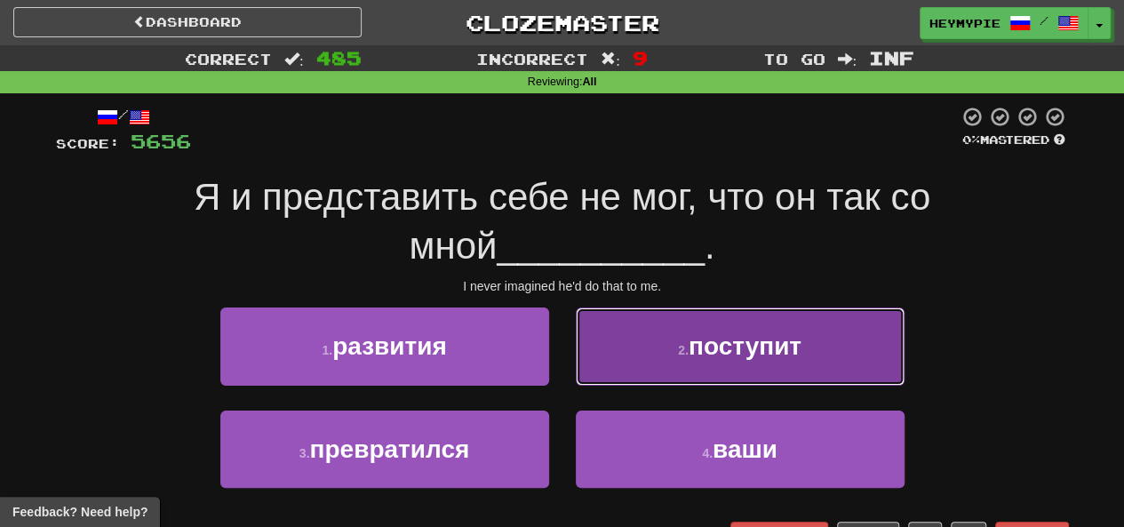
click at [619, 356] on button "2 . поступит" at bounding box center [740, 346] width 329 height 77
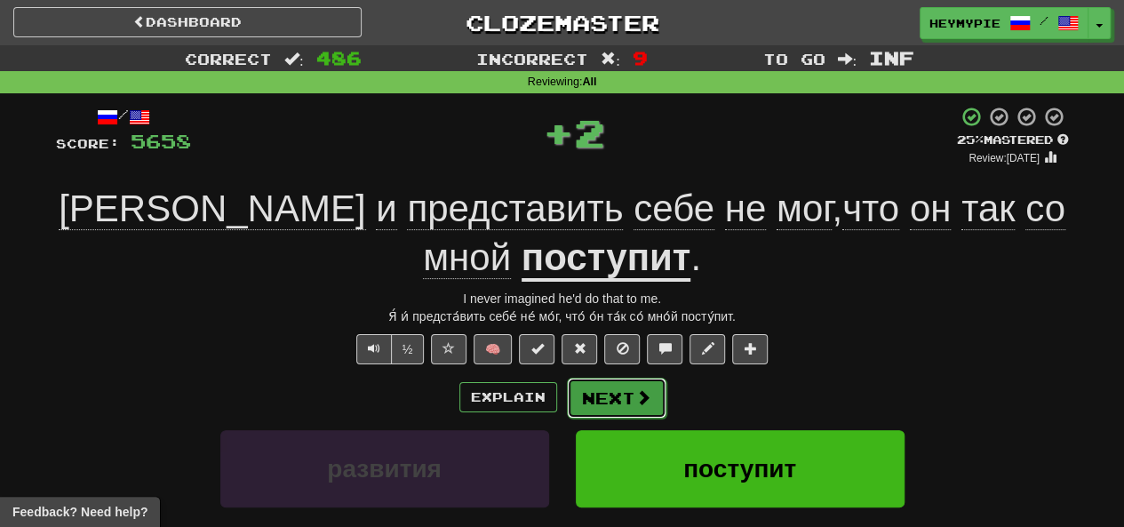
click at [630, 405] on button "Next" at bounding box center [617, 398] width 100 height 41
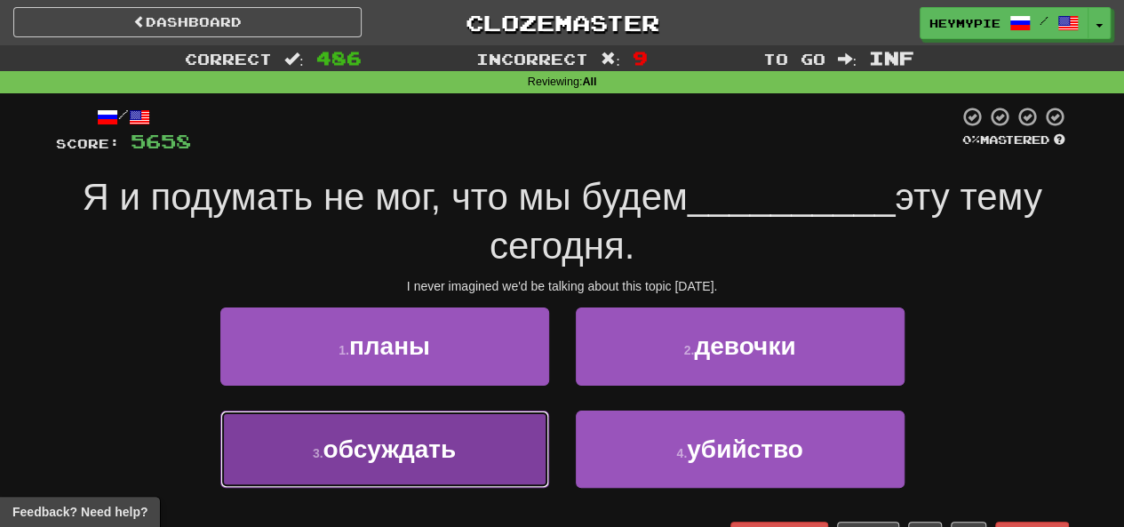
click at [368, 454] on span "обсуждать" at bounding box center [390, 450] width 133 height 28
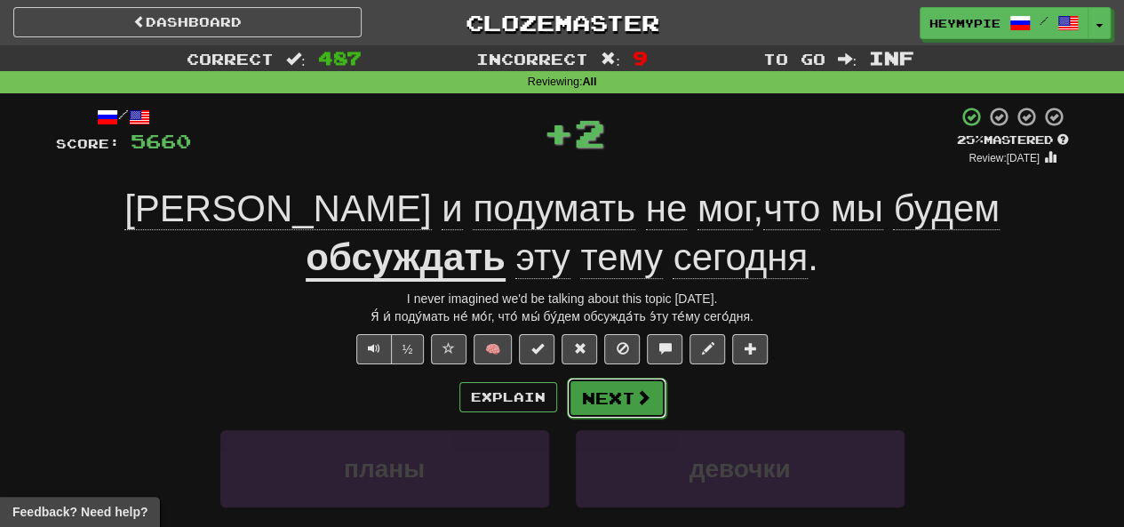
click at [606, 410] on button "Next" at bounding box center [617, 398] width 100 height 41
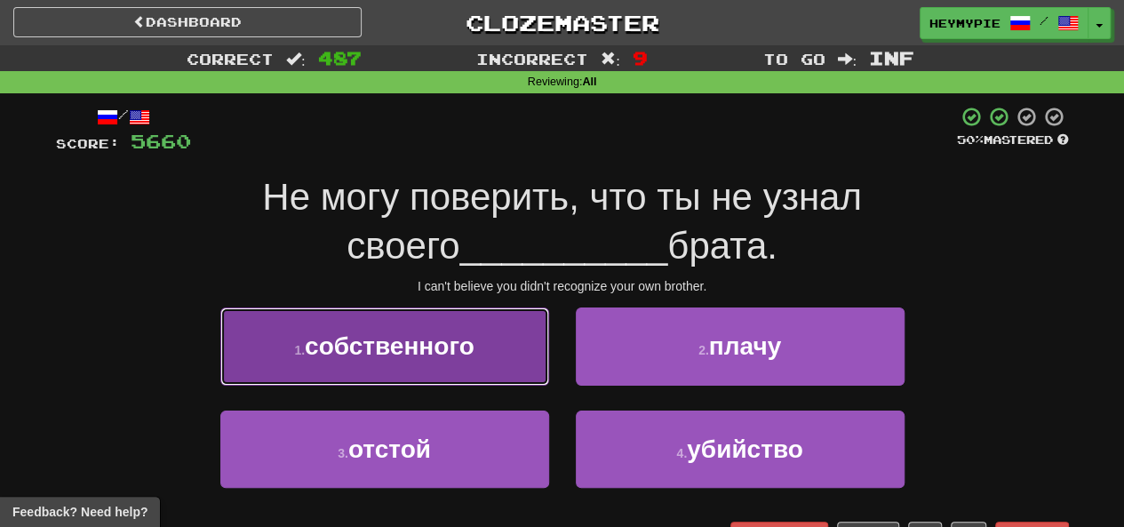
click at [482, 328] on button "1 . собственного" at bounding box center [384, 346] width 329 height 77
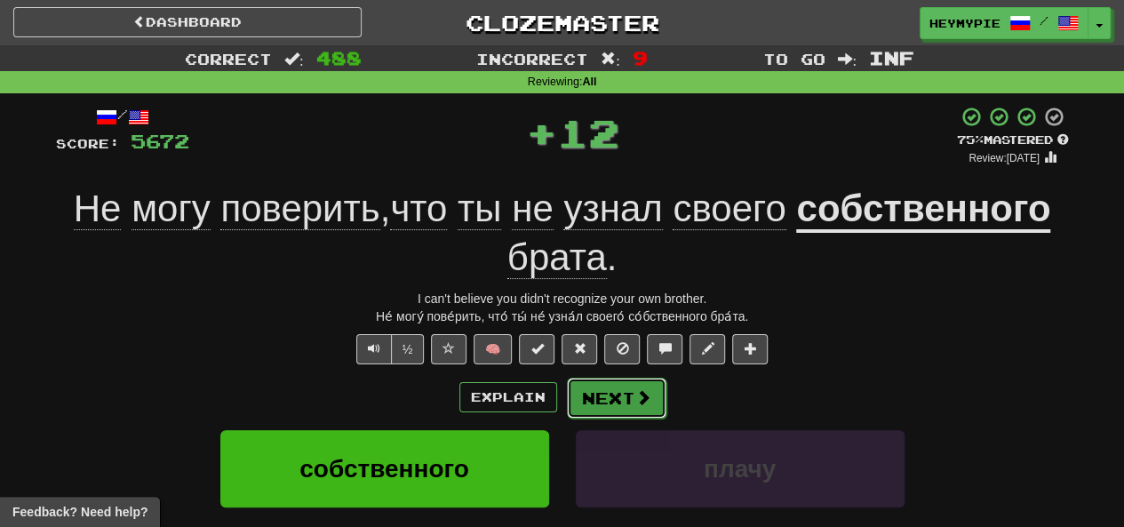
click at [592, 407] on button "Next" at bounding box center [617, 398] width 100 height 41
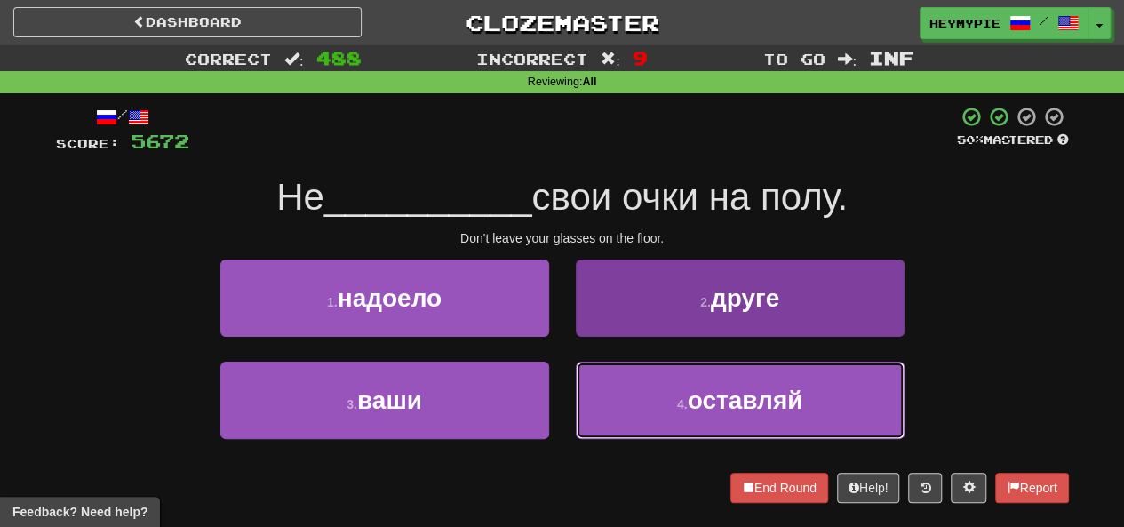
click at [636, 404] on button "4 . оставляй" at bounding box center [740, 400] width 329 height 77
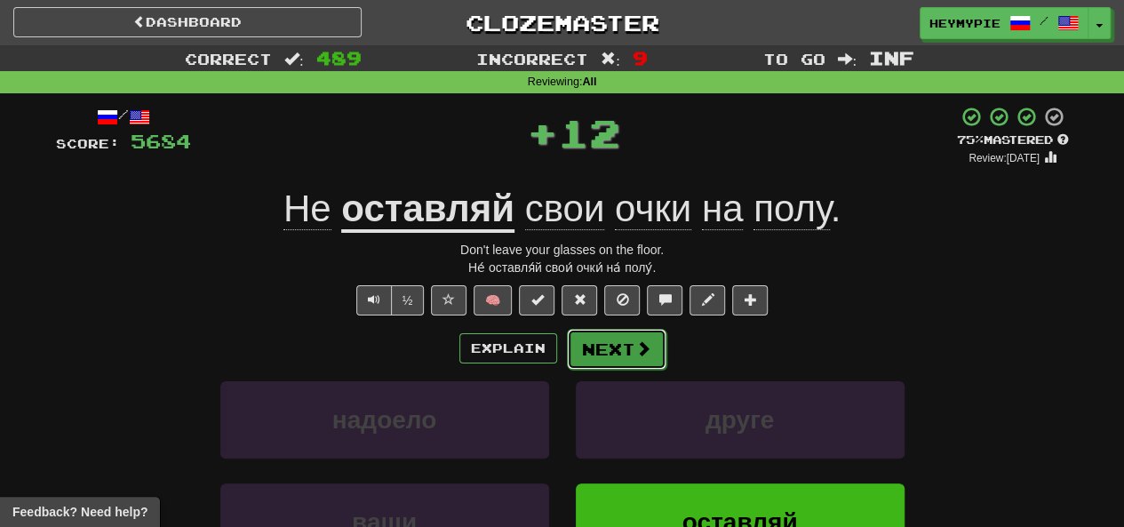
click at [602, 344] on button "Next" at bounding box center [617, 349] width 100 height 41
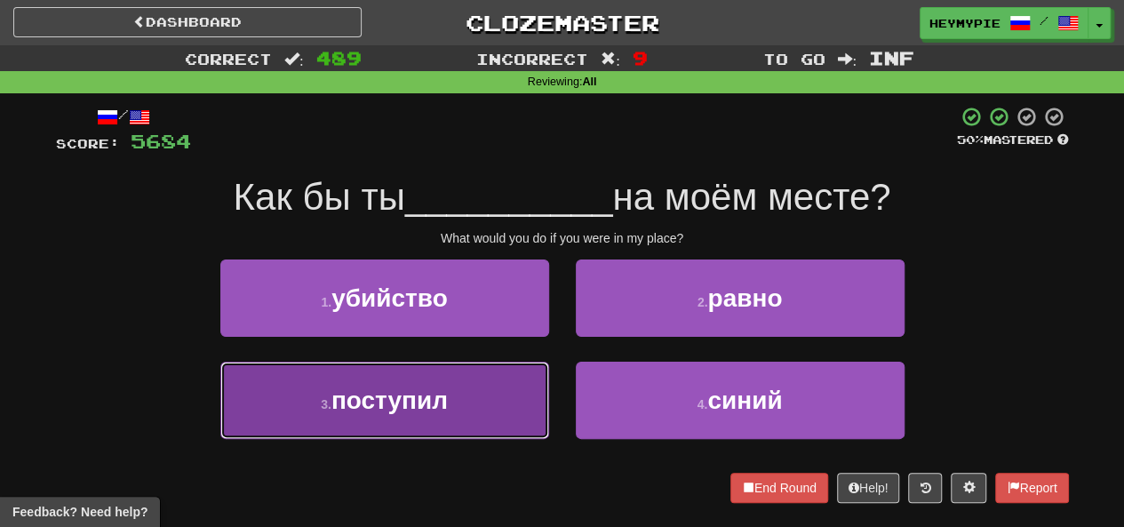
click at [445, 404] on span "поступил" at bounding box center [390, 401] width 116 height 28
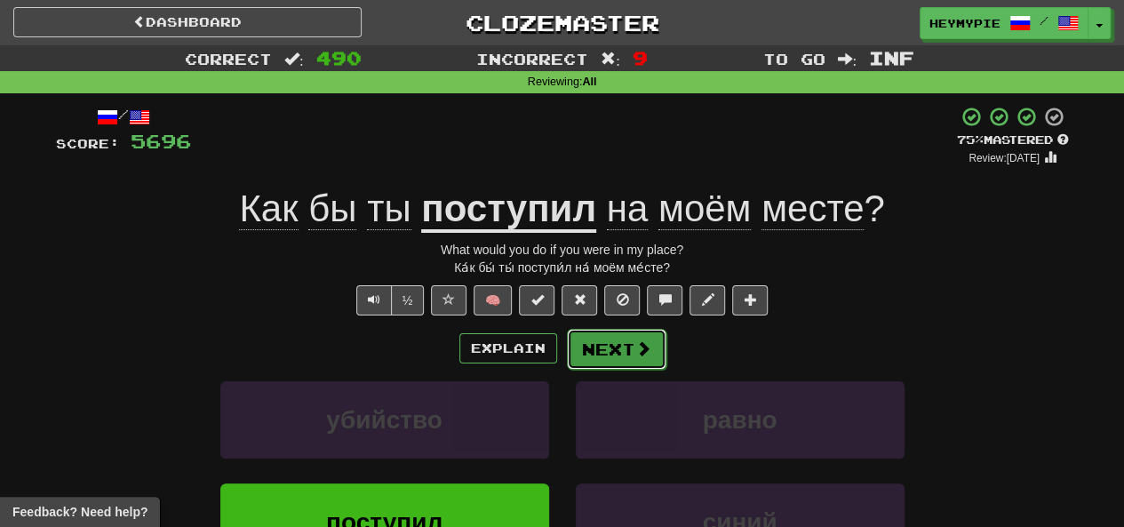
click at [588, 349] on button "Next" at bounding box center [617, 349] width 100 height 41
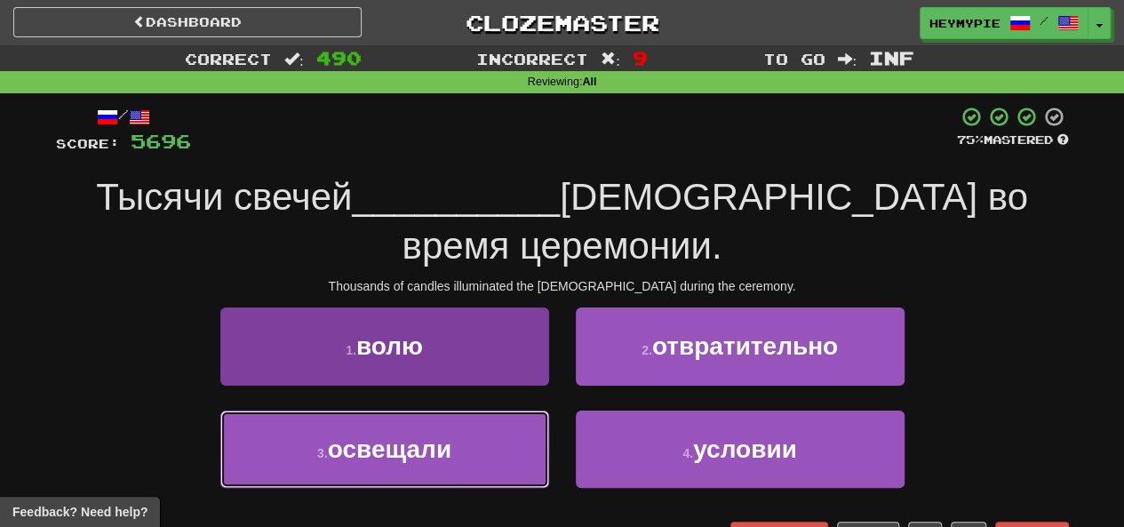
click at [498, 411] on button "3 . освещали" at bounding box center [384, 449] width 329 height 77
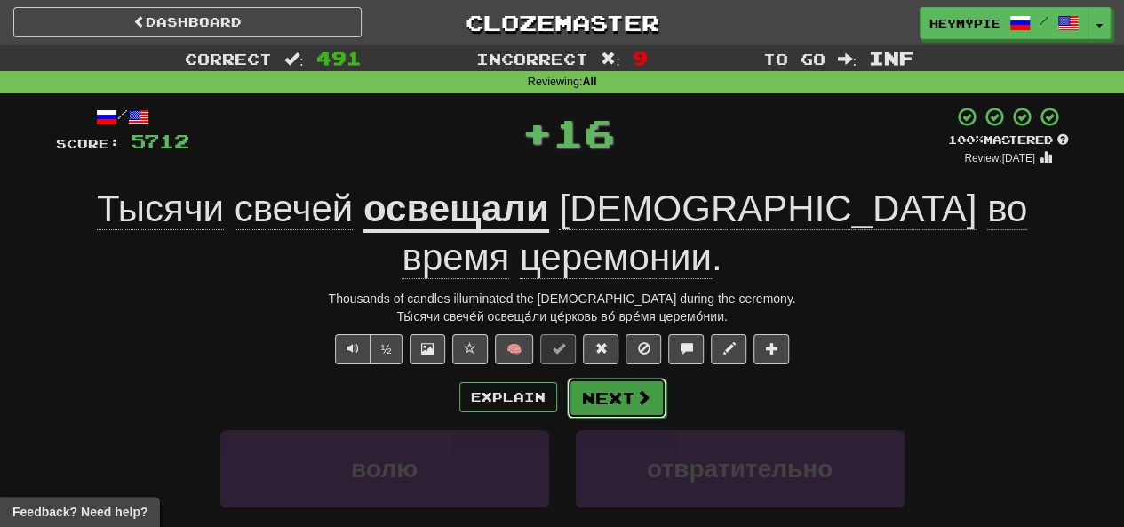
click at [631, 378] on button "Next" at bounding box center [617, 398] width 100 height 41
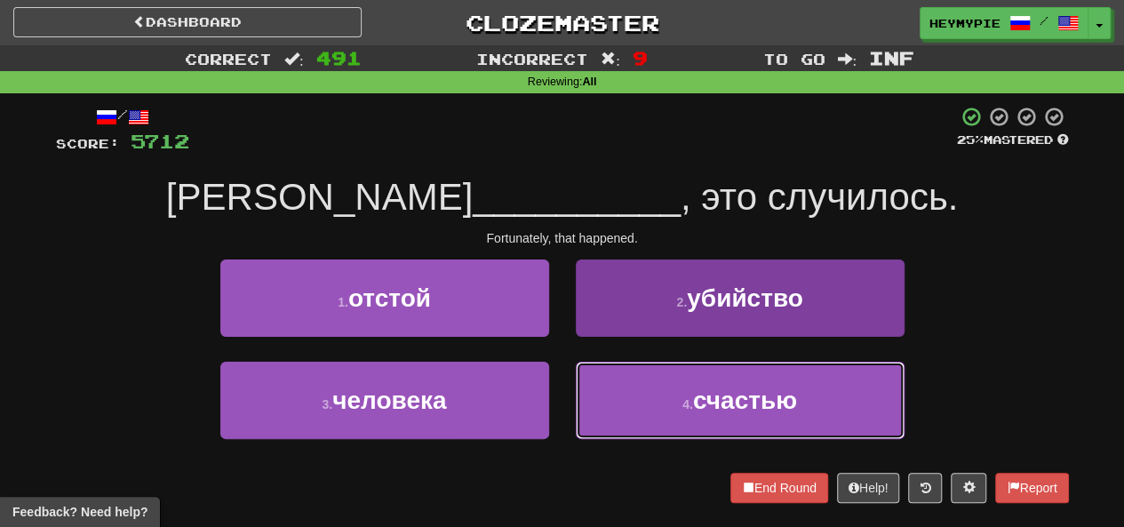
click at [655, 415] on button "4 . счастью" at bounding box center [740, 400] width 329 height 77
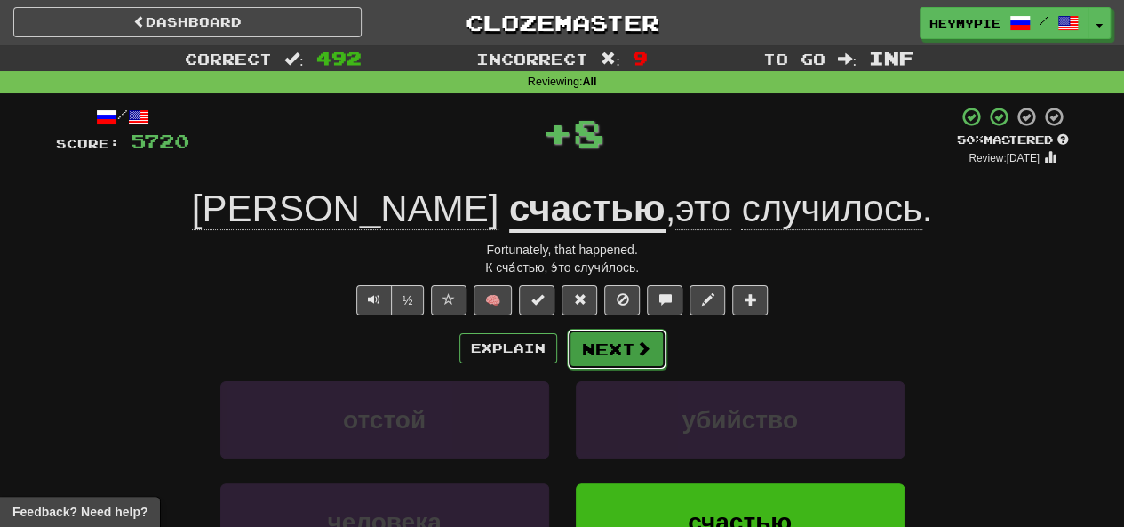
click at [596, 346] on button "Next" at bounding box center [617, 349] width 100 height 41
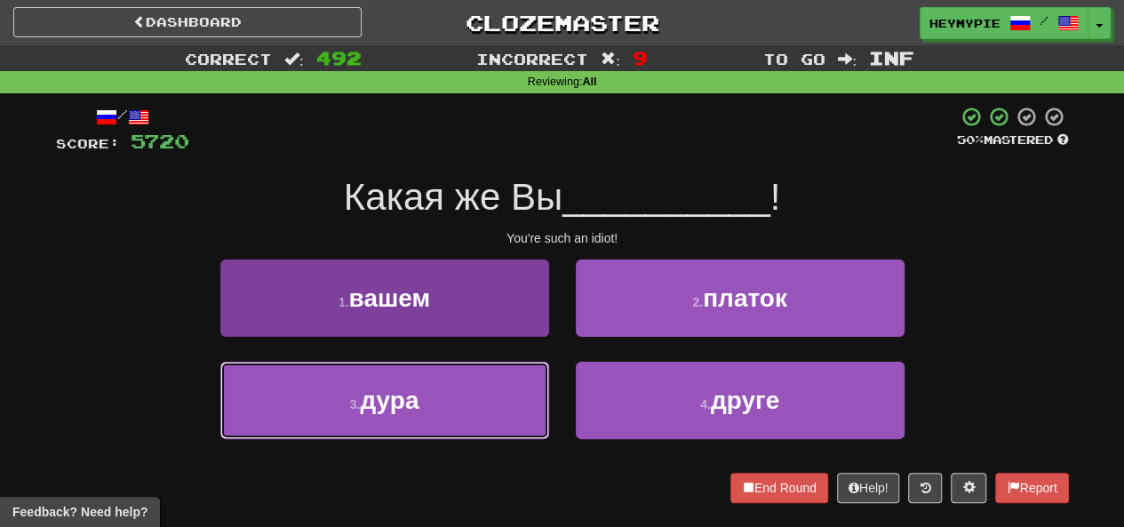
click at [487, 411] on button "3 . дура" at bounding box center [384, 400] width 329 height 77
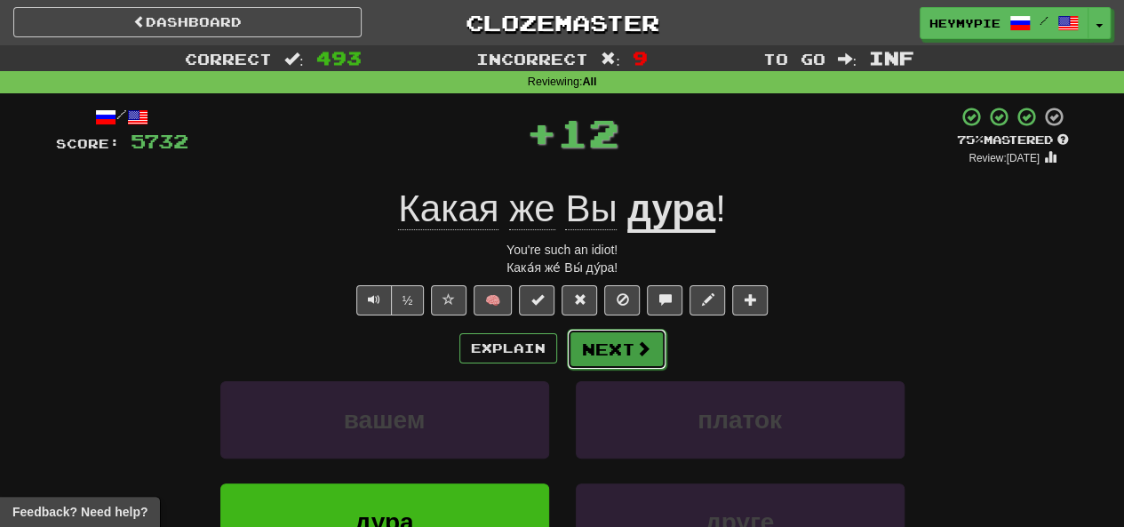
click at [612, 352] on button "Next" at bounding box center [617, 349] width 100 height 41
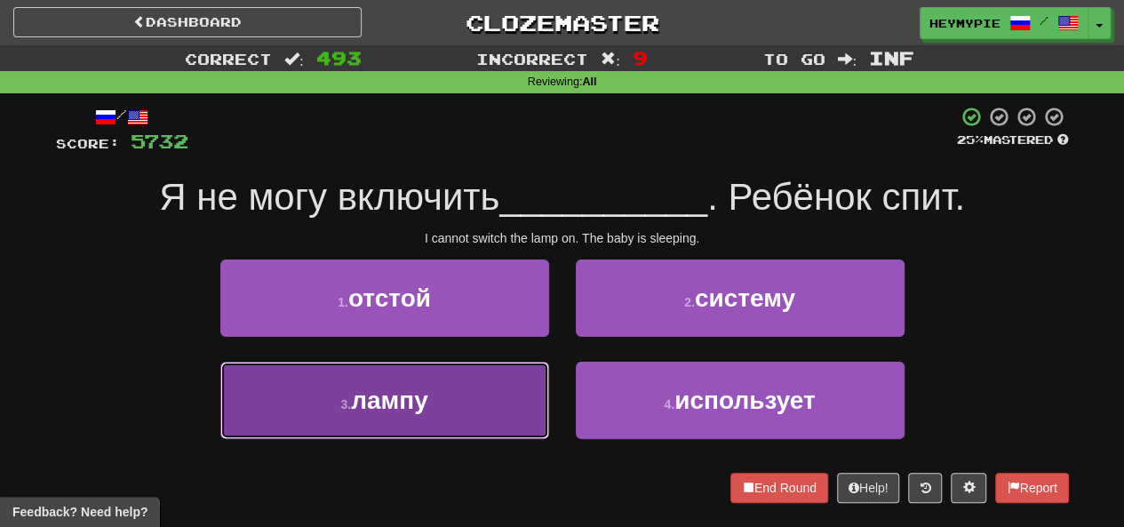
click at [462, 413] on button "3 . лампу" at bounding box center [384, 400] width 329 height 77
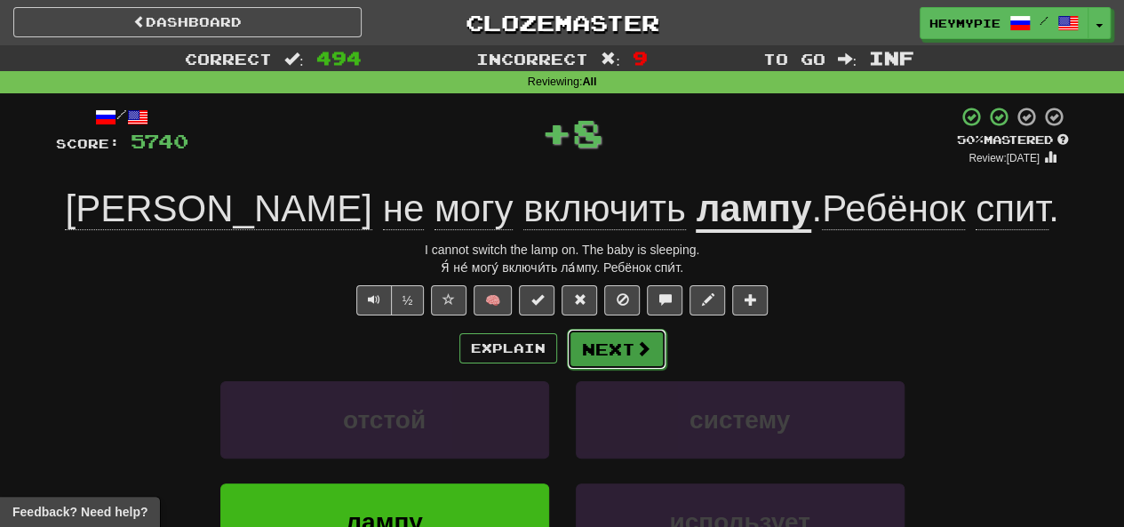
click at [610, 354] on button "Next" at bounding box center [617, 349] width 100 height 41
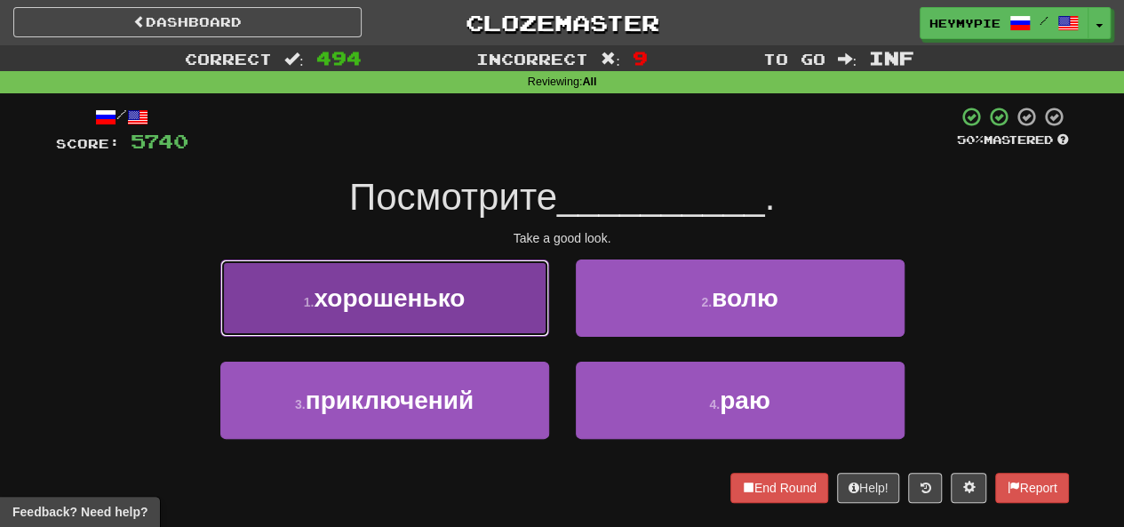
click at [476, 329] on button "1 . хорошенько" at bounding box center [384, 298] width 329 height 77
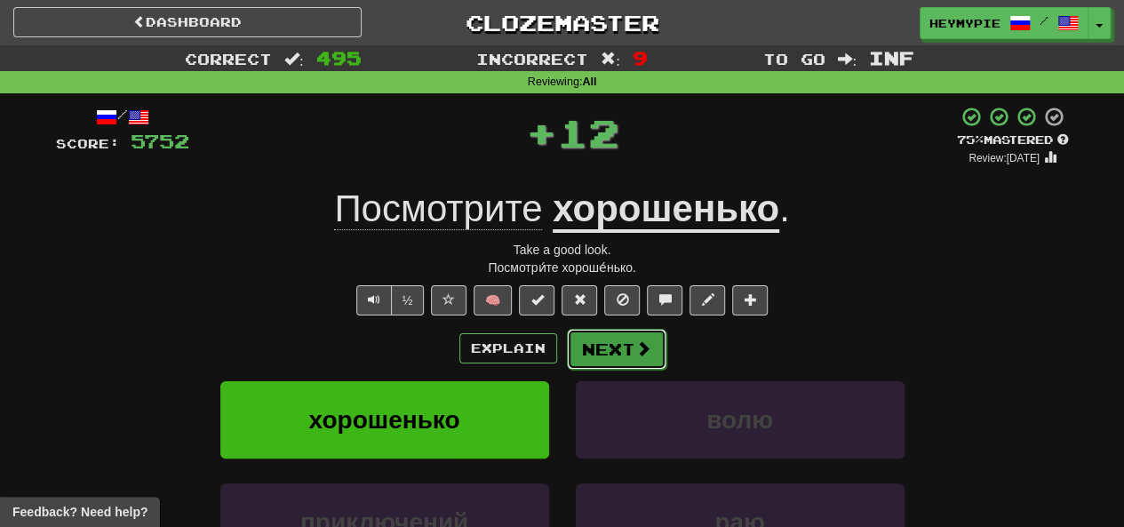
click at [616, 364] on button "Next" at bounding box center [617, 349] width 100 height 41
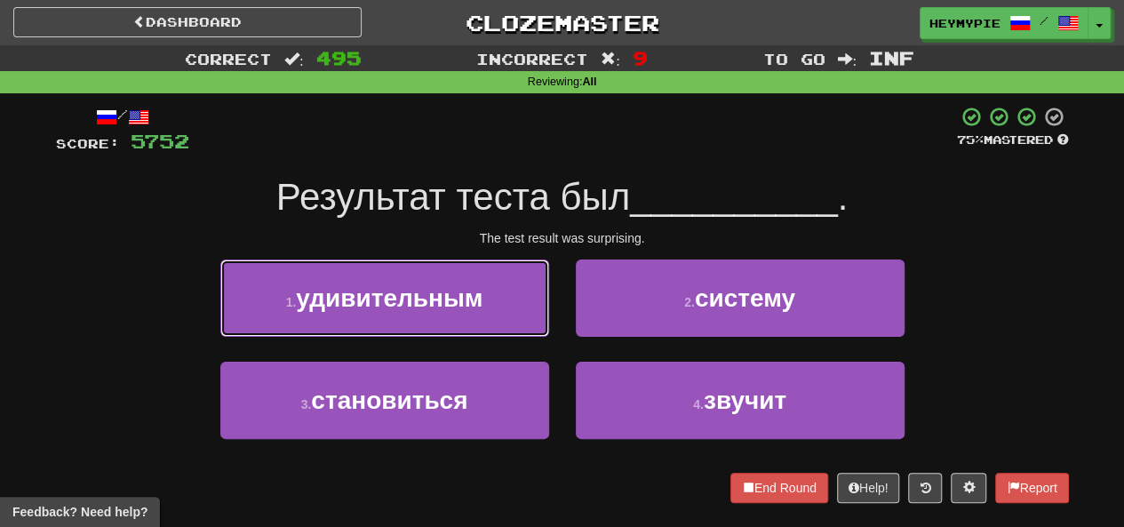
click at [318, 284] on button "1 . удивительным" at bounding box center [384, 298] width 329 height 77
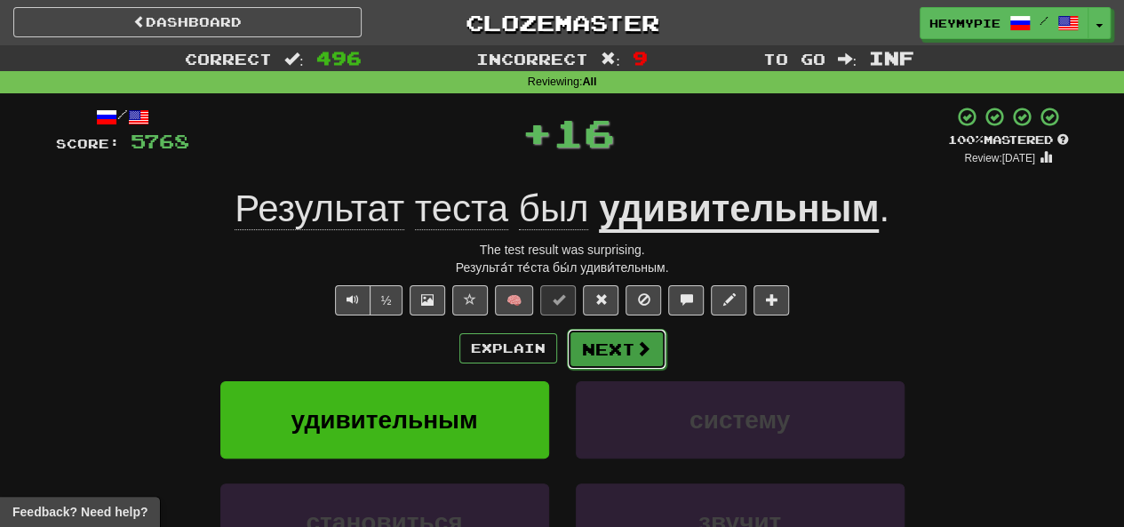
click at [626, 351] on button "Next" at bounding box center [617, 349] width 100 height 41
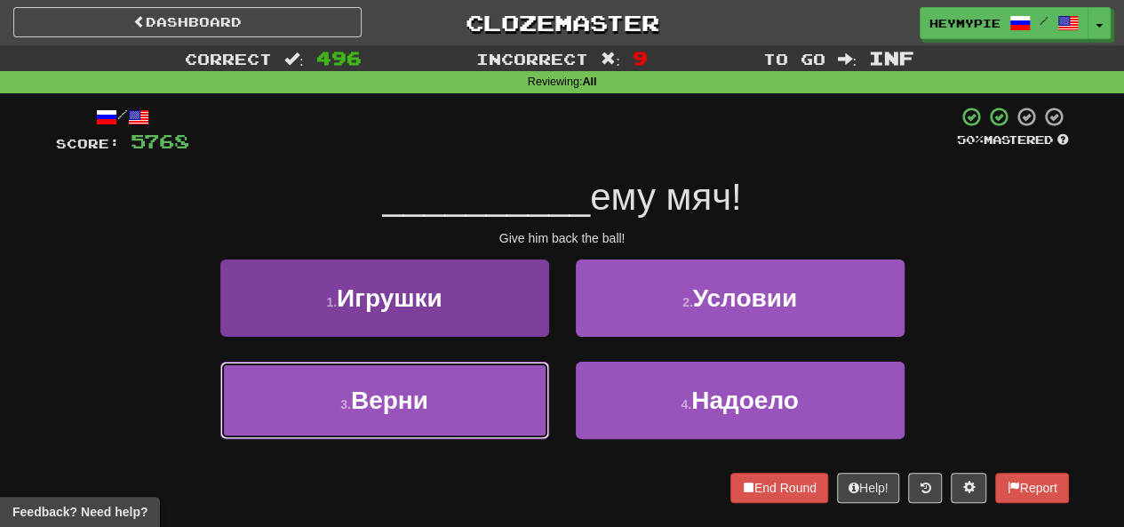
click at [441, 396] on button "3 . [GEOGRAPHIC_DATA]" at bounding box center [384, 400] width 329 height 77
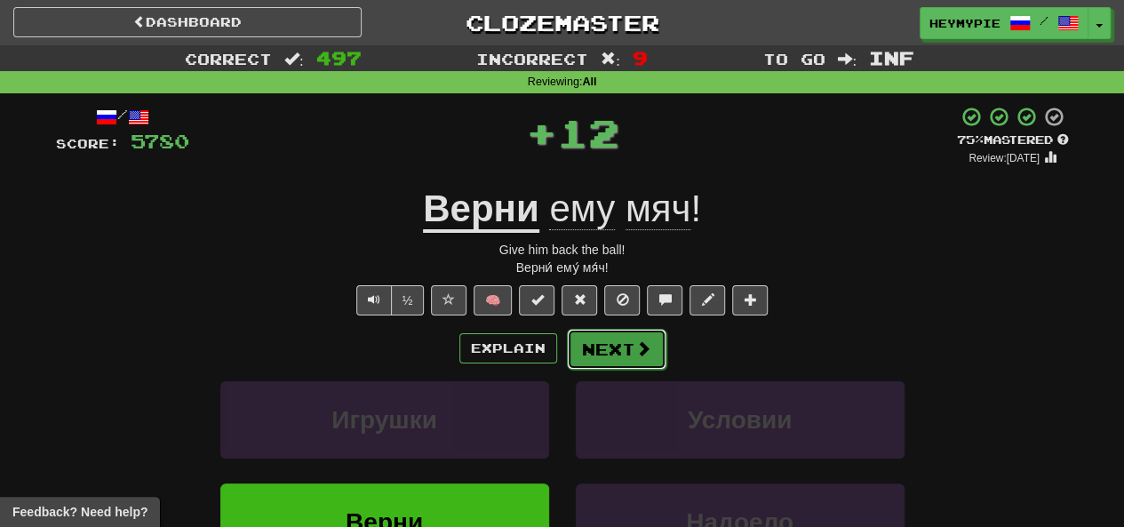
click at [596, 352] on button "Next" at bounding box center [617, 349] width 100 height 41
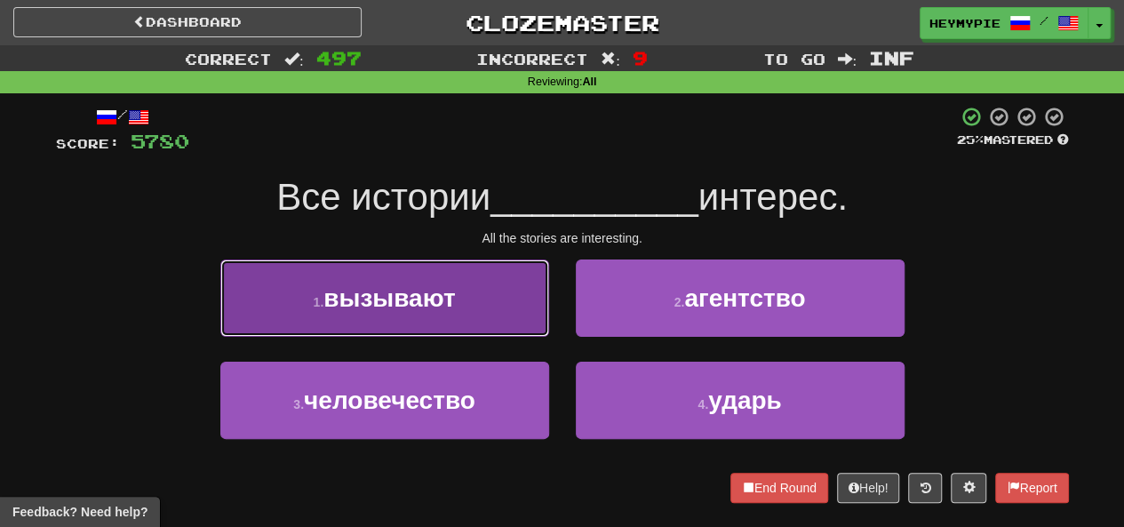
click at [404, 307] on span "вызывают" at bounding box center [390, 298] width 132 height 28
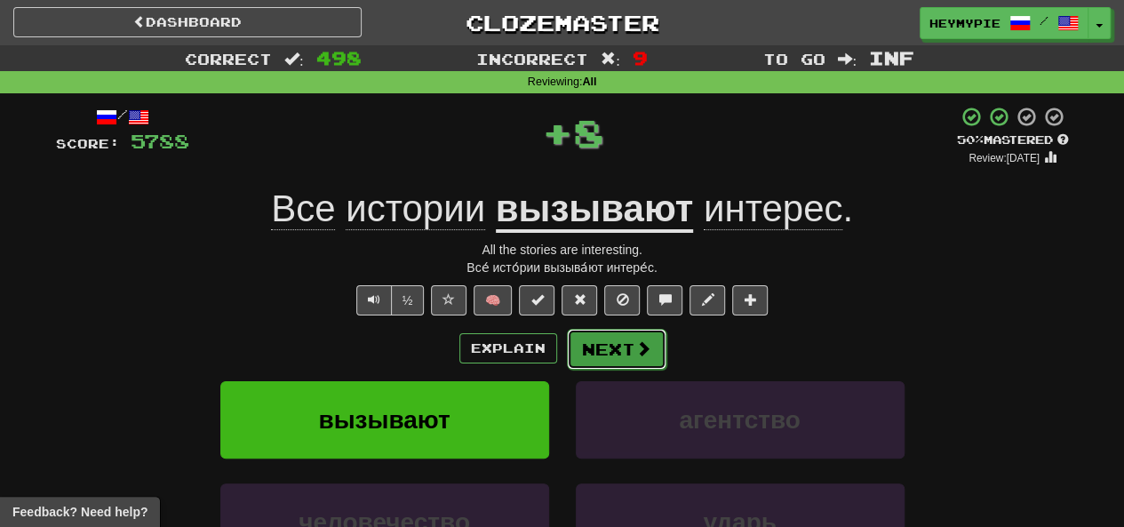
click at [597, 344] on button "Next" at bounding box center [617, 349] width 100 height 41
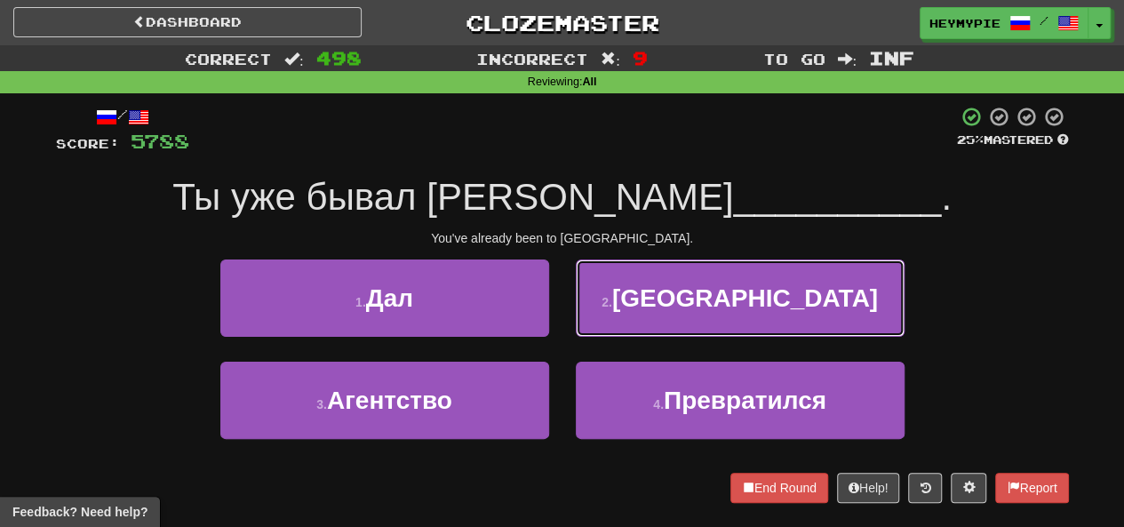
drag, startPoint x: 650, startPoint y: 308, endPoint x: 628, endPoint y: 323, distance: 26.4
click at [651, 311] on button "2 . [GEOGRAPHIC_DATA]" at bounding box center [740, 298] width 329 height 77
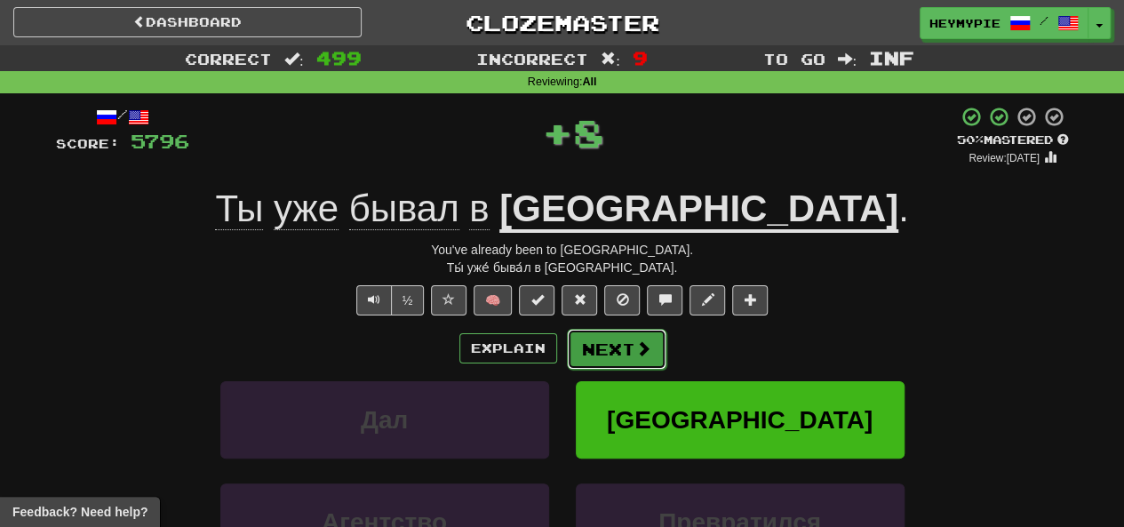
click at [606, 355] on button "Next" at bounding box center [617, 349] width 100 height 41
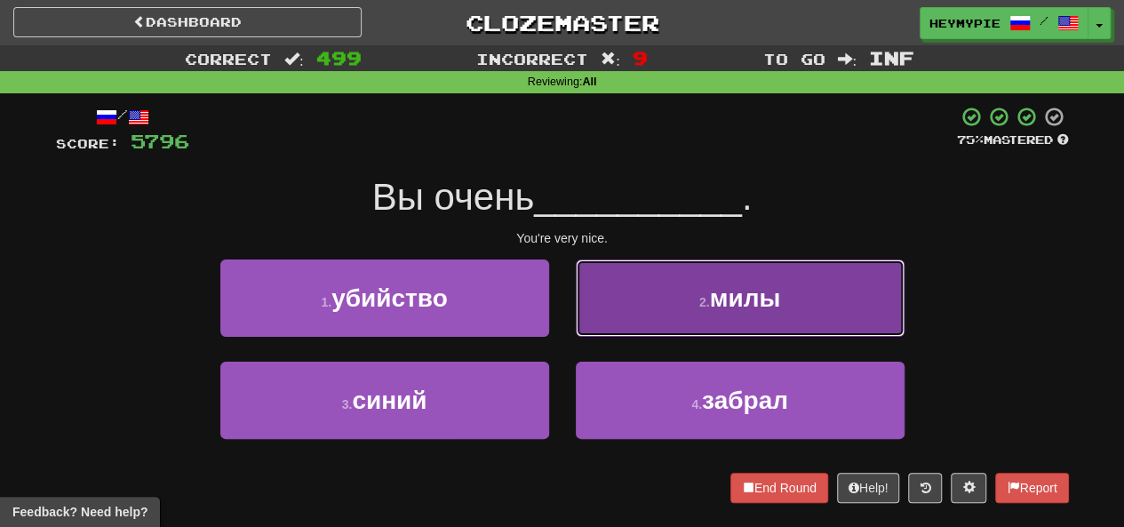
click at [681, 314] on button "2 . милы" at bounding box center [740, 298] width 329 height 77
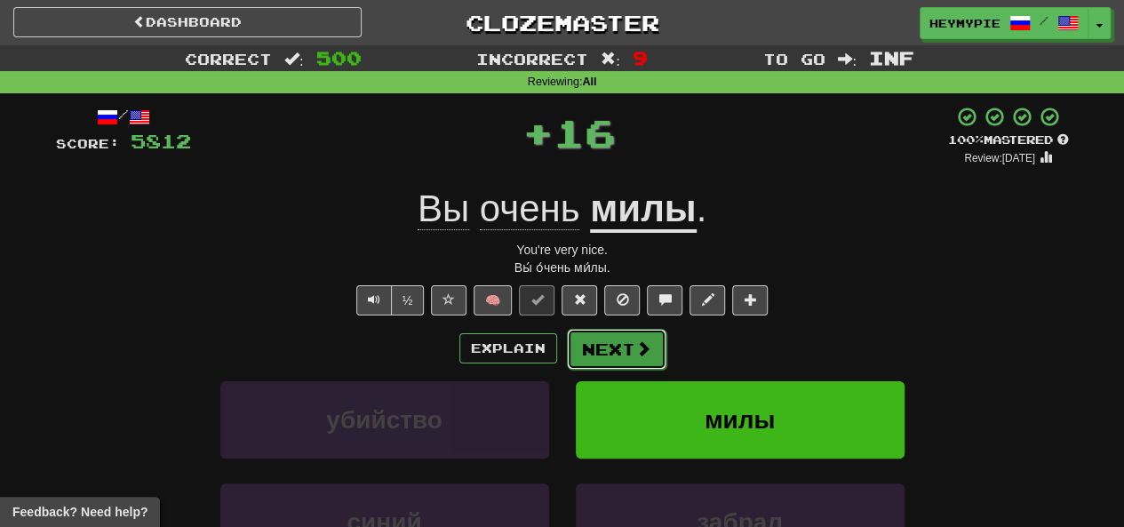
click at [620, 350] on button "Next" at bounding box center [617, 349] width 100 height 41
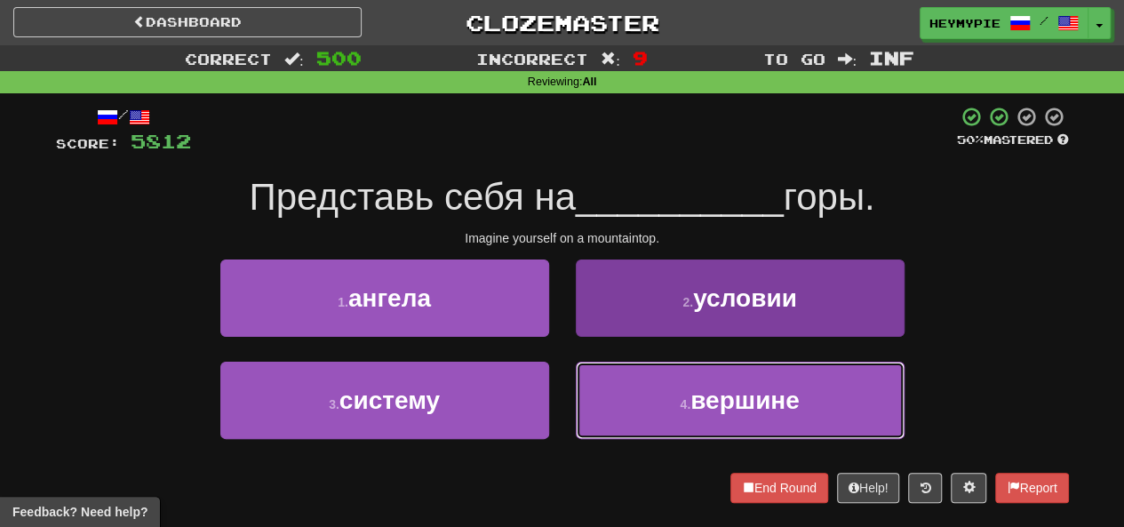
click at [666, 396] on button "4 . вершине" at bounding box center [740, 400] width 329 height 77
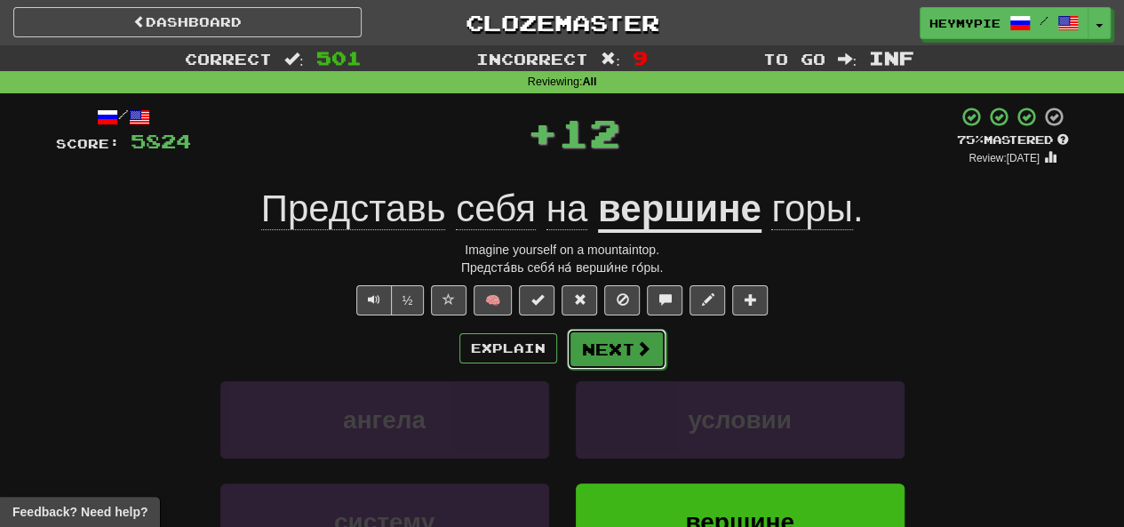
click at [610, 349] on button "Next" at bounding box center [617, 349] width 100 height 41
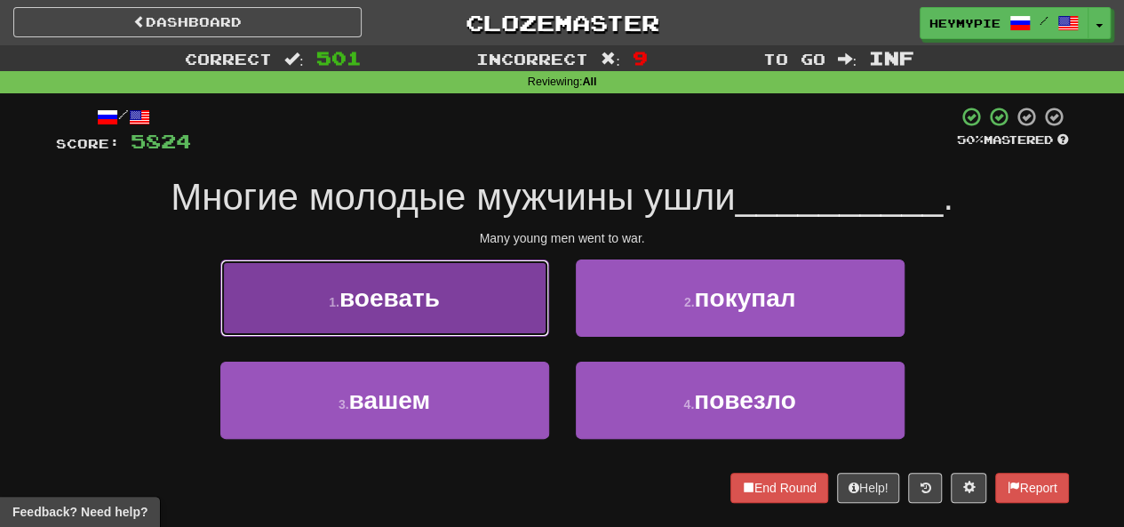
click at [389, 318] on button "1 . воевать" at bounding box center [384, 298] width 329 height 77
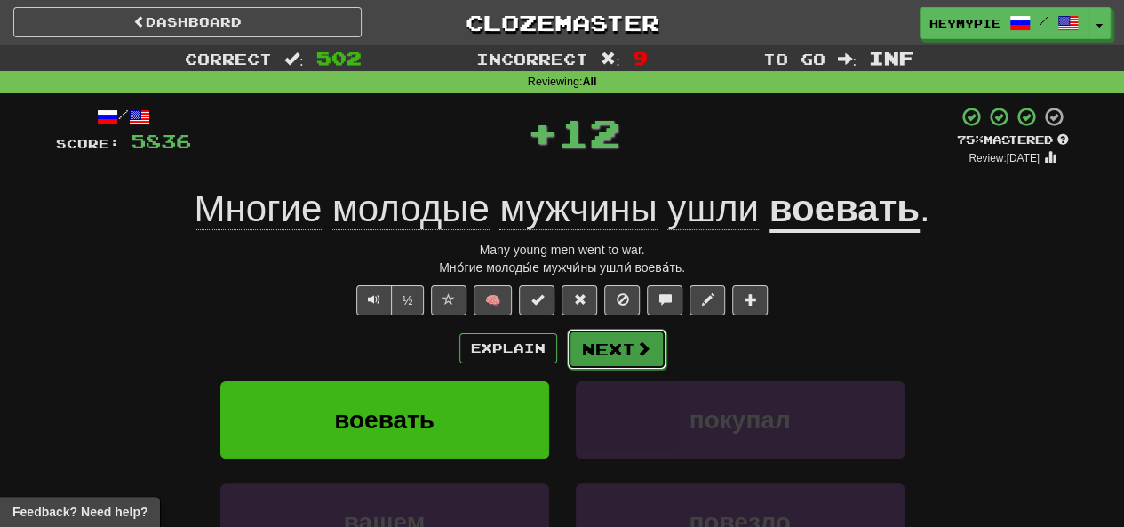
click at [589, 355] on button "Next" at bounding box center [617, 349] width 100 height 41
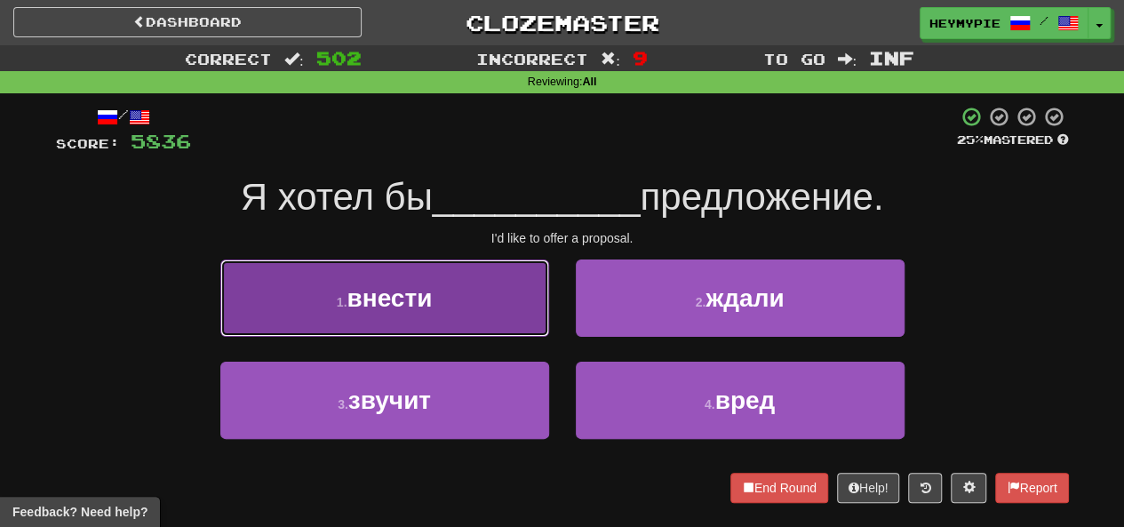
click at [439, 321] on button "1 . внести" at bounding box center [384, 298] width 329 height 77
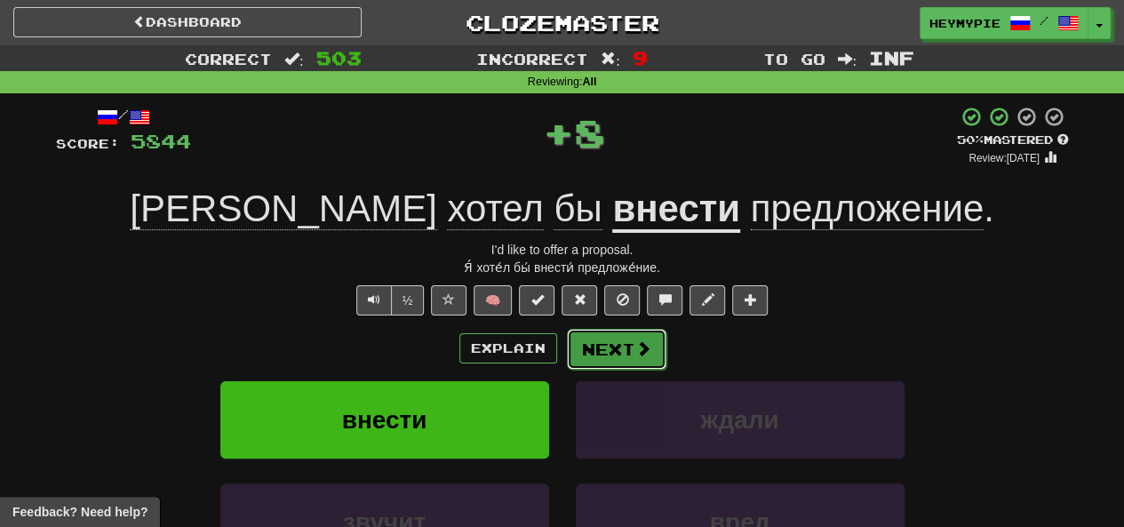
click at [624, 356] on button "Next" at bounding box center [617, 349] width 100 height 41
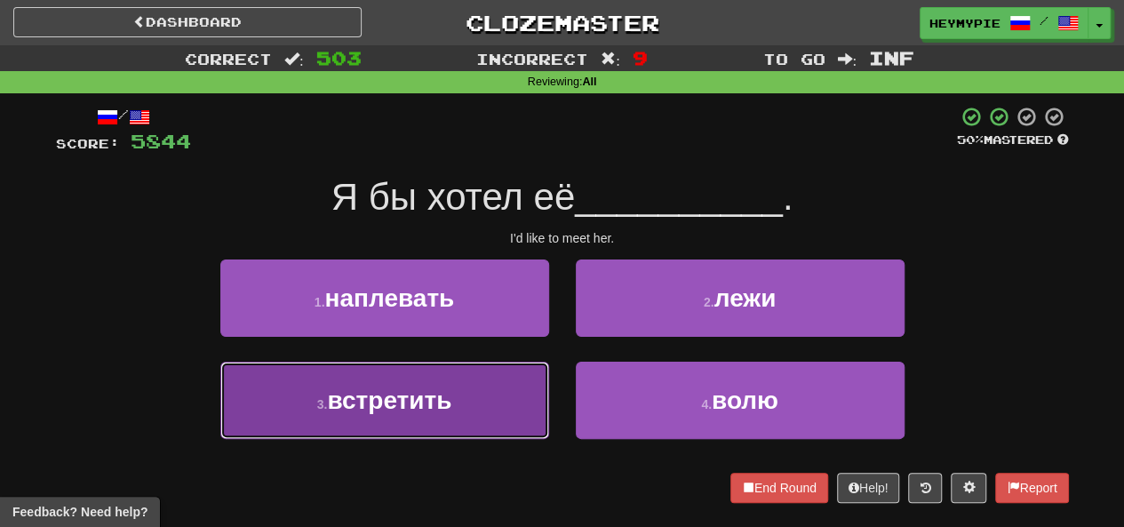
click at [477, 400] on button "3 . встретить" at bounding box center [384, 400] width 329 height 77
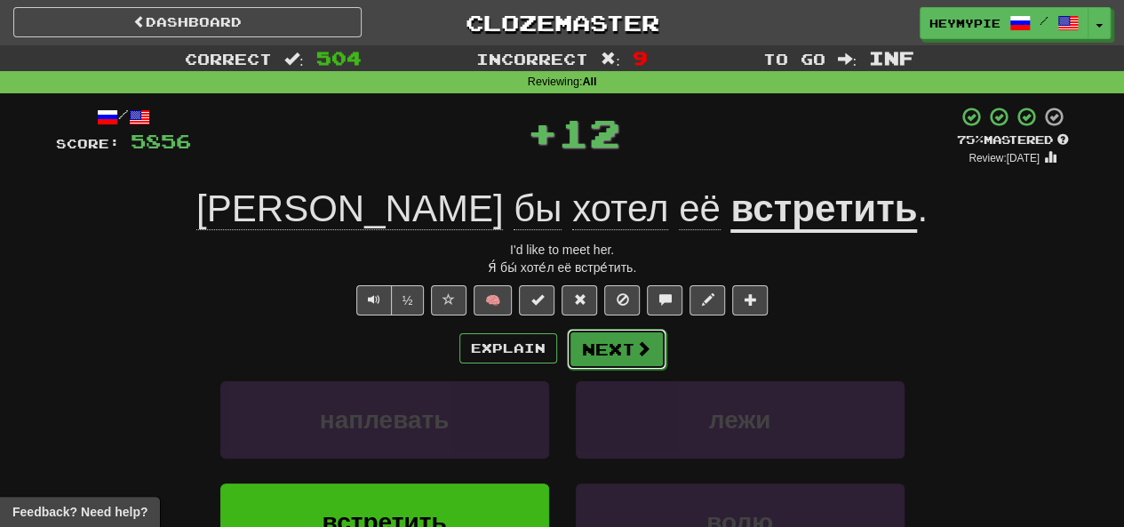
click at [581, 367] on button "Next" at bounding box center [617, 349] width 100 height 41
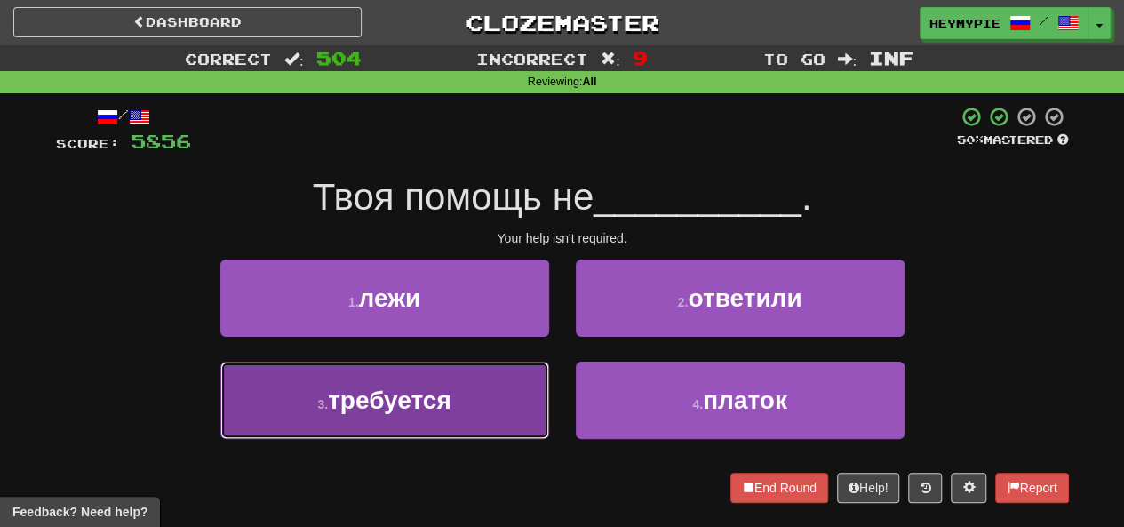
click at [466, 433] on button "3 . требуется" at bounding box center [384, 400] width 329 height 77
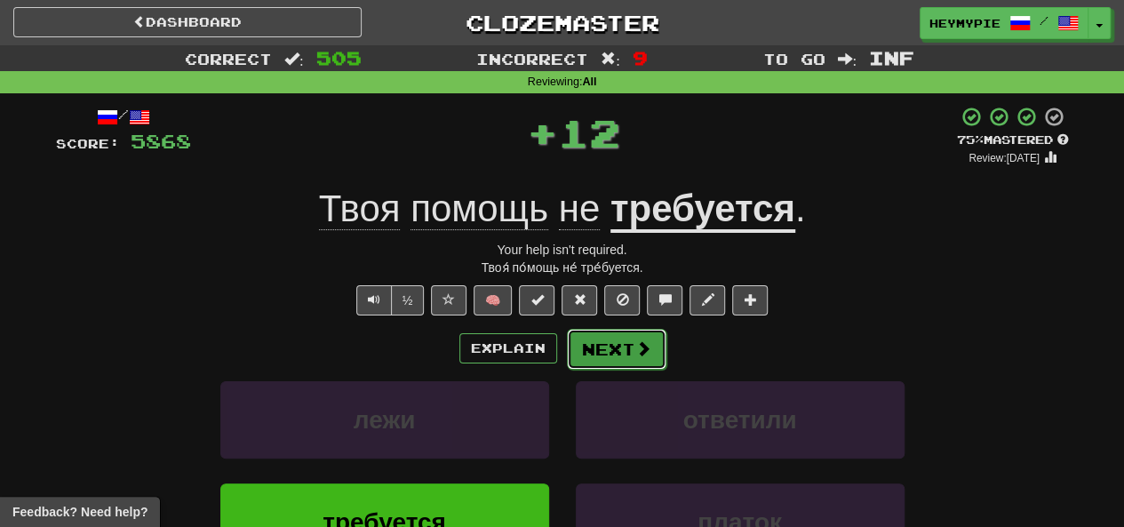
click at [614, 362] on button "Next" at bounding box center [617, 349] width 100 height 41
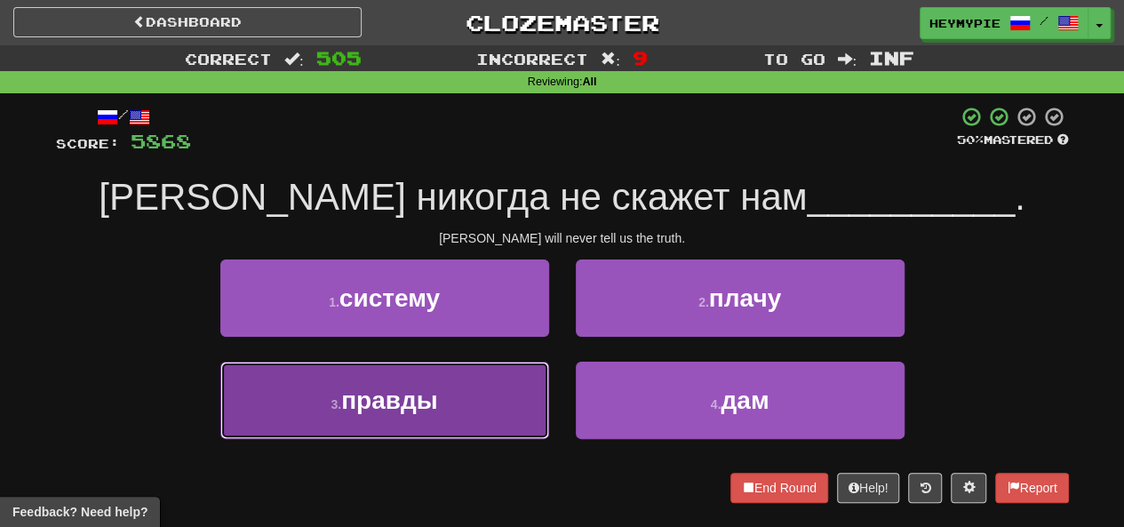
click at [413, 404] on span "правды" at bounding box center [389, 401] width 97 height 28
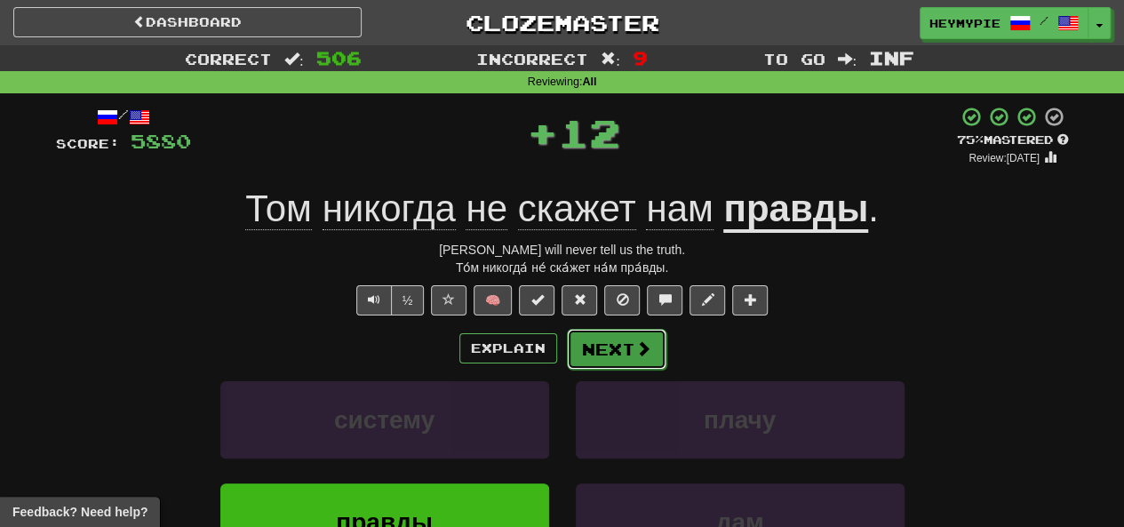
click at [606, 346] on button "Next" at bounding box center [617, 349] width 100 height 41
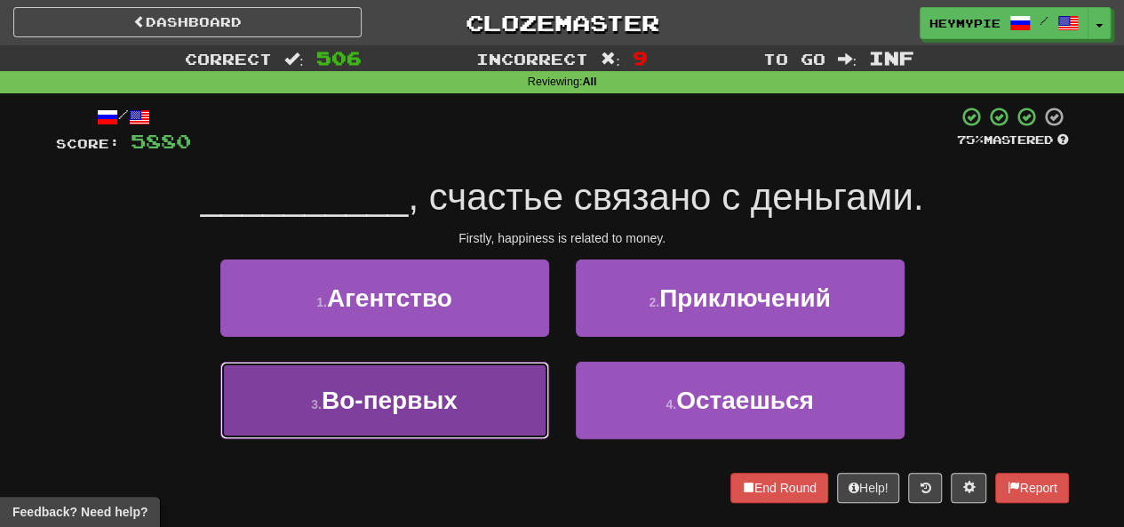
click at [457, 429] on button "3 . Во-первых" at bounding box center [384, 400] width 329 height 77
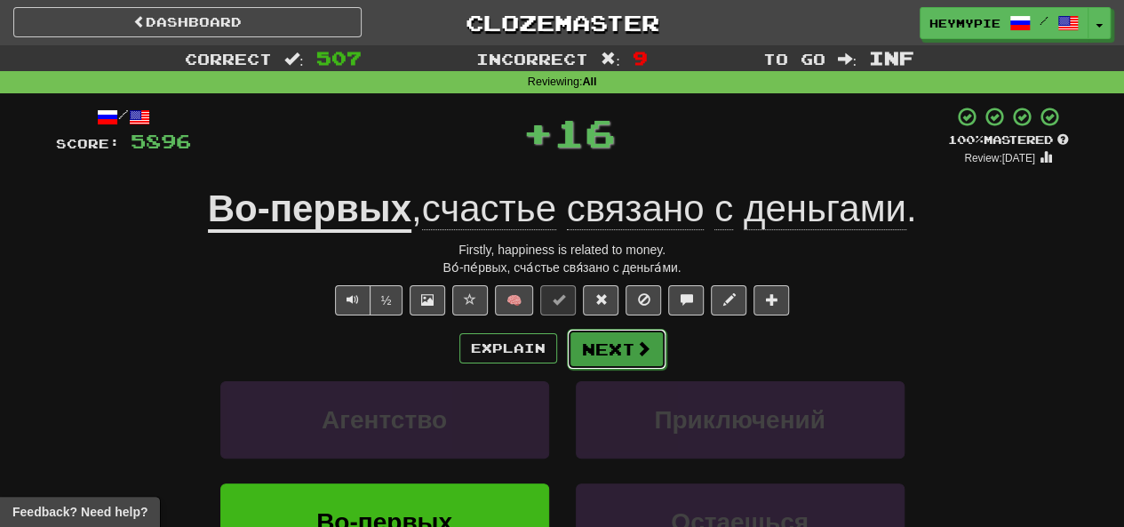
click at [612, 356] on button "Next" at bounding box center [617, 349] width 100 height 41
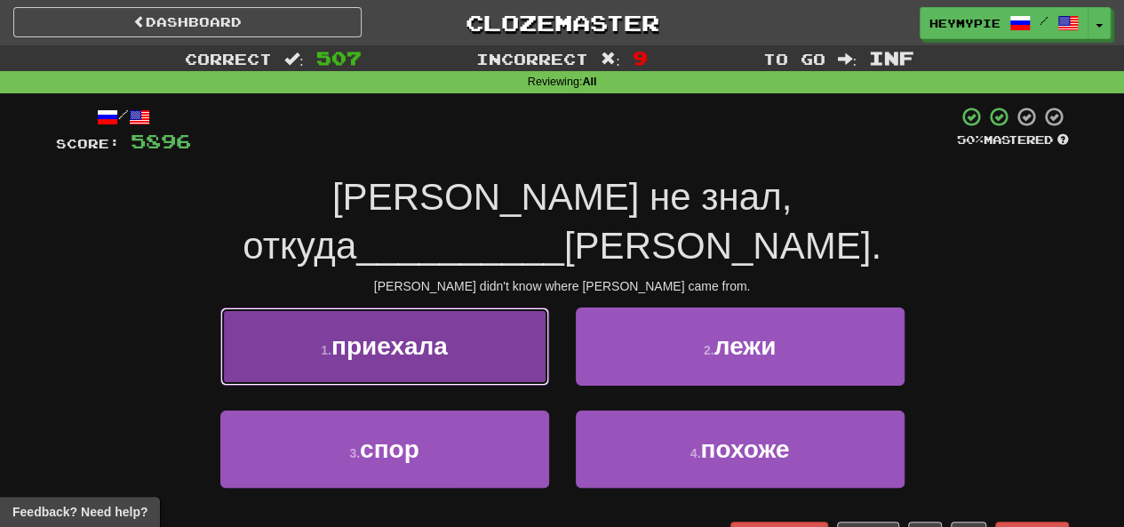
click at [509, 308] on button "1 . приехала" at bounding box center [384, 346] width 329 height 77
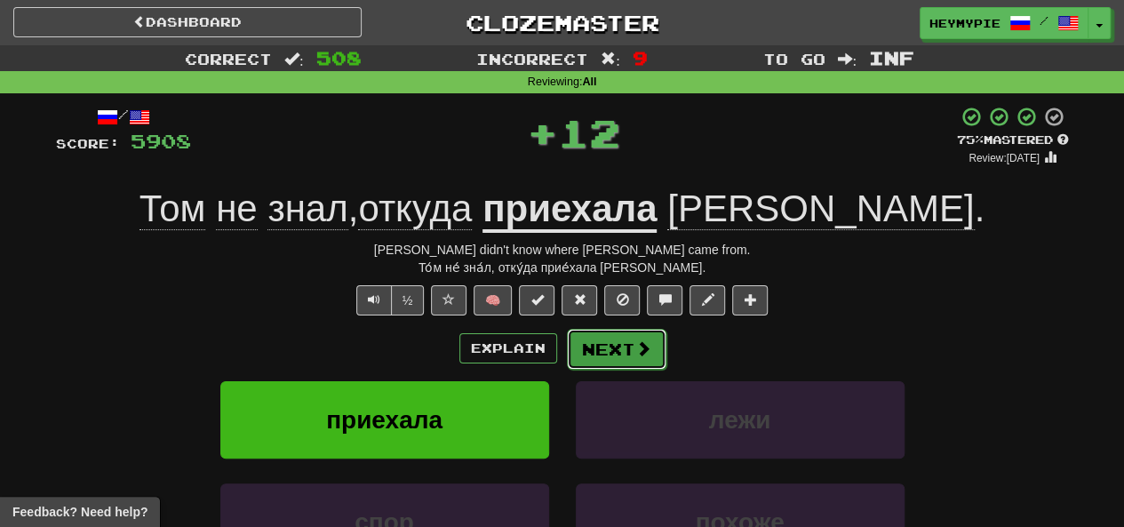
click at [588, 355] on button "Next" at bounding box center [617, 349] width 100 height 41
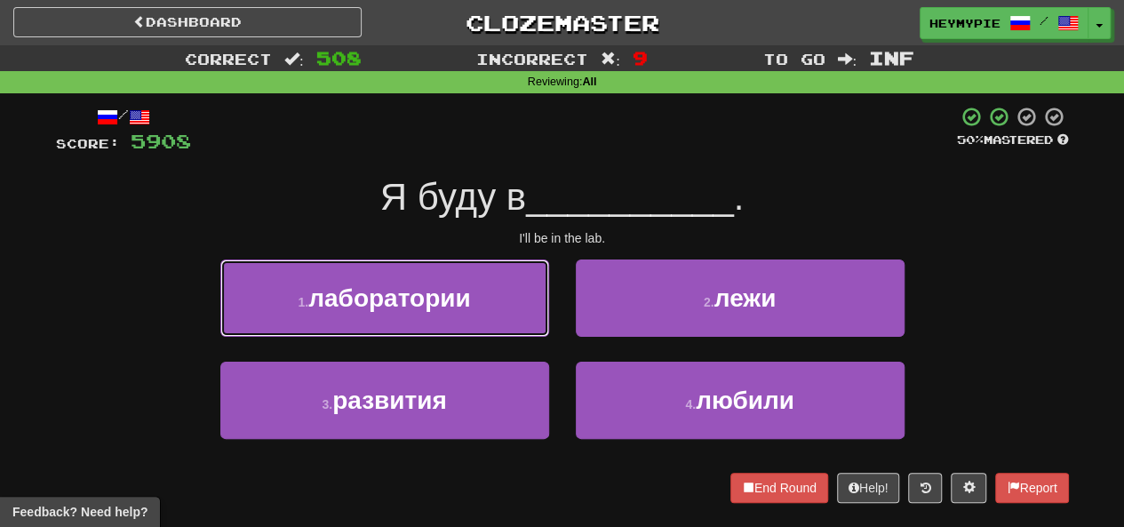
click at [402, 323] on button "1 . лаборатории" at bounding box center [384, 298] width 329 height 77
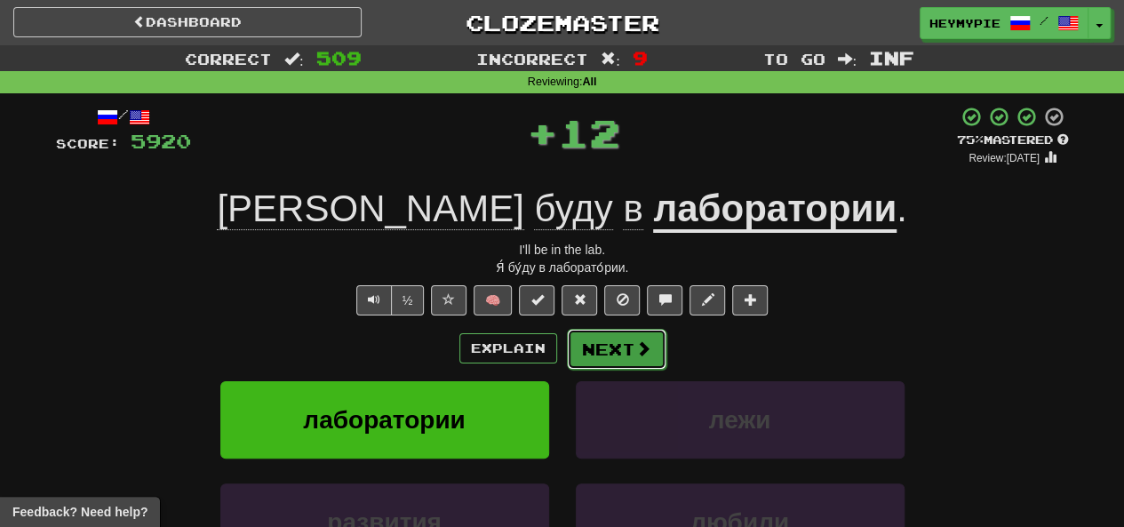
click at [591, 353] on button "Next" at bounding box center [617, 349] width 100 height 41
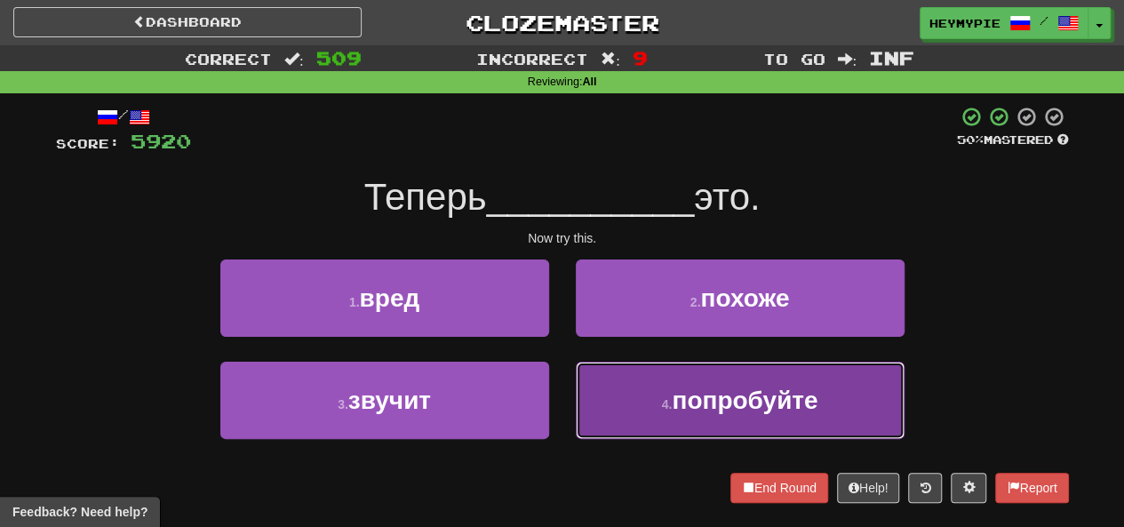
click at [667, 399] on small "4 ." at bounding box center [667, 404] width 11 height 14
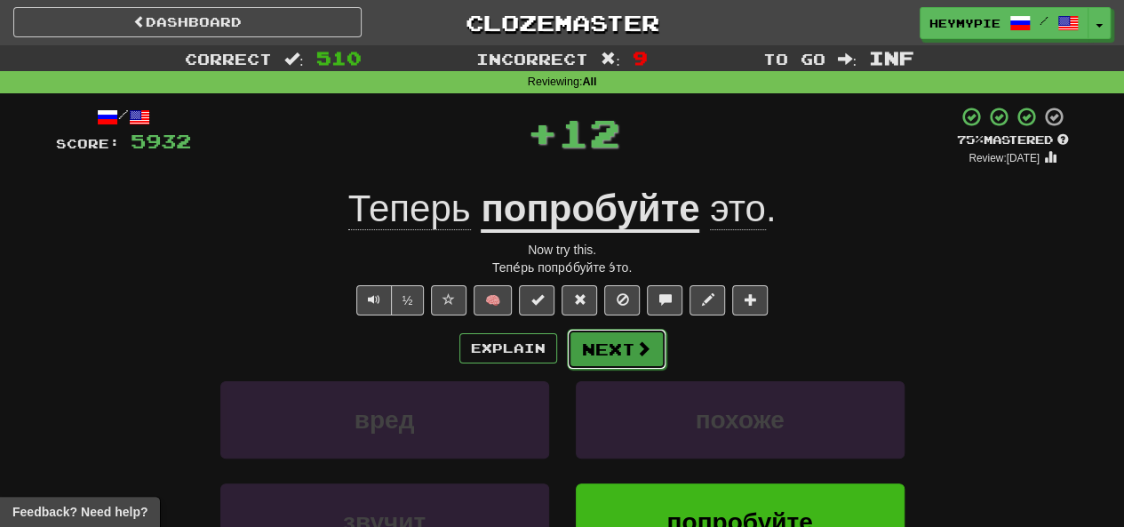
click at [612, 333] on button "Next" at bounding box center [617, 349] width 100 height 41
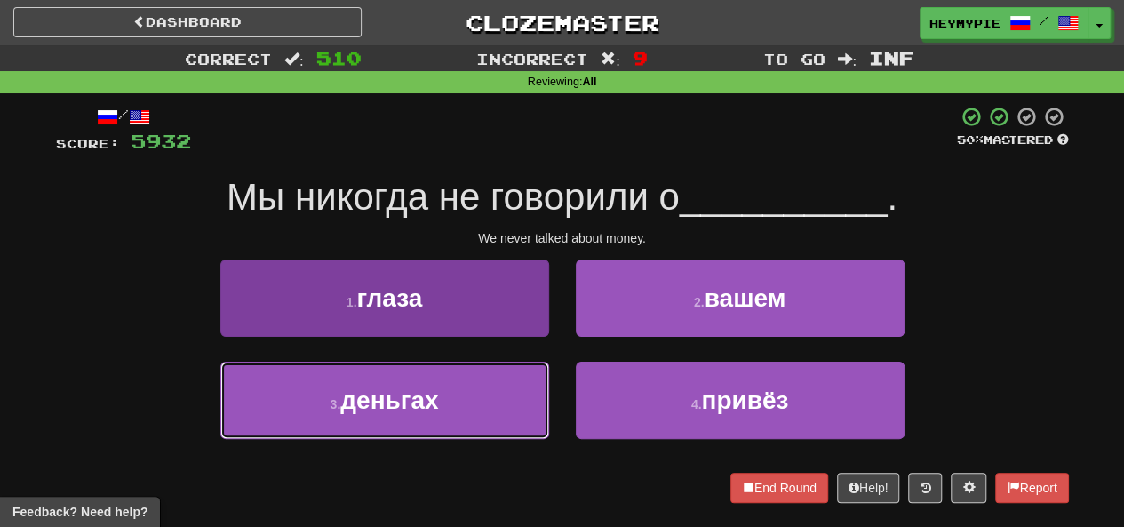
click at [456, 399] on button "3 . деньгах" at bounding box center [384, 400] width 329 height 77
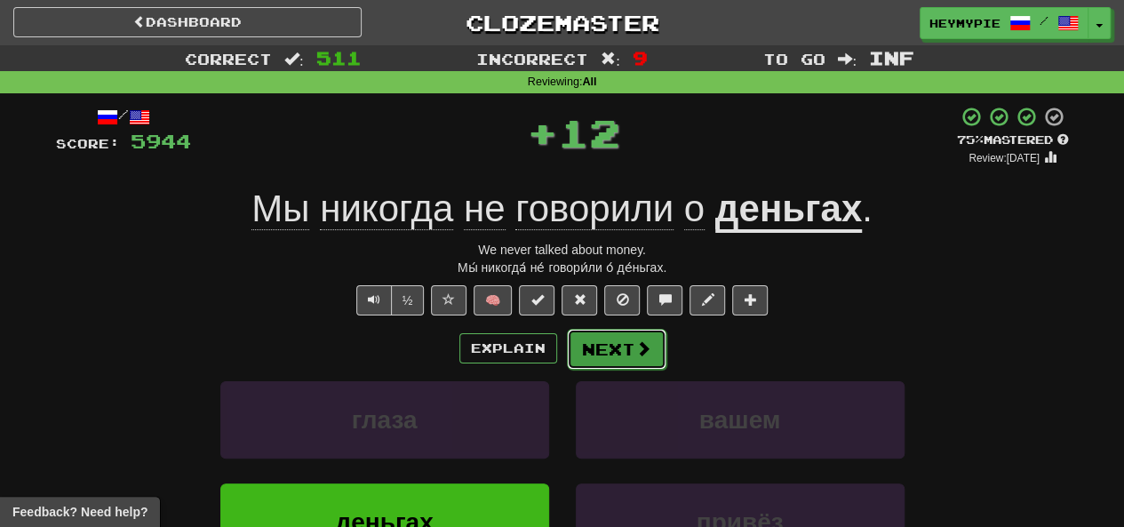
click at [603, 353] on button "Next" at bounding box center [617, 349] width 100 height 41
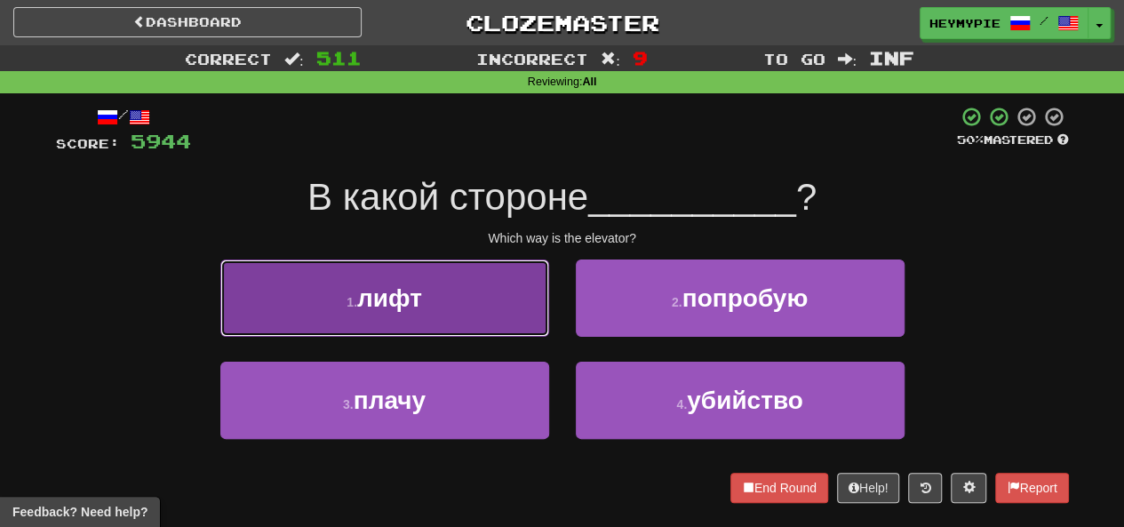
click at [404, 307] on span "лифт" at bounding box center [389, 298] width 65 height 28
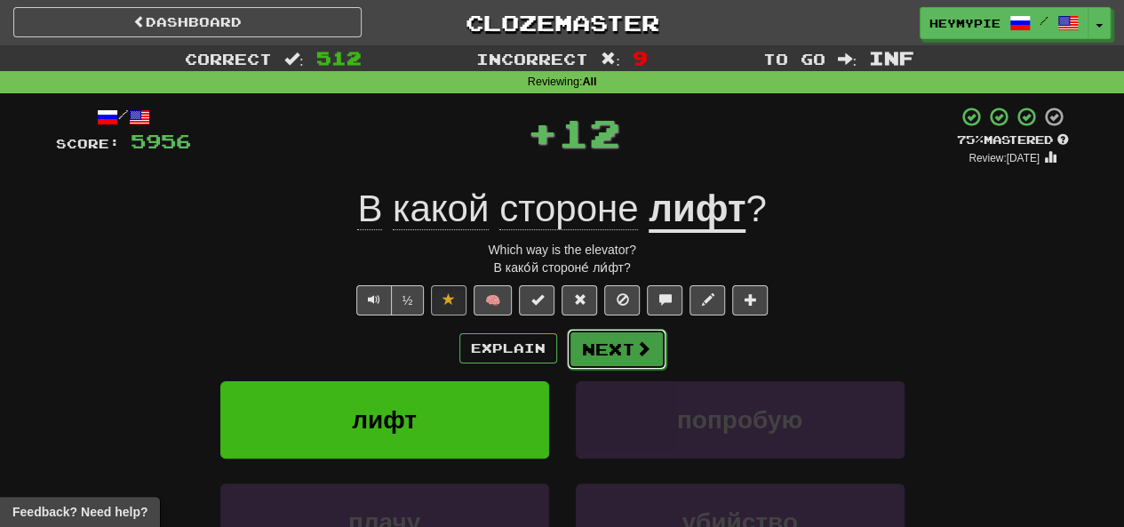
click at [610, 360] on button "Next" at bounding box center [617, 349] width 100 height 41
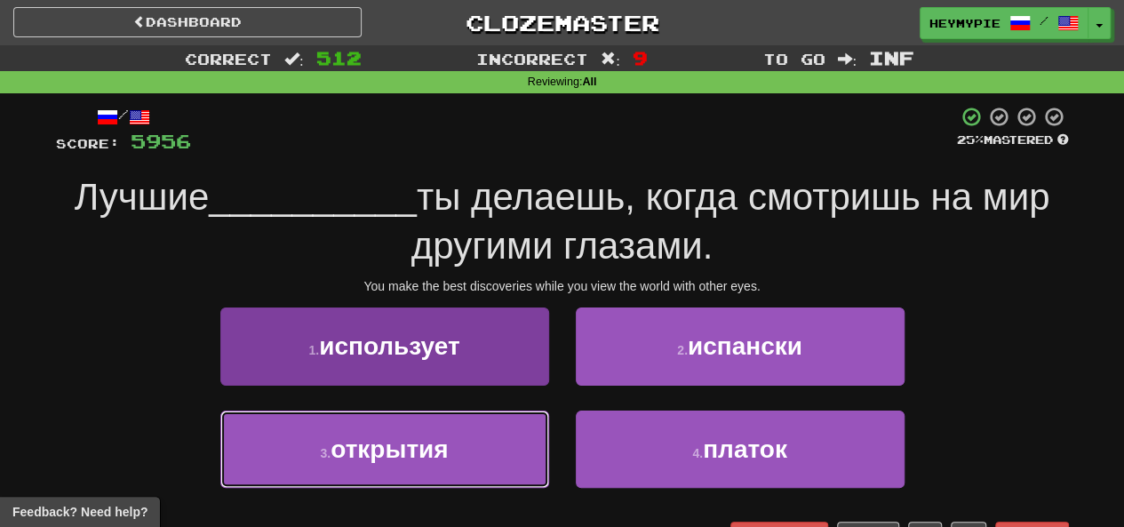
click at [456, 441] on button "3 . открытия" at bounding box center [384, 449] width 329 height 77
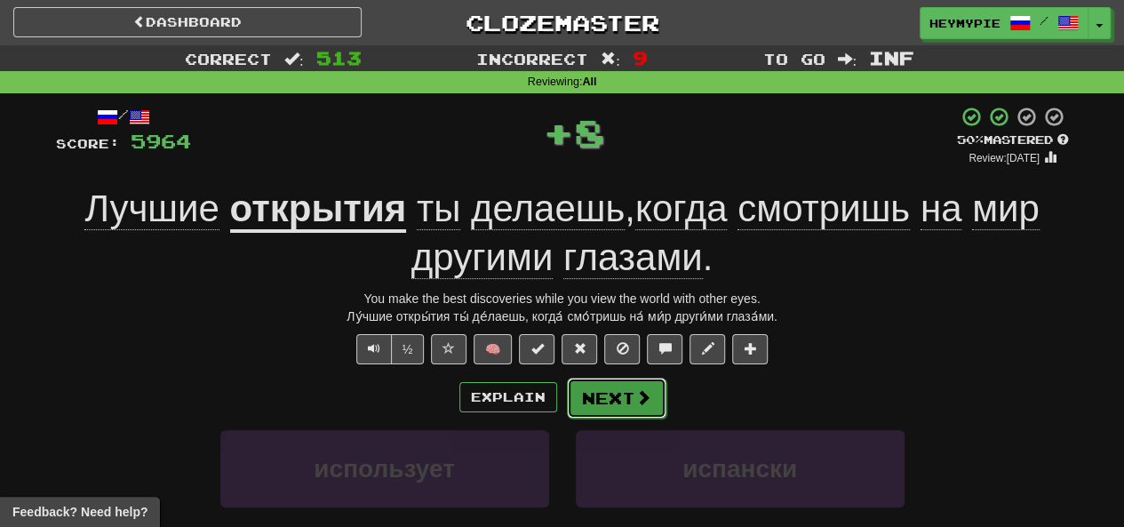
click at [608, 396] on button "Next" at bounding box center [617, 398] width 100 height 41
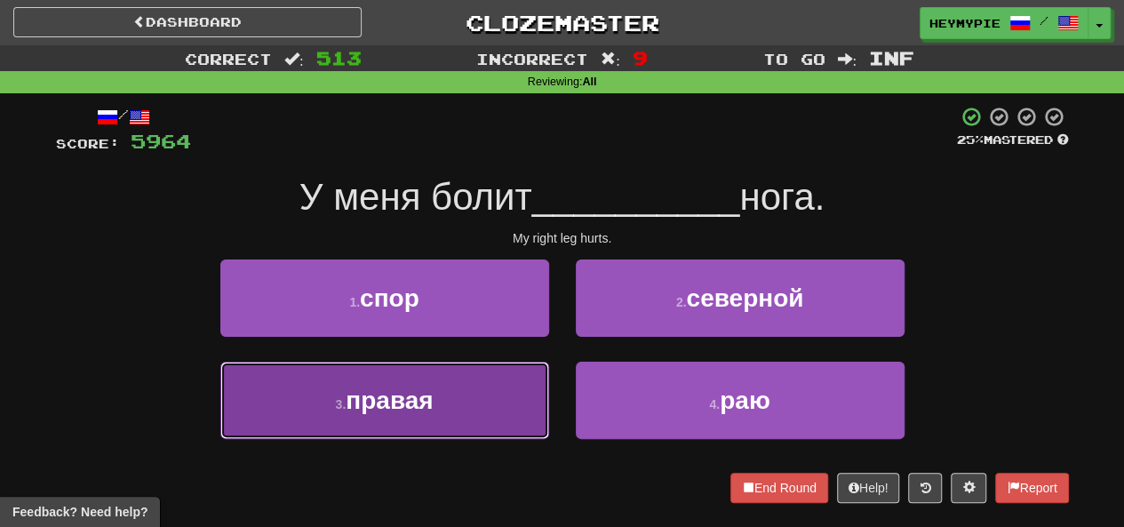
click at [470, 420] on button "3 . правая" at bounding box center [384, 400] width 329 height 77
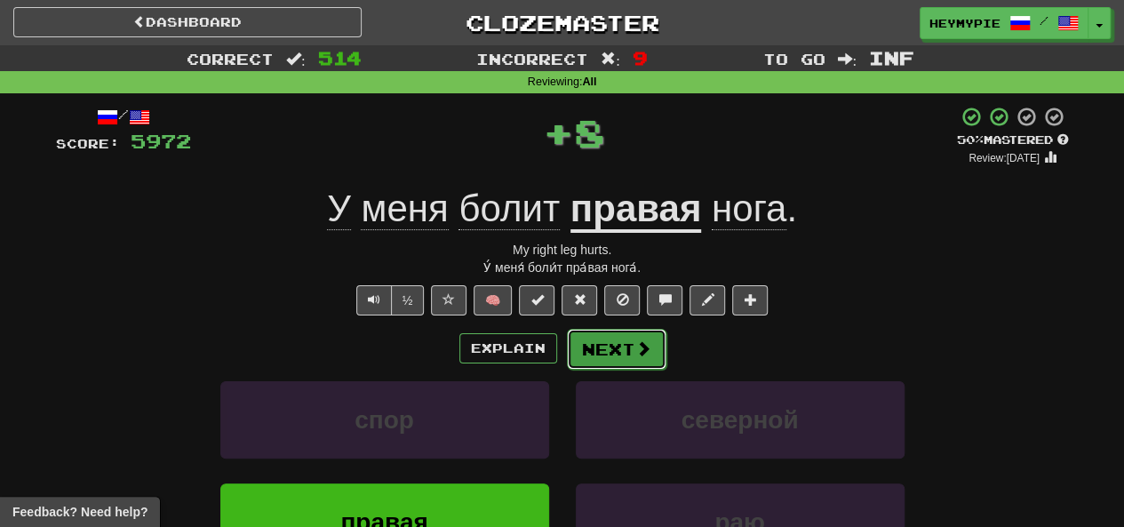
click at [597, 348] on button "Next" at bounding box center [617, 349] width 100 height 41
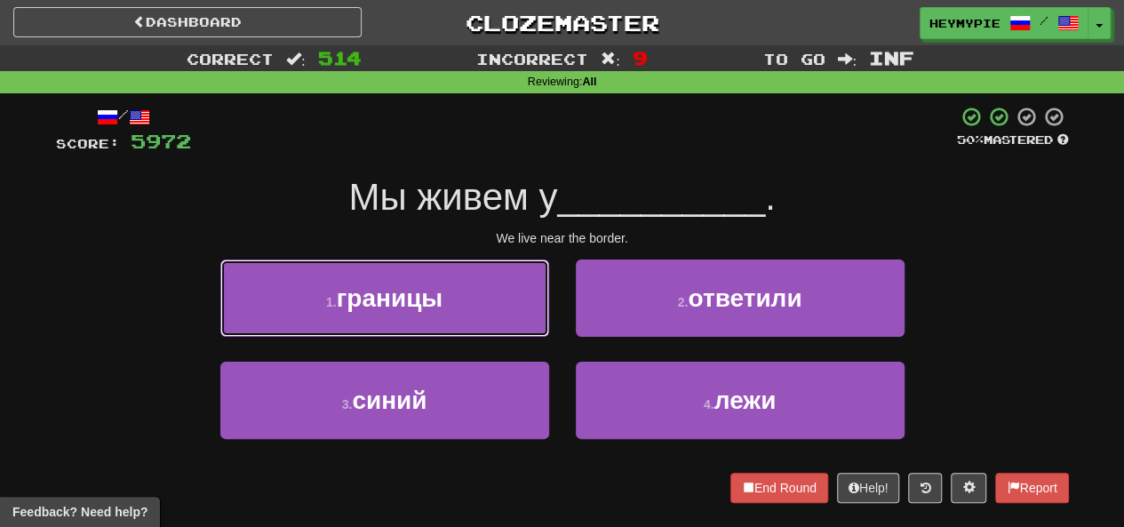
drag, startPoint x: 462, startPoint y: 298, endPoint x: 469, endPoint y: 311, distance: 15.1
click at [462, 300] on button "1 . границы" at bounding box center [384, 298] width 329 height 77
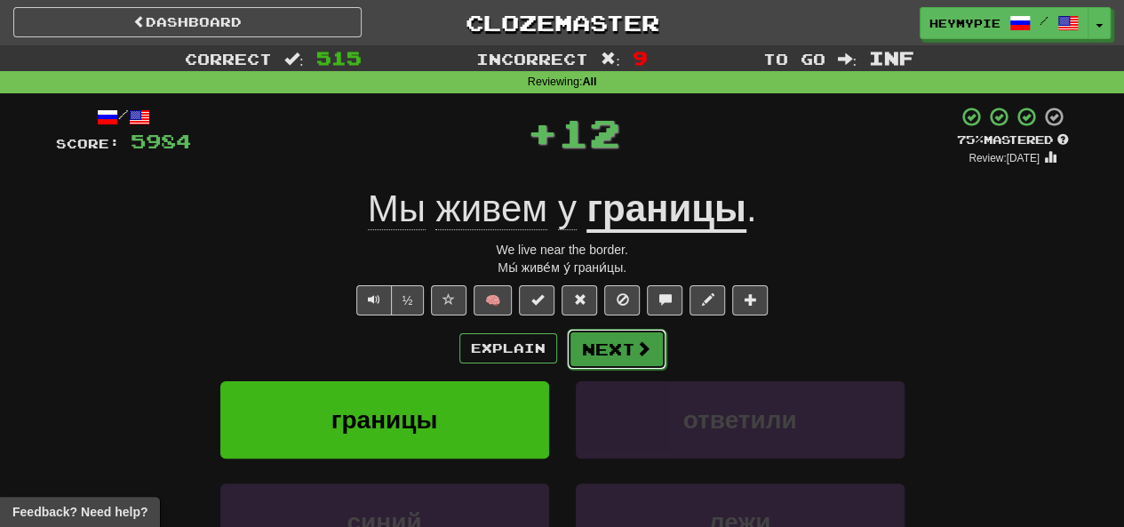
click at [619, 354] on button "Next" at bounding box center [617, 349] width 100 height 41
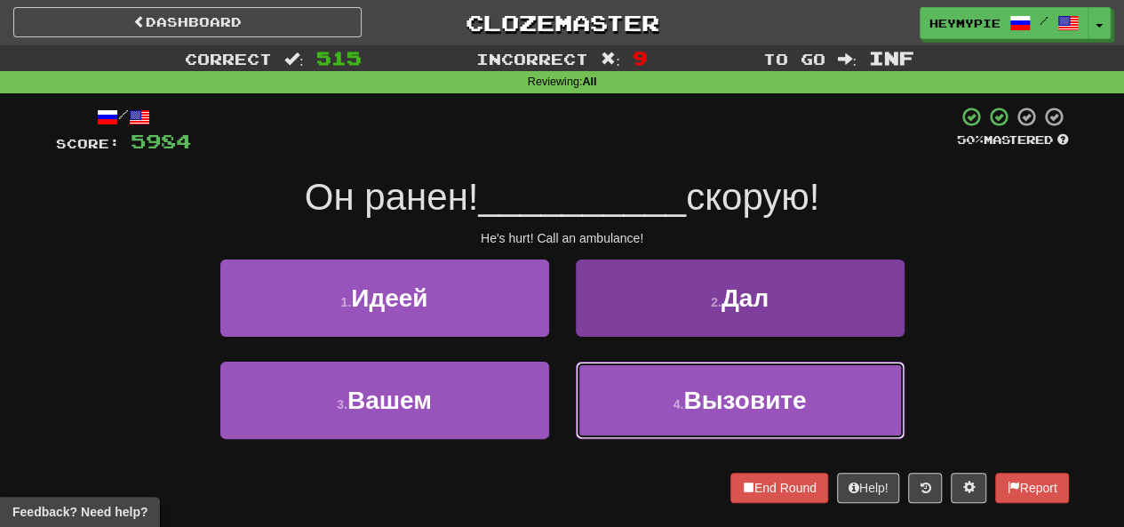
click at [612, 429] on button "4 . Вызовите" at bounding box center [740, 400] width 329 height 77
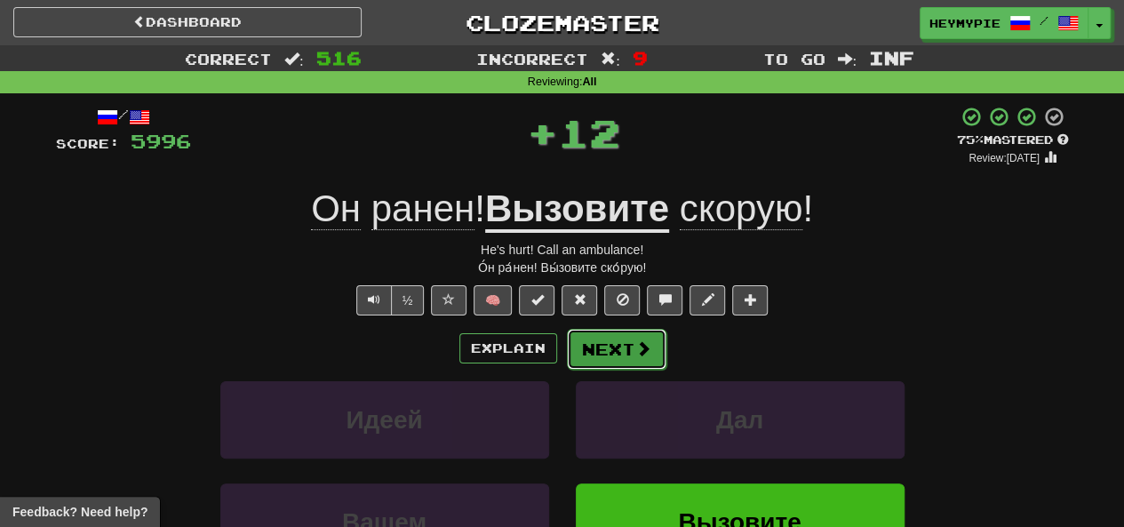
click at [587, 356] on button "Next" at bounding box center [617, 349] width 100 height 41
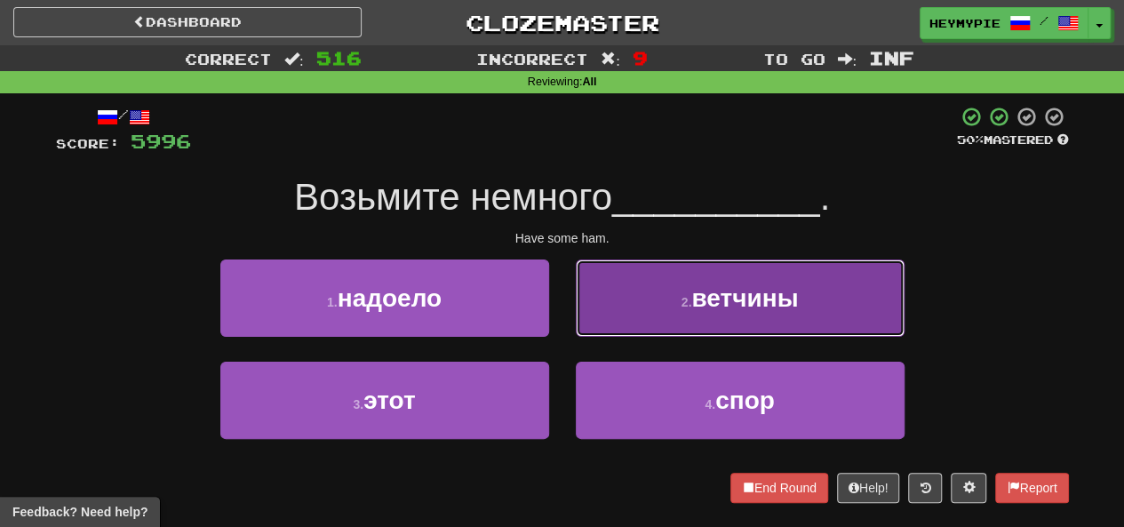
click at [659, 298] on button "2 . ветчины" at bounding box center [740, 298] width 329 height 77
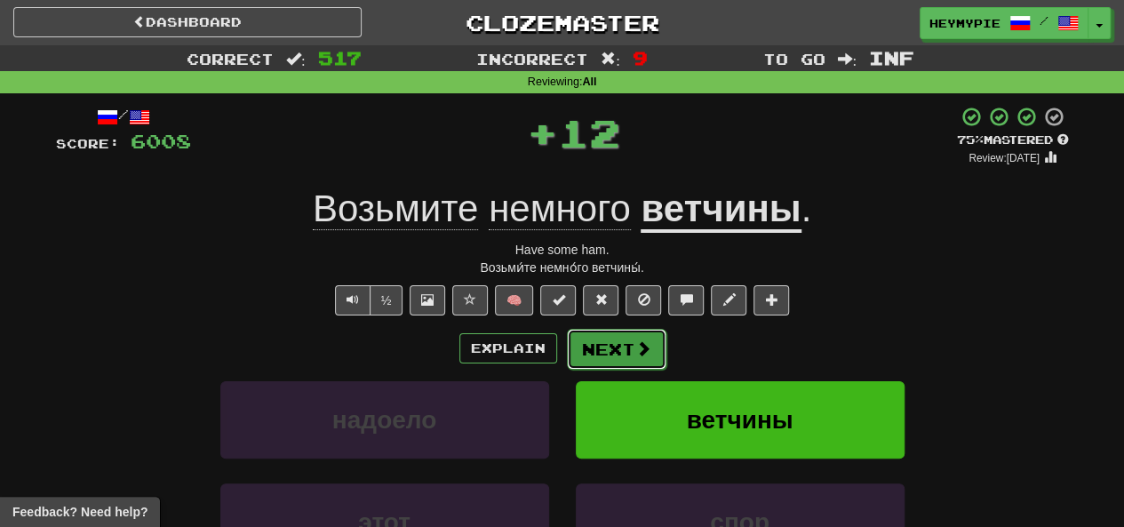
click at [607, 356] on button "Next" at bounding box center [617, 349] width 100 height 41
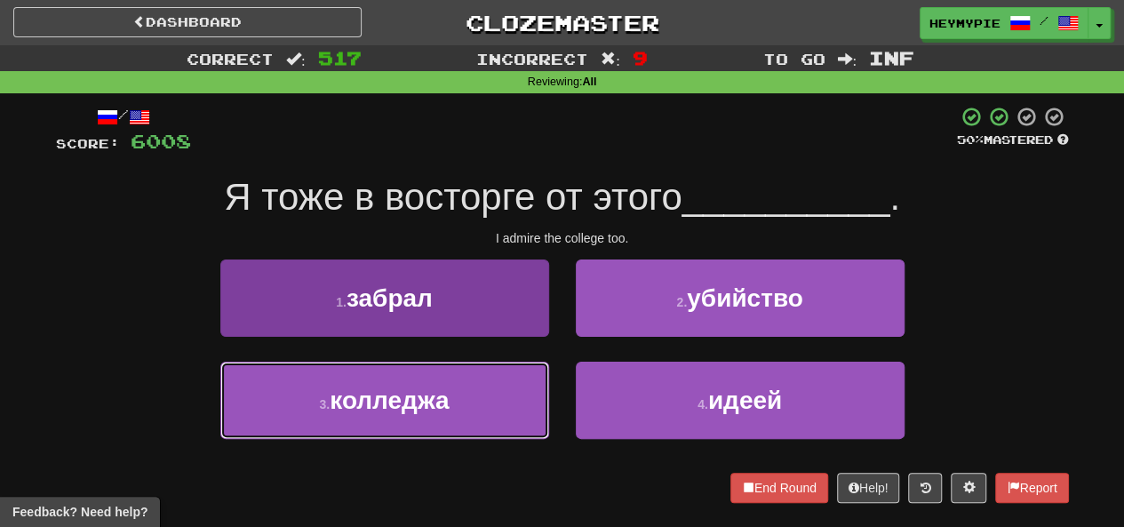
click at [453, 417] on button "3 . колледжа" at bounding box center [384, 400] width 329 height 77
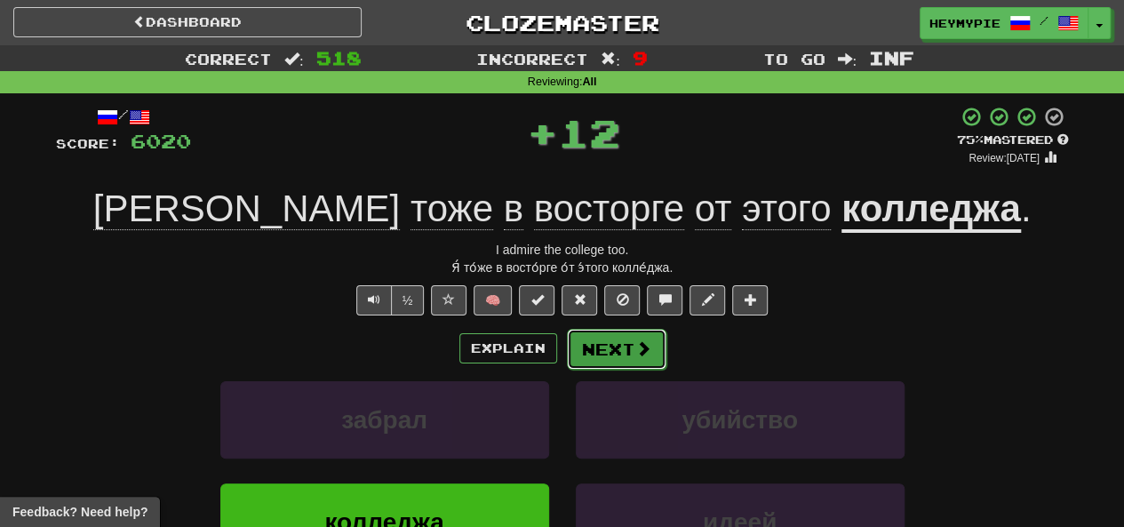
click at [596, 354] on button "Next" at bounding box center [617, 349] width 100 height 41
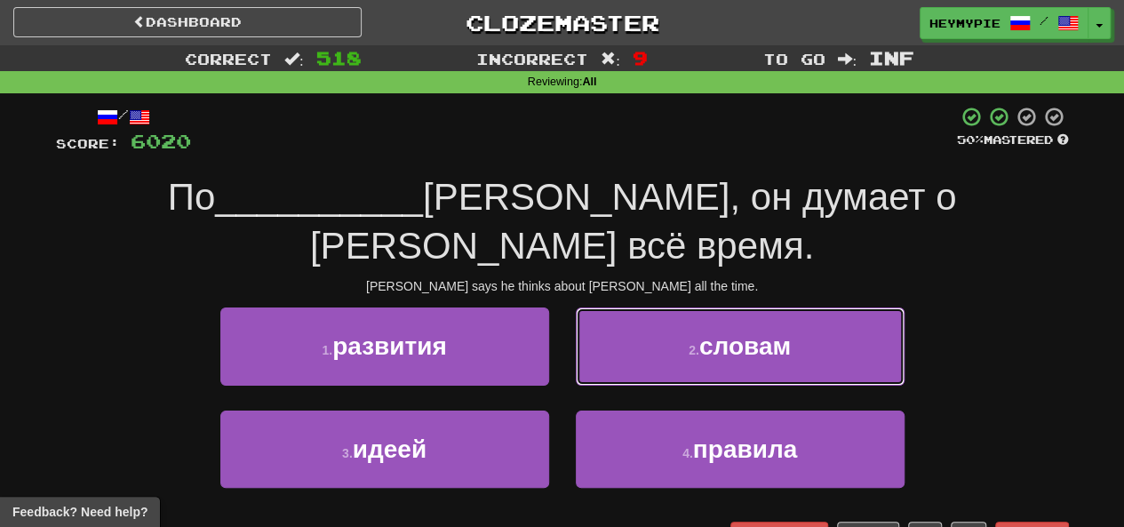
click at [640, 311] on button "2 . словам" at bounding box center [740, 346] width 329 height 77
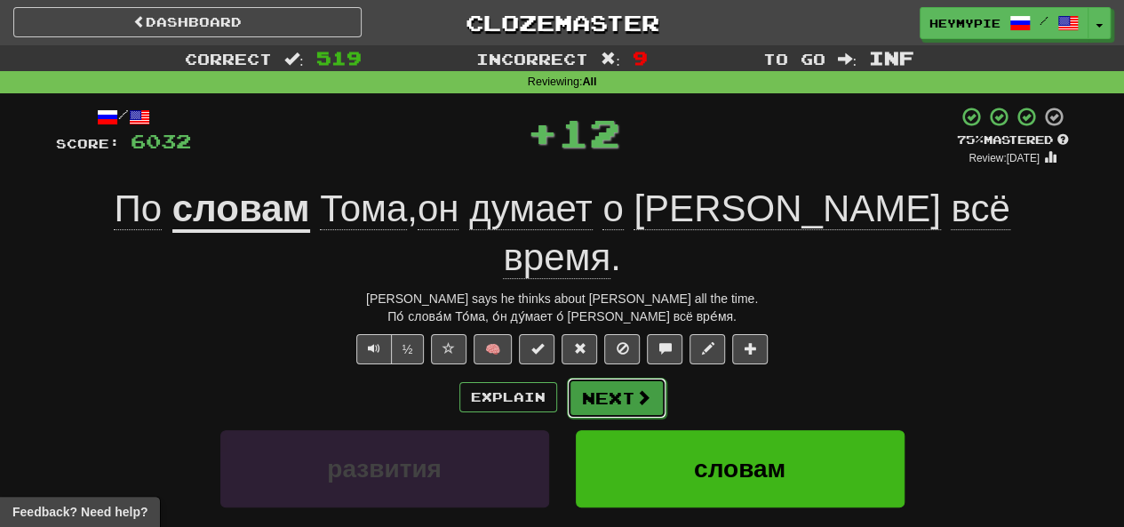
click at [594, 378] on button "Next" at bounding box center [617, 398] width 100 height 41
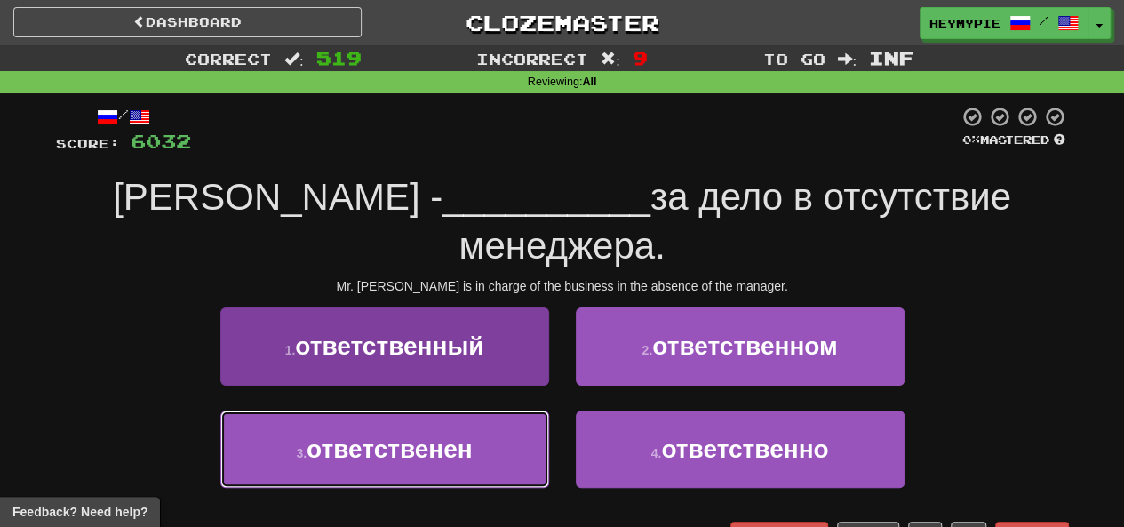
click at [459, 443] on span "ответственен" at bounding box center [390, 450] width 166 height 28
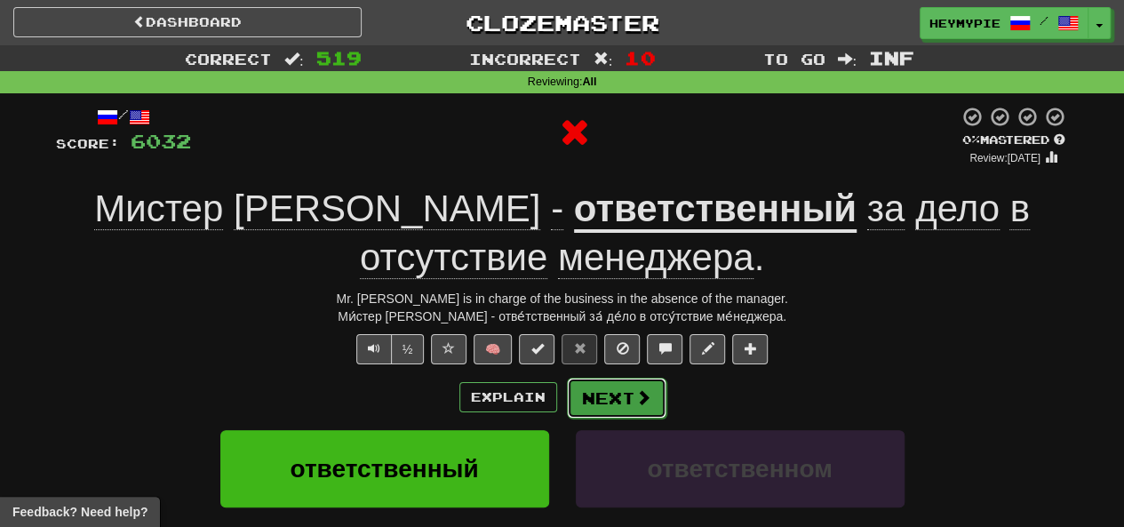
click at [585, 408] on button "Next" at bounding box center [617, 398] width 100 height 41
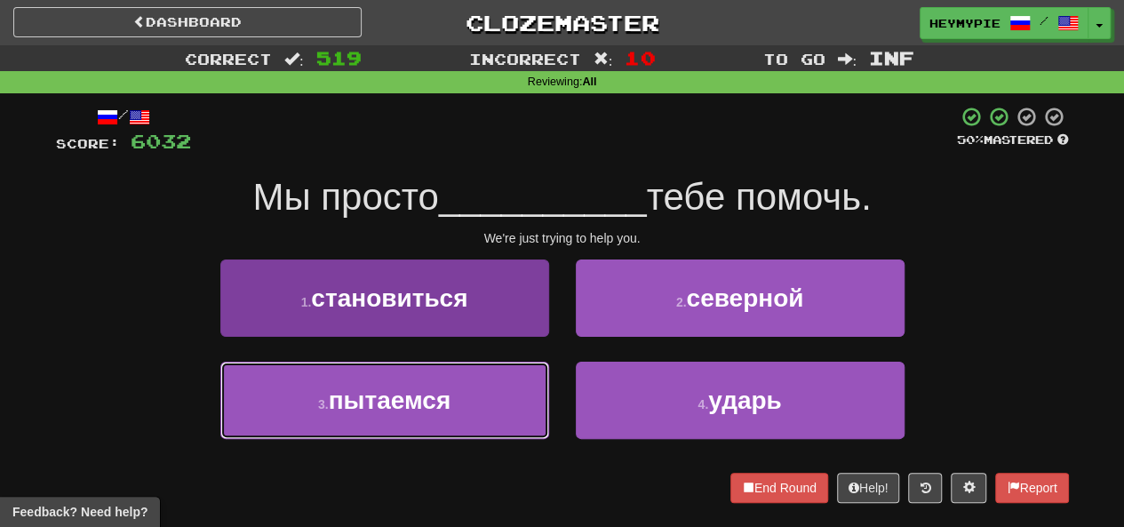
drag, startPoint x: 453, startPoint y: 397, endPoint x: 463, endPoint y: 394, distance: 10.4
click at [452, 398] on button "3 . пытаемся" at bounding box center [384, 400] width 329 height 77
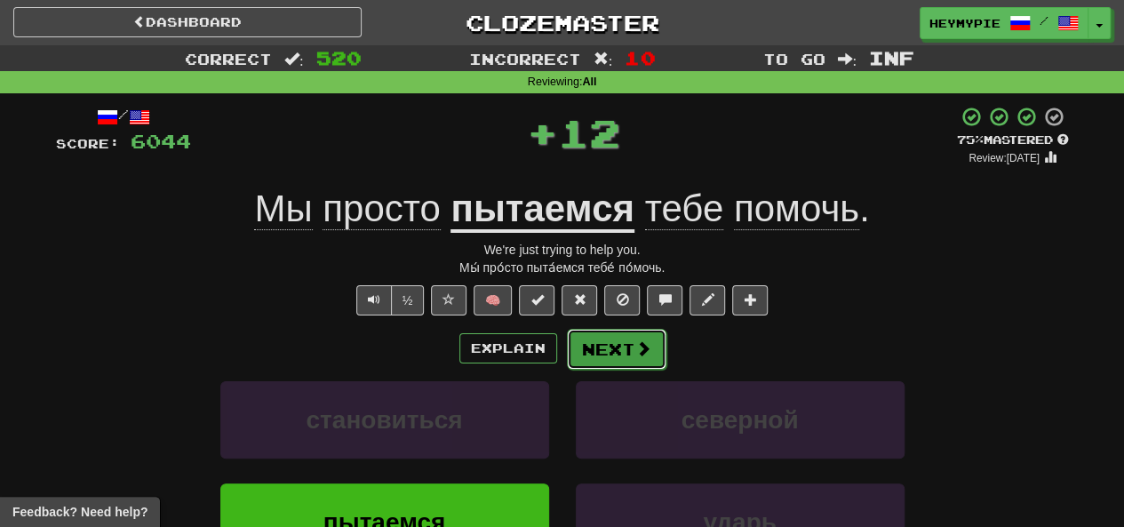
click at [592, 358] on button "Next" at bounding box center [617, 349] width 100 height 41
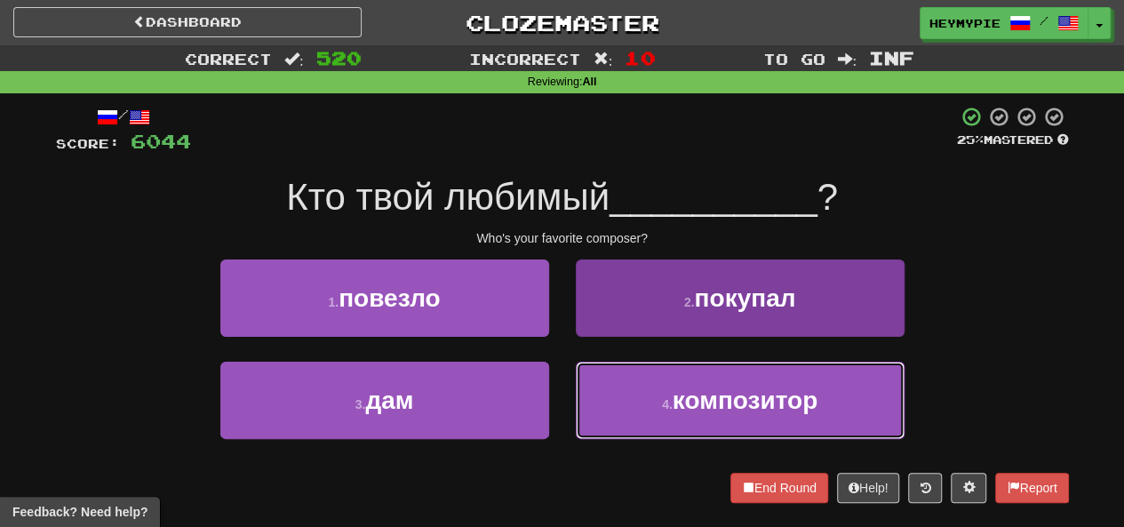
click at [615, 389] on button "4 . композитор" at bounding box center [740, 400] width 329 height 77
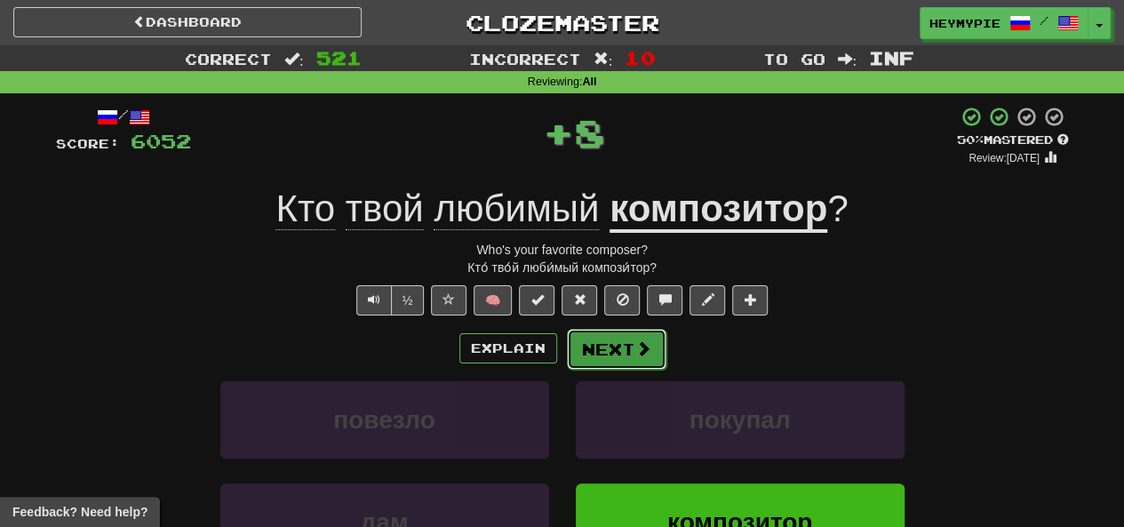
click at [594, 351] on button "Next" at bounding box center [617, 349] width 100 height 41
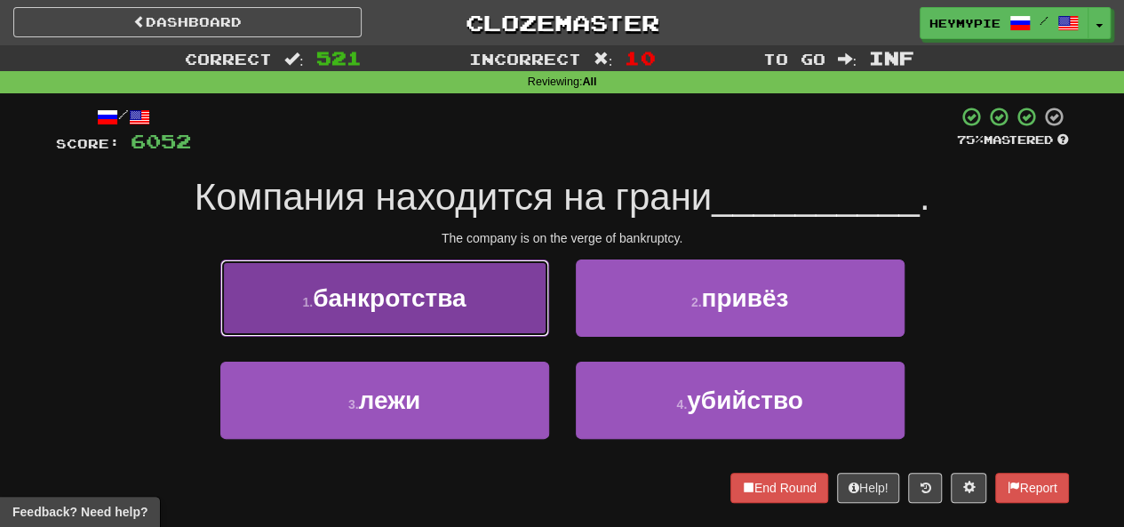
click at [455, 325] on button "1 . банкротства" at bounding box center [384, 298] width 329 height 77
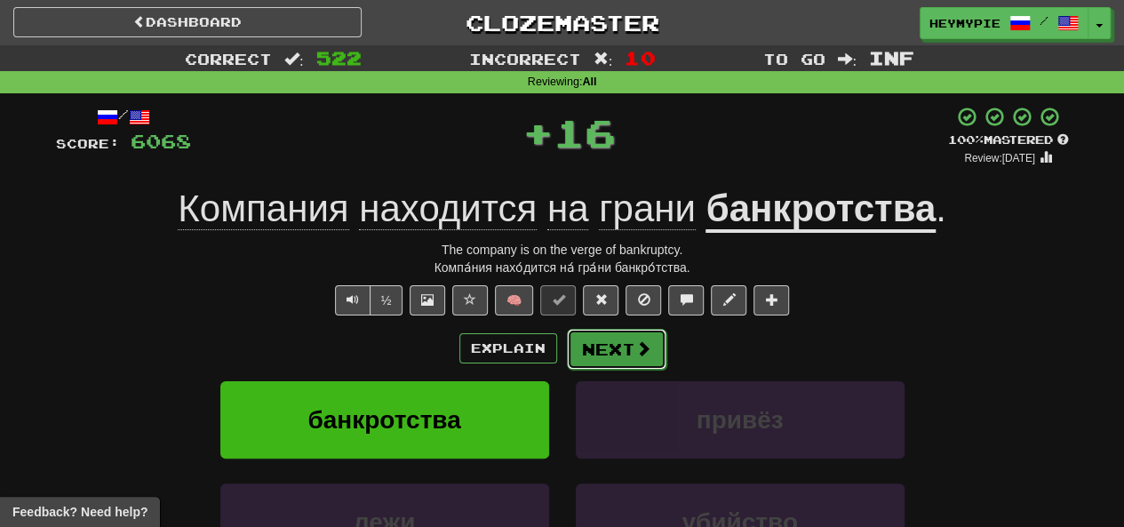
click at [613, 356] on button "Next" at bounding box center [617, 349] width 100 height 41
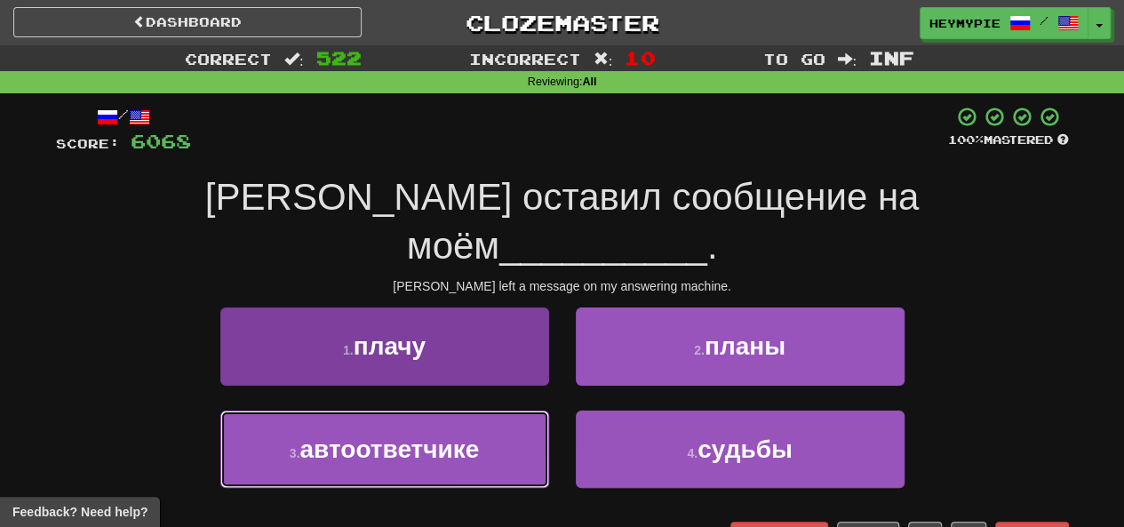
click at [457, 436] on span "автоответчике" at bounding box center [390, 450] width 180 height 28
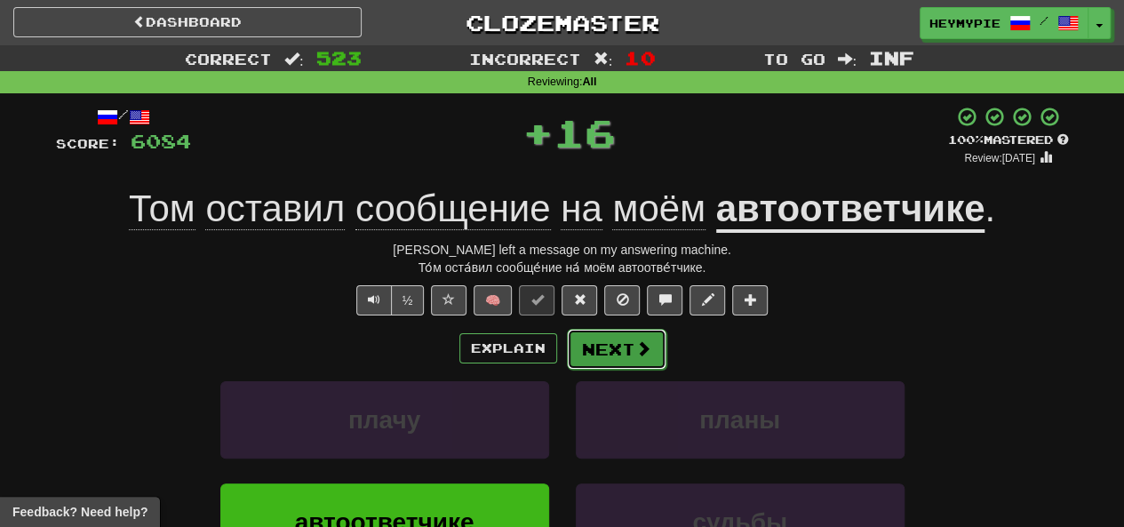
click at [640, 365] on button "Next" at bounding box center [617, 349] width 100 height 41
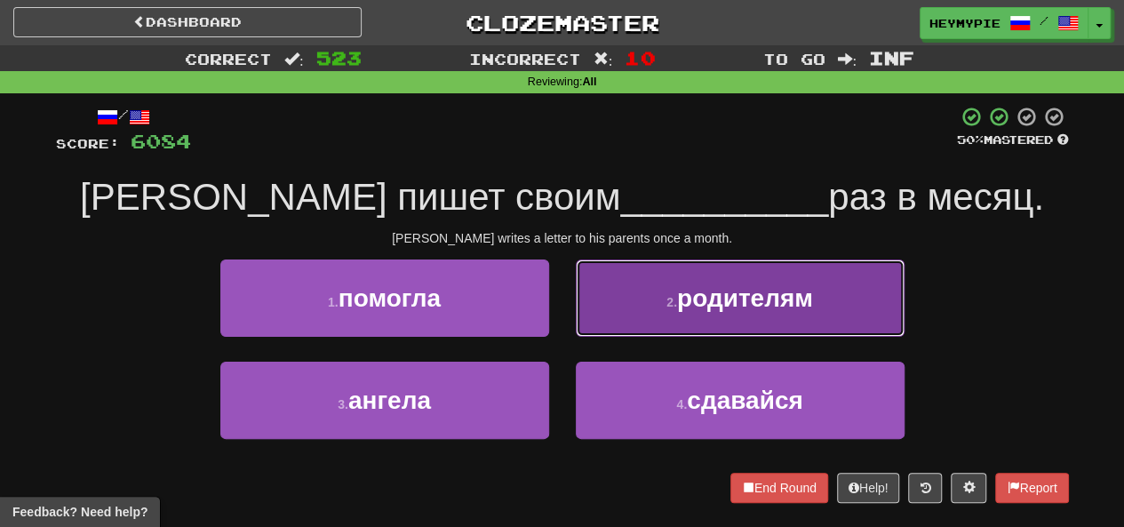
click at [675, 314] on button "2 . родителям" at bounding box center [740, 298] width 329 height 77
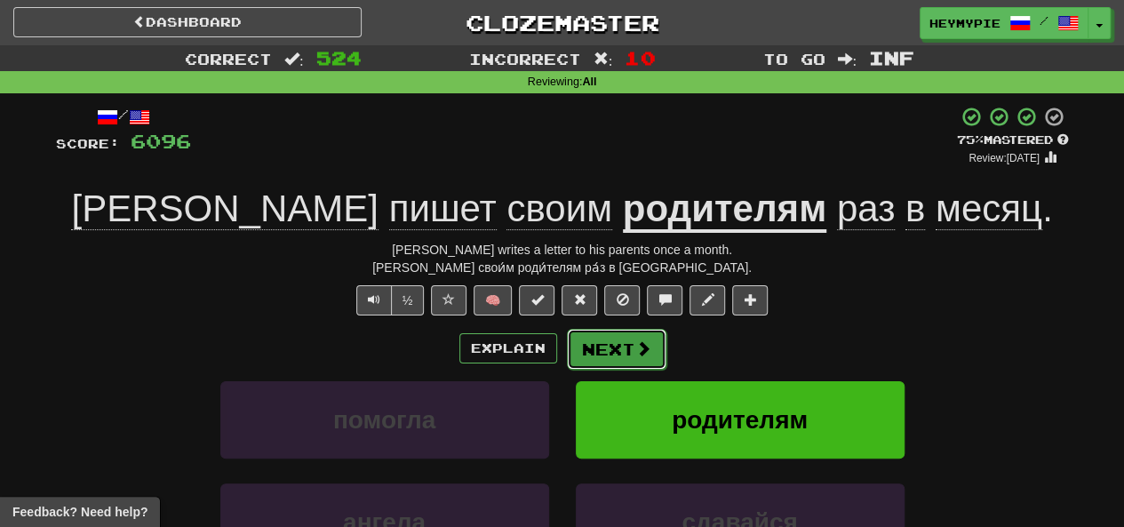
click at [597, 356] on button "Next" at bounding box center [617, 349] width 100 height 41
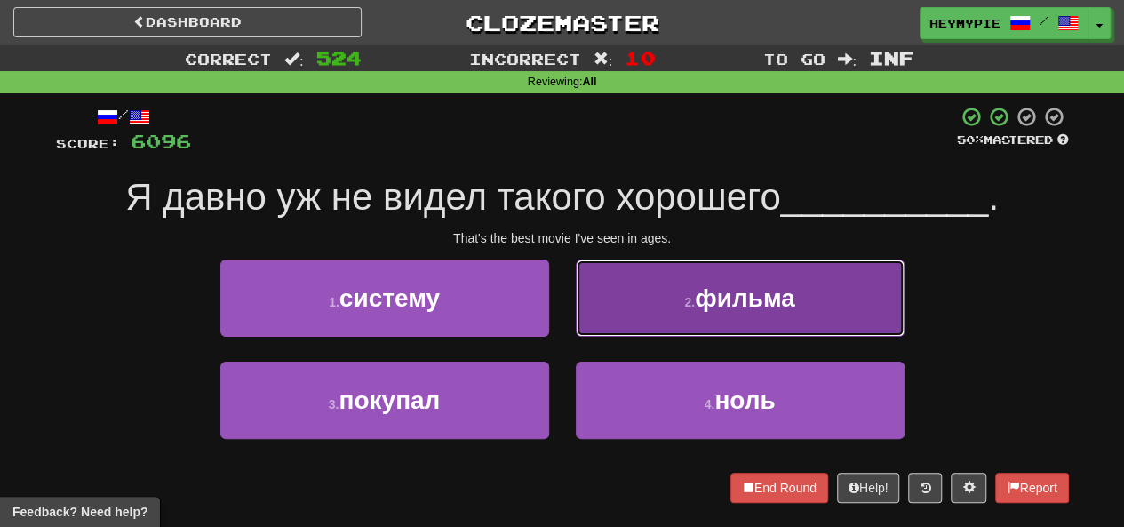
click at [652, 312] on button "2 . фильма" at bounding box center [740, 298] width 329 height 77
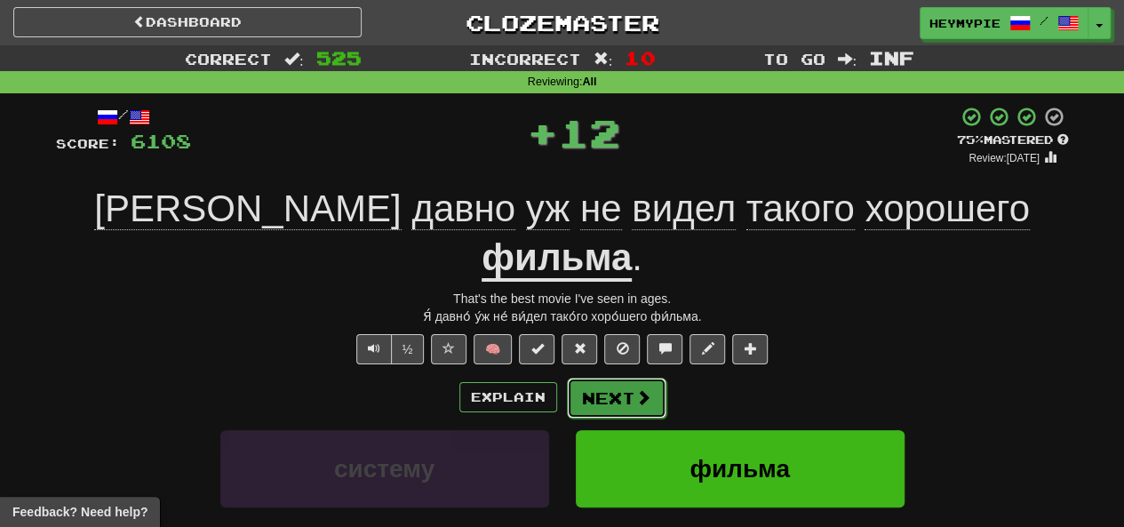
click at [592, 378] on button "Next" at bounding box center [617, 398] width 100 height 41
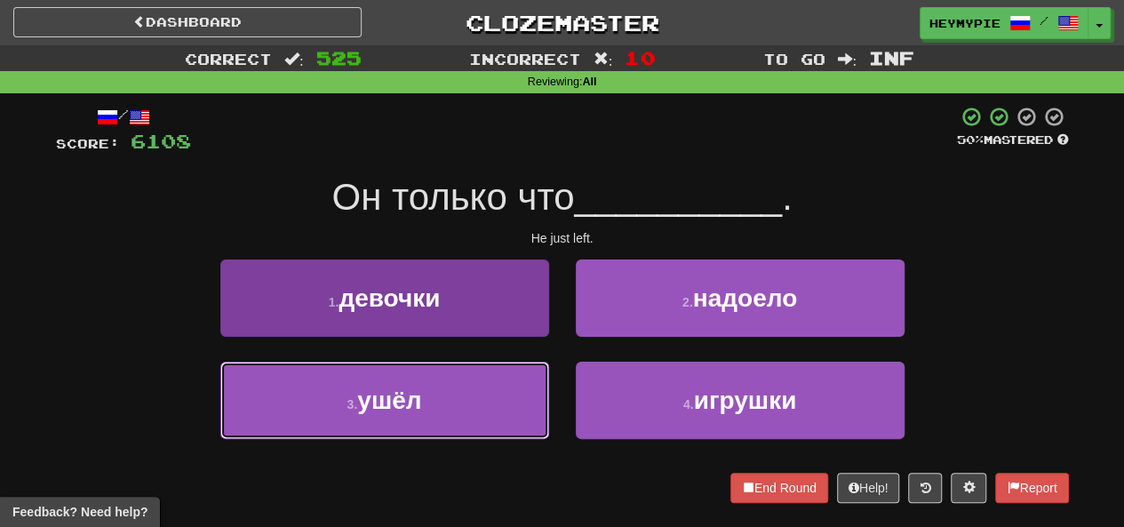
drag, startPoint x: 476, startPoint y: 408, endPoint x: 492, endPoint y: 389, distance: 24.6
click at [476, 408] on button "3 . ушёл" at bounding box center [384, 400] width 329 height 77
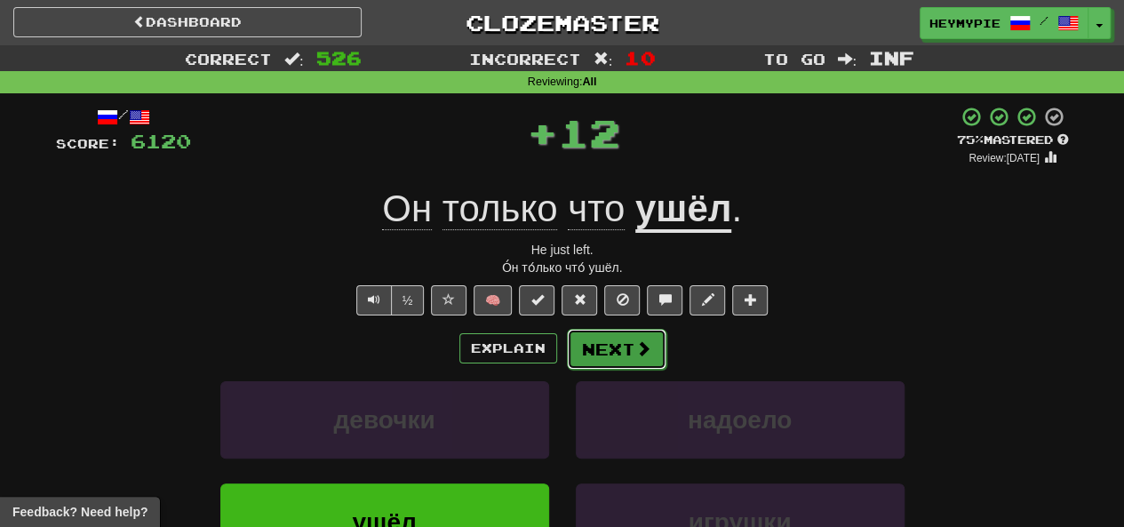
click at [590, 359] on button "Next" at bounding box center [617, 349] width 100 height 41
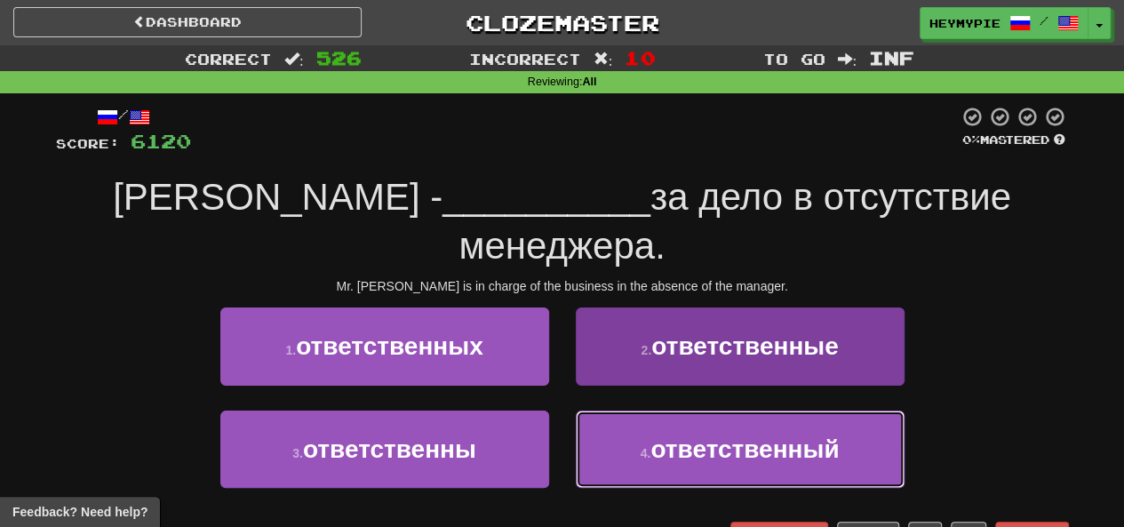
click at [645, 447] on small "4 ." at bounding box center [646, 453] width 11 height 14
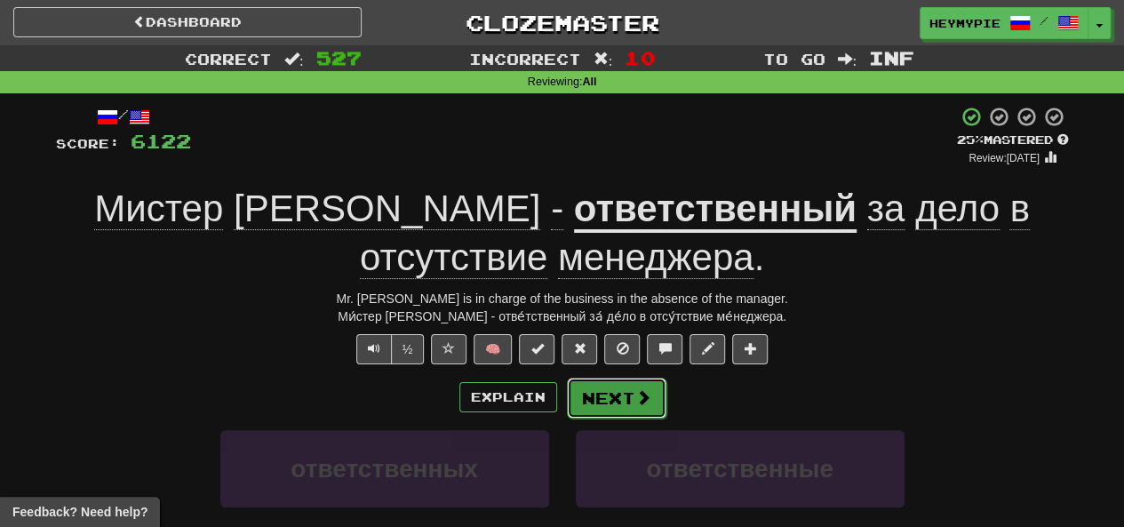
click at [588, 396] on button "Next" at bounding box center [617, 398] width 100 height 41
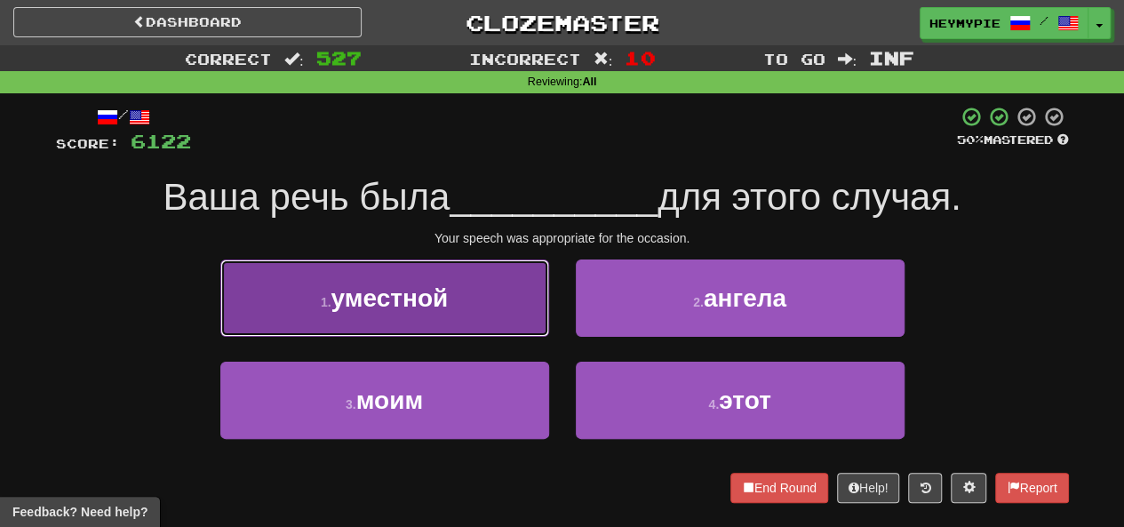
click at [448, 296] on span "уместной" at bounding box center [390, 298] width 117 height 28
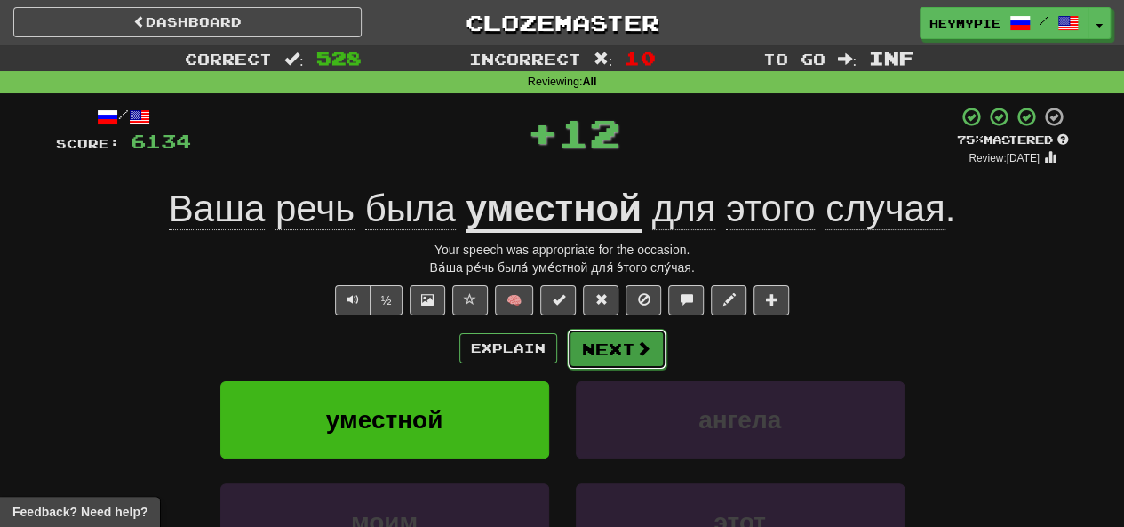
click at [632, 365] on button "Next" at bounding box center [617, 349] width 100 height 41
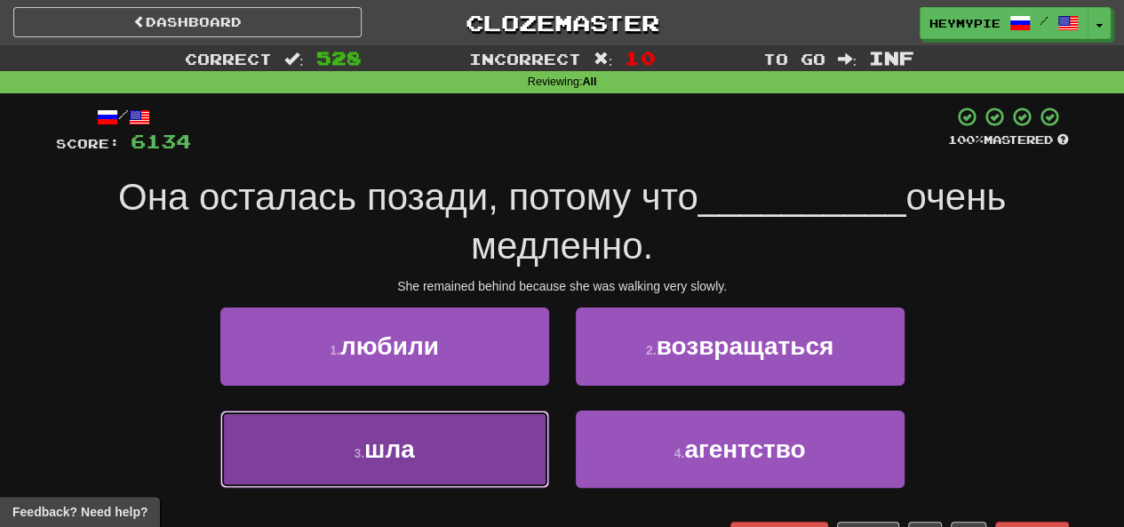
drag, startPoint x: 505, startPoint y: 433, endPoint x: 553, endPoint y: 436, distance: 48.1
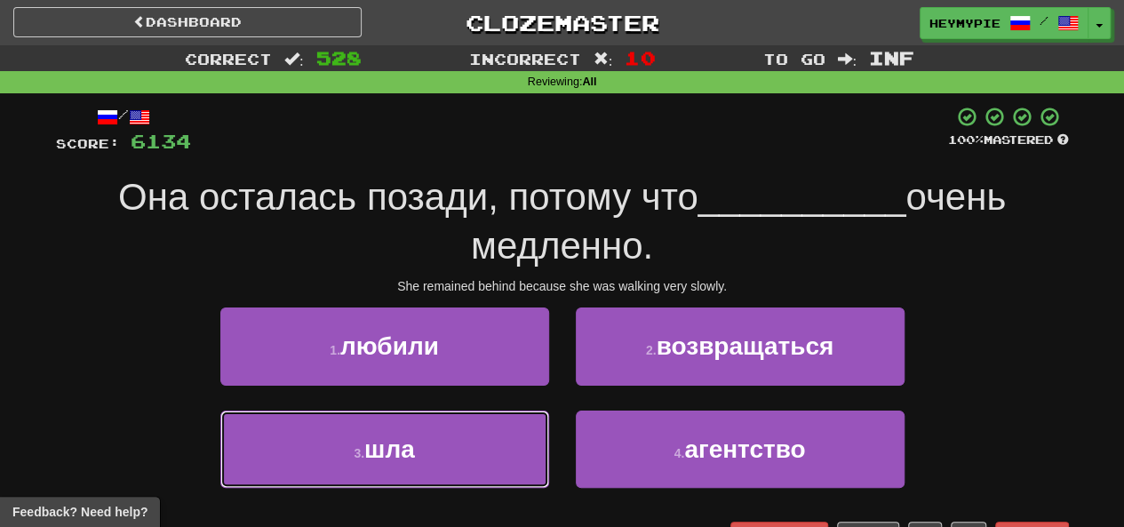
click at [505, 434] on button "3 . шла" at bounding box center [384, 449] width 329 height 77
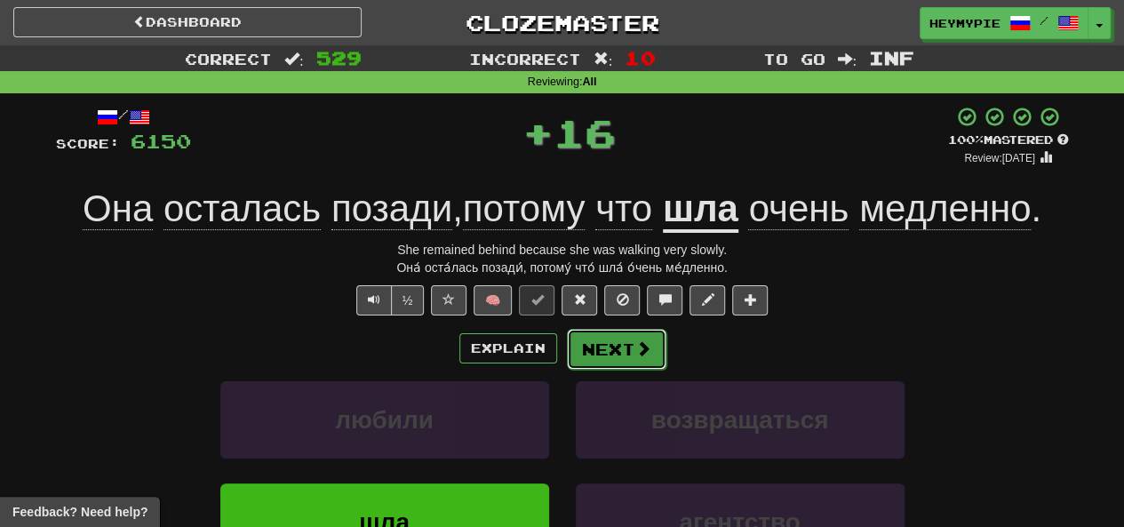
click at [599, 351] on button "Next" at bounding box center [617, 349] width 100 height 41
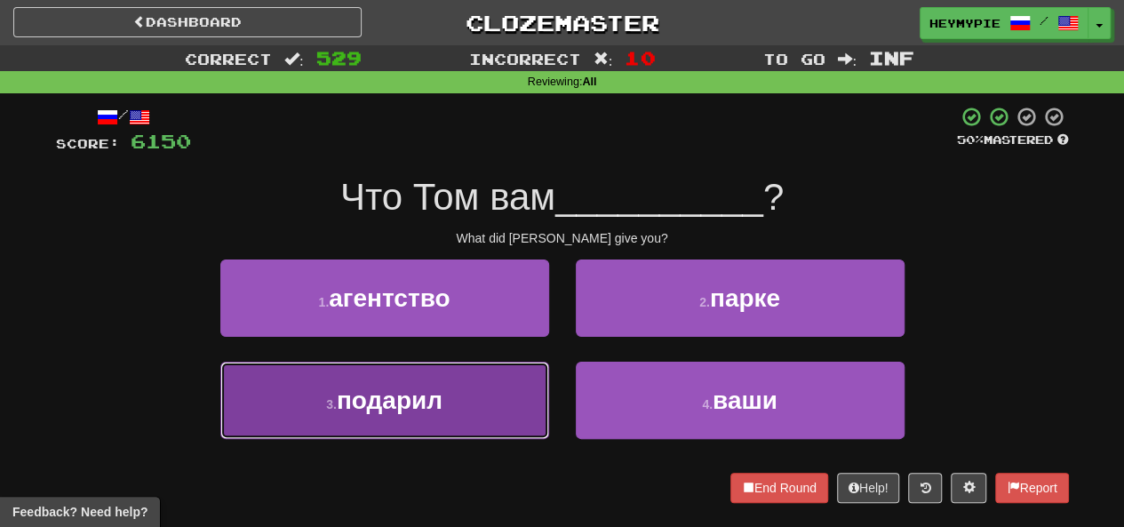
click at [404, 381] on button "3 . подарил" at bounding box center [384, 400] width 329 height 77
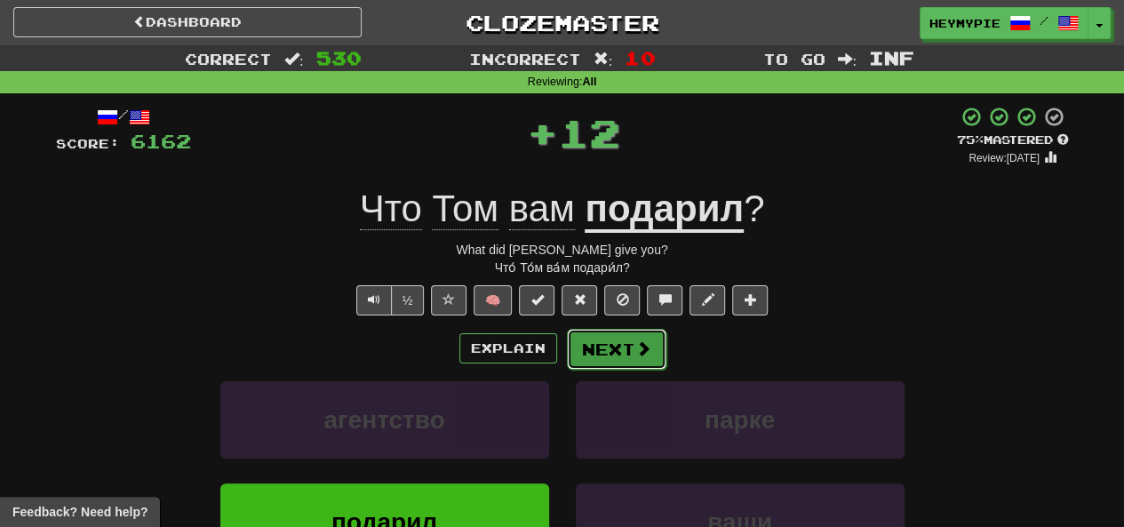
click at [601, 350] on button "Next" at bounding box center [617, 349] width 100 height 41
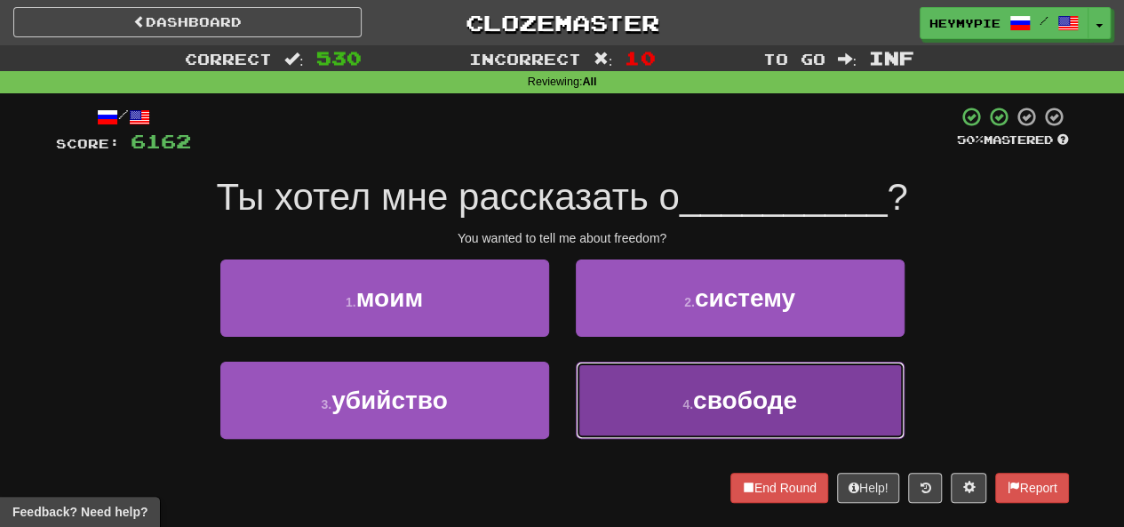
click at [663, 412] on button "4 . свободе" at bounding box center [740, 400] width 329 height 77
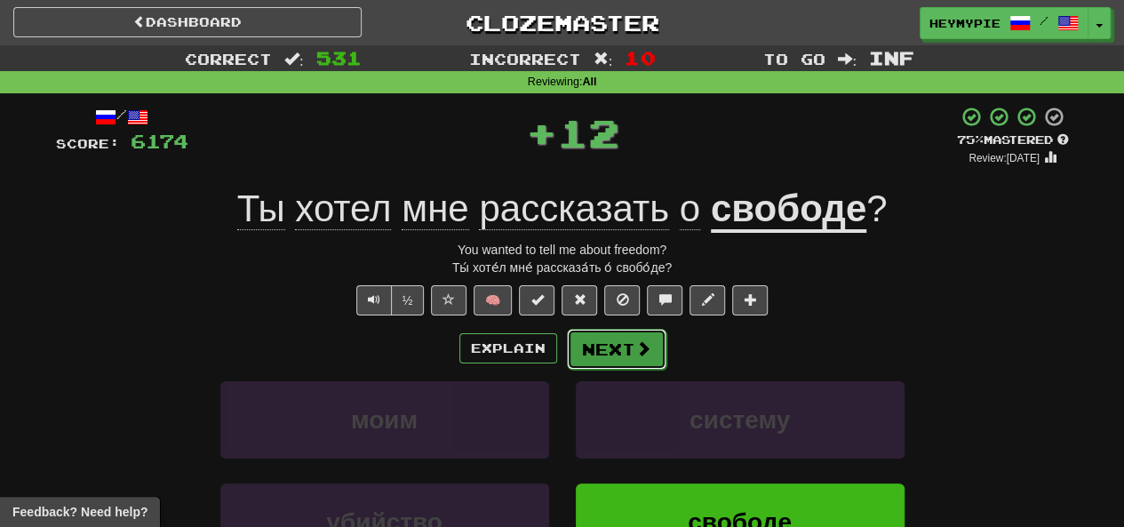
click at [620, 356] on button "Next" at bounding box center [617, 349] width 100 height 41
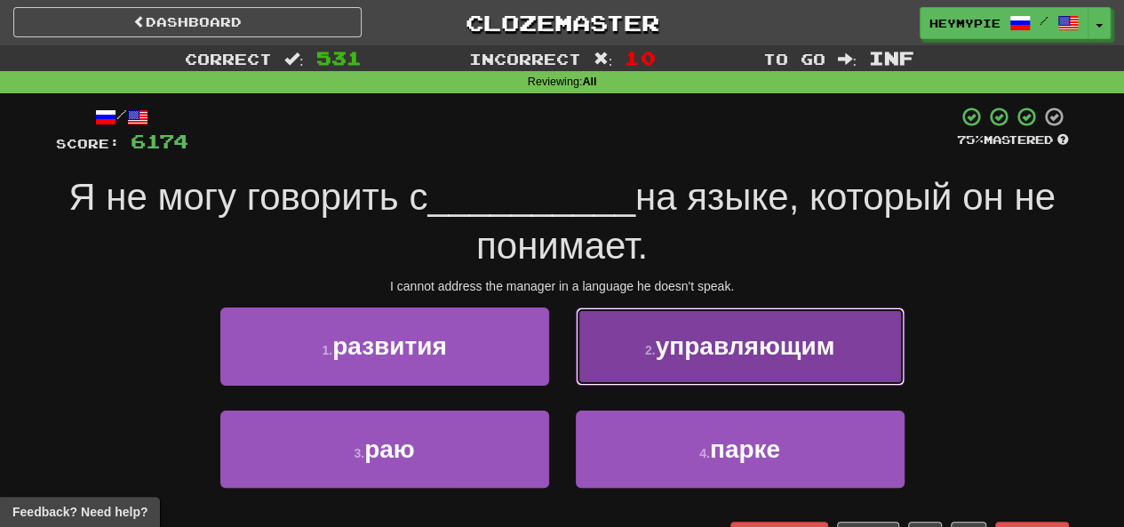
click at [738, 348] on span "управляющим" at bounding box center [746, 346] width 180 height 28
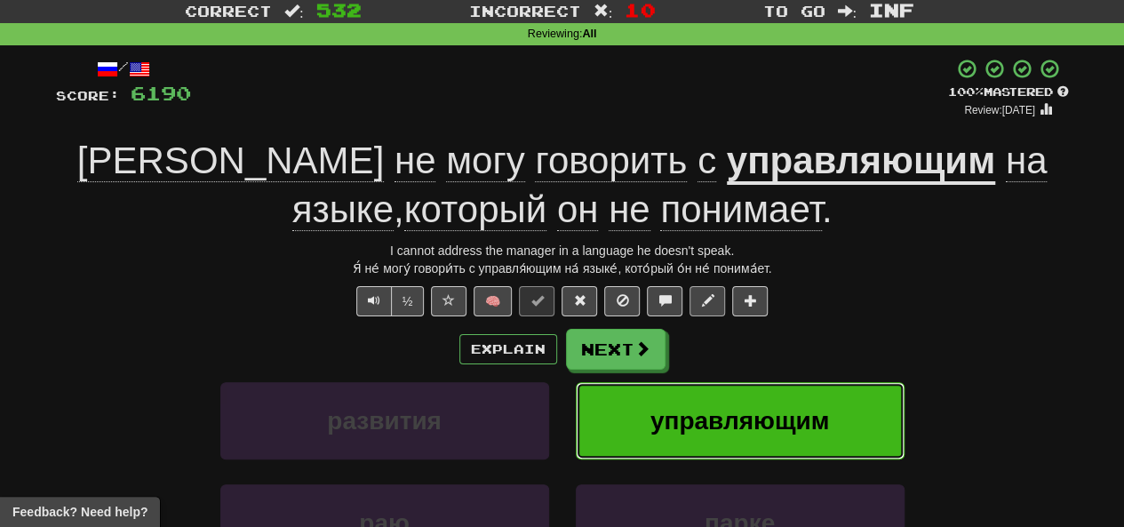
scroll to position [89, 0]
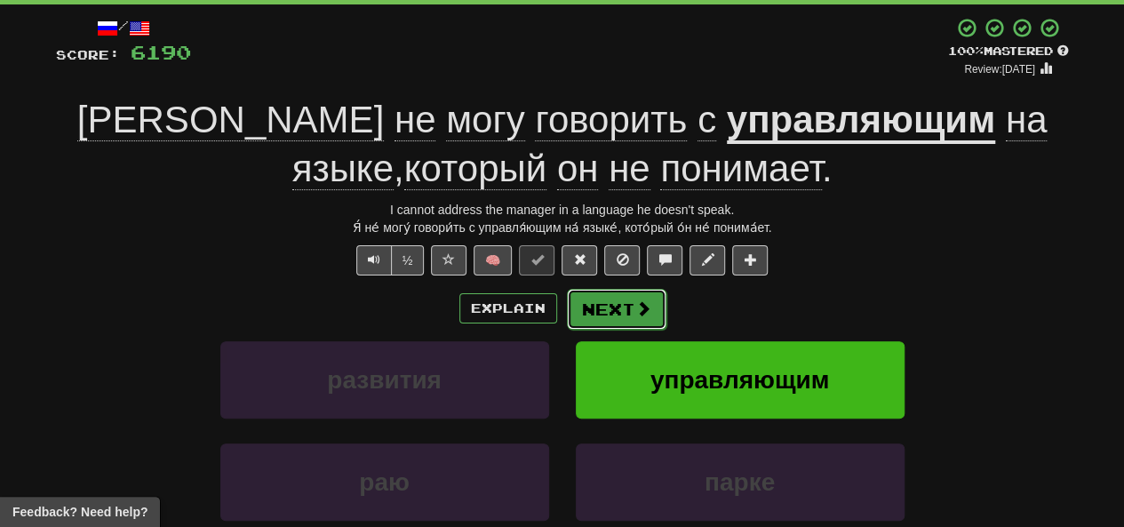
click at [621, 323] on button "Next" at bounding box center [617, 309] width 100 height 41
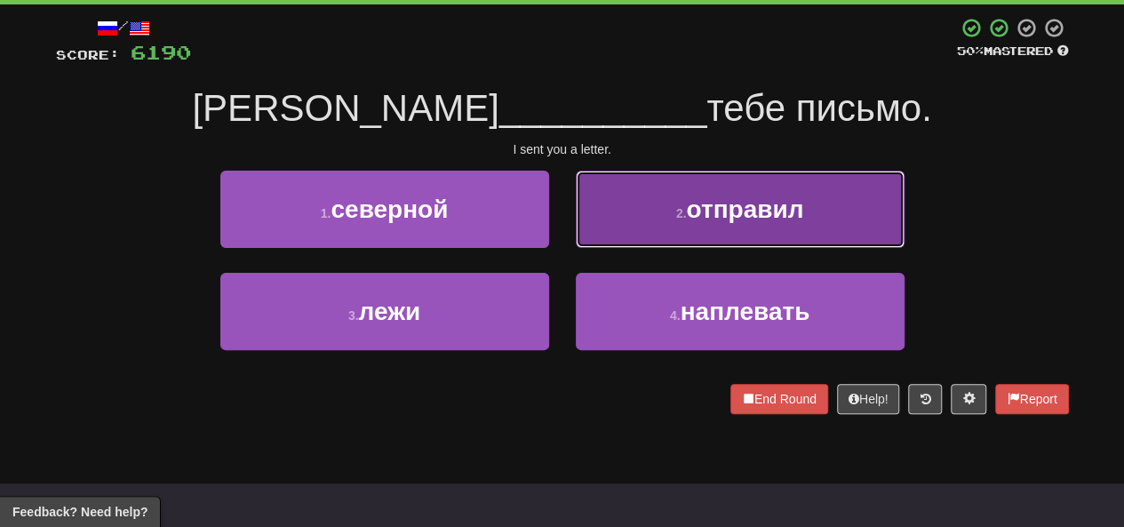
click at [658, 213] on button "2 . отправил" at bounding box center [740, 209] width 329 height 77
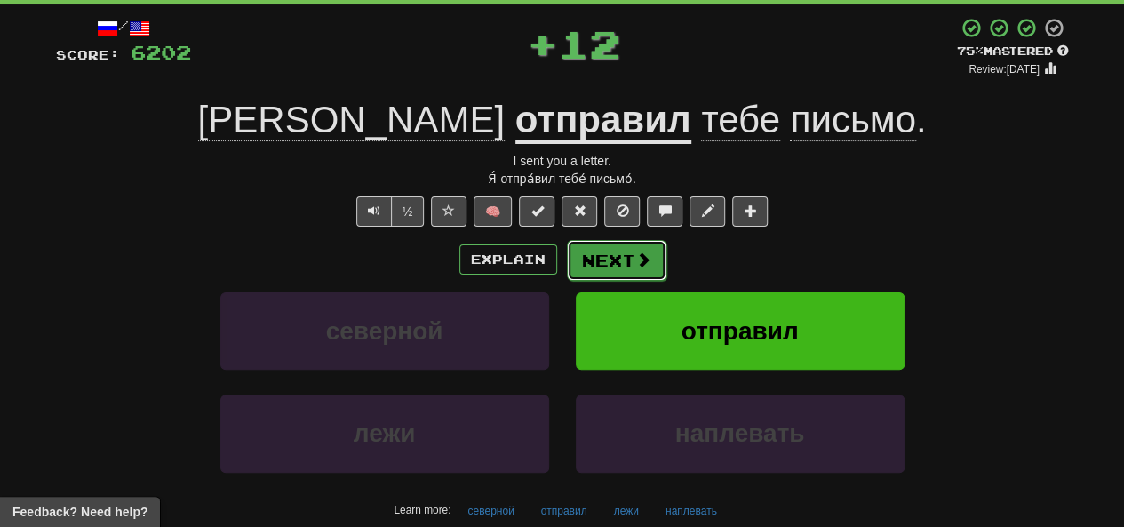
click at [609, 266] on button "Next" at bounding box center [617, 260] width 100 height 41
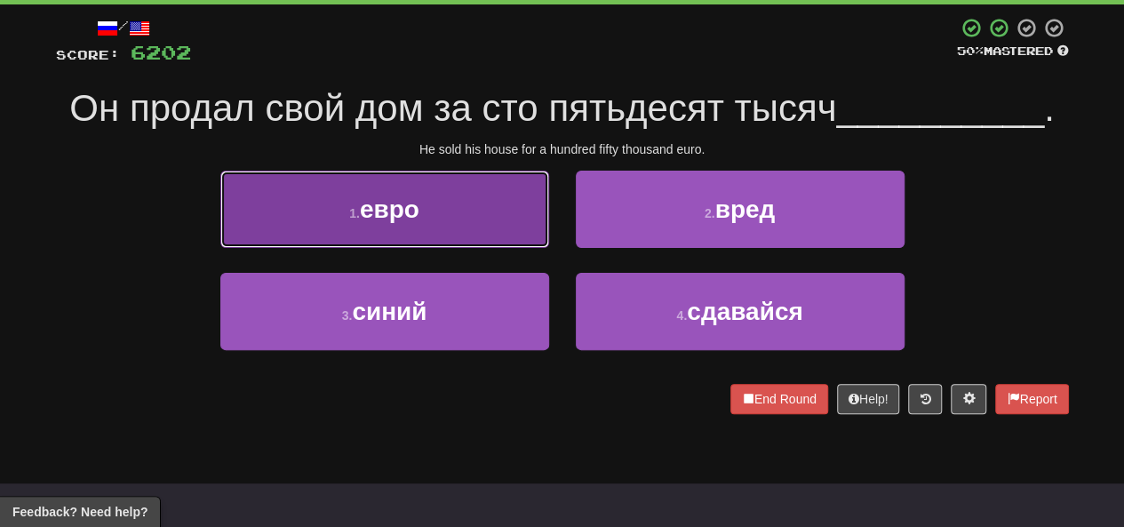
click at [505, 221] on button "1 . евро" at bounding box center [384, 209] width 329 height 77
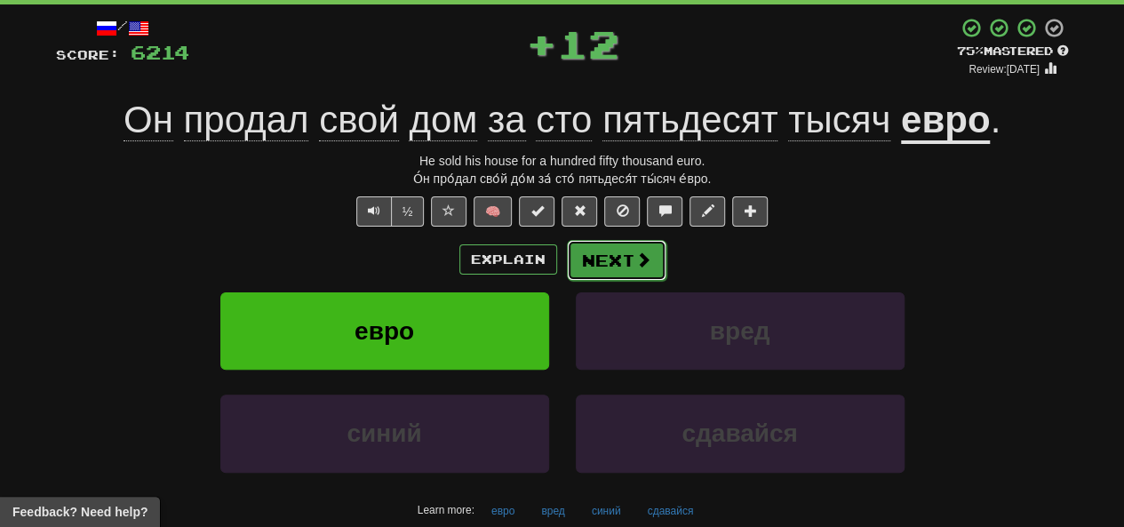
click at [619, 269] on button "Next" at bounding box center [617, 260] width 100 height 41
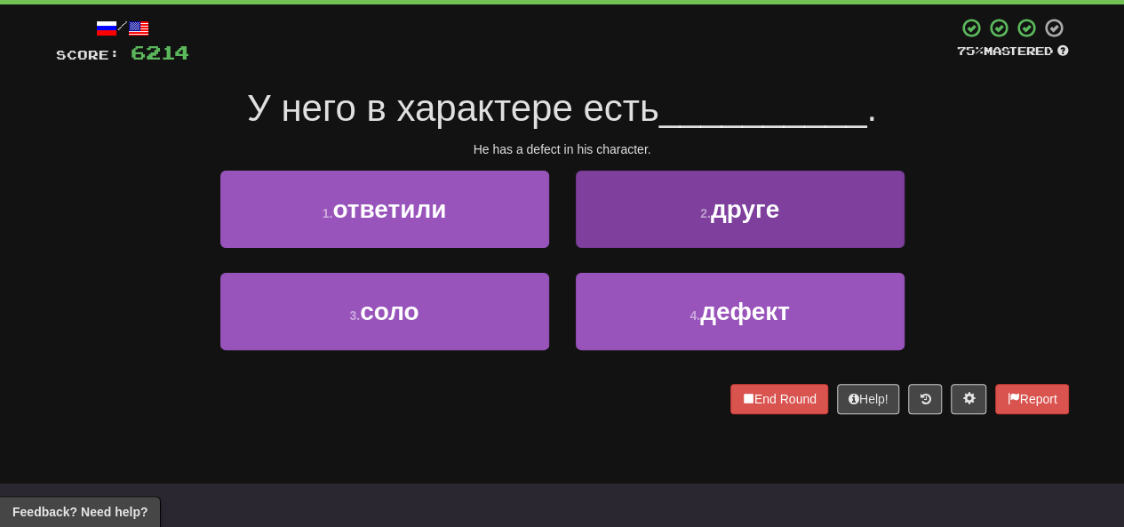
scroll to position [178, 0]
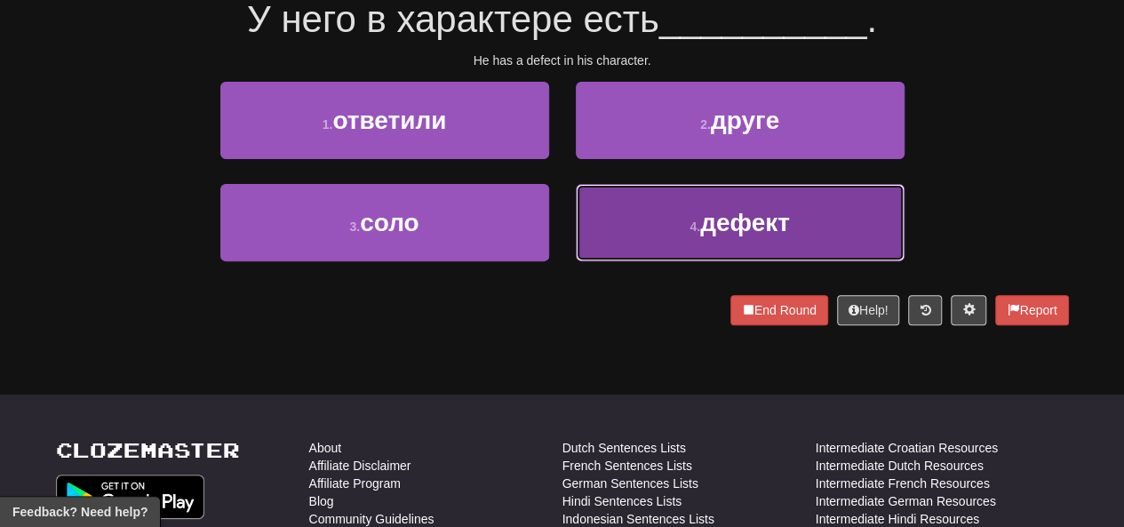
click at [629, 228] on button "4 . дефект" at bounding box center [740, 222] width 329 height 77
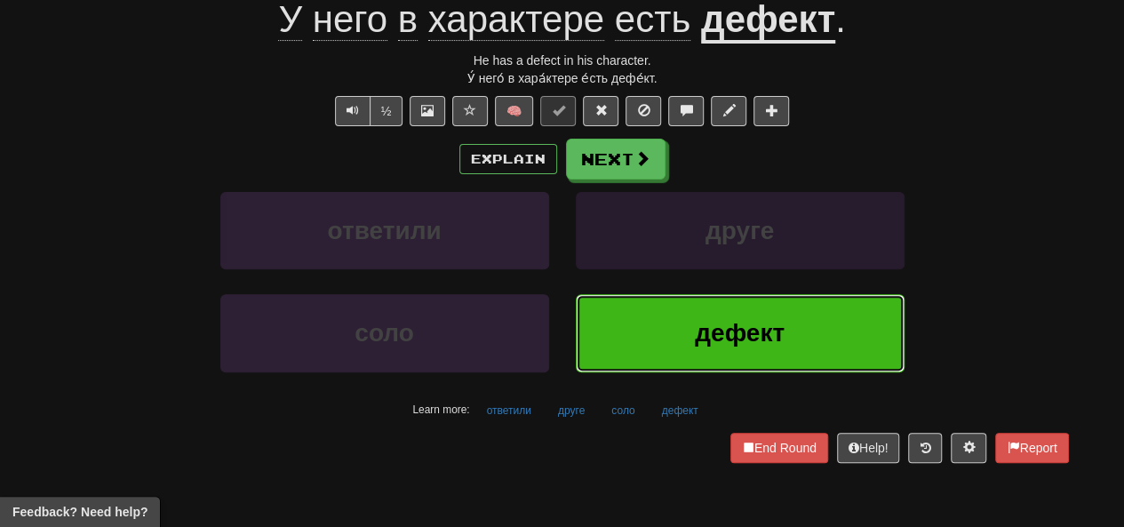
scroll to position [100, 0]
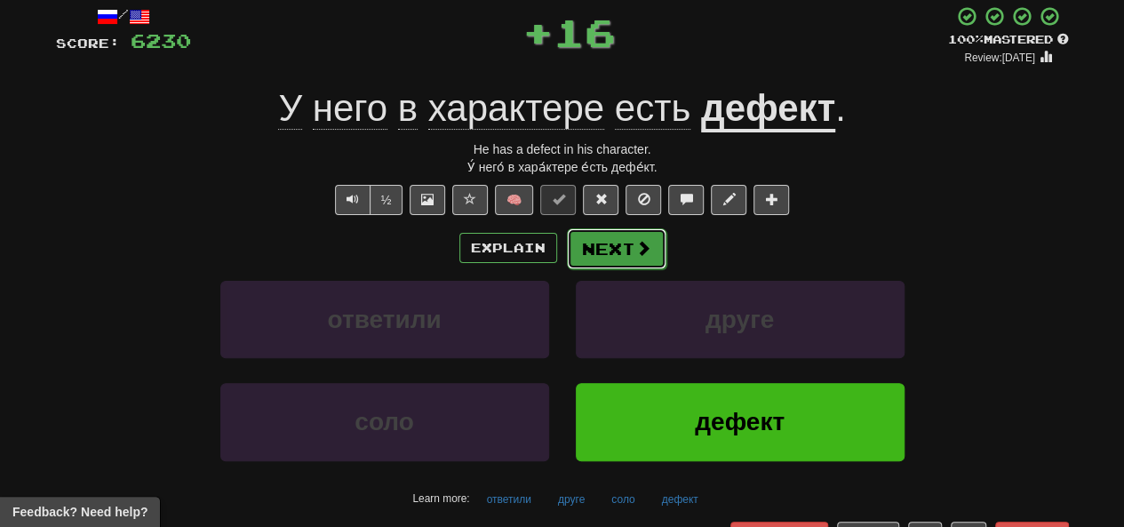
click at [620, 236] on button "Next" at bounding box center [617, 248] width 100 height 41
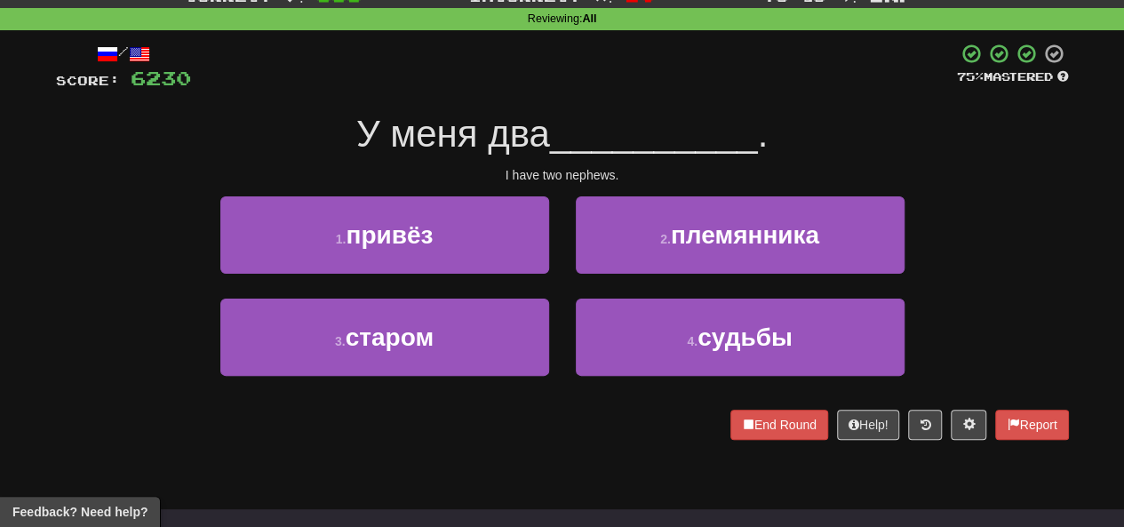
scroll to position [89, 0]
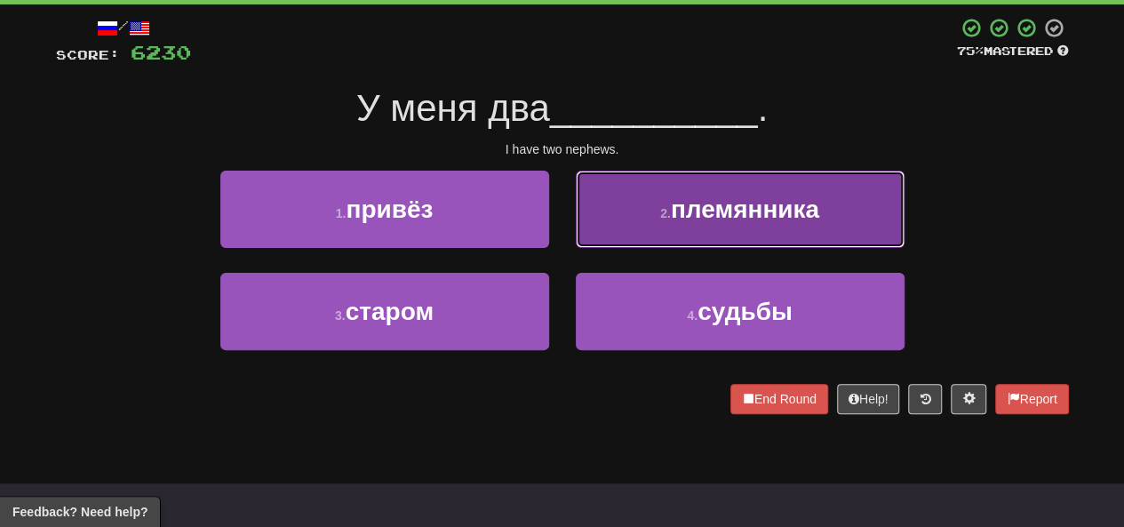
click at [654, 220] on button "2 . племянника" at bounding box center [740, 209] width 329 height 77
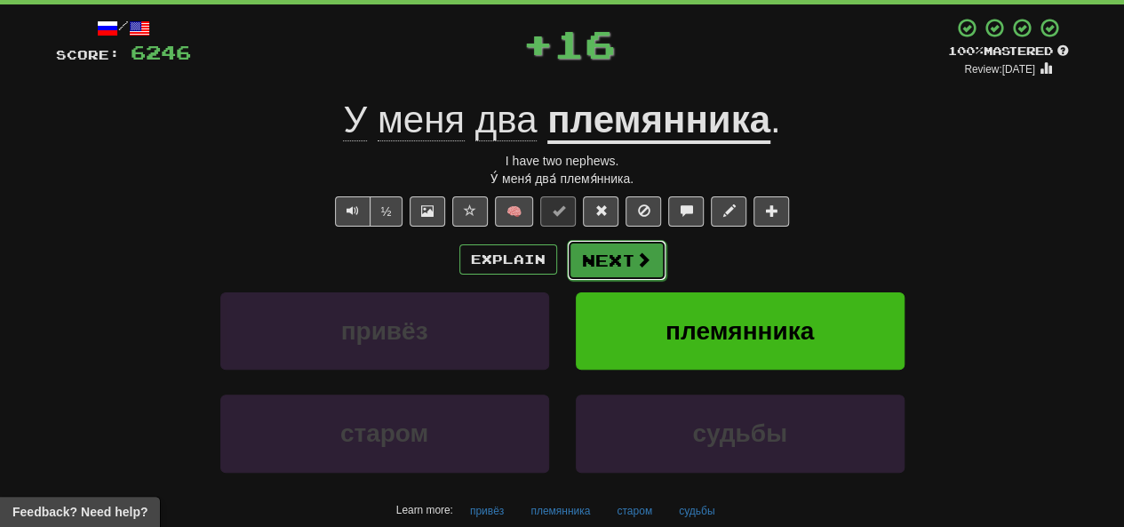
click at [604, 264] on button "Next" at bounding box center [617, 260] width 100 height 41
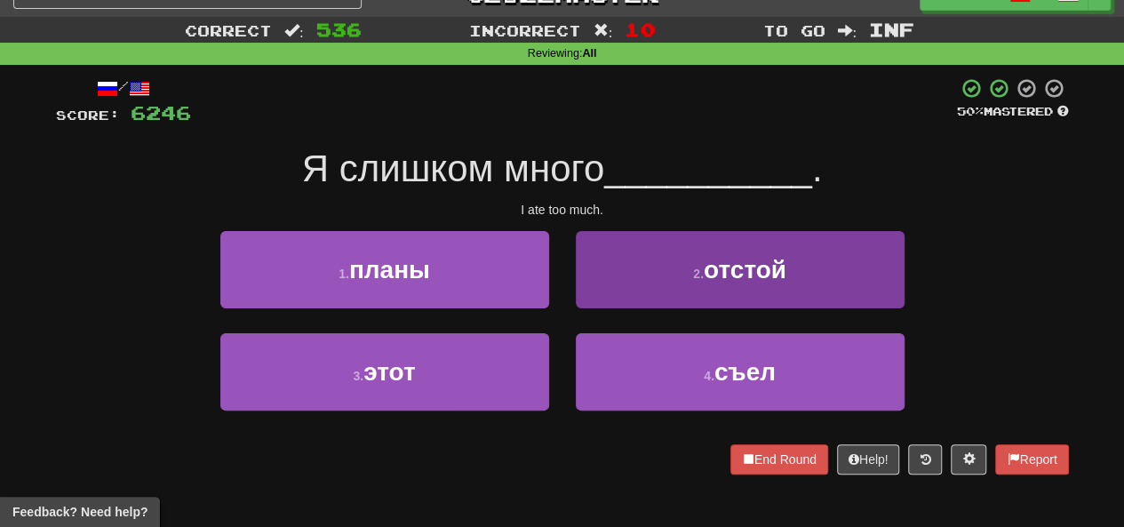
scroll to position [0, 0]
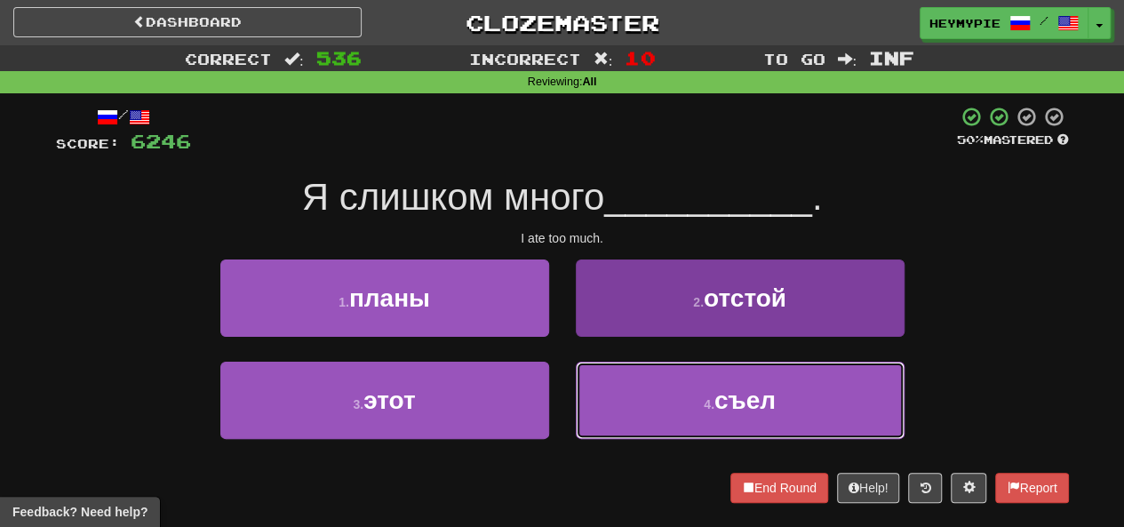
click at [631, 383] on button "4 . съел" at bounding box center [740, 400] width 329 height 77
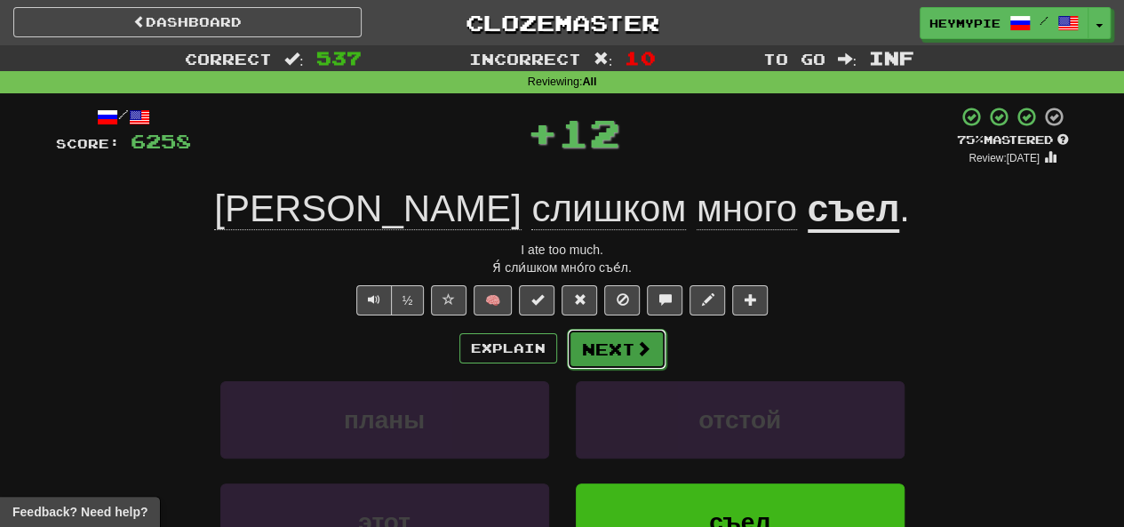
click at [609, 346] on button "Next" at bounding box center [617, 349] width 100 height 41
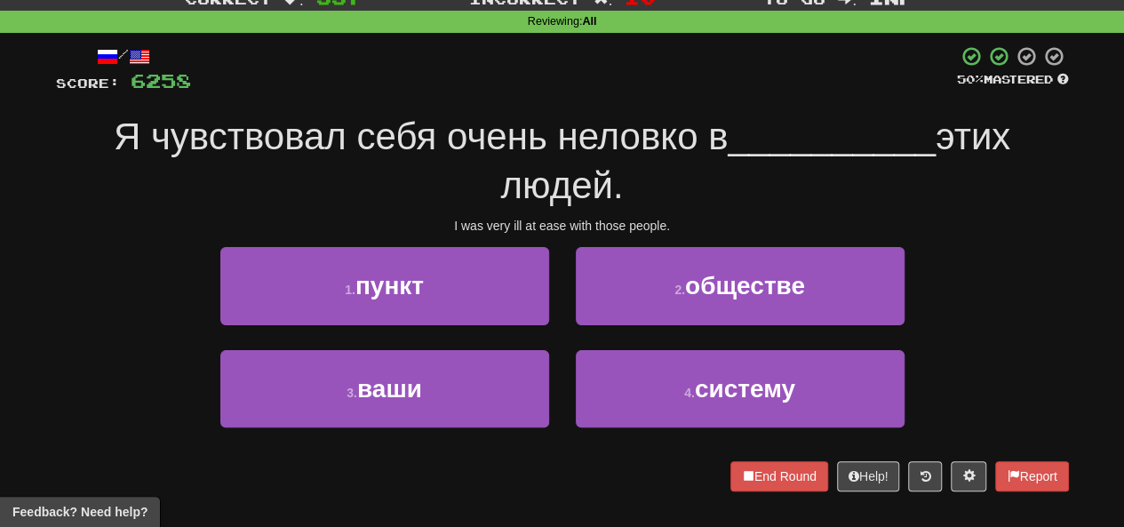
scroll to position [89, 0]
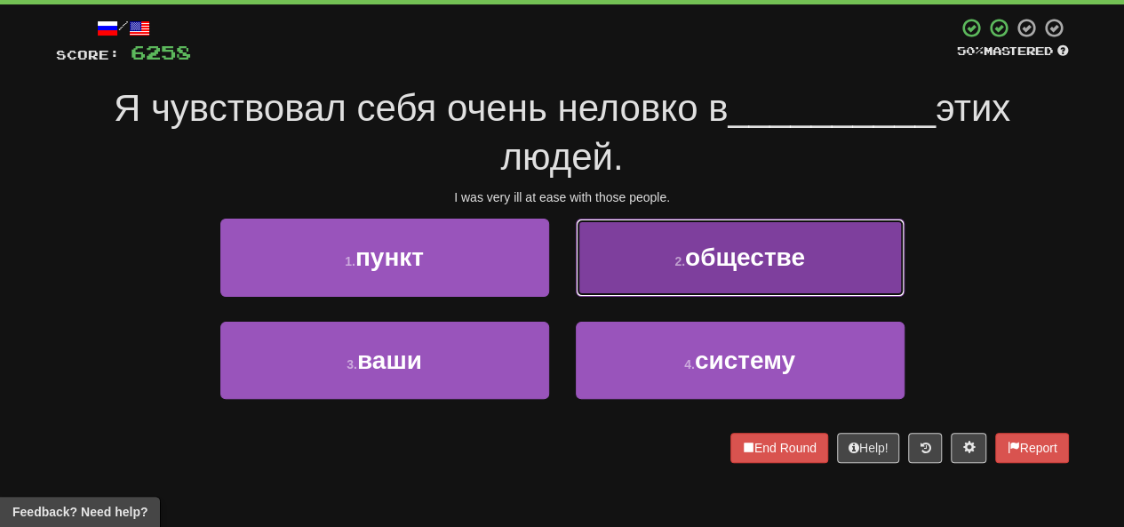
click at [673, 280] on button "2 . обществе" at bounding box center [740, 257] width 329 height 77
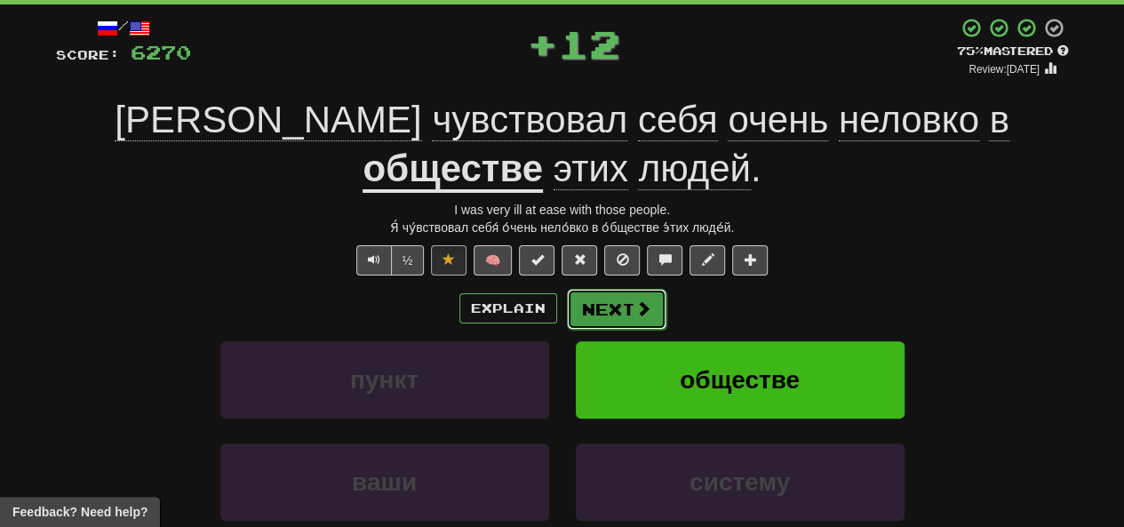
click at [620, 319] on button "Next" at bounding box center [617, 309] width 100 height 41
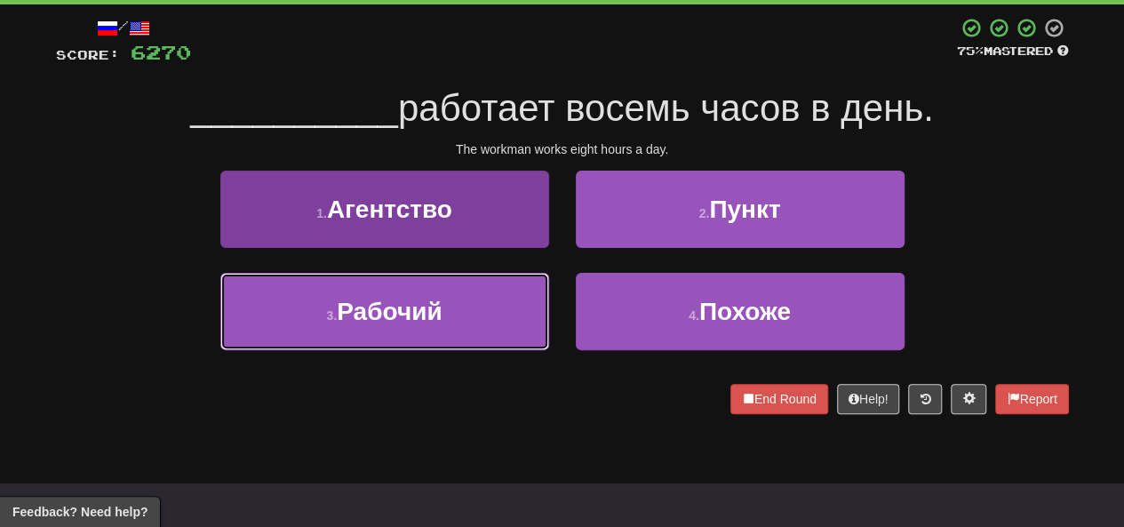
click at [453, 324] on button "3 . Рабочий" at bounding box center [384, 311] width 329 height 77
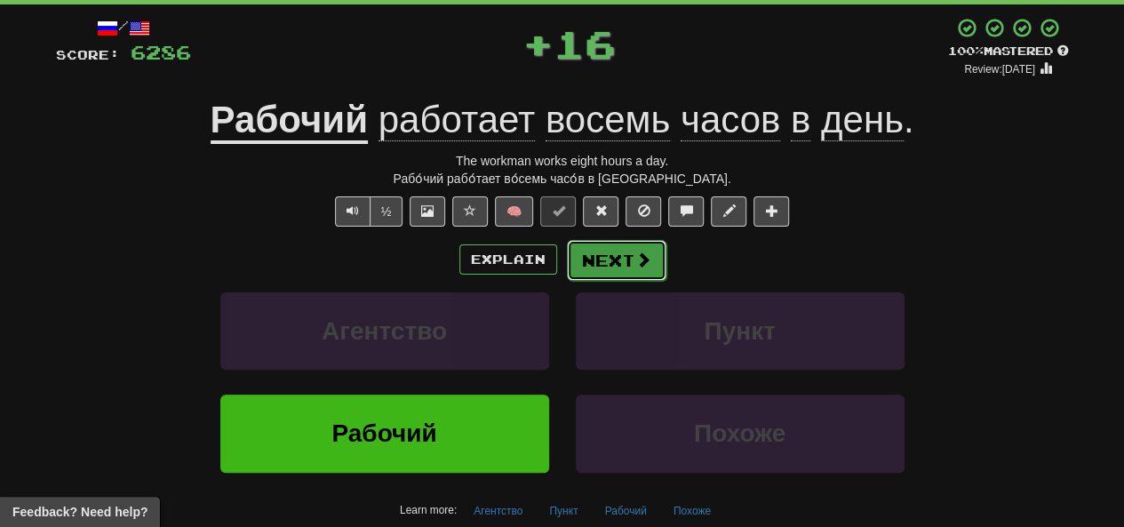
click at [632, 262] on button "Next" at bounding box center [617, 260] width 100 height 41
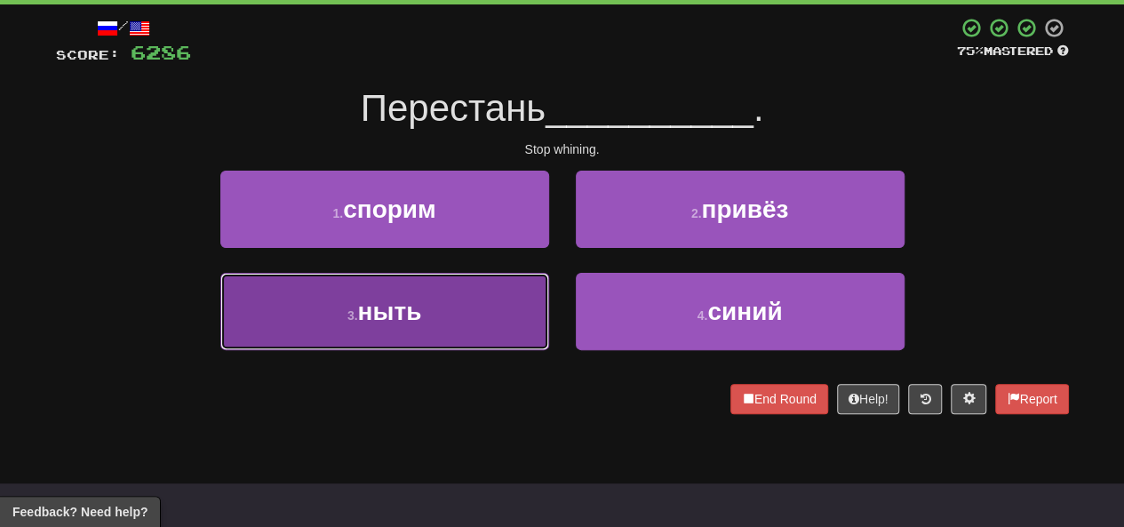
click at [474, 326] on button "3 . ныть" at bounding box center [384, 311] width 329 height 77
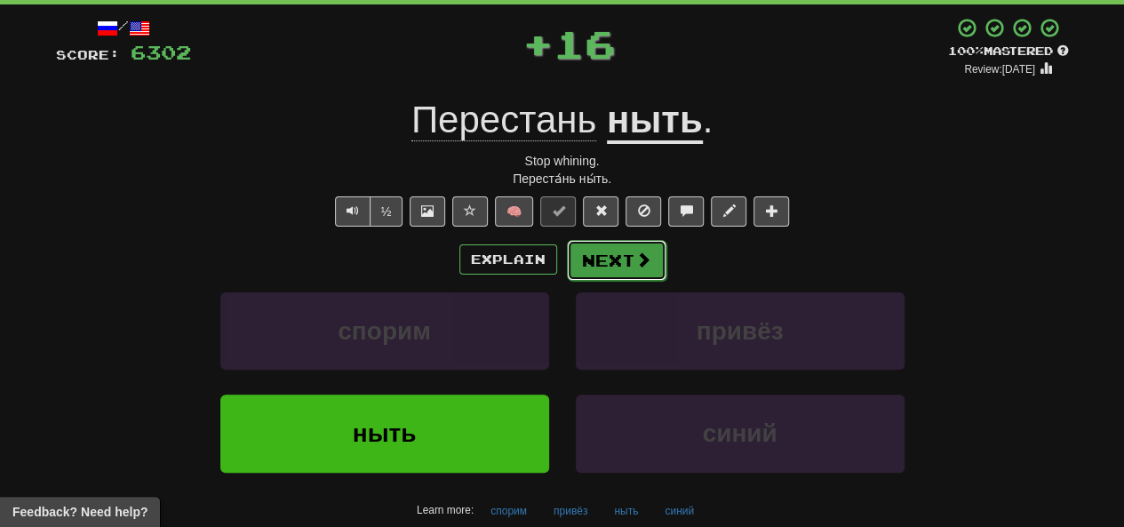
click at [606, 265] on button "Next" at bounding box center [617, 260] width 100 height 41
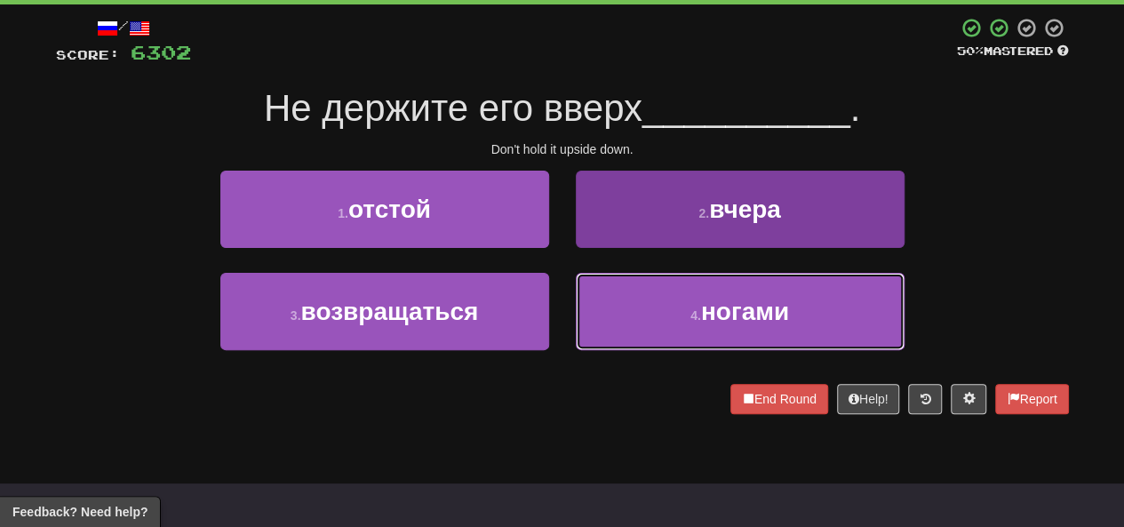
click at [688, 303] on button "4 . ногами" at bounding box center [740, 311] width 329 height 77
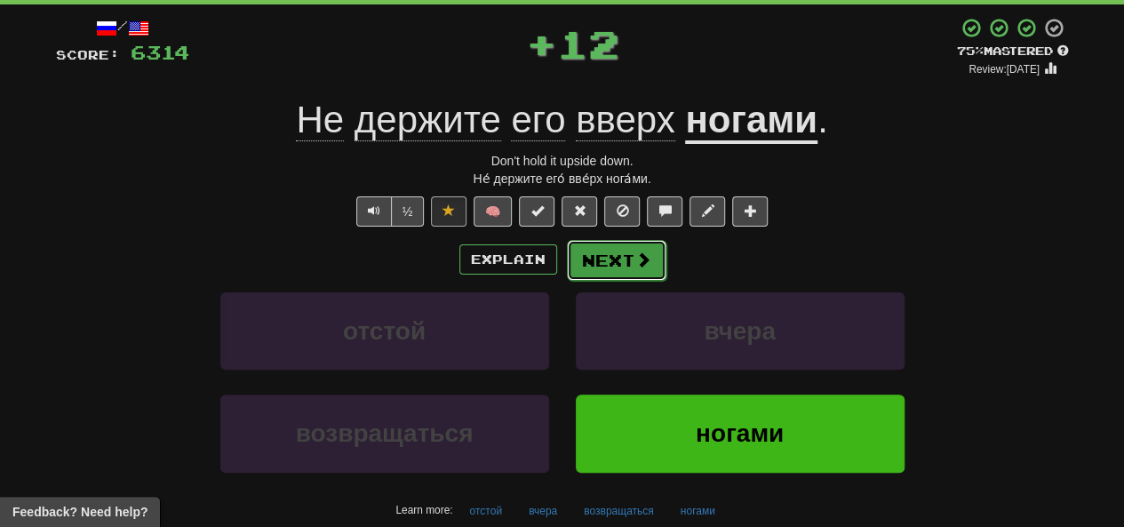
click at [614, 258] on button "Next" at bounding box center [617, 260] width 100 height 41
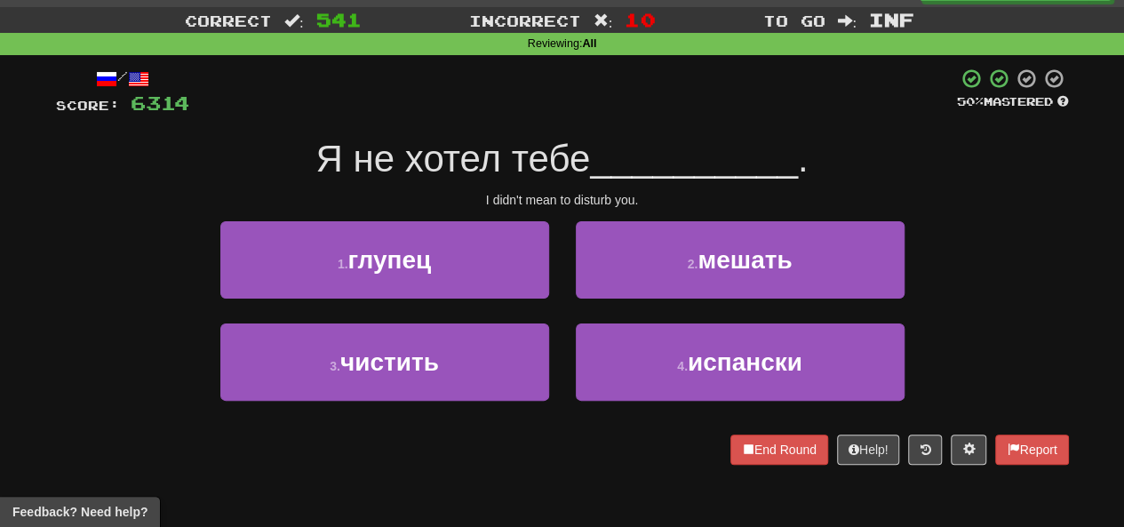
scroll to position [0, 0]
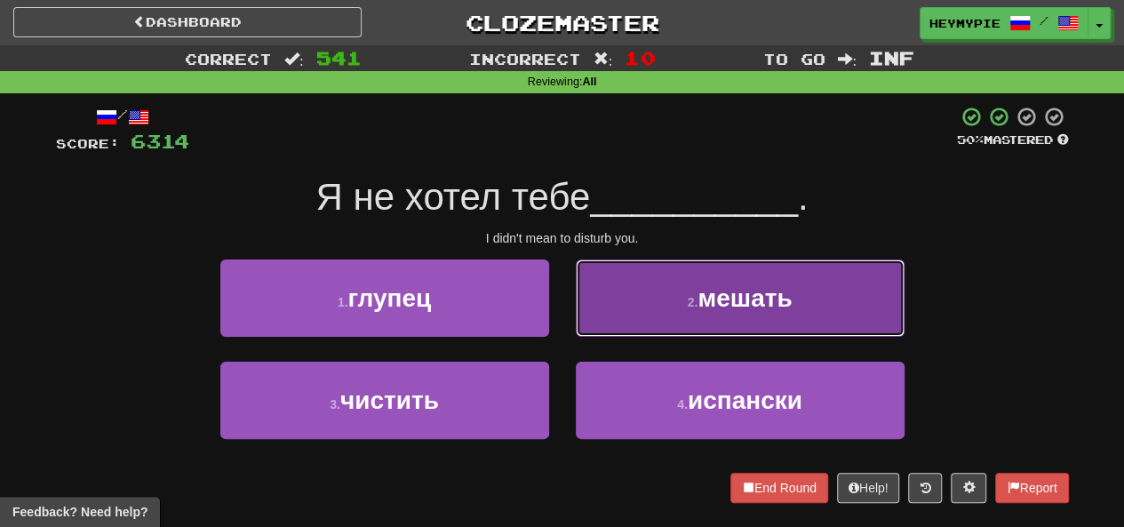
click at [630, 306] on button "2 . мешать" at bounding box center [740, 298] width 329 height 77
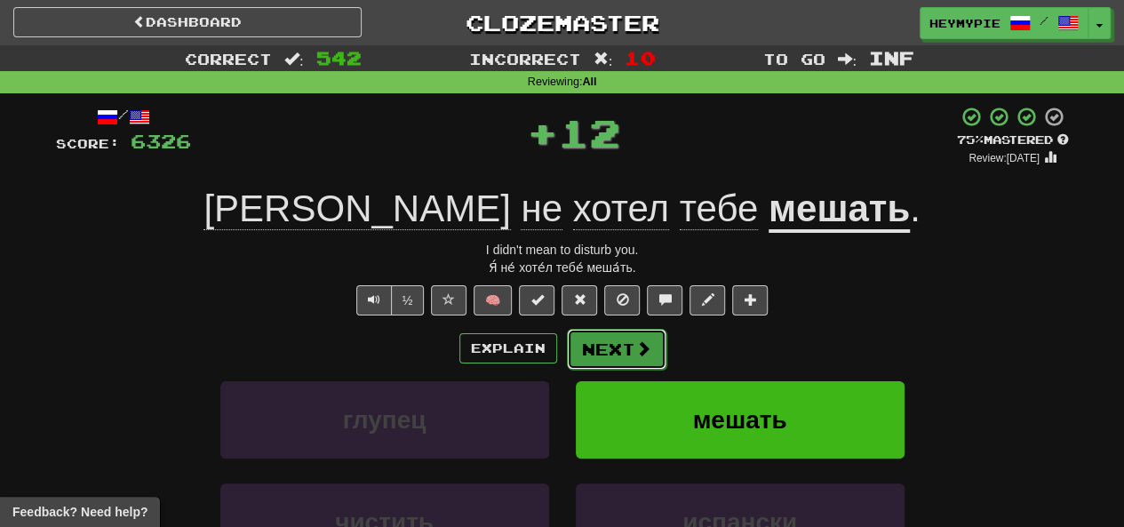
click at [600, 344] on button "Next" at bounding box center [617, 349] width 100 height 41
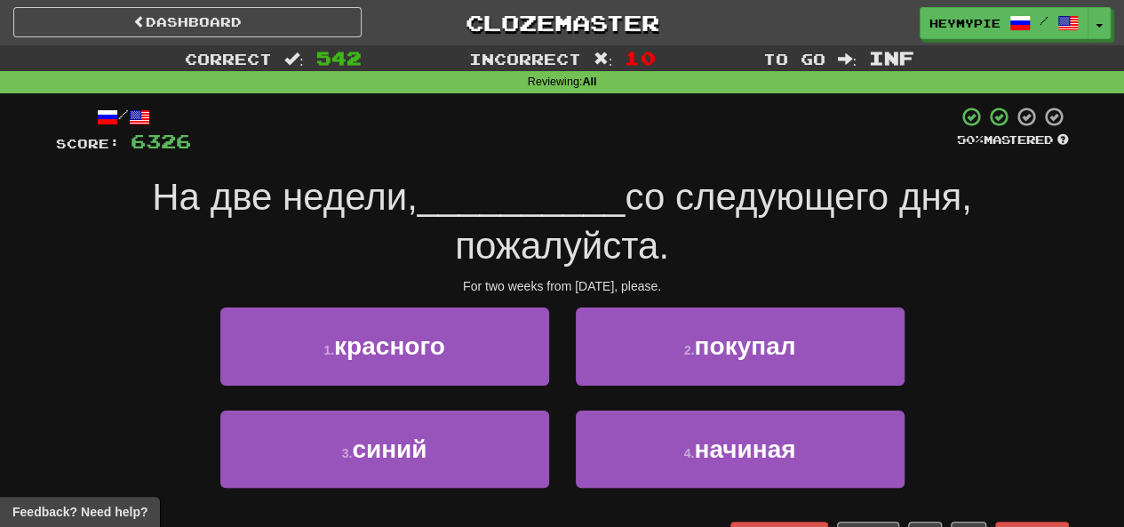
scroll to position [89, 0]
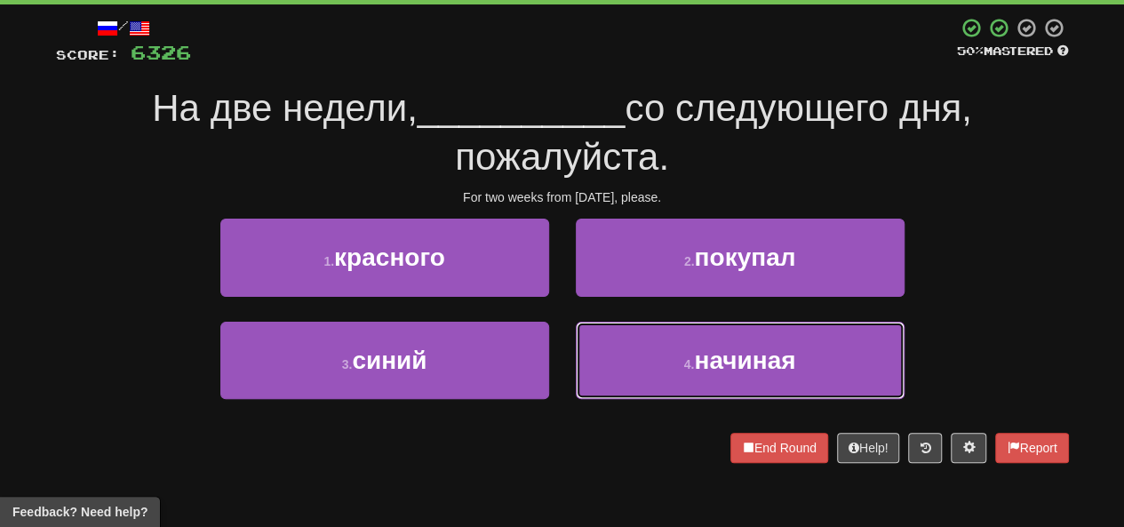
click at [642, 372] on button "4 . начиная" at bounding box center [740, 360] width 329 height 77
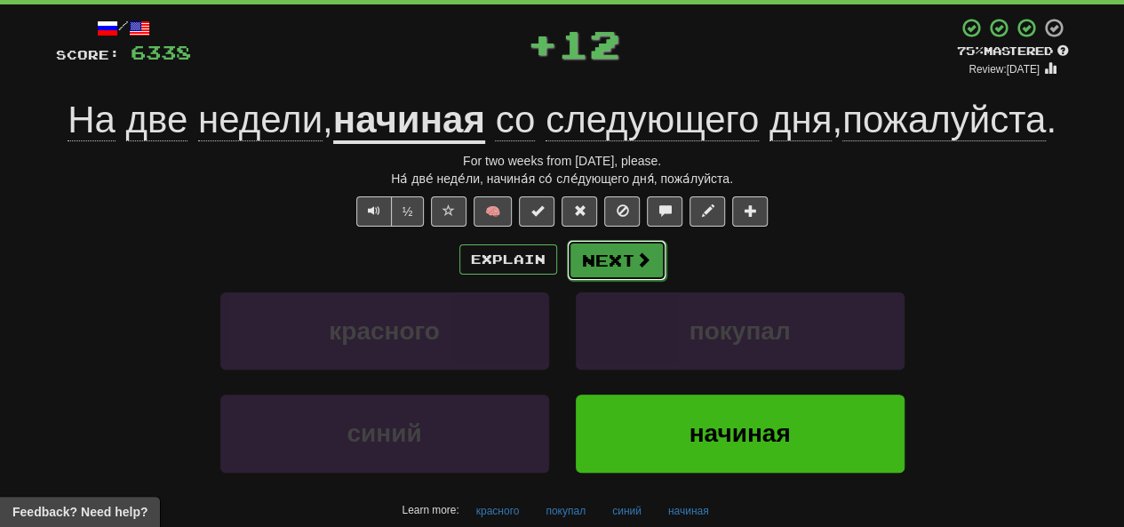
click at [603, 272] on button "Next" at bounding box center [617, 260] width 100 height 41
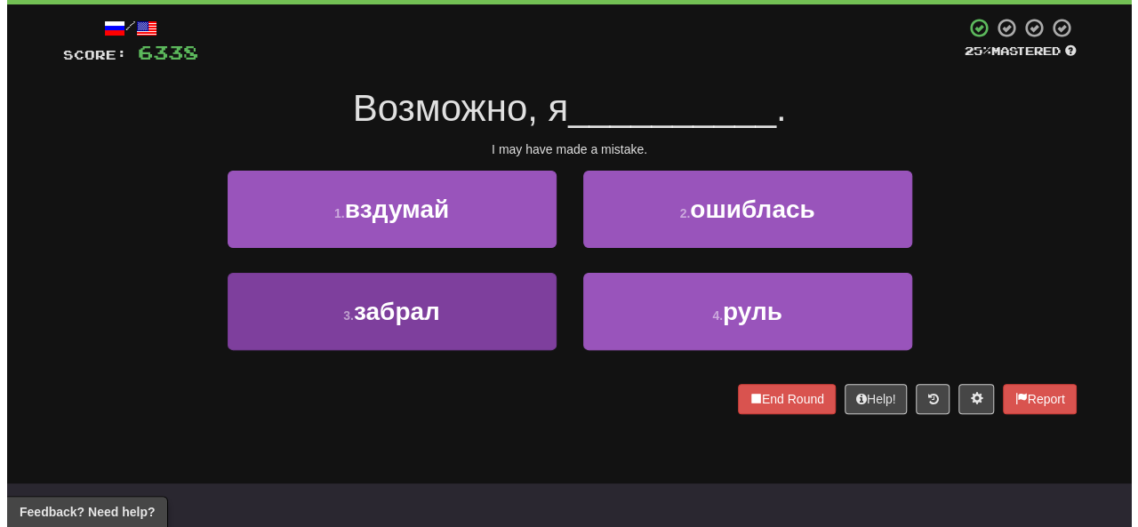
scroll to position [0, 0]
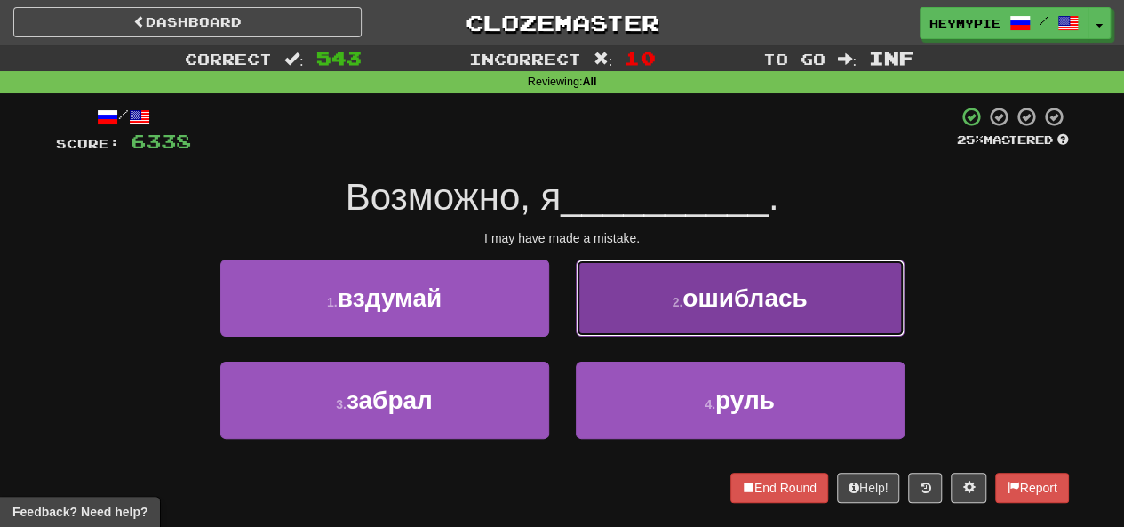
click at [626, 301] on button "2 . ошиблась" at bounding box center [740, 298] width 329 height 77
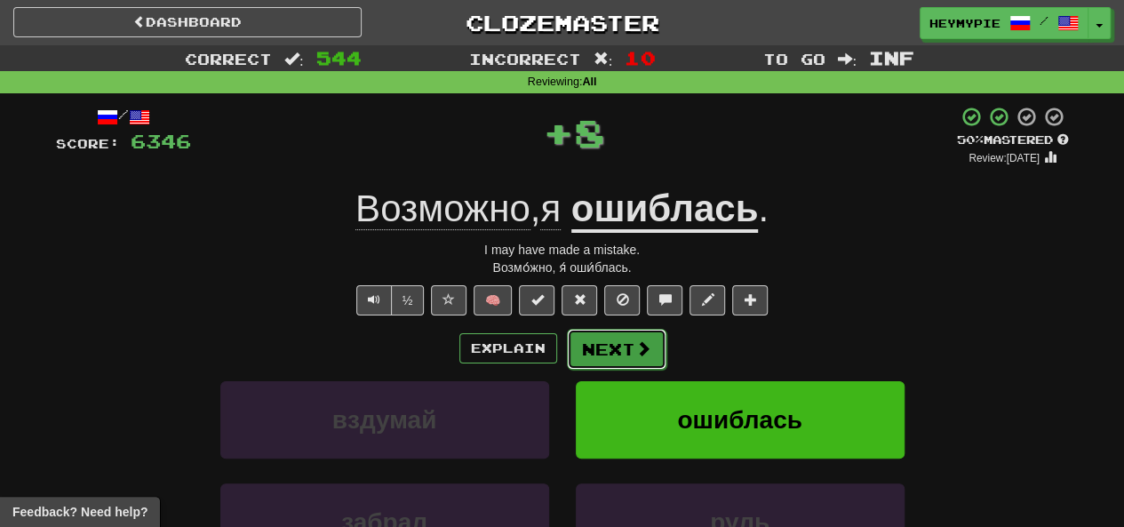
click at [624, 348] on button "Next" at bounding box center [617, 349] width 100 height 41
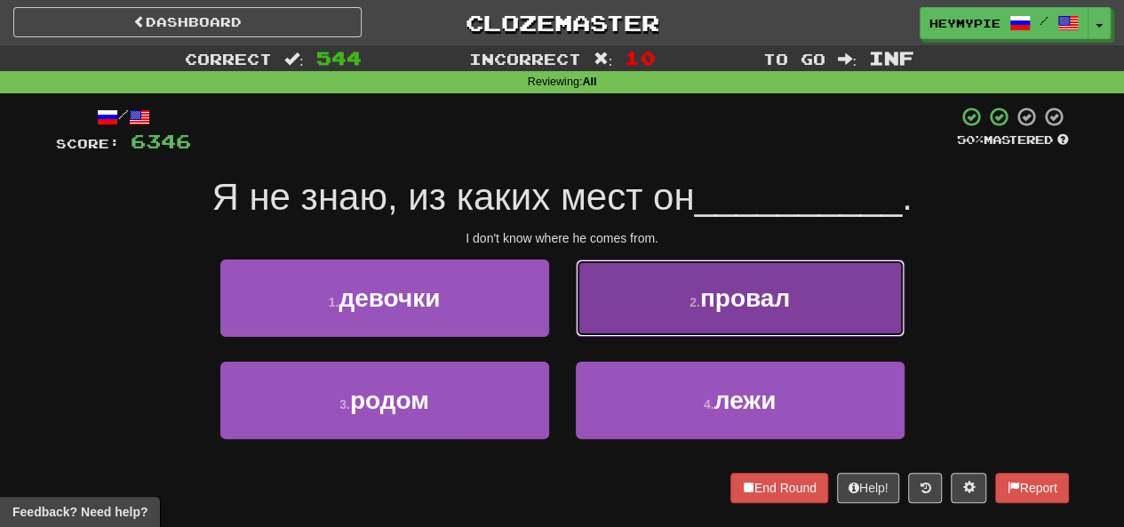
click at [592, 301] on button "2 . провал" at bounding box center [740, 298] width 329 height 77
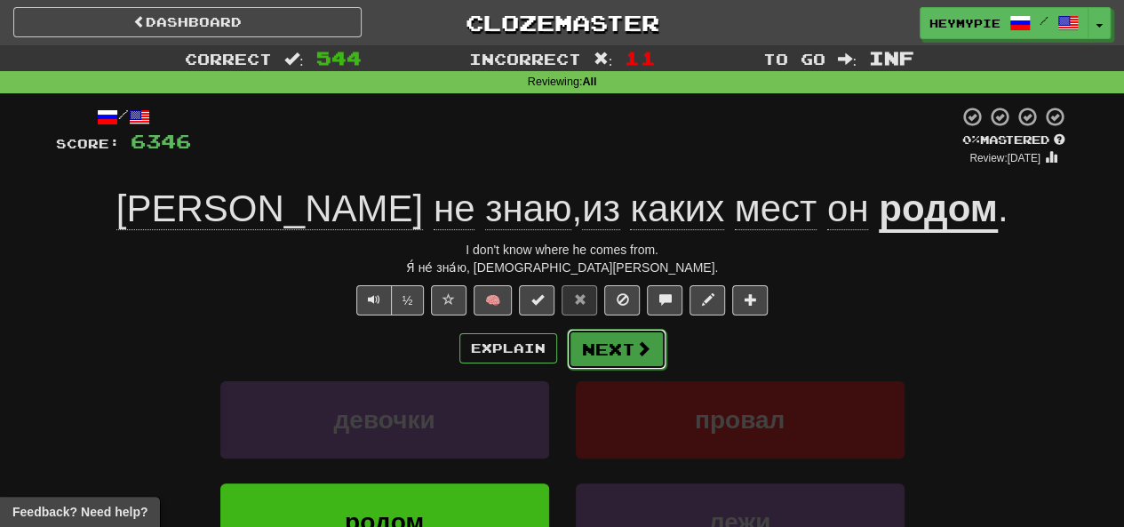
click at [615, 343] on button "Next" at bounding box center [617, 349] width 100 height 41
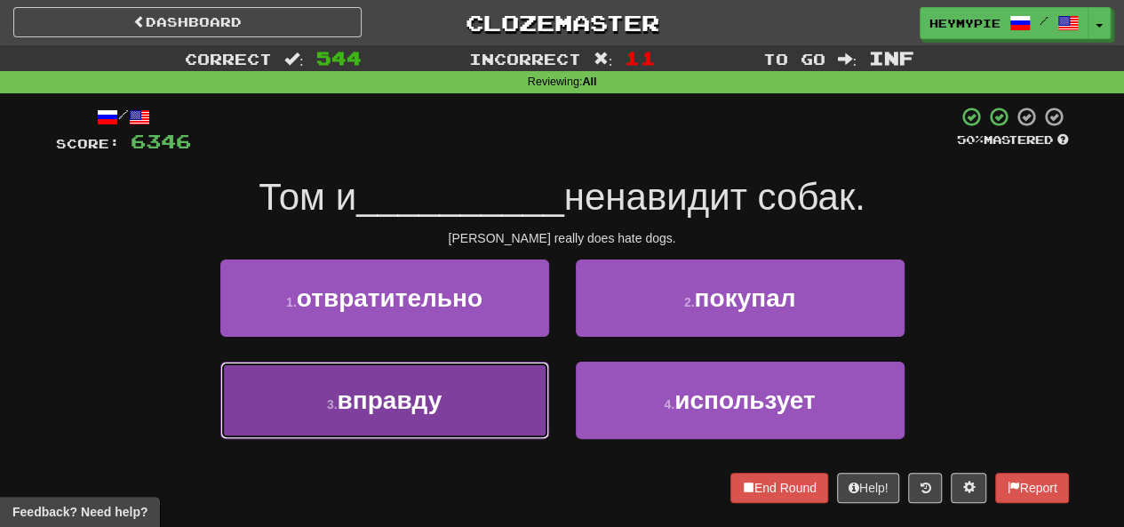
drag, startPoint x: 427, startPoint y: 403, endPoint x: 436, endPoint y: 399, distance: 9.6
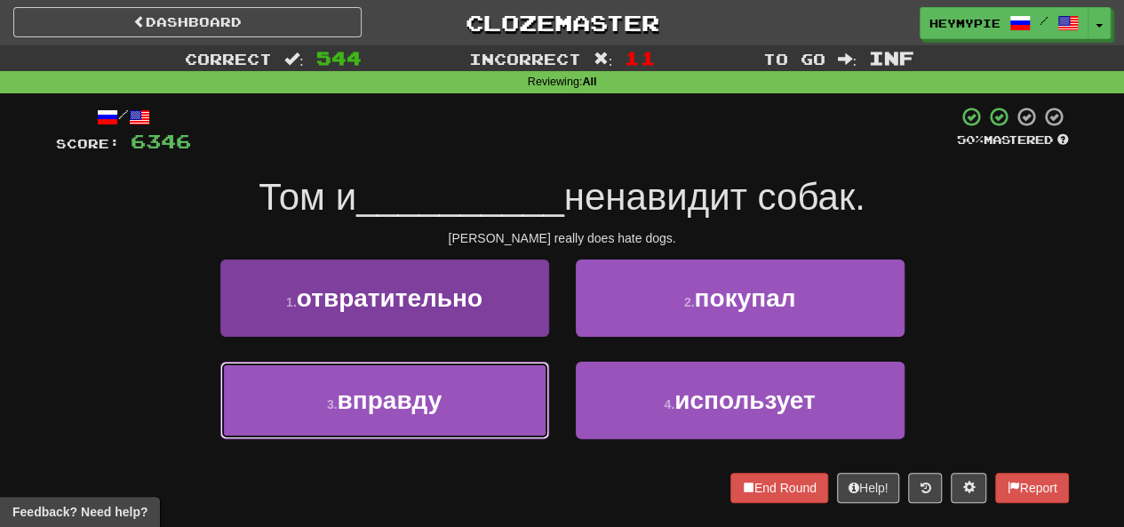
click at [428, 403] on span "вправду" at bounding box center [389, 401] width 105 height 28
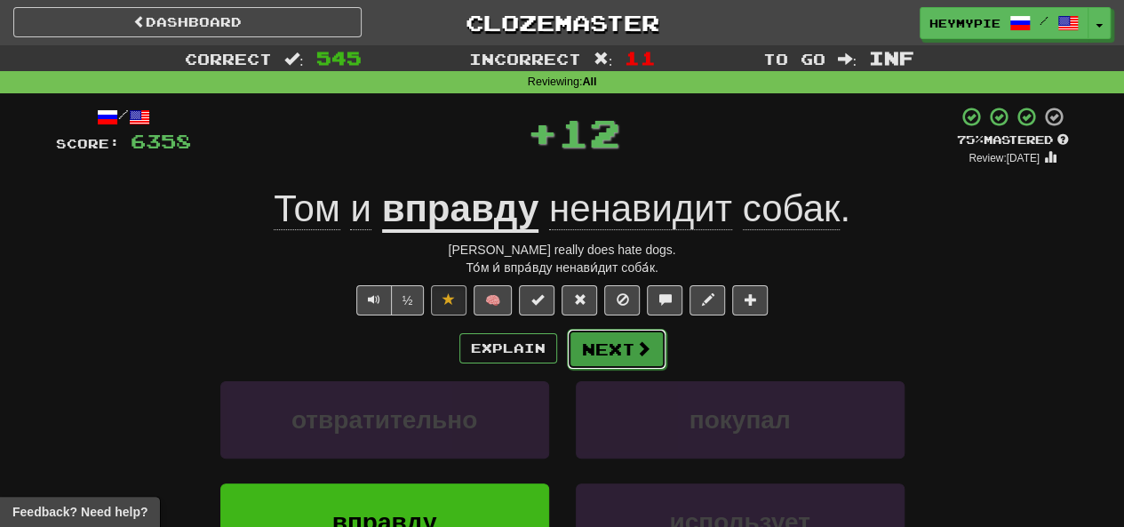
click at [604, 354] on button "Next" at bounding box center [617, 349] width 100 height 41
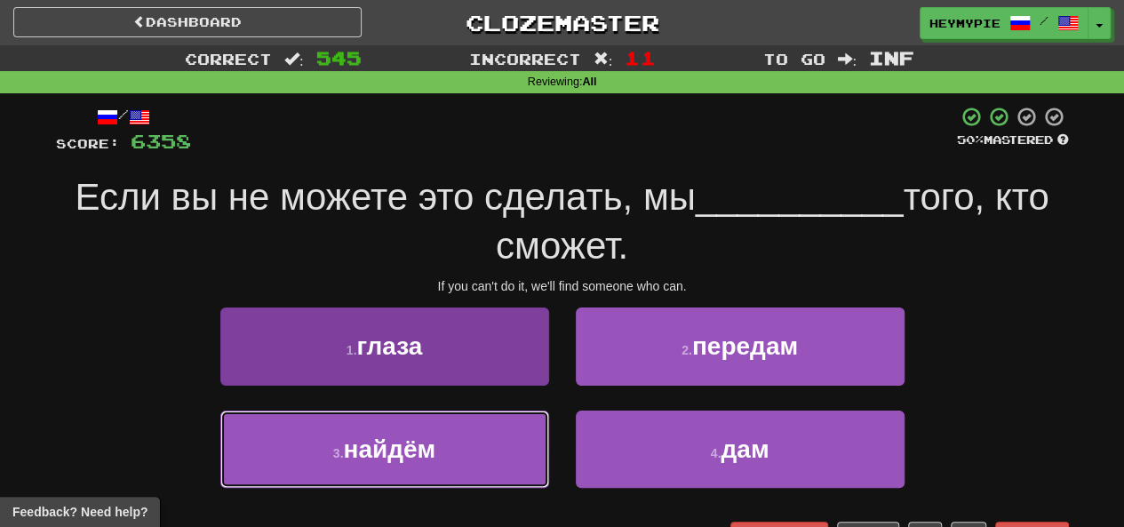
click at [473, 436] on button "3 . найдём" at bounding box center [384, 449] width 329 height 77
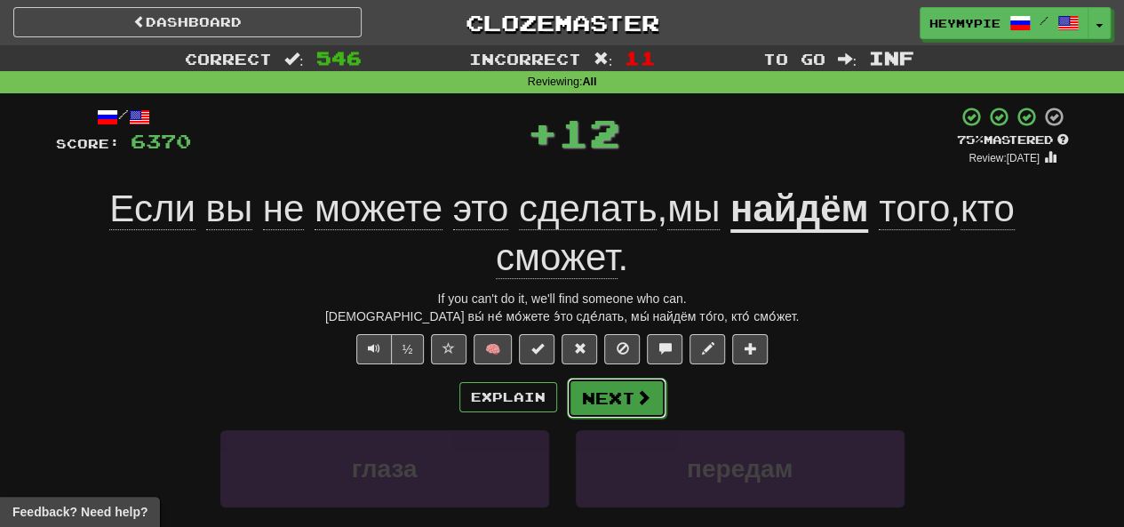
click at [610, 398] on button "Next" at bounding box center [617, 398] width 100 height 41
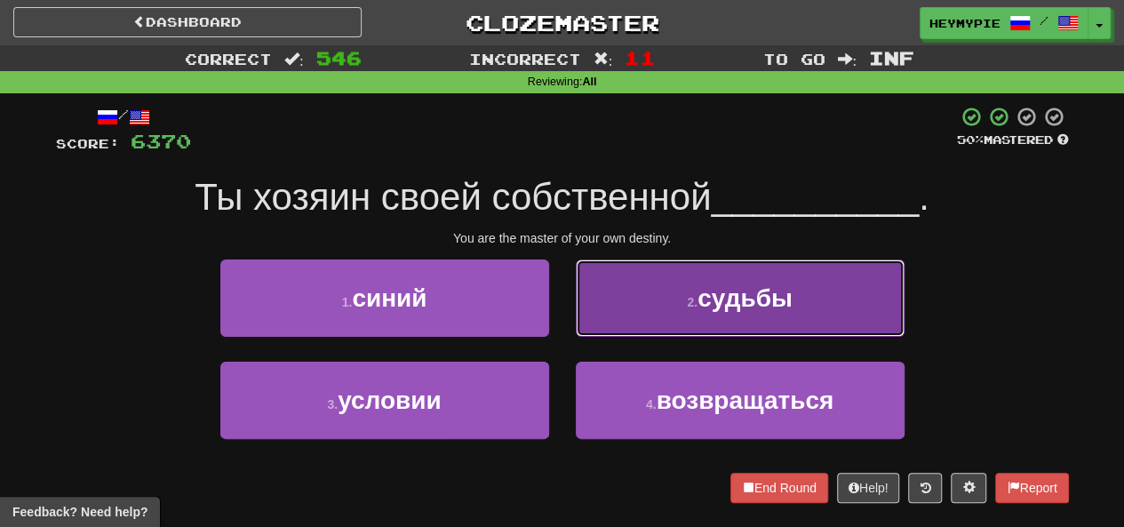
click at [645, 302] on button "2 . судьбы" at bounding box center [740, 298] width 329 height 77
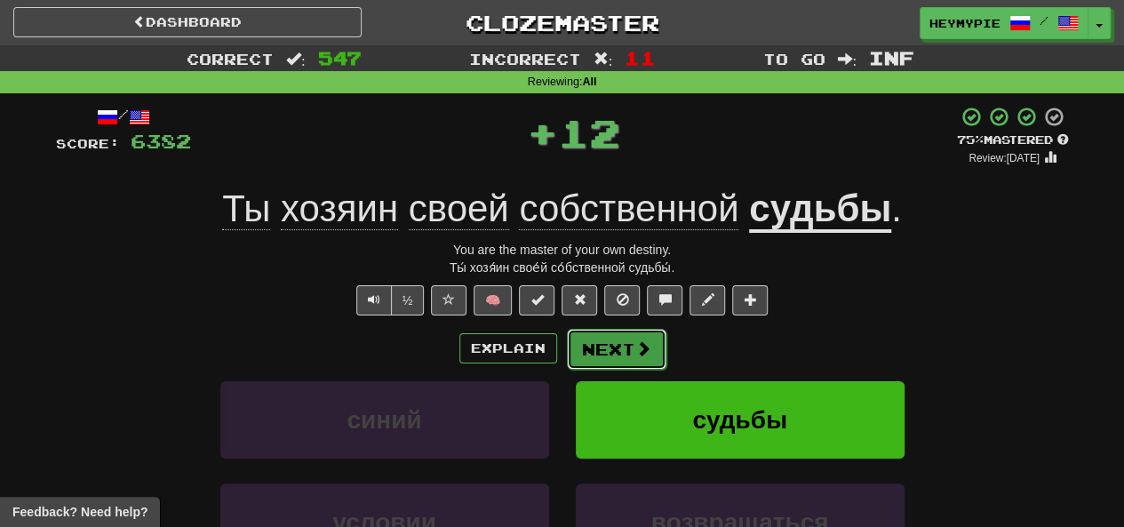
click at [590, 353] on button "Next" at bounding box center [617, 349] width 100 height 41
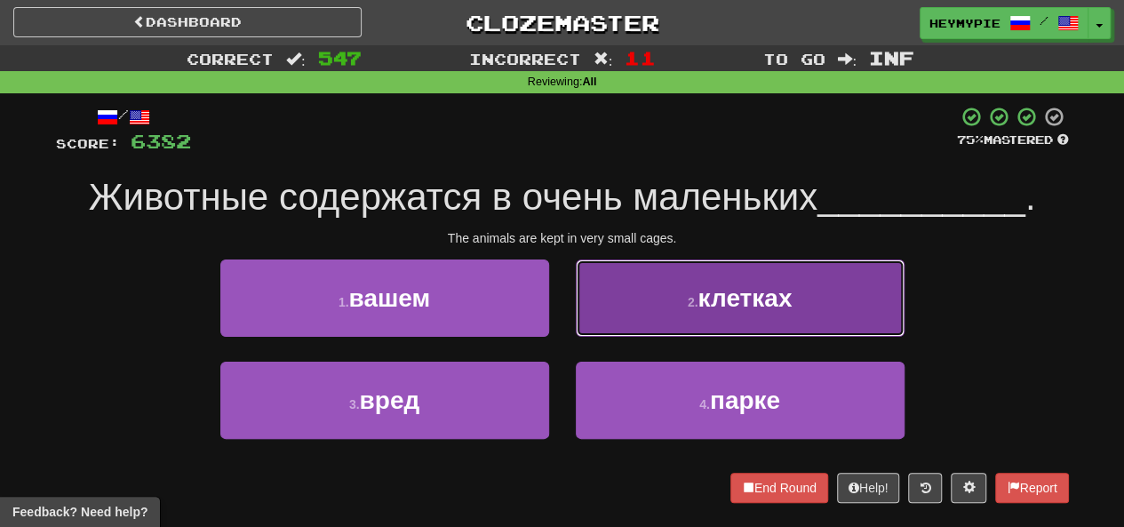
click at [670, 310] on button "2 . клетках" at bounding box center [740, 298] width 329 height 77
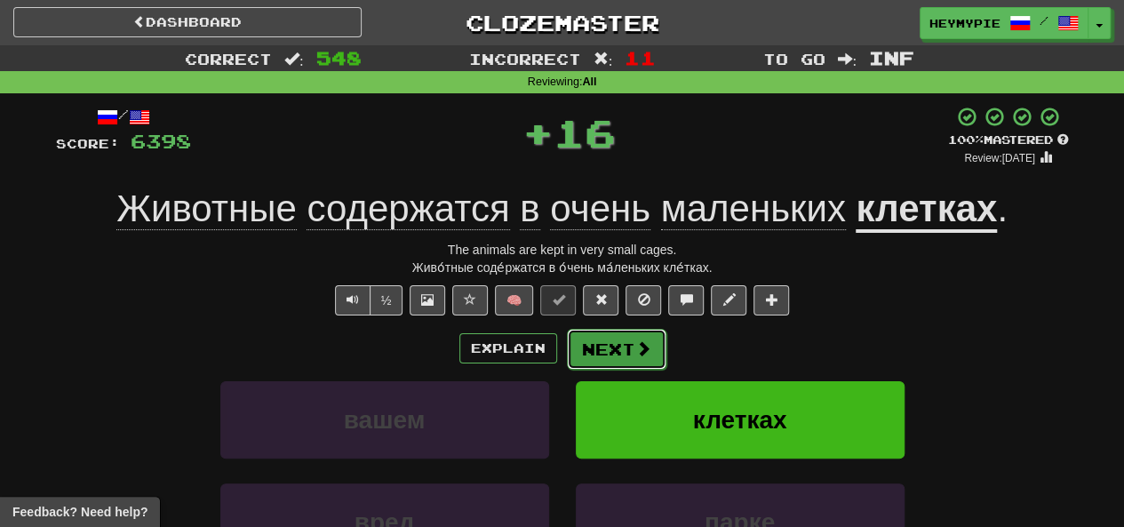
click at [610, 344] on button "Next" at bounding box center [617, 349] width 100 height 41
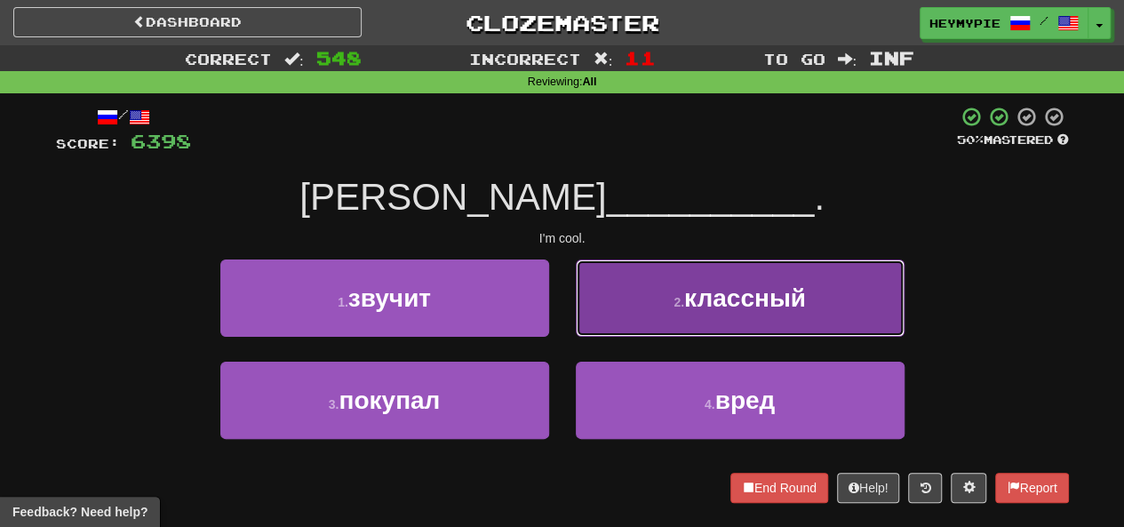
click at [617, 330] on button "2 . классный" at bounding box center [740, 298] width 329 height 77
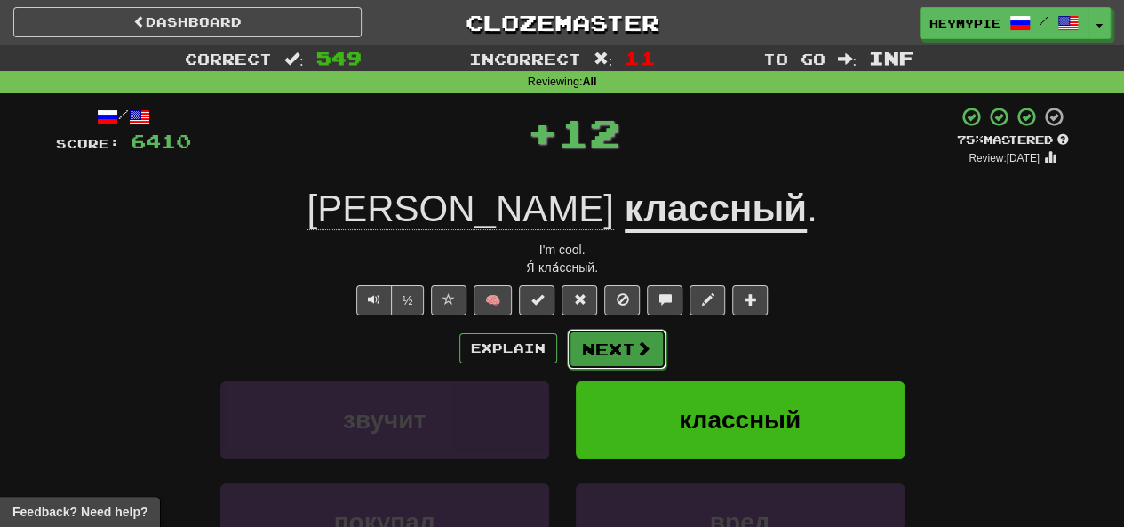
click at [608, 359] on button "Next" at bounding box center [617, 349] width 100 height 41
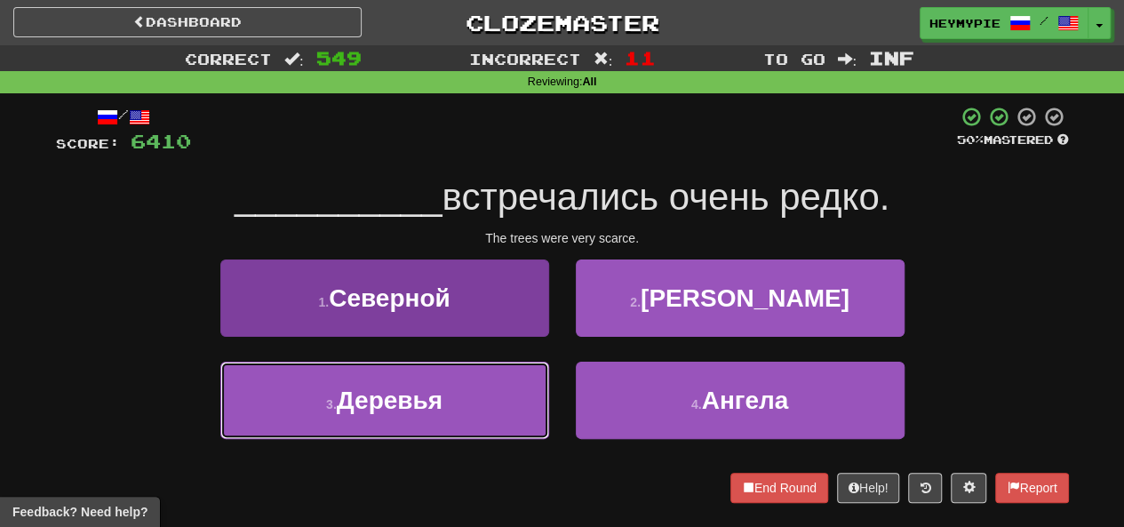
click at [459, 392] on button "3 . [GEOGRAPHIC_DATA]" at bounding box center [384, 400] width 329 height 77
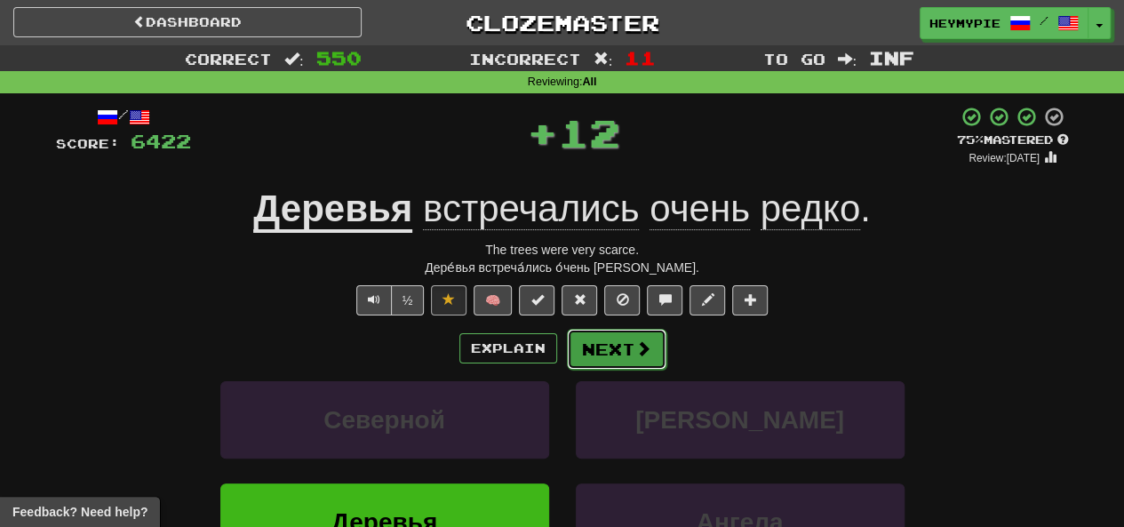
click at [603, 356] on button "Next" at bounding box center [617, 349] width 100 height 41
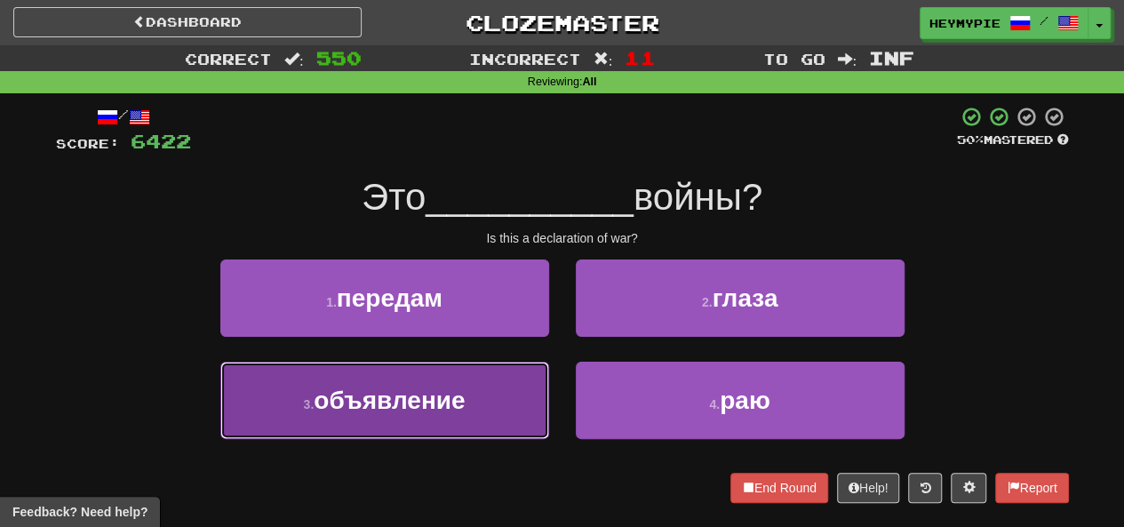
click at [452, 406] on span "объявление" at bounding box center [389, 401] width 151 height 28
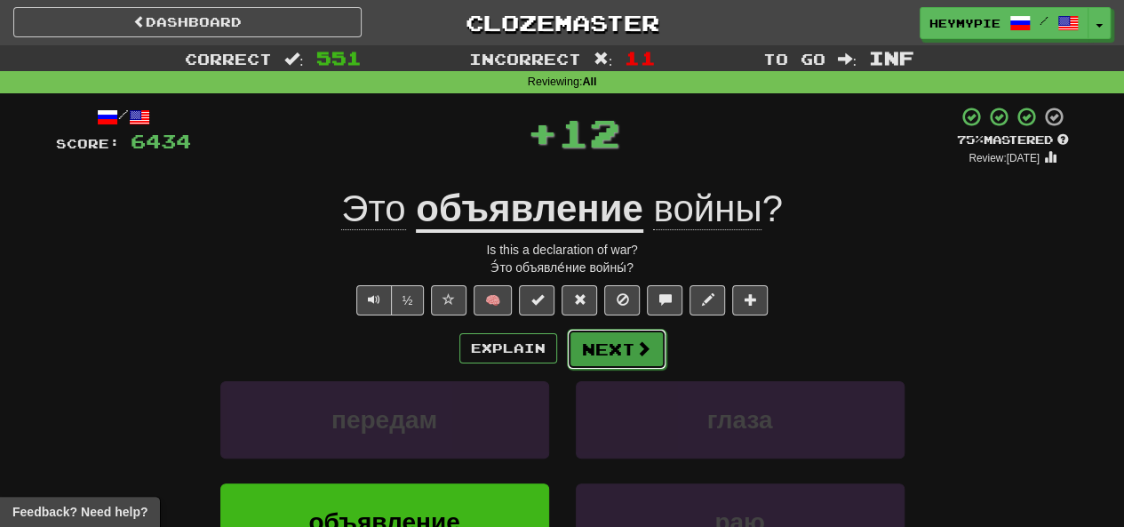
click at [596, 357] on button "Next" at bounding box center [617, 349] width 100 height 41
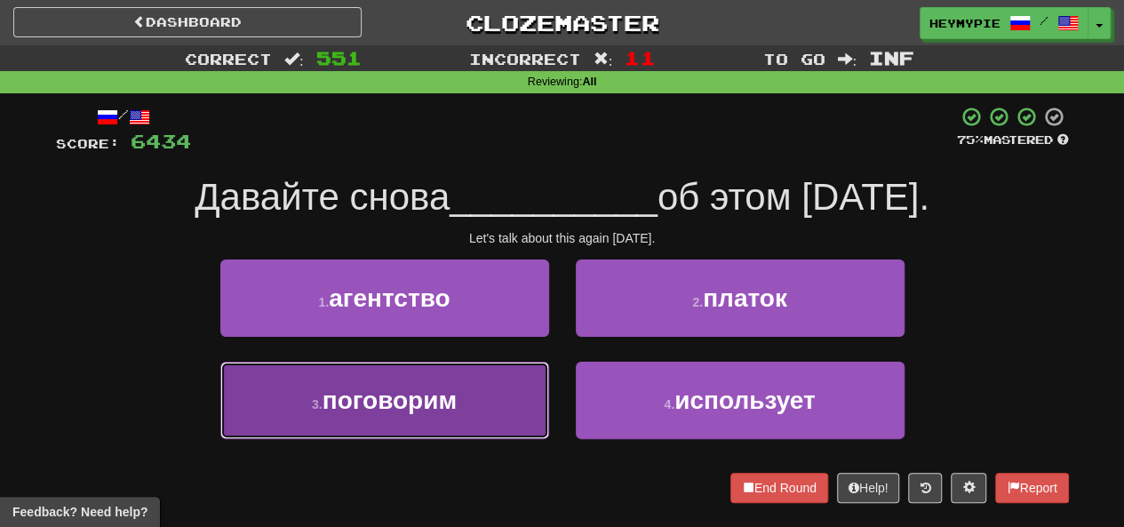
click at [475, 421] on button "3 . поговорим" at bounding box center [384, 400] width 329 height 77
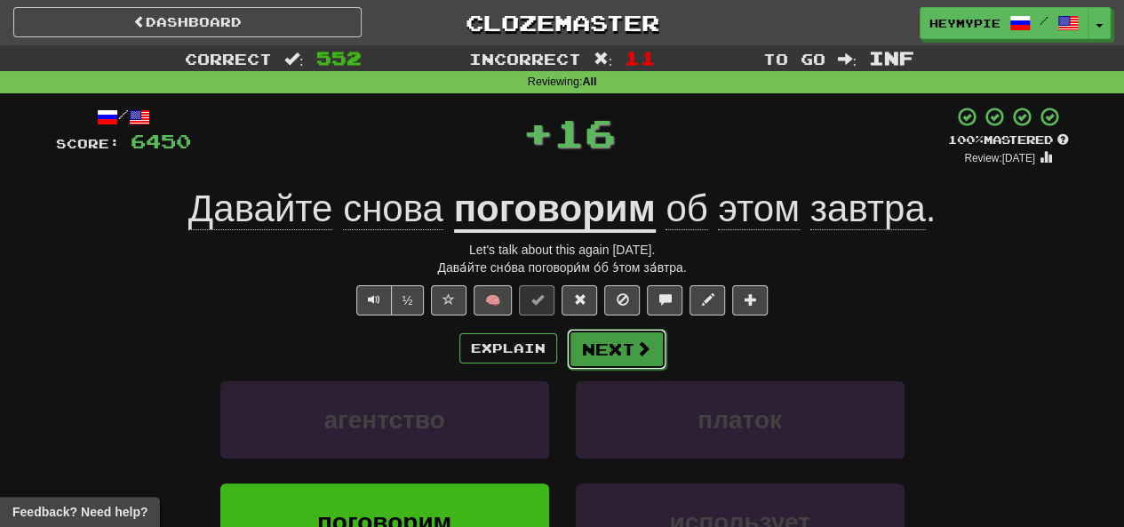
click at [580, 360] on button "Next" at bounding box center [617, 349] width 100 height 41
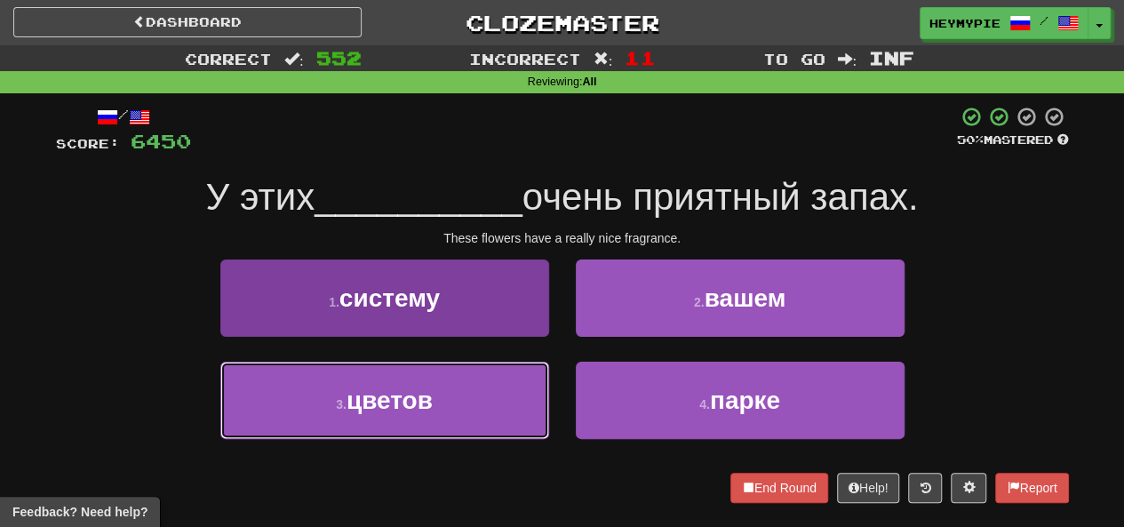
drag, startPoint x: 449, startPoint y: 412, endPoint x: 457, endPoint y: 404, distance: 11.3
click at [450, 412] on button "3 . цветов" at bounding box center [384, 400] width 329 height 77
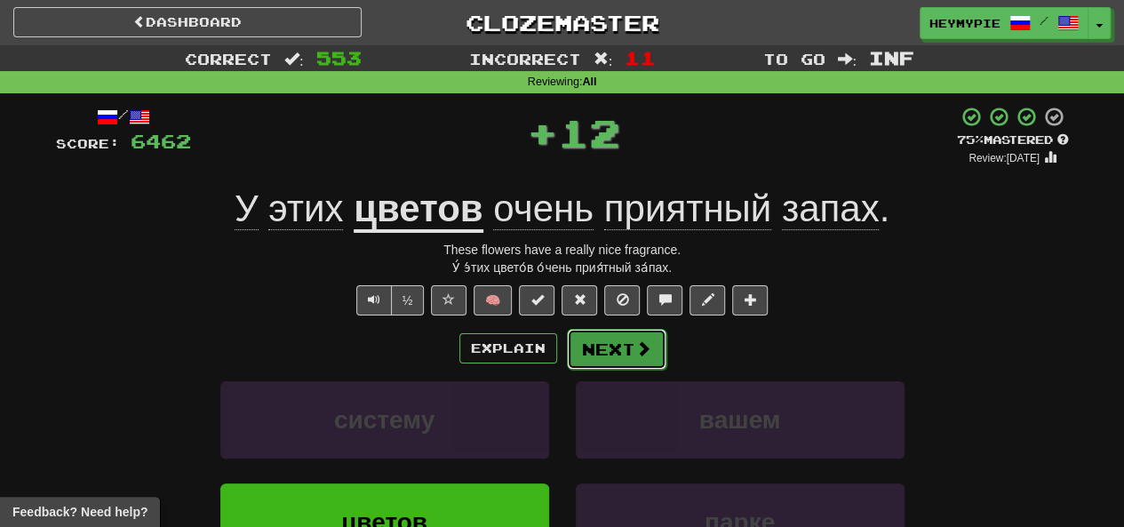
click at [620, 363] on button "Next" at bounding box center [617, 349] width 100 height 41
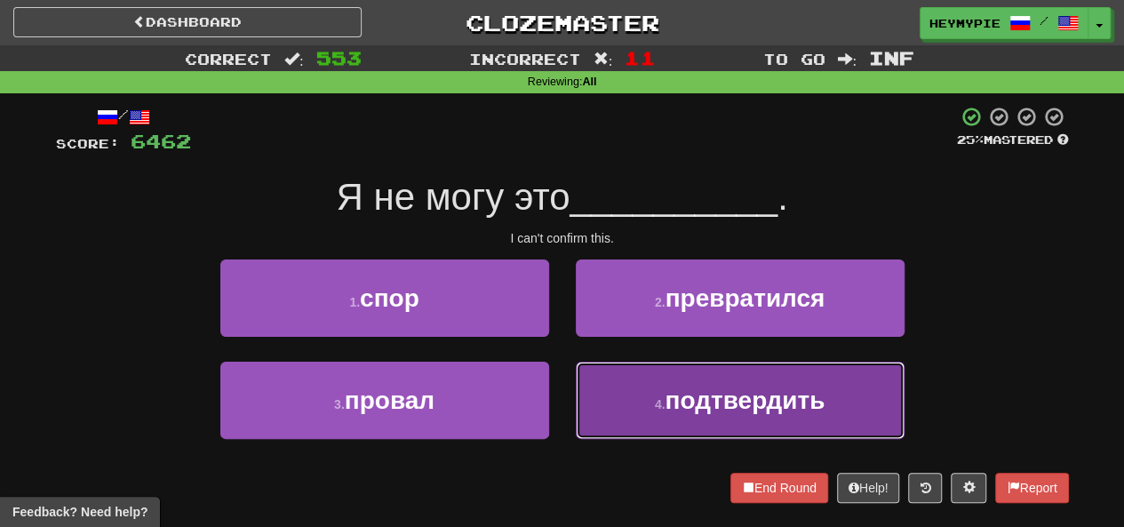
click at [640, 404] on button "4 . подтвердить" at bounding box center [740, 400] width 329 height 77
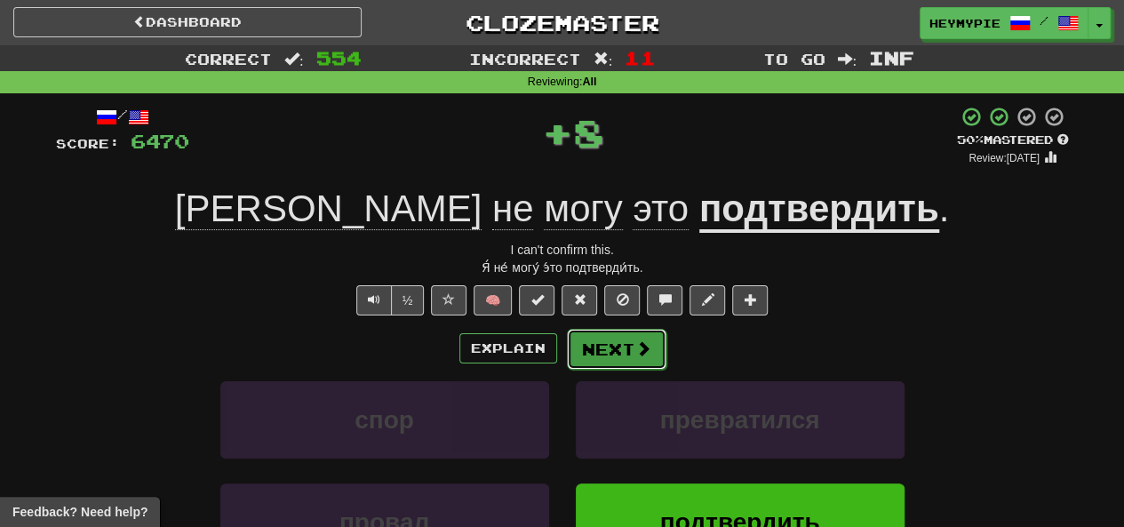
click at [598, 364] on button "Next" at bounding box center [617, 349] width 100 height 41
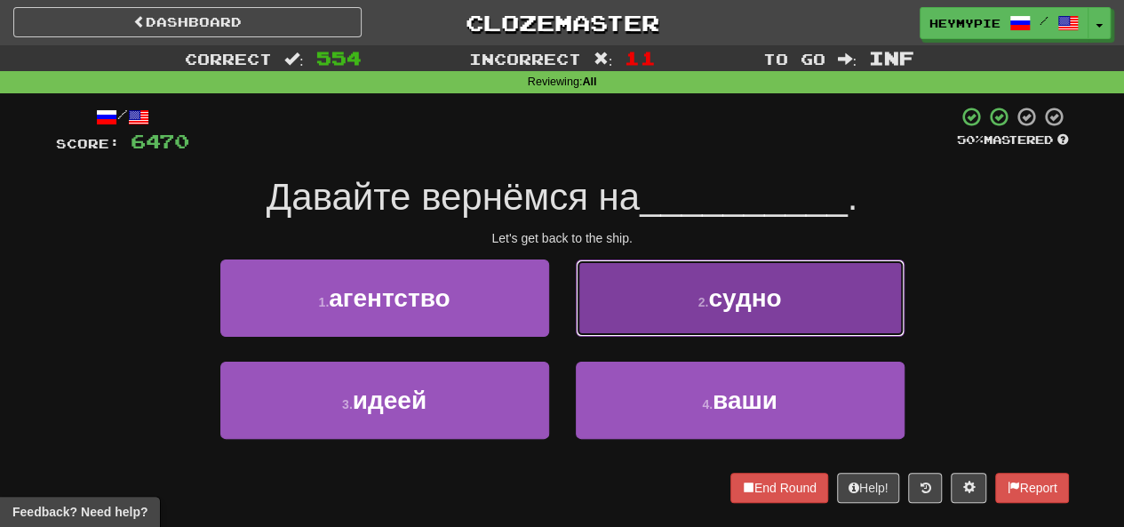
click at [608, 300] on button "2 . судно" at bounding box center [740, 298] width 329 height 77
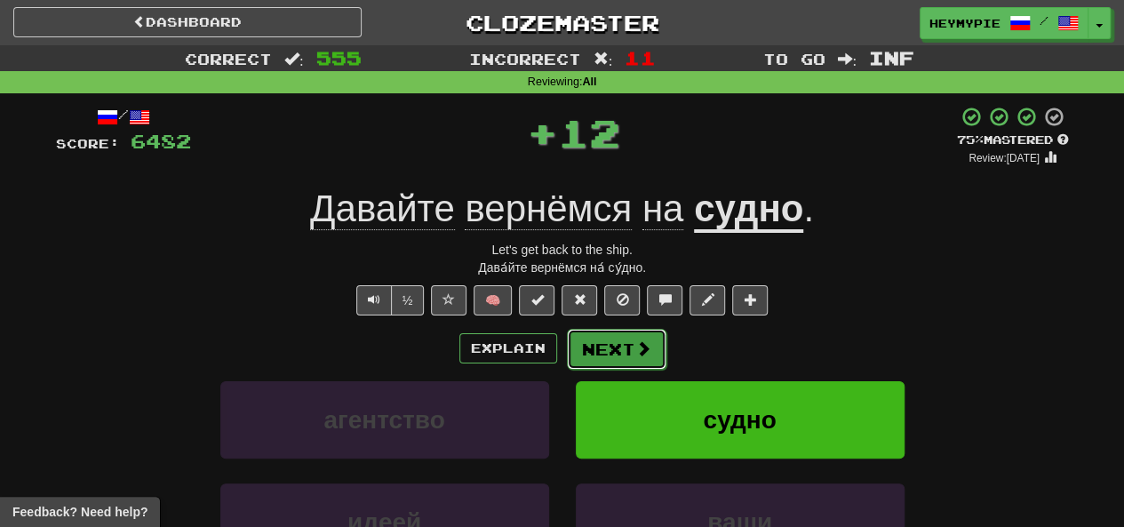
click at [616, 347] on button "Next" at bounding box center [617, 349] width 100 height 41
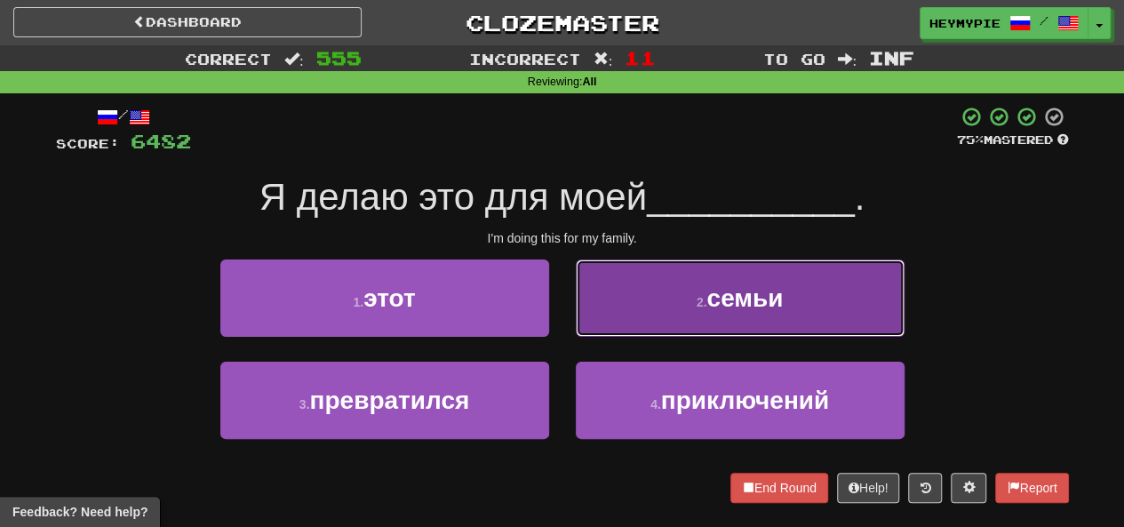
click at [630, 302] on button "2 . семьи" at bounding box center [740, 298] width 329 height 77
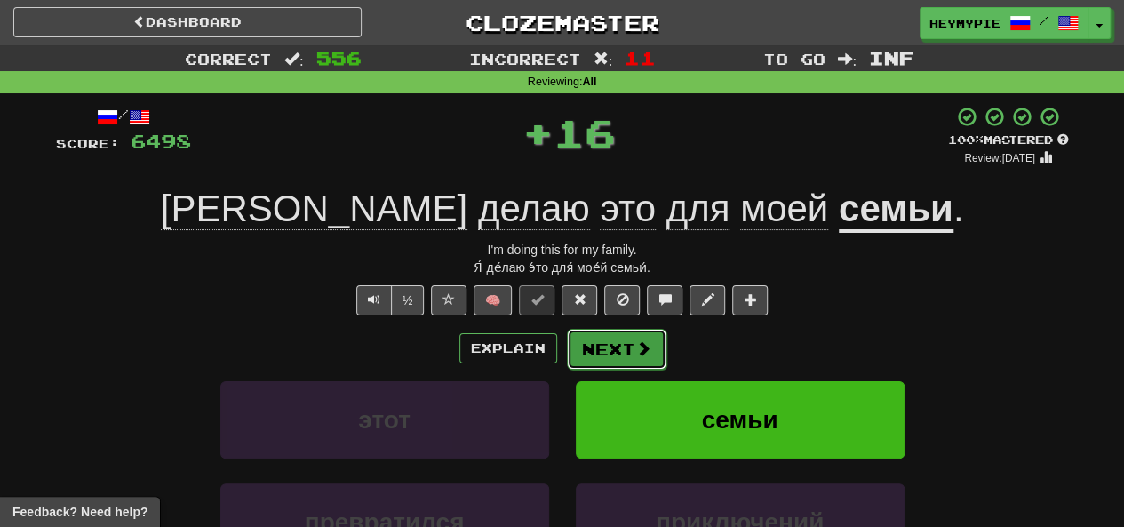
click at [596, 349] on button "Next" at bounding box center [617, 349] width 100 height 41
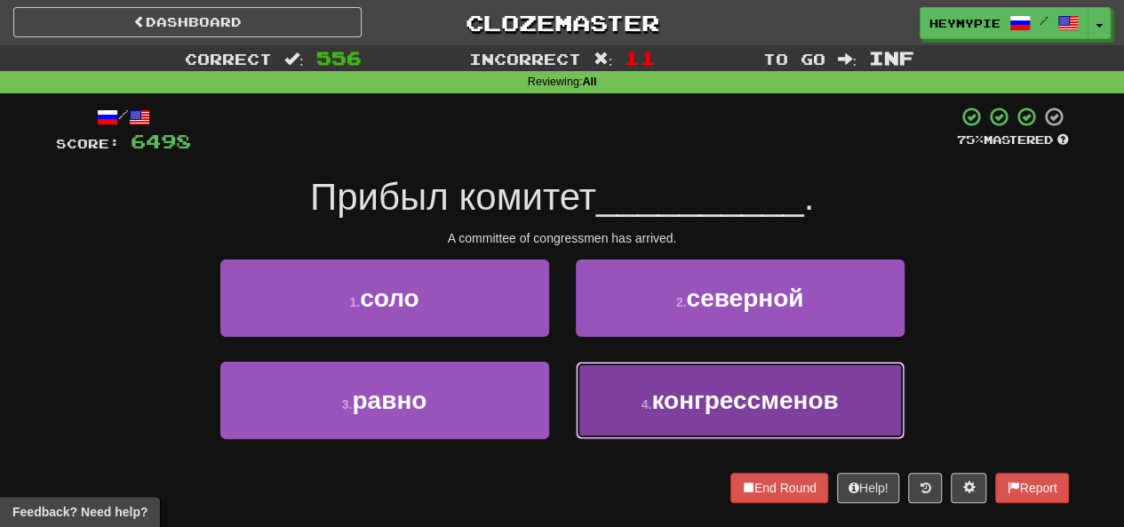
click at [634, 391] on button "4 . конгрессменов" at bounding box center [740, 400] width 329 height 77
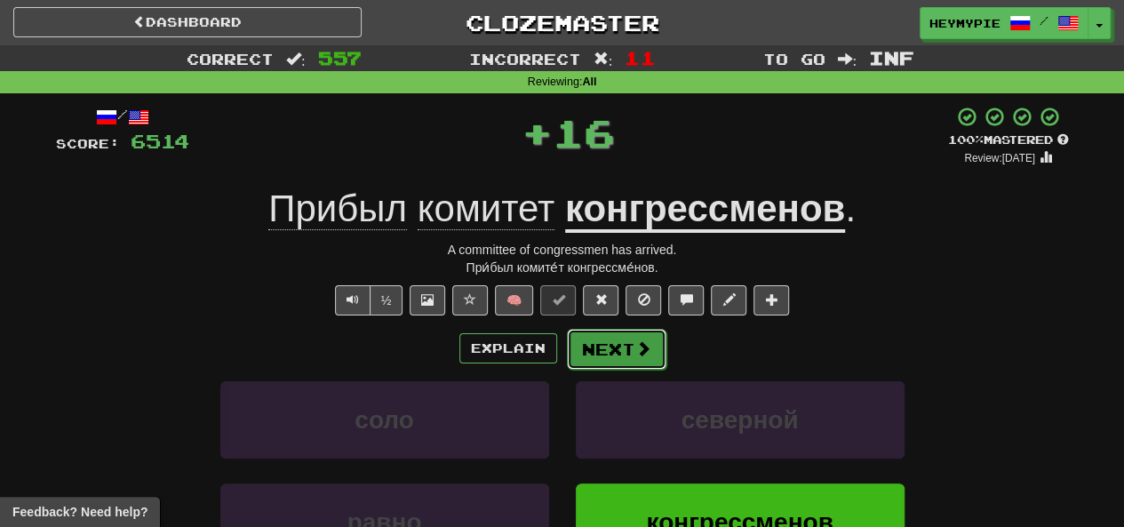
click at [604, 352] on button "Next" at bounding box center [617, 349] width 100 height 41
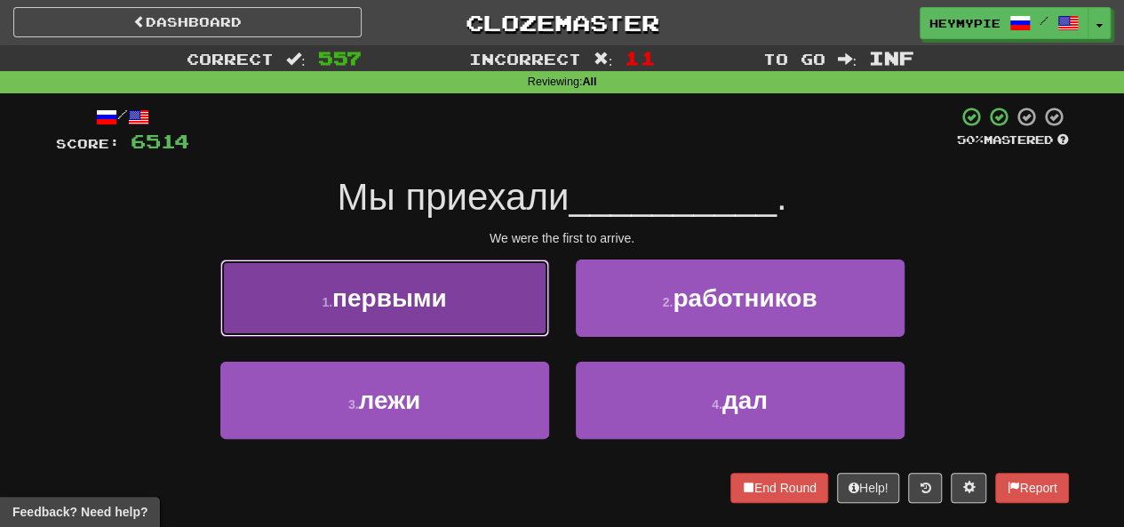
click at [520, 294] on button "1 . первыми" at bounding box center [384, 298] width 329 height 77
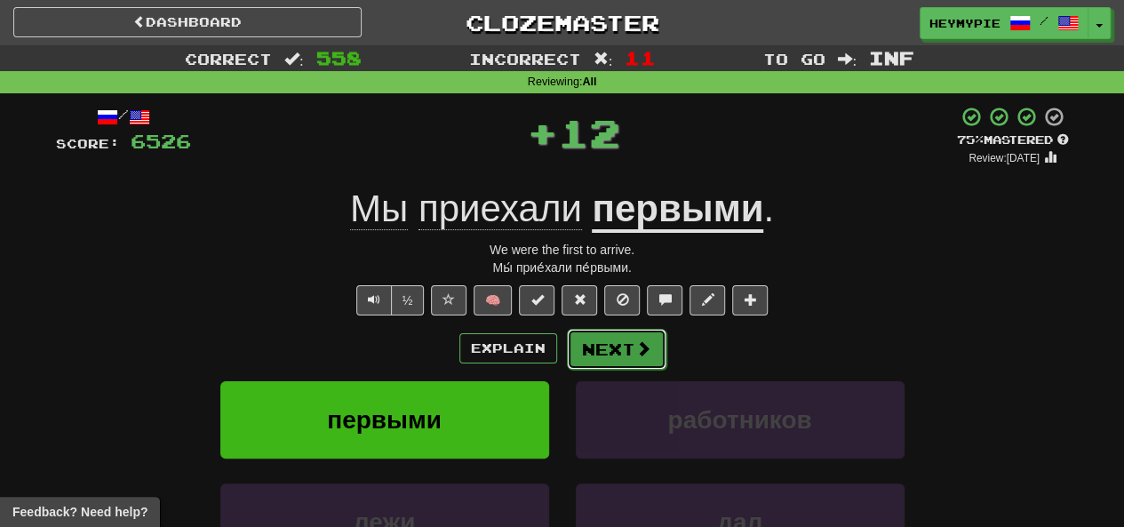
click at [623, 351] on button "Next" at bounding box center [617, 349] width 100 height 41
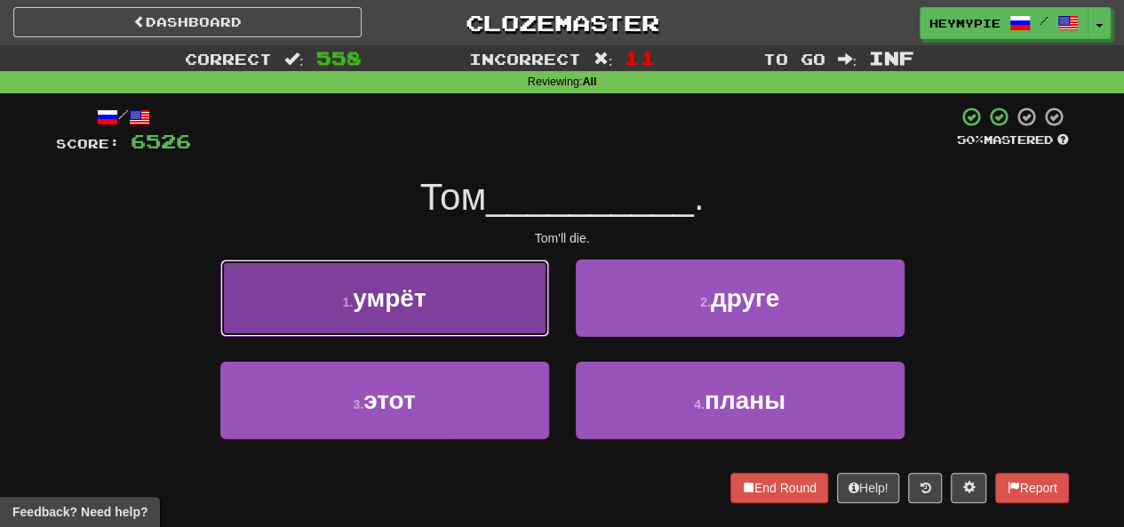
click at [476, 303] on button "1 . умрёт" at bounding box center [384, 298] width 329 height 77
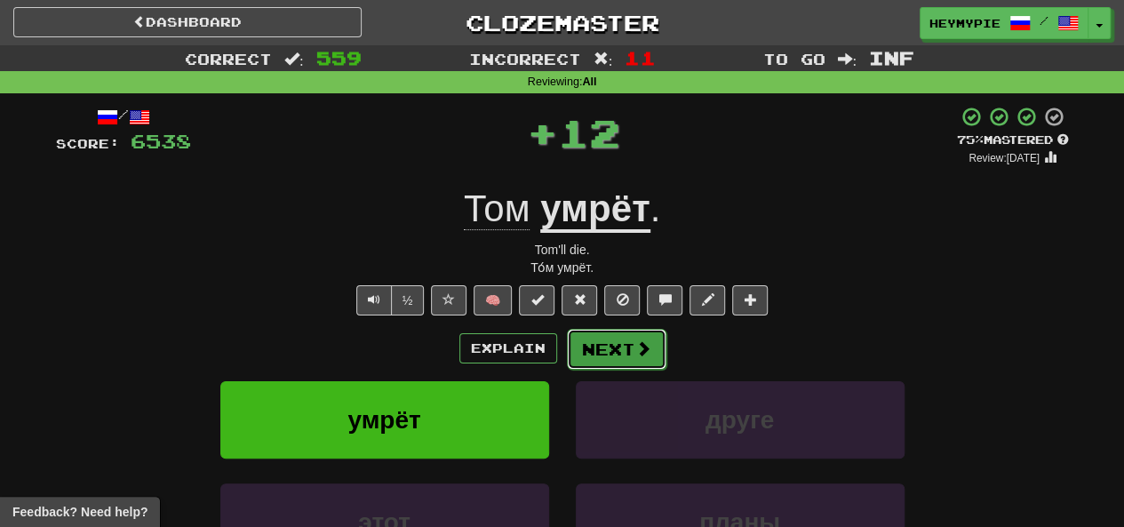
click at [622, 348] on button "Next" at bounding box center [617, 349] width 100 height 41
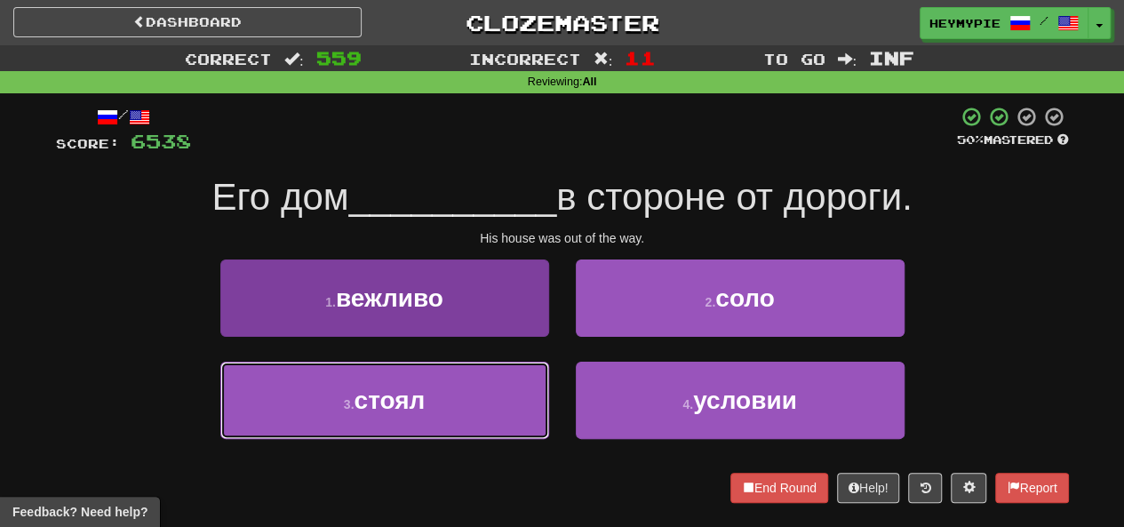
click at [484, 409] on button "3 . стоял" at bounding box center [384, 400] width 329 height 77
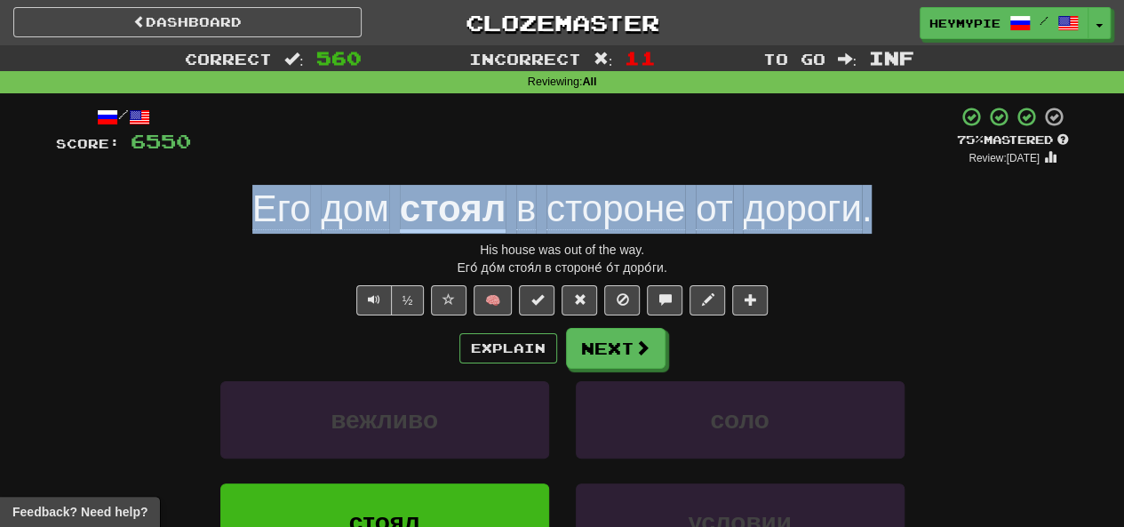
drag, startPoint x: 898, startPoint y: 226, endPoint x: 194, endPoint y: 218, distance: 704.0
click at [194, 218] on div "Его дом стоял в стороне от дороги ." at bounding box center [562, 209] width 1013 height 49
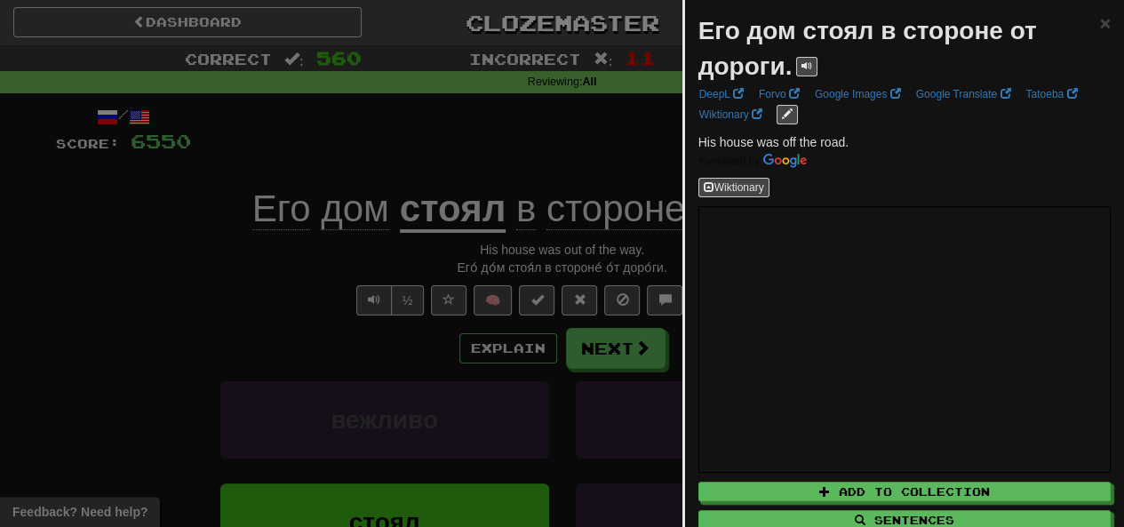
click at [547, 148] on div at bounding box center [562, 263] width 1124 height 527
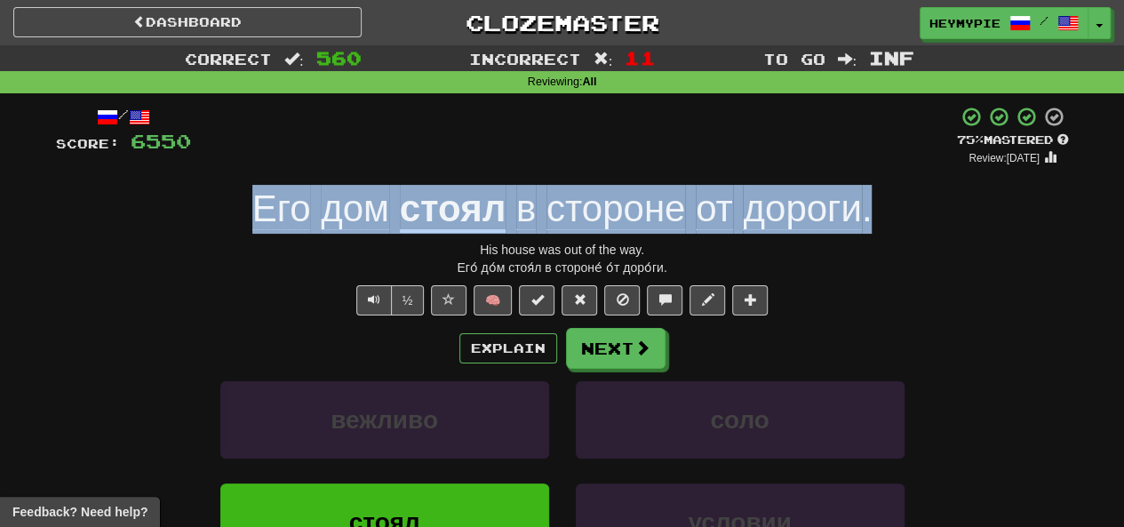
drag, startPoint x: 933, startPoint y: 223, endPoint x: 206, endPoint y: 223, distance: 727.1
click at [206, 223] on div "Его дом стоял в стороне от дороги ." at bounding box center [562, 209] width 1013 height 49
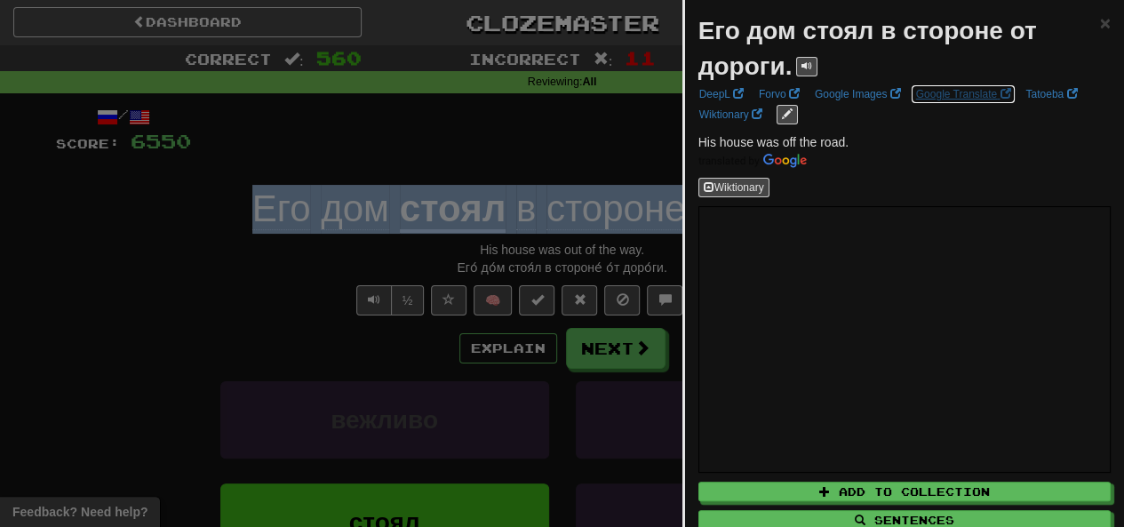
click at [931, 95] on link "Google Translate" at bounding box center [964, 94] width 106 height 20
click at [953, 95] on link "Google Translate" at bounding box center [964, 94] width 106 height 20
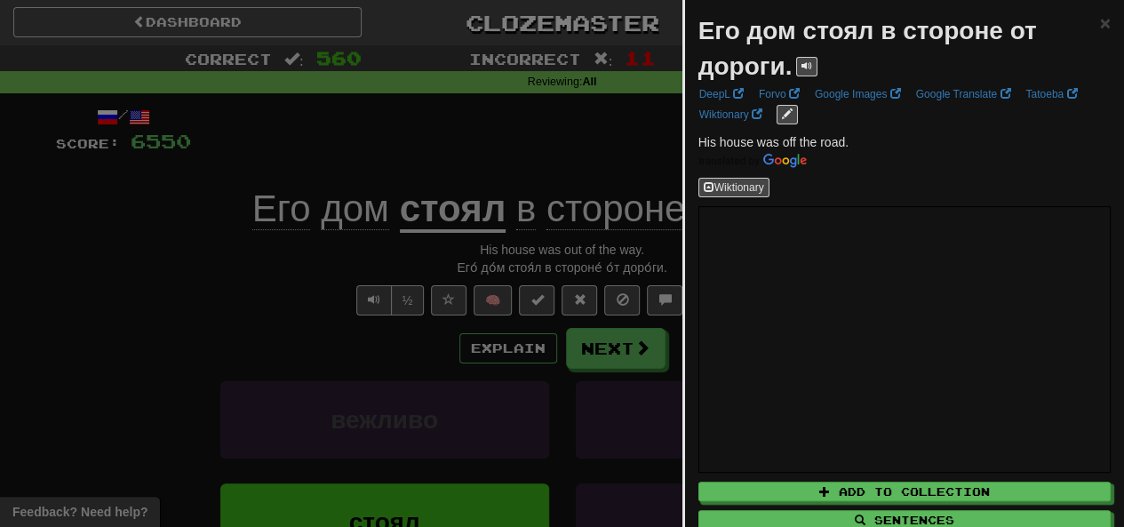
drag, startPoint x: 572, startPoint y: 133, endPoint x: 575, endPoint y: 142, distance: 9.3
click at [572, 134] on div at bounding box center [562, 263] width 1124 height 527
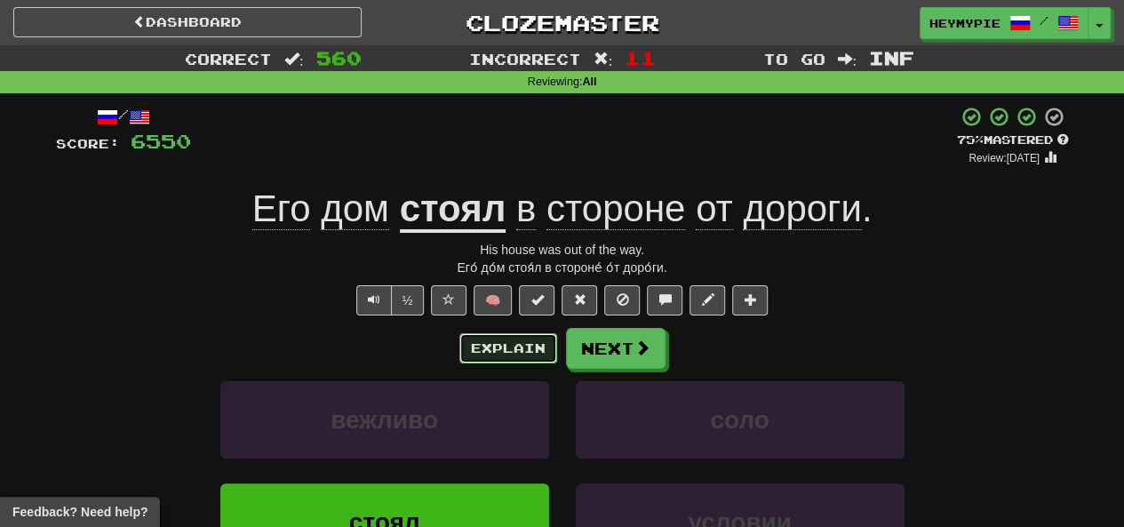
click at [514, 354] on button "Explain" at bounding box center [509, 348] width 98 height 30
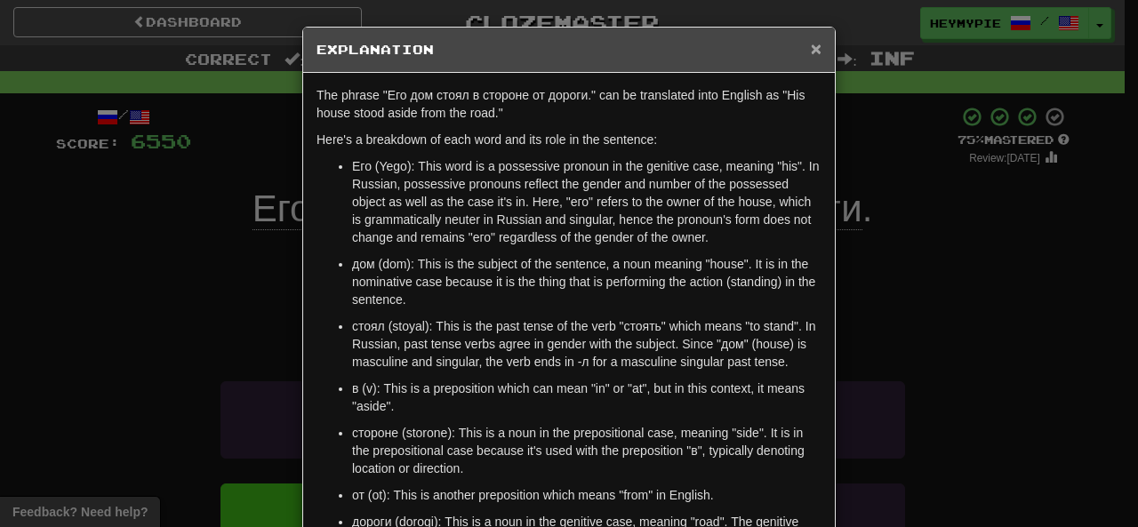
click at [811, 51] on span "×" at bounding box center [816, 48] width 11 height 20
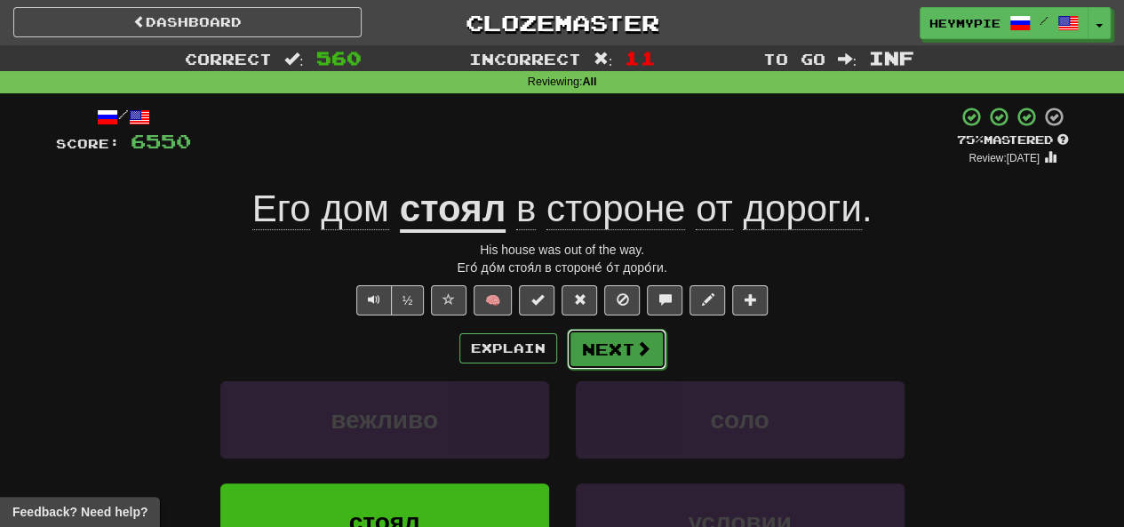
click at [598, 360] on button "Next" at bounding box center [617, 349] width 100 height 41
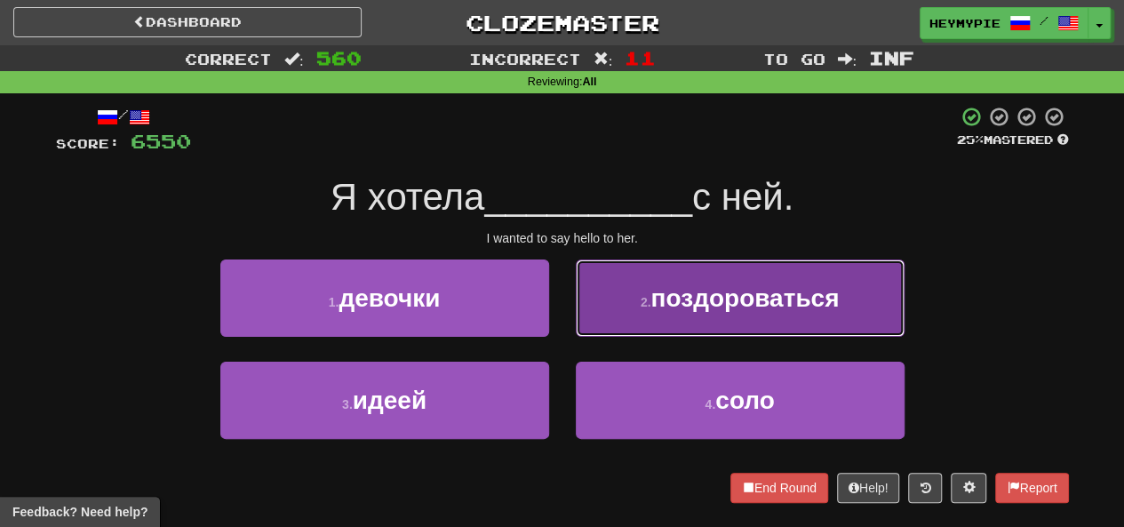
click at [647, 313] on button "2 . поздороваться" at bounding box center [740, 298] width 329 height 77
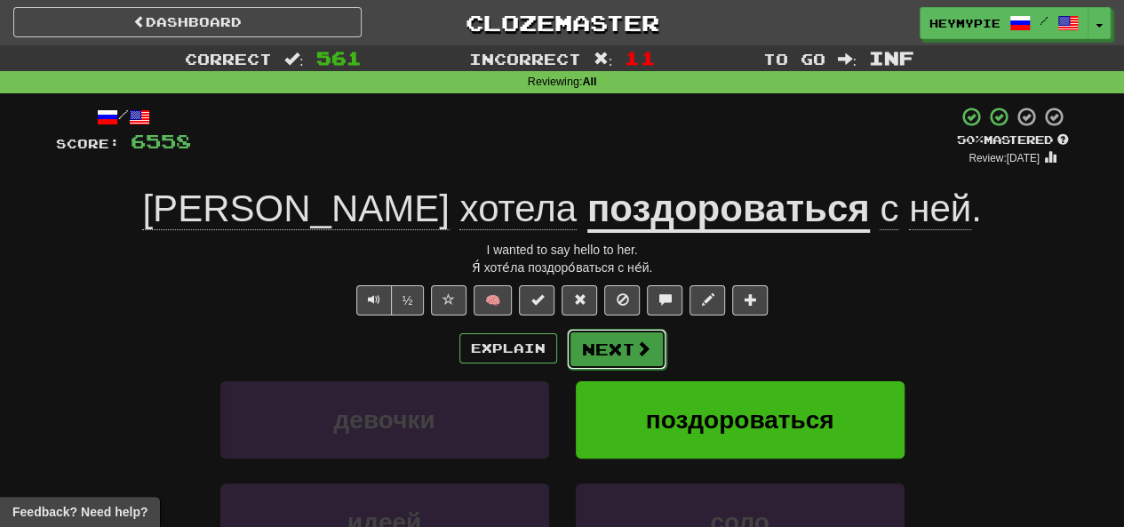
click at [608, 360] on button "Next" at bounding box center [617, 349] width 100 height 41
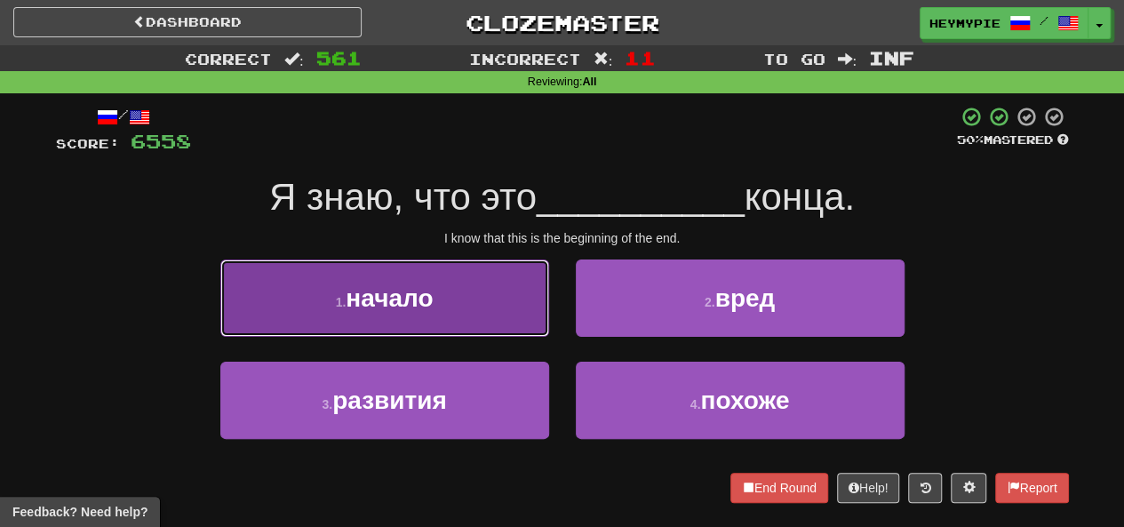
click at [500, 305] on button "1 . начало" at bounding box center [384, 298] width 329 height 77
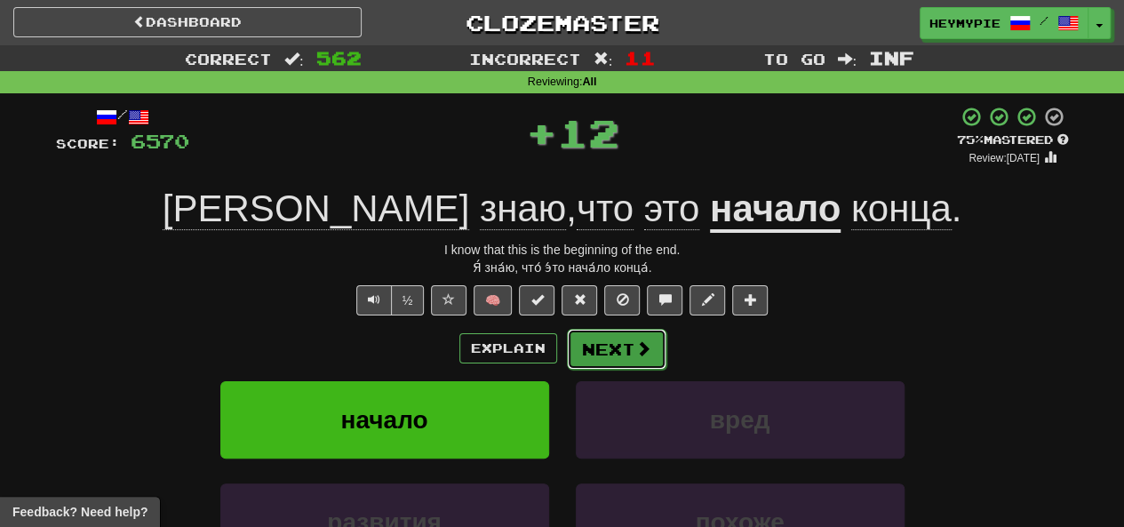
click at [610, 351] on button "Next" at bounding box center [617, 349] width 100 height 41
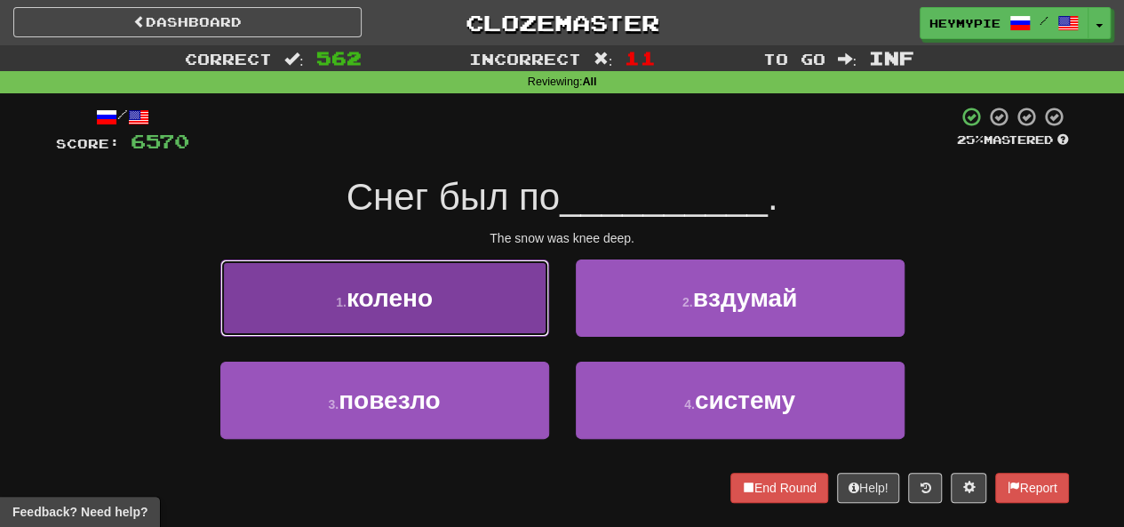
click at [477, 302] on button "1 . колено" at bounding box center [384, 298] width 329 height 77
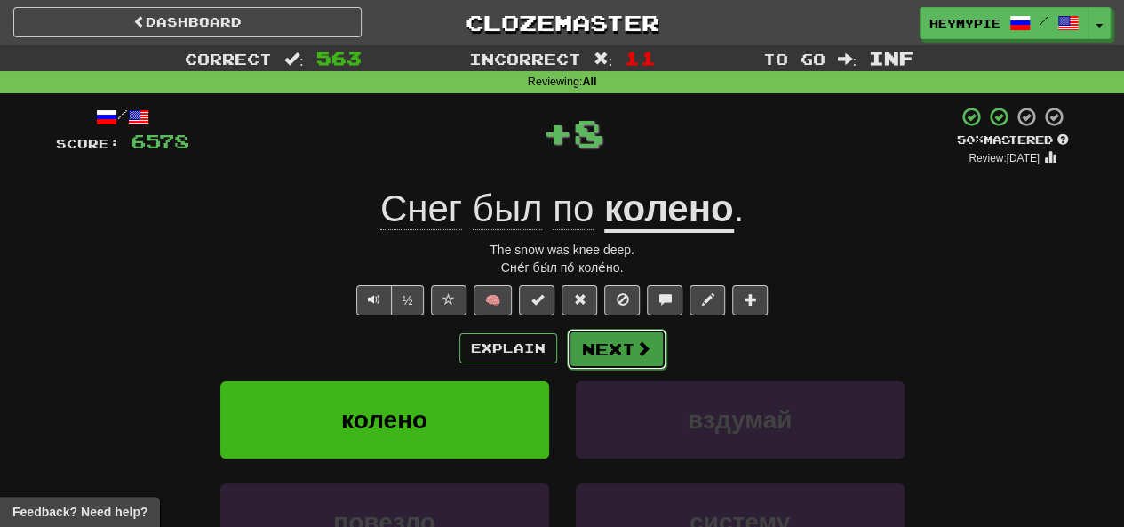
click at [642, 364] on button "Next" at bounding box center [617, 349] width 100 height 41
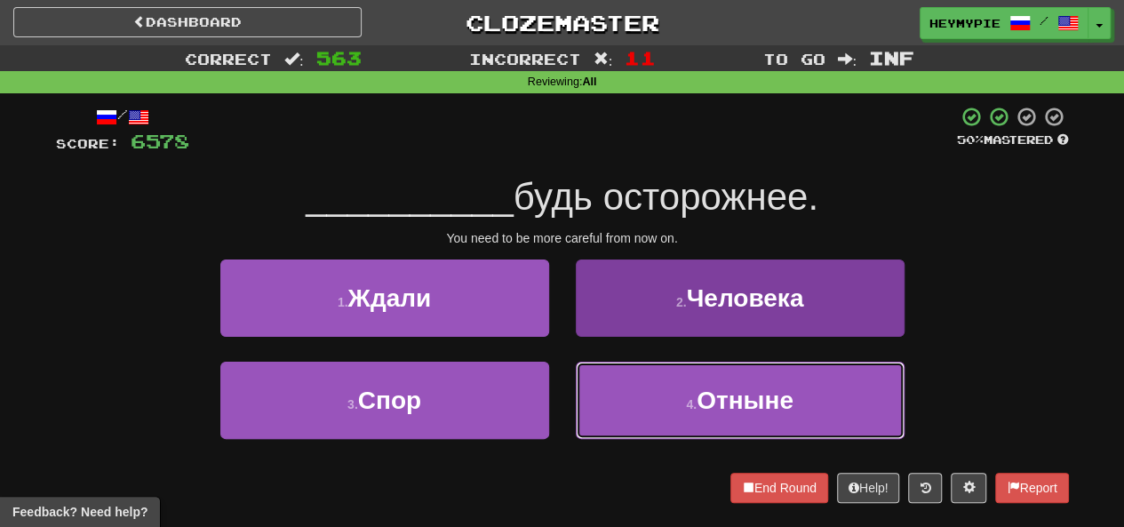
click at [620, 387] on button "4 . Отныне" at bounding box center [740, 400] width 329 height 77
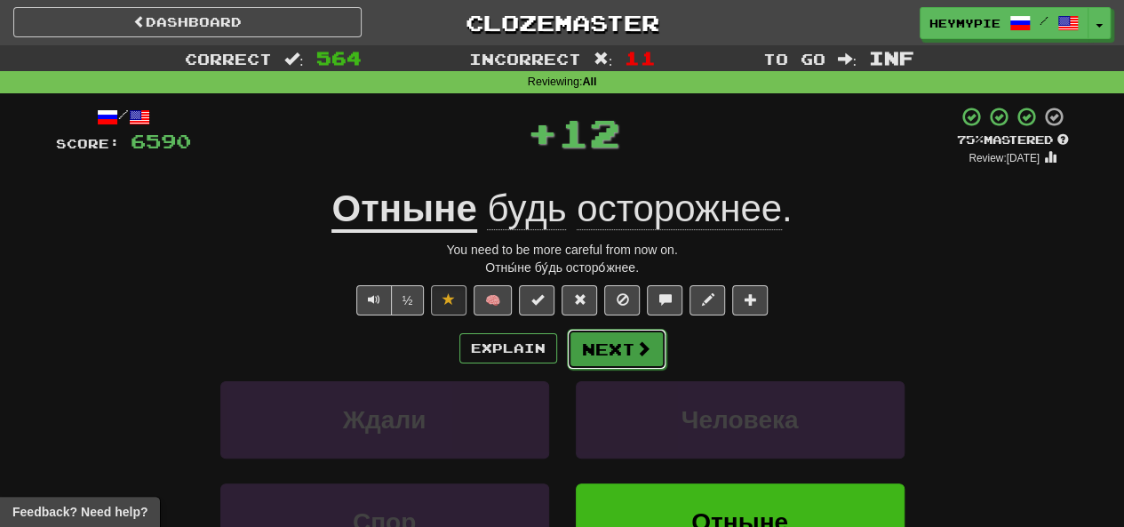
click at [609, 341] on button "Next" at bounding box center [617, 349] width 100 height 41
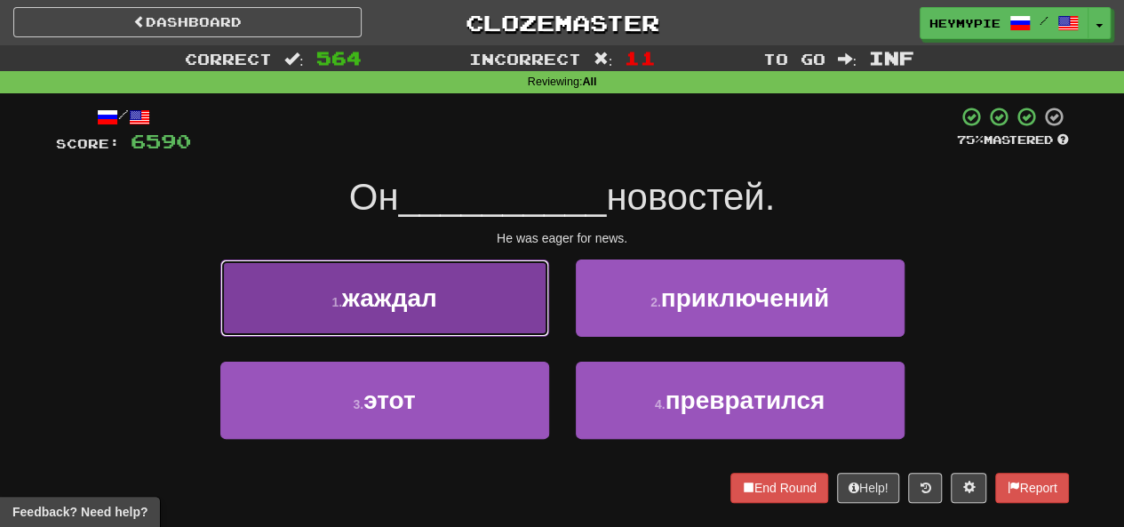
click at [444, 261] on button "1 . жаждал" at bounding box center [384, 298] width 329 height 77
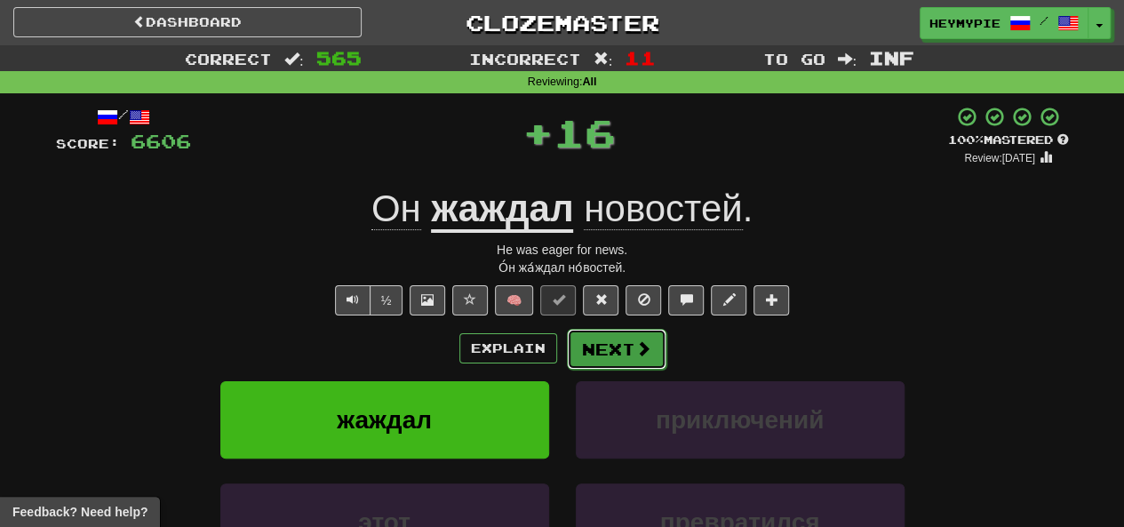
click at [611, 356] on button "Next" at bounding box center [617, 349] width 100 height 41
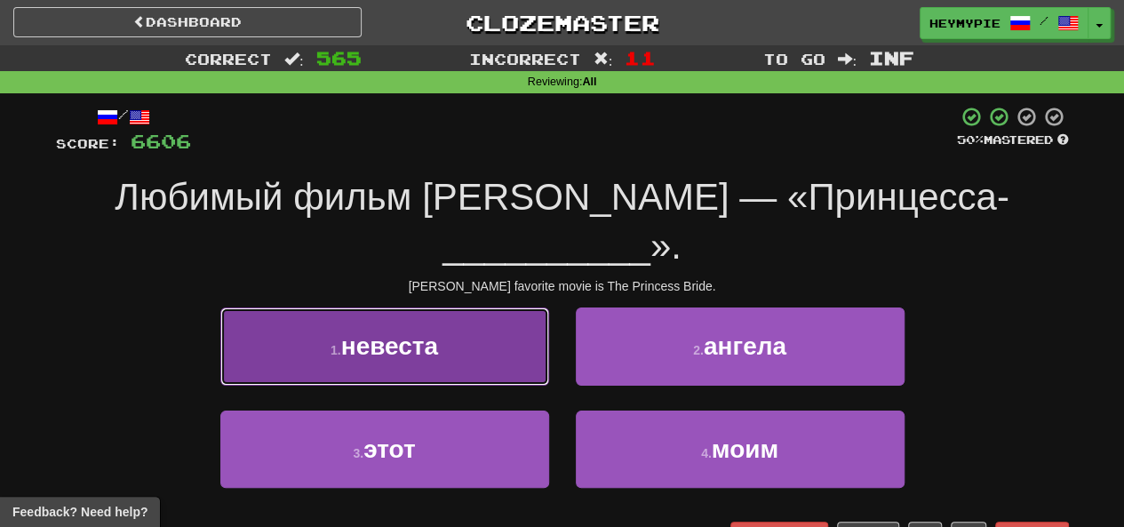
click at [474, 308] on button "1 . невеста" at bounding box center [384, 346] width 329 height 77
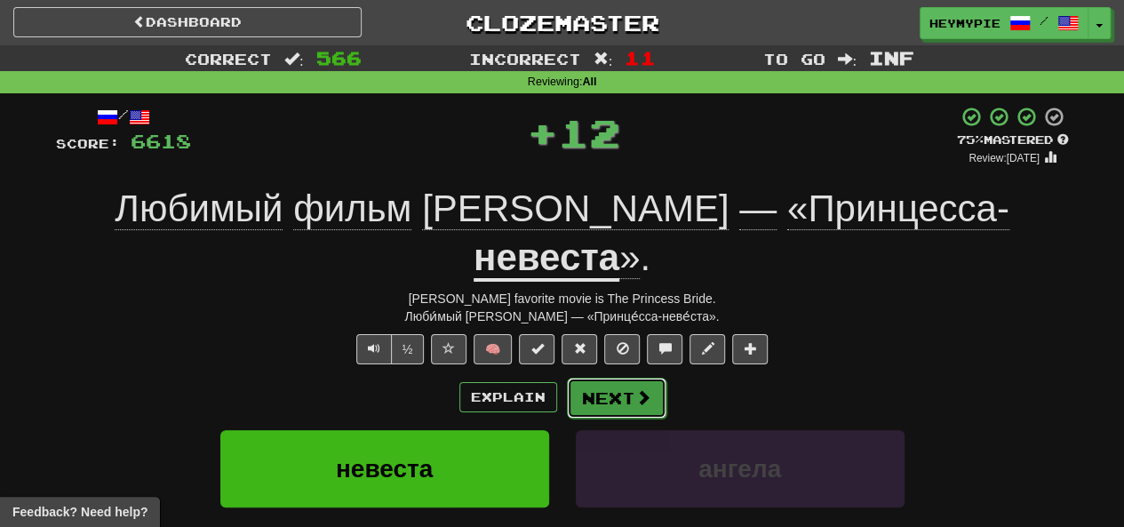
click at [616, 378] on button "Next" at bounding box center [617, 398] width 100 height 41
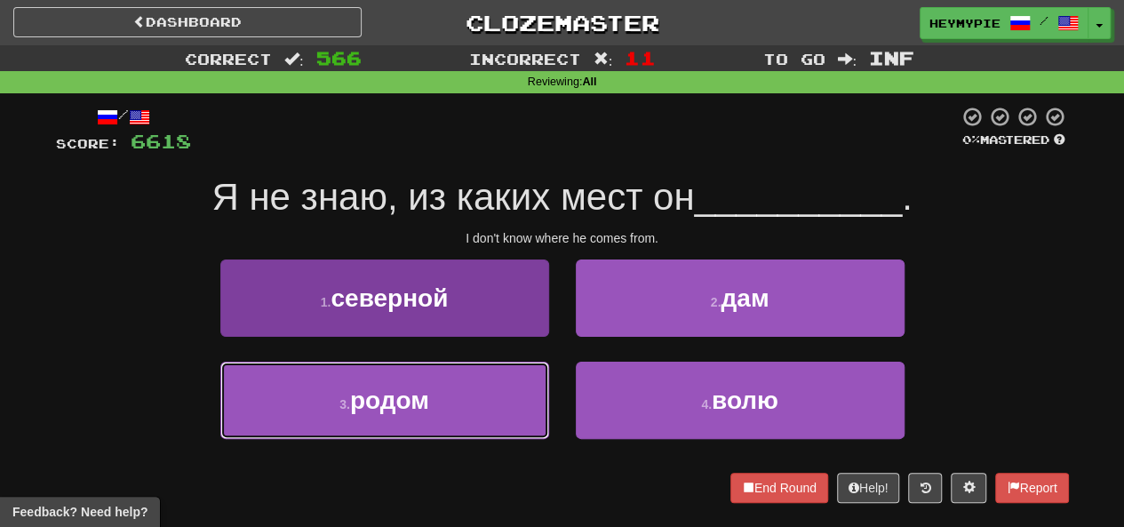
click at [469, 412] on button "3 . родом" at bounding box center [384, 400] width 329 height 77
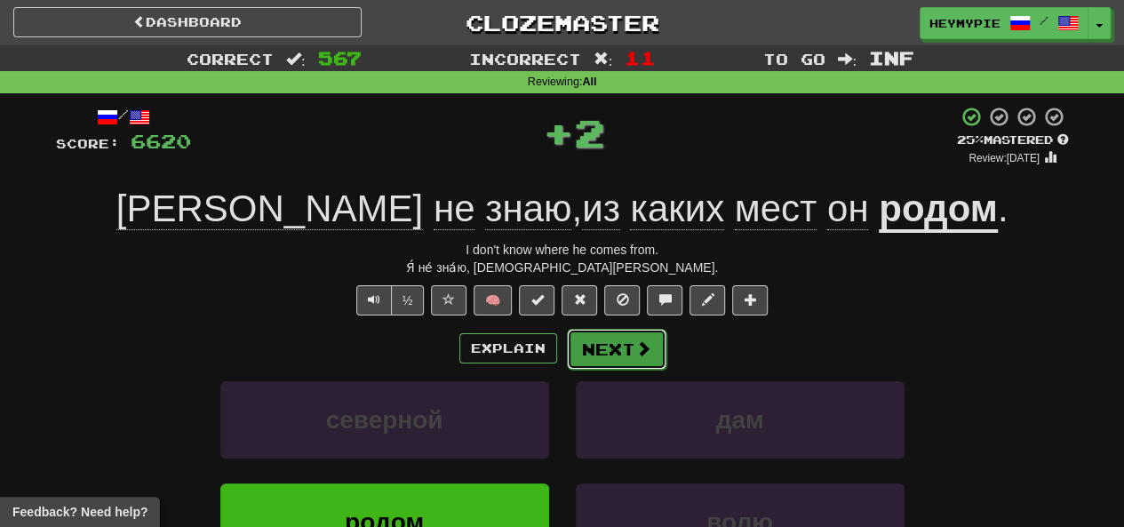
click at [626, 348] on button "Next" at bounding box center [617, 349] width 100 height 41
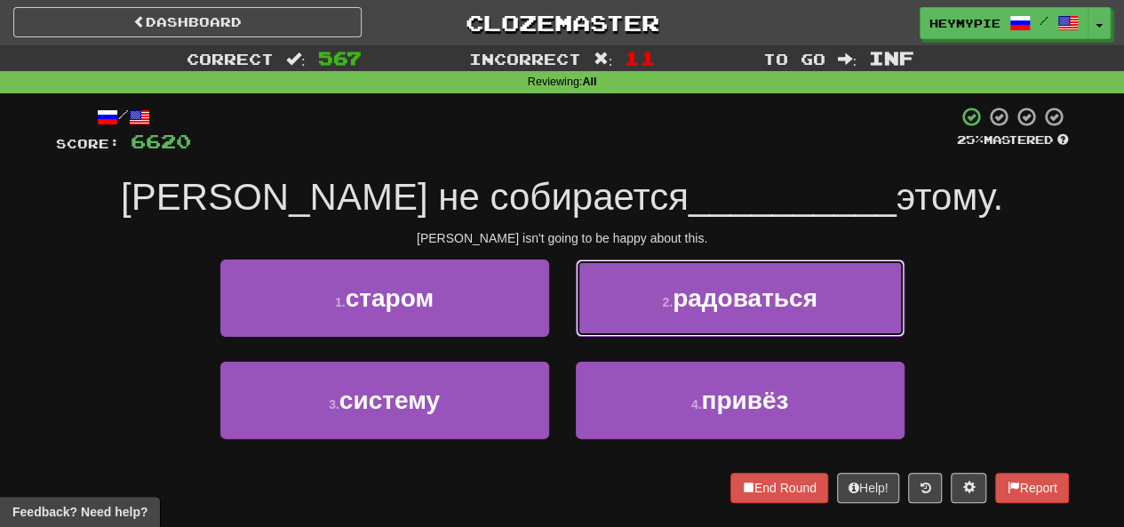
click at [636, 326] on button "2 . радоваться" at bounding box center [740, 298] width 329 height 77
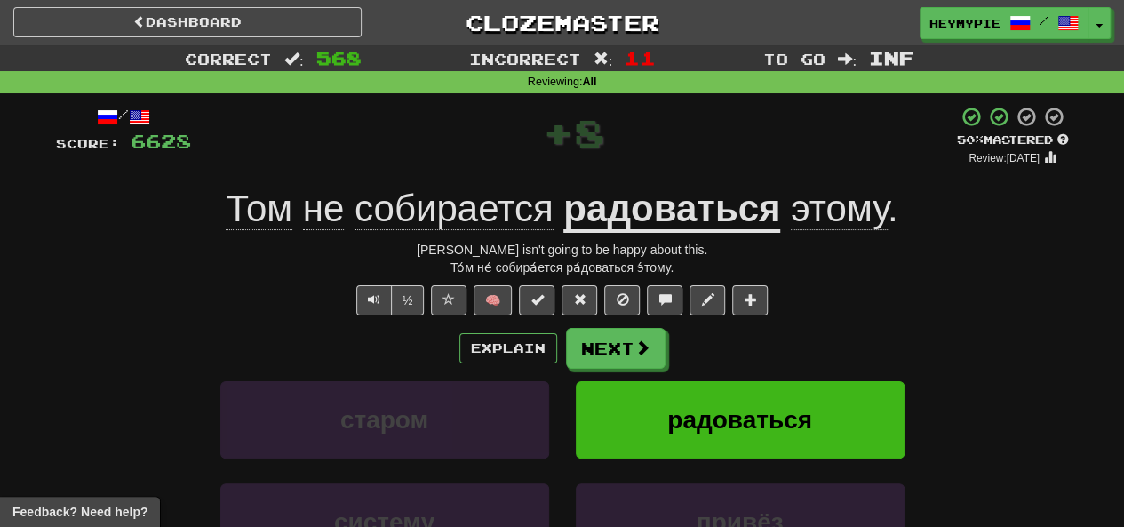
click at [647, 197] on u "радоваться" at bounding box center [672, 210] width 217 height 45
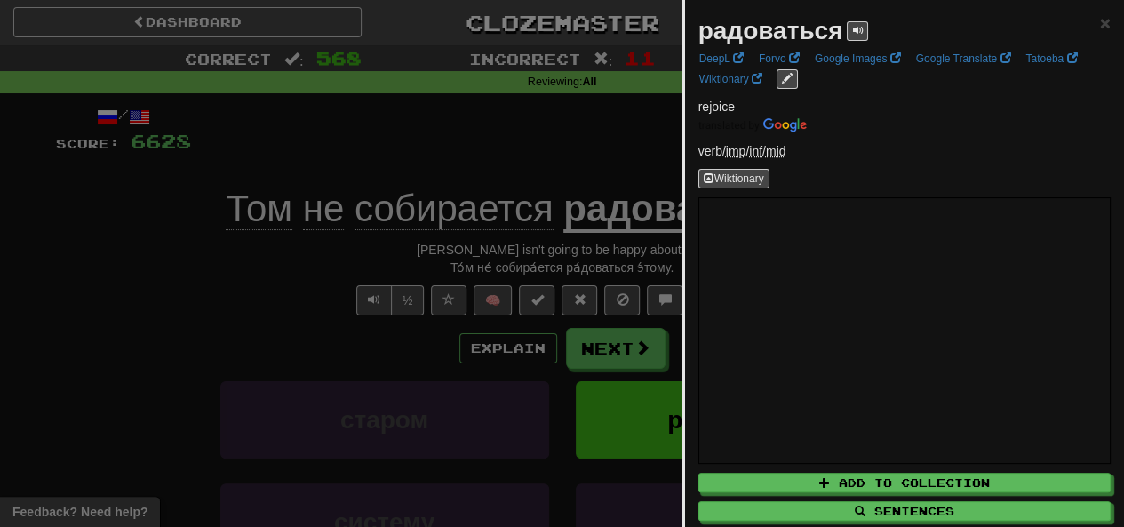
click at [535, 148] on div at bounding box center [562, 263] width 1124 height 527
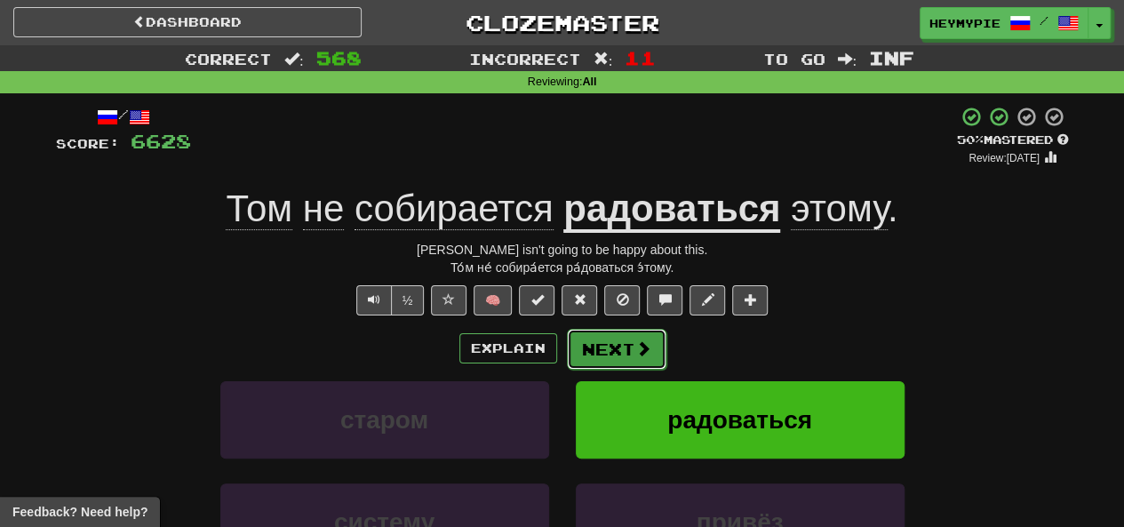
click at [612, 346] on button "Next" at bounding box center [617, 349] width 100 height 41
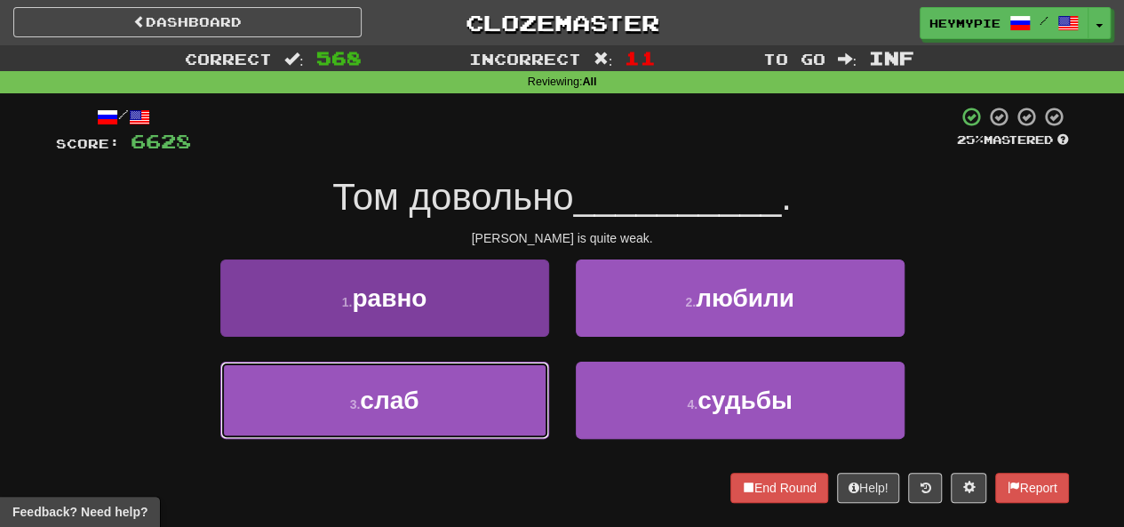
click at [453, 414] on button "3 . слаб" at bounding box center [384, 400] width 329 height 77
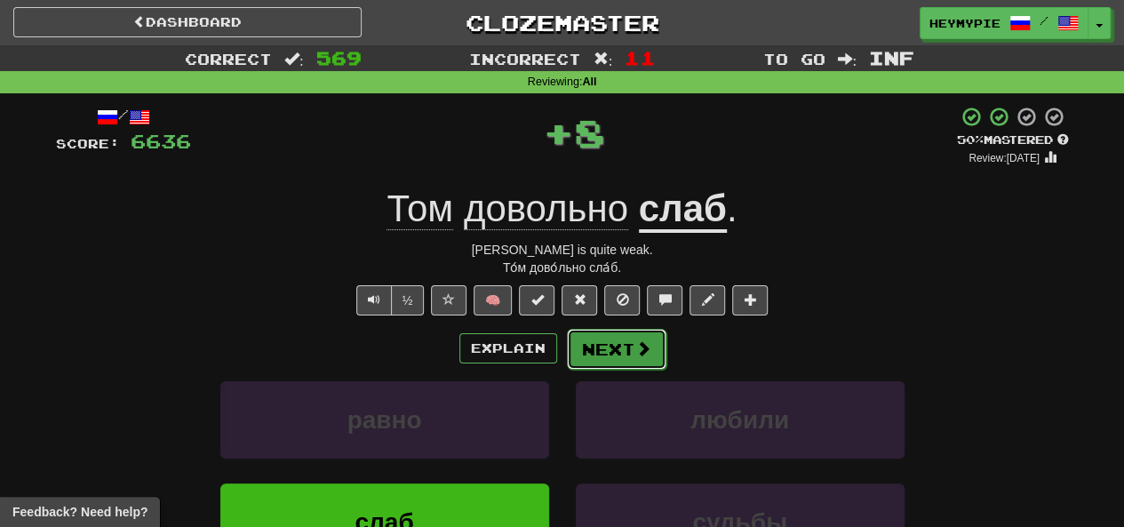
click at [599, 351] on button "Next" at bounding box center [617, 349] width 100 height 41
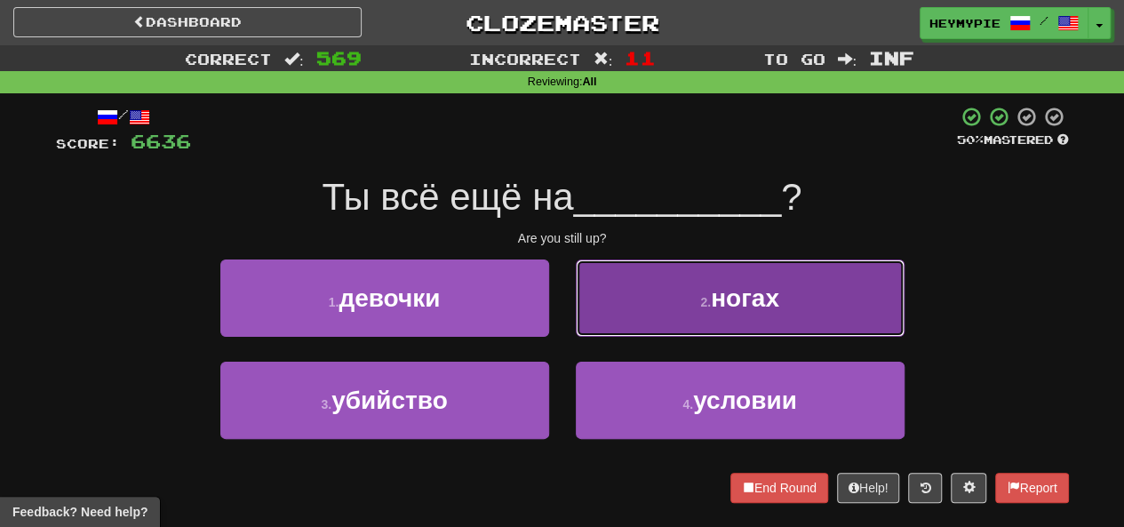
click at [639, 300] on button "2 . ногах" at bounding box center [740, 298] width 329 height 77
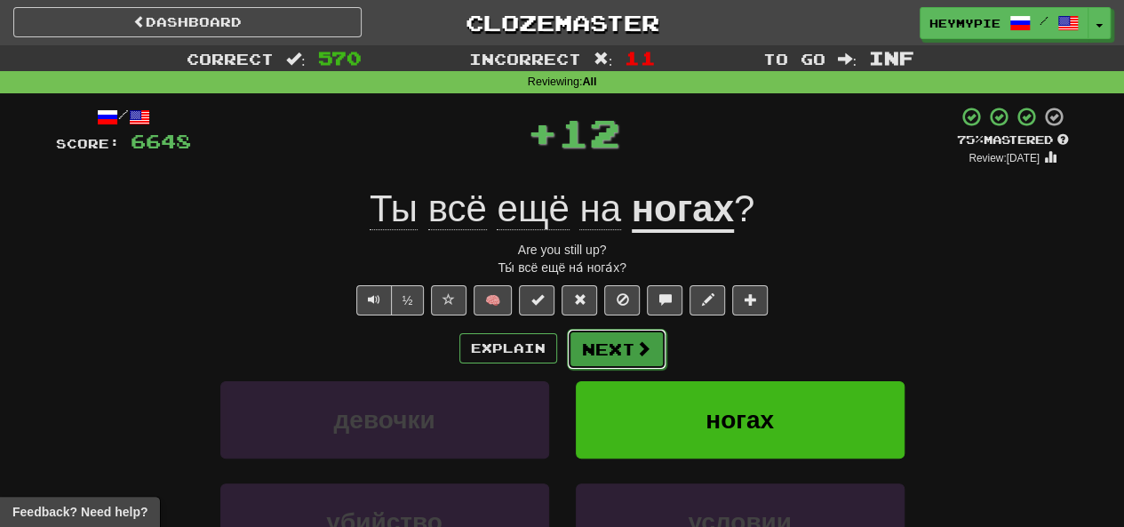
click at [620, 356] on button "Next" at bounding box center [617, 349] width 100 height 41
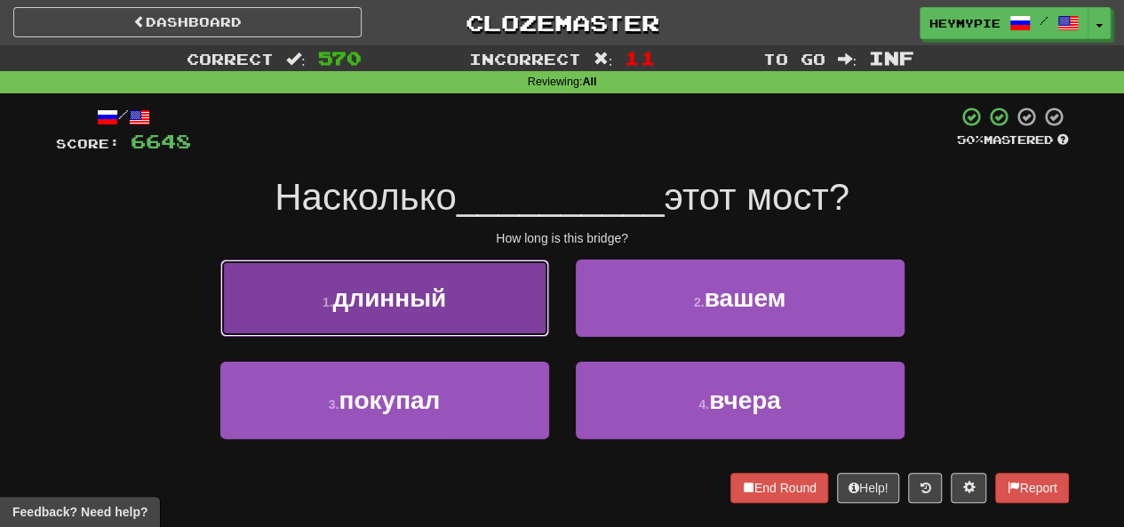
click at [476, 285] on button "1 . длинный" at bounding box center [384, 298] width 329 height 77
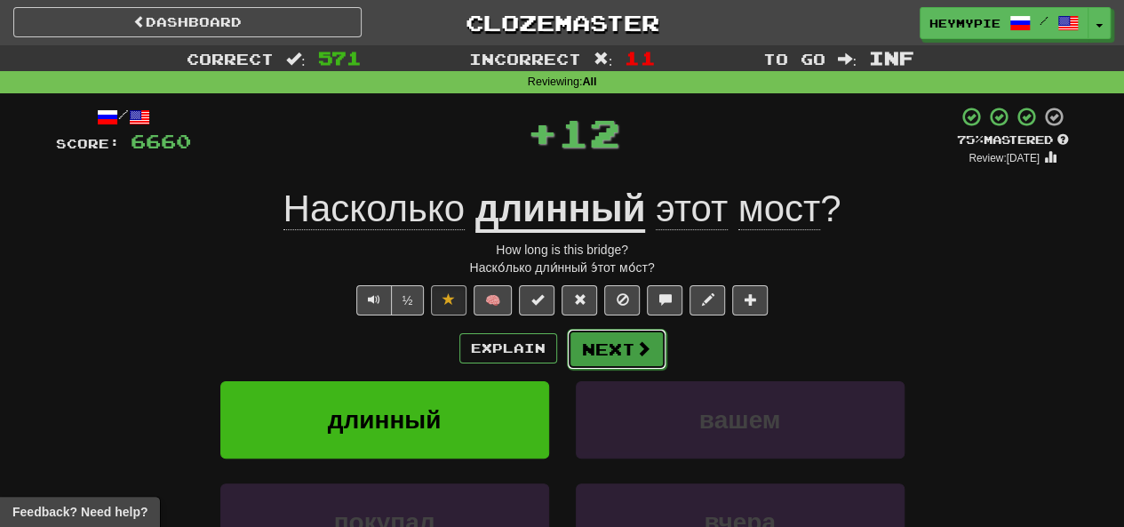
click at [610, 357] on button "Next" at bounding box center [617, 349] width 100 height 41
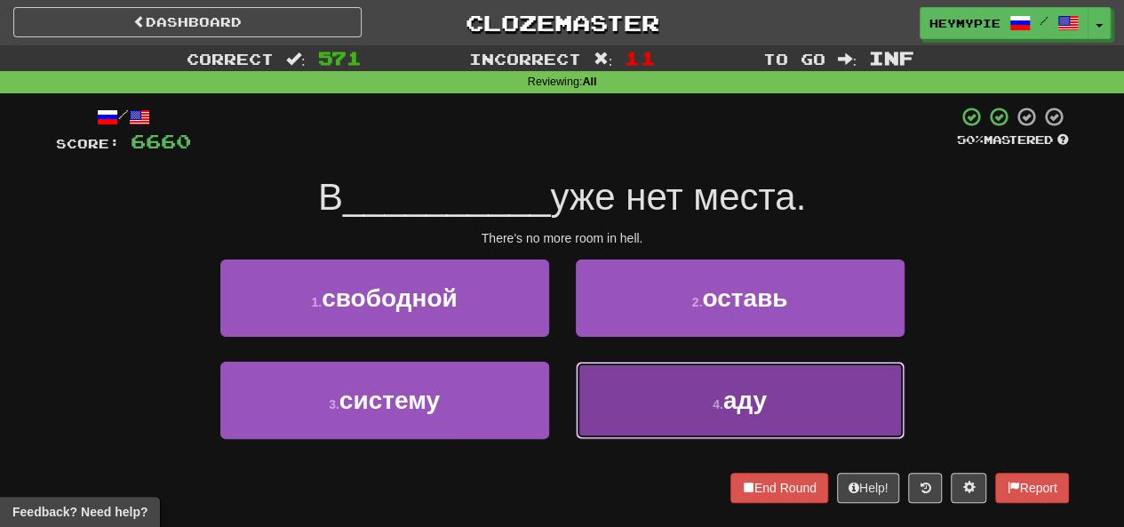
click at [604, 404] on button "4 . аду" at bounding box center [740, 400] width 329 height 77
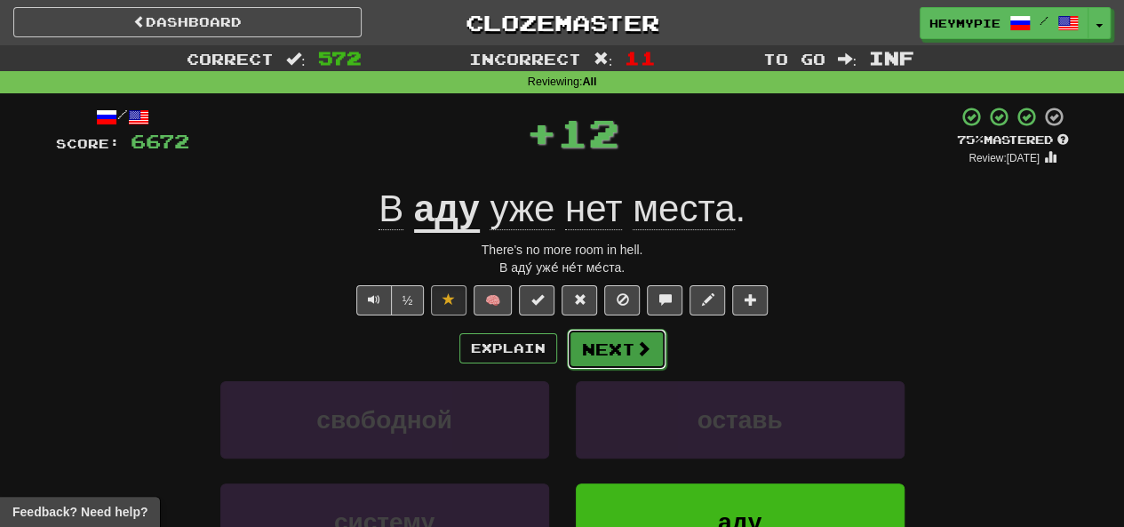
click at [596, 346] on button "Next" at bounding box center [617, 349] width 100 height 41
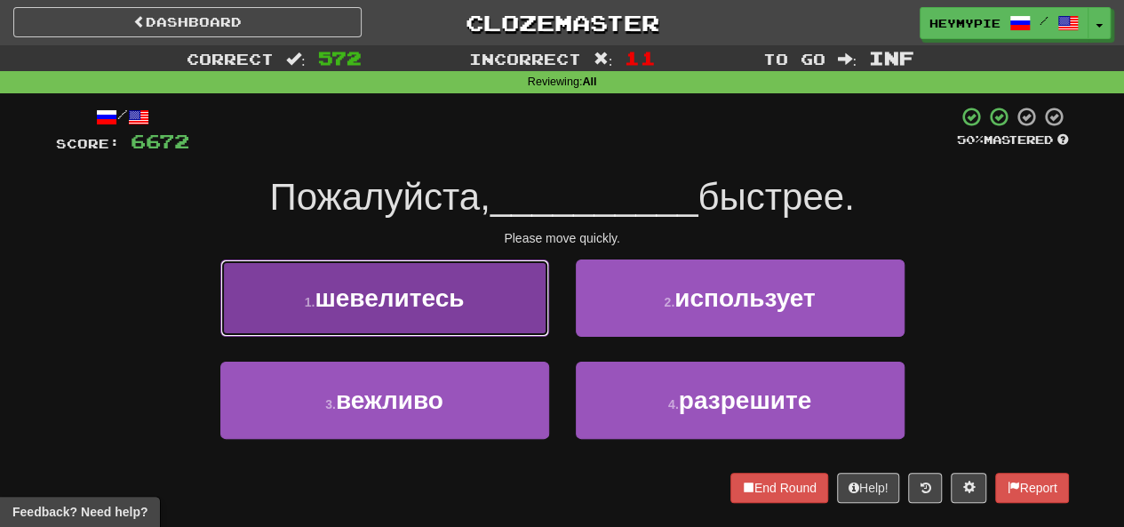
click at [451, 316] on button "1 . шевелитесь" at bounding box center [384, 298] width 329 height 77
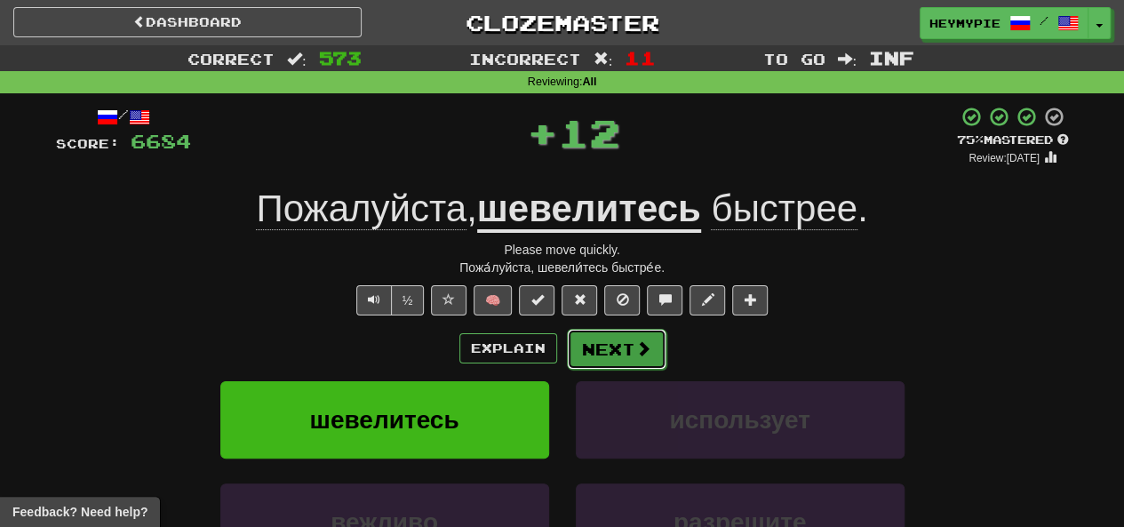
click at [642, 356] on span at bounding box center [644, 348] width 16 height 16
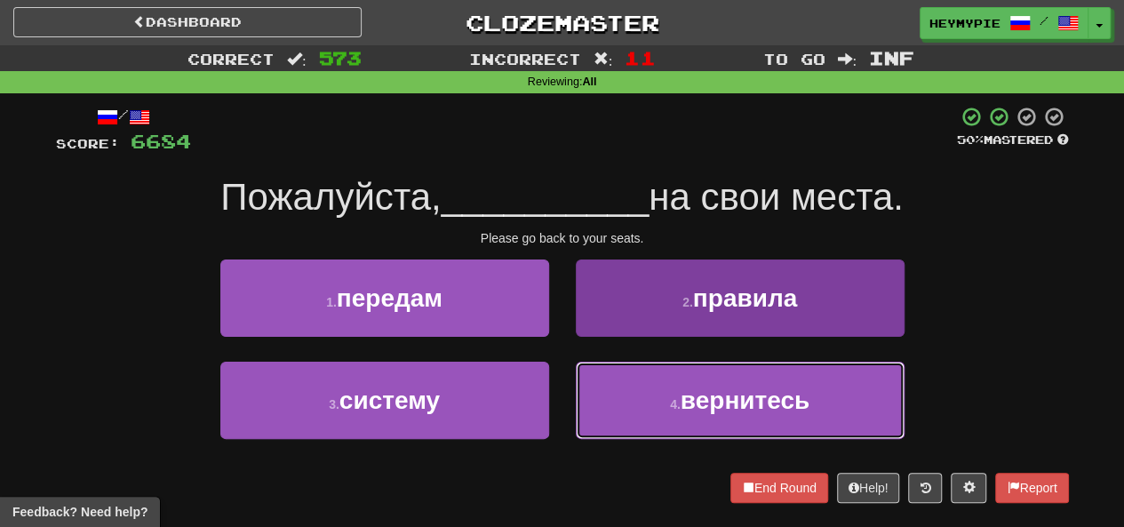
click at [637, 409] on button "4 . вернитесь" at bounding box center [740, 400] width 329 height 77
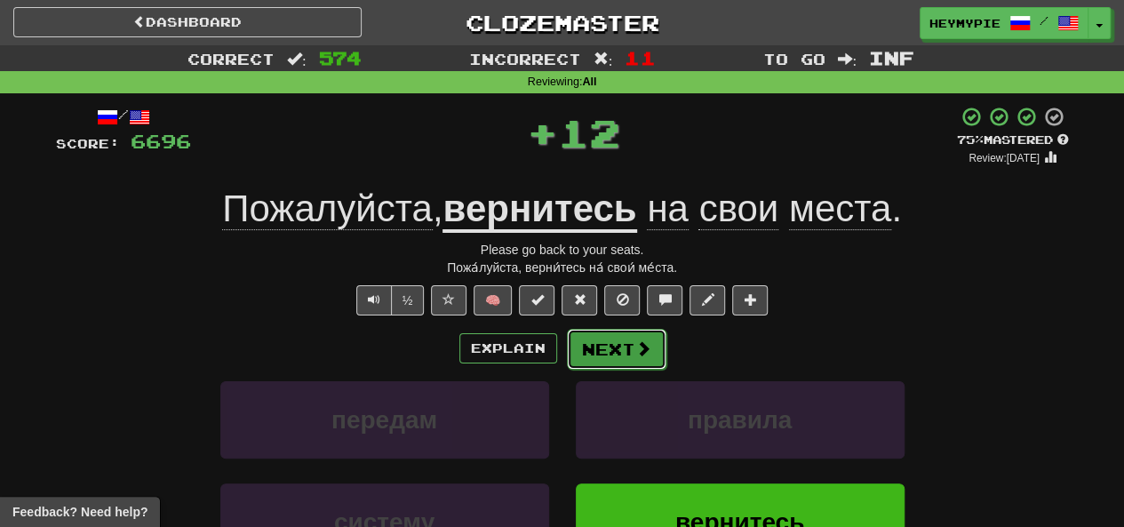
click at [635, 362] on button "Next" at bounding box center [617, 349] width 100 height 41
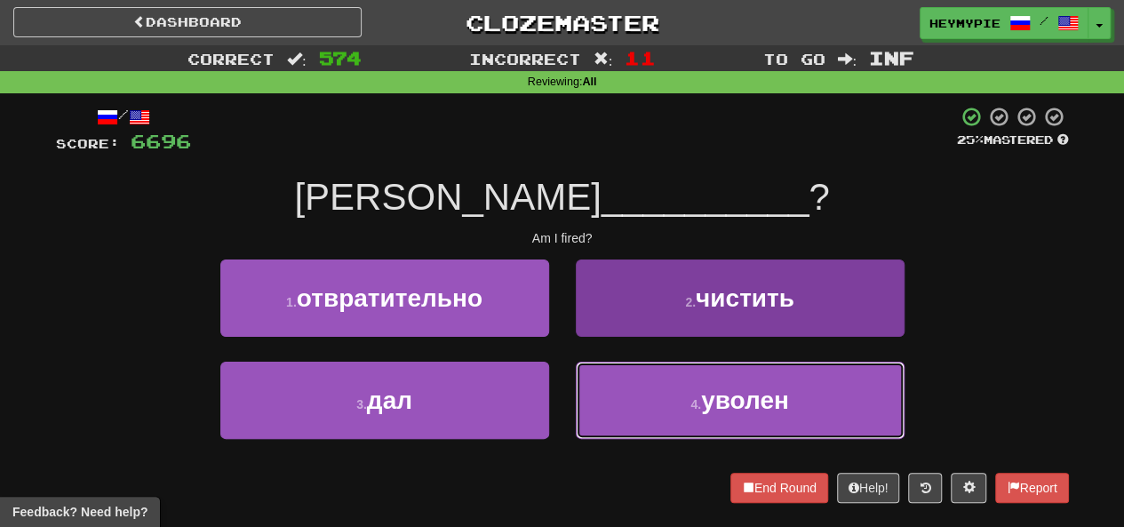
click at [631, 410] on button "4 . уволен" at bounding box center [740, 400] width 329 height 77
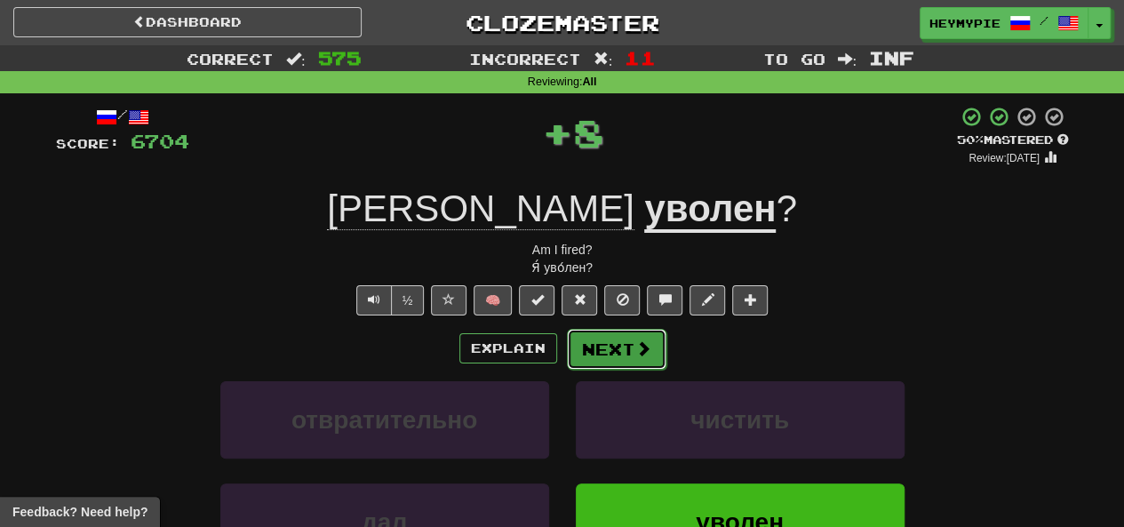
click at [606, 353] on button "Next" at bounding box center [617, 349] width 100 height 41
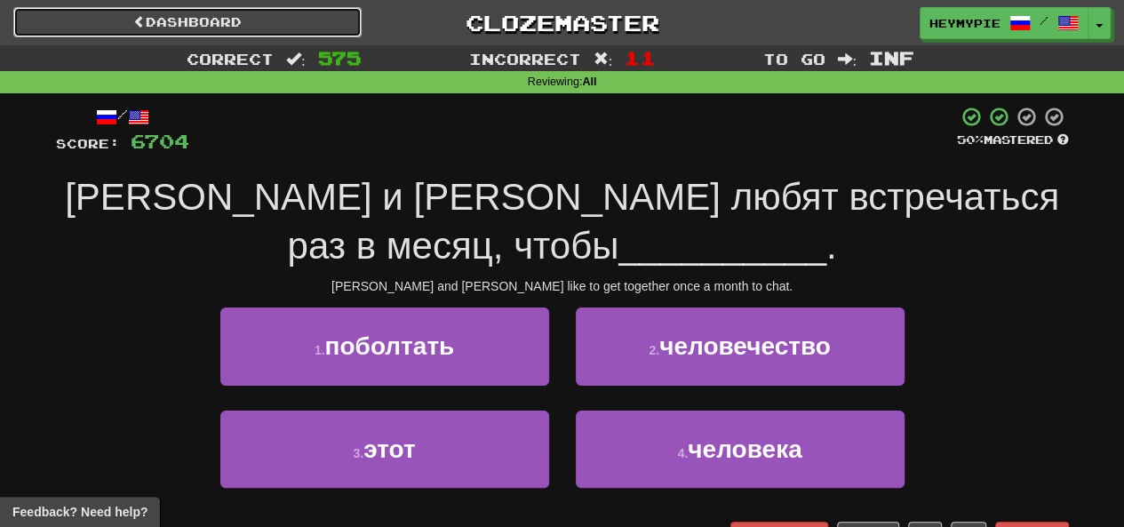
click at [260, 21] on link "Dashboard" at bounding box center [187, 22] width 348 height 30
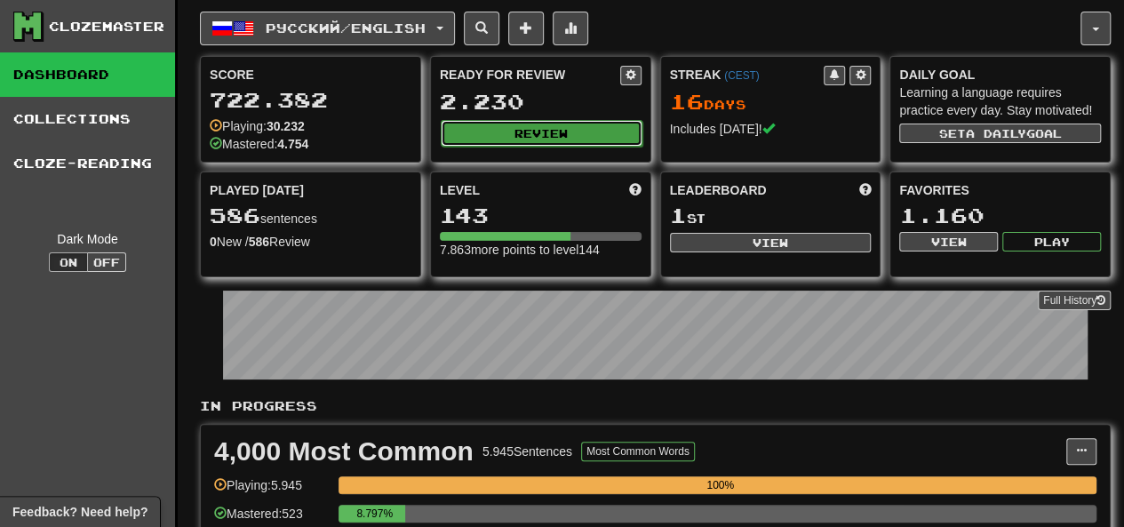
click at [512, 138] on button "Review" at bounding box center [542, 133] width 202 height 27
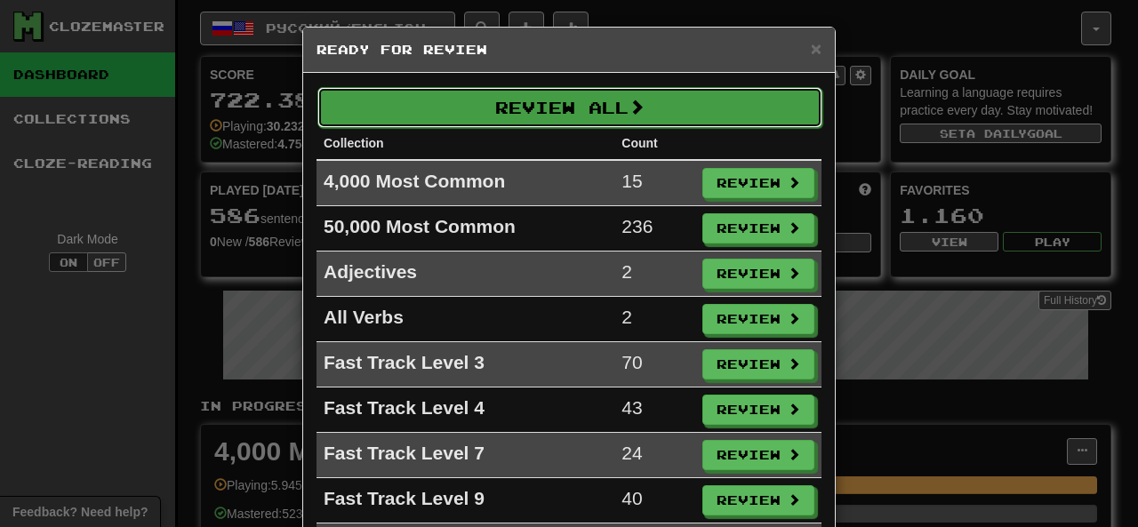
click at [536, 110] on button "Review All" at bounding box center [569, 107] width 505 height 41
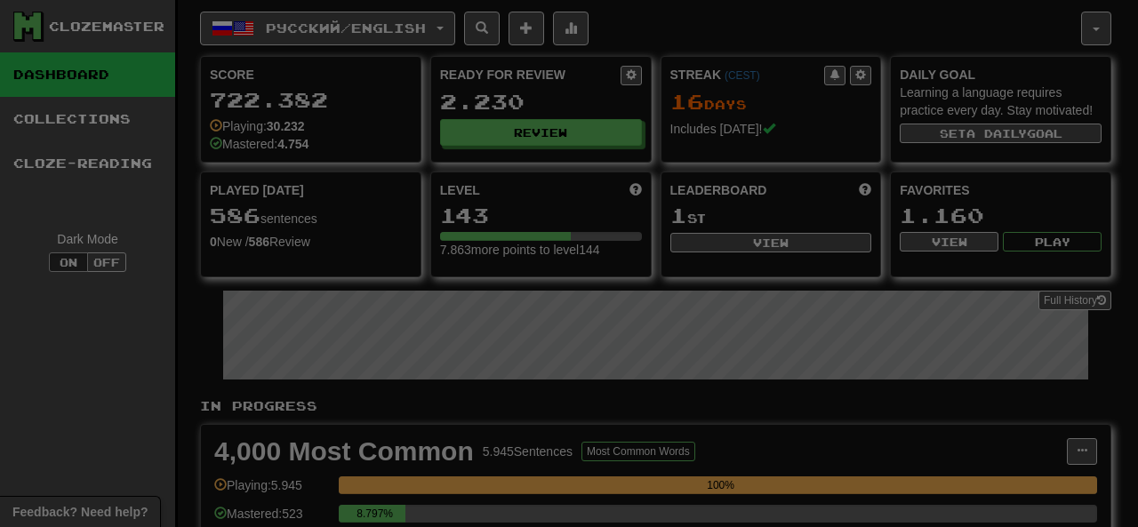
select select "********"
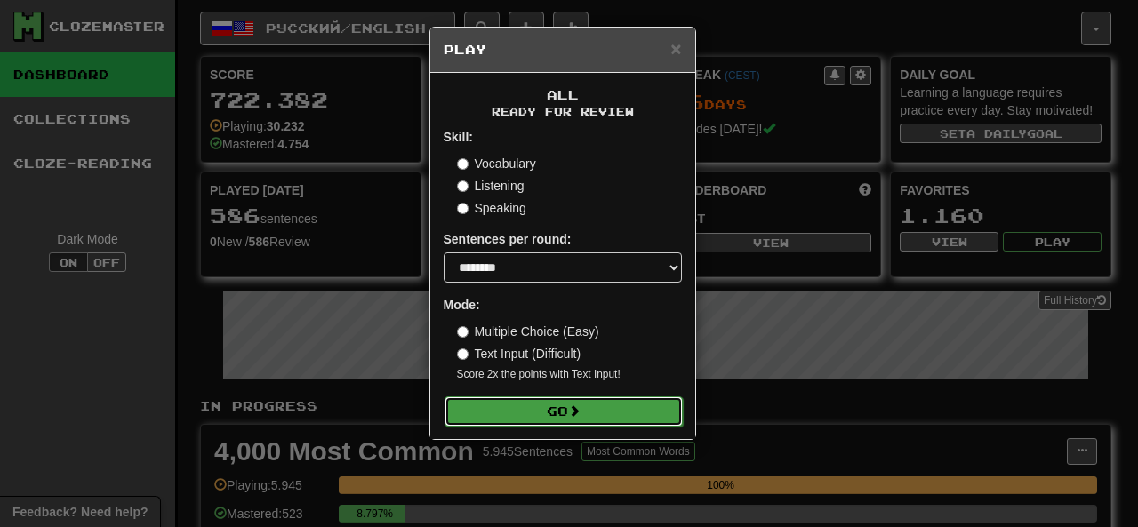
click at [524, 412] on button "Go" at bounding box center [563, 411] width 238 height 30
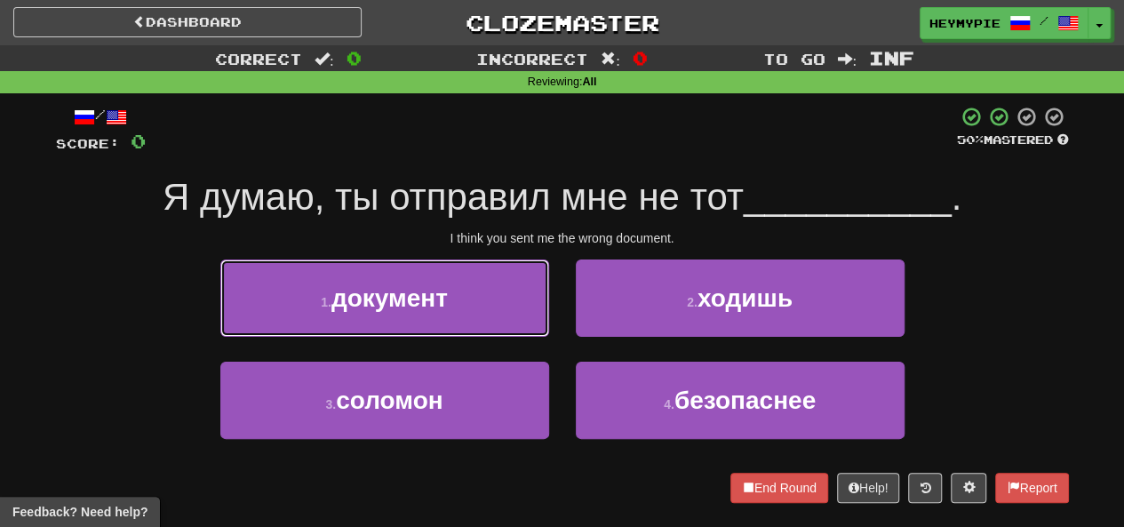
click at [418, 316] on button "1 . документ" at bounding box center [384, 298] width 329 height 77
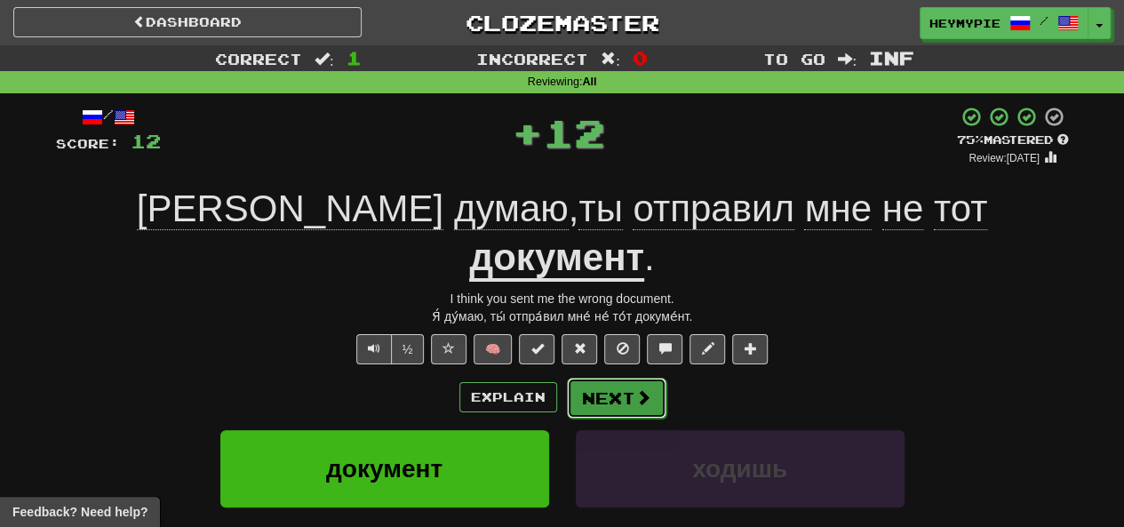
click at [616, 378] on button "Next" at bounding box center [617, 398] width 100 height 41
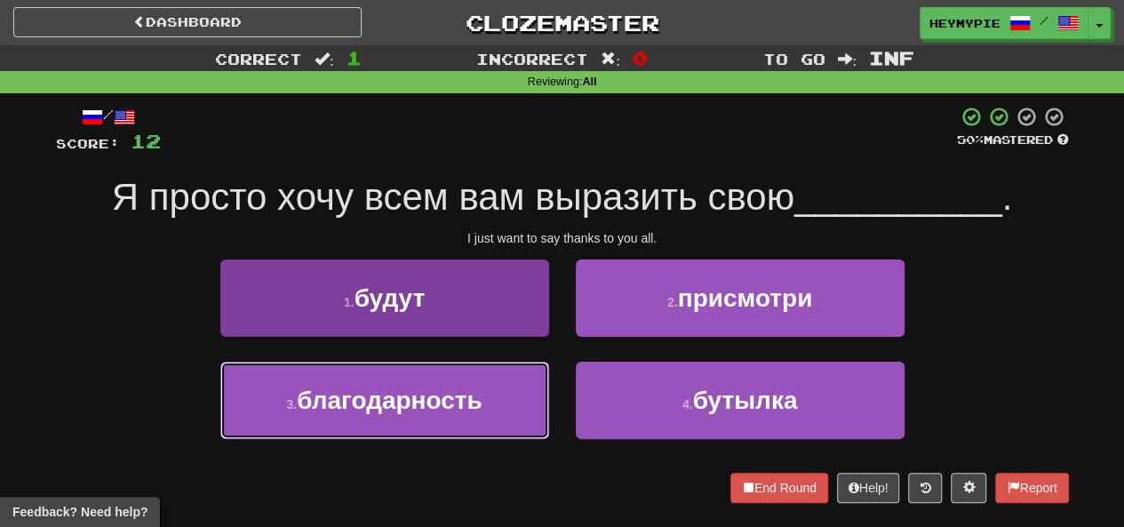
click at [444, 421] on button "3 . благодарность" at bounding box center [384, 400] width 329 height 77
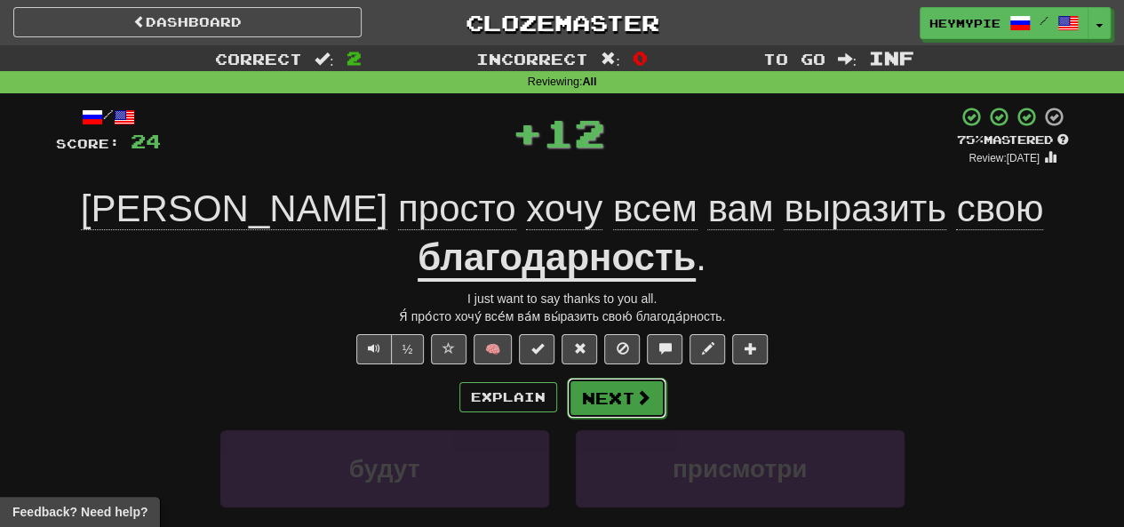
click at [628, 378] on button "Next" at bounding box center [617, 398] width 100 height 41
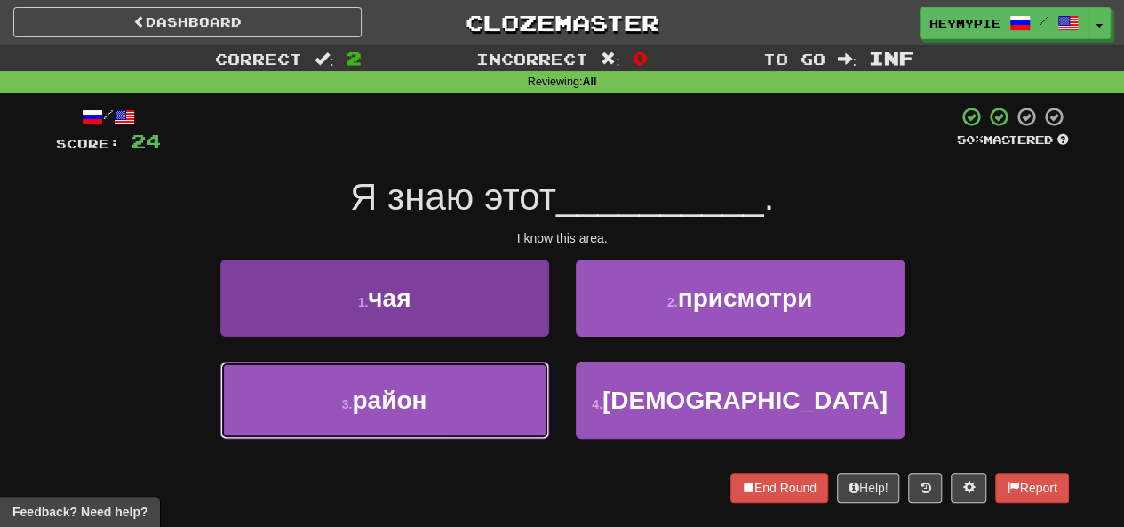
click at [450, 407] on button "3 . район" at bounding box center [384, 400] width 329 height 77
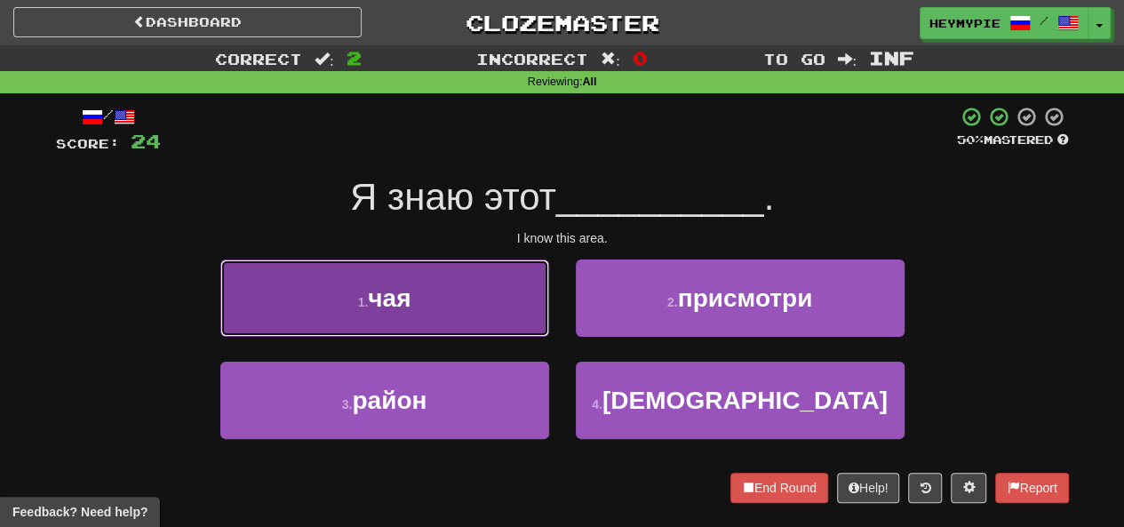
click at [450, 337] on button "1 . чая" at bounding box center [384, 298] width 329 height 77
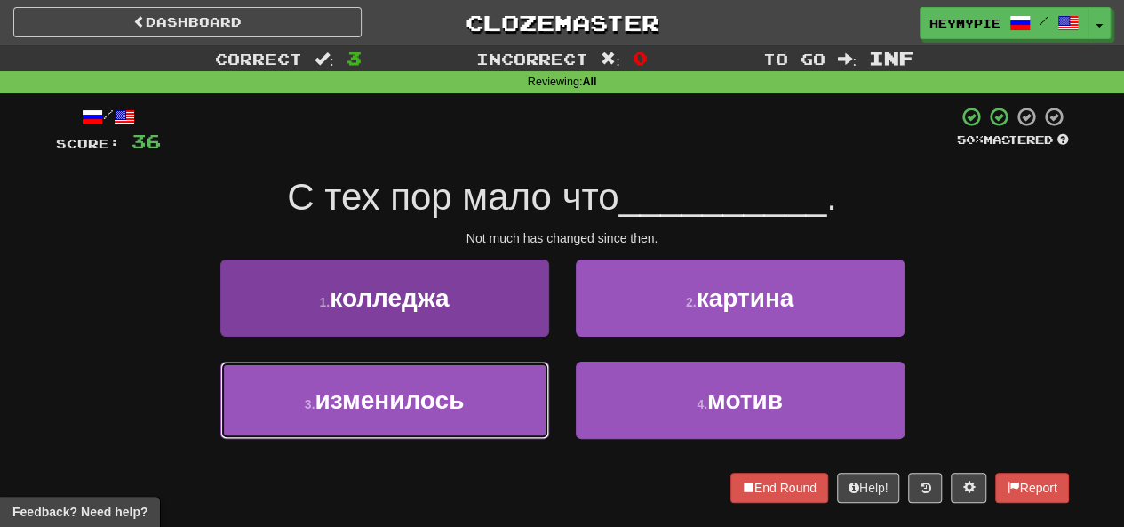
click at [466, 407] on button "3 . изменилось" at bounding box center [384, 400] width 329 height 77
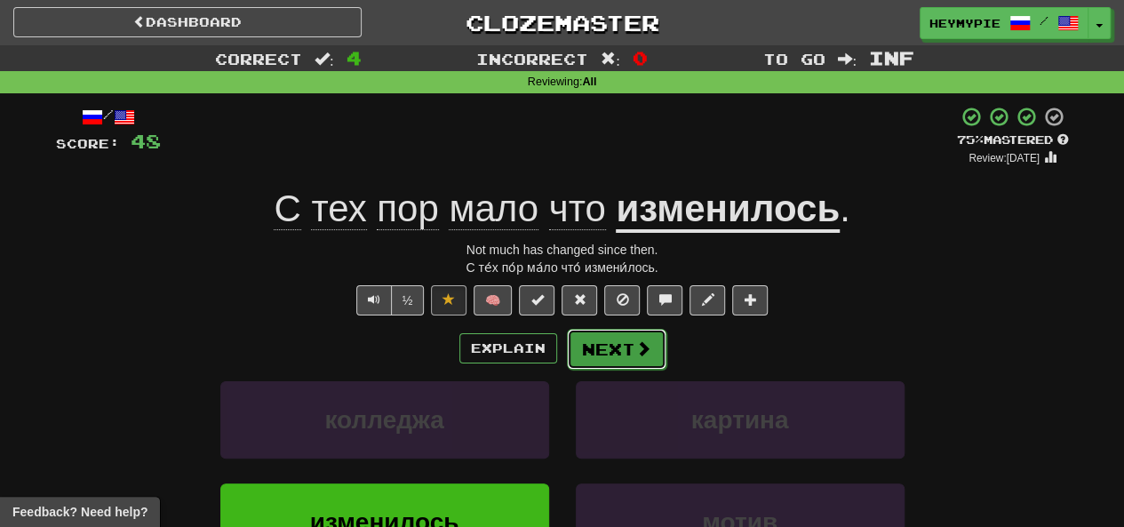
click at [612, 354] on button "Next" at bounding box center [617, 349] width 100 height 41
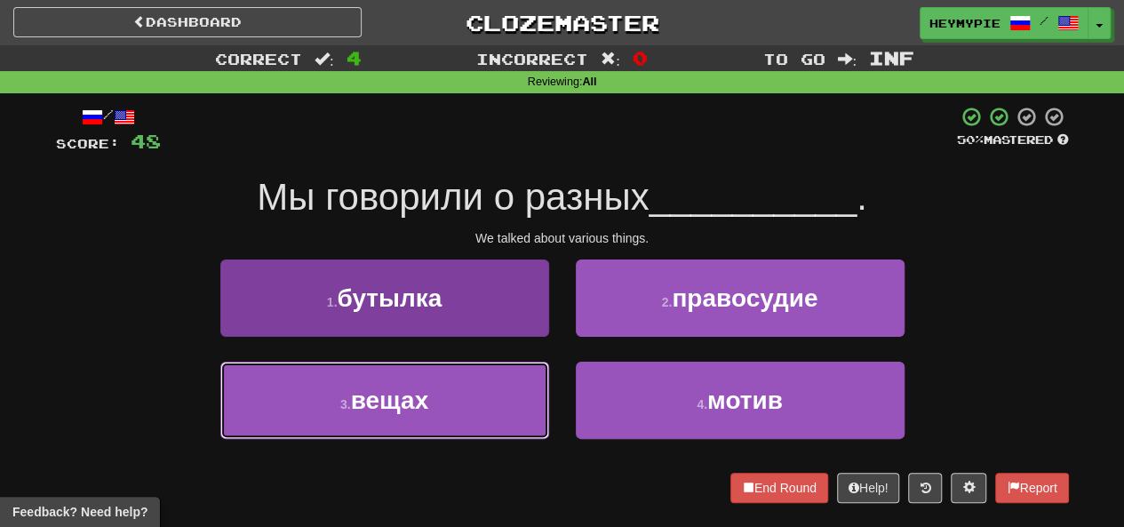
click at [460, 410] on button "3 . вещах" at bounding box center [384, 400] width 329 height 77
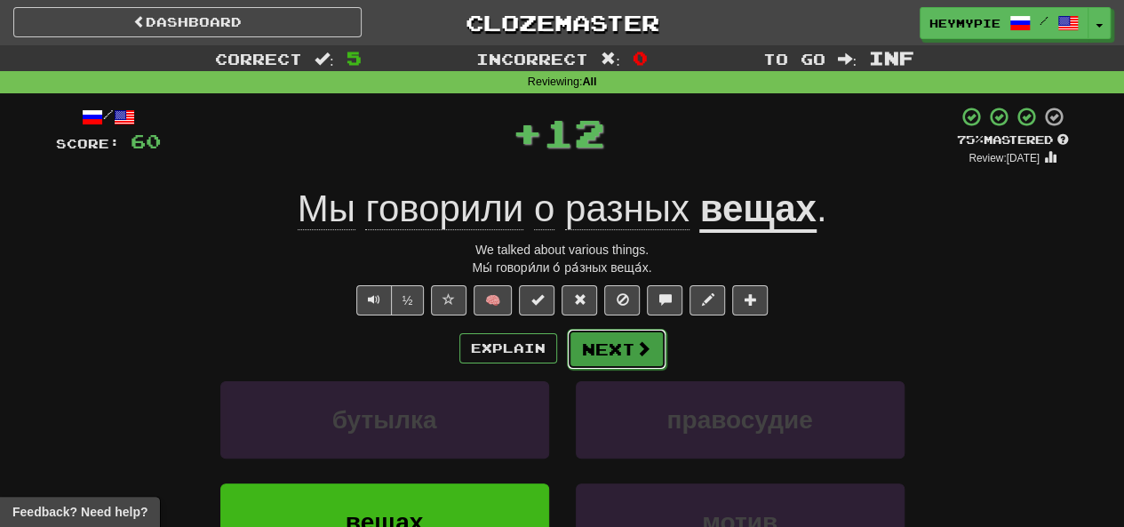
click at [606, 348] on button "Next" at bounding box center [617, 349] width 100 height 41
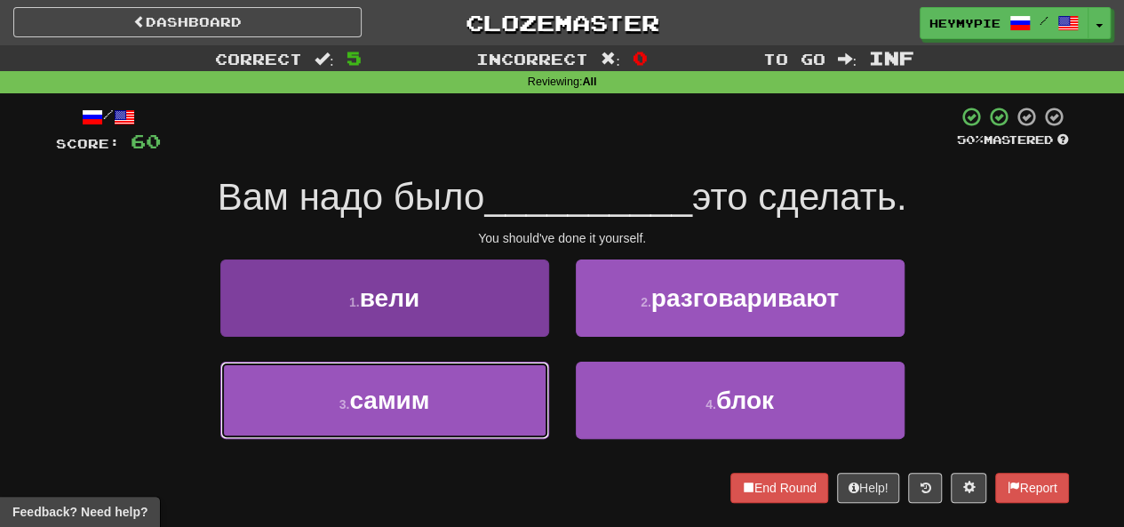
click at [432, 397] on button "3 . самим" at bounding box center [384, 400] width 329 height 77
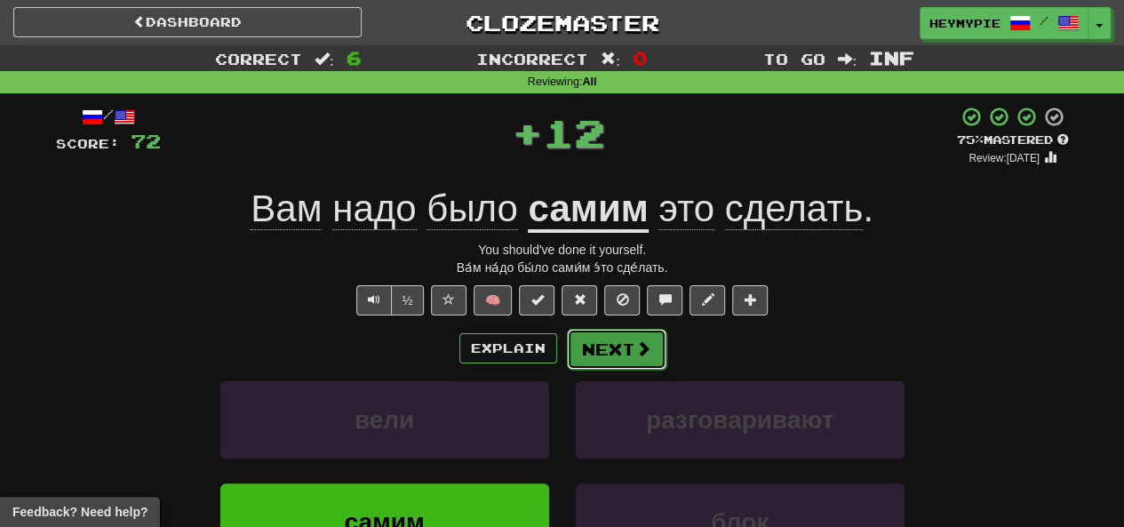
click at [618, 345] on button "Next" at bounding box center [617, 349] width 100 height 41
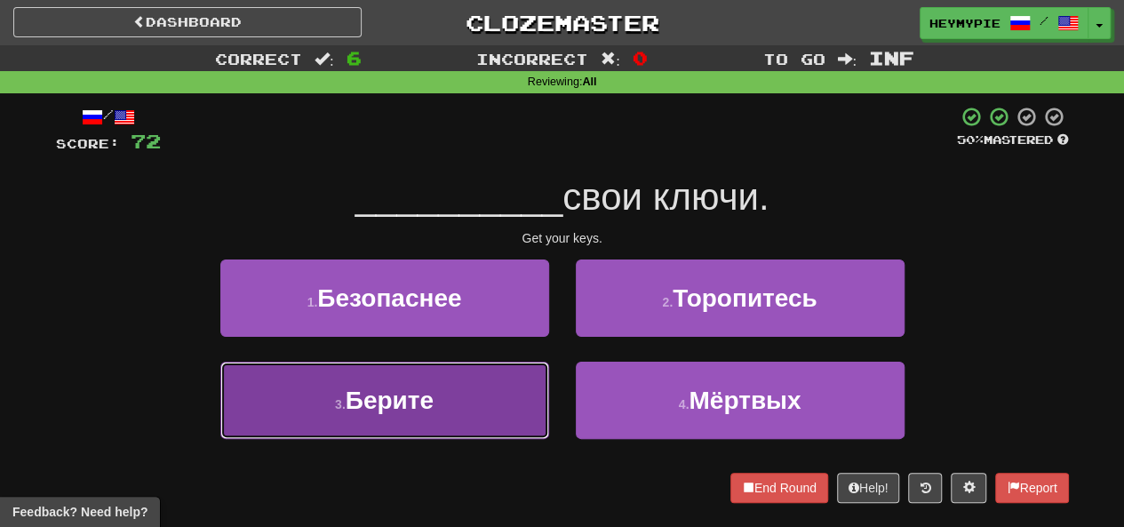
click at [480, 407] on button "3 . Берите" at bounding box center [384, 400] width 329 height 77
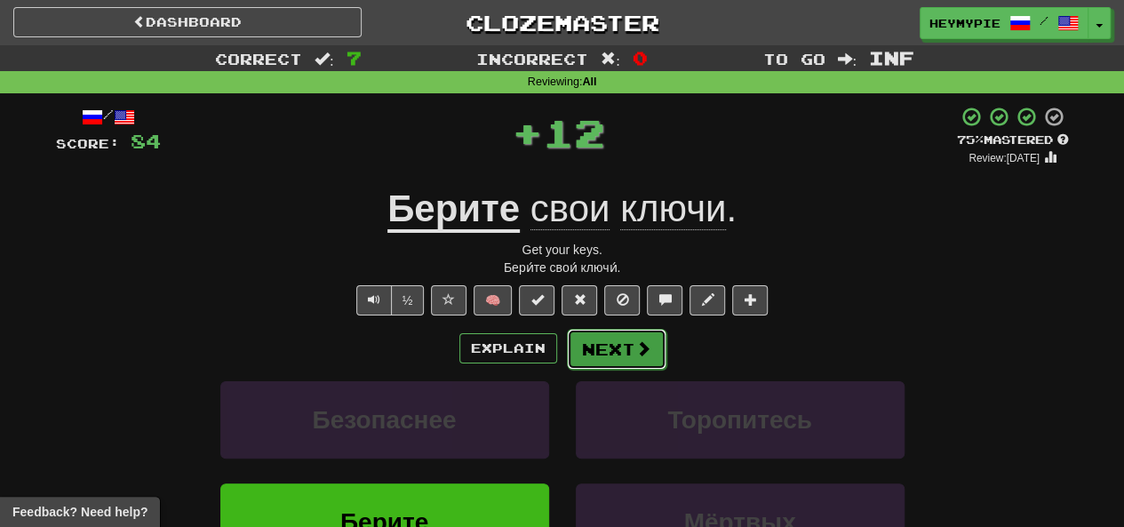
click at [619, 359] on button "Next" at bounding box center [617, 349] width 100 height 41
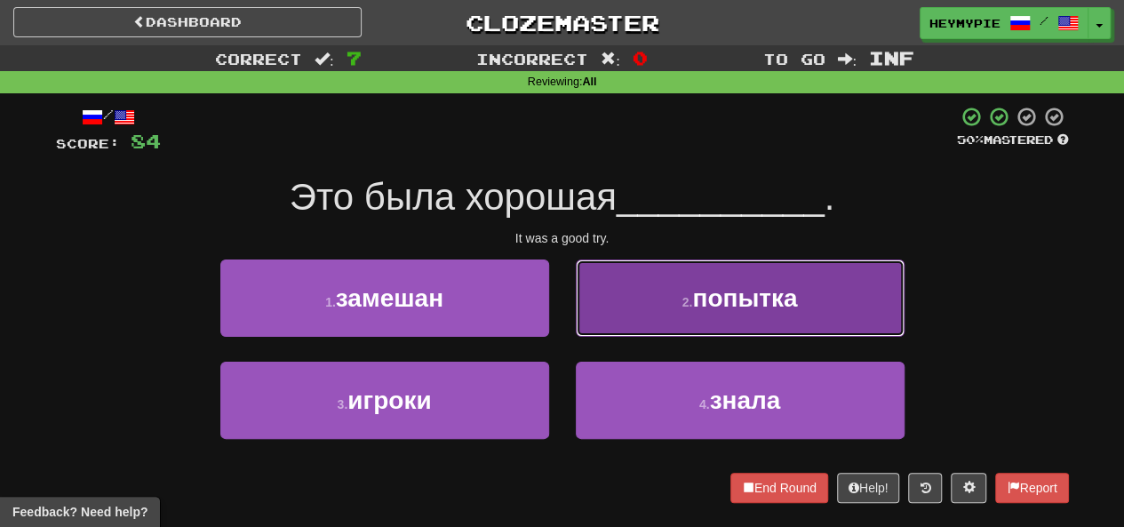
click at [619, 301] on button "2 . попытка" at bounding box center [740, 298] width 329 height 77
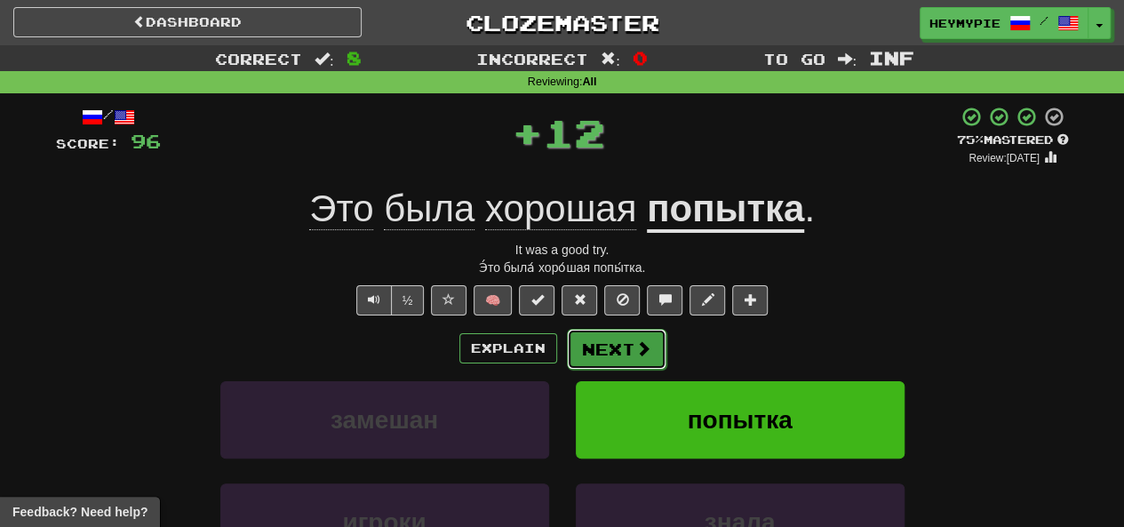
click at [600, 340] on button "Next" at bounding box center [617, 349] width 100 height 41
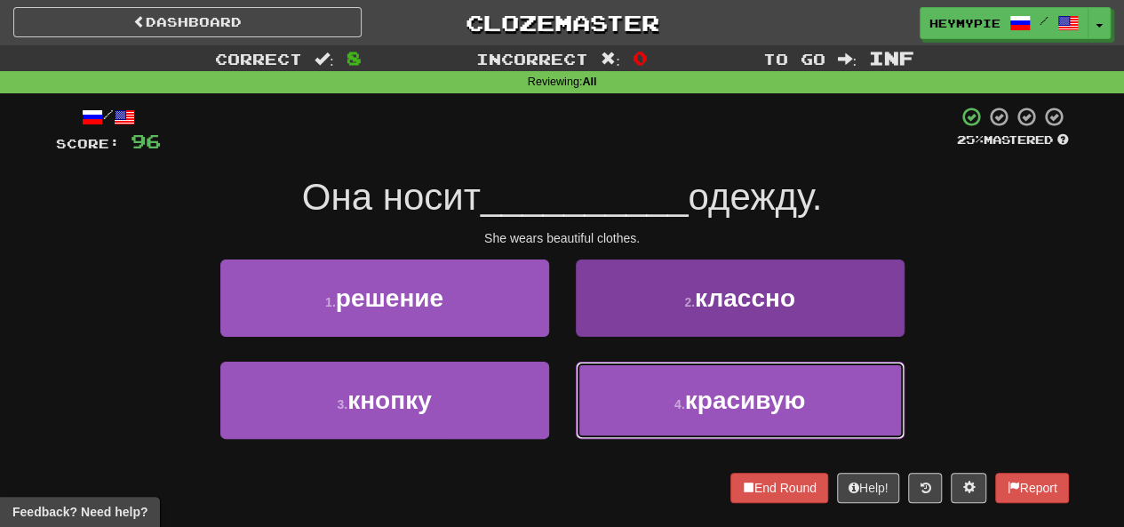
click at [594, 390] on button "4 . красивую" at bounding box center [740, 400] width 329 height 77
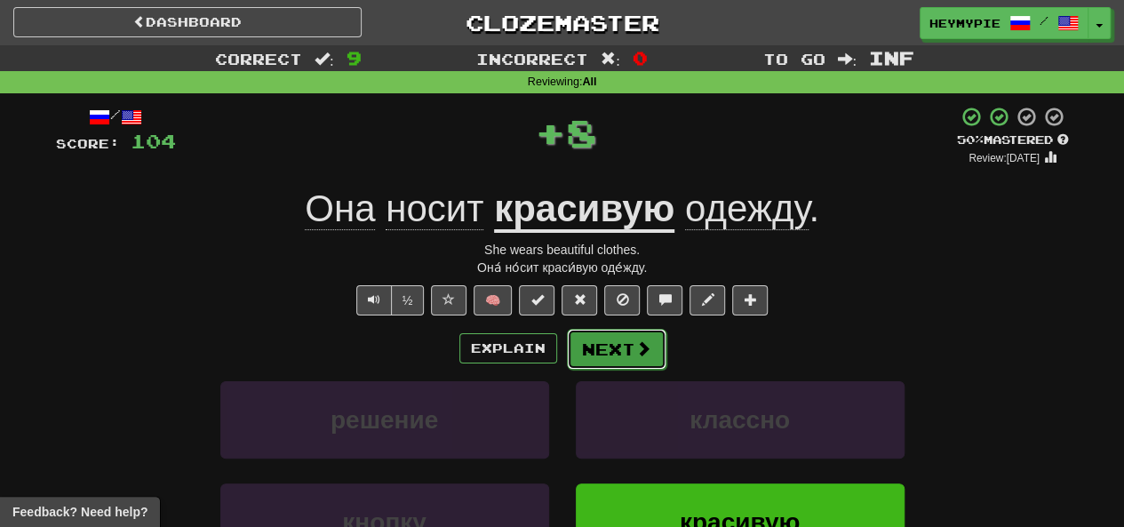
click at [590, 348] on button "Next" at bounding box center [617, 349] width 100 height 41
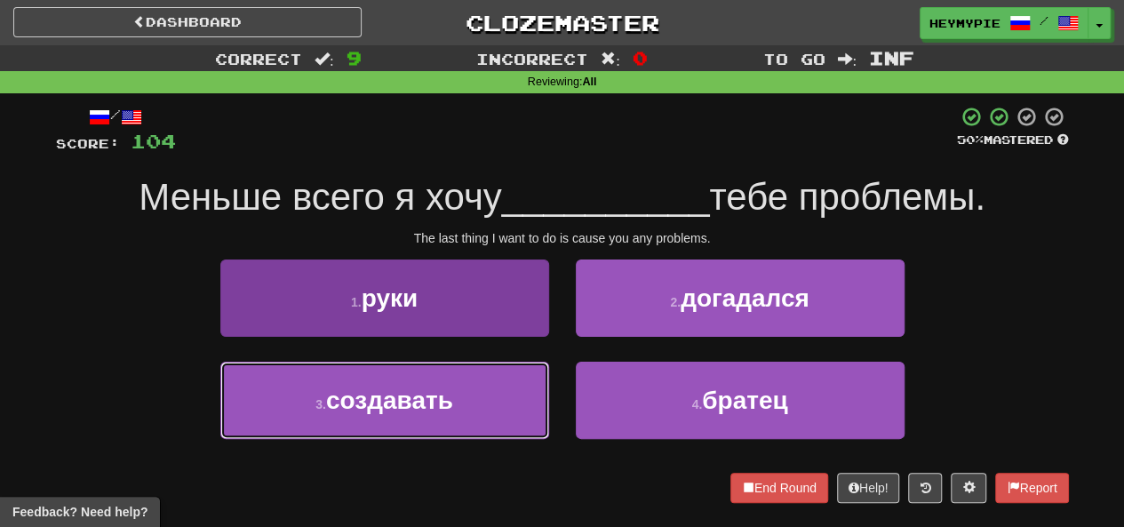
click at [475, 425] on button "3 . создавать" at bounding box center [384, 400] width 329 height 77
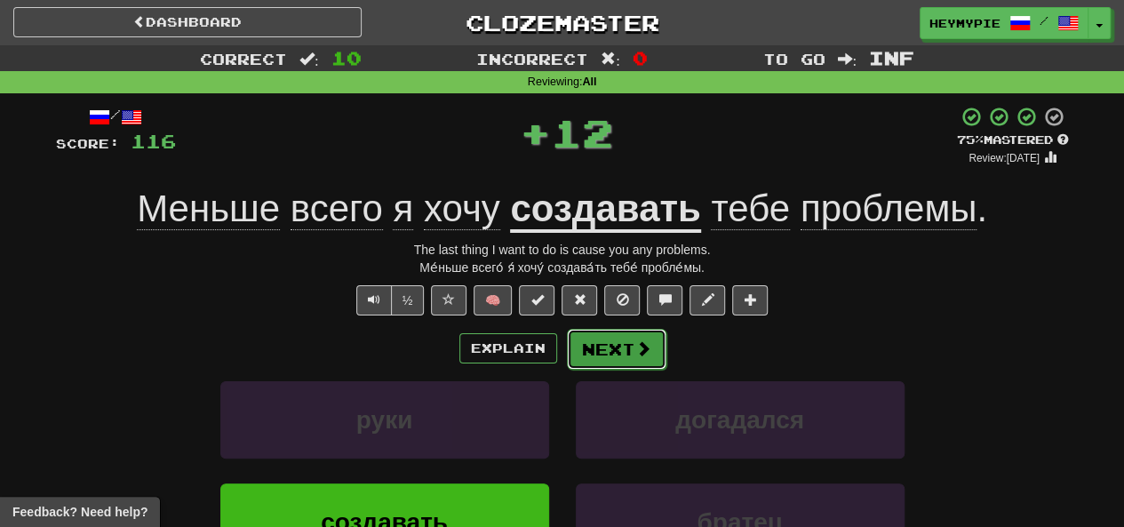
click at [590, 354] on button "Next" at bounding box center [617, 349] width 100 height 41
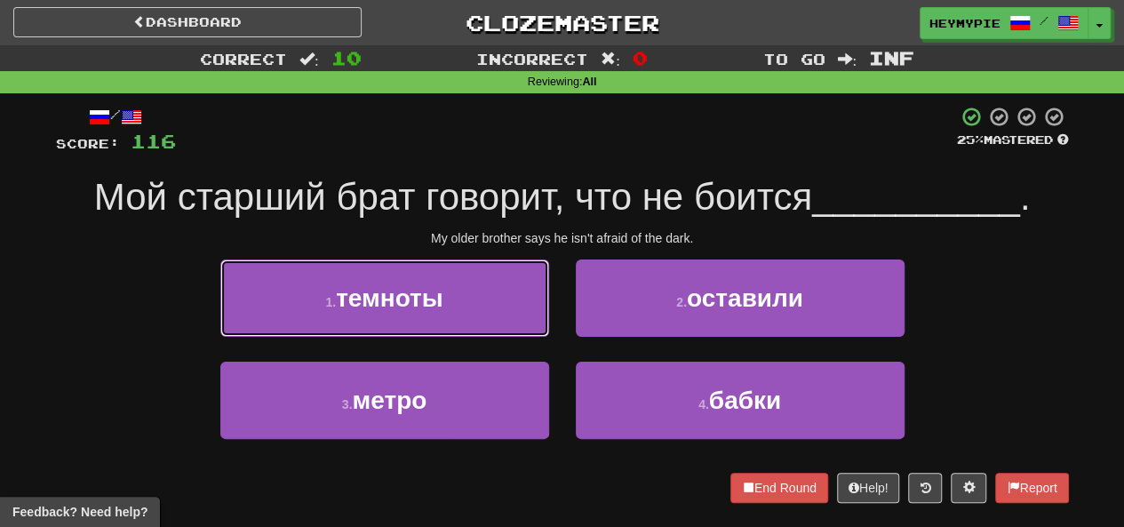
click at [432, 323] on button "1 . темноты" at bounding box center [384, 298] width 329 height 77
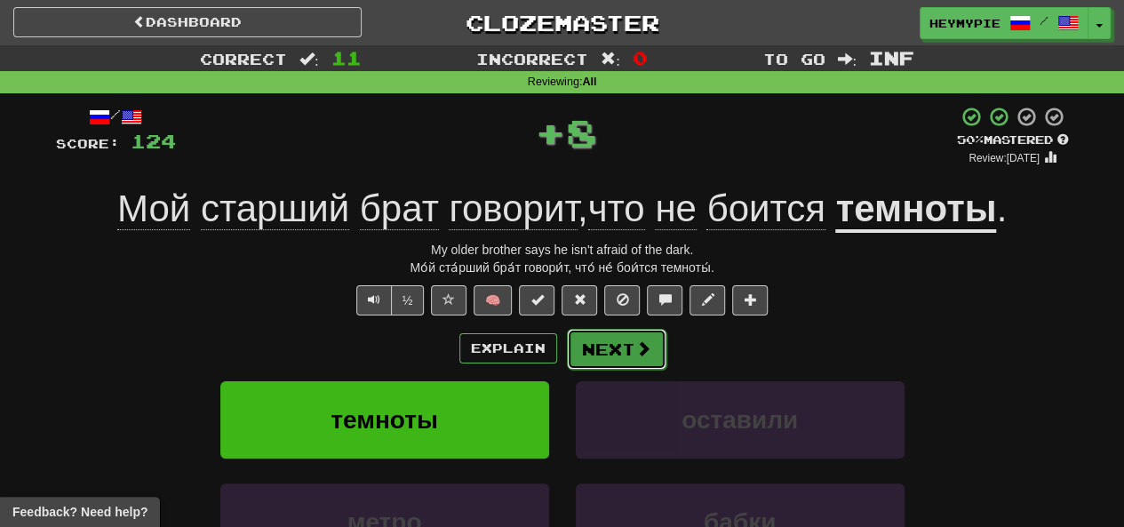
click at [614, 352] on button "Next" at bounding box center [617, 349] width 100 height 41
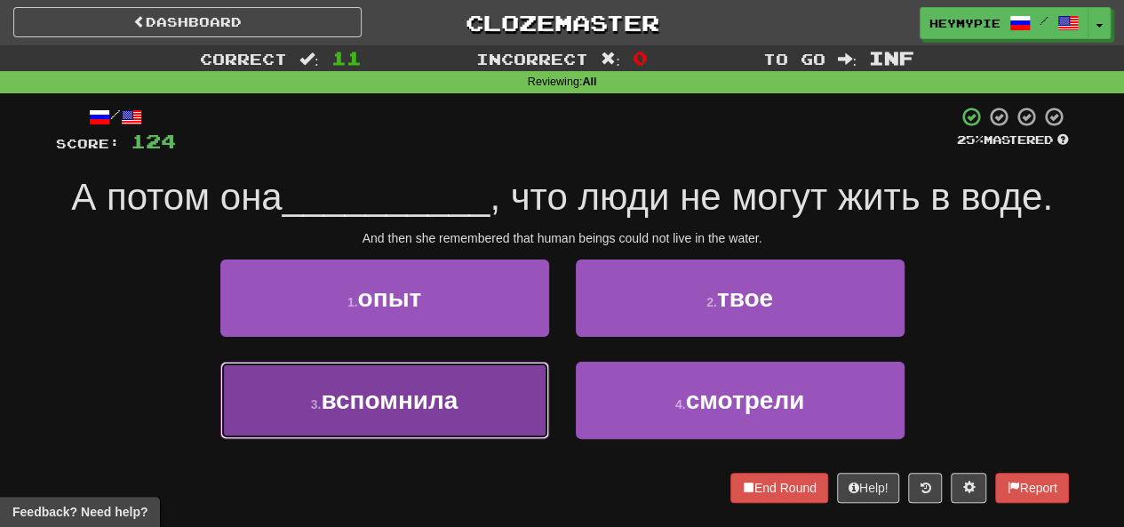
click at [475, 407] on button "3 . вспомнила" at bounding box center [384, 400] width 329 height 77
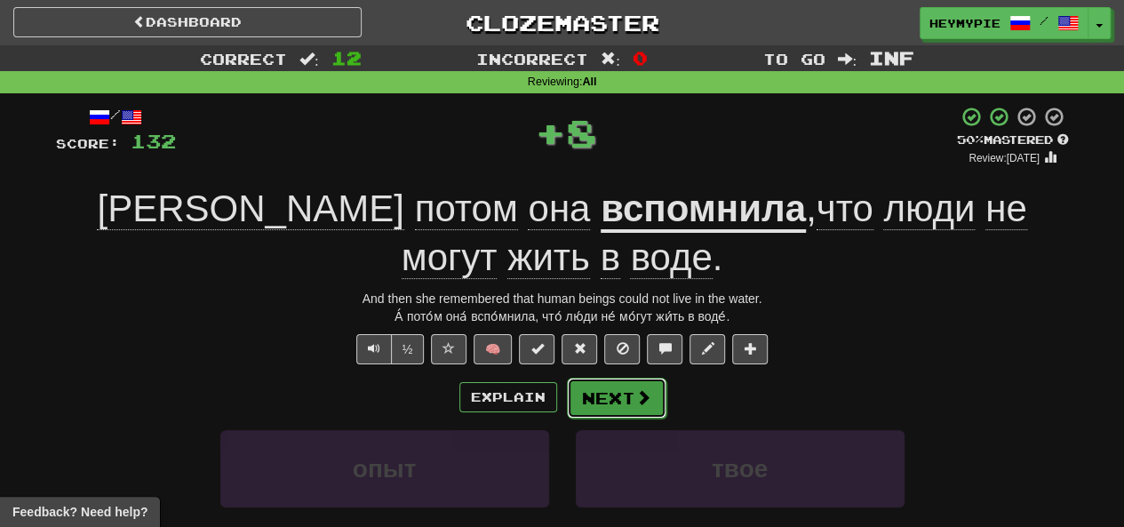
click at [628, 378] on button "Next" at bounding box center [617, 398] width 100 height 41
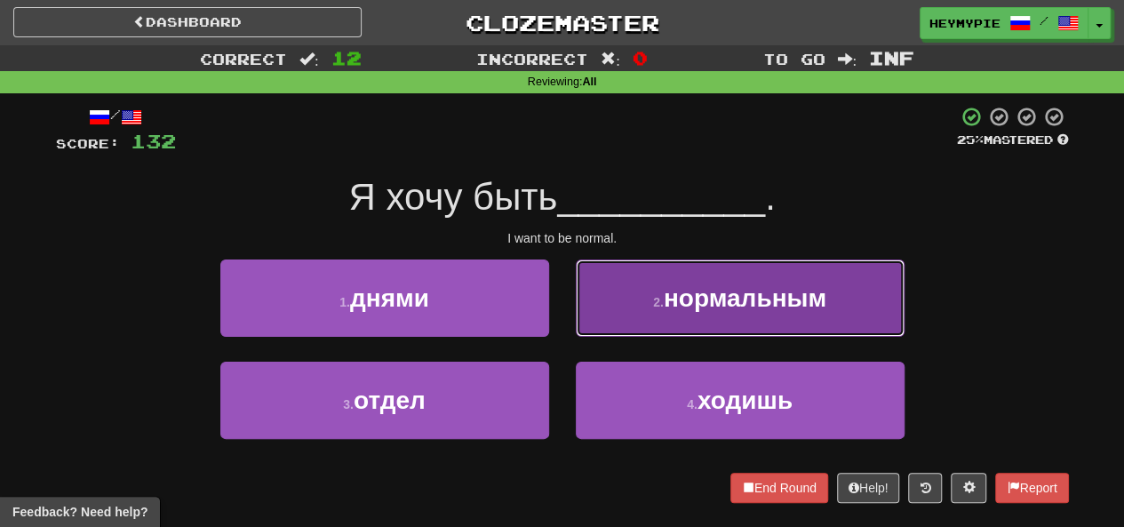
click at [666, 311] on span "нормальным" at bounding box center [745, 298] width 163 height 28
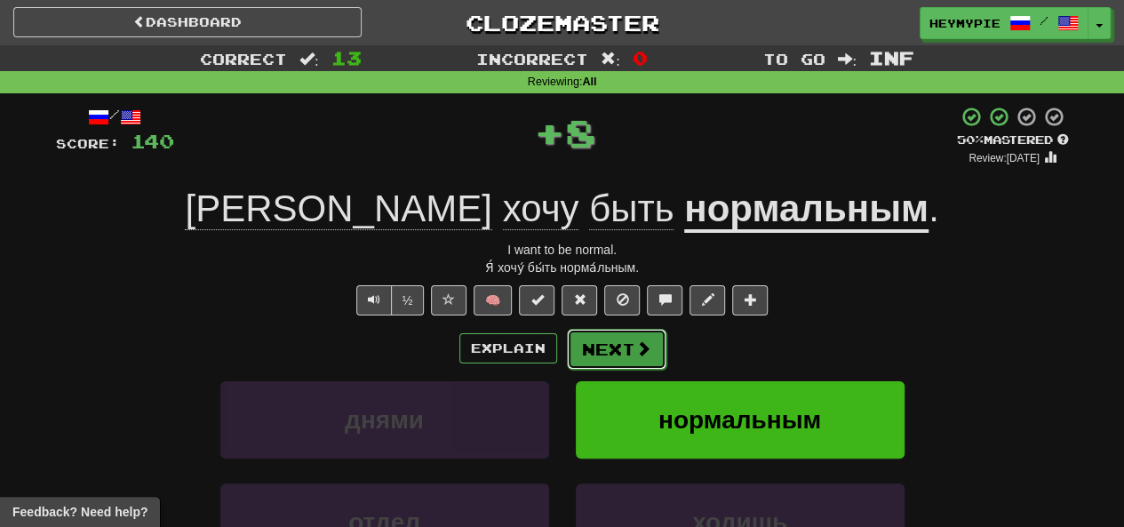
click at [628, 354] on button "Next" at bounding box center [617, 349] width 100 height 41
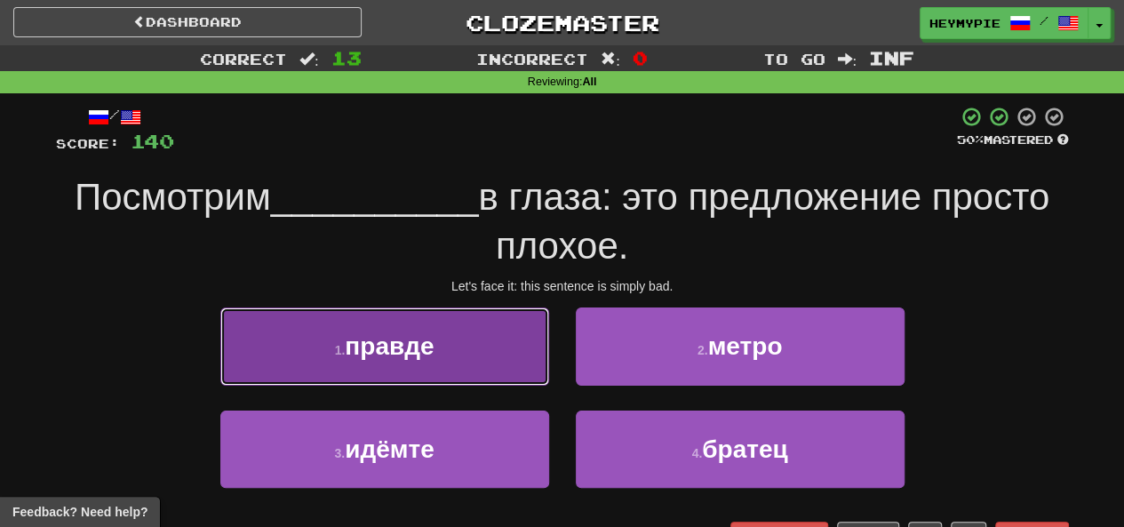
click at [363, 359] on span "правде" at bounding box center [389, 346] width 89 height 28
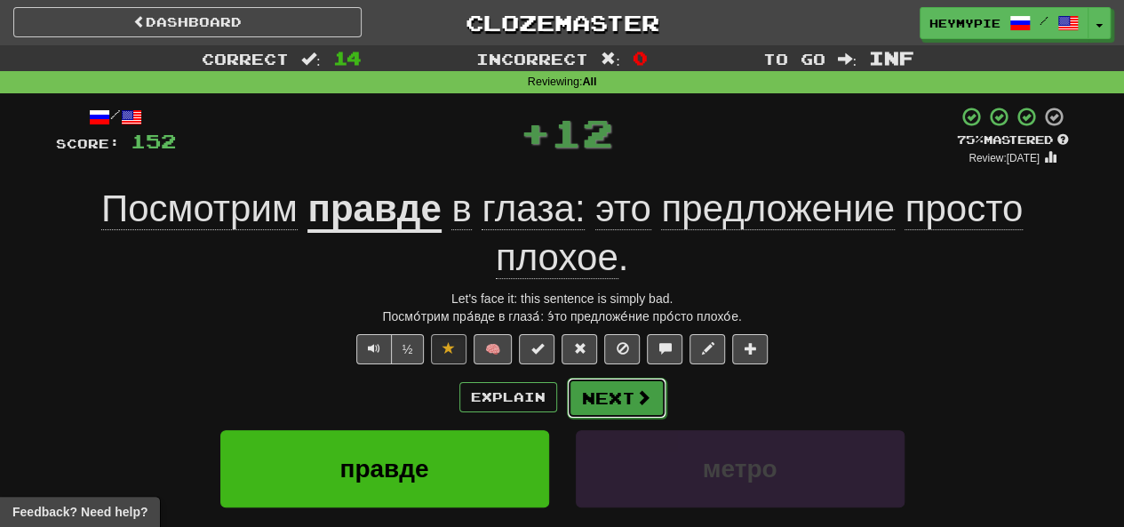
click at [632, 415] on button "Next" at bounding box center [617, 398] width 100 height 41
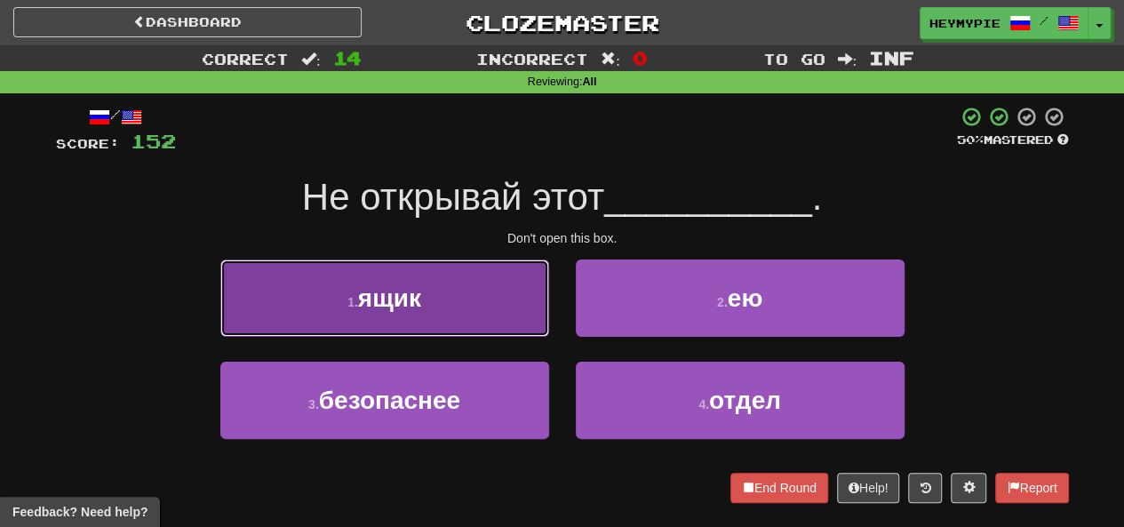
click at [457, 306] on button "1 . ящик" at bounding box center [384, 298] width 329 height 77
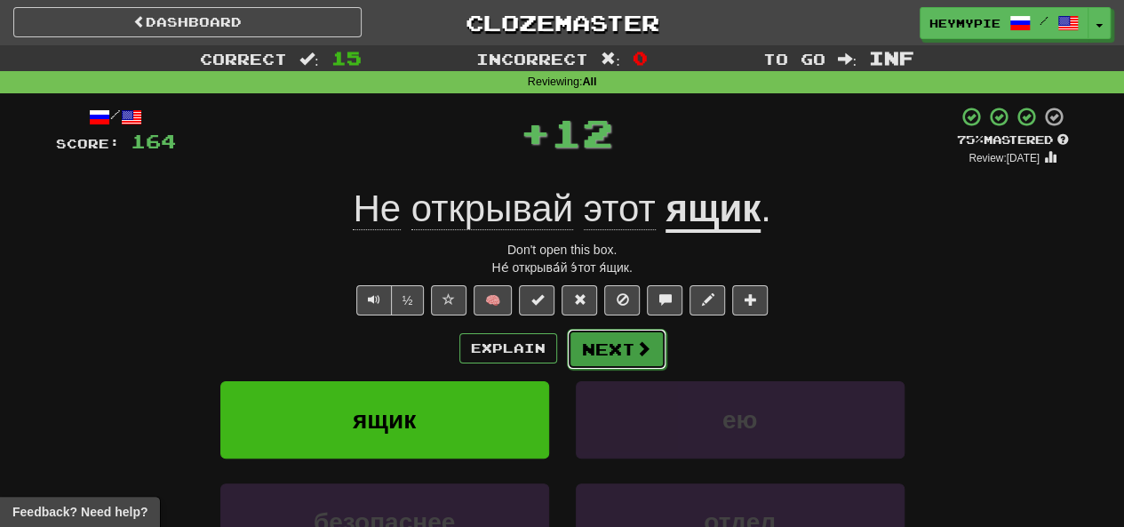
click at [610, 344] on button "Next" at bounding box center [617, 349] width 100 height 41
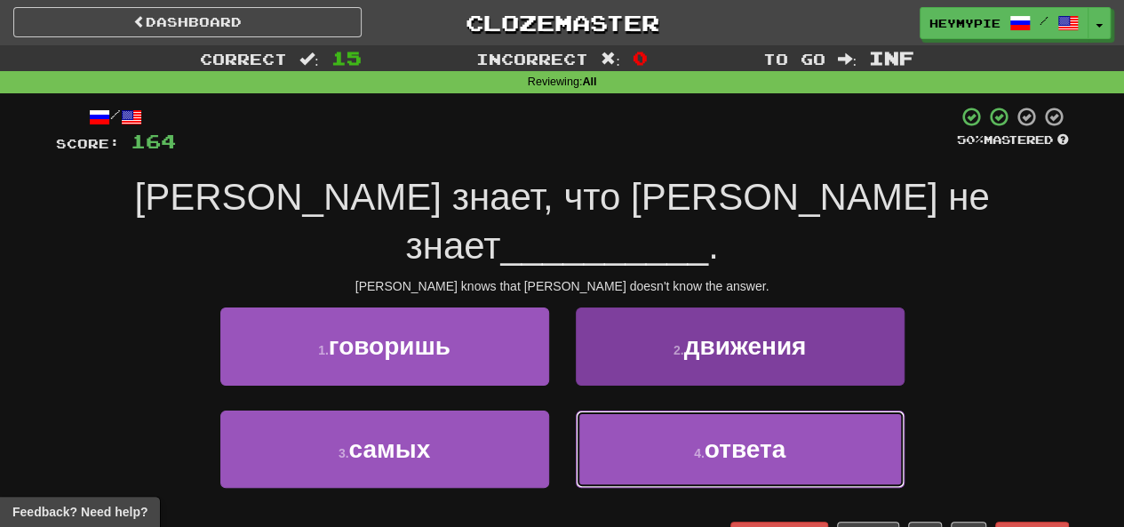
click at [624, 411] on button "4 . ответа" at bounding box center [740, 449] width 329 height 77
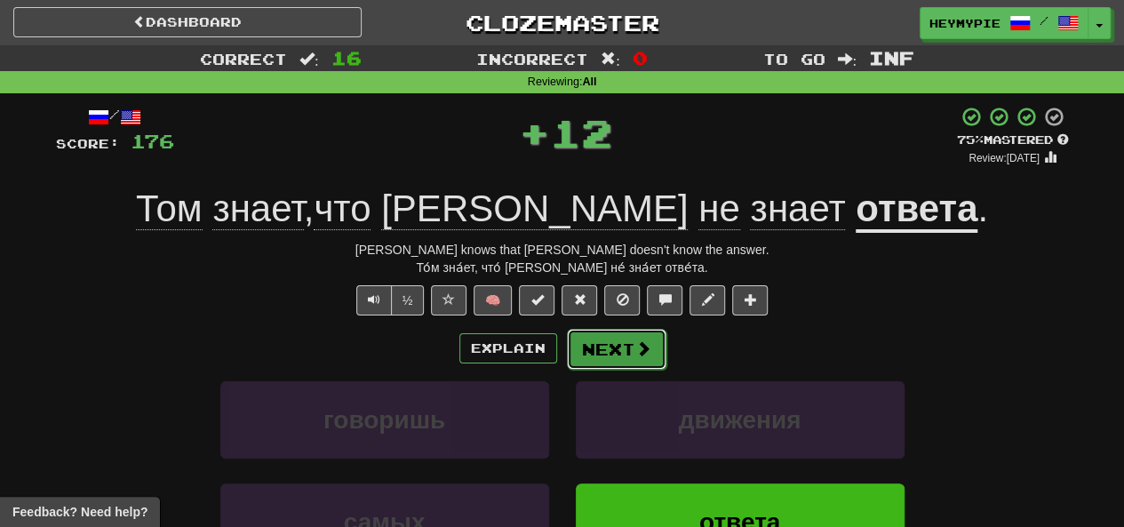
click at [597, 349] on button "Next" at bounding box center [617, 349] width 100 height 41
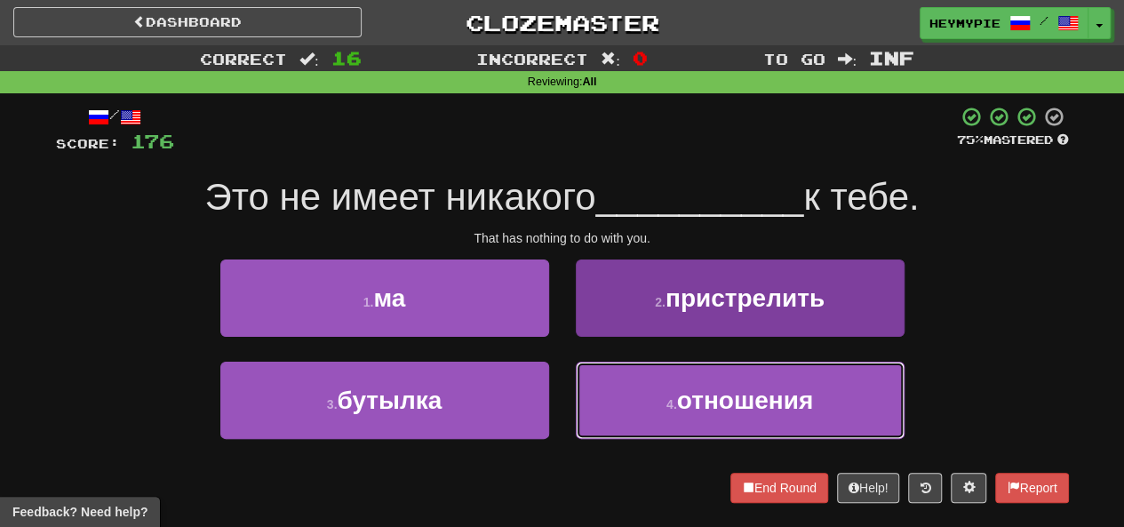
click at [627, 412] on button "4 . отношения" at bounding box center [740, 400] width 329 height 77
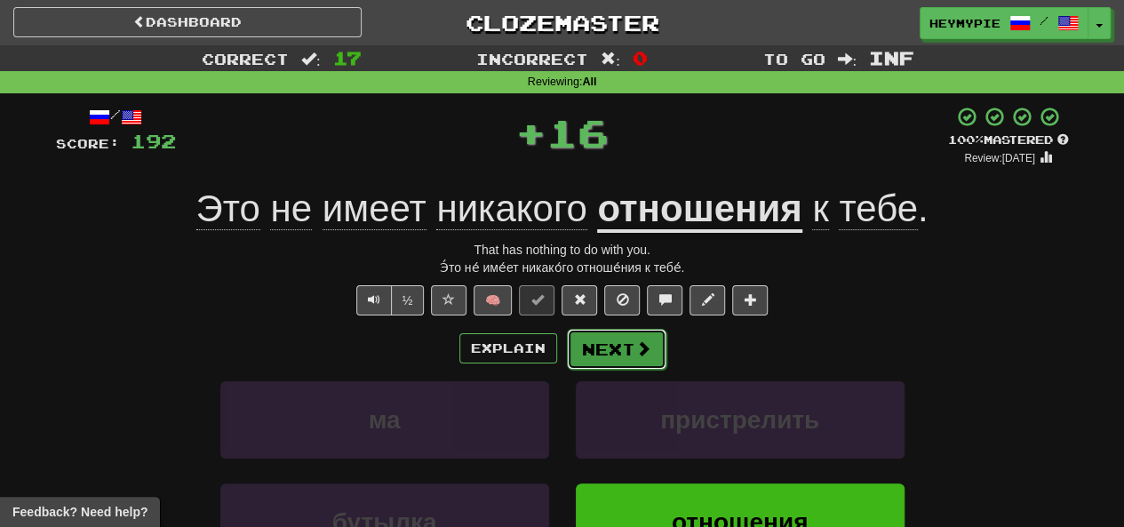
click at [620, 355] on button "Next" at bounding box center [617, 349] width 100 height 41
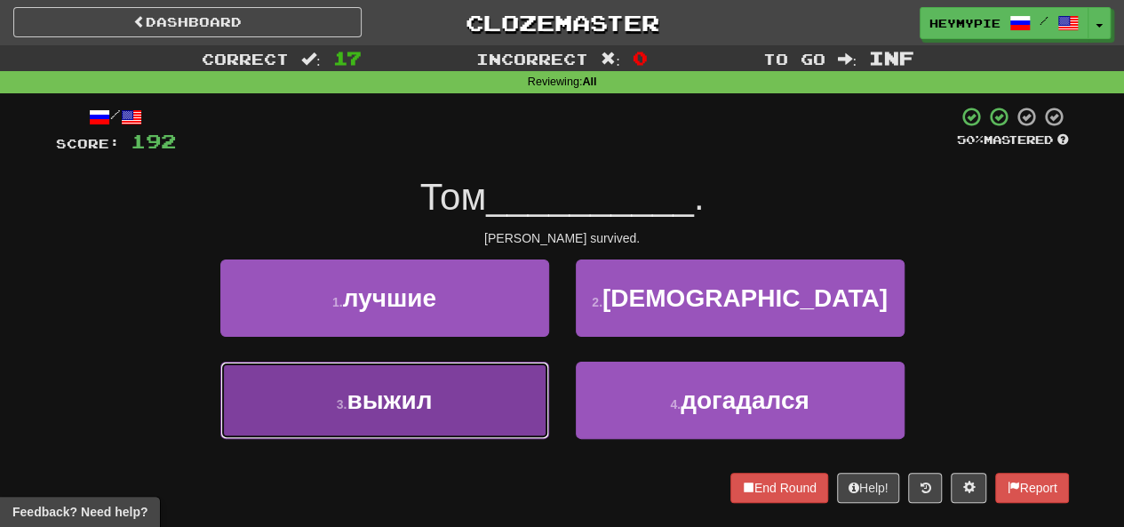
click at [460, 399] on button "3 . выжил" at bounding box center [384, 400] width 329 height 77
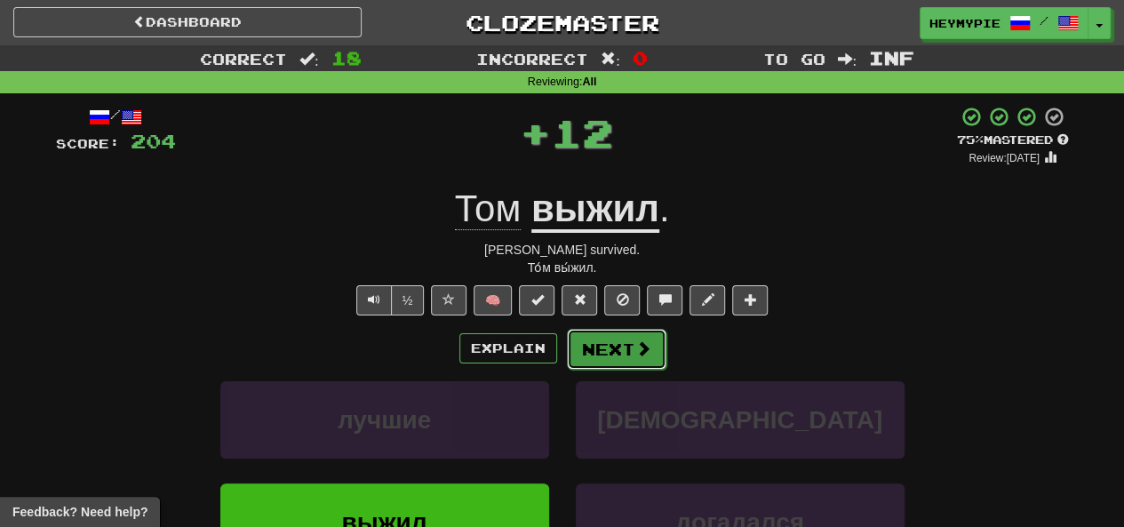
click at [580, 340] on button "Next" at bounding box center [617, 349] width 100 height 41
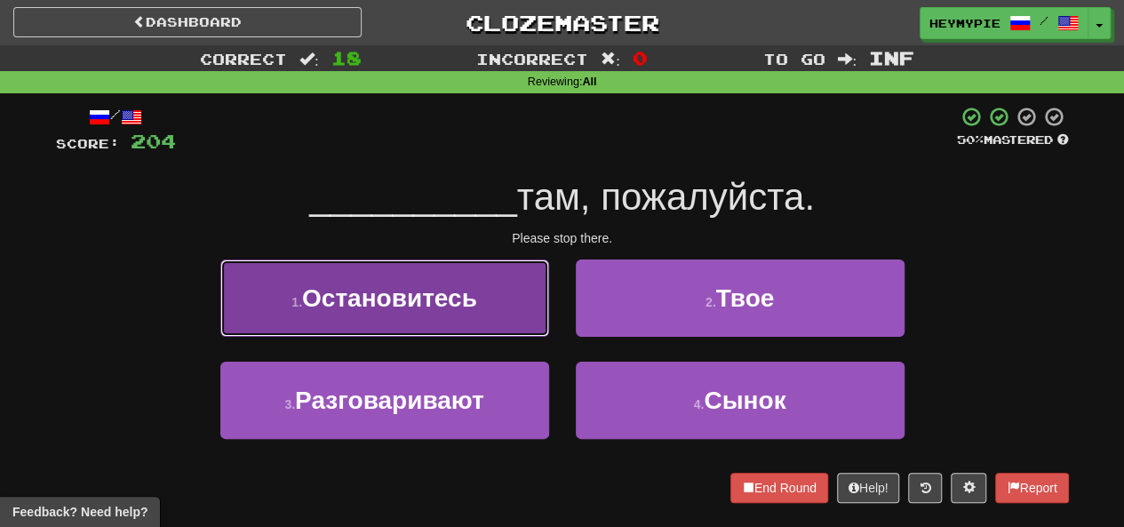
click at [487, 317] on button "1 . Остановитесь" at bounding box center [384, 298] width 329 height 77
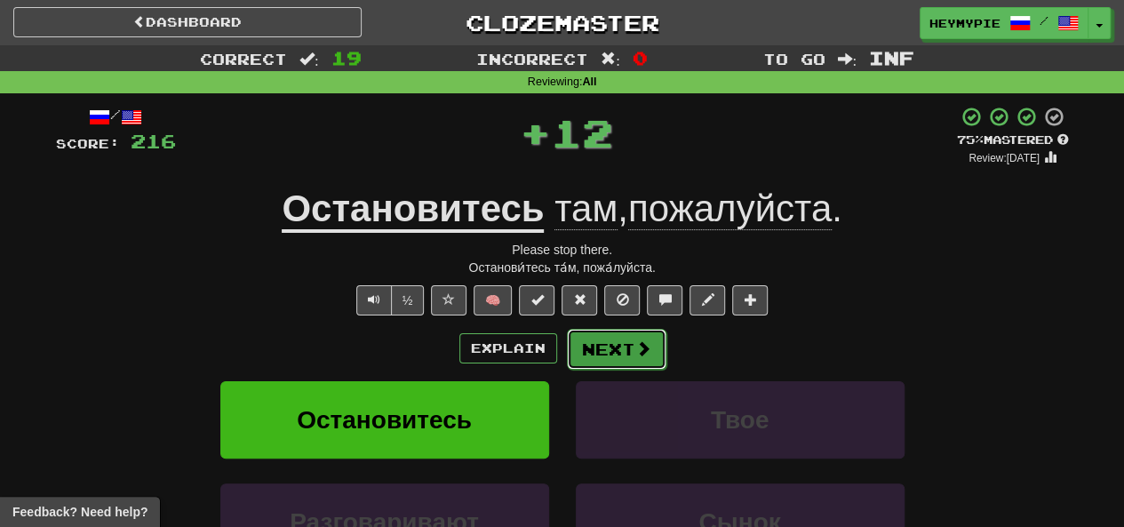
click at [604, 361] on button "Next" at bounding box center [617, 349] width 100 height 41
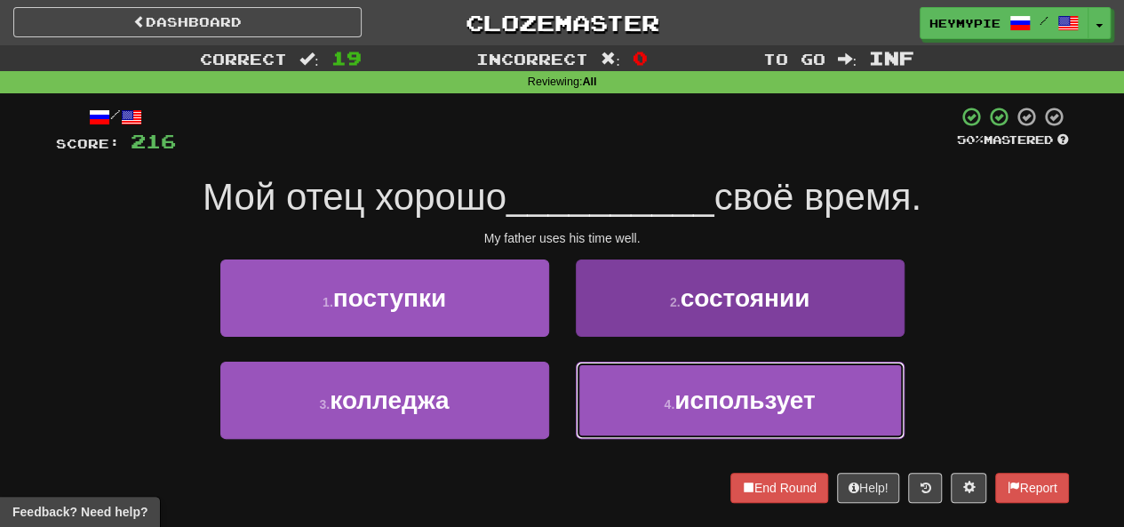
click at [633, 383] on button "4 . использует" at bounding box center [740, 400] width 329 height 77
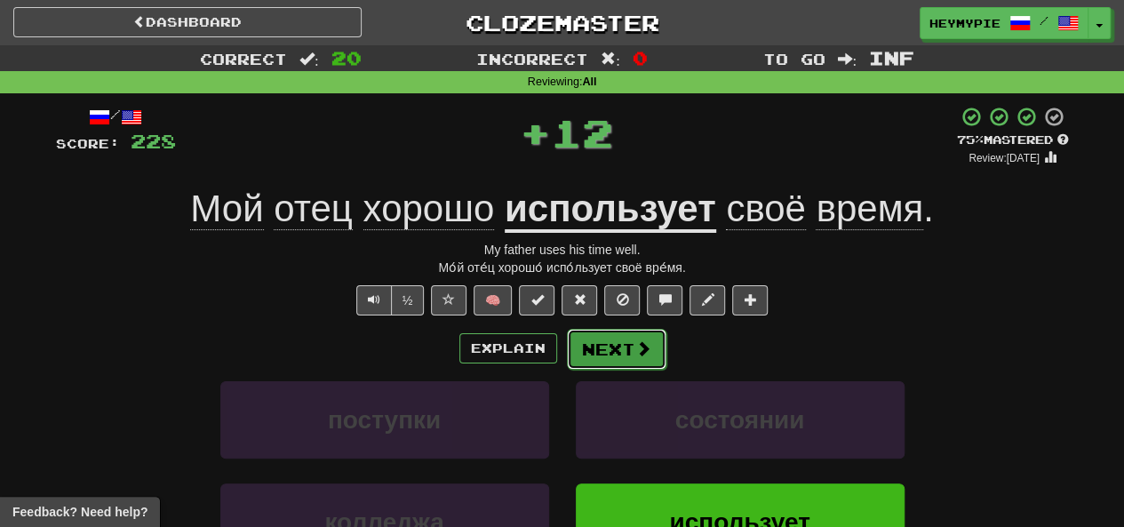
click at [617, 340] on button "Next" at bounding box center [617, 349] width 100 height 41
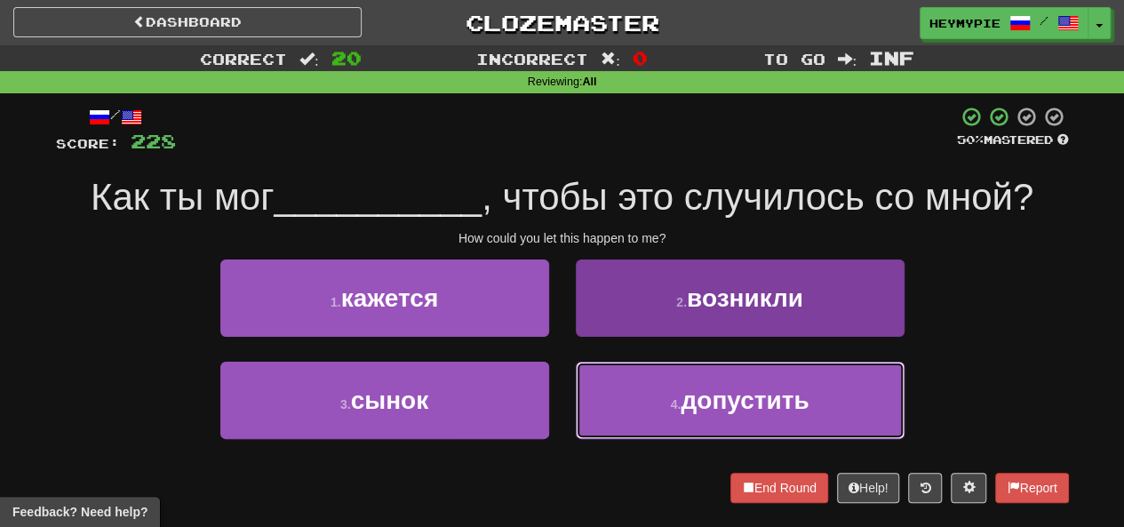
click at [620, 409] on button "4 . допустить" at bounding box center [740, 400] width 329 height 77
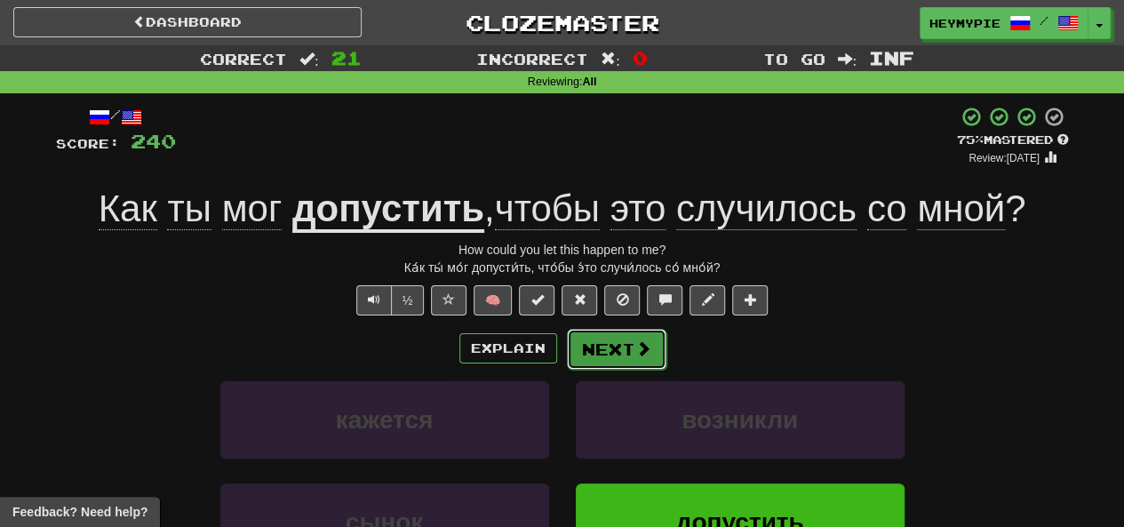
click at [596, 365] on button "Next" at bounding box center [617, 349] width 100 height 41
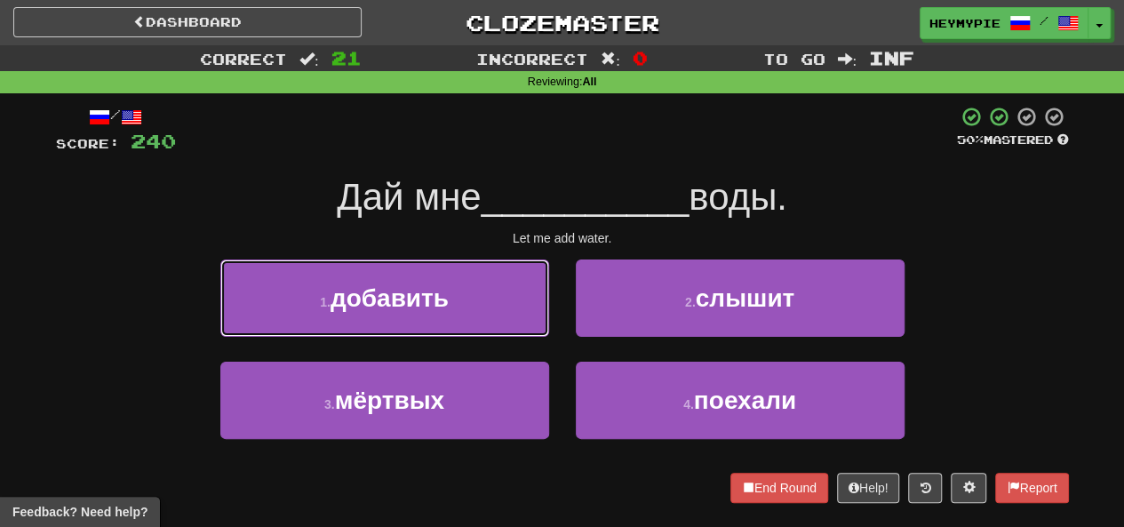
click at [482, 322] on button "1 . добавить" at bounding box center [384, 298] width 329 height 77
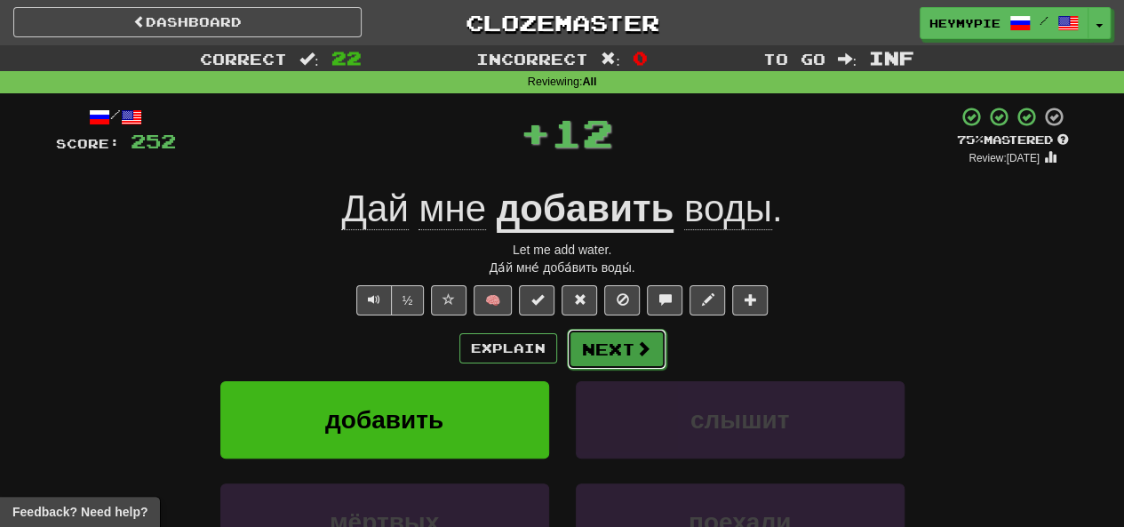
click at [609, 356] on button "Next" at bounding box center [617, 349] width 100 height 41
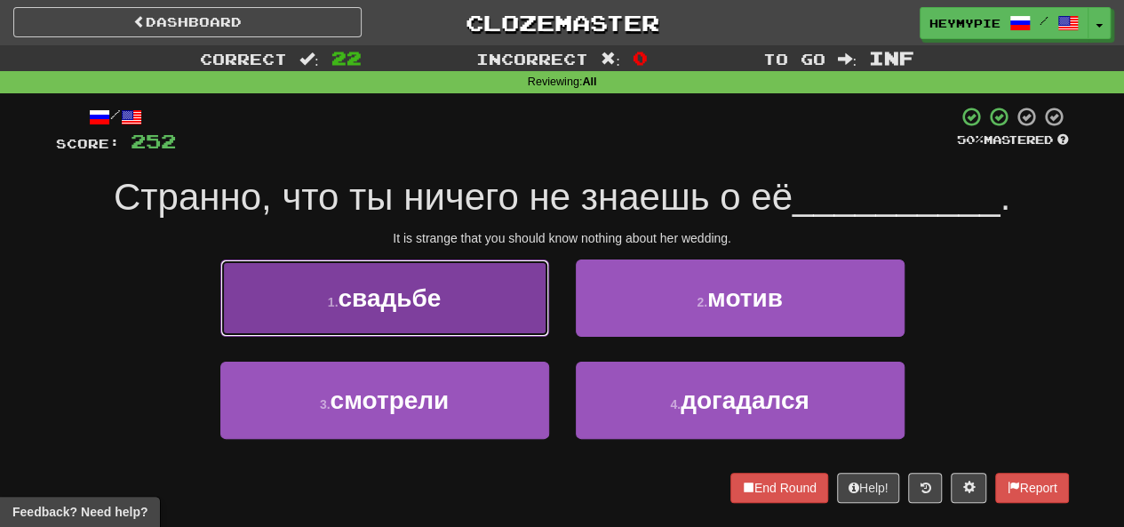
click at [476, 313] on button "1 . свадьбе" at bounding box center [384, 298] width 329 height 77
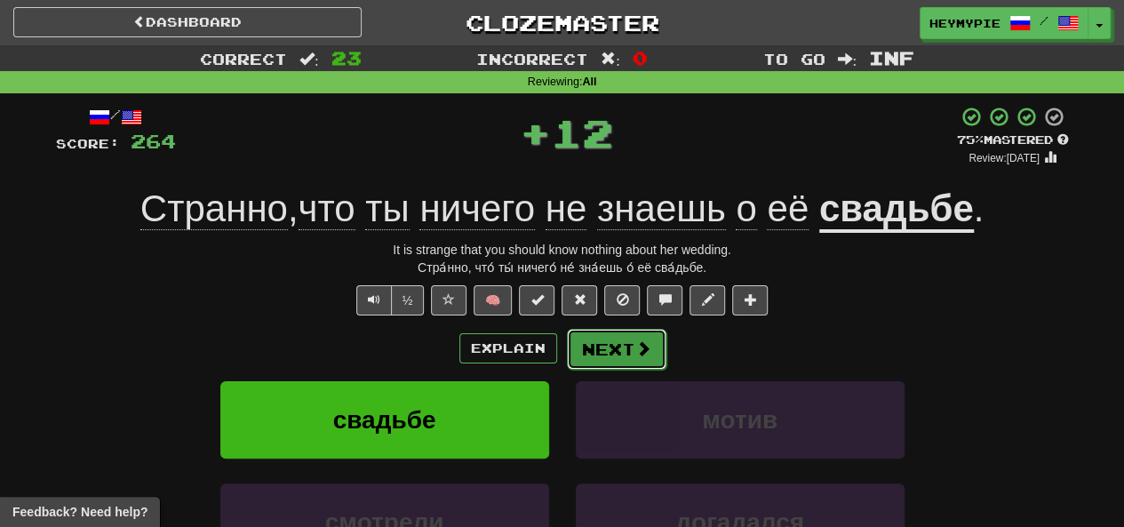
click at [630, 355] on button "Next" at bounding box center [617, 349] width 100 height 41
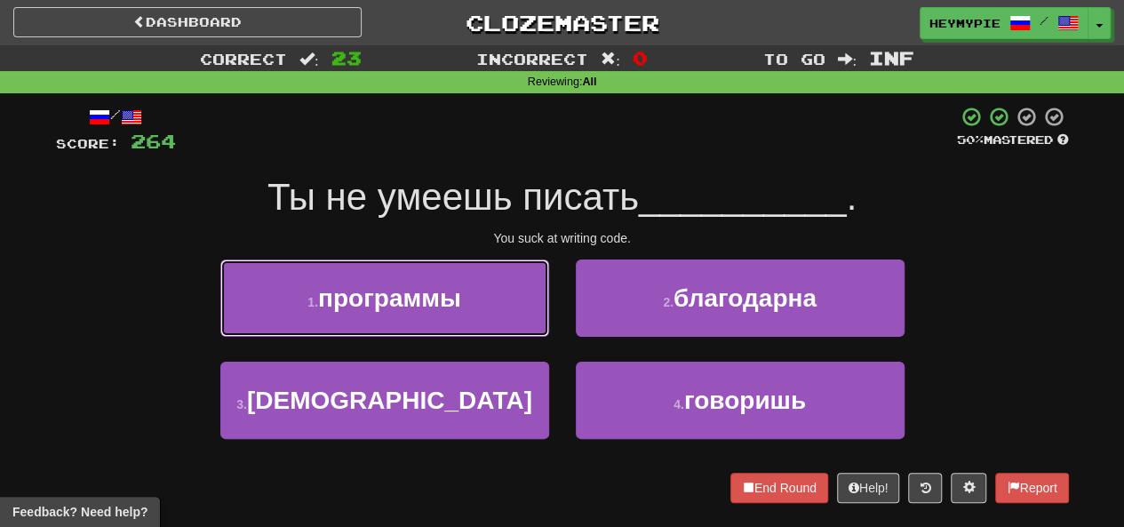
click at [428, 291] on span "программы" at bounding box center [389, 298] width 143 height 28
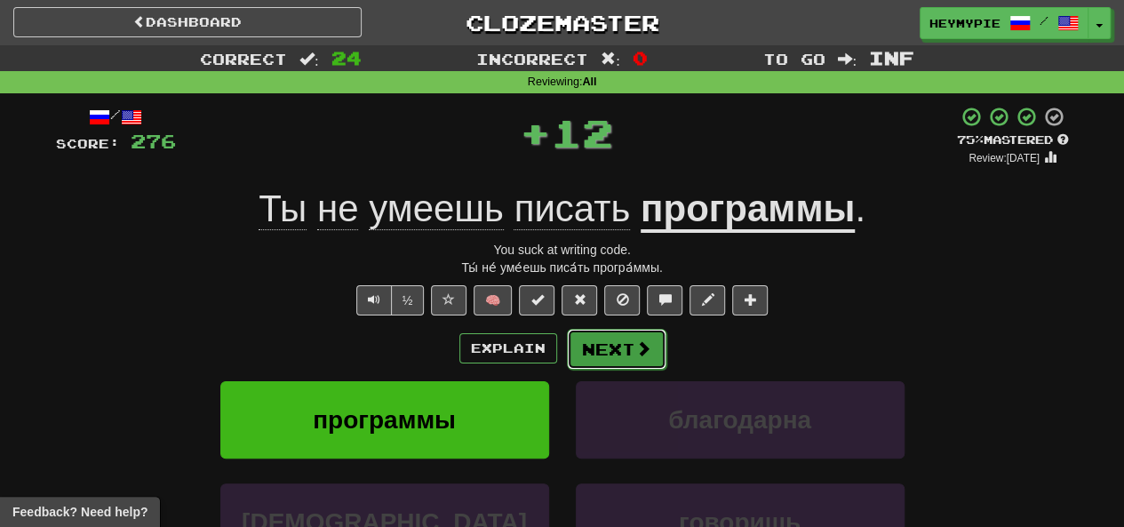
click at [623, 357] on button "Next" at bounding box center [617, 349] width 100 height 41
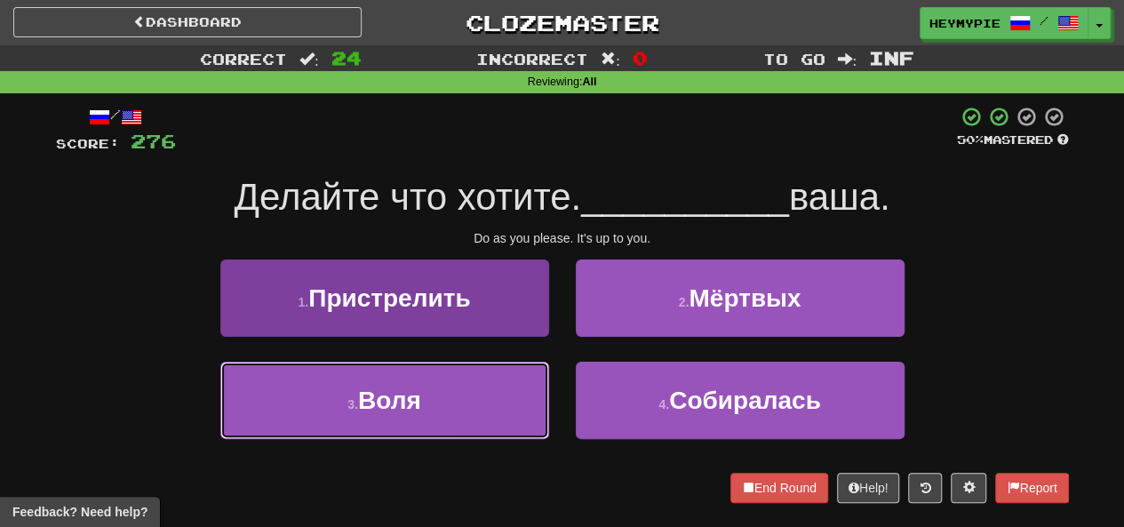
click at [446, 388] on button "3 . Воля" at bounding box center [384, 400] width 329 height 77
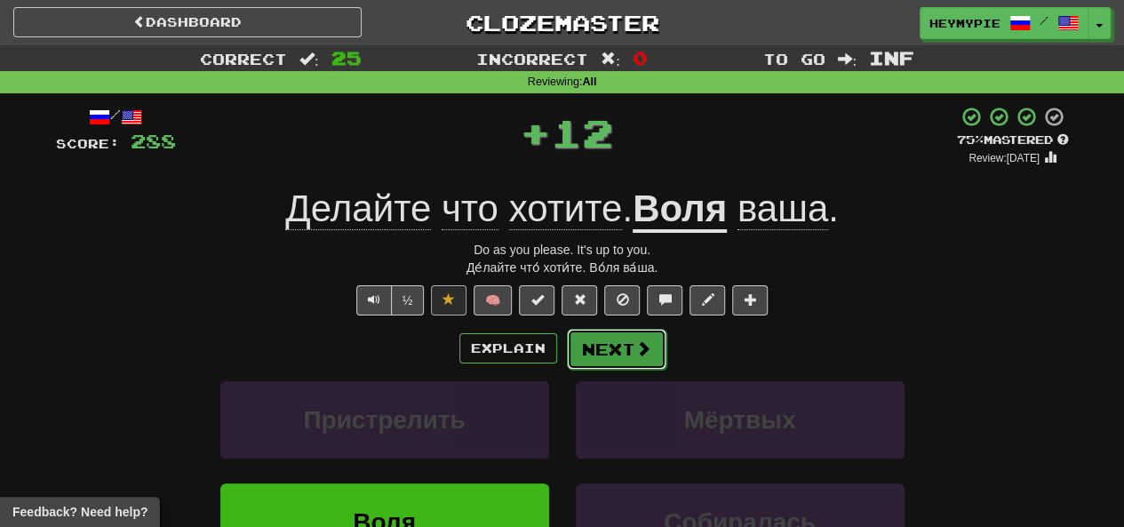
click at [591, 353] on button "Next" at bounding box center [617, 349] width 100 height 41
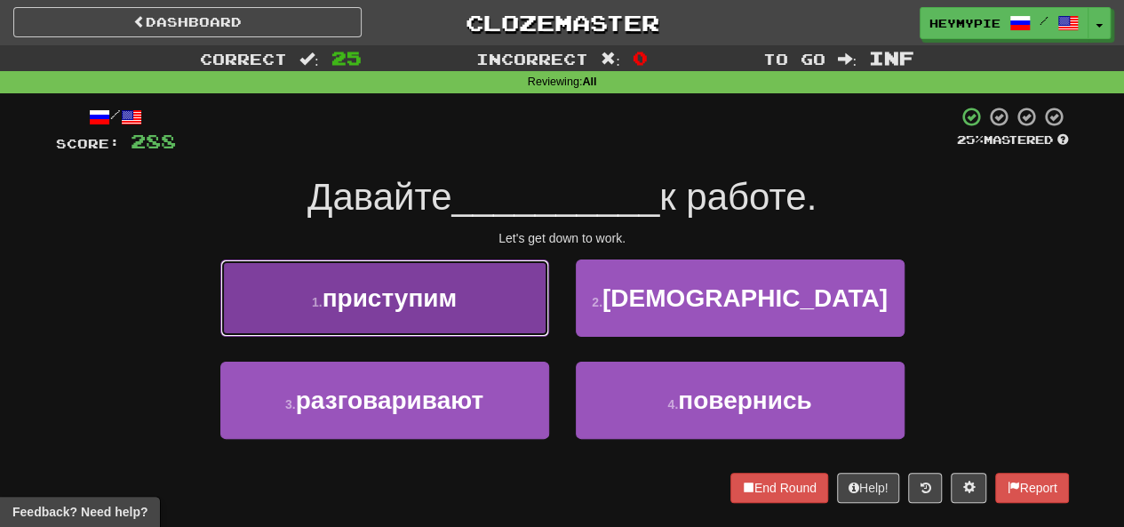
click at [476, 268] on button "1 . приступим" at bounding box center [384, 298] width 329 height 77
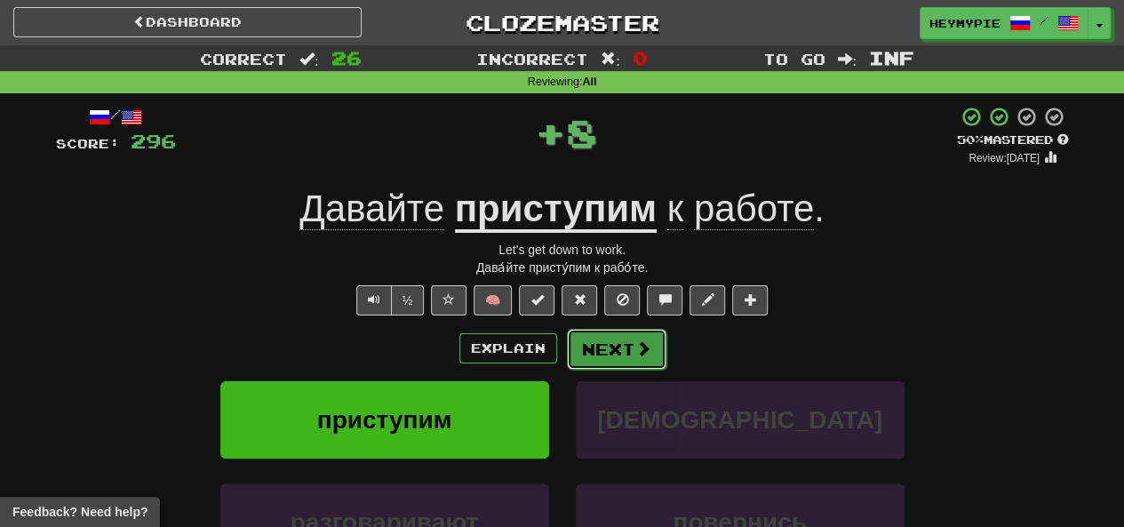
click at [607, 355] on button "Next" at bounding box center [617, 349] width 100 height 41
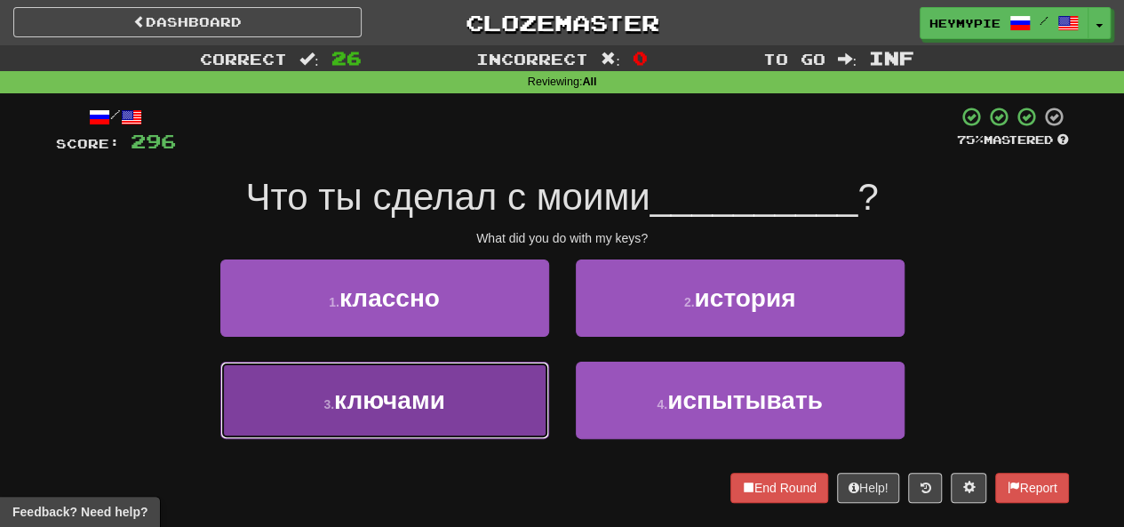
click at [476, 389] on button "3 . ключами" at bounding box center [384, 400] width 329 height 77
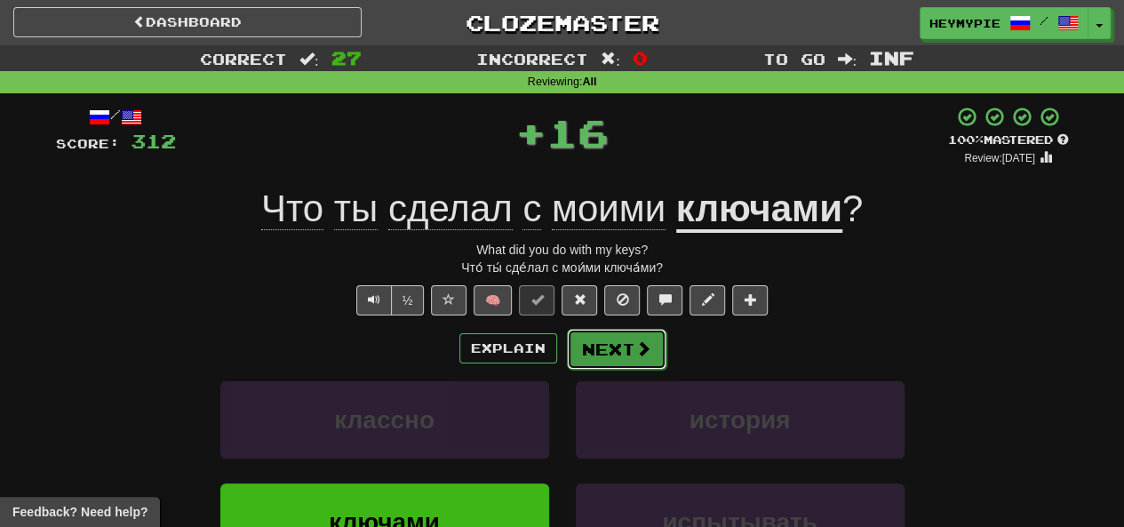
click at [599, 350] on button "Next" at bounding box center [617, 349] width 100 height 41
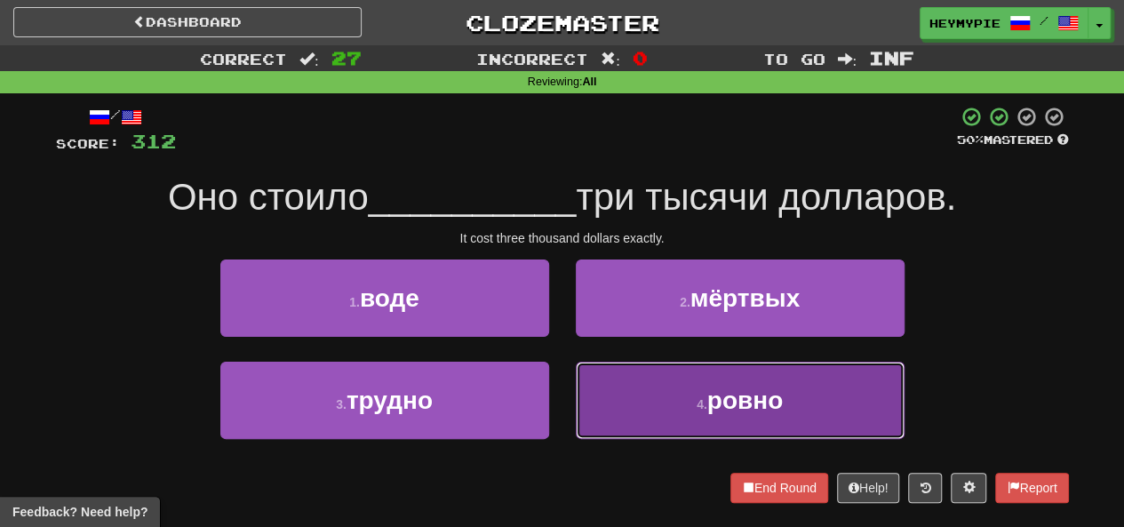
click at [633, 387] on button "4 . ровно" at bounding box center [740, 400] width 329 height 77
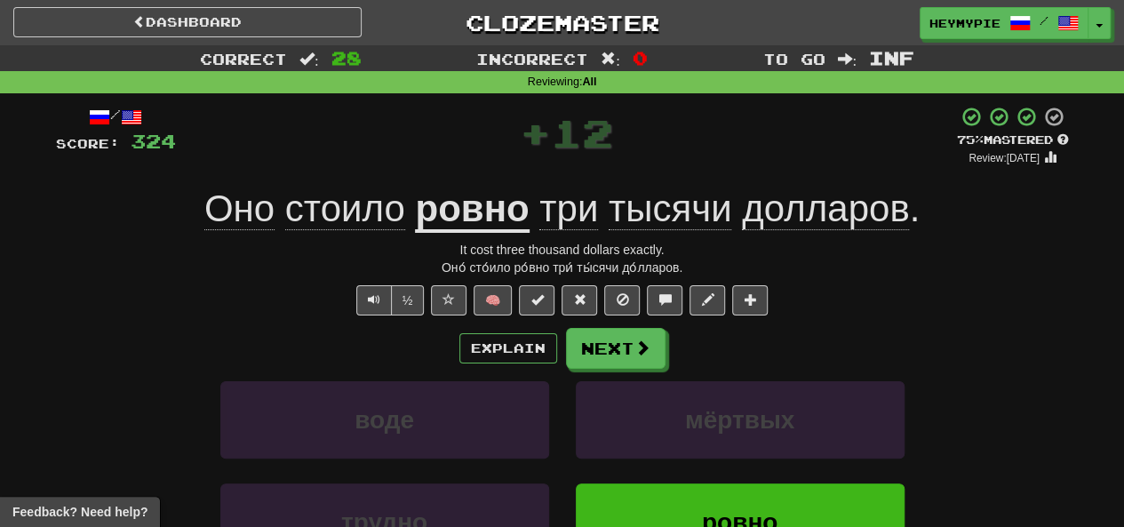
click at [466, 228] on u "ровно" at bounding box center [472, 210] width 114 height 45
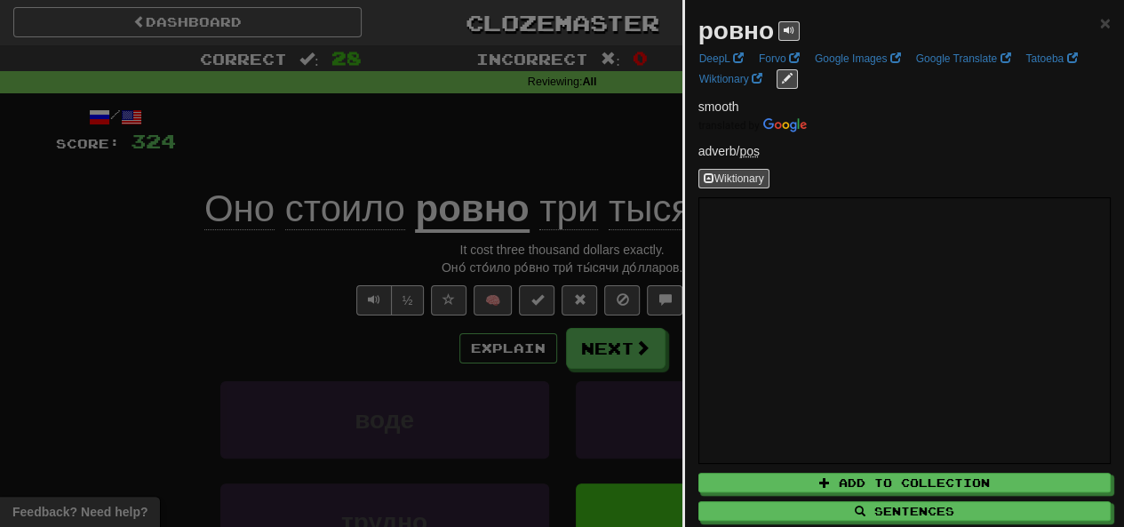
drag, startPoint x: 347, startPoint y: 120, endPoint x: 363, endPoint y: 127, distance: 17.5
click at [348, 121] on div at bounding box center [562, 263] width 1124 height 527
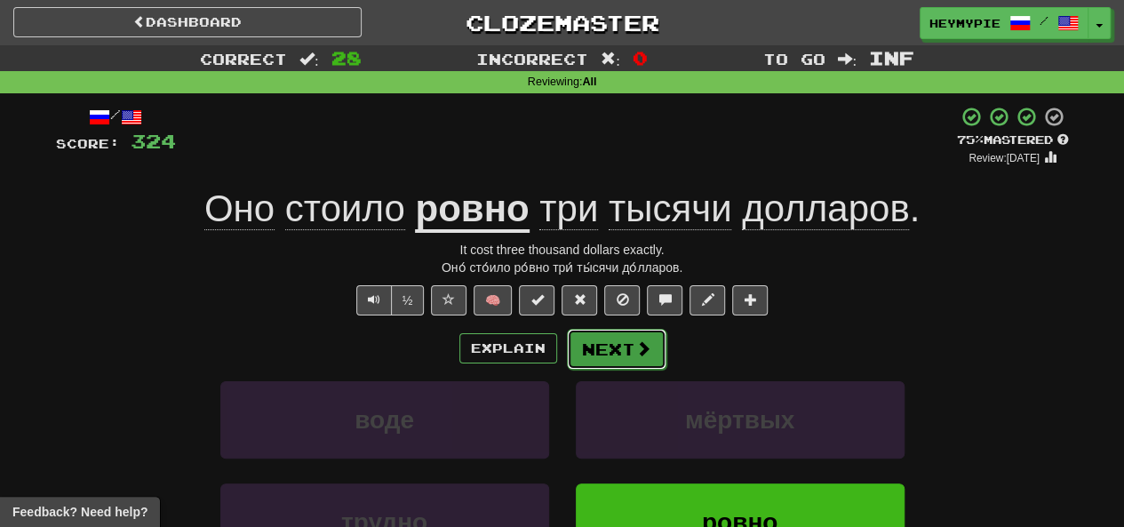
click at [597, 356] on button "Next" at bounding box center [617, 349] width 100 height 41
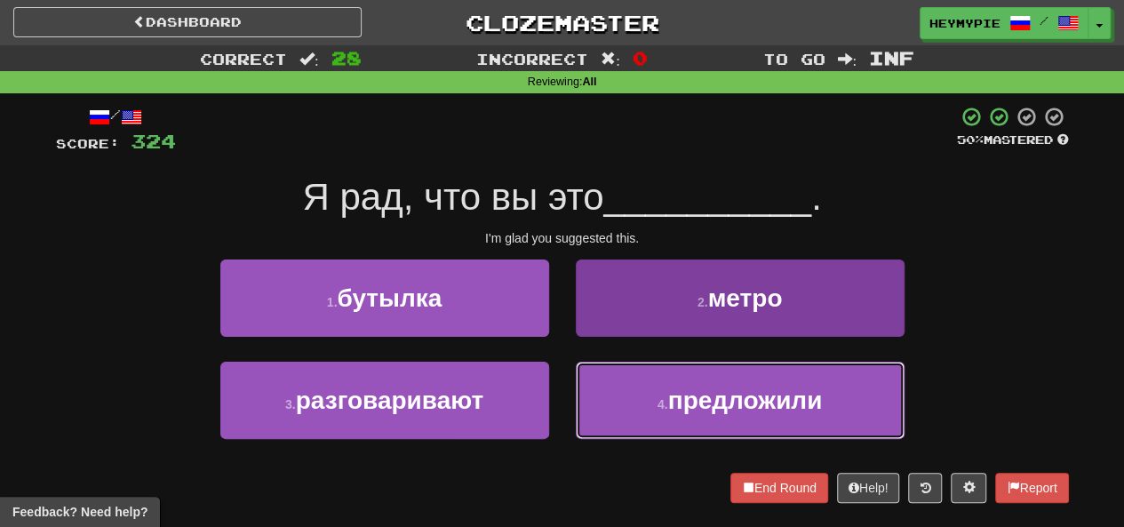
click at [616, 401] on button "4 . предложили" at bounding box center [740, 400] width 329 height 77
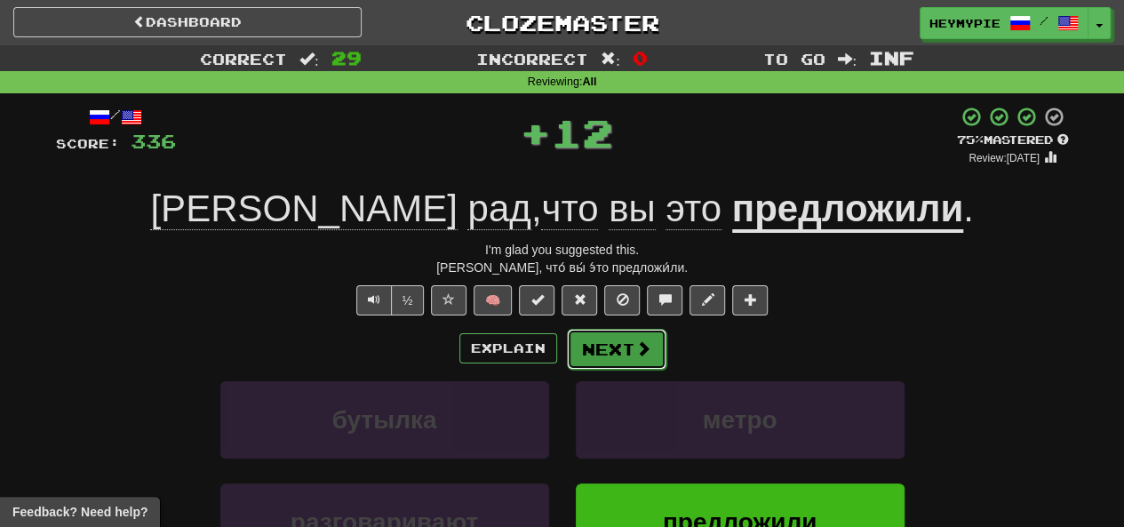
click at [628, 342] on button "Next" at bounding box center [617, 349] width 100 height 41
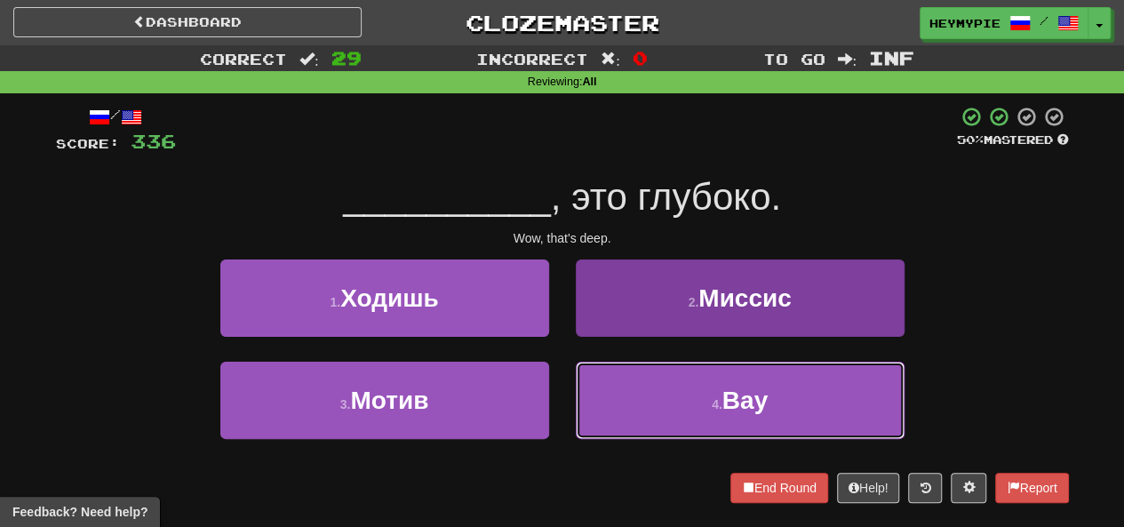
click at [600, 411] on button "4 . Вау" at bounding box center [740, 400] width 329 height 77
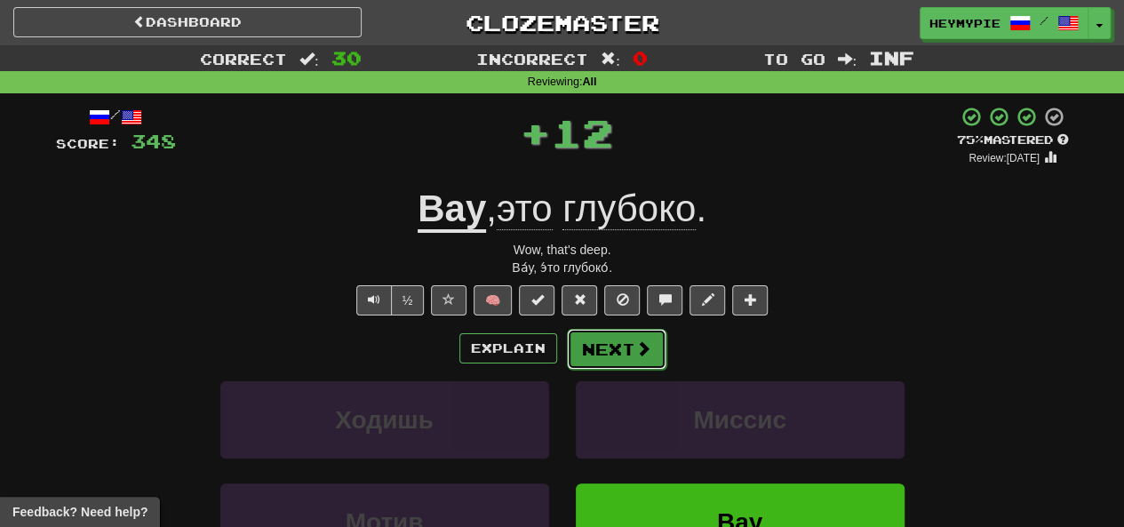
click at [604, 356] on button "Next" at bounding box center [617, 349] width 100 height 41
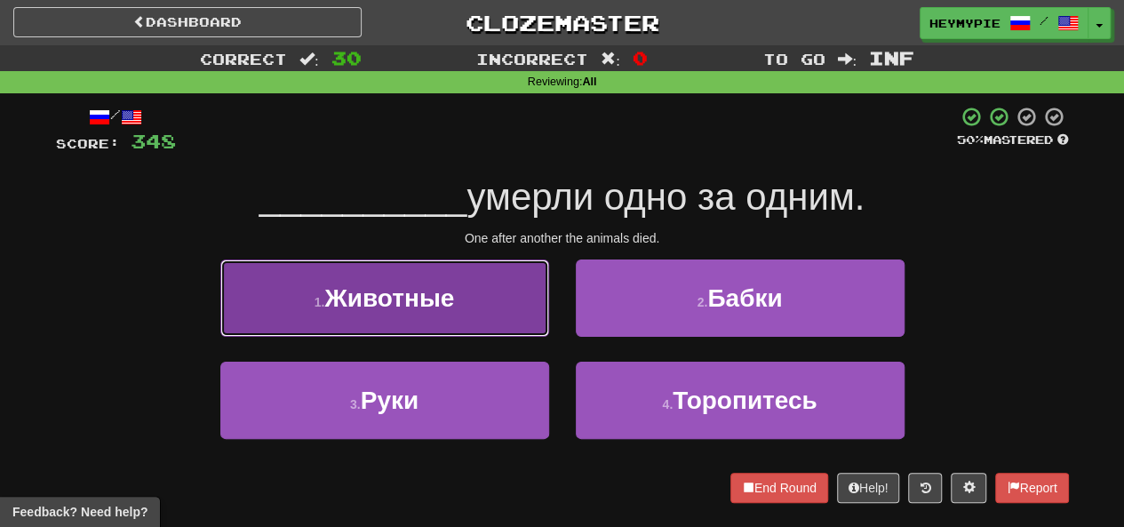
click at [461, 320] on button "1 . Животные" at bounding box center [384, 298] width 329 height 77
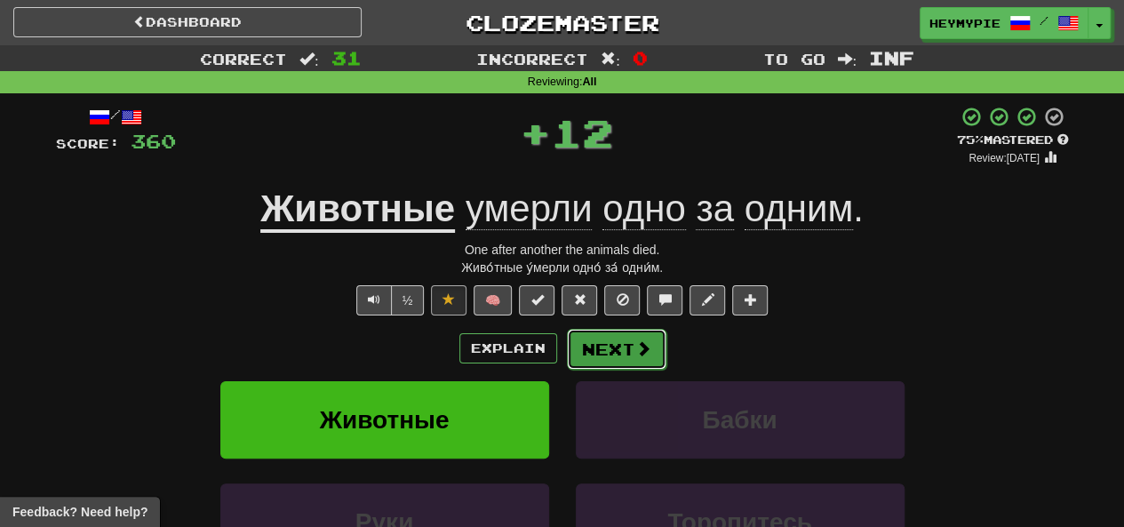
click at [597, 353] on button "Next" at bounding box center [617, 349] width 100 height 41
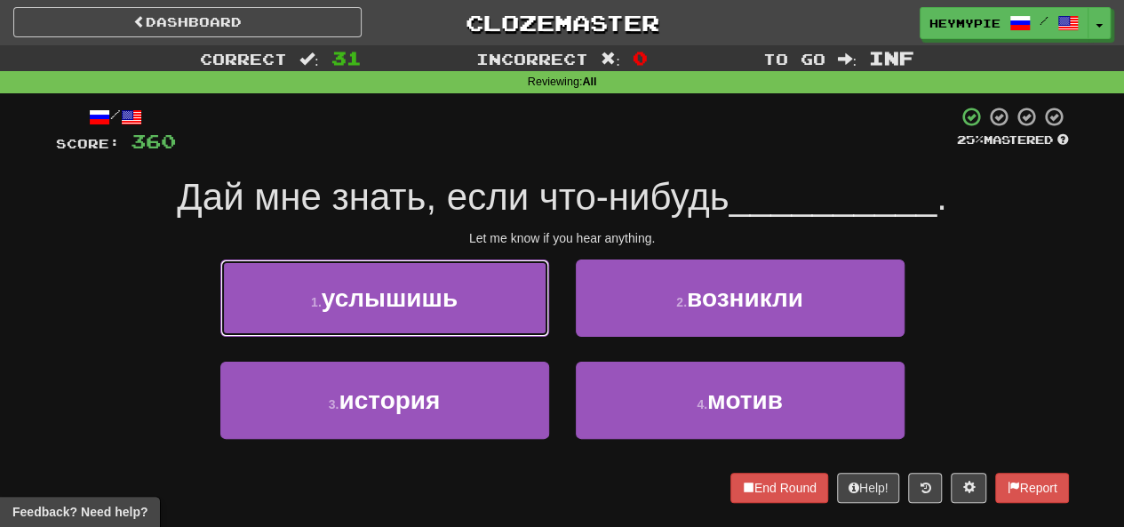
click at [470, 285] on button "1 . услышишь" at bounding box center [384, 298] width 329 height 77
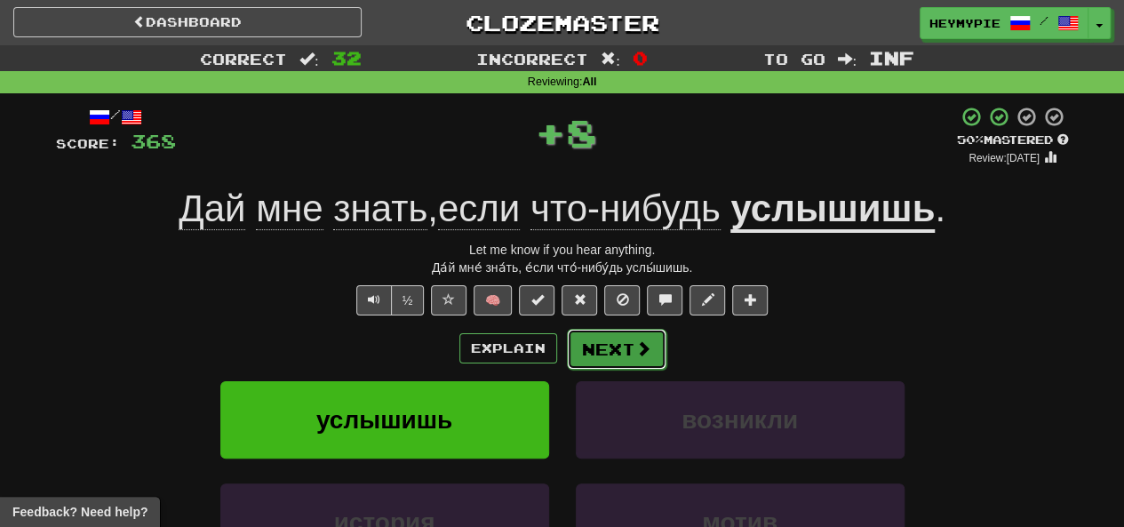
click at [607, 342] on button "Next" at bounding box center [617, 349] width 100 height 41
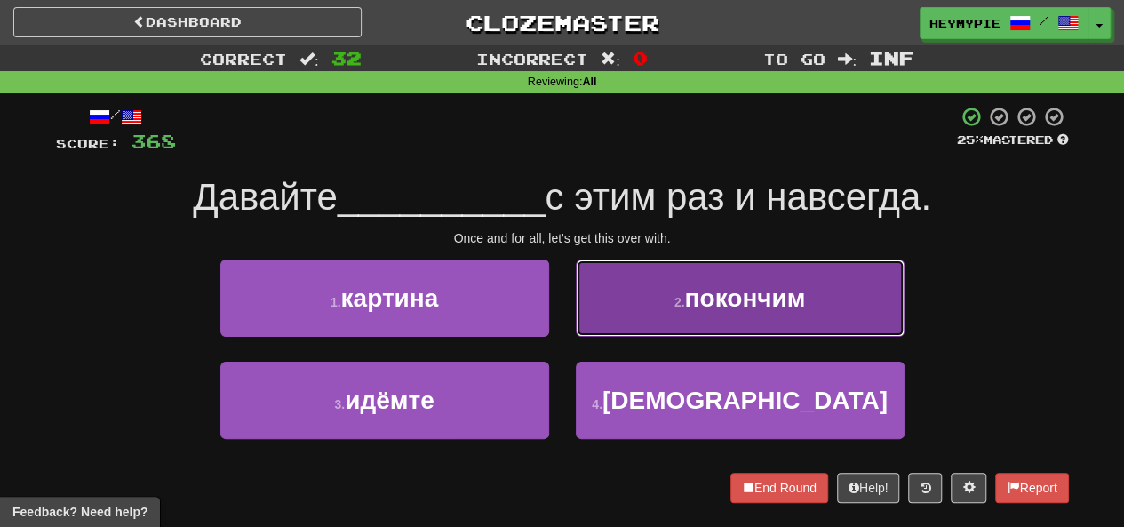
click at [644, 317] on button "2 . покончим" at bounding box center [740, 298] width 329 height 77
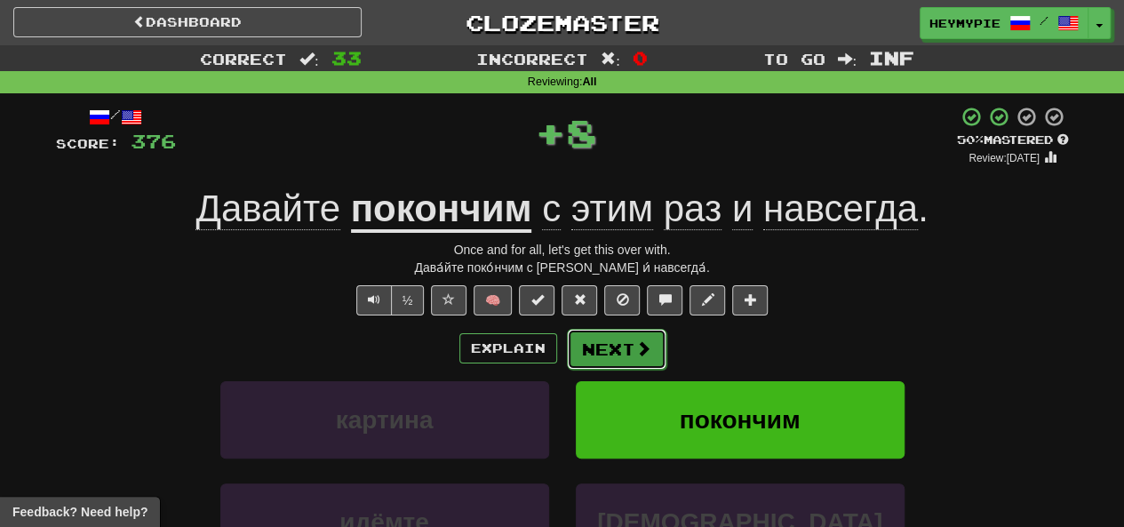
click at [583, 360] on button "Next" at bounding box center [617, 349] width 100 height 41
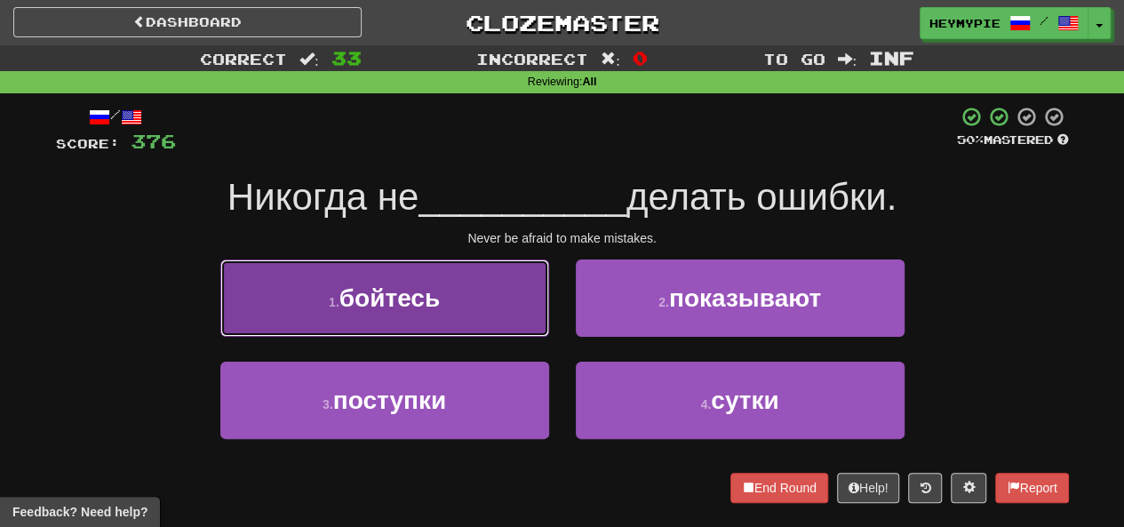
click at [454, 293] on button "1 . бойтесь" at bounding box center [384, 298] width 329 height 77
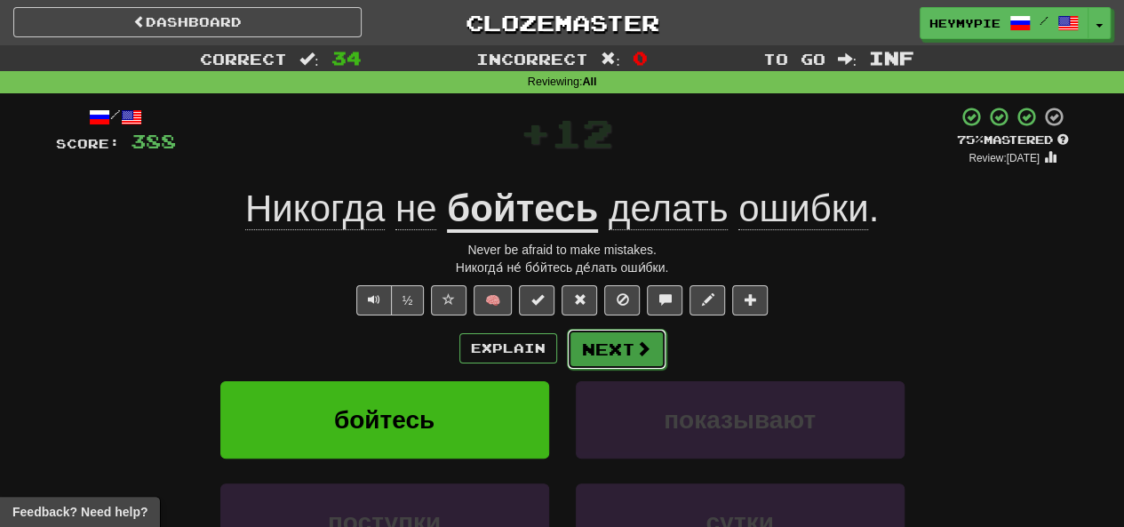
click at [589, 348] on button "Next" at bounding box center [617, 349] width 100 height 41
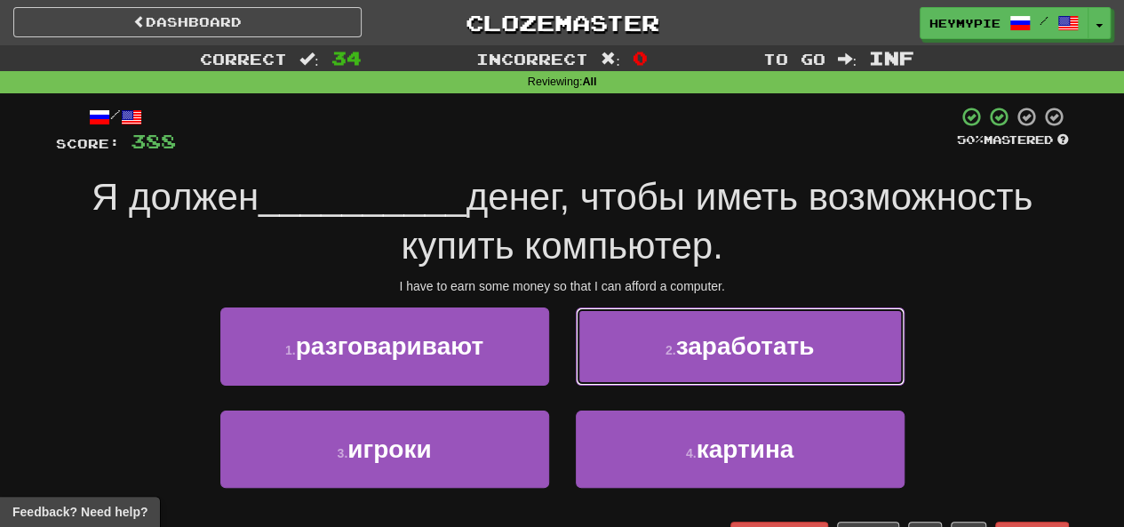
click at [670, 371] on button "2 . заработать" at bounding box center [740, 346] width 329 height 77
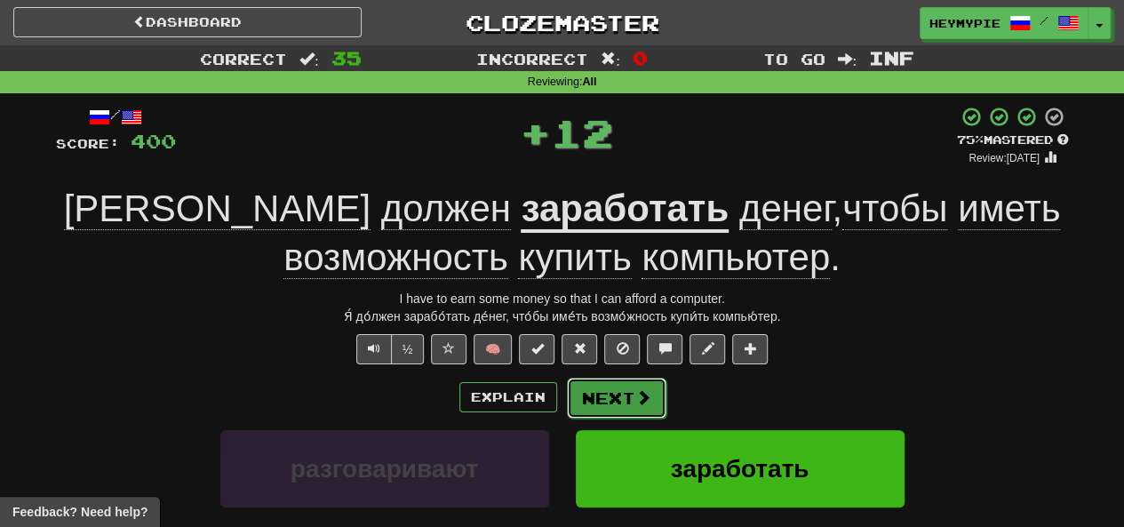
click at [616, 403] on button "Next" at bounding box center [617, 398] width 100 height 41
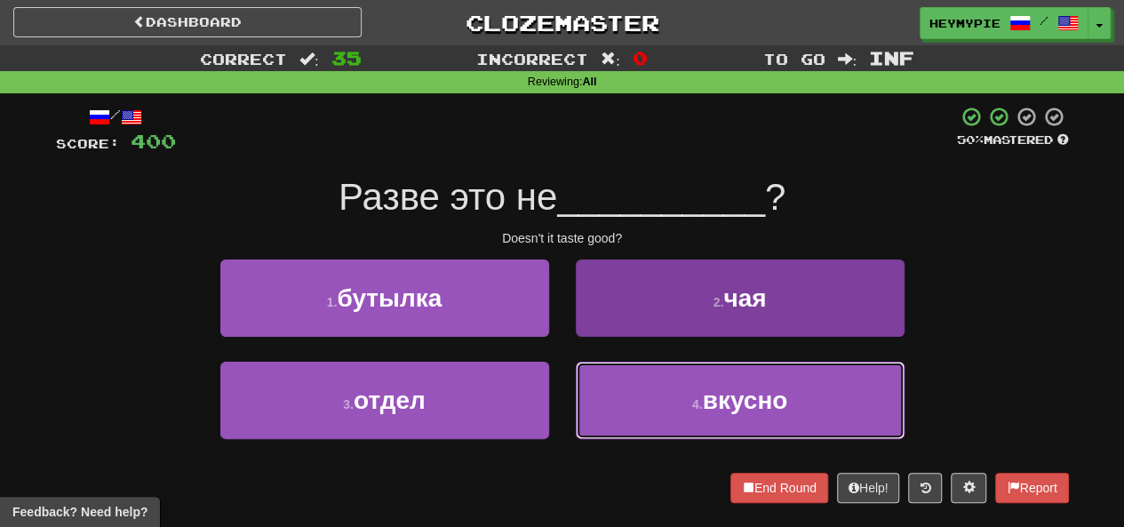
click at [663, 402] on button "4 . вкусно" at bounding box center [740, 400] width 329 height 77
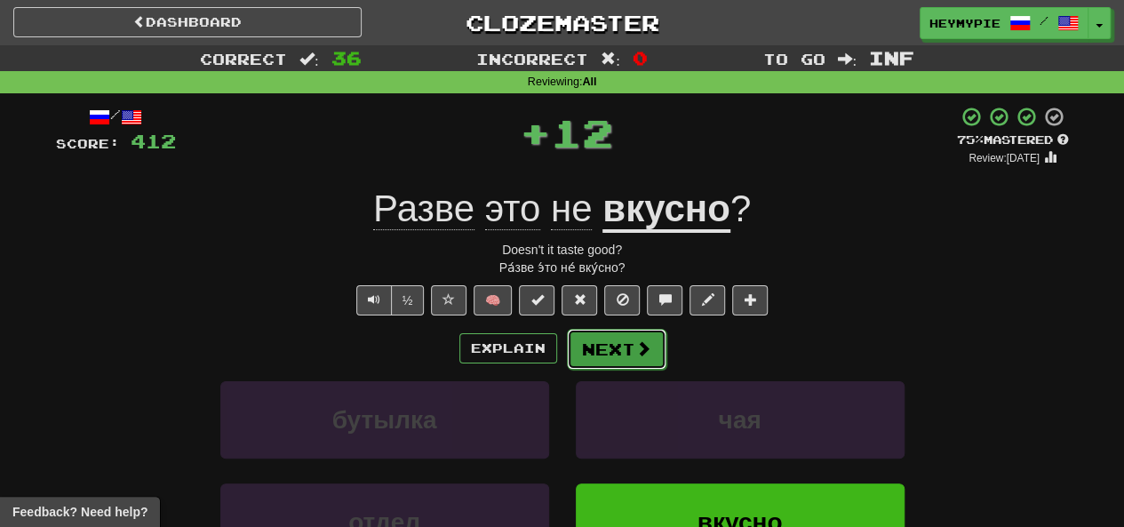
click at [599, 346] on button "Next" at bounding box center [617, 349] width 100 height 41
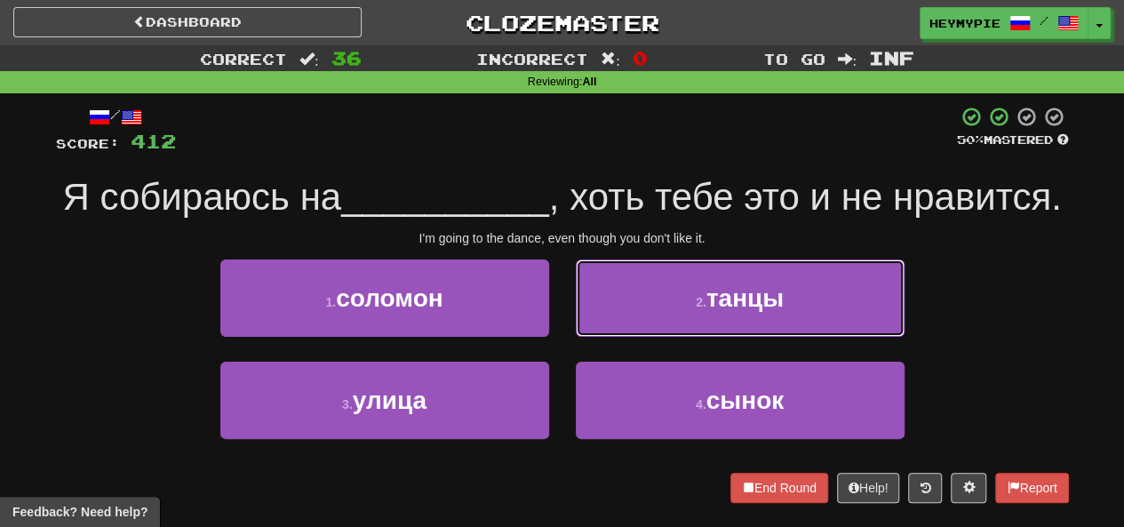
click at [644, 314] on button "2 . танцы" at bounding box center [740, 298] width 329 height 77
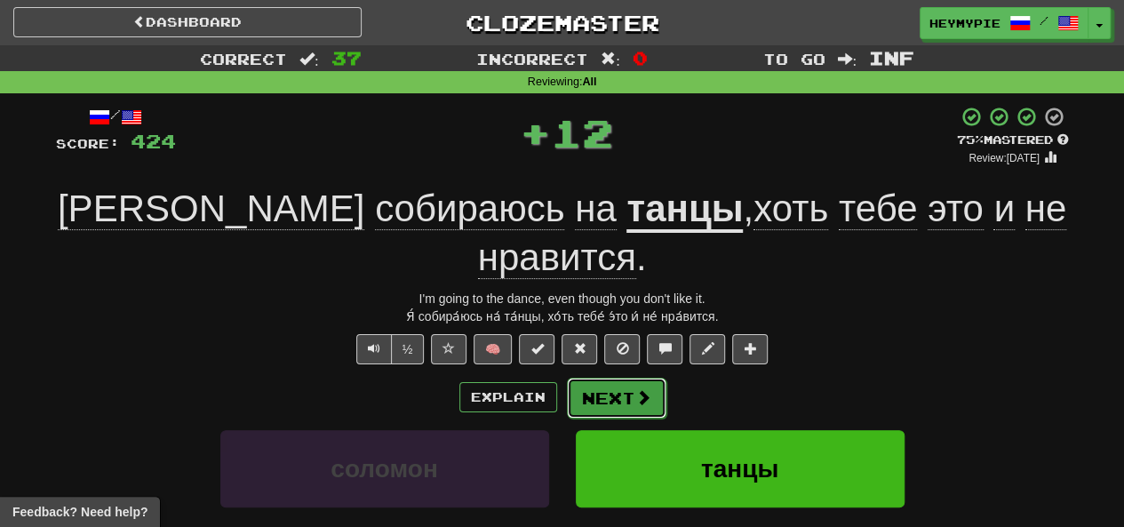
click at [588, 378] on button "Next" at bounding box center [617, 398] width 100 height 41
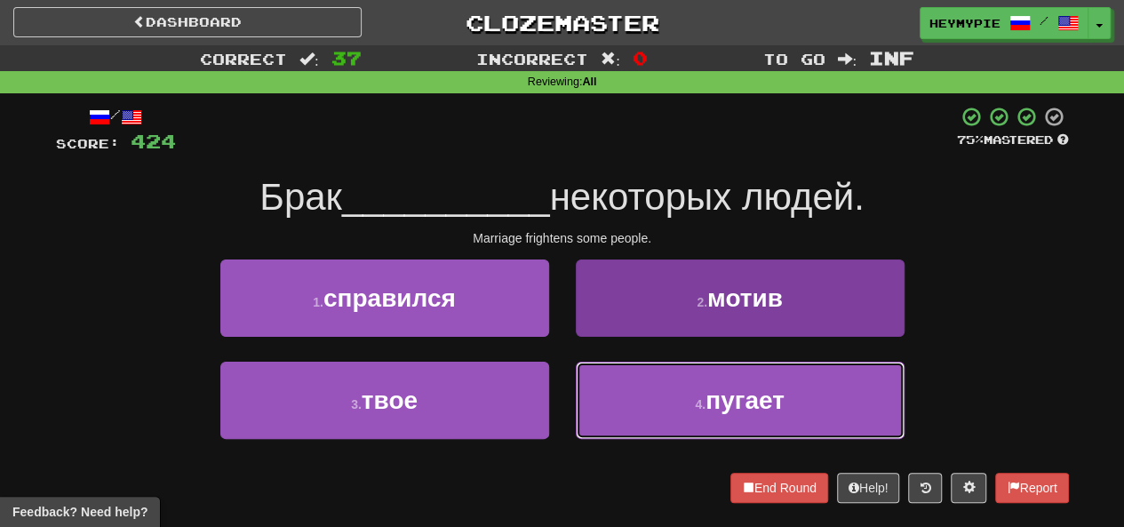
click at [615, 396] on button "4 . пугает" at bounding box center [740, 400] width 329 height 77
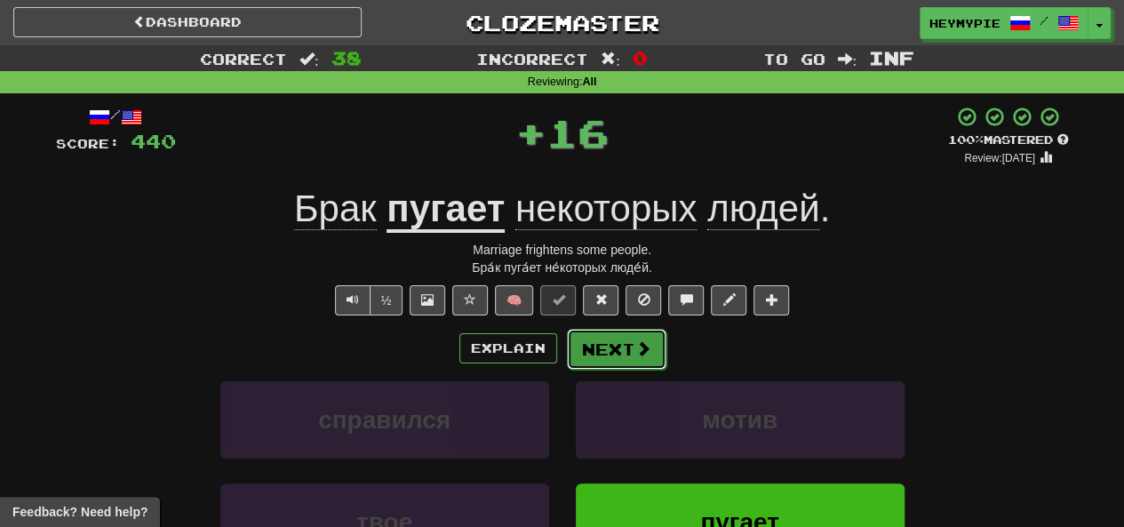
click at [594, 358] on button "Next" at bounding box center [617, 349] width 100 height 41
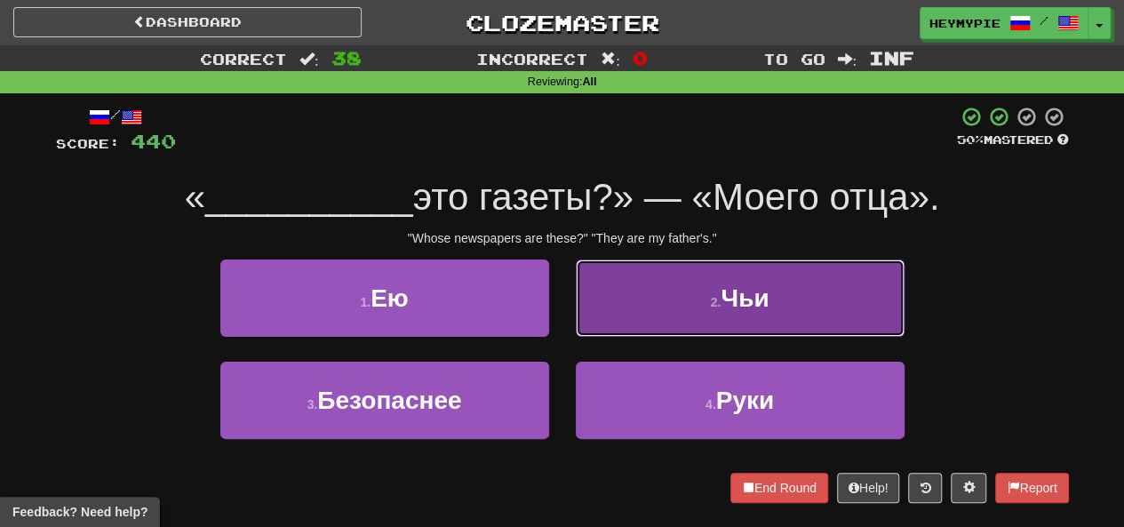
click at [617, 312] on button "2 . Чьи" at bounding box center [740, 298] width 329 height 77
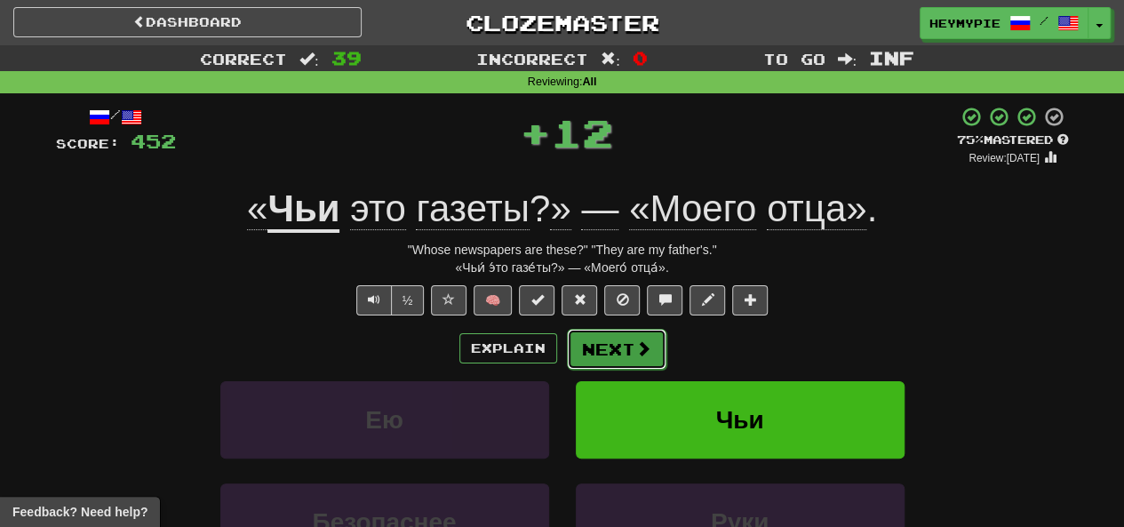
click at [594, 356] on button "Next" at bounding box center [617, 349] width 100 height 41
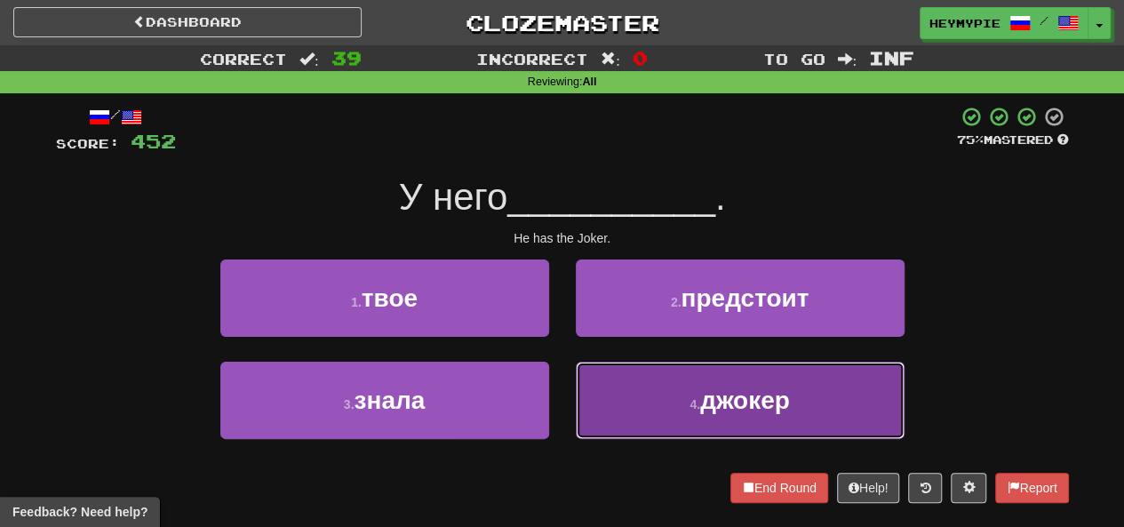
click at [624, 364] on button "4 . джокер" at bounding box center [740, 400] width 329 height 77
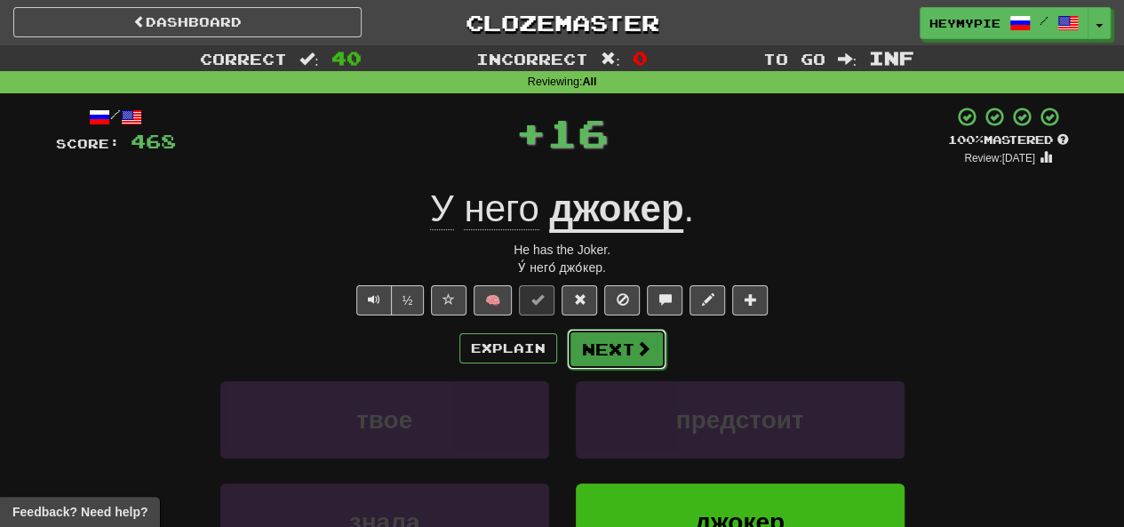
click at [618, 340] on button "Next" at bounding box center [617, 349] width 100 height 41
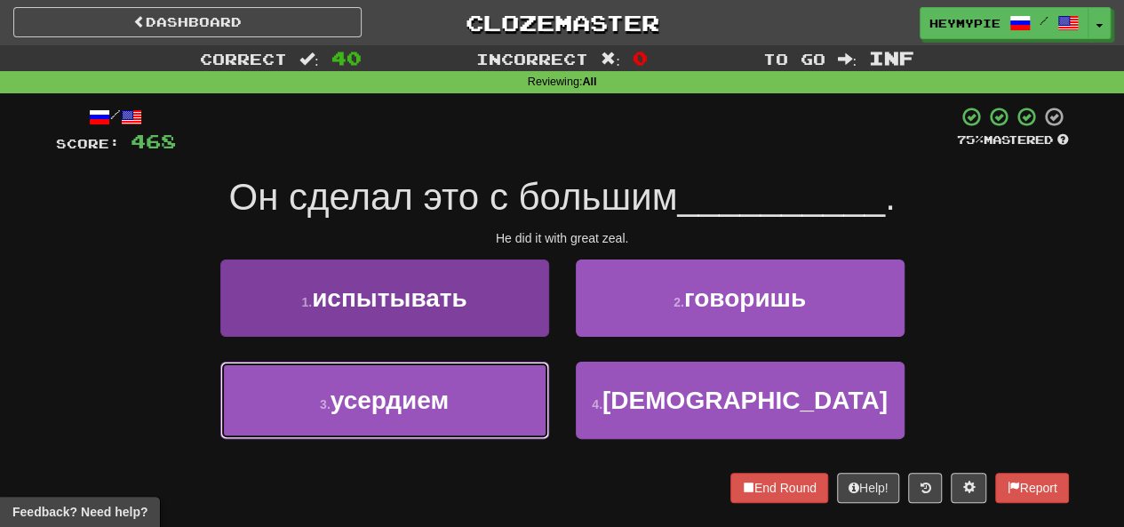
click at [463, 396] on button "3 . усердием" at bounding box center [384, 400] width 329 height 77
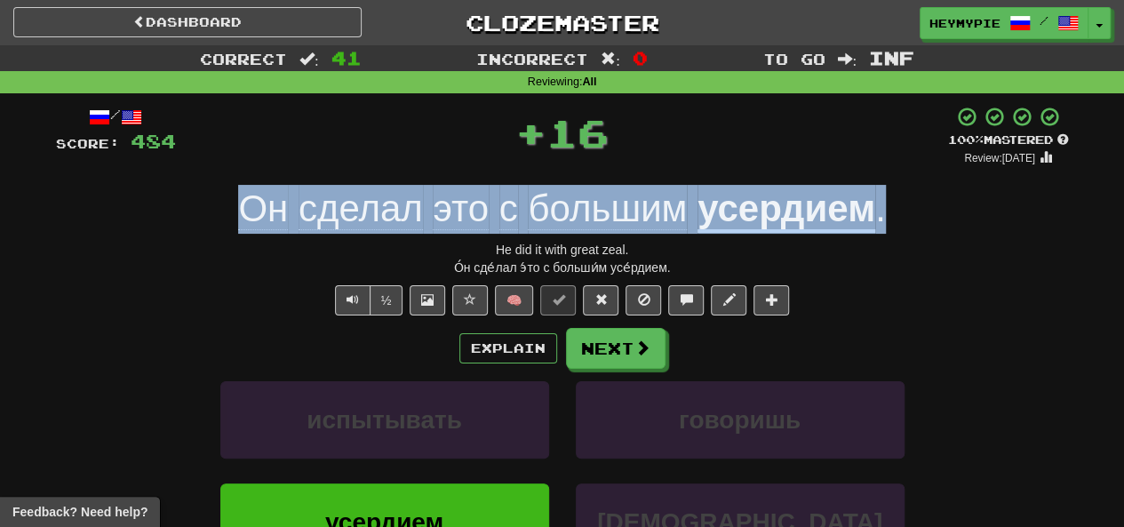
drag, startPoint x: 773, startPoint y: 202, endPoint x: 204, endPoint y: 202, distance: 569.7
click at [204, 202] on div "Он сделал это с большим усердием ." at bounding box center [562, 209] width 1013 height 49
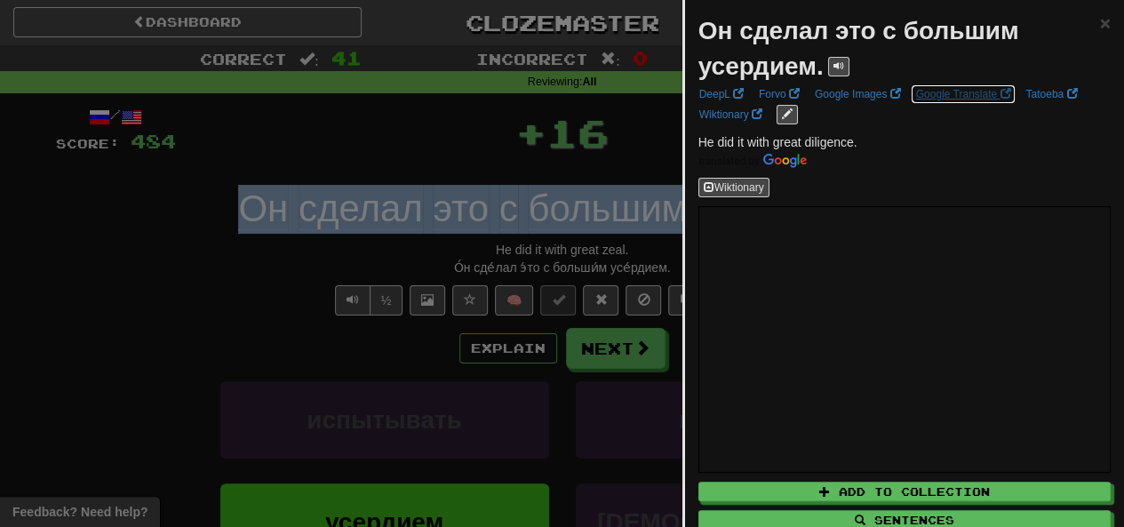
click at [967, 100] on link "Google Translate" at bounding box center [964, 94] width 106 height 20
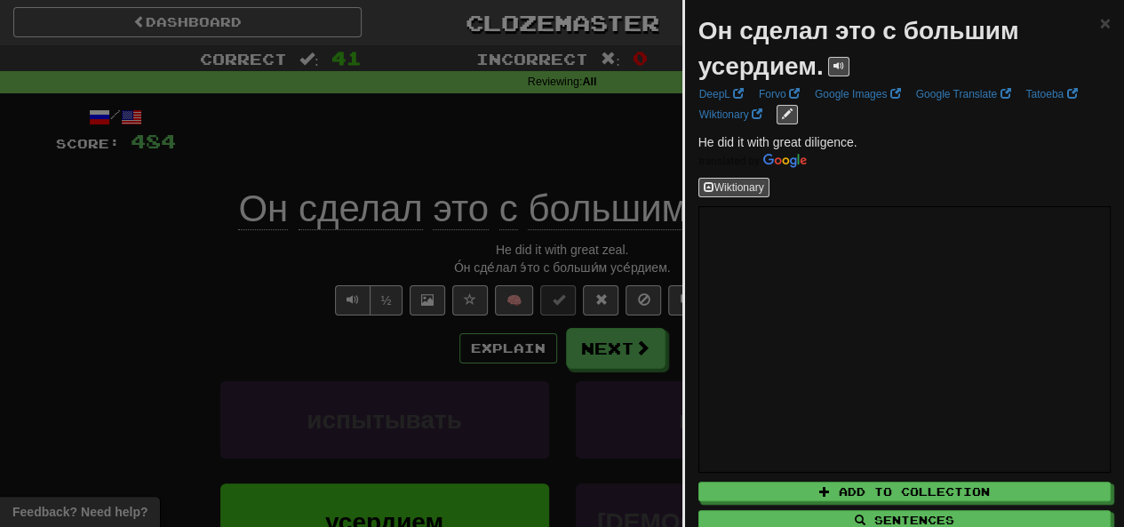
click at [443, 132] on div at bounding box center [562, 263] width 1124 height 527
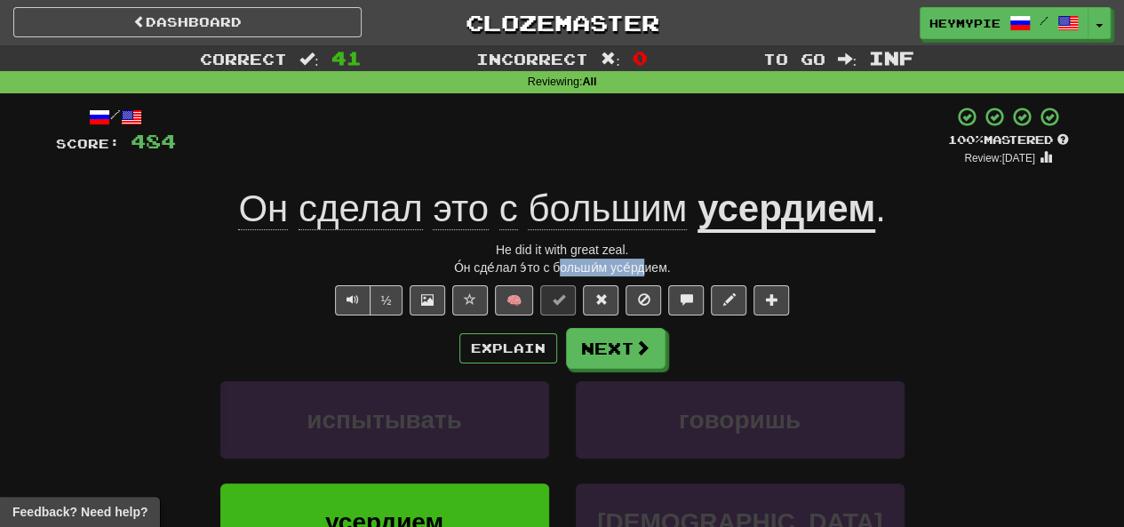
drag, startPoint x: 640, startPoint y: 260, endPoint x: 560, endPoint y: 266, distance: 80.2
click at [560, 266] on div "О́н сде́лал э́то с больши́м усе́рдием." at bounding box center [562, 268] width 1013 height 18
click at [804, 276] on div "О́н сде́лал э́то с больши́м усе́рдием." at bounding box center [562, 268] width 1013 height 18
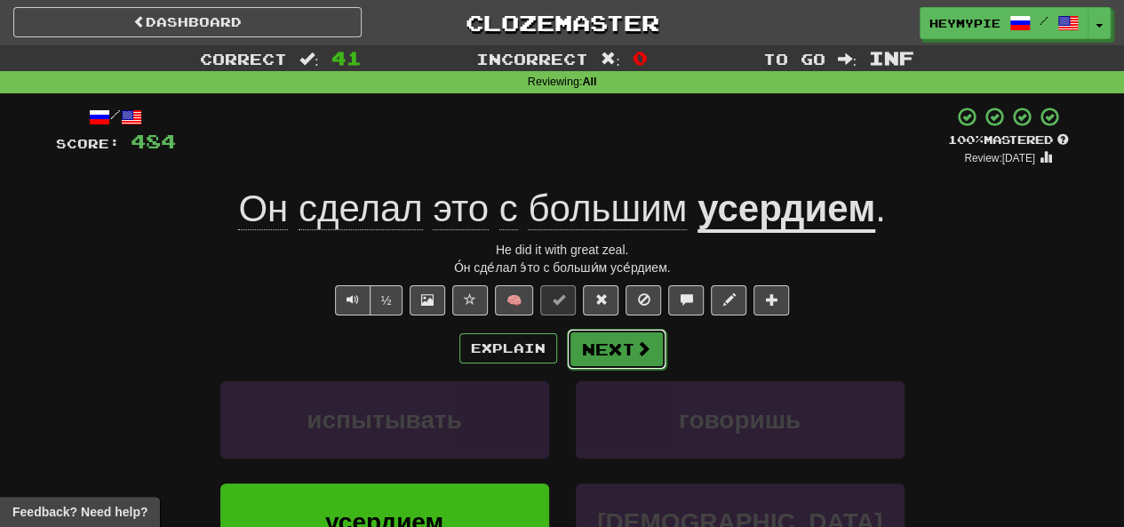
click at [603, 353] on button "Next" at bounding box center [617, 349] width 100 height 41
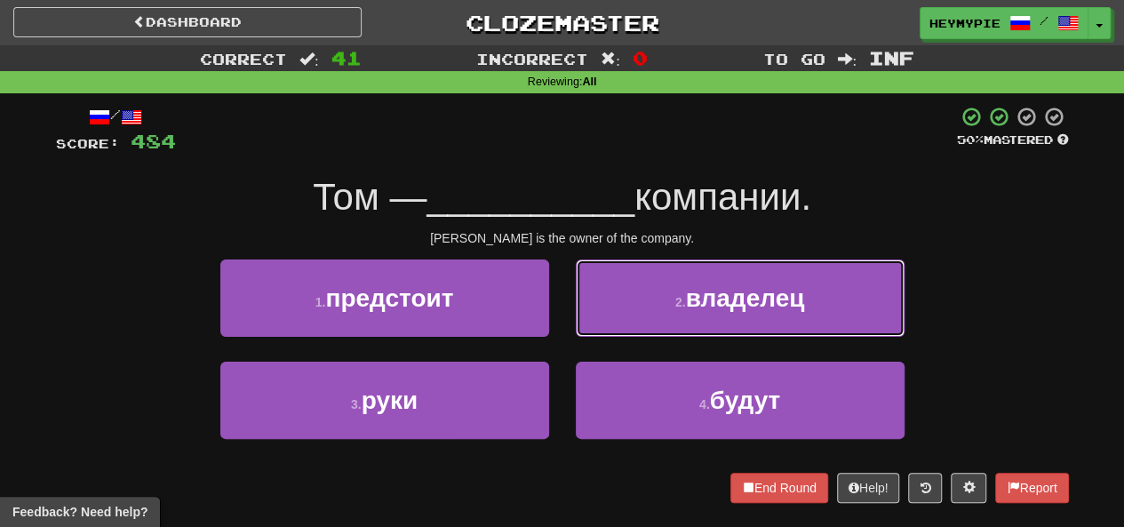
click at [667, 317] on button "2 . владелец" at bounding box center [740, 298] width 329 height 77
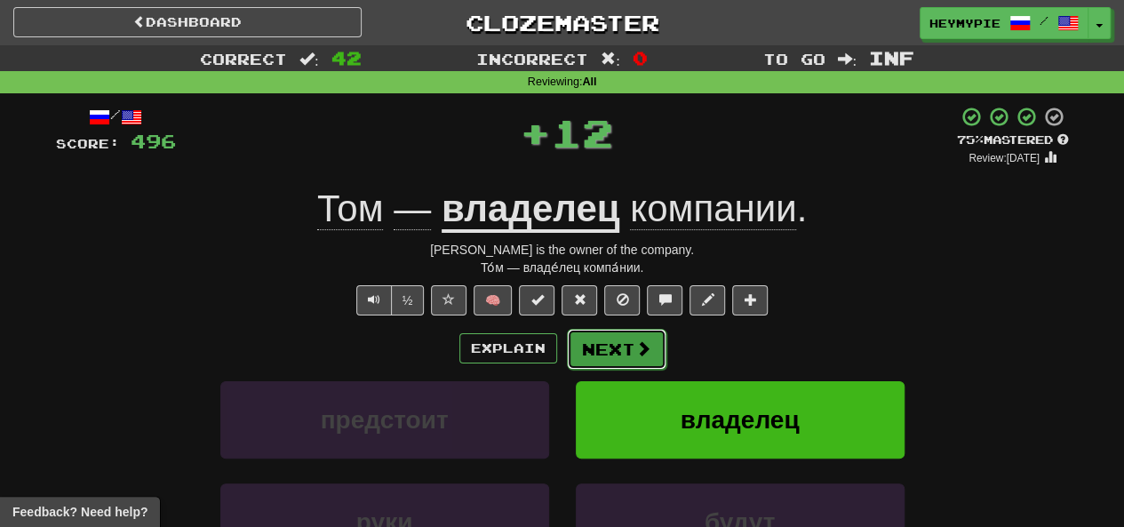
click at [615, 353] on button "Next" at bounding box center [617, 349] width 100 height 41
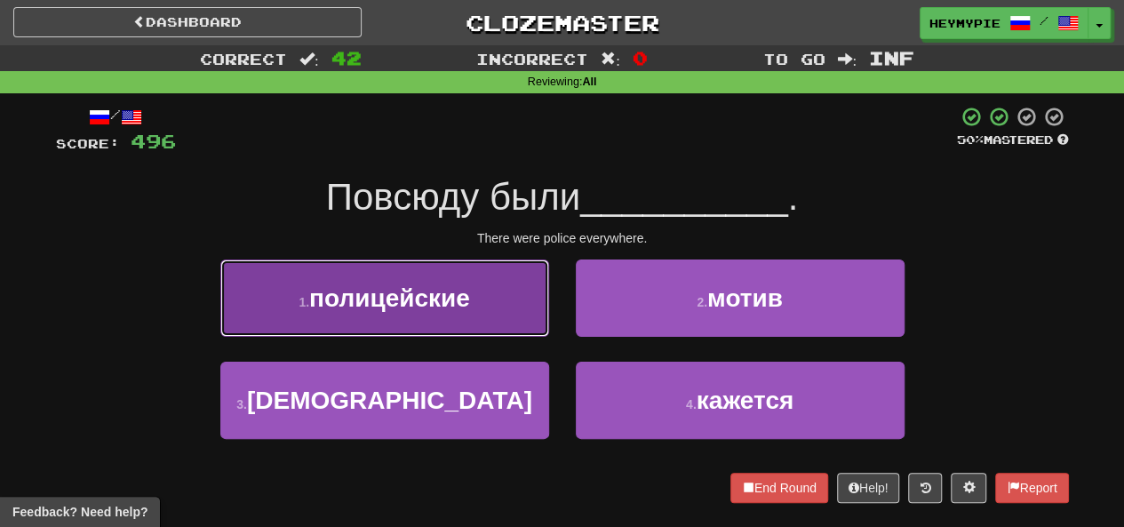
click at [462, 314] on button "1 . полицейские" at bounding box center [384, 298] width 329 height 77
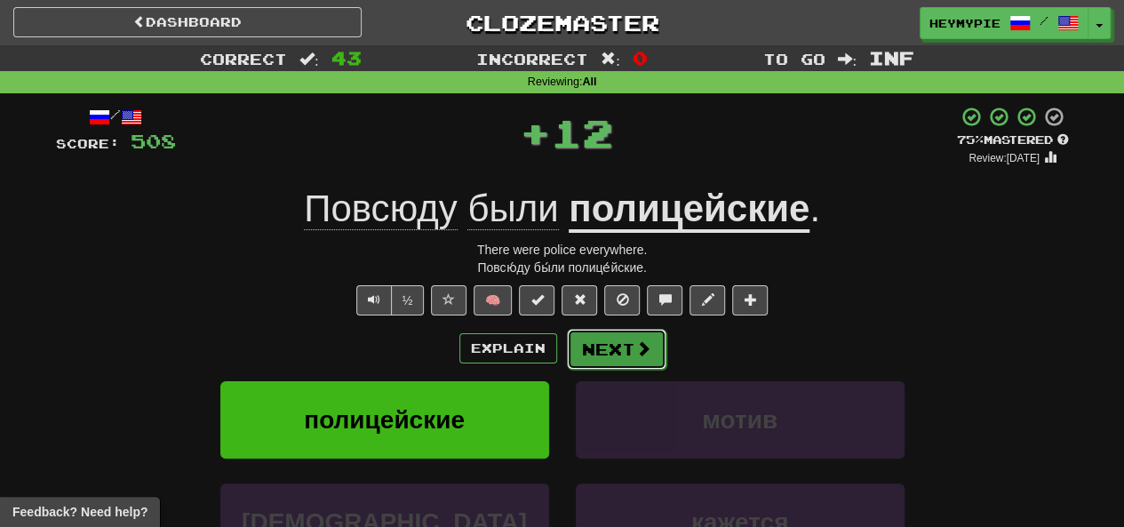
click at [626, 334] on button "Next" at bounding box center [617, 349] width 100 height 41
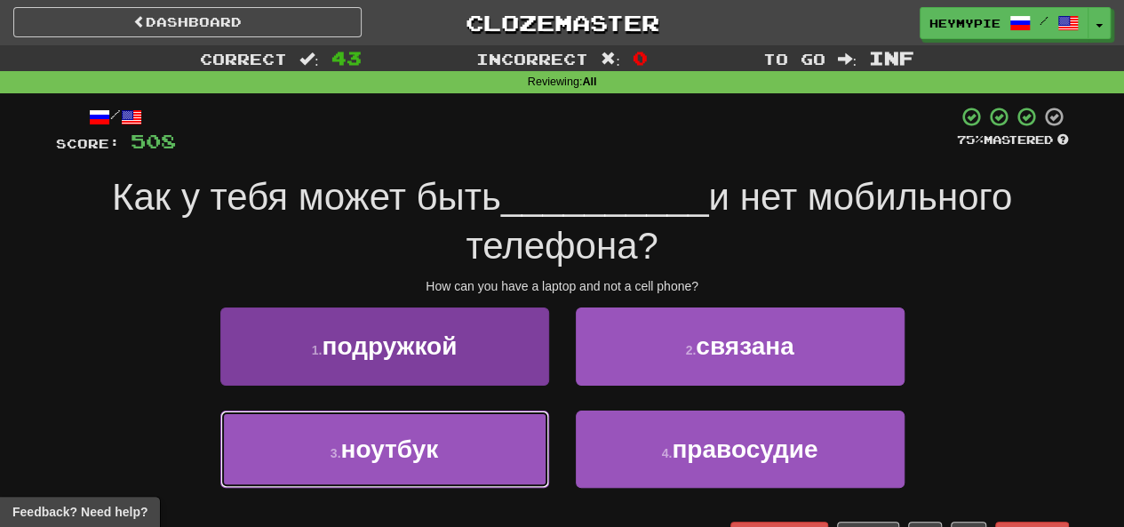
click at [436, 477] on button "3 . ноутбук" at bounding box center [384, 449] width 329 height 77
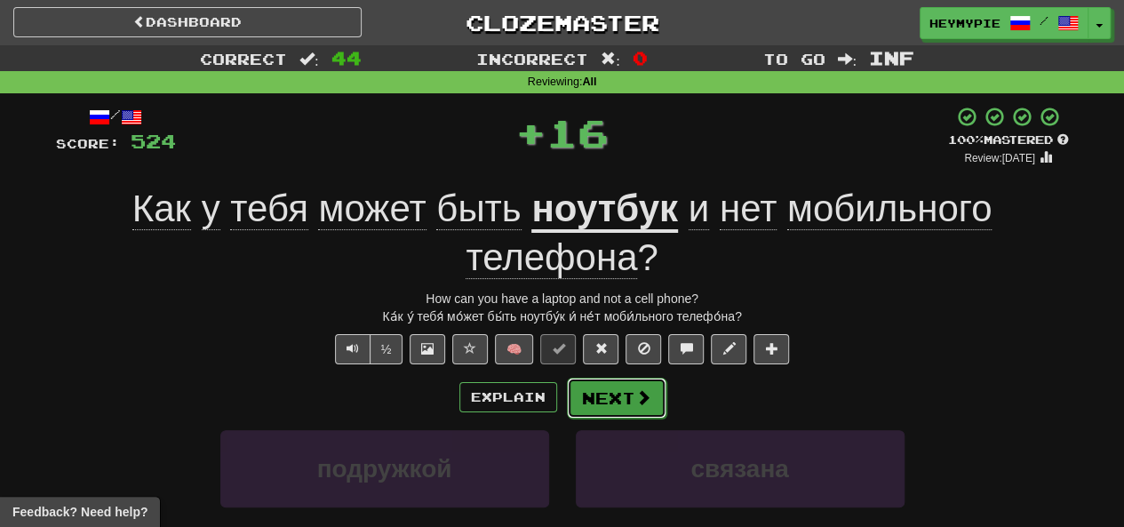
click at [626, 399] on button "Next" at bounding box center [617, 398] width 100 height 41
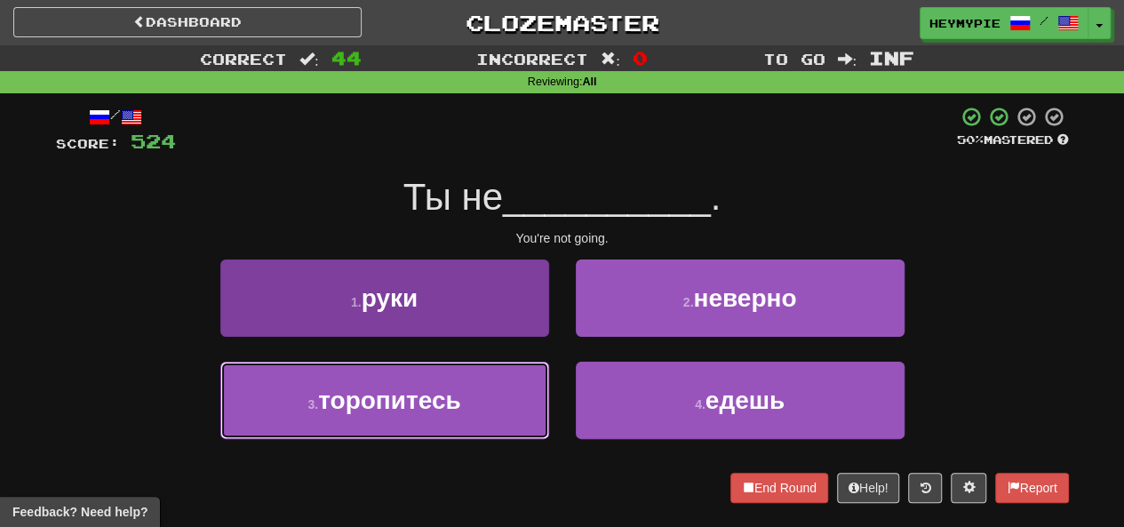
click at [465, 412] on button "3 . торопитесь" at bounding box center [384, 400] width 329 height 77
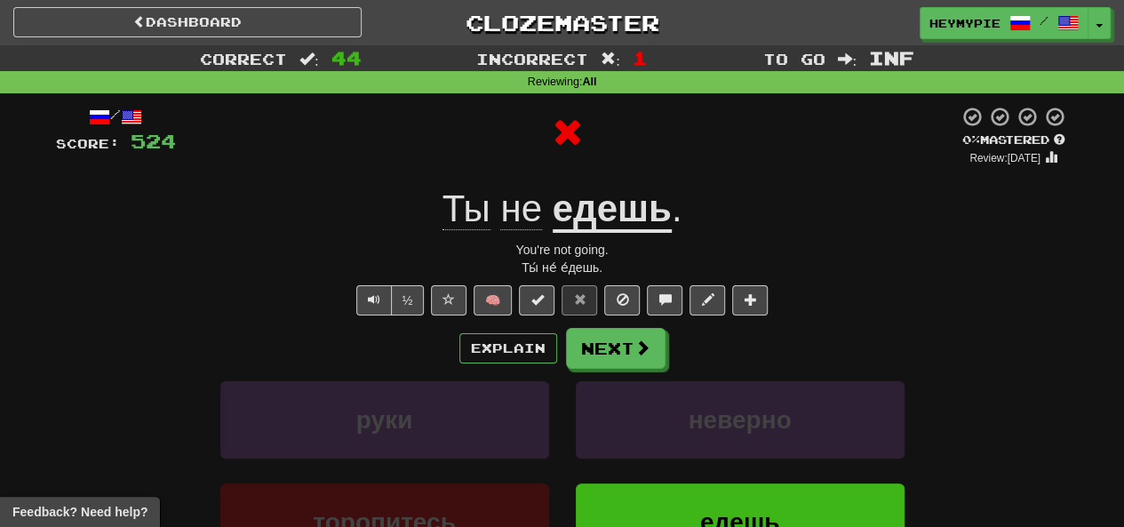
click at [635, 373] on div "Explain Next руки неверно торопитесь едешь Learn more: руки неверно торопитесь …" at bounding box center [562, 470] width 1013 height 285
click at [625, 347] on button "Next" at bounding box center [617, 349] width 100 height 41
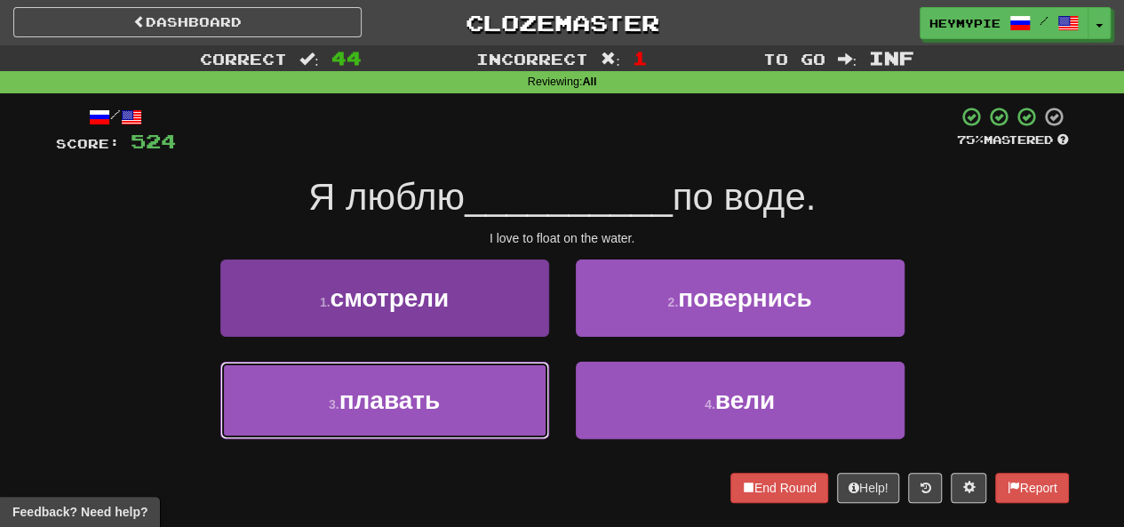
click at [327, 428] on button "3 . плавать" at bounding box center [384, 400] width 329 height 77
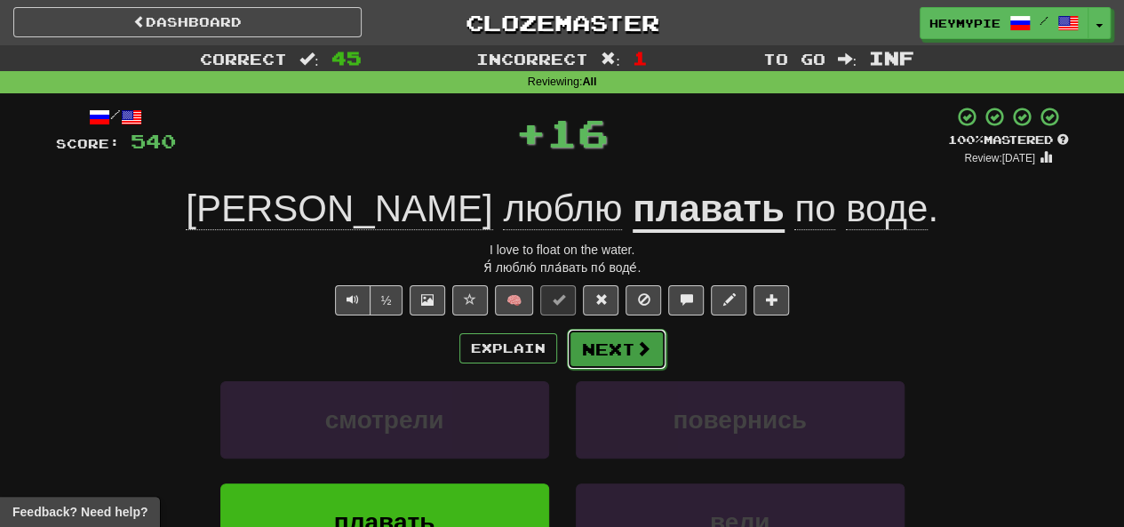
click at [624, 365] on button "Next" at bounding box center [617, 349] width 100 height 41
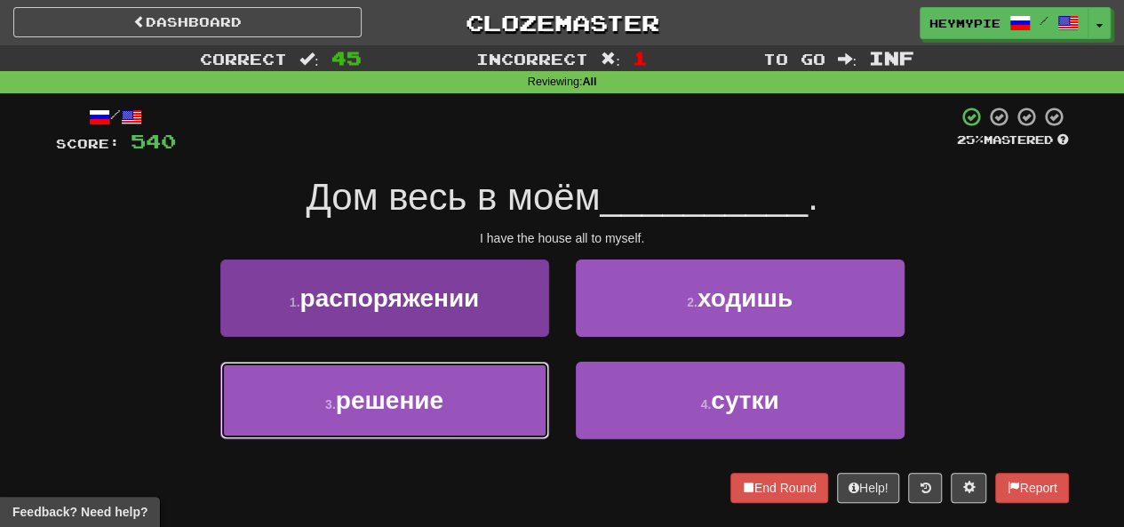
click at [352, 404] on span "решение" at bounding box center [390, 401] width 108 height 28
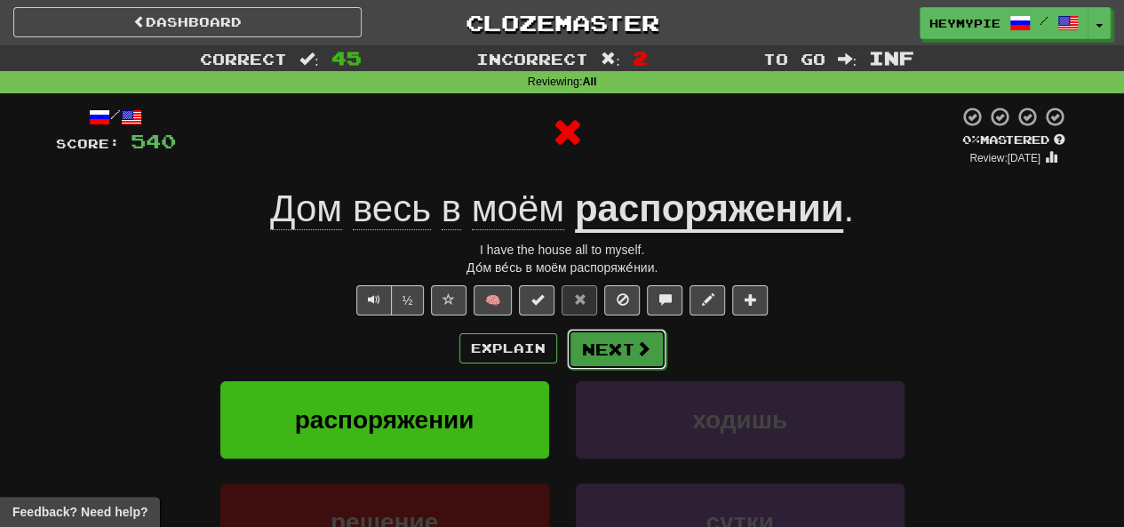
click at [608, 342] on button "Next" at bounding box center [617, 349] width 100 height 41
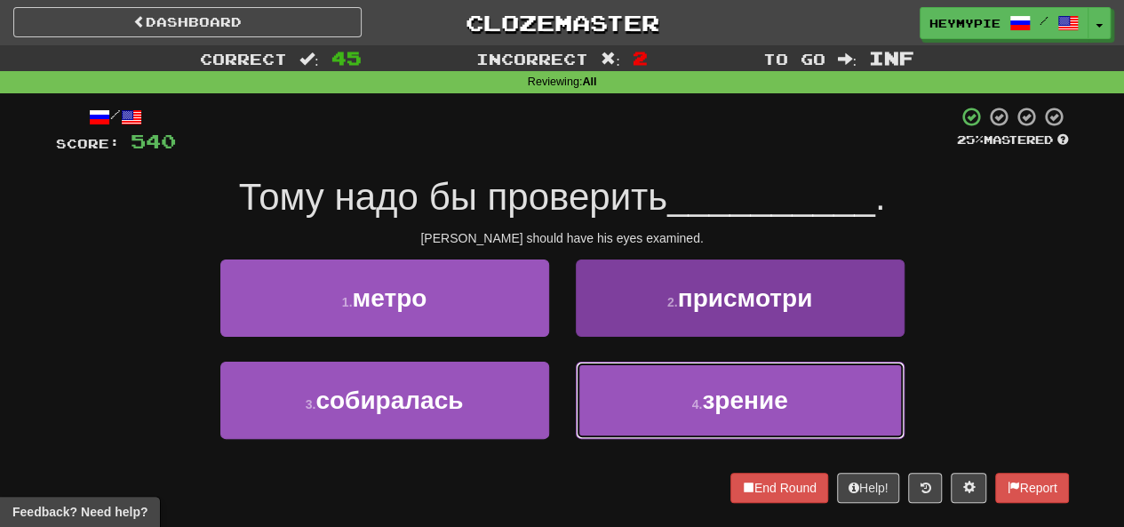
click at [629, 399] on button "4 . зрение" at bounding box center [740, 400] width 329 height 77
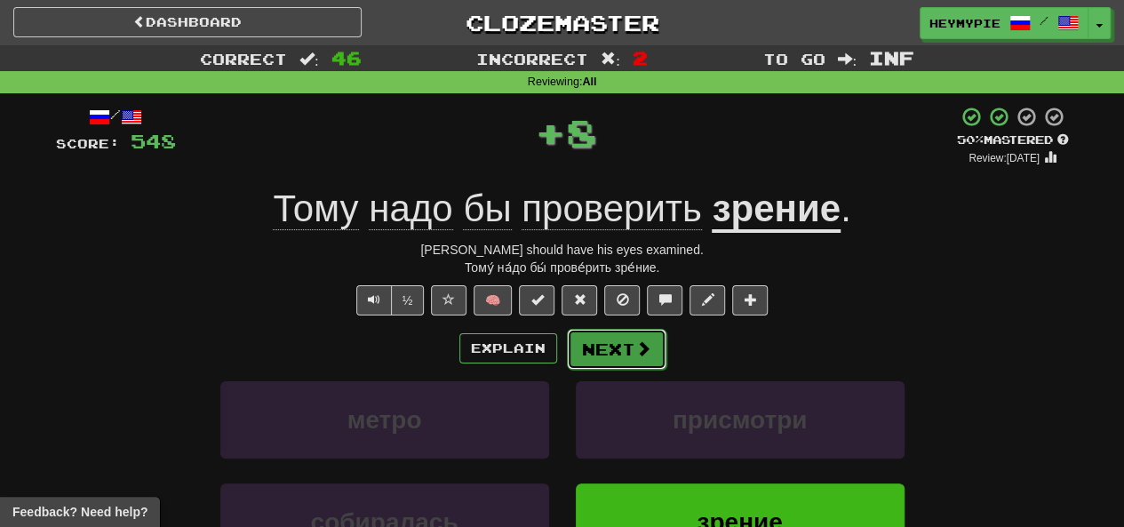
click at [601, 356] on button "Next" at bounding box center [617, 349] width 100 height 41
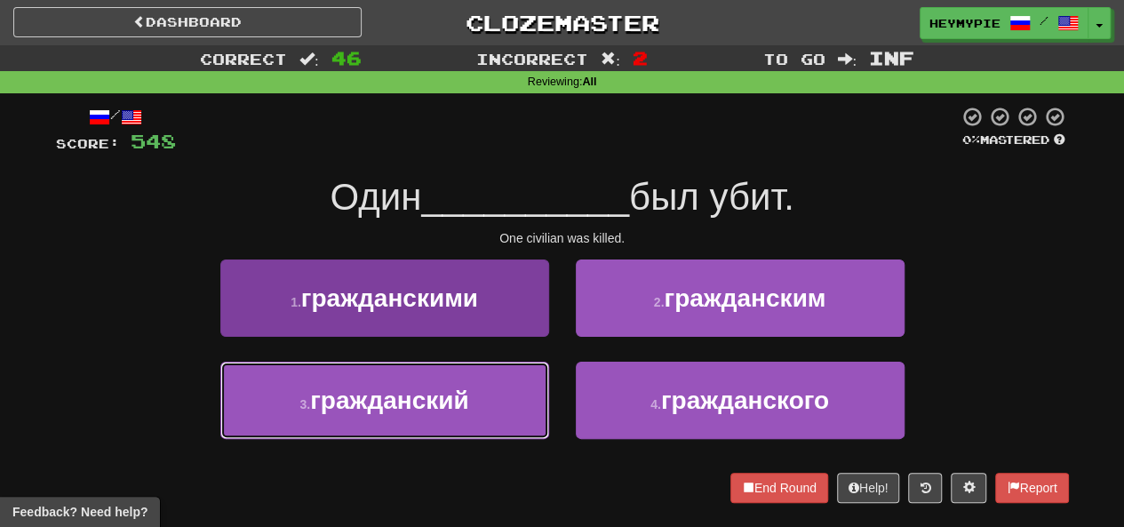
click at [449, 415] on button "3 . гражданский" at bounding box center [384, 400] width 329 height 77
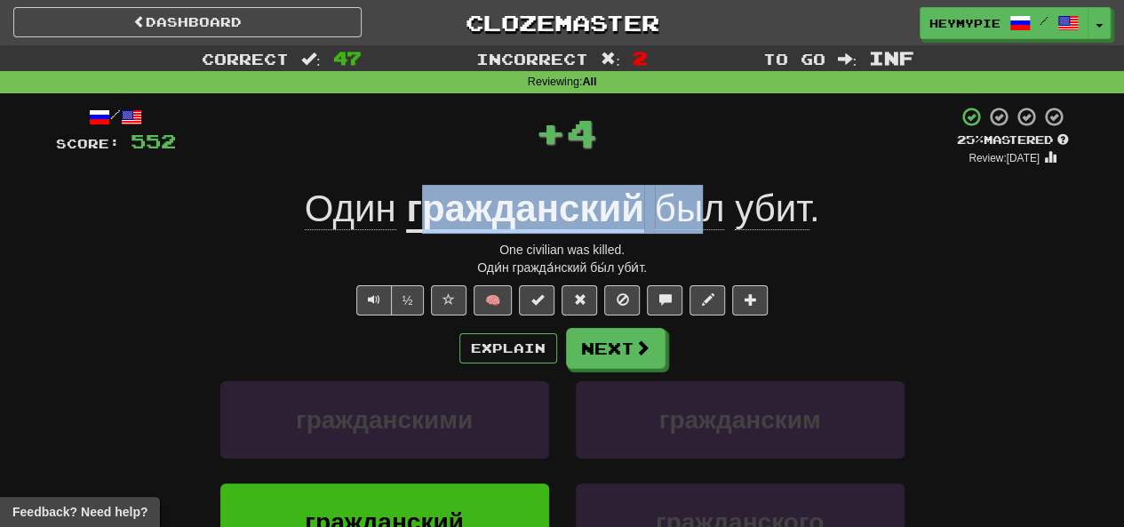
drag, startPoint x: 686, startPoint y: 212, endPoint x: 416, endPoint y: 214, distance: 270.2
click at [418, 212] on div "Один гражданский был убит ." at bounding box center [562, 209] width 1013 height 49
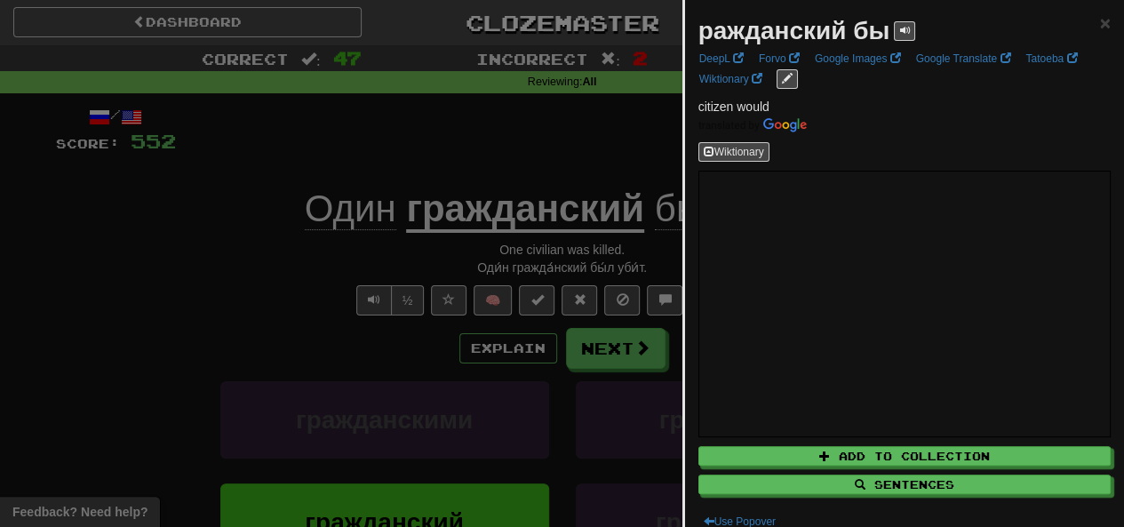
click at [402, 111] on div at bounding box center [562, 263] width 1124 height 527
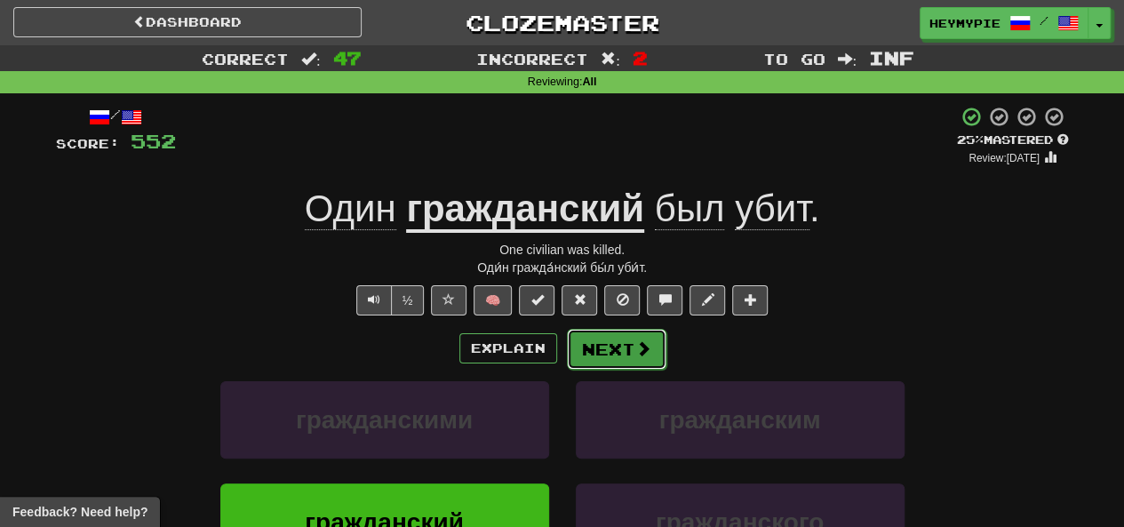
click at [631, 343] on button "Next" at bounding box center [617, 349] width 100 height 41
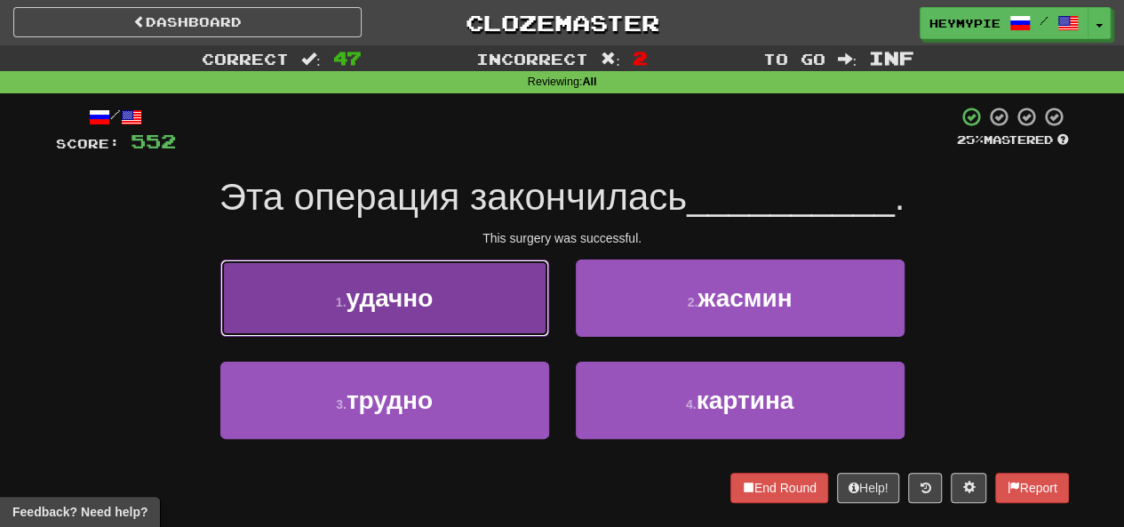
click at [439, 312] on button "1 . удачно" at bounding box center [384, 298] width 329 height 77
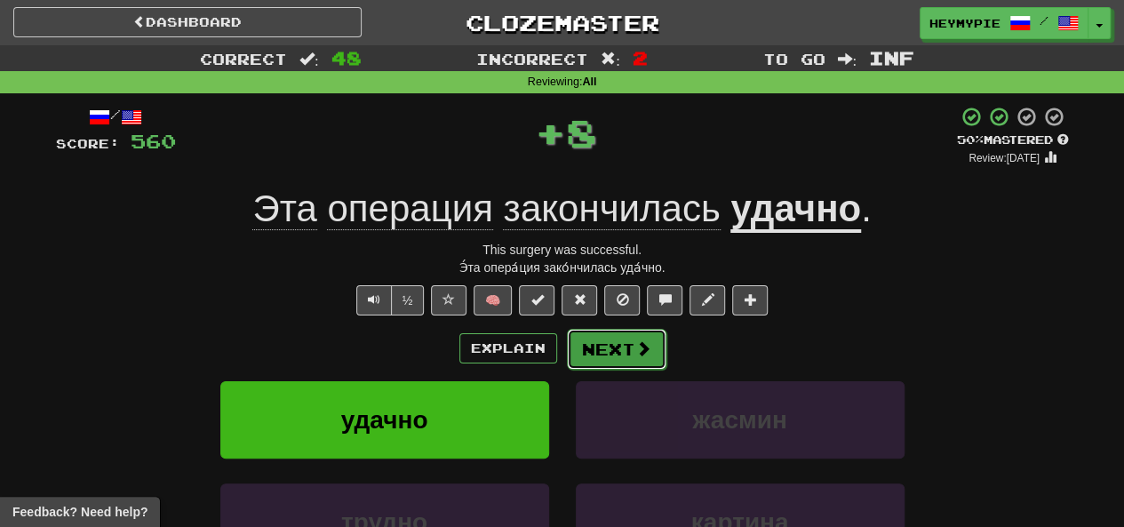
click at [573, 349] on button "Next" at bounding box center [617, 349] width 100 height 41
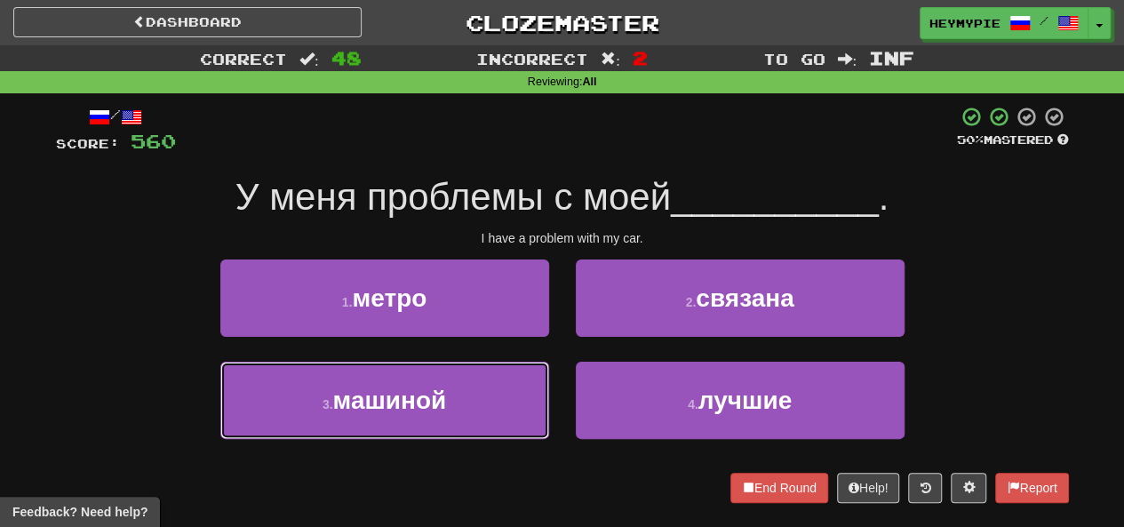
drag, startPoint x: 468, startPoint y: 392, endPoint x: 510, endPoint y: 369, distance: 48.5
click at [468, 394] on button "3 . машиной" at bounding box center [384, 400] width 329 height 77
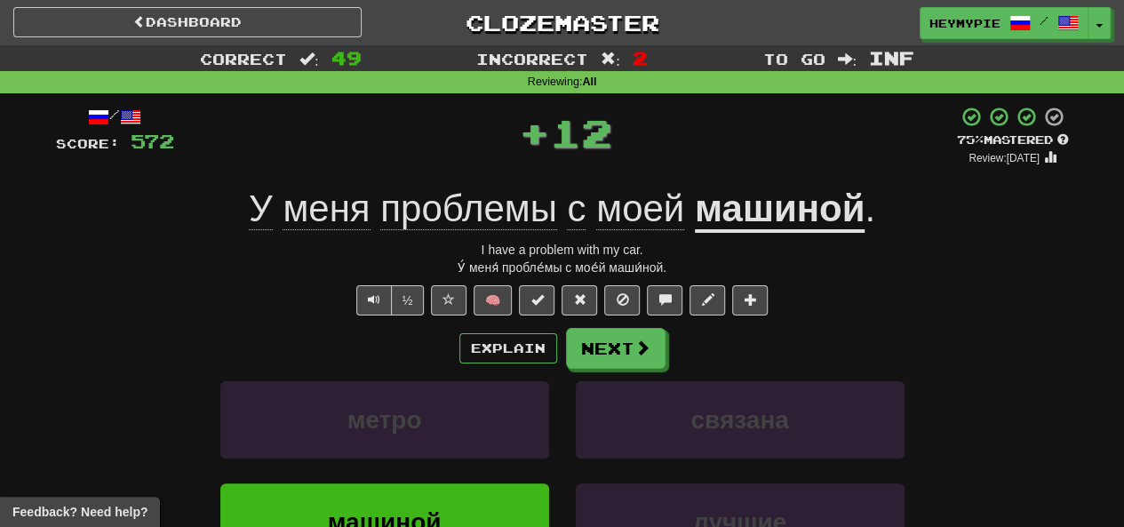
click at [605, 320] on div "/ Score: 572 + 12 75 % Mastered Review: 2025-12-15 У меня проблемы с моей машин…" at bounding box center [562, 393] width 1013 height 575
click at [585, 336] on button "Next" at bounding box center [617, 349] width 100 height 41
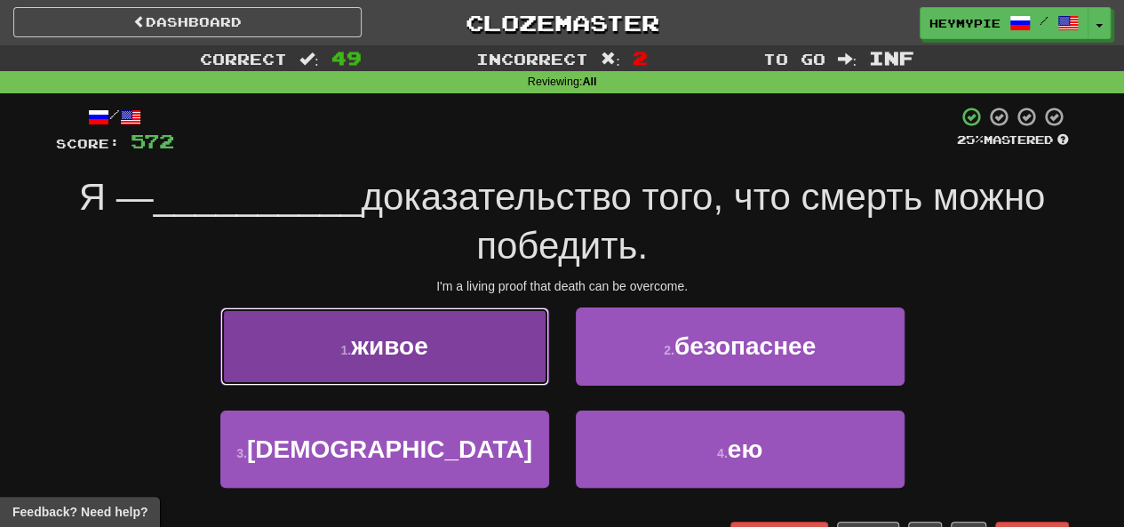
click at [475, 345] on button "1 . живое" at bounding box center [384, 346] width 329 height 77
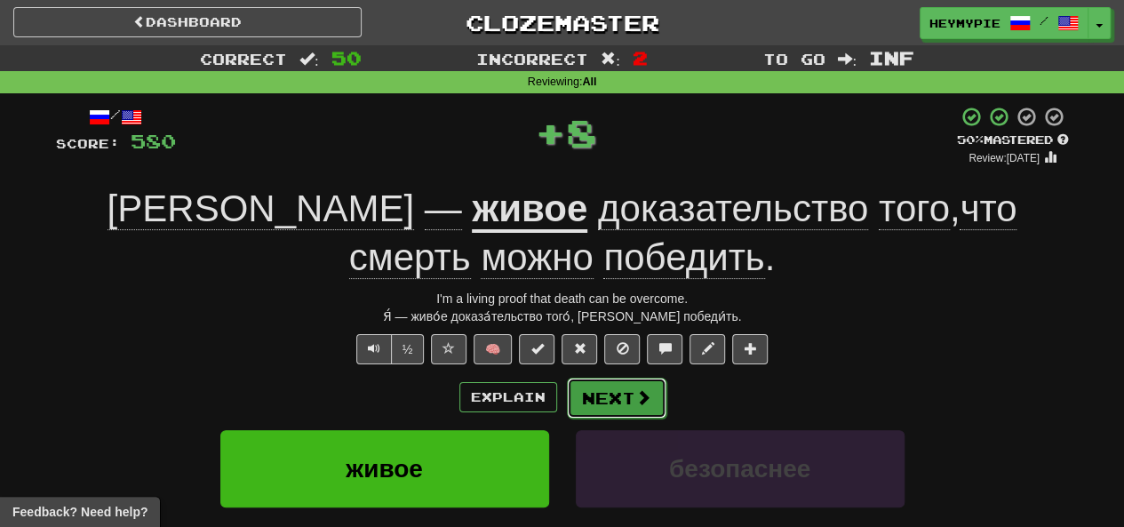
click at [610, 396] on button "Next" at bounding box center [617, 398] width 100 height 41
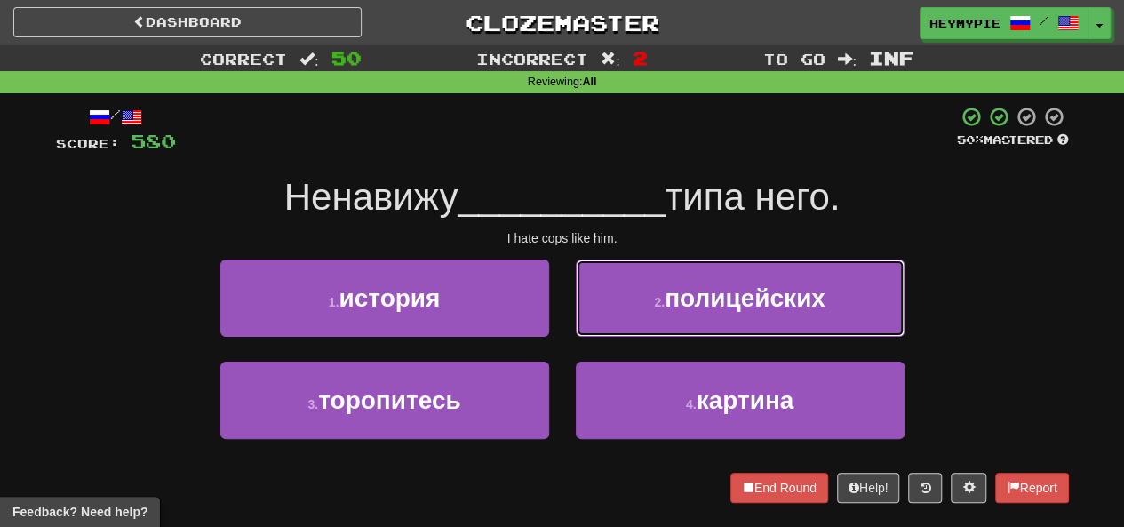
drag, startPoint x: 608, startPoint y: 303, endPoint x: 623, endPoint y: 316, distance: 19.6
click at [612, 306] on button "2 . полицейских" at bounding box center [740, 298] width 329 height 77
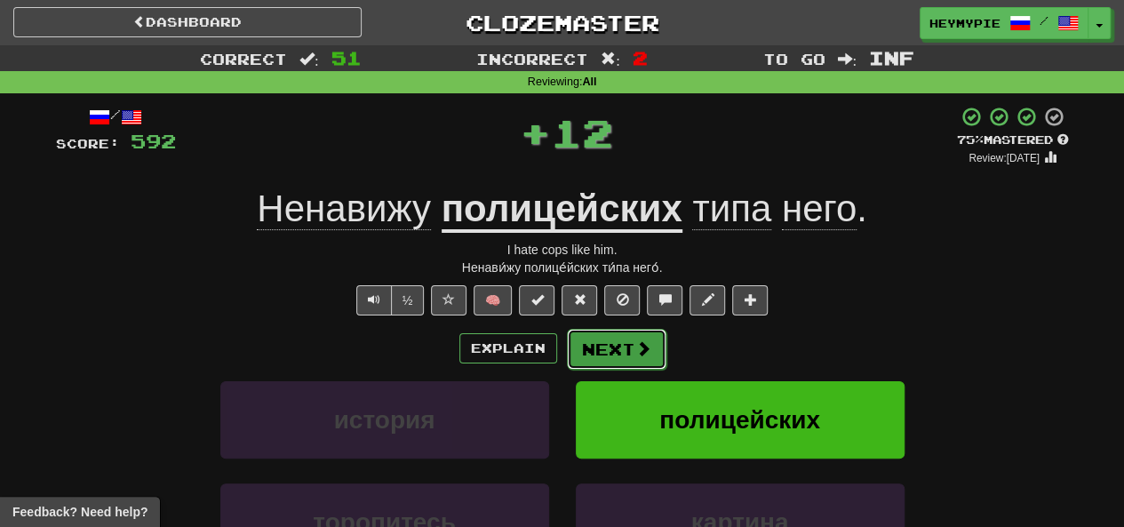
click at [620, 358] on button "Next" at bounding box center [617, 349] width 100 height 41
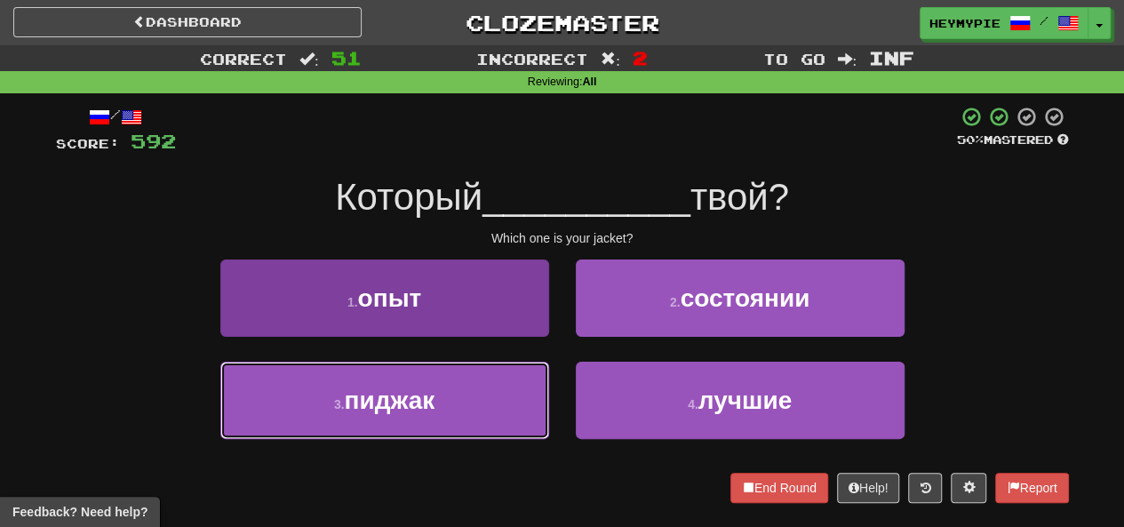
click at [478, 387] on button "3 . пиджак" at bounding box center [384, 400] width 329 height 77
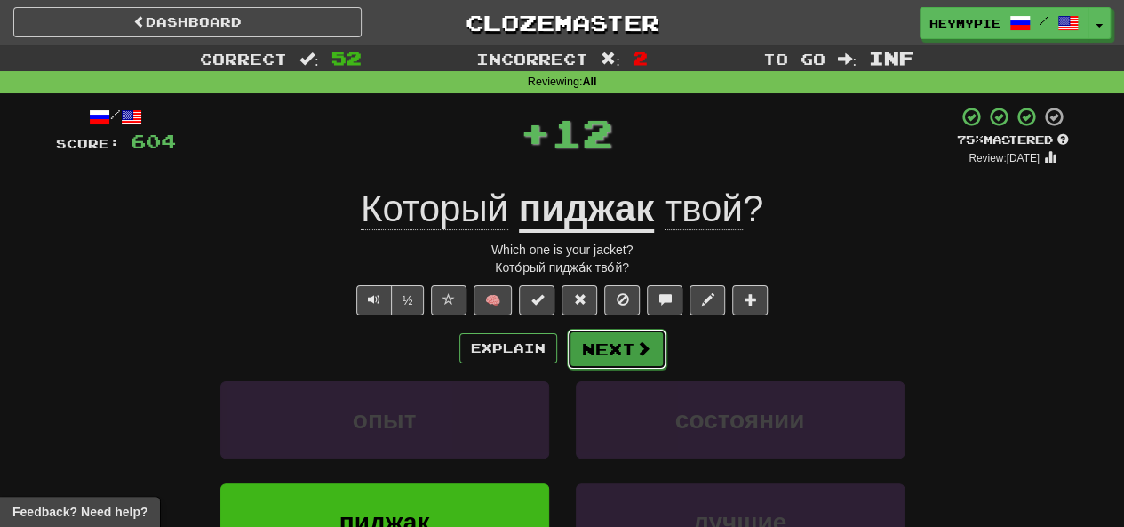
click at [596, 359] on button "Next" at bounding box center [617, 349] width 100 height 41
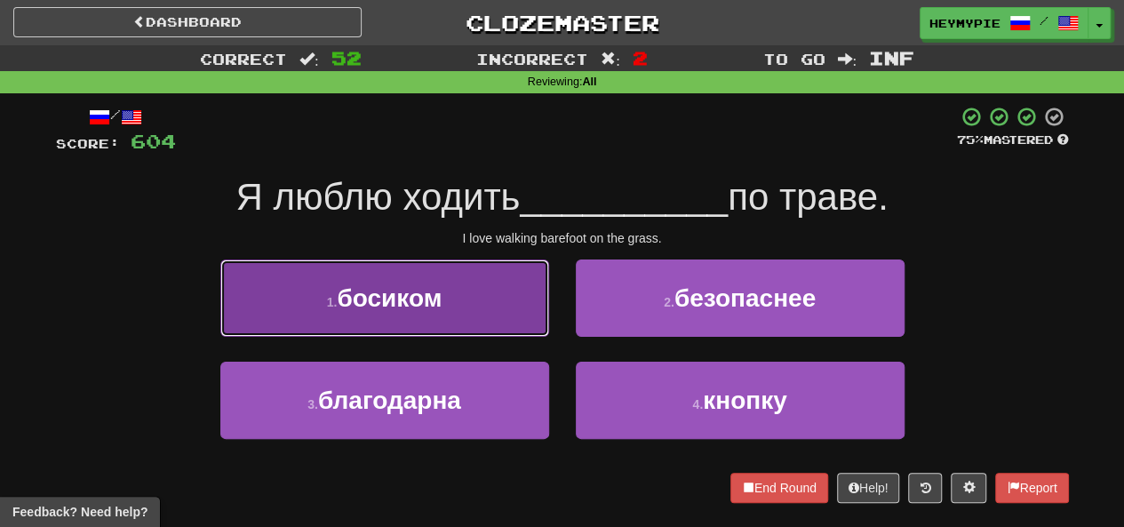
click at [460, 296] on button "1 . босиком" at bounding box center [384, 298] width 329 height 77
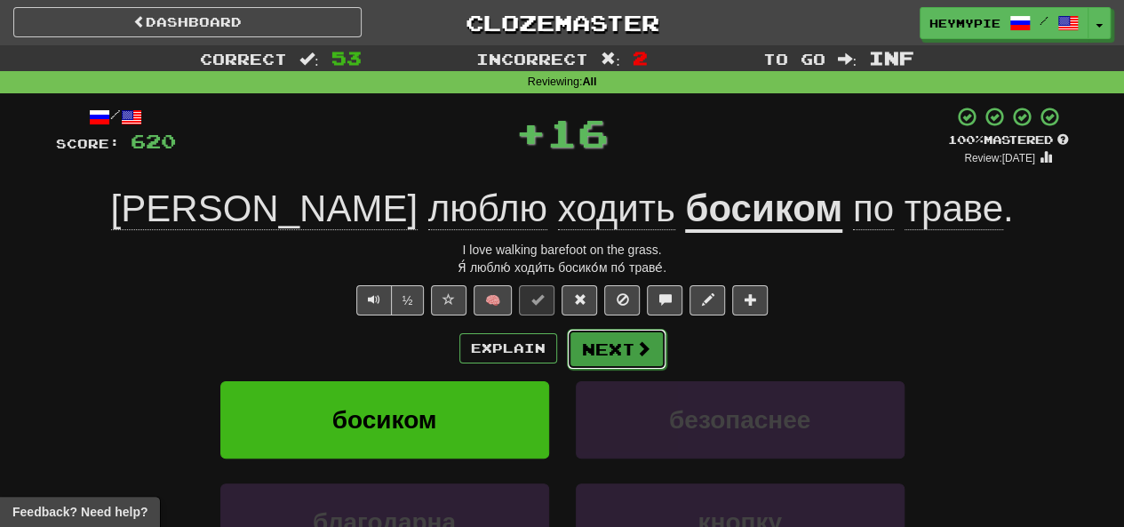
click at [601, 340] on button "Next" at bounding box center [617, 349] width 100 height 41
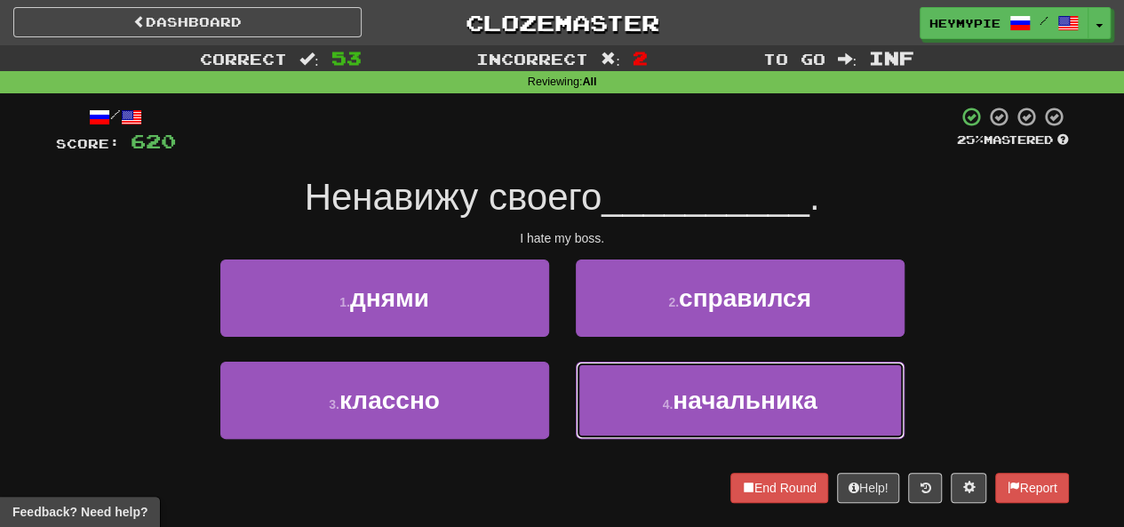
click at [689, 380] on button "4 . начальника" at bounding box center [740, 400] width 329 height 77
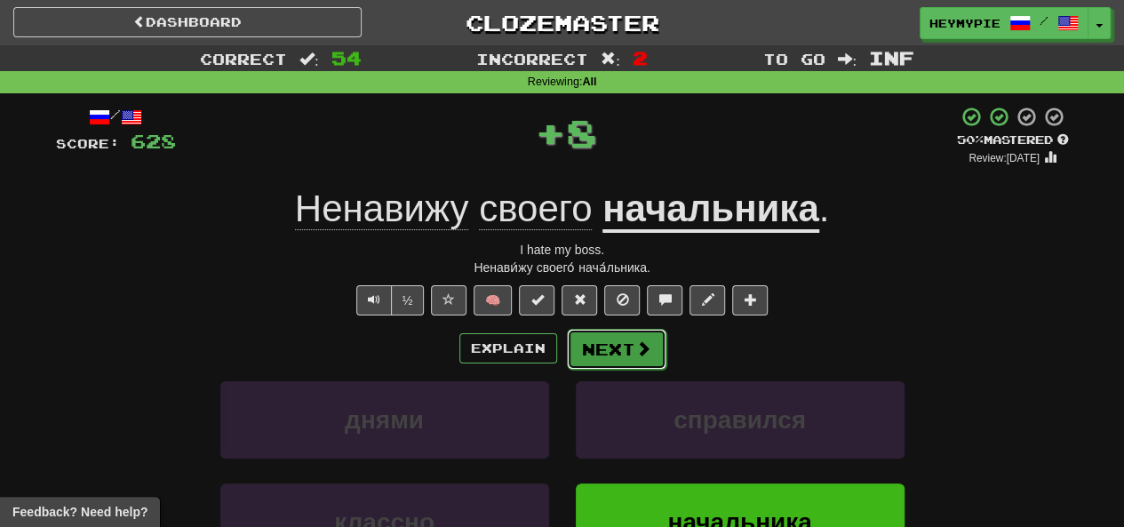
click at [609, 337] on button "Next" at bounding box center [617, 349] width 100 height 41
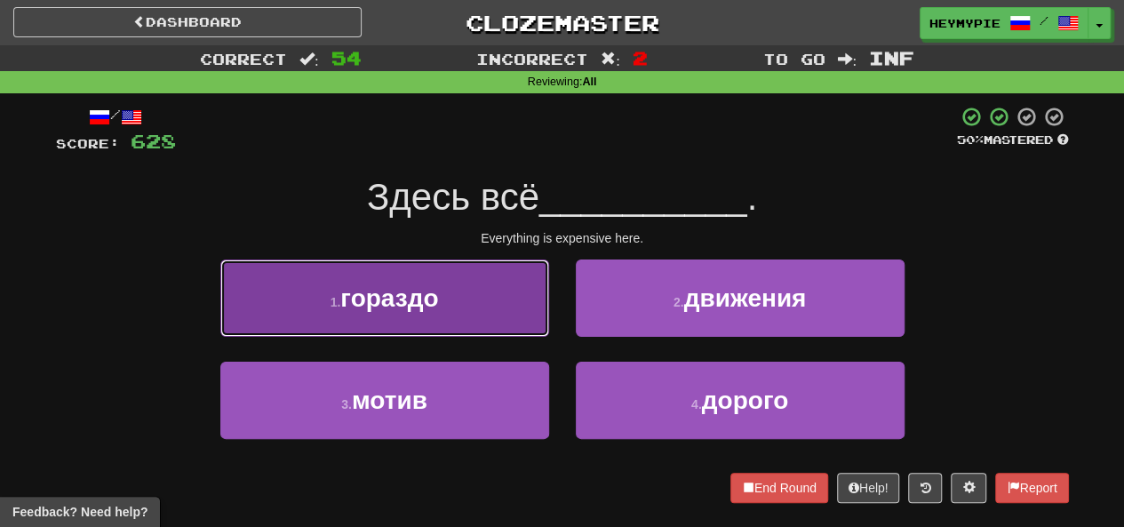
click at [476, 308] on button "1 . гораздо" at bounding box center [384, 298] width 329 height 77
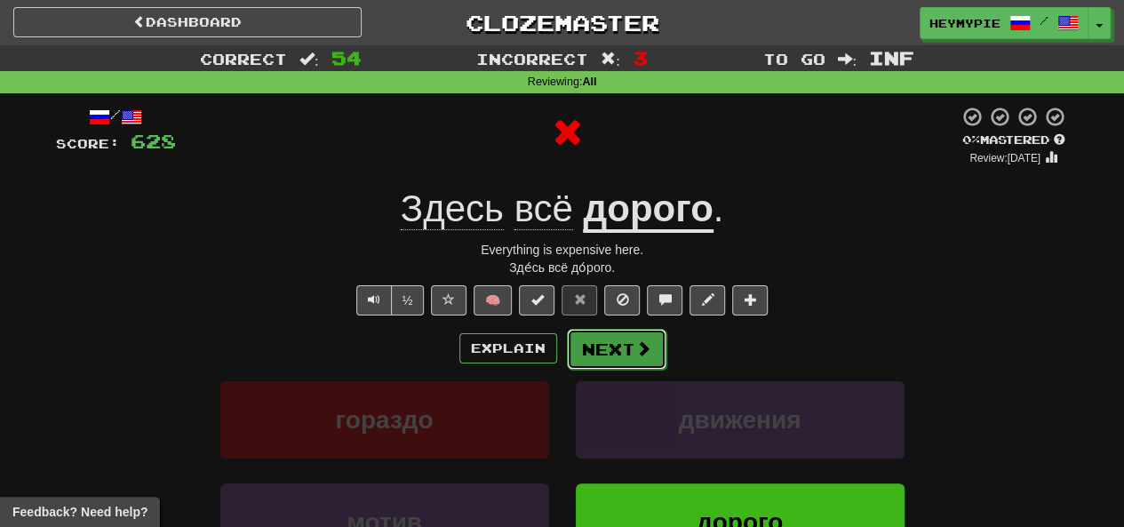
click at [607, 350] on button "Next" at bounding box center [617, 349] width 100 height 41
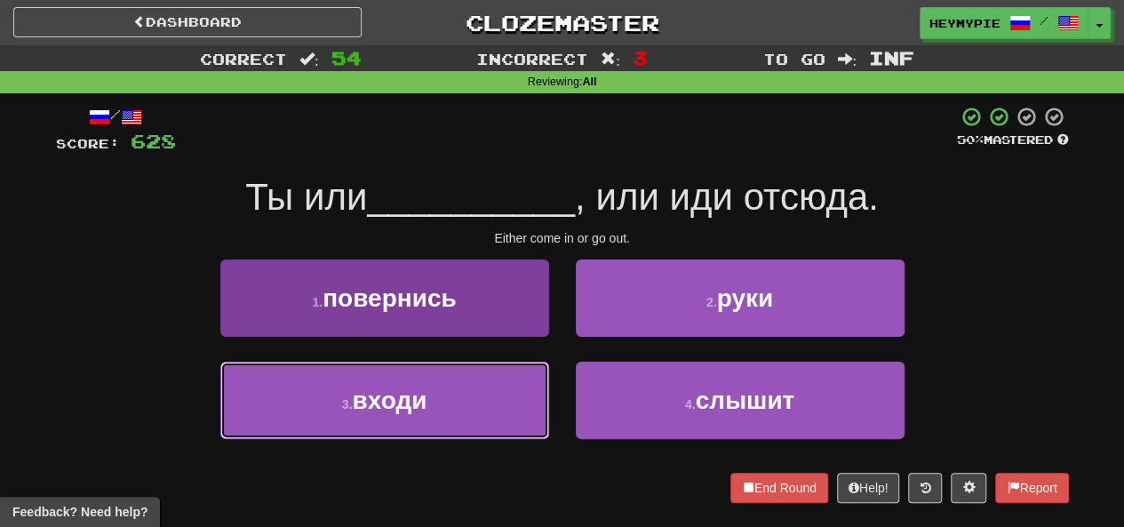
click at [448, 407] on button "3 . входи" at bounding box center [384, 400] width 329 height 77
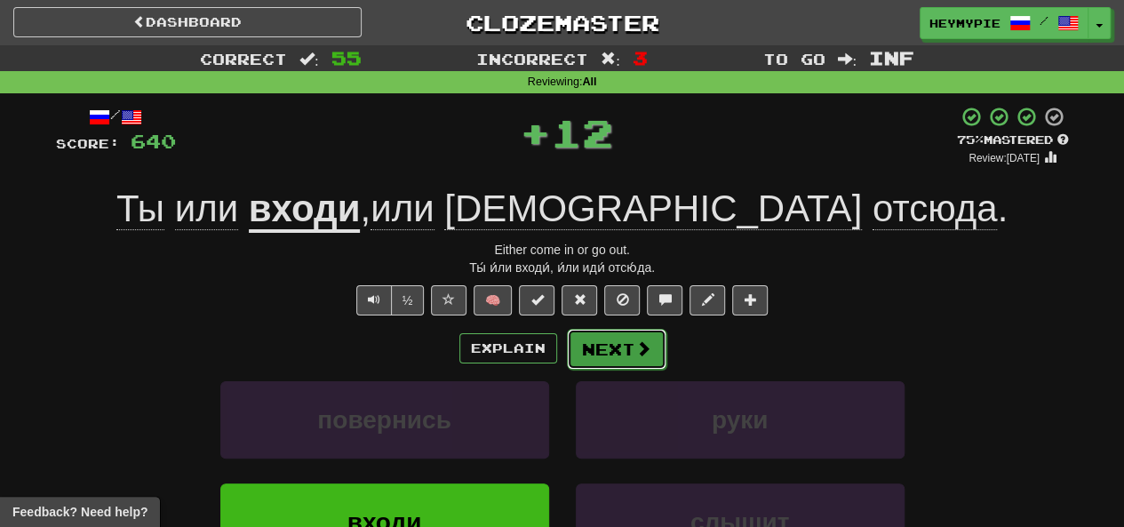
click at [599, 350] on button "Next" at bounding box center [617, 349] width 100 height 41
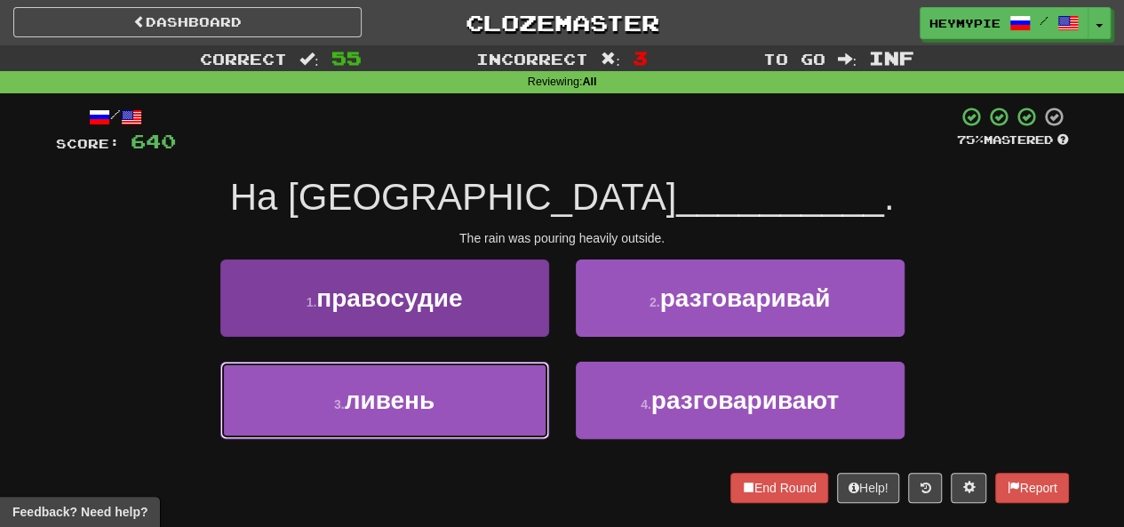
click at [484, 385] on button "3 . ливень" at bounding box center [384, 400] width 329 height 77
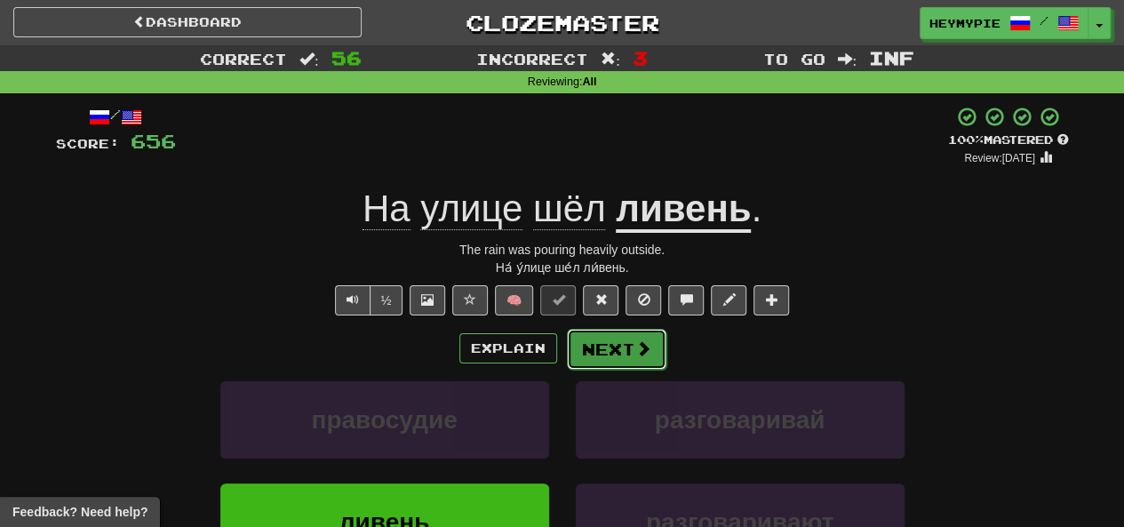
click at [591, 355] on button "Next" at bounding box center [617, 349] width 100 height 41
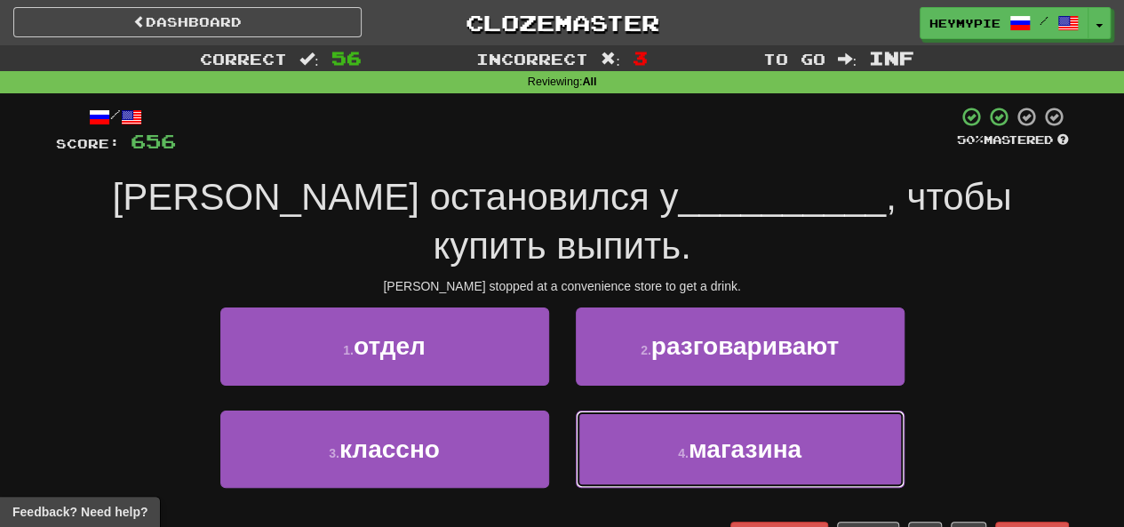
click at [609, 411] on button "4 . магазина" at bounding box center [740, 449] width 329 height 77
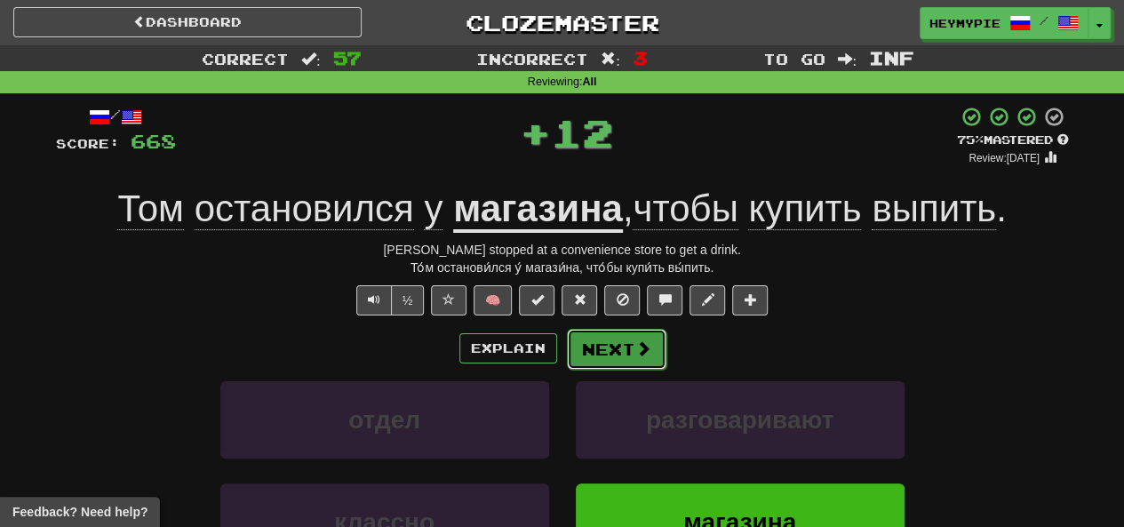
click at [611, 346] on button "Next" at bounding box center [617, 349] width 100 height 41
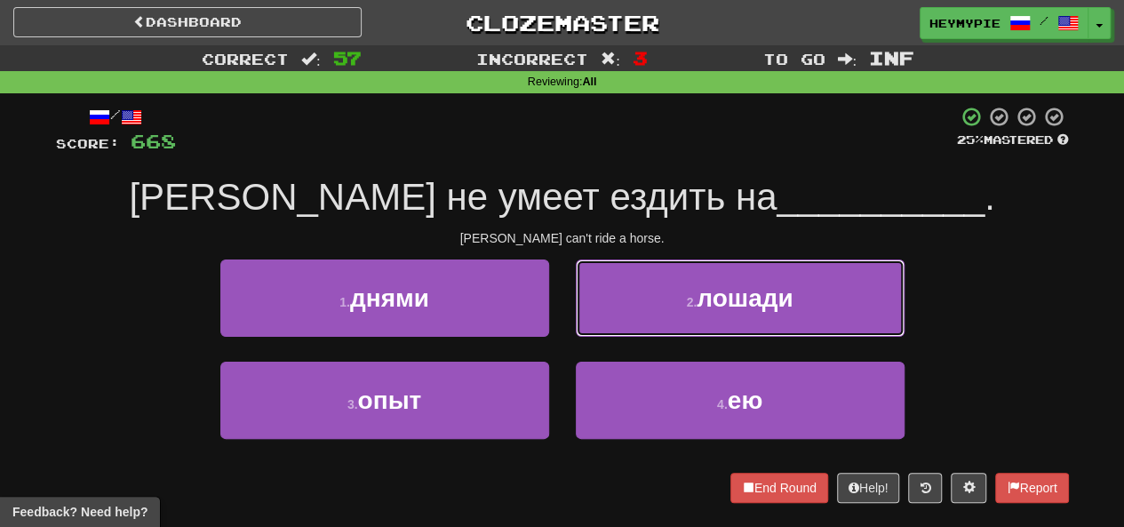
click at [651, 310] on button "2 . лошади" at bounding box center [740, 298] width 329 height 77
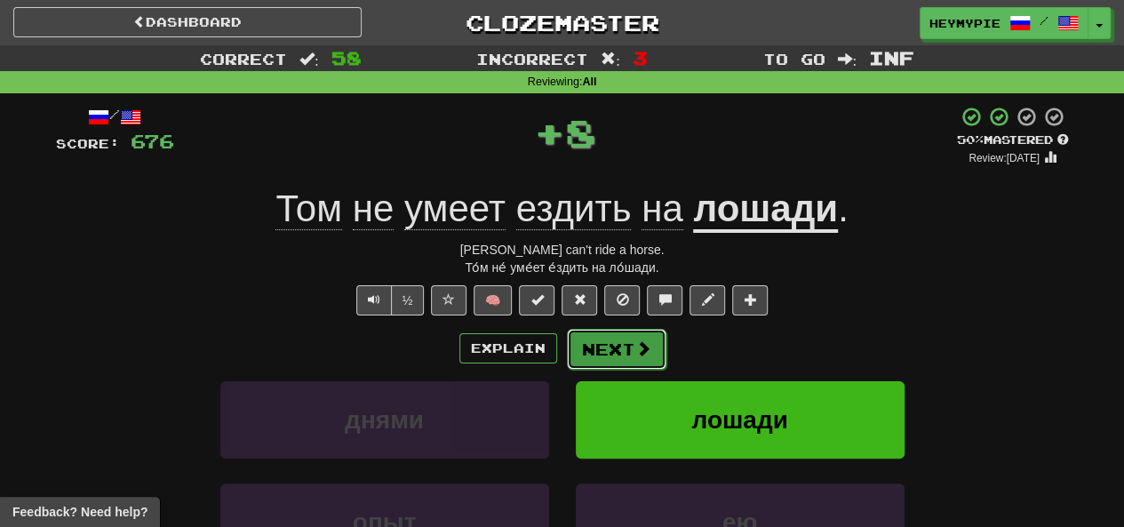
click at [613, 338] on button "Next" at bounding box center [617, 349] width 100 height 41
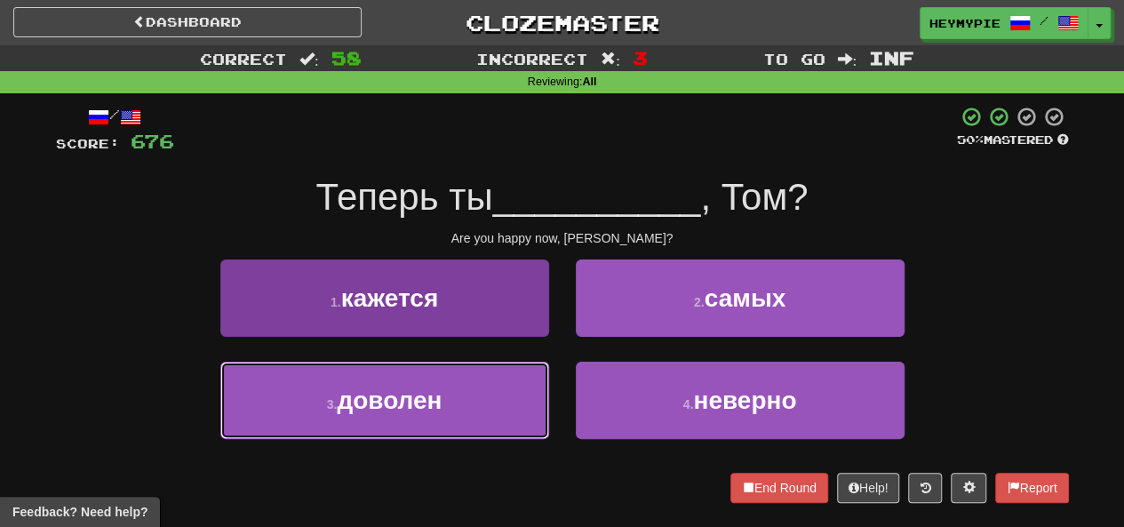
click at [422, 394] on span "доволен" at bounding box center [389, 401] width 105 height 28
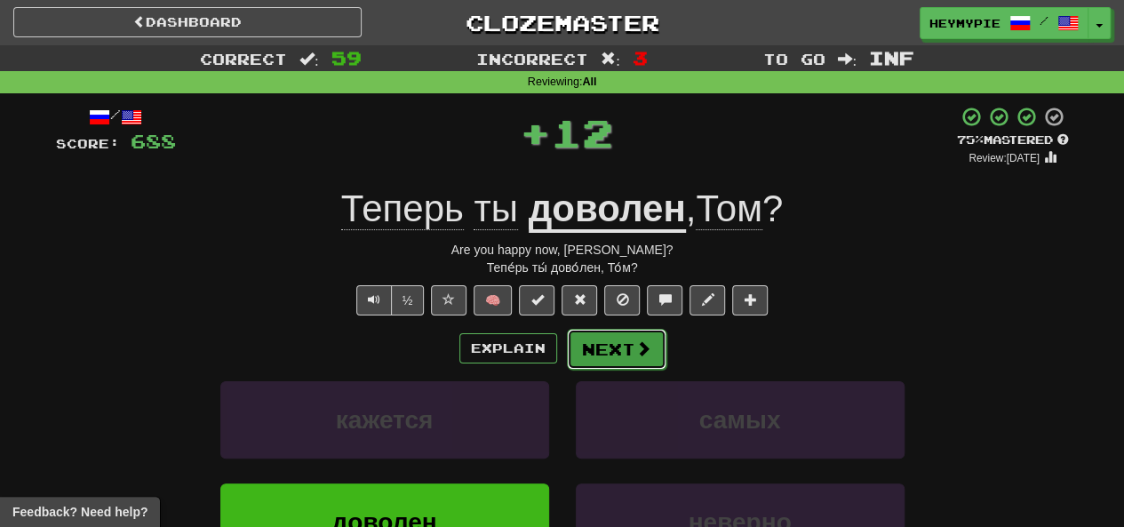
click at [583, 359] on button "Next" at bounding box center [617, 349] width 100 height 41
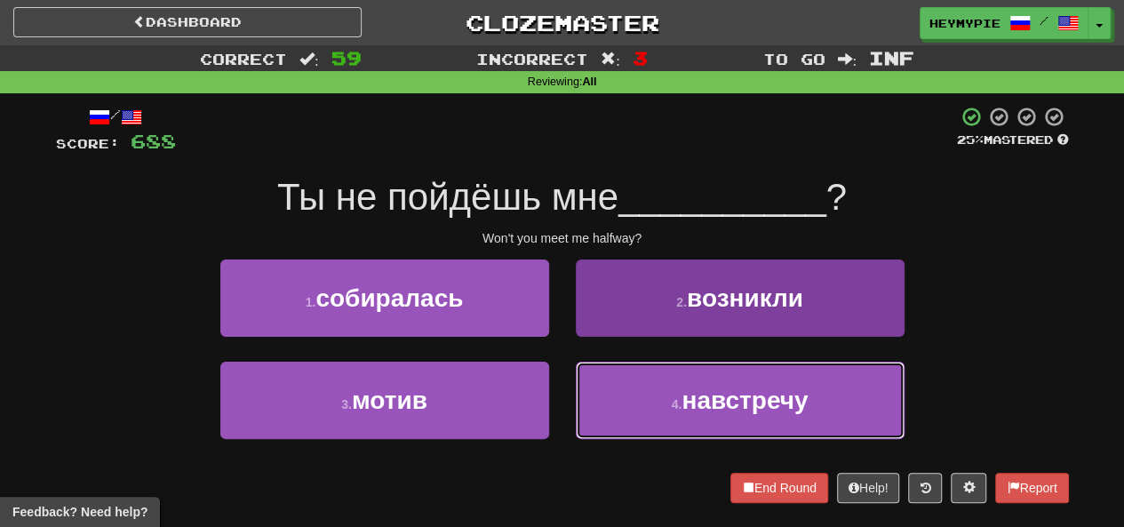
click at [638, 383] on button "4 . навстречу" at bounding box center [740, 400] width 329 height 77
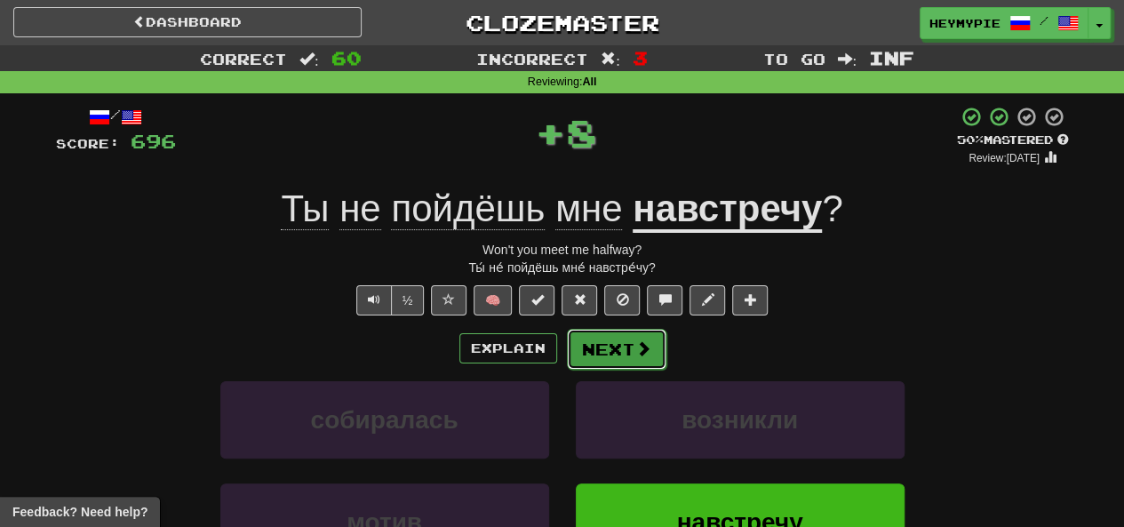
click at [610, 335] on button "Next" at bounding box center [617, 349] width 100 height 41
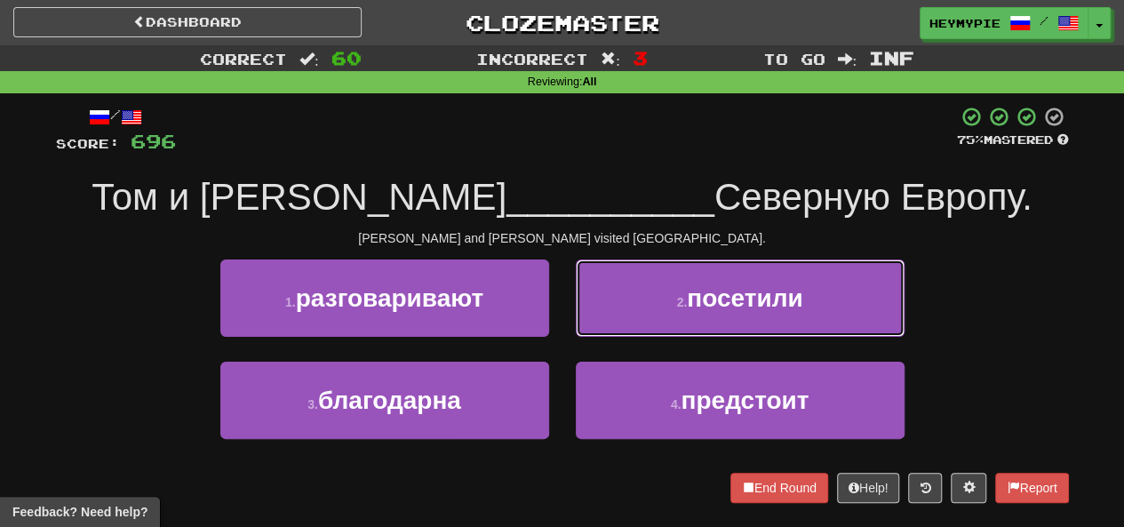
click at [603, 313] on button "2 . посетили" at bounding box center [740, 298] width 329 height 77
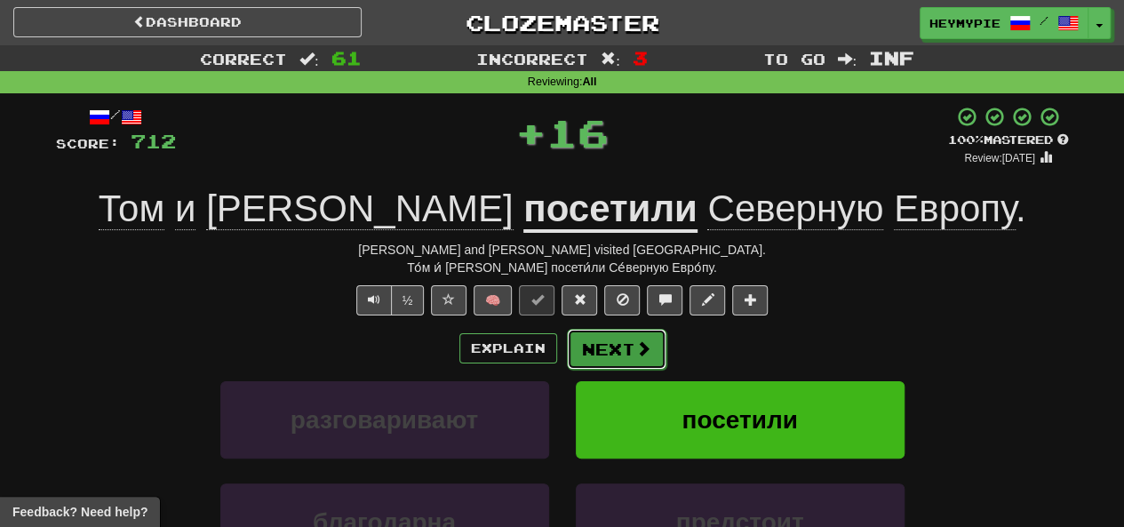
click at [620, 356] on button "Next" at bounding box center [617, 349] width 100 height 41
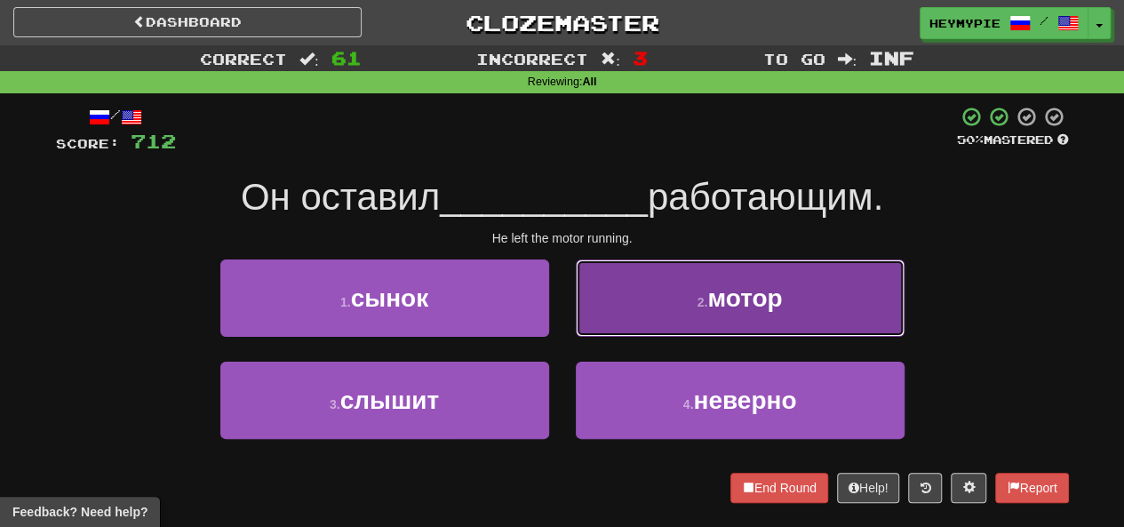
drag, startPoint x: 677, startPoint y: 296, endPoint x: 677, endPoint y: 307, distance: 10.7
click at [677, 307] on button "2 . мотор" at bounding box center [740, 298] width 329 height 77
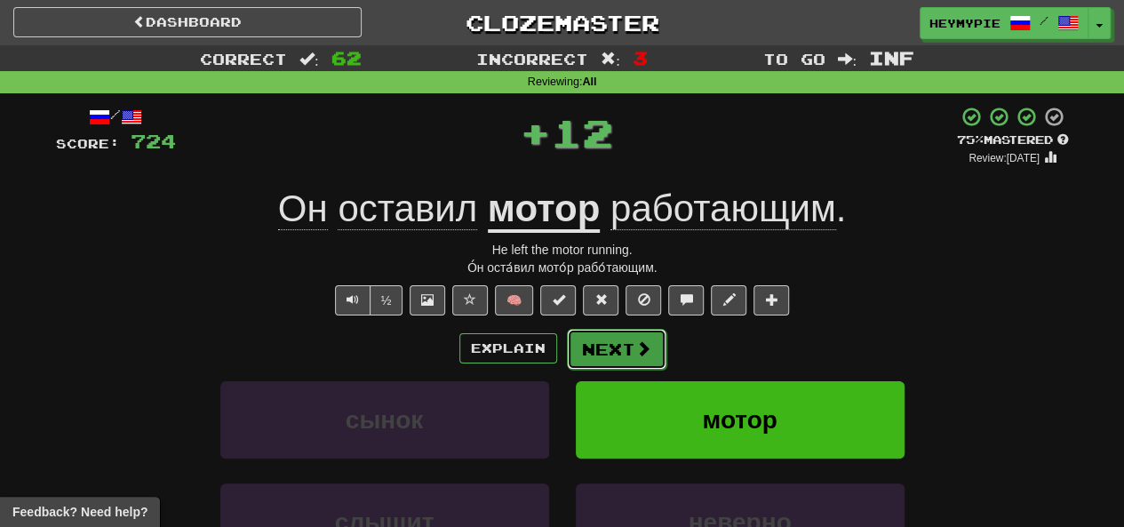
click at [617, 349] on button "Next" at bounding box center [617, 349] width 100 height 41
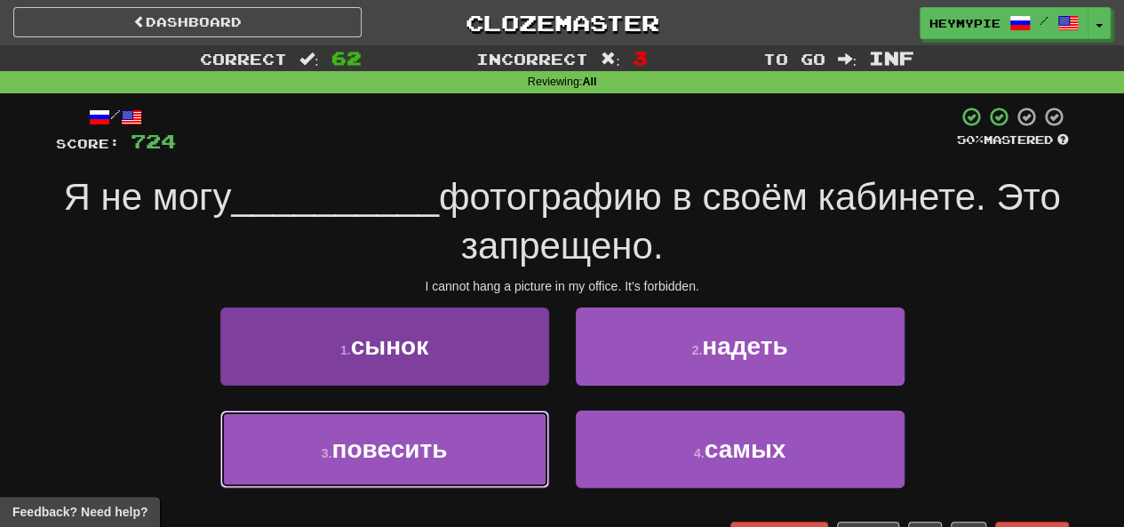
click at [425, 468] on button "3 . повесить" at bounding box center [384, 449] width 329 height 77
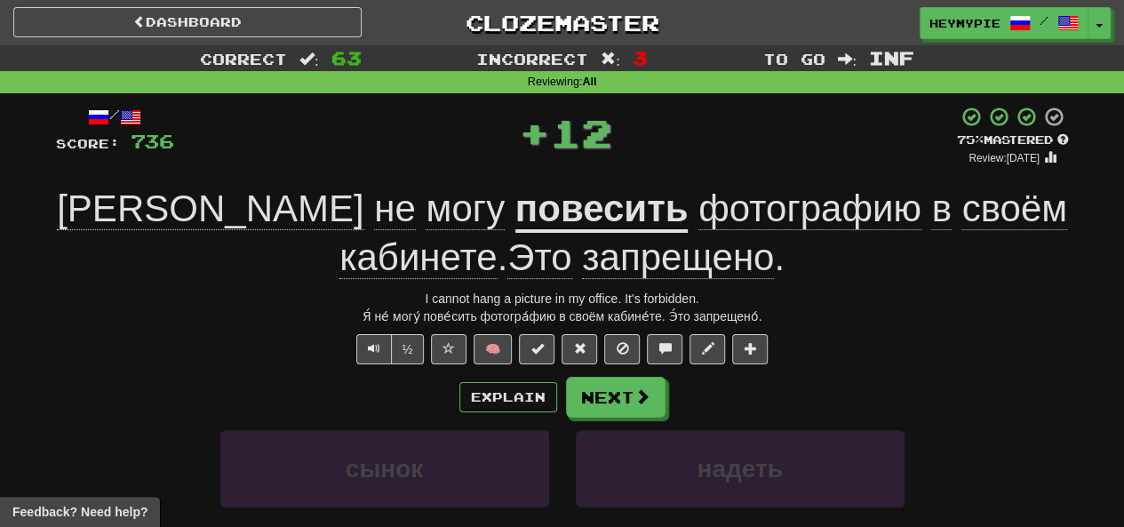
click at [590, 364] on div "/ Score: 736 + 12 75 % Mastered Review: 2025-12-15 Я не могу повесить фотографи…" at bounding box center [562, 417] width 1013 height 623
click at [587, 380] on button "Next" at bounding box center [617, 398] width 100 height 41
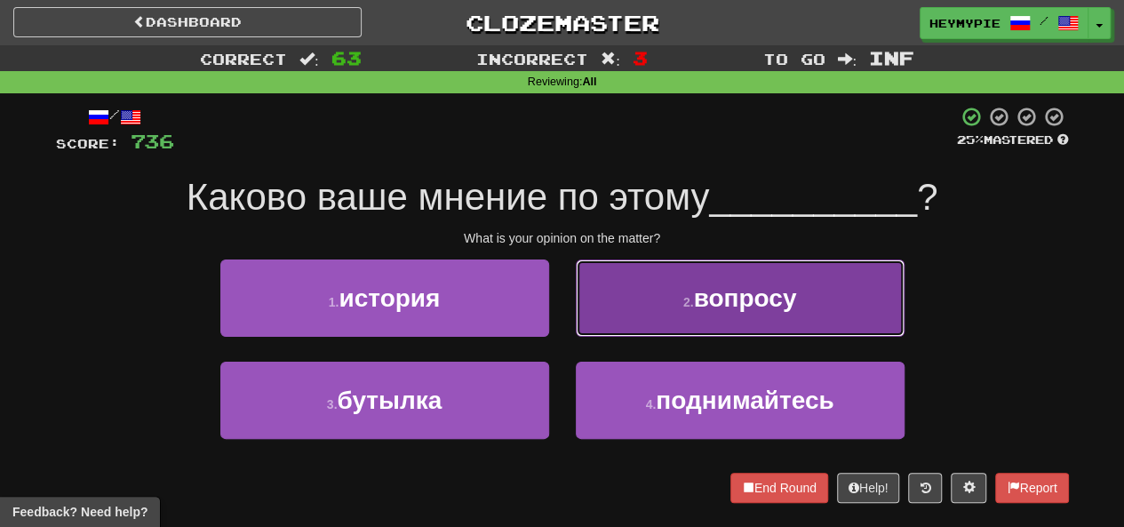
click at [637, 297] on button "2 . вопросу" at bounding box center [740, 298] width 329 height 77
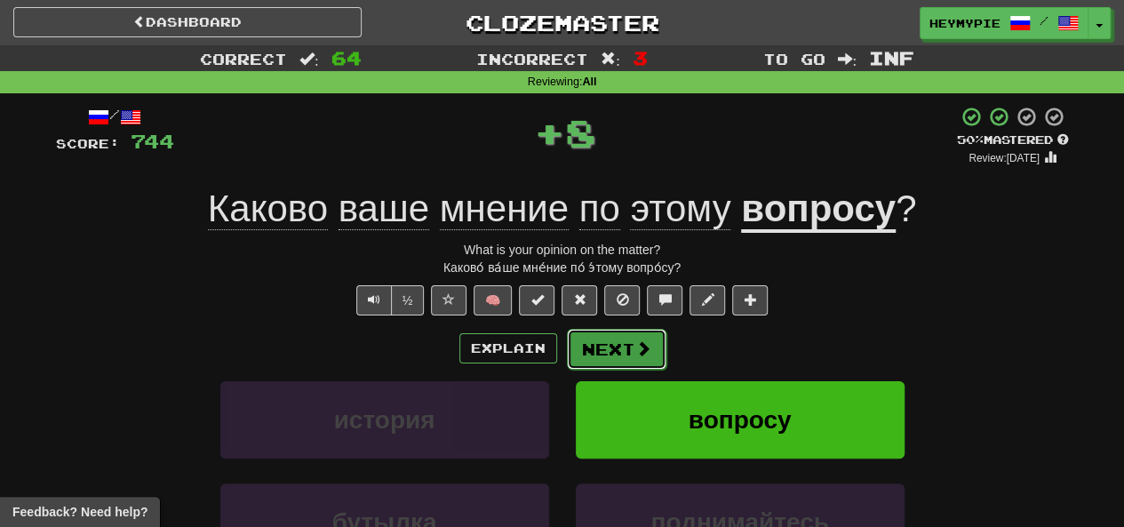
click at [629, 353] on button "Next" at bounding box center [617, 349] width 100 height 41
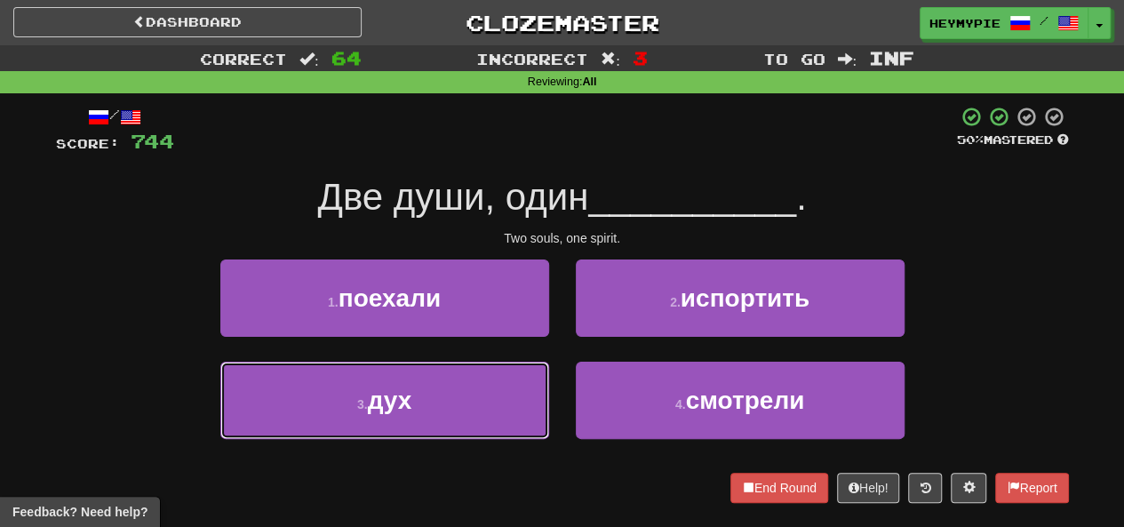
click at [476, 378] on button "3 . дух" at bounding box center [384, 400] width 329 height 77
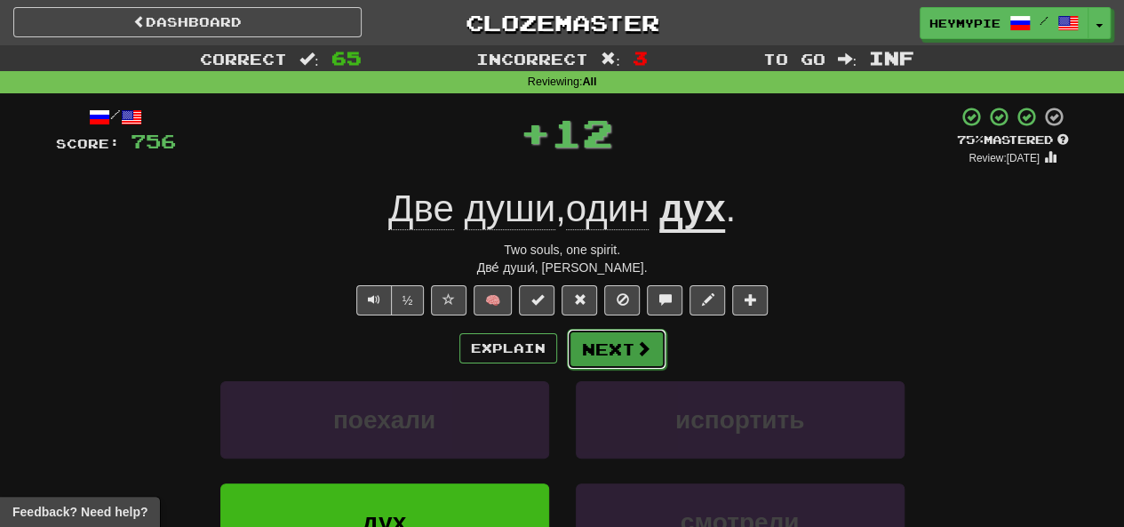
click at [606, 345] on button "Next" at bounding box center [617, 349] width 100 height 41
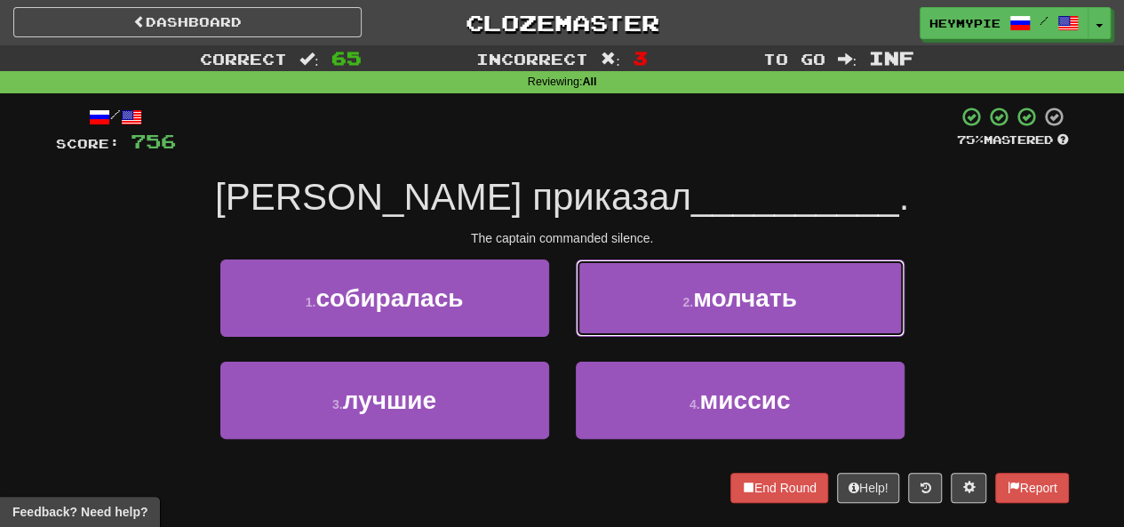
click at [662, 283] on button "2 . молчать" at bounding box center [740, 298] width 329 height 77
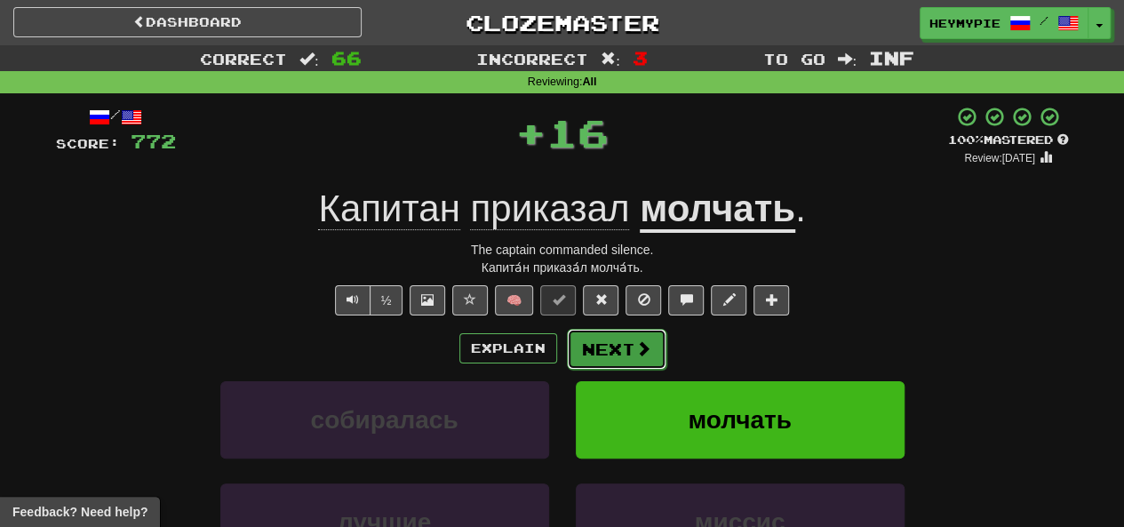
click at [604, 357] on button "Next" at bounding box center [617, 349] width 100 height 41
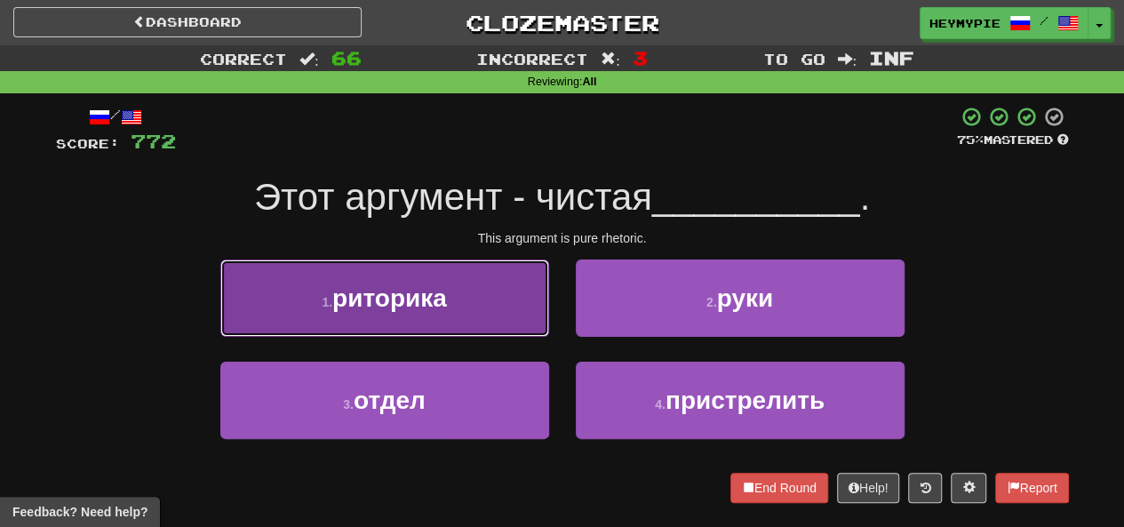
click at [484, 287] on button "1 . риторика" at bounding box center [384, 298] width 329 height 77
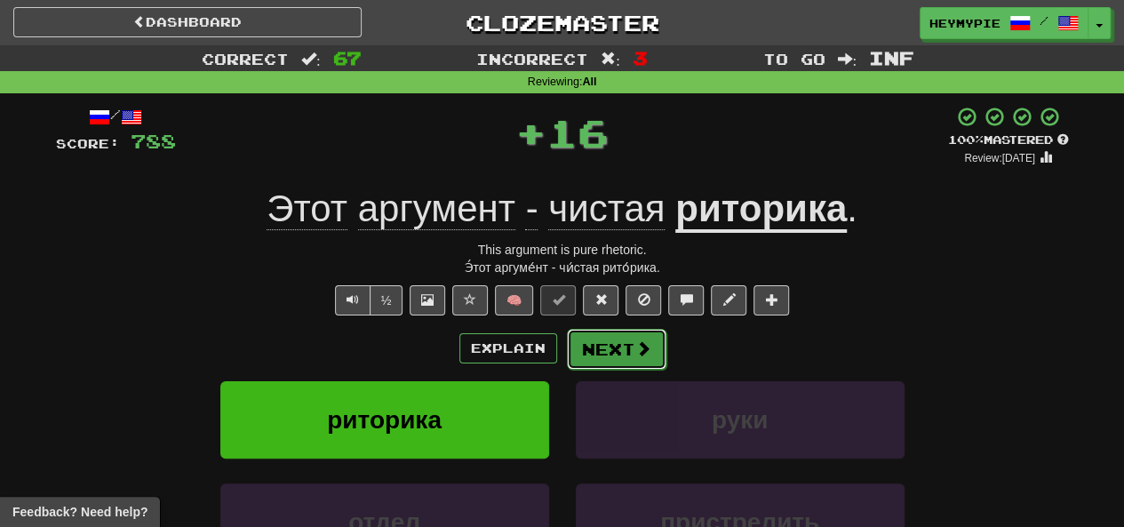
click at [594, 362] on button "Next" at bounding box center [617, 349] width 100 height 41
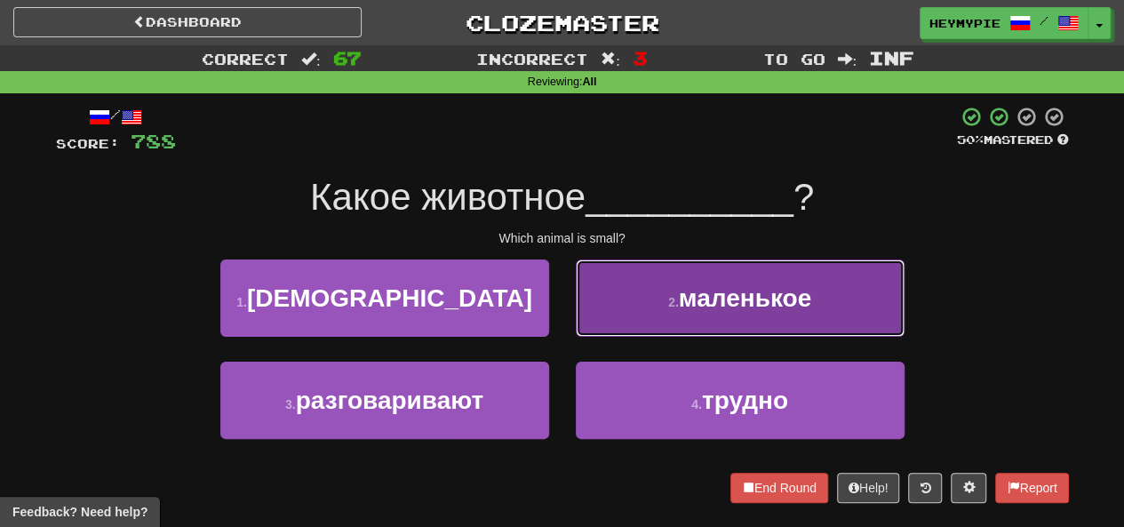
click at [720, 289] on button "2 . маленькое" at bounding box center [740, 298] width 329 height 77
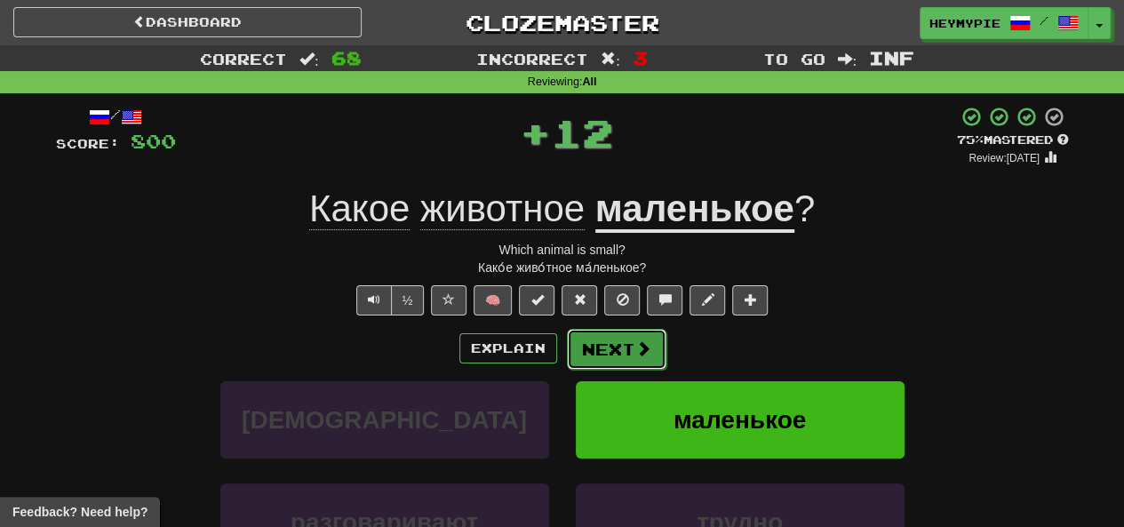
click at [617, 358] on button "Next" at bounding box center [617, 349] width 100 height 41
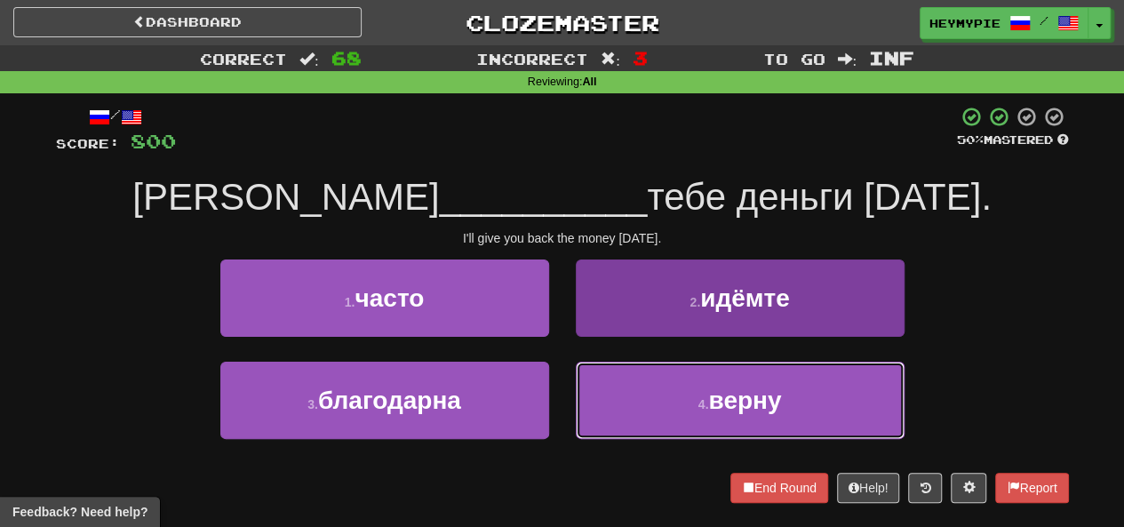
click at [612, 388] on button "4 . верну" at bounding box center [740, 400] width 329 height 77
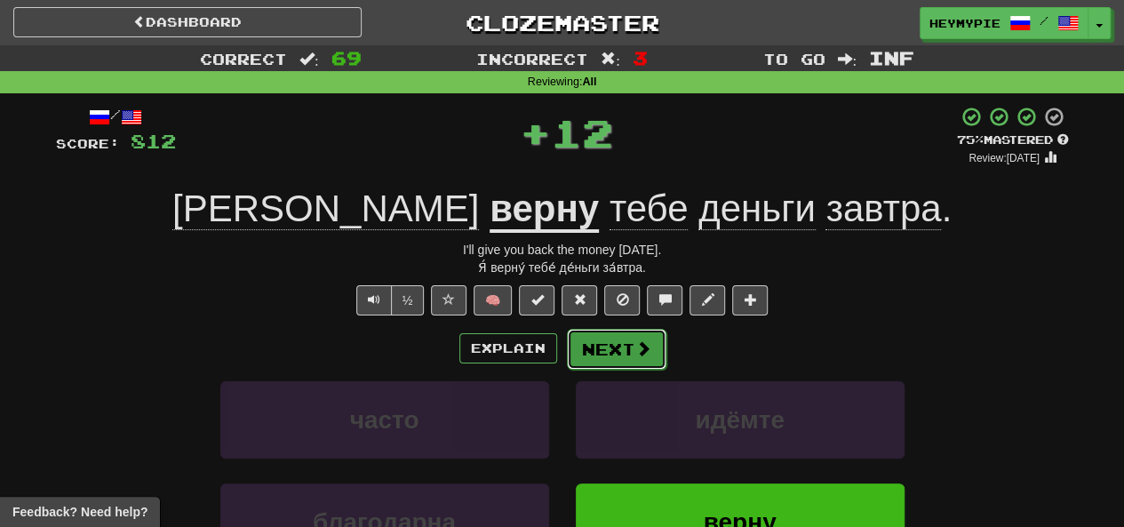
click at [606, 348] on button "Next" at bounding box center [617, 349] width 100 height 41
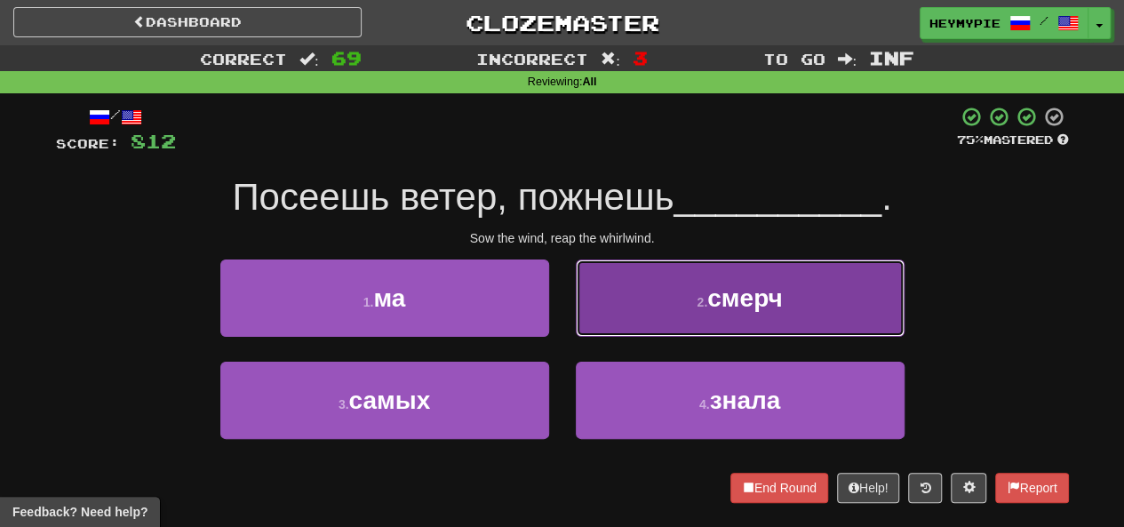
click at [647, 298] on button "2 . смерч" at bounding box center [740, 298] width 329 height 77
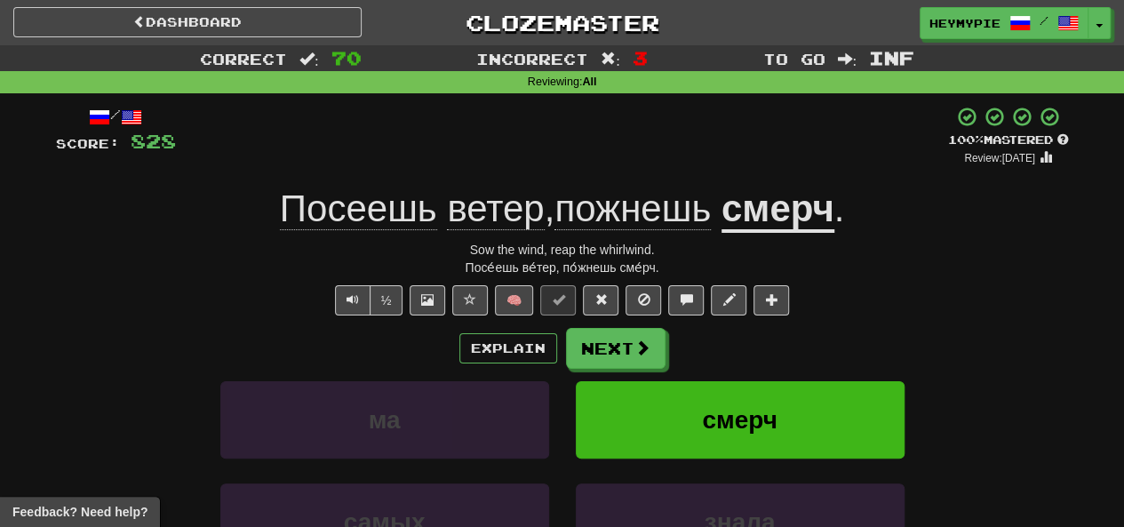
click at [655, 200] on span "пожнешь" at bounding box center [633, 209] width 156 height 43
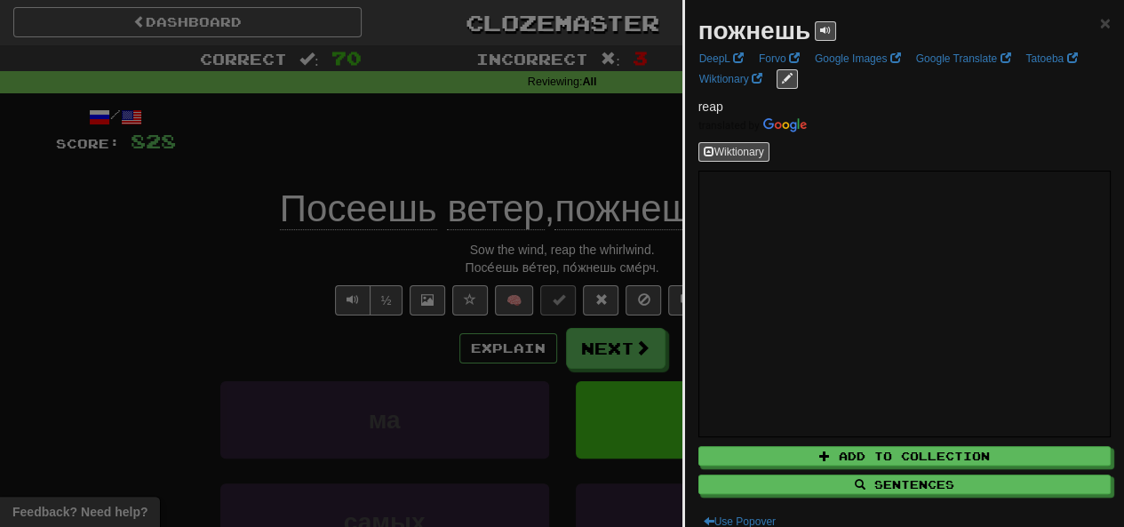
click at [577, 155] on div at bounding box center [562, 263] width 1124 height 527
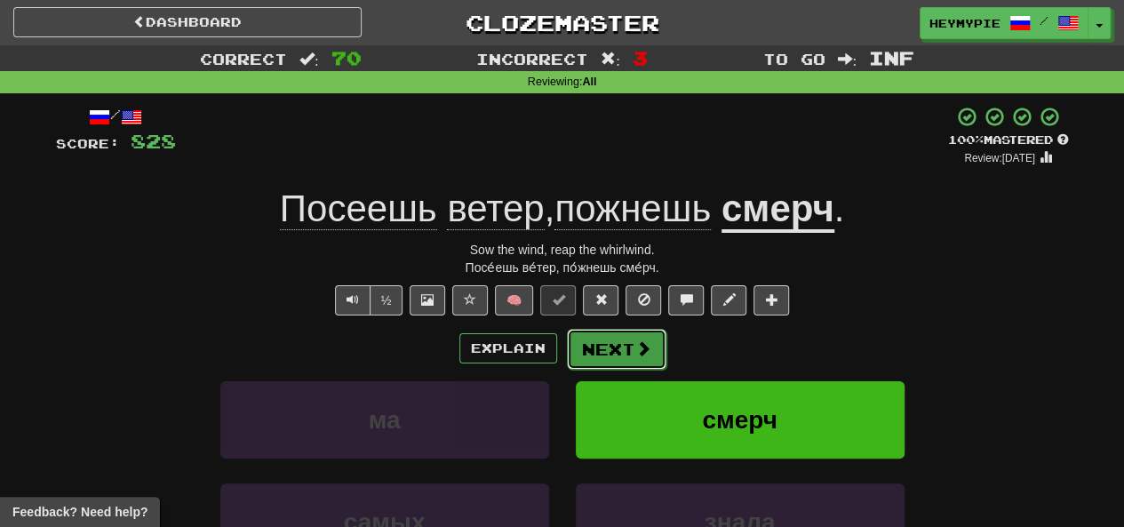
click at [613, 351] on button "Next" at bounding box center [617, 349] width 100 height 41
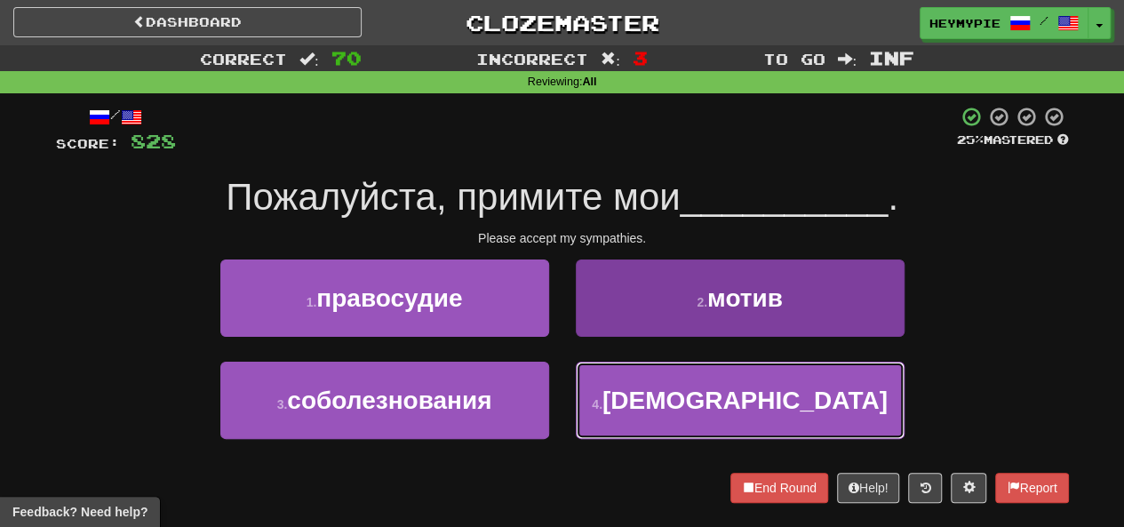
click at [620, 405] on button "4 . священник" at bounding box center [740, 400] width 329 height 77
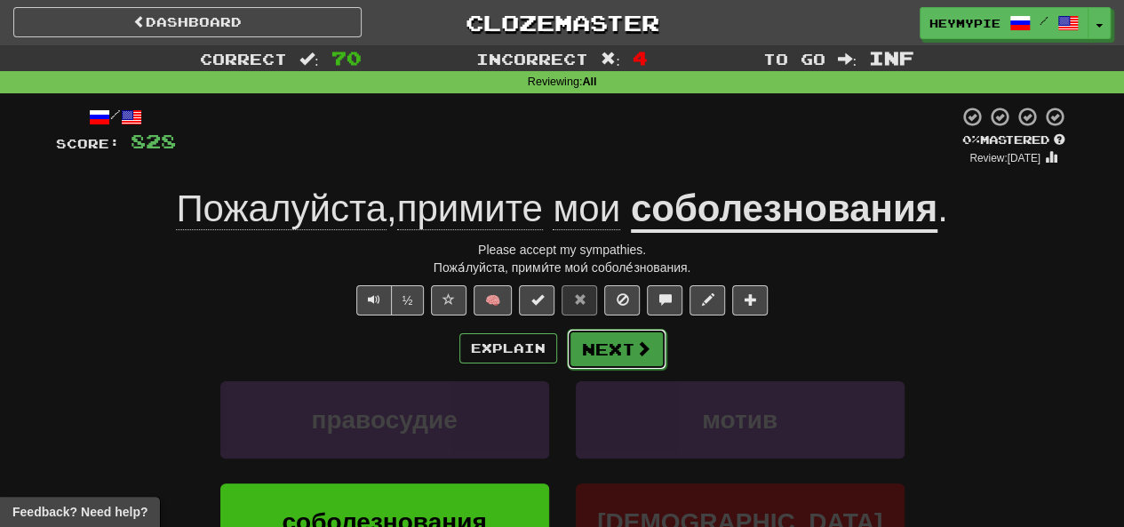
click at [608, 353] on button "Next" at bounding box center [617, 349] width 100 height 41
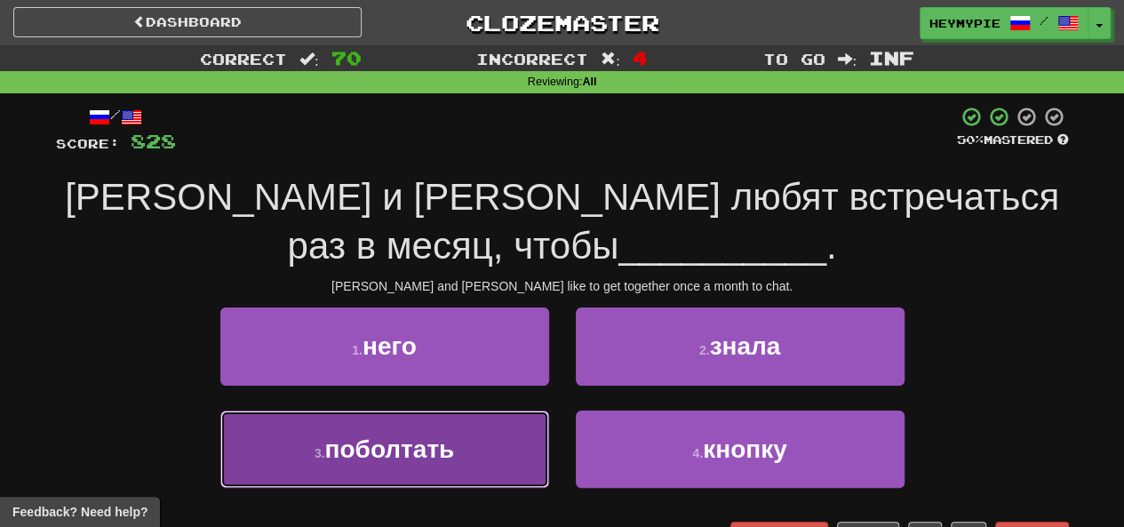
click at [388, 455] on span "поболтать" at bounding box center [389, 450] width 130 height 28
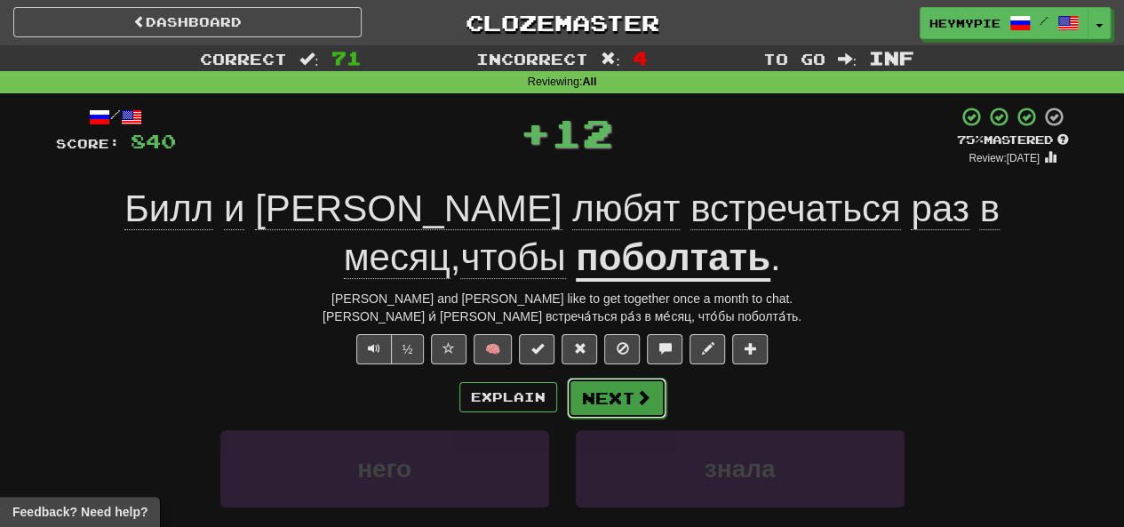
click at [616, 390] on button "Next" at bounding box center [617, 398] width 100 height 41
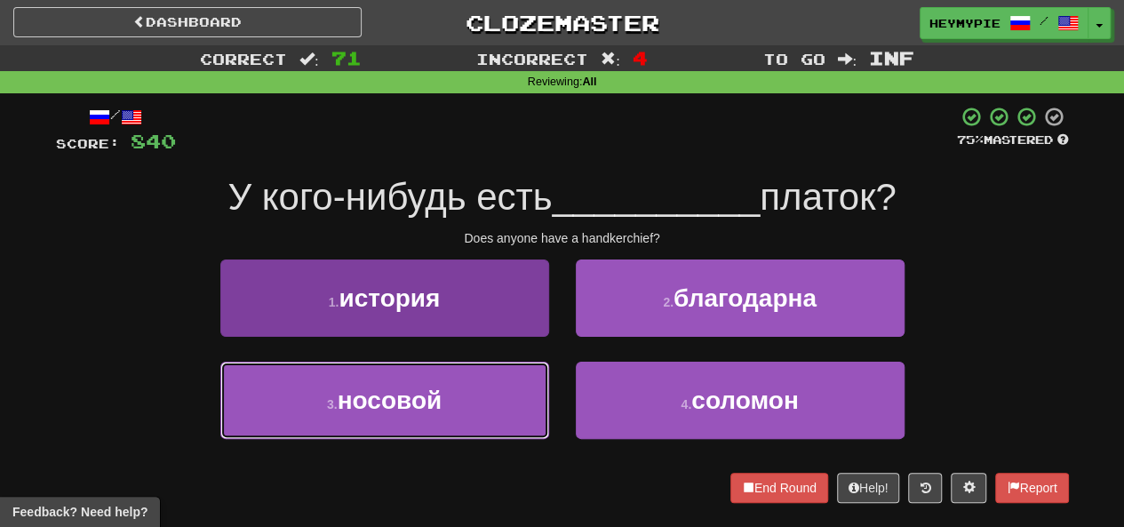
click at [452, 396] on button "3 . носовой" at bounding box center [384, 400] width 329 height 77
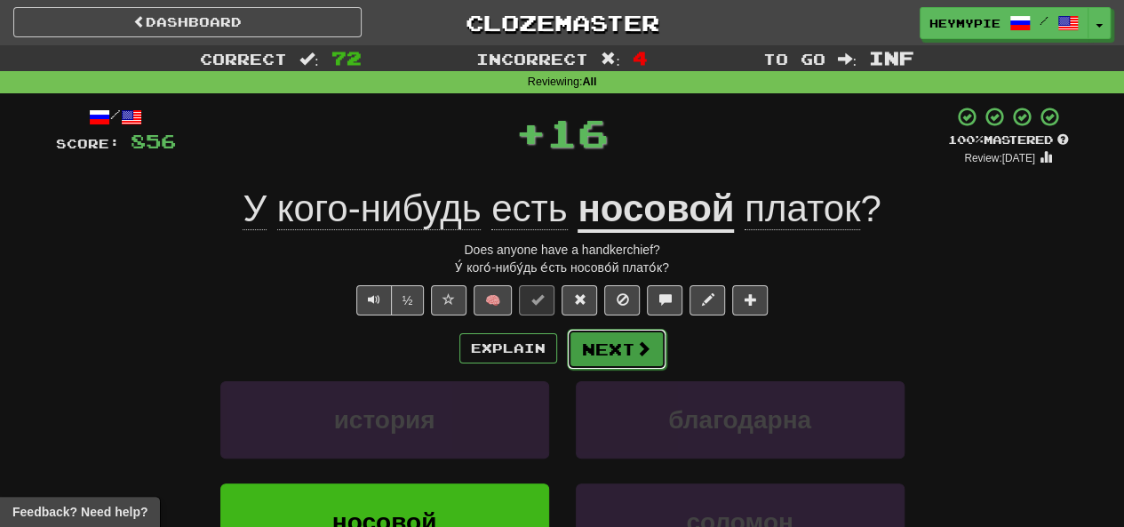
click at [603, 356] on button "Next" at bounding box center [617, 349] width 100 height 41
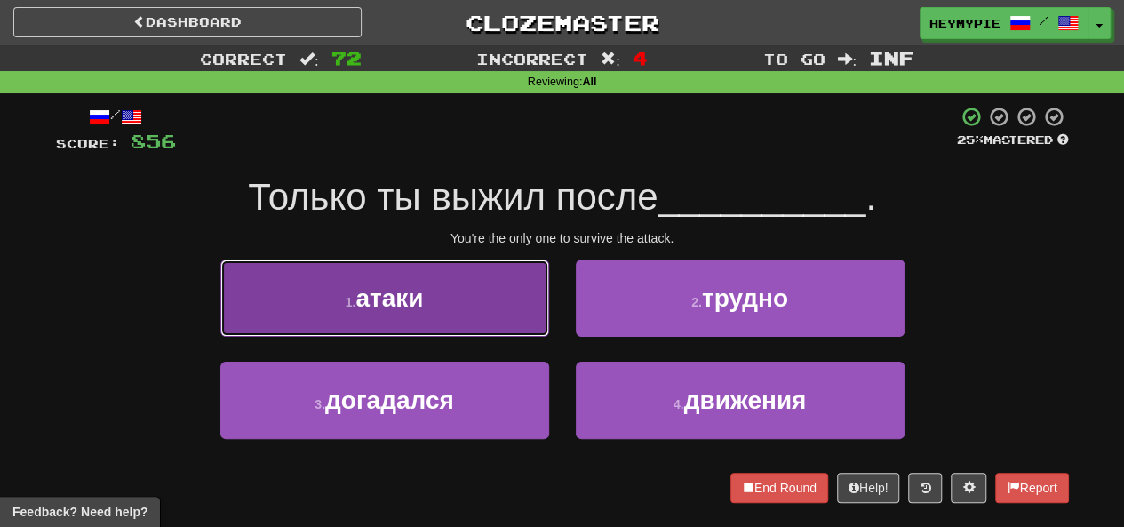
click at [413, 306] on span "атаки" at bounding box center [390, 298] width 68 height 28
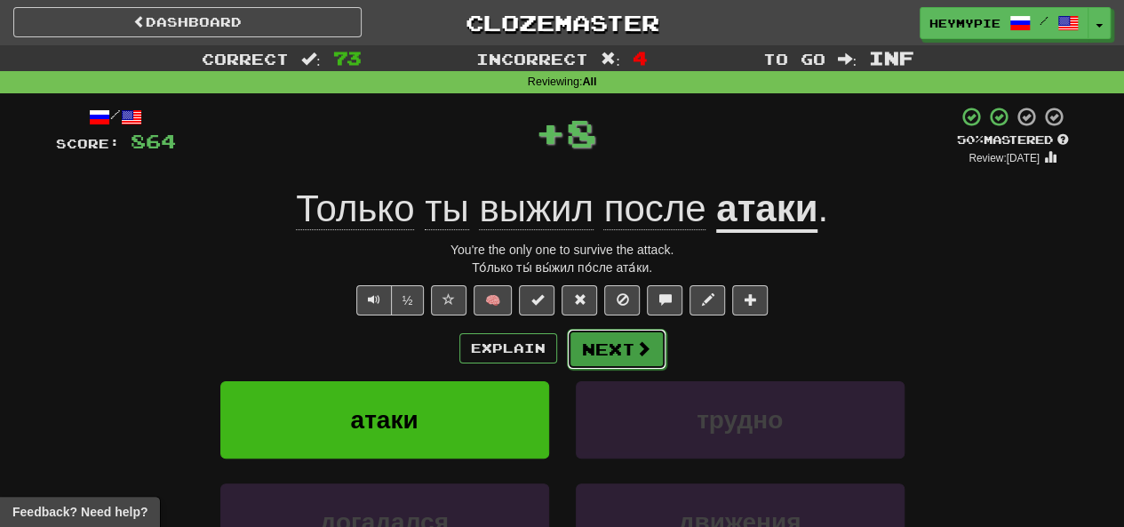
click at [606, 346] on button "Next" at bounding box center [617, 349] width 100 height 41
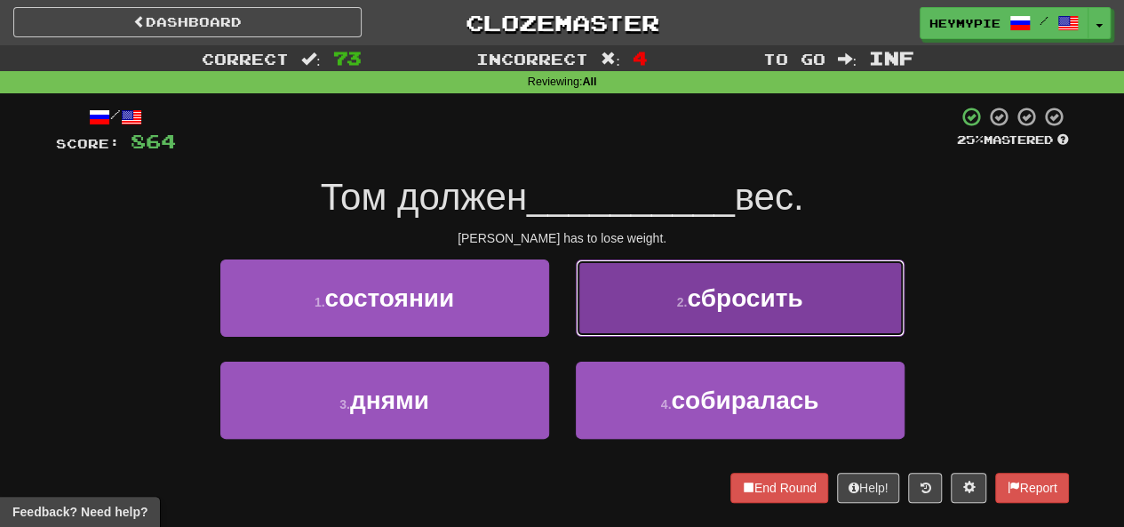
click at [677, 284] on button "2 . сбросить" at bounding box center [740, 298] width 329 height 77
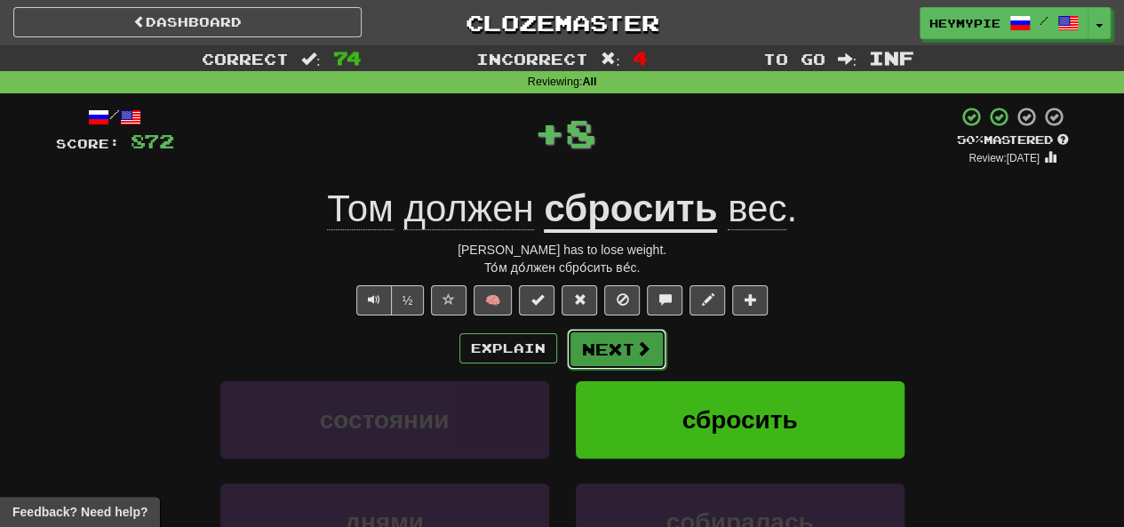
click at [610, 348] on button "Next" at bounding box center [617, 349] width 100 height 41
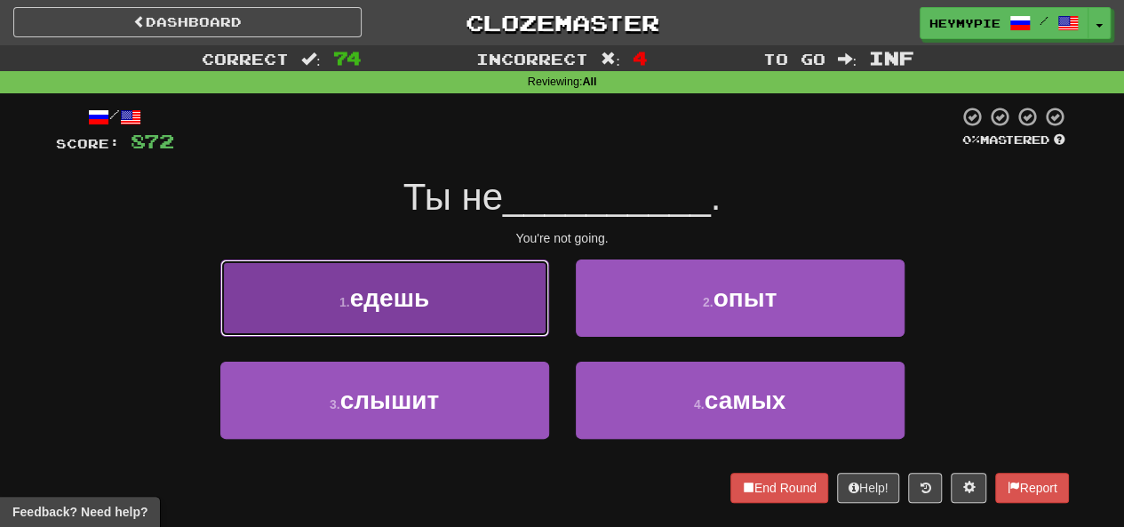
click at [415, 309] on span "едешь" at bounding box center [389, 298] width 79 height 28
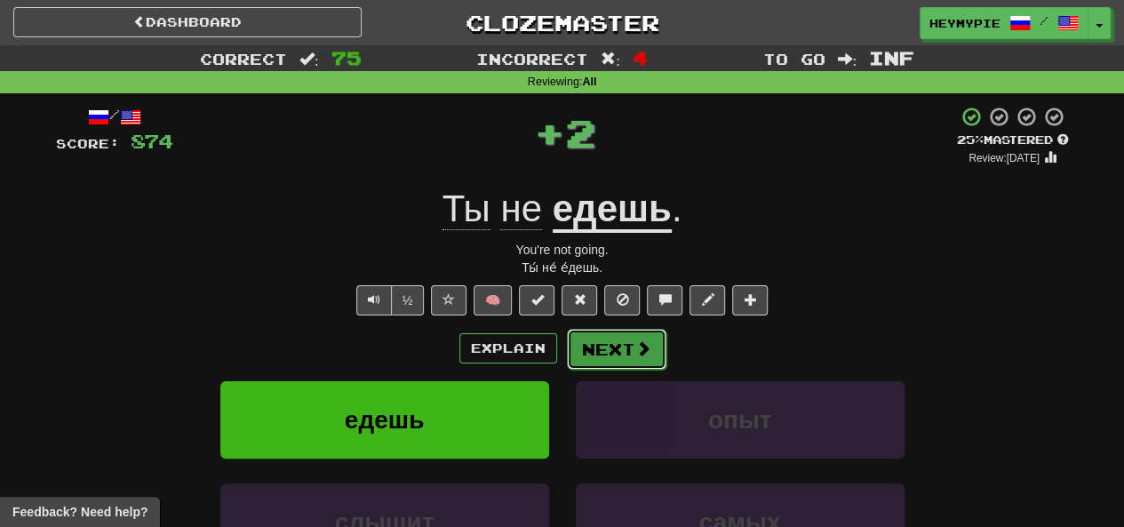
click at [602, 354] on button "Next" at bounding box center [617, 349] width 100 height 41
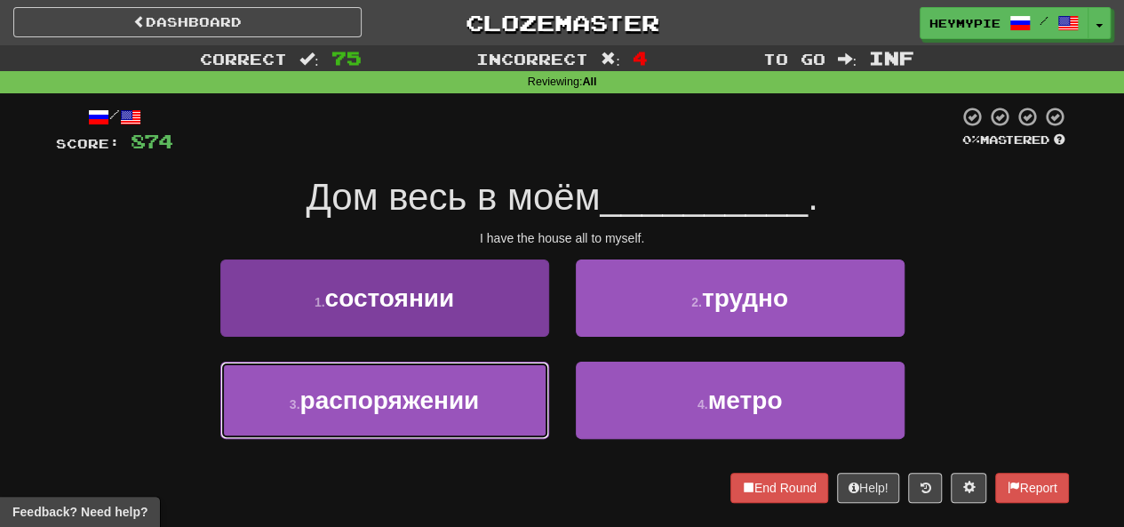
click at [426, 402] on span "распоряжении" at bounding box center [390, 401] width 180 height 28
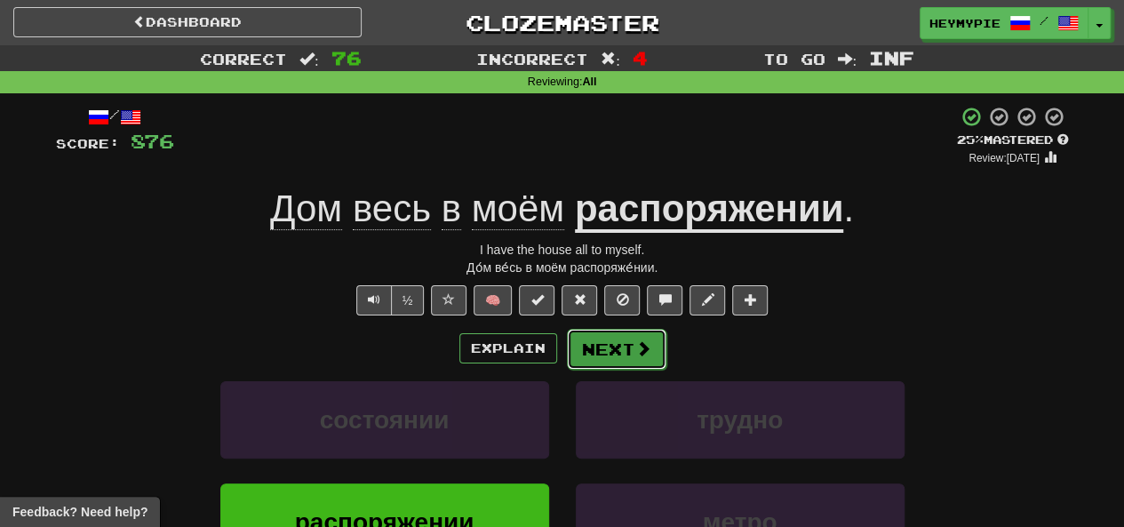
click at [609, 356] on button "Next" at bounding box center [617, 349] width 100 height 41
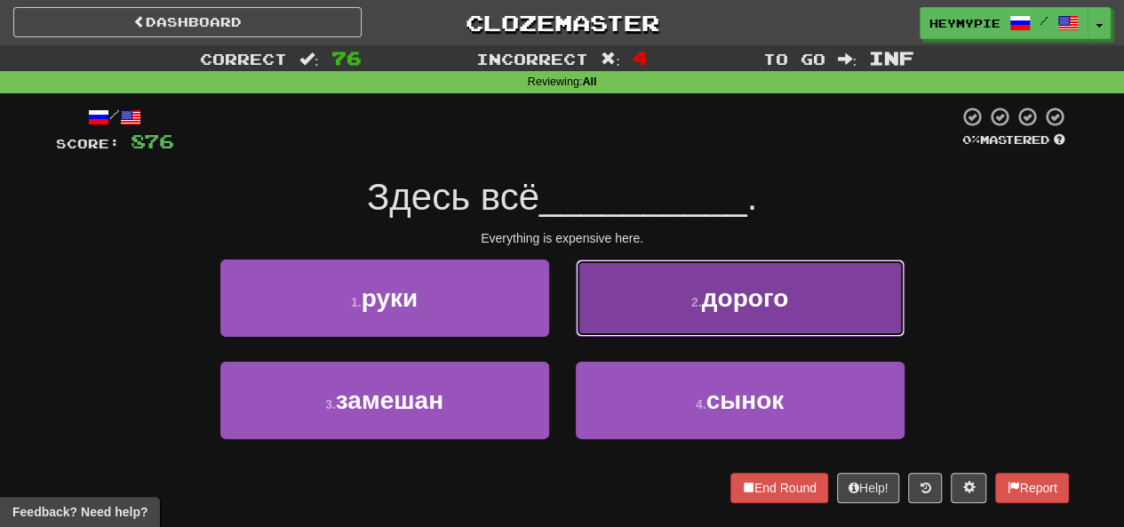
click at [632, 311] on button "2 . дорого" at bounding box center [740, 298] width 329 height 77
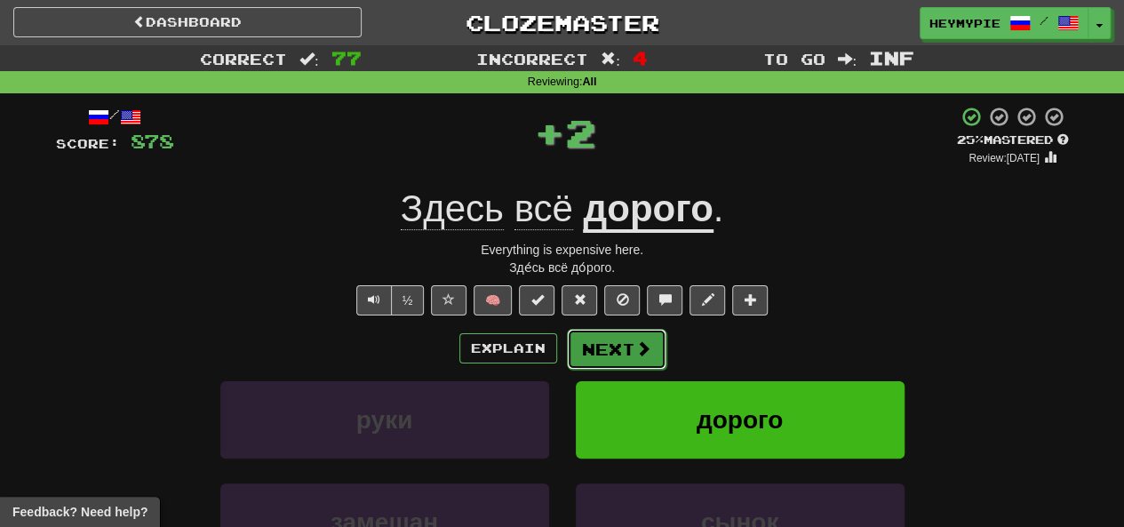
click at [594, 356] on button "Next" at bounding box center [617, 349] width 100 height 41
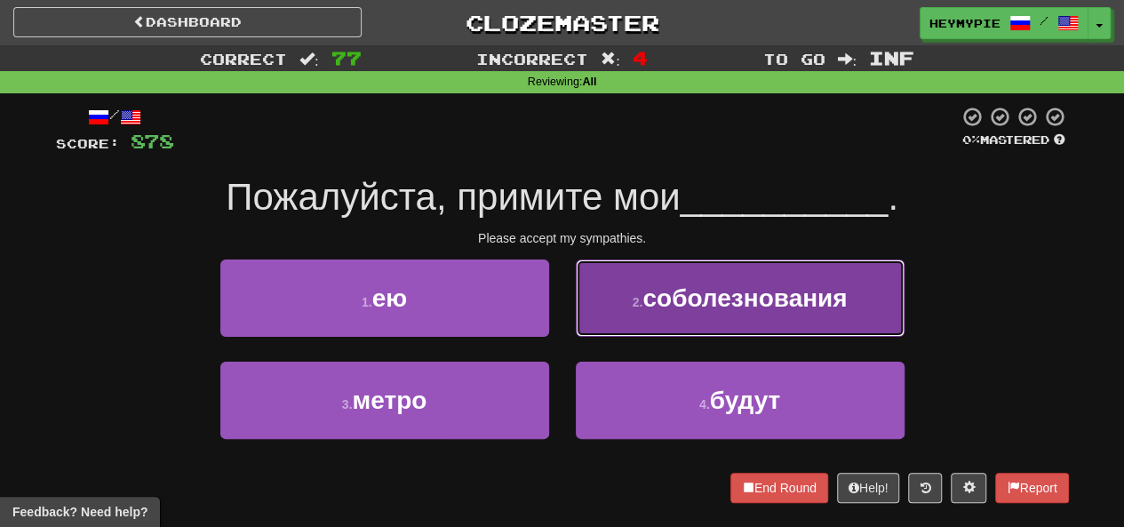
click at [661, 299] on span "соболезнования" at bounding box center [745, 298] width 204 height 28
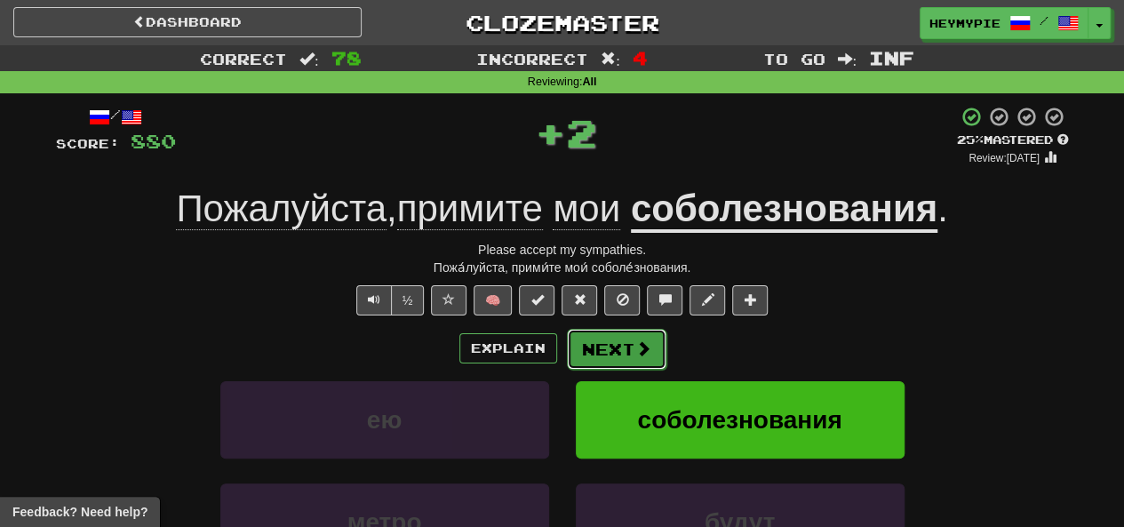
click at [655, 353] on button "Next" at bounding box center [617, 349] width 100 height 41
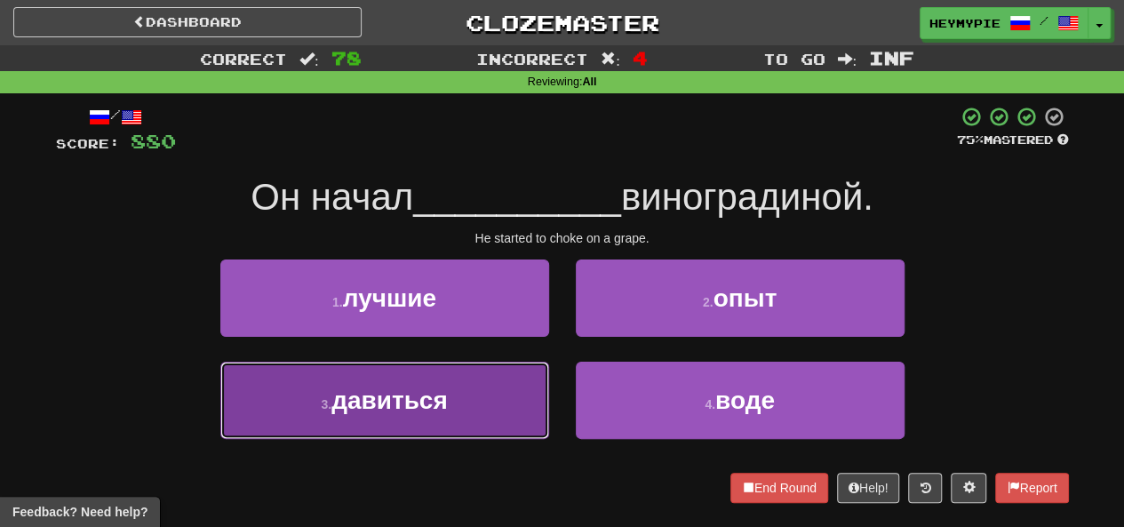
click at [460, 420] on button "3 . давиться" at bounding box center [384, 400] width 329 height 77
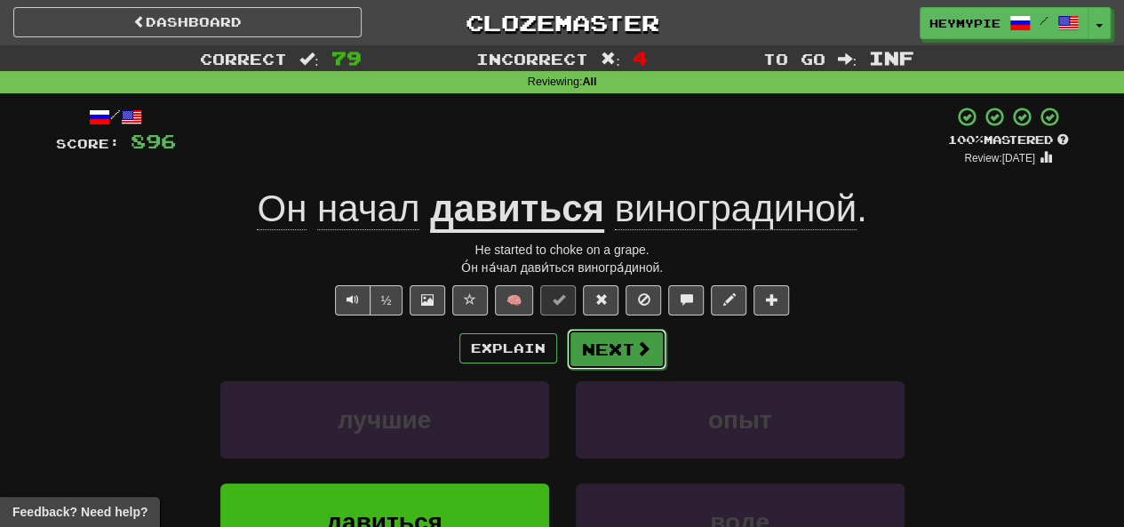
click at [620, 355] on button "Next" at bounding box center [617, 349] width 100 height 41
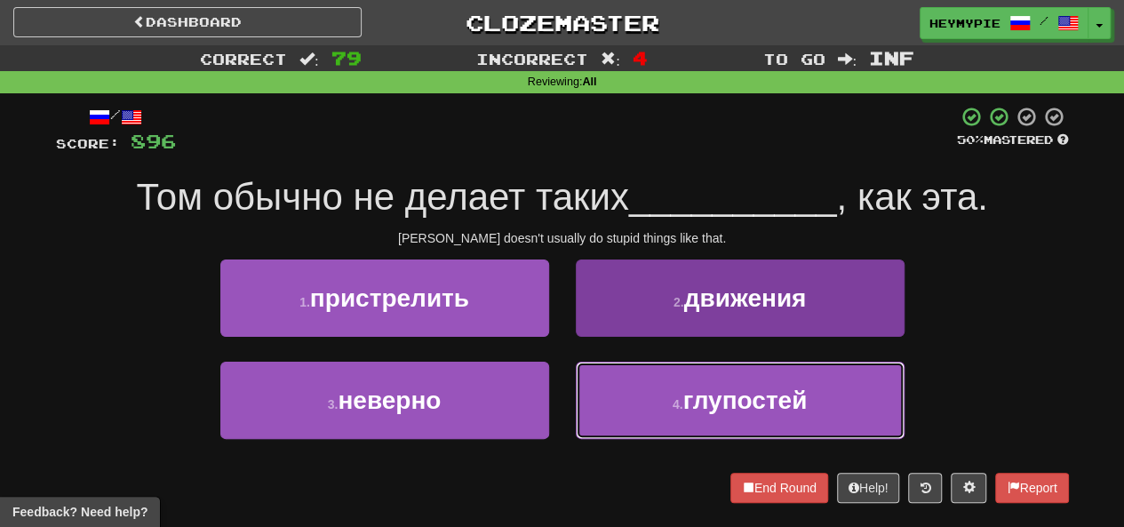
click at [693, 391] on span "глупостей" at bounding box center [745, 401] width 124 height 28
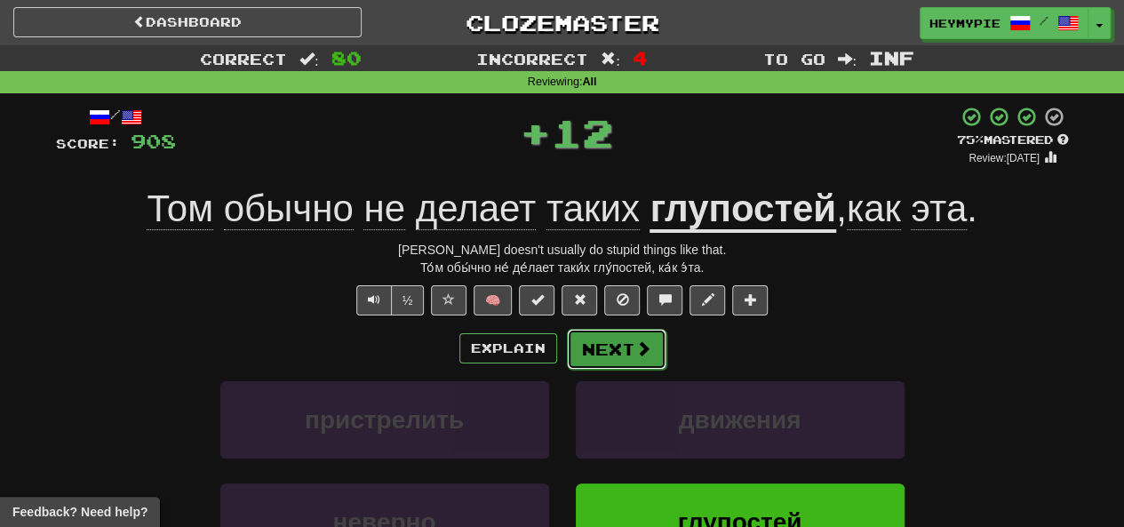
click at [638, 355] on span at bounding box center [644, 348] width 16 height 16
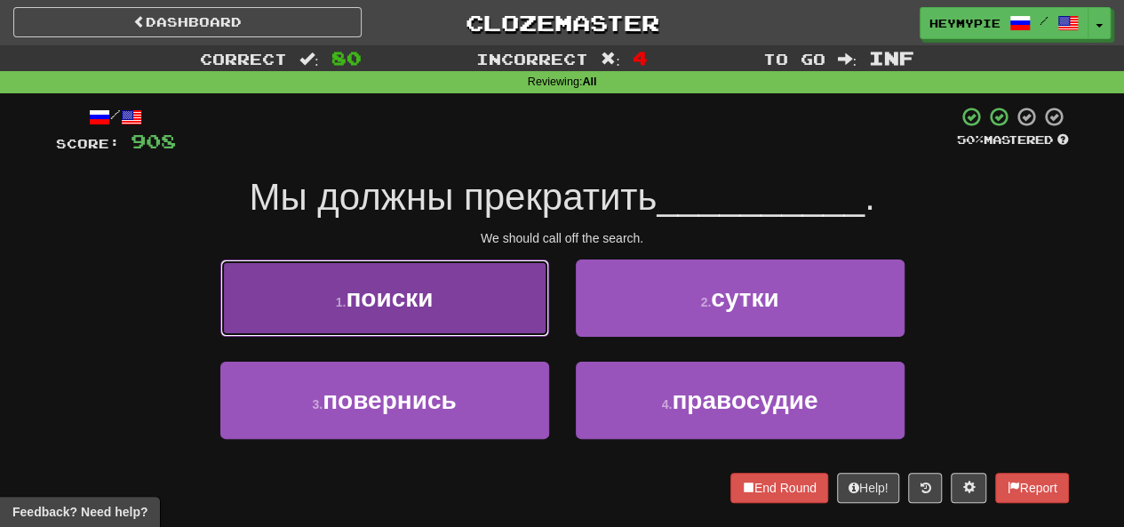
drag, startPoint x: 393, startPoint y: 307, endPoint x: 463, endPoint y: 316, distance: 70.8
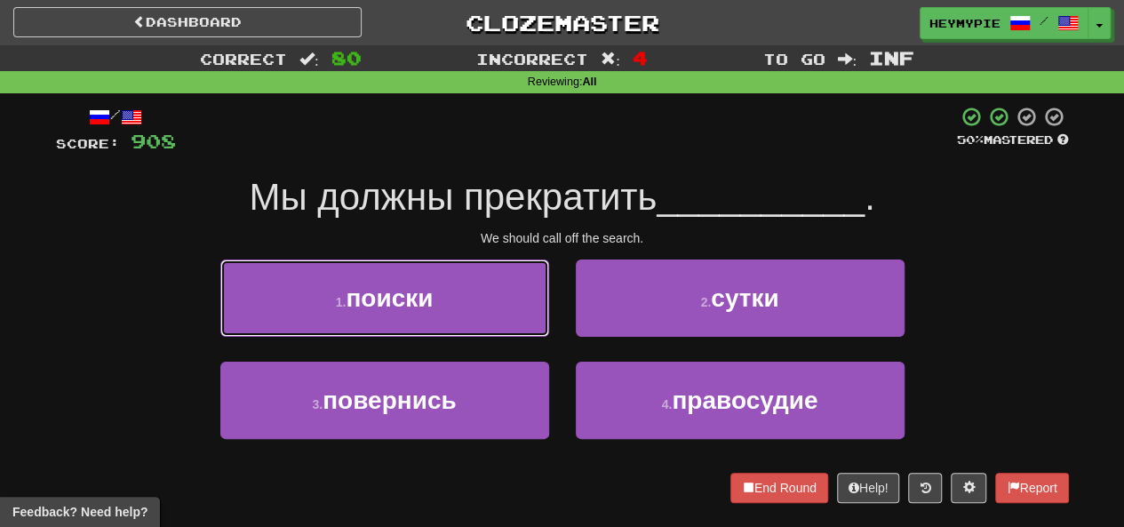
click at [394, 307] on span "поиски" at bounding box center [389, 298] width 87 height 28
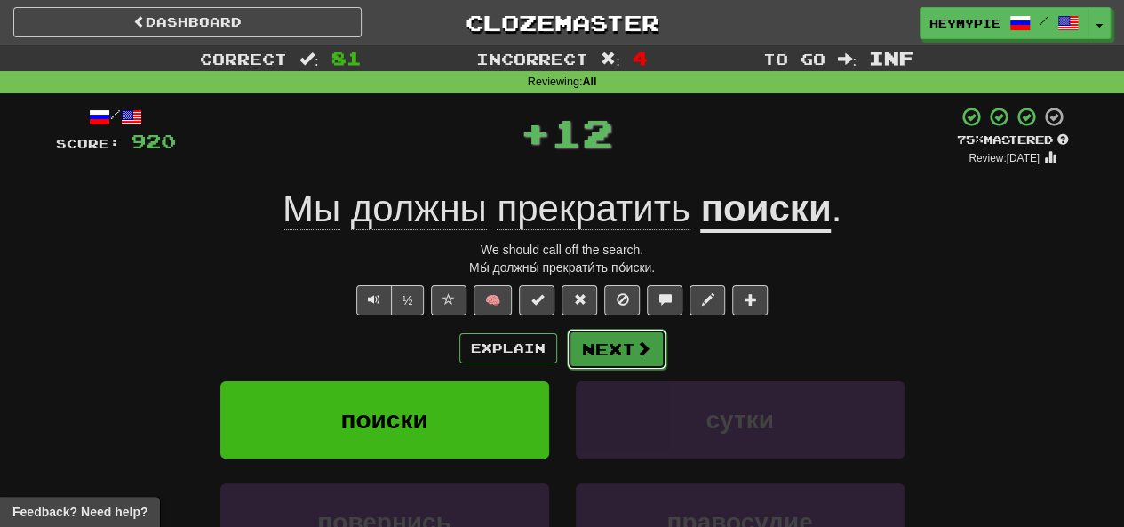
click at [590, 353] on button "Next" at bounding box center [617, 349] width 100 height 41
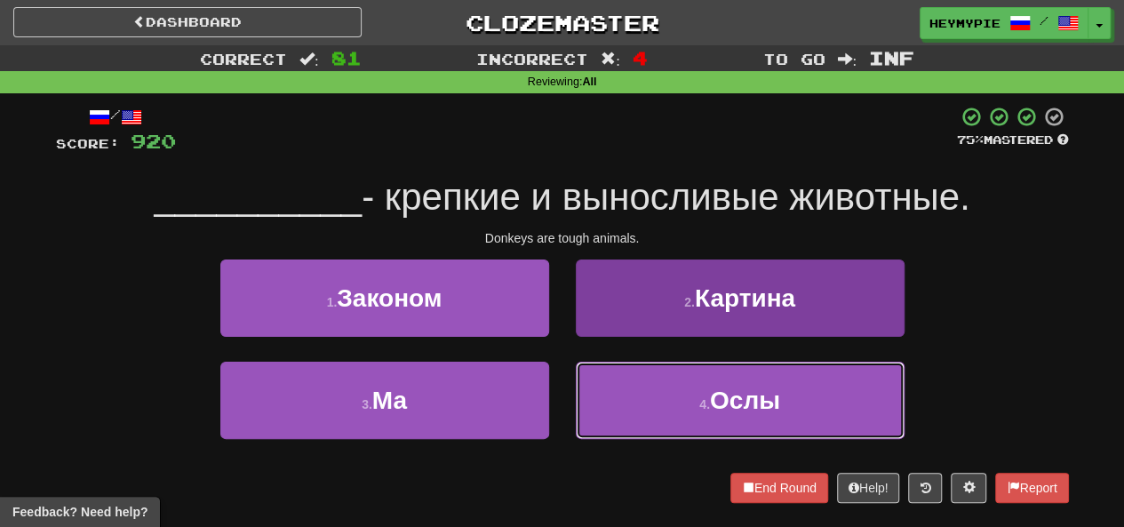
click at [657, 401] on button "4 . Ослы" at bounding box center [740, 400] width 329 height 77
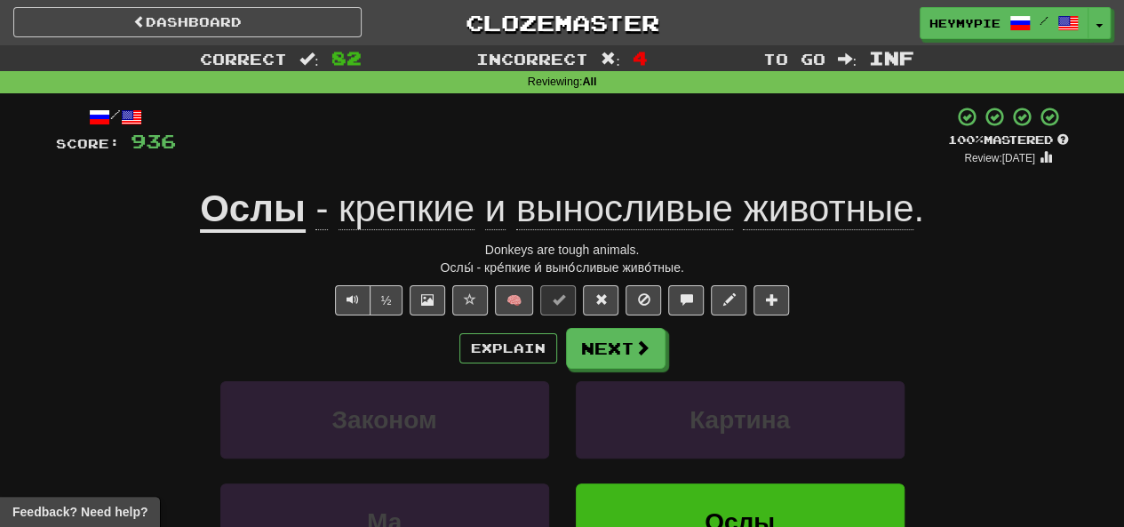
click at [622, 220] on span "выносливые" at bounding box center [624, 209] width 217 height 43
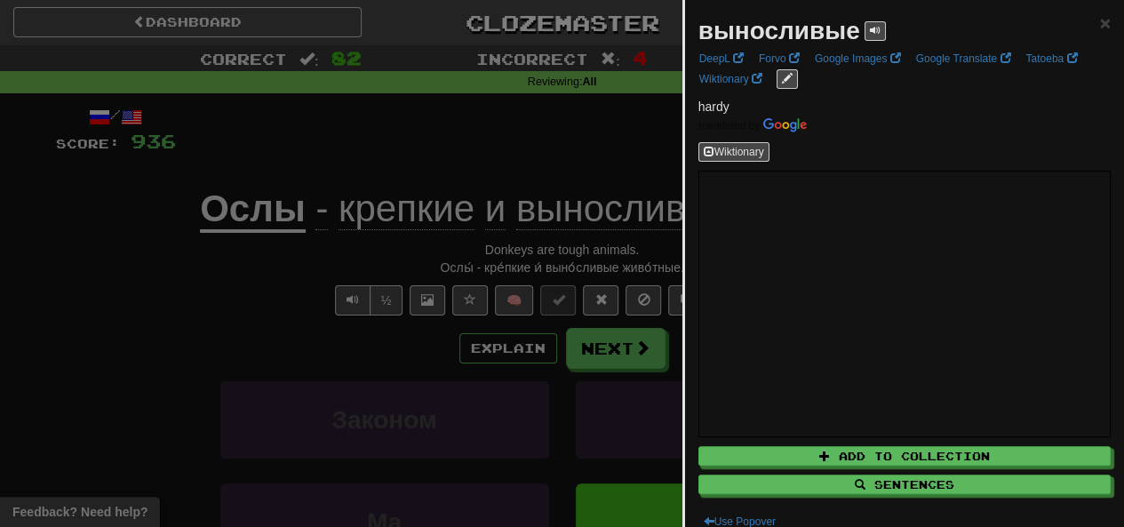
click at [622, 151] on div at bounding box center [562, 263] width 1124 height 527
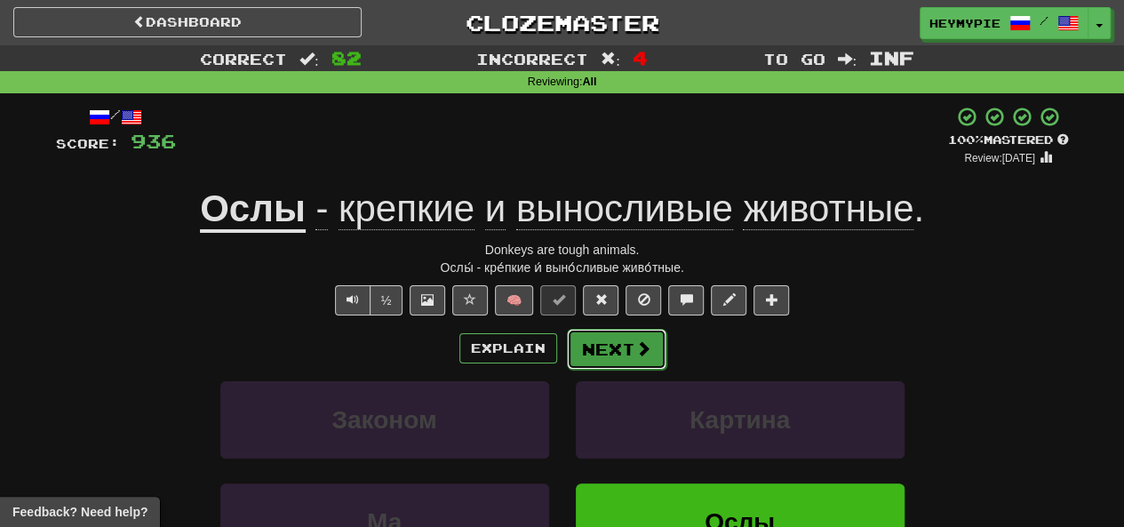
click at [619, 357] on button "Next" at bounding box center [617, 349] width 100 height 41
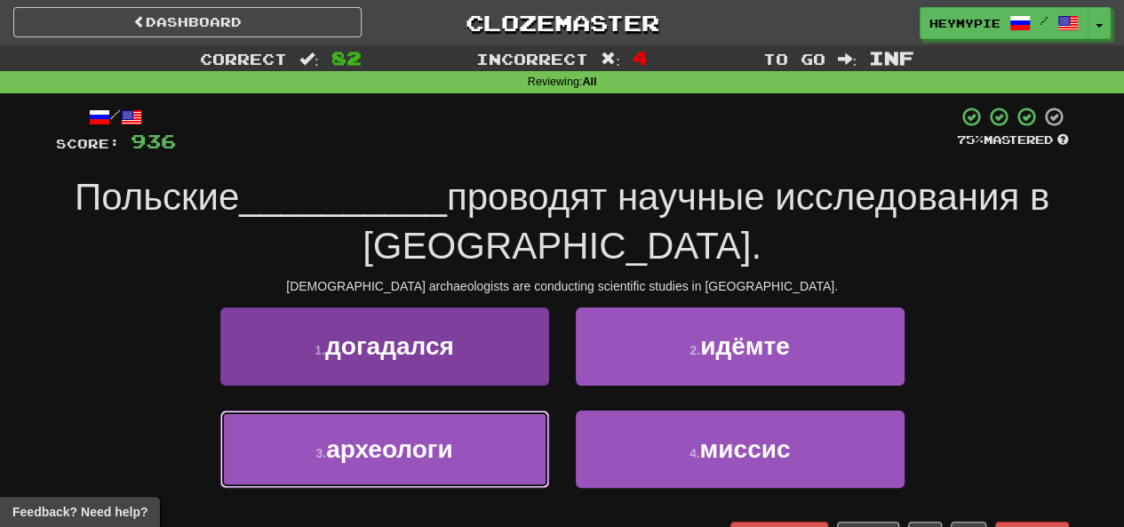
drag, startPoint x: 421, startPoint y: 442, endPoint x: 414, endPoint y: 449, distance: 10.1
click at [420, 445] on span "археологи" at bounding box center [389, 450] width 127 height 28
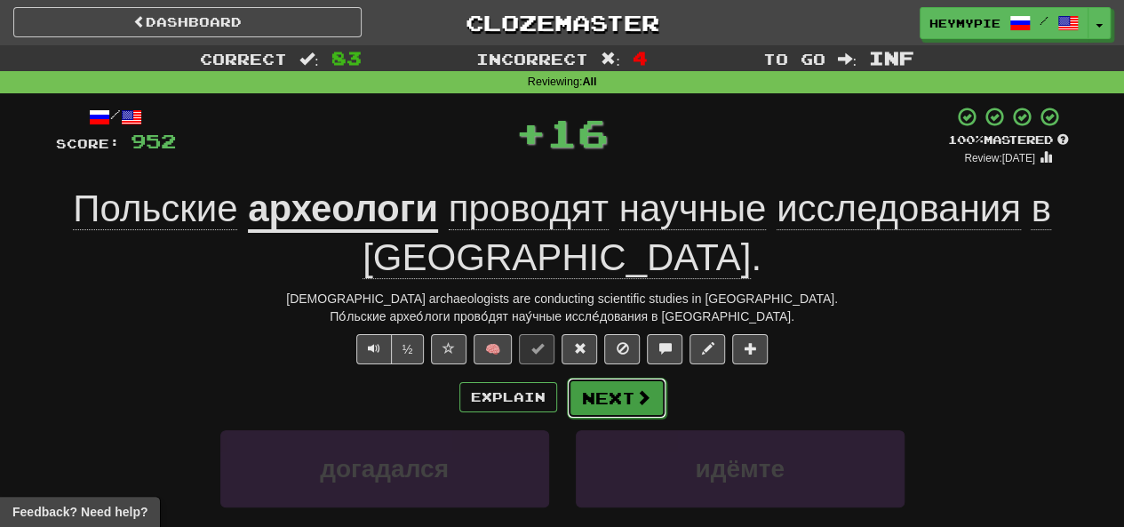
click at [627, 412] on button "Next" at bounding box center [617, 398] width 100 height 41
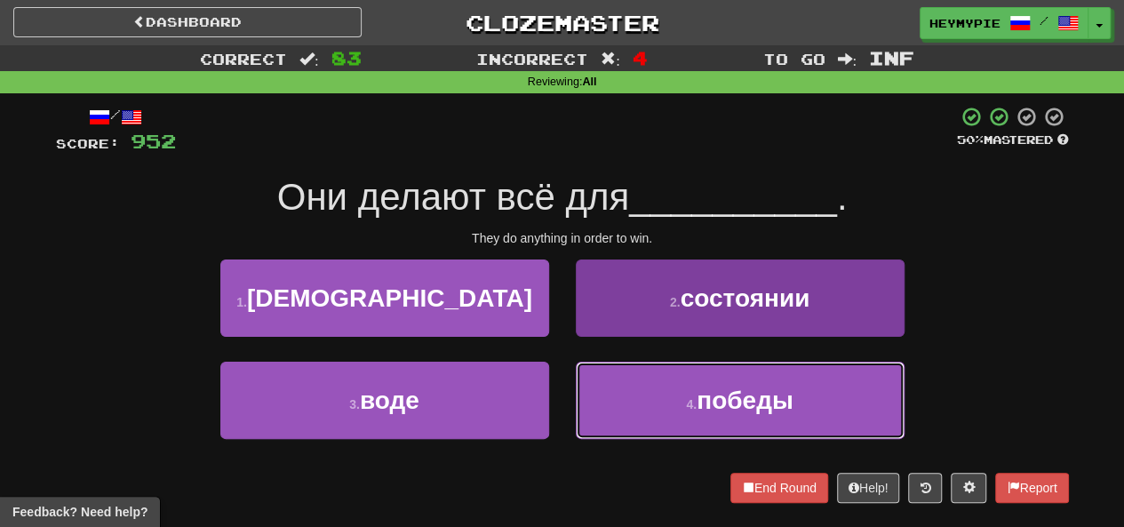
click at [629, 407] on button "4 . победы" at bounding box center [740, 400] width 329 height 77
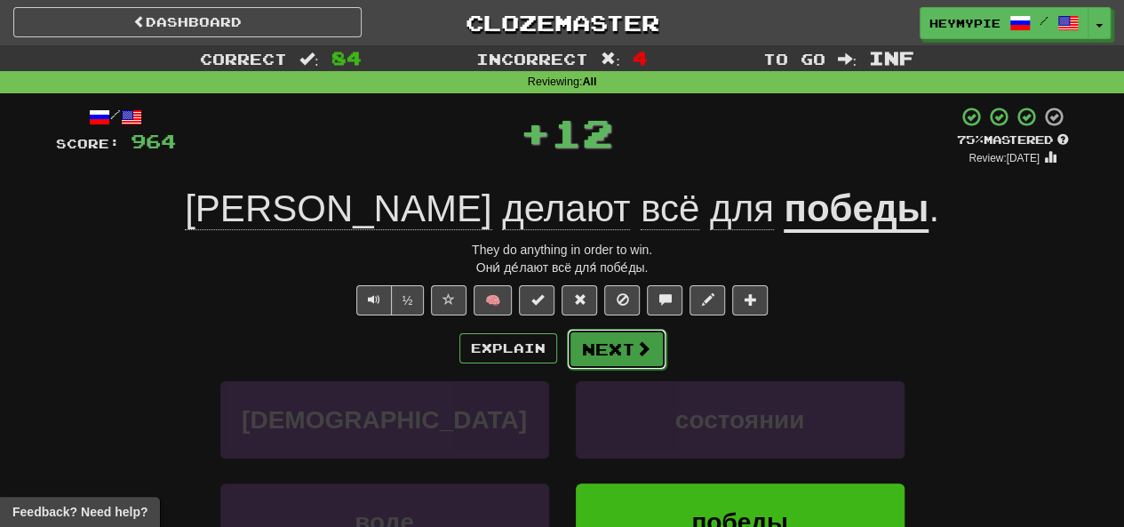
click at [588, 344] on button "Next" at bounding box center [617, 349] width 100 height 41
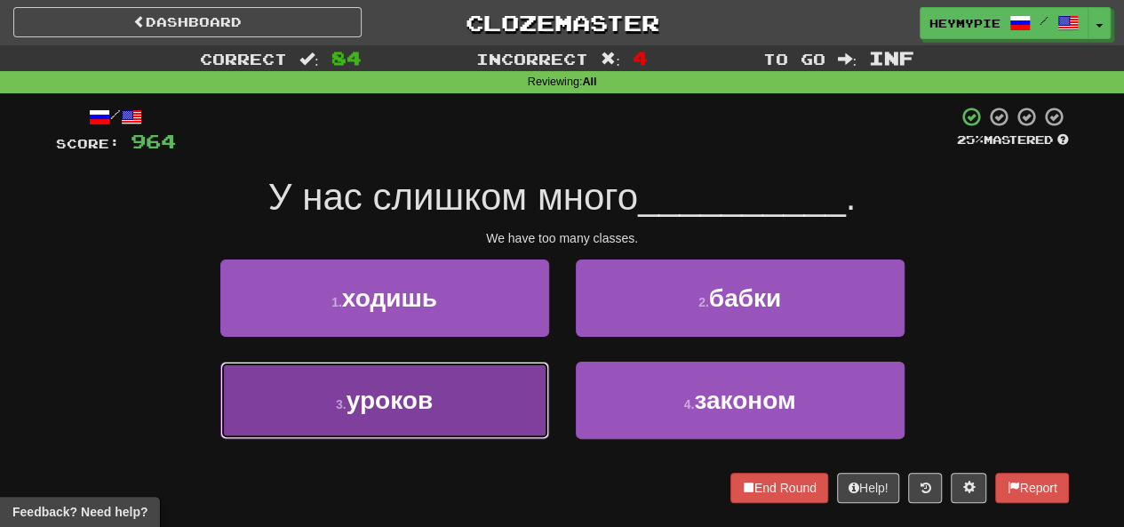
click at [468, 424] on button "3 . уроков" at bounding box center [384, 400] width 329 height 77
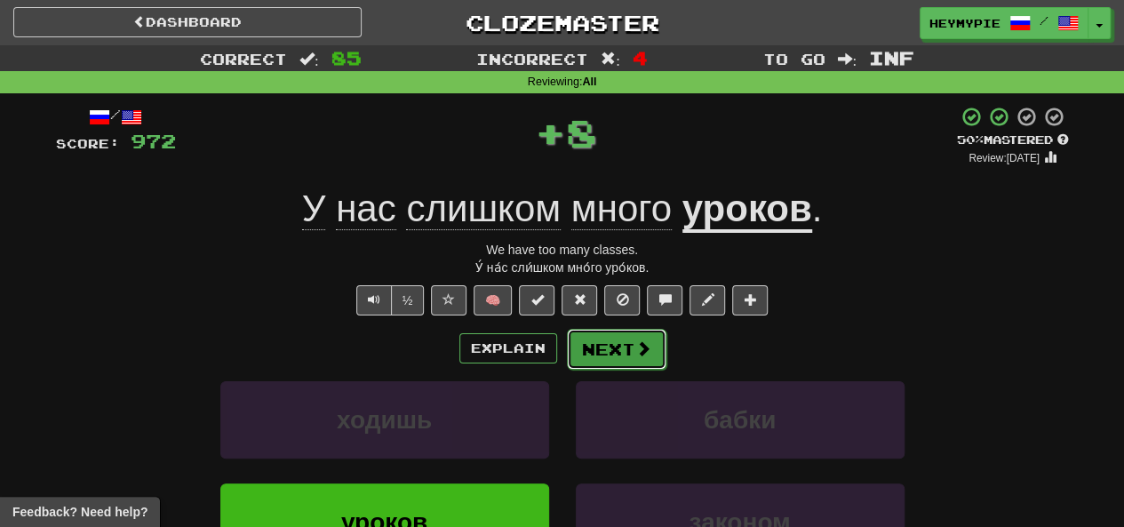
click at [614, 349] on button "Next" at bounding box center [617, 349] width 100 height 41
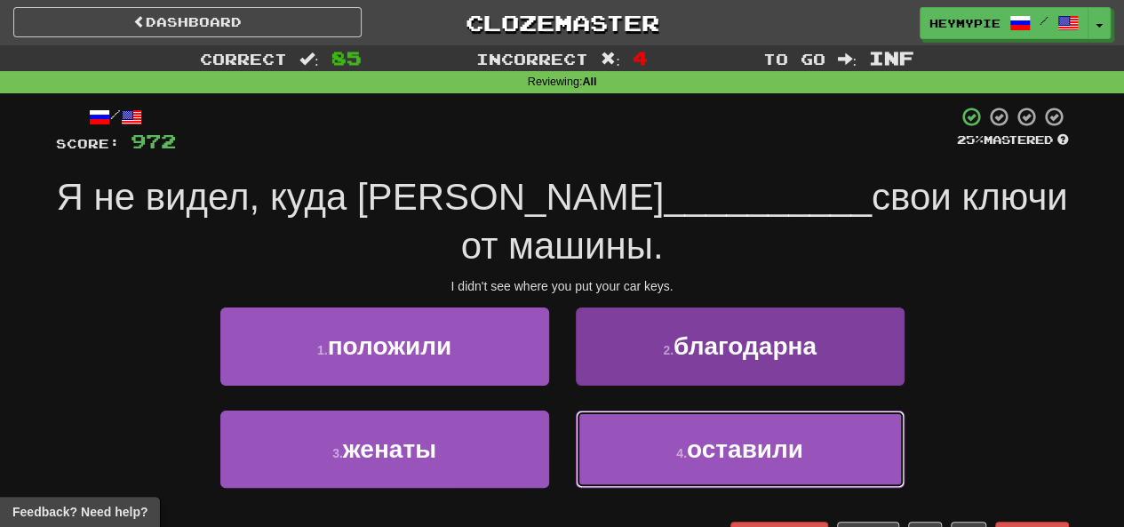
click at [608, 411] on button "4 . оставили" at bounding box center [740, 449] width 329 height 77
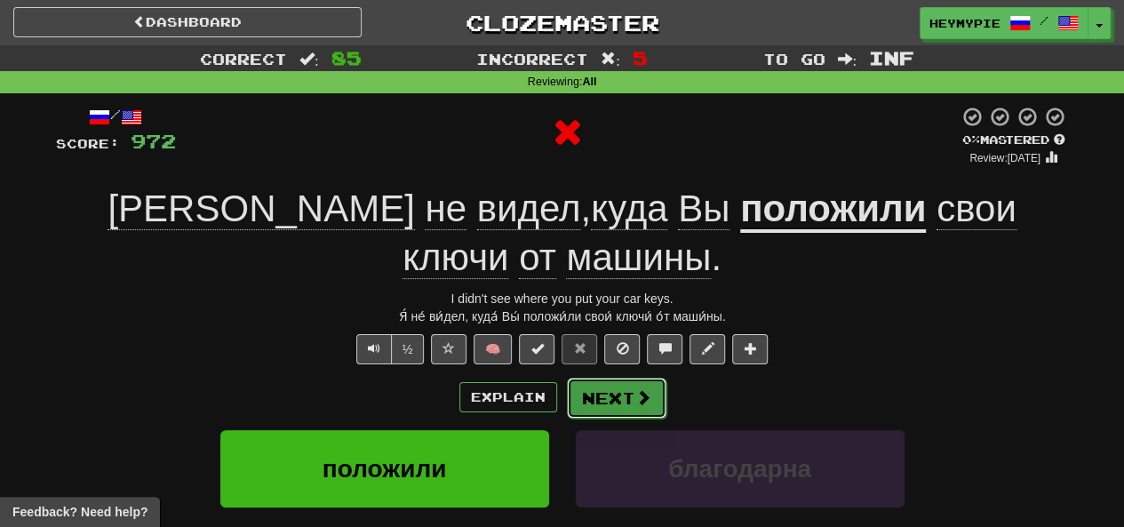
click at [594, 378] on button "Next" at bounding box center [617, 398] width 100 height 41
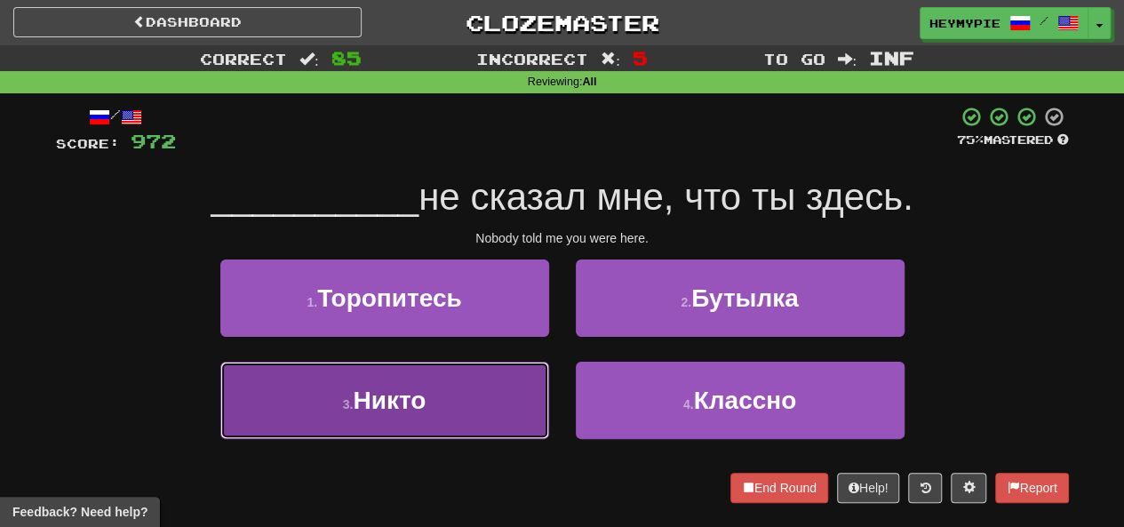
click at [507, 410] on button "3 . Никто" at bounding box center [384, 400] width 329 height 77
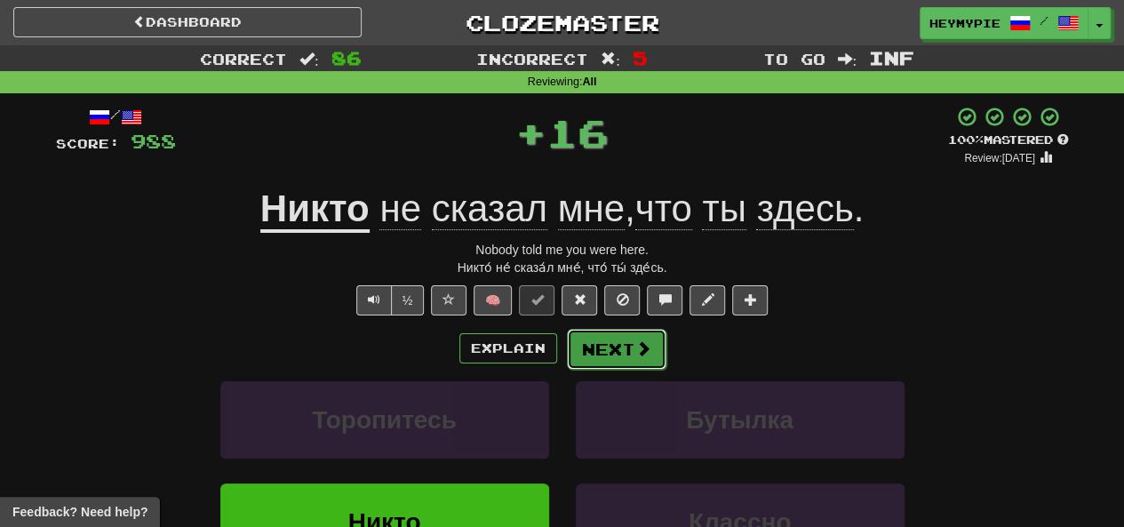
click at [585, 356] on button "Next" at bounding box center [617, 349] width 100 height 41
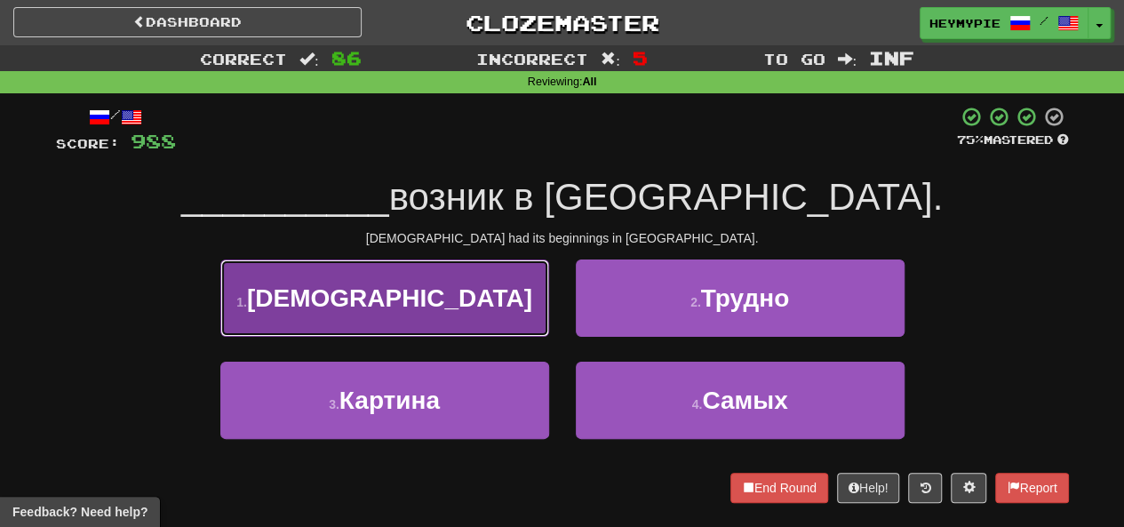
click at [498, 314] on button "1 . Буддизм" at bounding box center [384, 298] width 329 height 77
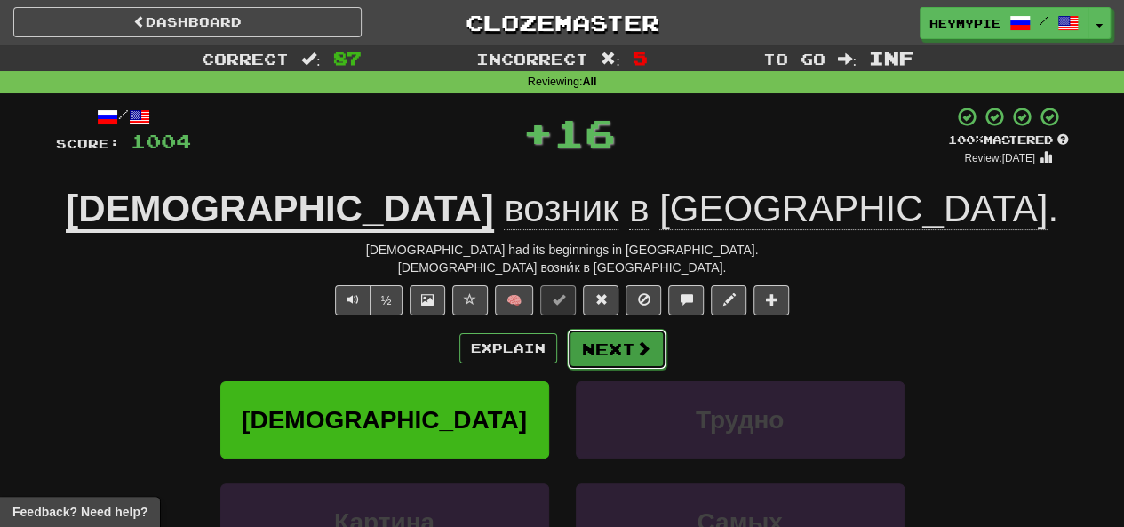
click at [615, 353] on button "Next" at bounding box center [617, 349] width 100 height 41
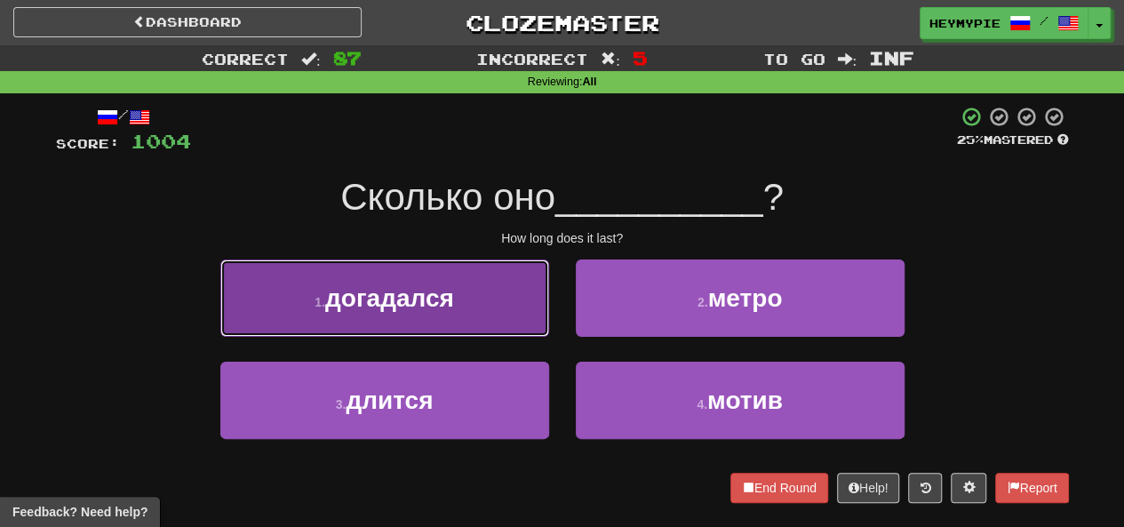
click at [444, 307] on span "догадался" at bounding box center [389, 298] width 129 height 28
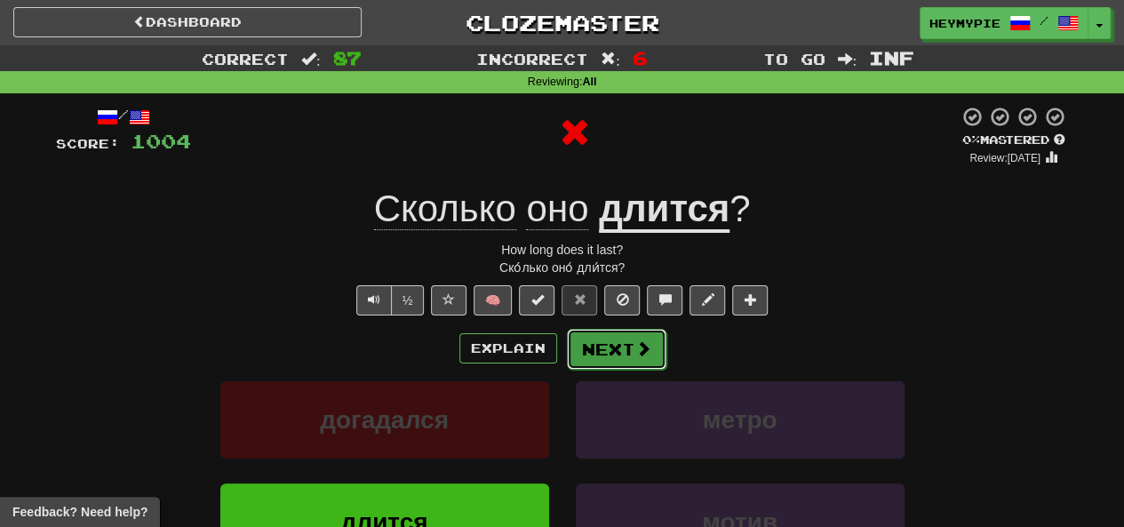
click at [617, 359] on button "Next" at bounding box center [617, 349] width 100 height 41
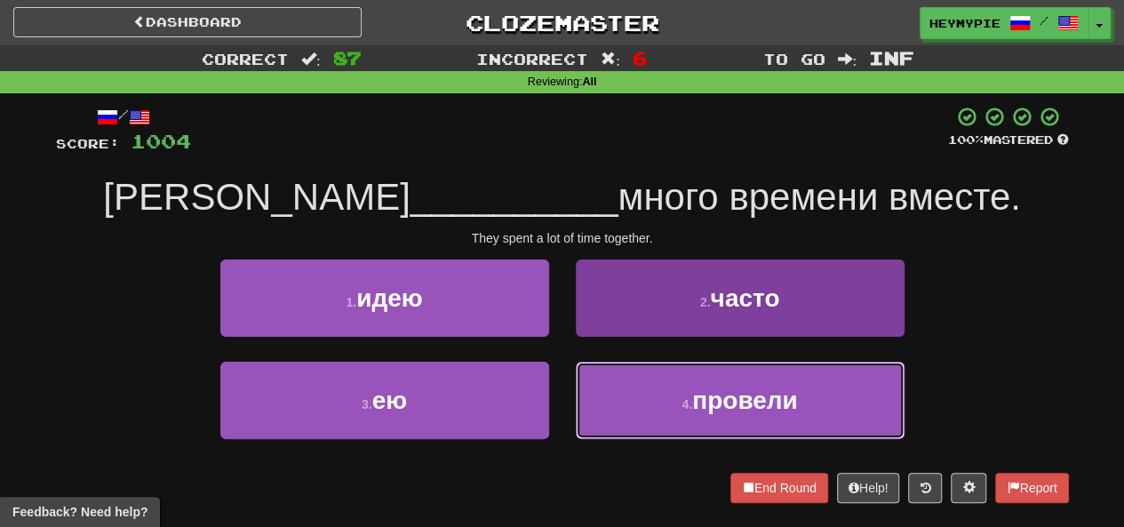
click at [626, 396] on button "4 . провели" at bounding box center [740, 400] width 329 height 77
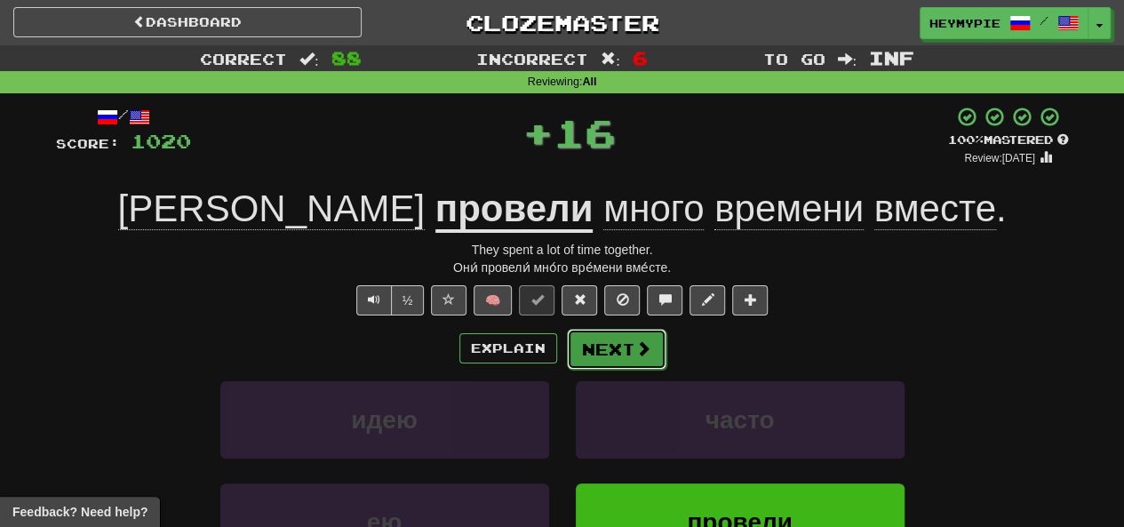
click at [599, 346] on button "Next" at bounding box center [617, 349] width 100 height 41
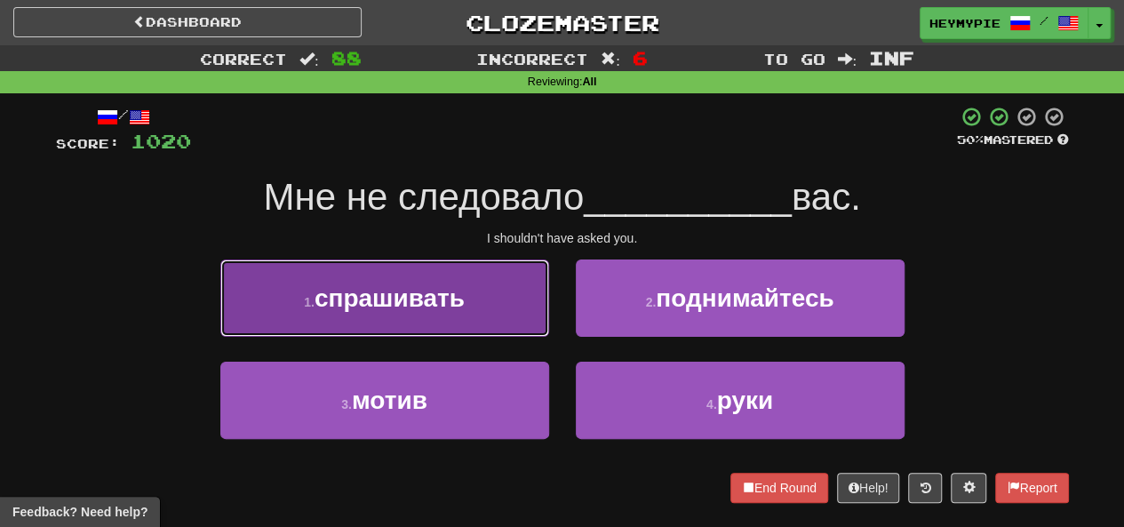
click at [468, 308] on button "1 . спрашивать" at bounding box center [384, 298] width 329 height 77
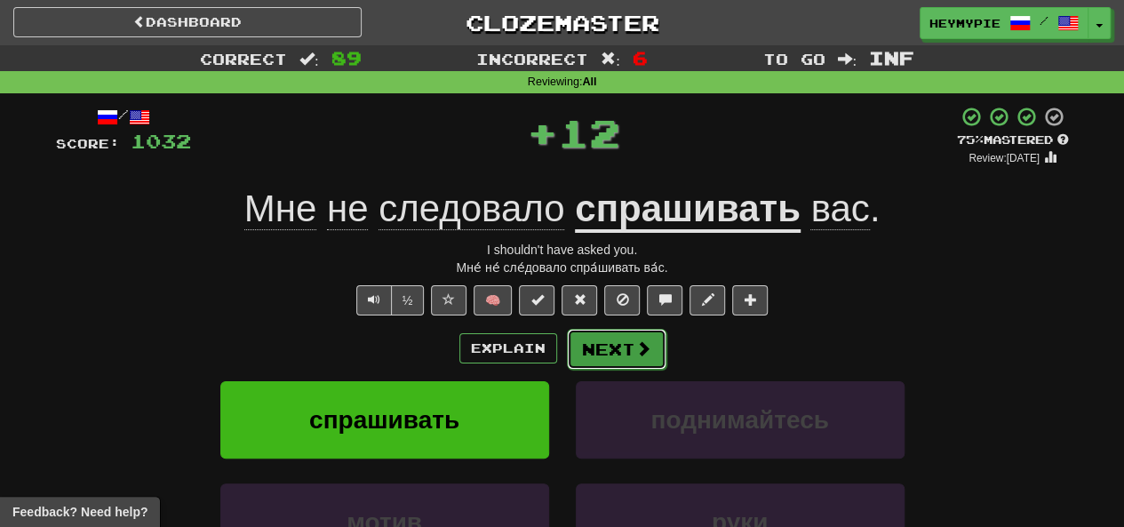
click at [617, 351] on button "Next" at bounding box center [617, 349] width 100 height 41
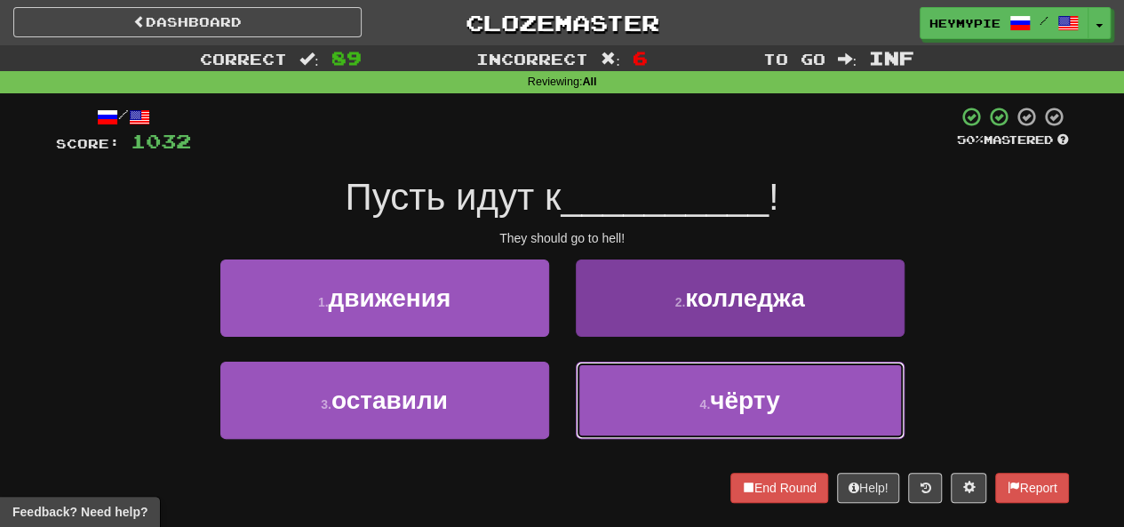
click at [612, 381] on button "4 . чёрту" at bounding box center [740, 400] width 329 height 77
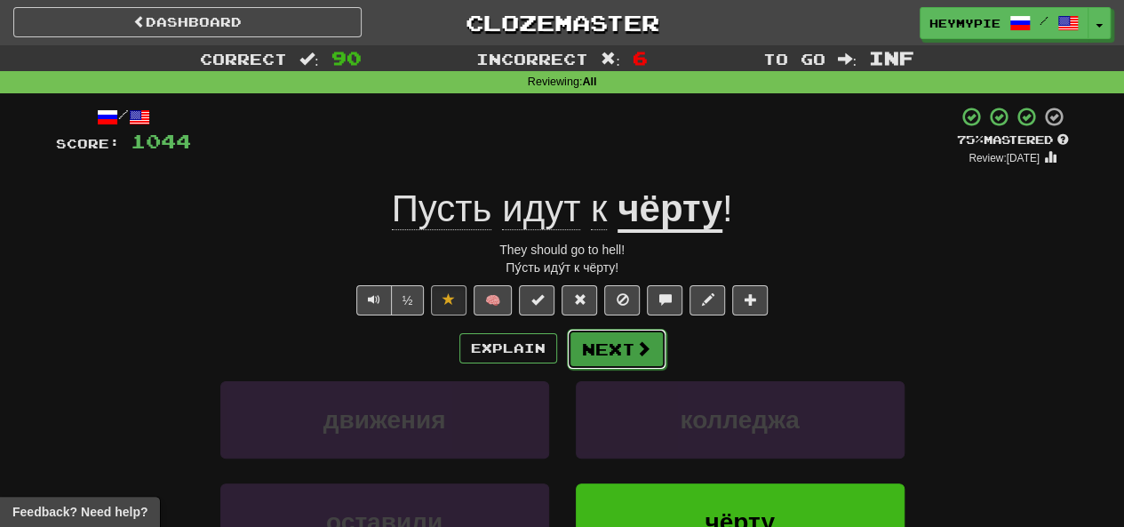
click at [615, 348] on button "Next" at bounding box center [617, 349] width 100 height 41
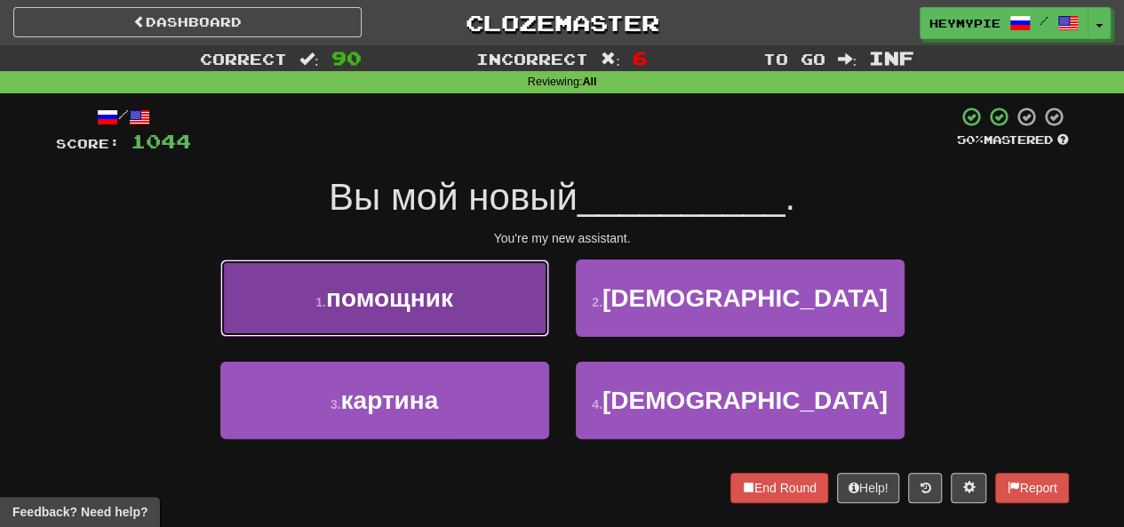
click at [434, 298] on span "помощник" at bounding box center [389, 298] width 127 height 28
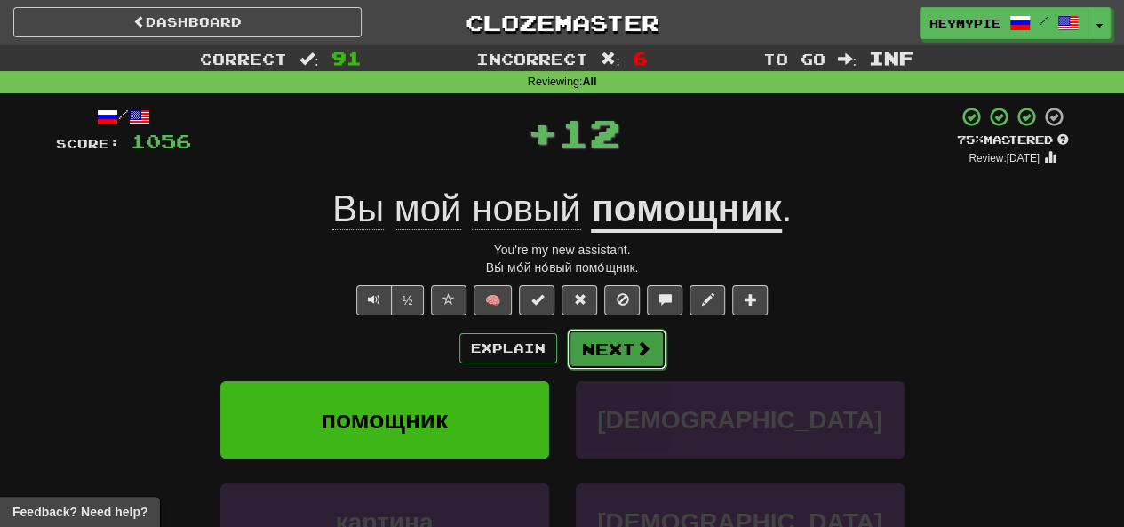
click at [589, 348] on button "Next" at bounding box center [617, 349] width 100 height 41
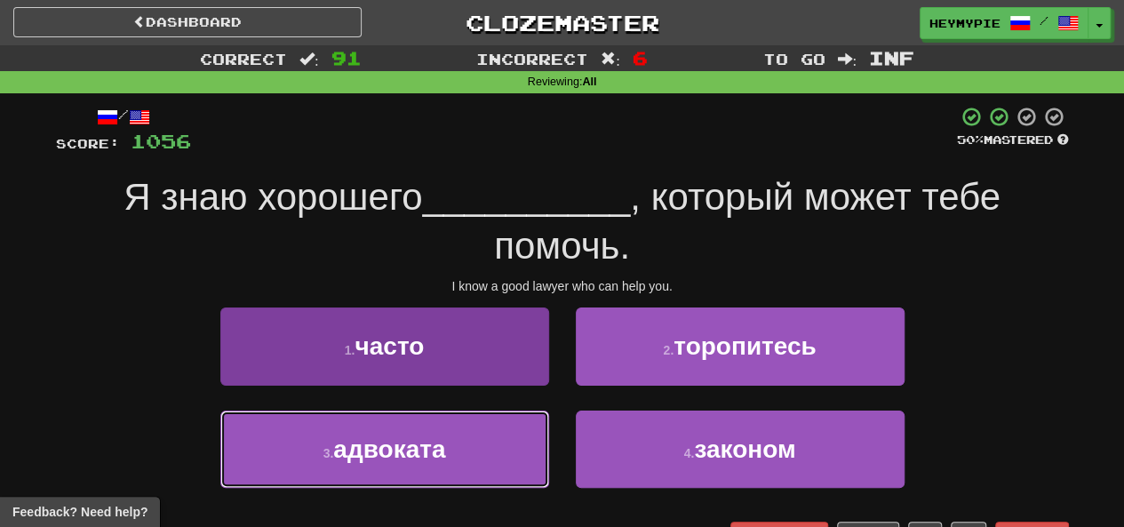
drag, startPoint x: 450, startPoint y: 459, endPoint x: 457, endPoint y: 452, distance: 10.1
click at [450, 460] on button "3 . адвоката" at bounding box center [384, 449] width 329 height 77
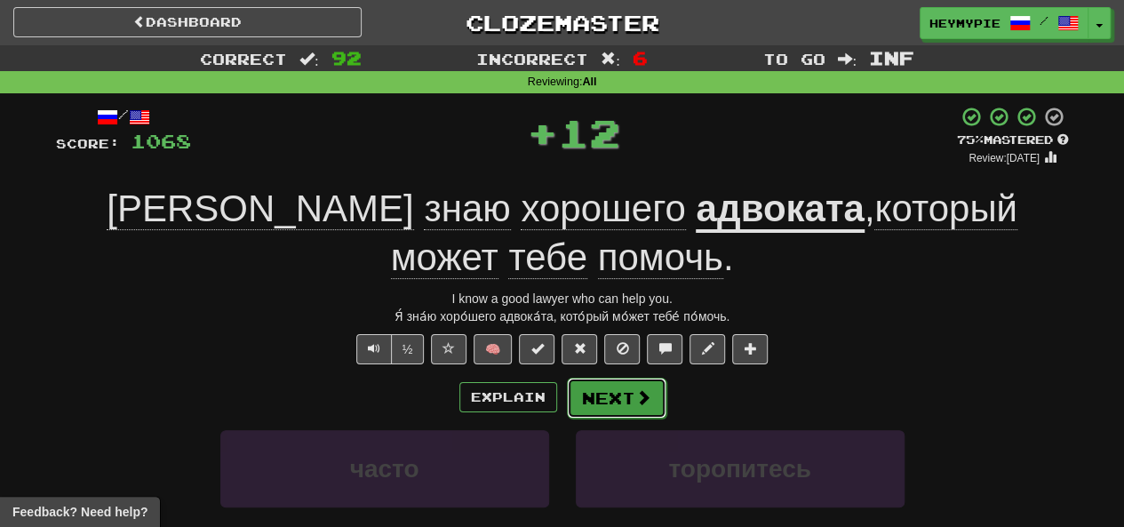
click at [615, 378] on button "Next" at bounding box center [617, 398] width 100 height 41
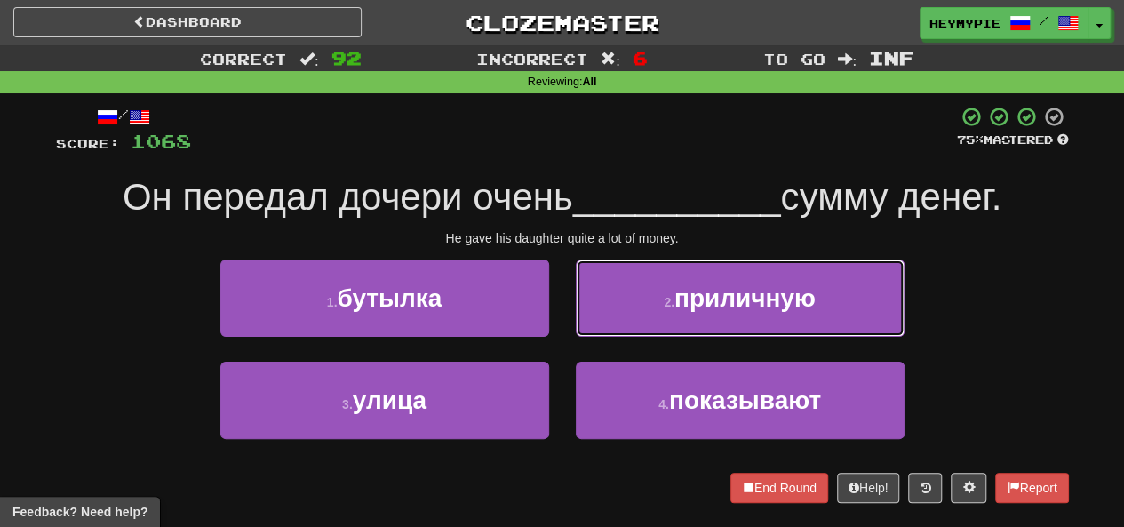
click at [606, 293] on button "2 . приличную" at bounding box center [740, 298] width 329 height 77
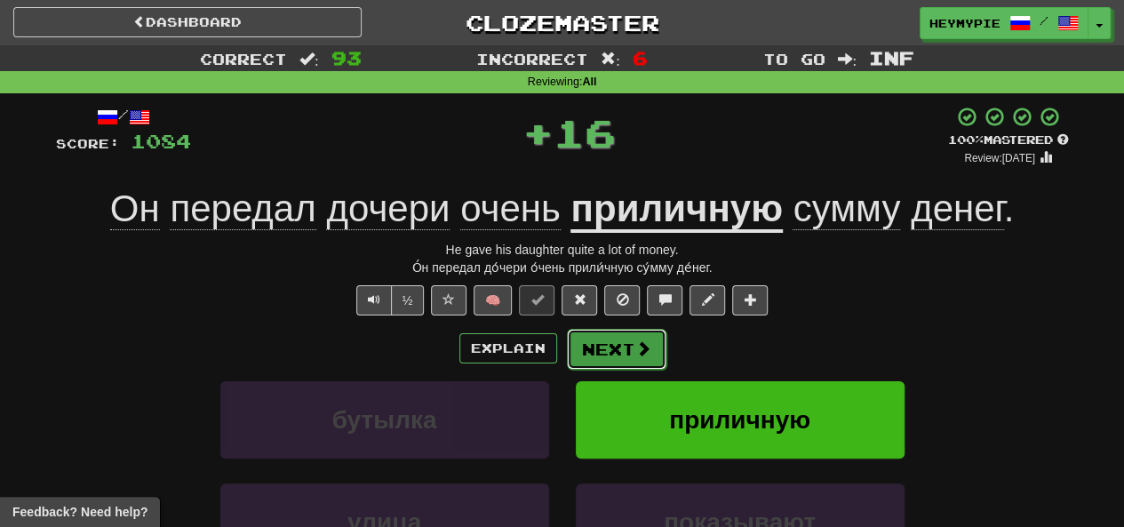
click at [622, 355] on button "Next" at bounding box center [617, 349] width 100 height 41
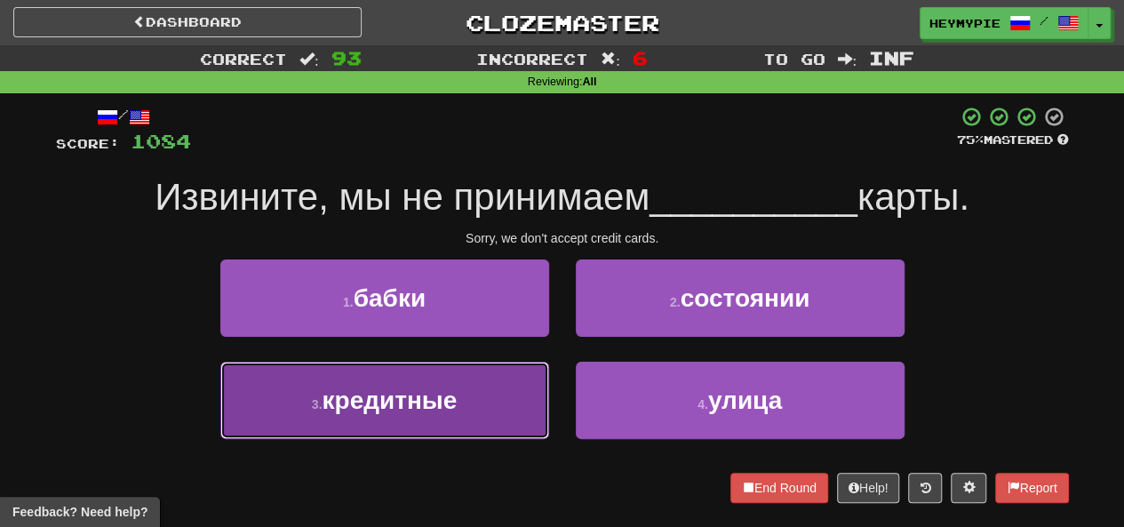
click at [473, 398] on button "3 . кредитные" at bounding box center [384, 400] width 329 height 77
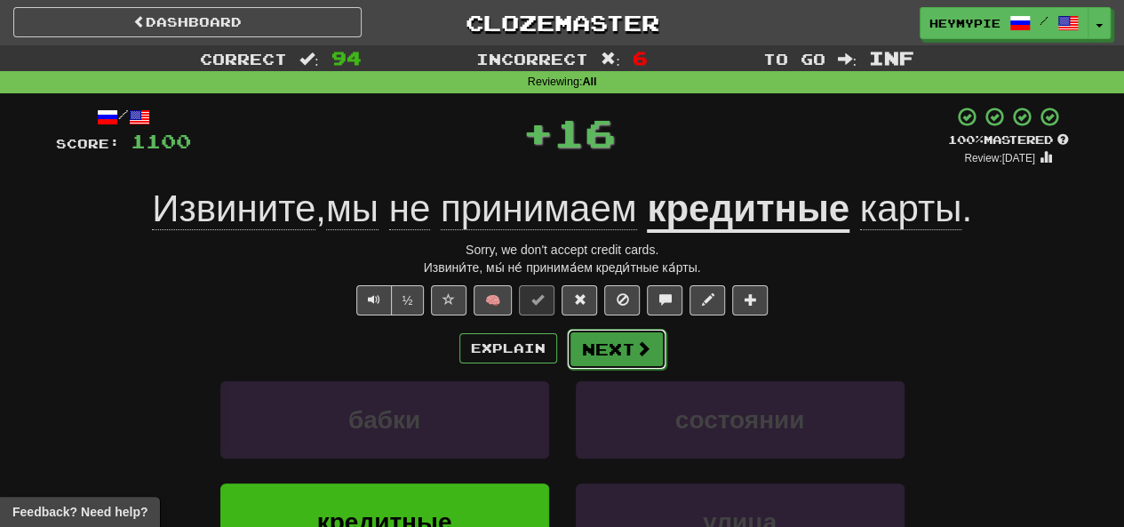
click at [596, 352] on button "Next" at bounding box center [617, 349] width 100 height 41
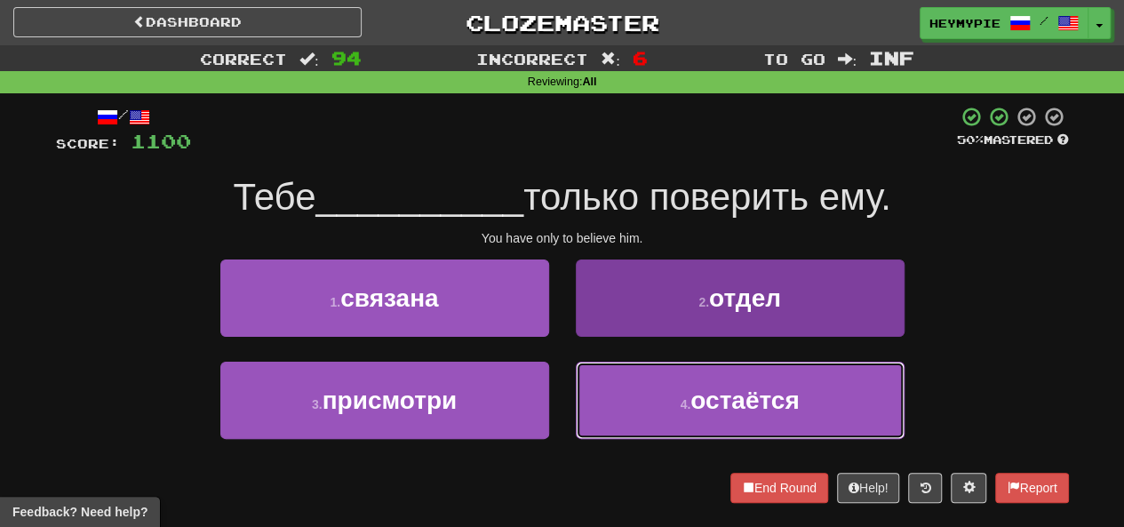
click at [654, 412] on button "4 . остаётся" at bounding box center [740, 400] width 329 height 77
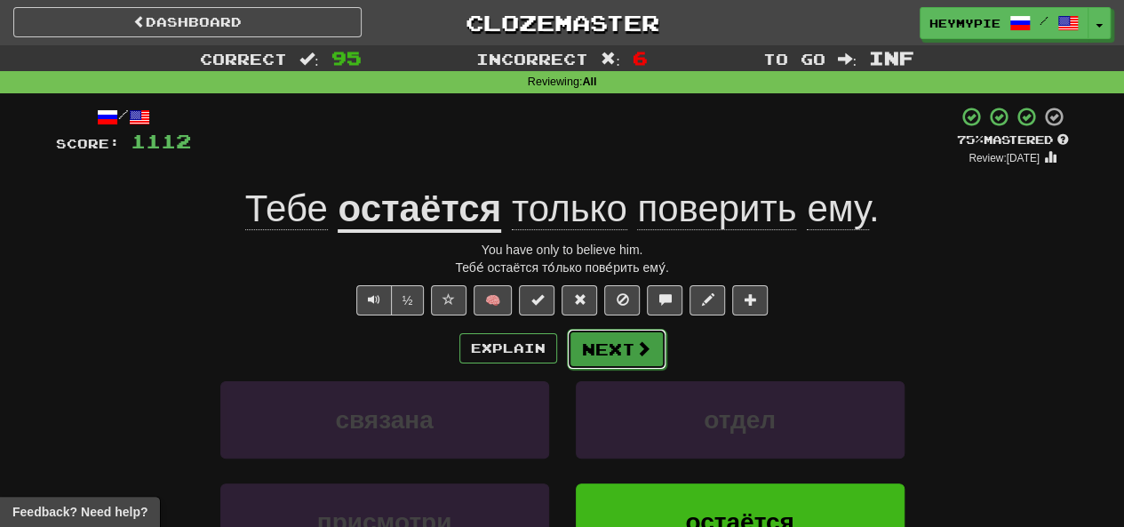
click at [592, 354] on button "Next" at bounding box center [617, 349] width 100 height 41
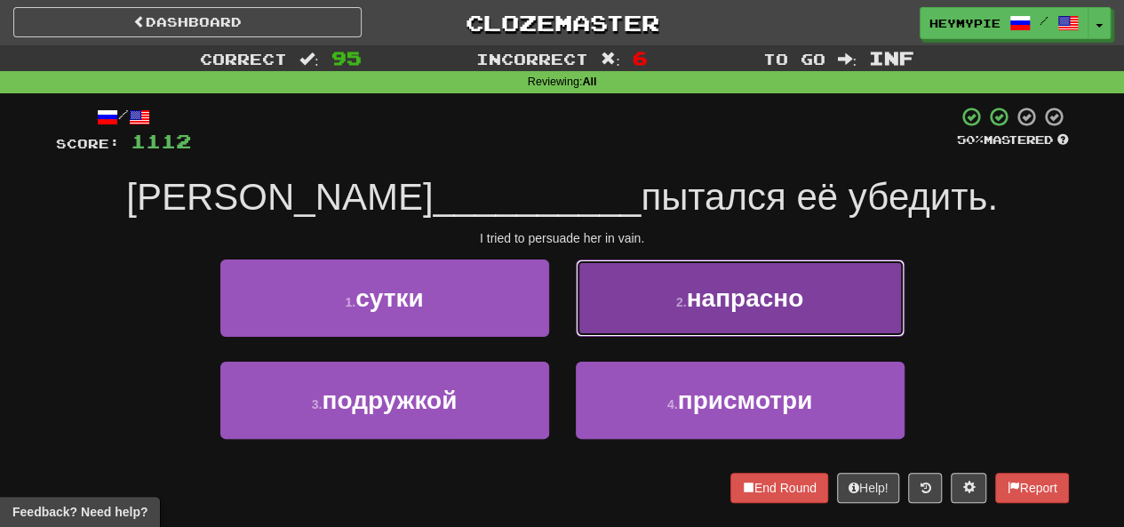
click at [624, 310] on button "2 . напрасно" at bounding box center [740, 298] width 329 height 77
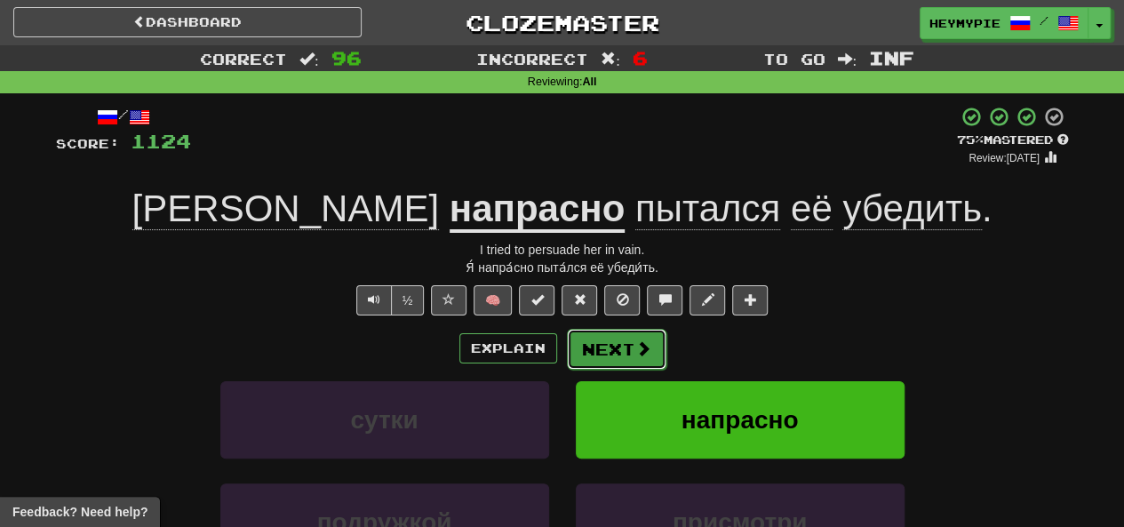
click at [620, 350] on button "Next" at bounding box center [617, 349] width 100 height 41
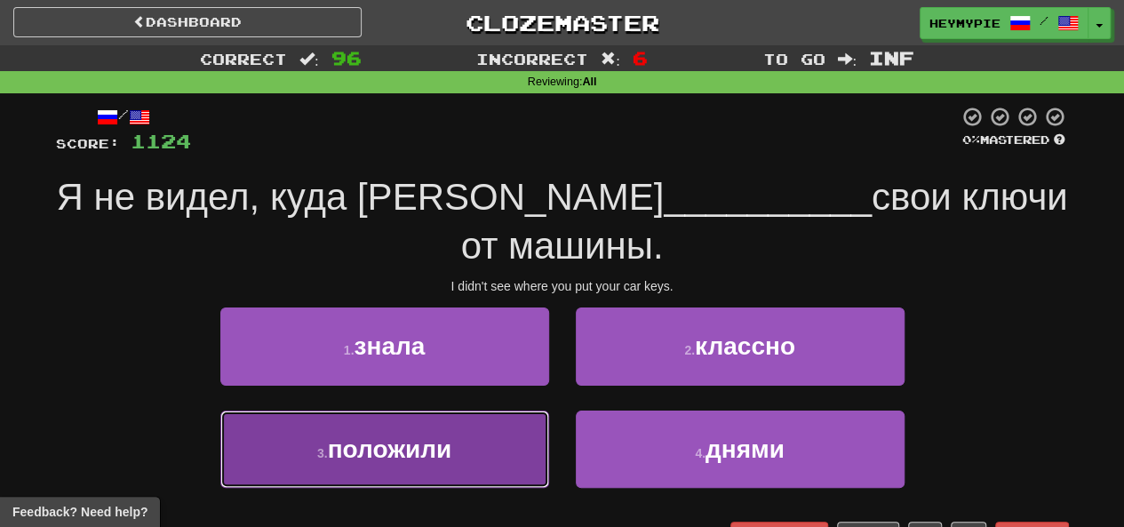
click at [477, 411] on button "3 . положили" at bounding box center [384, 449] width 329 height 77
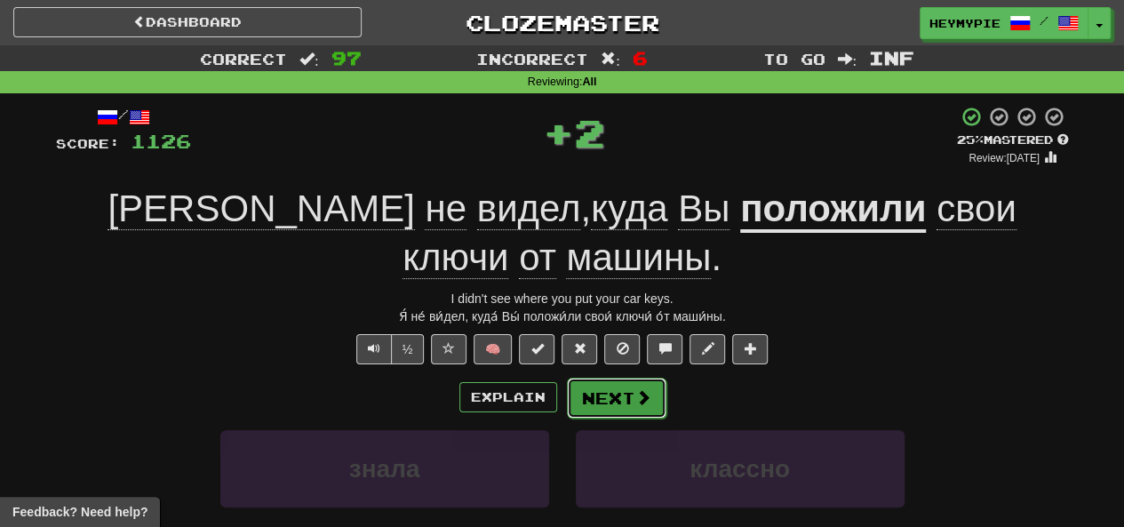
click at [615, 378] on button "Next" at bounding box center [617, 398] width 100 height 41
